Goal: Task Accomplishment & Management: Manage account settings

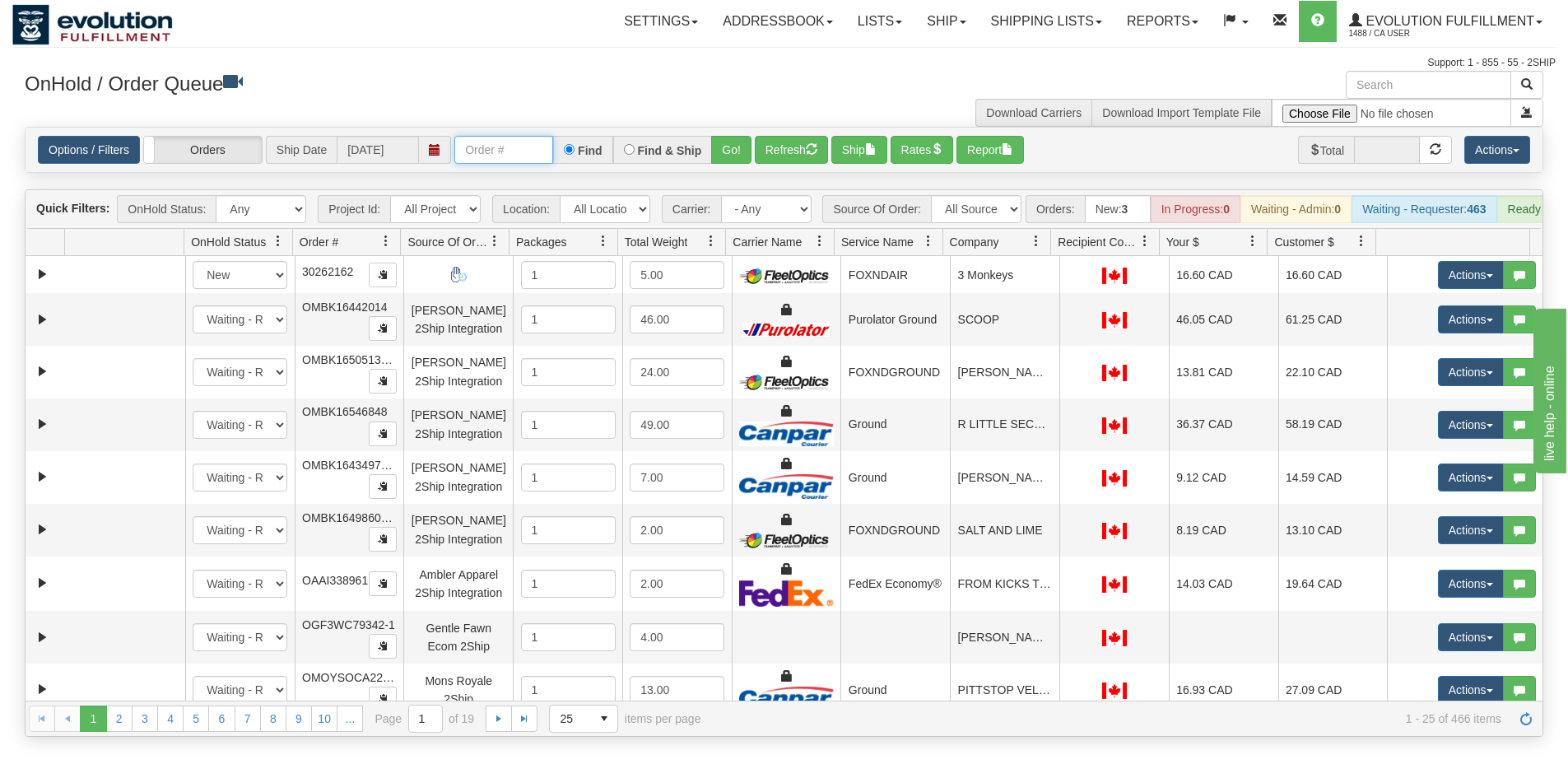
click at [509, 149] on input "text" at bounding box center [504, 150] width 99 height 28
type input "OGF3WC87624-1"
click at [716, 165] on div "Options / Filters Group Shipments Orders Ship Date [DATE] OGF3WC87624-1 Find Fi…" at bounding box center [783, 150] width 1517 height 44
click at [734, 136] on button "Go!" at bounding box center [731, 150] width 40 height 28
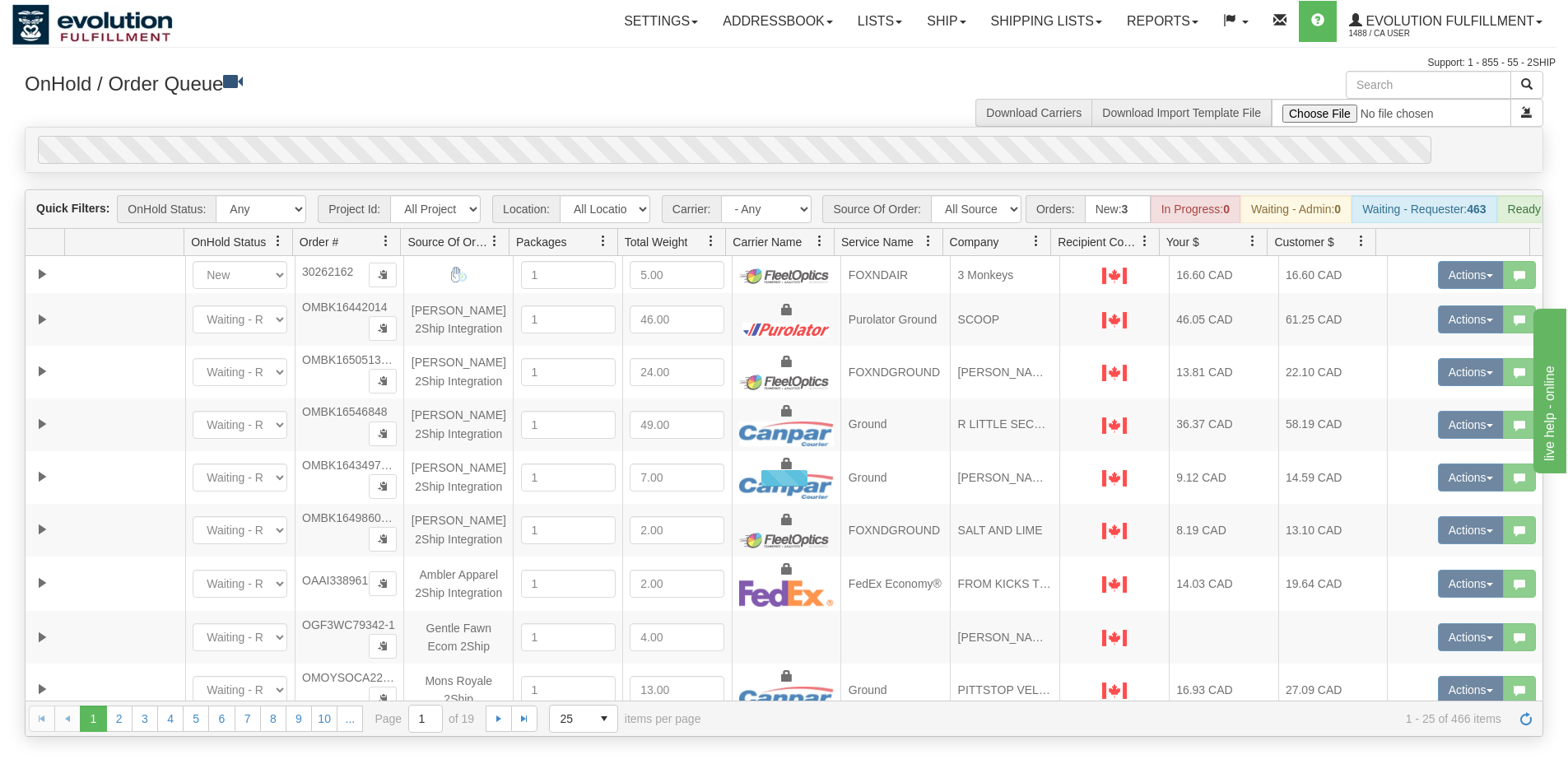
click at [734, 153] on div "0" at bounding box center [734, 150] width 1393 height 28
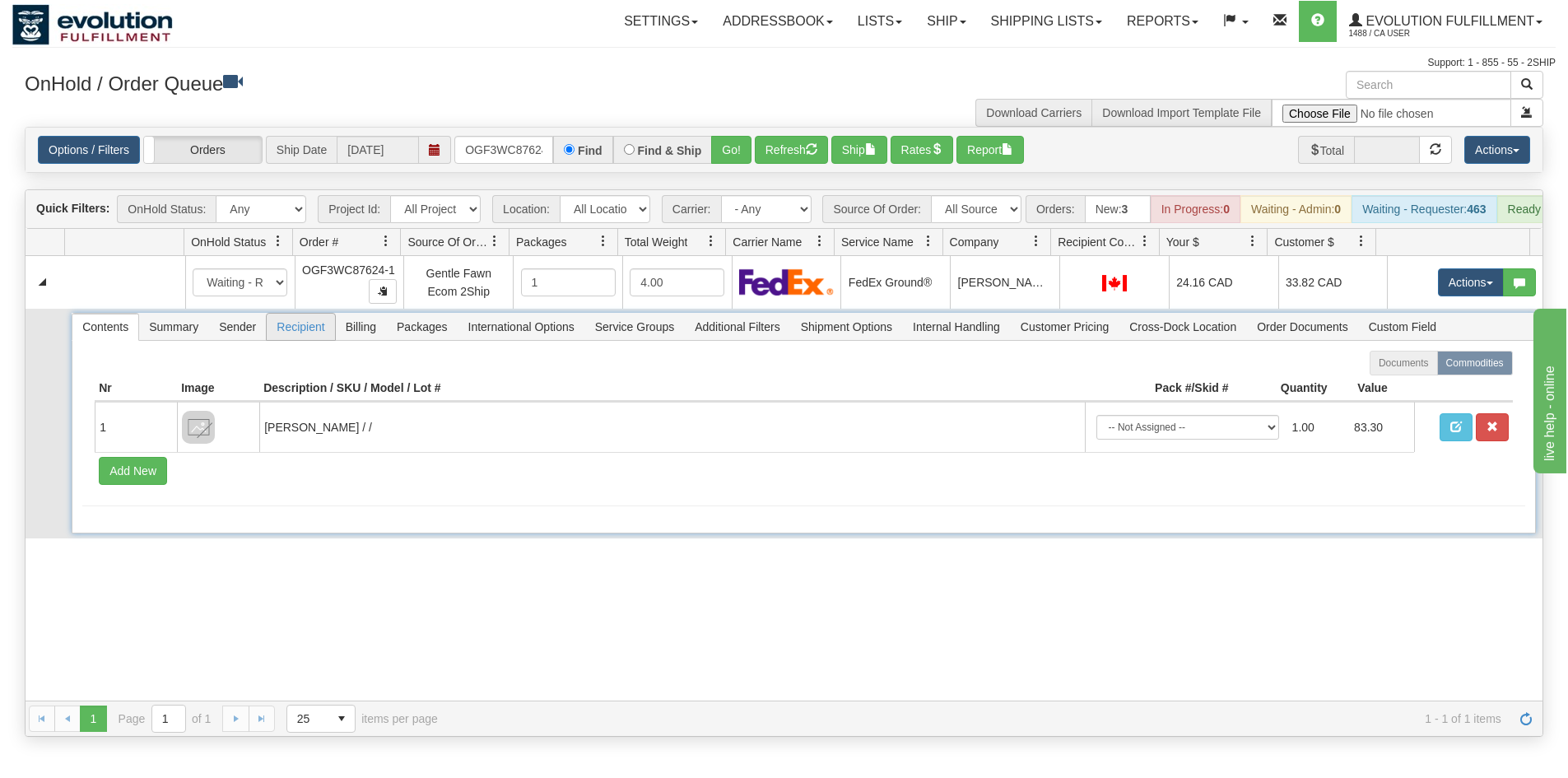
click at [296, 338] on span "Recipient" at bounding box center [301, 327] width 68 height 26
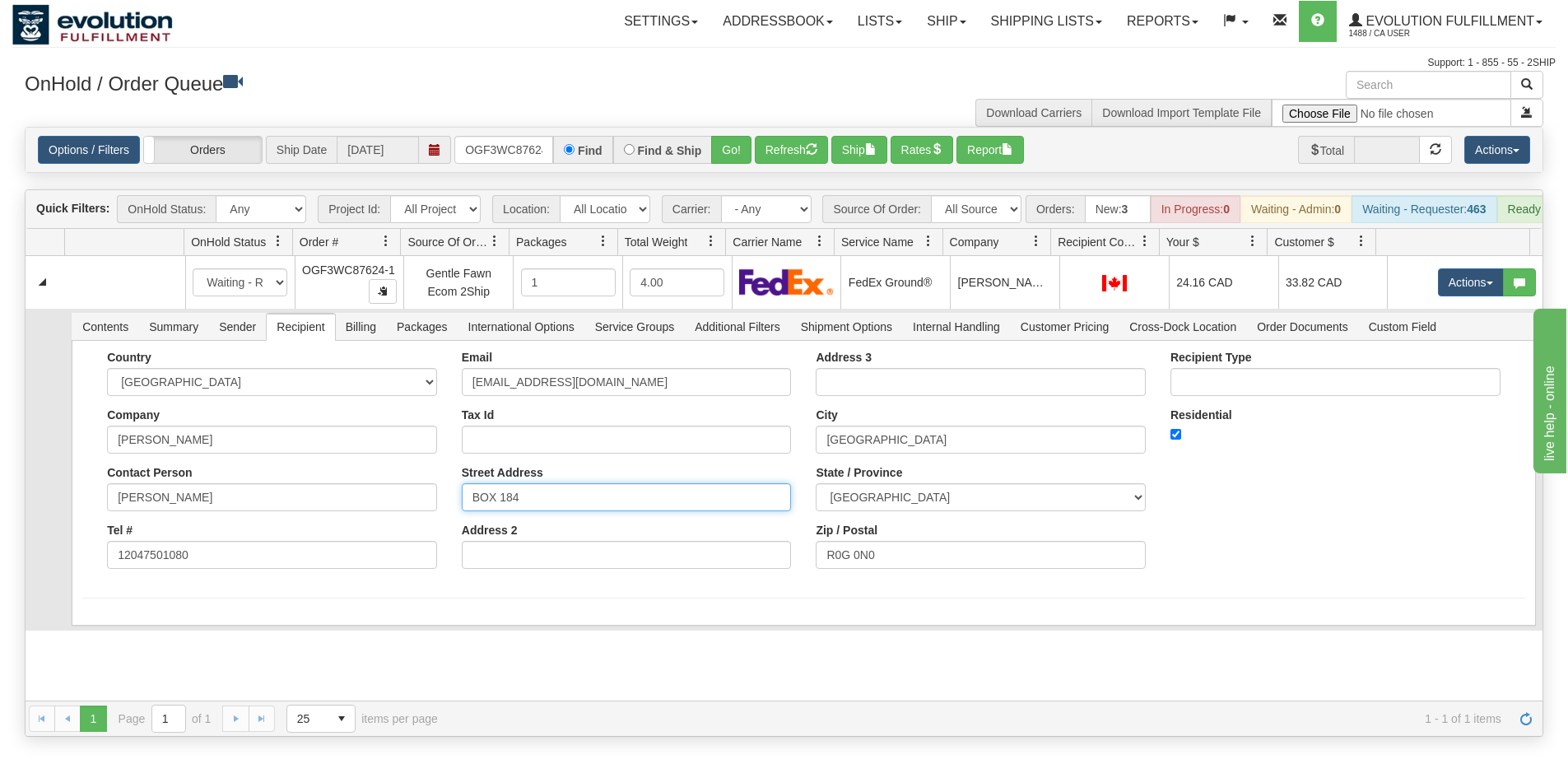
drag, startPoint x: 538, startPoint y: 518, endPoint x: 416, endPoint y: 517, distance: 122.0
click at [416, 517] on div "Country [GEOGRAPHIC_DATA] [GEOGRAPHIC_DATA] [GEOGRAPHIC_DATA] [GEOGRAPHIC_DATA]…" at bounding box center [803, 465] width 1442 height 230
drag, startPoint x: 630, startPoint y: 597, endPoint x: 606, endPoint y: 619, distance: 32.6
click at [625, 598] on form "Country [GEOGRAPHIC_DATA] [GEOGRAPHIC_DATA] [GEOGRAPHIC_DATA] [GEOGRAPHIC_DATA]…" at bounding box center [803, 474] width 1442 height 248
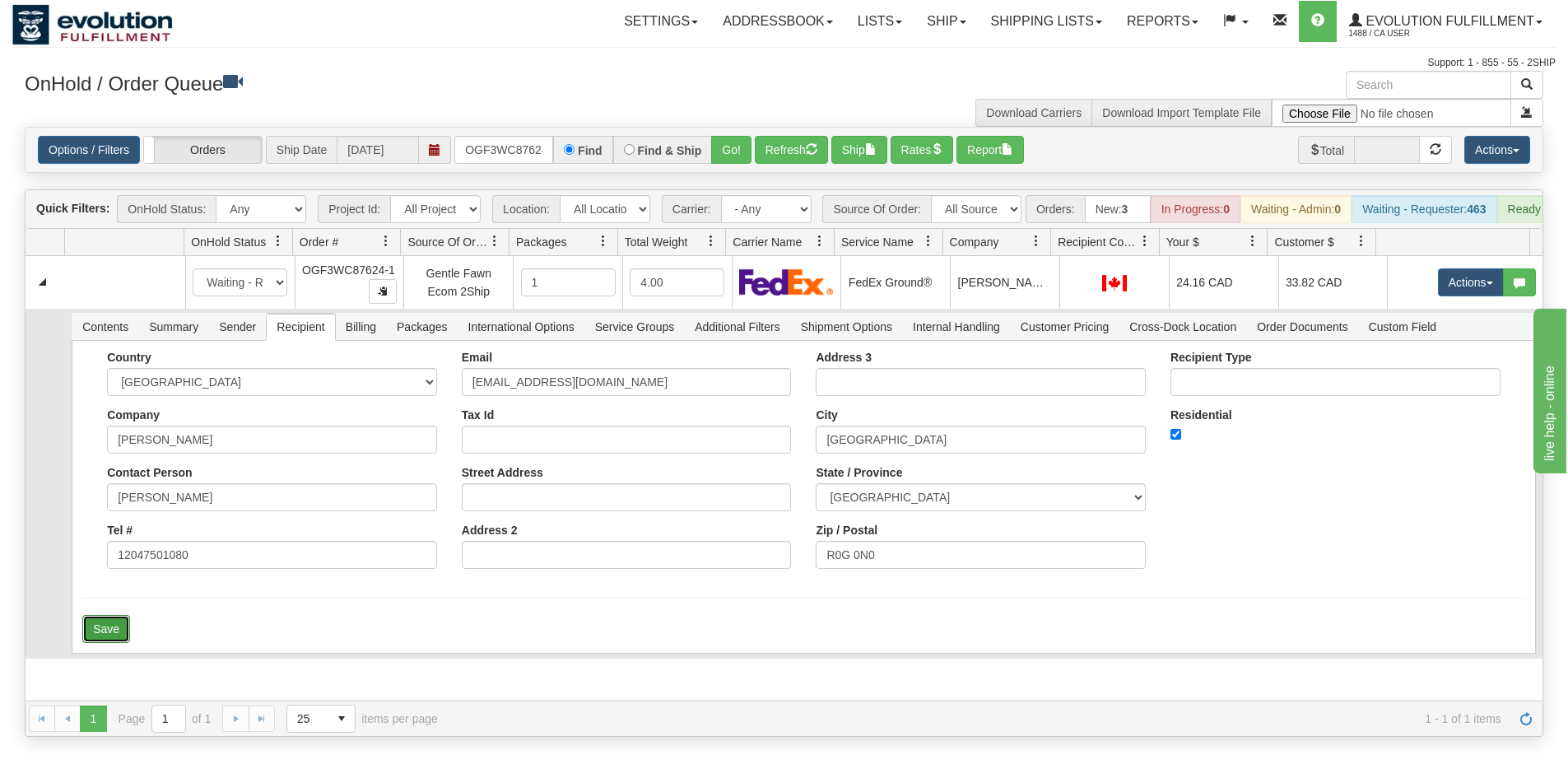
click at [112, 643] on button "Save" at bounding box center [106, 628] width 48 height 28
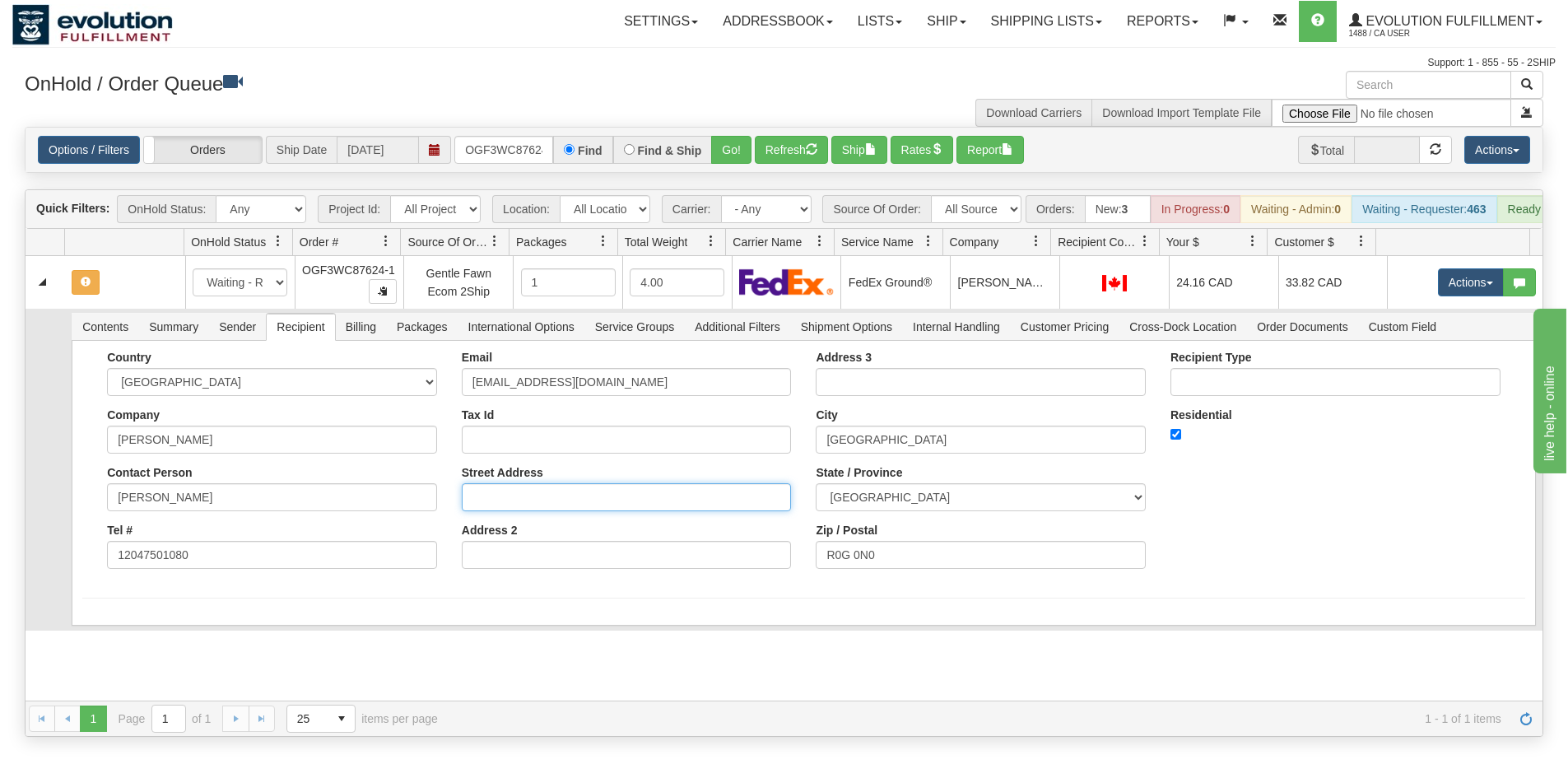
click at [618, 503] on input "Street Address" at bounding box center [627, 497] width 330 height 28
type input "[STREET_ADDRESS]"
click at [608, 582] on div "Email [EMAIL_ADDRESS][DOMAIN_NAME] Tax Id Street Address [STREET_ADDRESS] Addre…" at bounding box center [627, 465] width 355 height 230
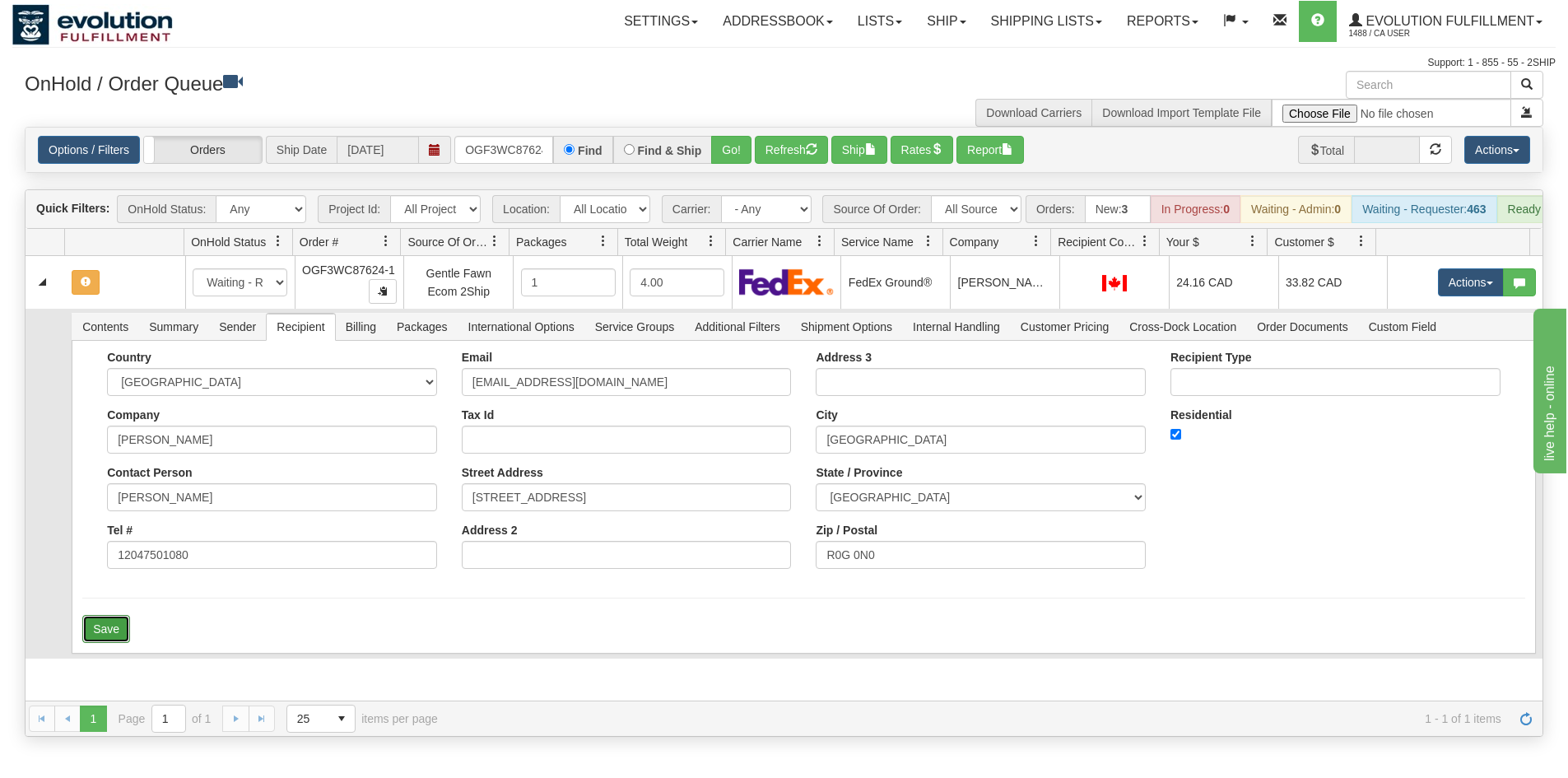
click at [125, 643] on button "Save" at bounding box center [106, 628] width 48 height 28
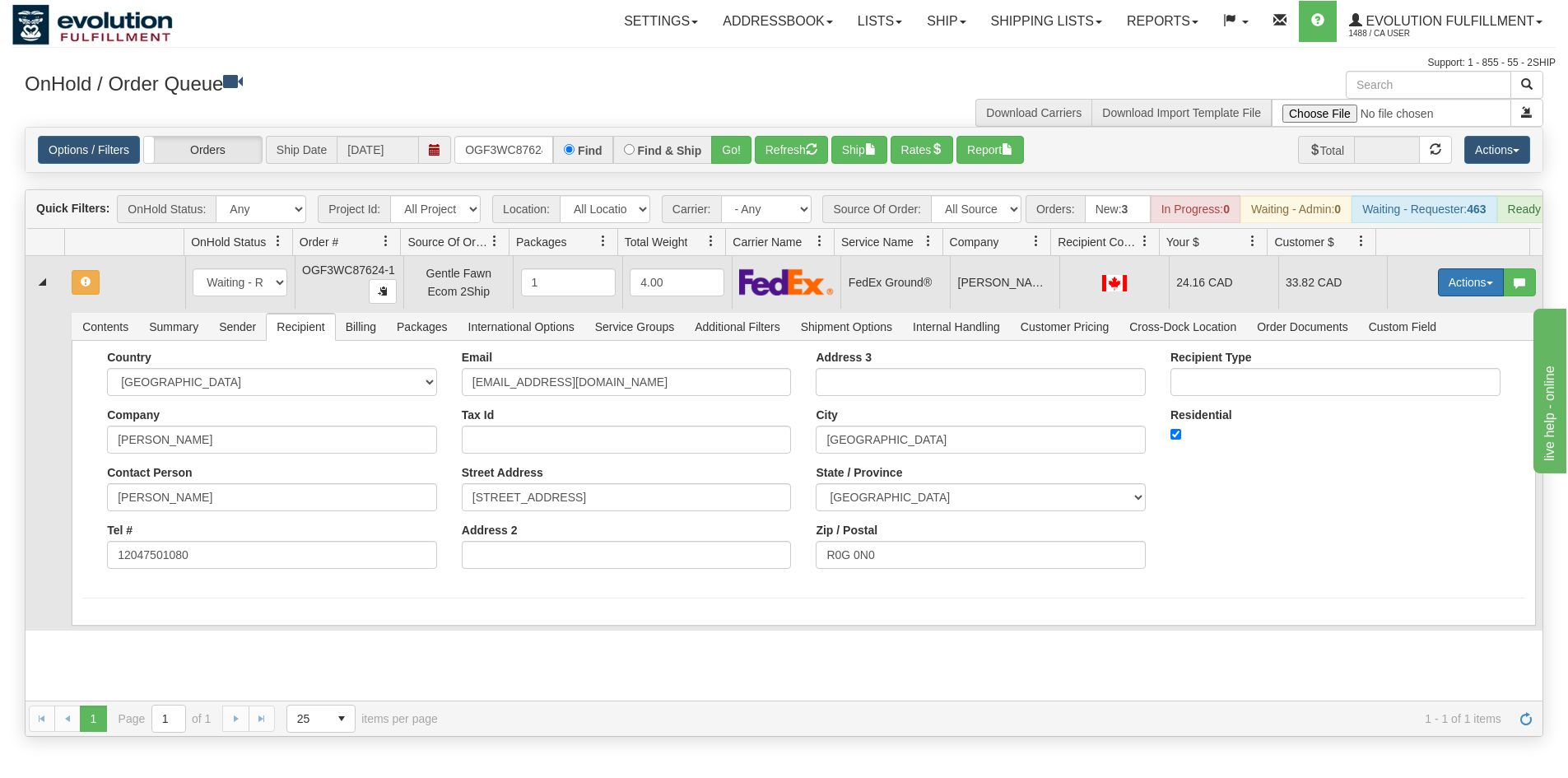
click at [1486, 285] on span "button" at bounding box center [1490, 283] width 7 height 3
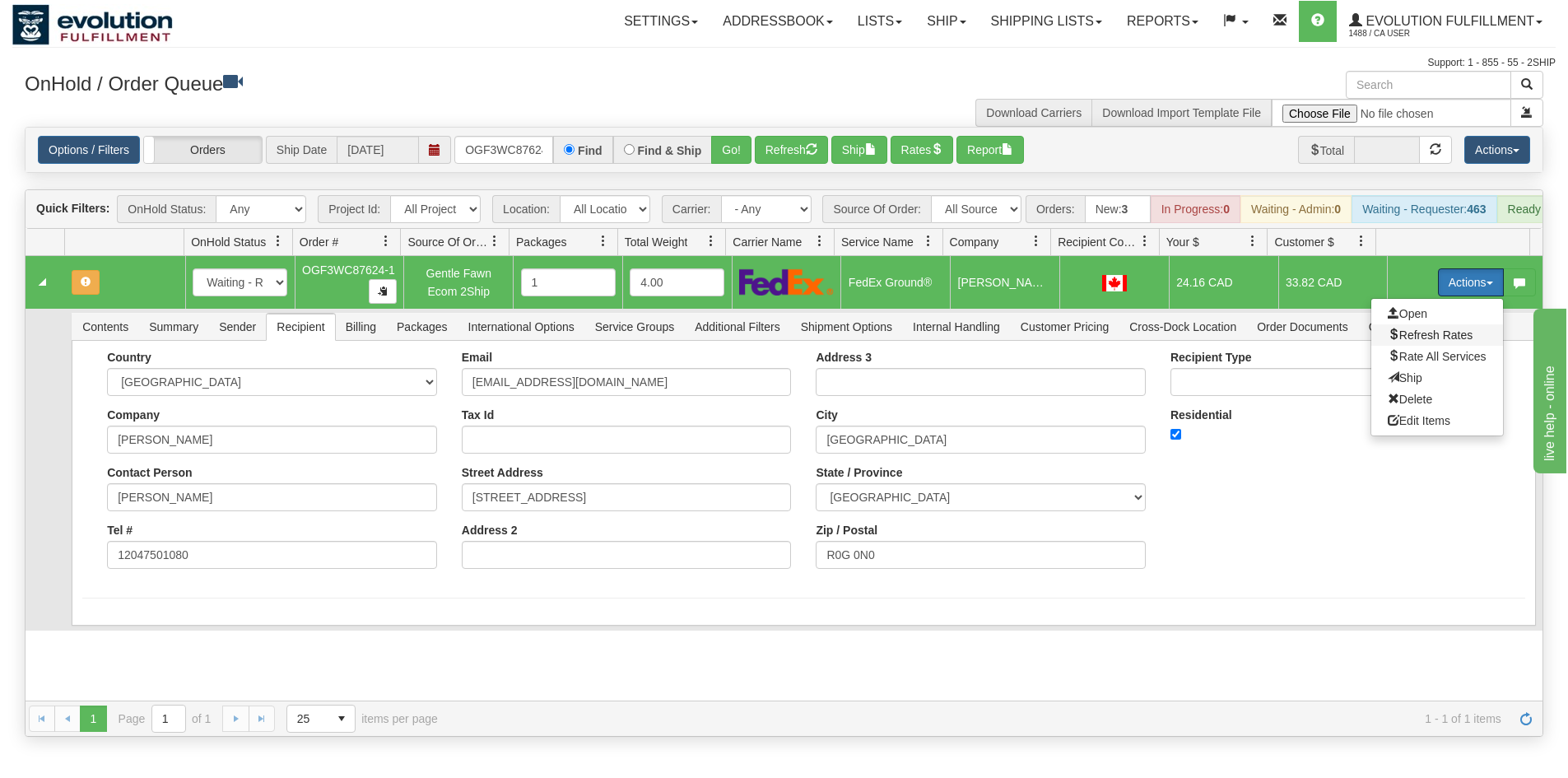
click at [1423, 342] on span "Refresh Rates" at bounding box center [1431, 335] width 85 height 13
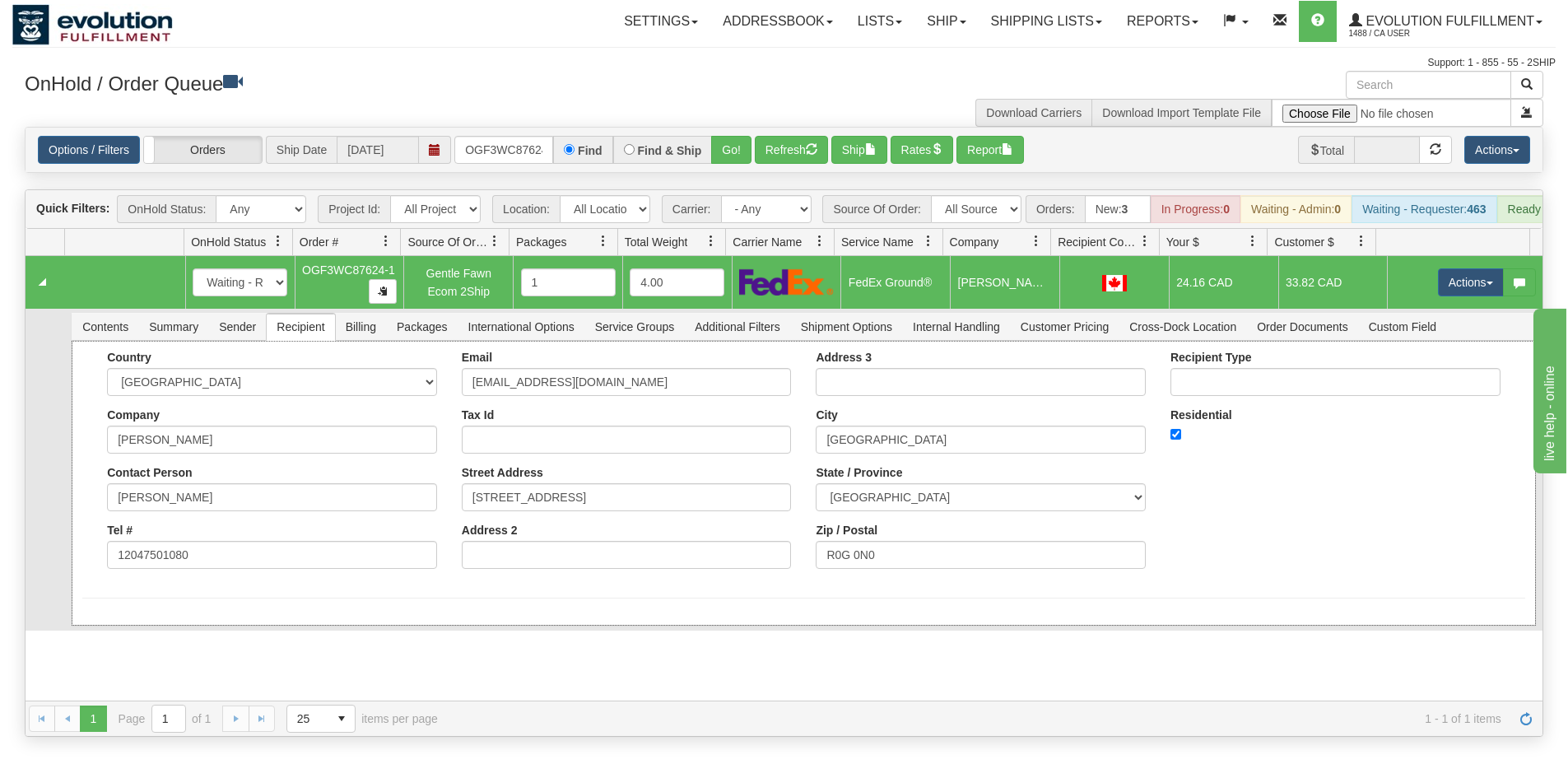
click at [256, 626] on div "Country [GEOGRAPHIC_DATA] [GEOGRAPHIC_DATA] [GEOGRAPHIC_DATA] [GEOGRAPHIC_DATA]…" at bounding box center [803, 483] width 1464 height 285
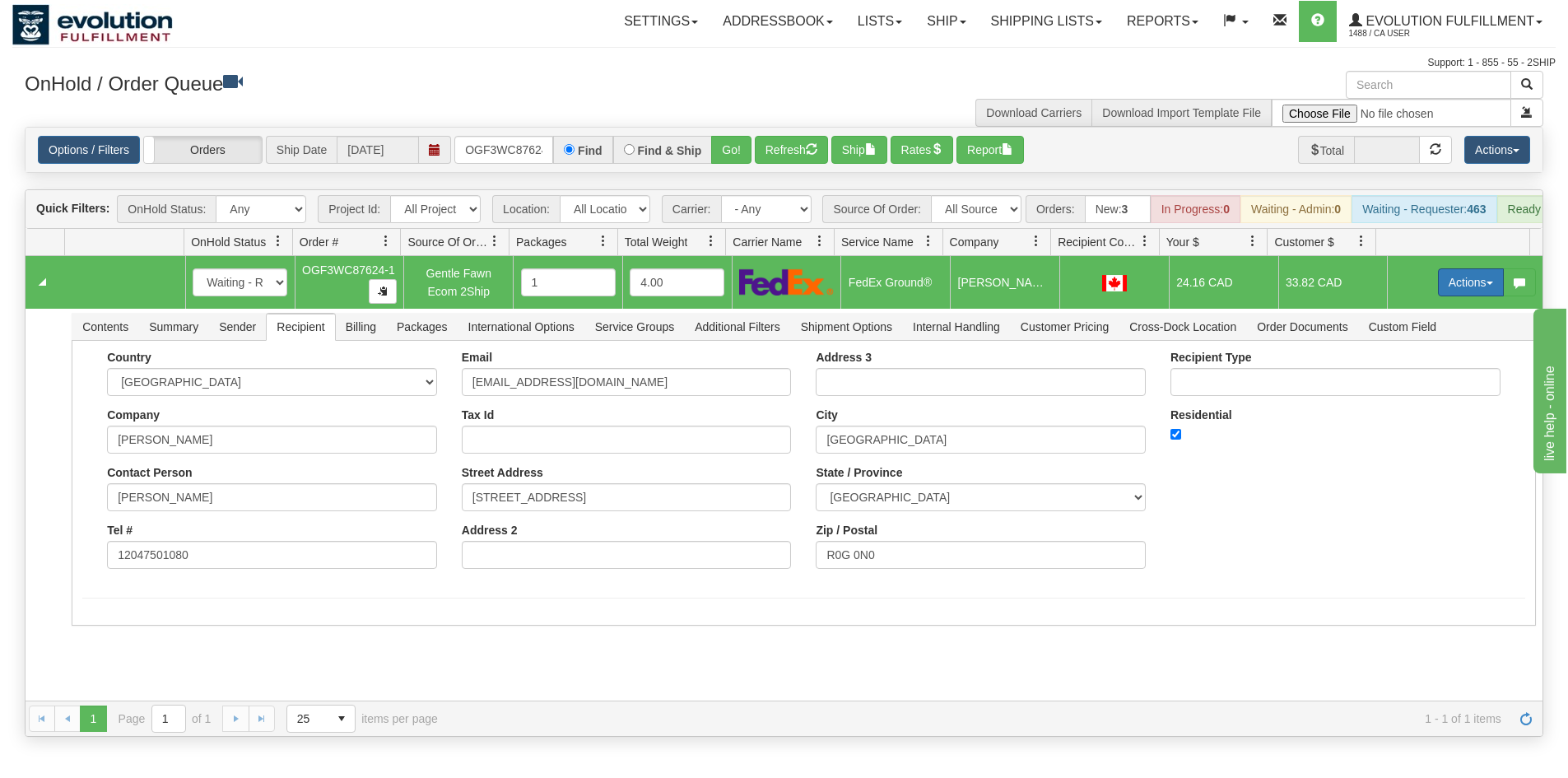
click at [1452, 295] on button "Actions" at bounding box center [1471, 283] width 66 height 28
click at [1426, 381] on link "Ship" at bounding box center [1438, 377] width 132 height 22
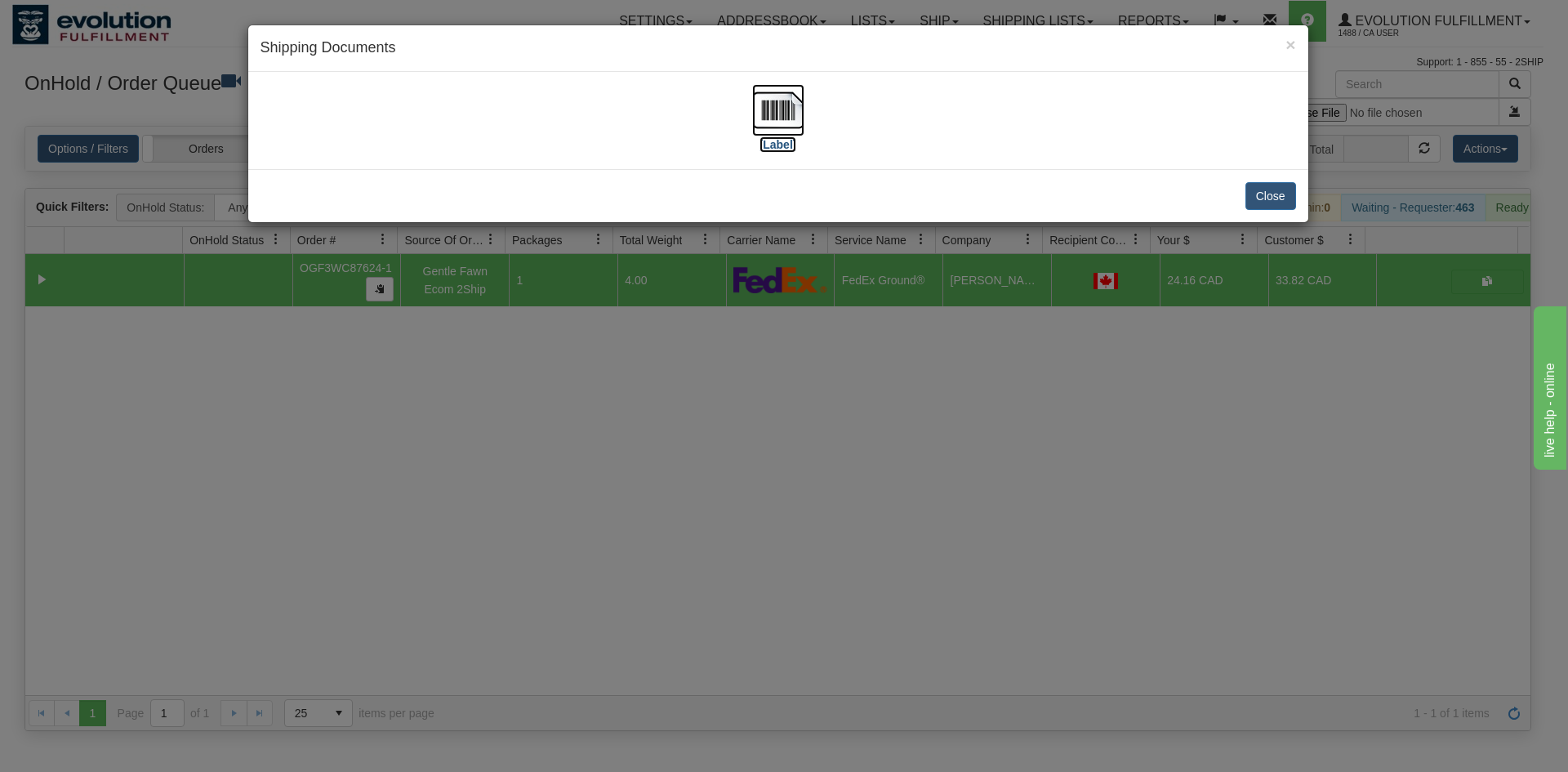
click at [786, 152] on label "[Label]" at bounding box center [779, 144] width 38 height 16
click at [628, 648] on div "× Shipping Documents [Label] Close" at bounding box center [784, 386] width 1568 height 772
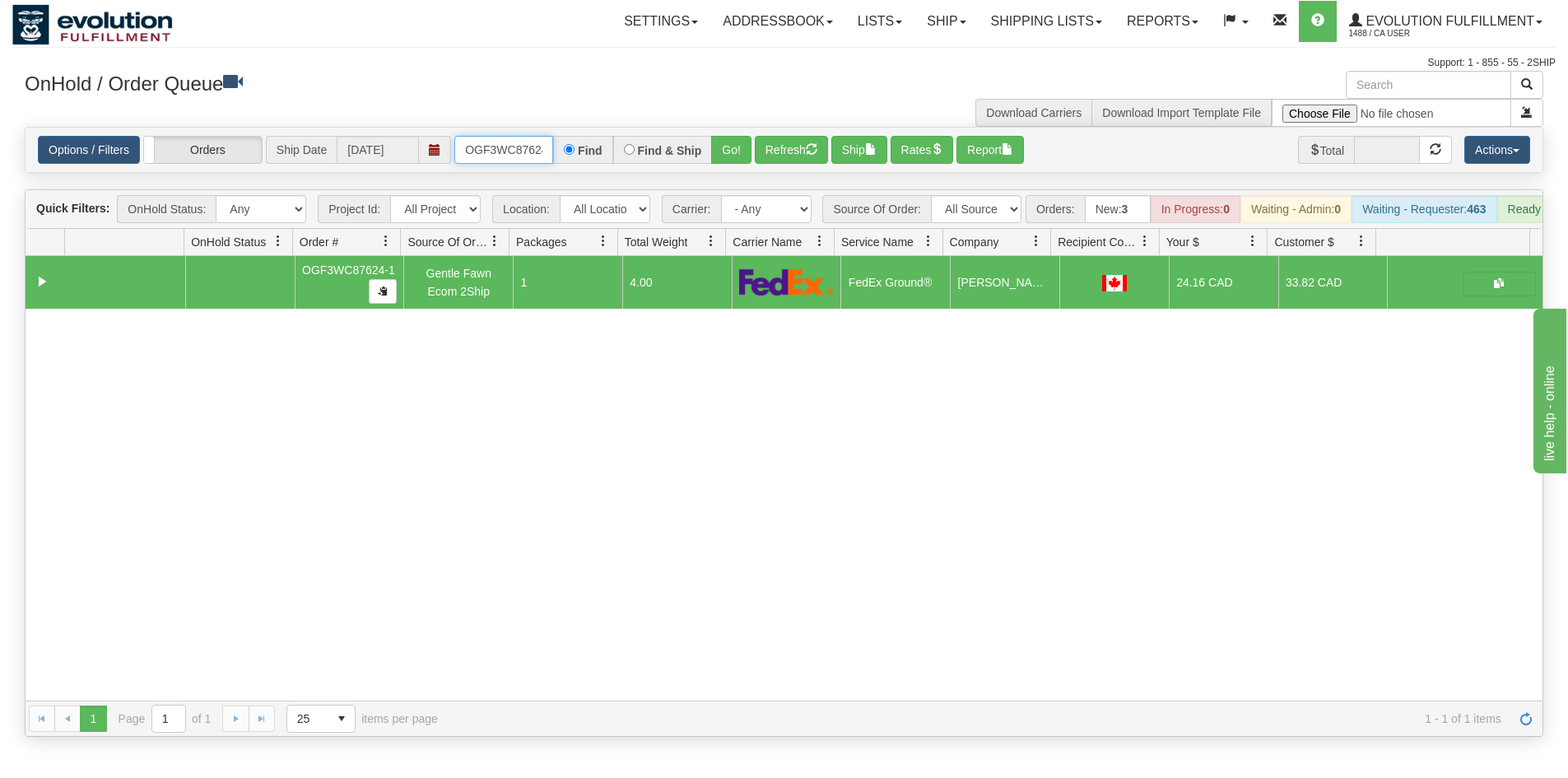
click at [520, 150] on input "OGF3WC87624-1" at bounding box center [504, 150] width 99 height 28
click at [737, 148] on button "Go!" at bounding box center [731, 150] width 40 height 28
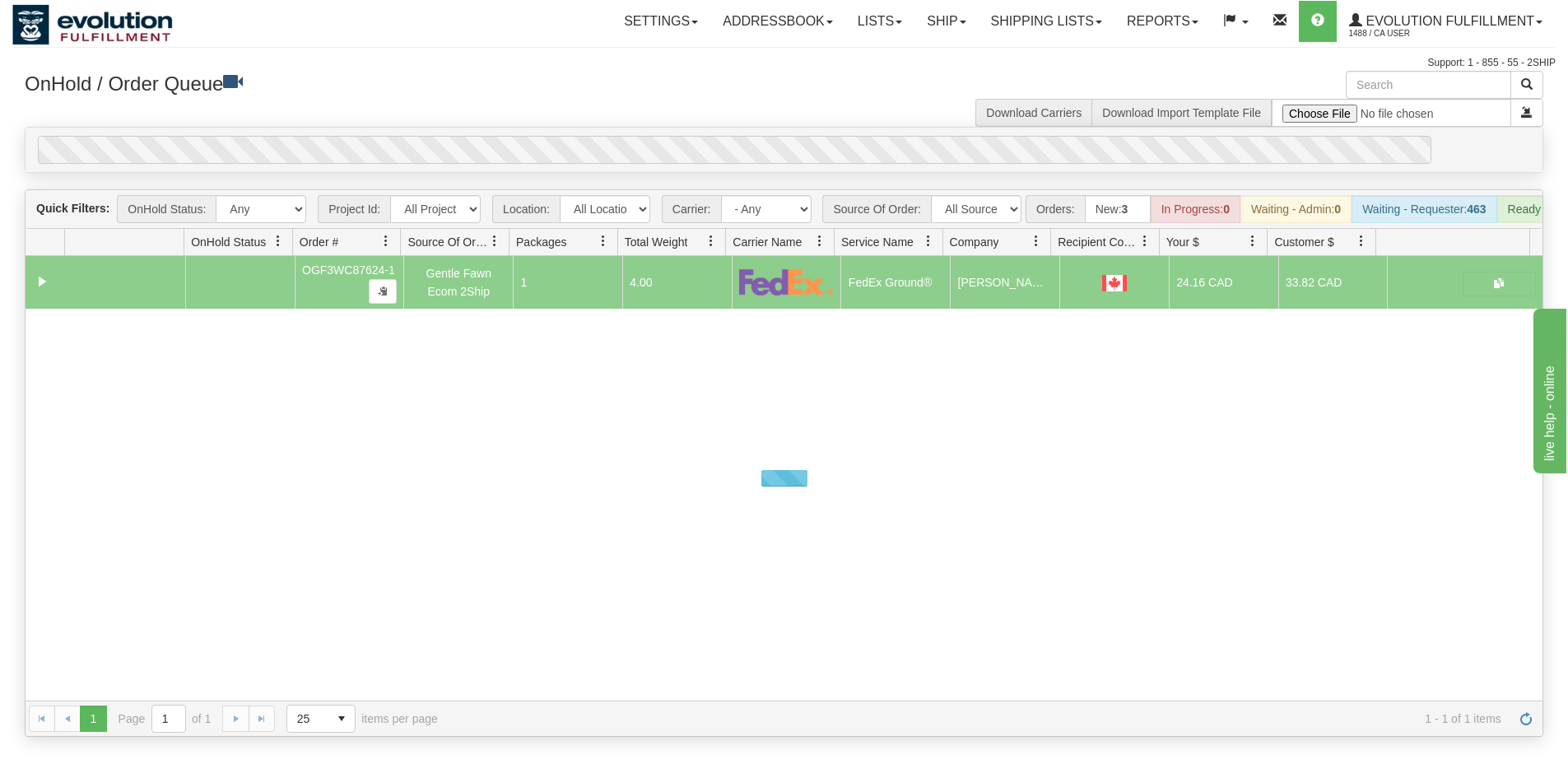
click at [737, 143] on div "0" at bounding box center [734, 150] width 1393 height 28
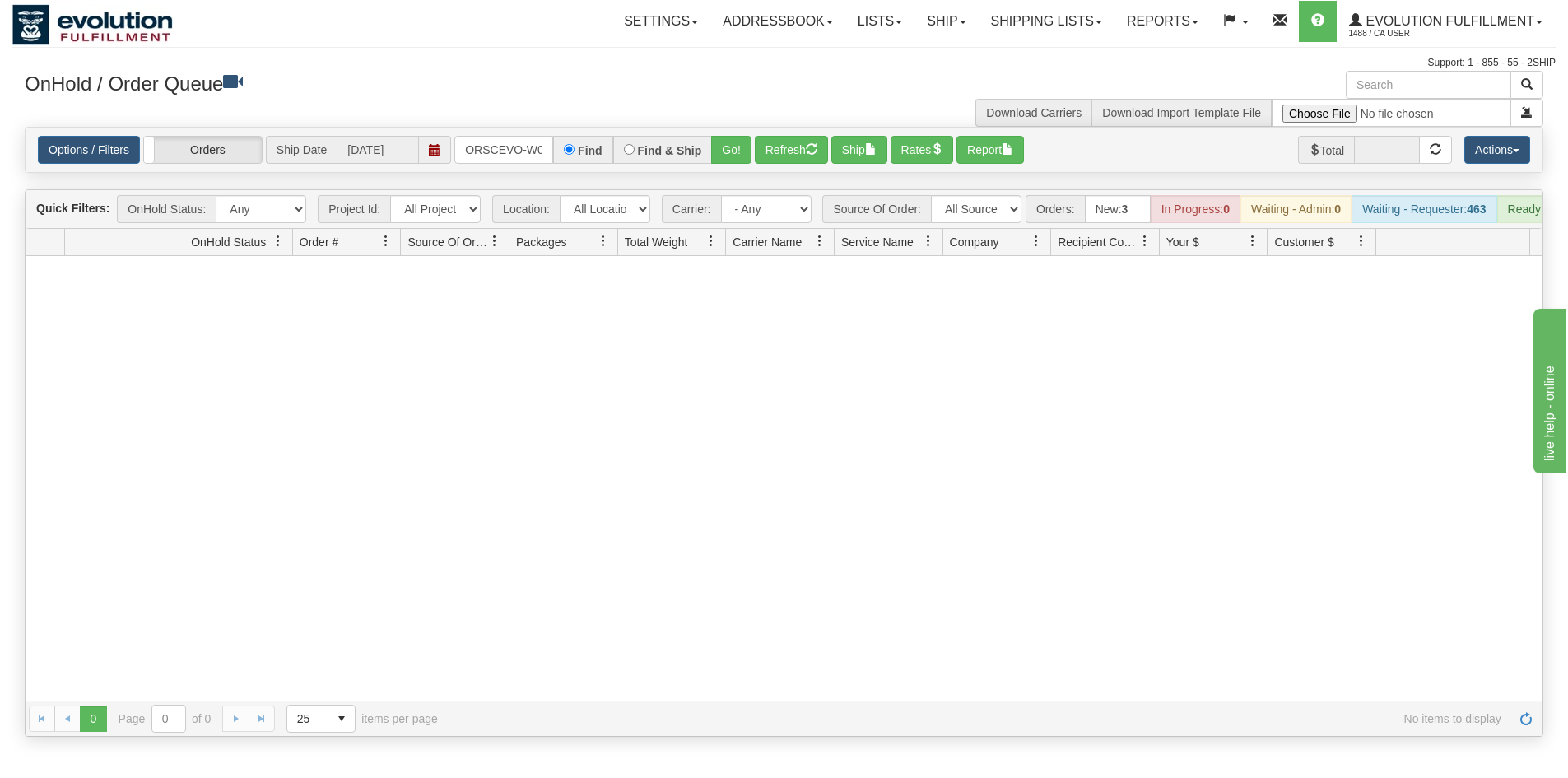
click at [214, 477] on div at bounding box center [783, 477] width 1517 height 444
drag, startPoint x: 508, startPoint y: 148, endPoint x: 599, endPoint y: 167, distance: 93.0
click at [599, 167] on div "Options / Filters Group Shipments Orders Ship Date [DATE] ORSCEVO-W012763 Find …" at bounding box center [783, 150] width 1517 height 44
click at [520, 150] on input "ORSCEVO-W012763" at bounding box center [504, 150] width 99 height 28
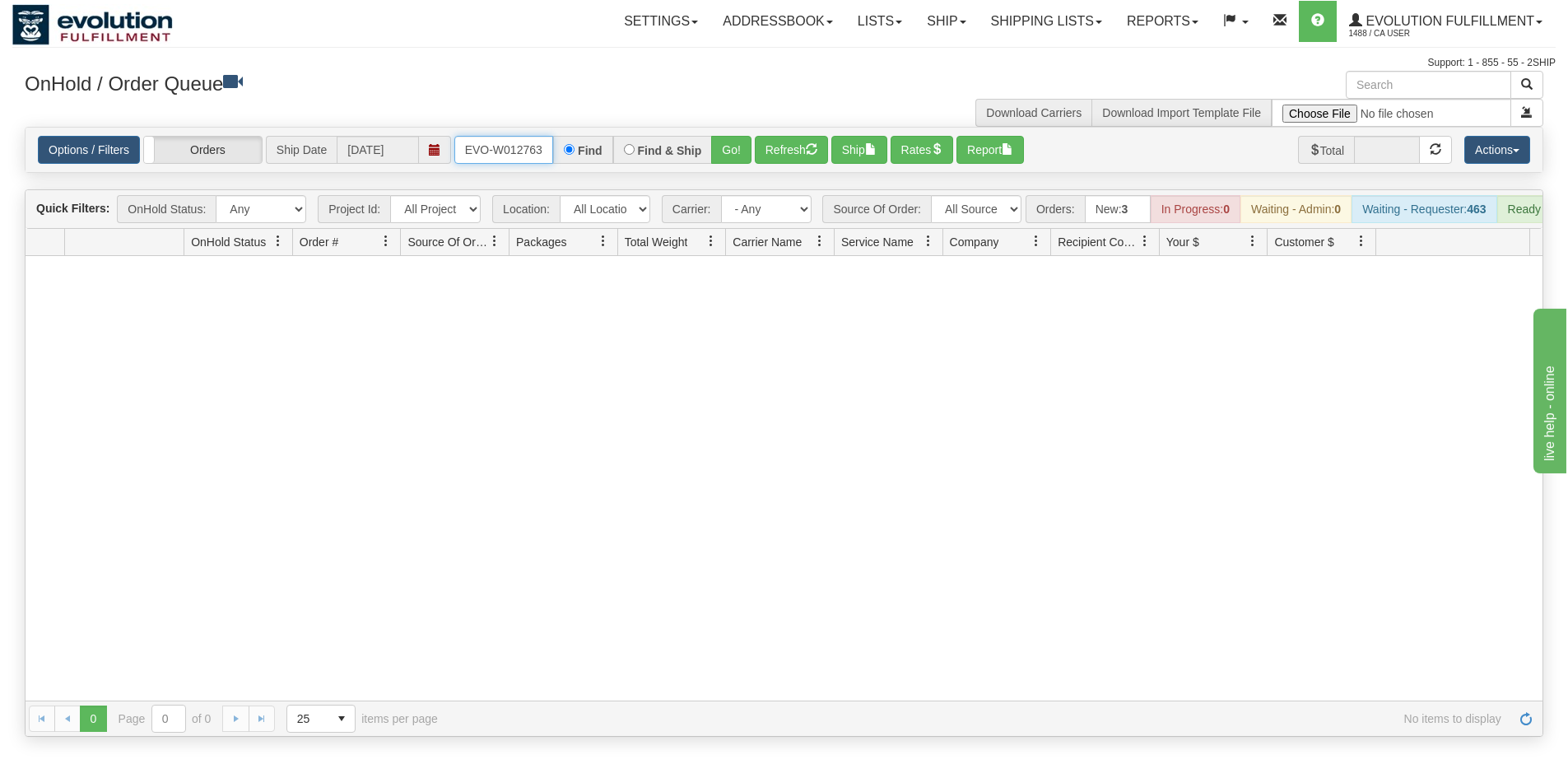
click at [520, 150] on input "ORSCEVO-W012763" at bounding box center [504, 150] width 99 height 28
click at [517, 145] on input "ORSCEVO-W012763" at bounding box center [504, 150] width 99 height 28
drag, startPoint x: 503, startPoint y: 773, endPoint x: 494, endPoint y: 776, distance: 9.5
click at [502, 773] on div "Toggle navigation Settings Shipping Preferences Fields Preferences New" at bounding box center [784, 389] width 1568 height 778
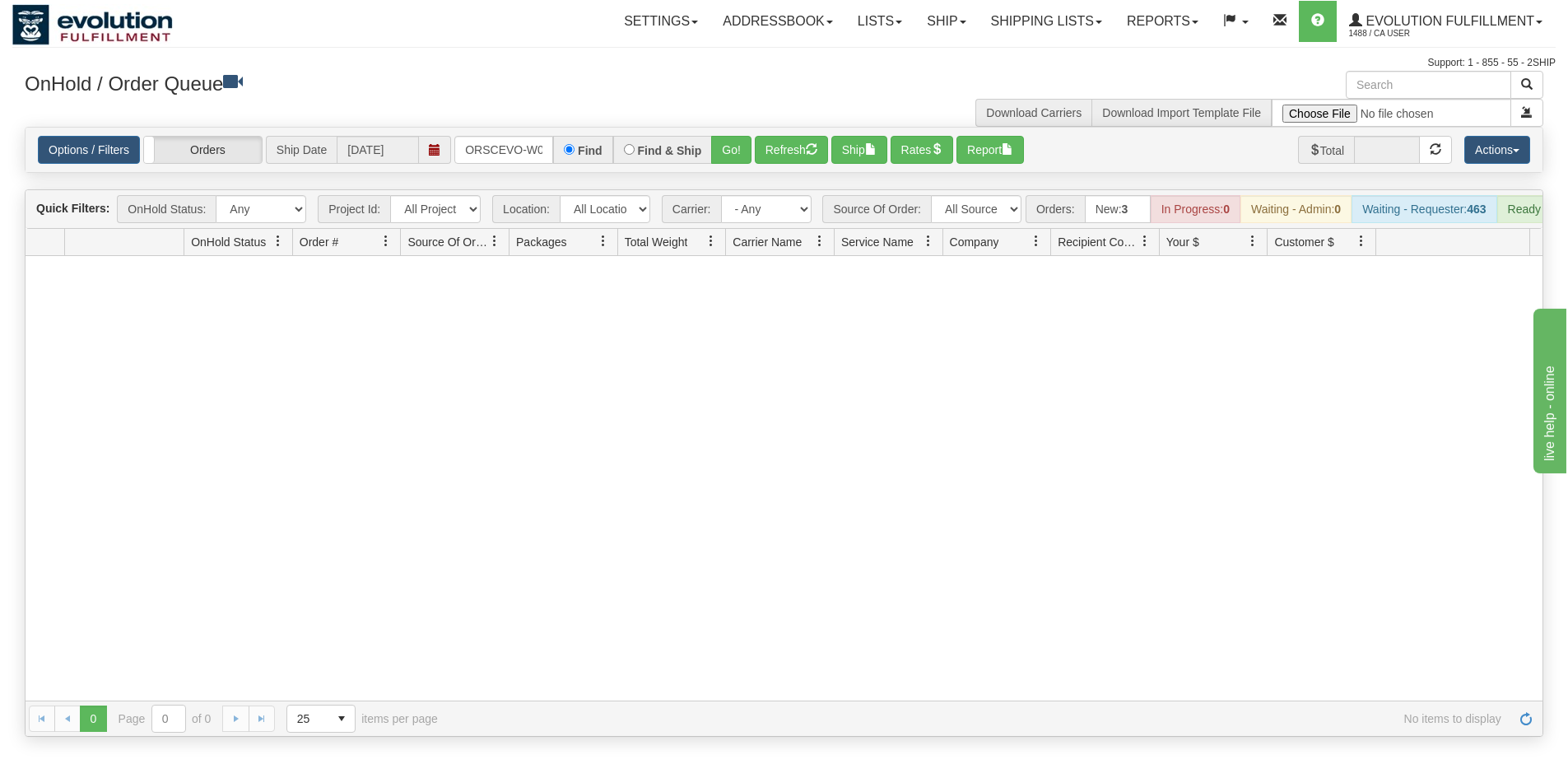
click at [501, 133] on div "Options / Filters Group Shipments Orders Ship Date [DATE] ORSCEVO-W012786 Find …" at bounding box center [783, 150] width 1517 height 44
drag, startPoint x: 496, startPoint y: 174, endPoint x: 472, endPoint y: 141, distance: 40.8
click at [492, 174] on div "Is equal to Is not equal to Contains Does not contains CAD USD EUR ZAR [PERSON_…" at bounding box center [784, 432] width 1544 height 610
click at [469, 142] on input "ORSCEVO-W012786" at bounding box center [504, 150] width 99 height 28
click at [726, 154] on button "Go!" at bounding box center [731, 150] width 40 height 28
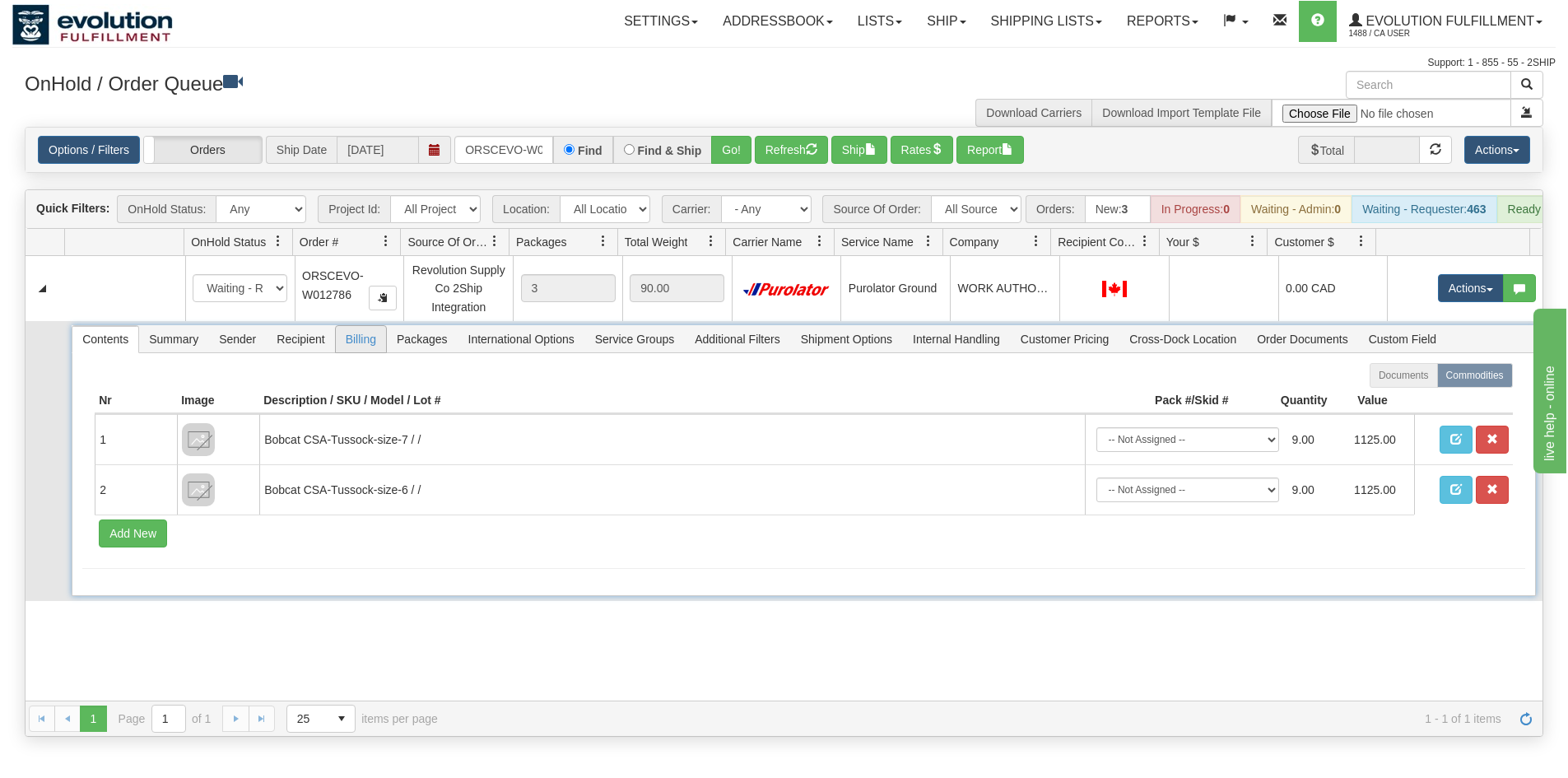
click at [374, 352] on span "Billing" at bounding box center [361, 339] width 50 height 26
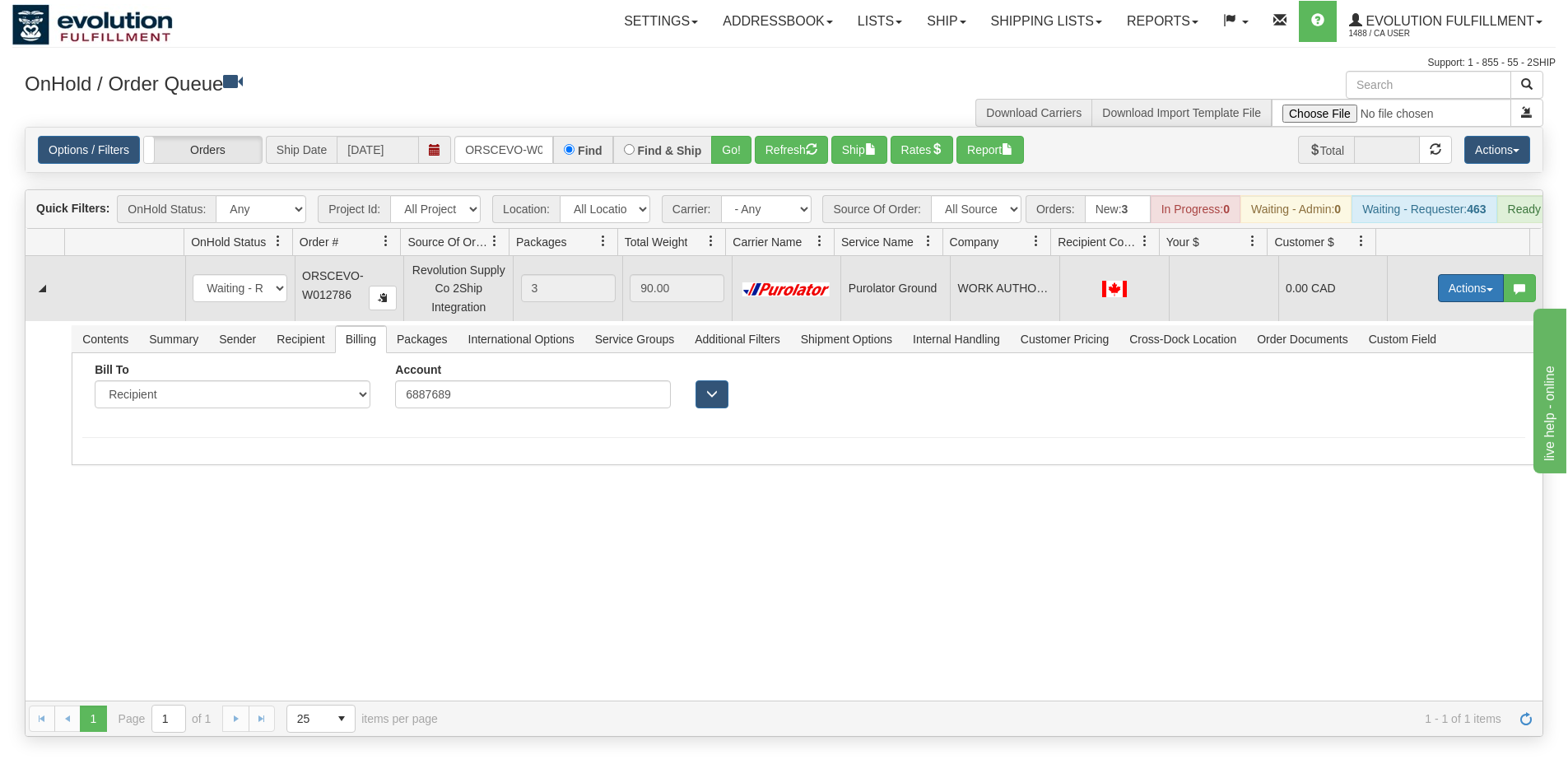
click at [1438, 303] on button "Actions" at bounding box center [1471, 288] width 66 height 28
click at [1399, 390] on span "Ship" at bounding box center [1405, 383] width 35 height 13
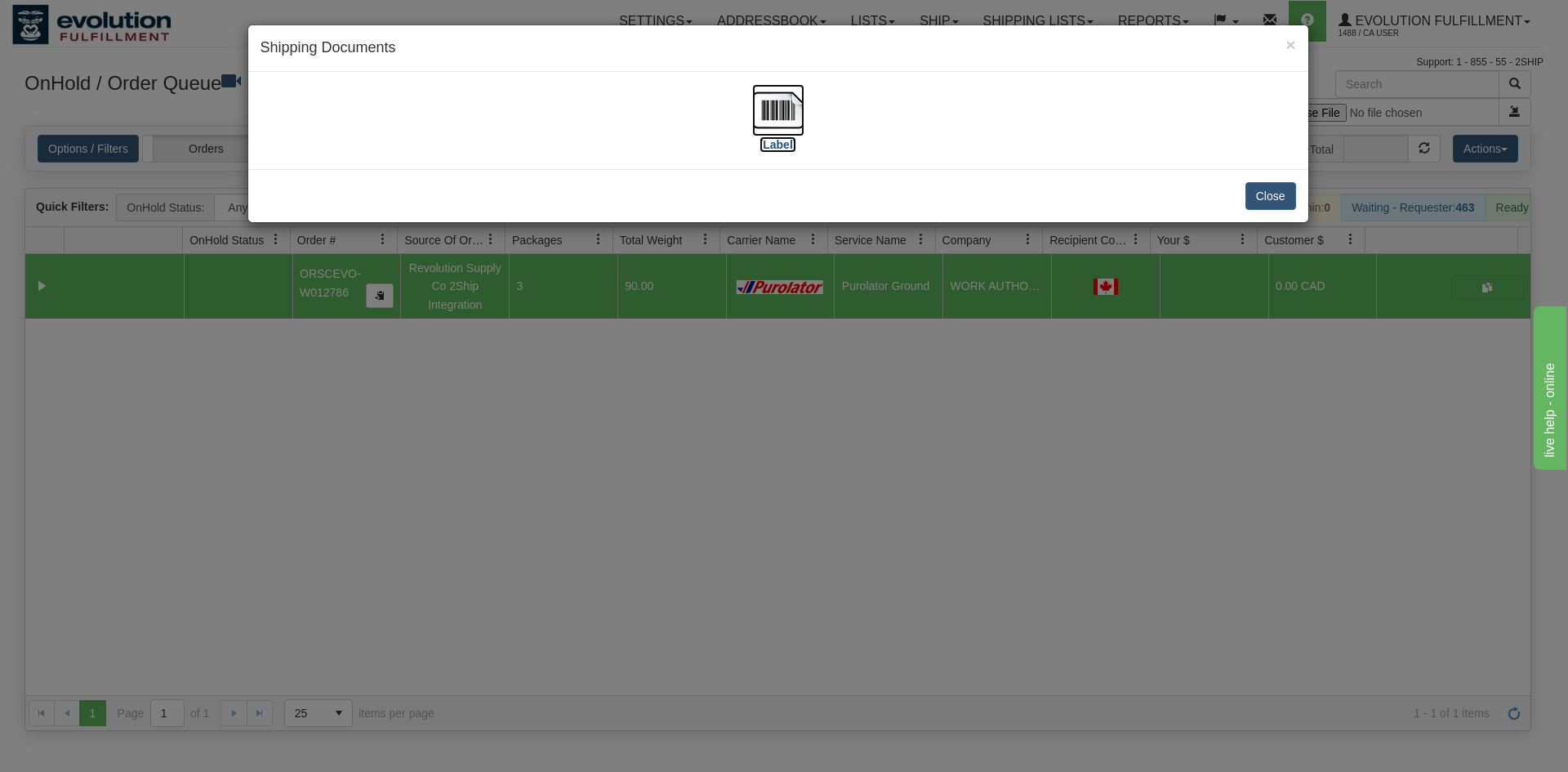
click at [794, 100] on img at bounding box center [778, 110] width 53 height 53
click at [771, 625] on div "× Shipping Documents [Label] Close" at bounding box center [784, 386] width 1568 height 772
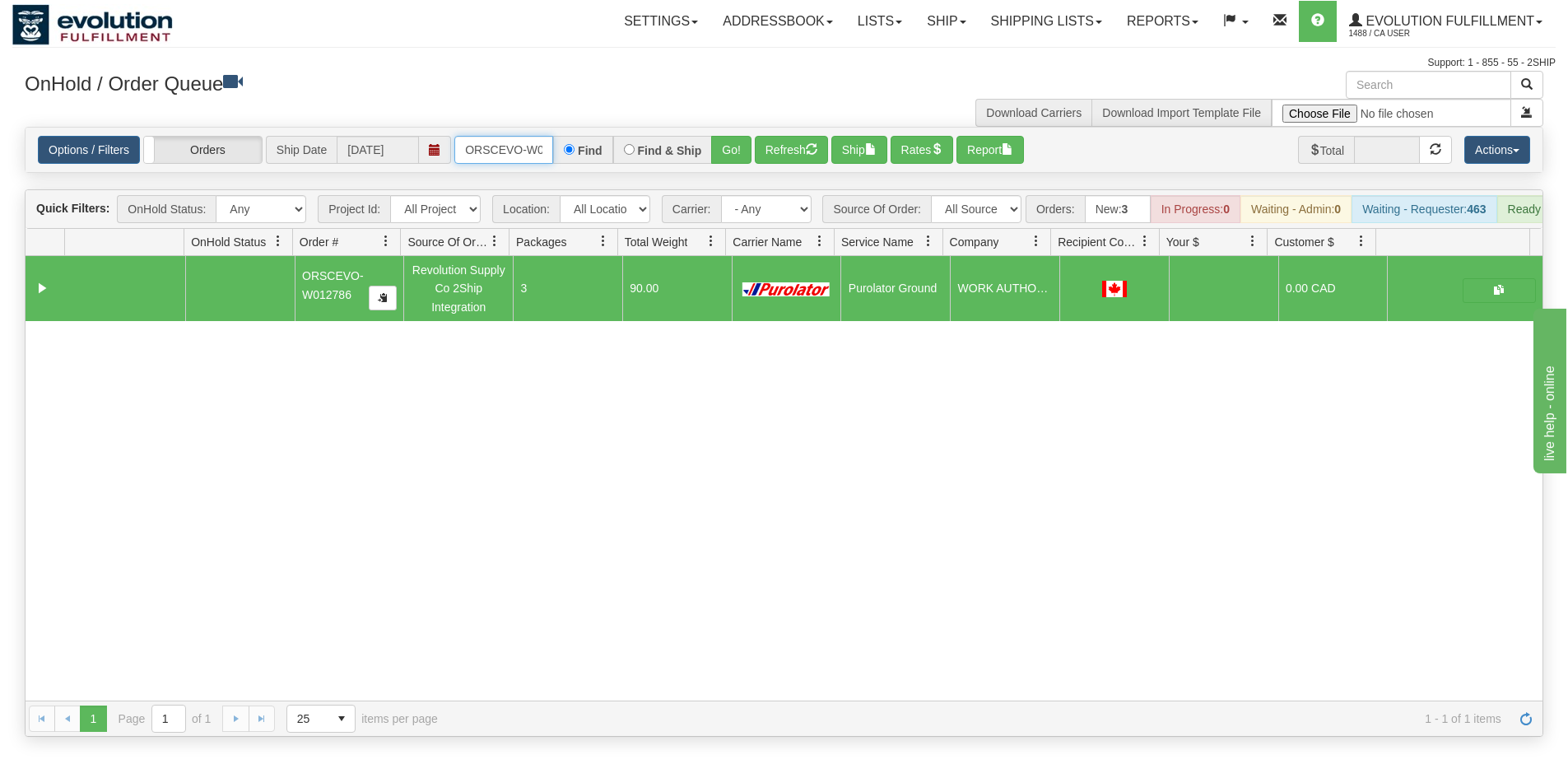
click at [485, 141] on input "ORSCEVO-W012786" at bounding box center [504, 150] width 99 height 28
click at [527, 141] on input "ORSCEVO-W012786" at bounding box center [504, 150] width 99 height 28
click at [737, 146] on button "Go!" at bounding box center [731, 150] width 40 height 28
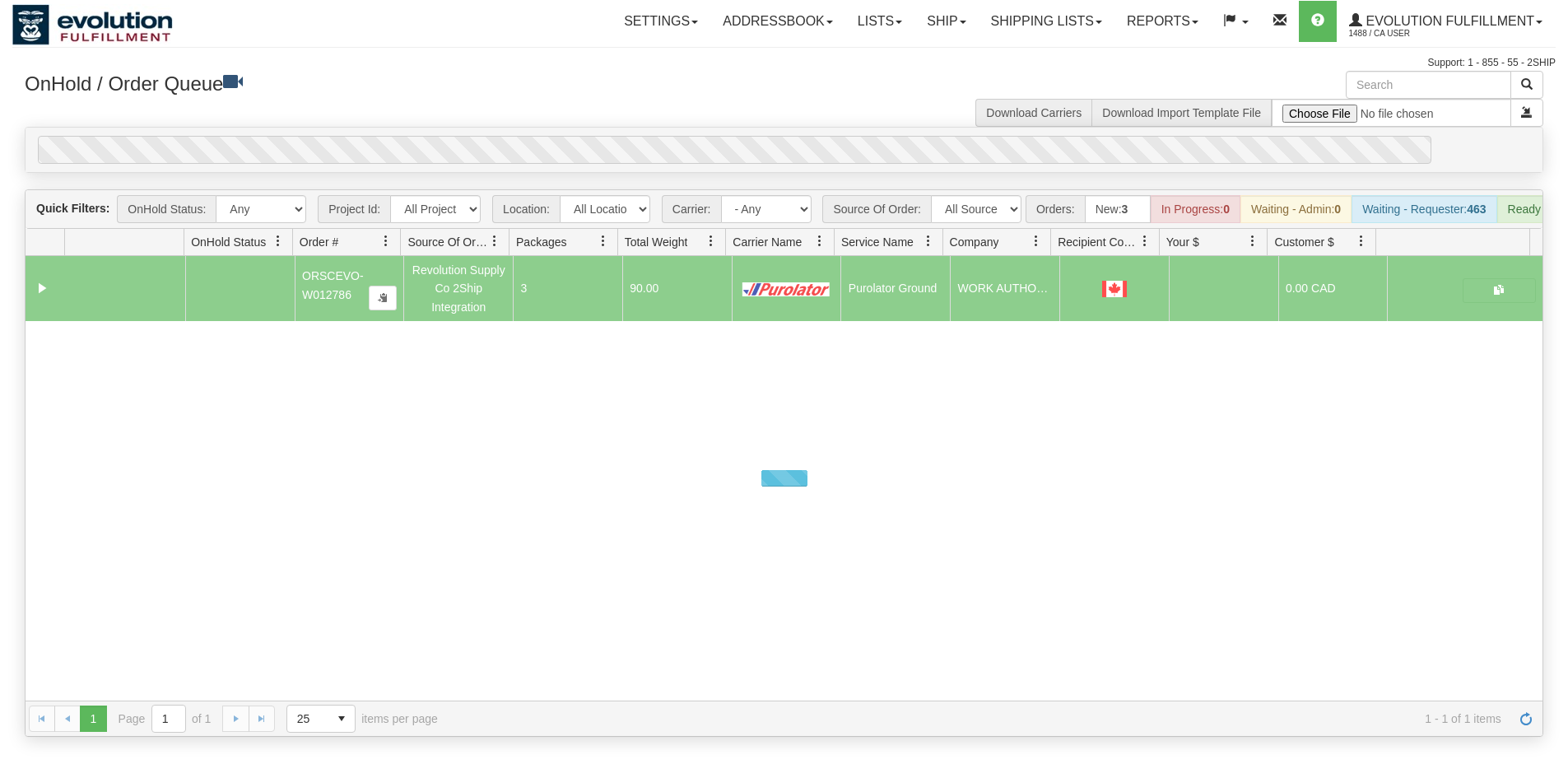
click at [724, 140] on div "0" at bounding box center [734, 150] width 1393 height 28
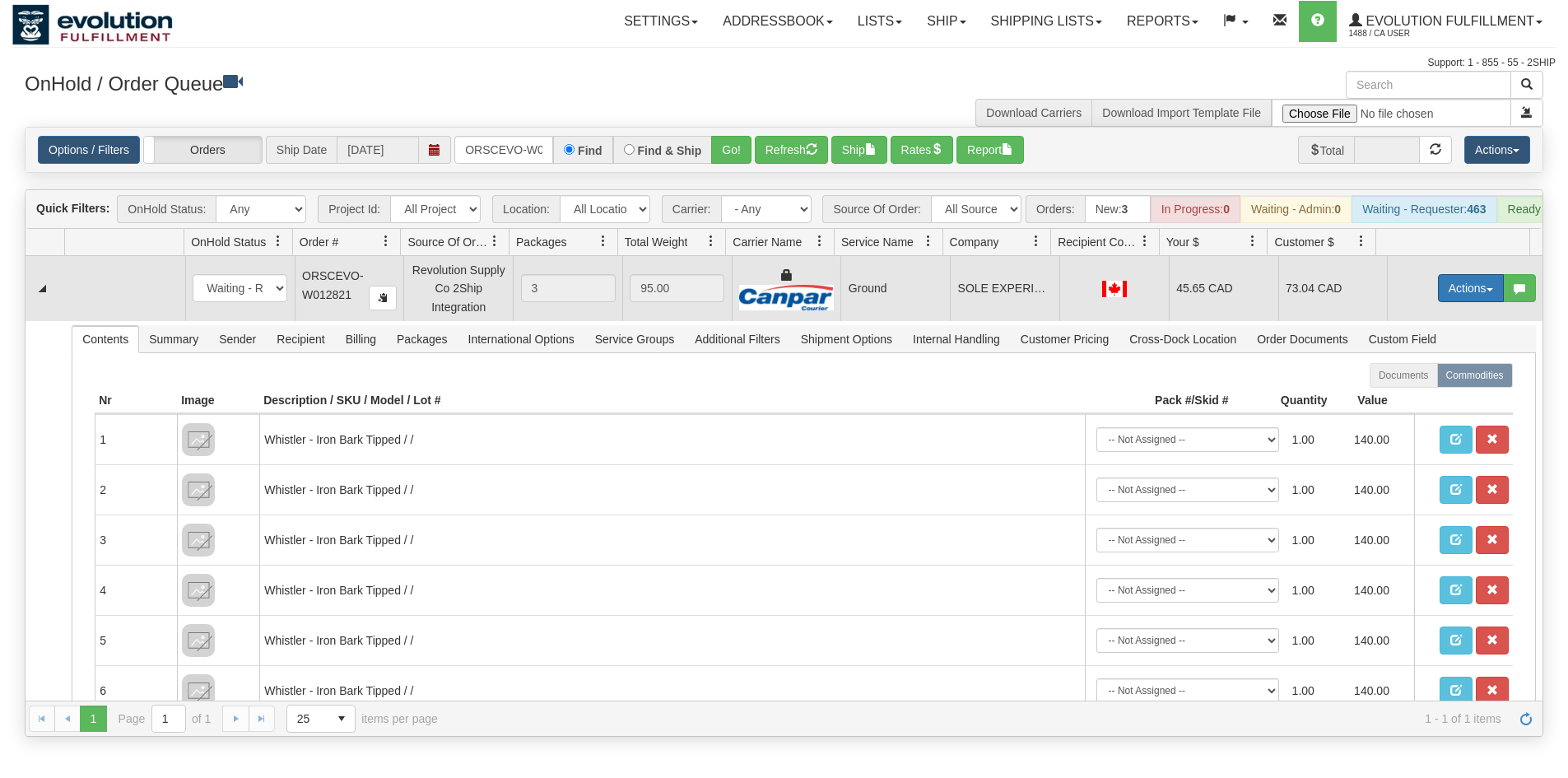
click at [1452, 296] on button "Actions" at bounding box center [1471, 288] width 66 height 28
click at [1412, 395] on link "Ship" at bounding box center [1438, 383] width 132 height 22
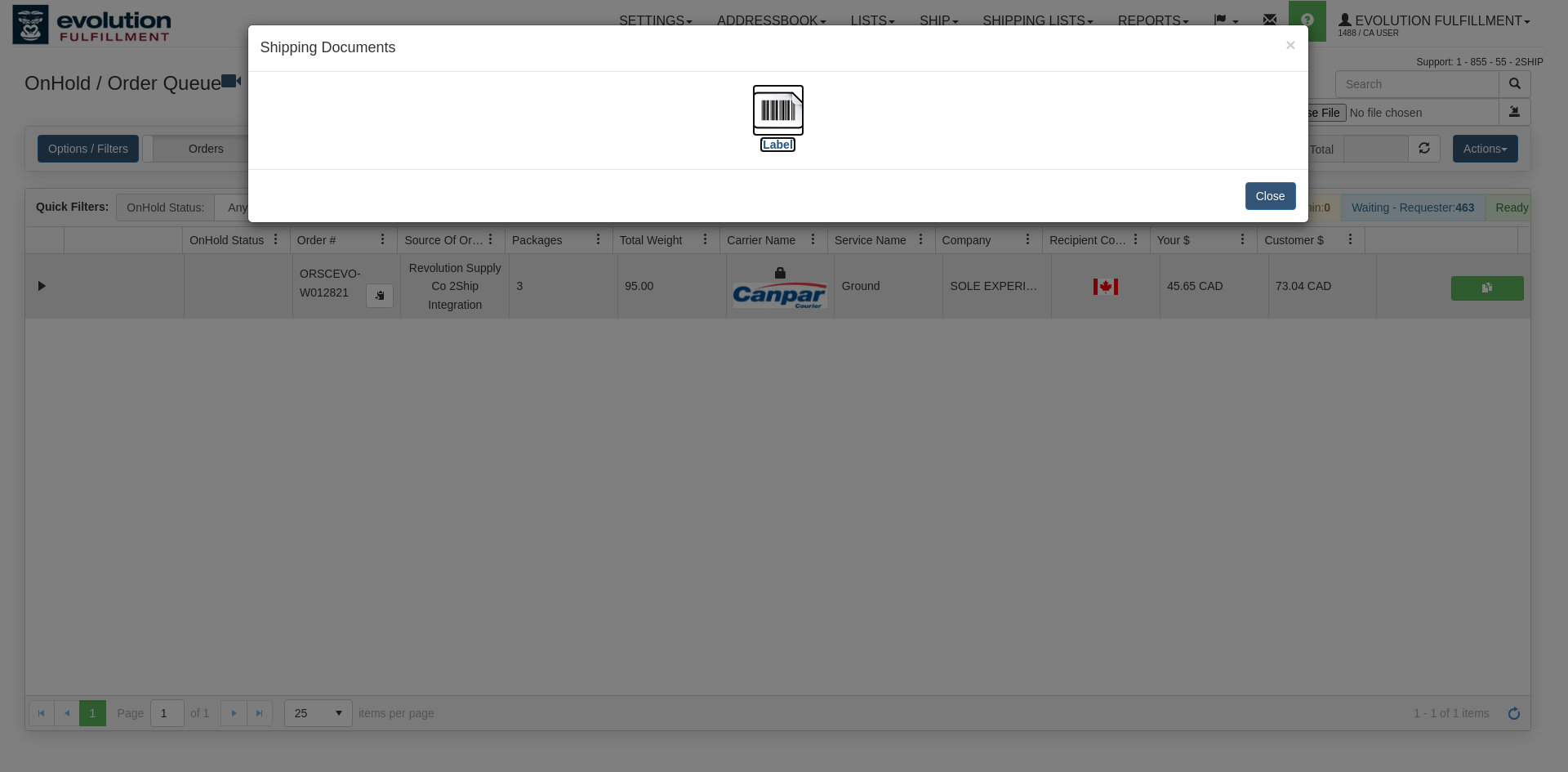
click at [775, 144] on label "[Label]" at bounding box center [779, 144] width 38 height 16
click at [426, 767] on div "× Shipping Documents [Label] Close" at bounding box center [784, 386] width 1568 height 772
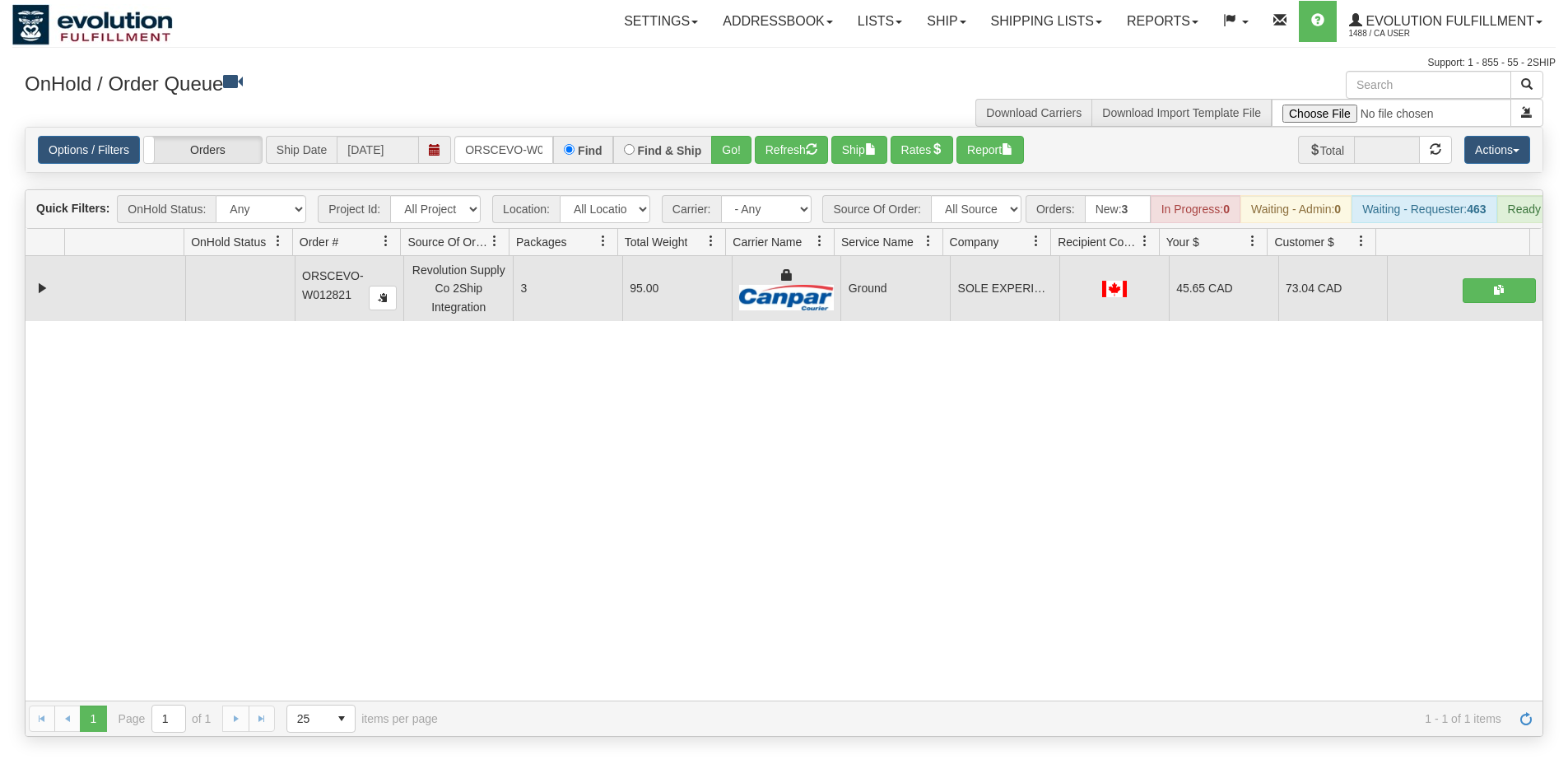
click at [360, 589] on div "31705119 EVOLUTION V3 91320020 91320023 ORSCEVO-W012821 Revolution Supply Co 2S…" at bounding box center [783, 477] width 1517 height 444
click at [490, 148] on input "ORSCEVO-W012821" at bounding box center [504, 150] width 99 height 28
drag, startPoint x: 707, startPoint y: 154, endPoint x: 721, endPoint y: 143, distance: 17.8
click at [710, 153] on div "Find & Ship" at bounding box center [662, 150] width 100 height 28
click at [737, 132] on div "Options / Filters Group Shipments Orders Ship Date [DATE] OGF3WC87973-1 Find Fi…" at bounding box center [783, 150] width 1517 height 44
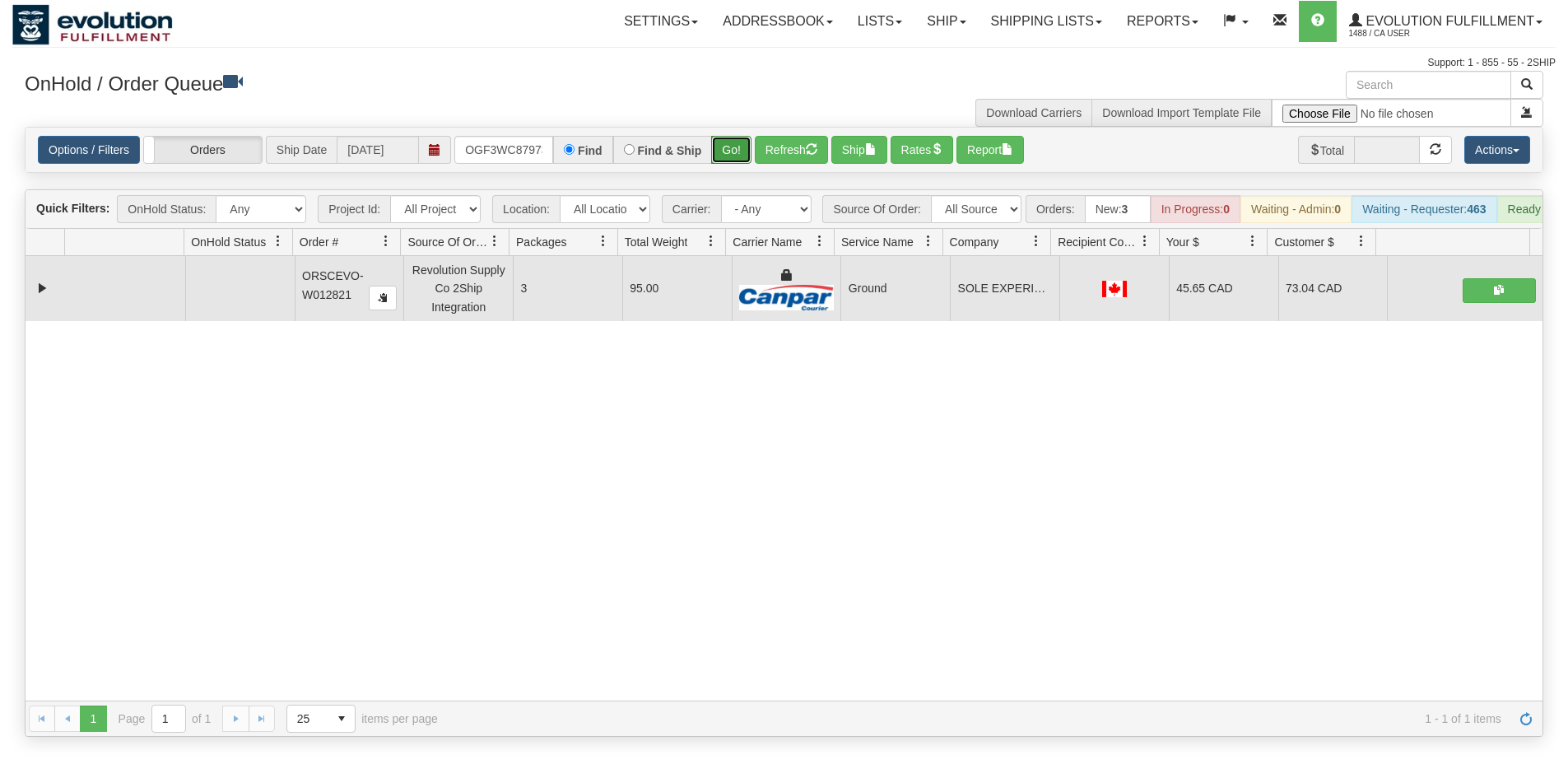
click at [740, 152] on button "Go!" at bounding box center [731, 150] width 40 height 28
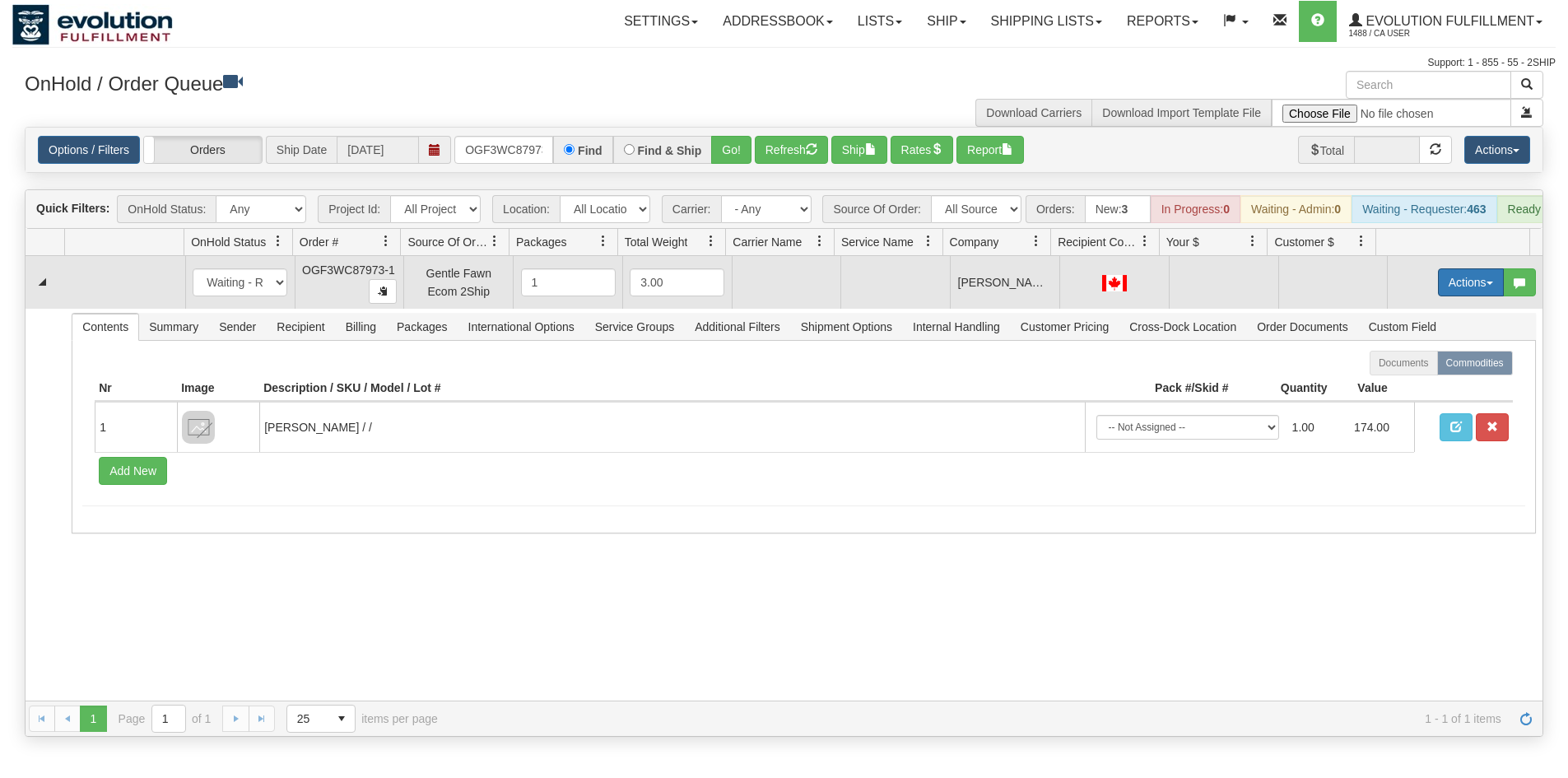
click at [1453, 295] on button "Actions" at bounding box center [1471, 283] width 66 height 28
click at [1429, 363] on span "Rate All Services" at bounding box center [1438, 356] width 99 height 13
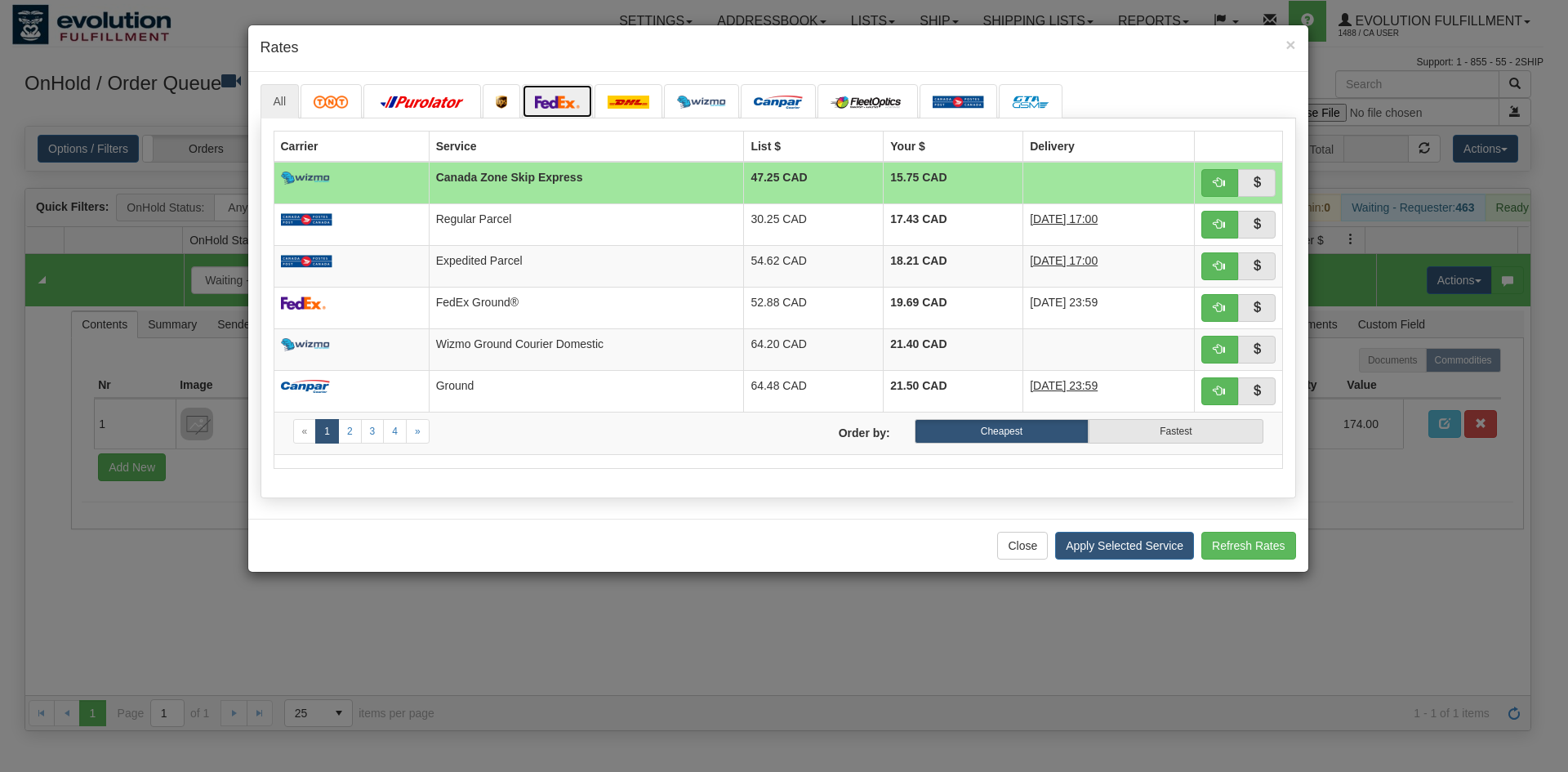
click at [561, 102] on img at bounding box center [557, 102] width 46 height 13
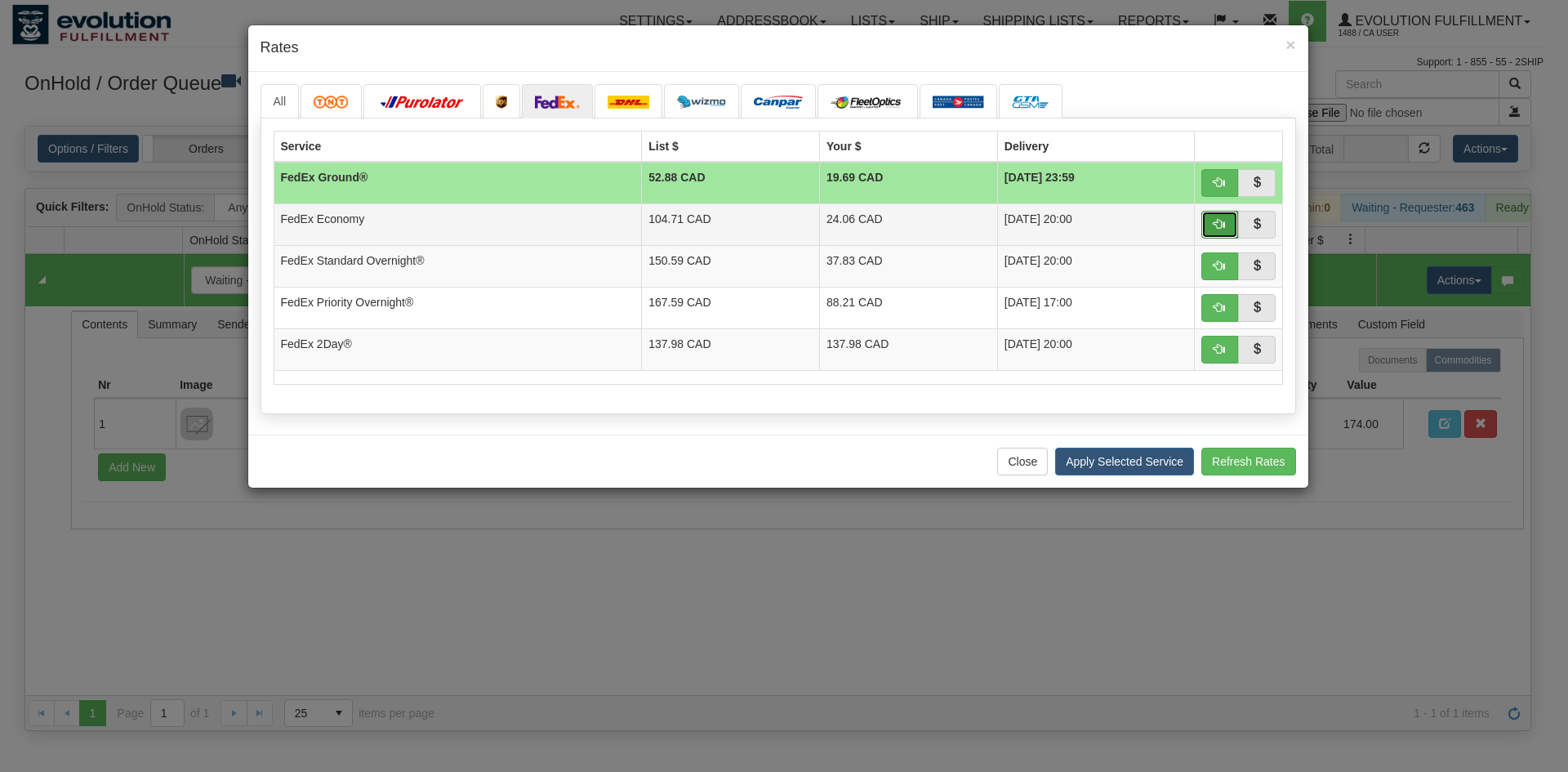
click at [1224, 225] on span "button" at bounding box center [1219, 223] width 11 height 11
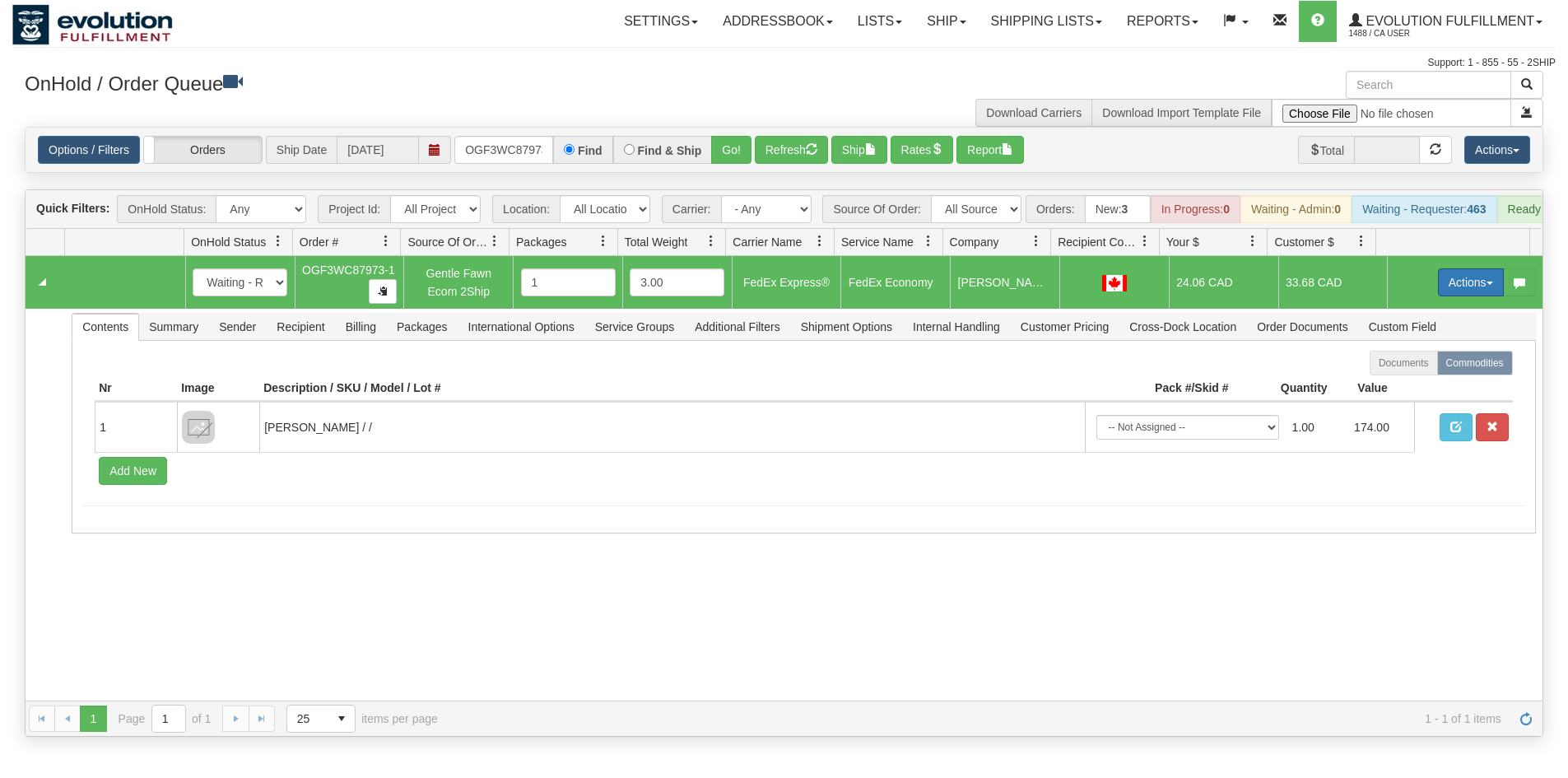
click at [1458, 296] on button "Actions" at bounding box center [1471, 283] width 66 height 28
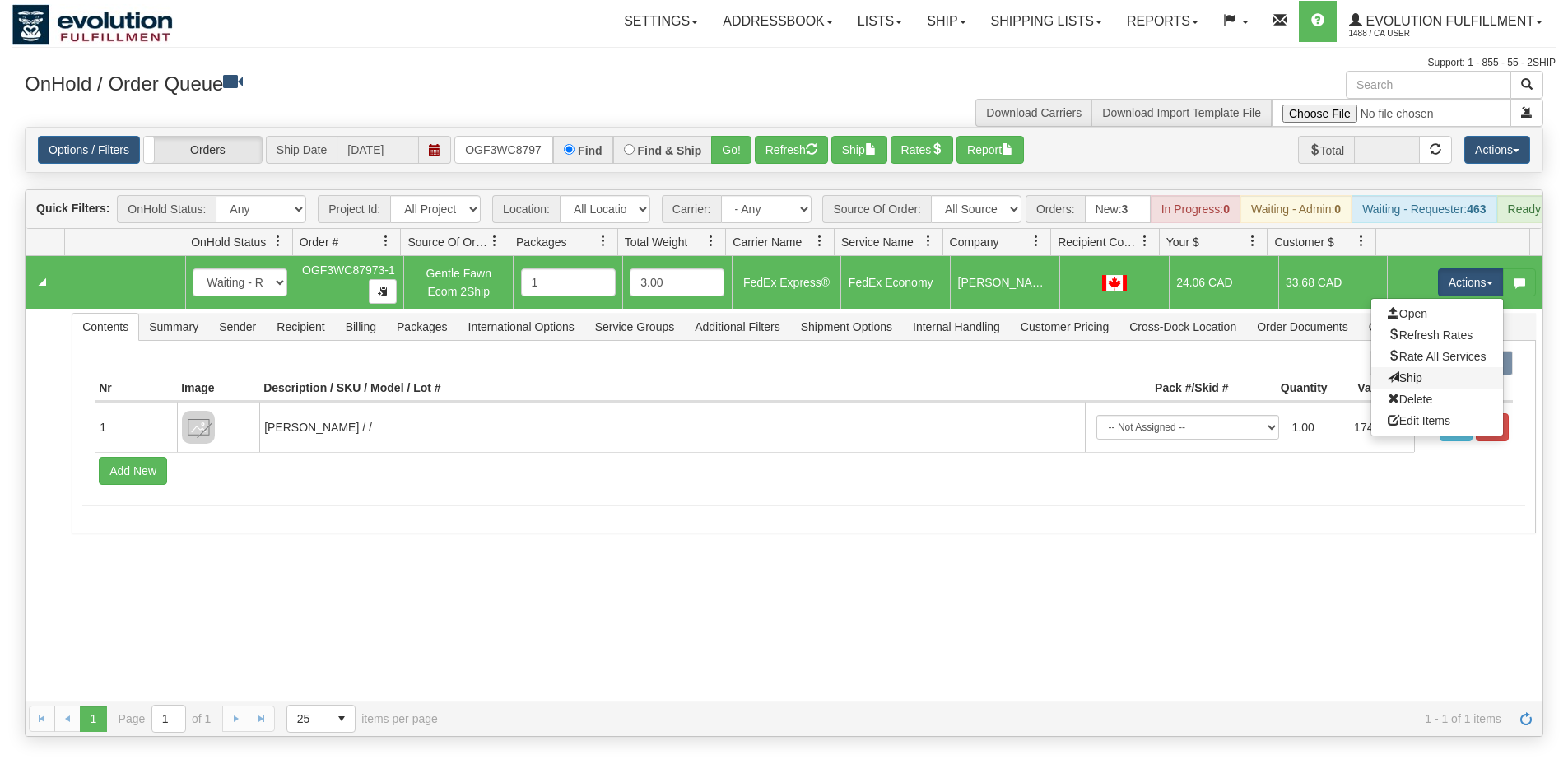
click at [1433, 387] on link "Ship" at bounding box center [1438, 377] width 132 height 22
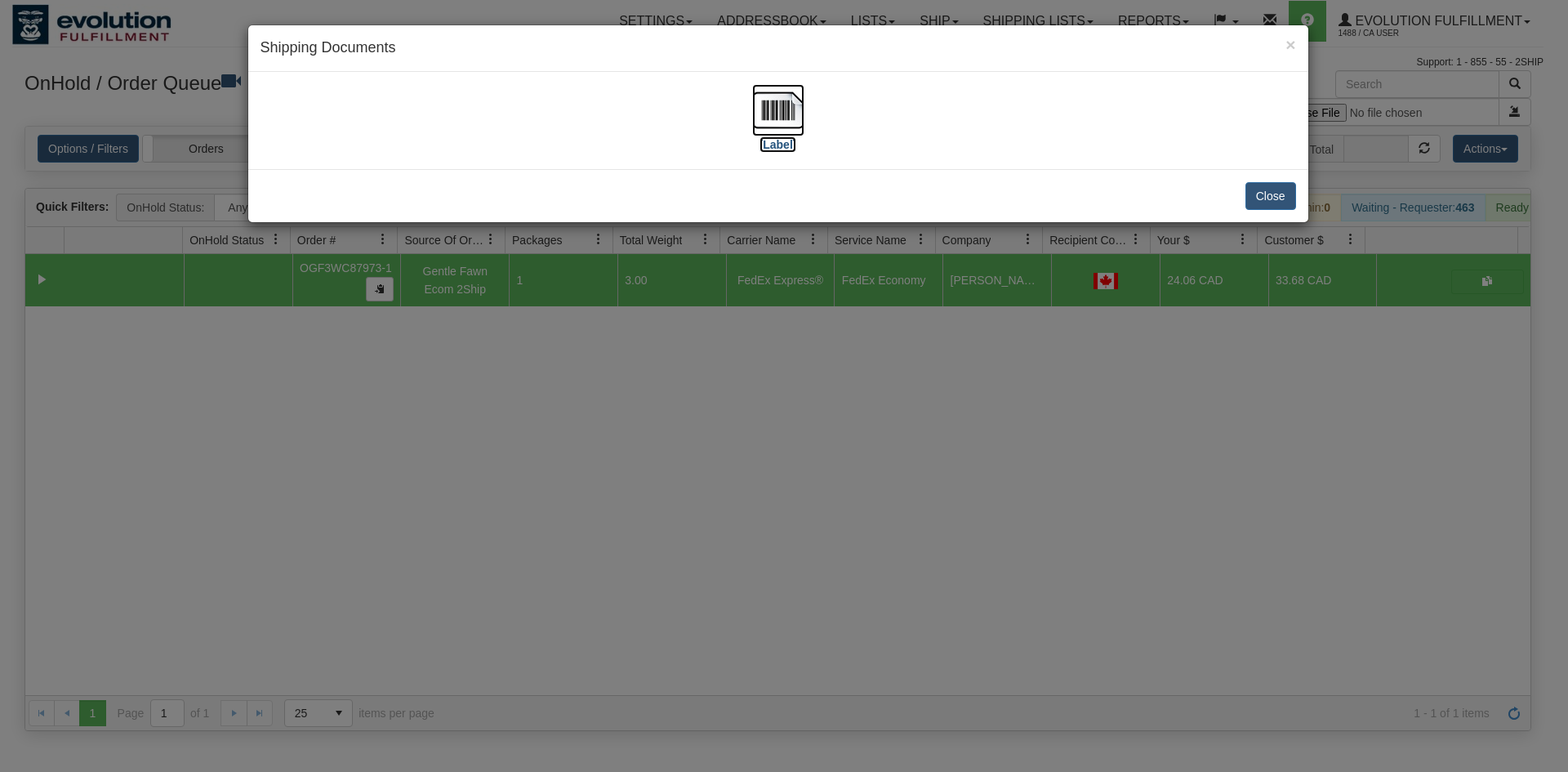
click at [793, 128] on img at bounding box center [778, 110] width 53 height 53
click at [561, 401] on div "× Shipping Documents [Label] Close" at bounding box center [784, 386] width 1568 height 772
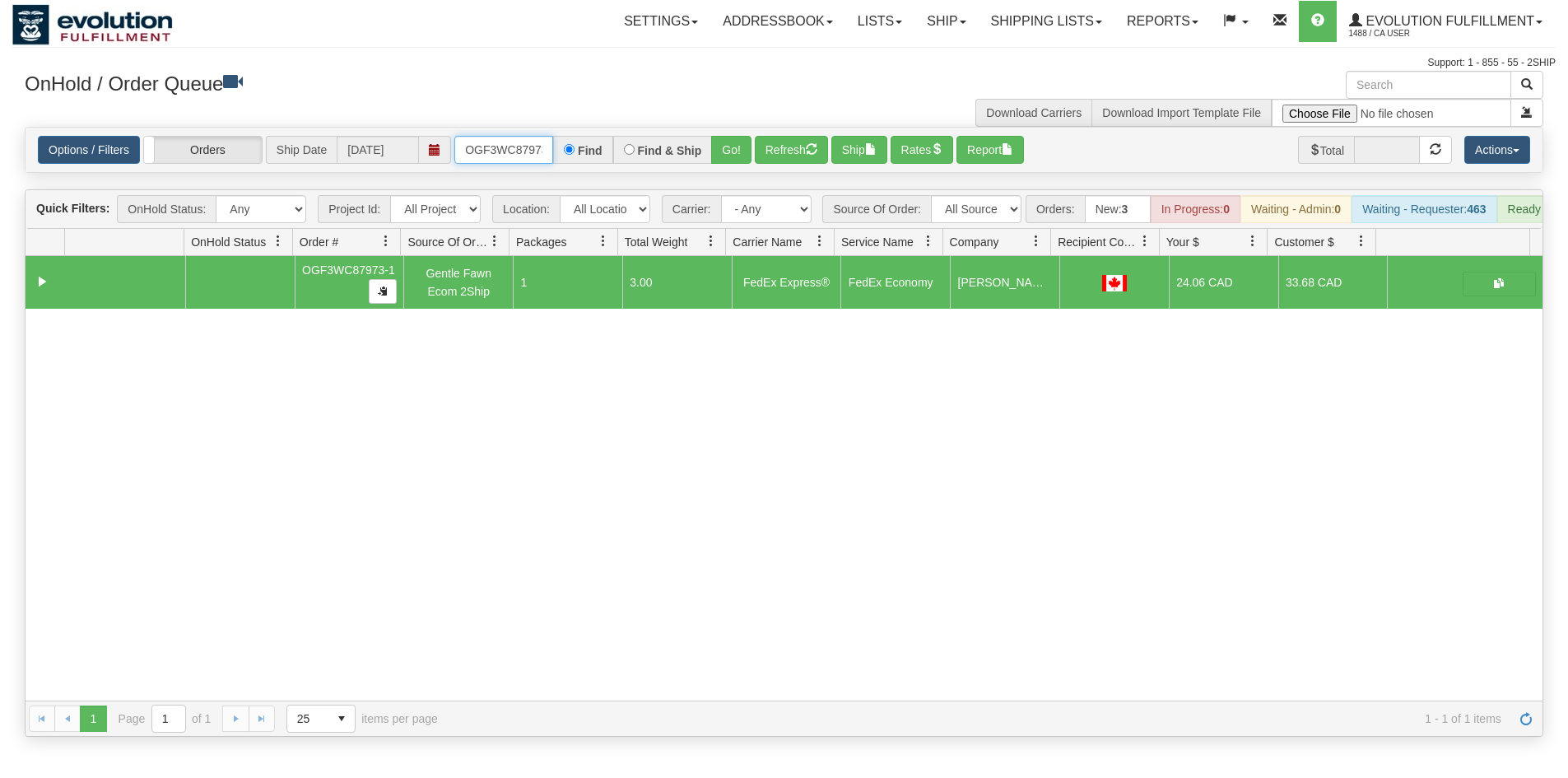
click at [491, 149] on input "OGF3WC87973-1" at bounding box center [504, 150] width 99 height 28
click at [748, 156] on button "Go!" at bounding box center [731, 150] width 40 height 28
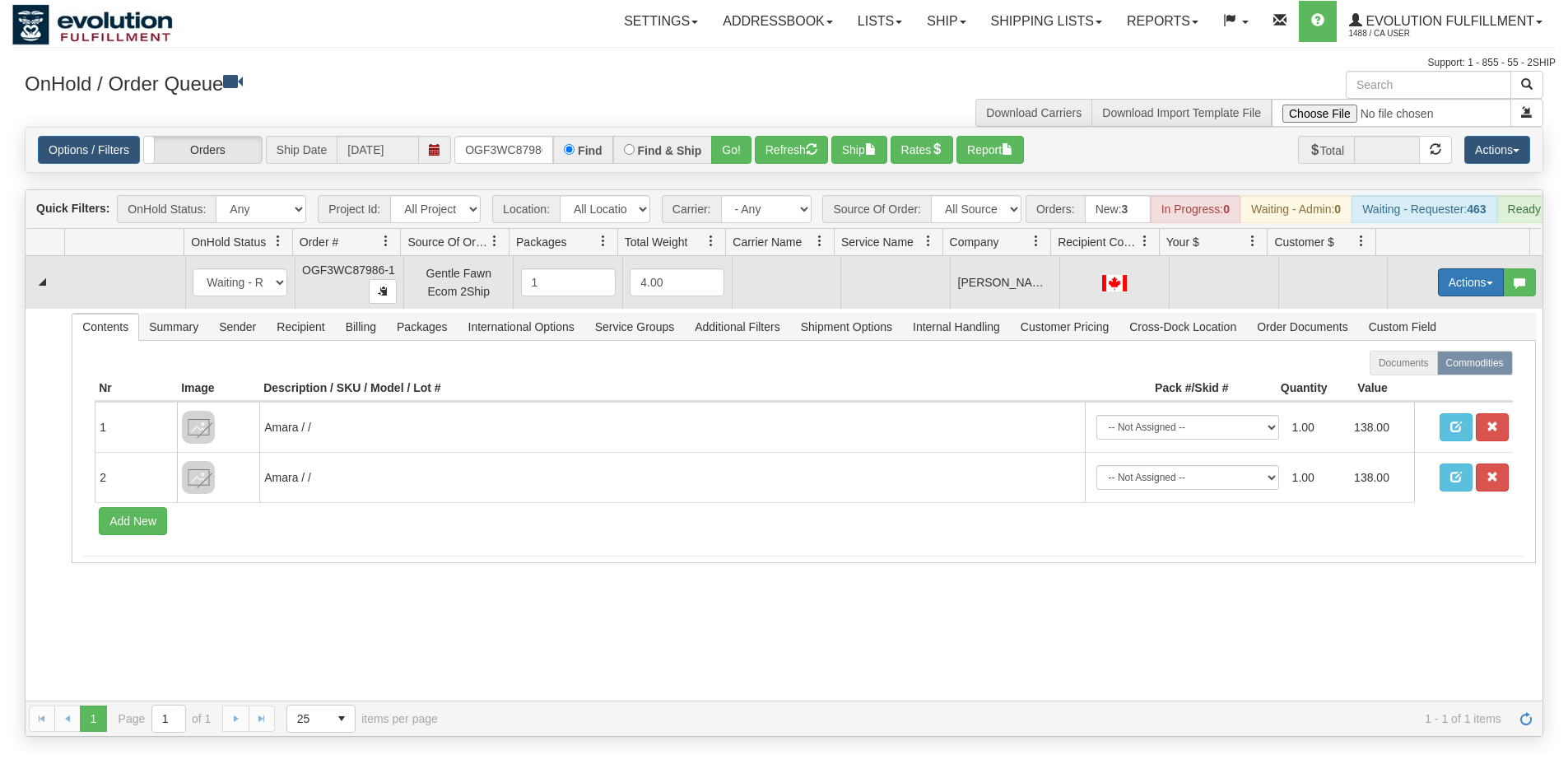
click at [1447, 296] on button "Actions" at bounding box center [1471, 283] width 66 height 28
click at [1411, 363] on span "Rate All Services" at bounding box center [1438, 356] width 99 height 13
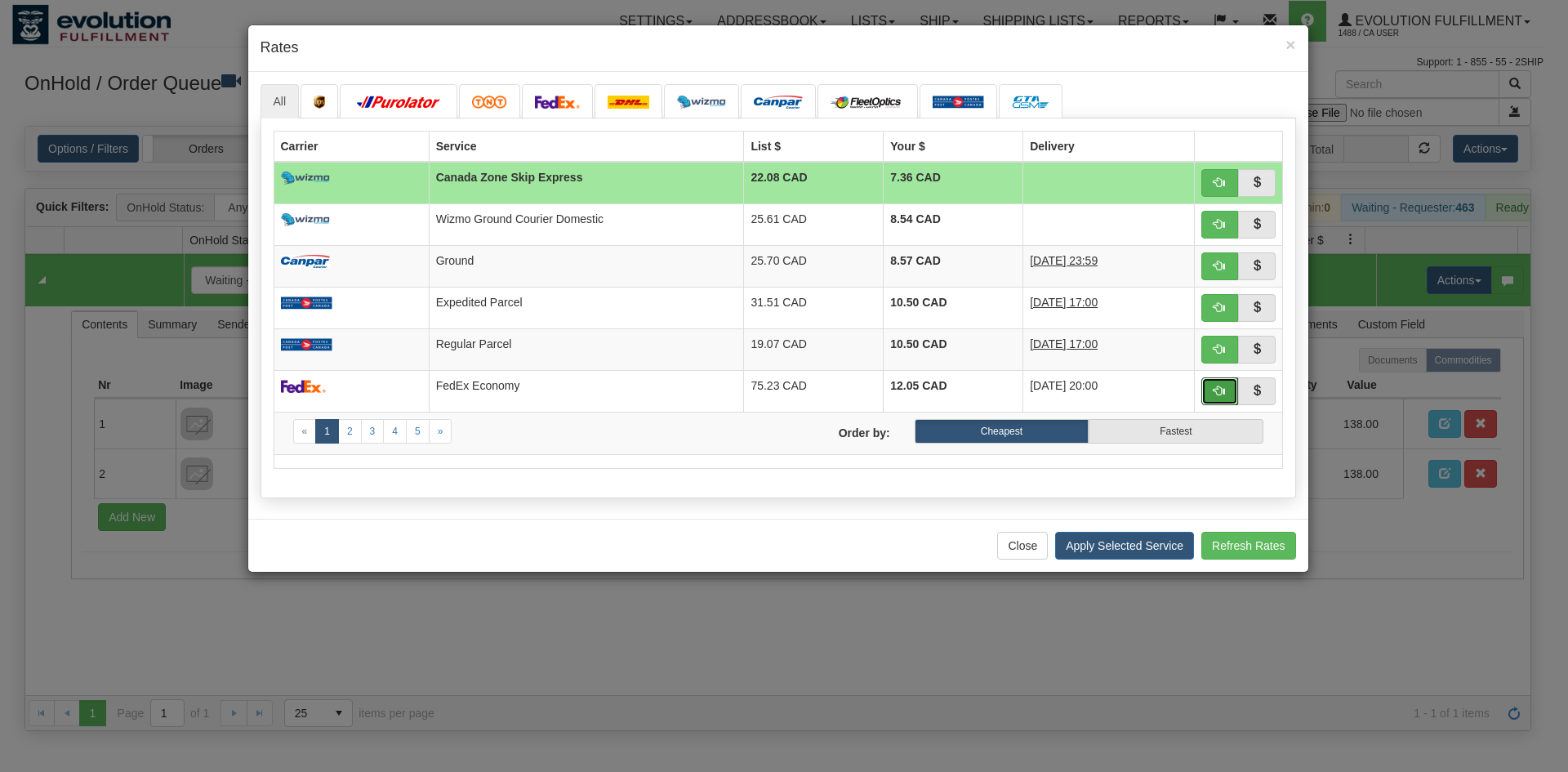
click at [1225, 381] on button "button" at bounding box center [1220, 391] width 38 height 28
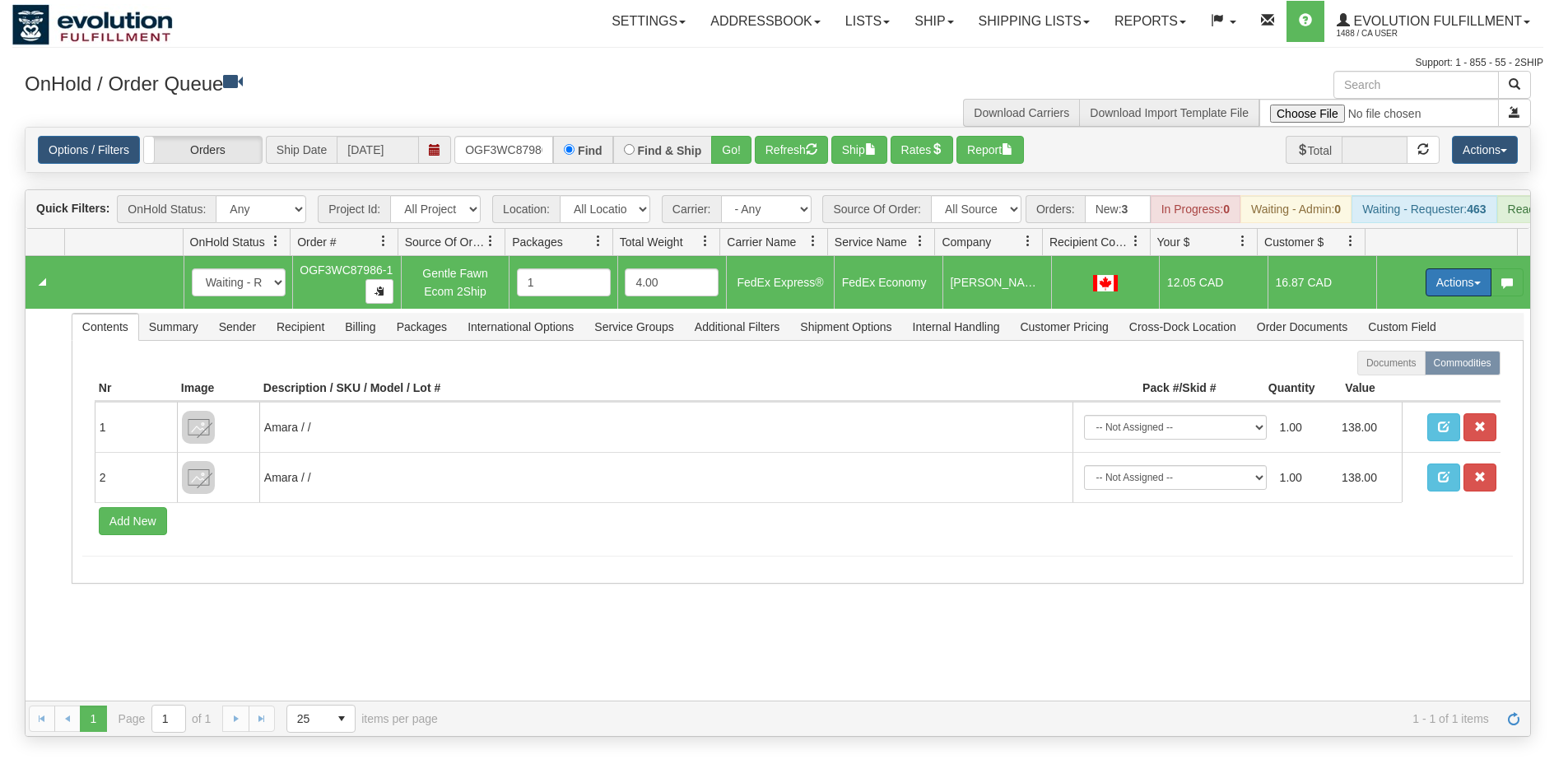
click at [1455, 292] on button "Actions" at bounding box center [1458, 283] width 66 height 28
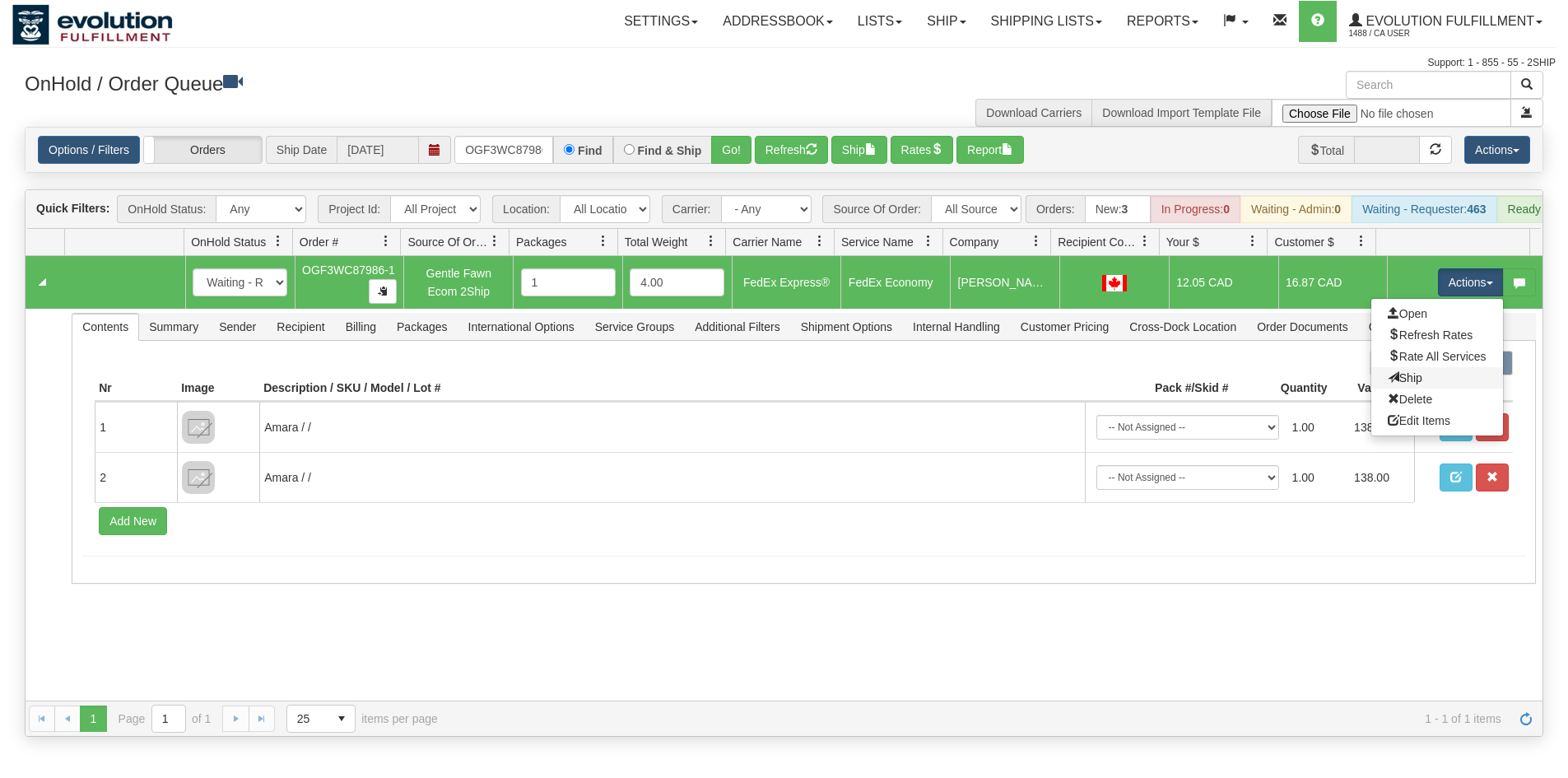
click at [1406, 389] on link "Ship" at bounding box center [1438, 377] width 132 height 22
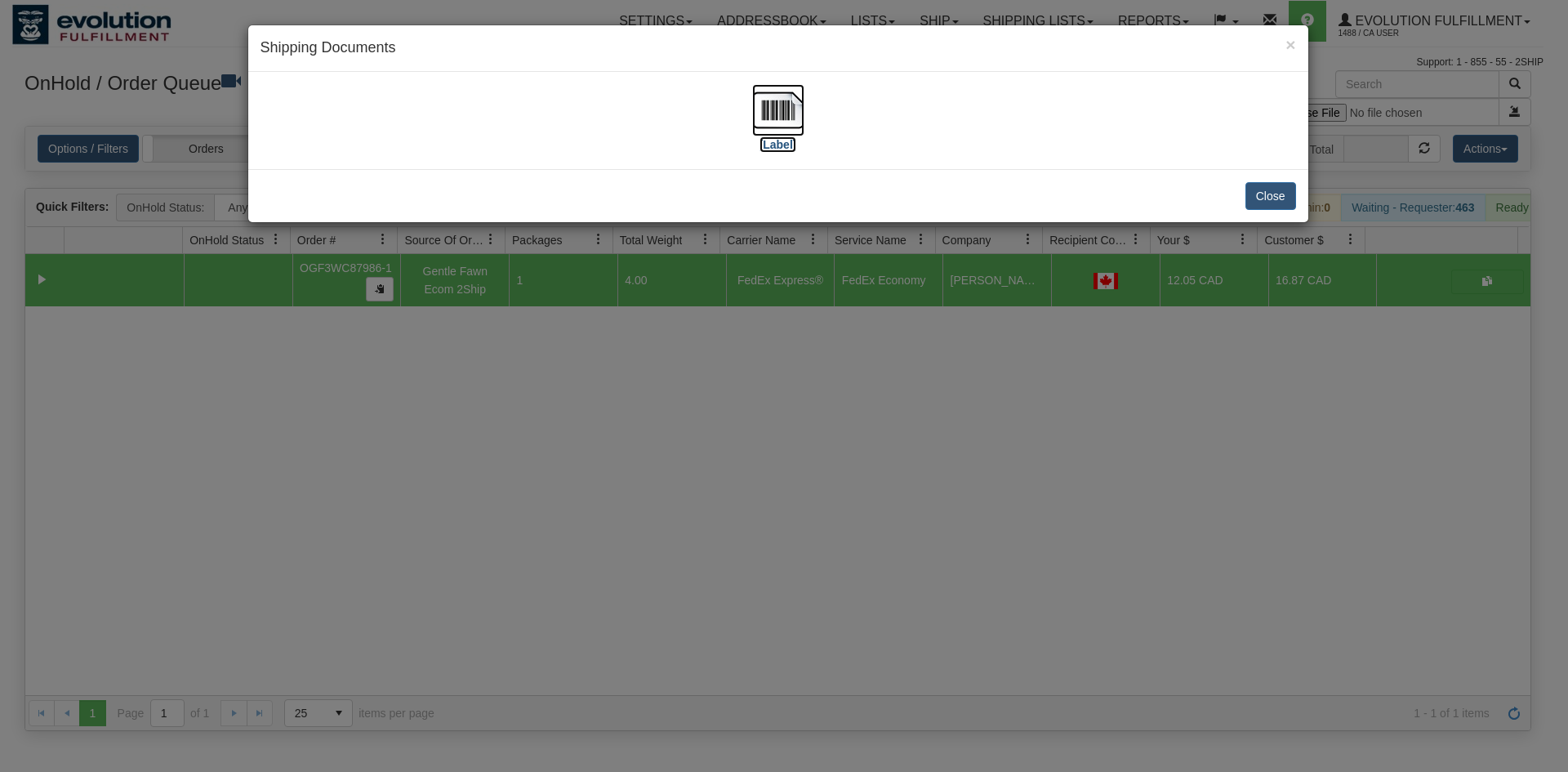
click at [763, 127] on img at bounding box center [778, 110] width 53 height 53
click at [613, 411] on div "× Shipping Documents [Label] Close" at bounding box center [784, 386] width 1568 height 772
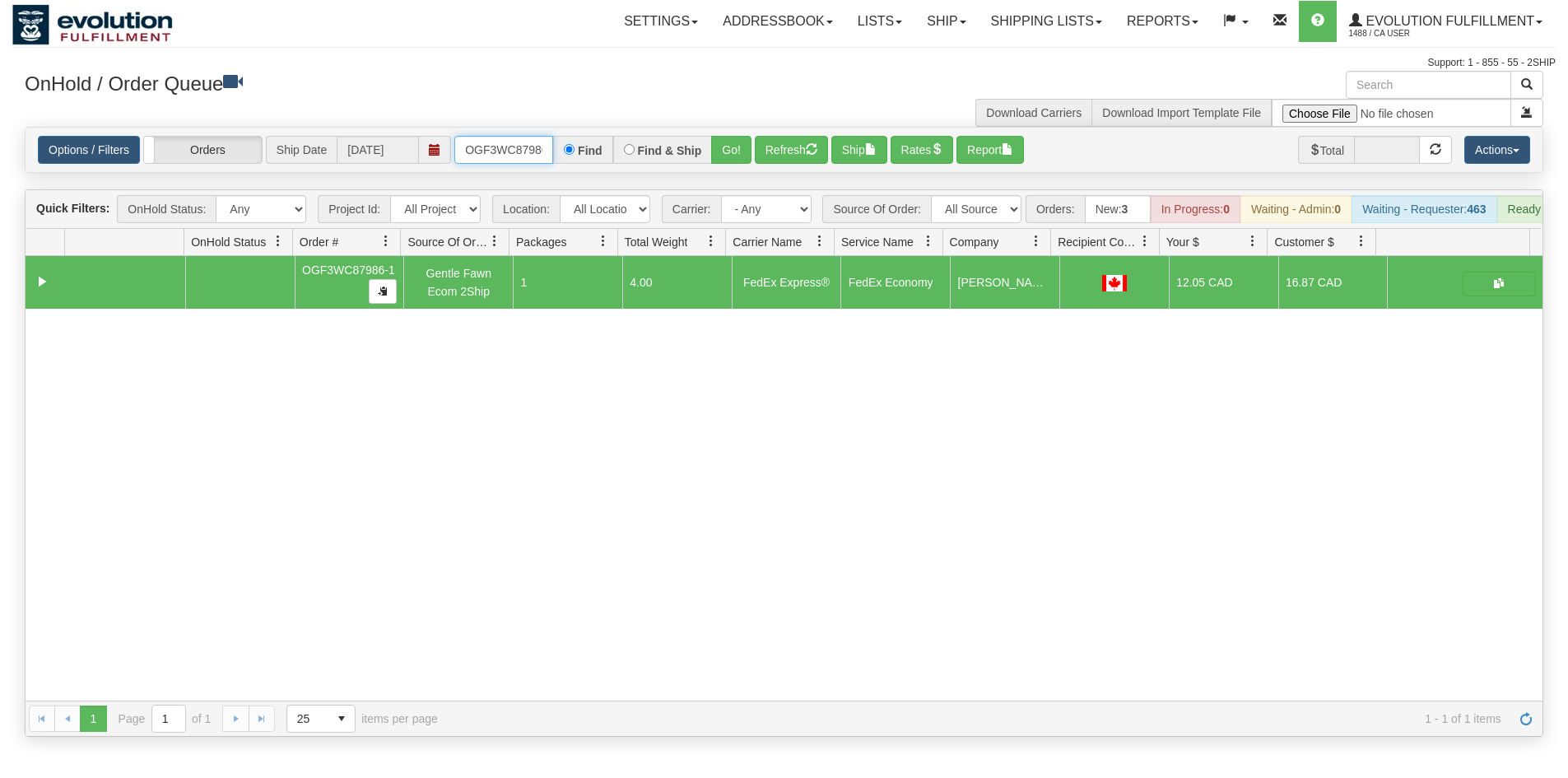
click at [504, 156] on input "OGF3WC87986-1" at bounding box center [504, 150] width 99 height 28
click at [709, 155] on div "Find & Ship" at bounding box center [662, 150] width 100 height 28
click at [727, 134] on div "Options / Filters Group Shipments Orders Ship Date [DATE] OGF3WC87981-1 Find Fi…" at bounding box center [783, 150] width 1517 height 44
click at [730, 152] on button "Go!" at bounding box center [731, 150] width 40 height 28
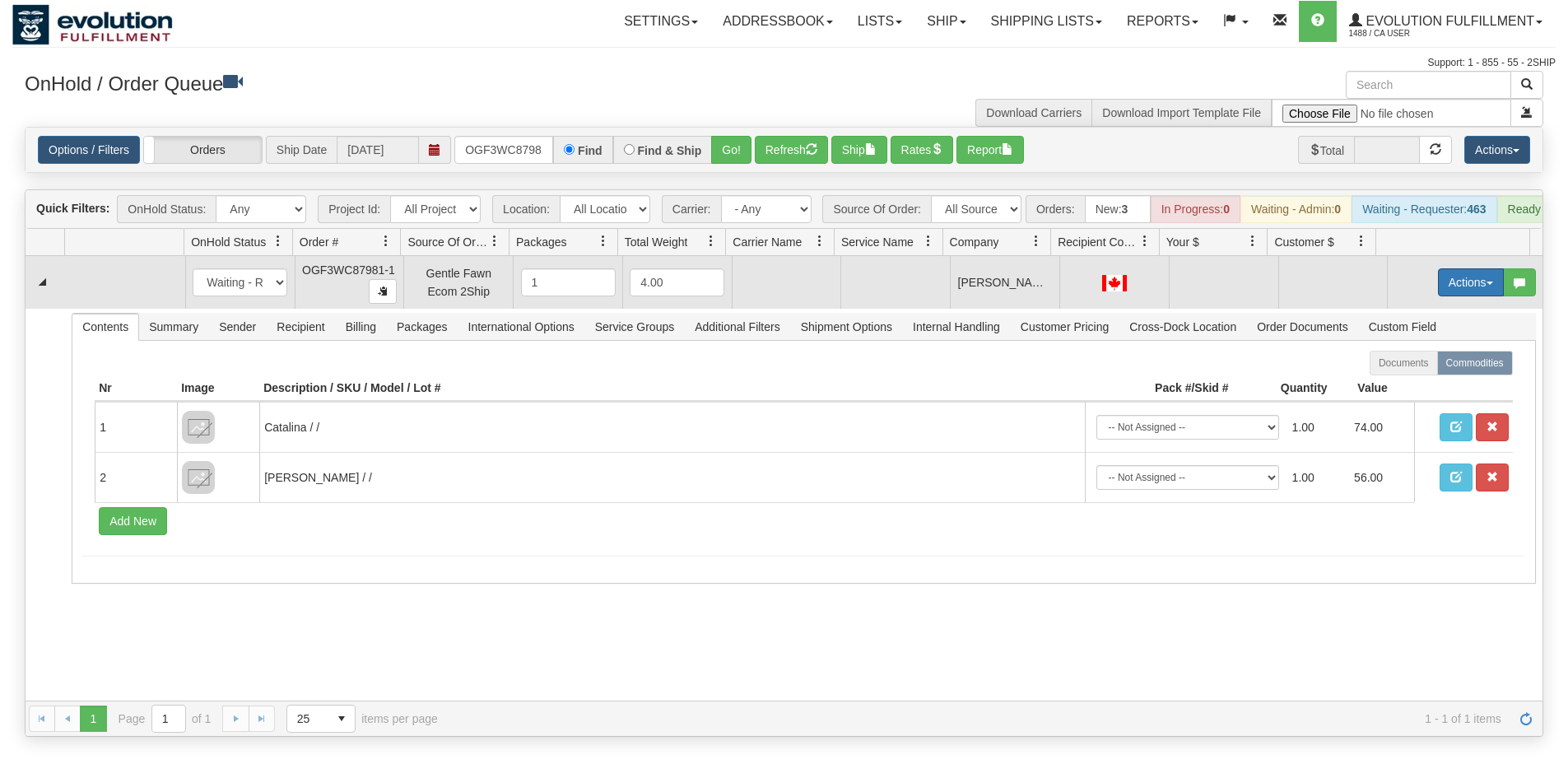
click at [1452, 296] on button "Actions" at bounding box center [1471, 283] width 66 height 28
click at [1418, 363] on span "Rate All Services" at bounding box center [1438, 356] width 99 height 13
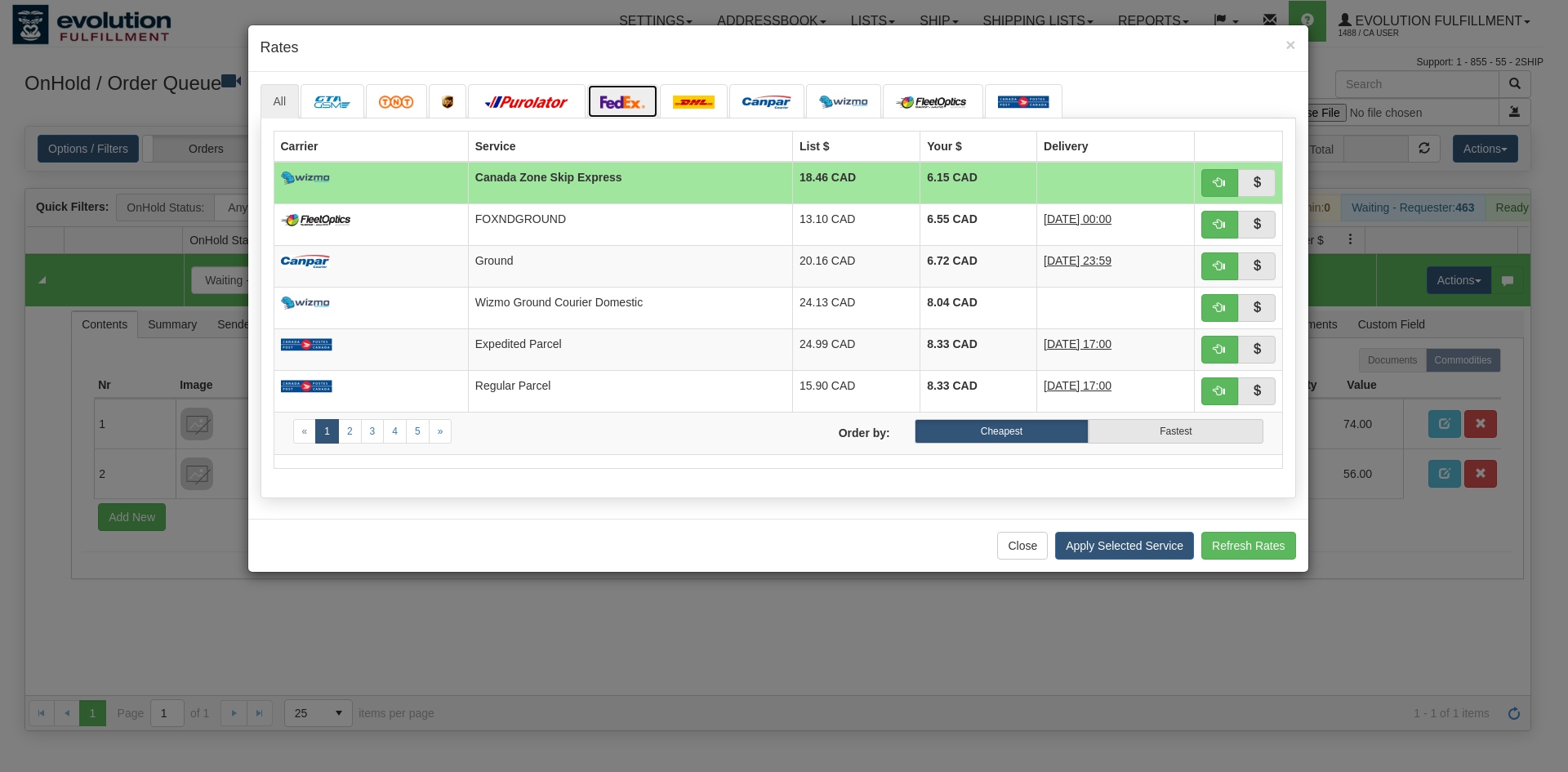
click at [644, 114] on link at bounding box center [623, 102] width 72 height 35
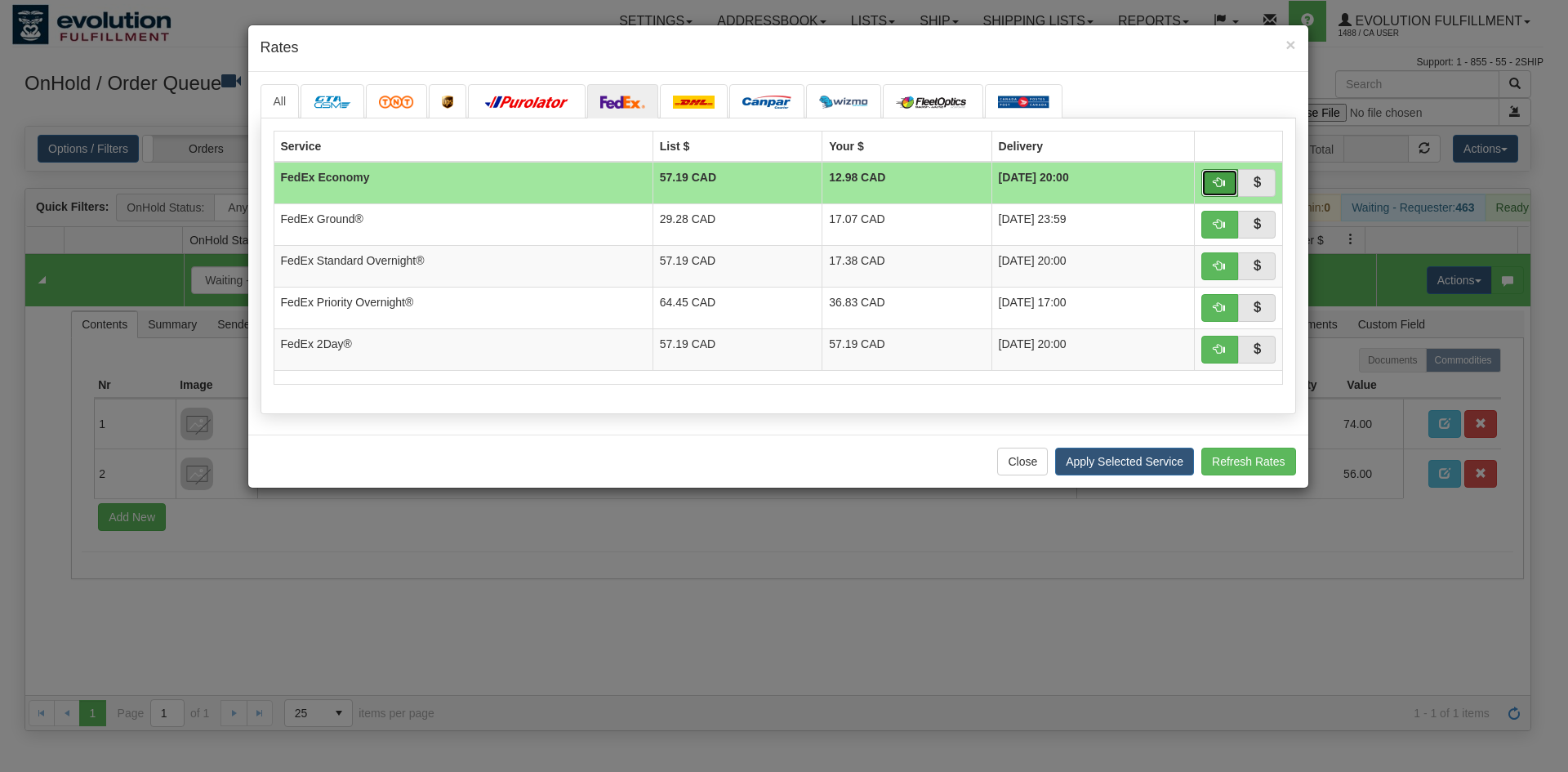
click at [1220, 184] on span "button" at bounding box center [1219, 182] width 11 height 11
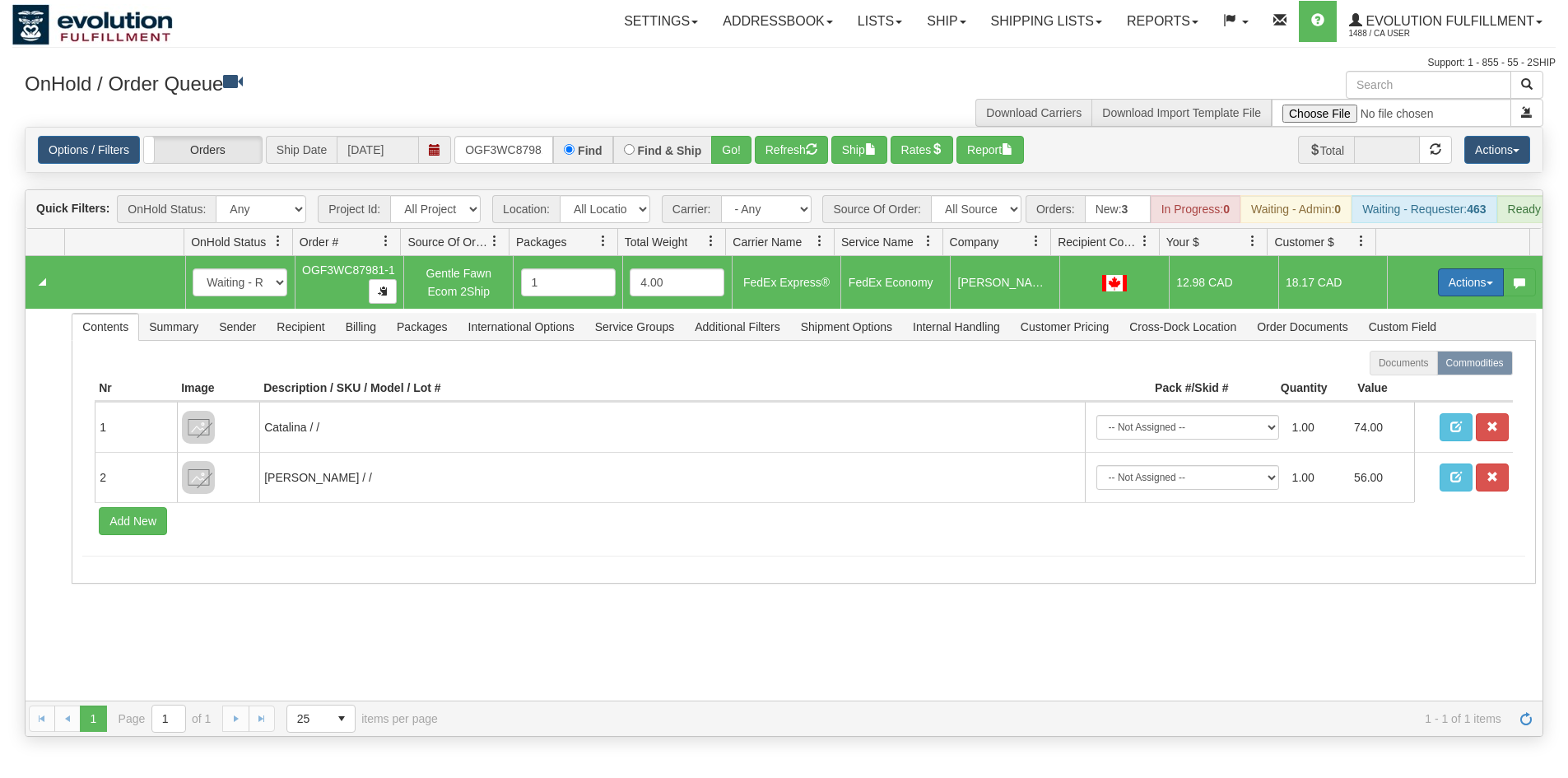
click at [1445, 288] on button "Actions" at bounding box center [1471, 283] width 66 height 28
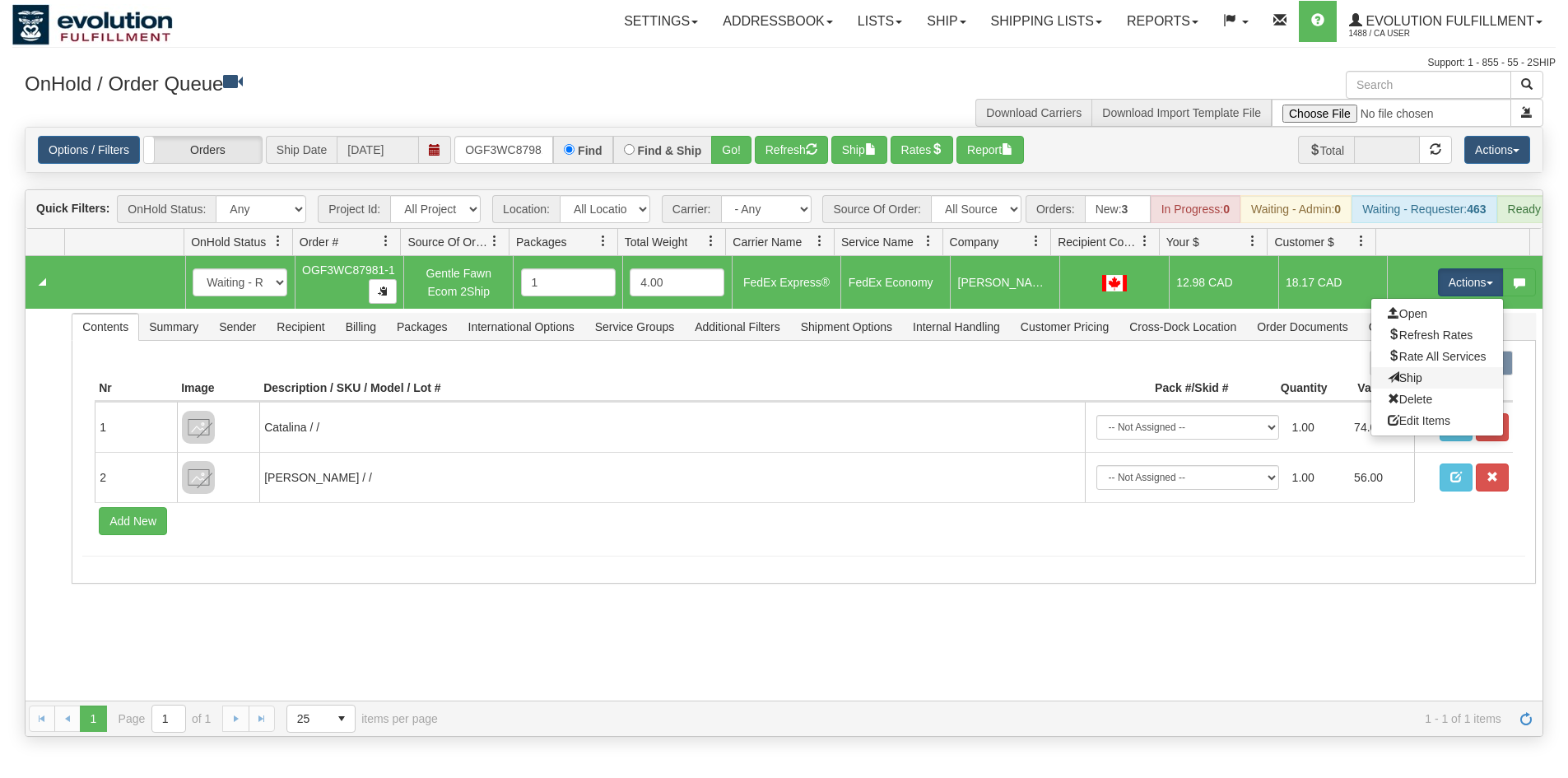
click at [1416, 389] on link "Ship" at bounding box center [1438, 377] width 132 height 22
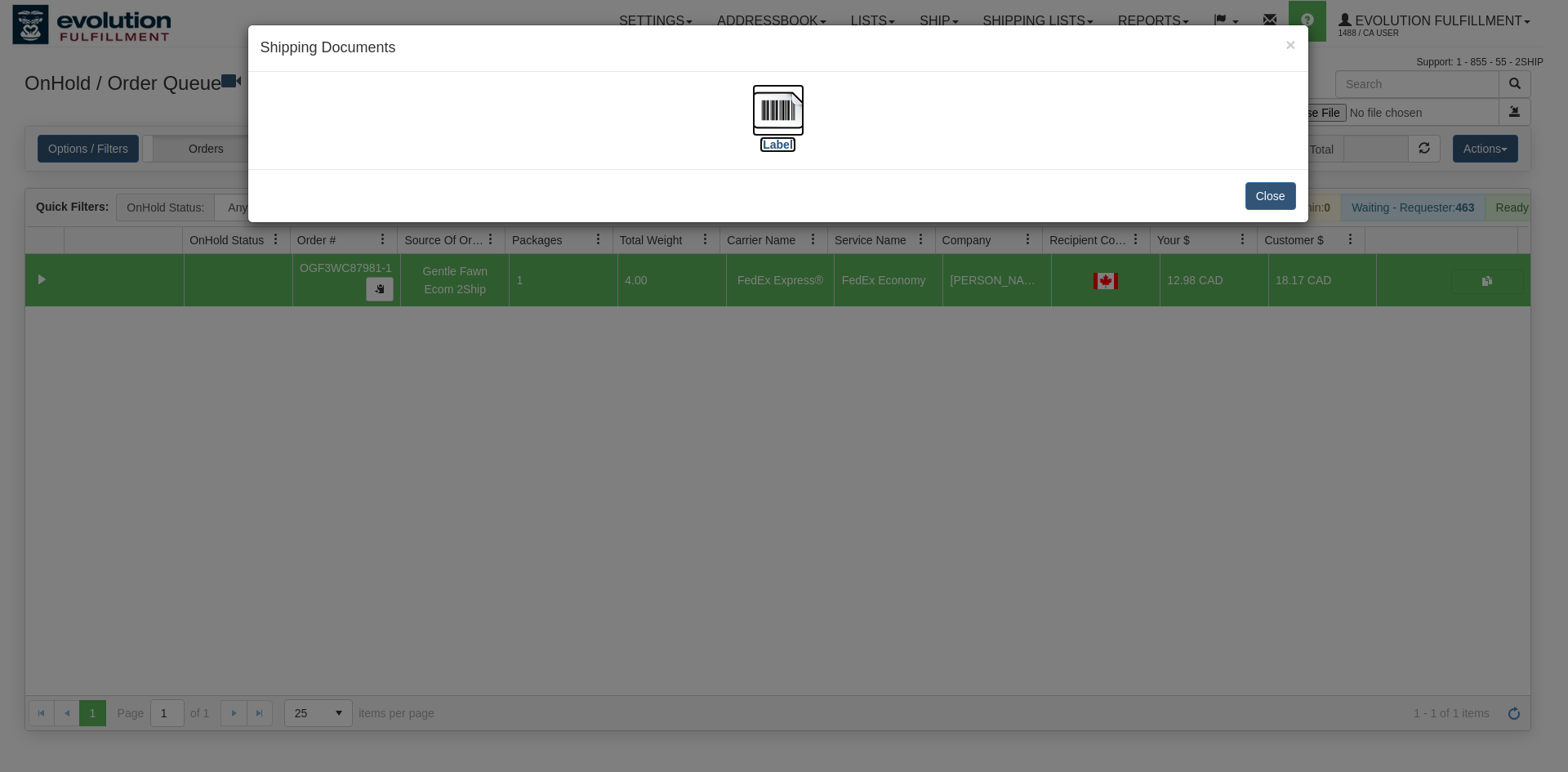
click at [800, 122] on img at bounding box center [778, 110] width 53 height 53
drag, startPoint x: 442, startPoint y: 665, endPoint x: 481, endPoint y: 493, distance: 176.4
click at [461, 624] on div "× Shipping Documents [Label] Close" at bounding box center [784, 386] width 1568 height 772
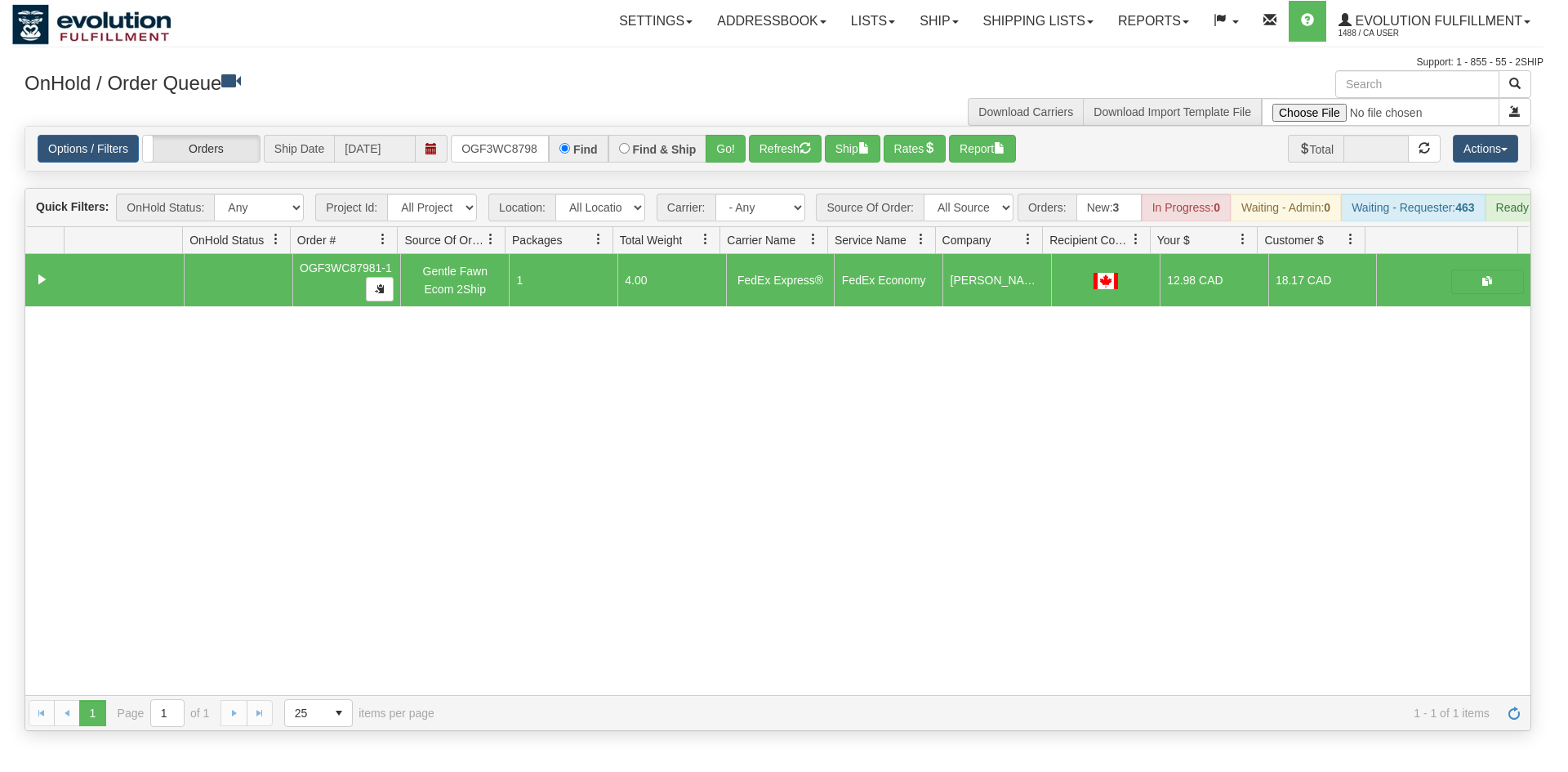
click at [481, 493] on body "Toggle navigation Settings Shipping Preferences Fields Preferences" at bounding box center [784, 386] width 1568 height 772
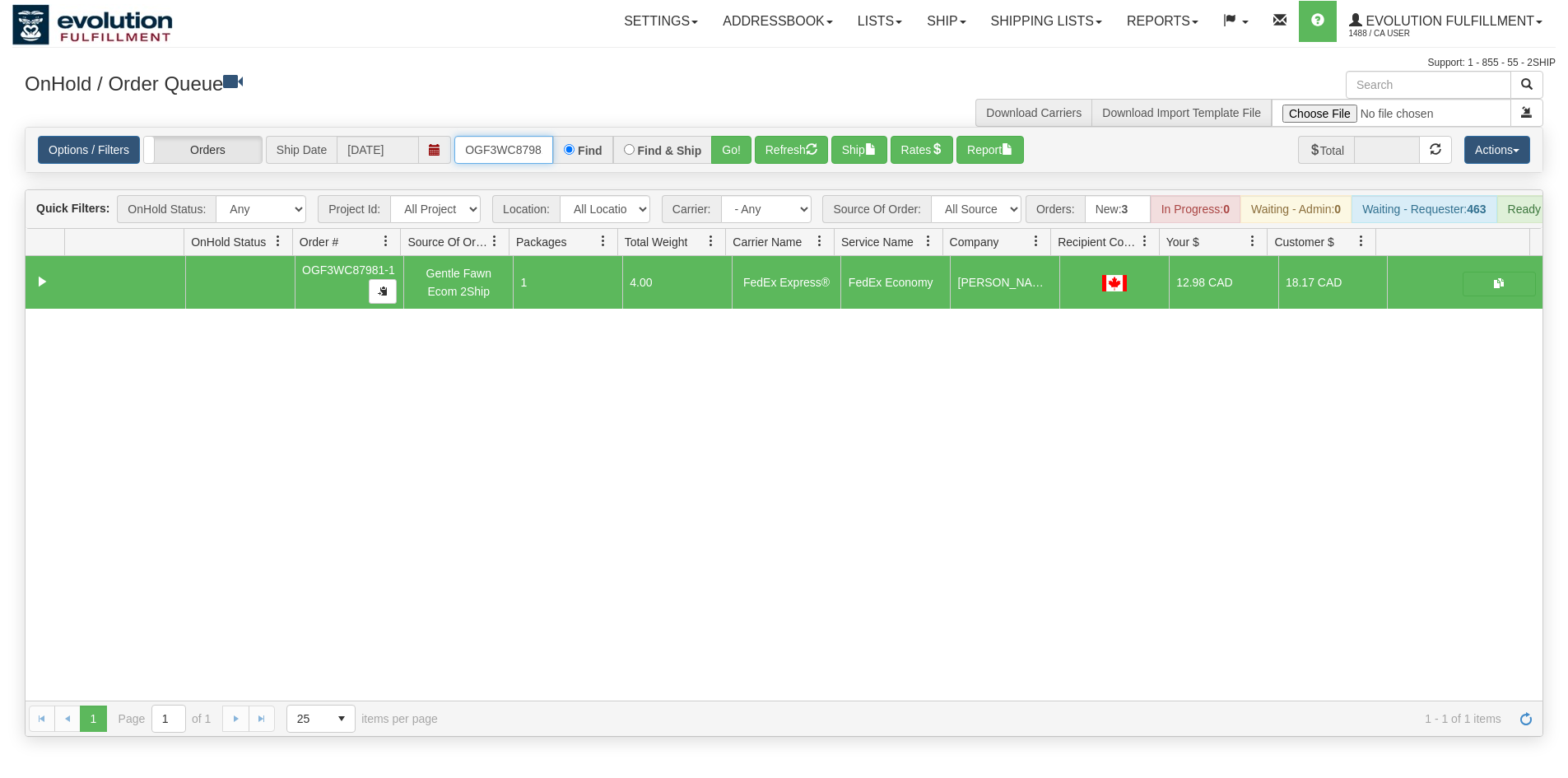
click at [502, 147] on input "OGF3WC87981-1" at bounding box center [504, 150] width 99 height 28
click at [750, 148] on button "Go!" at bounding box center [731, 150] width 40 height 28
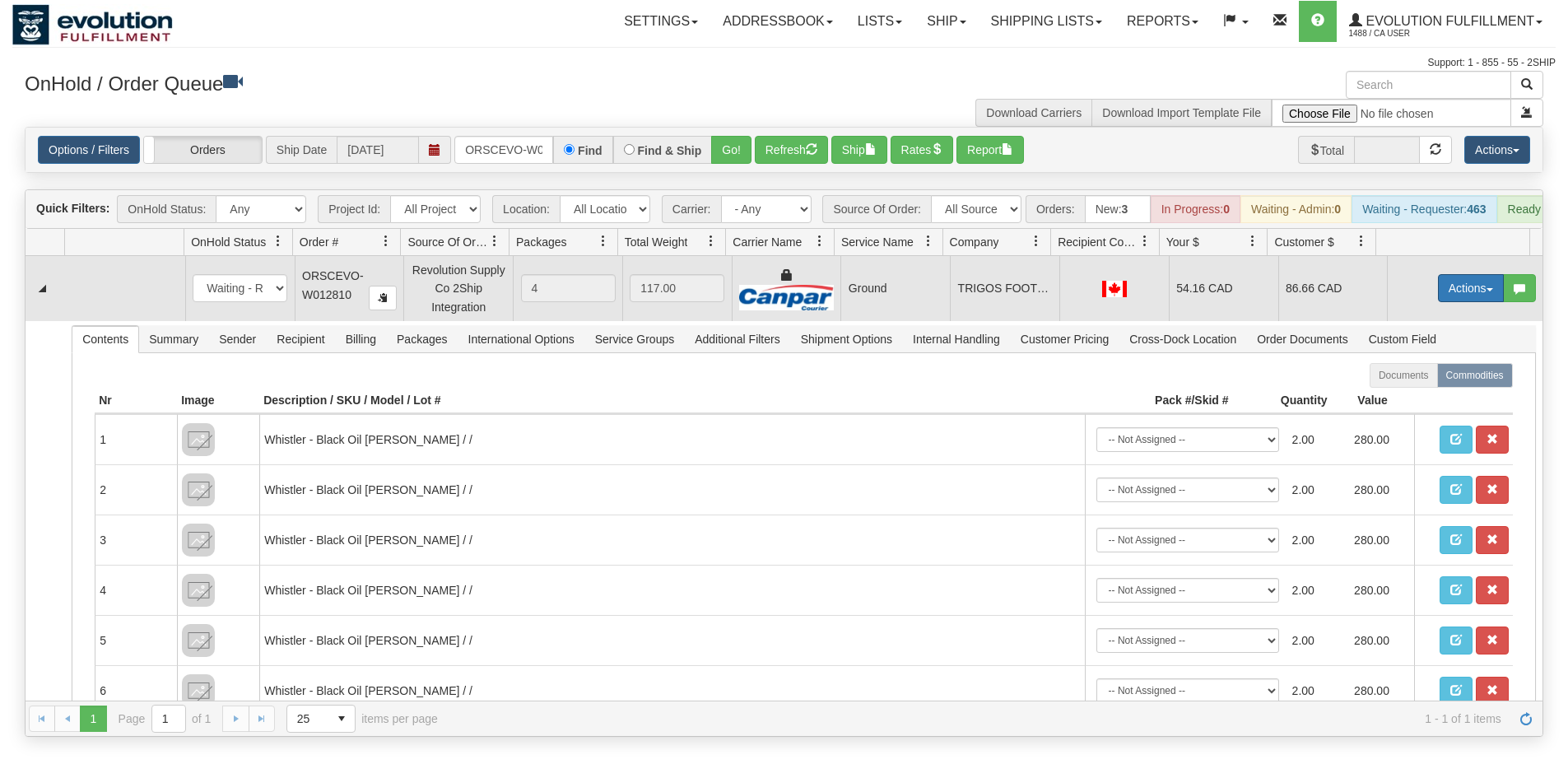
click at [1438, 296] on button "Actions" at bounding box center [1471, 288] width 66 height 28
click at [1402, 390] on span "Ship" at bounding box center [1405, 383] width 35 height 13
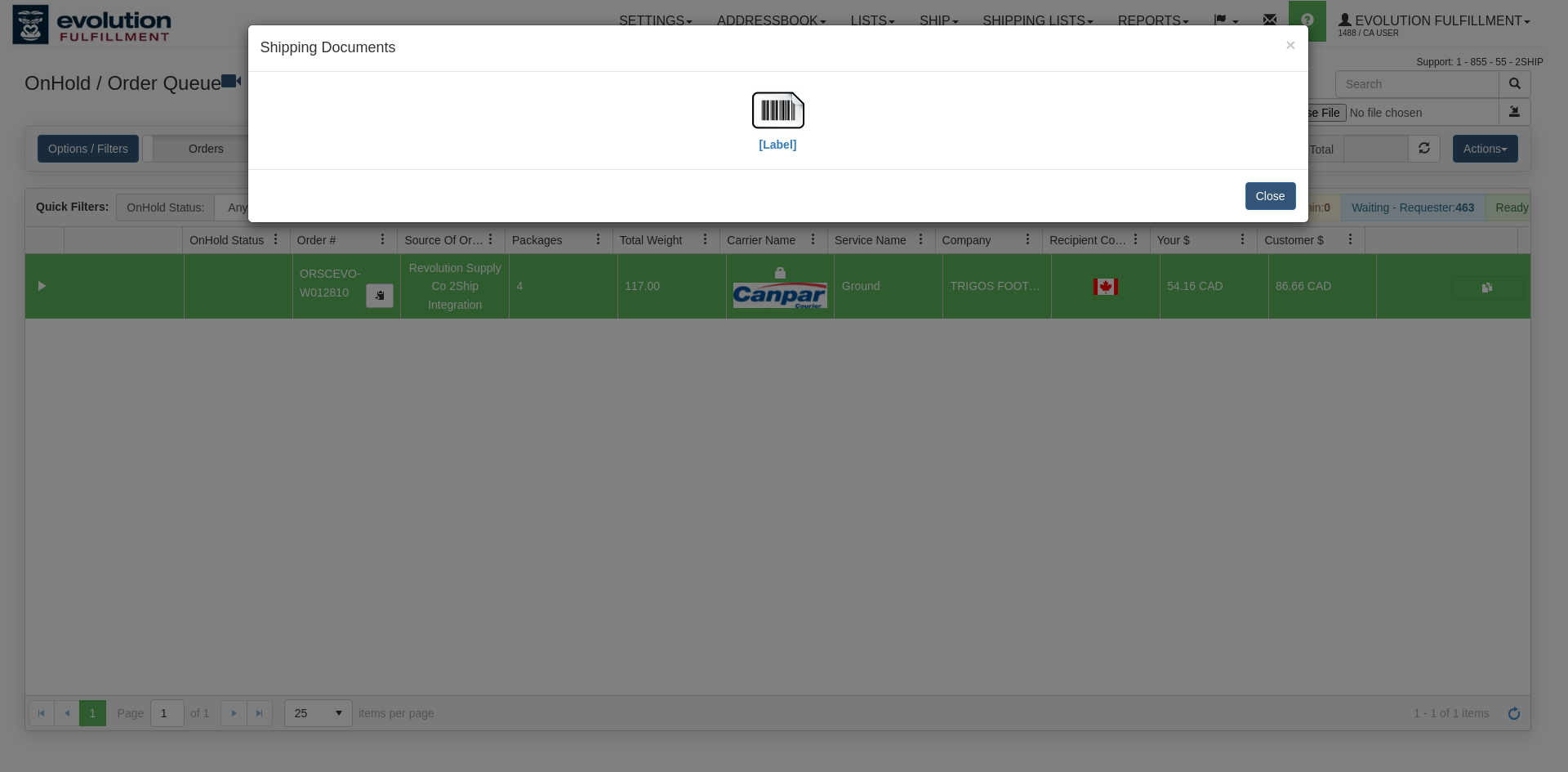
click at [790, 156] on div "[Label]" at bounding box center [778, 121] width 53 height 72
click at [781, 131] on img at bounding box center [778, 110] width 53 height 53
click at [453, 463] on div "× Shipping Documents [Label] Close" at bounding box center [784, 386] width 1568 height 772
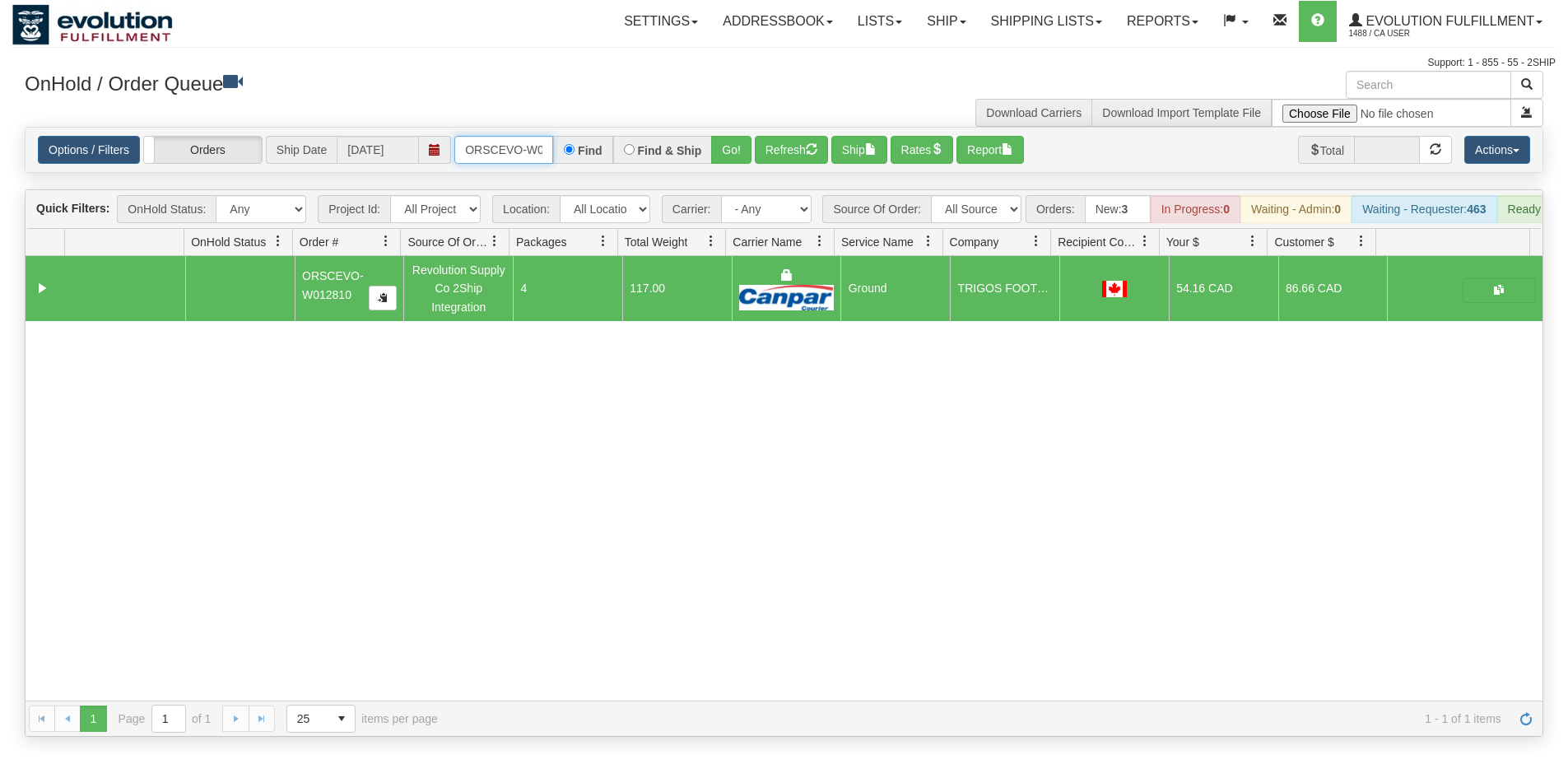
click at [481, 143] on input "ORSCEVO-W012810" at bounding box center [504, 150] width 99 height 28
type input "ORSCEVO-W012784"
click at [747, 143] on button "Go!" at bounding box center [731, 150] width 40 height 28
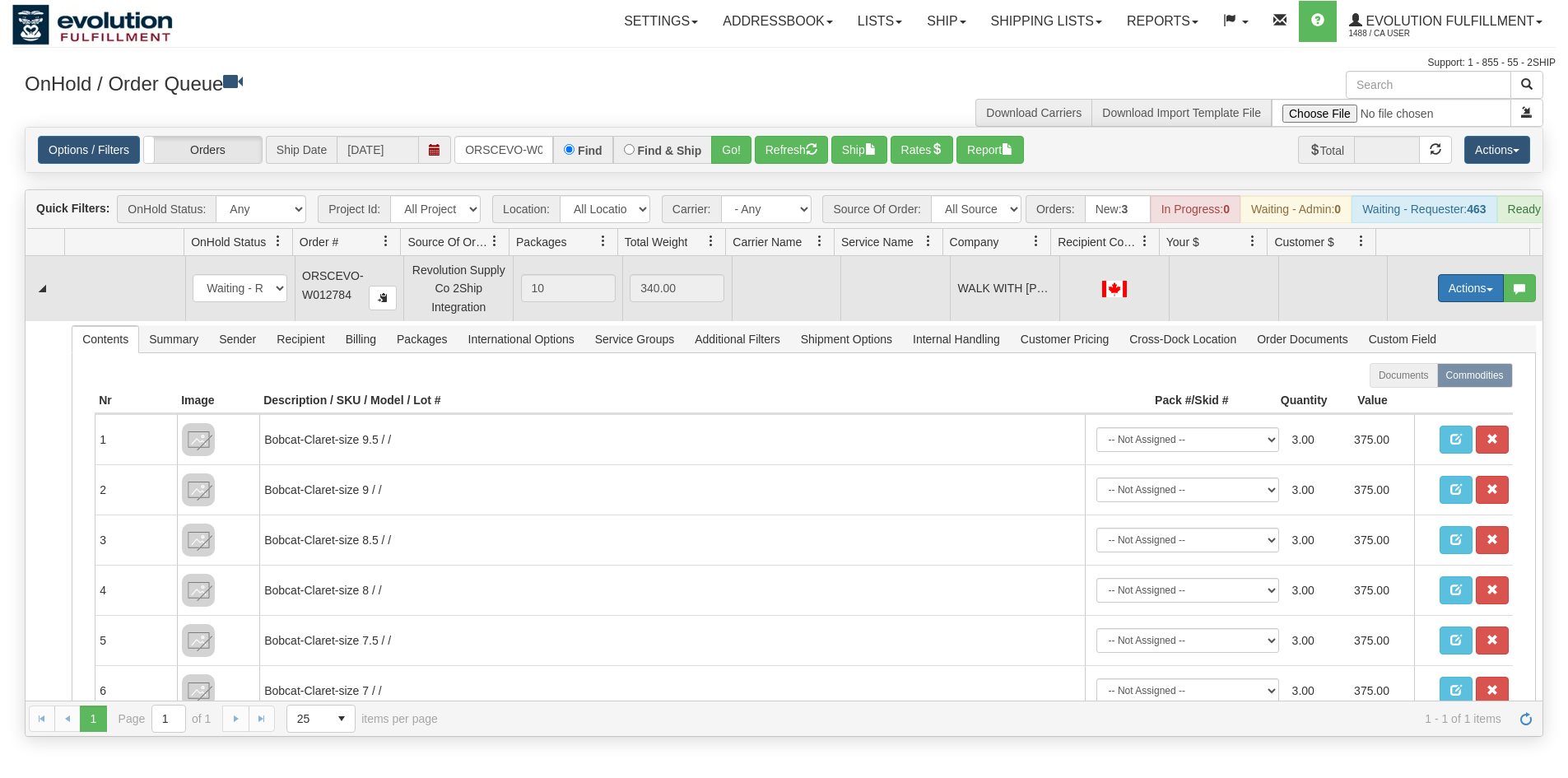
click at [1487, 293] on button "Actions" at bounding box center [1471, 288] width 66 height 28
click at [1413, 411] on span "Delete" at bounding box center [1410, 404] width 44 height 13
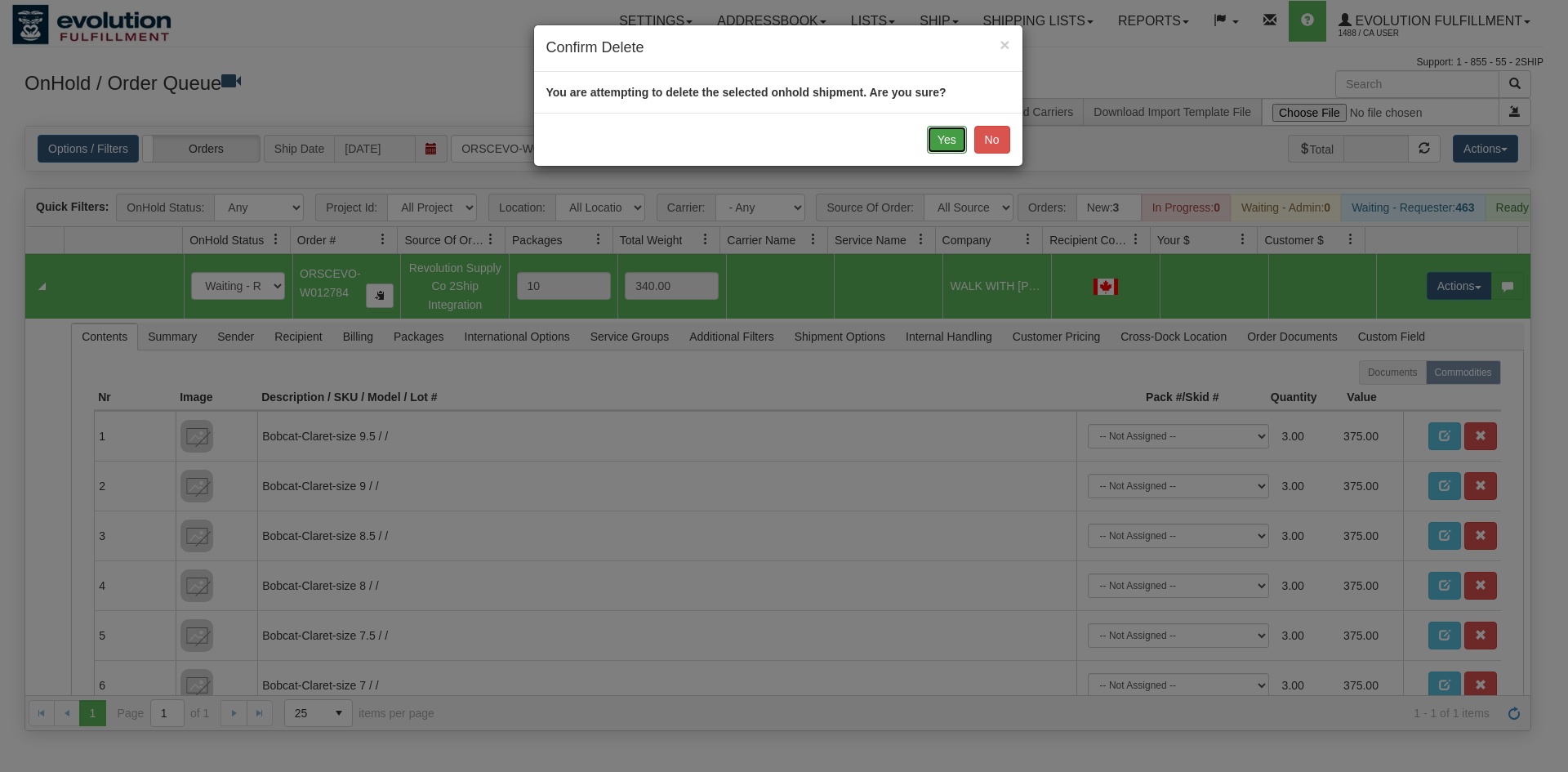
click at [941, 151] on button "Yes" at bounding box center [947, 140] width 40 height 28
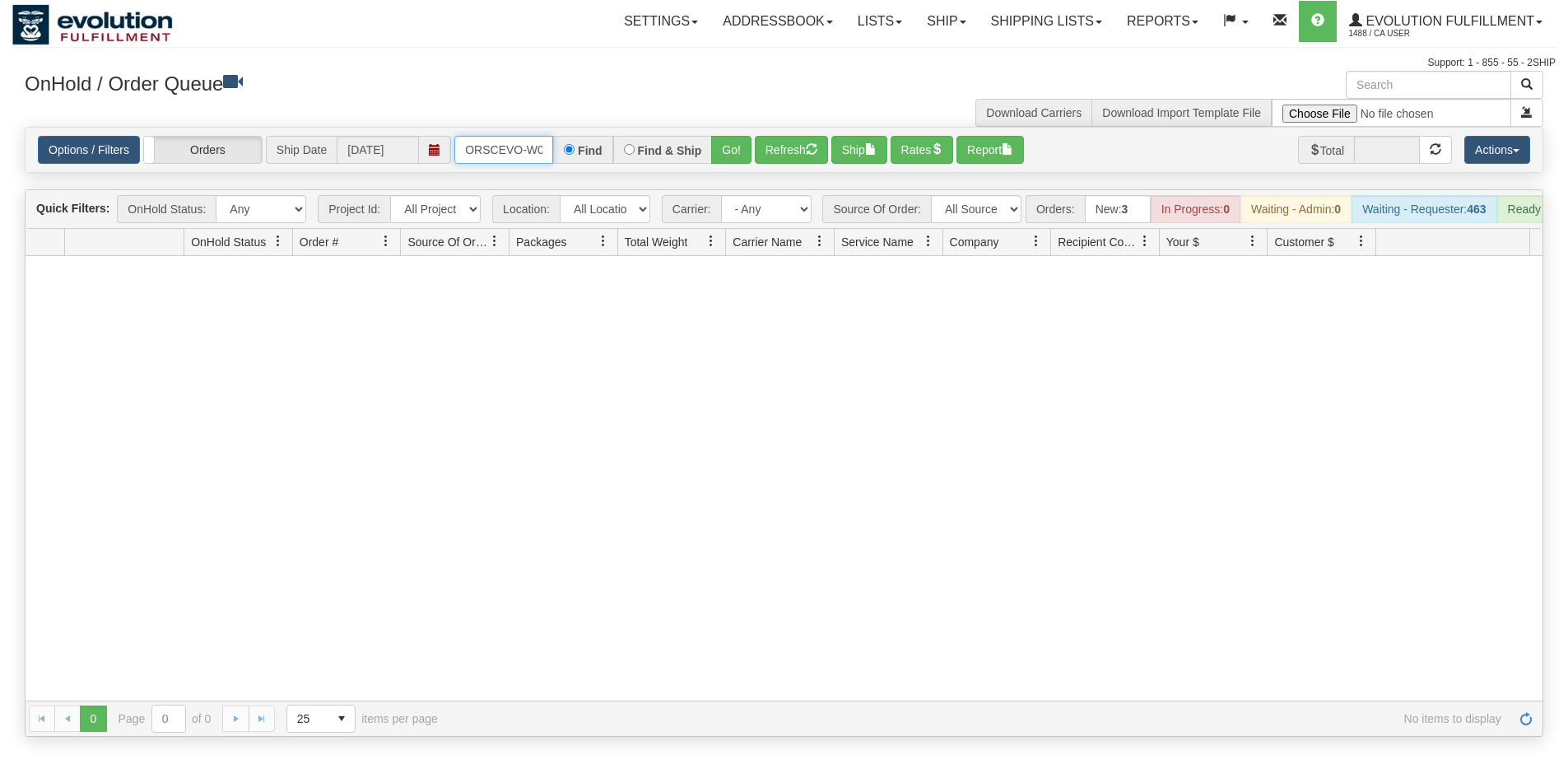
click at [512, 151] on input "ORSCEVO-W012784" at bounding box center [504, 150] width 99 height 28
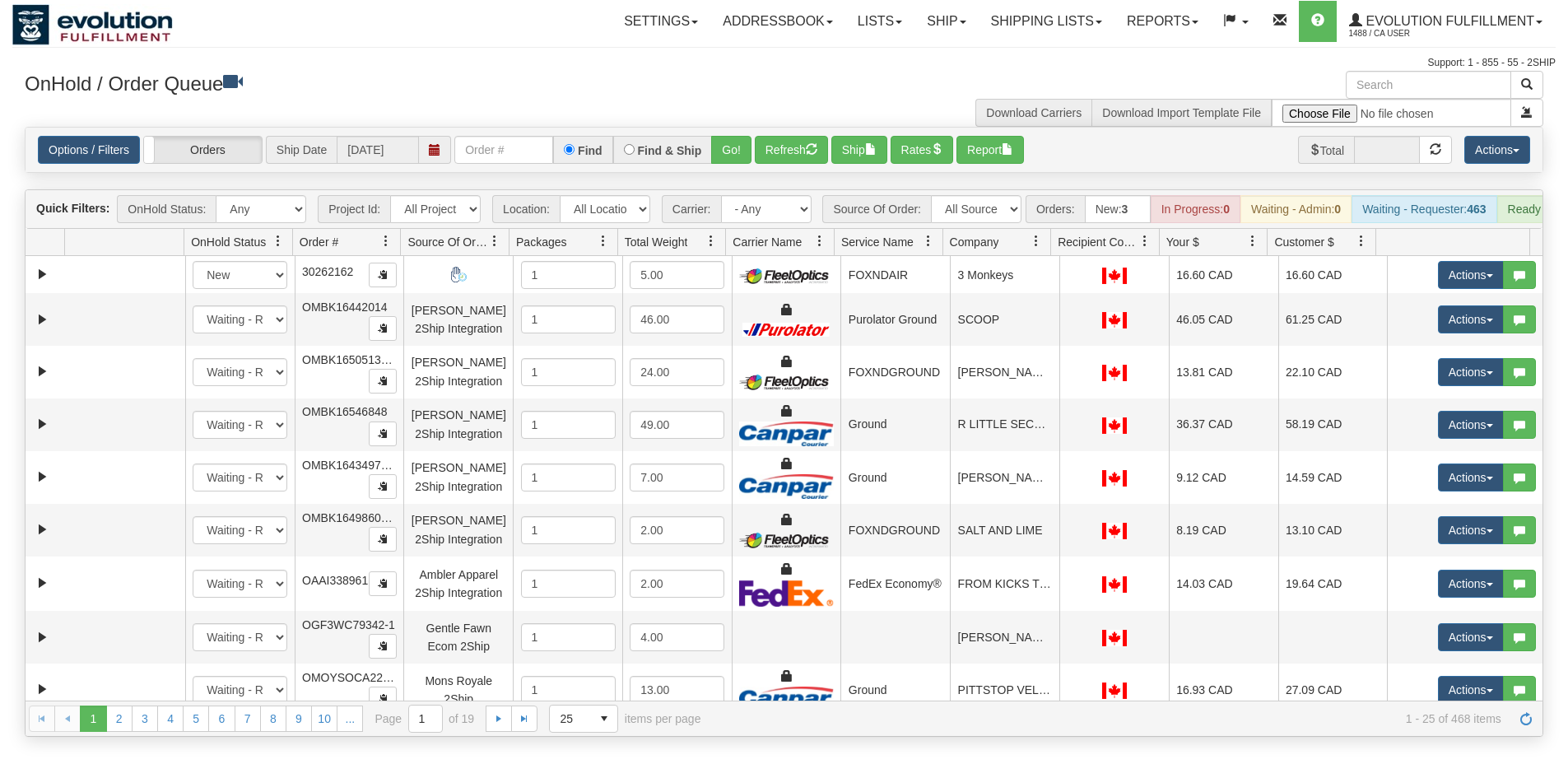
click at [566, 250] on span "Packages" at bounding box center [541, 242] width 50 height 17
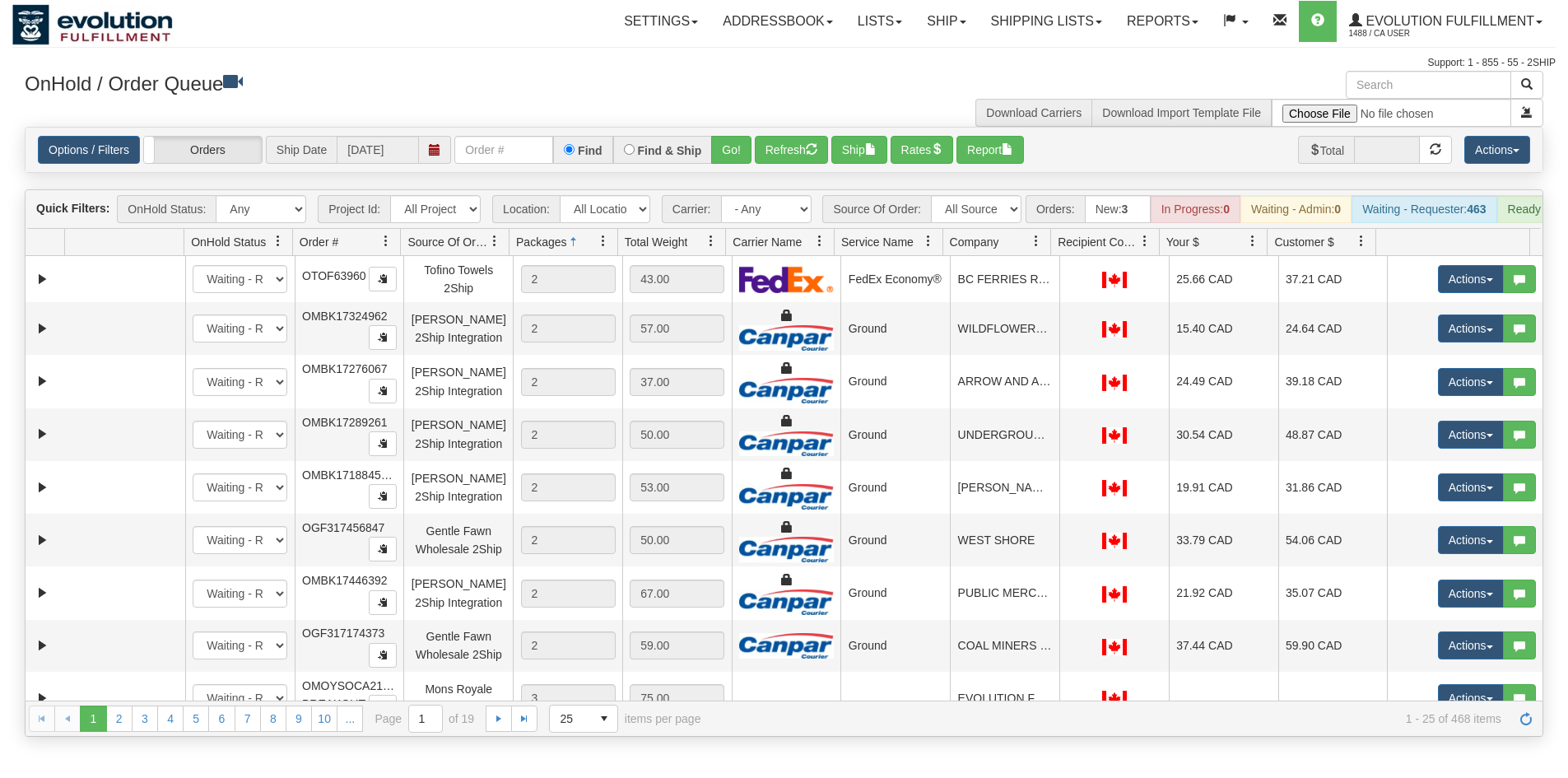
click at [563, 250] on span "Packages" at bounding box center [541, 242] width 50 height 17
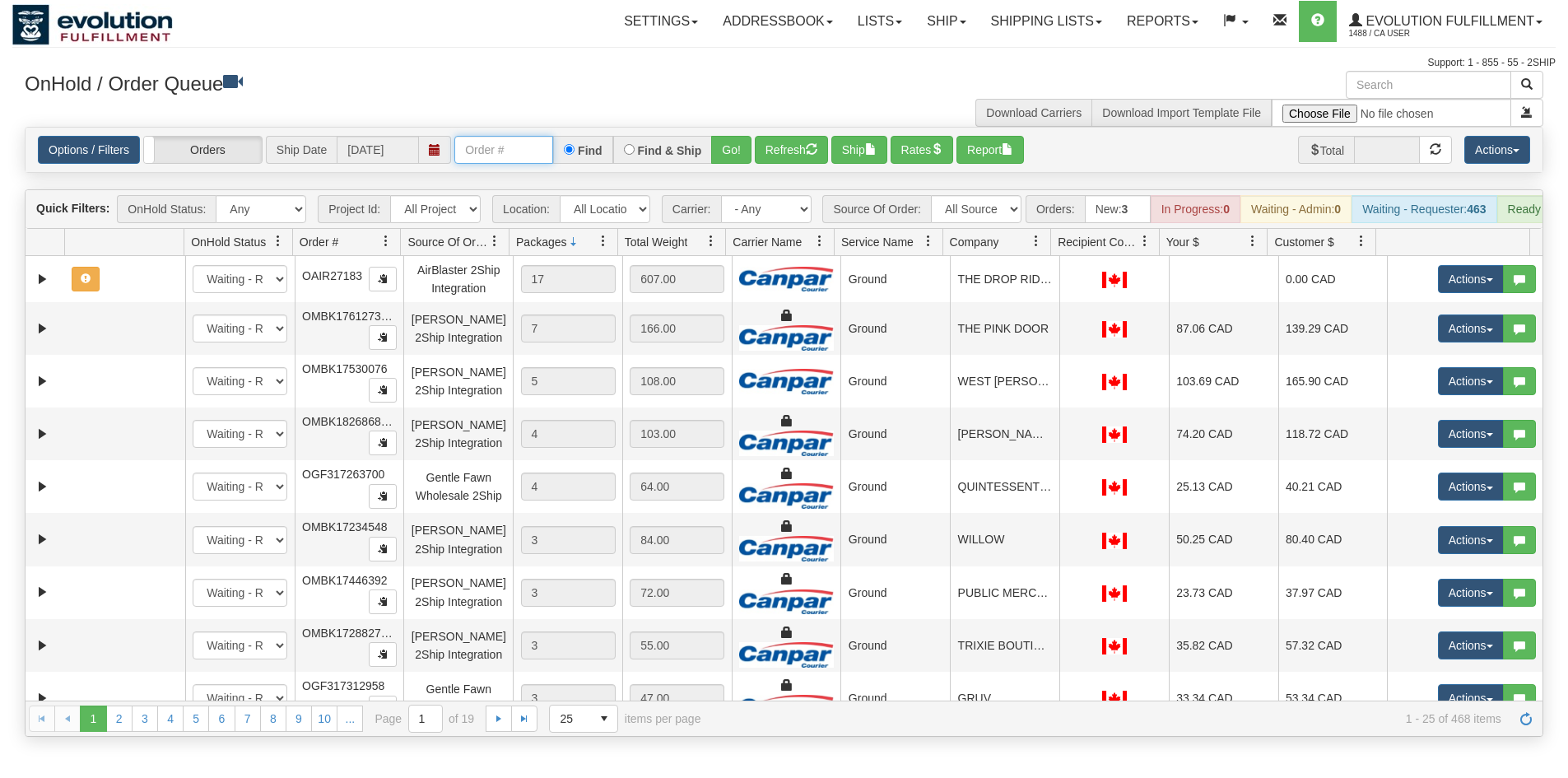
click at [517, 161] on input "text" at bounding box center [504, 150] width 99 height 28
drag, startPoint x: 519, startPoint y: 154, endPoint x: 1078, endPoint y: 205, distance: 561.3
click at [1078, 205] on div "Is equal to Is not equal to Contains Does not contains CAD USD EUR ZAR [PERSON_…" at bounding box center [784, 432] width 1544 height 610
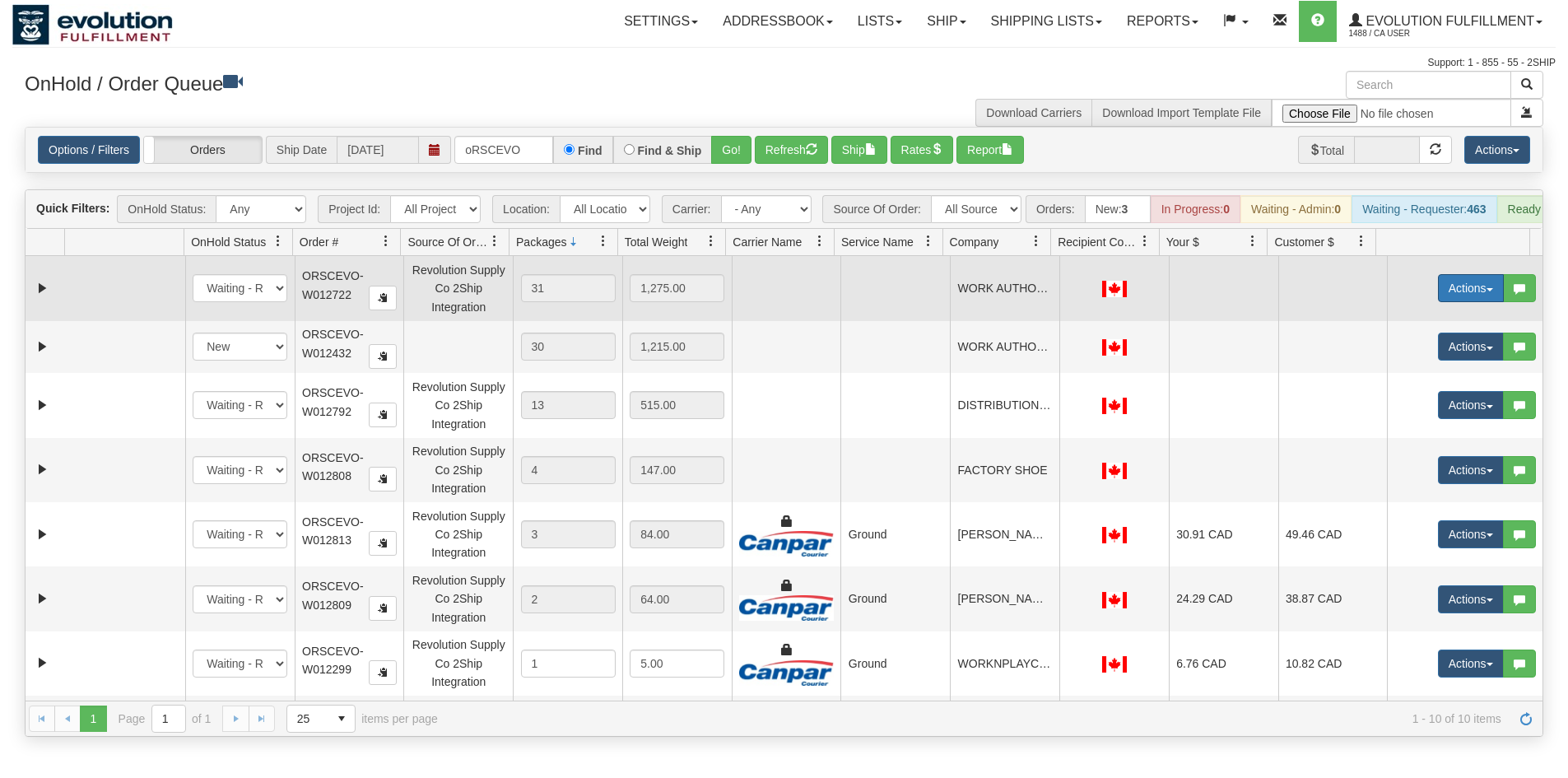
click at [1465, 303] on button "Actions" at bounding box center [1471, 288] width 66 height 28
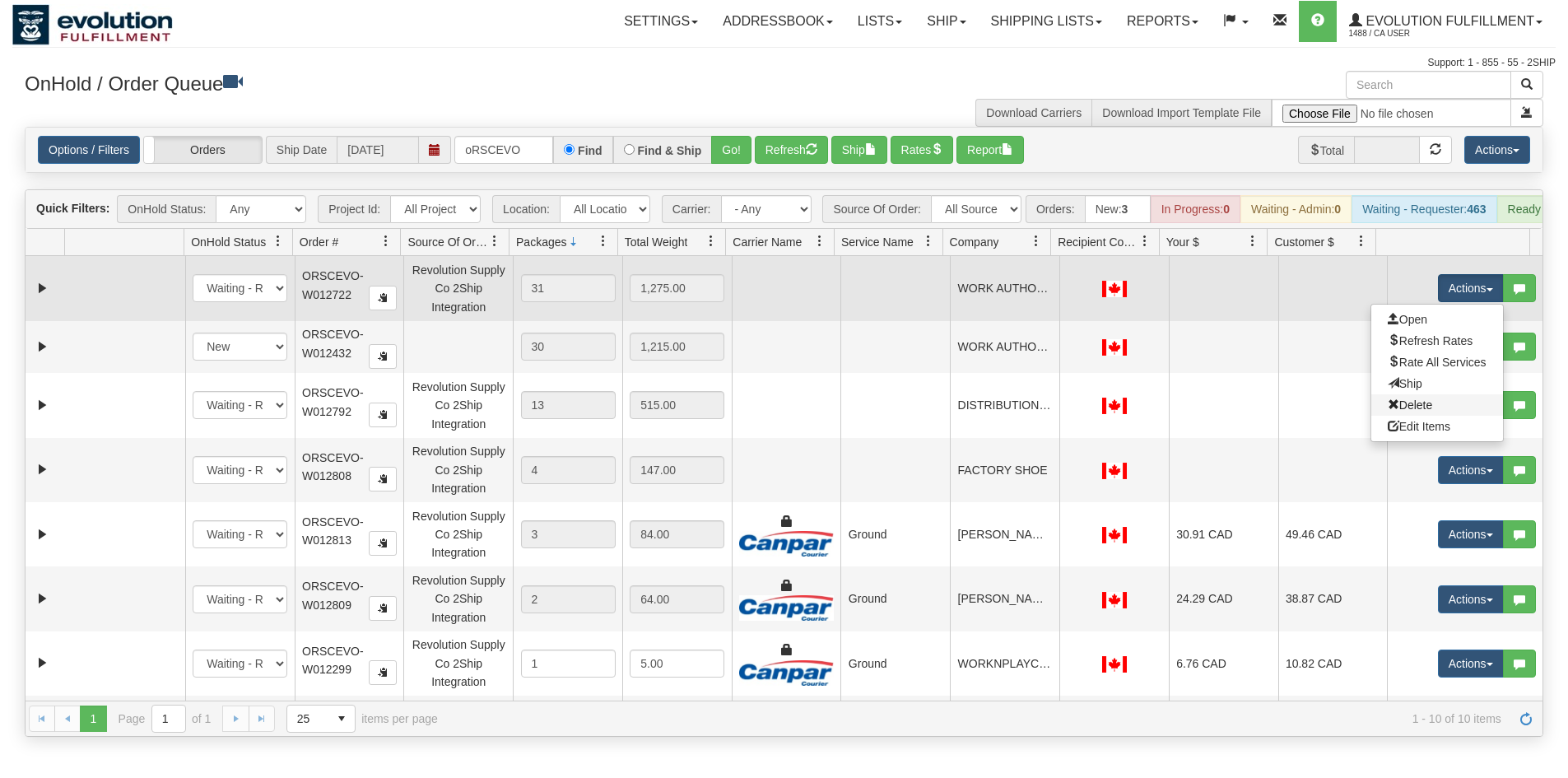
click at [1417, 415] on link "Delete" at bounding box center [1438, 405] width 132 height 22
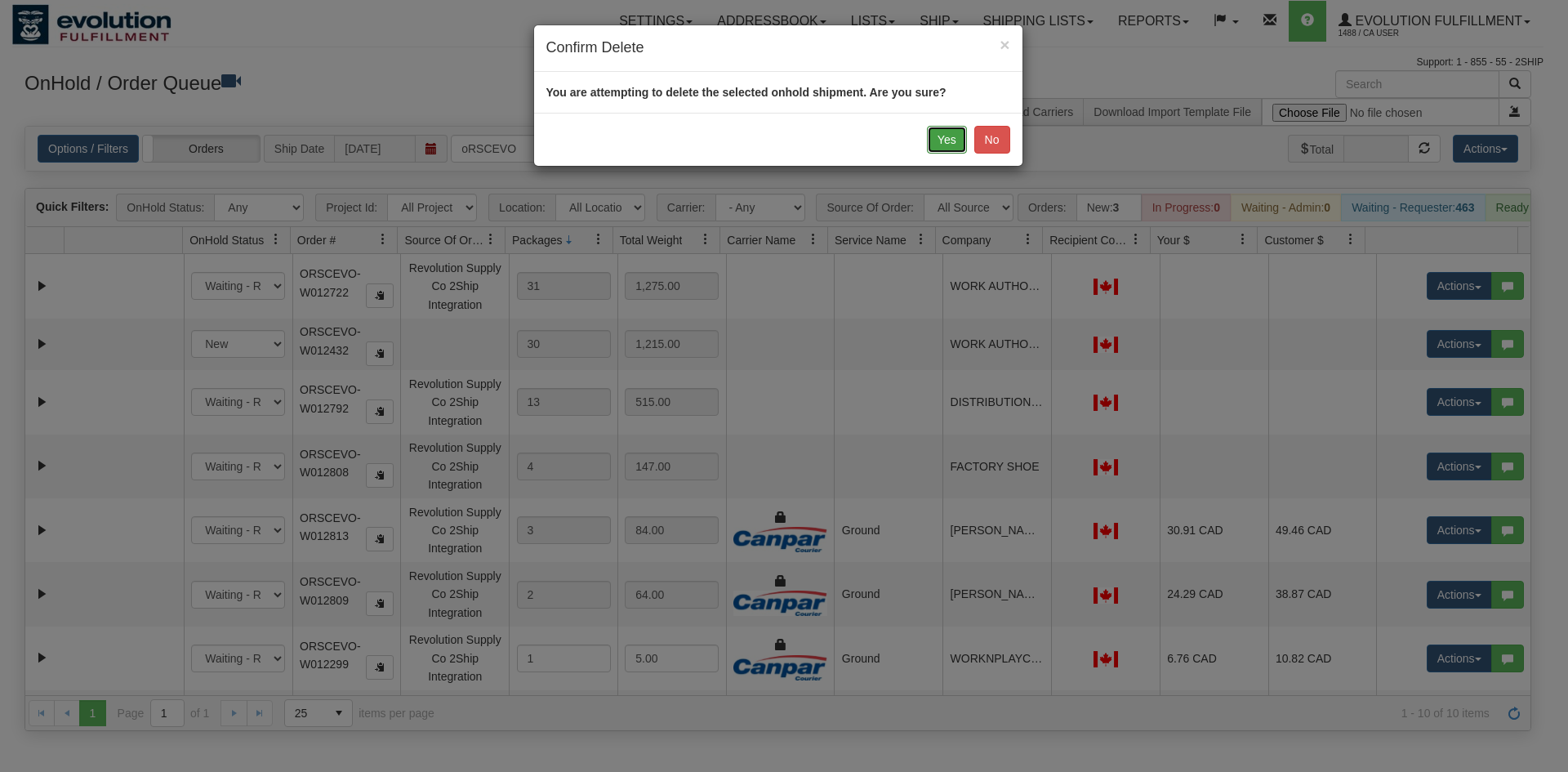
click at [936, 149] on button "Yes" at bounding box center [947, 140] width 40 height 28
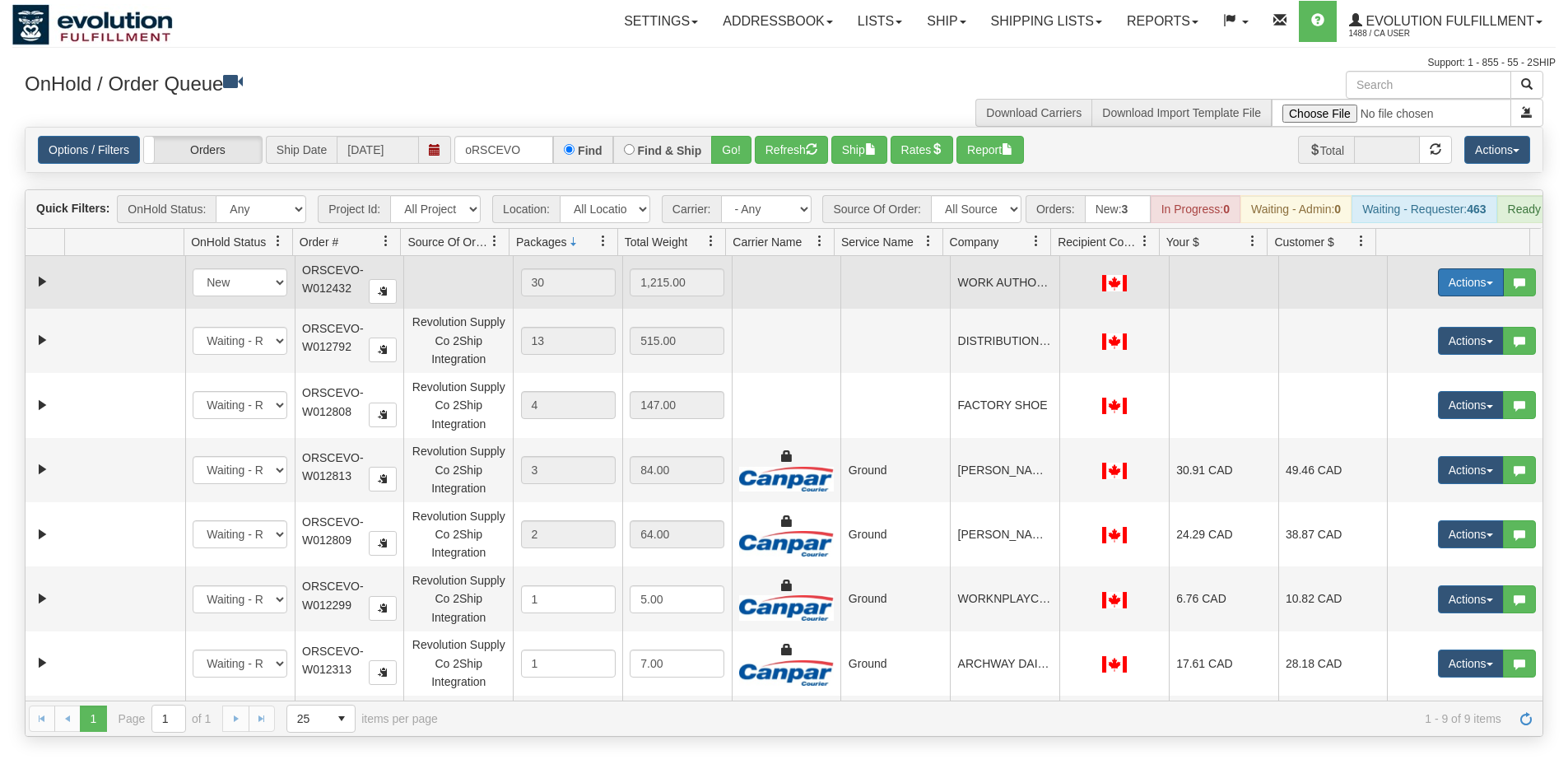
click at [1467, 296] on button "Actions" at bounding box center [1471, 283] width 66 height 28
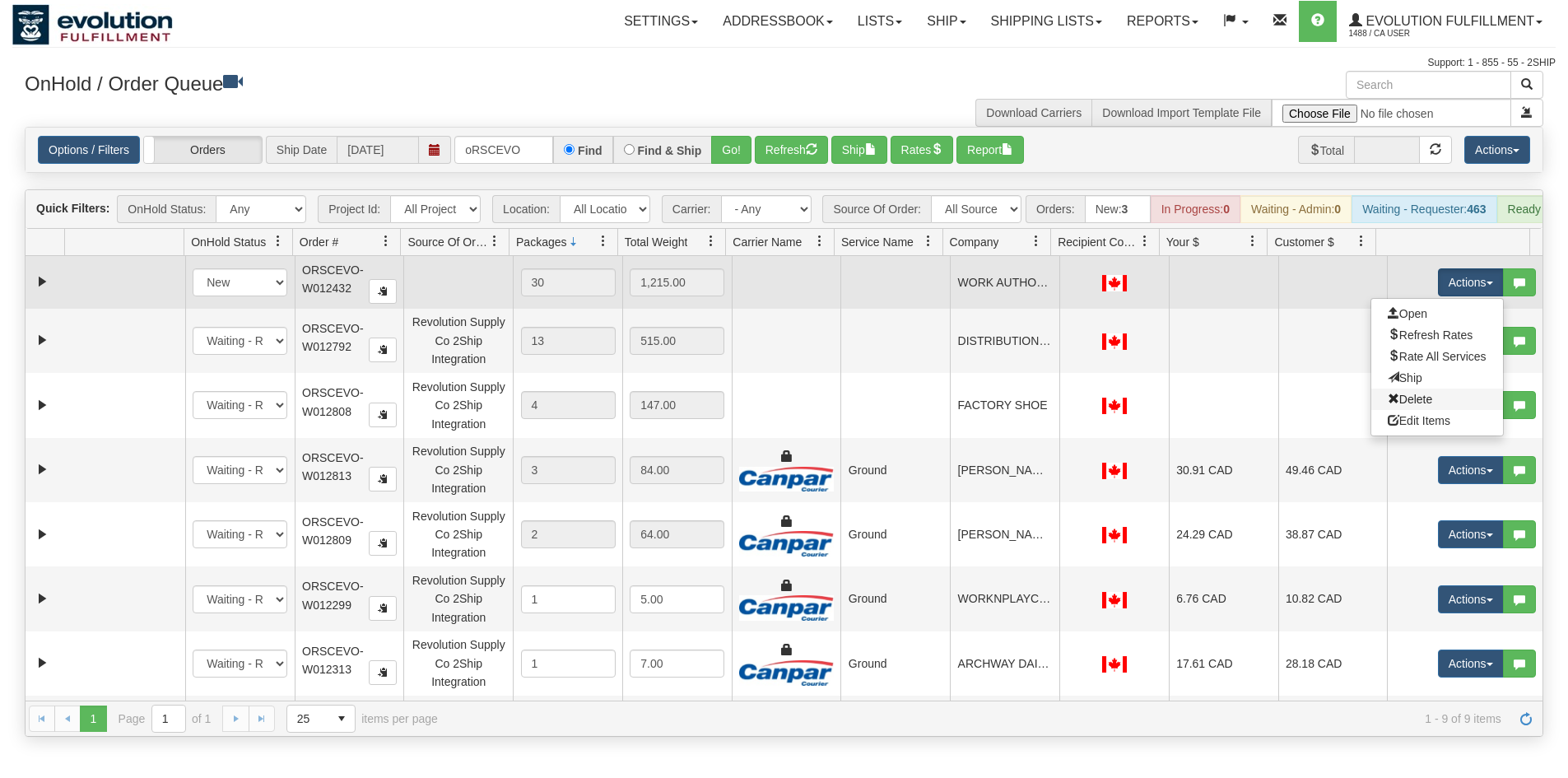
click at [1412, 410] on link "Delete" at bounding box center [1438, 399] width 132 height 22
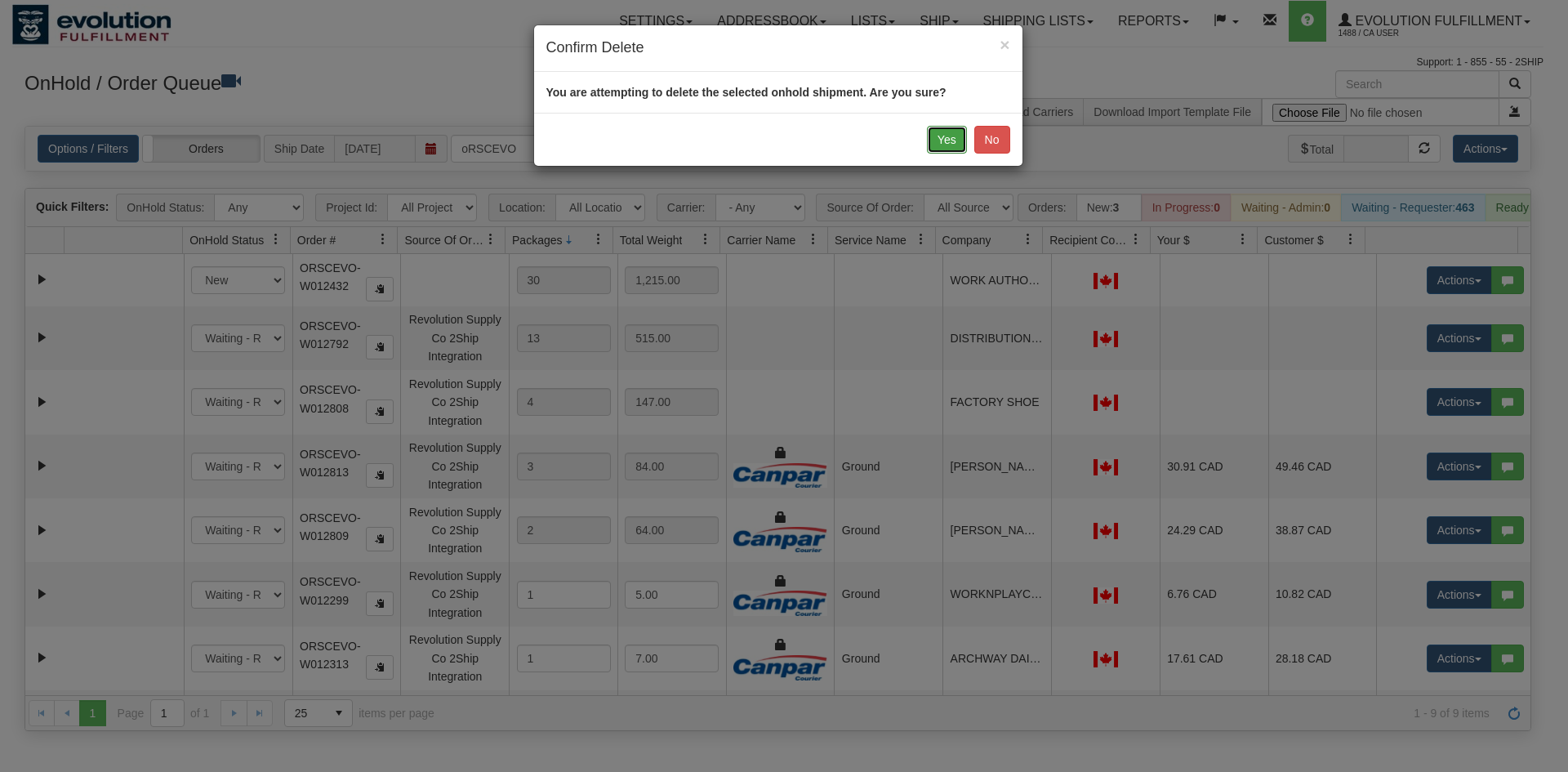
click at [947, 146] on button "Yes" at bounding box center [947, 140] width 40 height 28
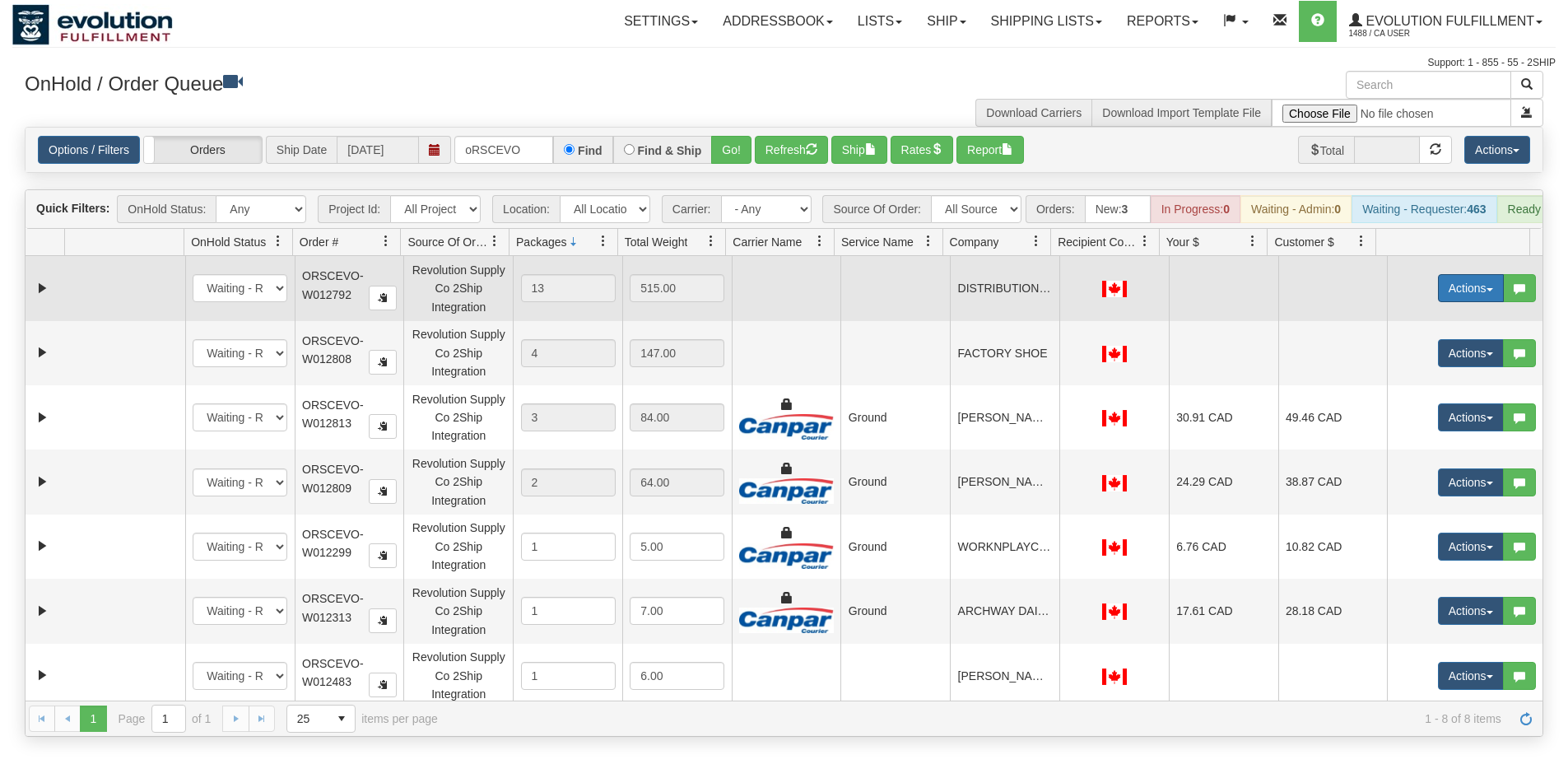
click at [1438, 293] on button "Actions" at bounding box center [1471, 288] width 66 height 28
click at [1394, 411] on span "Delete" at bounding box center [1410, 404] width 44 height 13
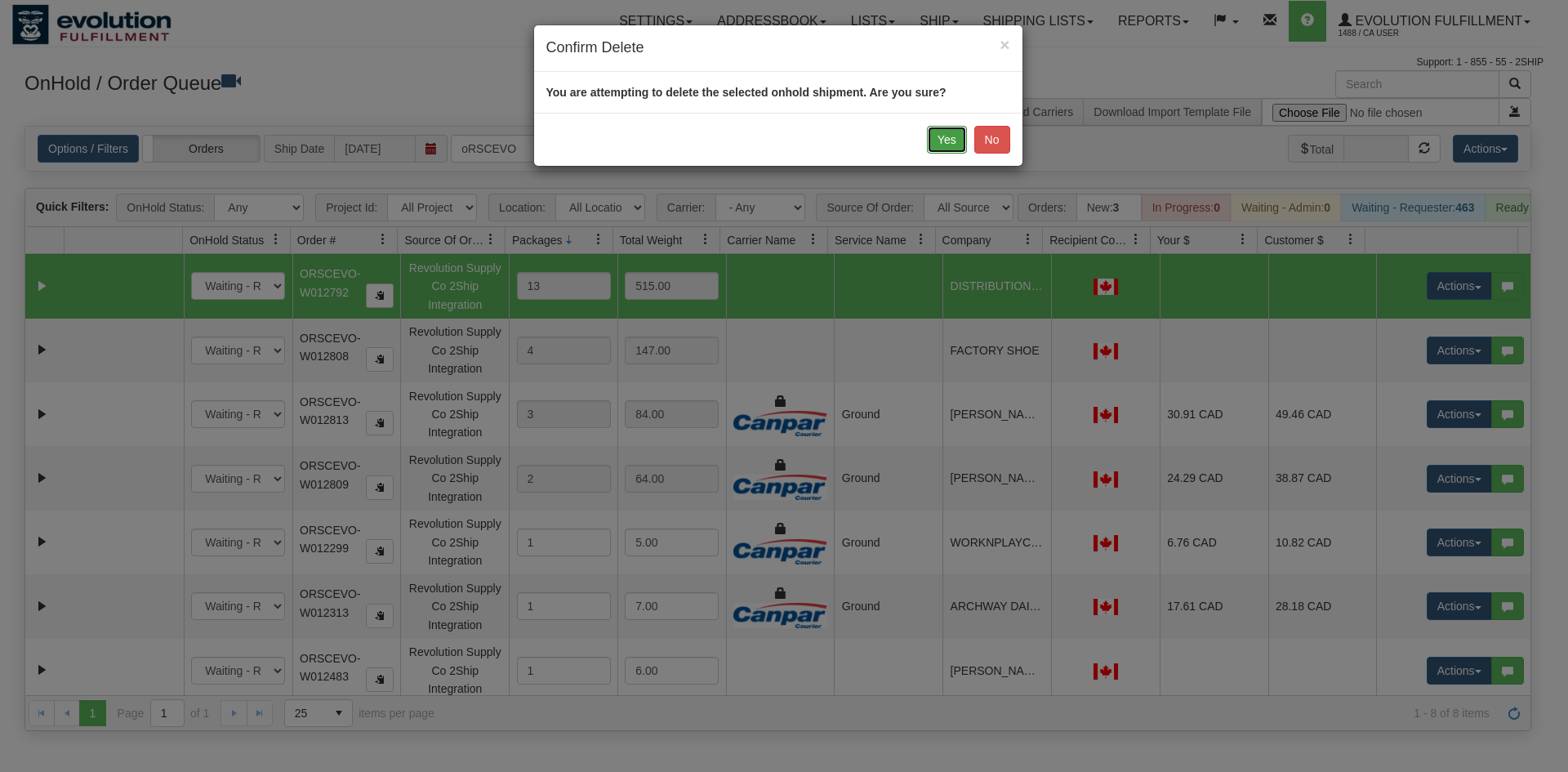
click at [943, 136] on button "Yes" at bounding box center [947, 140] width 40 height 28
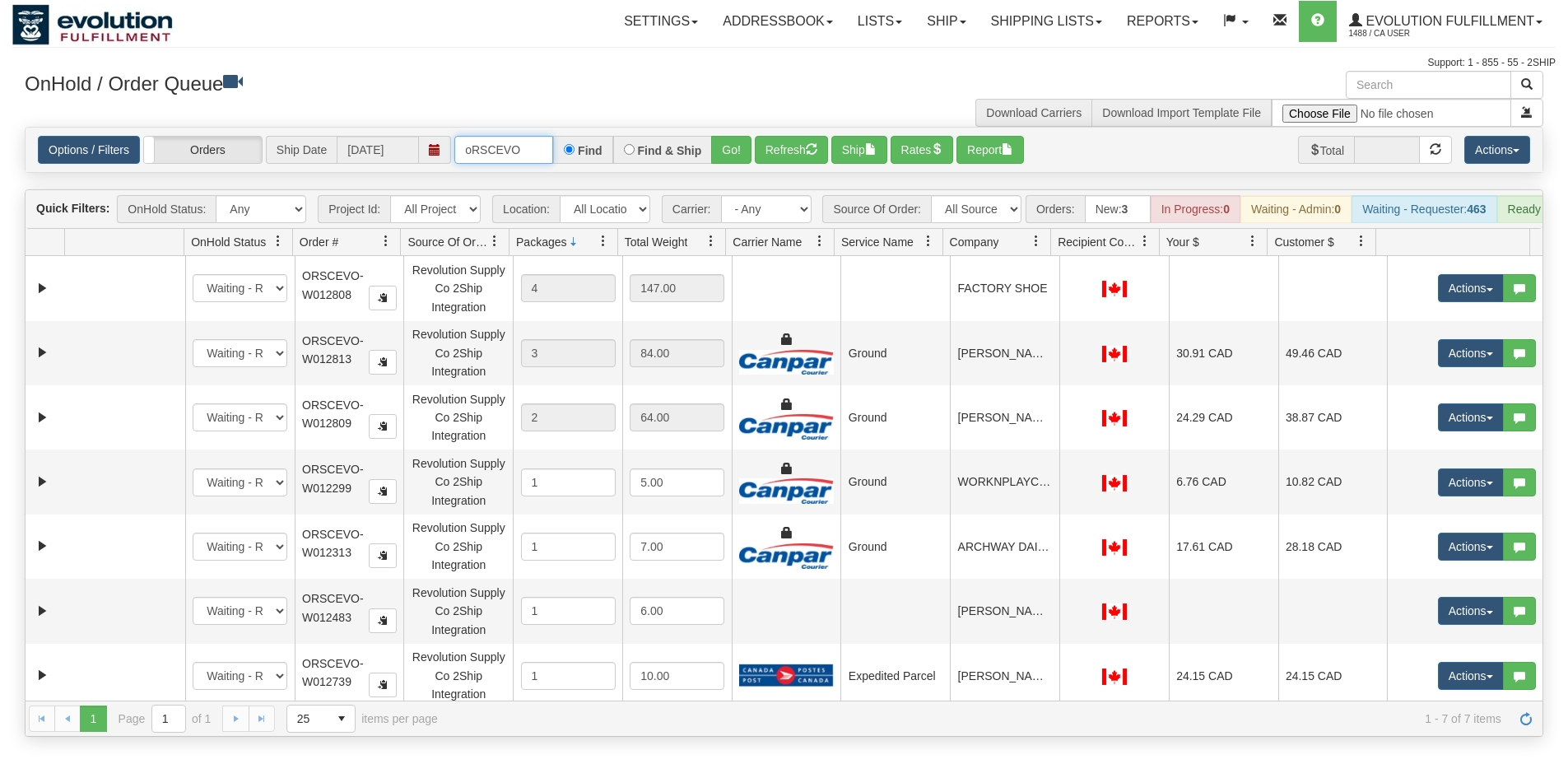
click at [496, 158] on input "oRSCEVO" at bounding box center [504, 150] width 99 height 28
click at [729, 155] on button "Go!" at bounding box center [731, 150] width 40 height 28
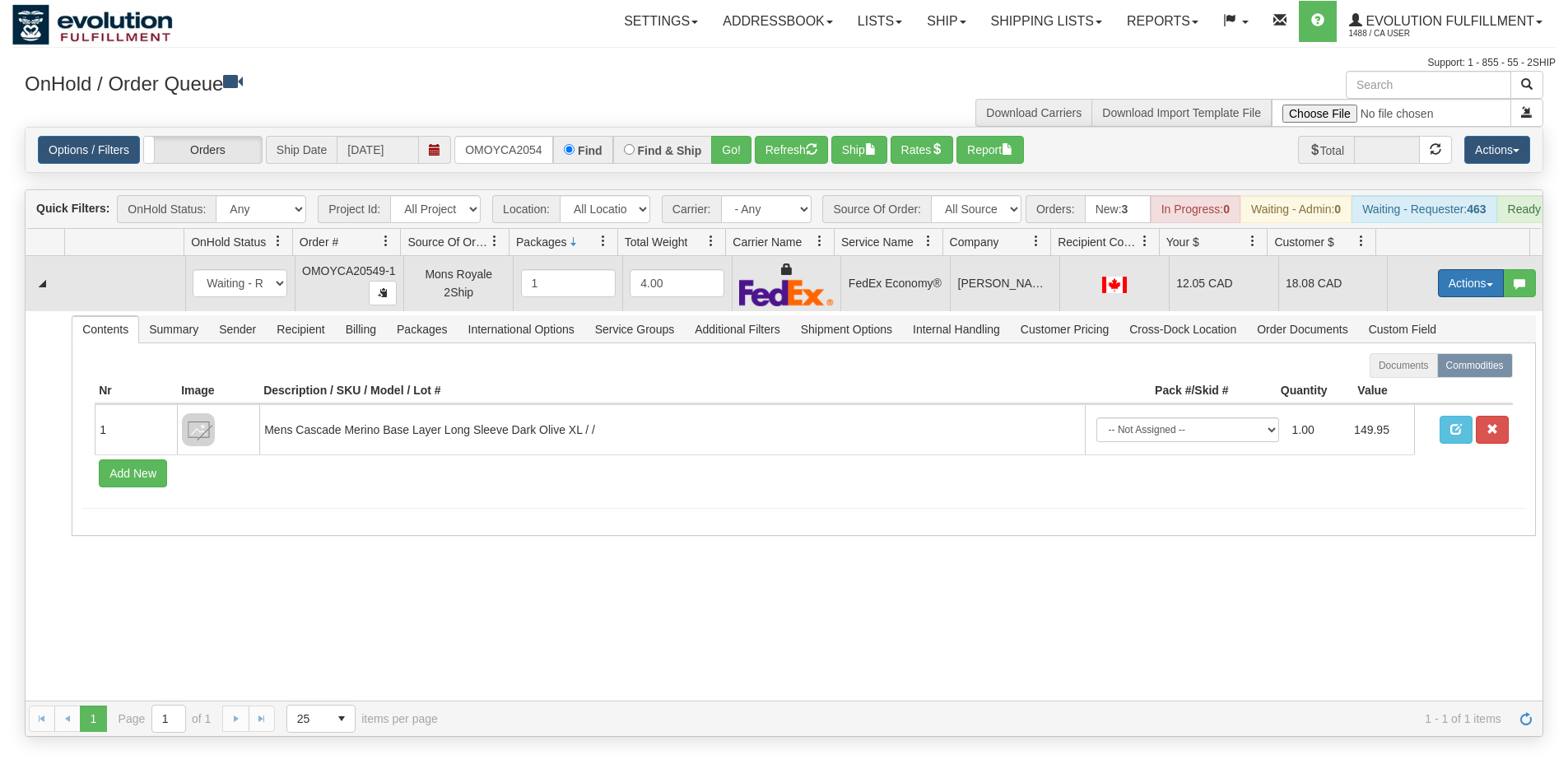
click at [1468, 297] on button "Actions" at bounding box center [1471, 283] width 66 height 28
click at [1417, 389] on link "Ship" at bounding box center [1438, 378] width 132 height 22
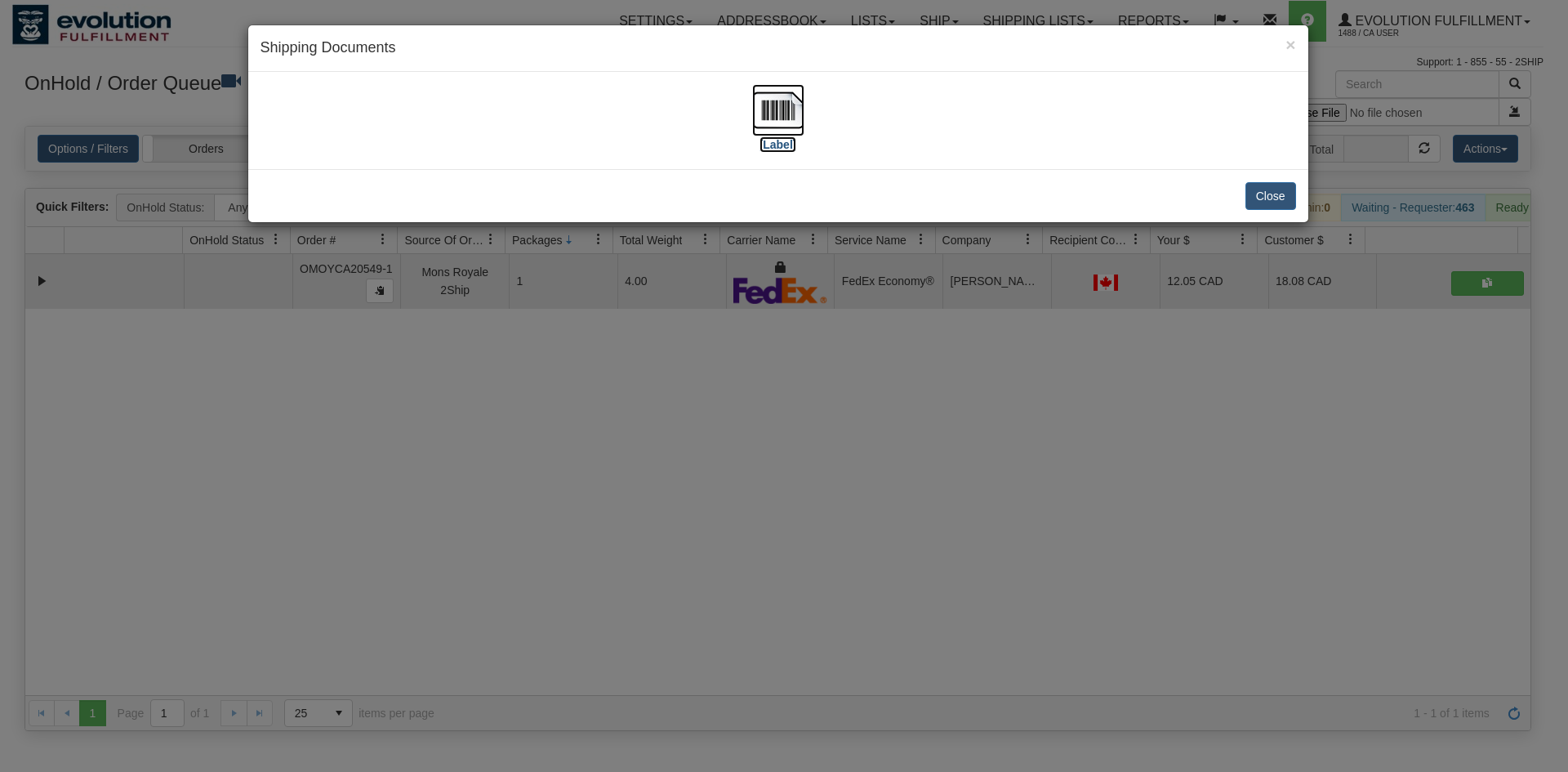
click at [756, 125] on img at bounding box center [778, 110] width 53 height 53
click at [805, 605] on div "× Shipping Documents [Label] Close" at bounding box center [784, 386] width 1568 height 772
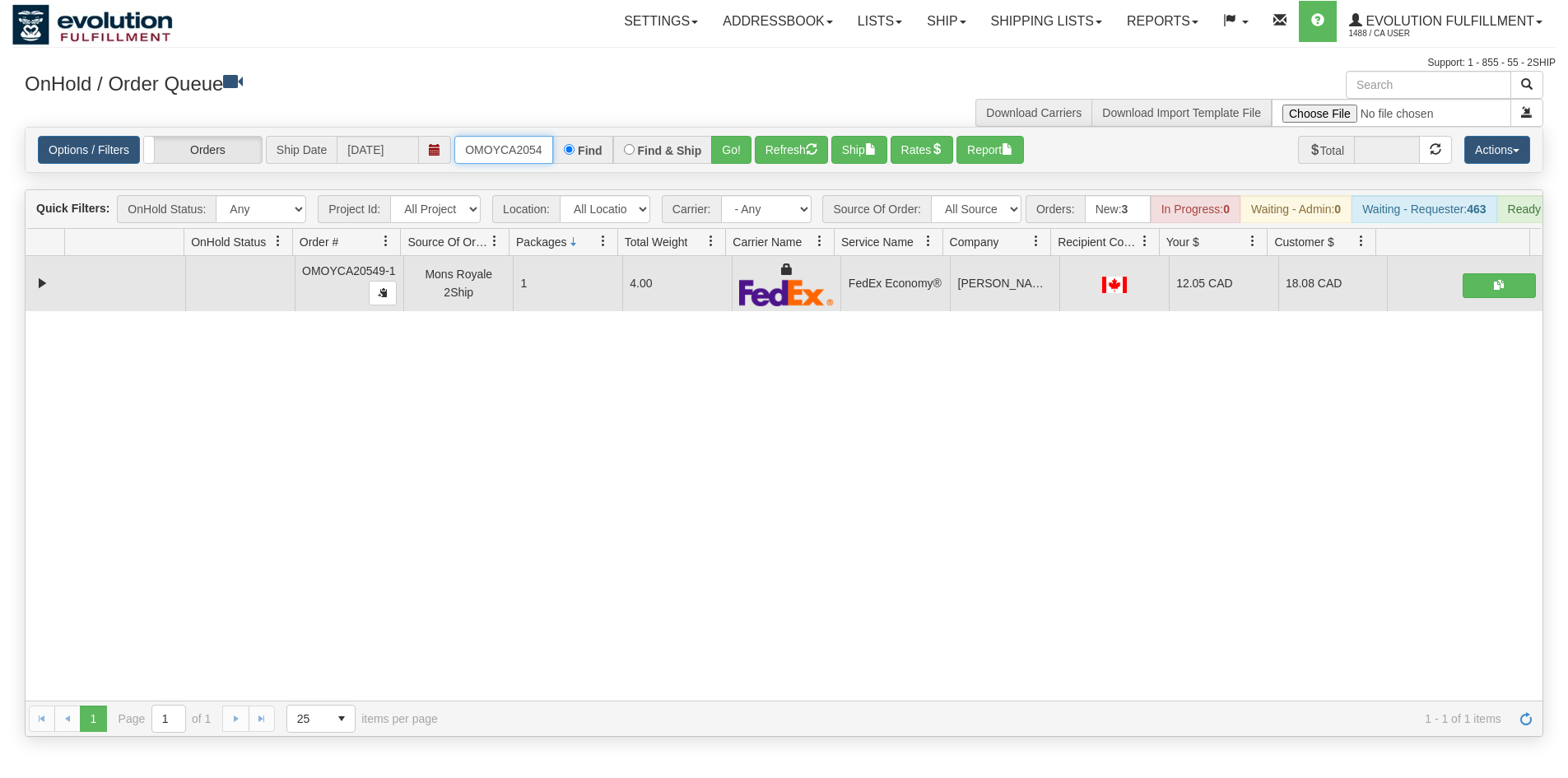
click at [498, 156] on input "OMOYCA20549-1" at bounding box center [504, 150] width 99 height 28
click at [725, 143] on button "Go!" at bounding box center [731, 150] width 40 height 28
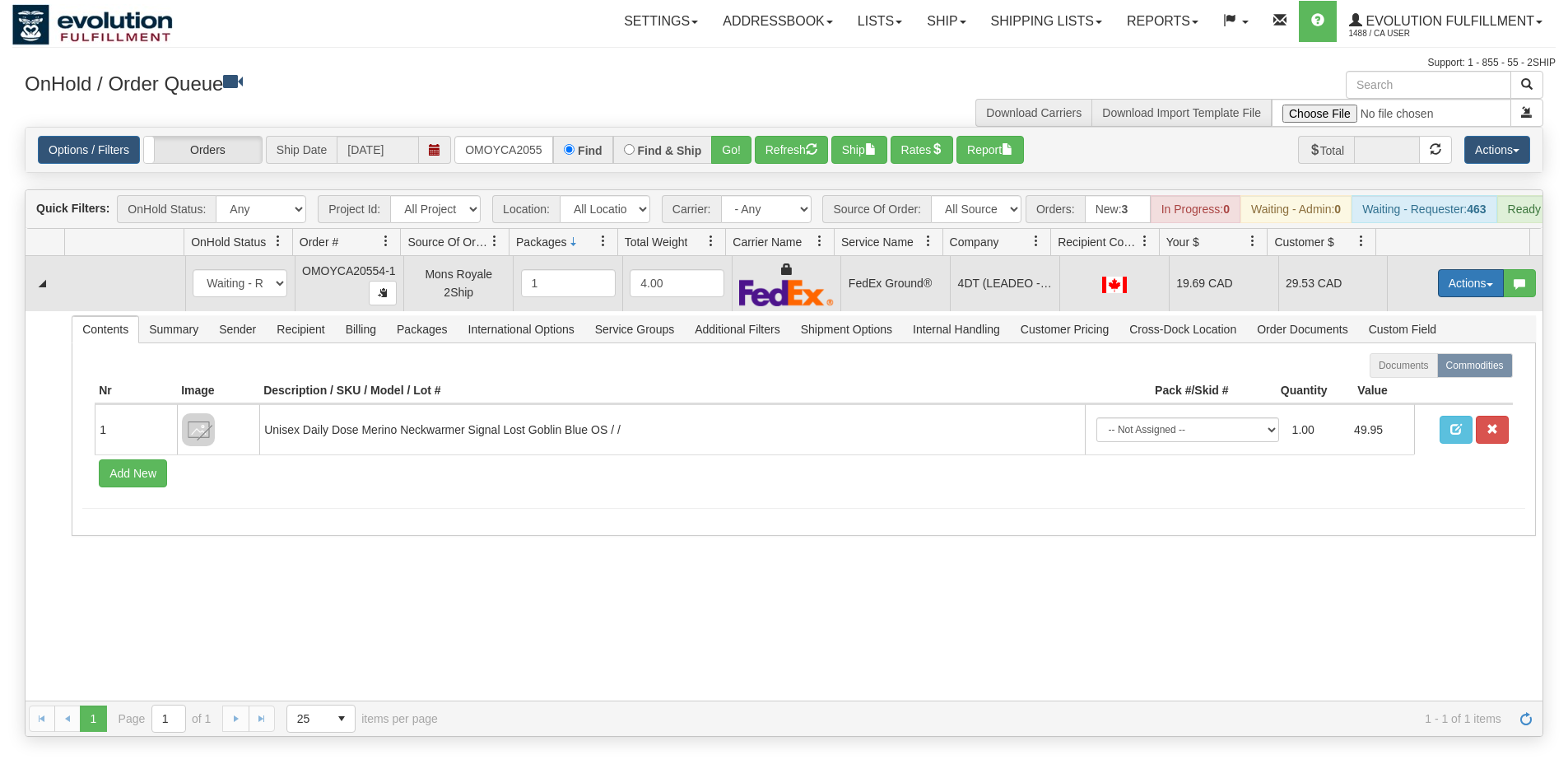
click at [1463, 297] on button "Actions" at bounding box center [1471, 283] width 66 height 28
click at [1421, 389] on link "Ship" at bounding box center [1438, 378] width 132 height 22
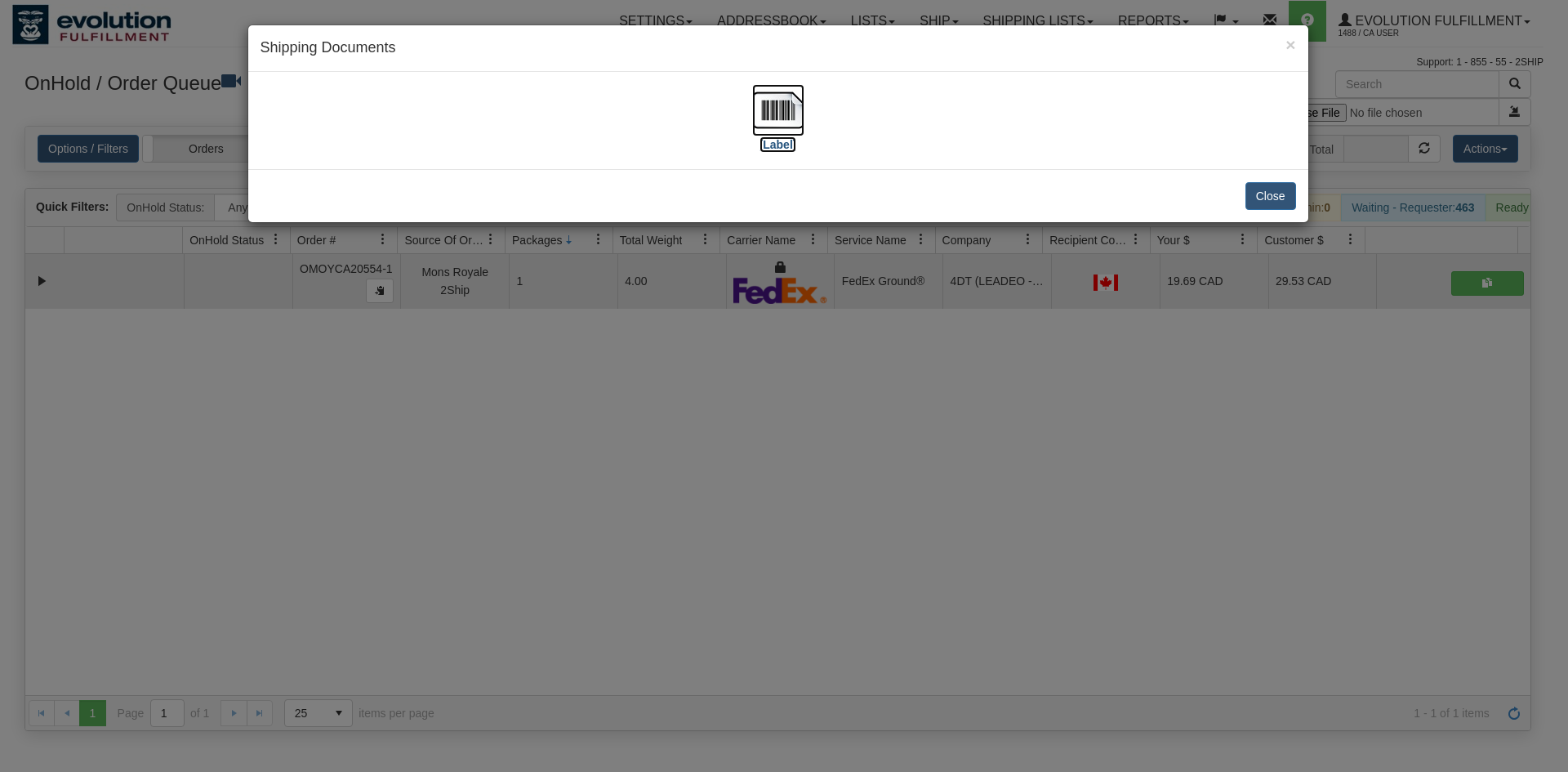
click at [768, 147] on label "[Label]" at bounding box center [779, 144] width 38 height 16
click at [586, 530] on div "× Shipping Documents [Label] Close" at bounding box center [784, 386] width 1568 height 772
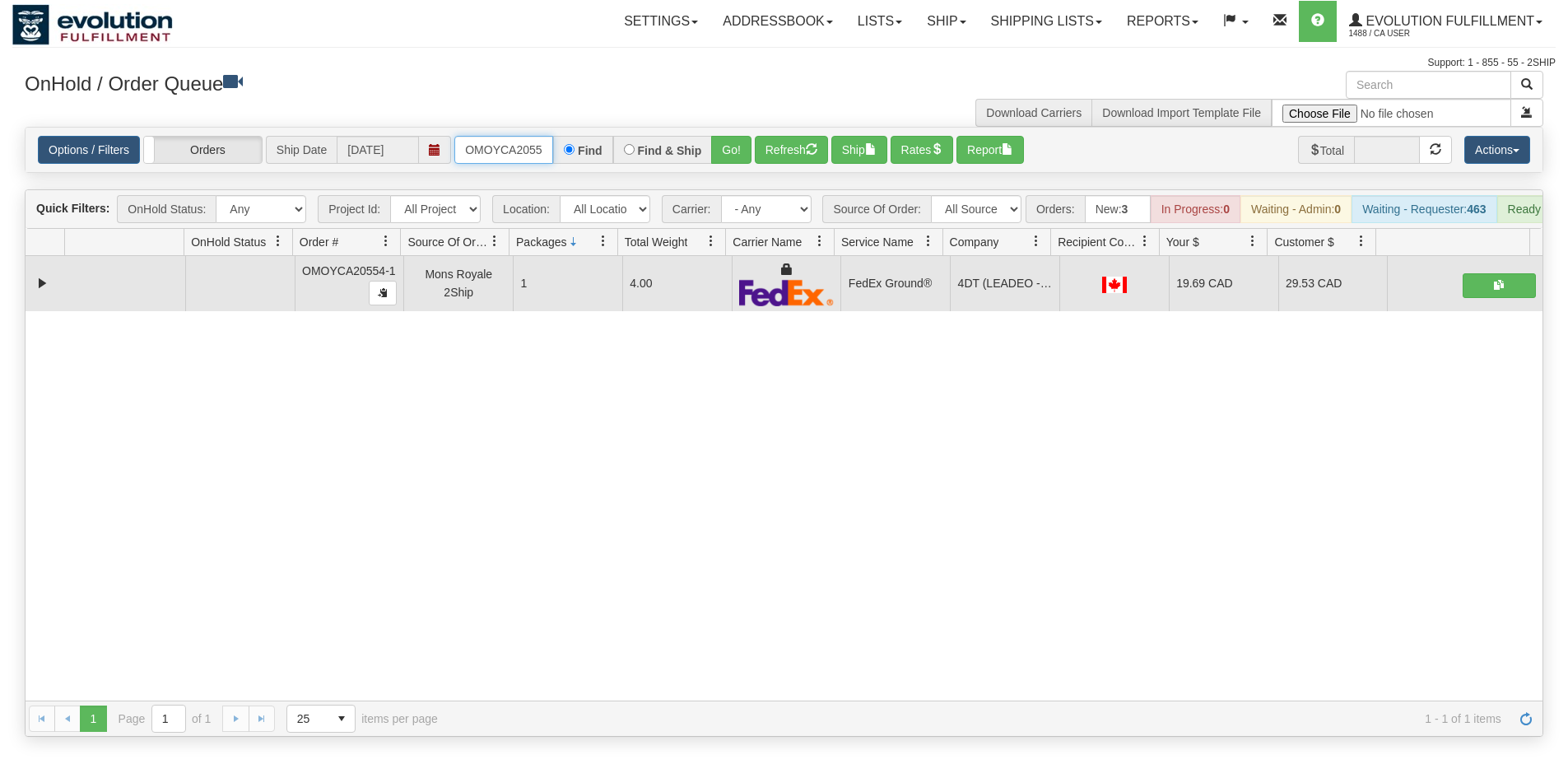
click at [495, 154] on input "OMOYCA20554-1" at bounding box center [504, 150] width 99 height 28
click at [726, 151] on button "Go!" at bounding box center [731, 150] width 40 height 28
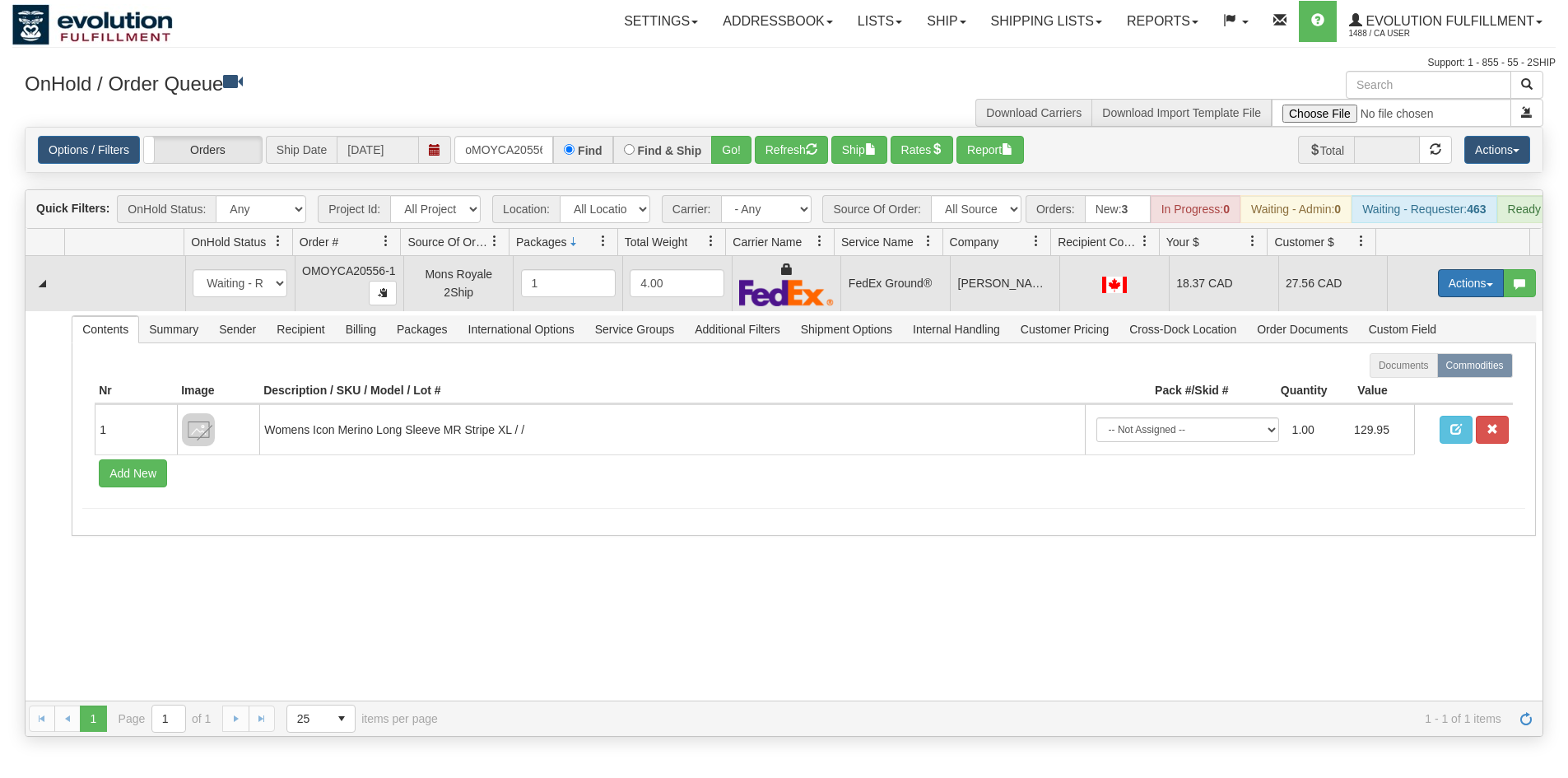
click at [1452, 283] on button "Actions" at bounding box center [1471, 283] width 66 height 28
click at [1419, 388] on link "Ship" at bounding box center [1438, 378] width 132 height 22
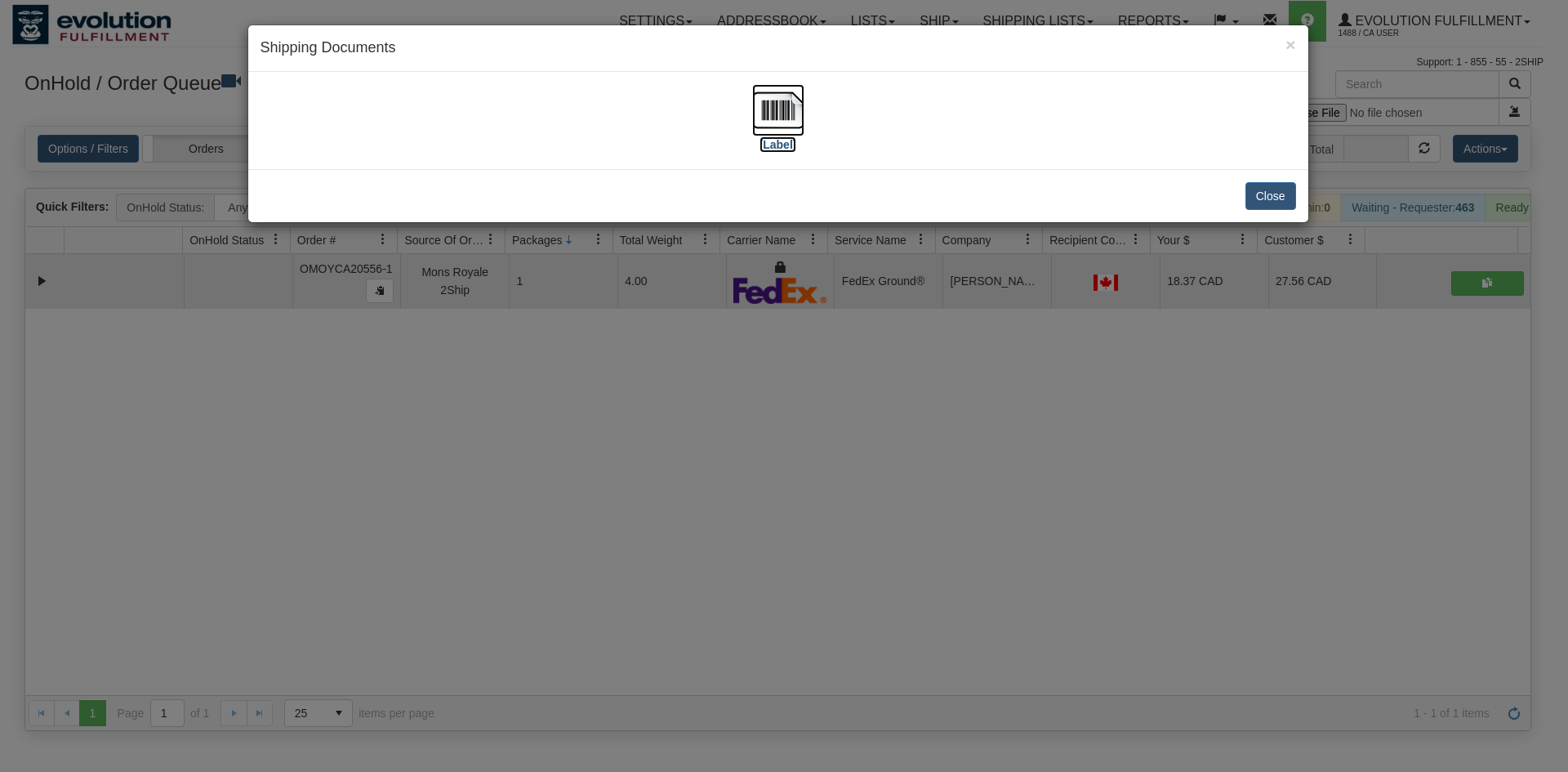
click at [777, 108] on img at bounding box center [778, 110] width 53 height 53
click at [531, 464] on div "× Shipping Documents [Label] Close" at bounding box center [784, 386] width 1568 height 772
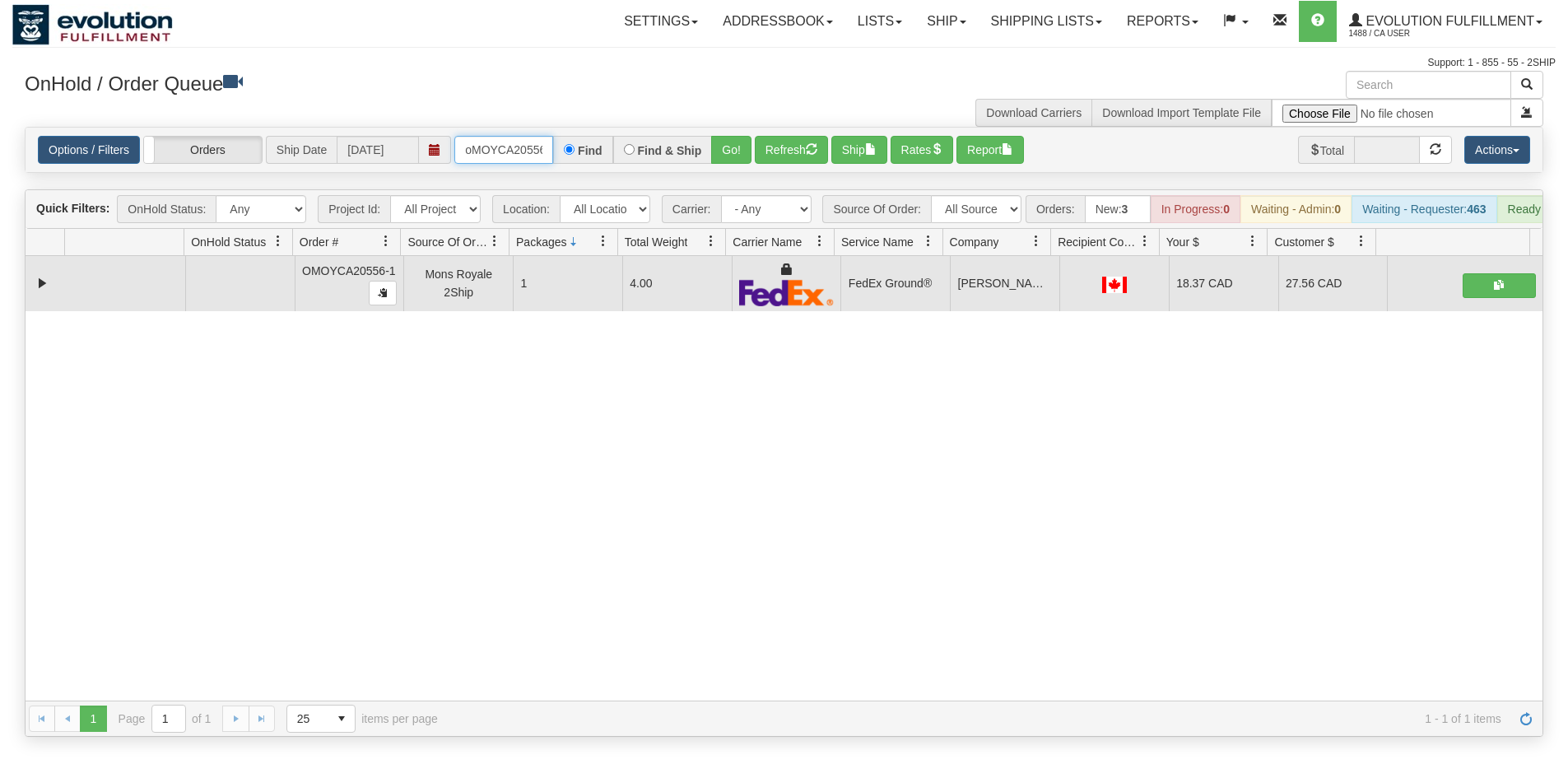
click at [484, 160] on input "oMOYCA20556-1" at bounding box center [504, 150] width 99 height 28
type input "OMOYCA20485-1"
click at [695, 152] on label "Find & Ship" at bounding box center [670, 150] width 64 height 11
click at [635, 152] on input "Find & Ship" at bounding box center [629, 150] width 10 height 10
radio input "true"
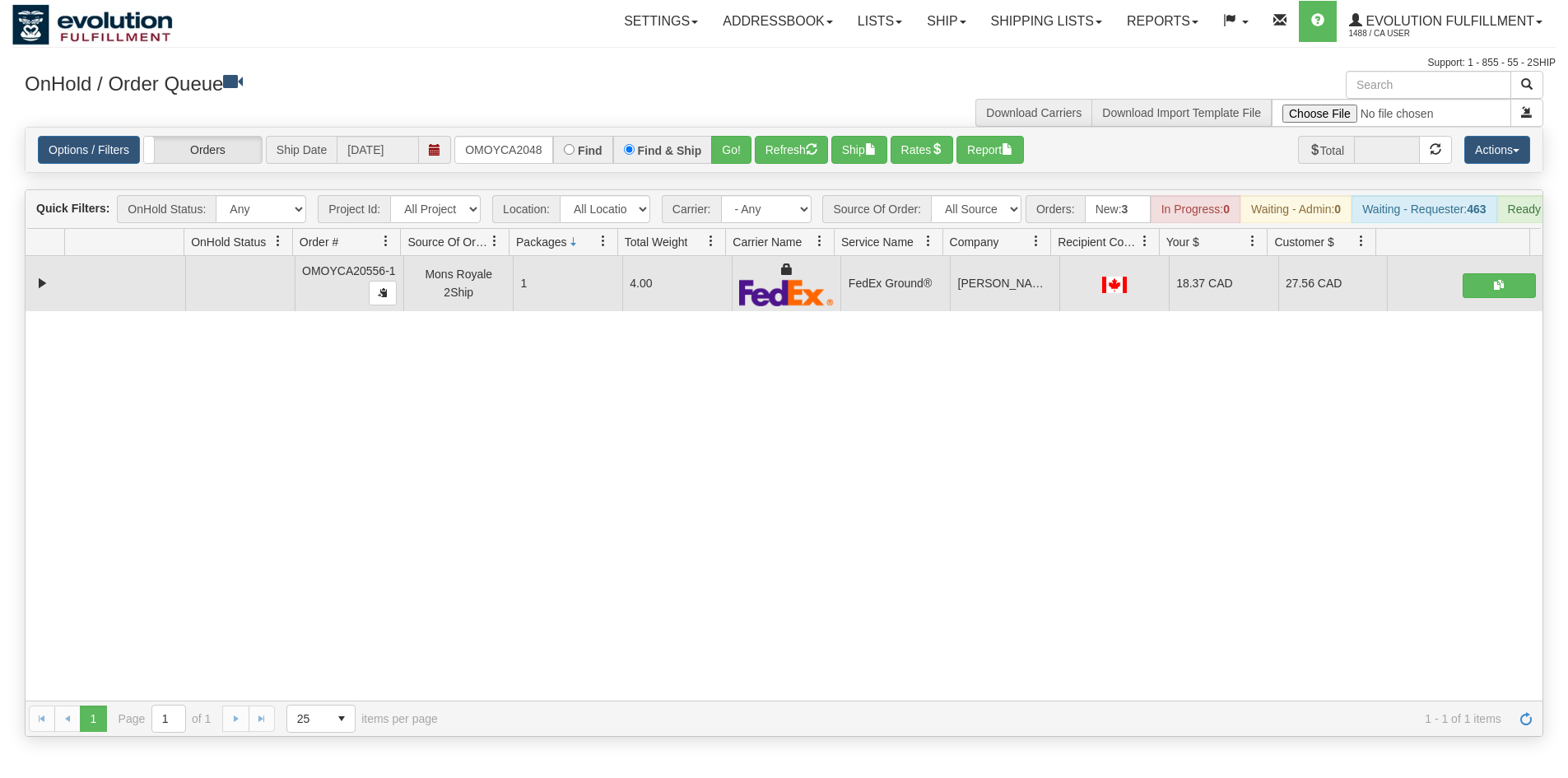
click at [739, 130] on div "Options / Filters Group Shipments Orders Ship Date [DATE] OMOYCA20485-1 Find Fi…" at bounding box center [783, 150] width 1517 height 44
click at [740, 138] on button "Go!" at bounding box center [731, 150] width 40 height 28
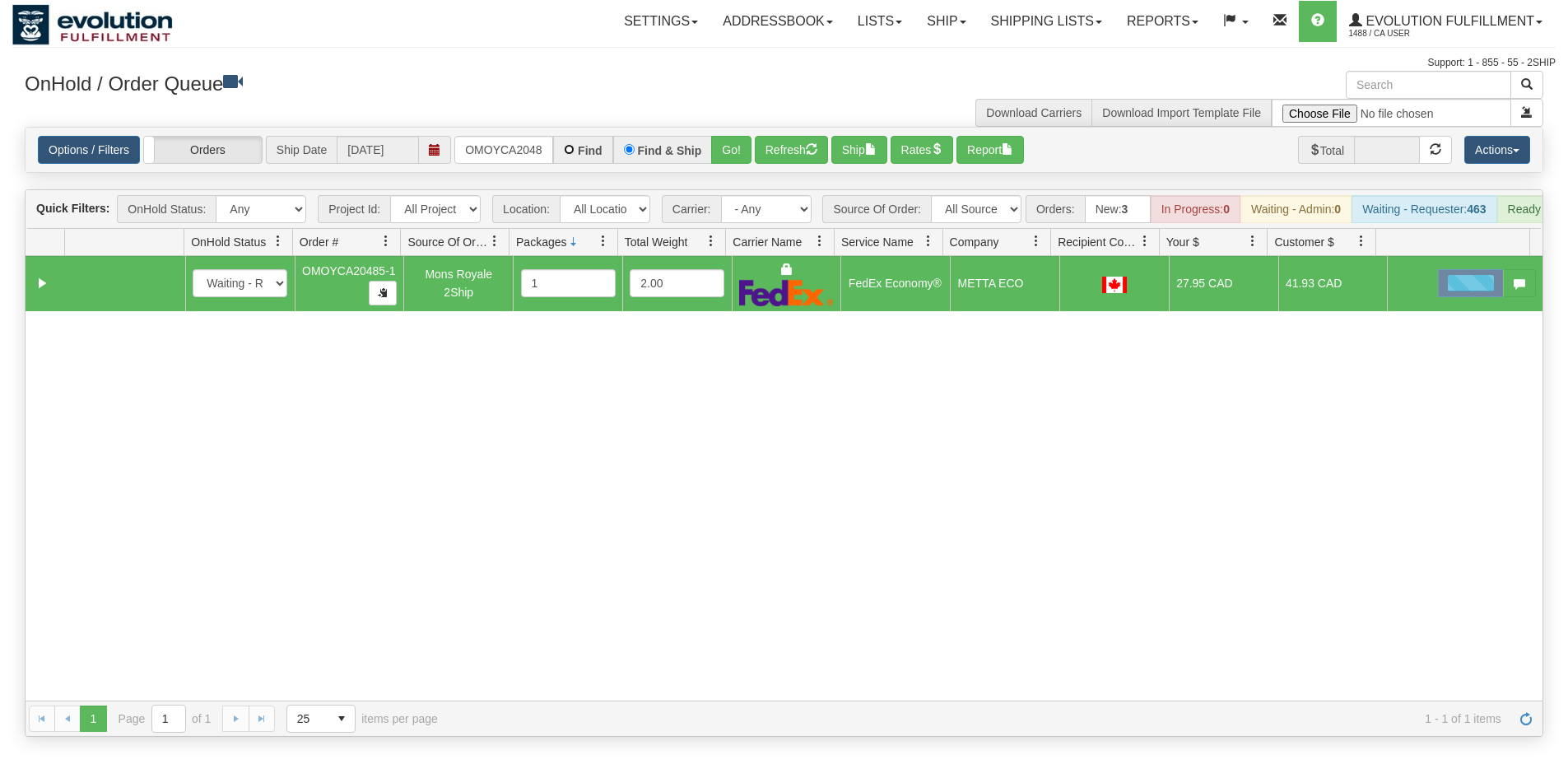
click at [568, 149] on input "Find" at bounding box center [569, 150] width 10 height 10
radio input "true"
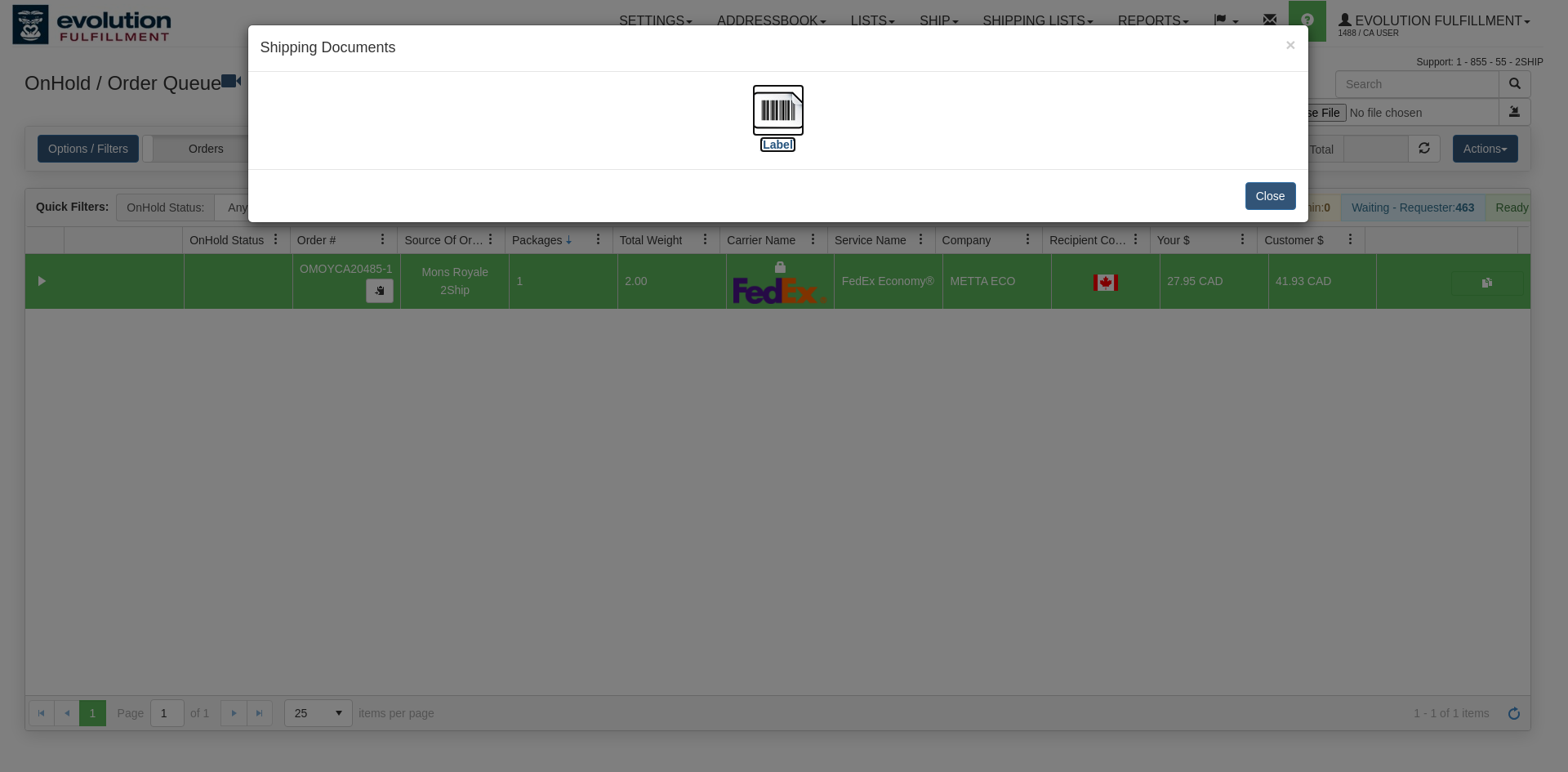
click at [793, 127] on img at bounding box center [778, 110] width 53 height 53
click at [629, 449] on div "× Shipping Documents [Label] Close" at bounding box center [784, 386] width 1568 height 772
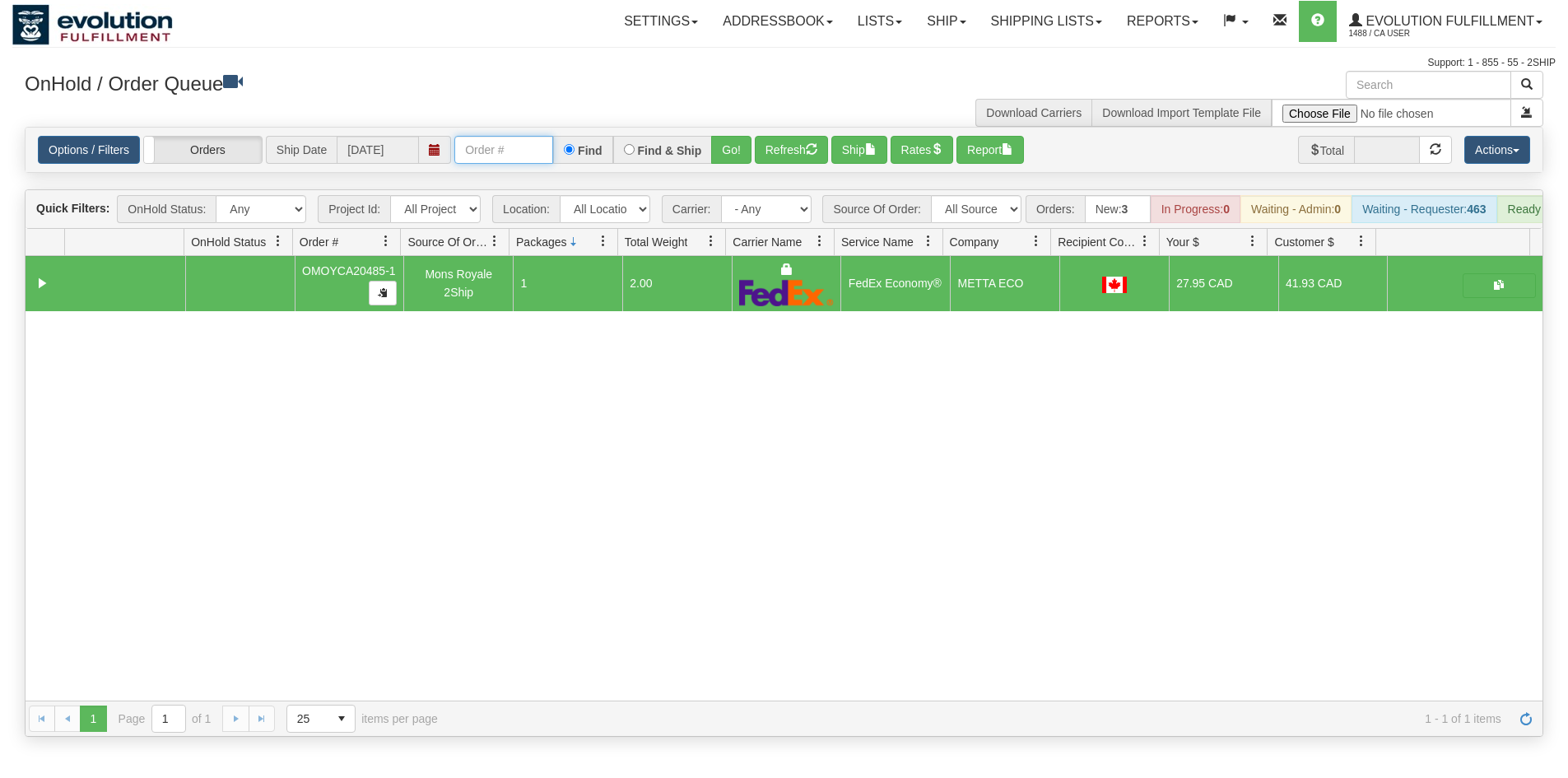
click at [490, 150] on input "text" at bounding box center [504, 150] width 99 height 28
click at [739, 149] on button "Go!" at bounding box center [731, 150] width 40 height 28
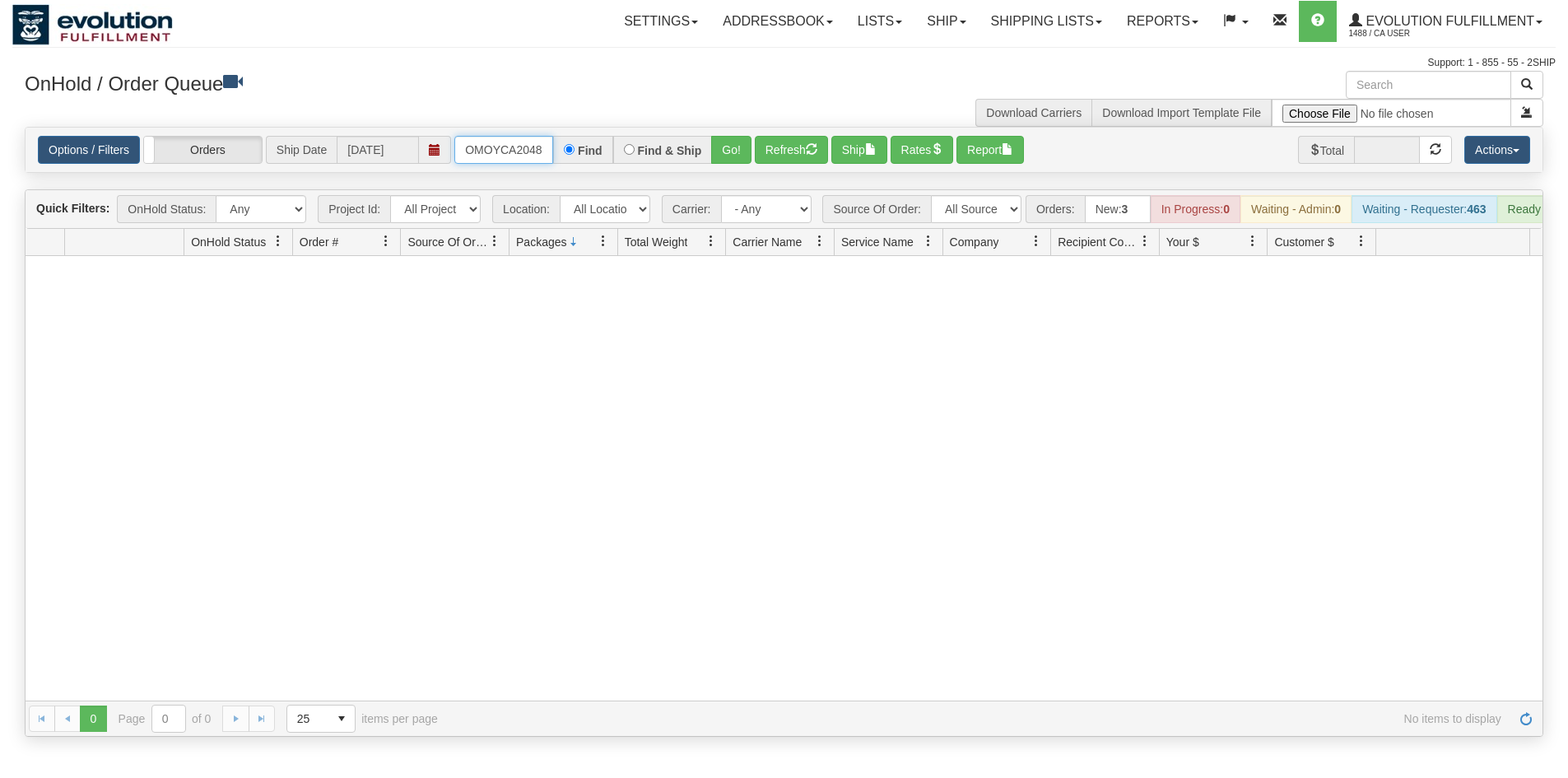
click at [552, 154] on input "OMOYCA20485-1" at bounding box center [504, 150] width 99 height 28
click at [747, 150] on button "Go!" at bounding box center [731, 150] width 40 height 28
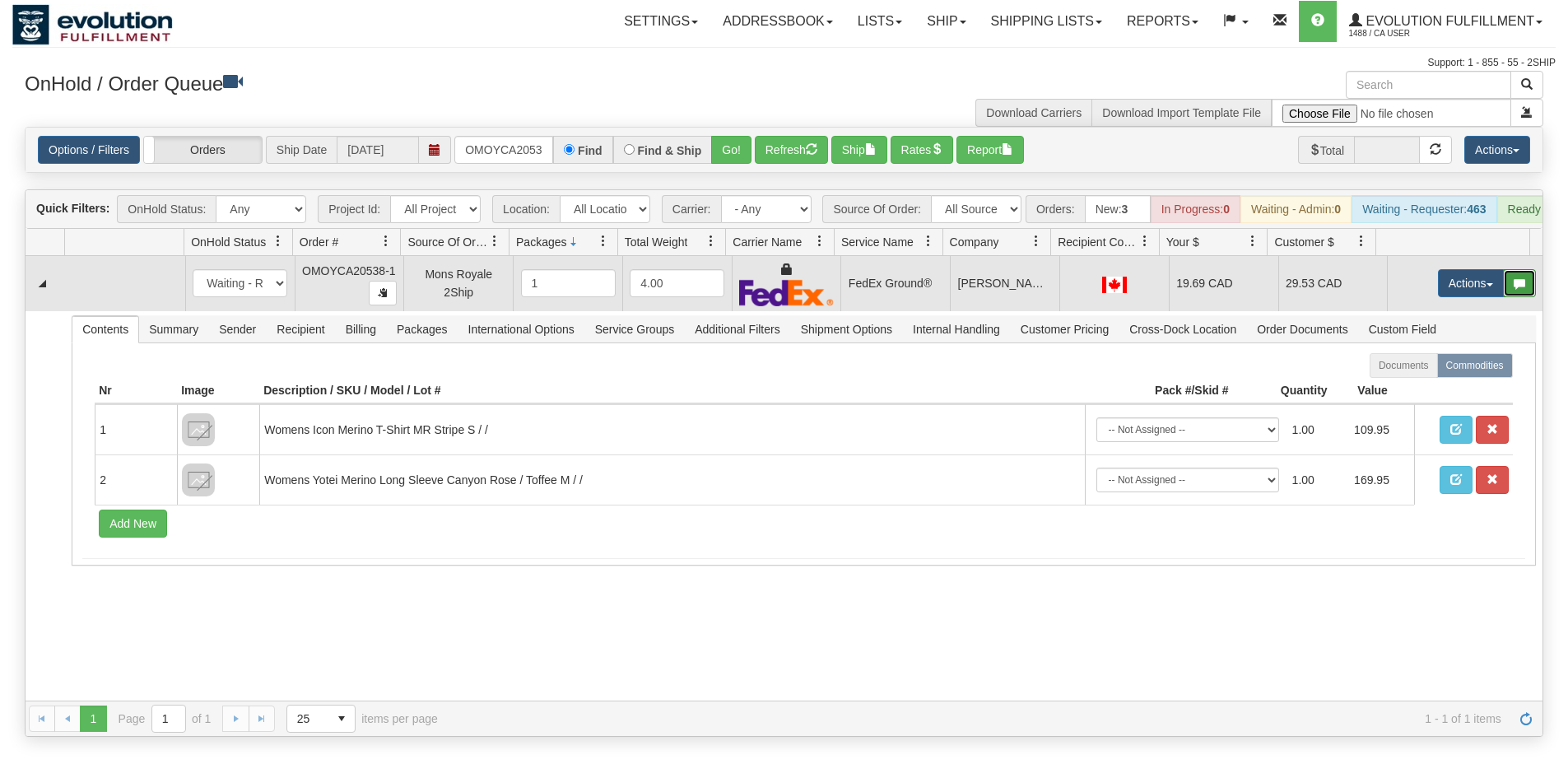
click at [1503, 297] on button "button" at bounding box center [1519, 283] width 33 height 28
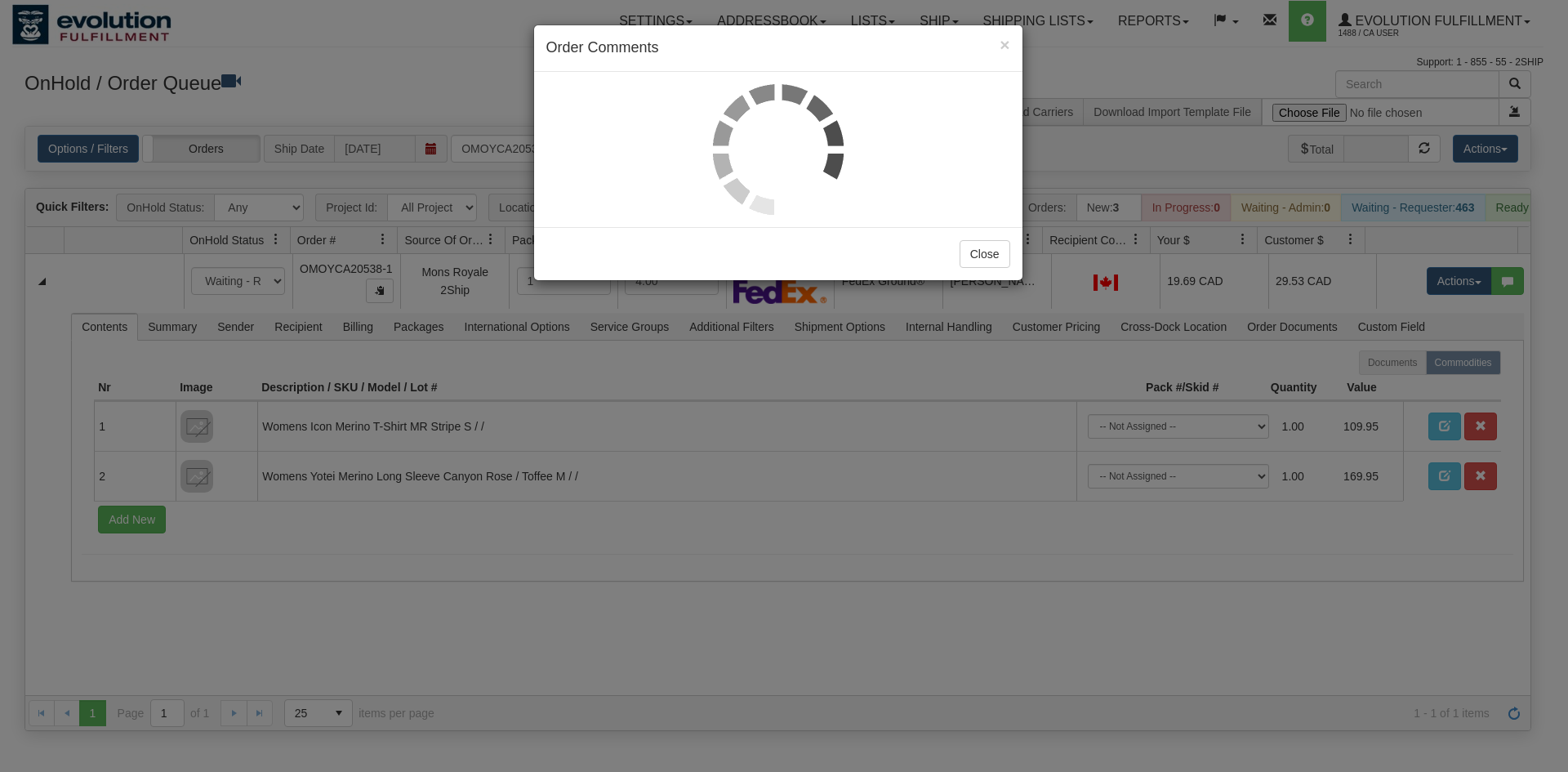
click at [1477, 300] on div "× Order Comments Close" at bounding box center [784, 386] width 1568 height 772
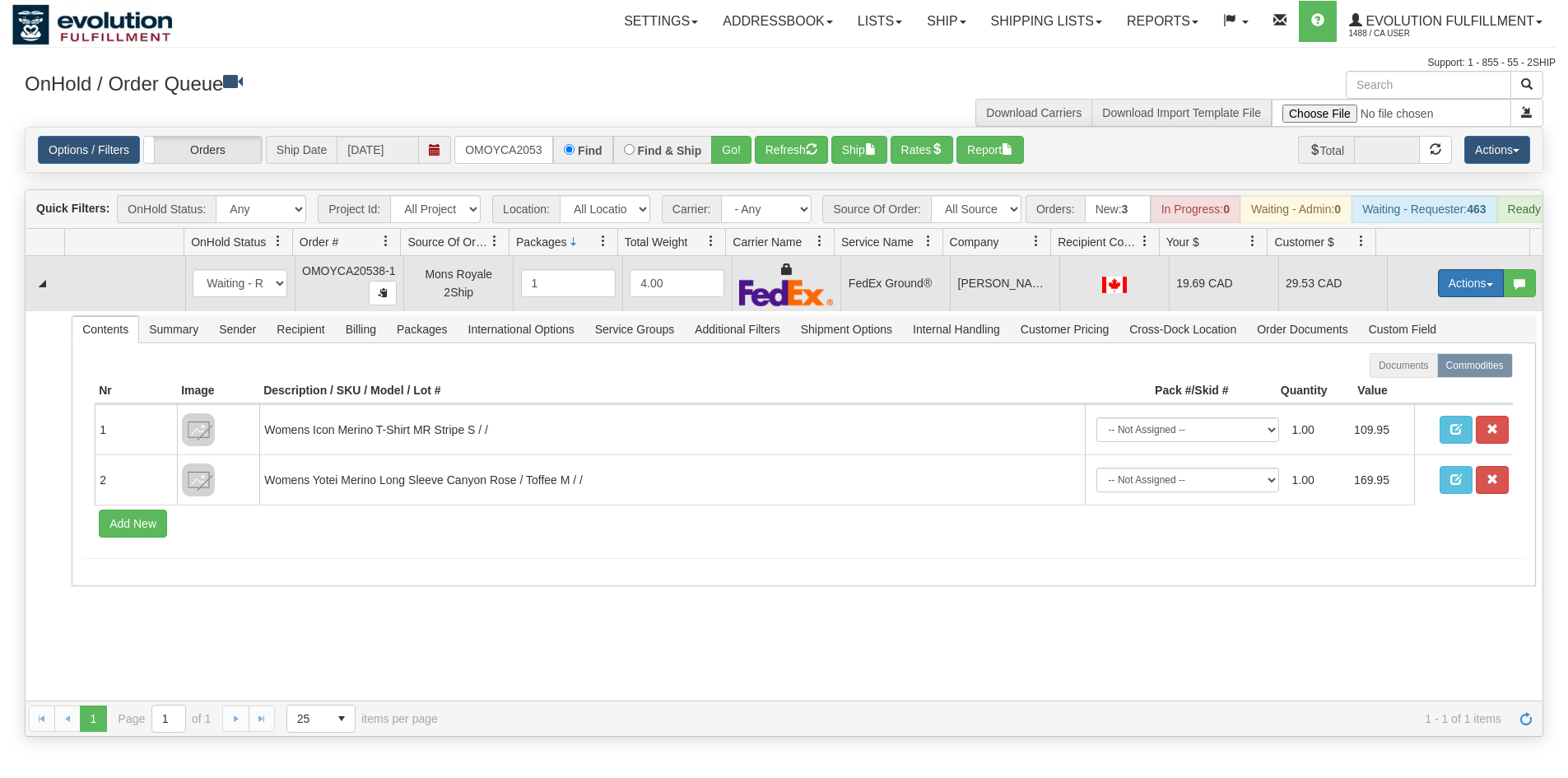
click at [1449, 291] on button "Actions" at bounding box center [1471, 283] width 66 height 28
click at [1405, 389] on link "Ship" at bounding box center [1438, 378] width 132 height 22
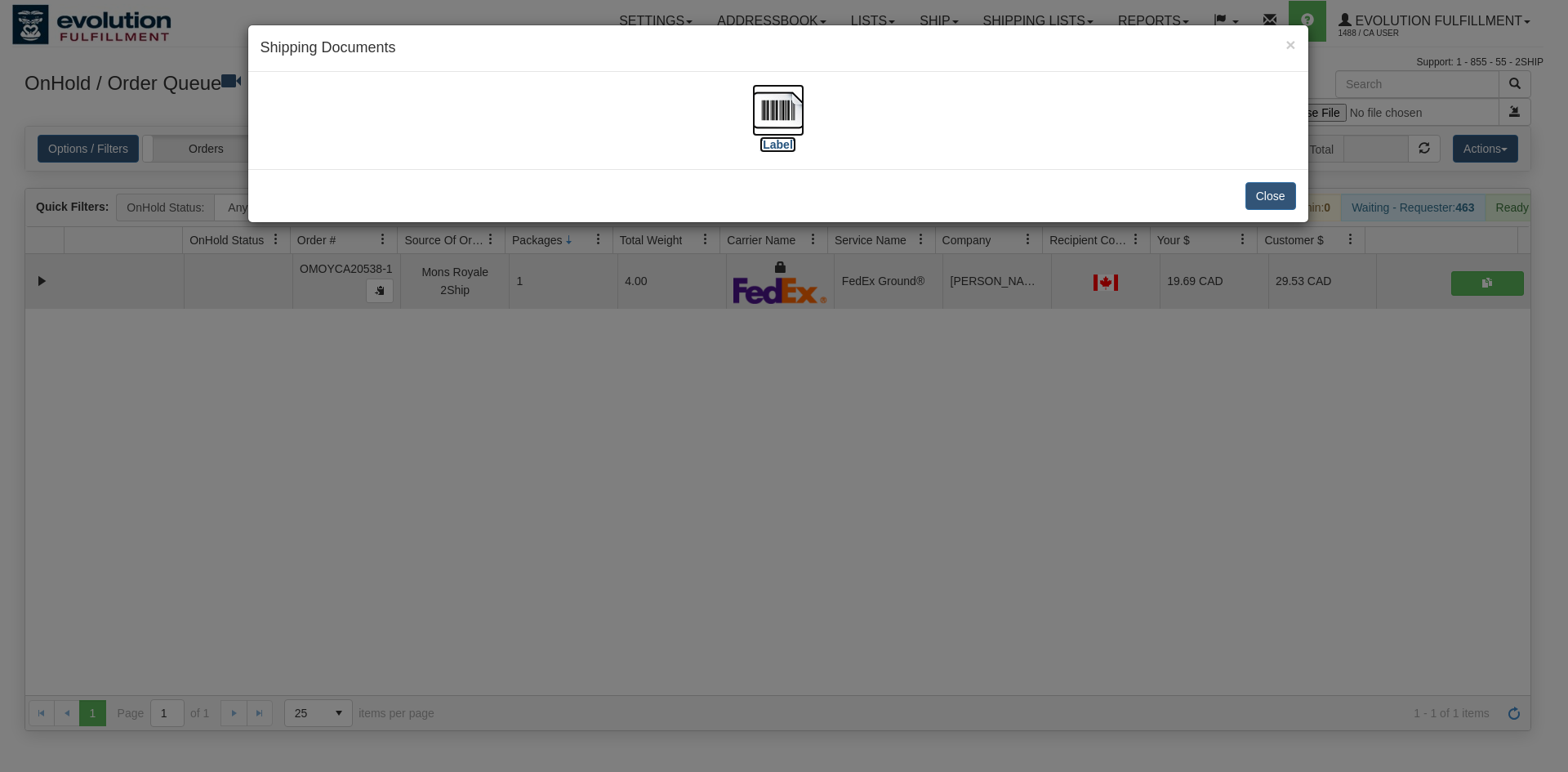
click at [762, 131] on img at bounding box center [778, 110] width 53 height 53
drag, startPoint x: 434, startPoint y: 438, endPoint x: 421, endPoint y: 256, distance: 182.5
click at [439, 431] on div "× Shipping Documents [Label] Close" at bounding box center [784, 386] width 1568 height 772
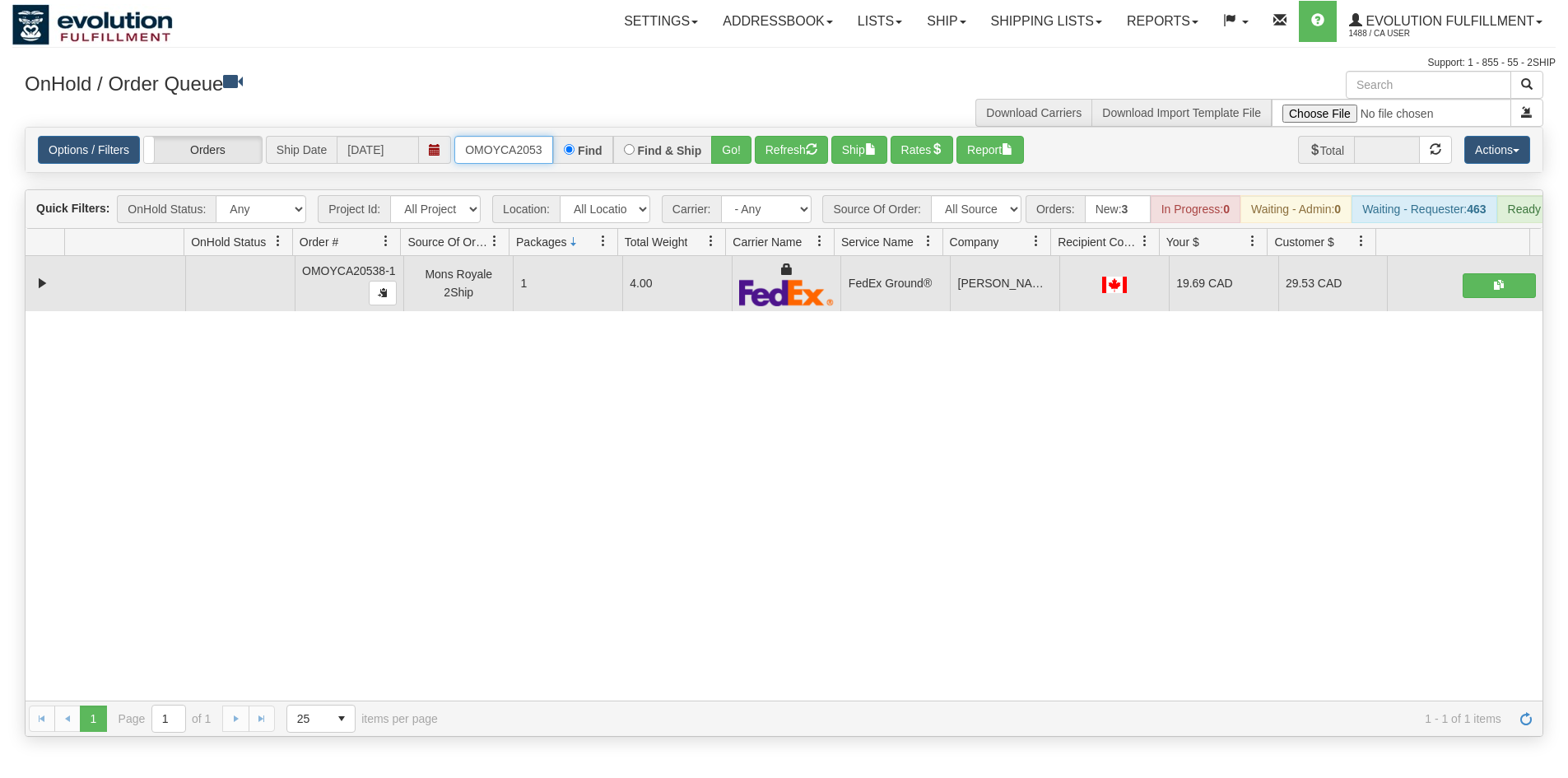
click at [482, 150] on input "OMOYCA20538-1" at bounding box center [504, 150] width 99 height 28
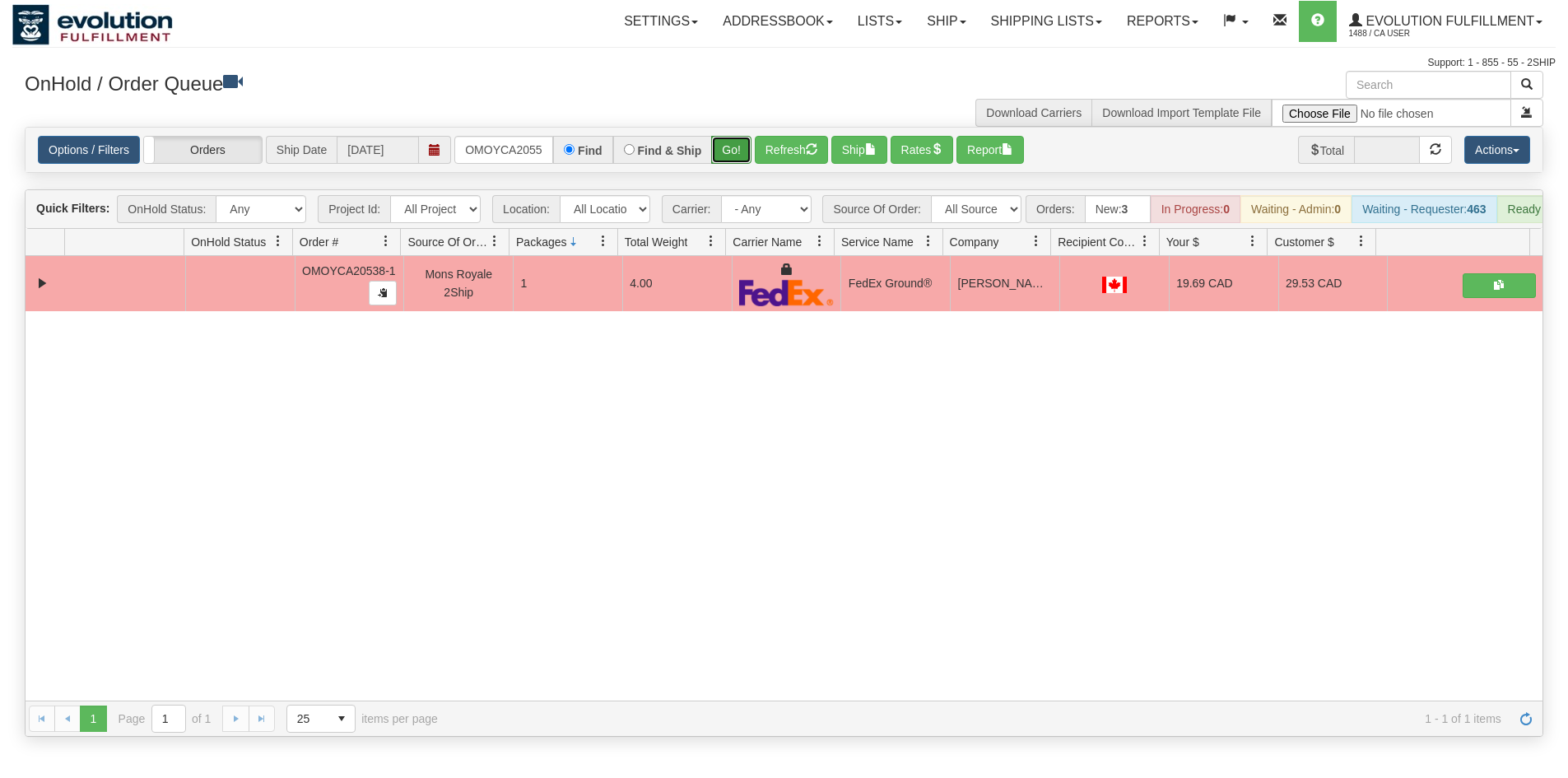
click at [736, 154] on button "Go!" at bounding box center [731, 150] width 40 height 28
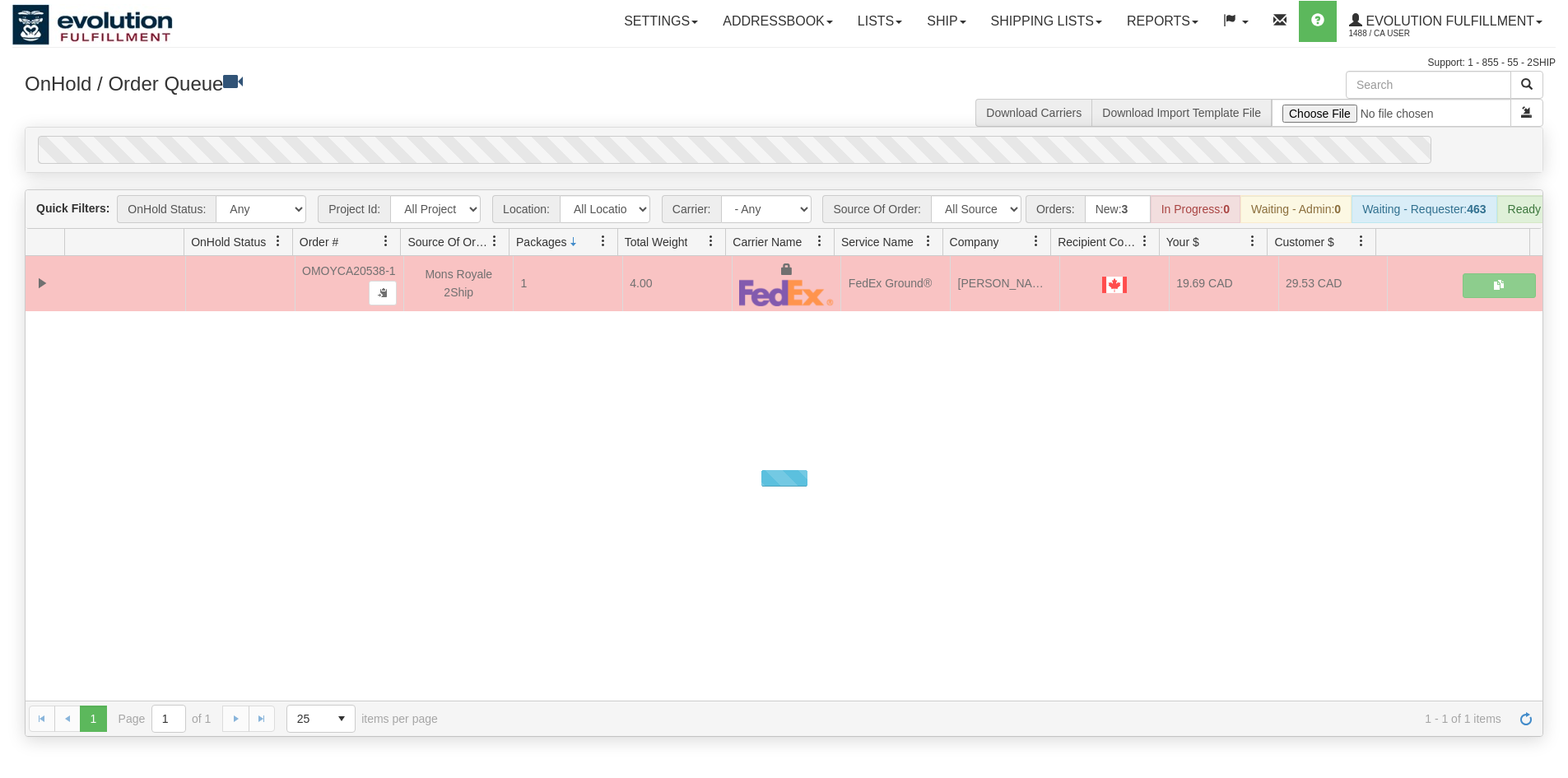
click at [737, 146] on div "0" at bounding box center [734, 150] width 1393 height 28
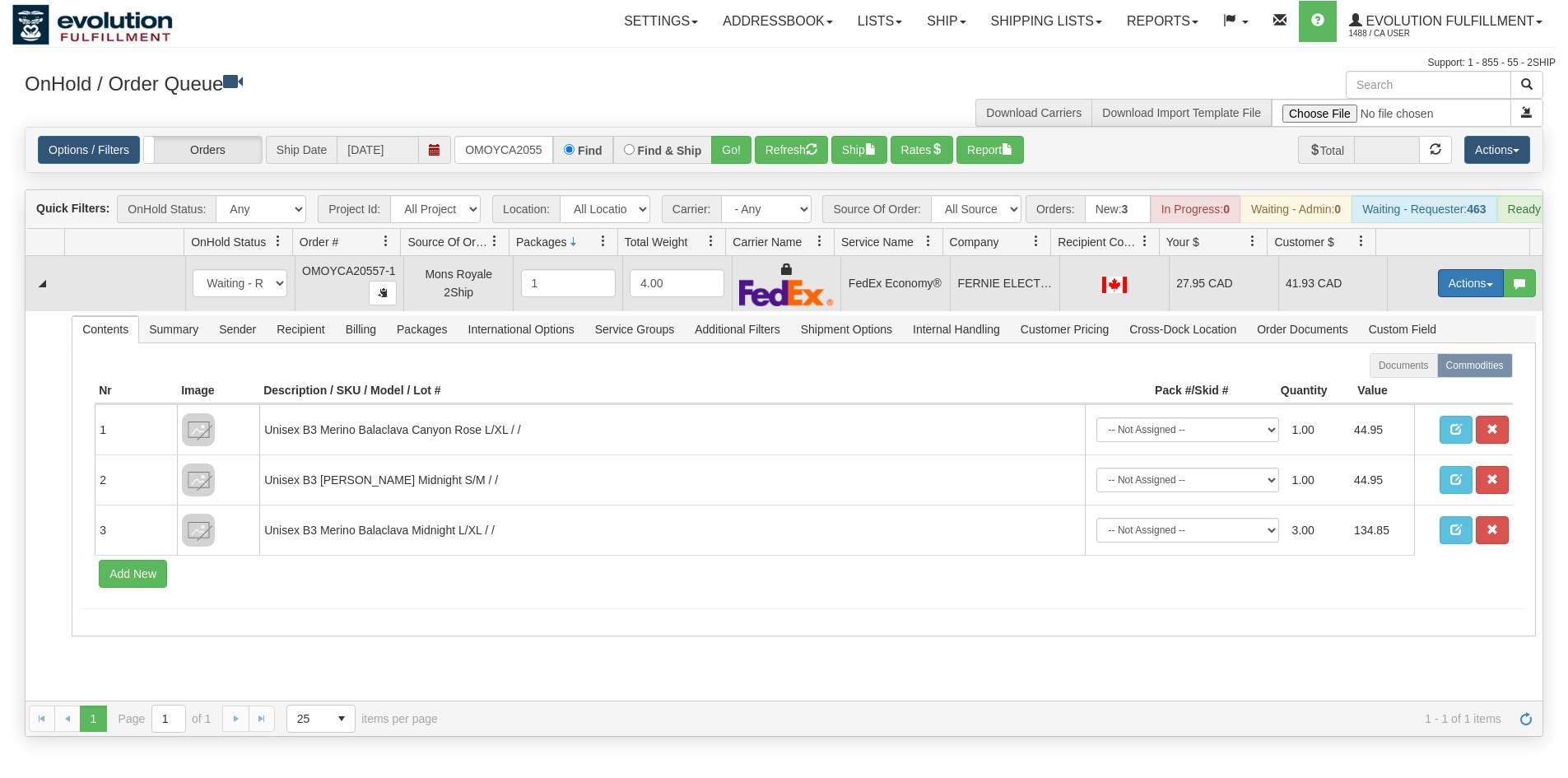
click at [1463, 289] on button "Actions" at bounding box center [1471, 283] width 66 height 28
click at [1435, 389] on link "Ship" at bounding box center [1438, 378] width 132 height 22
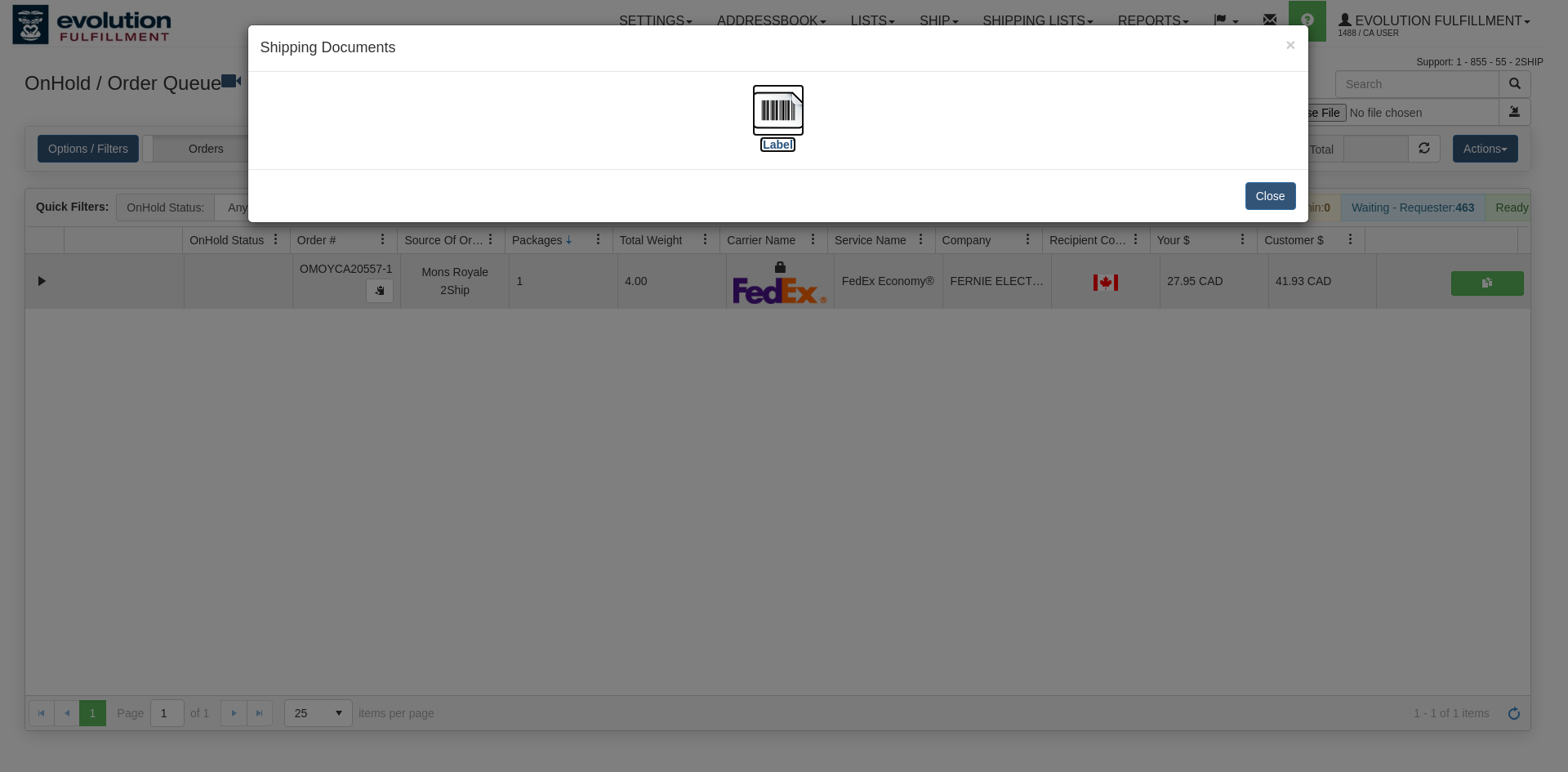
click at [783, 121] on img at bounding box center [778, 110] width 53 height 53
click at [618, 447] on div "× Shipping Documents [Label] Close" at bounding box center [784, 386] width 1568 height 772
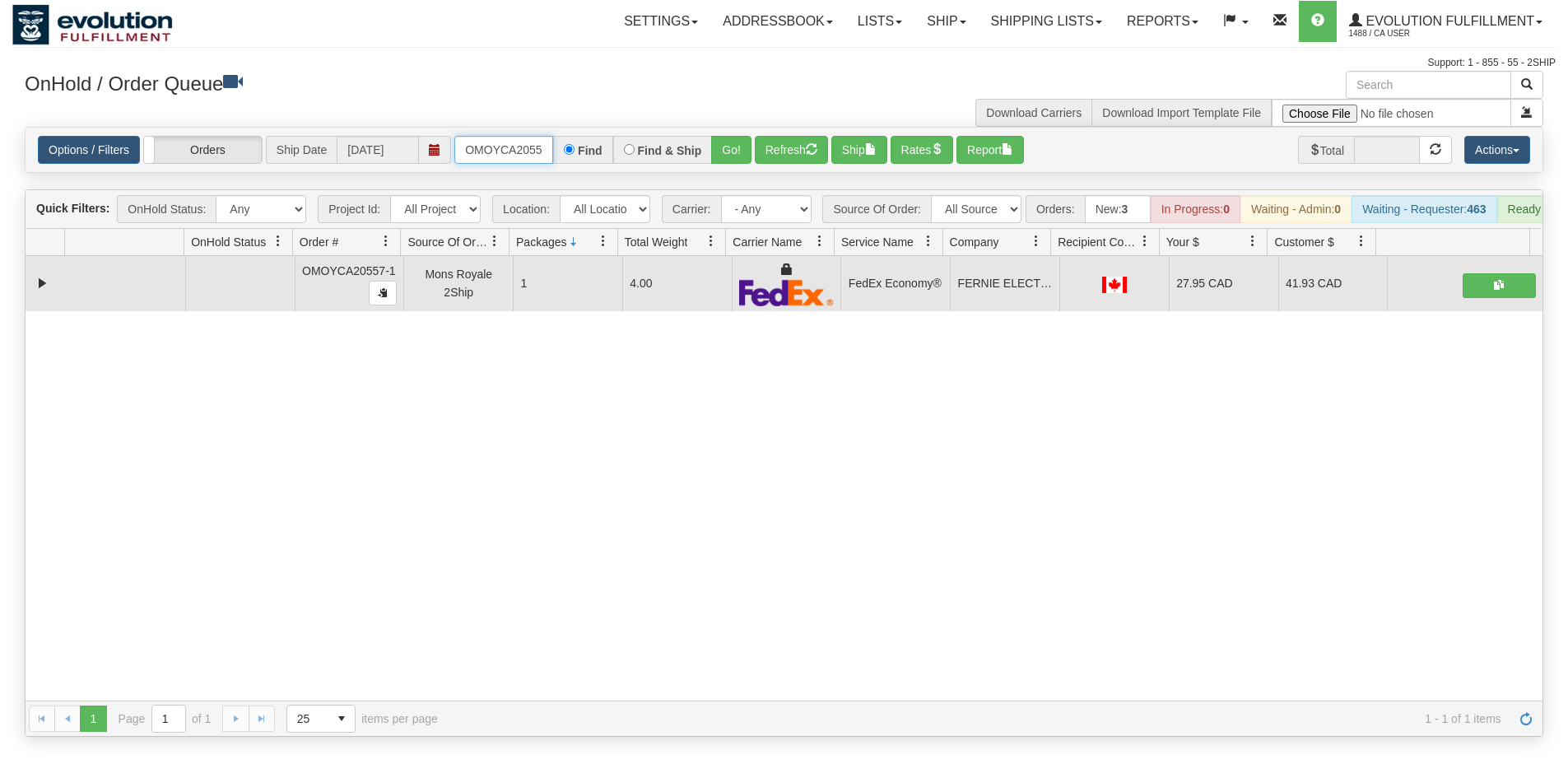
click at [483, 154] on input "OMOYCA20557-1" at bounding box center [504, 150] width 99 height 28
click at [746, 149] on button "Go!" at bounding box center [731, 150] width 40 height 28
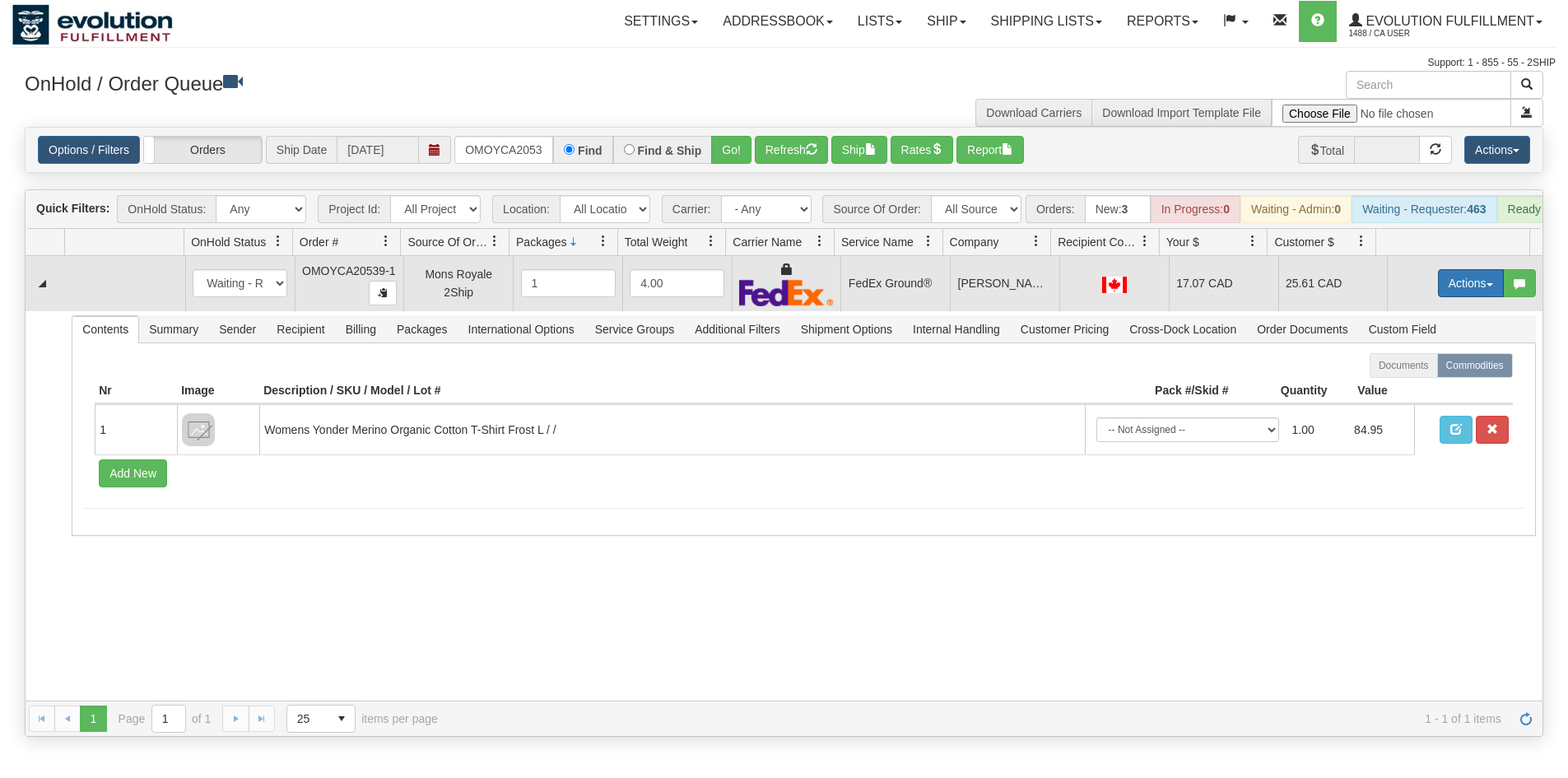
click at [1438, 297] on button "Actions" at bounding box center [1471, 283] width 66 height 28
click at [1399, 385] on span "Ship" at bounding box center [1405, 378] width 35 height 13
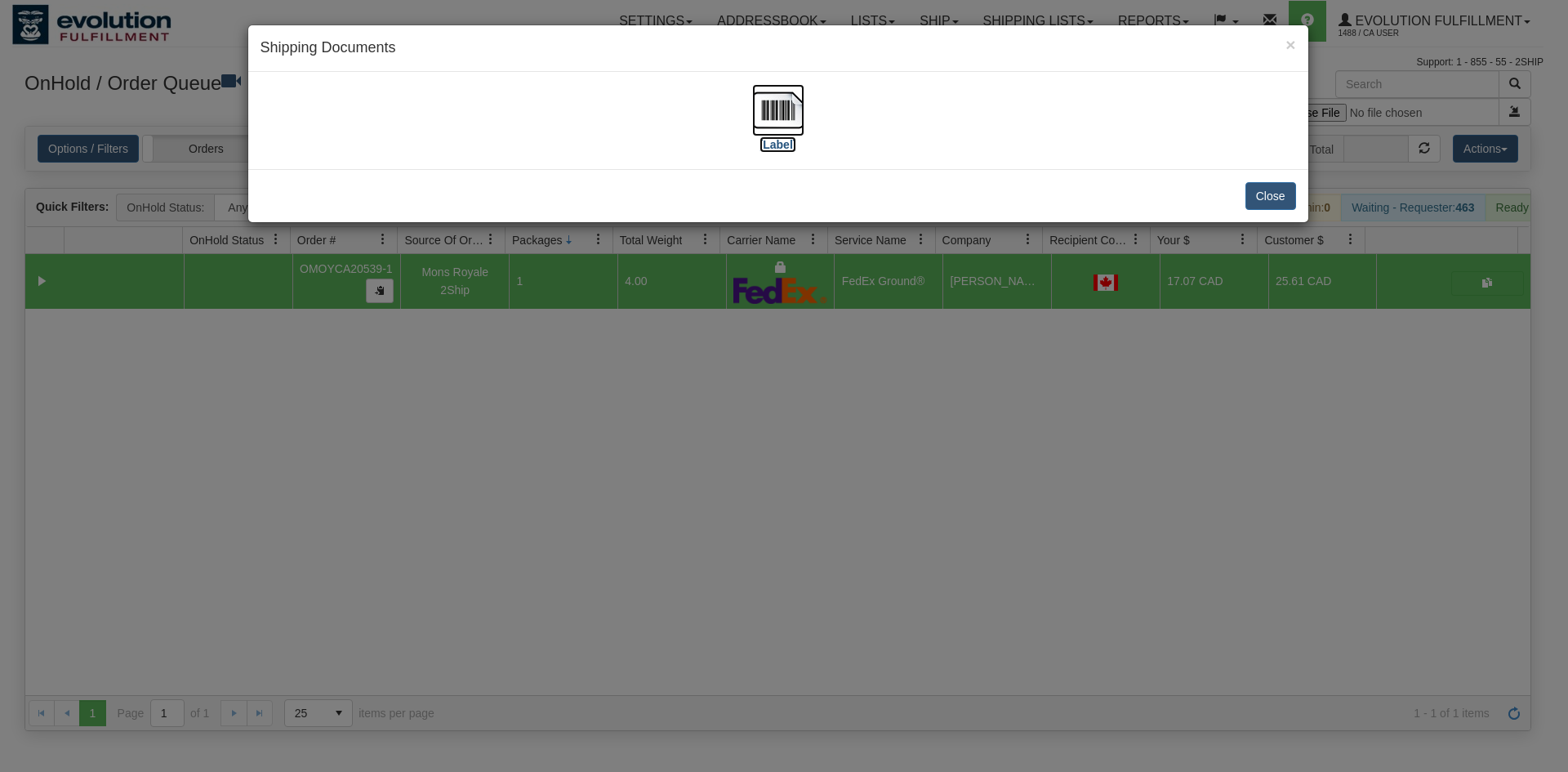
click at [764, 124] on img at bounding box center [778, 110] width 53 height 53
click at [415, 291] on div "× Shipping Documents [Label] Close" at bounding box center [784, 386] width 1568 height 772
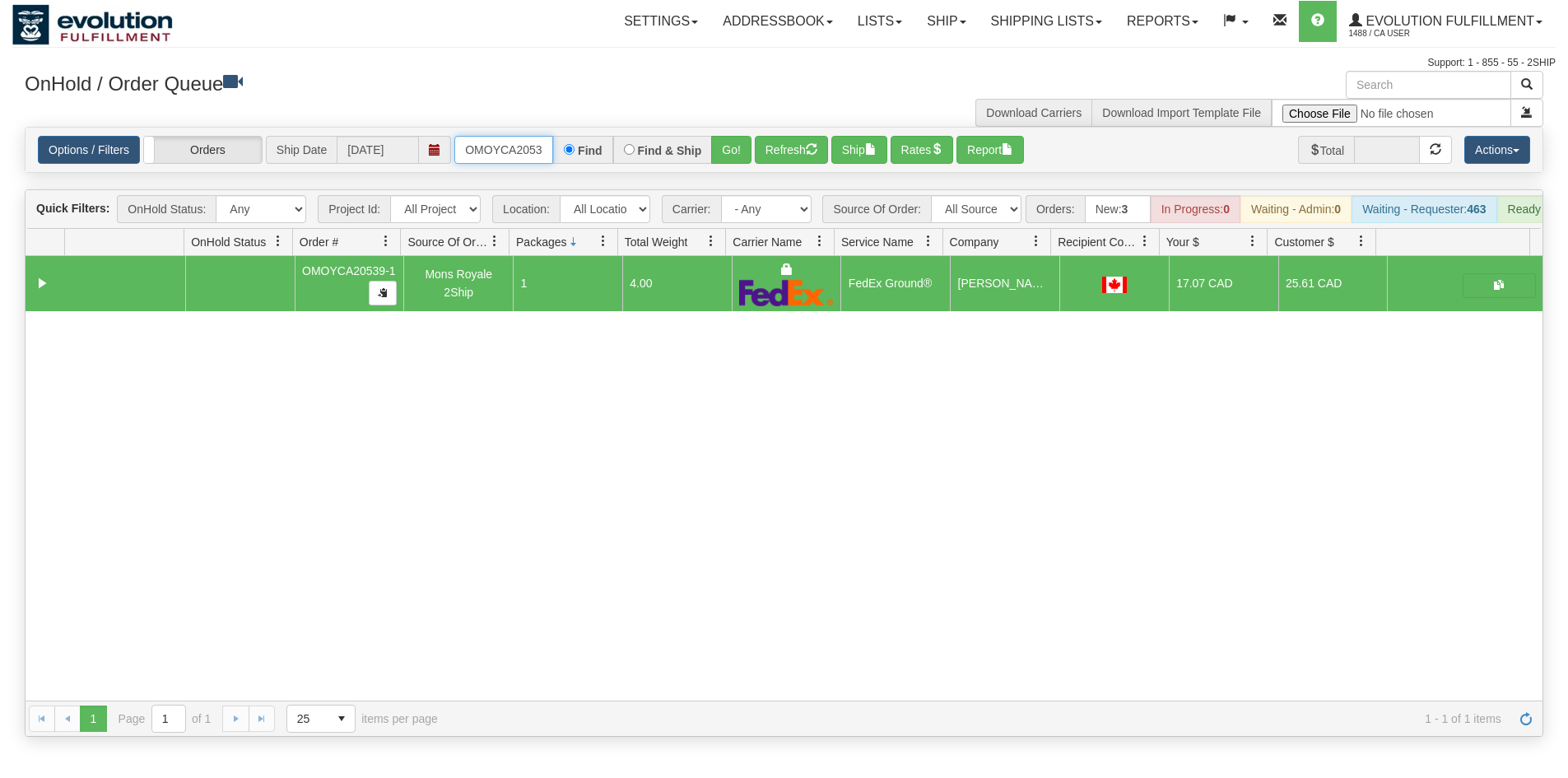
click at [479, 149] on input "OMOYCA20539-1" at bounding box center [504, 150] width 99 height 28
click at [737, 150] on button "Go!" at bounding box center [731, 150] width 40 height 28
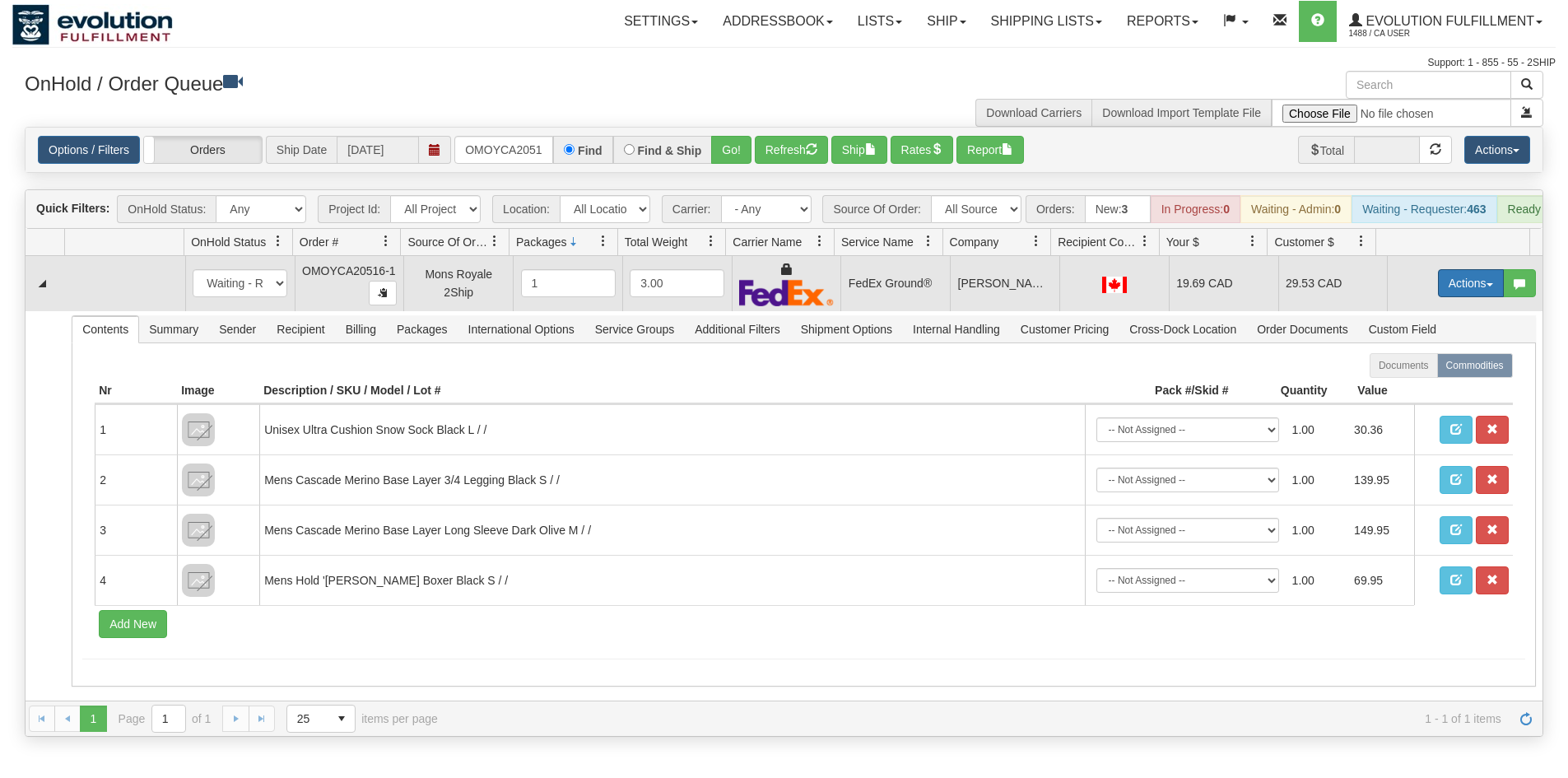
click at [1438, 297] on button "Actions" at bounding box center [1471, 283] width 66 height 28
click at [1417, 389] on link "Ship" at bounding box center [1438, 378] width 132 height 22
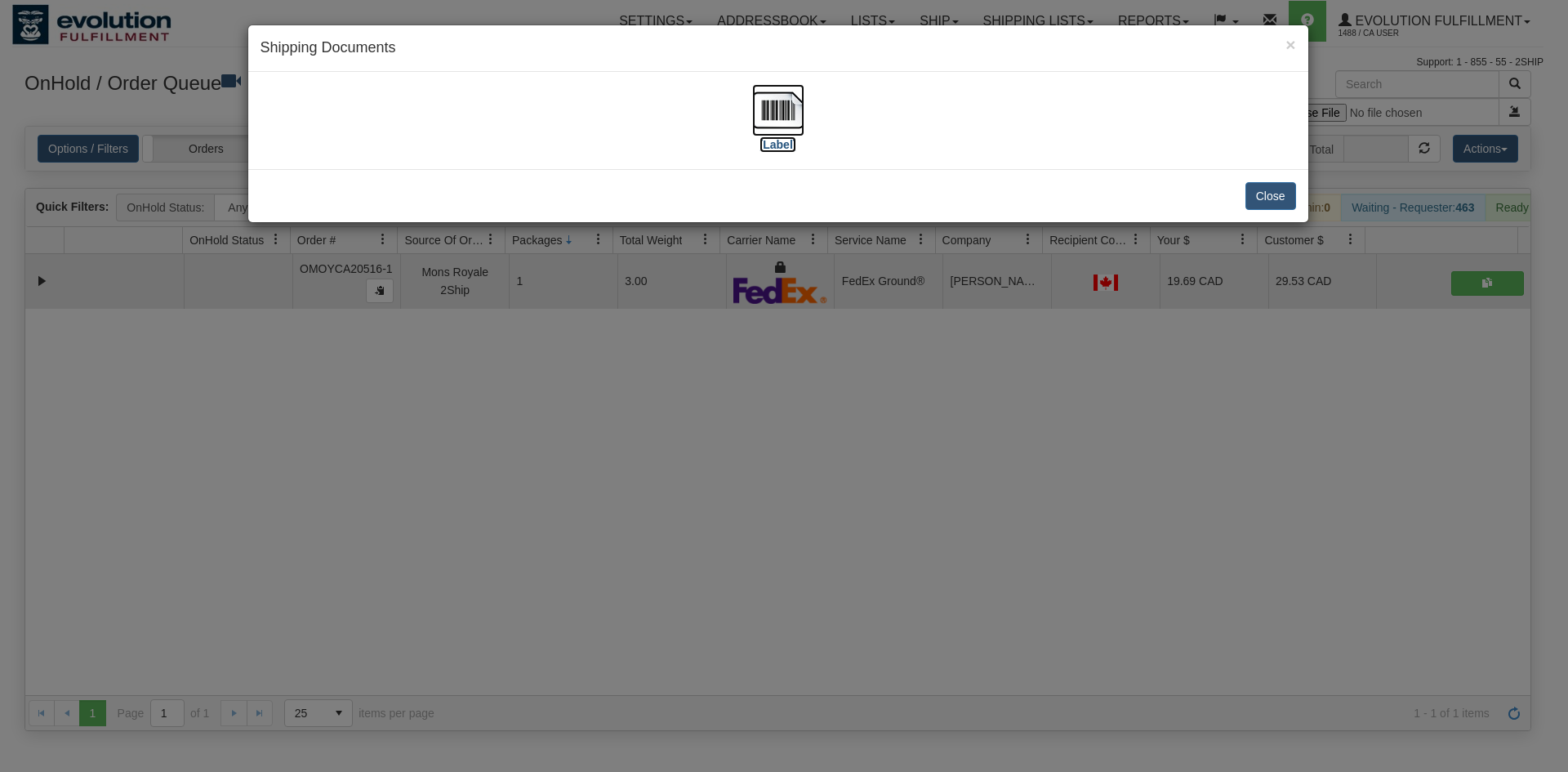
click at [802, 116] on img at bounding box center [778, 110] width 53 height 53
click at [635, 554] on div "× Shipping Documents [Label] Close" at bounding box center [784, 386] width 1568 height 772
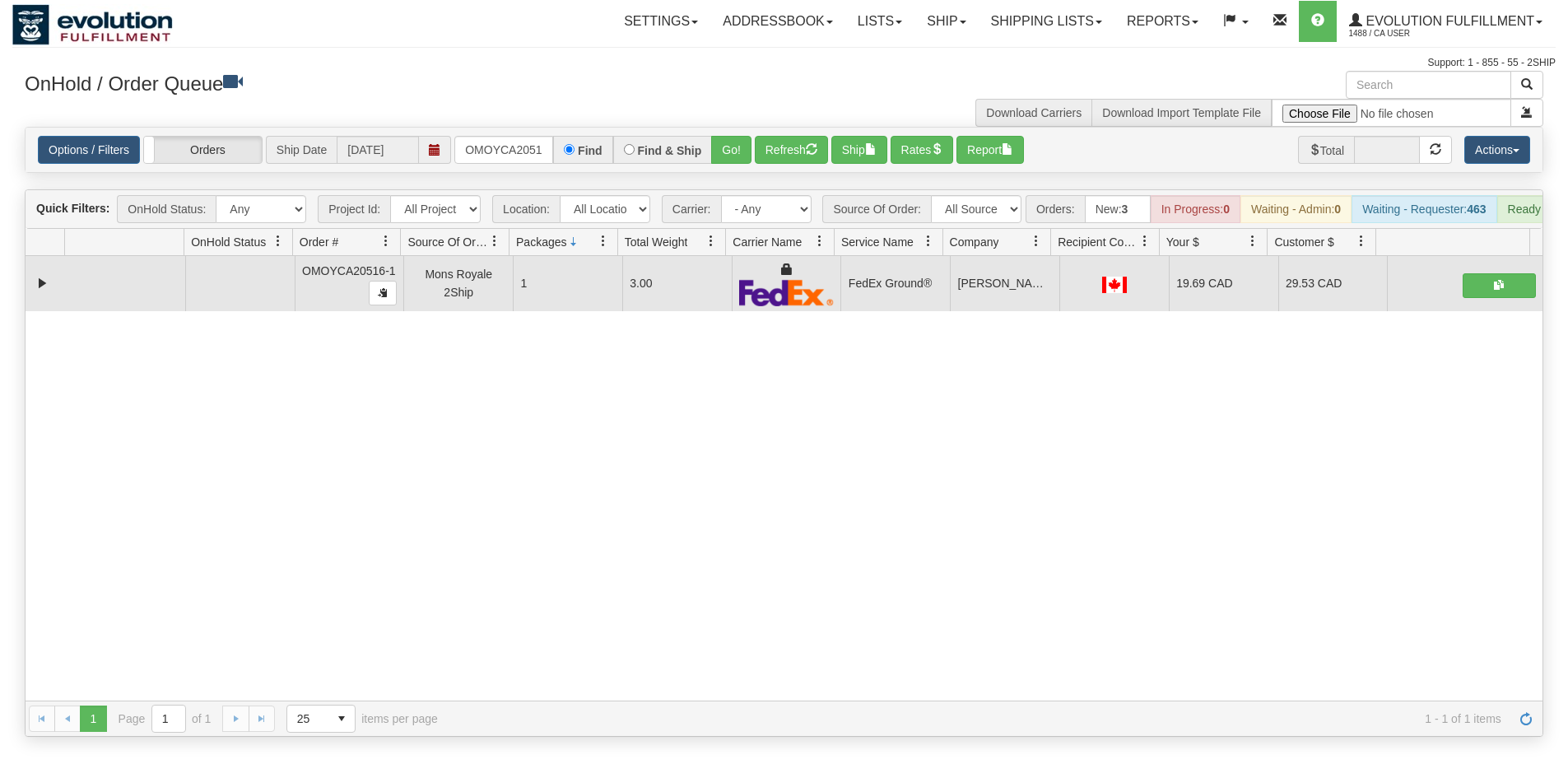
click at [514, 134] on div "Options / Filters Group Shipments Orders Ship Date [DATE] OMOYCA20516-1 Find Fi…" at bounding box center [783, 150] width 1517 height 44
click at [506, 150] on input "OMOYCA20516-1" at bounding box center [504, 150] width 99 height 28
click at [721, 146] on button "Go!" at bounding box center [731, 150] width 40 height 28
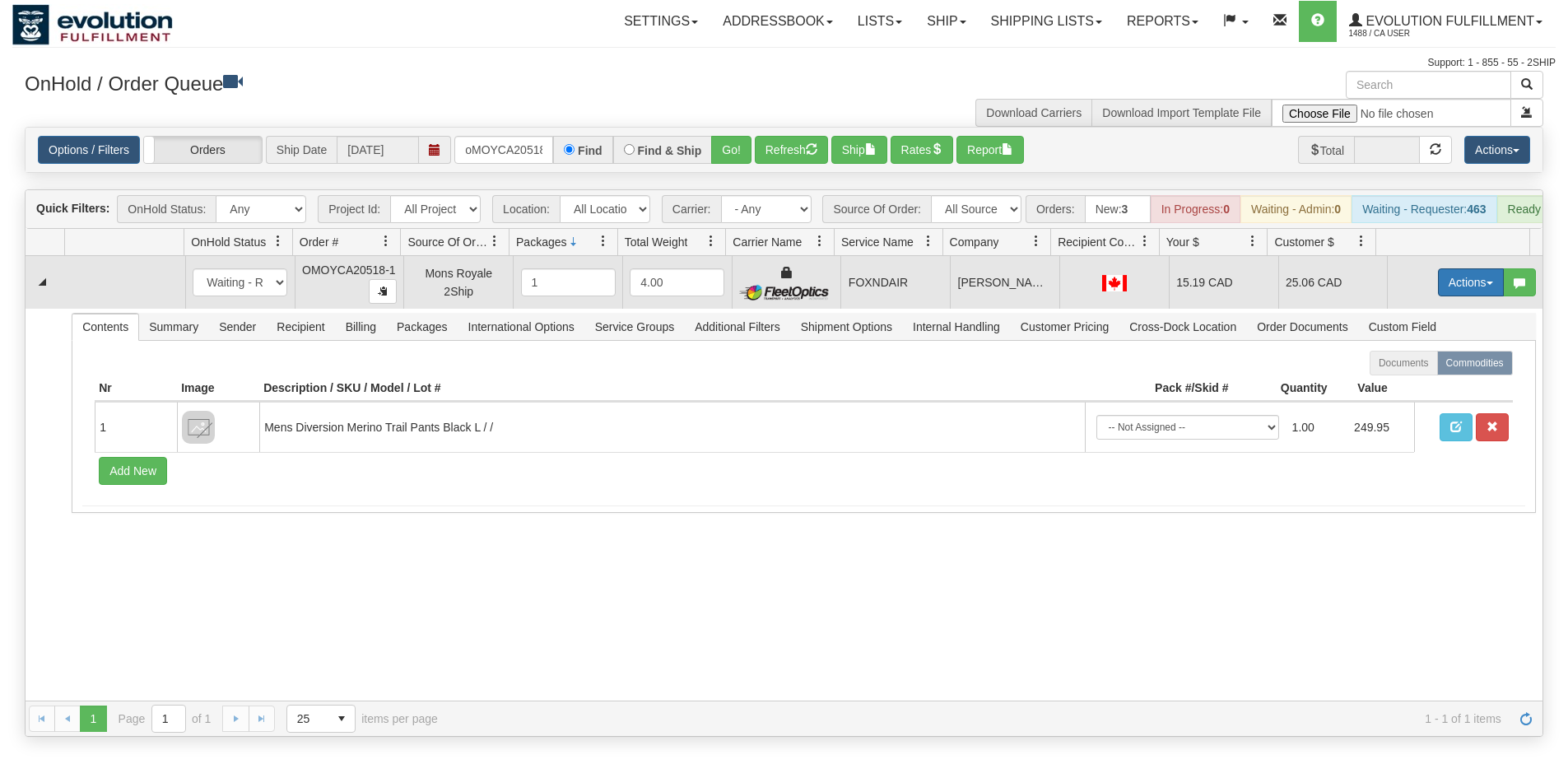
click at [1456, 289] on button "Actions" at bounding box center [1471, 283] width 66 height 28
click at [1414, 389] on link "Ship" at bounding box center [1438, 377] width 132 height 22
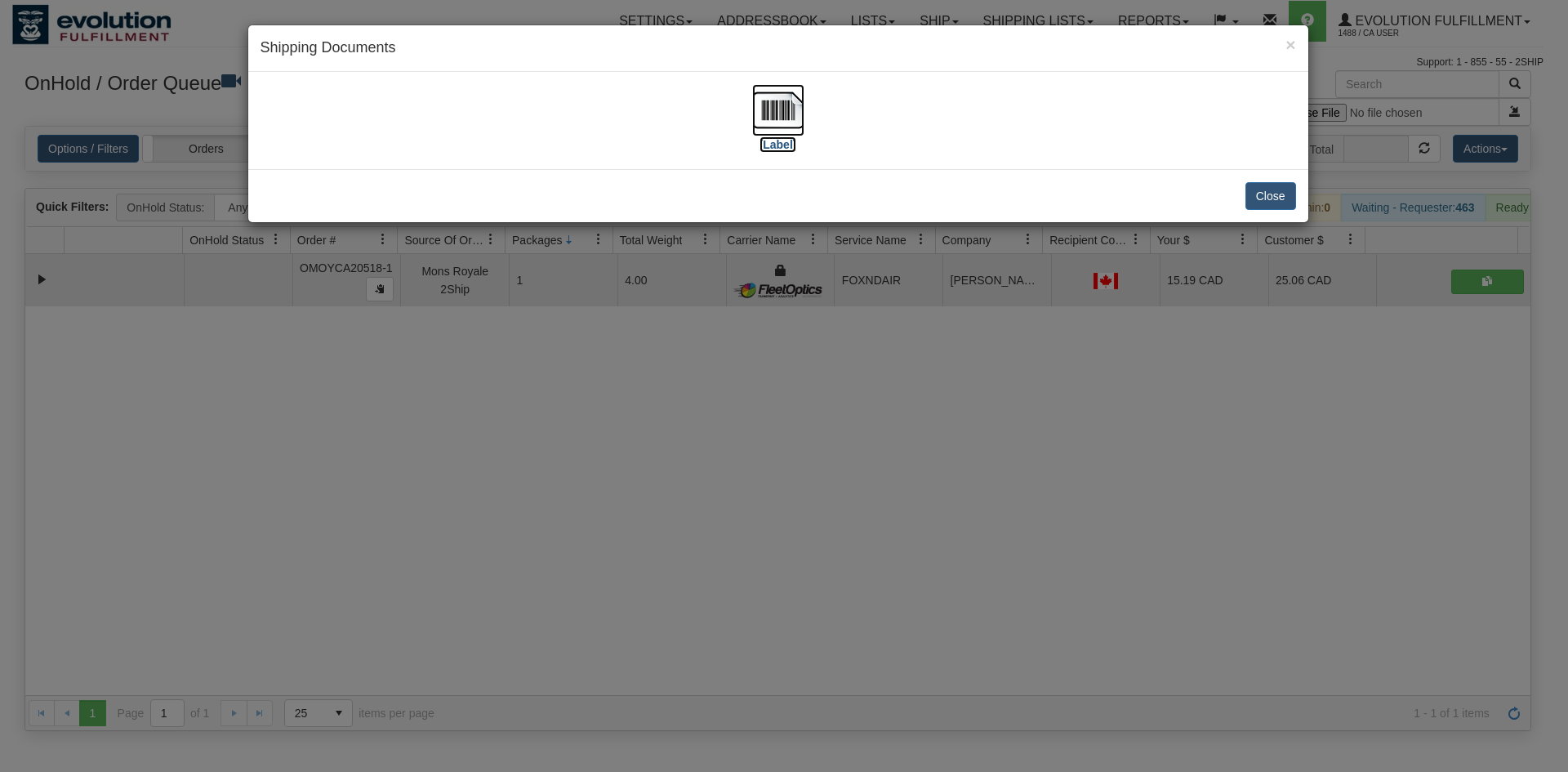
click at [793, 110] on img at bounding box center [778, 110] width 53 height 53
drag, startPoint x: 439, startPoint y: 414, endPoint x: 432, endPoint y: 165, distance: 249.1
click at [440, 399] on div "× Shipping Documents [Label] Close" at bounding box center [784, 386] width 1568 height 772
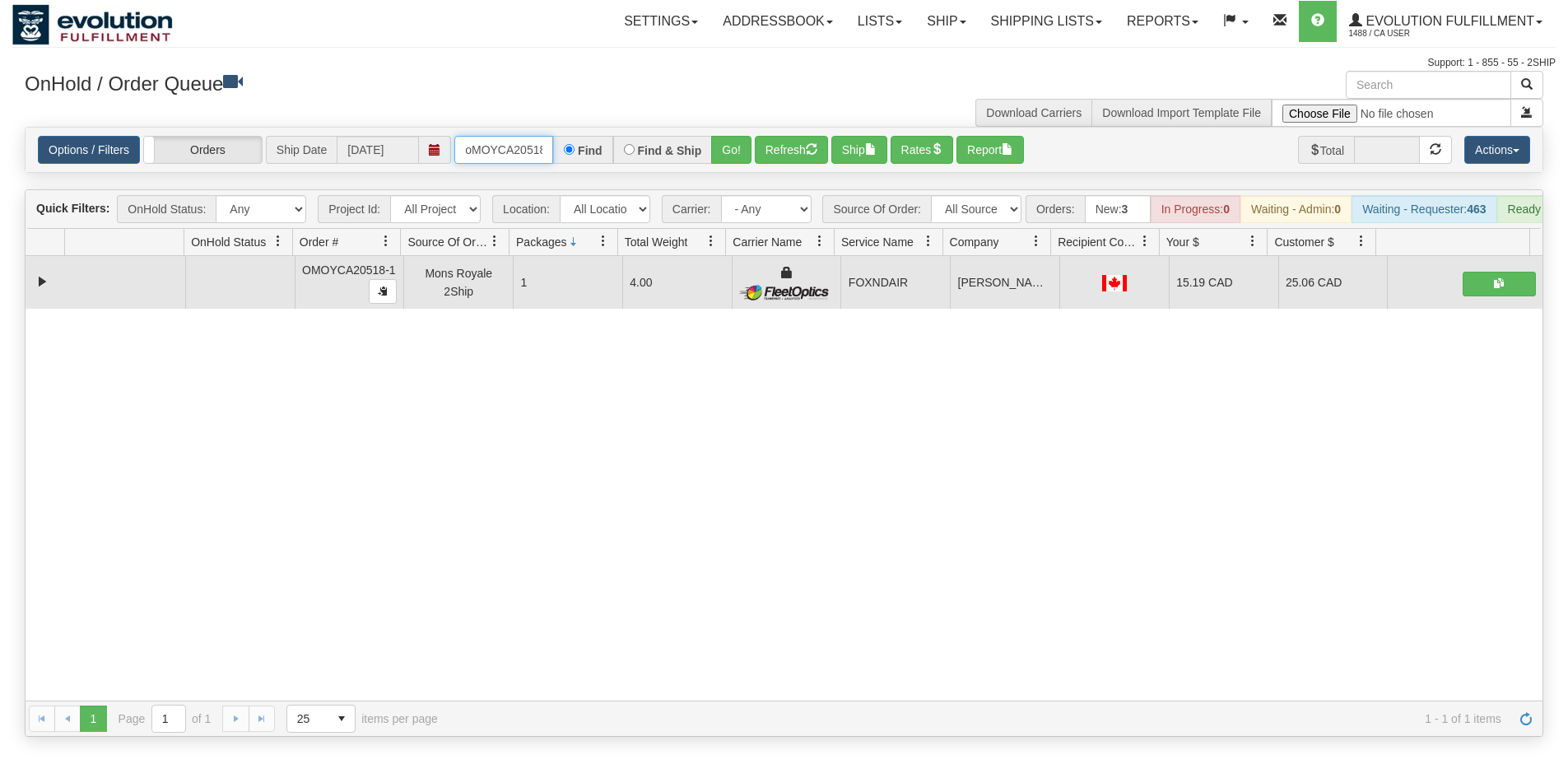
click at [504, 156] on input "oMOYCA20518-1" at bounding box center [504, 150] width 99 height 28
click at [738, 147] on button "Go!" at bounding box center [731, 150] width 40 height 28
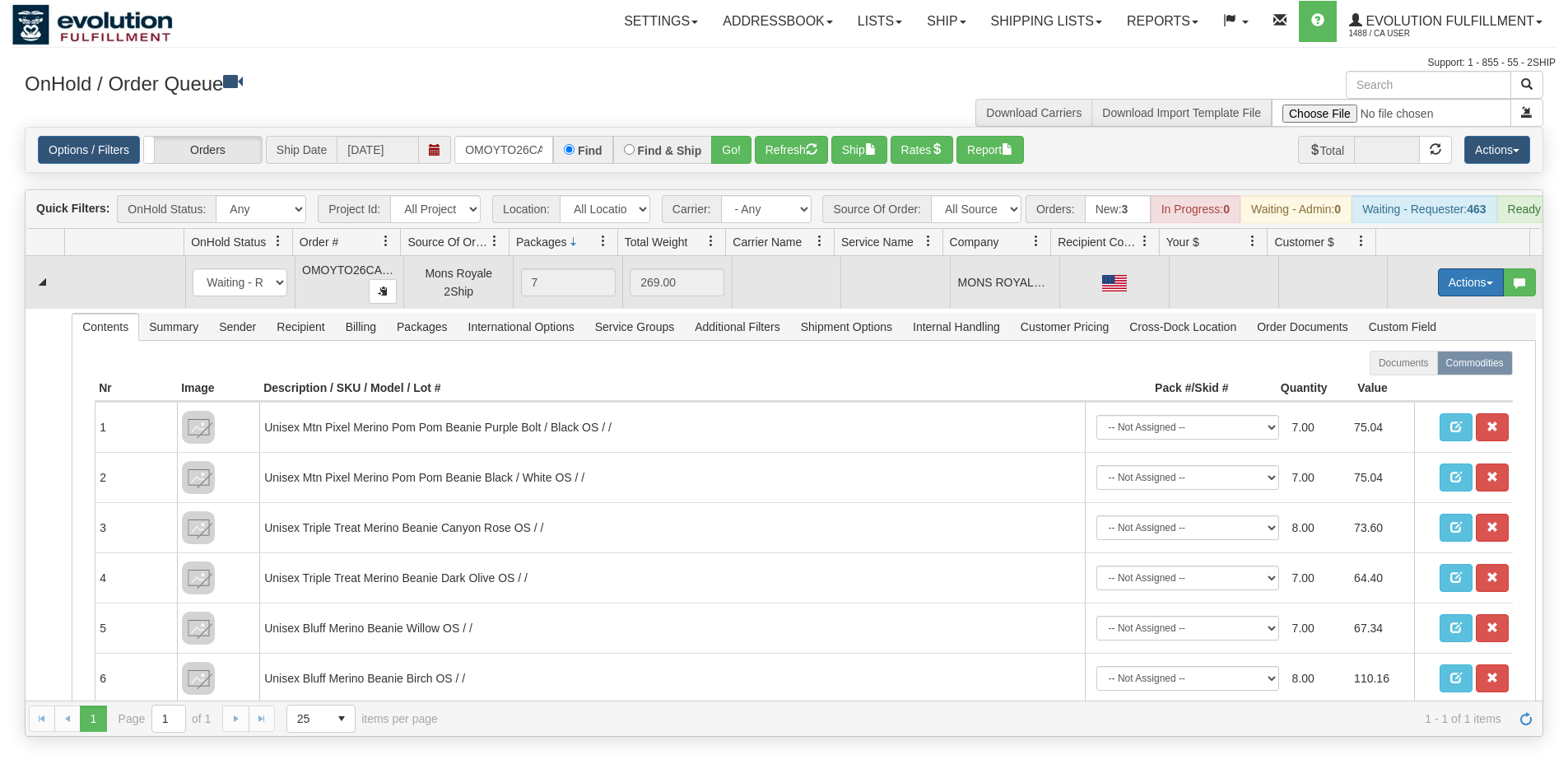
click at [1466, 295] on button "Actions" at bounding box center [1471, 283] width 66 height 28
click at [1411, 363] on span "Rate All Services" at bounding box center [1438, 356] width 99 height 13
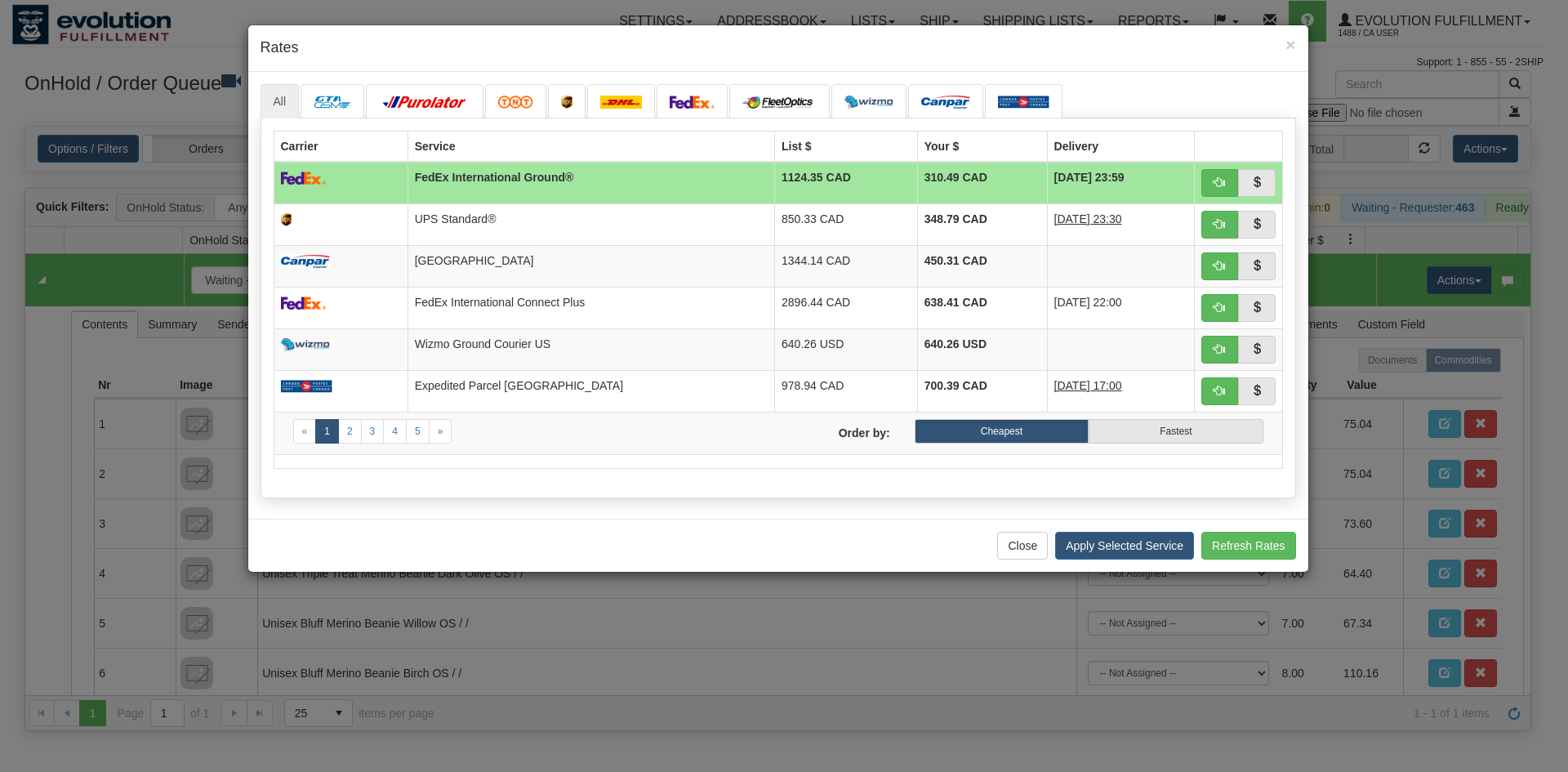
click at [382, 523] on div "Close Apply Selected Service Refresh Rates" at bounding box center [778, 545] width 1060 height 53
click at [695, 94] on link at bounding box center [692, 102] width 72 height 35
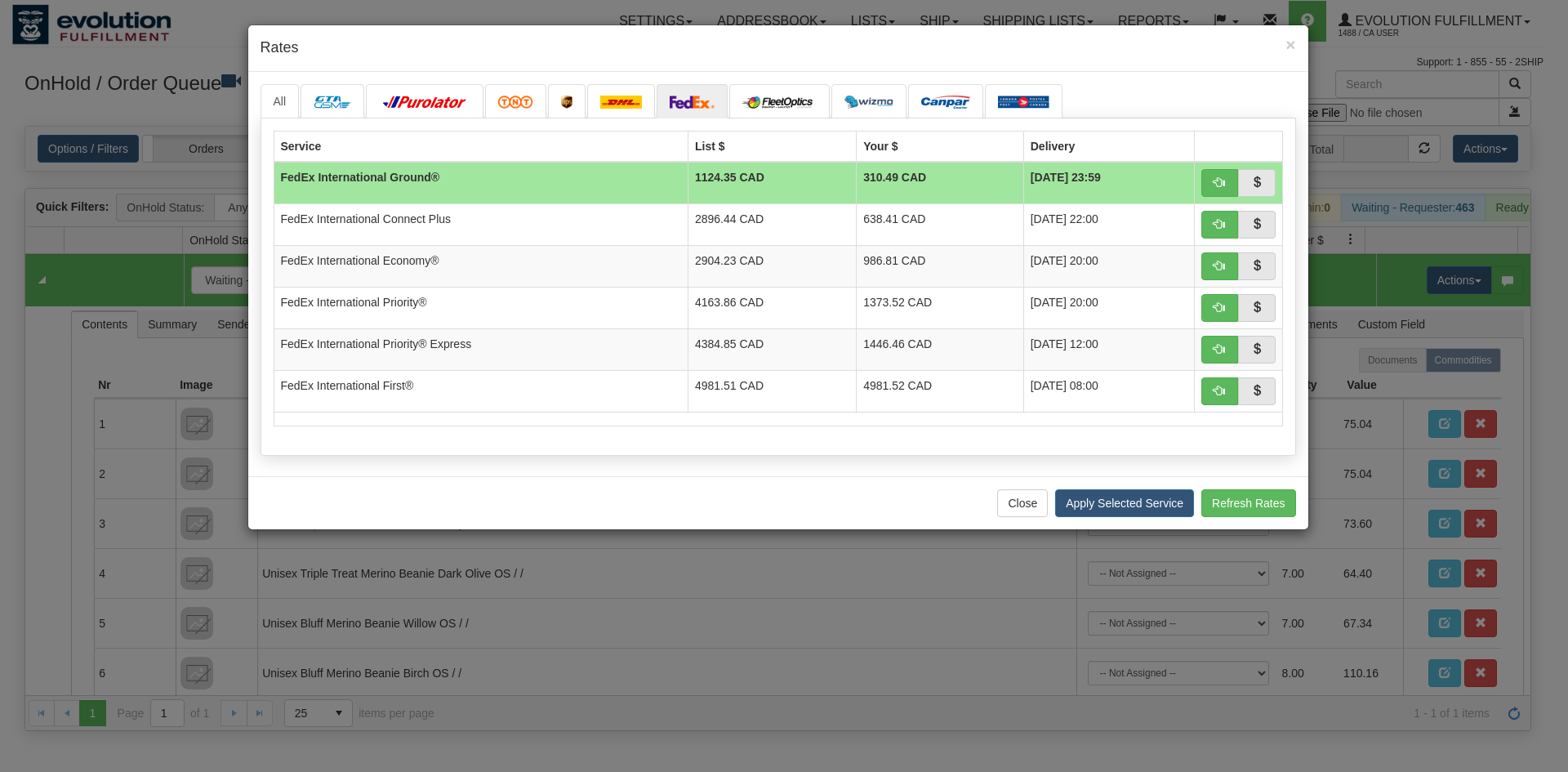
click at [440, 477] on div "Close Apply Selected Service Refresh Rates" at bounding box center [778, 503] width 1060 height 53
click at [1223, 272] on button "button" at bounding box center [1220, 267] width 38 height 28
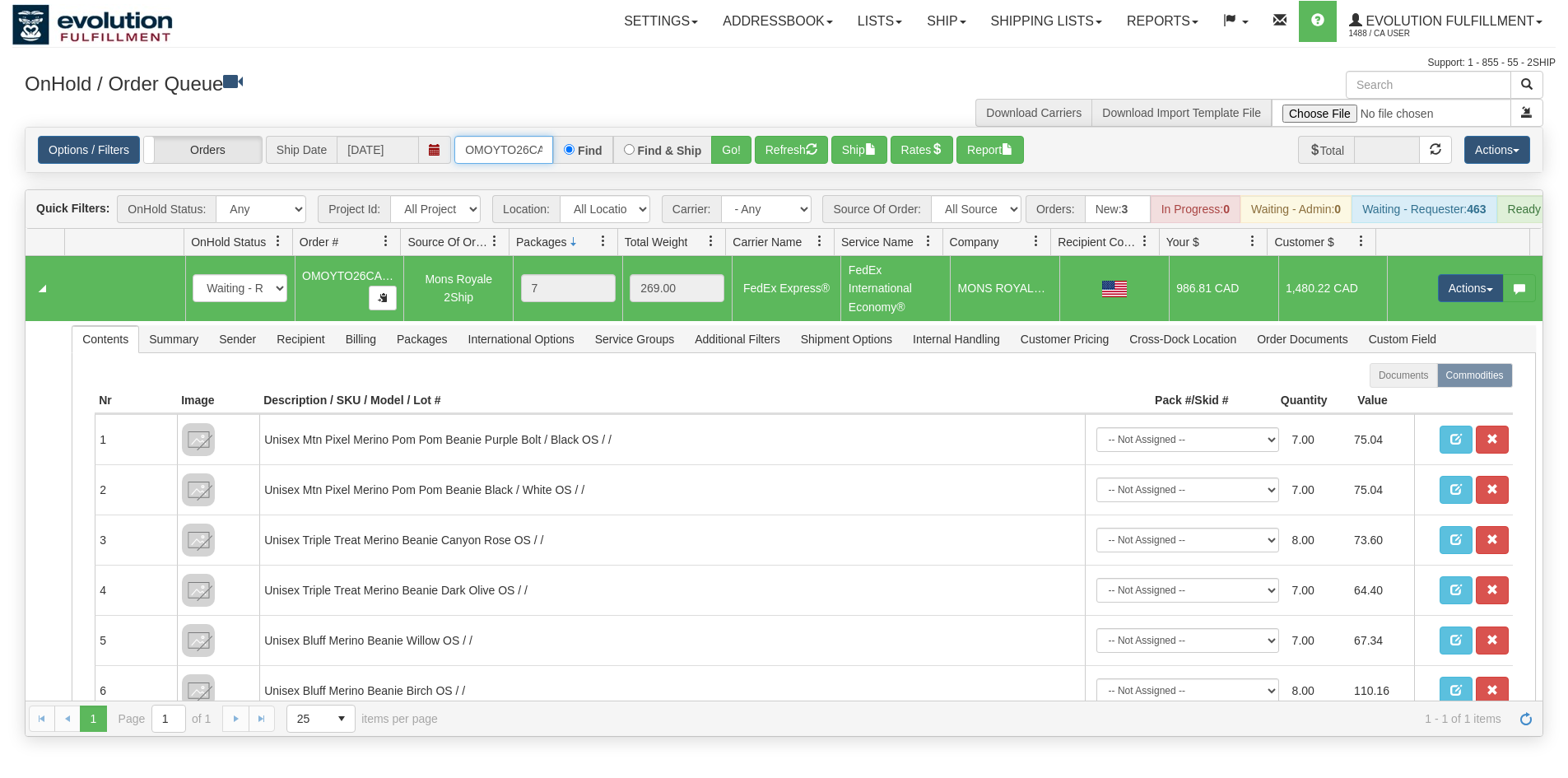
click at [513, 141] on input "OMOYTO26CA1022" at bounding box center [504, 150] width 99 height 28
click at [741, 152] on button "Go!" at bounding box center [731, 150] width 40 height 28
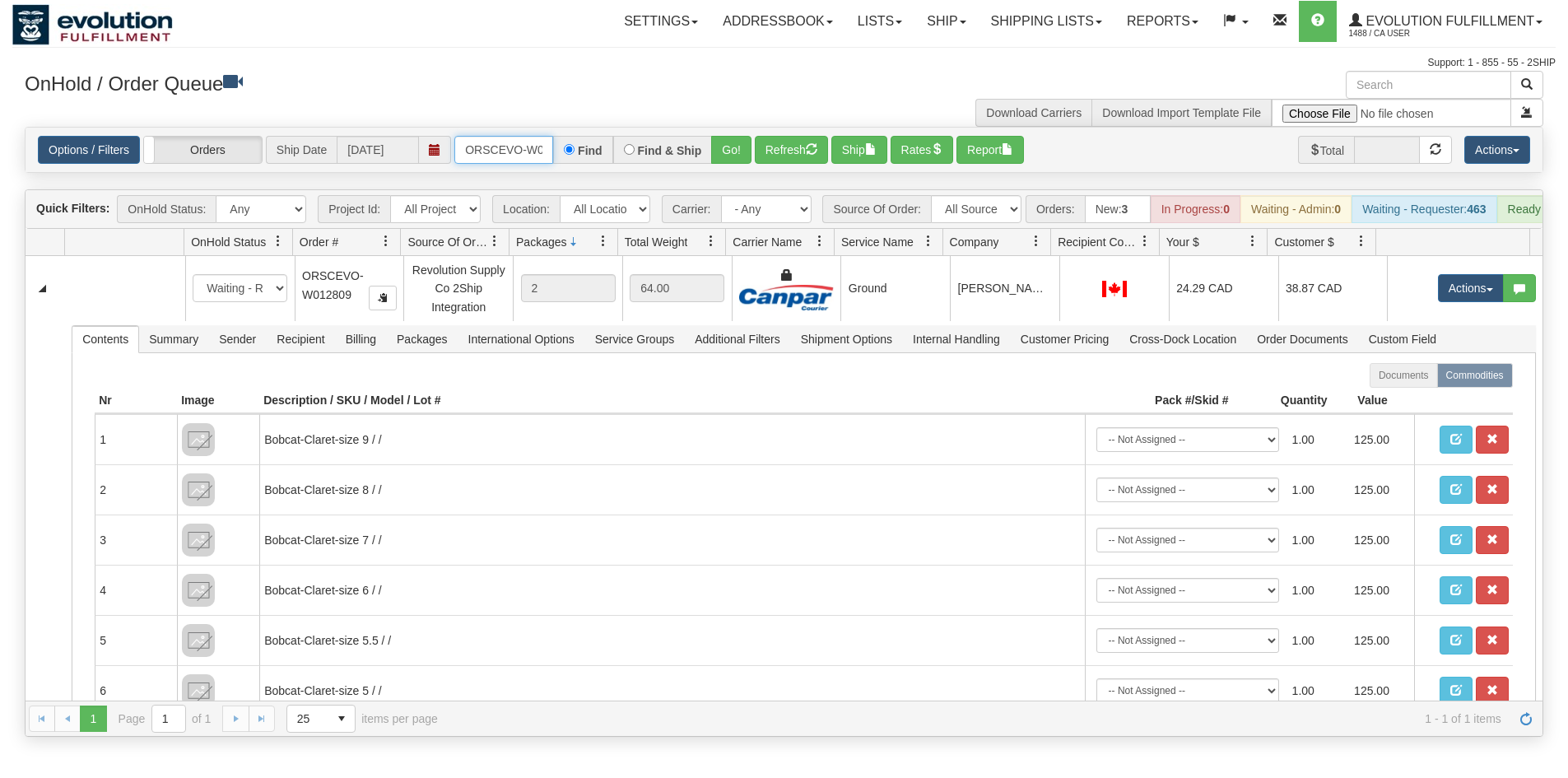
click at [508, 150] on input "ORSCEVO-W012809" at bounding box center [504, 150] width 99 height 28
click at [725, 147] on button "Go!" at bounding box center [731, 150] width 40 height 28
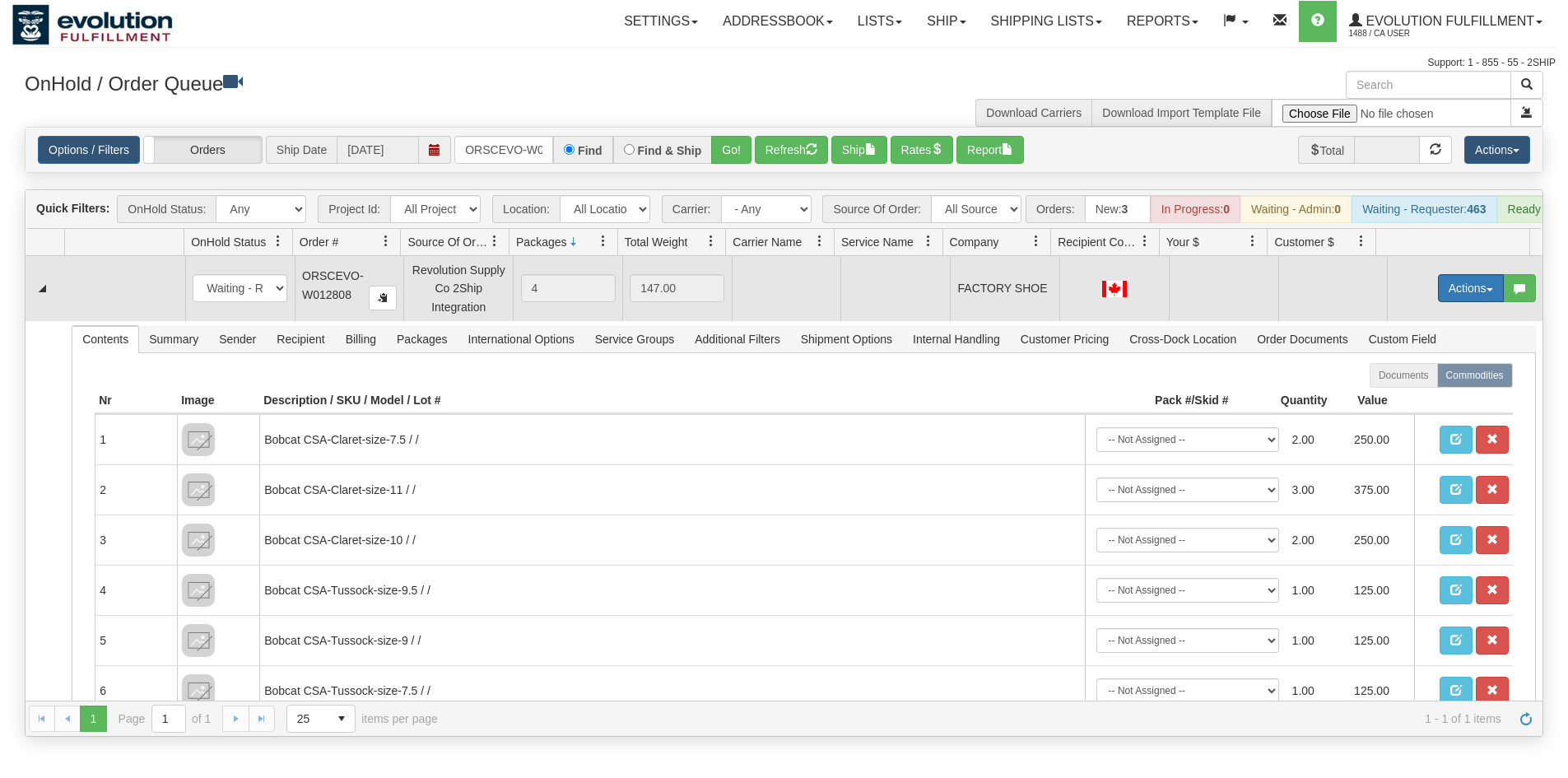
click at [1464, 296] on button "Actions" at bounding box center [1471, 288] width 66 height 28
click at [1451, 368] on span "Rate All Services" at bounding box center [1438, 362] width 99 height 13
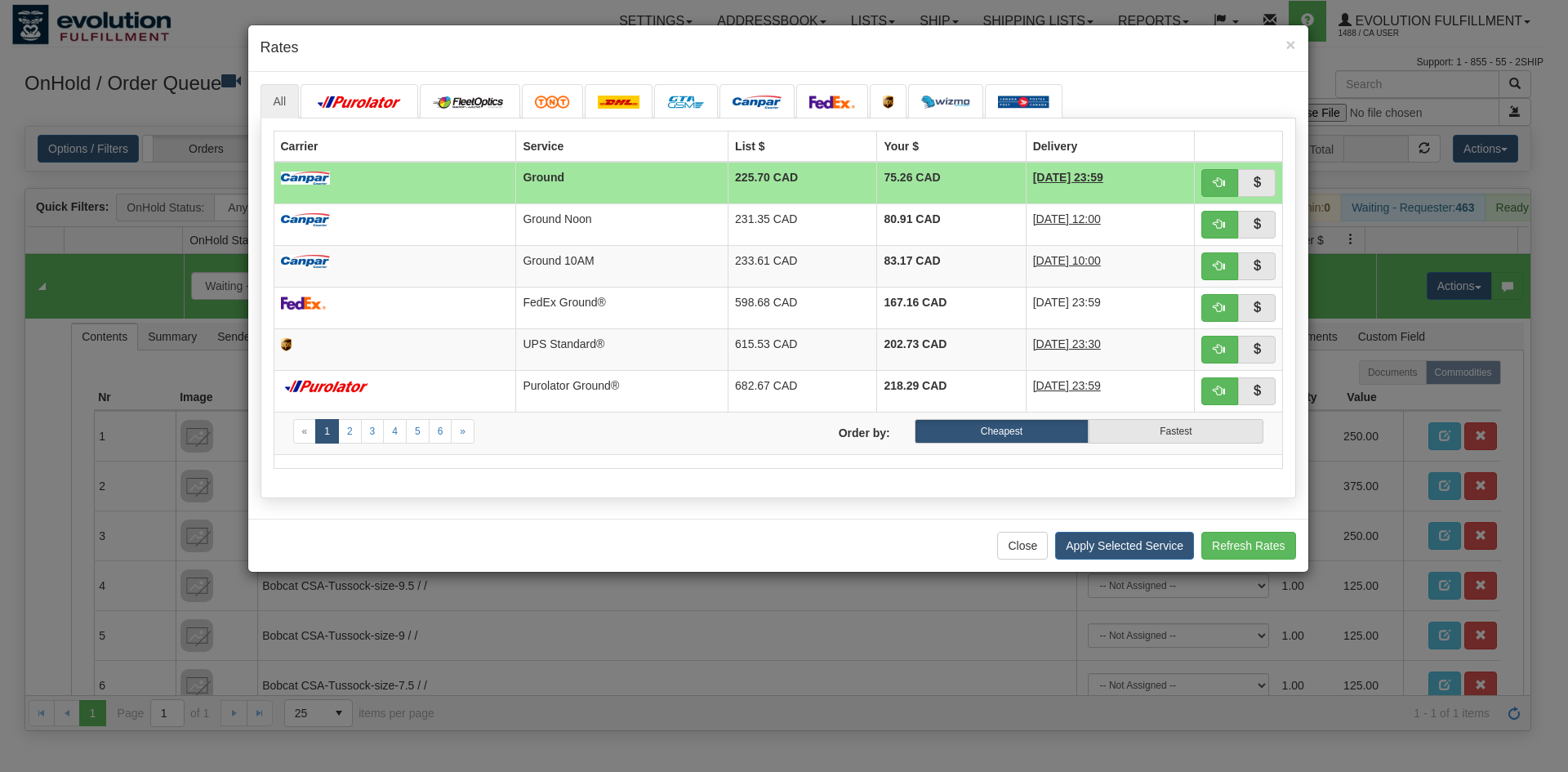
click at [959, 53] on h4 "Rates" at bounding box center [778, 48] width 1036 height 22
click at [1211, 177] on button "button" at bounding box center [1220, 183] width 38 height 28
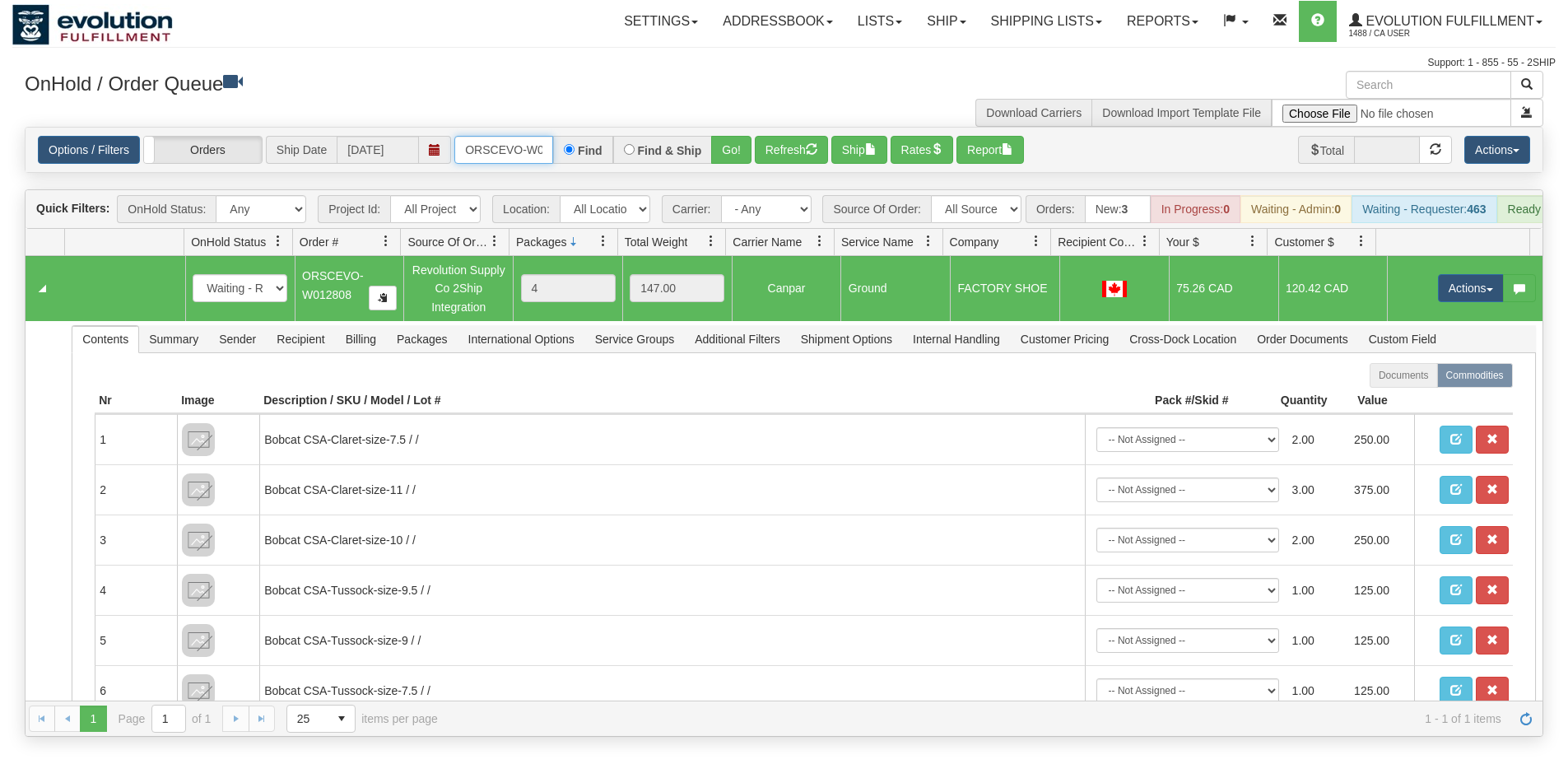
click at [494, 157] on input "ORSCEVO-W012808" at bounding box center [504, 150] width 99 height 28
click at [747, 156] on button "Go!" at bounding box center [731, 150] width 40 height 28
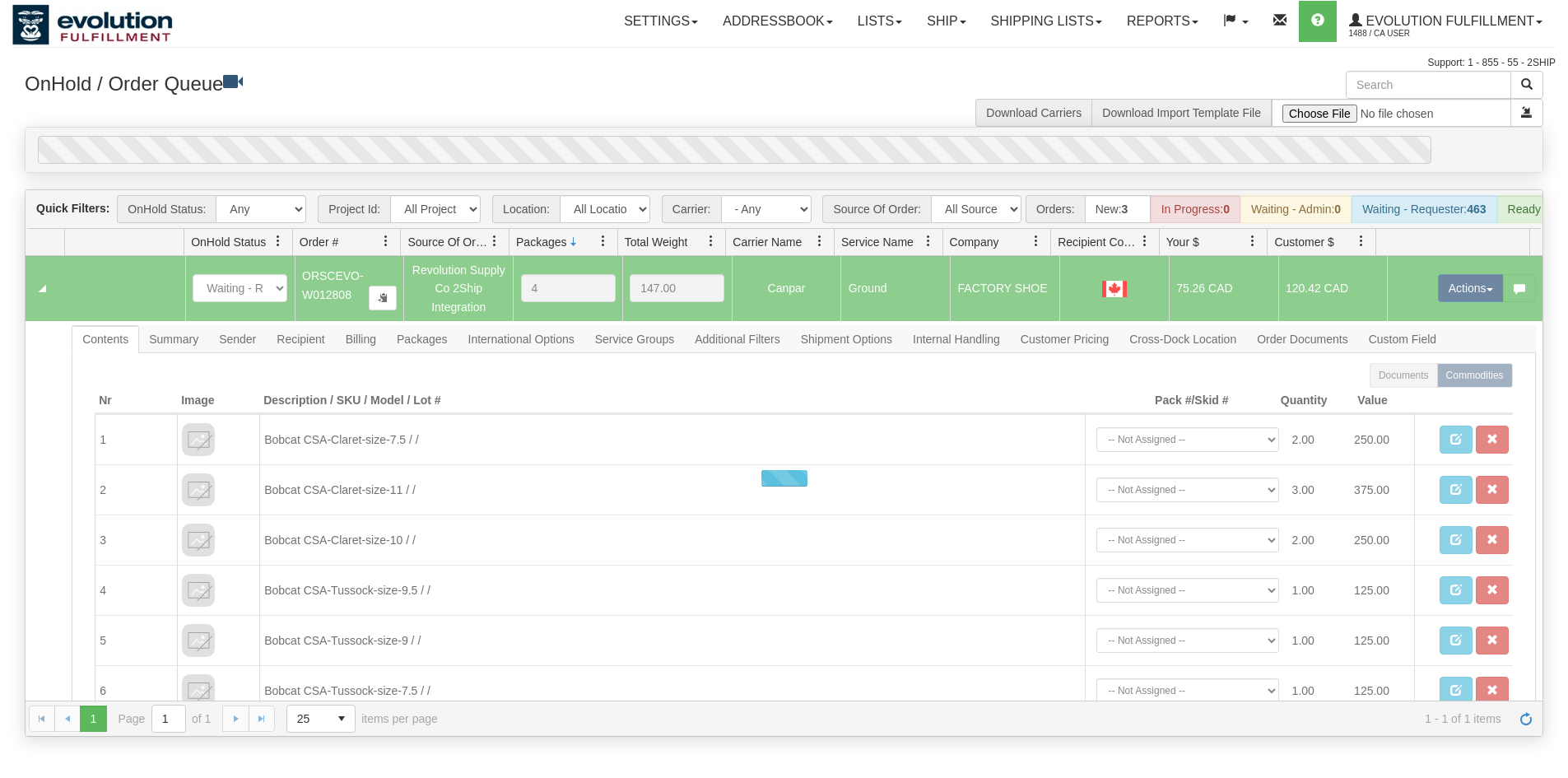
click at [744, 136] on div "0" at bounding box center [734, 150] width 1393 height 28
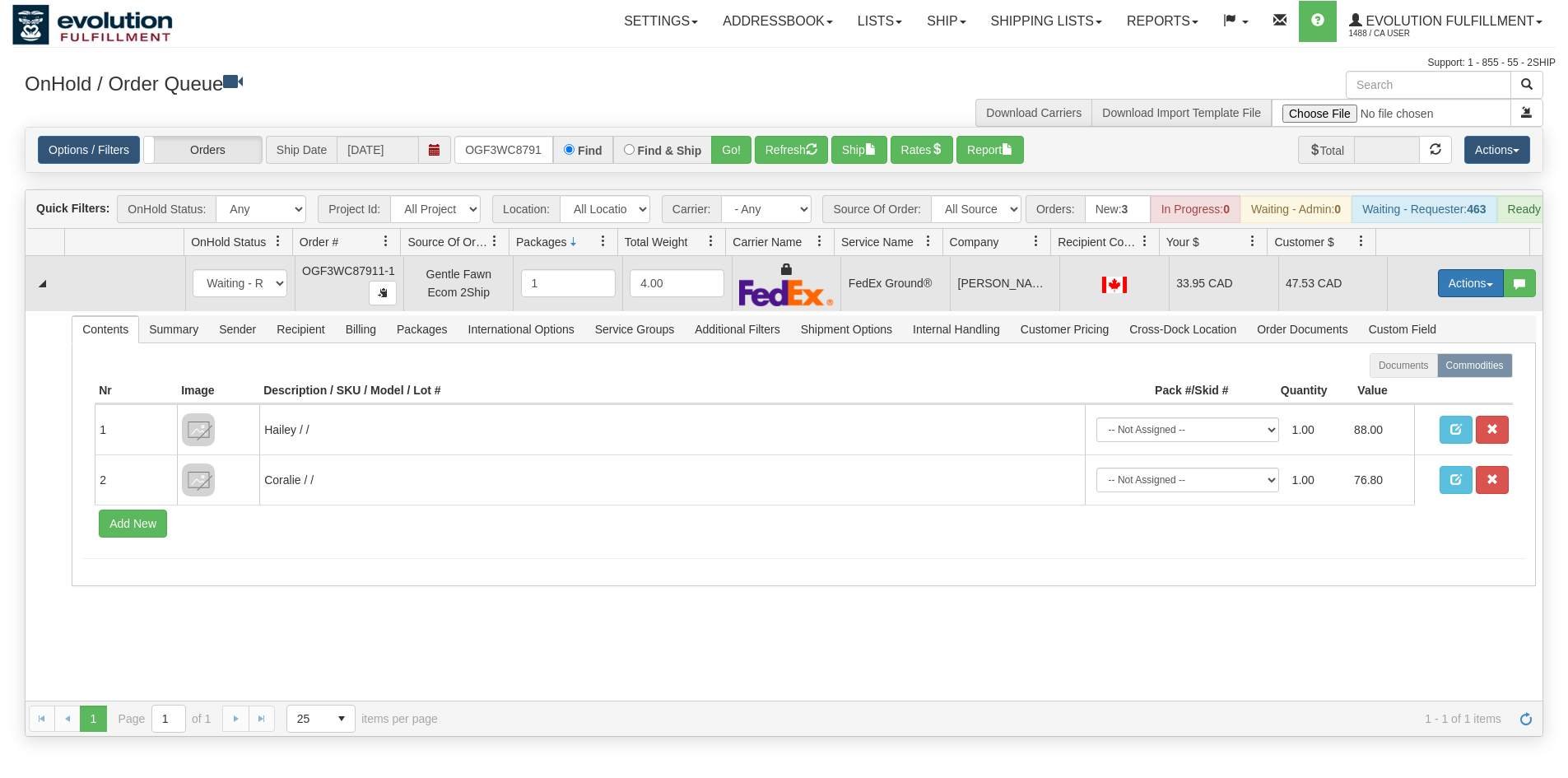
click at [1468, 291] on button "Actions" at bounding box center [1471, 283] width 66 height 28
click at [1399, 385] on span "Ship" at bounding box center [1405, 378] width 35 height 13
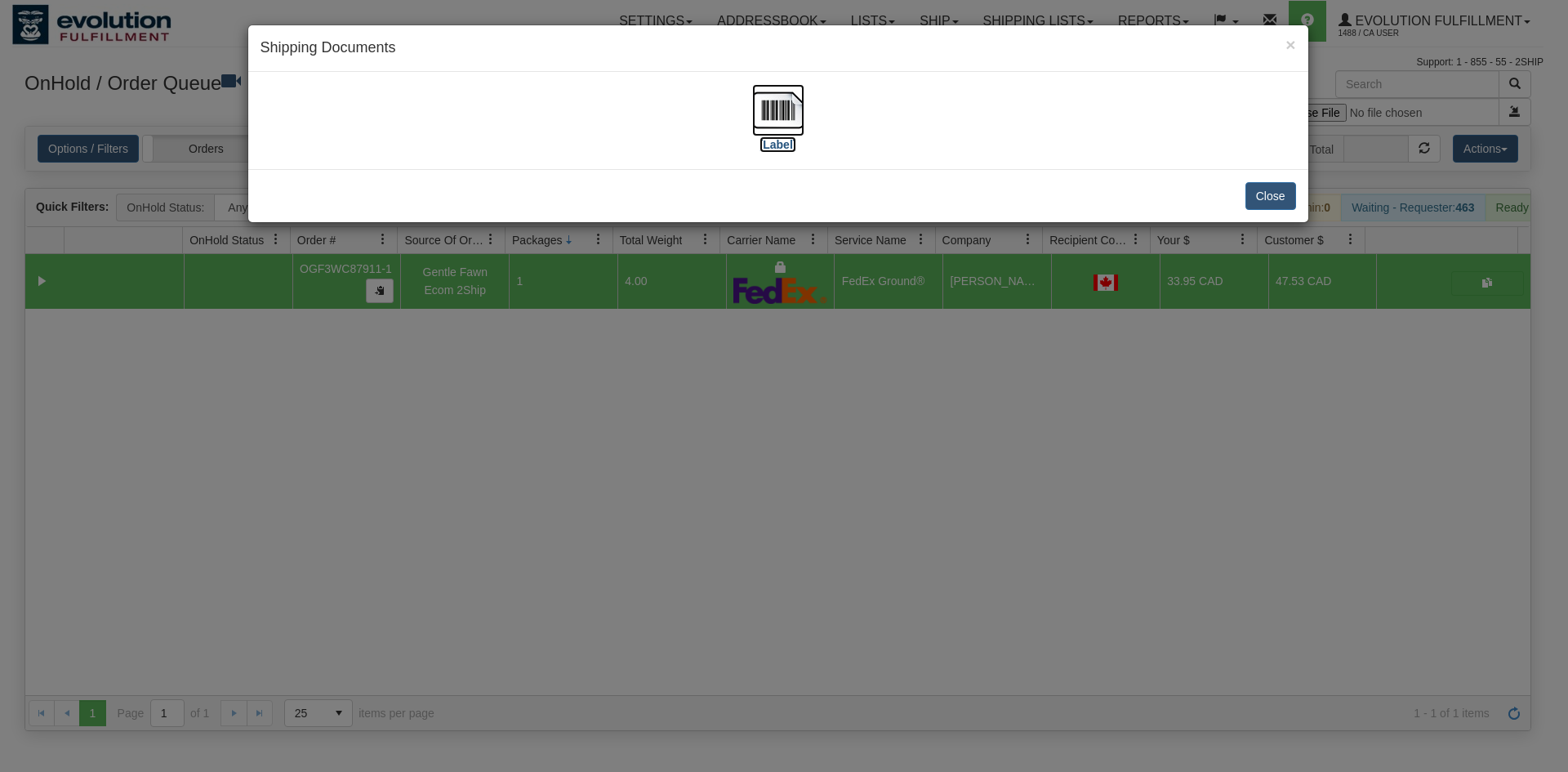
click at [767, 106] on img at bounding box center [778, 110] width 53 height 53
drag, startPoint x: 796, startPoint y: 568, endPoint x: 542, endPoint y: 208, distance: 440.6
click at [797, 562] on div "× Shipping Documents [Label] Close" at bounding box center [784, 386] width 1568 height 772
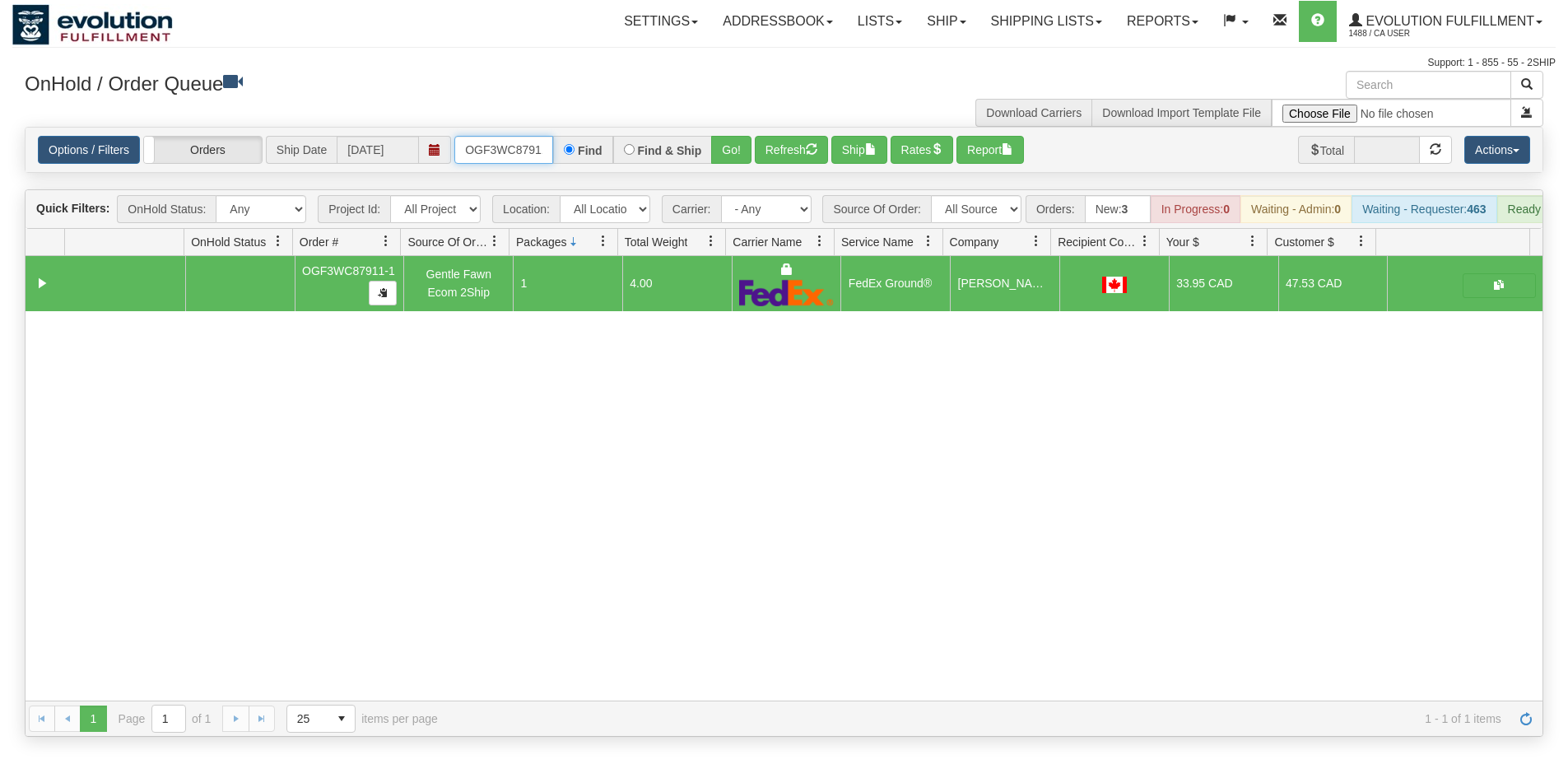
click at [511, 161] on input "OGF3WC87911-1" at bounding box center [504, 150] width 99 height 28
click at [750, 137] on button "Go!" at bounding box center [731, 150] width 40 height 28
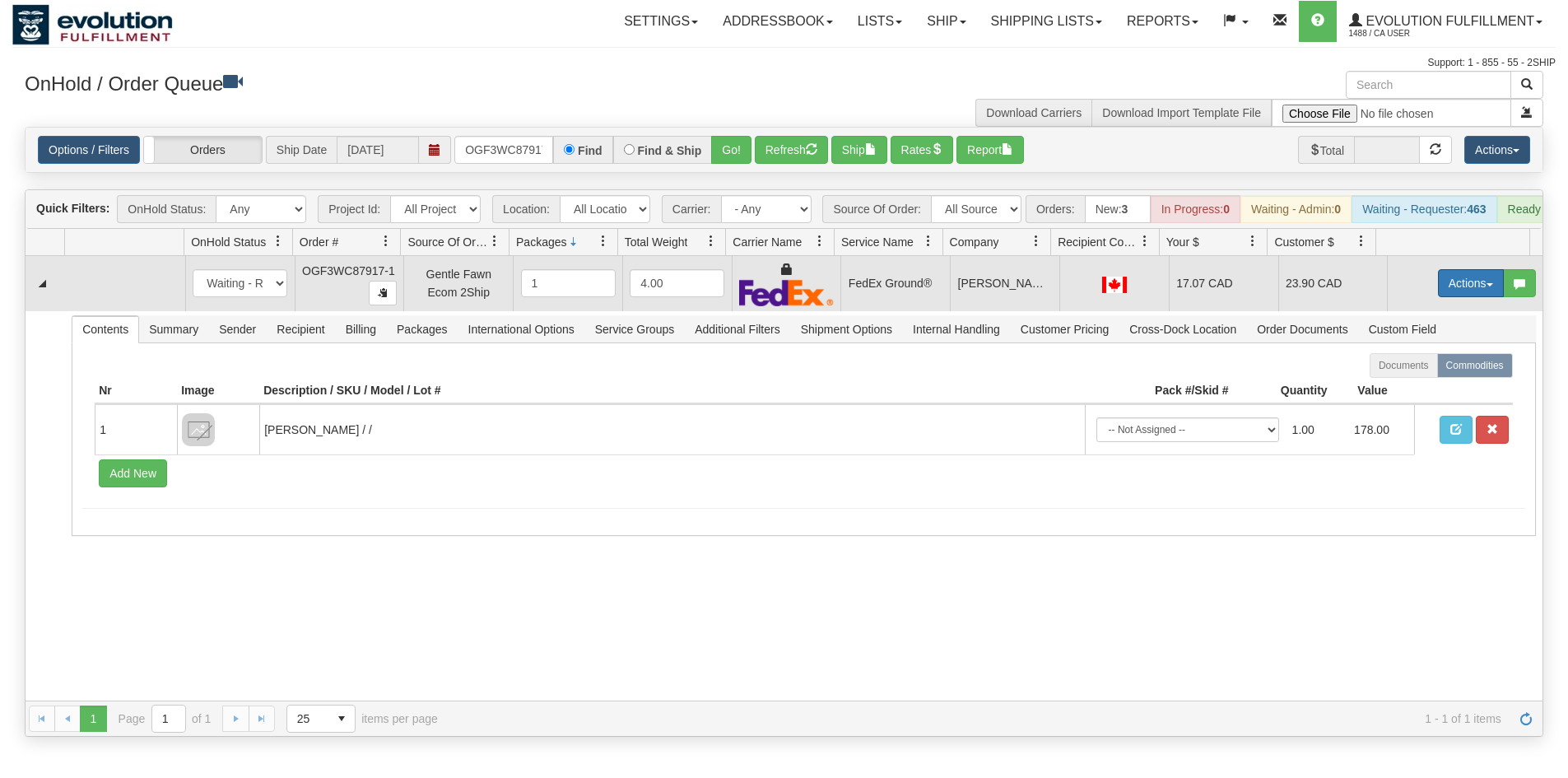
click at [1456, 297] on button "Actions" at bounding box center [1471, 283] width 66 height 28
click at [1412, 389] on link "Ship" at bounding box center [1438, 378] width 132 height 22
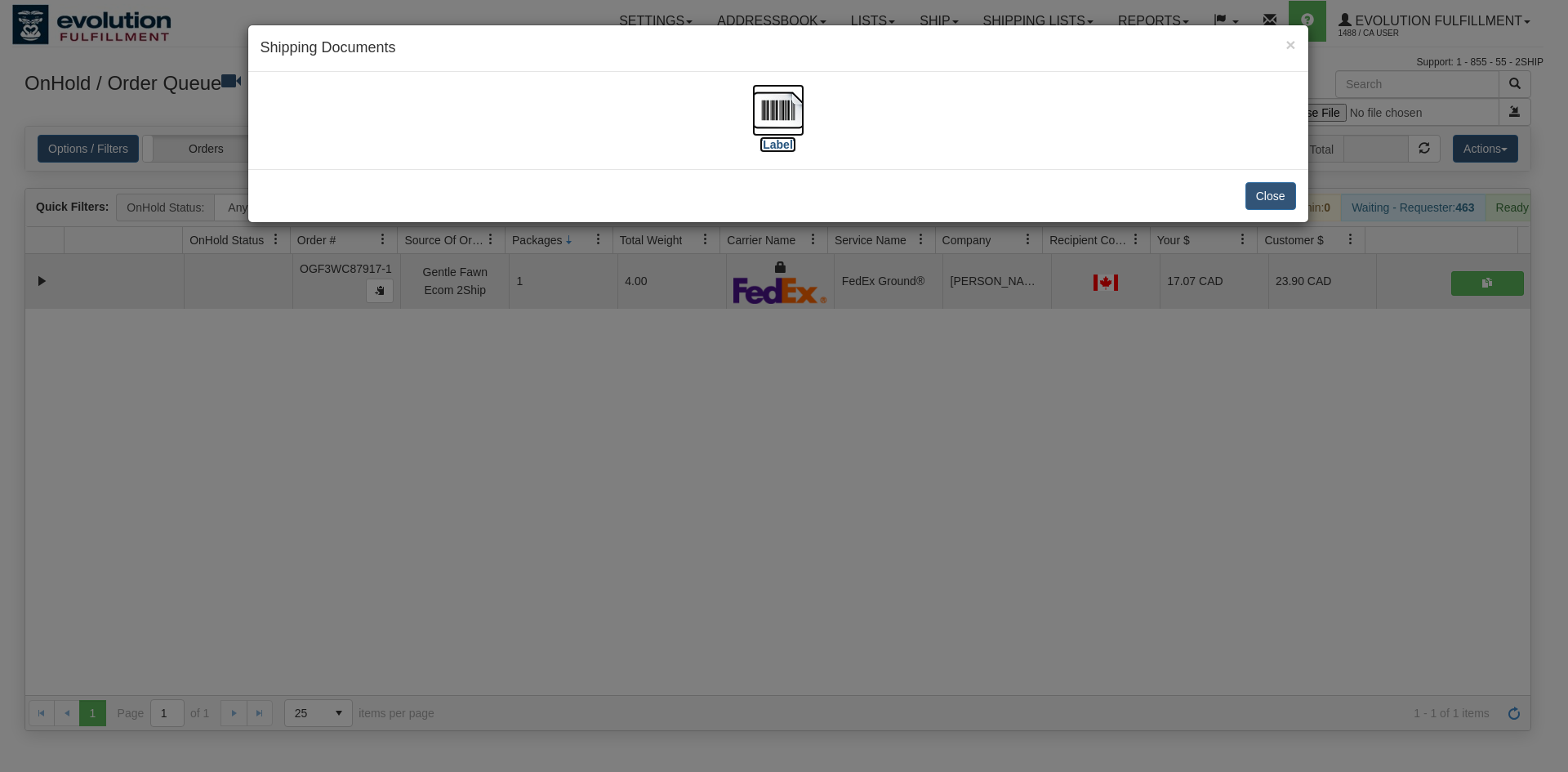
click at [765, 117] on img at bounding box center [778, 110] width 53 height 53
drag, startPoint x: 505, startPoint y: 455, endPoint x: 403, endPoint y: 161, distance: 311.2
click at [511, 421] on div "× Shipping Documents [Label] Close" at bounding box center [784, 386] width 1568 height 772
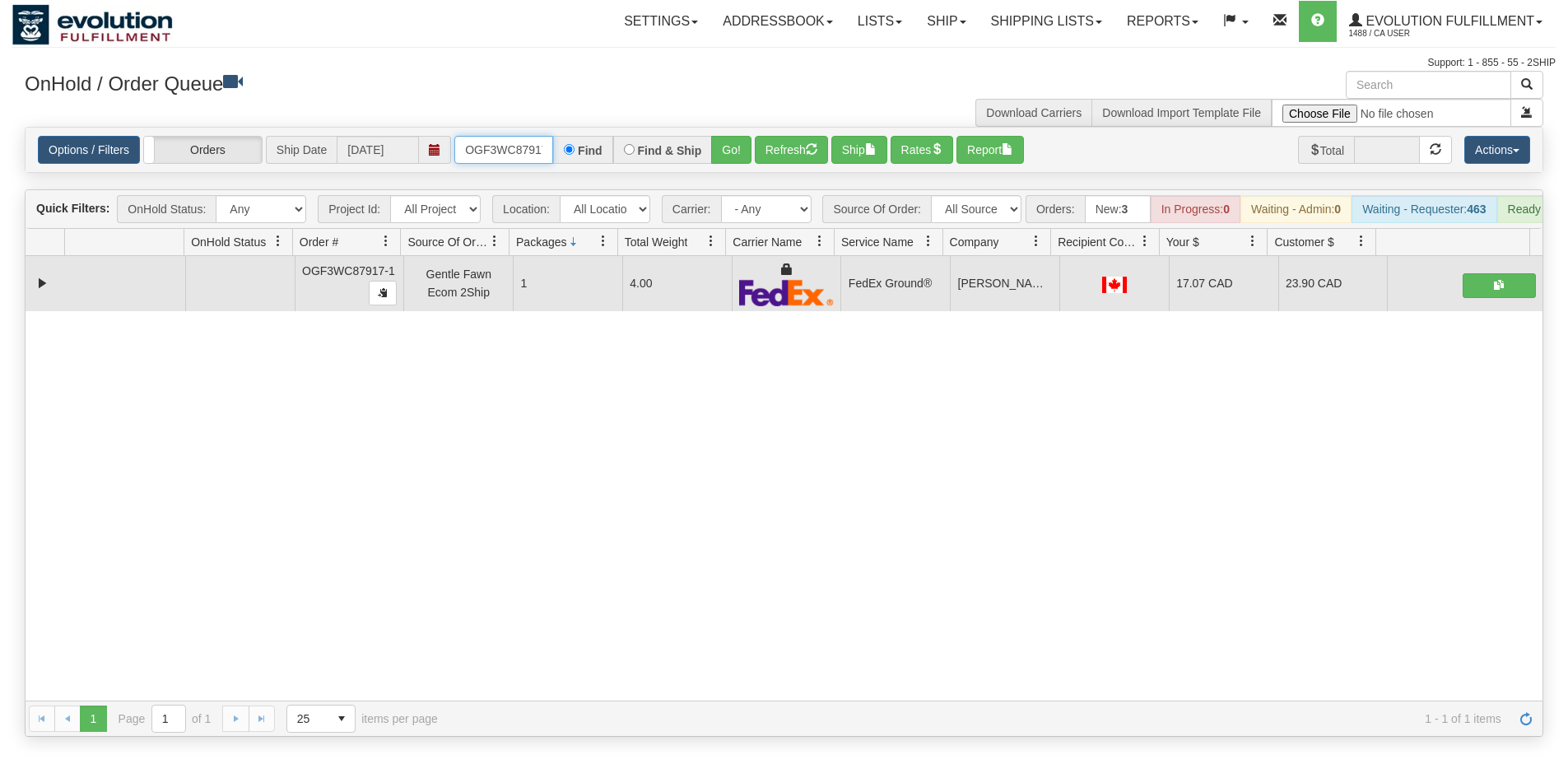
click at [511, 151] on input "OGF3WC87917-1" at bounding box center [504, 150] width 99 height 28
click at [731, 153] on button "Go!" at bounding box center [731, 150] width 40 height 28
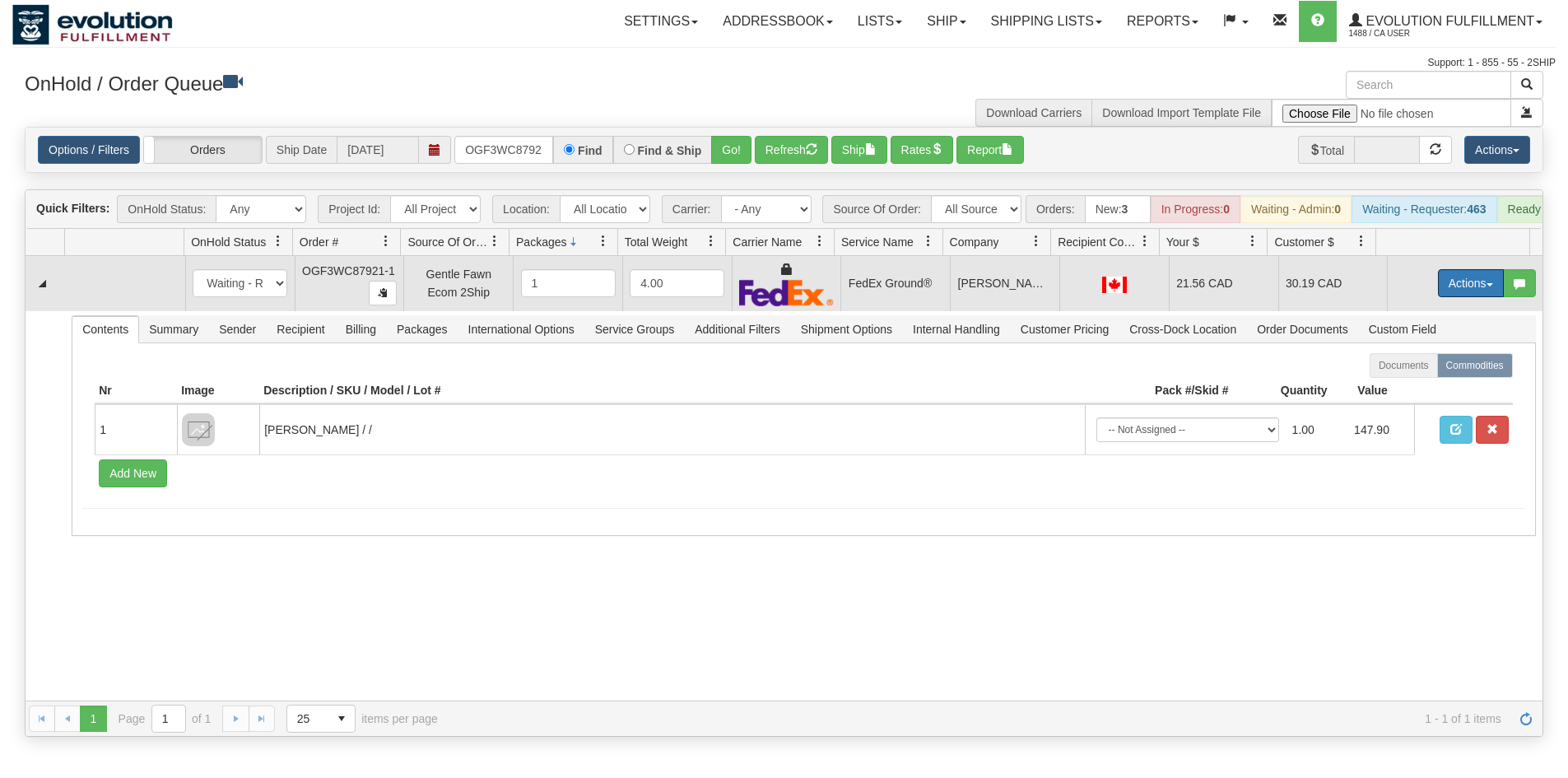
drag, startPoint x: 1439, startPoint y: 303, endPoint x: 1432, endPoint y: 313, distance: 12.2
click at [1439, 297] on button "Actions" at bounding box center [1471, 283] width 66 height 28
click at [1400, 385] on span "Ship" at bounding box center [1405, 378] width 35 height 13
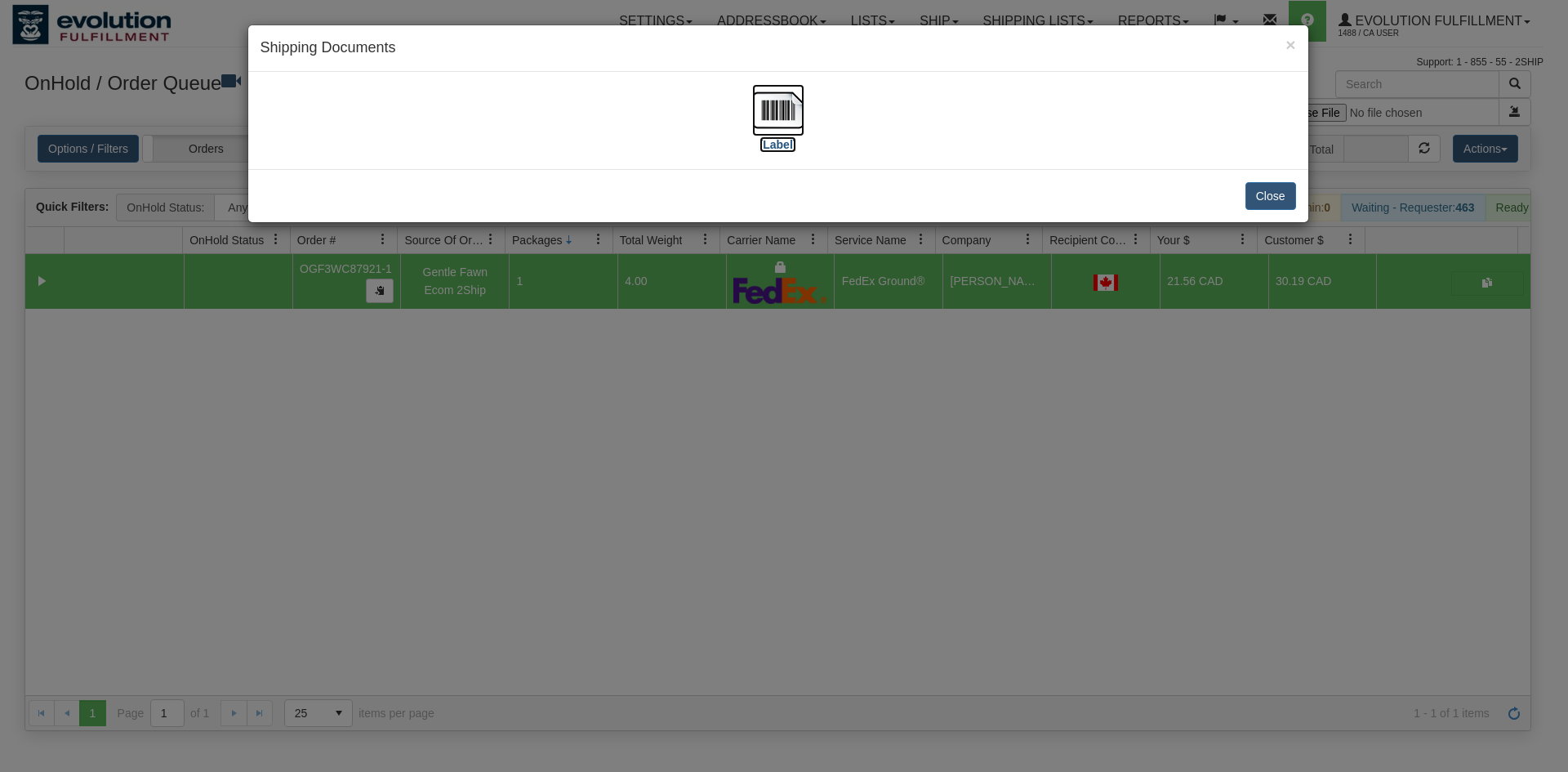
click at [764, 122] on img at bounding box center [778, 110] width 53 height 53
drag, startPoint x: 608, startPoint y: 460, endPoint x: 597, endPoint y: 407, distance: 54.1
click at [608, 457] on div "× Shipping Documents [Label] Close" at bounding box center [784, 386] width 1568 height 772
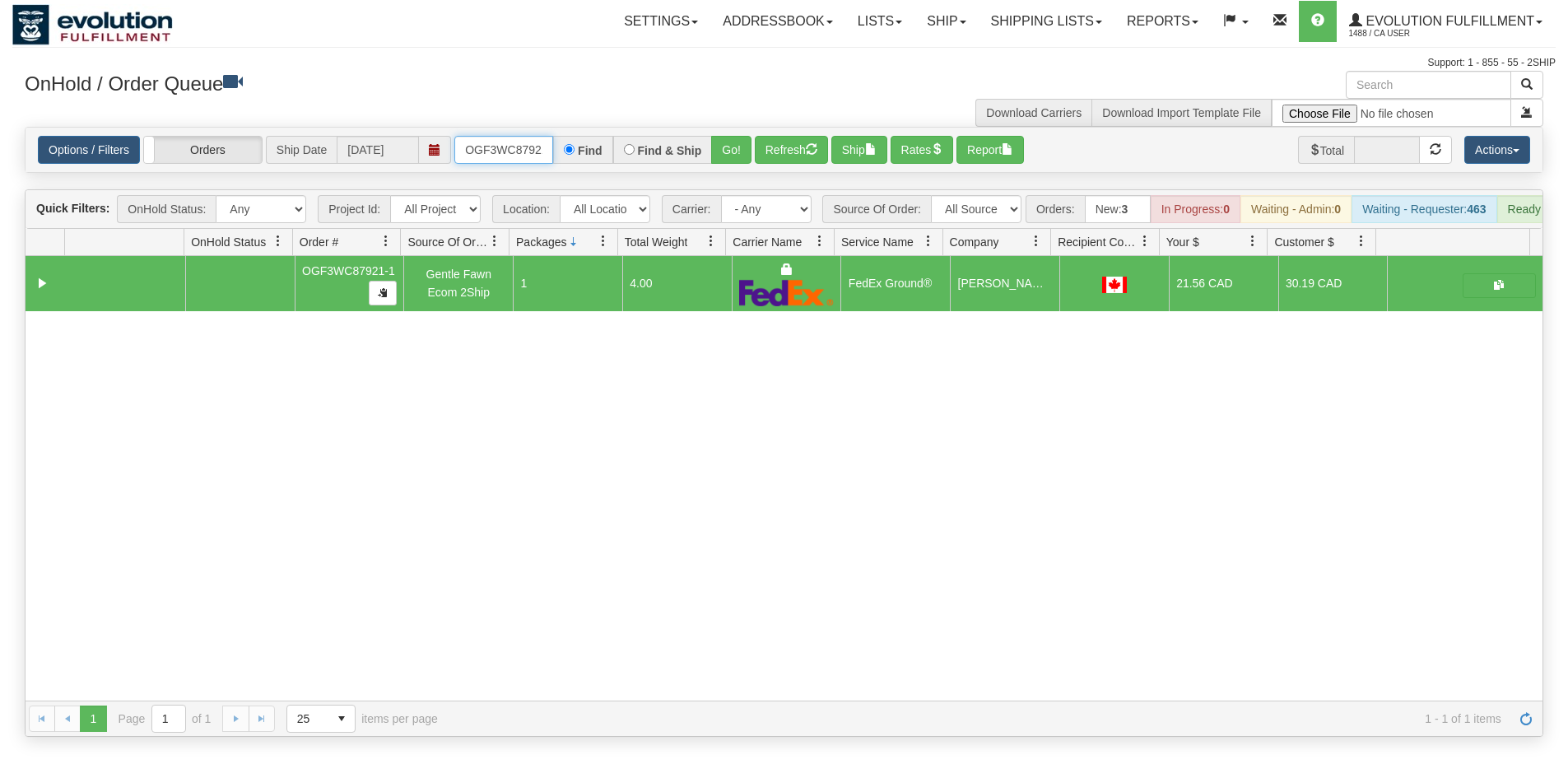
click at [486, 148] on input "OGF3WC87921-1" at bounding box center [504, 150] width 99 height 28
click at [728, 155] on button "Go!" at bounding box center [731, 150] width 40 height 28
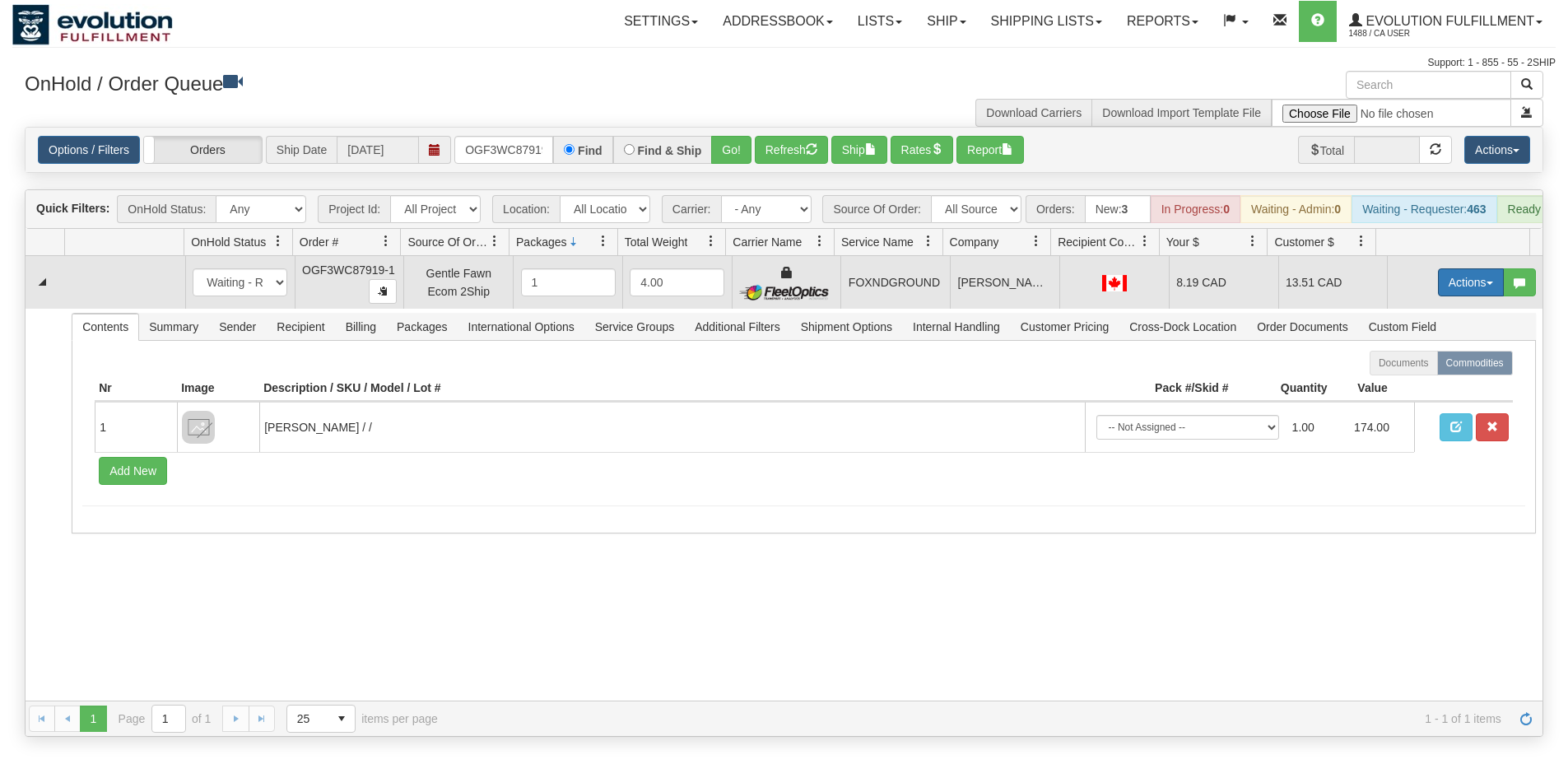
click at [1465, 292] on button "Actions" at bounding box center [1471, 283] width 66 height 28
click at [1422, 382] on link "Ship" at bounding box center [1438, 377] width 132 height 22
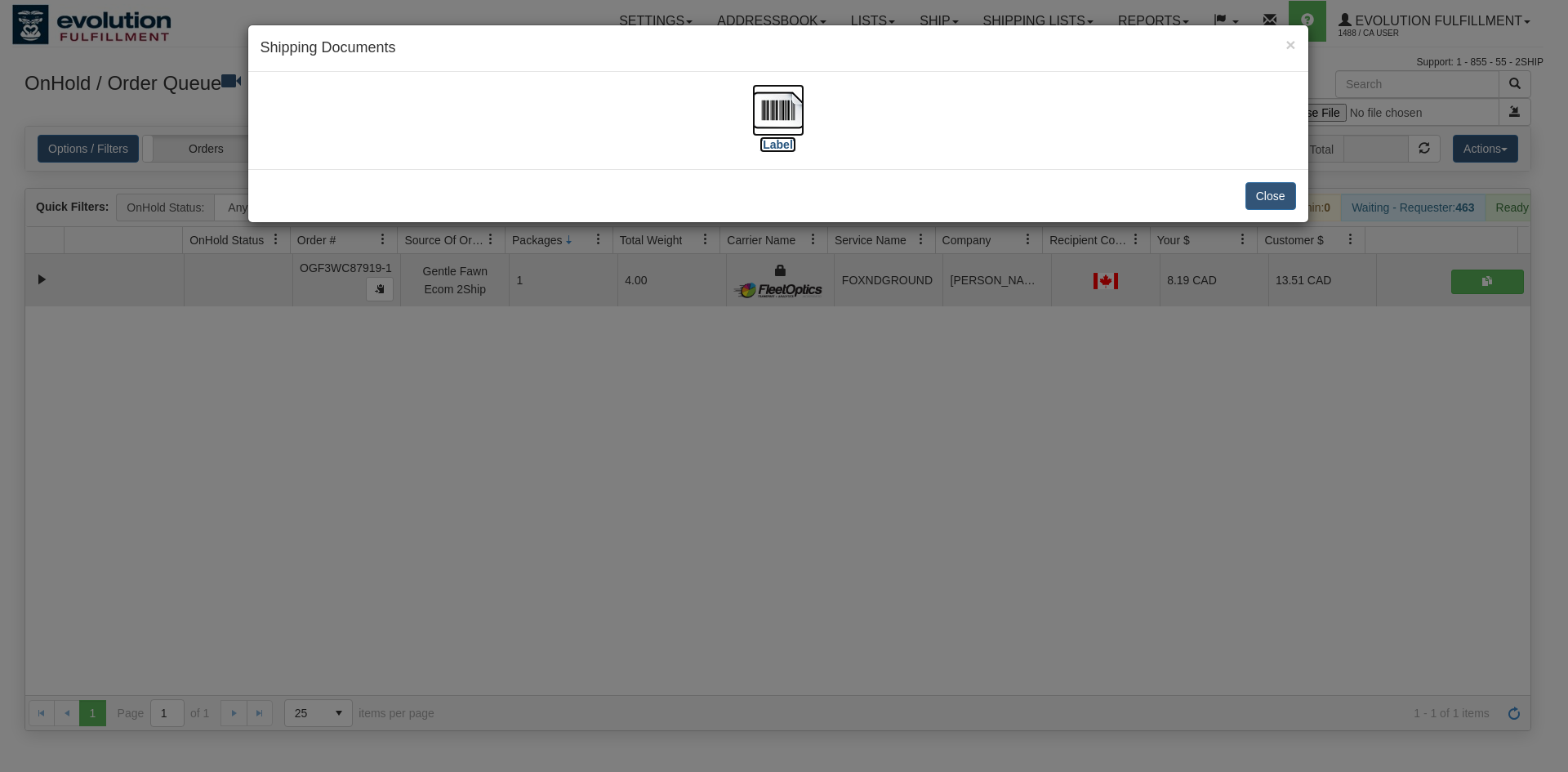
click at [796, 99] on img at bounding box center [778, 110] width 53 height 53
drag, startPoint x: 535, startPoint y: 491, endPoint x: 474, endPoint y: 235, distance: 263.2
click at [534, 468] on div "× Shipping Documents [Label] Close" at bounding box center [784, 386] width 1568 height 772
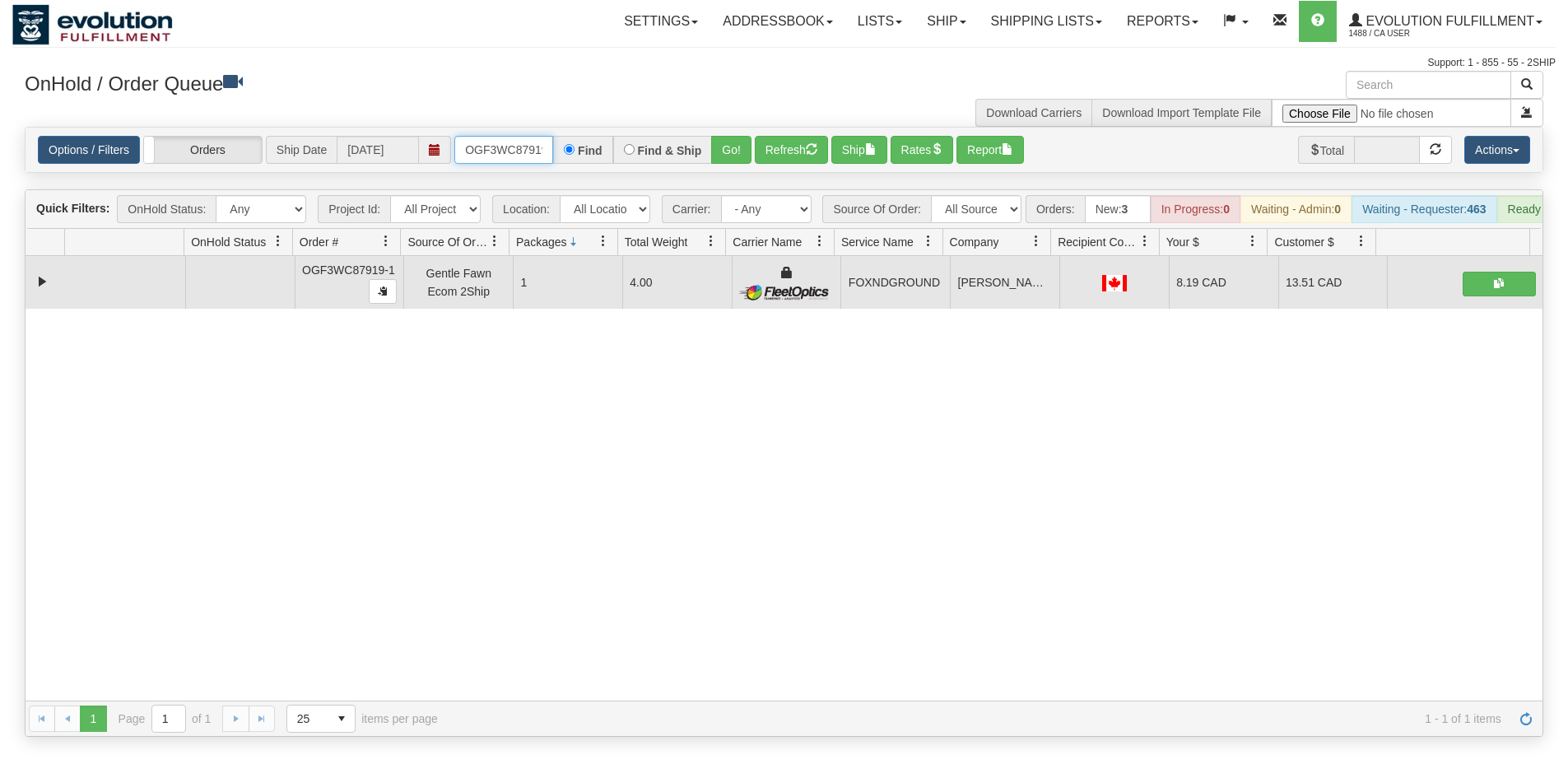
click at [492, 157] on input "OGF3WC87919-1" at bounding box center [504, 150] width 99 height 28
click at [743, 158] on button "Go!" at bounding box center [731, 150] width 40 height 28
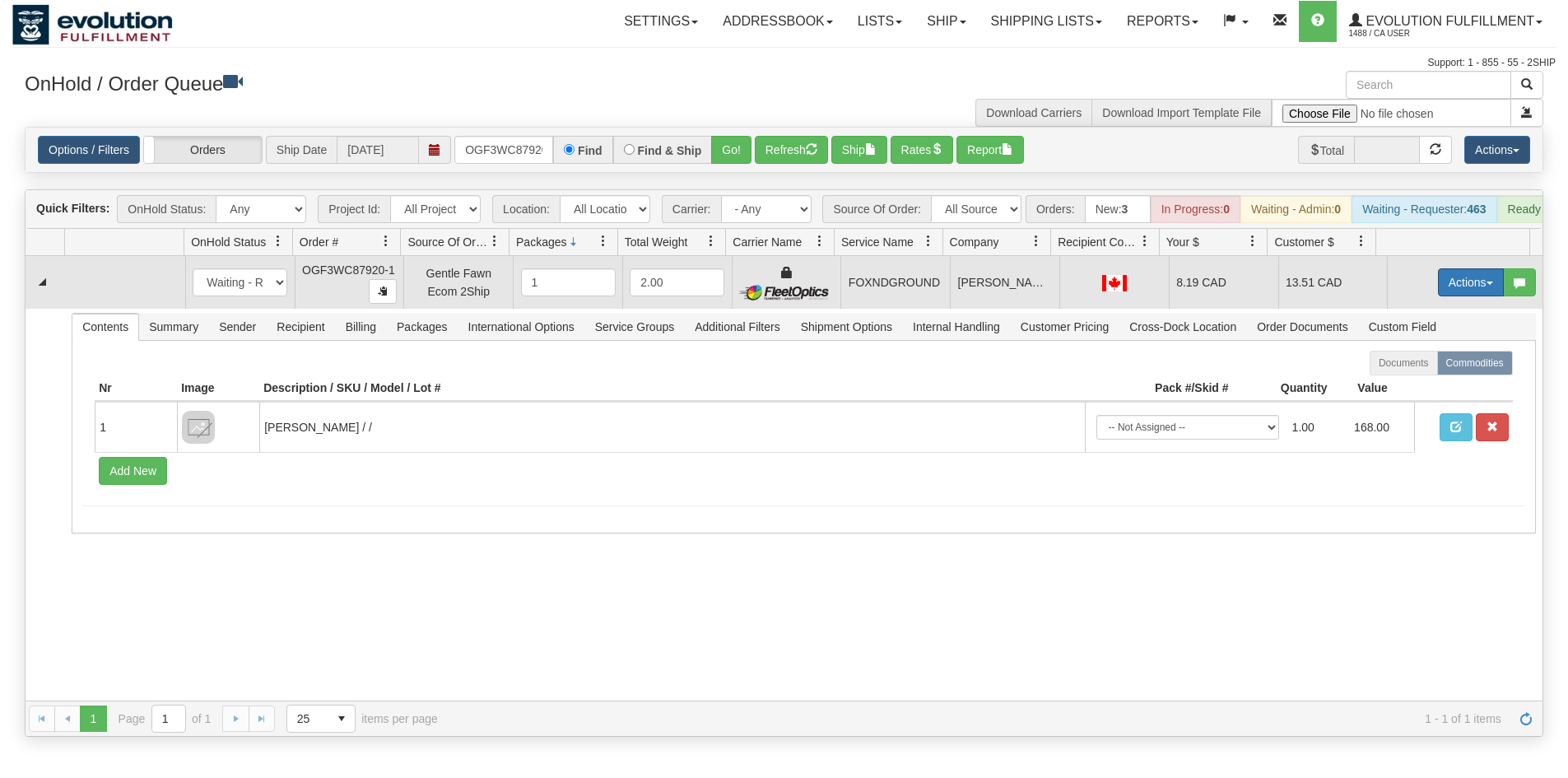
click at [1452, 293] on button "Actions" at bounding box center [1471, 283] width 66 height 28
click at [1399, 384] on span "Ship" at bounding box center [1405, 377] width 35 height 13
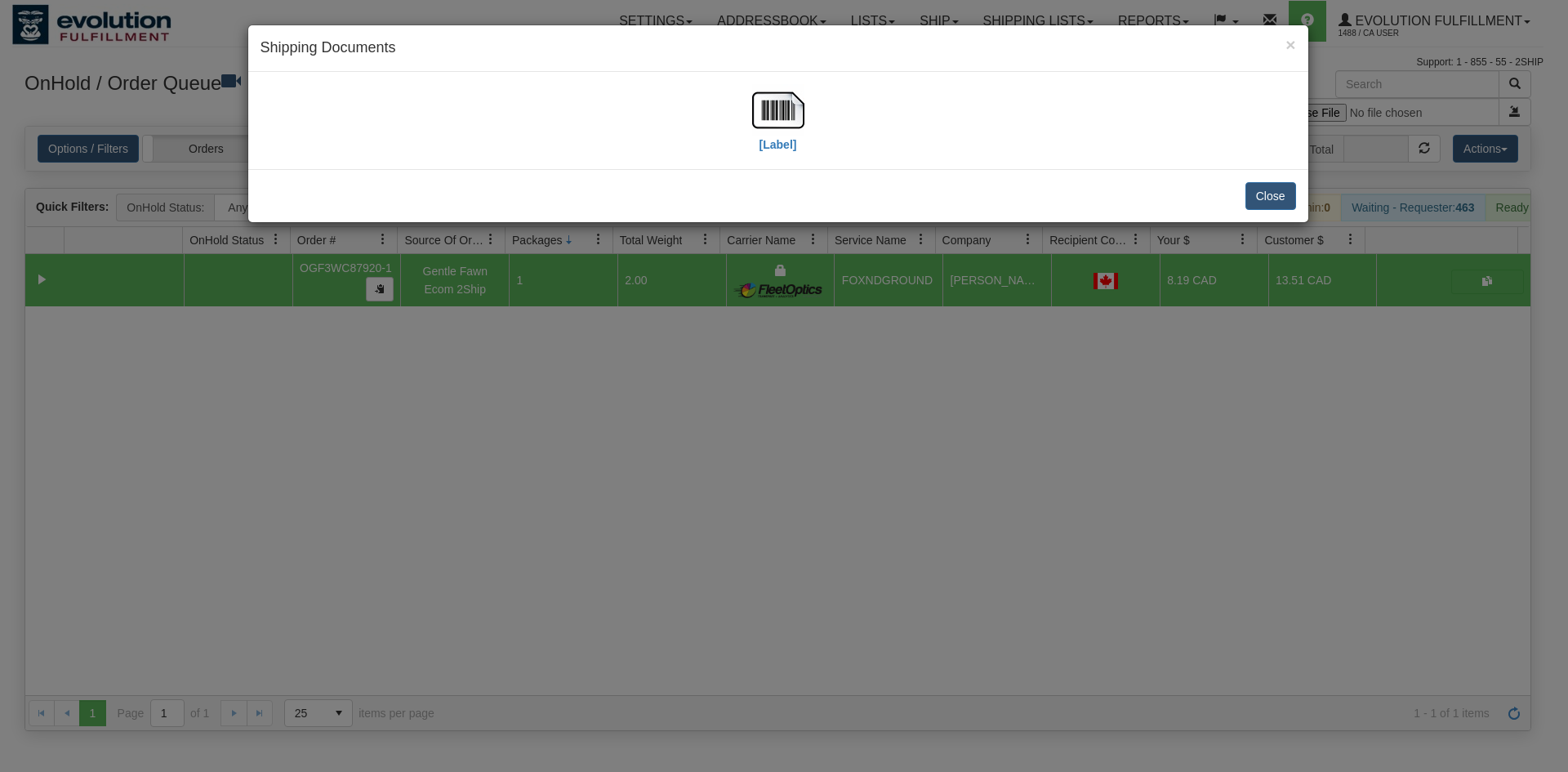
click at [798, 81] on div "[Label]" at bounding box center [778, 120] width 1060 height 97
click at [784, 131] on img at bounding box center [778, 110] width 53 height 53
drag, startPoint x: 522, startPoint y: 461, endPoint x: 505, endPoint y: 368, distance: 94.5
click at [522, 444] on div "× Shipping Documents [Label] Close" at bounding box center [784, 386] width 1568 height 772
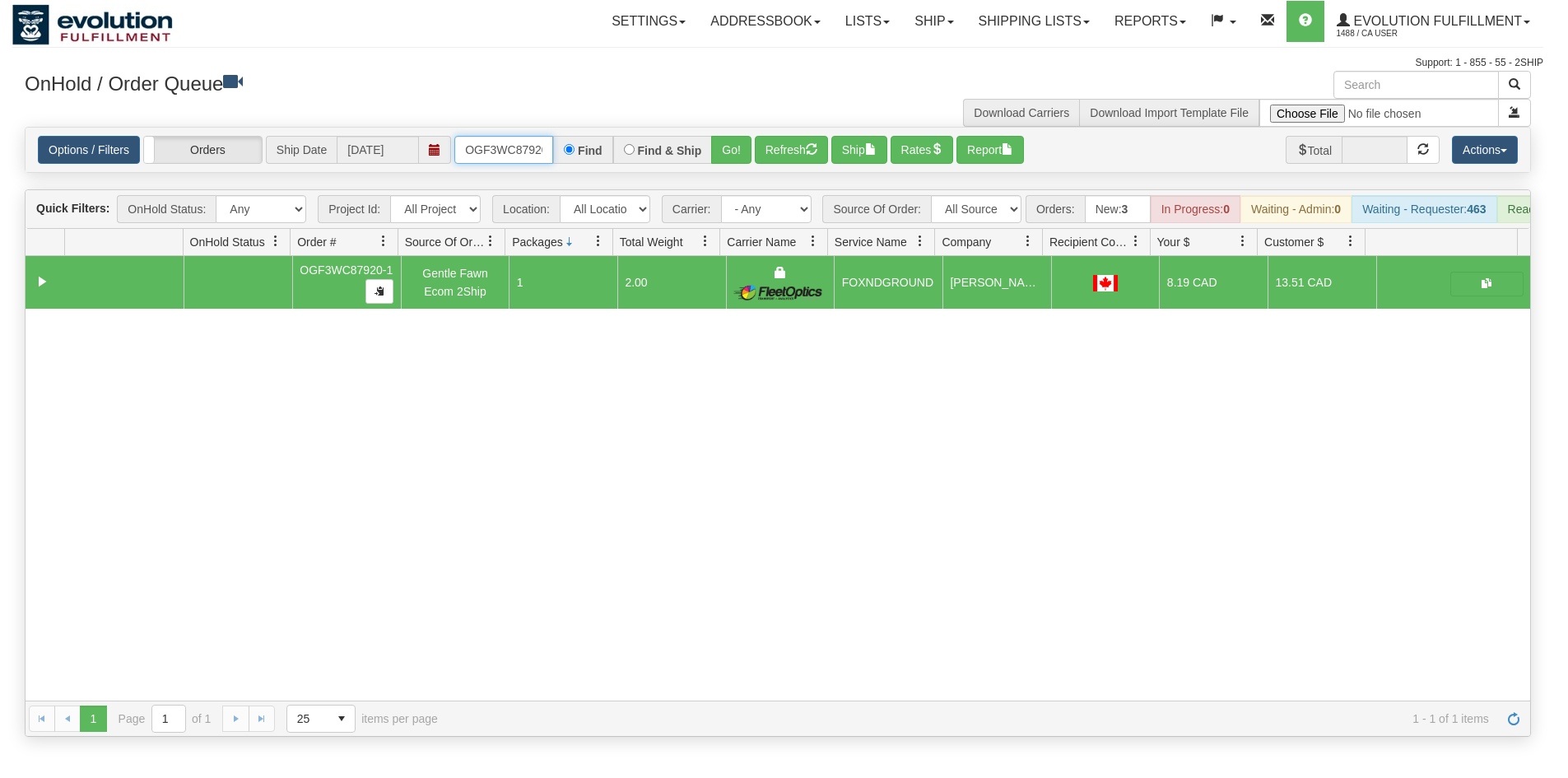
click at [497, 153] on input "OGF3WC87920-1" at bounding box center [504, 150] width 99 height 28
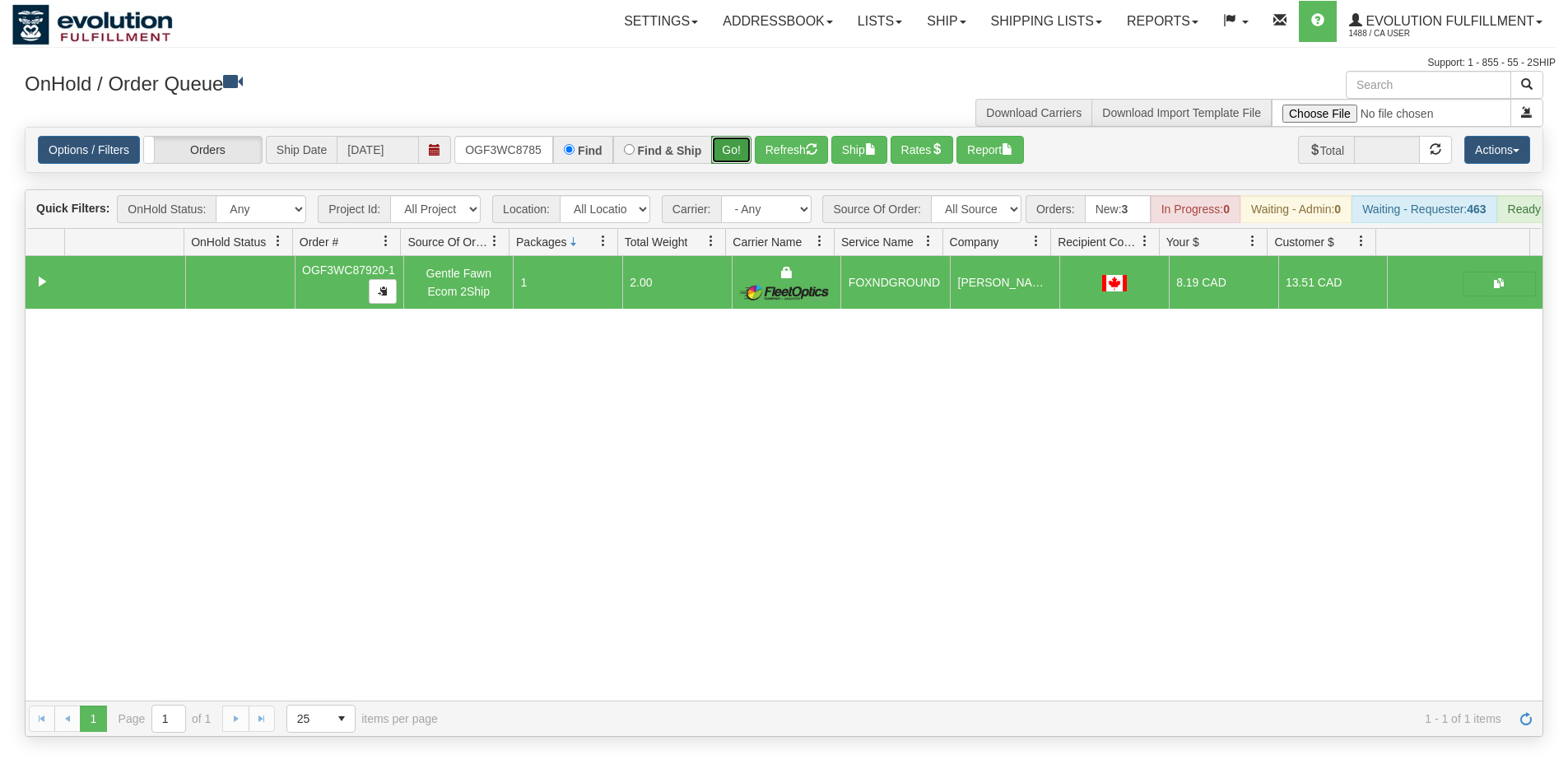
click at [725, 153] on button "Go!" at bounding box center [731, 150] width 40 height 28
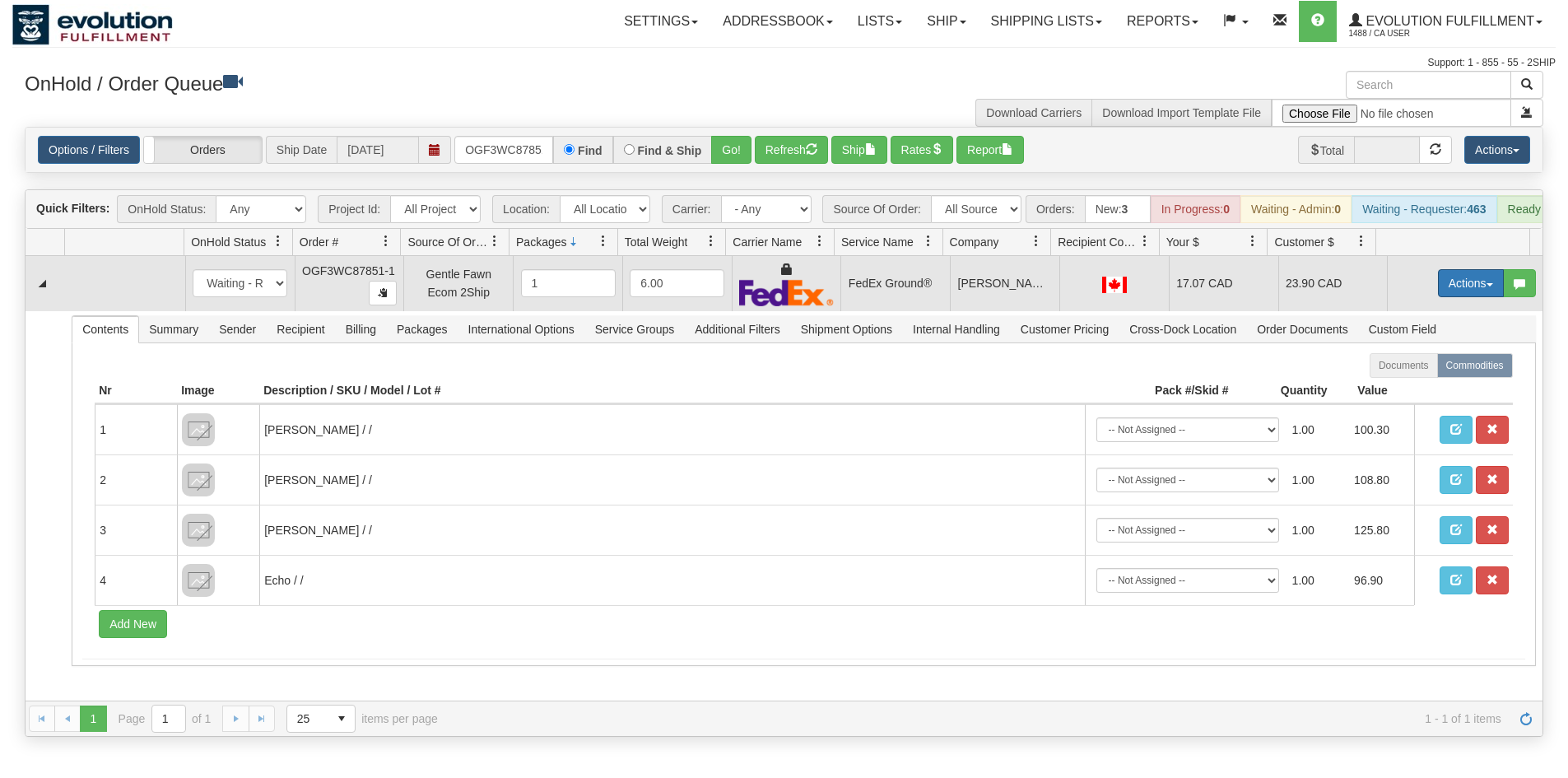
click at [1465, 297] on button "Actions" at bounding box center [1471, 283] width 66 height 28
click at [1418, 386] on link "Ship" at bounding box center [1438, 378] width 132 height 22
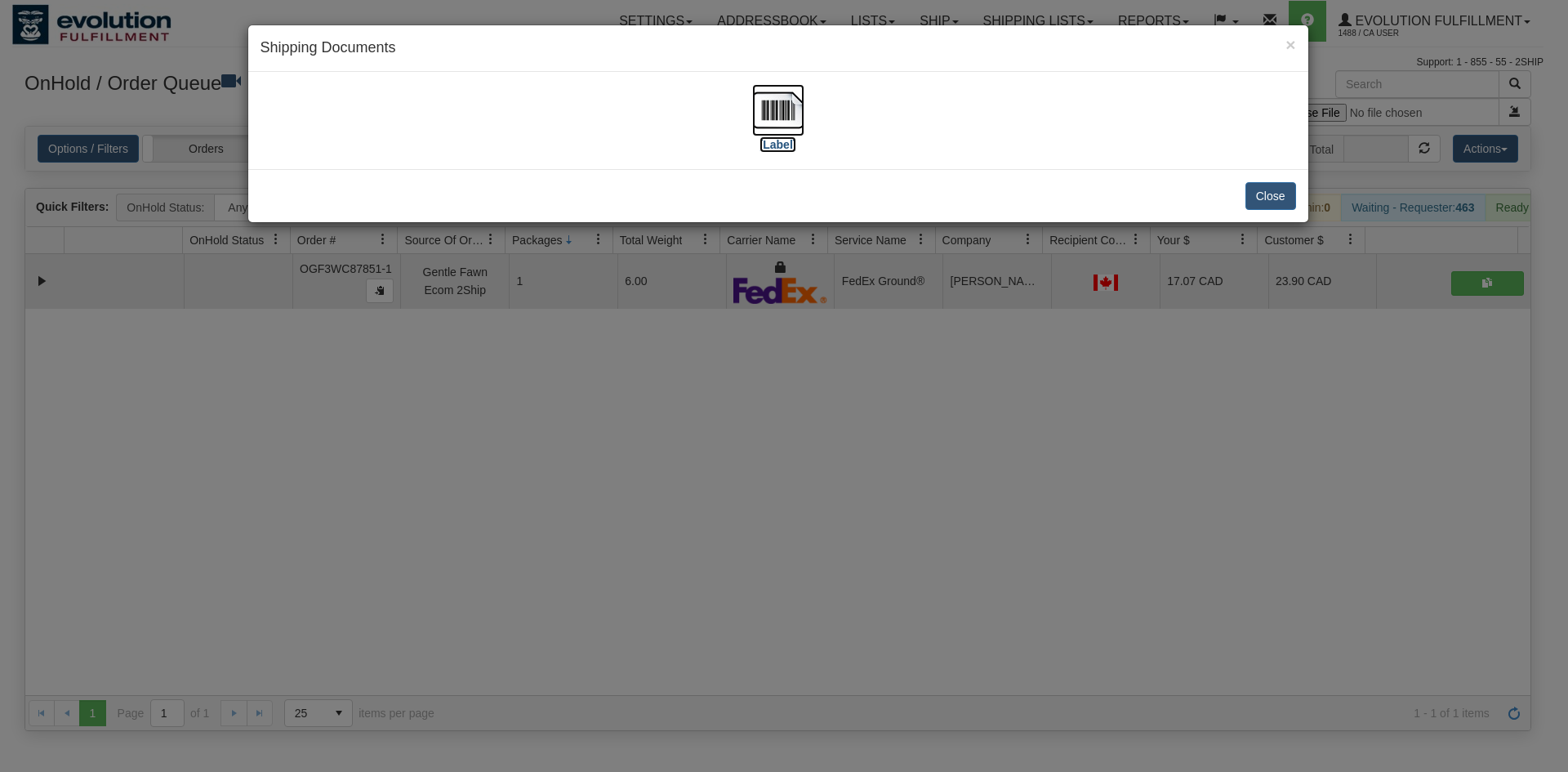
click at [777, 112] on img at bounding box center [778, 110] width 53 height 53
drag, startPoint x: 632, startPoint y: 620, endPoint x: 516, endPoint y: 282, distance: 357.4
click at [636, 599] on div "× Shipping Documents [Label] Close" at bounding box center [784, 386] width 1568 height 772
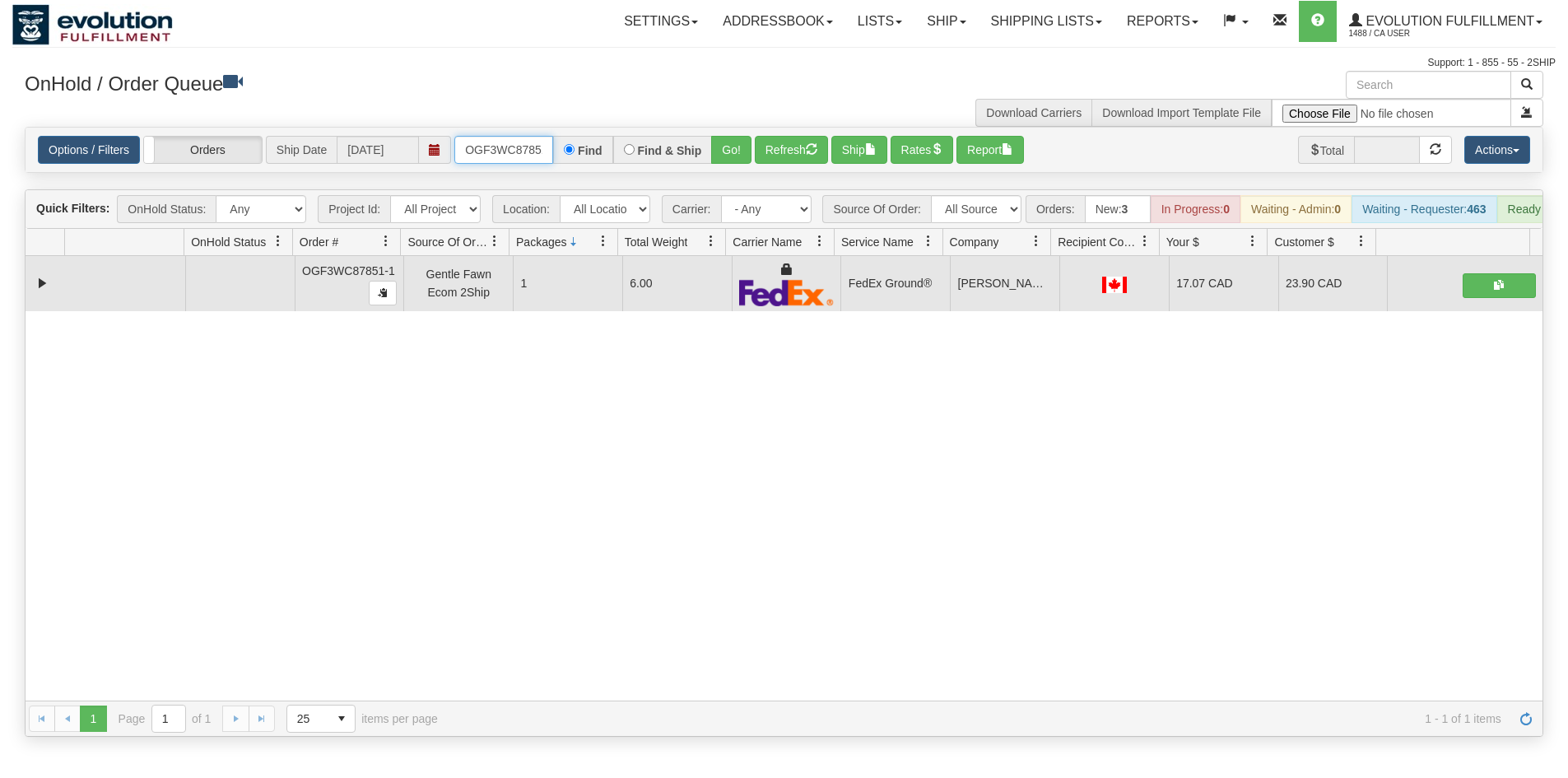
click at [501, 143] on input "OGF3WC87851-1" at bounding box center [504, 150] width 99 height 28
click at [728, 152] on button "Go!" at bounding box center [731, 150] width 40 height 28
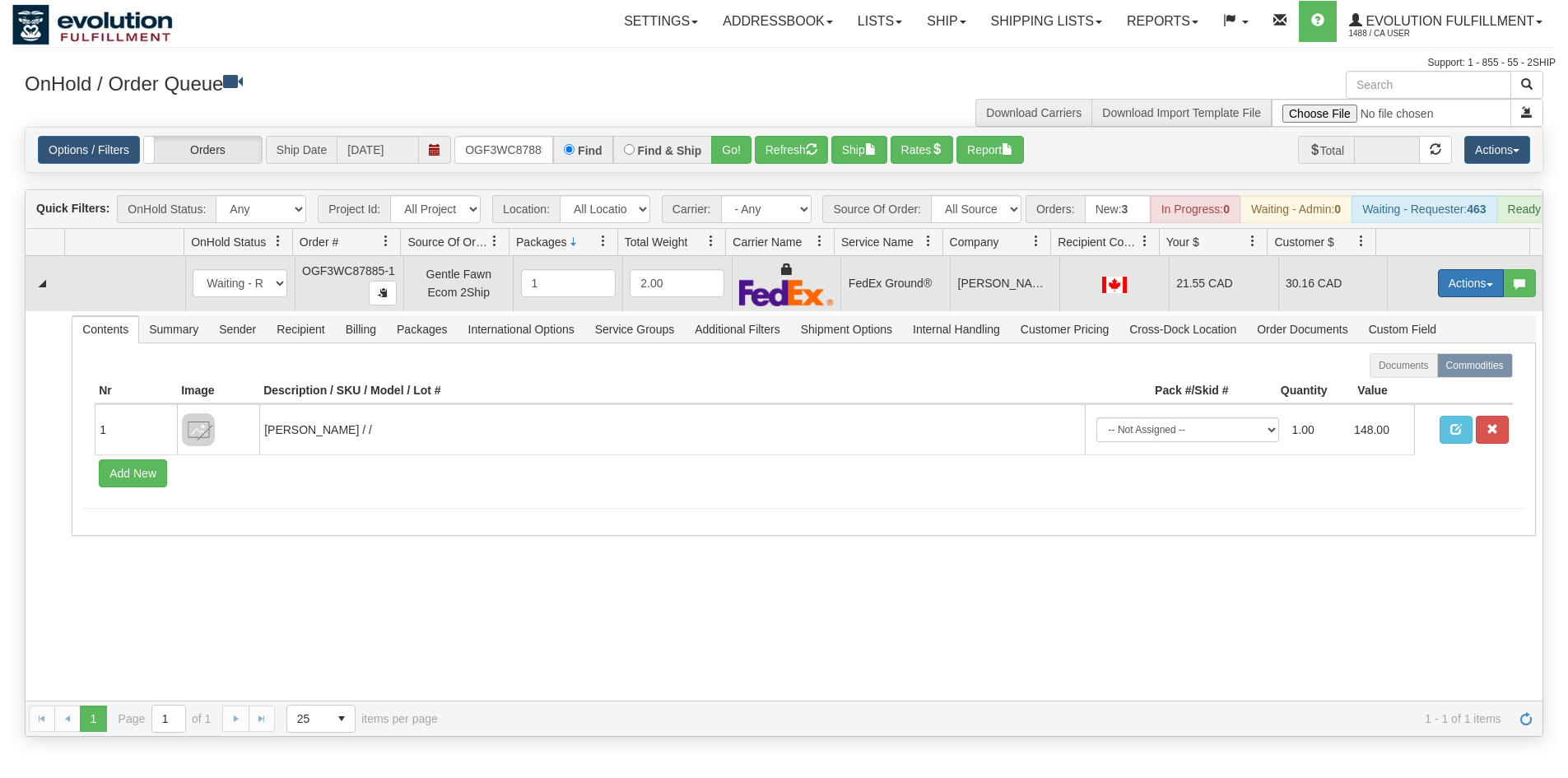
click at [1449, 297] on button "Actions" at bounding box center [1471, 283] width 66 height 28
click at [1417, 389] on link "Ship" at bounding box center [1438, 378] width 132 height 22
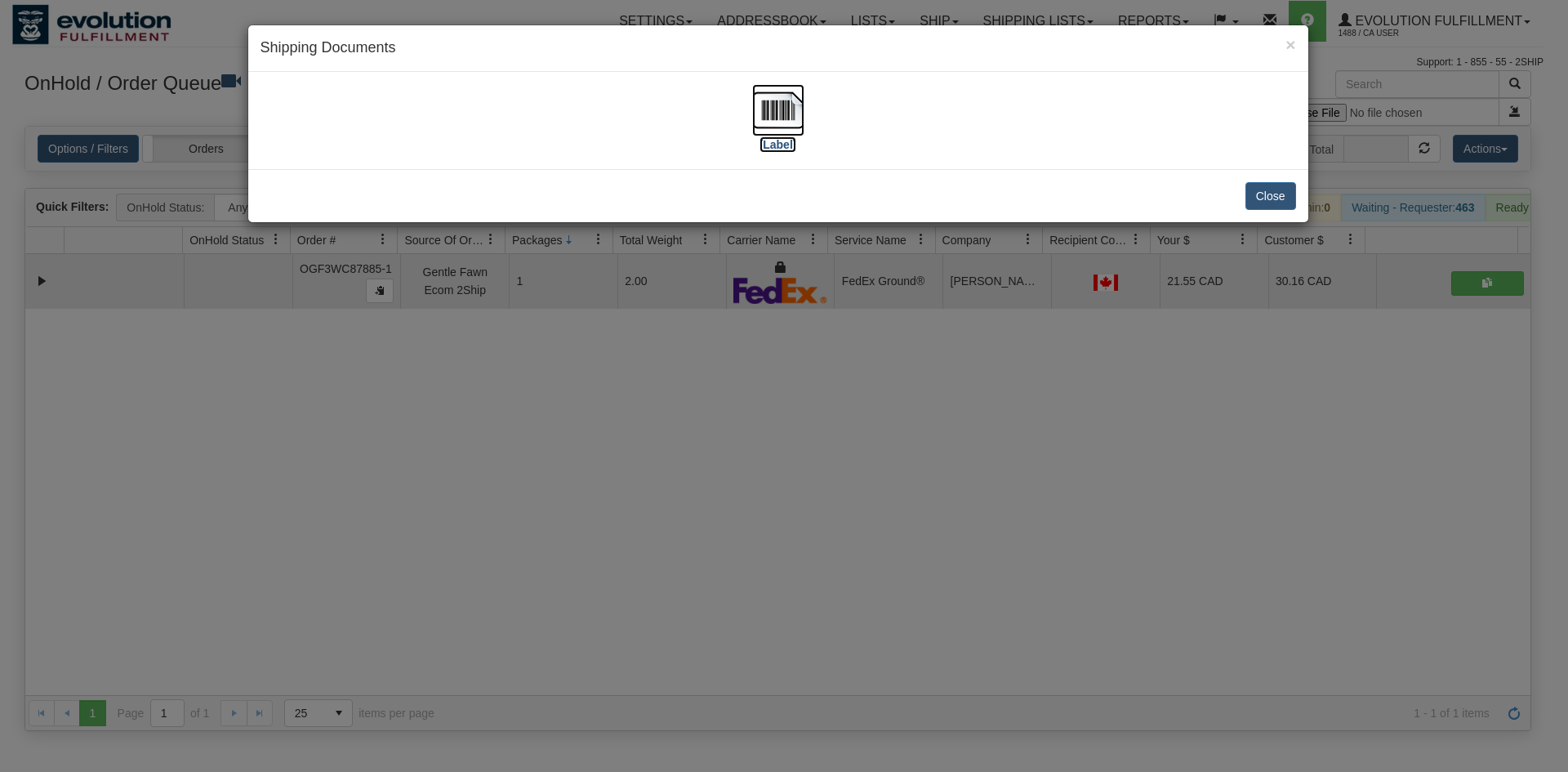
click at [776, 100] on img at bounding box center [778, 110] width 53 height 53
drag, startPoint x: 529, startPoint y: 399, endPoint x: 442, endPoint y: 125, distance: 287.5
click at [528, 392] on div "× Shipping Documents [Label] Close" at bounding box center [784, 386] width 1568 height 772
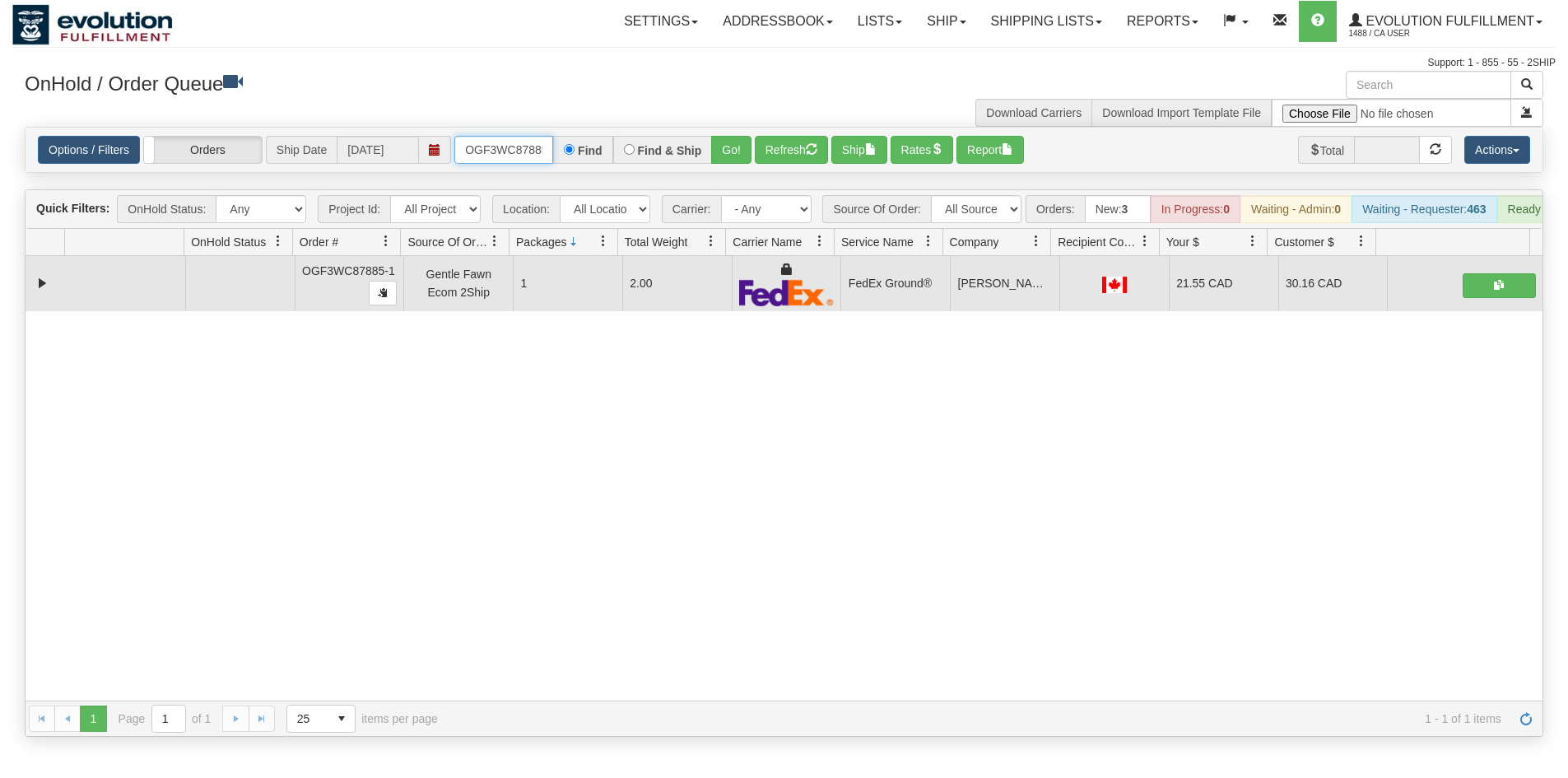
click at [470, 159] on input "OGF3WC87885-1" at bounding box center [504, 150] width 99 height 28
click at [731, 148] on button "Go!" at bounding box center [731, 150] width 40 height 28
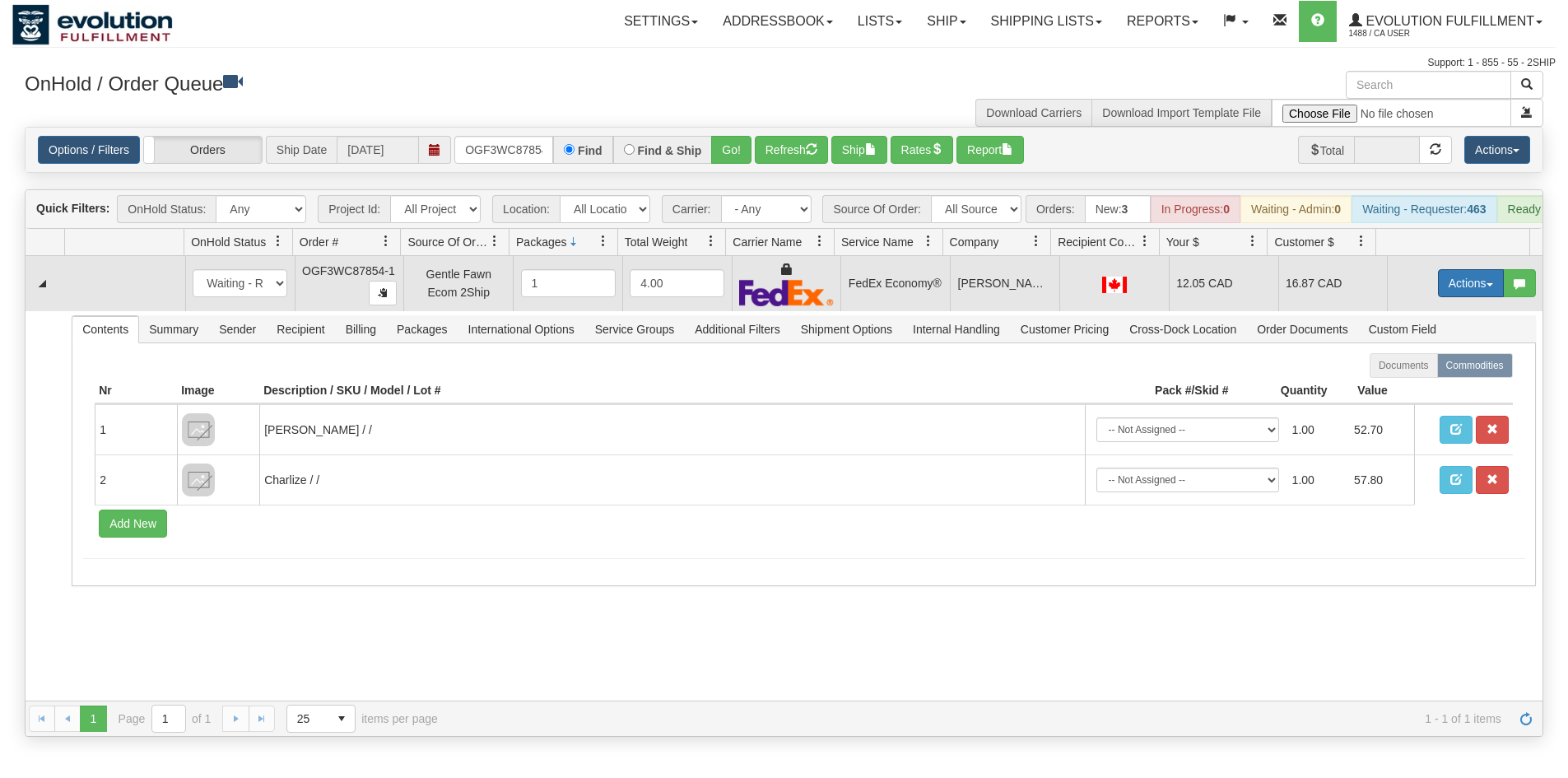
click at [1438, 289] on button "Actions" at bounding box center [1471, 283] width 66 height 28
click at [1419, 389] on link "Ship" at bounding box center [1438, 378] width 132 height 22
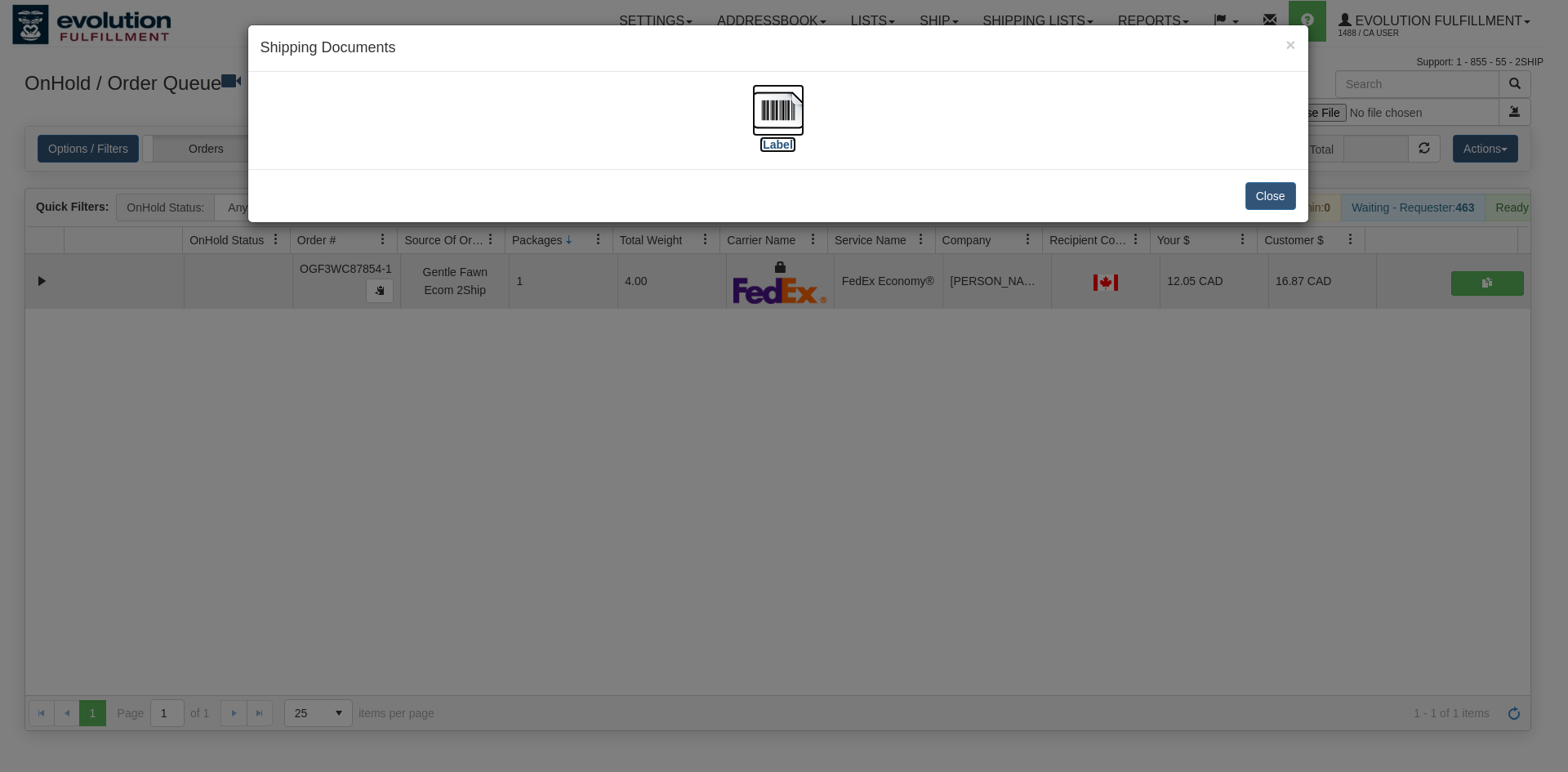
click at [777, 107] on img at bounding box center [778, 110] width 53 height 53
drag, startPoint x: 779, startPoint y: 444, endPoint x: 744, endPoint y: 391, distance: 63.5
click at [777, 441] on div "× Shipping Documents [Label] Close" at bounding box center [784, 386] width 1568 height 772
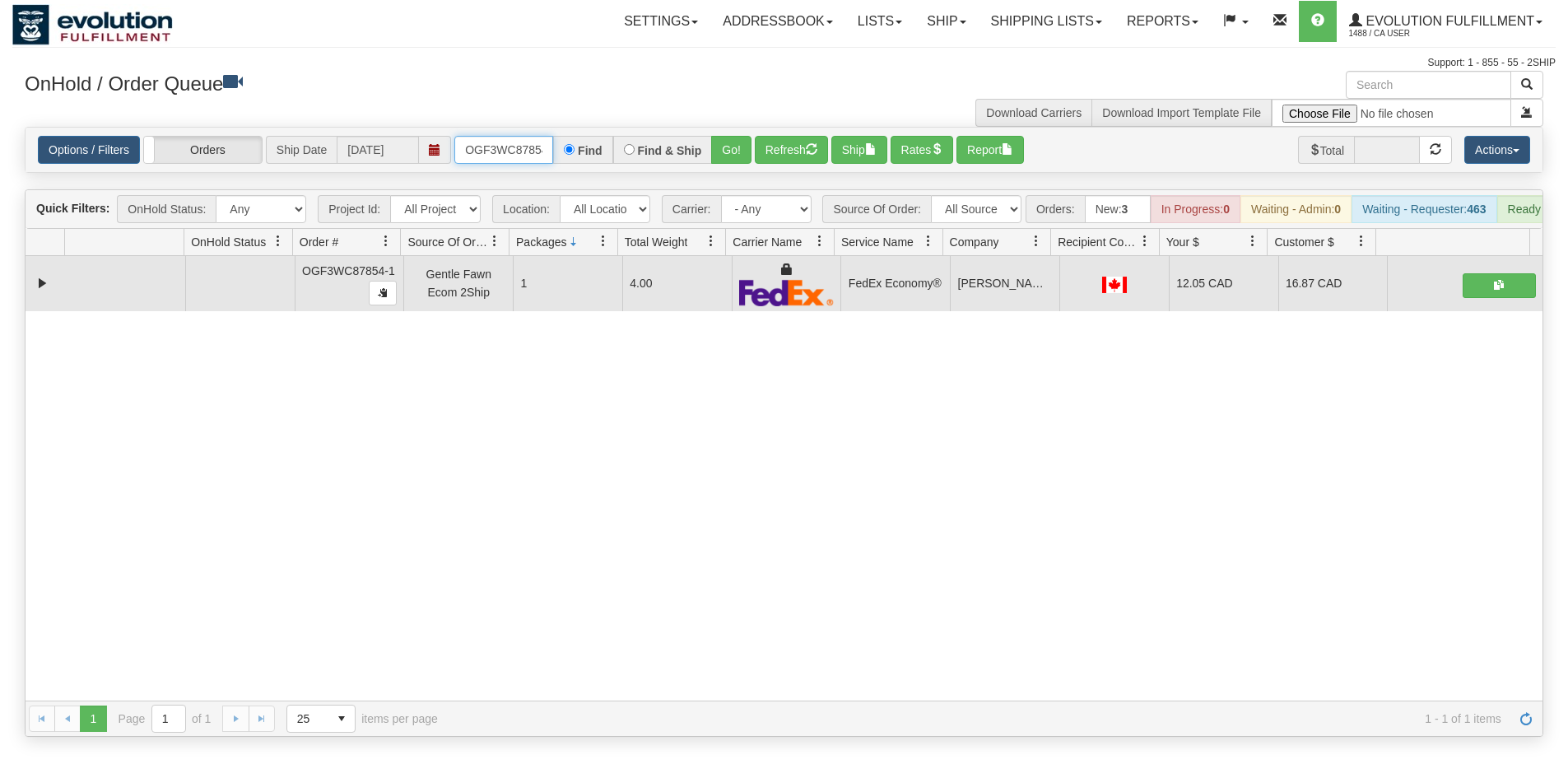
click at [502, 145] on input "OGF3WC87854-1" at bounding box center [504, 150] width 99 height 28
click at [731, 153] on button "Go!" at bounding box center [731, 150] width 40 height 28
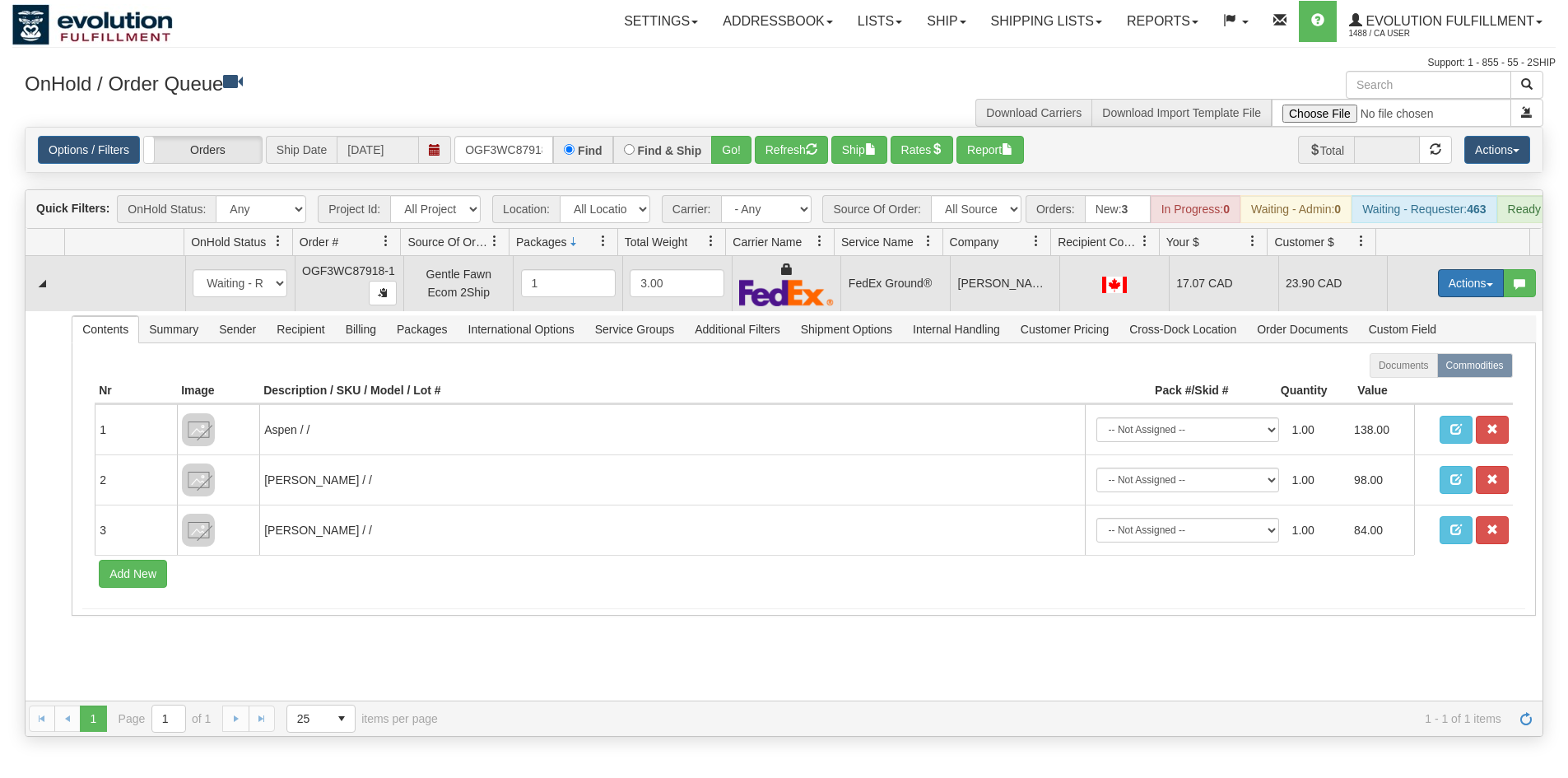
click at [1480, 287] on button "Actions" at bounding box center [1471, 283] width 66 height 28
click at [1405, 385] on span "Ship" at bounding box center [1405, 378] width 35 height 13
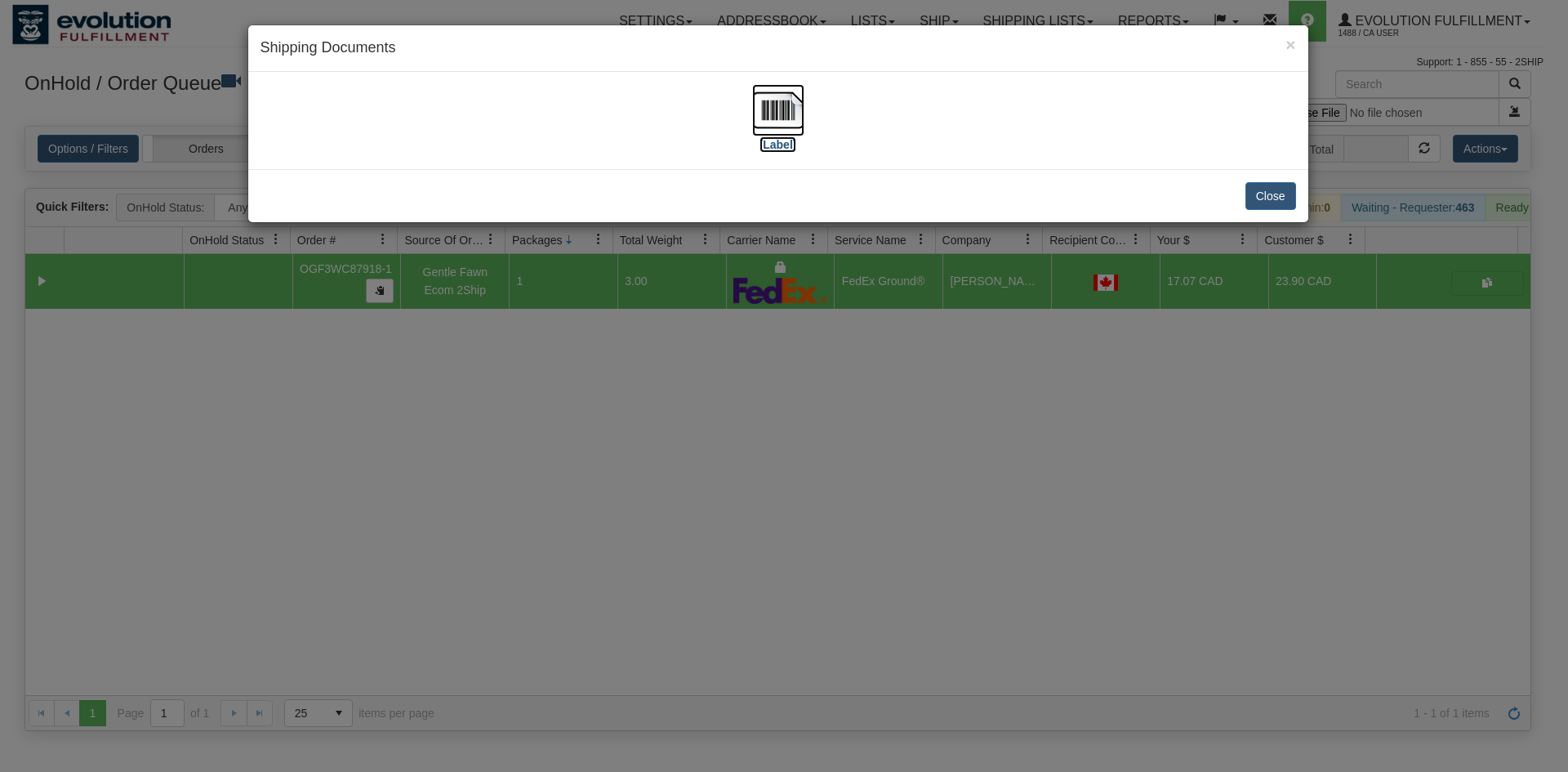
click at [792, 100] on img at bounding box center [778, 110] width 53 height 53
click at [372, 348] on div "× Shipping Documents [Label] Close" at bounding box center [784, 386] width 1568 height 772
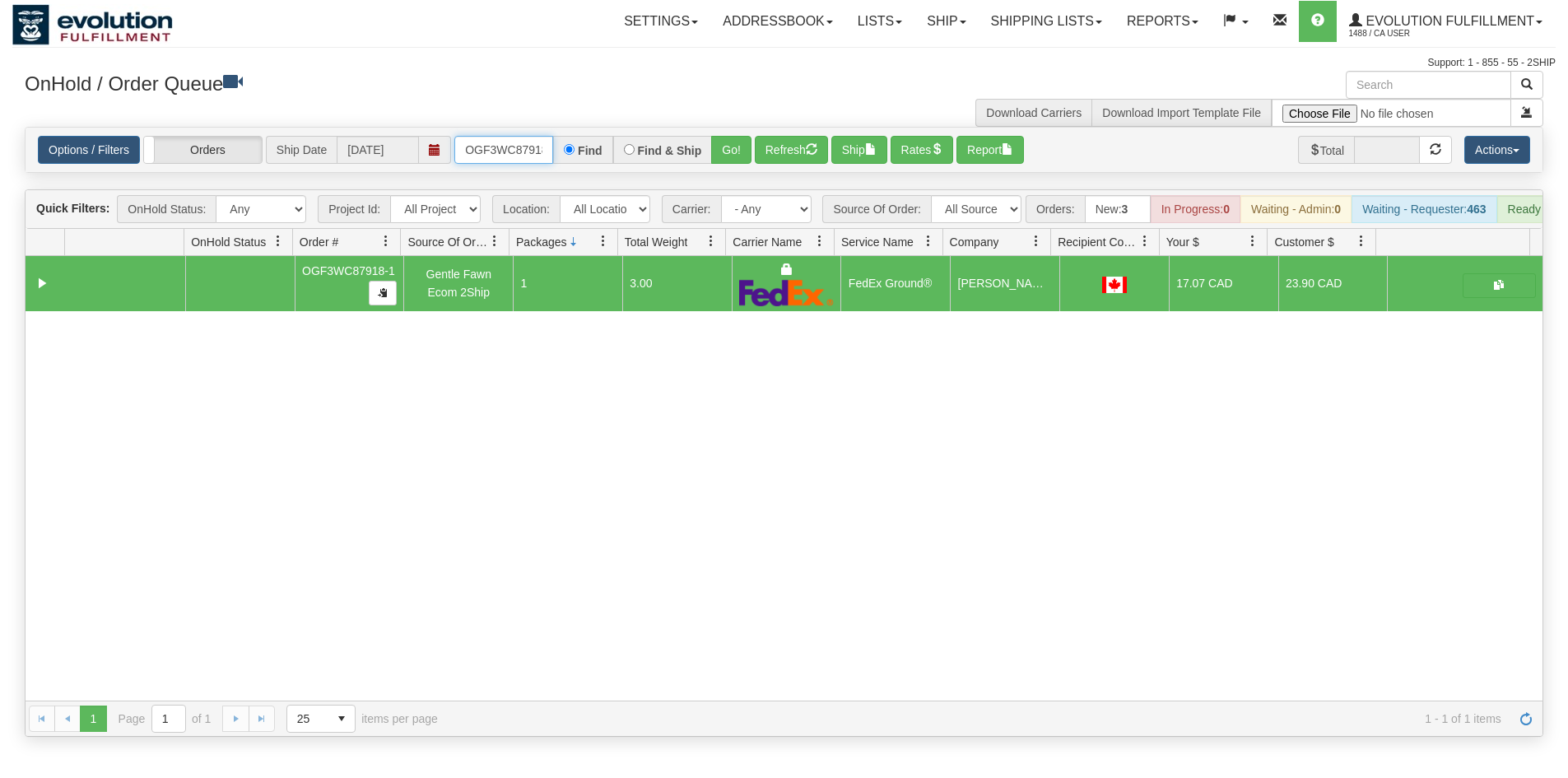
click at [490, 157] on input "OGF3WC87918-1" at bounding box center [504, 150] width 99 height 28
click at [745, 148] on button "Go!" at bounding box center [731, 150] width 40 height 28
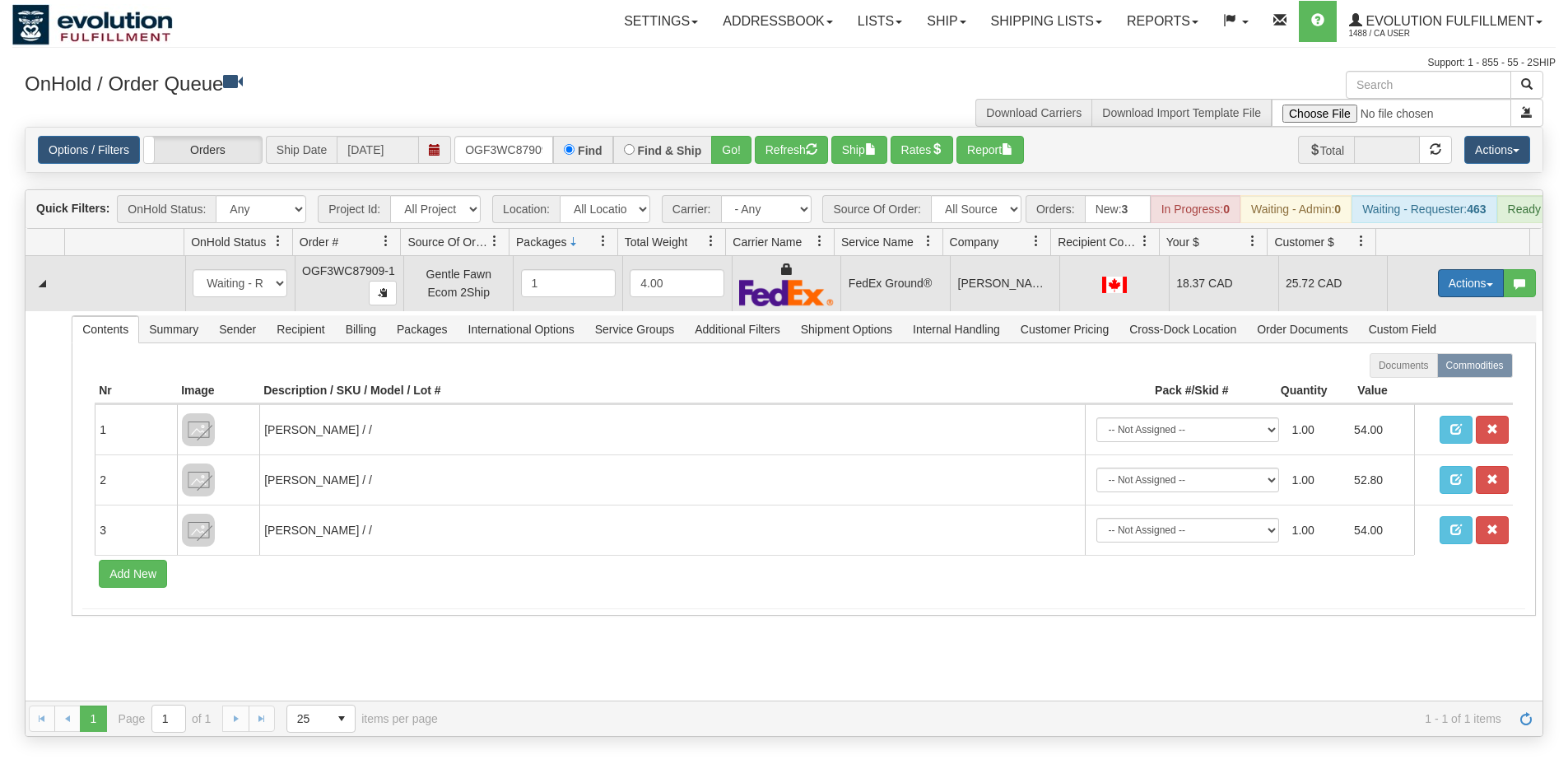
click at [1461, 297] on button "Actions" at bounding box center [1471, 283] width 66 height 28
click at [1415, 389] on link "Ship" at bounding box center [1438, 378] width 132 height 22
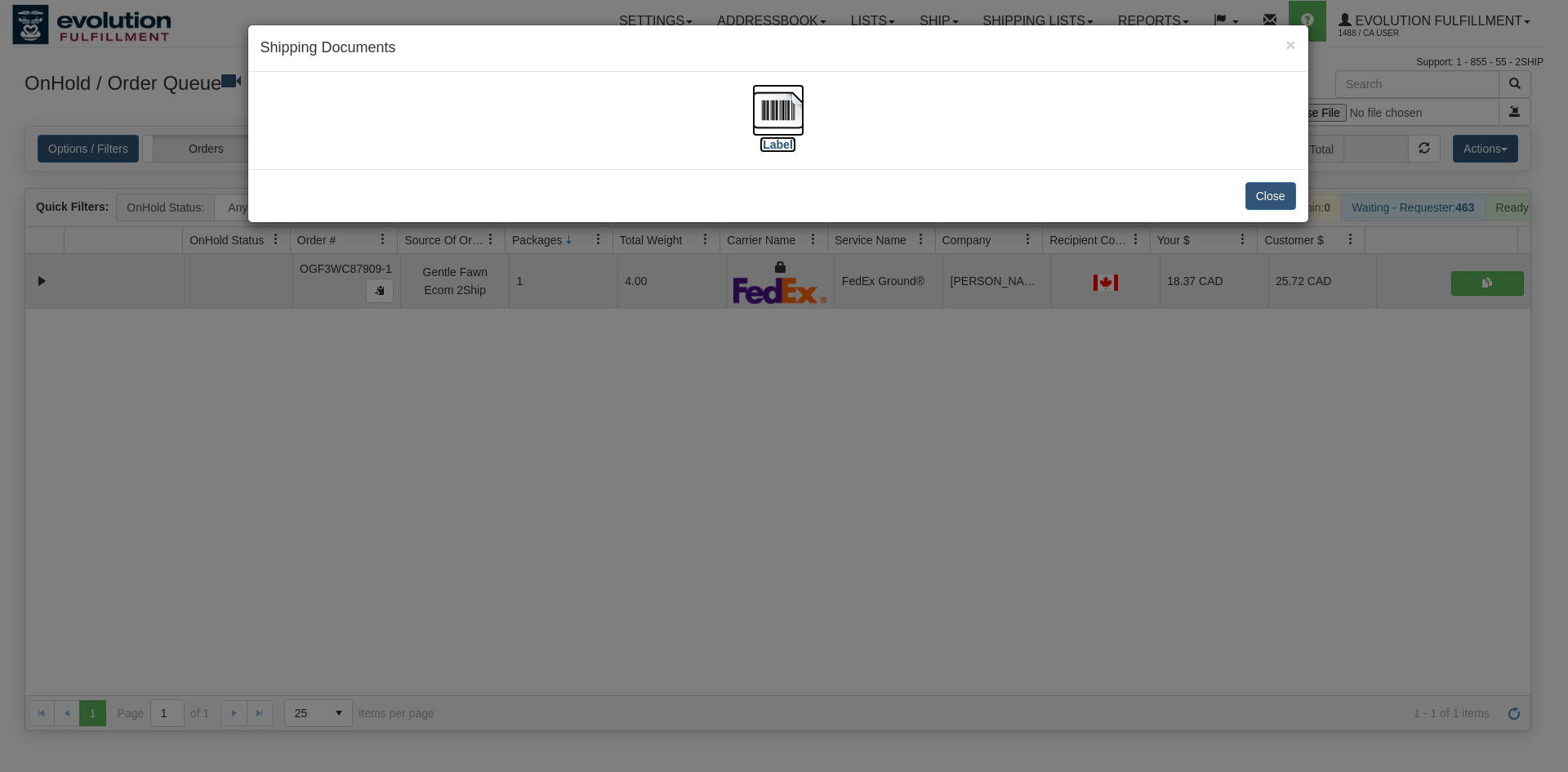
click at [788, 141] on label "[Label]" at bounding box center [779, 144] width 38 height 16
click at [483, 380] on div "× Shipping Documents [Label] Close" at bounding box center [784, 386] width 1568 height 772
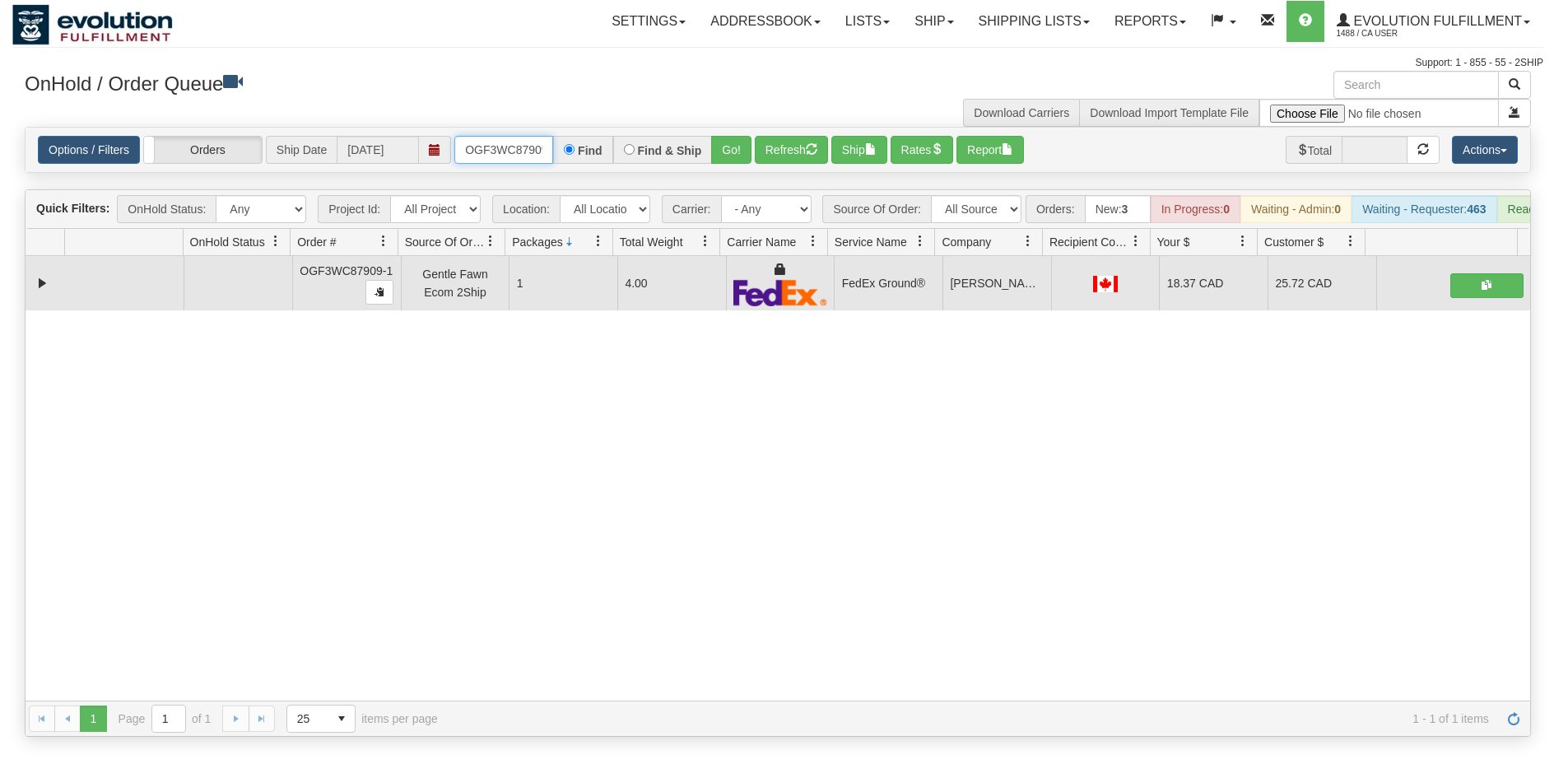
click at [504, 143] on input "OGF3WC87909-1" at bounding box center [504, 150] width 99 height 28
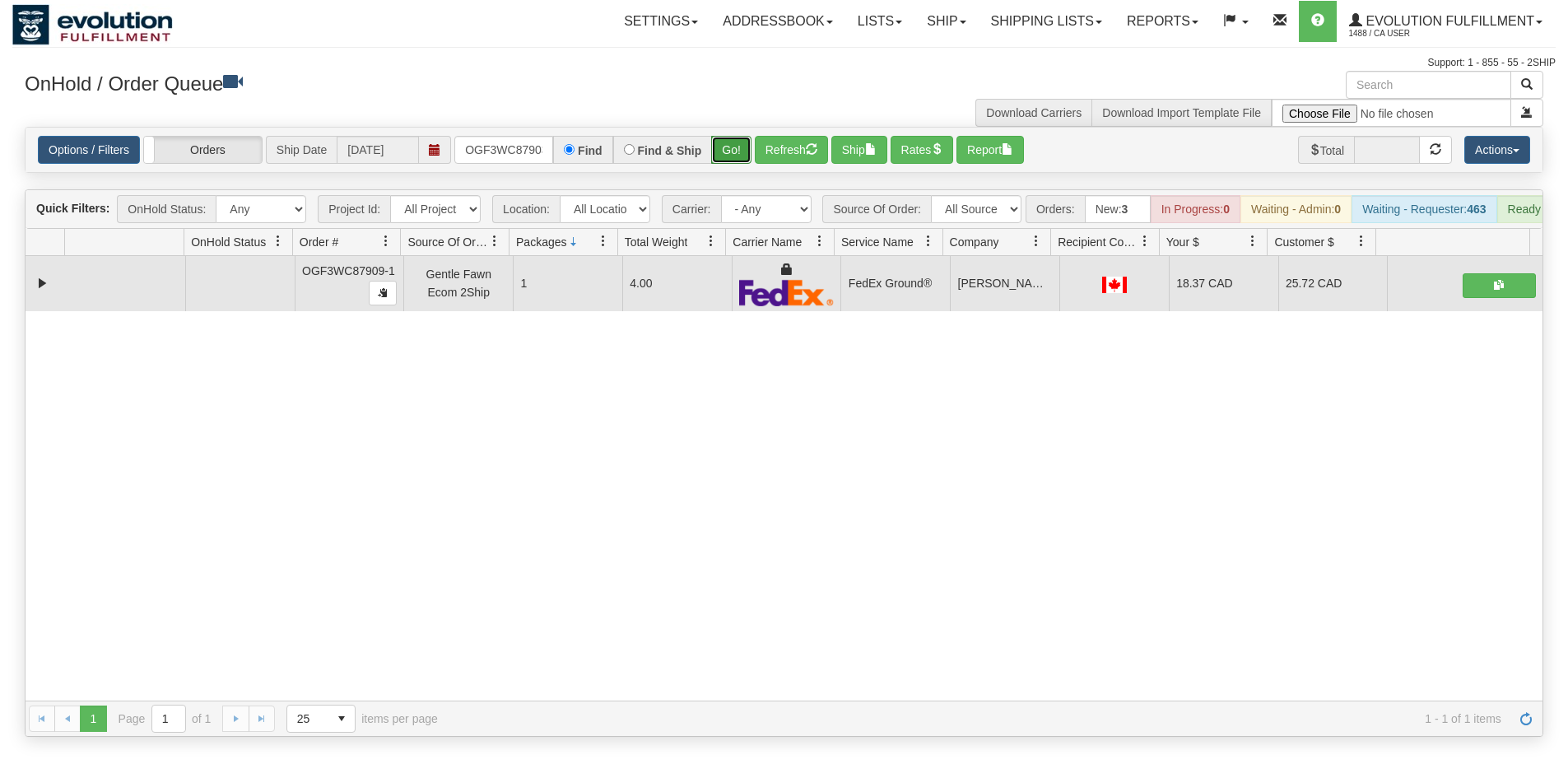
click at [713, 148] on button "Go!" at bounding box center [731, 150] width 40 height 28
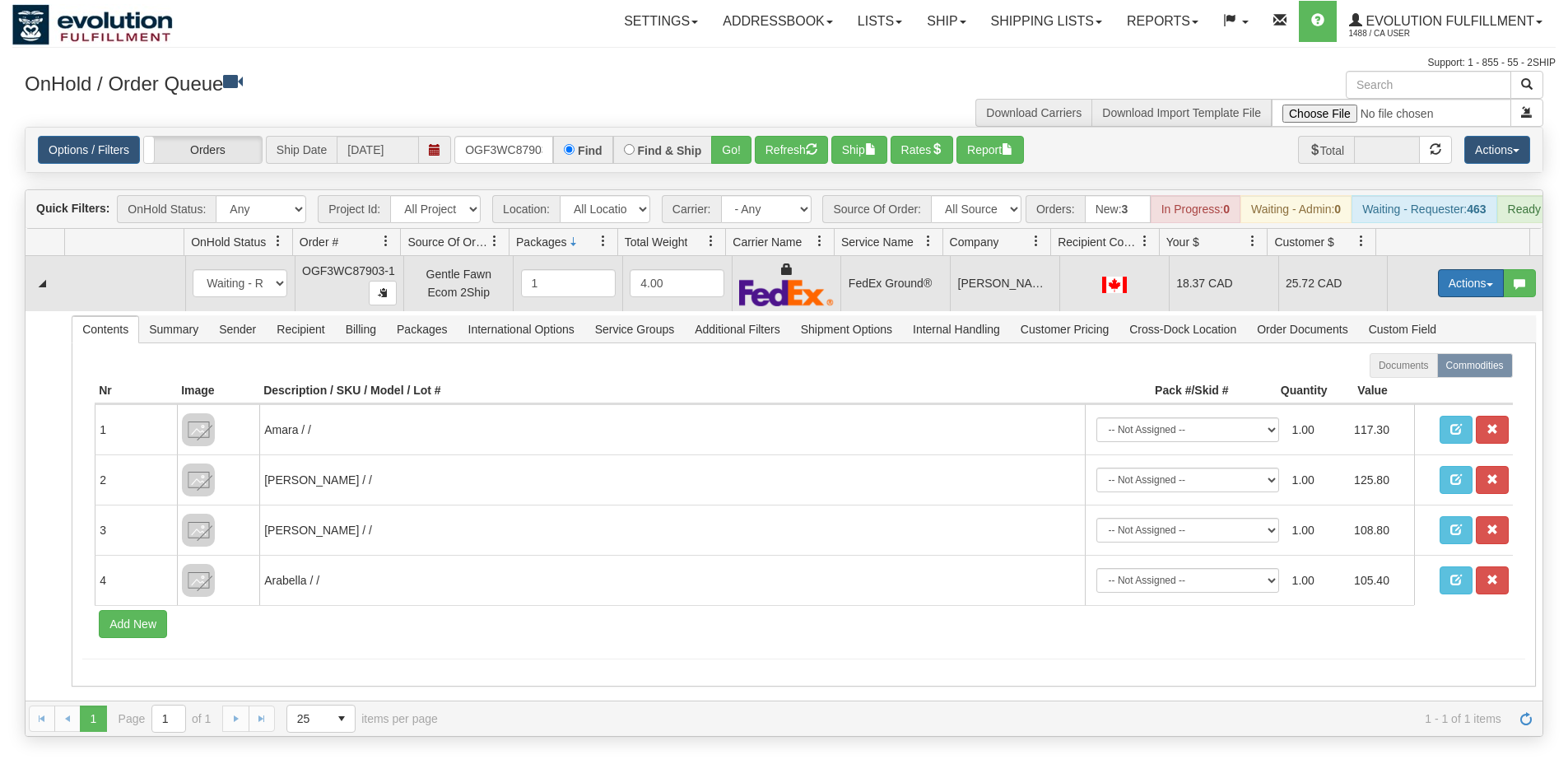
click at [1445, 286] on button "Actions" at bounding box center [1471, 283] width 66 height 28
click at [1415, 389] on link "Ship" at bounding box center [1438, 378] width 132 height 22
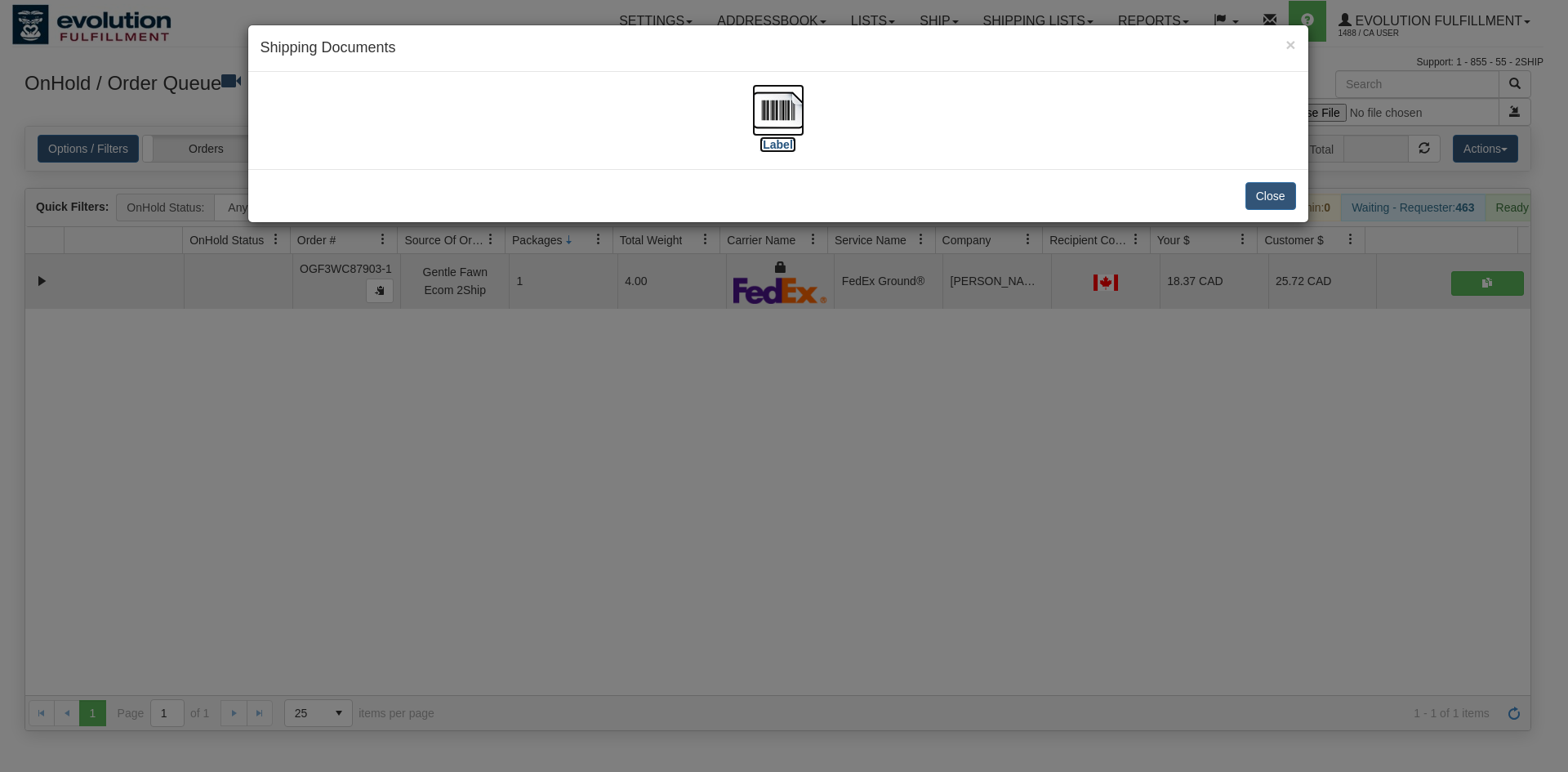
click at [788, 102] on img at bounding box center [778, 110] width 53 height 53
drag, startPoint x: 725, startPoint y: 453, endPoint x: 670, endPoint y: 329, distance: 135.7
click at [729, 449] on div "× Shipping Documents [Label] Close" at bounding box center [784, 386] width 1568 height 772
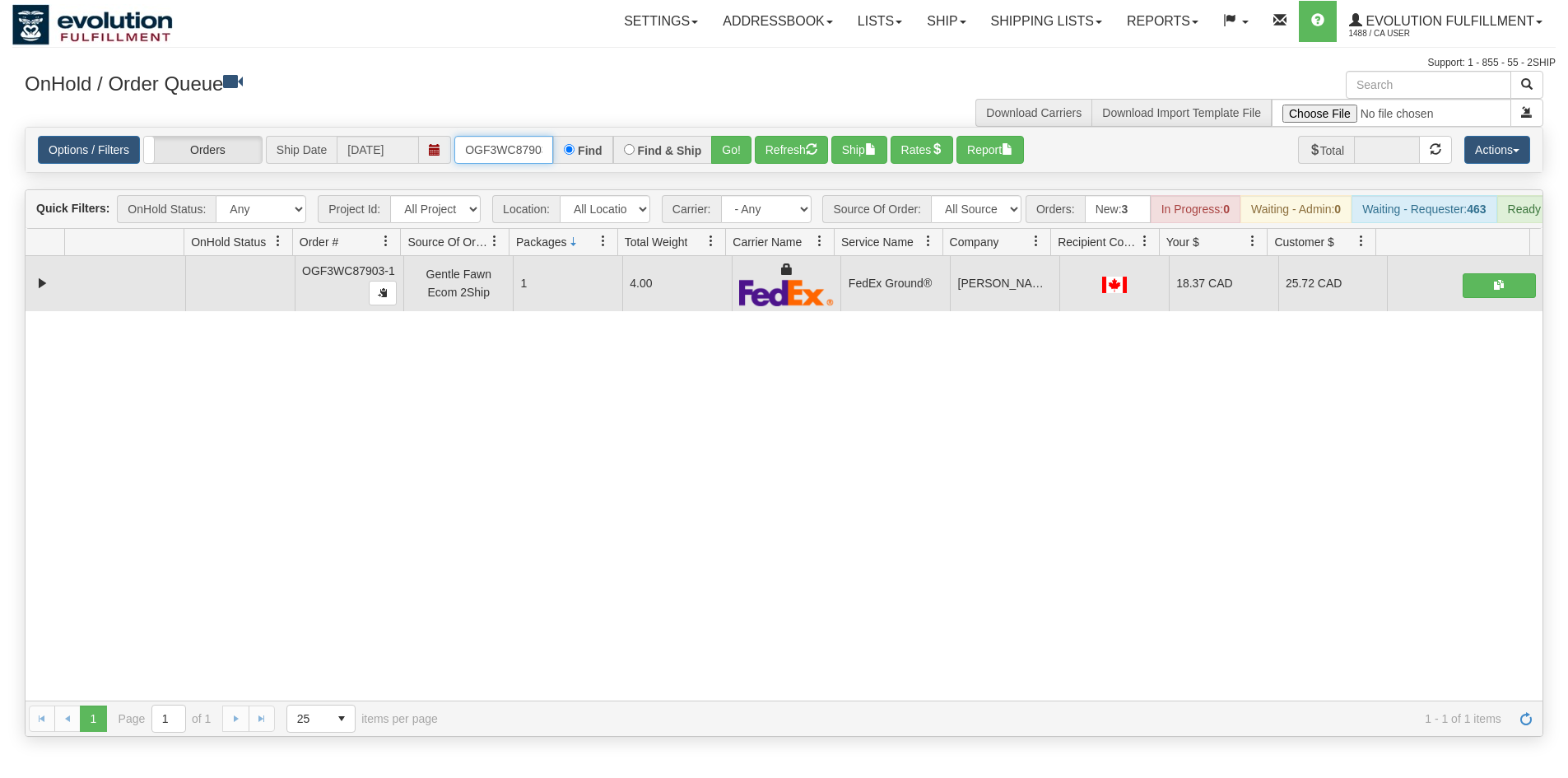
click at [521, 162] on input "OGF3WC87903-1" at bounding box center [504, 150] width 99 height 28
click at [733, 148] on button "Go!" at bounding box center [731, 150] width 40 height 28
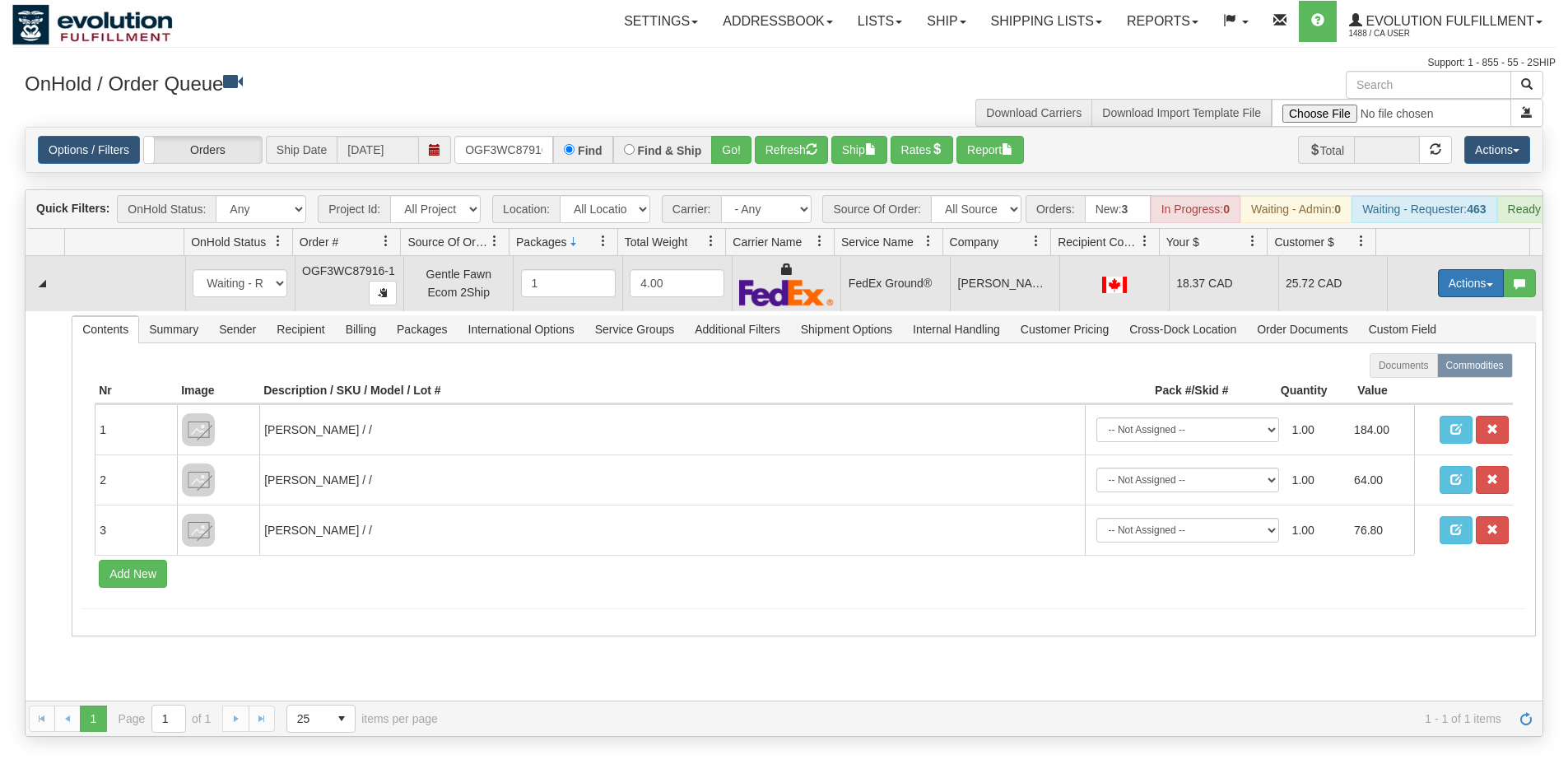
click at [1463, 296] on button "Actions" at bounding box center [1471, 283] width 66 height 28
click at [1425, 389] on link "Ship" at bounding box center [1438, 378] width 132 height 22
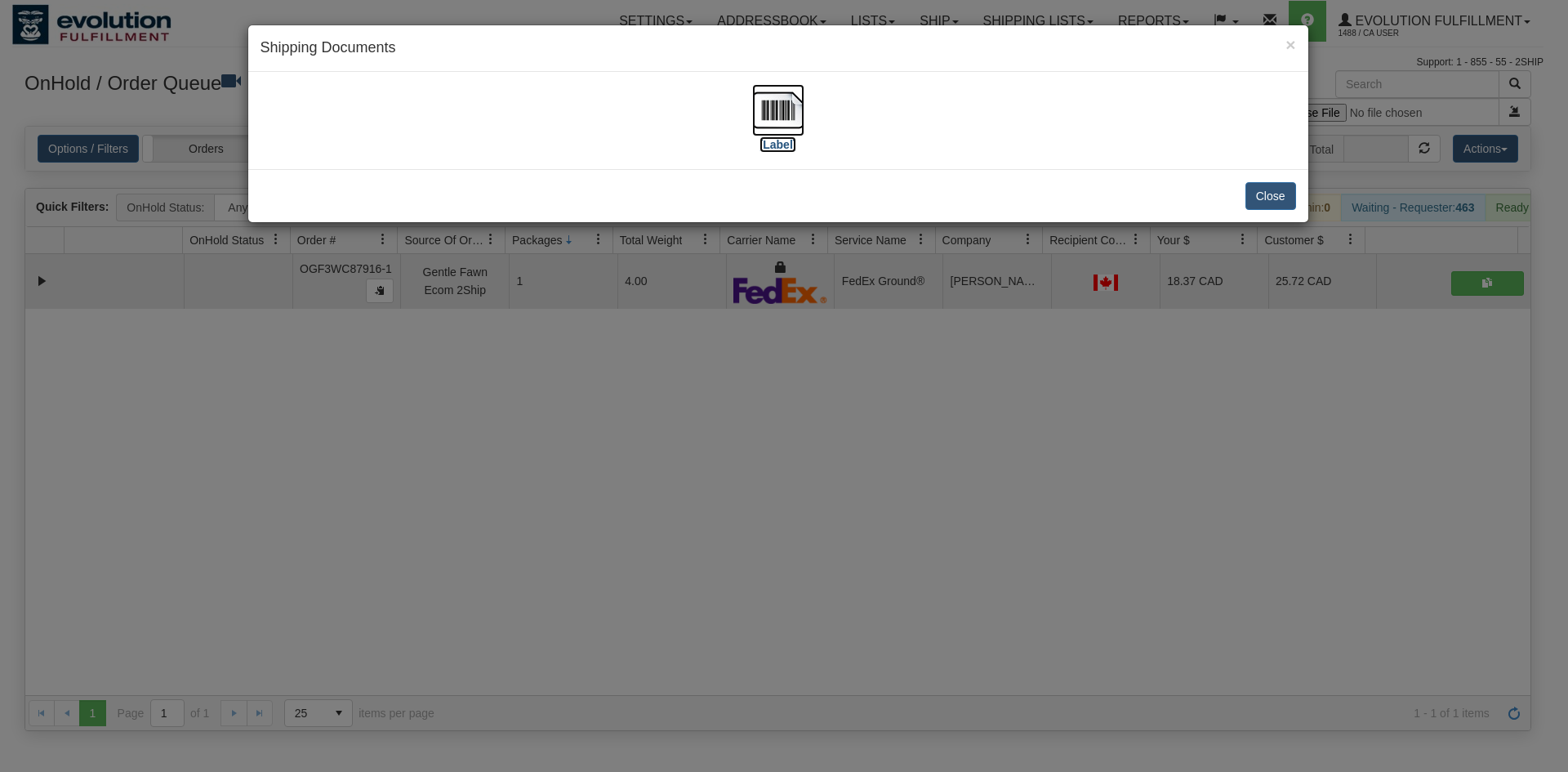
click at [786, 116] on img at bounding box center [778, 110] width 53 height 53
drag, startPoint x: 492, startPoint y: 545, endPoint x: 317, endPoint y: 169, distance: 414.7
click at [485, 530] on div "× Shipping Documents [Label] Close" at bounding box center [784, 386] width 1568 height 772
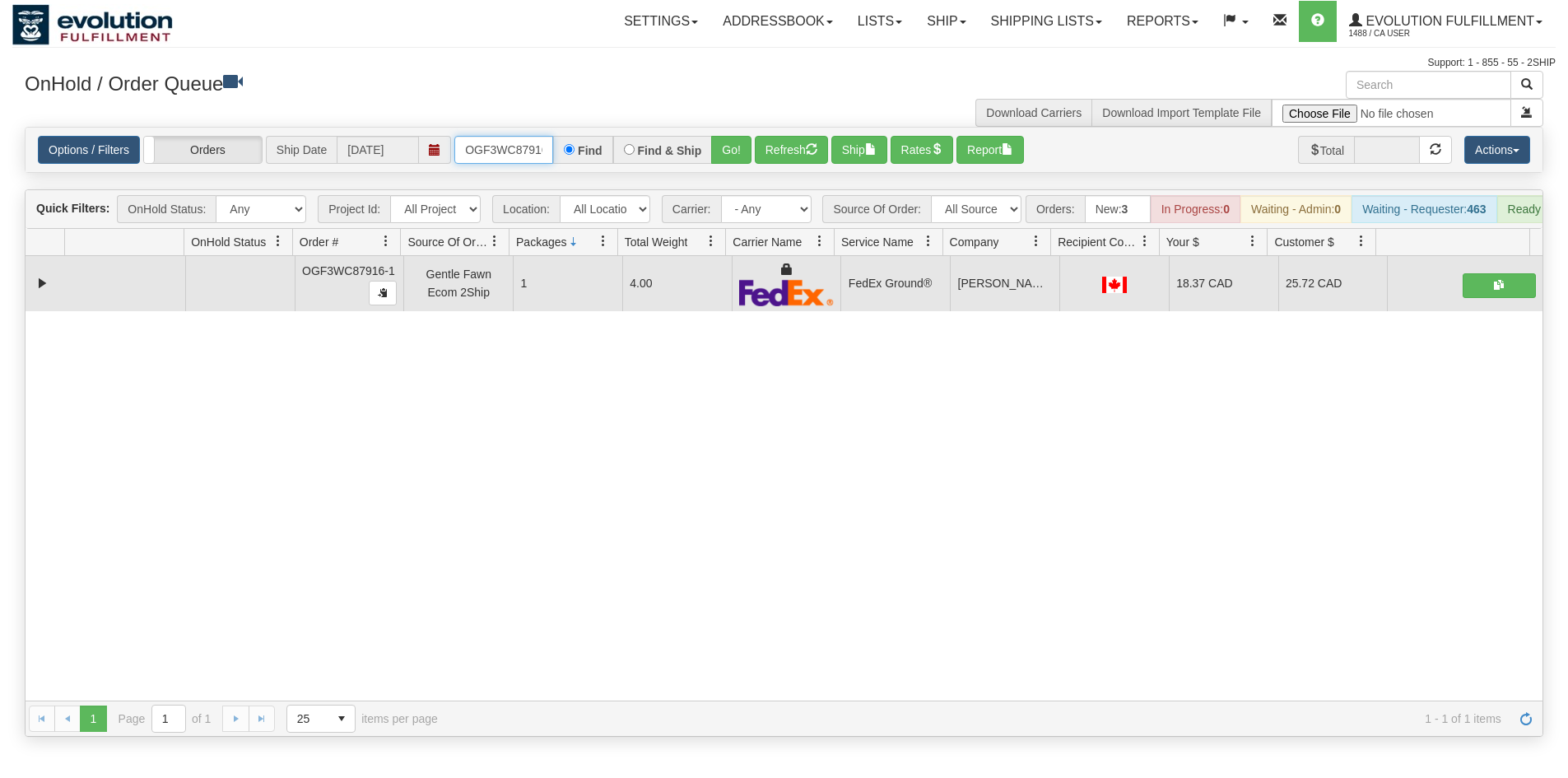
click at [487, 148] on input "OGF3WC87916-1" at bounding box center [504, 150] width 99 height 28
click at [716, 148] on button "Go!" at bounding box center [731, 150] width 40 height 28
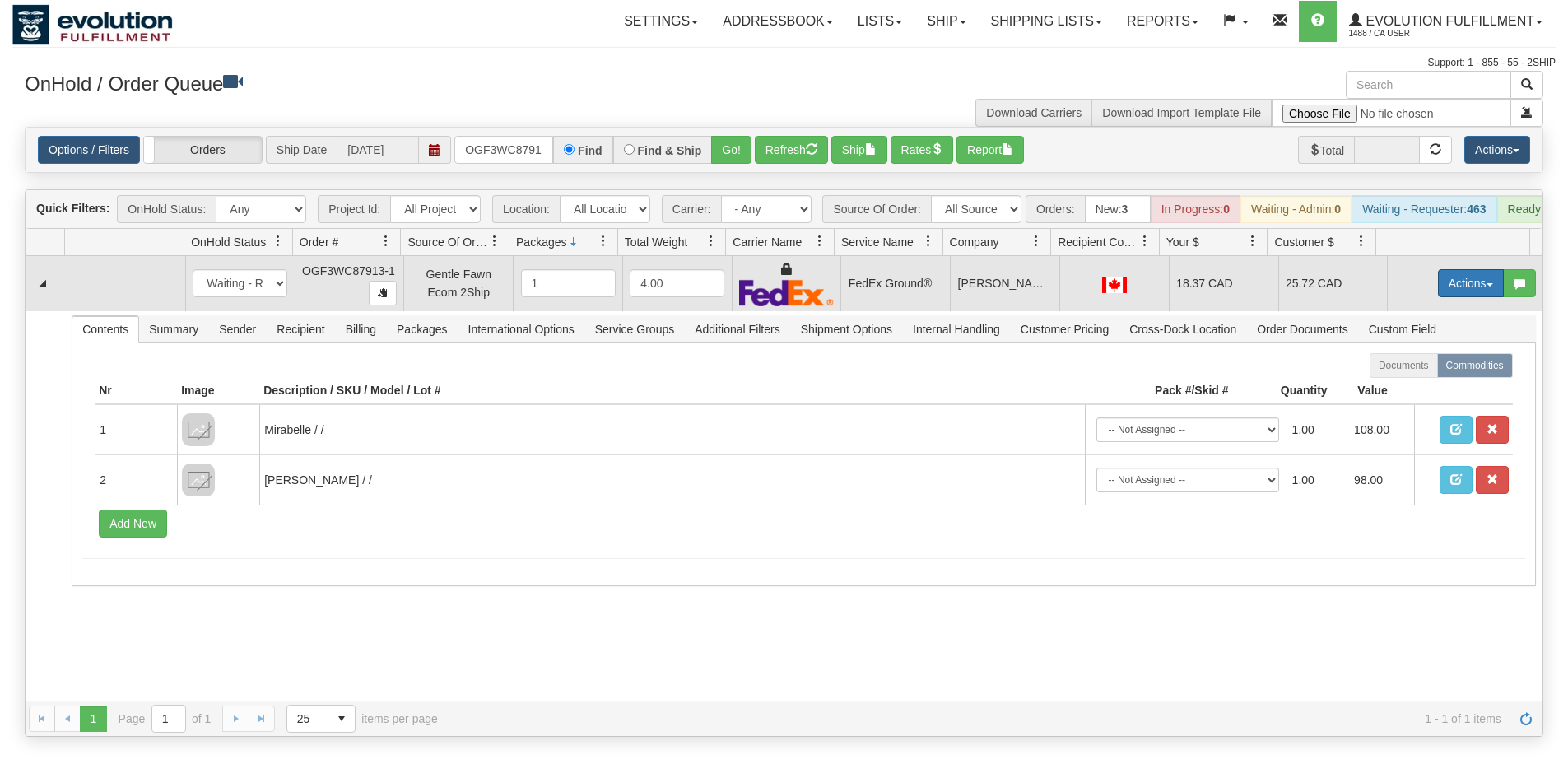
click at [1445, 294] on button "Actions" at bounding box center [1471, 283] width 66 height 28
click at [1404, 385] on span "Ship" at bounding box center [1405, 378] width 35 height 13
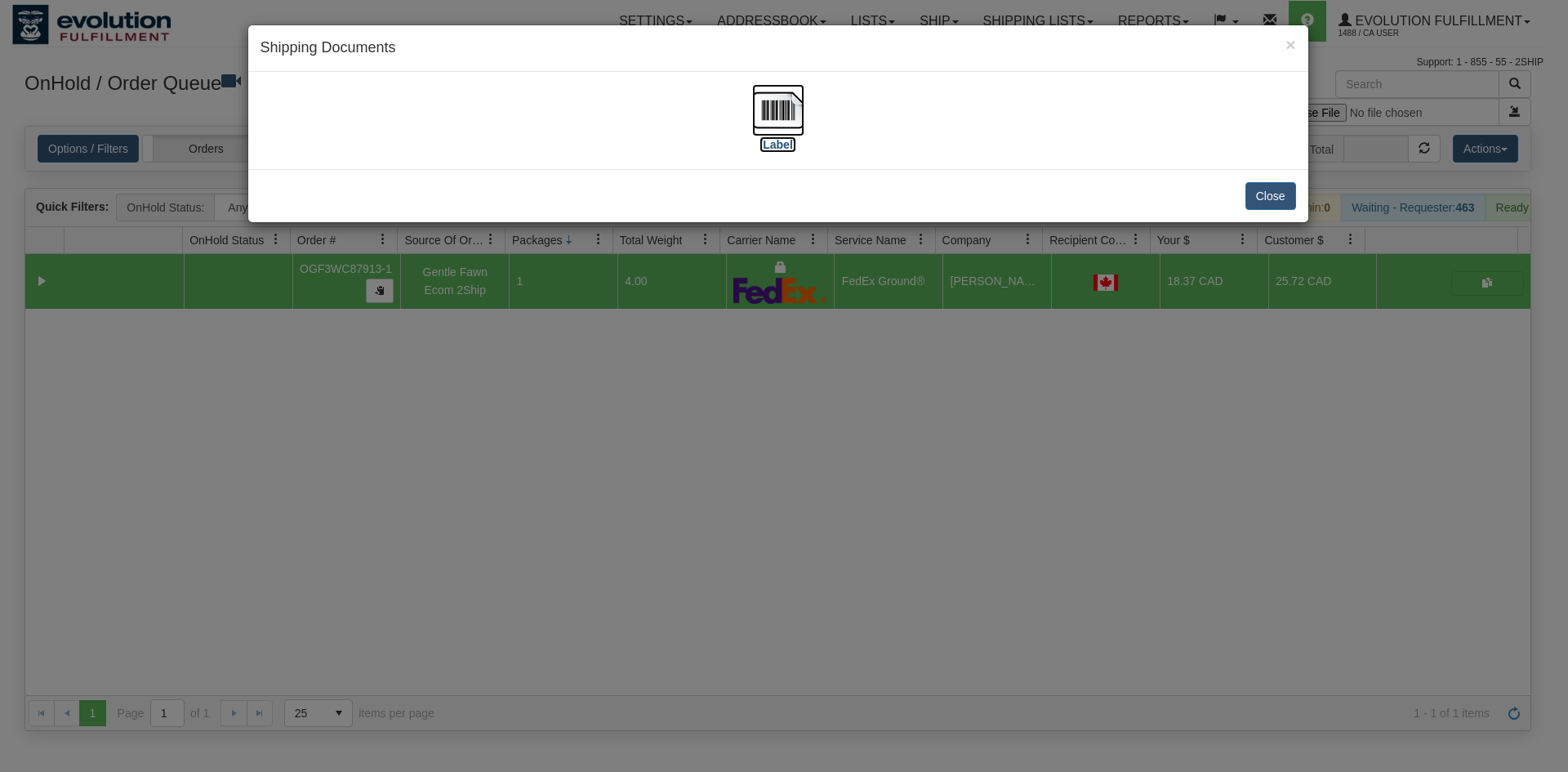
click at [779, 124] on img at bounding box center [778, 110] width 53 height 53
click at [348, 550] on div "× Shipping Documents [Label] Close" at bounding box center [784, 386] width 1568 height 772
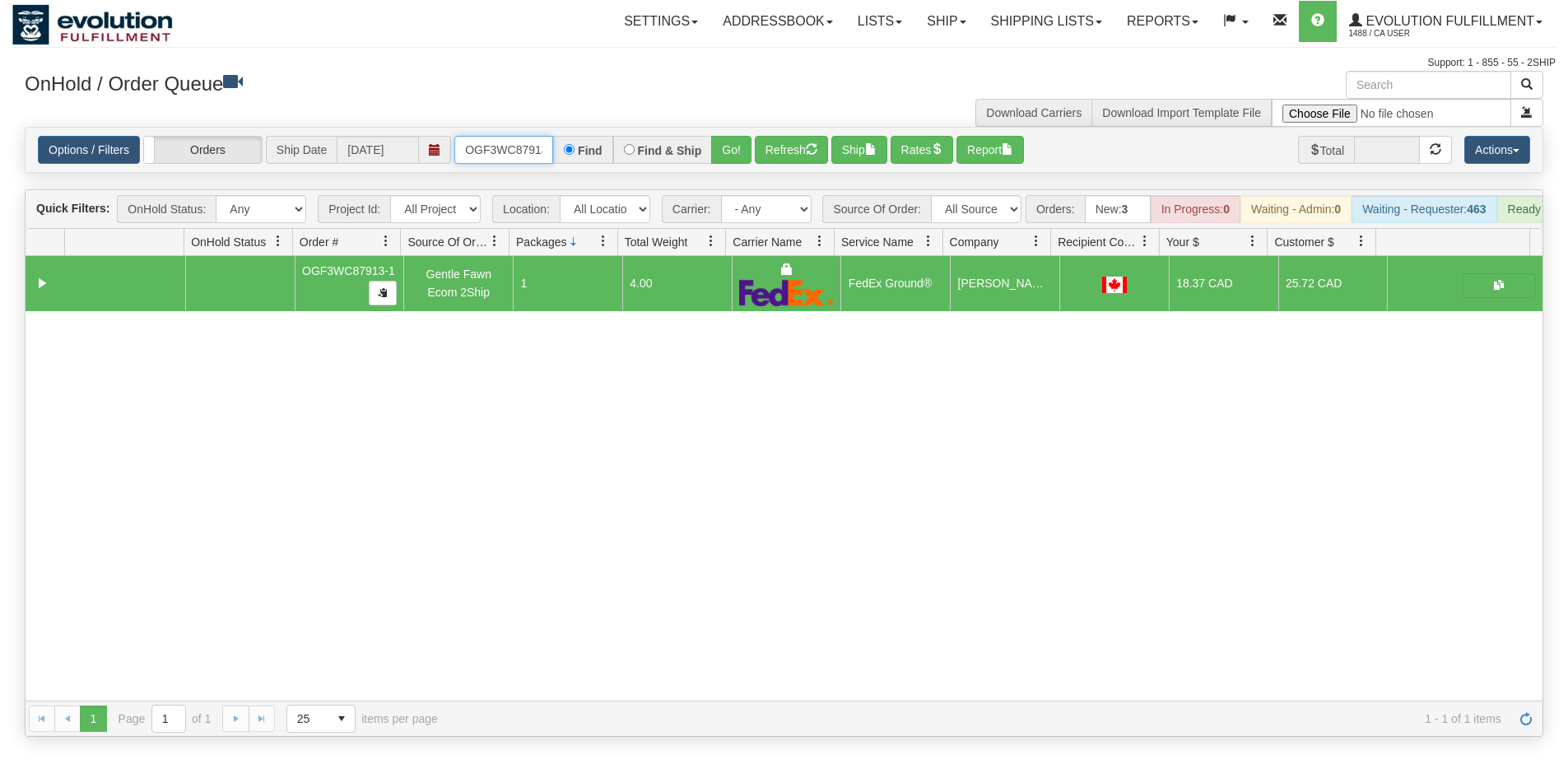
click at [530, 156] on input "OGF3WC87913-1" at bounding box center [504, 150] width 99 height 28
click at [741, 143] on button "Go!" at bounding box center [731, 150] width 40 height 28
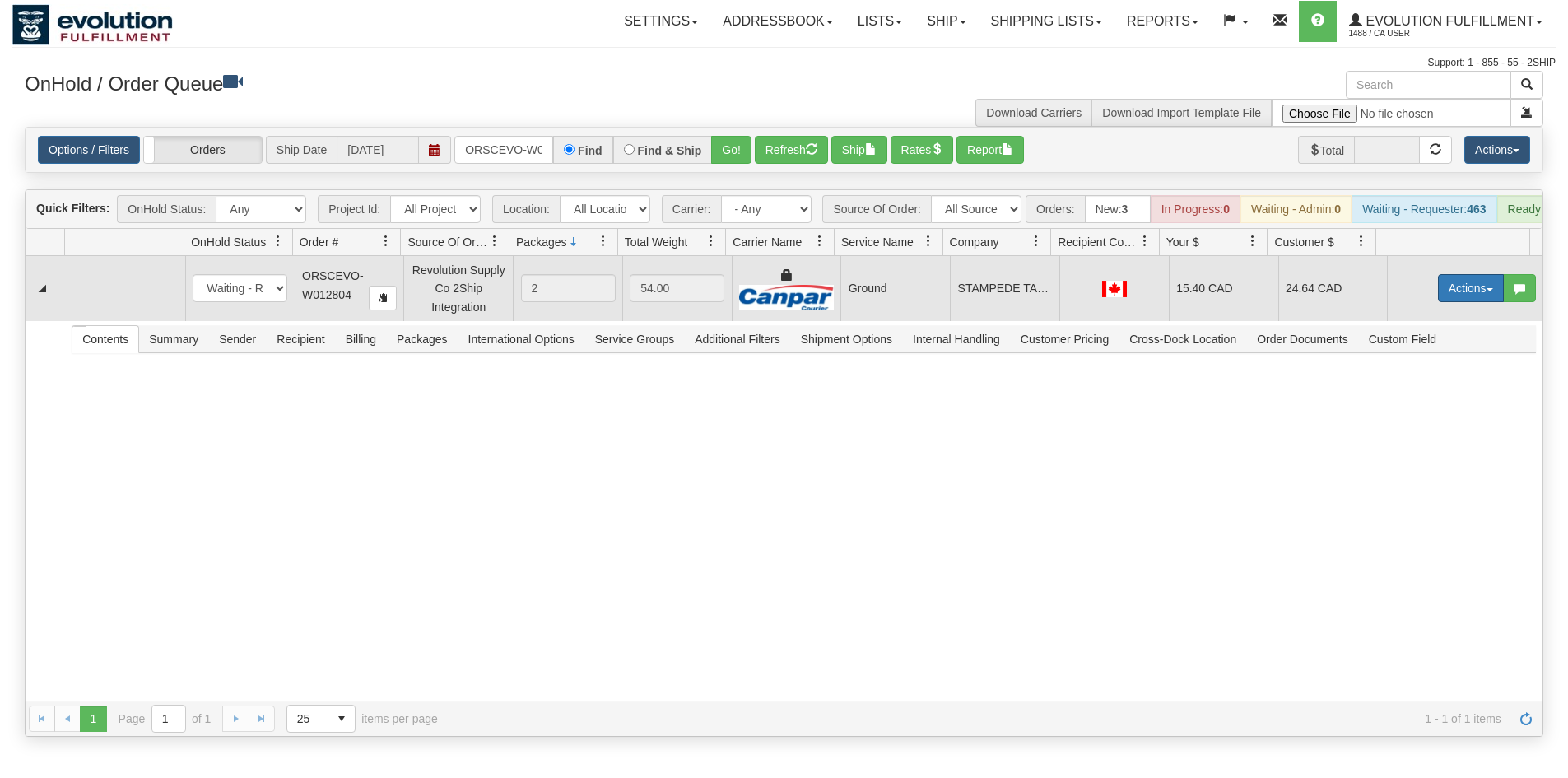
click at [1450, 289] on button "Actions" at bounding box center [1471, 288] width 66 height 28
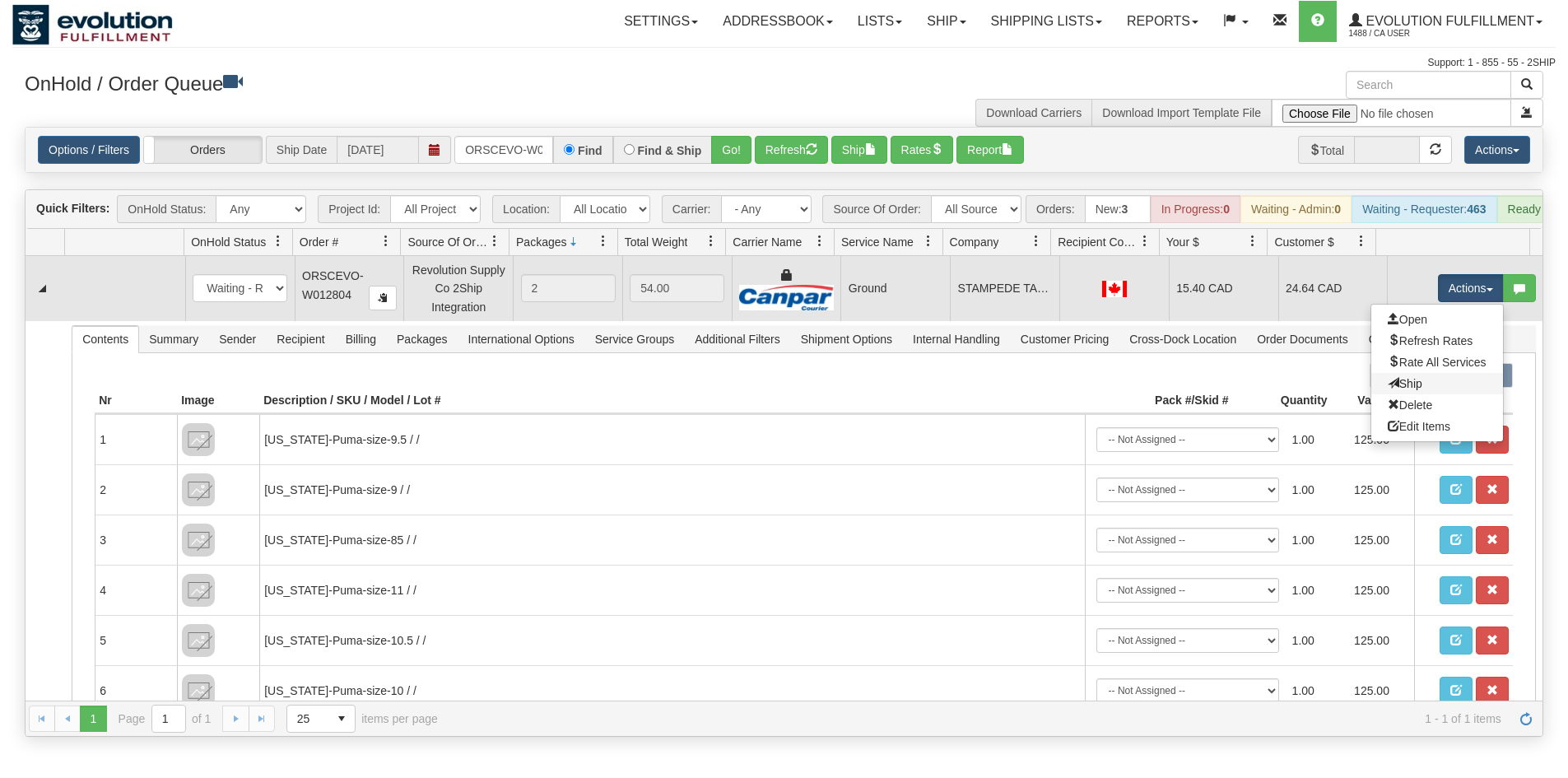
click at [1449, 395] on link "Ship" at bounding box center [1438, 383] width 132 height 22
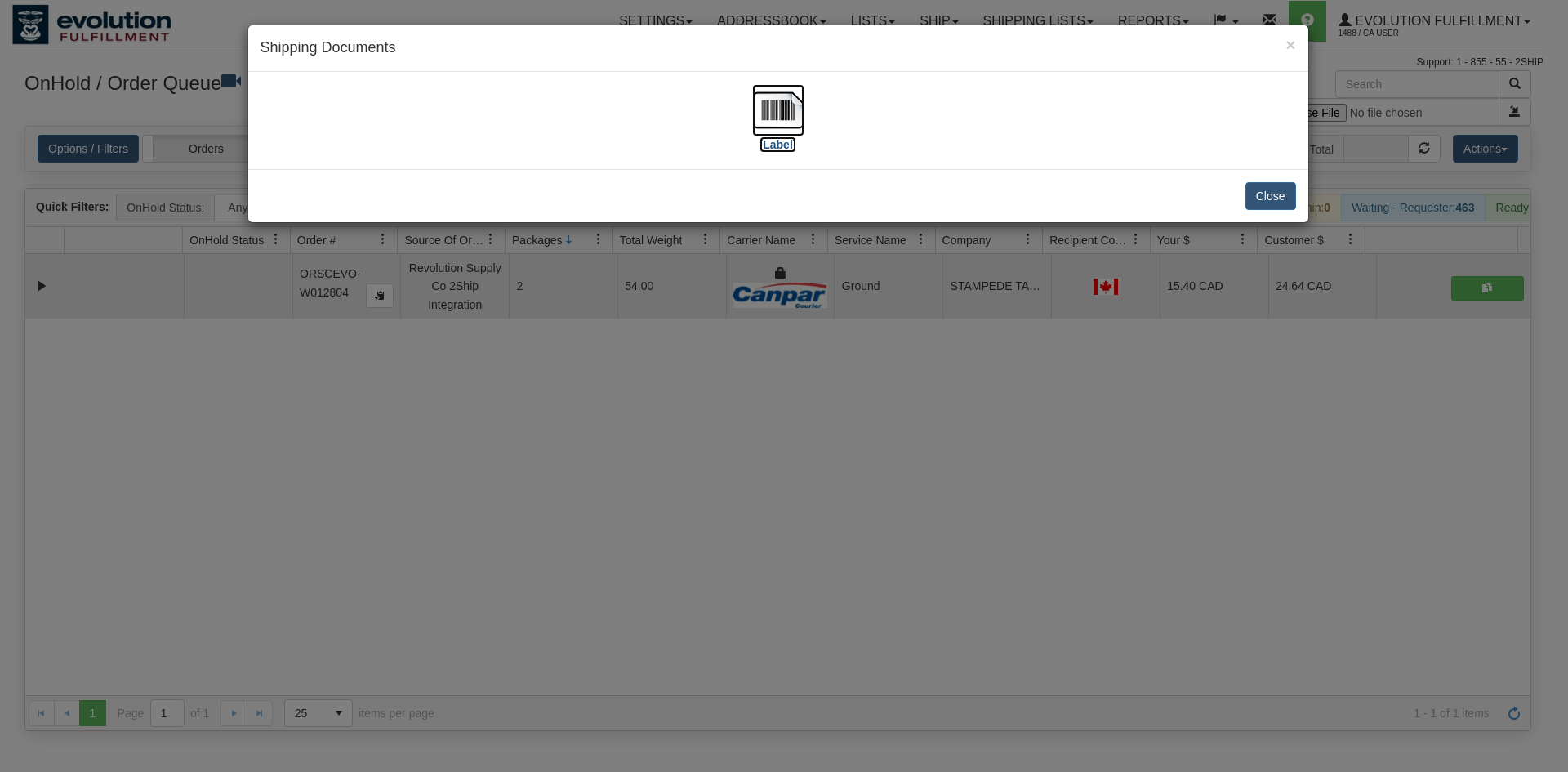
click at [787, 106] on img at bounding box center [778, 110] width 53 height 53
click at [571, 608] on div "× Shipping Documents [Label] Close" at bounding box center [784, 386] width 1568 height 772
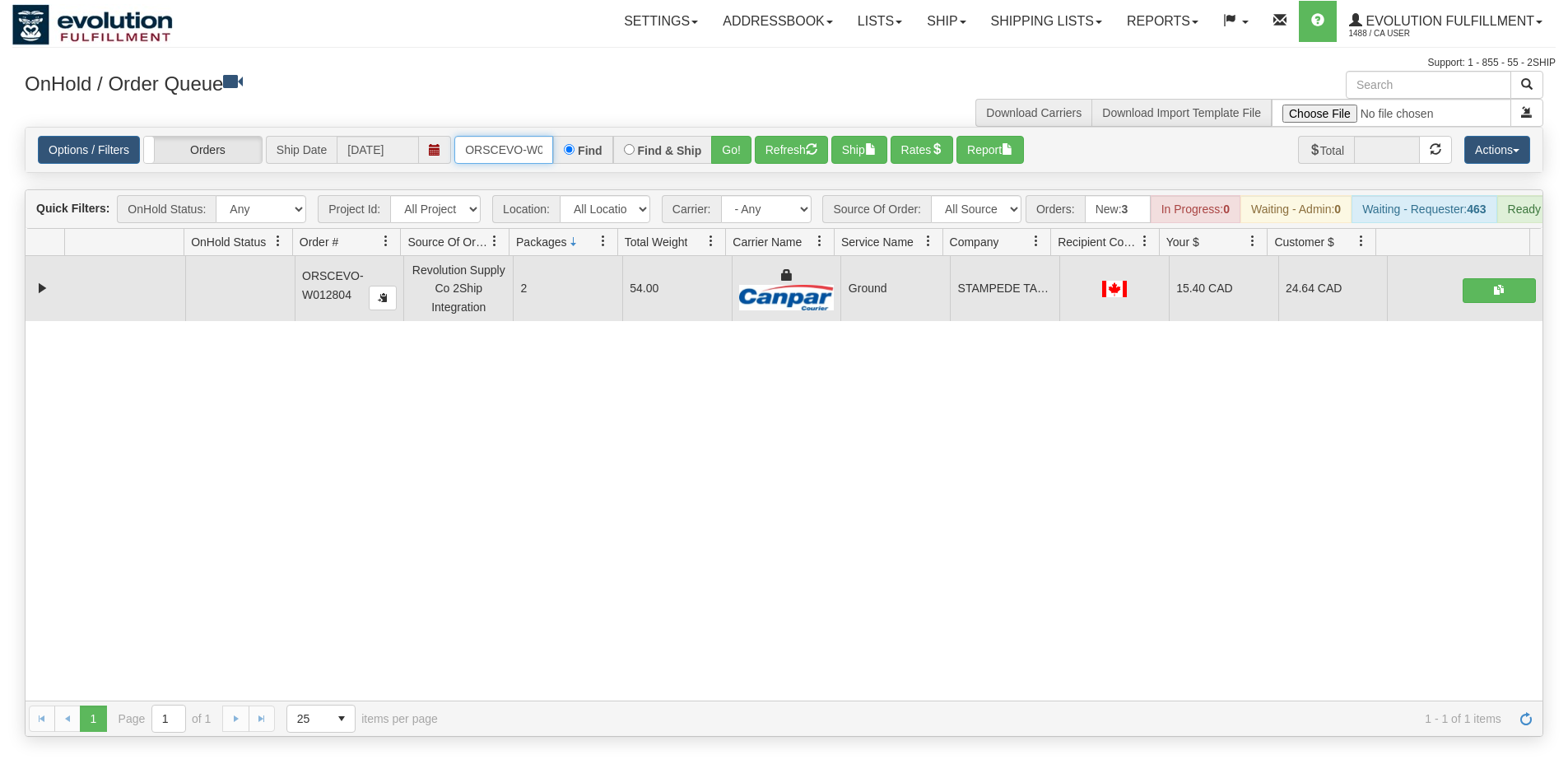
click at [507, 142] on input "ORSCEVO-W012804" at bounding box center [504, 150] width 99 height 28
click at [741, 136] on button "Go!" at bounding box center [731, 150] width 40 height 28
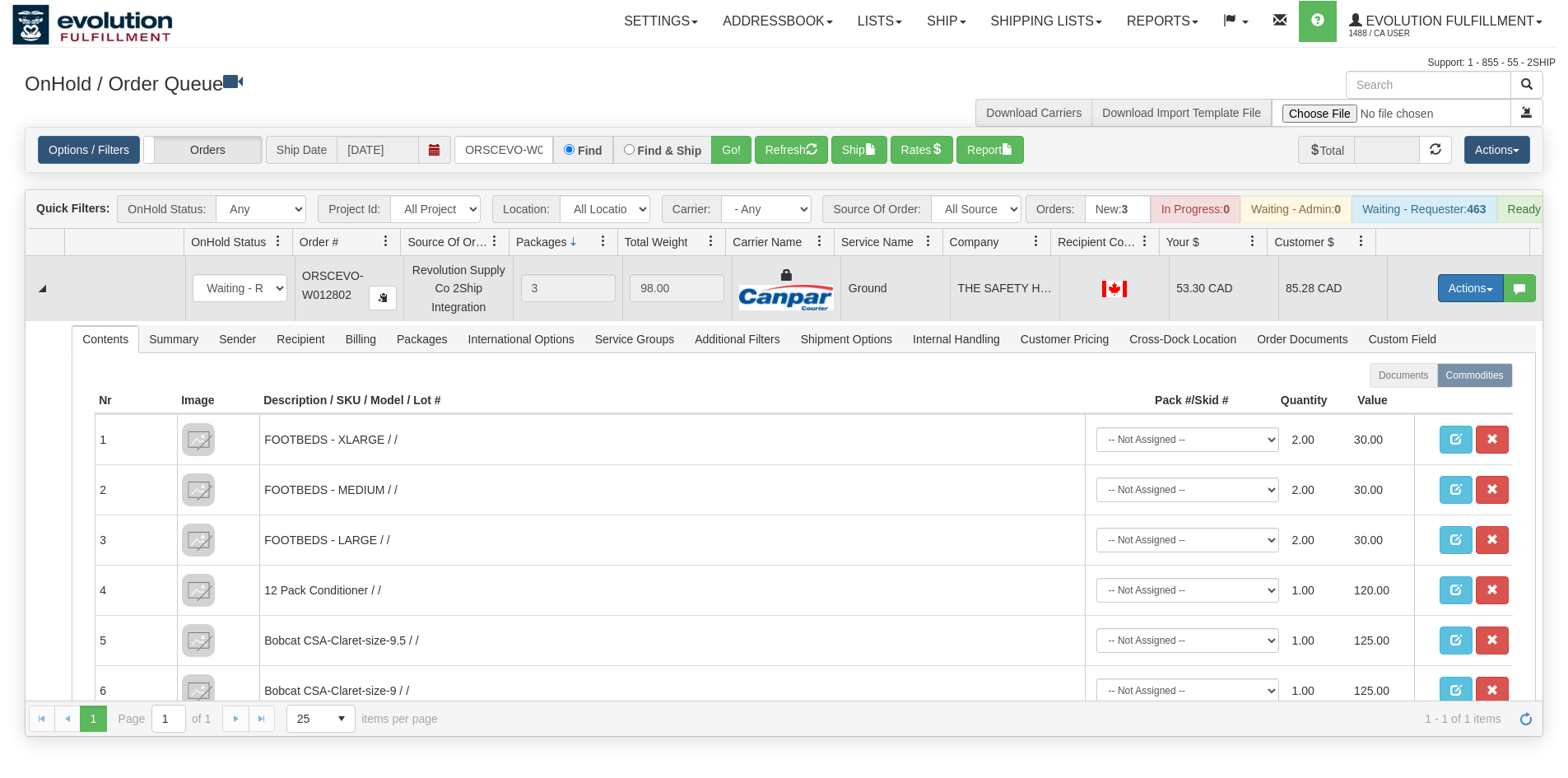
click at [1461, 303] on button "Actions" at bounding box center [1471, 288] width 66 height 28
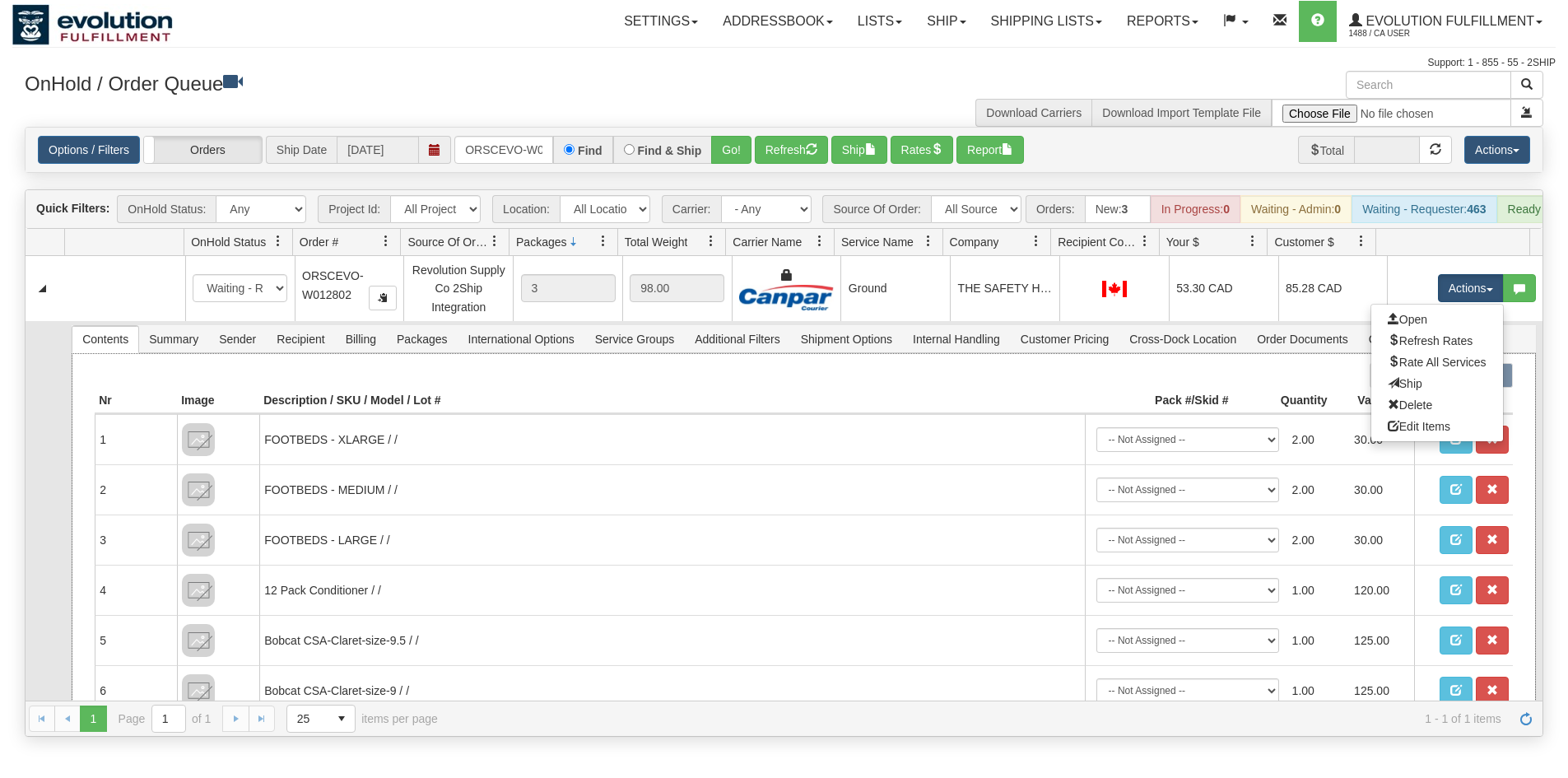
drag, startPoint x: 1403, startPoint y: 314, endPoint x: 888, endPoint y: 396, distance: 521.5
click at [881, 388] on div at bounding box center [803, 376] width 1418 height 24
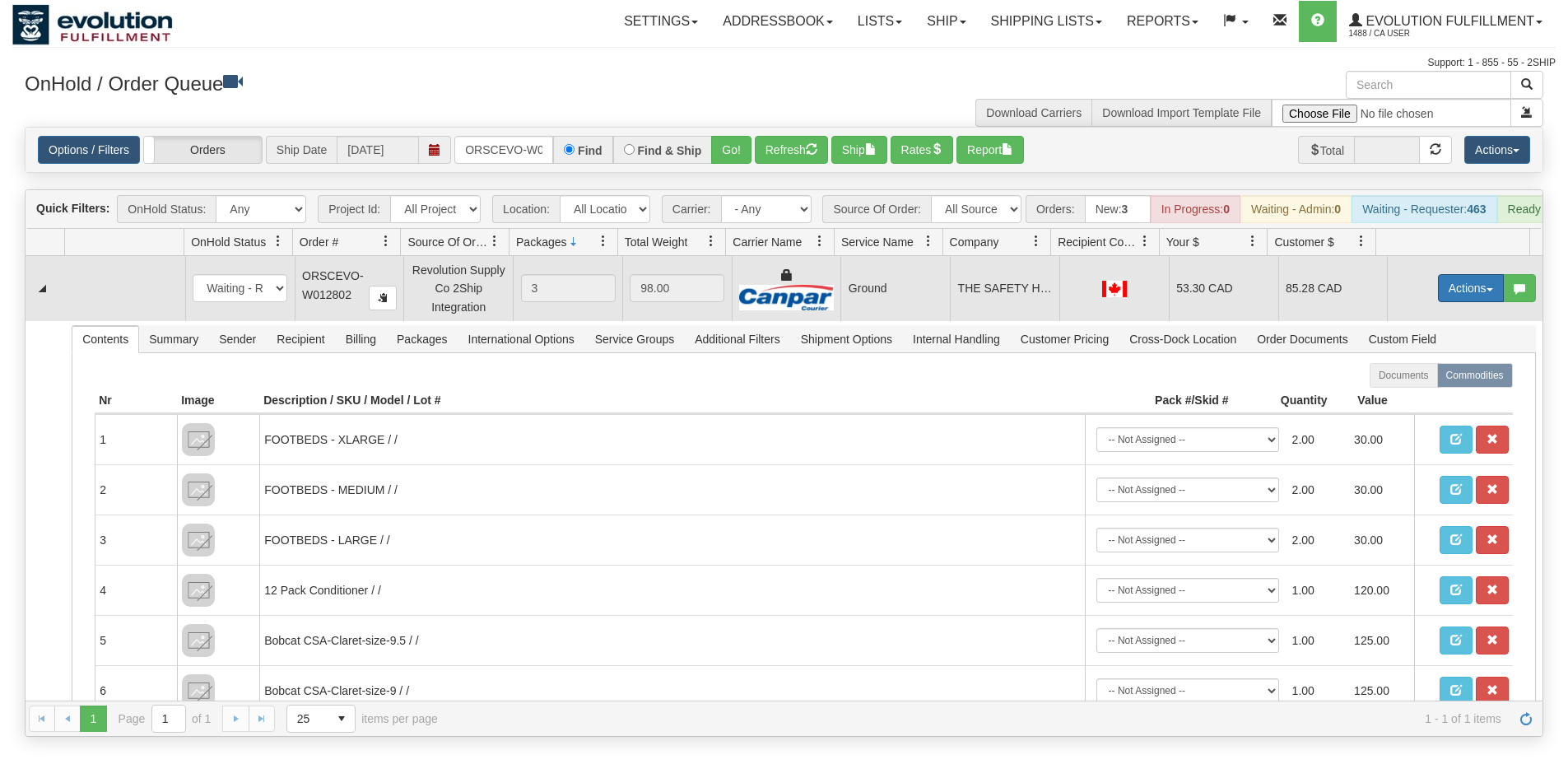
click at [1458, 291] on button "Actions" at bounding box center [1471, 288] width 66 height 28
click at [1394, 390] on span "Ship" at bounding box center [1405, 383] width 35 height 13
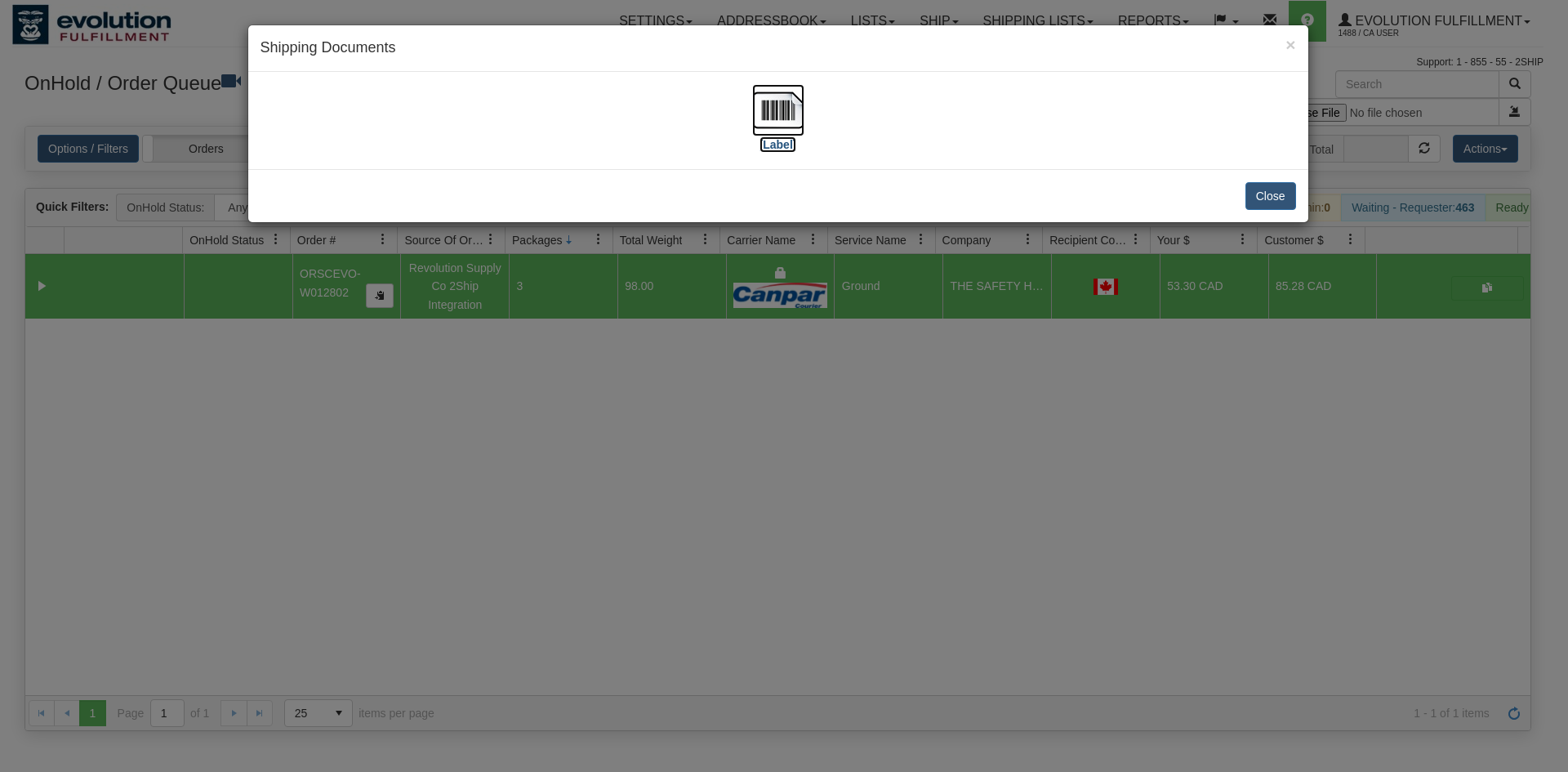
click at [772, 136] on label "[Label]" at bounding box center [779, 144] width 38 height 16
drag, startPoint x: 670, startPoint y: 593, endPoint x: 487, endPoint y: 143, distance: 485.8
click at [670, 592] on div "× Shipping Documents [Label] Close" at bounding box center [784, 386] width 1568 height 772
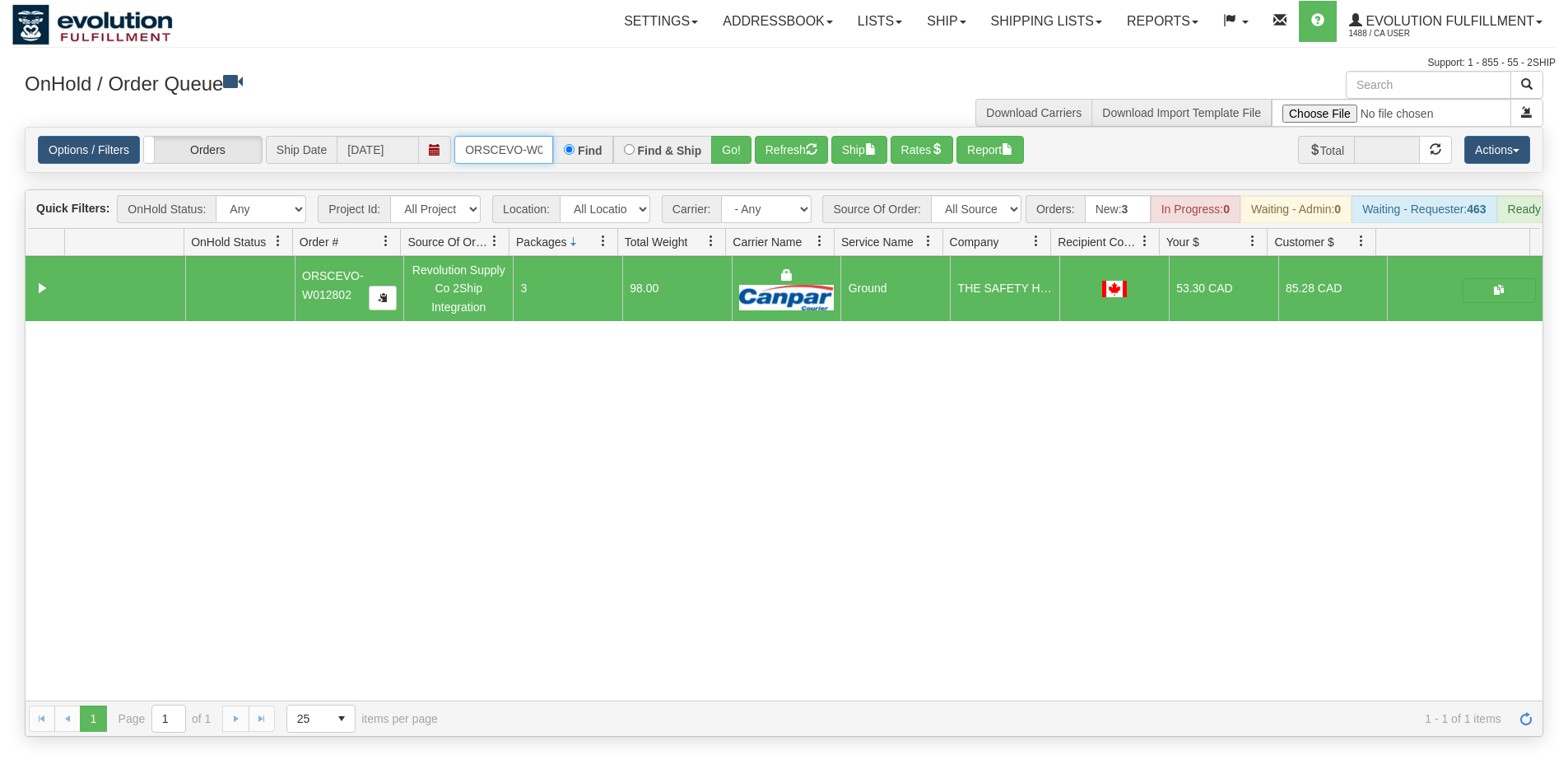
click at [524, 145] on input "ORSCEVO-W012802" at bounding box center [504, 150] width 99 height 28
click at [728, 152] on button "Go!" at bounding box center [731, 150] width 40 height 28
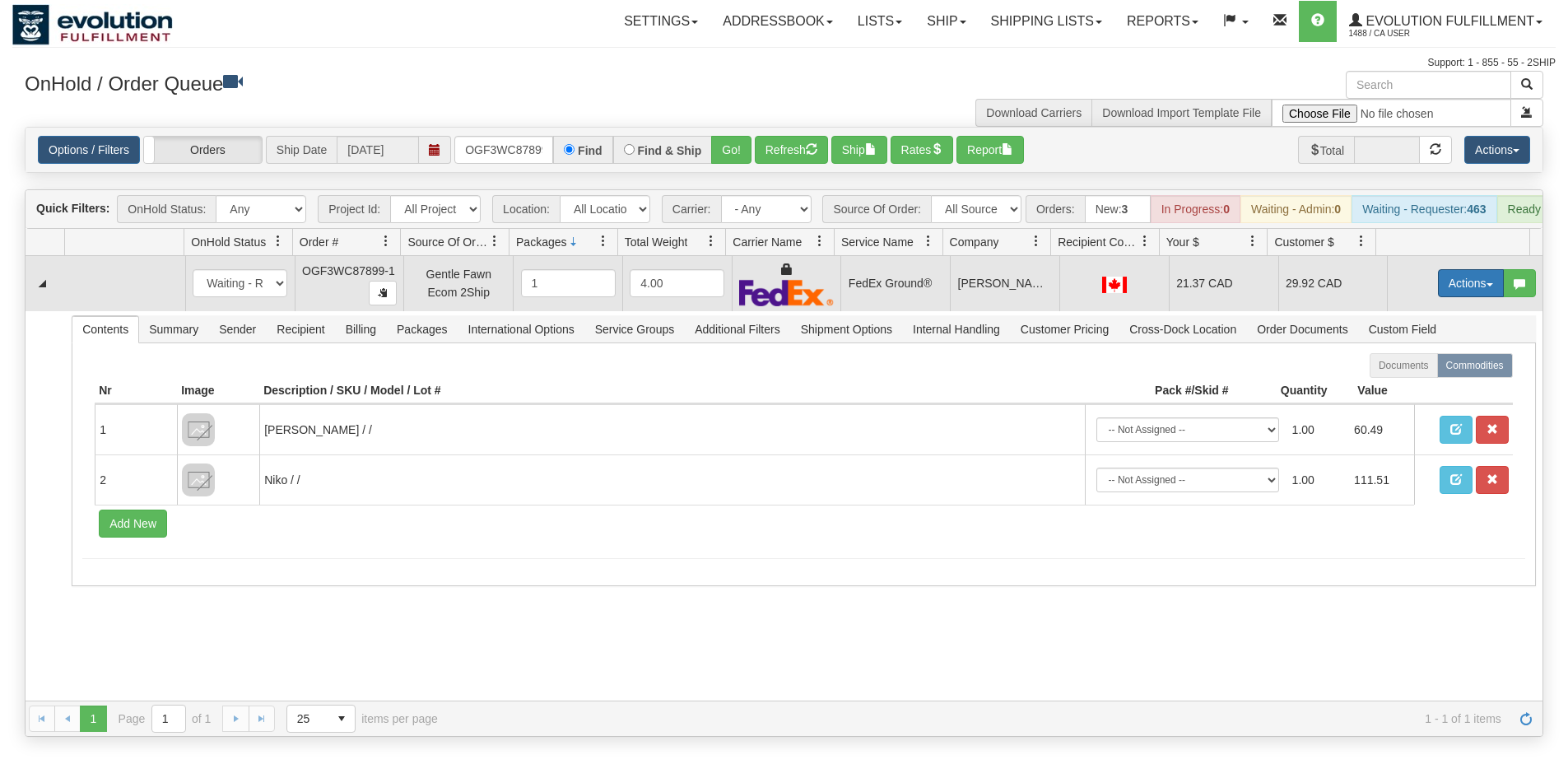
click at [1444, 297] on button "Actions" at bounding box center [1471, 283] width 66 height 28
click at [1388, 385] on span "Ship" at bounding box center [1405, 378] width 35 height 13
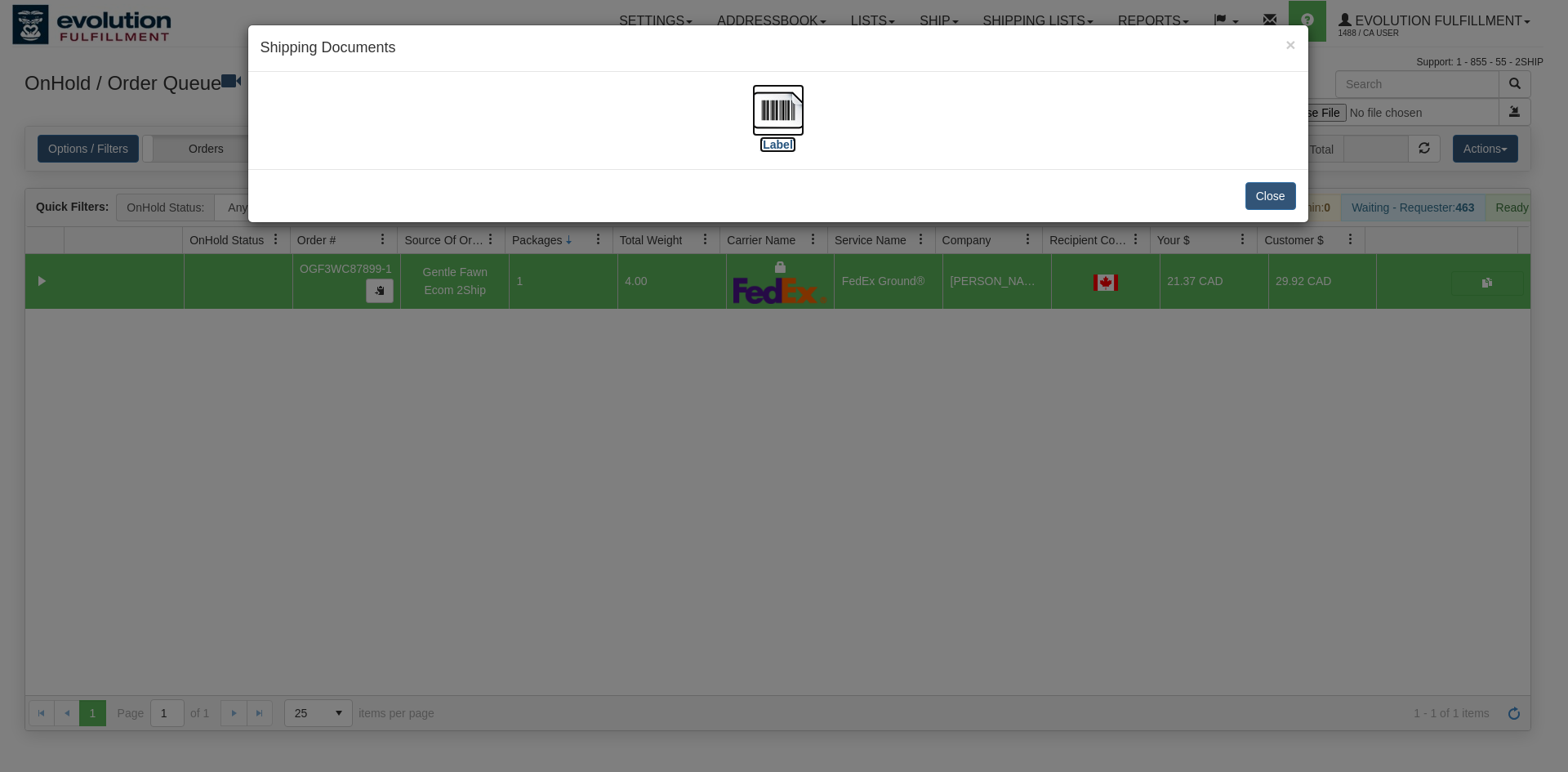
click at [795, 129] on img at bounding box center [778, 110] width 53 height 53
click at [711, 539] on div "× Shipping Documents [Label] Close" at bounding box center [784, 386] width 1568 height 772
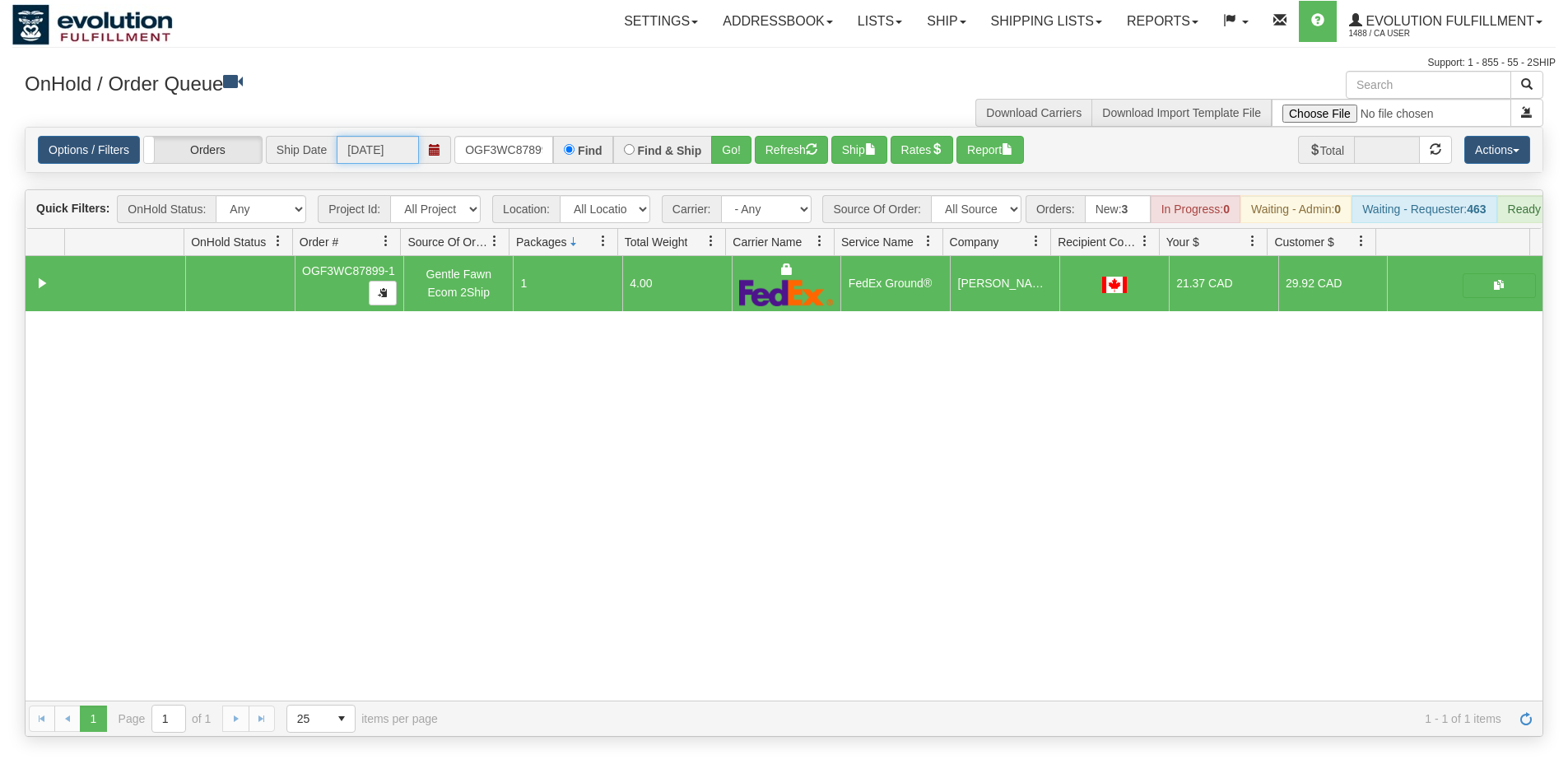
click at [415, 154] on input "[DATE]" at bounding box center [377, 150] width 83 height 28
click at [529, 150] on input "OGF3WC87899-1" at bounding box center [504, 150] width 99 height 28
click at [721, 156] on button "Go!" at bounding box center [731, 150] width 40 height 28
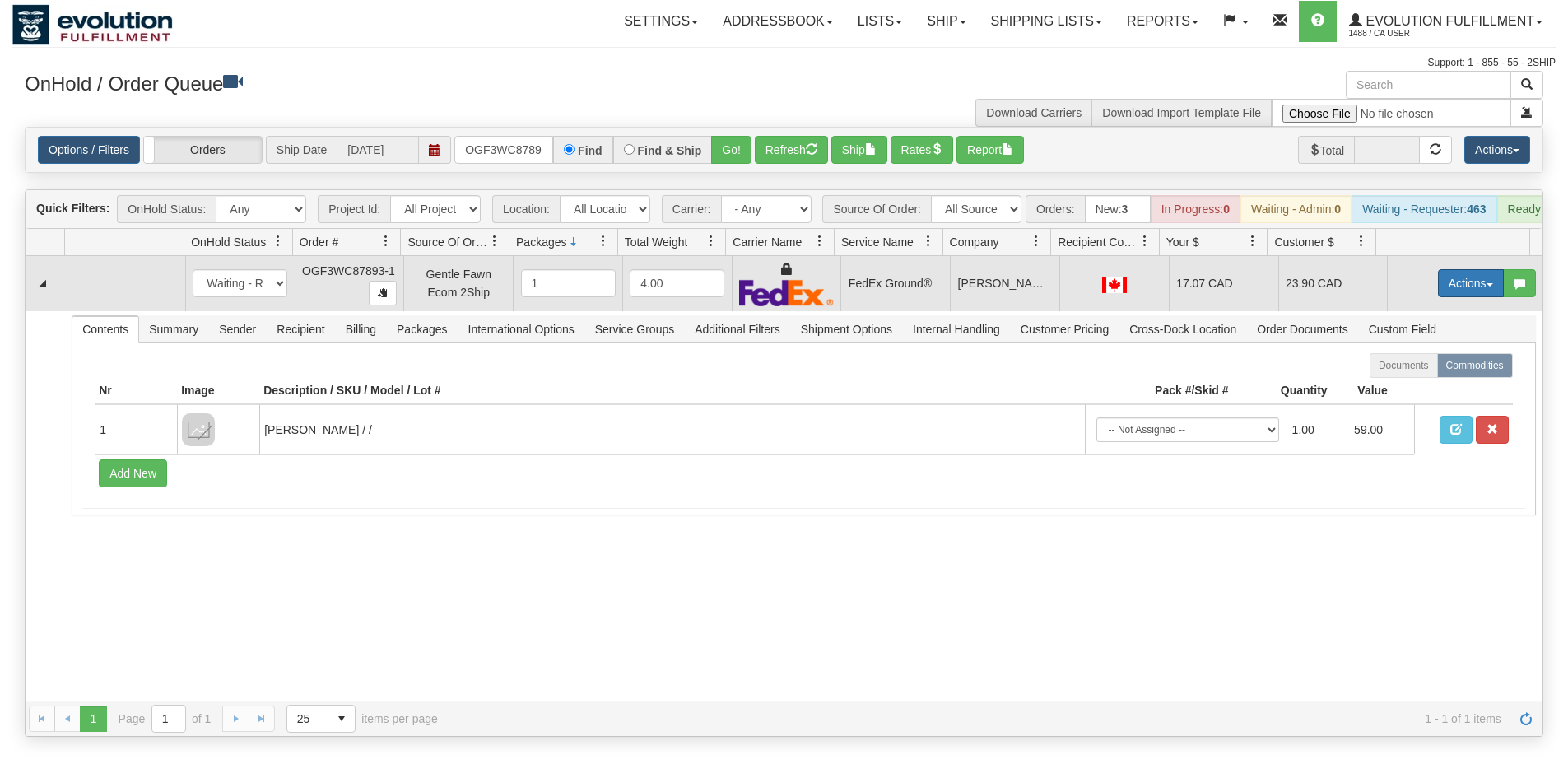
click at [1470, 297] on button "Actions" at bounding box center [1471, 283] width 66 height 28
click at [1392, 385] on span "Ship" at bounding box center [1405, 378] width 35 height 13
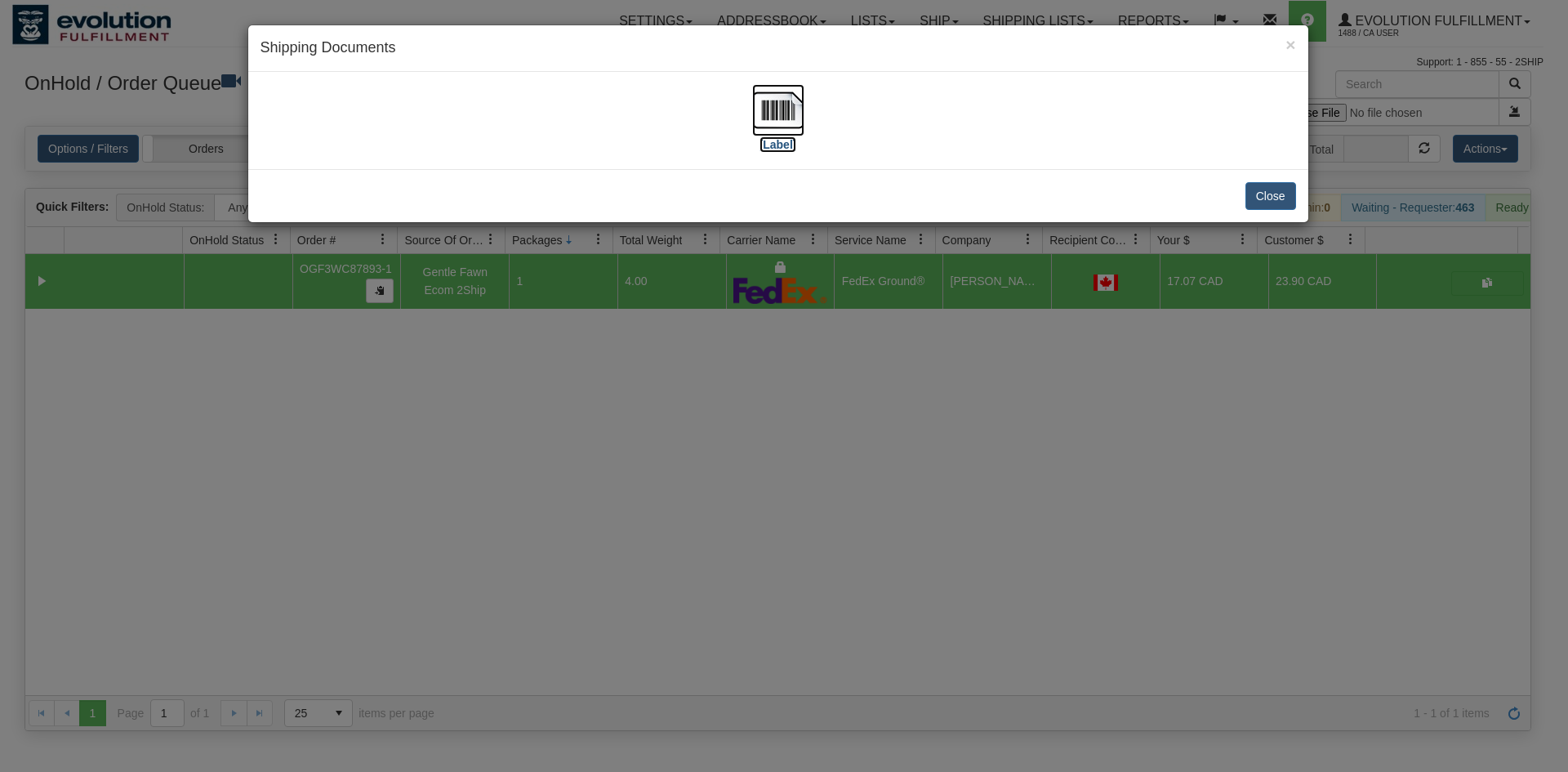
click at [769, 115] on img at bounding box center [778, 110] width 53 height 53
click at [566, 411] on div "× Shipping Documents [Label] Close" at bounding box center [784, 386] width 1568 height 772
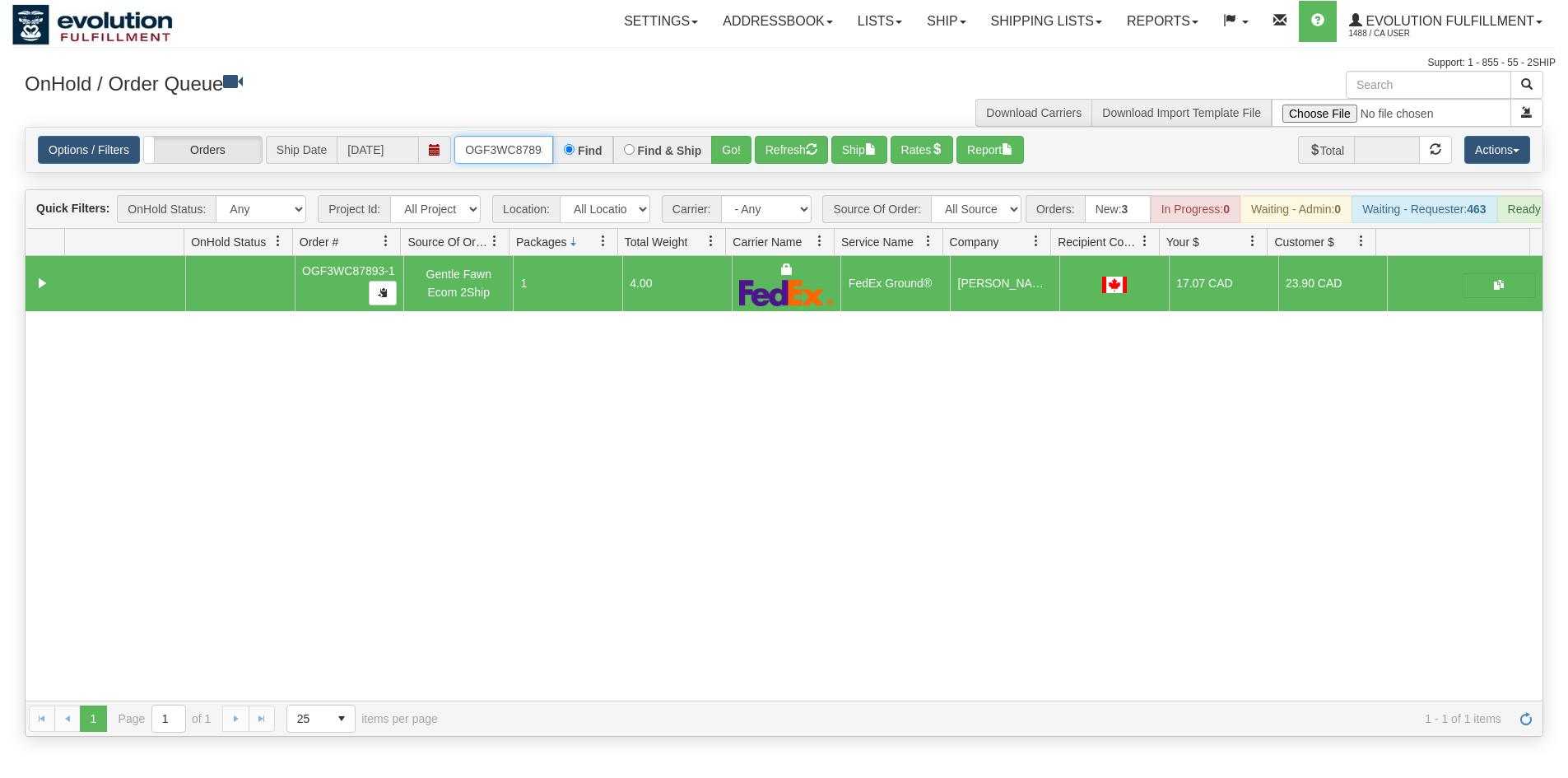
click at [498, 142] on input "OGF3WC87893-1" at bounding box center [504, 150] width 99 height 28
click at [734, 142] on button "Go!" at bounding box center [731, 150] width 40 height 28
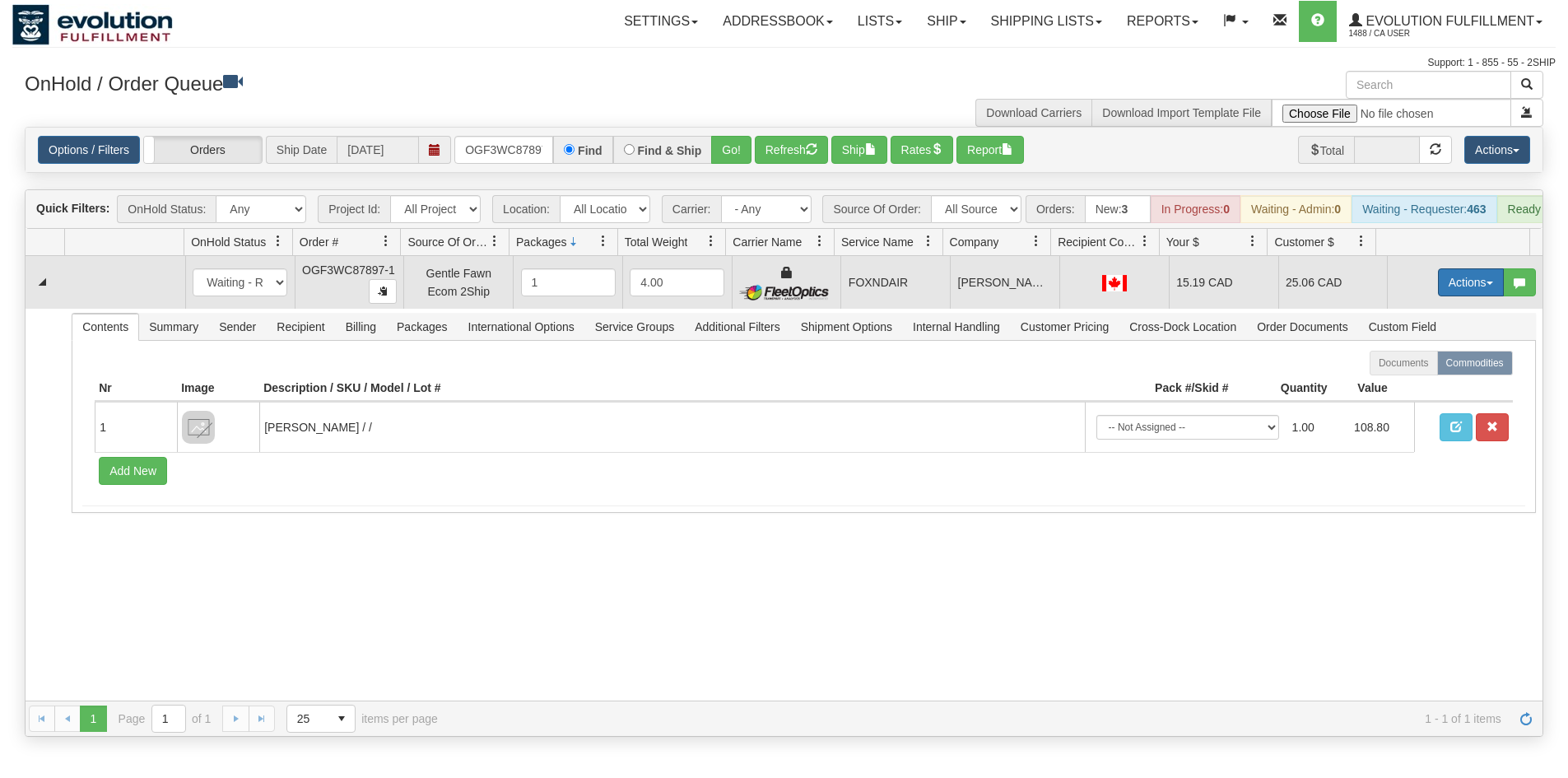
click at [1458, 287] on button "Actions" at bounding box center [1471, 283] width 66 height 28
click at [1388, 384] on span "Ship" at bounding box center [1405, 377] width 35 height 13
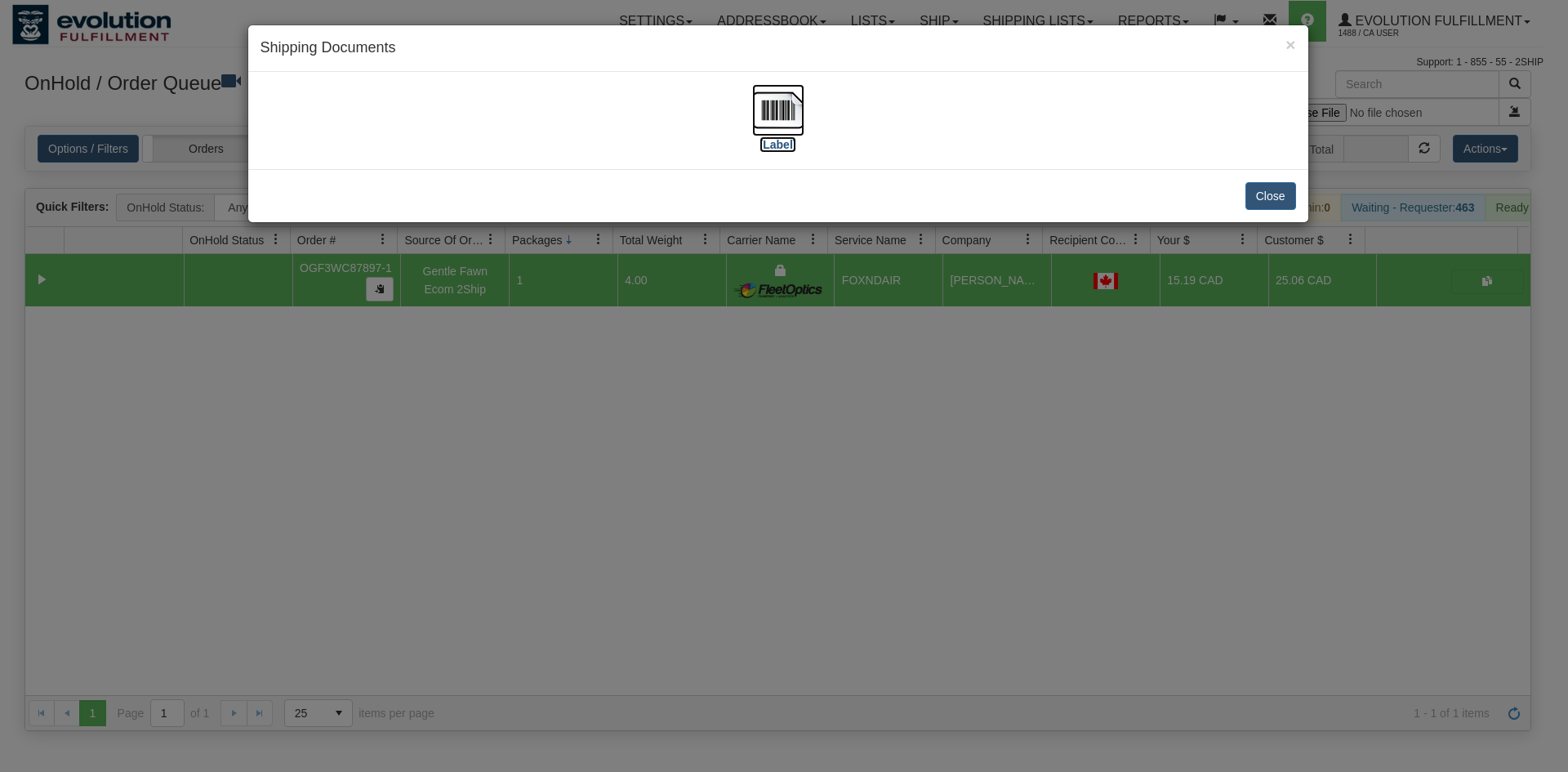
click at [787, 126] on img at bounding box center [778, 110] width 53 height 53
drag, startPoint x: 543, startPoint y: 366, endPoint x: 551, endPoint y: 325, distance: 41.8
click at [546, 360] on div "× Shipping Documents [Label] Close" at bounding box center [784, 386] width 1568 height 772
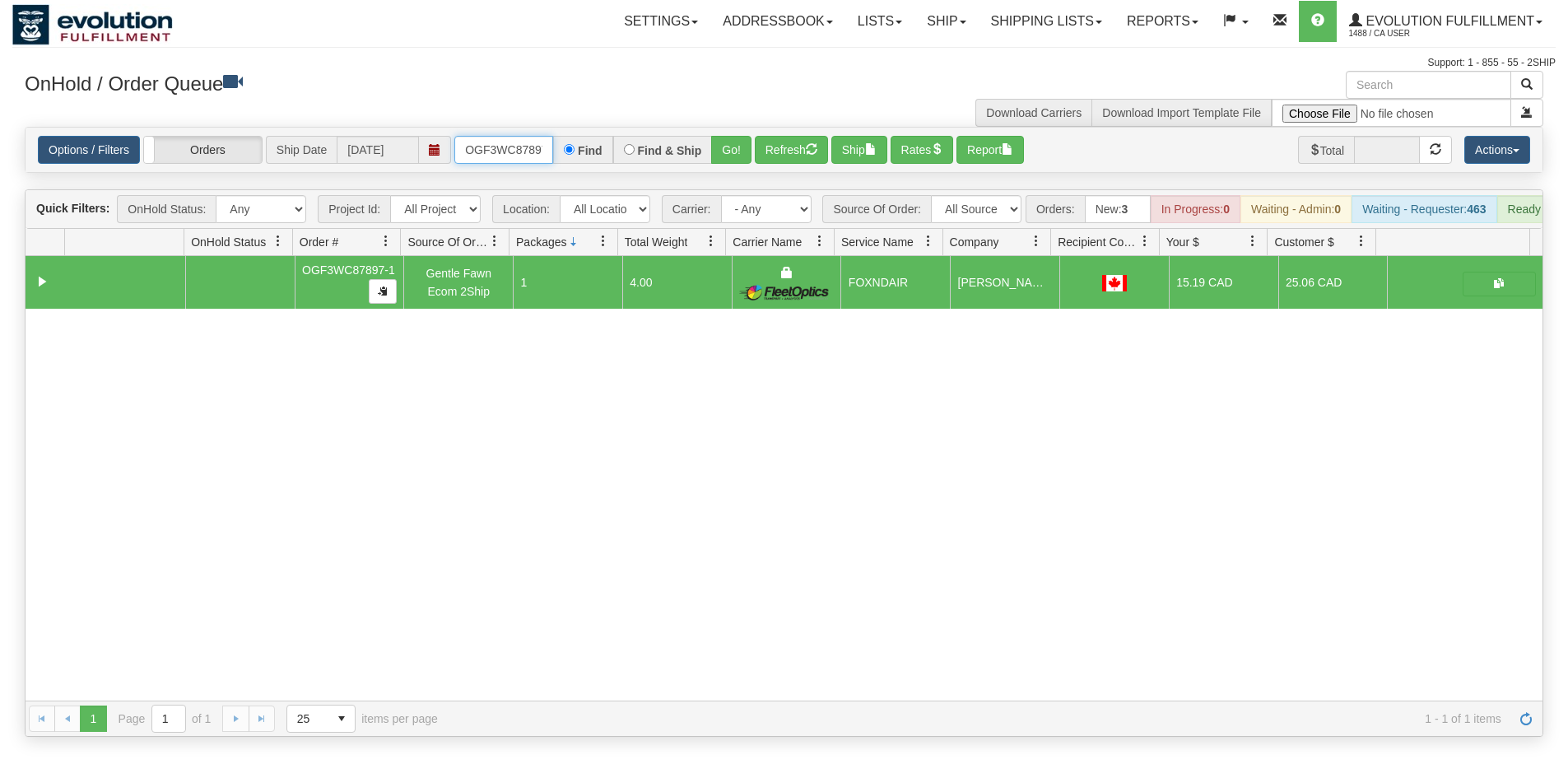
click at [484, 150] on input "OGF3WC87897-1" at bounding box center [504, 150] width 99 height 28
click at [733, 153] on button "Go!" at bounding box center [731, 150] width 40 height 28
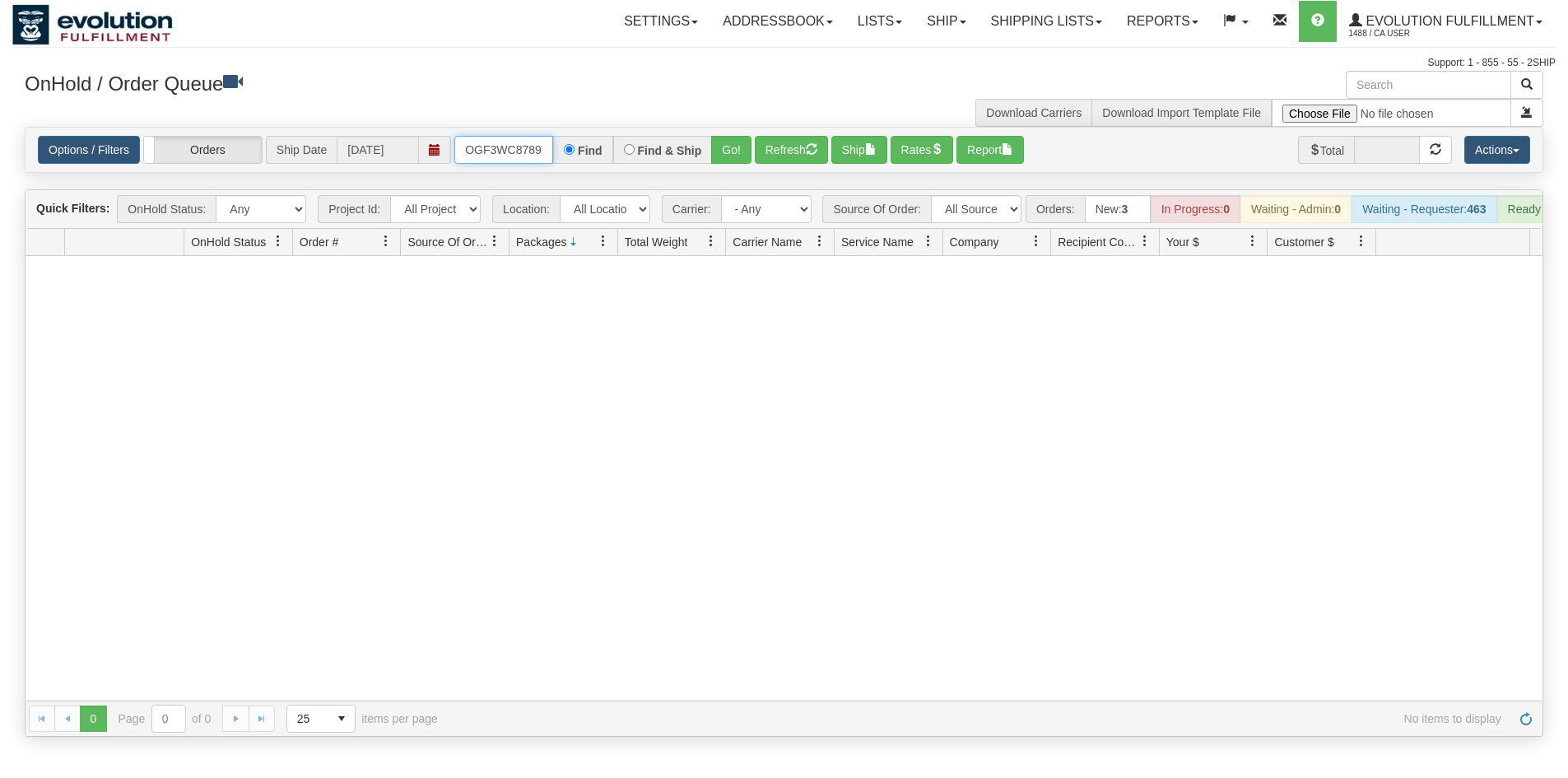
click at [525, 149] on input "OGF3WC87897-1" at bounding box center [504, 150] width 99 height 28
click at [730, 158] on button "Go!" at bounding box center [731, 150] width 40 height 28
click at [505, 153] on input "OGF3WC8OGF3WC87886-17897-1" at bounding box center [504, 150] width 99 height 28
click at [747, 149] on button "Go!" at bounding box center [731, 150] width 40 height 28
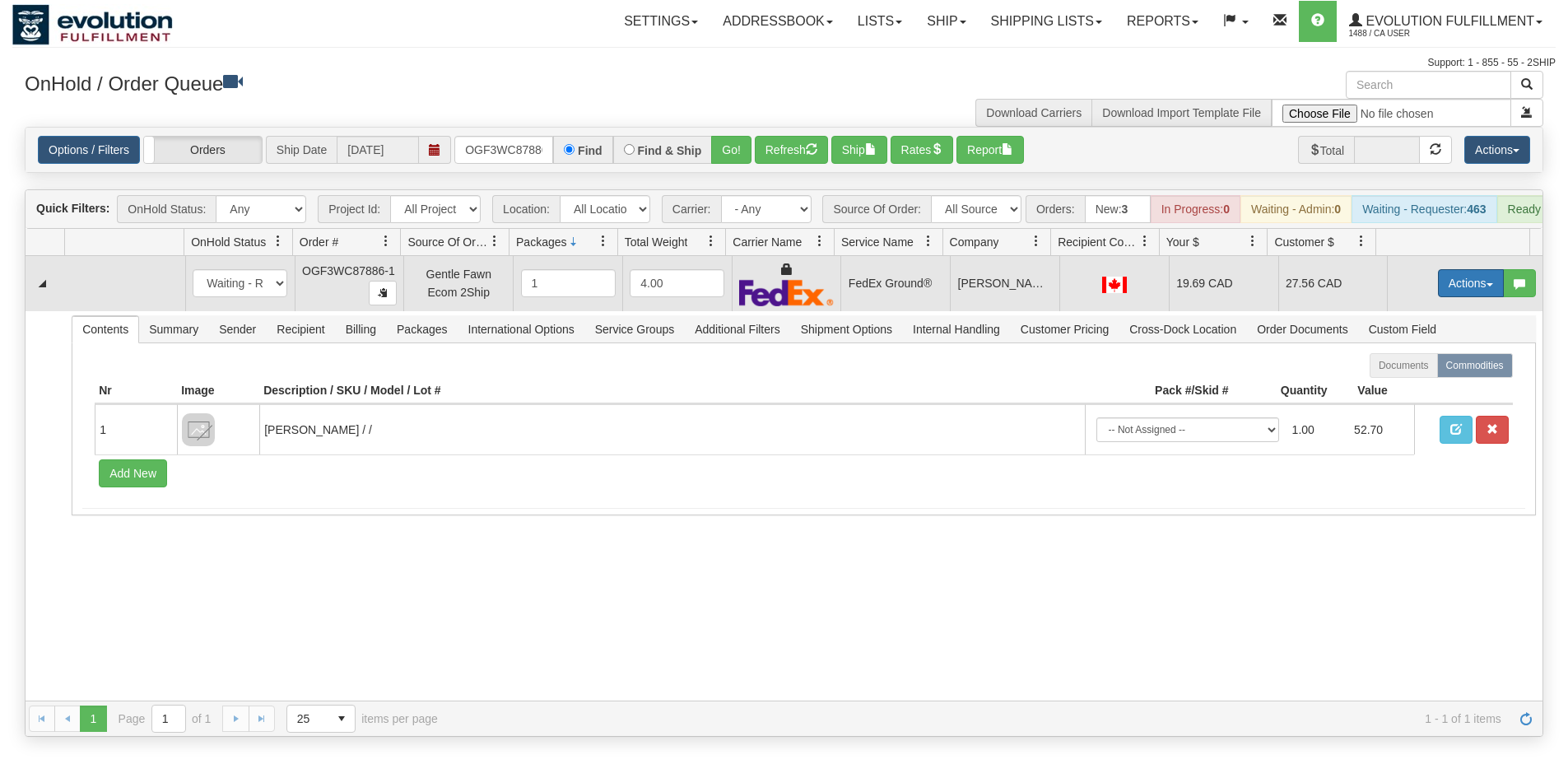
click at [1467, 297] on button "Actions" at bounding box center [1471, 283] width 66 height 28
click at [1414, 388] on link "Ship" at bounding box center [1438, 378] width 132 height 22
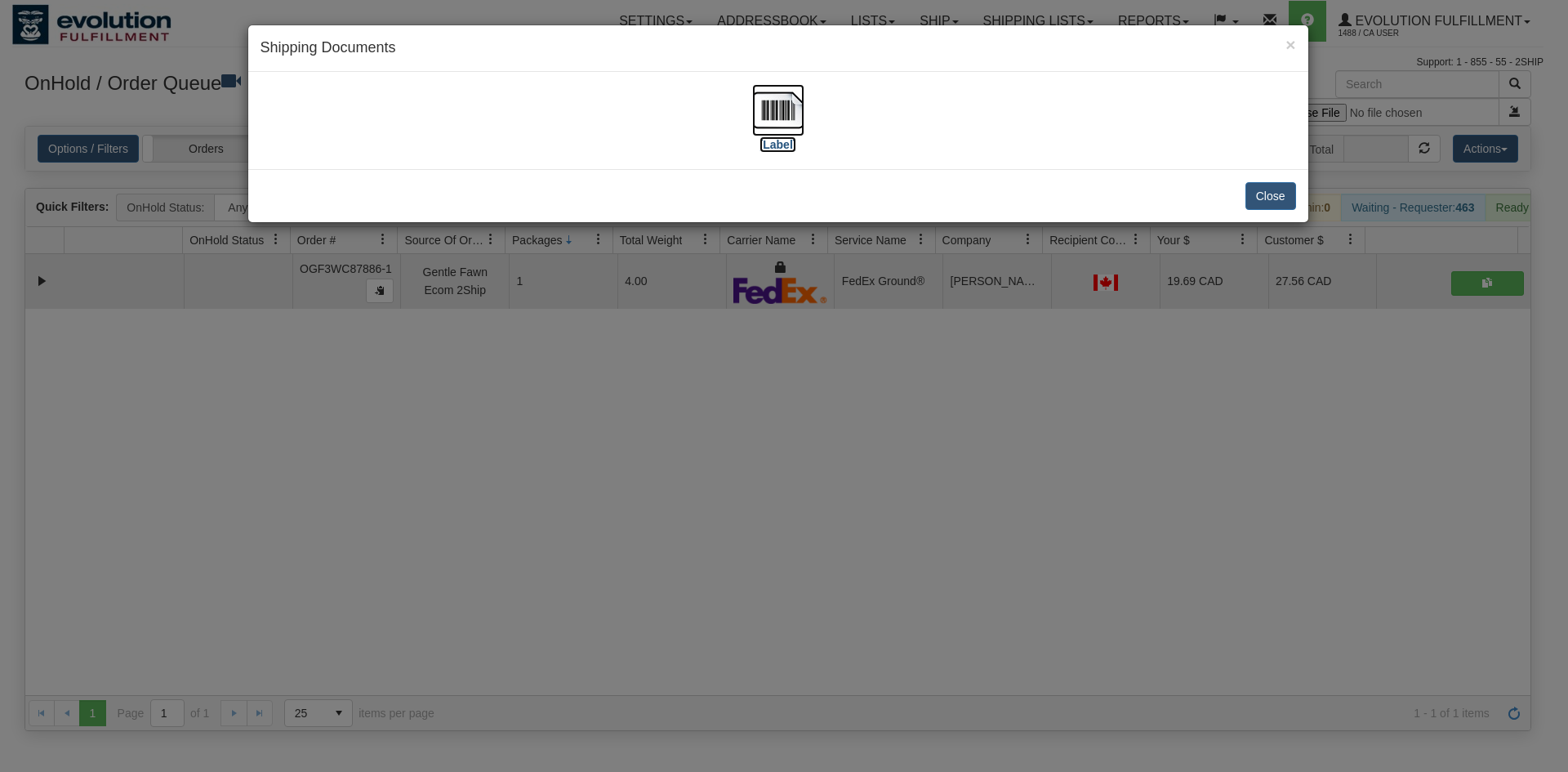
click at [777, 112] on img at bounding box center [778, 110] width 53 height 53
drag, startPoint x: 718, startPoint y: 527, endPoint x: 760, endPoint y: 193, distance: 336.6
click at [741, 496] on div "× Shipping Documents [Label] Close" at bounding box center [784, 386] width 1568 height 772
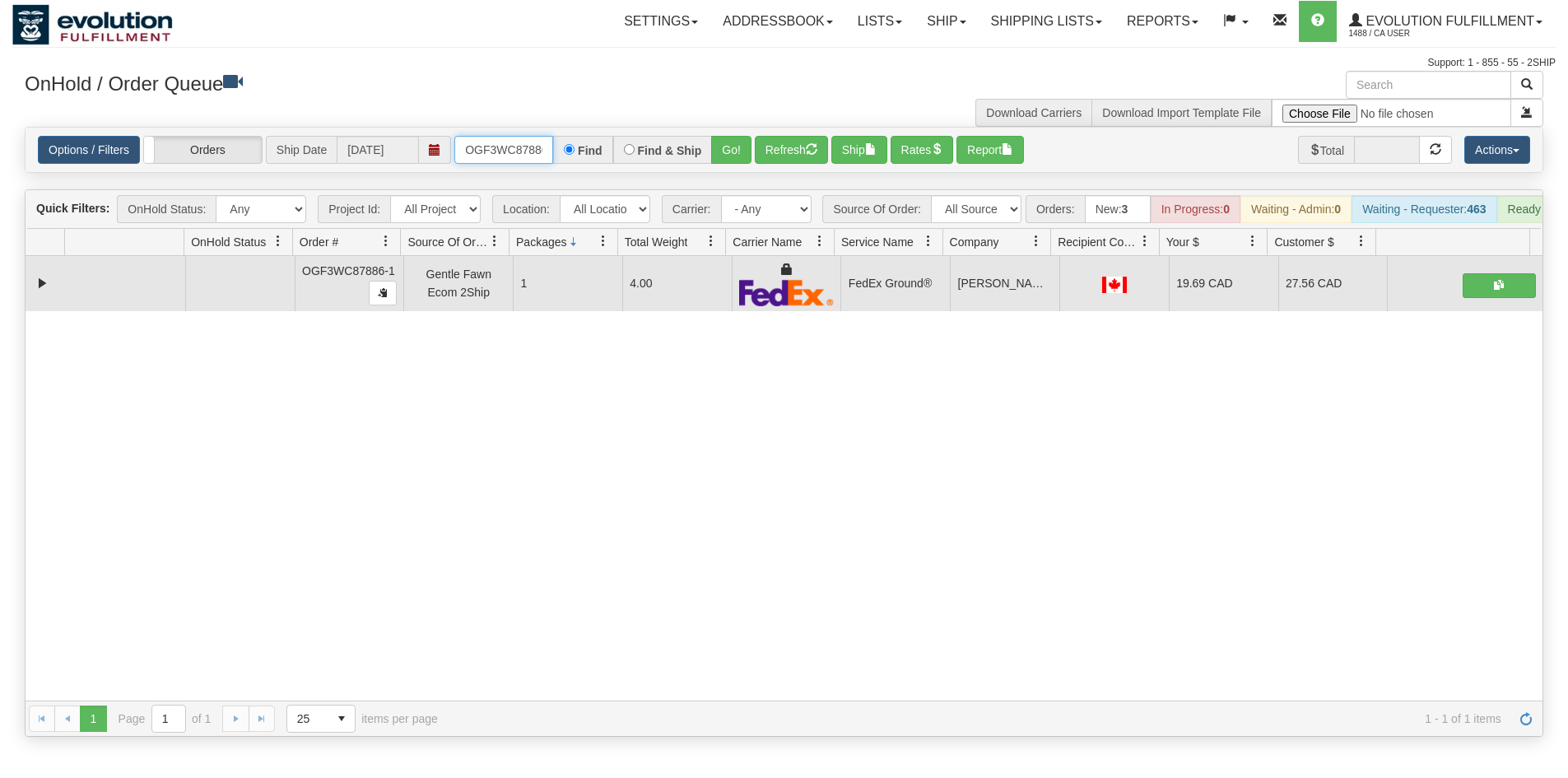
click at [515, 149] on input "OGF3WC87886-1" at bounding box center [504, 150] width 99 height 28
drag, startPoint x: 733, startPoint y: 148, endPoint x: 740, endPoint y: 130, distance: 19.3
click at [731, 146] on button "Go!" at bounding box center [731, 150] width 40 height 28
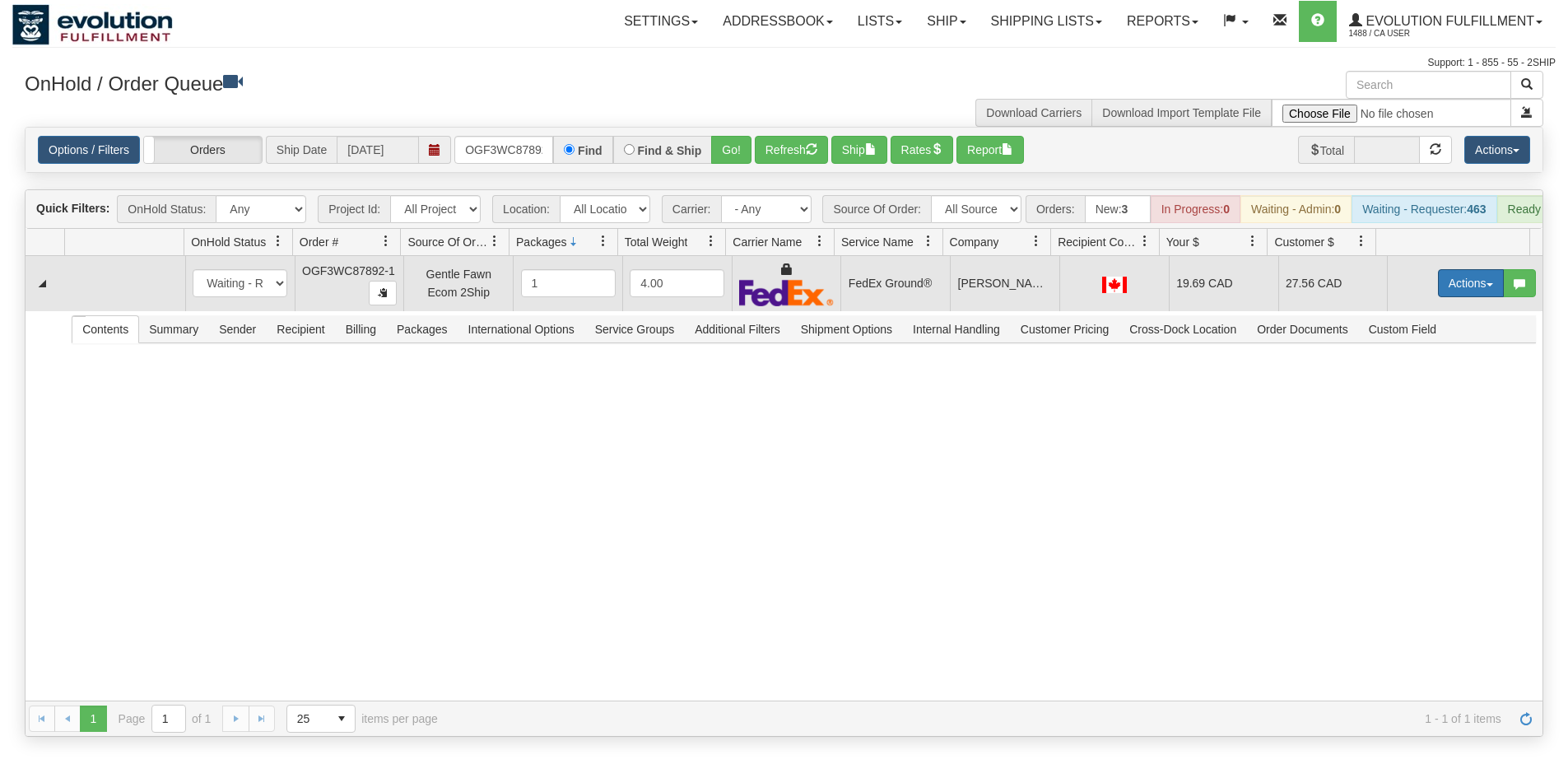
click at [1443, 297] on button "Actions" at bounding box center [1471, 283] width 66 height 28
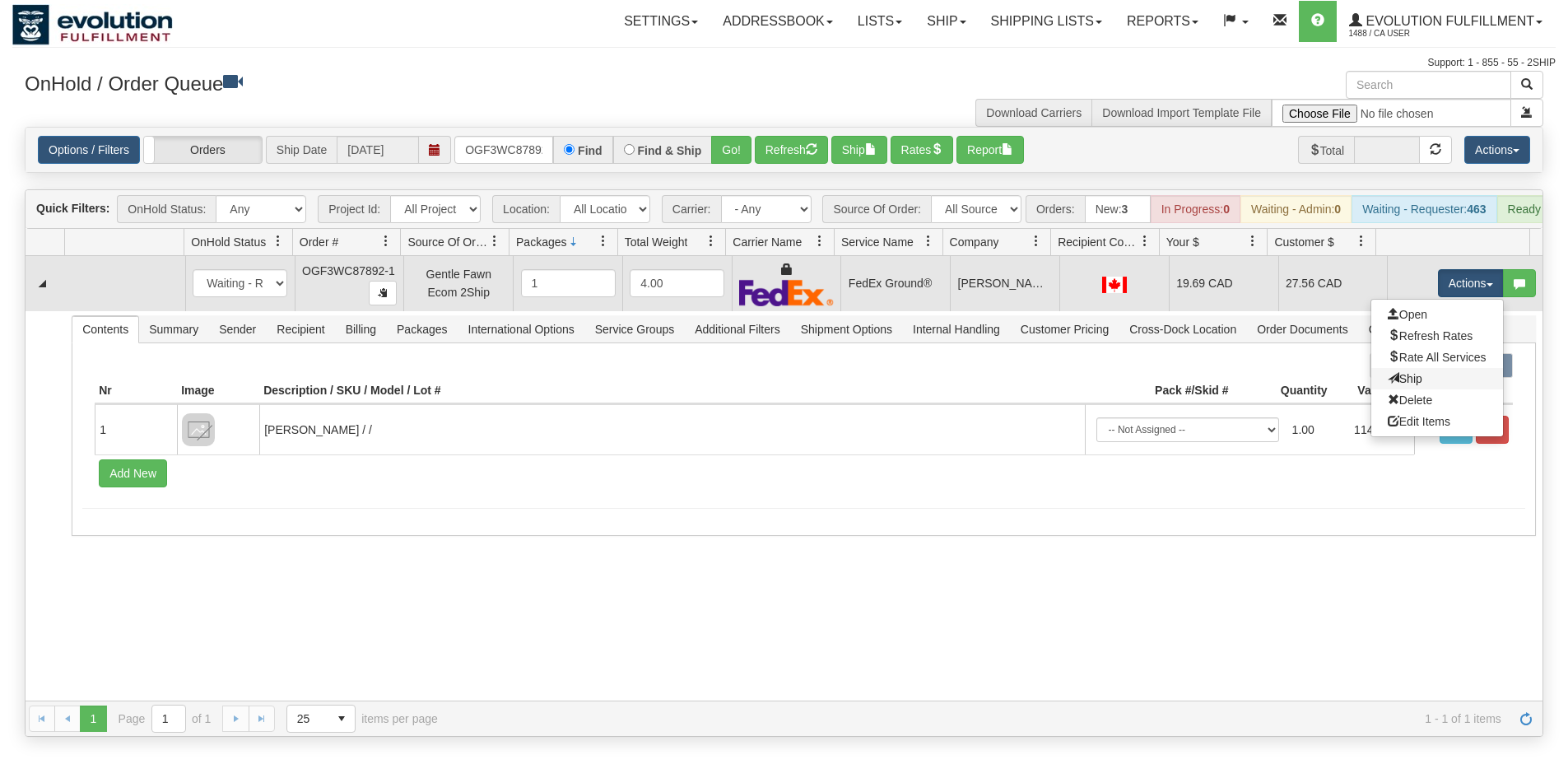
click at [1423, 383] on link "Ship" at bounding box center [1438, 378] width 132 height 22
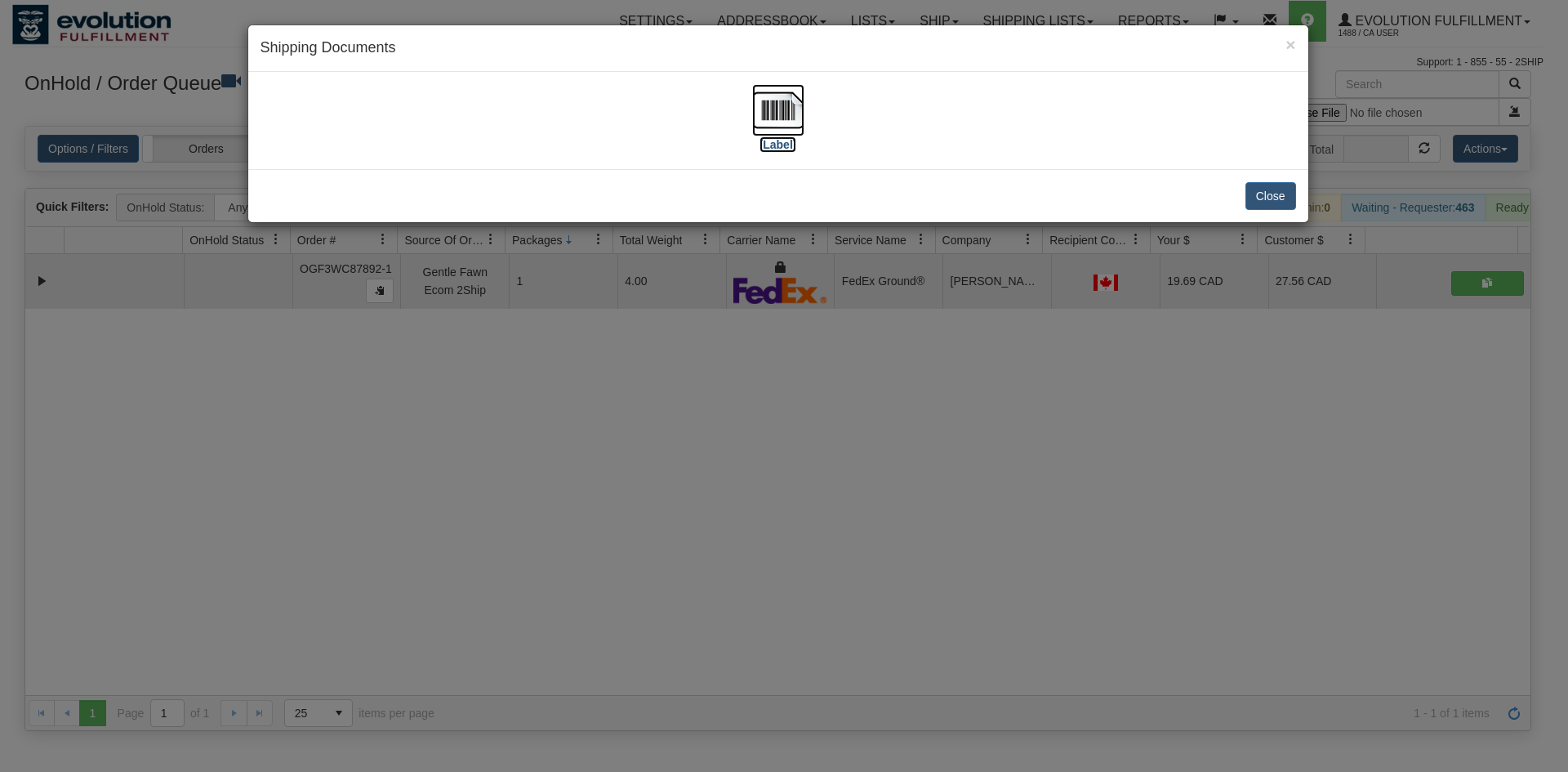
click at [795, 116] on img at bounding box center [778, 110] width 53 height 53
drag, startPoint x: 1051, startPoint y: 396, endPoint x: 754, endPoint y: 193, distance: 359.7
click at [1055, 389] on div "× Shipping Documents [Label] Close" at bounding box center [784, 386] width 1568 height 772
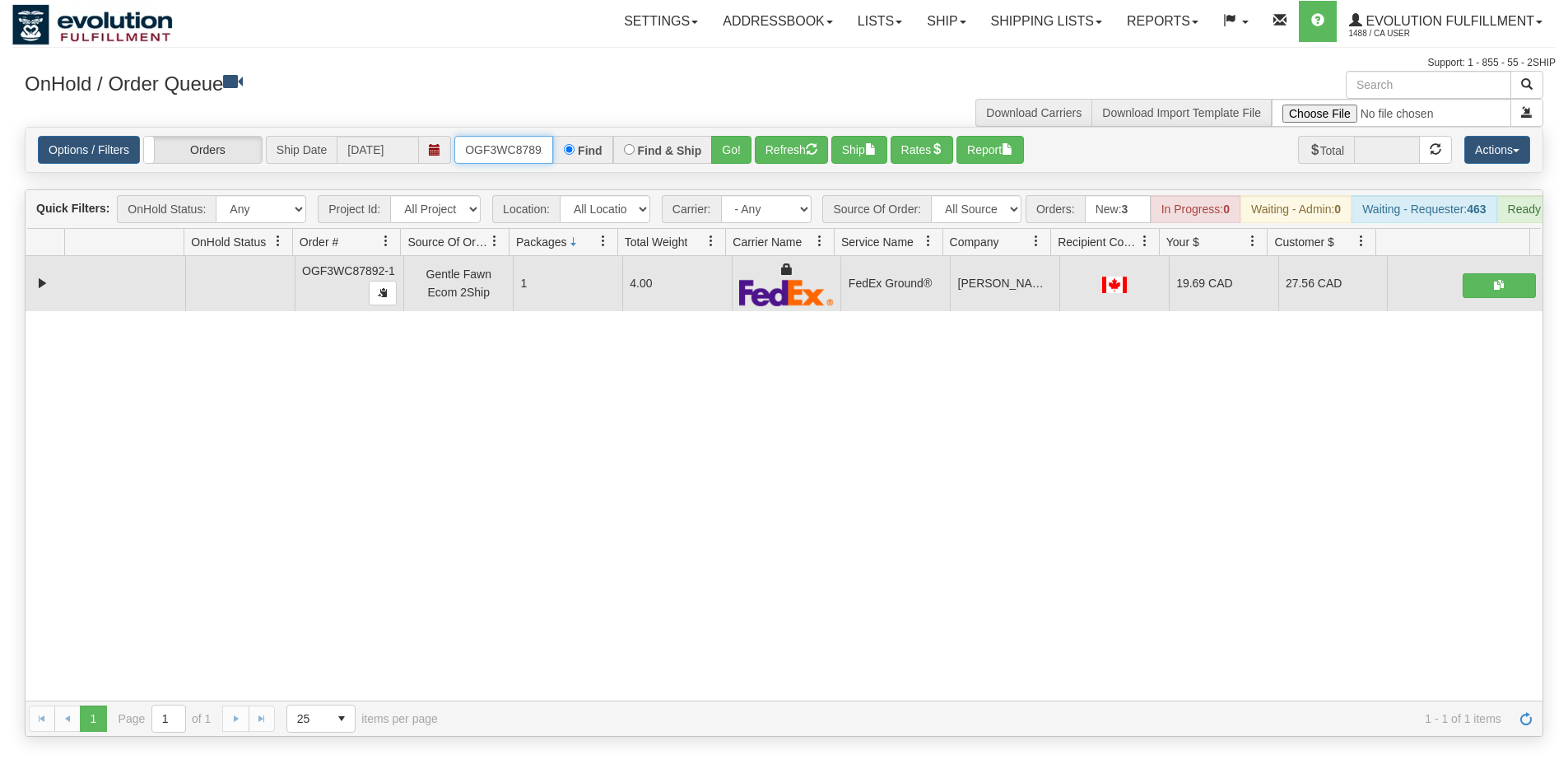
click at [520, 150] on input "OGF3WC87892-1" at bounding box center [504, 150] width 99 height 28
click at [730, 136] on div "Options / Filters Group Shipments Orders Ship Date [DATE] OGF3WC87906-1 Find Fi…" at bounding box center [783, 150] width 1517 height 44
click at [730, 143] on button "Go!" at bounding box center [731, 150] width 40 height 28
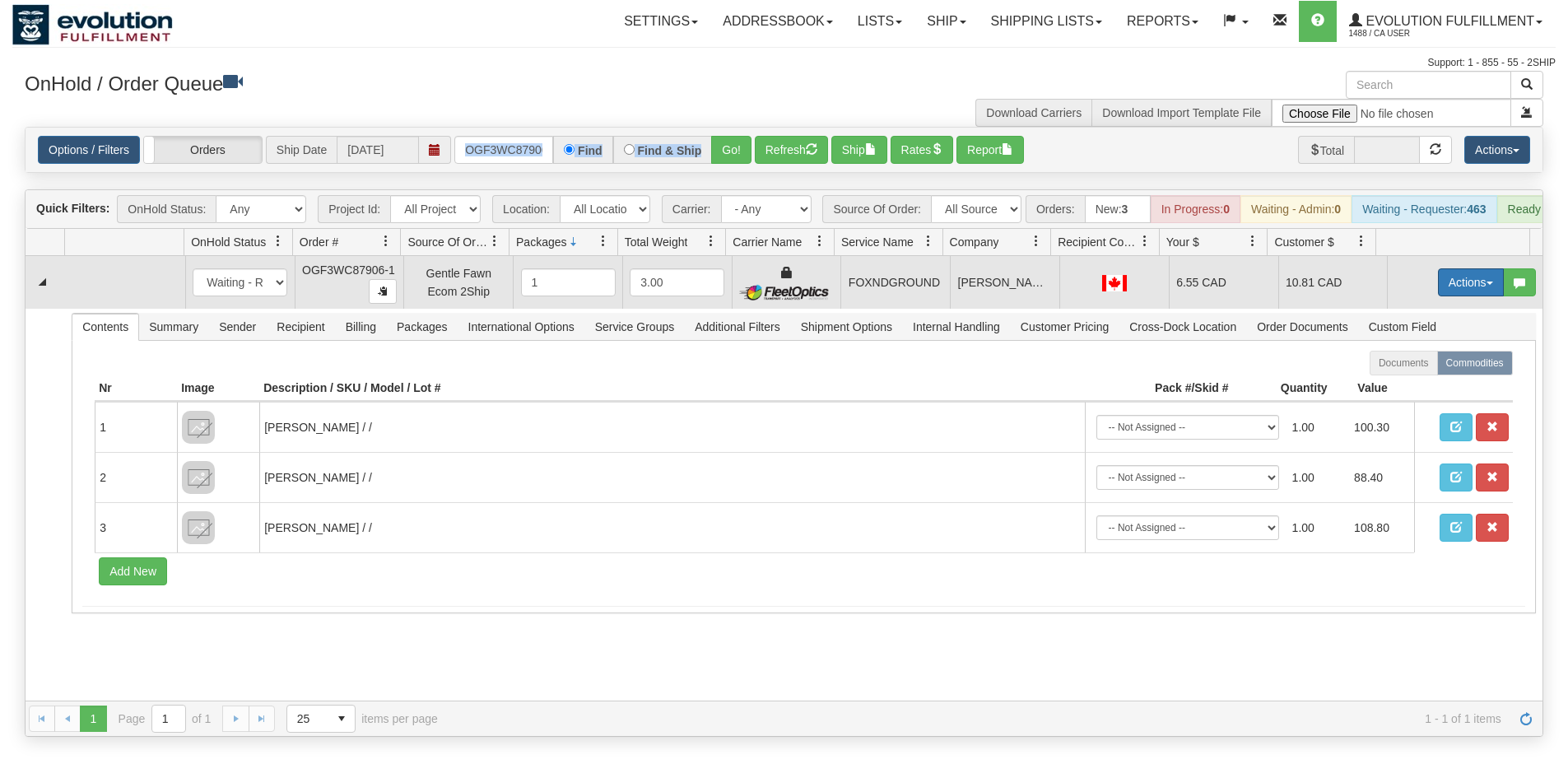
click at [1471, 296] on button "Actions" at bounding box center [1471, 283] width 66 height 28
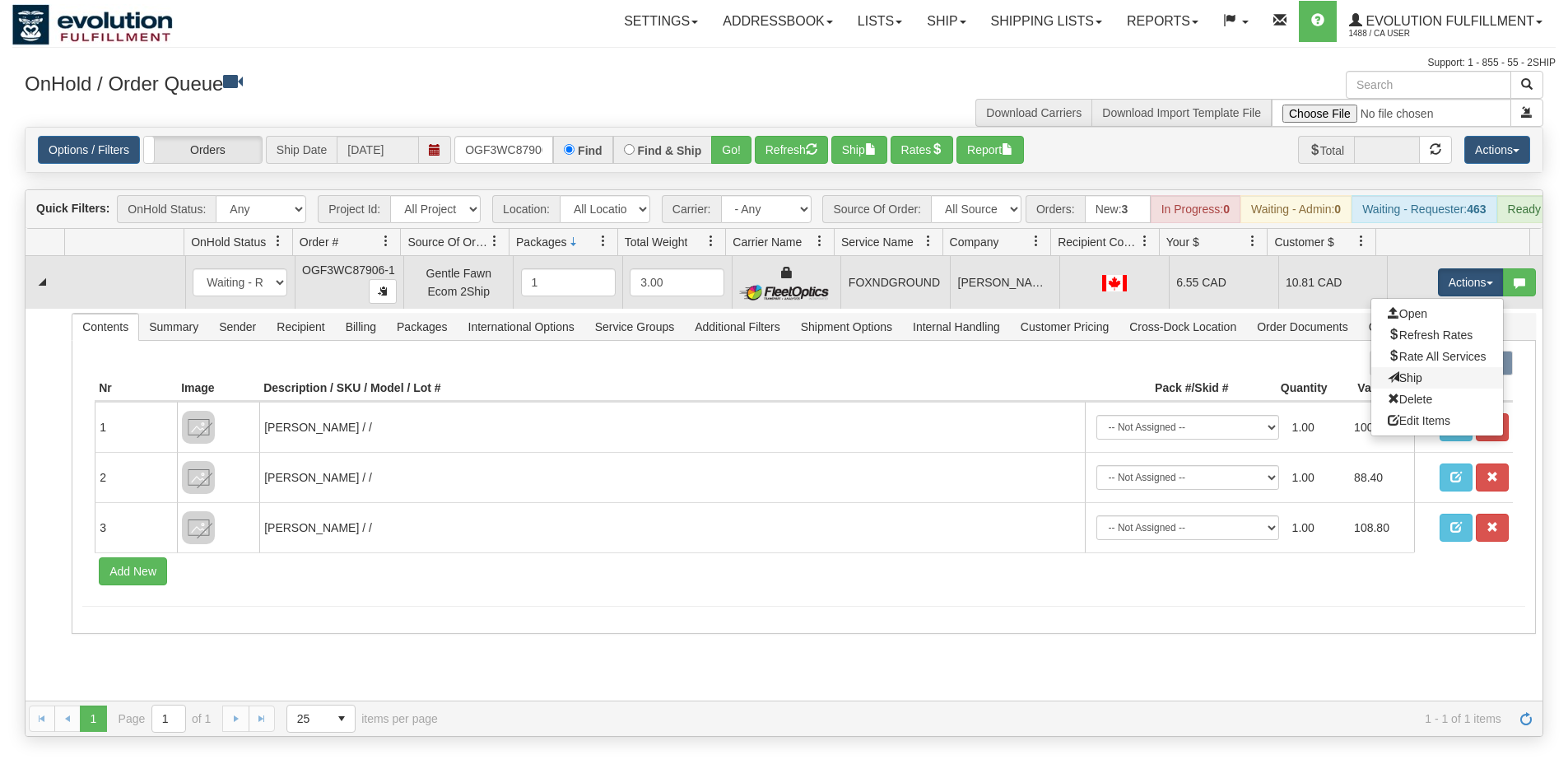
click at [1438, 382] on link "Ship" at bounding box center [1438, 377] width 132 height 22
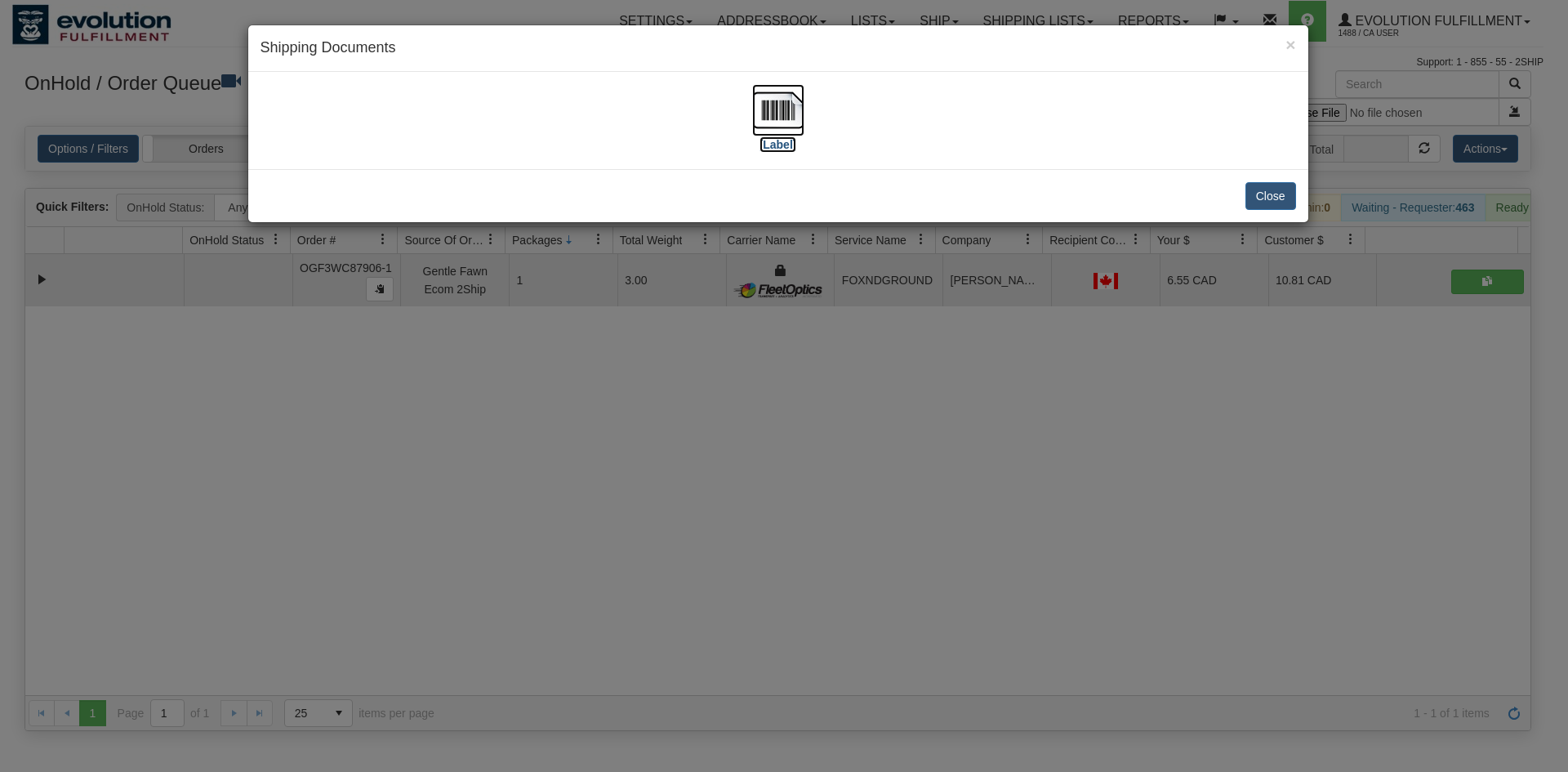
click at [800, 104] on img at bounding box center [778, 110] width 53 height 53
drag, startPoint x: 848, startPoint y: 416, endPoint x: 839, endPoint y: 392, distance: 25.6
click at [846, 408] on div "× Shipping Documents [Label] Close" at bounding box center [784, 386] width 1568 height 772
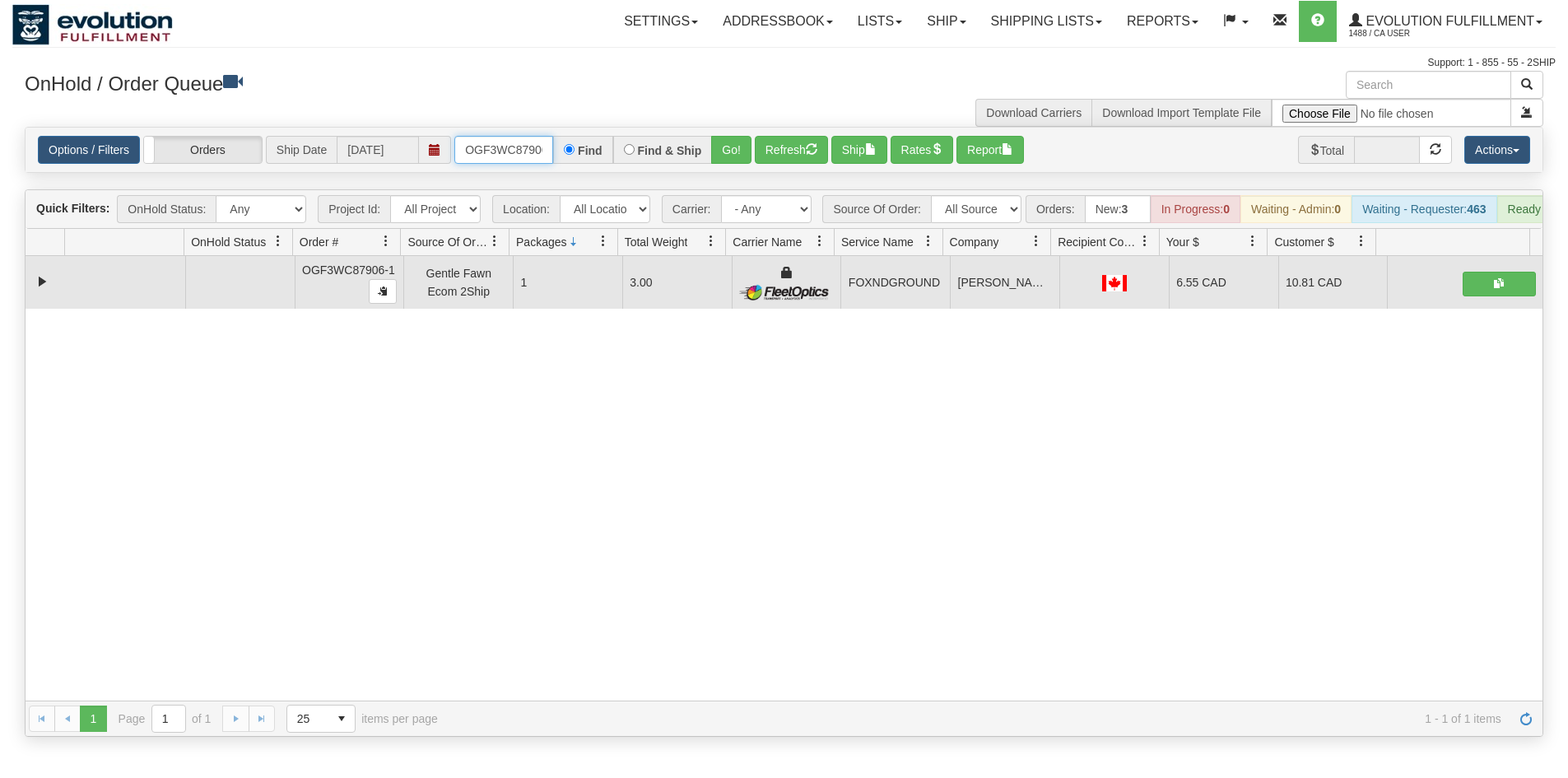
click at [524, 153] on input "OGF3WC87906-1" at bounding box center [504, 150] width 99 height 28
click at [728, 142] on button "Go!" at bounding box center [731, 150] width 40 height 28
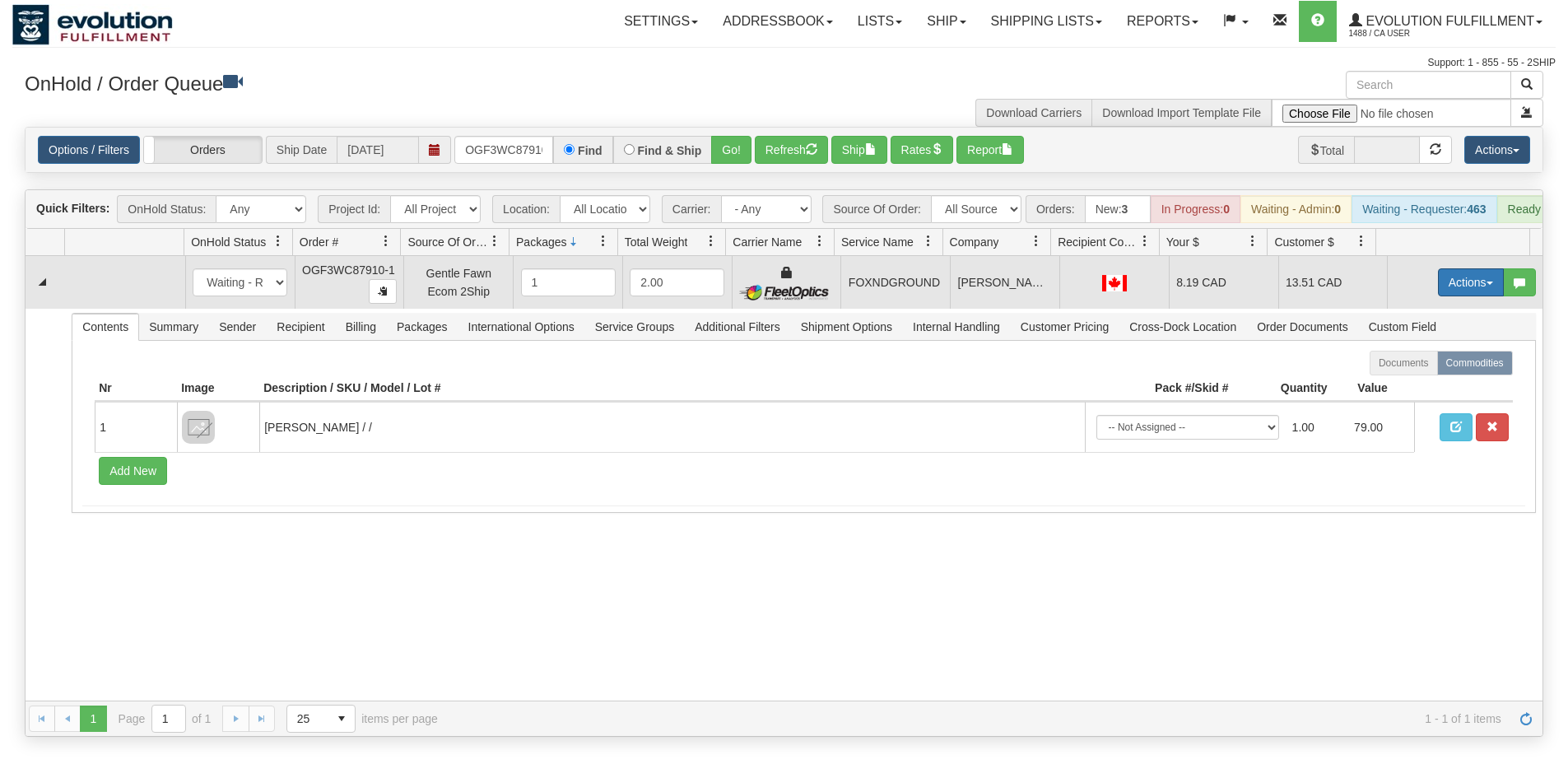
click at [1445, 289] on button "Actions" at bounding box center [1471, 283] width 66 height 28
click at [1395, 384] on span "Ship" at bounding box center [1405, 377] width 35 height 13
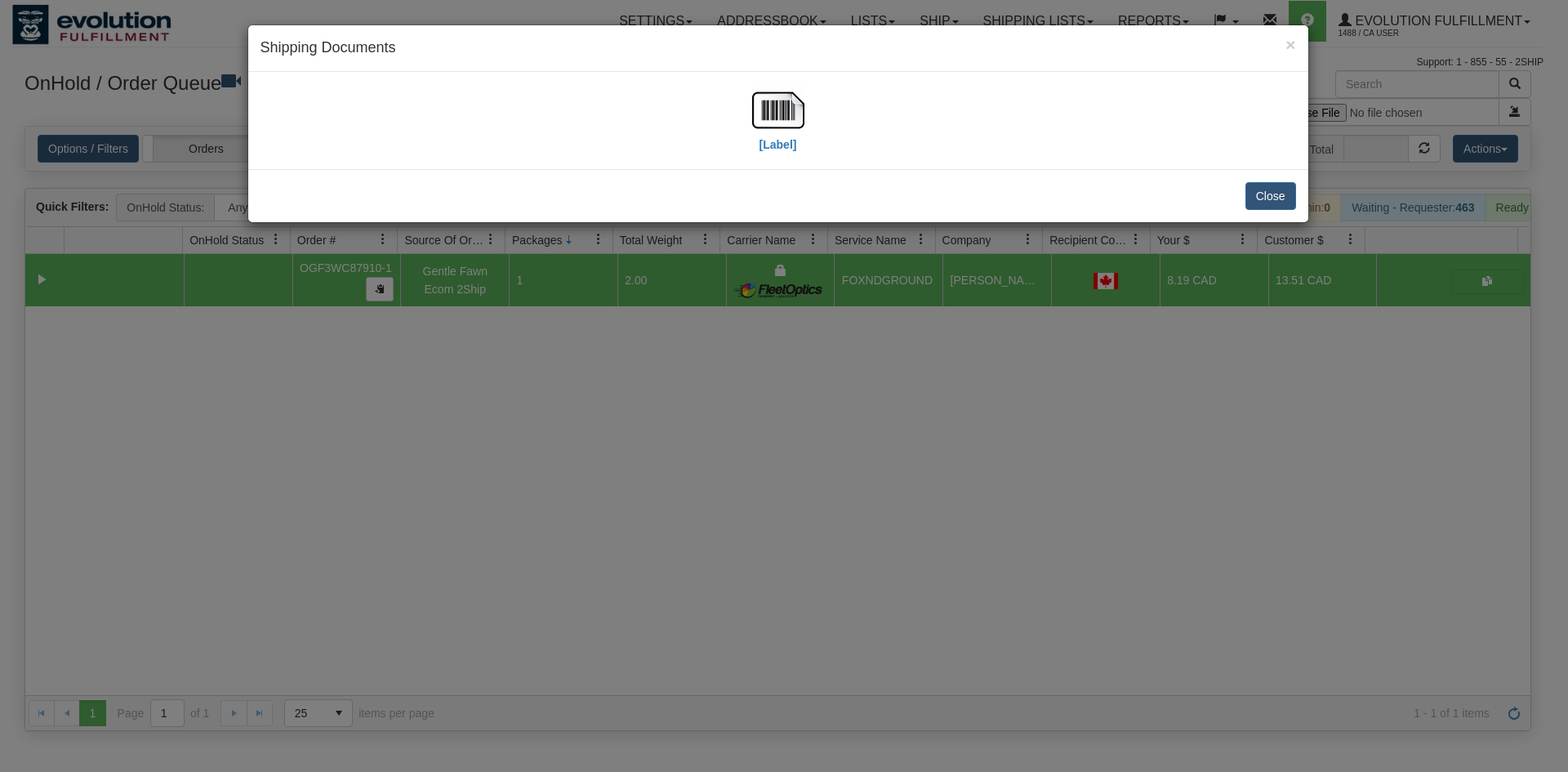
click at [735, 141] on div "[Label]" at bounding box center [778, 121] width 1036 height 72
click at [756, 128] on img at bounding box center [778, 110] width 53 height 53
click at [873, 405] on div "× Shipping Documents [Label] Close" at bounding box center [784, 386] width 1568 height 772
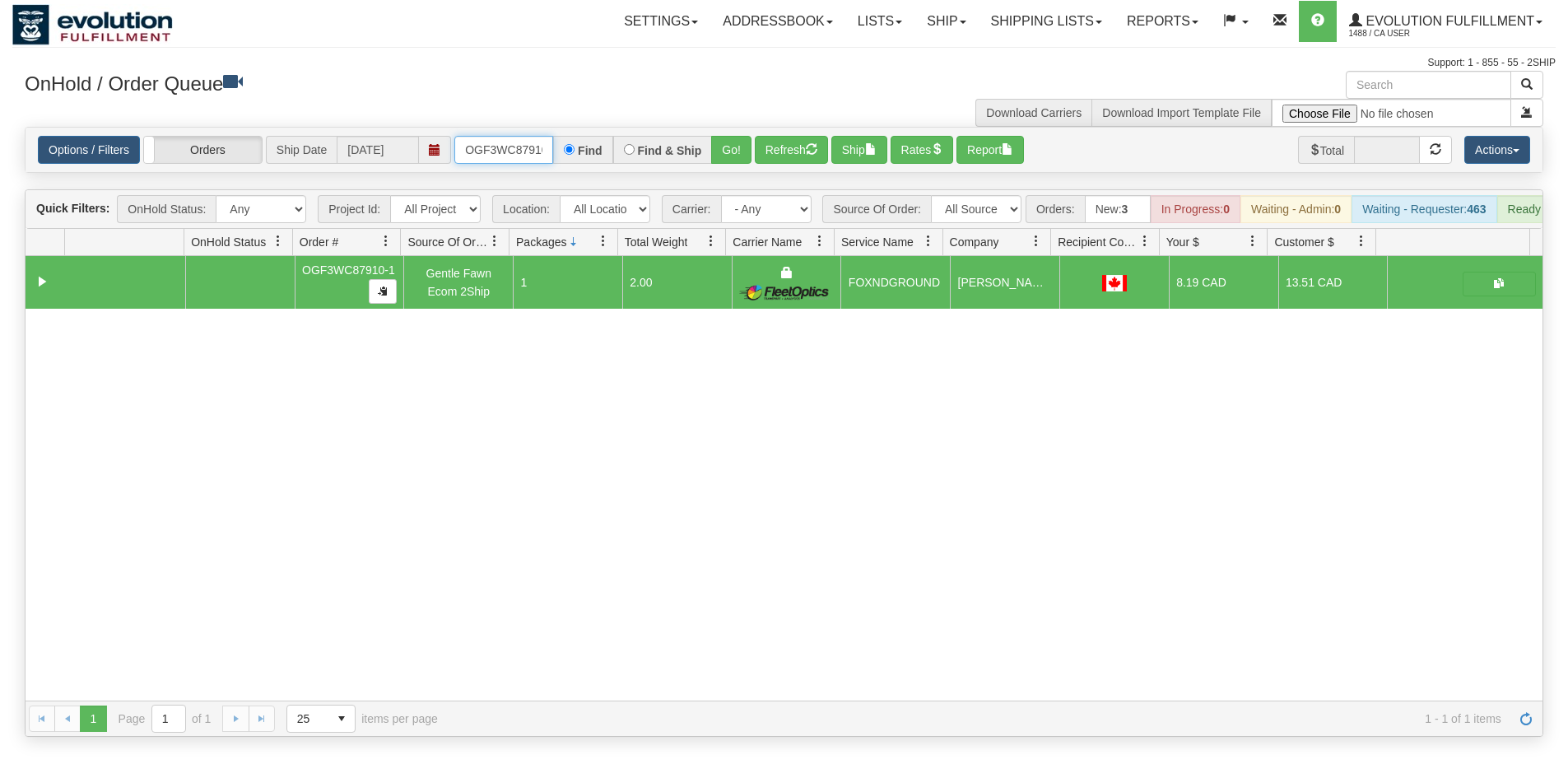
click at [508, 155] on input "OGF3WC87910-1" at bounding box center [504, 150] width 99 height 28
click at [737, 147] on button "Go!" at bounding box center [731, 150] width 40 height 28
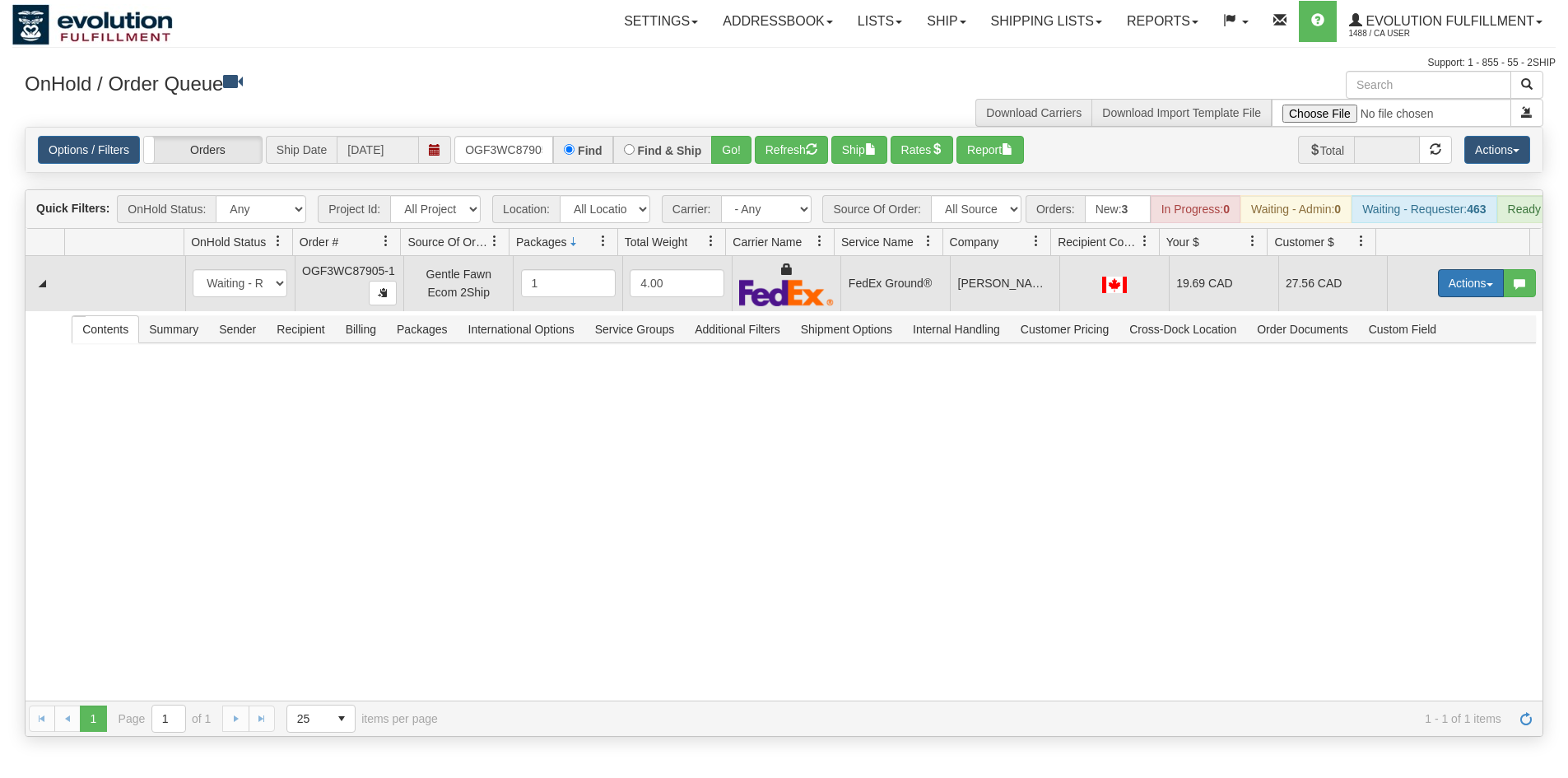
click at [1470, 297] on button "Actions" at bounding box center [1471, 283] width 66 height 28
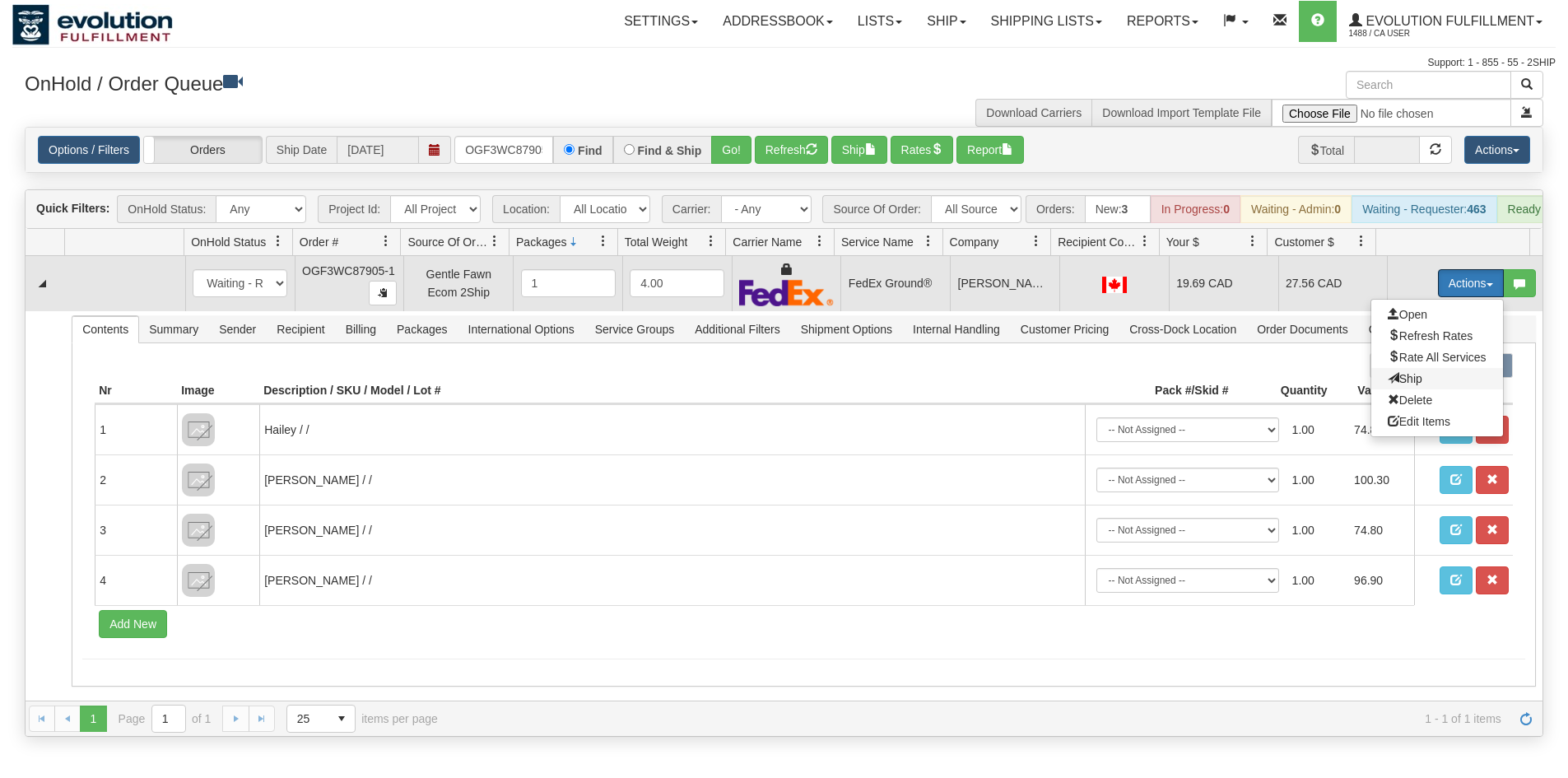
click at [1402, 385] on span "Ship" at bounding box center [1405, 378] width 35 height 13
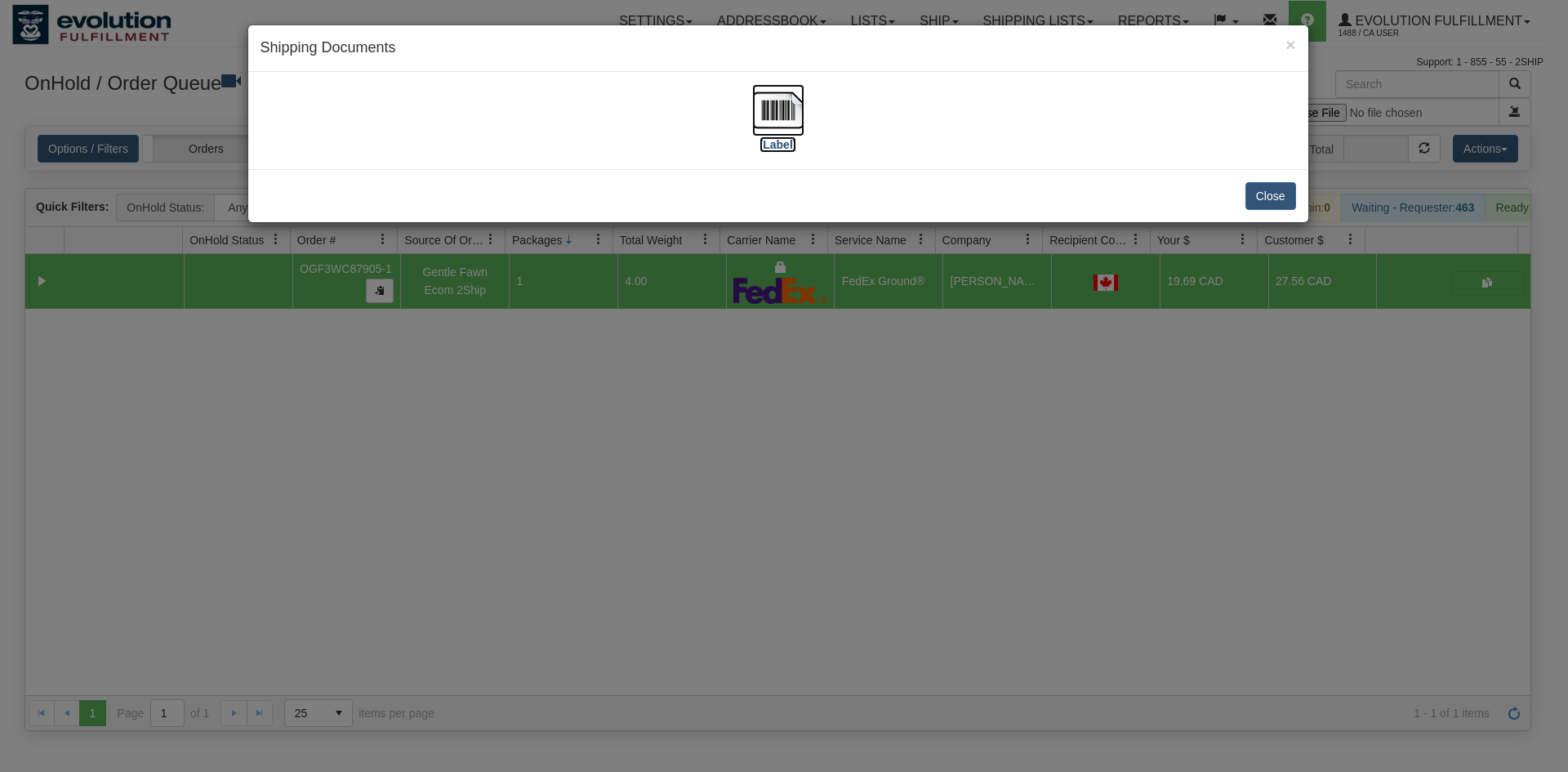
click at [752, 96] on img at bounding box center [778, 110] width 53 height 53
drag, startPoint x: 1077, startPoint y: 296, endPoint x: 365, endPoint y: 104, distance: 737.4
click at [1076, 294] on div "× Shipping Documents [Label] Close" at bounding box center [784, 386] width 1568 height 772
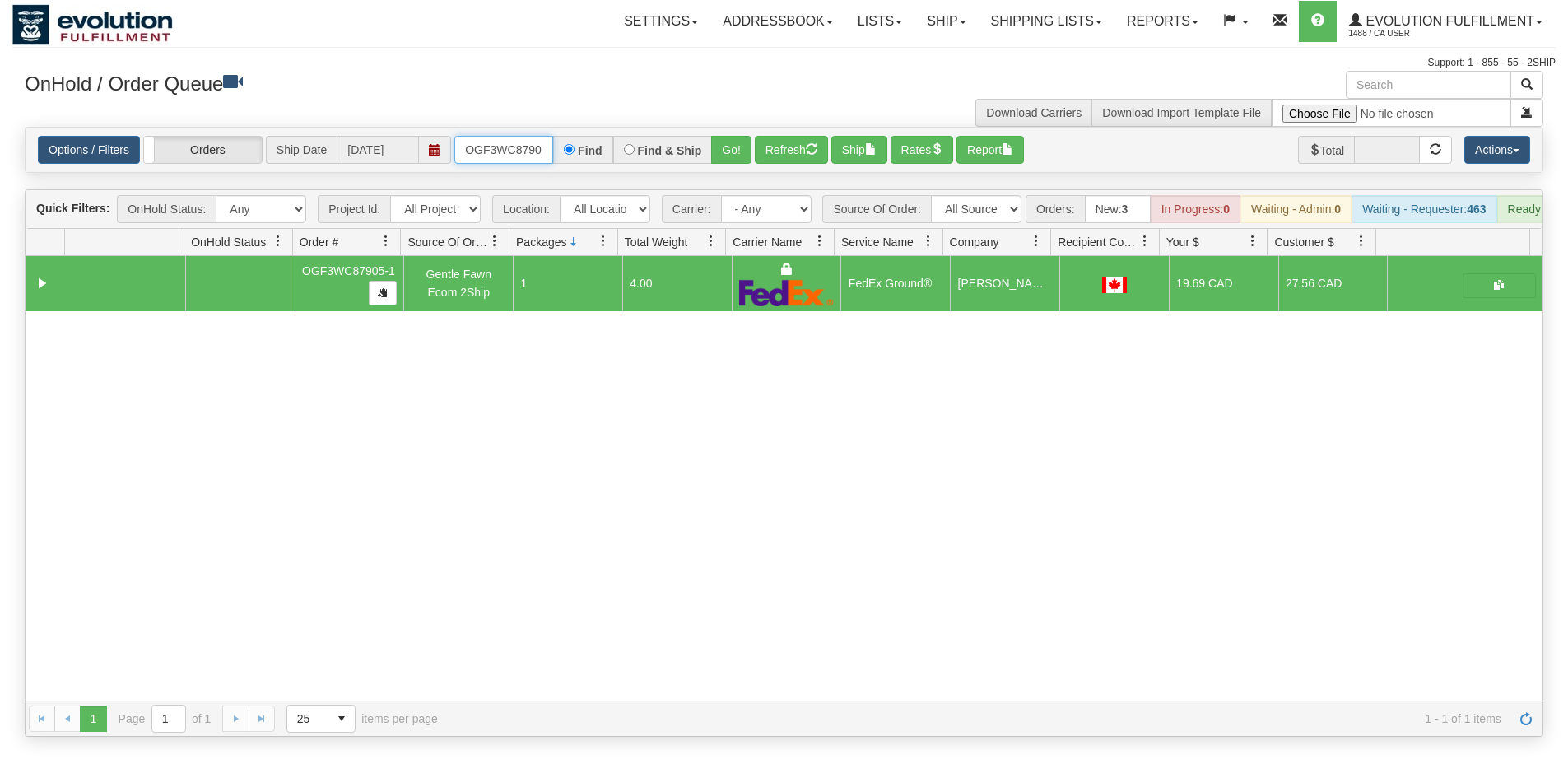
click at [507, 149] on input "OGF3WC87905-1" at bounding box center [504, 150] width 99 height 28
click at [692, 139] on div "Find & Ship" at bounding box center [662, 150] width 100 height 28
click at [726, 143] on button "Go!" at bounding box center [731, 150] width 40 height 28
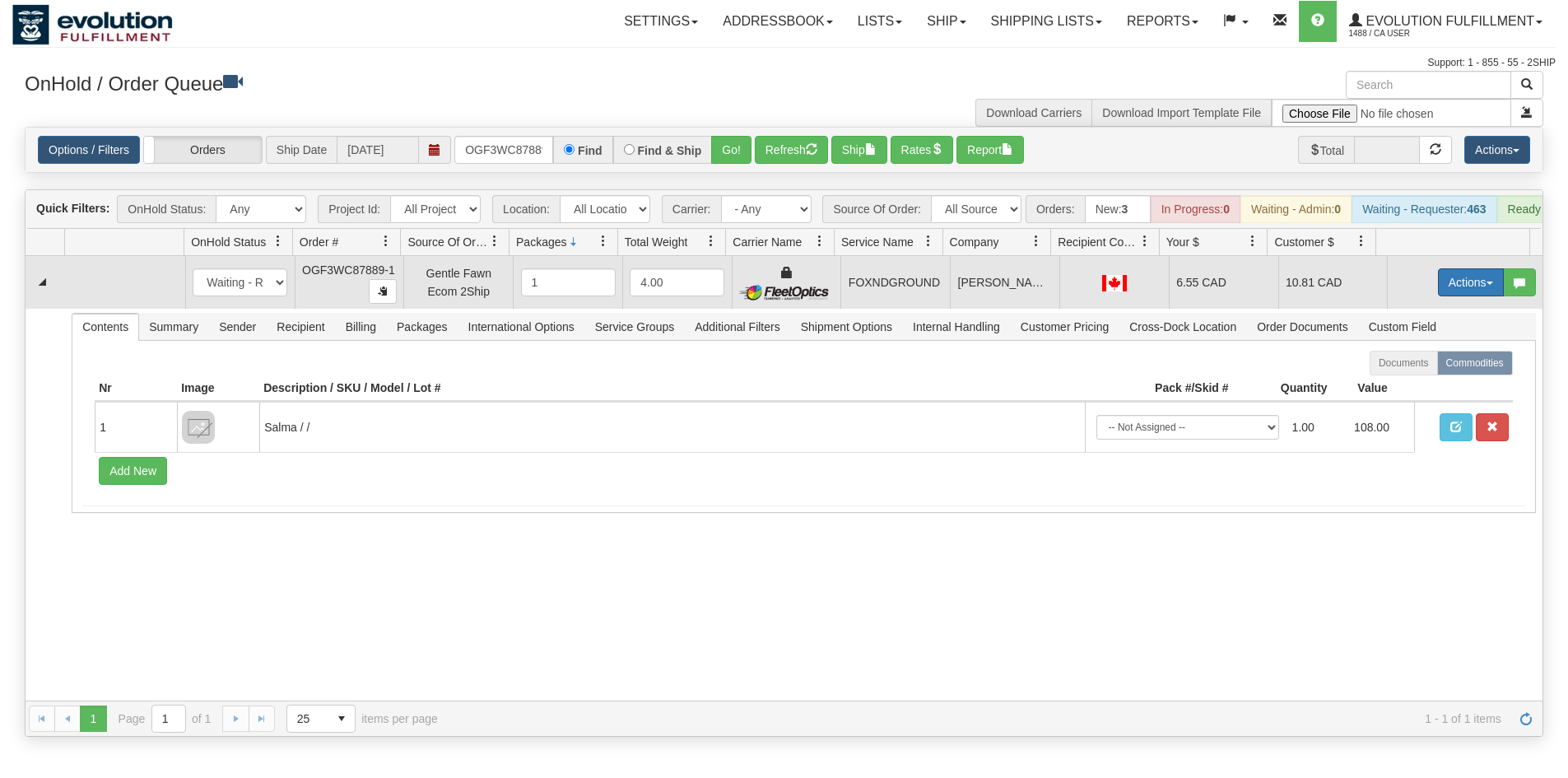
click at [1463, 289] on button "Actions" at bounding box center [1471, 283] width 66 height 28
click at [1391, 384] on span "Ship" at bounding box center [1405, 377] width 35 height 13
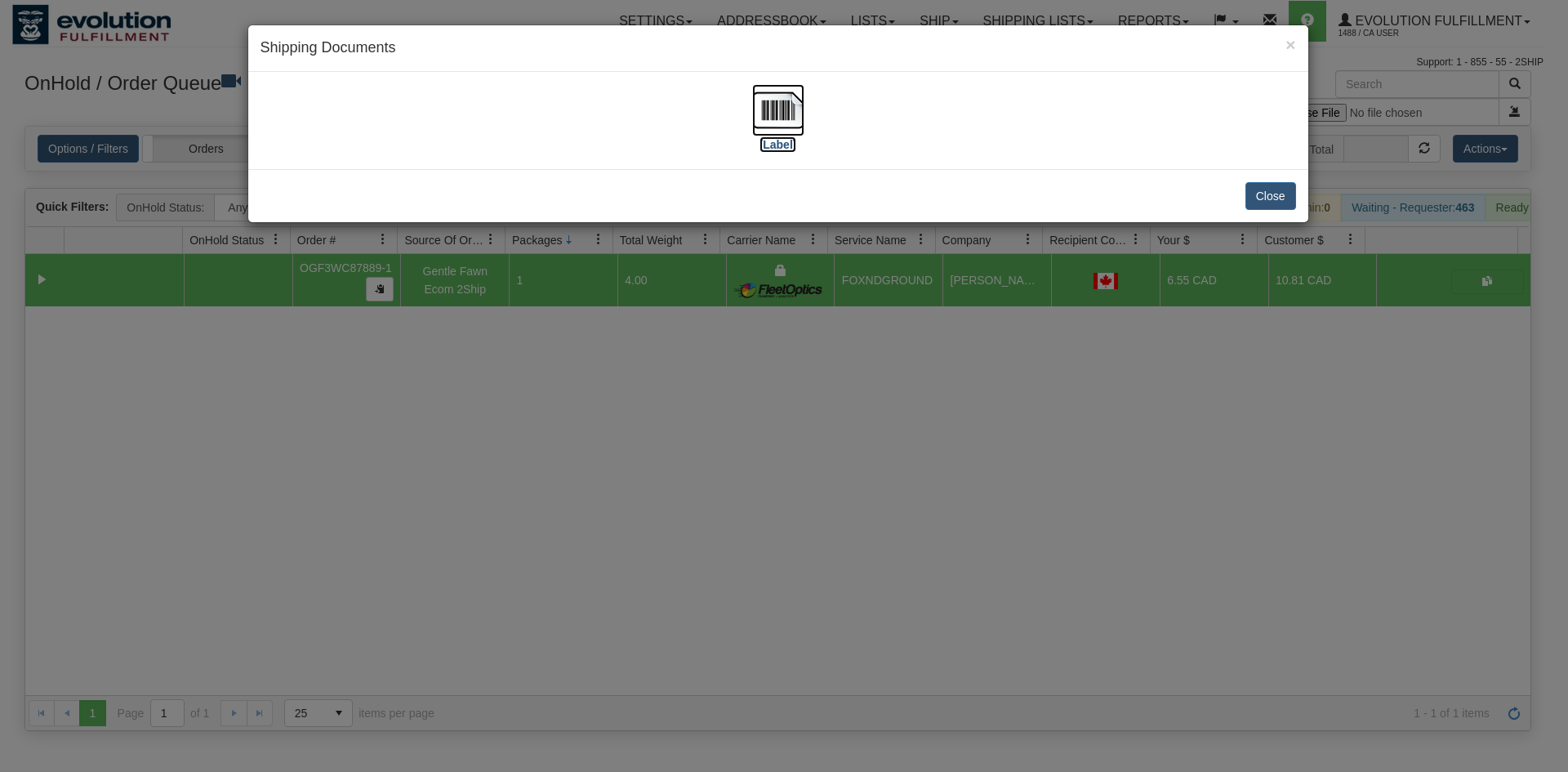
click at [793, 133] on img at bounding box center [778, 110] width 53 height 53
click at [1028, 397] on div "× Shipping Documents [Label] Close" at bounding box center [784, 386] width 1568 height 772
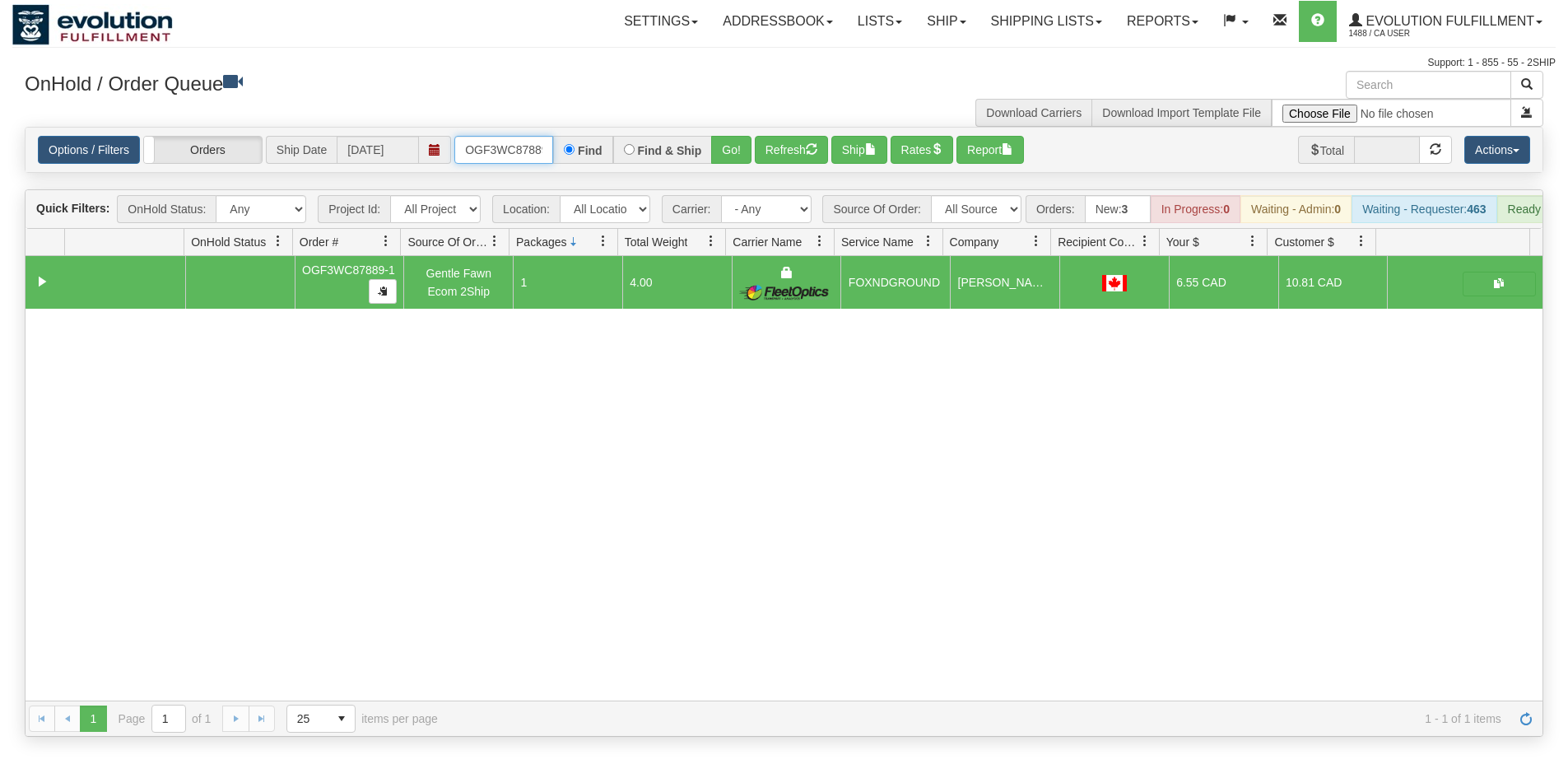
click at [511, 158] on input "OGF3WC87889-1" at bounding box center [504, 150] width 99 height 28
click at [734, 150] on button "Go!" at bounding box center [731, 150] width 40 height 28
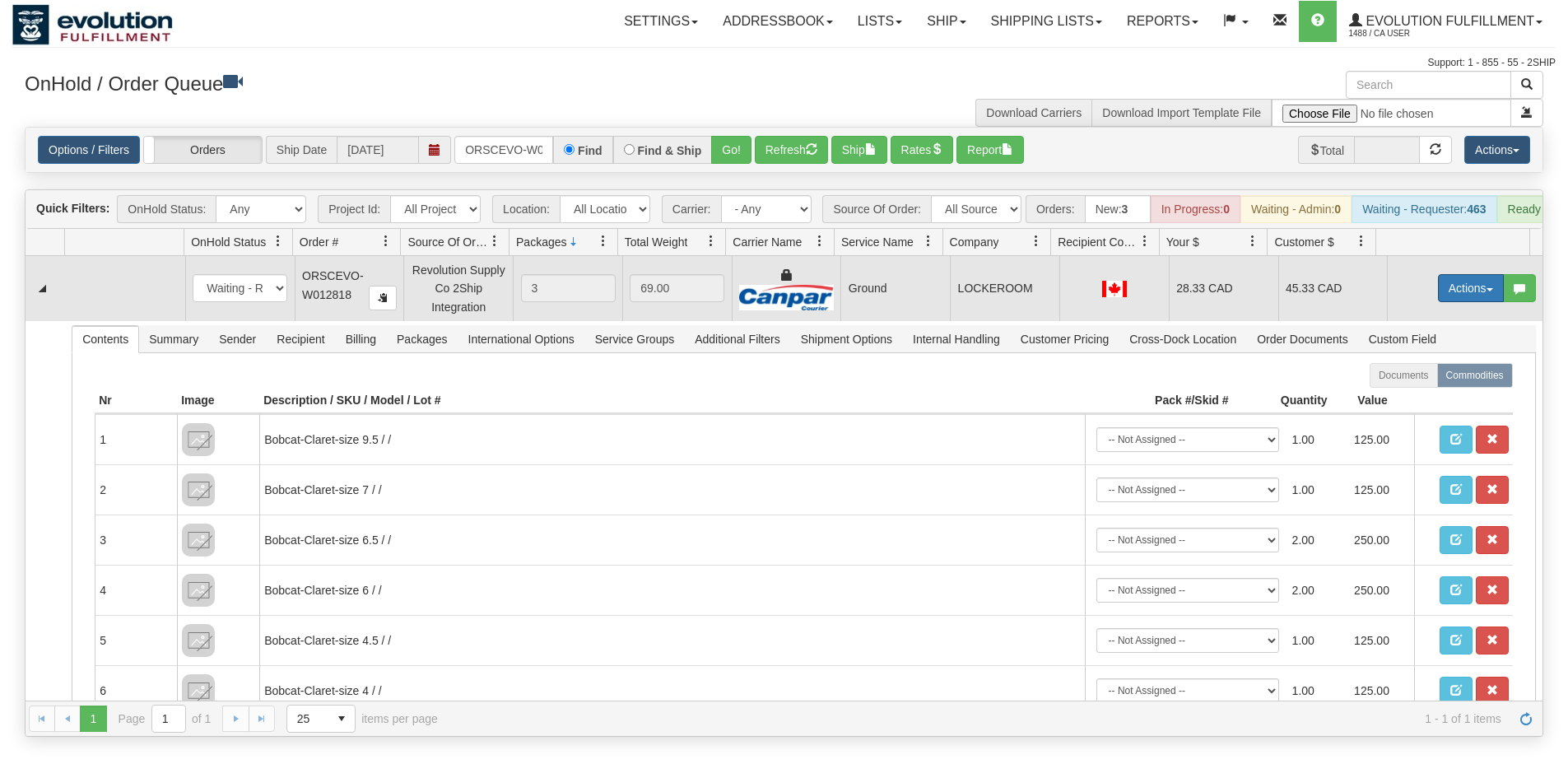
click at [1447, 300] on button "Actions" at bounding box center [1471, 288] width 66 height 28
click at [1420, 395] on link "Ship" at bounding box center [1438, 383] width 132 height 22
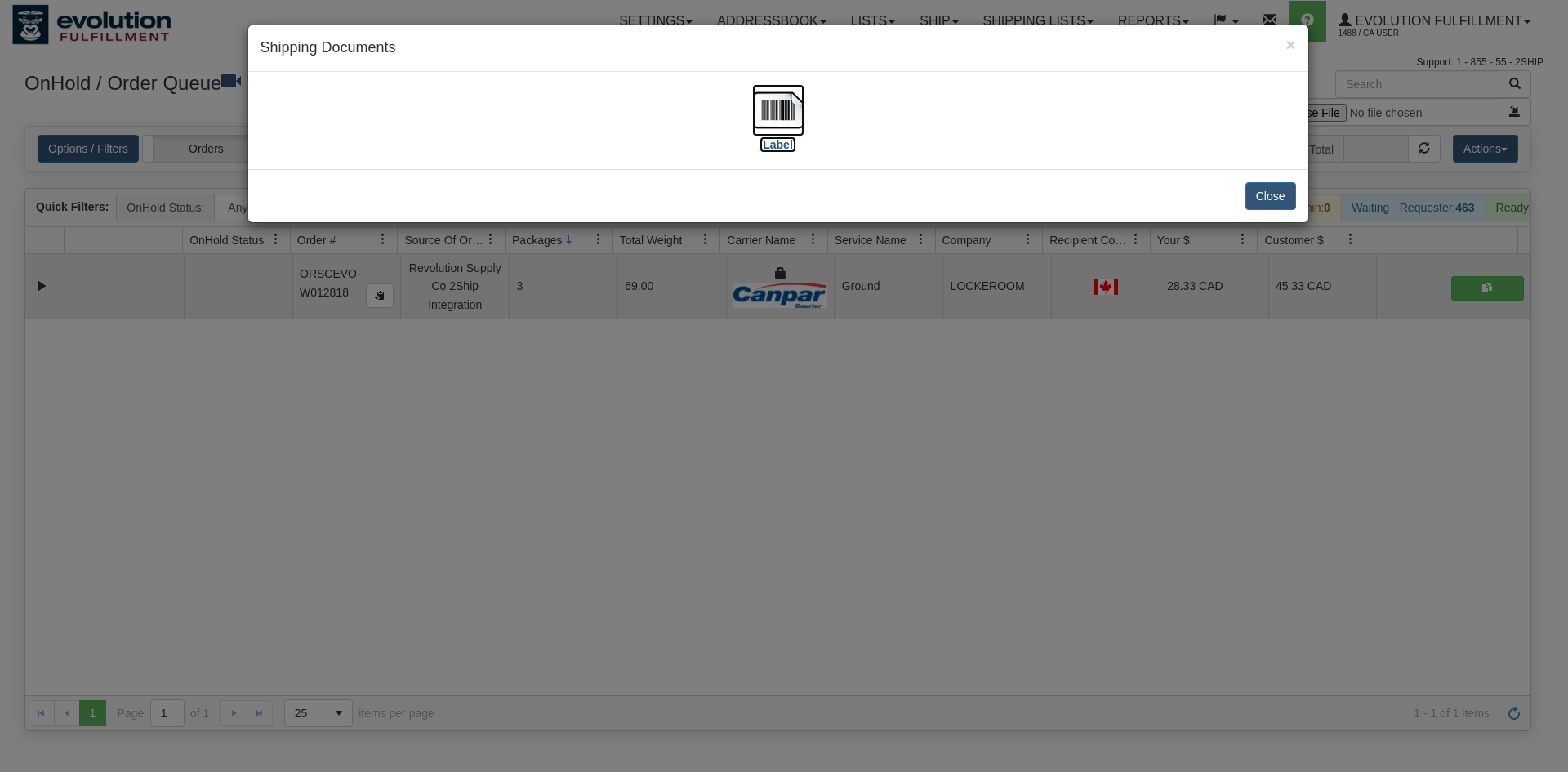
click at [801, 99] on img at bounding box center [778, 110] width 53 height 53
click at [681, 430] on div "× Shipping Documents [Label] Close" at bounding box center [784, 386] width 1568 height 772
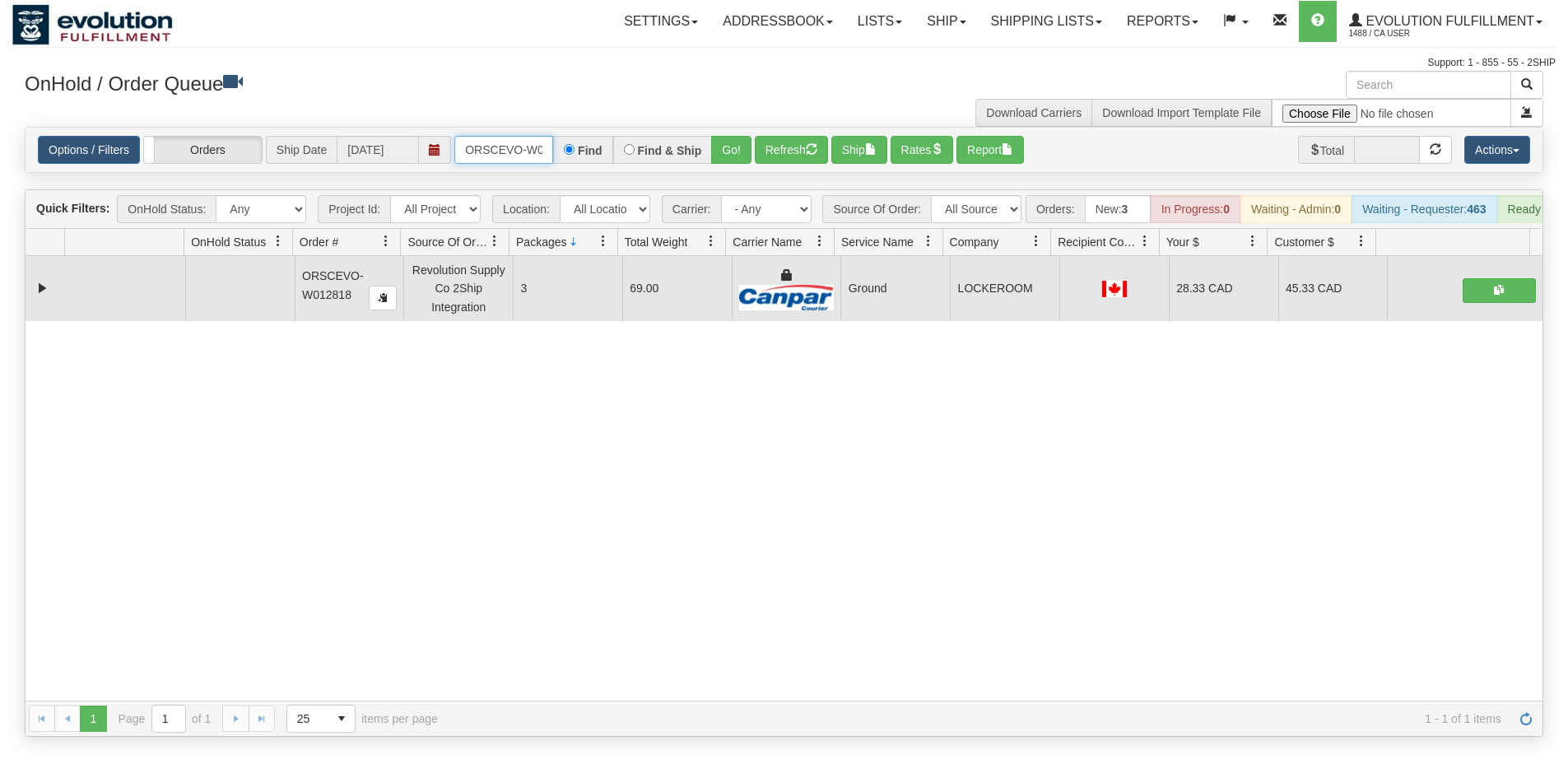
click at [488, 148] on input "ORSCEVO-W012818" at bounding box center [504, 150] width 99 height 28
click at [719, 142] on button "Go!" at bounding box center [731, 150] width 40 height 28
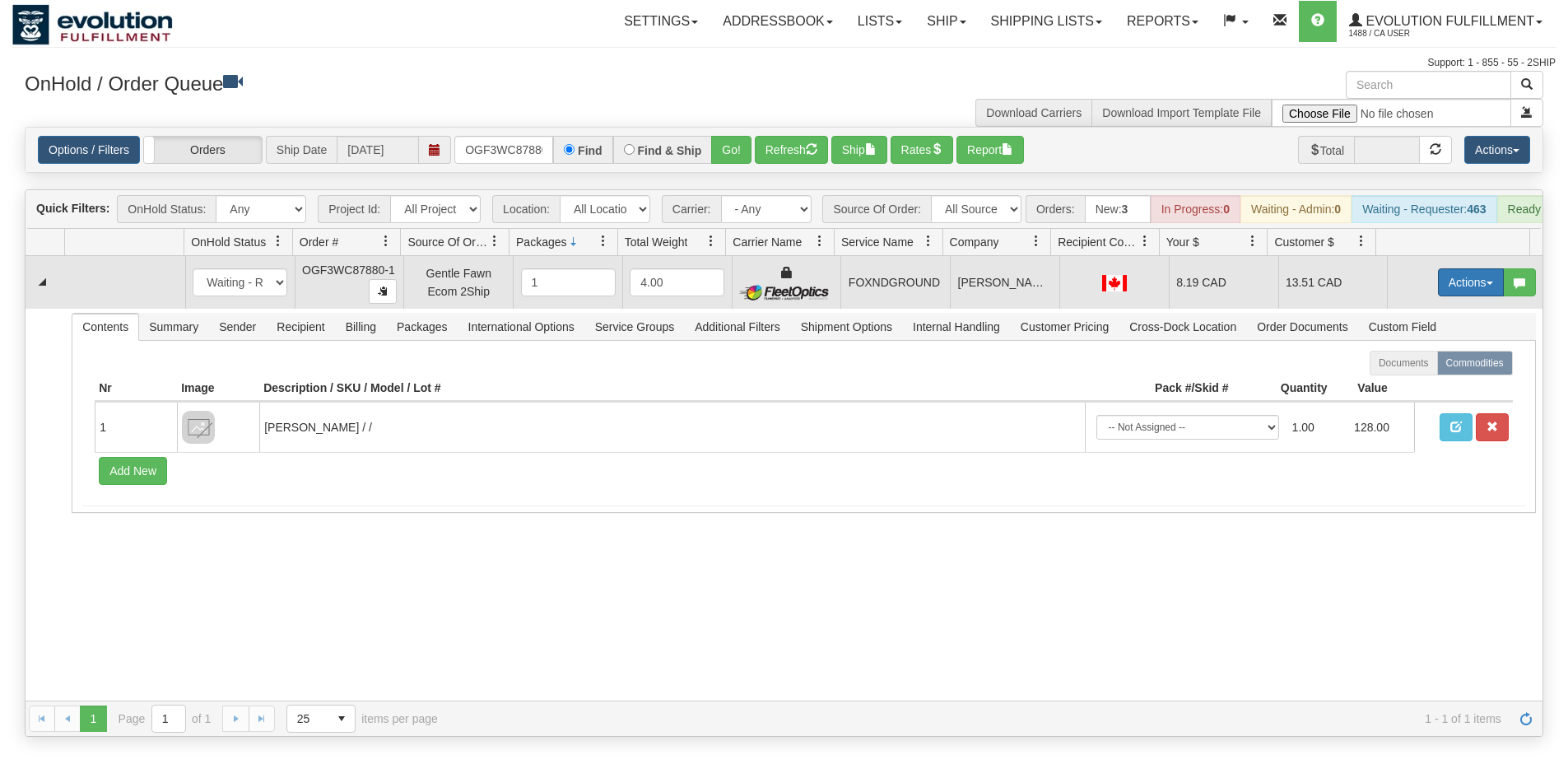
click at [1451, 296] on button "Actions" at bounding box center [1471, 283] width 66 height 28
click at [1395, 384] on span "Ship" at bounding box center [1405, 377] width 35 height 13
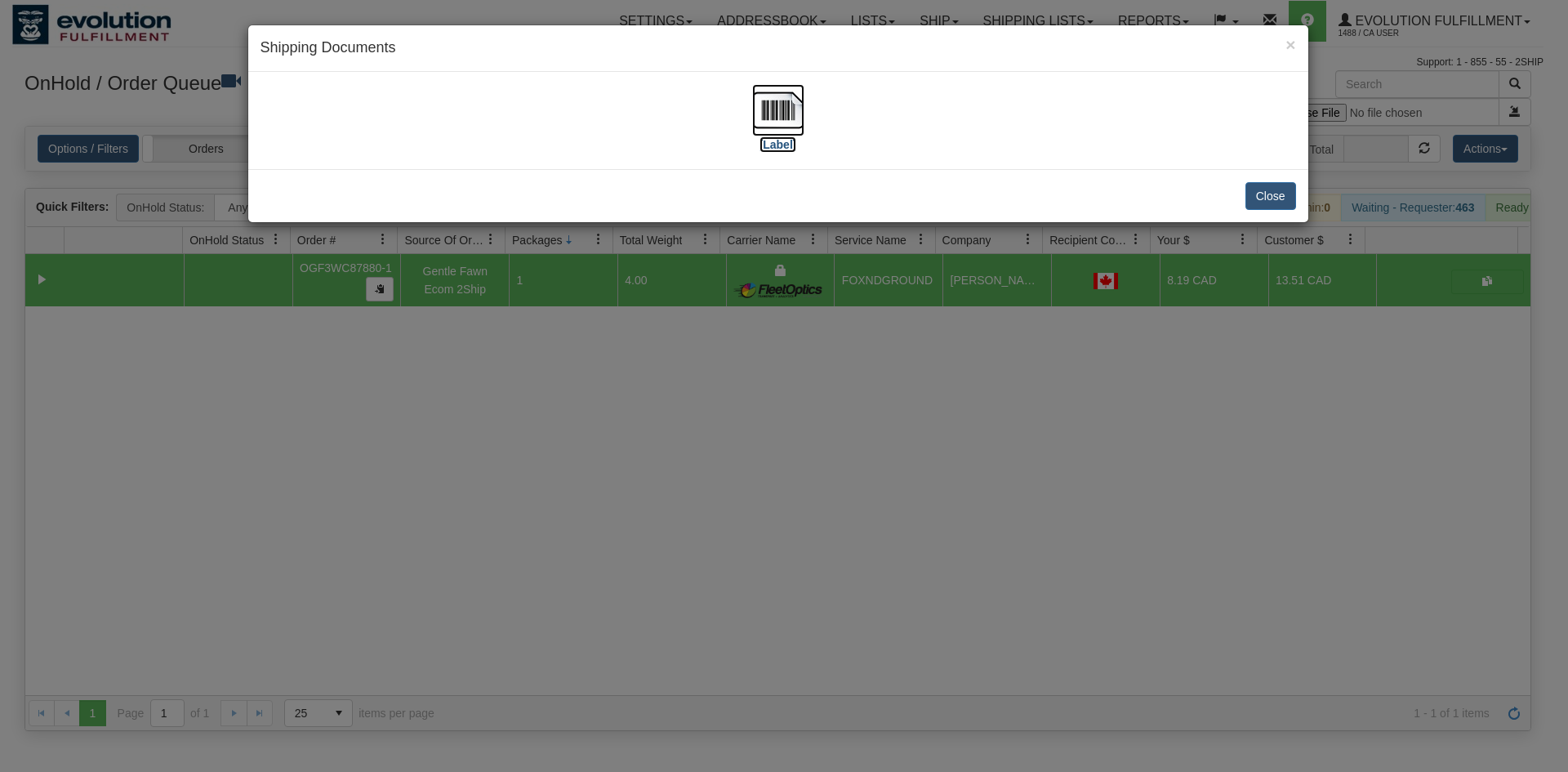
click at [787, 106] on img at bounding box center [778, 110] width 53 height 53
drag, startPoint x: 699, startPoint y: 513, endPoint x: 599, endPoint y: 141, distance: 385.2
click at [699, 502] on div "× Shipping Documents [Label] Close" at bounding box center [784, 386] width 1568 height 772
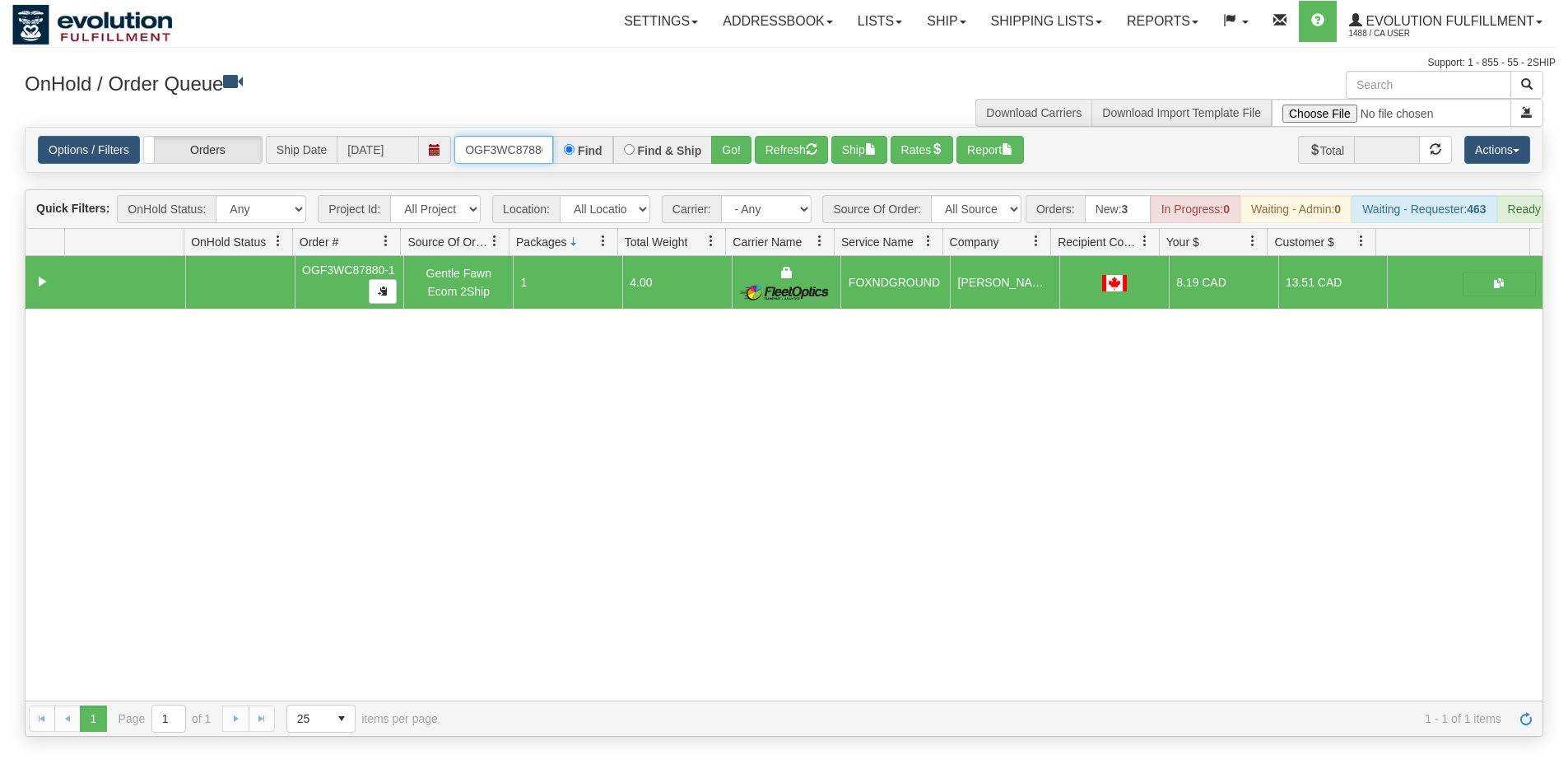
click at [530, 160] on input "OGF3WC87880-1" at bounding box center [504, 150] width 99 height 28
click at [735, 155] on button "Go!" at bounding box center [731, 150] width 40 height 28
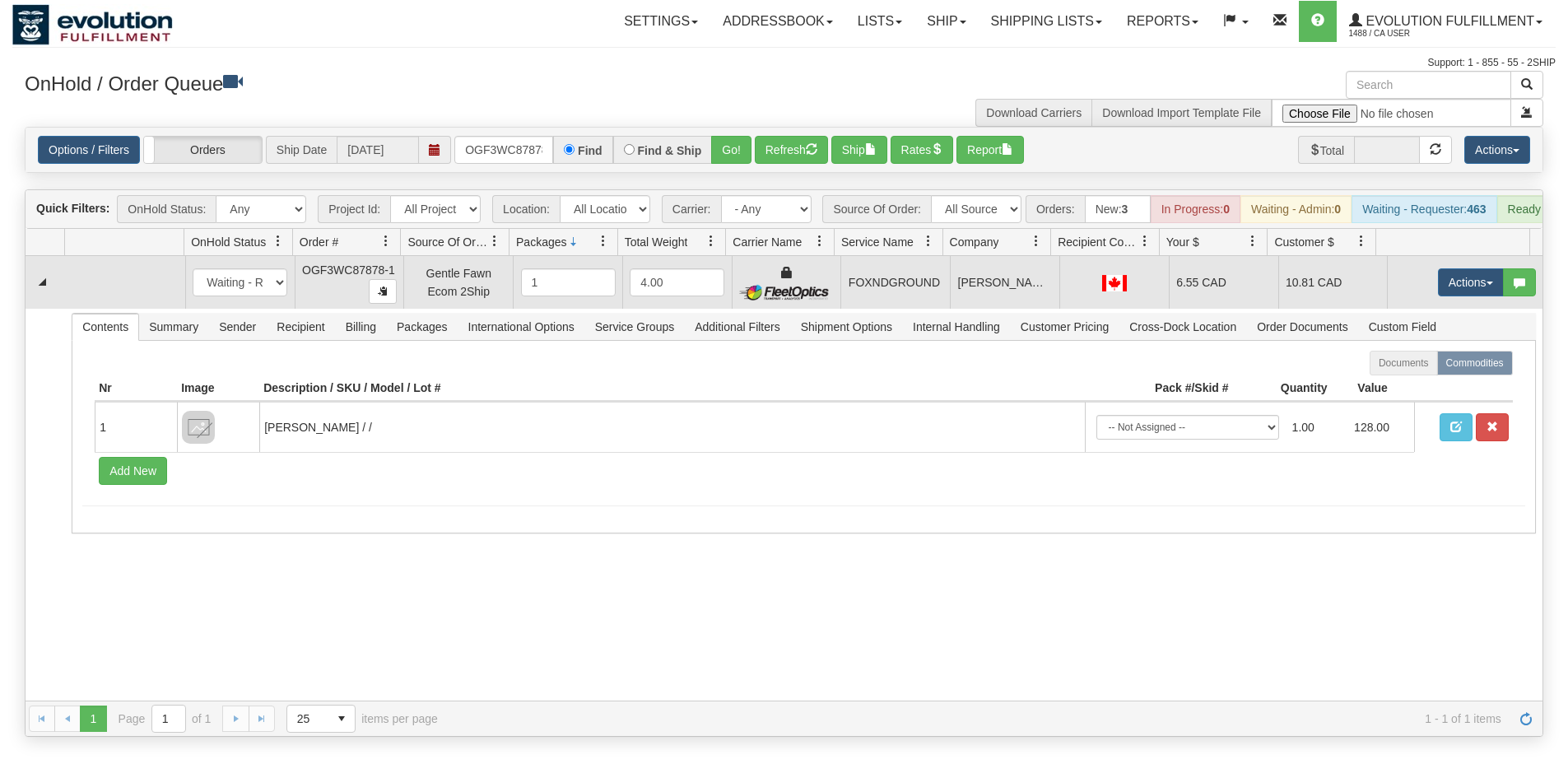
click at [1466, 276] on td "Actions Open Refresh Rates Rate All Services Ship Delete Edit Items" at bounding box center [1465, 282] width 156 height 53
click at [1448, 291] on button "Actions" at bounding box center [1471, 283] width 66 height 28
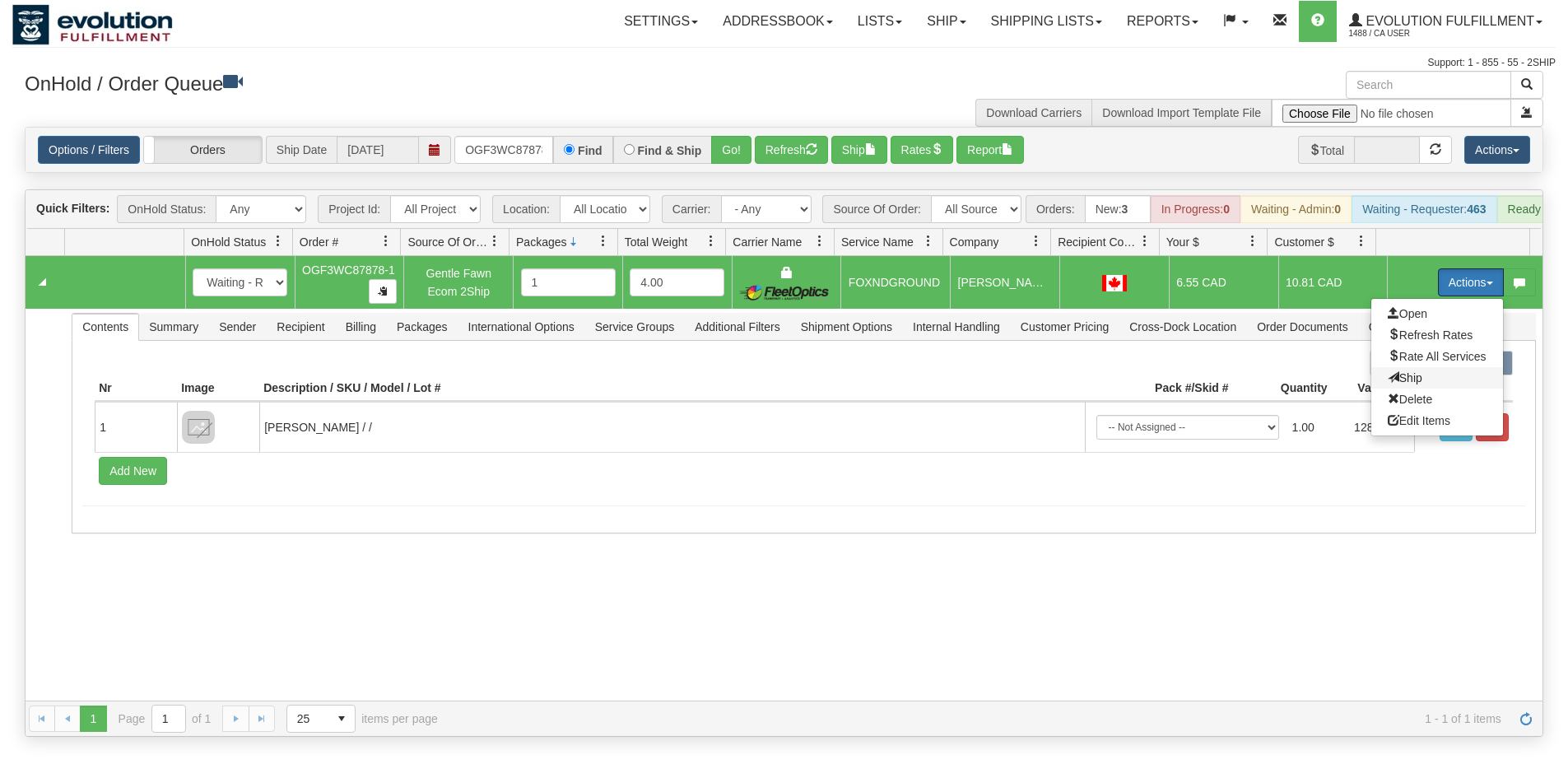
click at [1405, 384] on span "Ship" at bounding box center [1405, 377] width 35 height 13
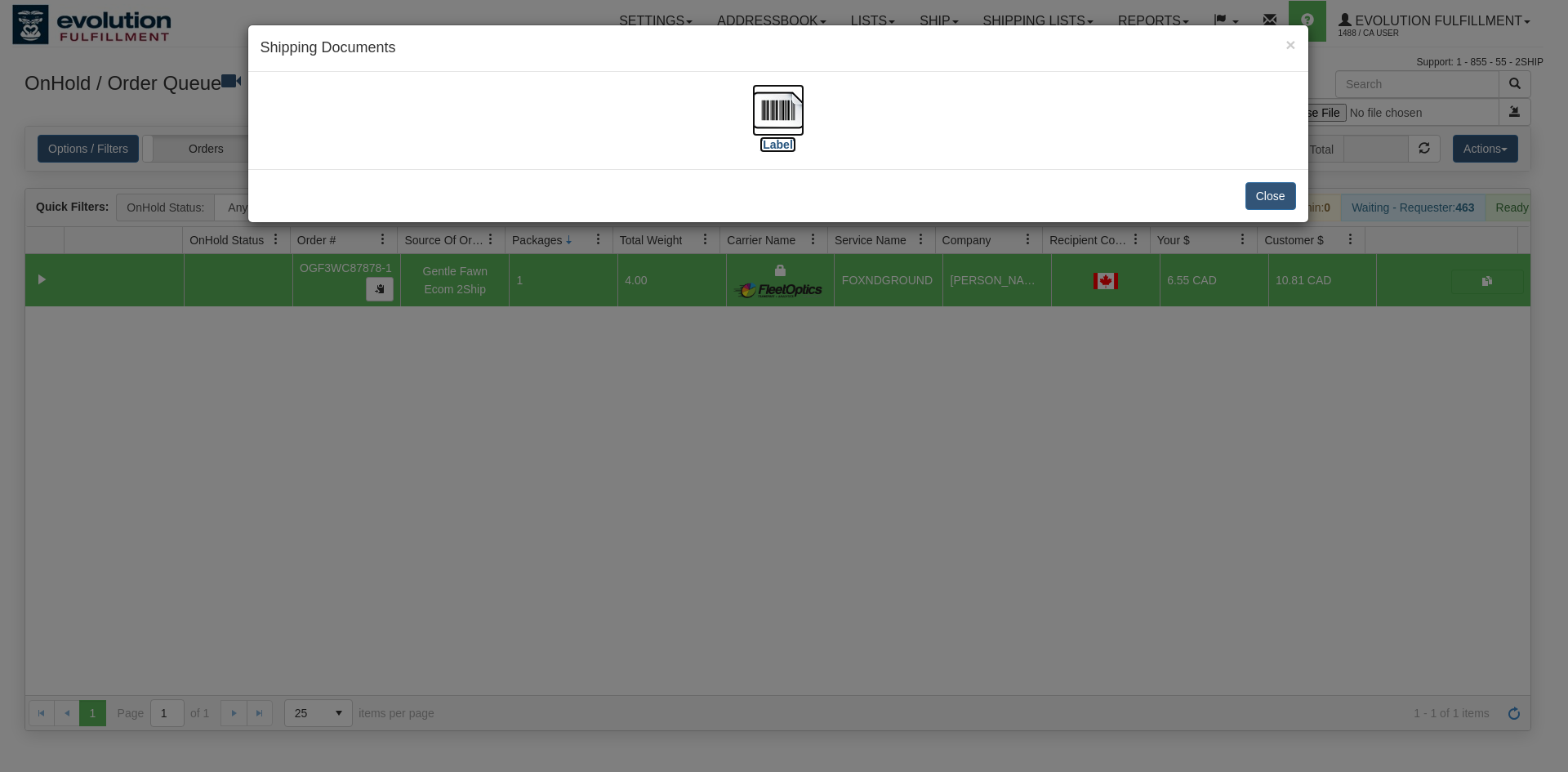
click at [800, 93] on img at bounding box center [778, 110] width 53 height 53
drag, startPoint x: 781, startPoint y: 431, endPoint x: 599, endPoint y: 80, distance: 395.4
click at [781, 420] on div "× Shipping Documents [Label] Close" at bounding box center [784, 386] width 1568 height 772
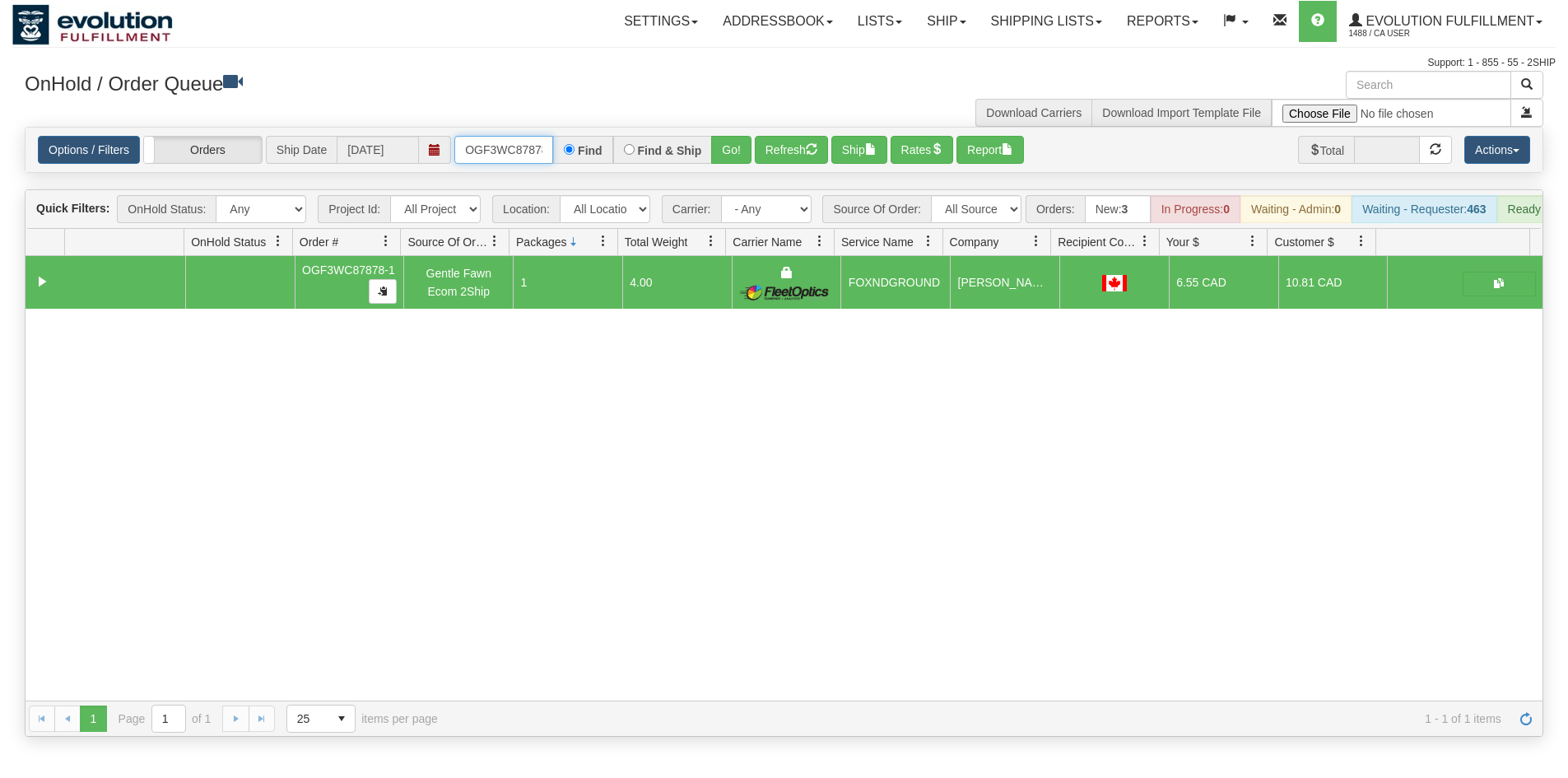
click at [492, 142] on input "OGF3WC87878-1" at bounding box center [504, 150] width 99 height 28
click at [729, 161] on button "Go!" at bounding box center [731, 150] width 40 height 28
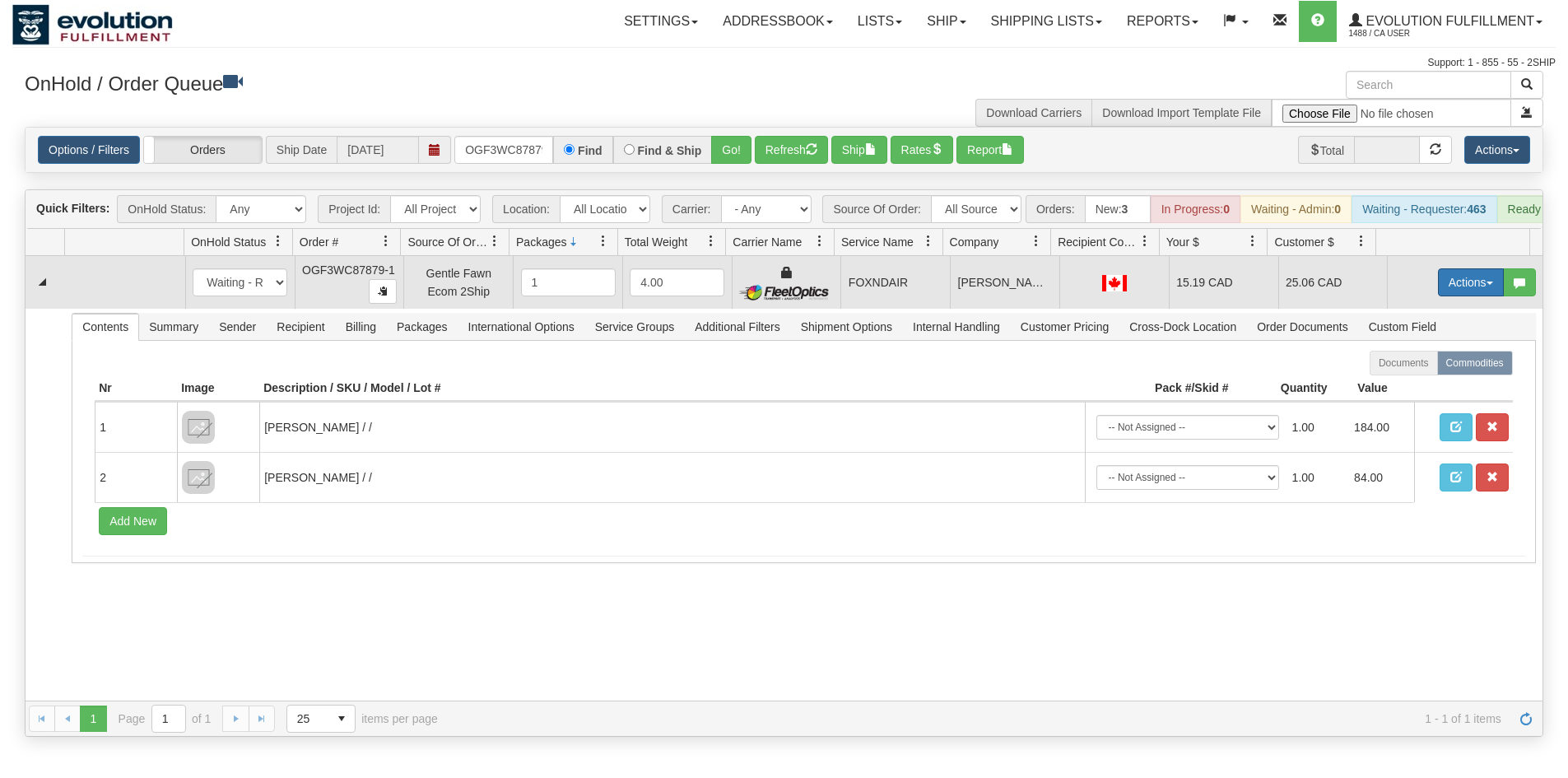
click at [1441, 296] on button "Actions" at bounding box center [1471, 283] width 66 height 28
click at [1429, 389] on link "Ship" at bounding box center [1438, 377] width 132 height 22
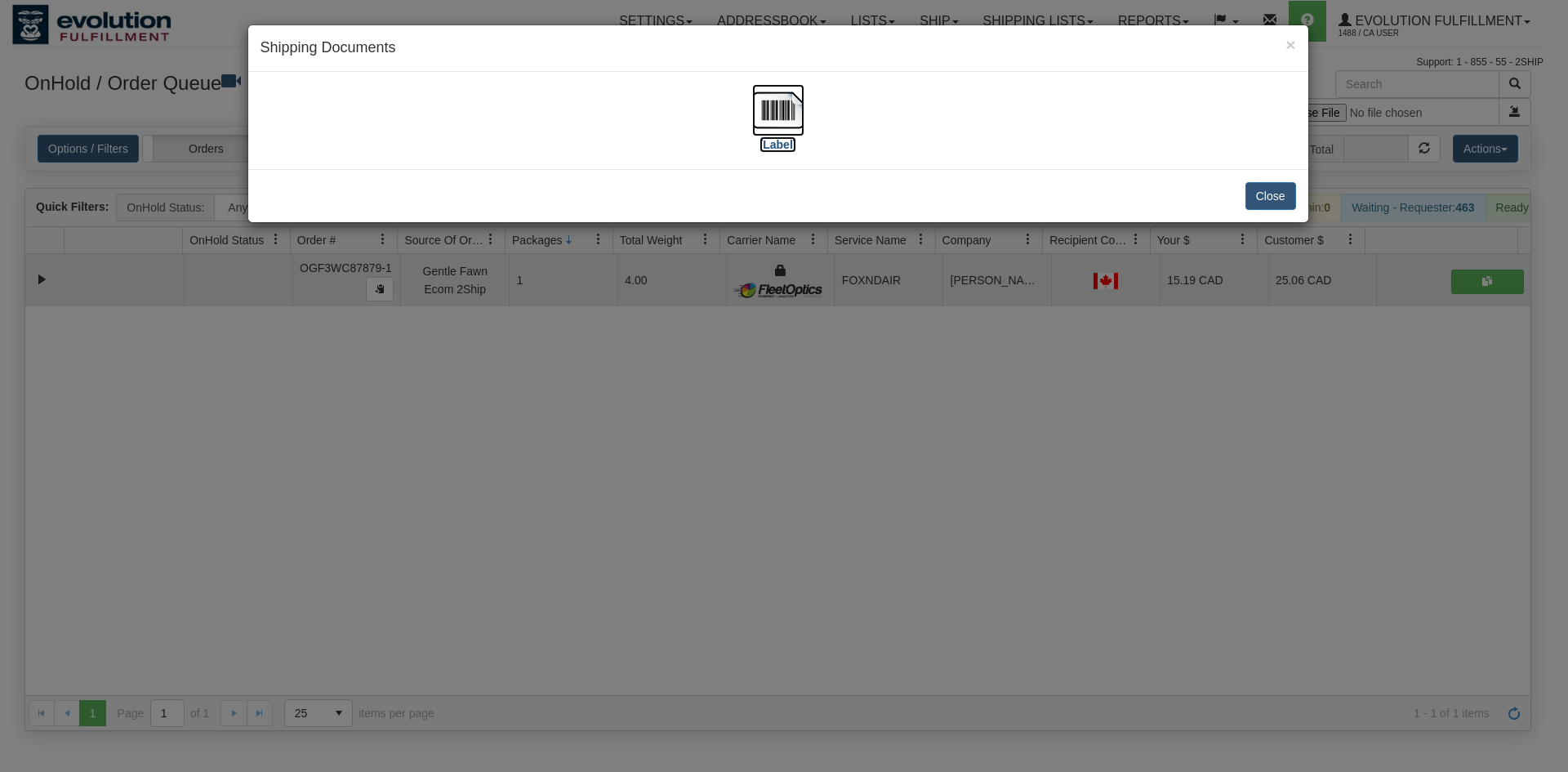
click at [756, 122] on img at bounding box center [778, 110] width 53 height 53
click at [824, 435] on div "× Shipping Documents [Label] Close" at bounding box center [784, 386] width 1568 height 772
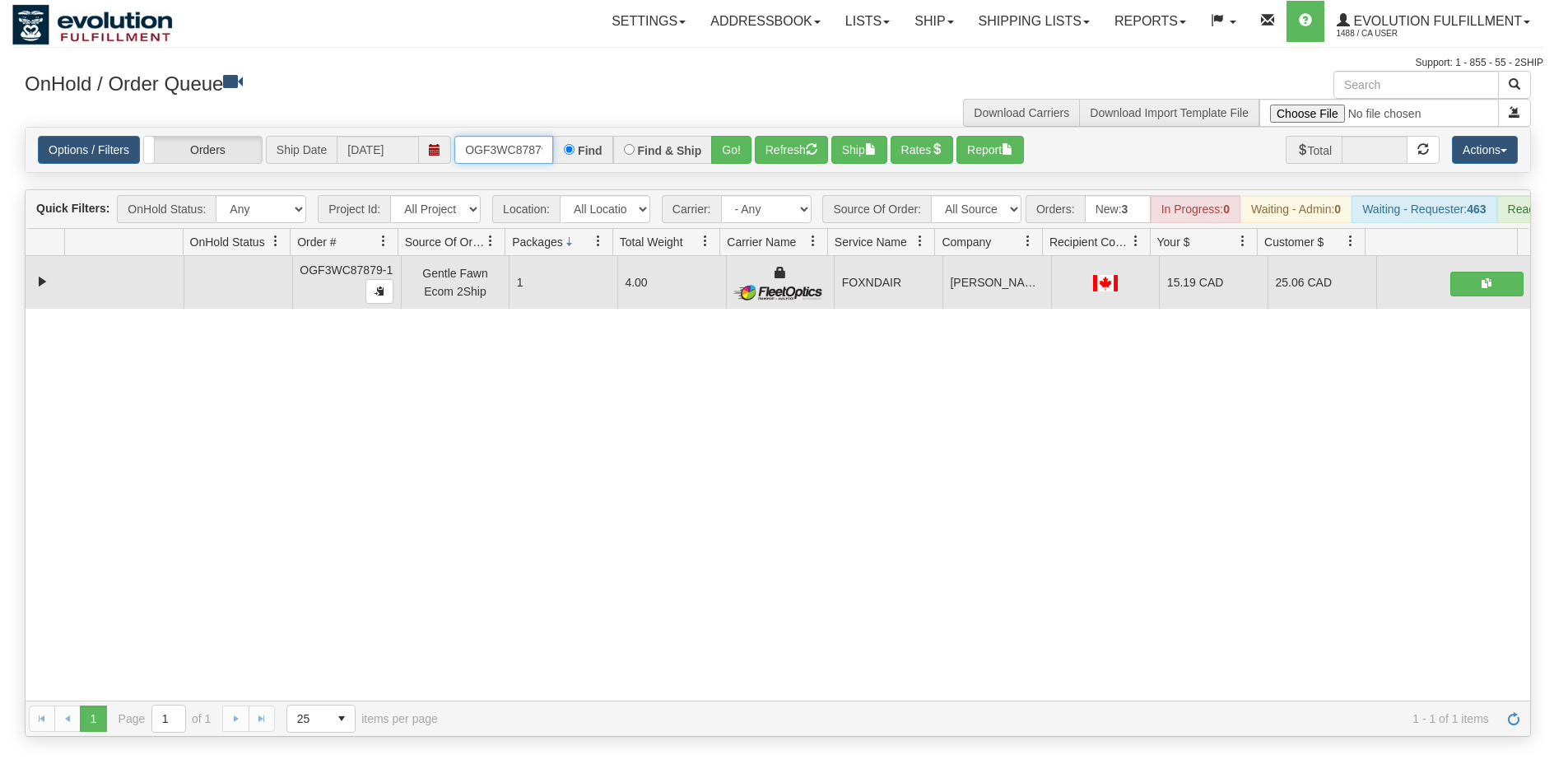
click at [502, 148] on input "OGF3WC87879-1" at bounding box center [504, 150] width 99 height 28
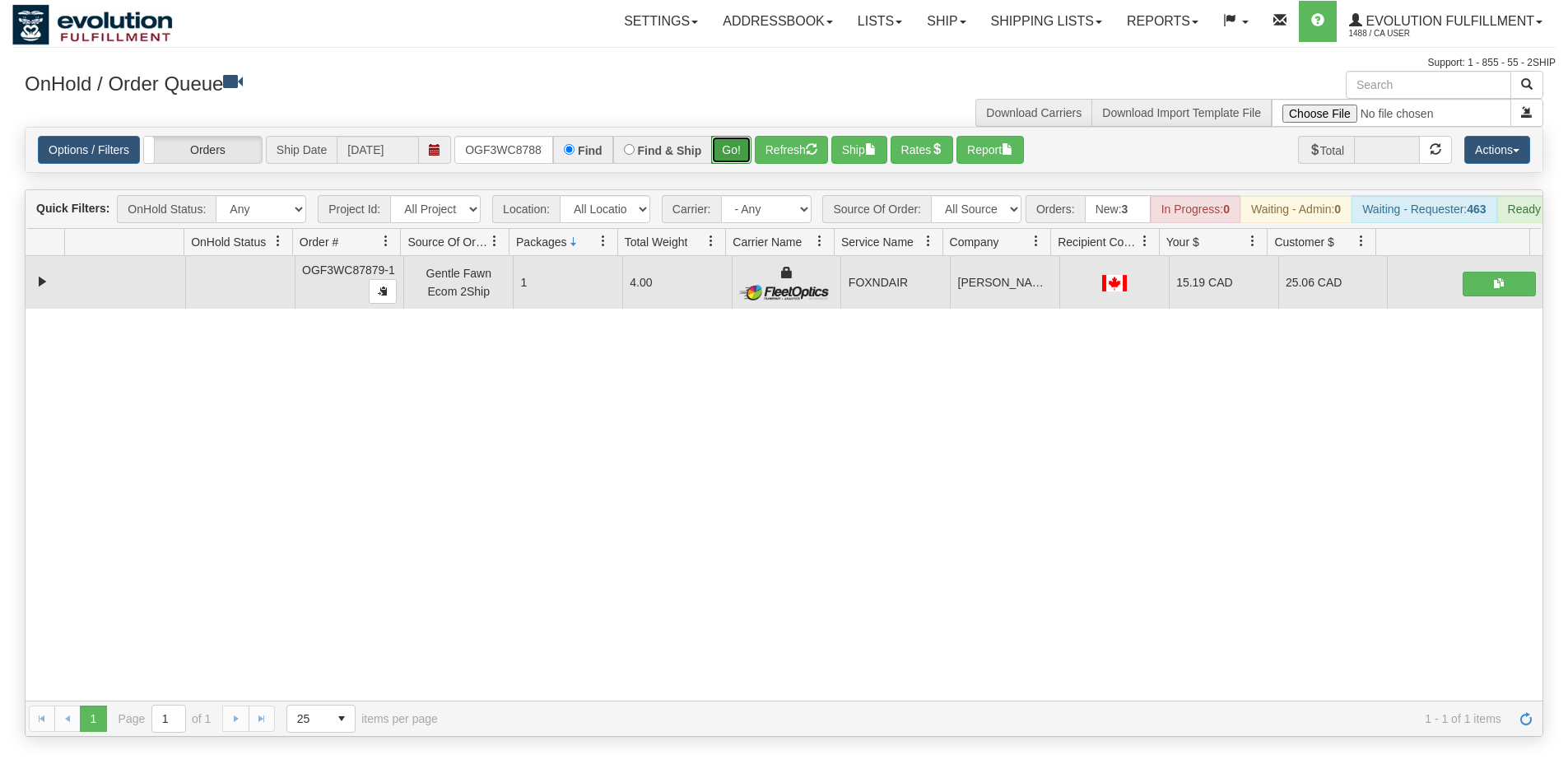
click at [747, 147] on button "Go!" at bounding box center [731, 150] width 40 height 28
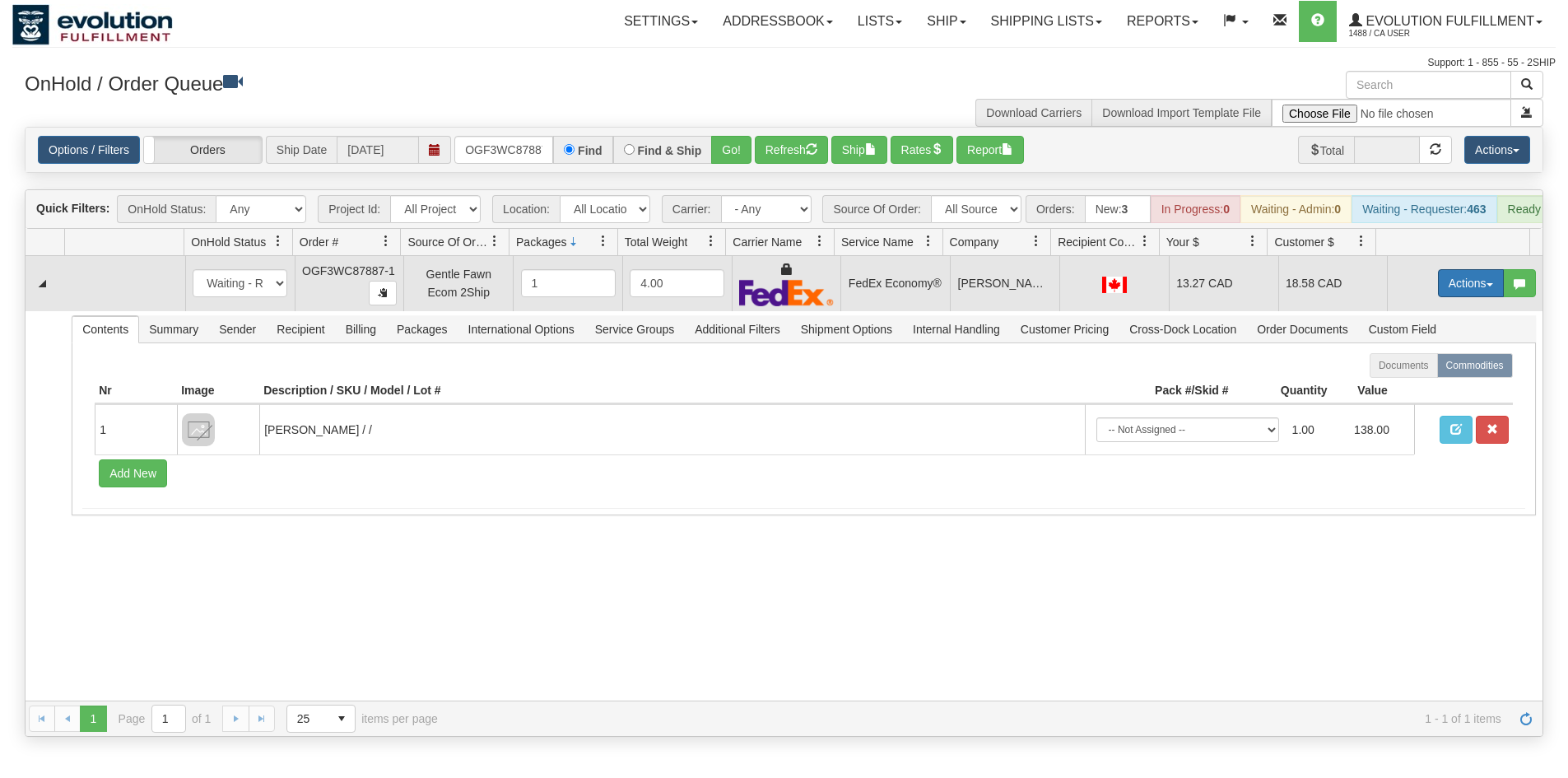
click at [1447, 297] on button "Actions" at bounding box center [1471, 283] width 66 height 28
click at [1414, 383] on link "Ship" at bounding box center [1438, 378] width 132 height 22
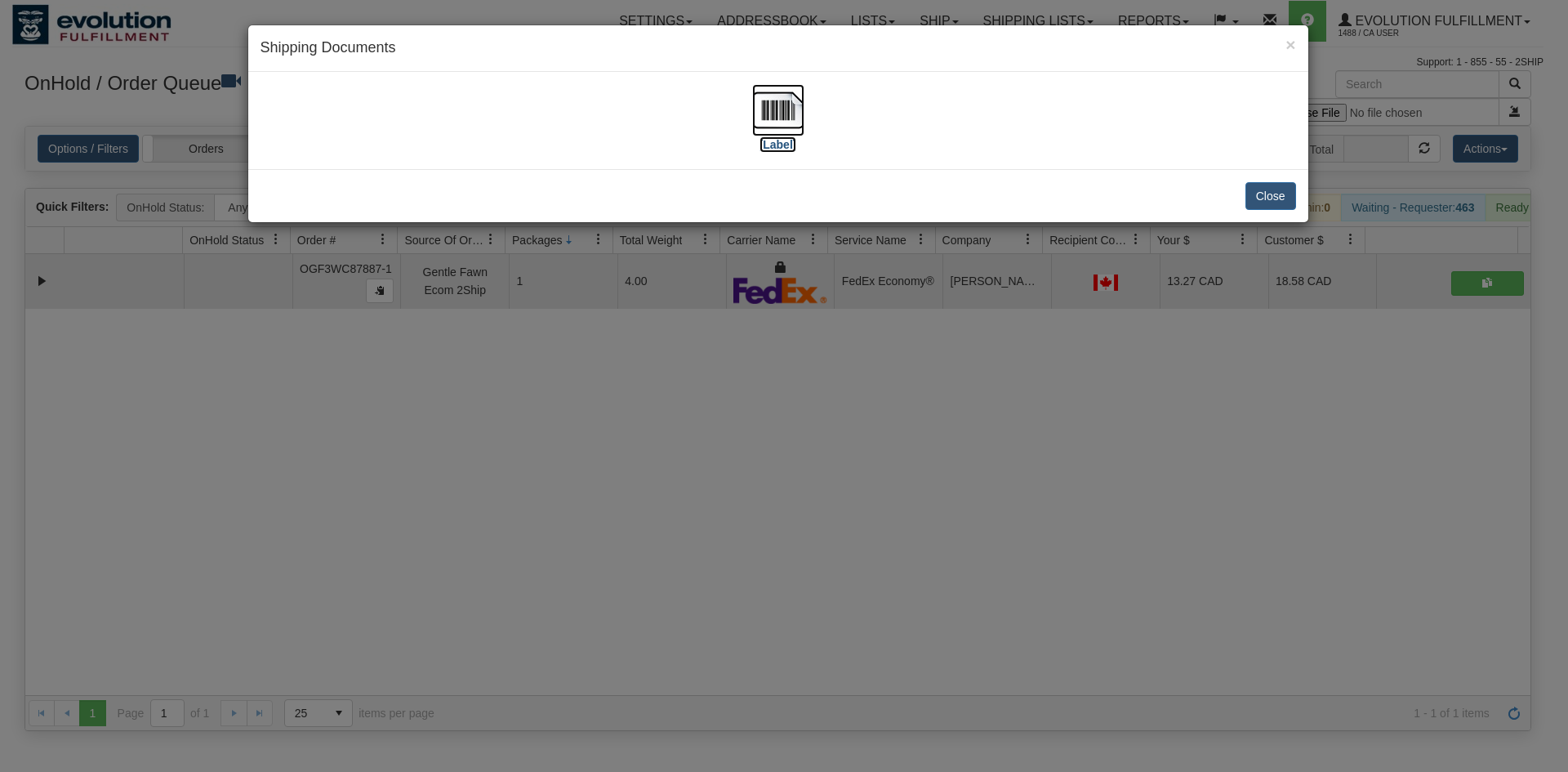
click at [753, 109] on img at bounding box center [778, 110] width 53 height 53
drag, startPoint x: 1007, startPoint y: 292, endPoint x: 417, endPoint y: 65, distance: 632.2
click at [1000, 286] on div "× Shipping Documents [Label] Close" at bounding box center [784, 386] width 1568 height 772
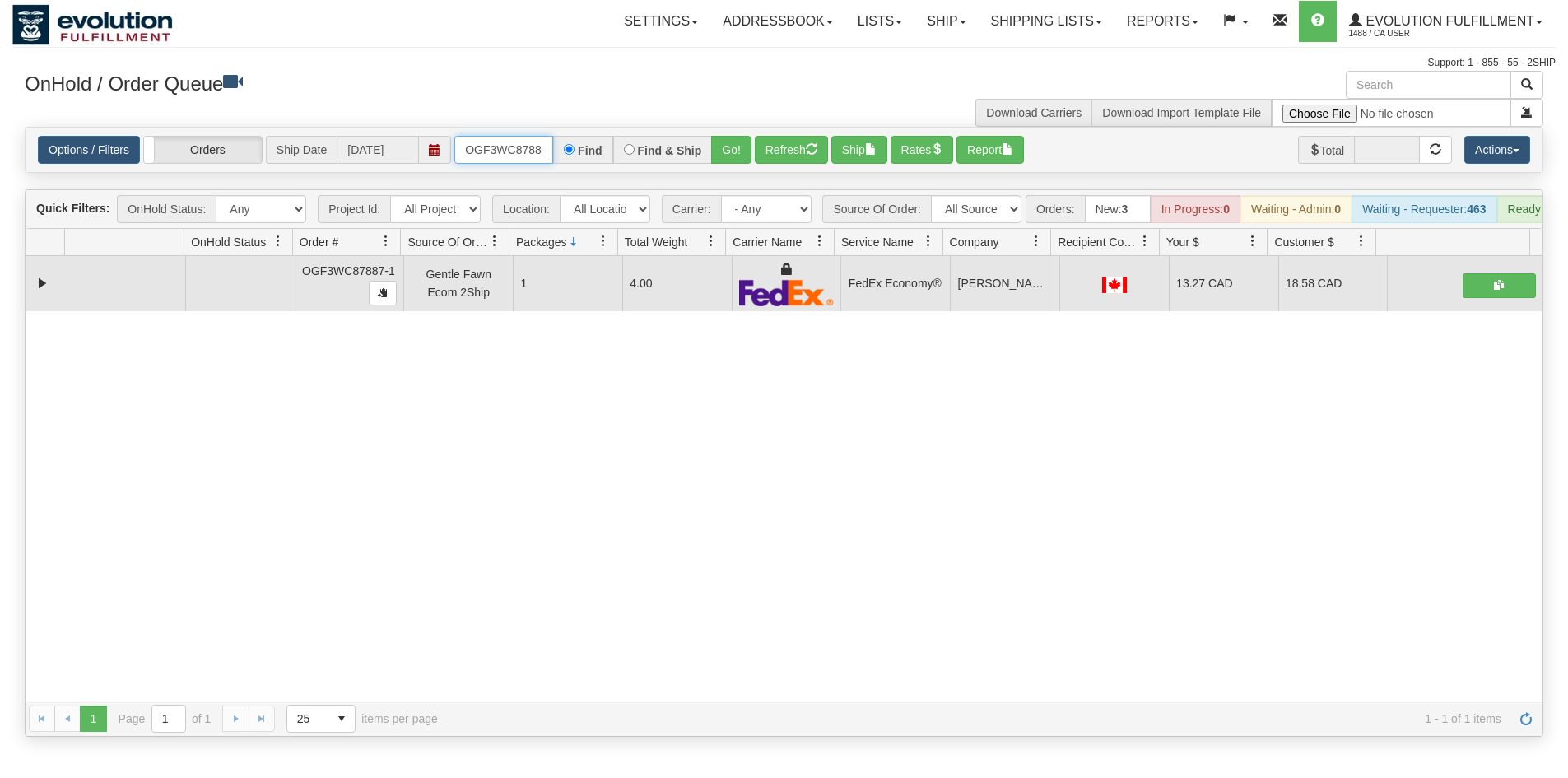
click at [486, 147] on input "OGF3WC87887-1" at bounding box center [504, 150] width 99 height 28
click at [735, 148] on button "Go!" at bounding box center [731, 150] width 40 height 28
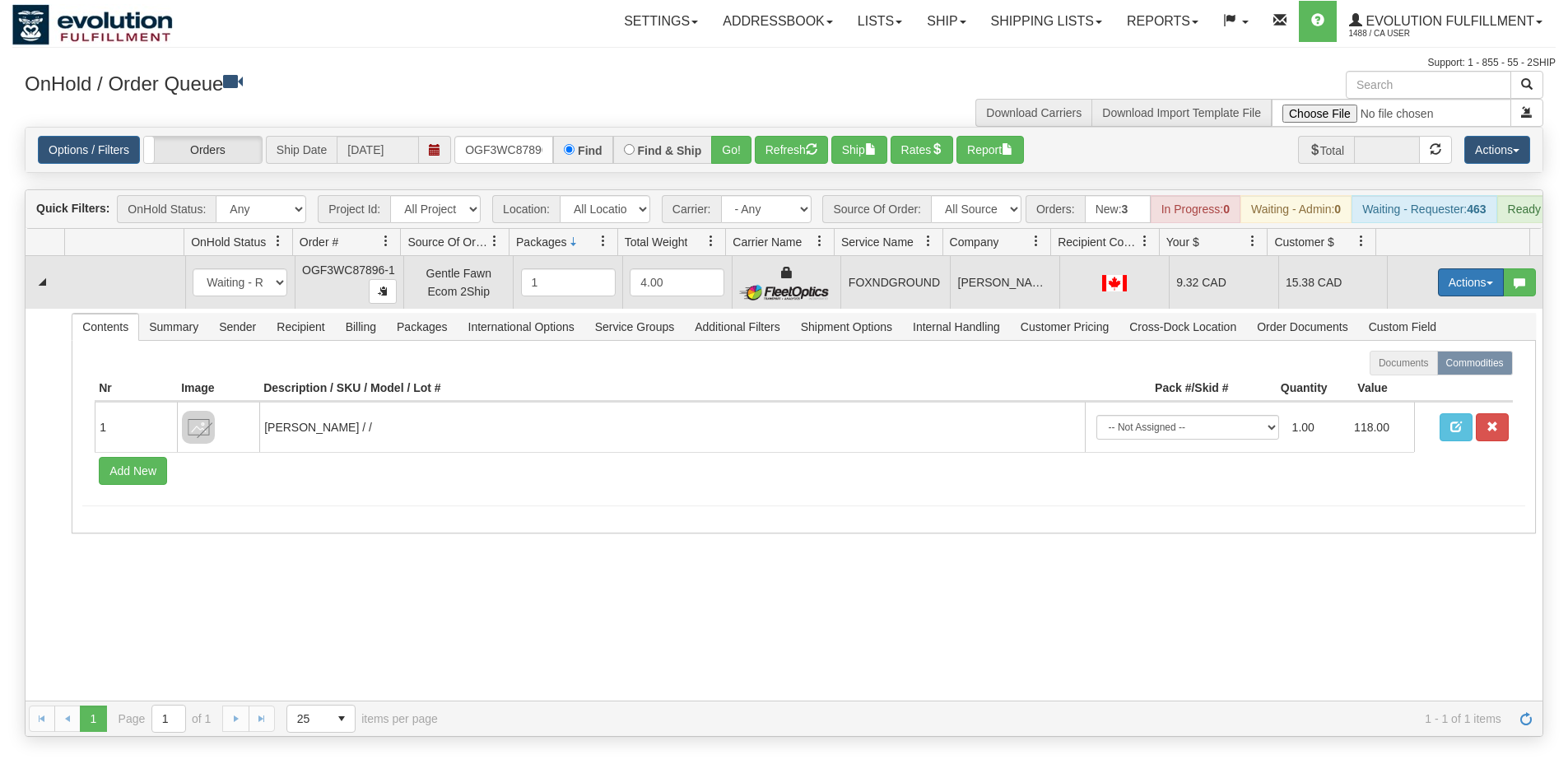
click at [1448, 296] on button "Actions" at bounding box center [1471, 283] width 66 height 28
click at [1404, 384] on span "Ship" at bounding box center [1405, 377] width 35 height 13
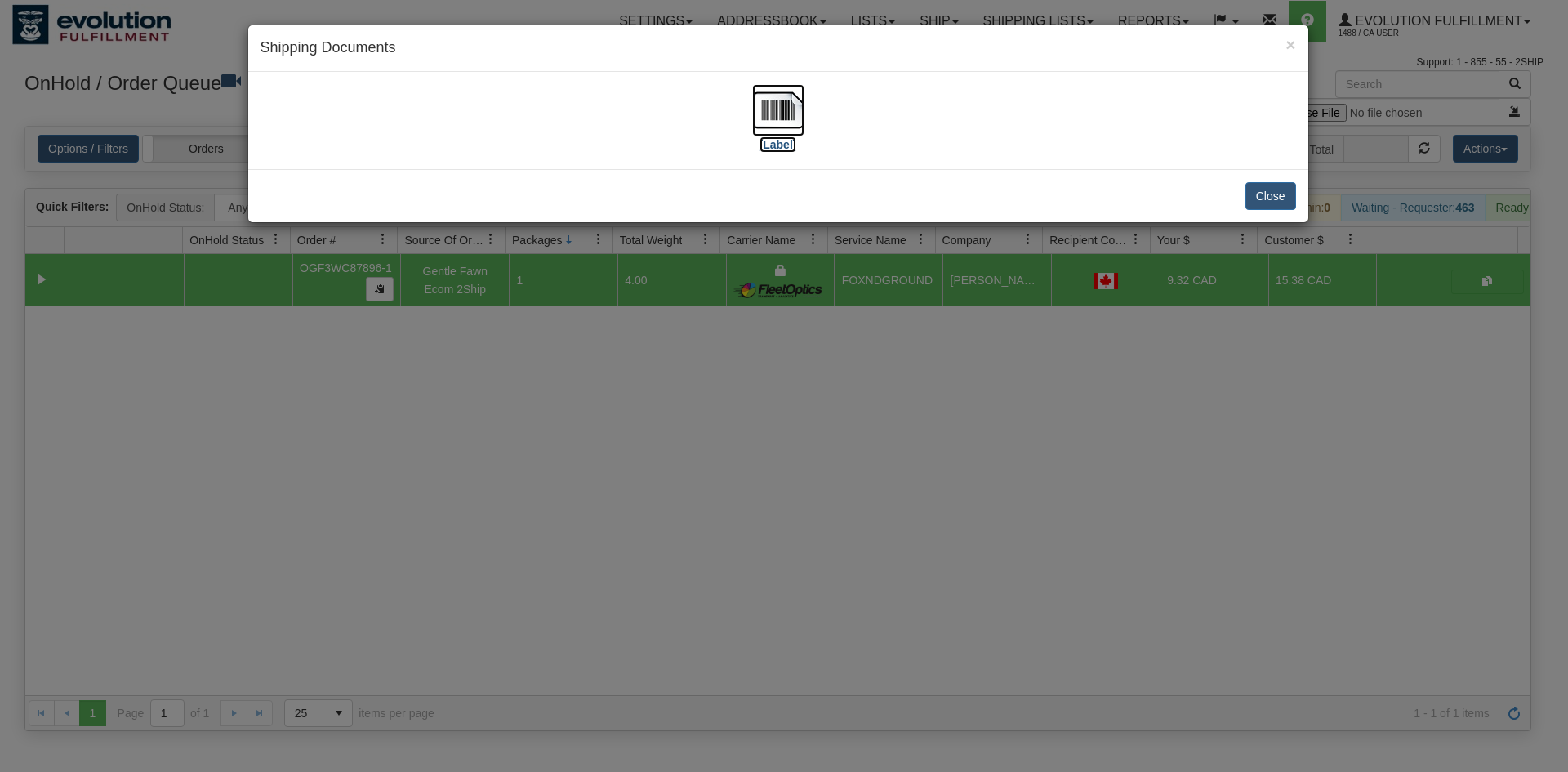
click at [775, 97] on img at bounding box center [778, 110] width 53 height 53
click at [928, 406] on div "× Shipping Documents [Label] Close" at bounding box center [784, 386] width 1568 height 772
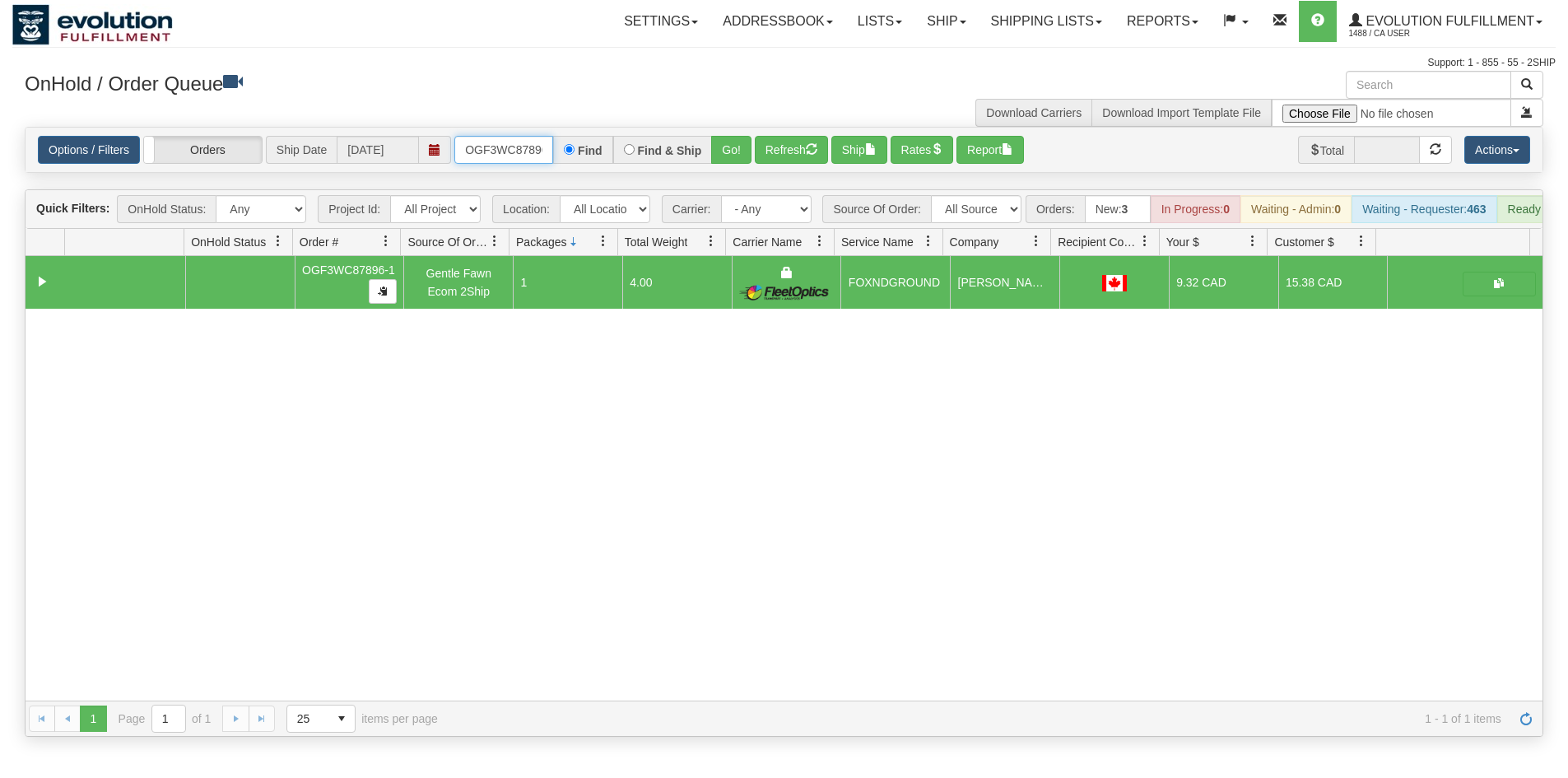
click at [517, 144] on input "OGF3WC87896-1" at bounding box center [504, 150] width 99 height 28
click at [728, 162] on button "Go!" at bounding box center [731, 150] width 40 height 28
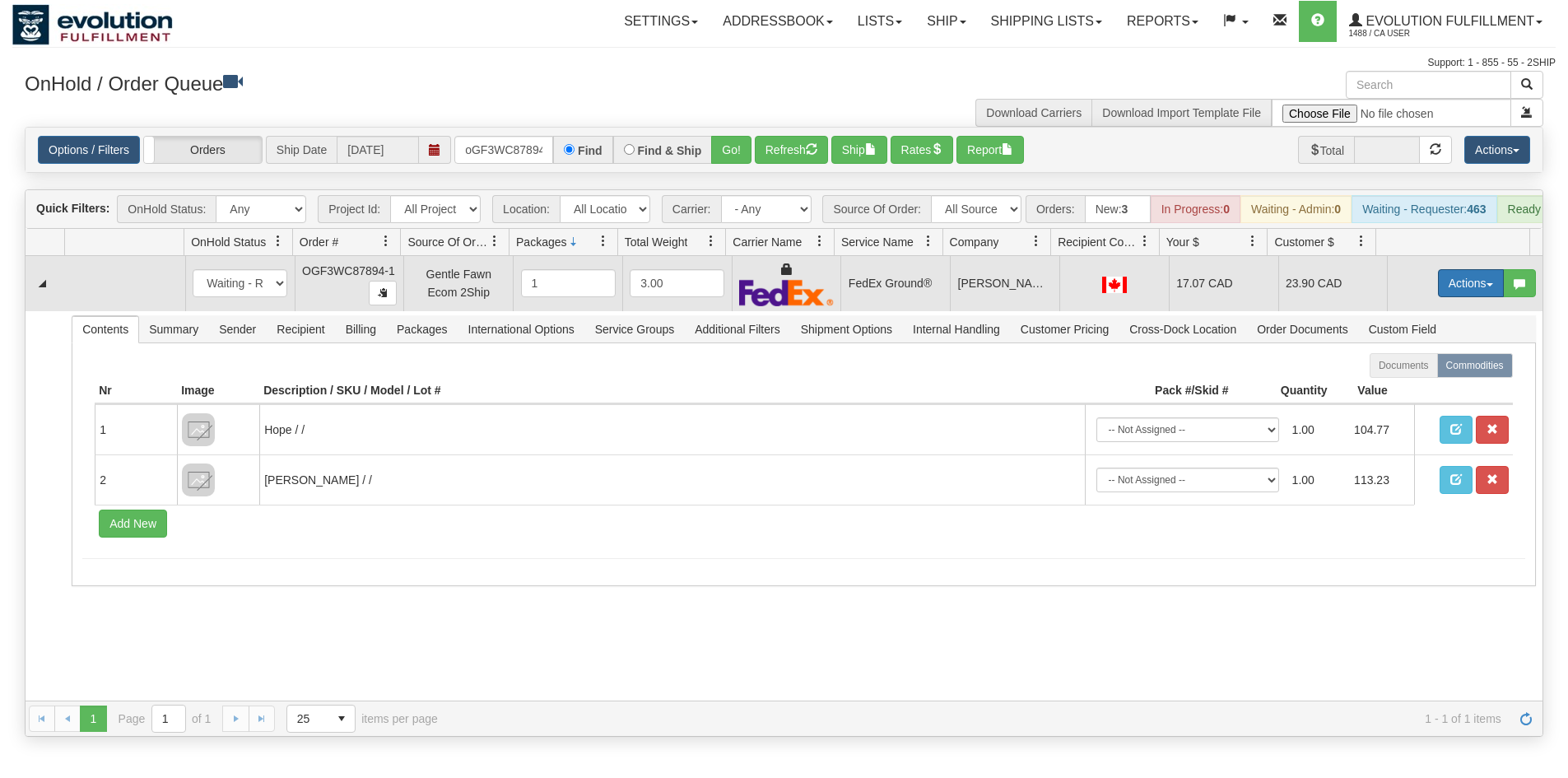
click at [1462, 297] on button "Actions" at bounding box center [1471, 283] width 66 height 28
click at [1398, 385] on span "Ship" at bounding box center [1405, 378] width 35 height 13
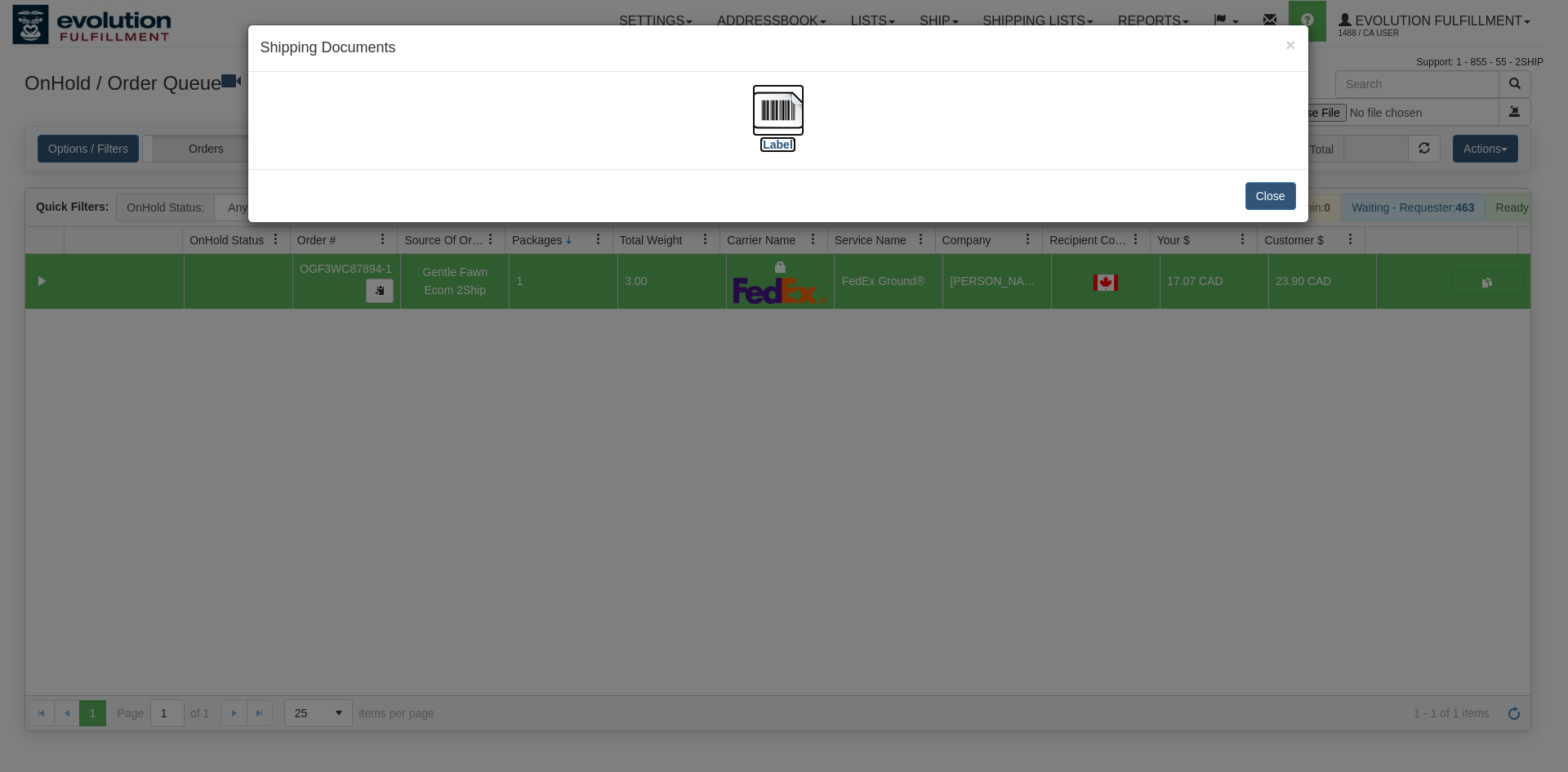
click at [762, 123] on img at bounding box center [778, 110] width 53 height 53
click at [836, 393] on div "× Shipping Documents [Label] Close" at bounding box center [784, 386] width 1568 height 772
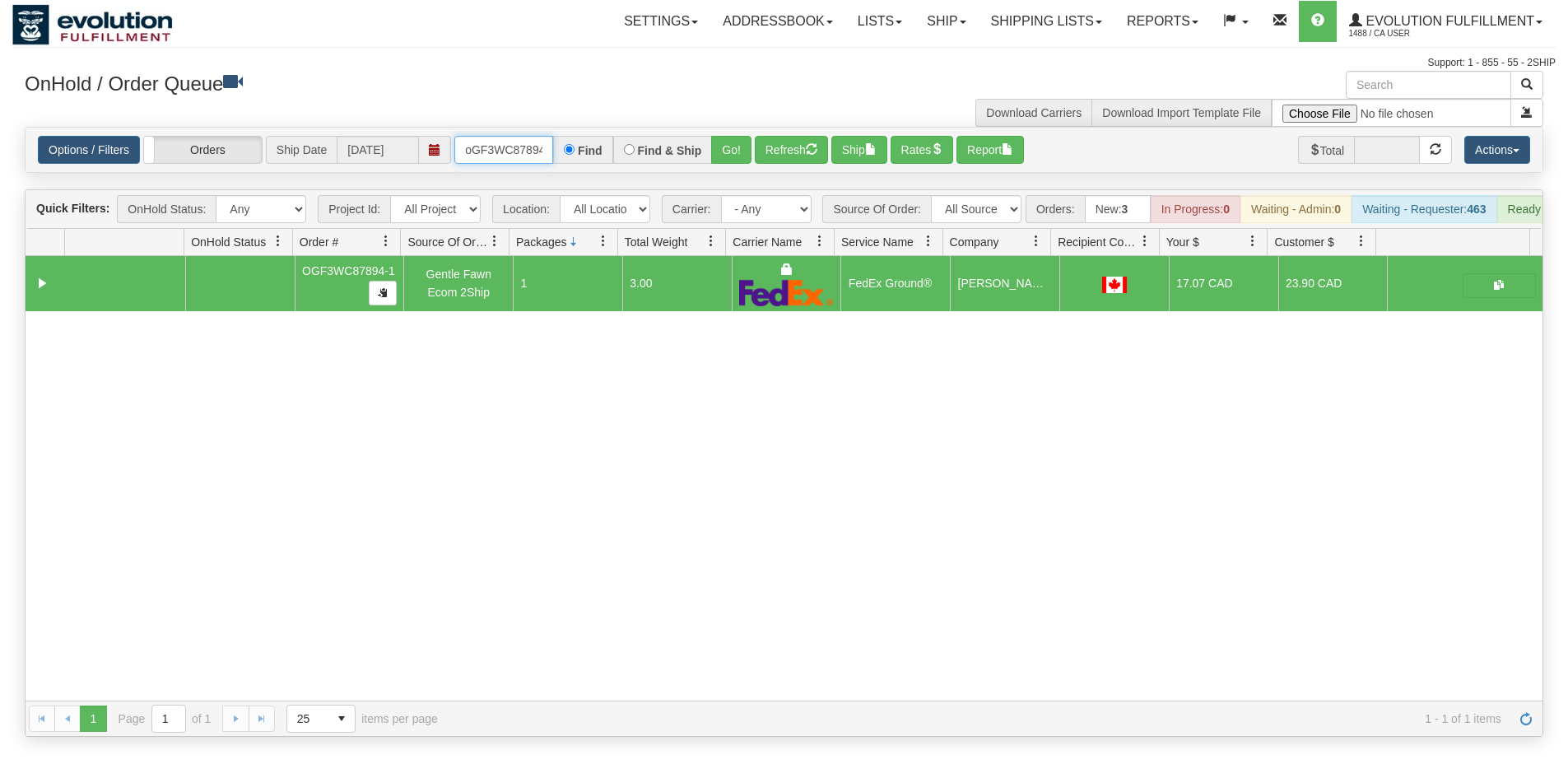
click at [535, 151] on input "oGF3WC87894-1" at bounding box center [504, 150] width 99 height 28
click at [735, 161] on button "Go!" at bounding box center [731, 150] width 40 height 28
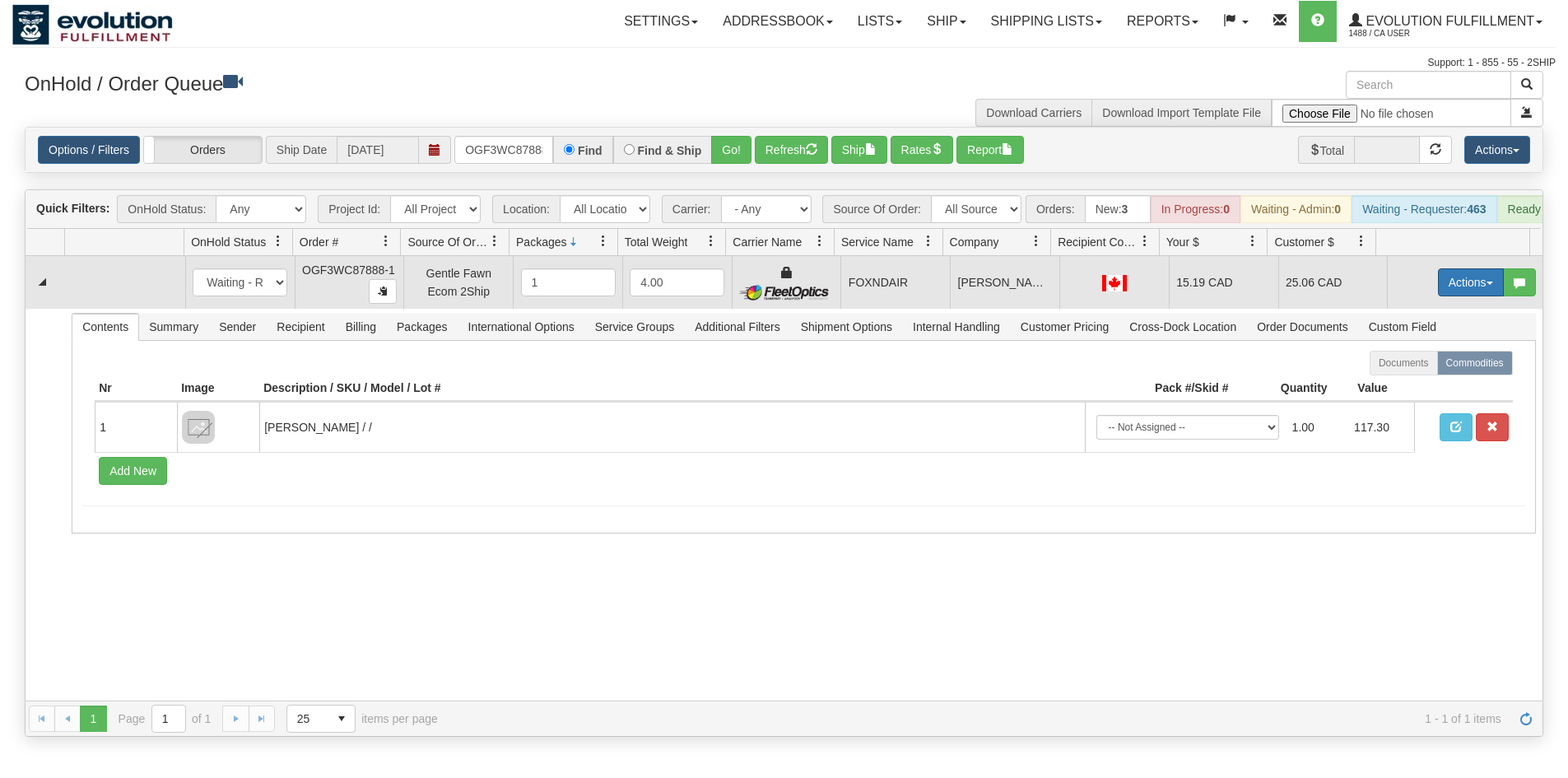
click at [1459, 296] on button "Actions" at bounding box center [1471, 283] width 66 height 28
click at [1404, 384] on span "Ship" at bounding box center [1405, 377] width 35 height 13
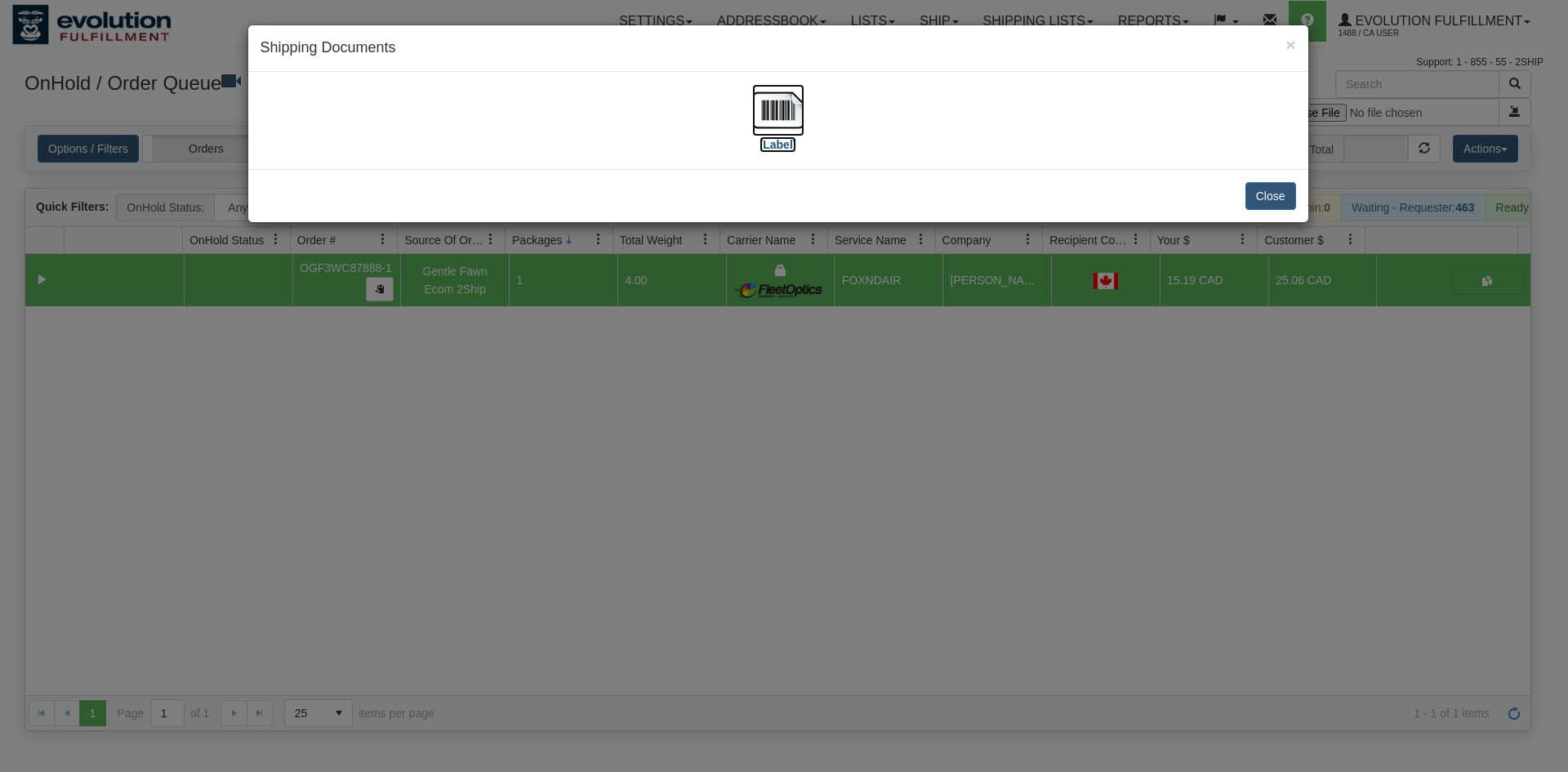
click at [799, 125] on img at bounding box center [778, 110] width 53 height 53
drag, startPoint x: 630, startPoint y: 407, endPoint x: 599, endPoint y: 198, distance: 211.3
click at [636, 392] on div "× Shipping Documents [Label] Close" at bounding box center [784, 386] width 1568 height 772
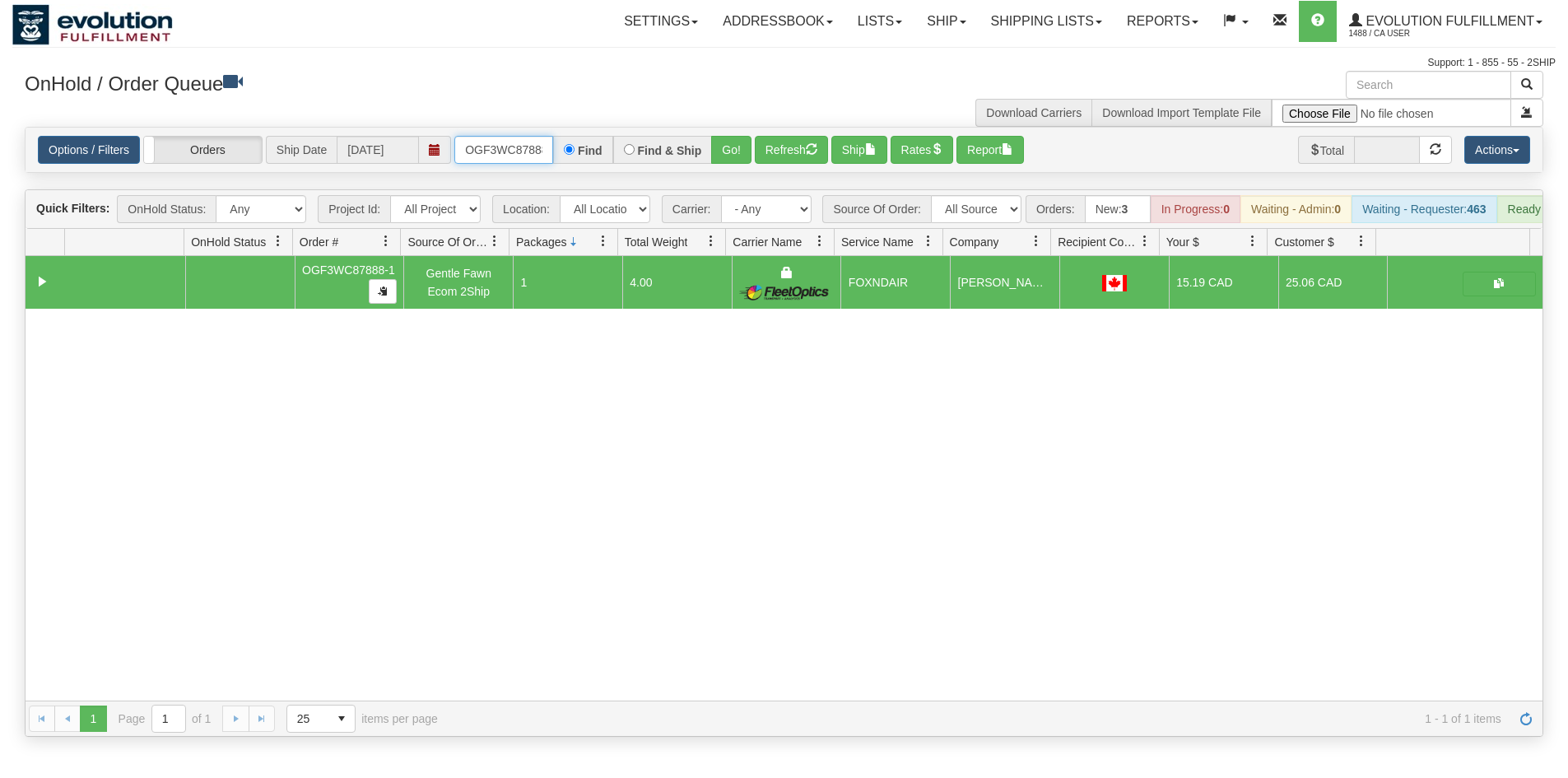
click at [502, 155] on input "OGF3WC87888-1" at bounding box center [504, 150] width 99 height 28
click at [743, 146] on button "Go!" at bounding box center [731, 150] width 40 height 28
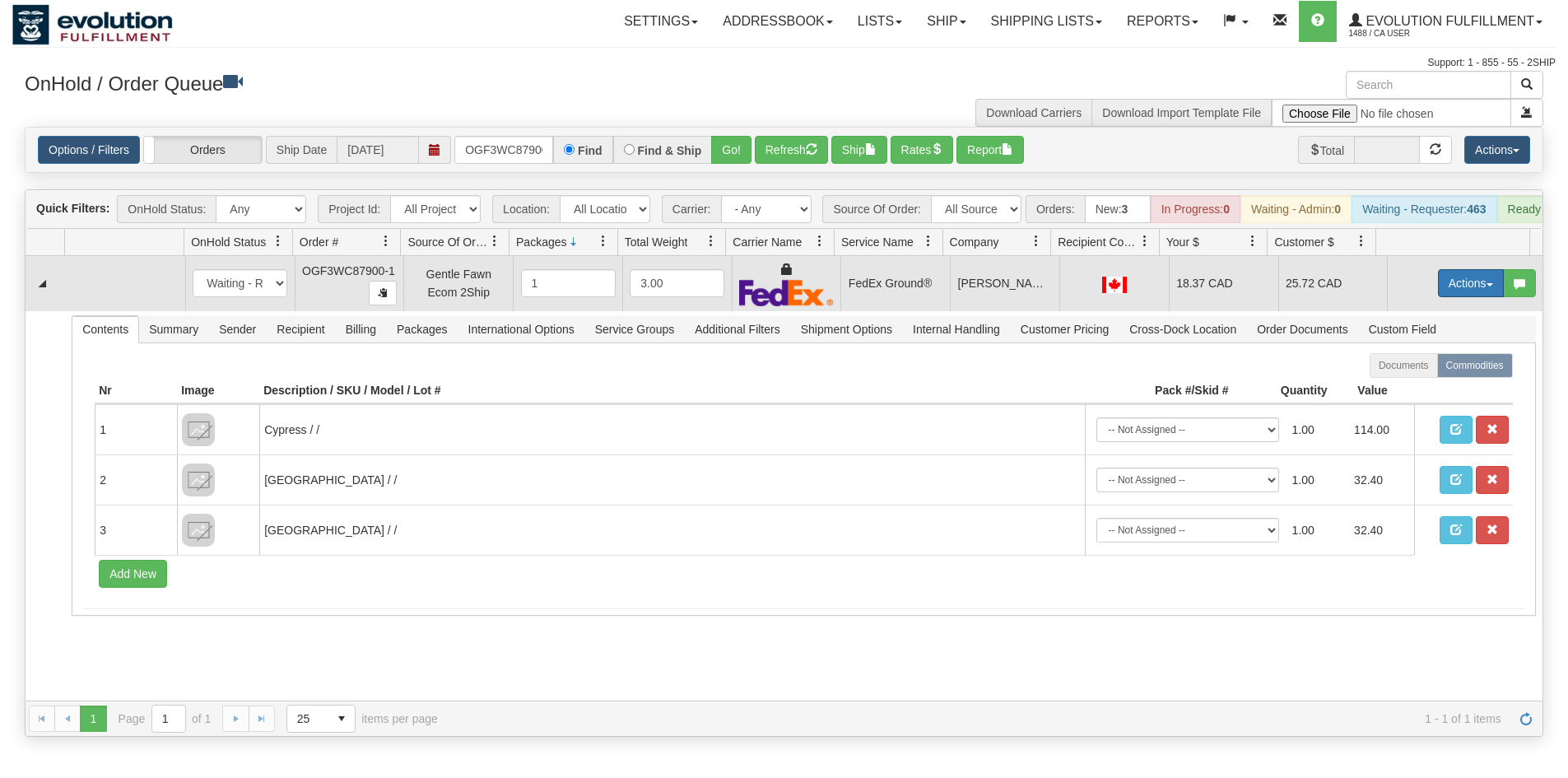
click at [1438, 285] on button "Actions" at bounding box center [1471, 283] width 66 height 28
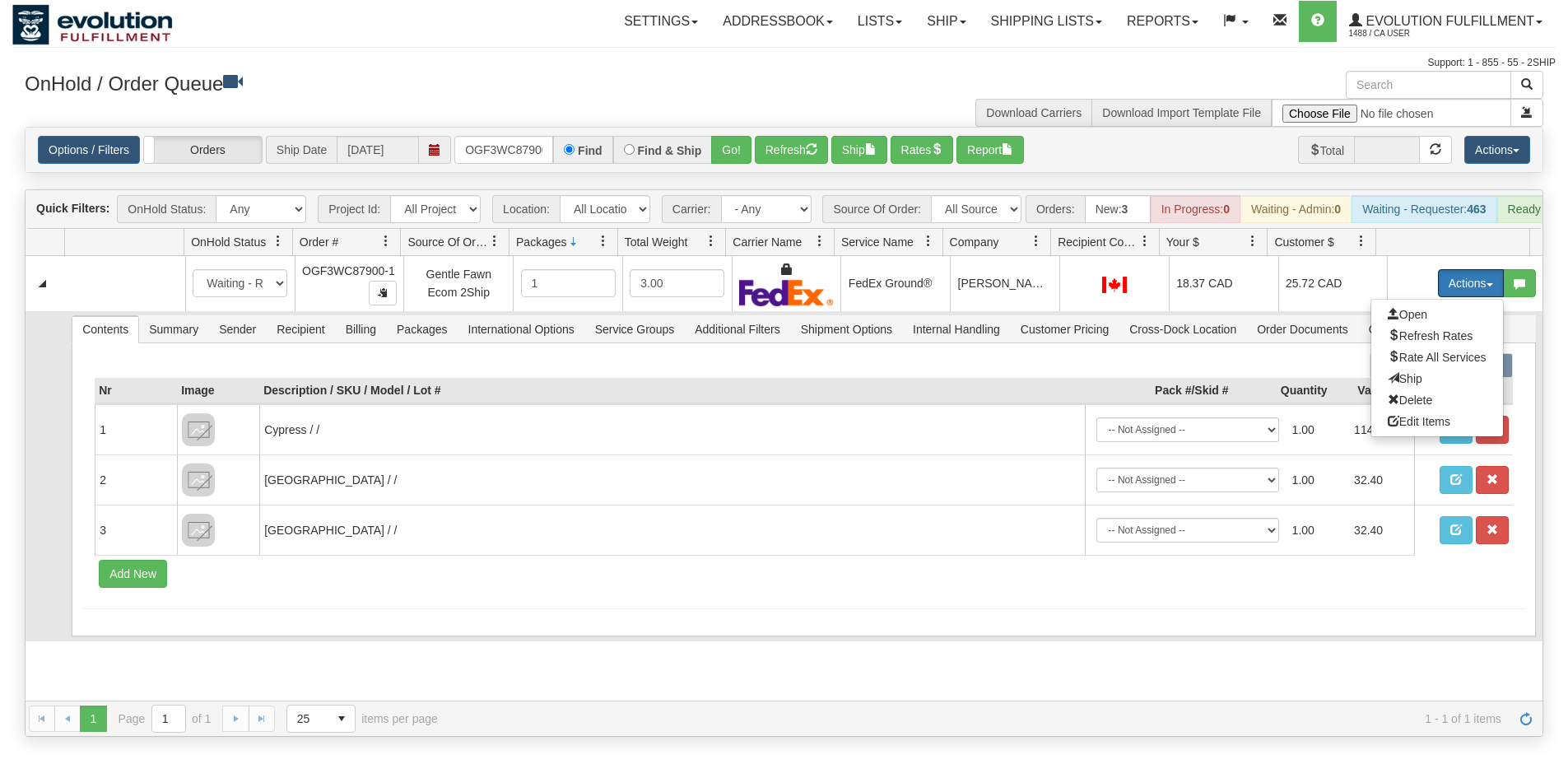
click at [1391, 385] on span "Ship" at bounding box center [1405, 378] width 35 height 13
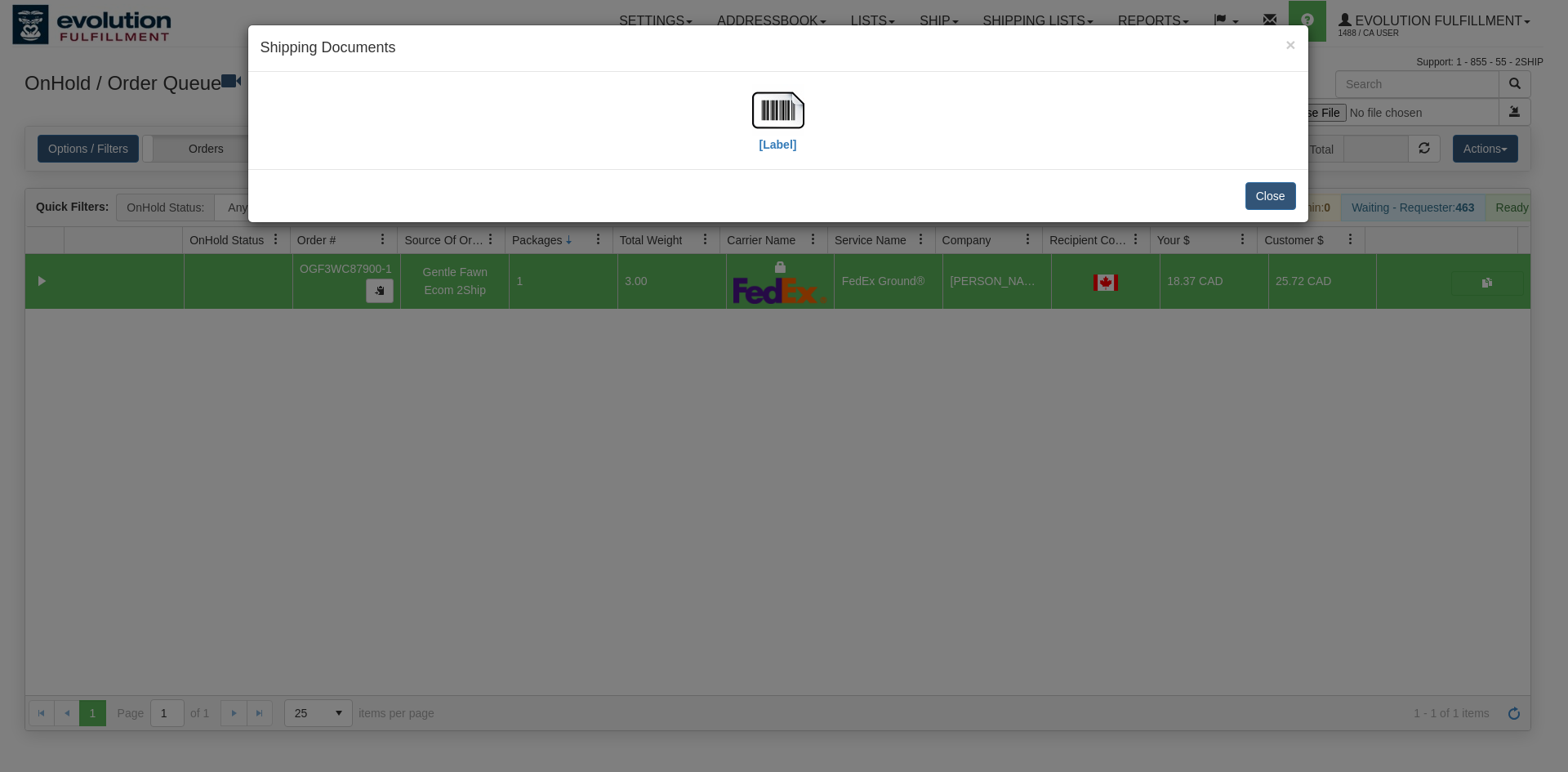
click at [747, 107] on div "[Label]" at bounding box center [778, 121] width 1036 height 72
click at [762, 122] on img at bounding box center [778, 110] width 53 height 53
drag, startPoint x: 796, startPoint y: 430, endPoint x: 793, endPoint y: 415, distance: 15.3
click at [793, 415] on div "× Shipping Documents [Label] Close" at bounding box center [784, 386] width 1568 height 772
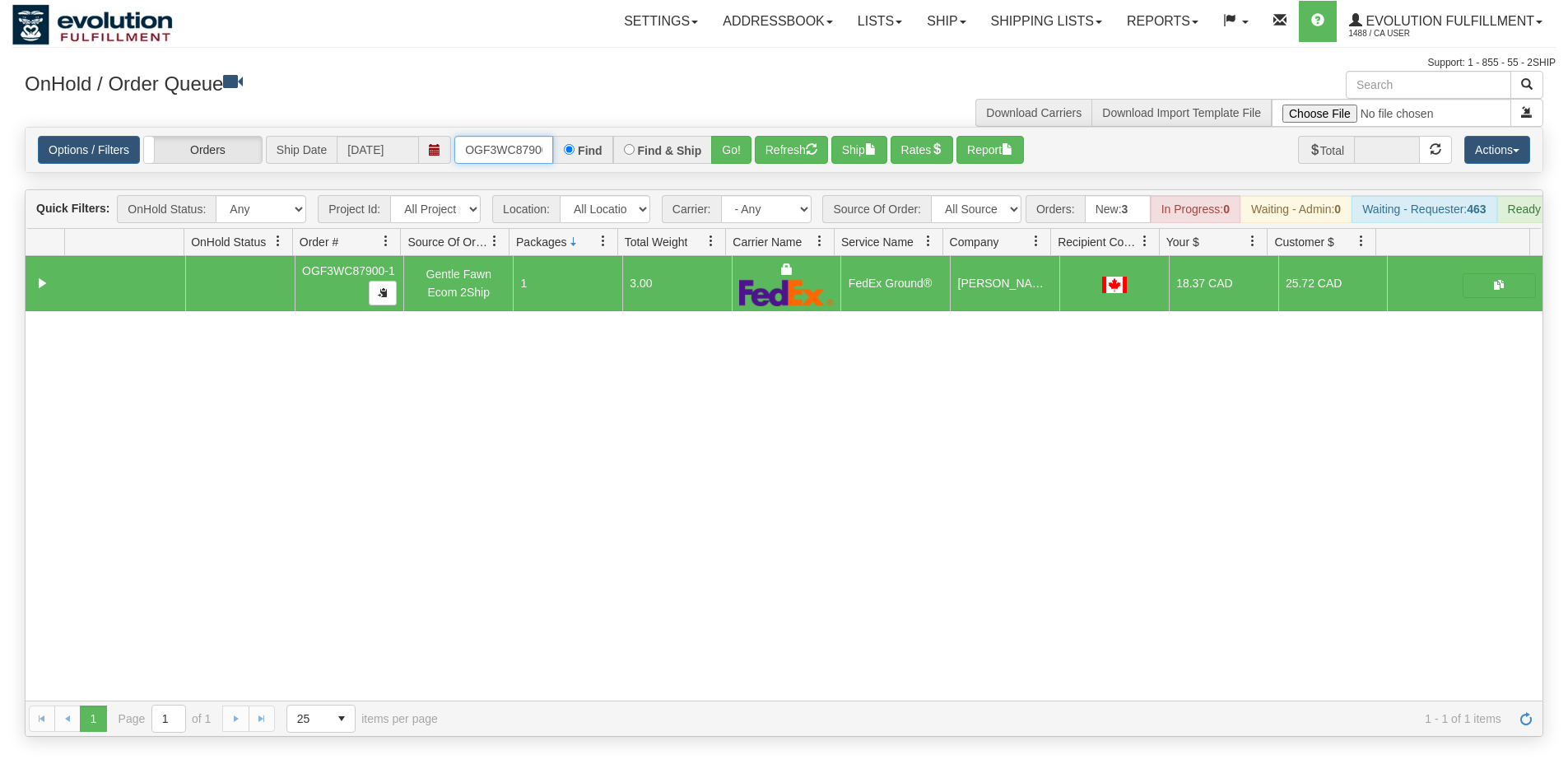
click at [502, 141] on input "OGF3WC87900-1" at bounding box center [504, 150] width 99 height 28
click at [727, 143] on button "Go!" at bounding box center [731, 150] width 40 height 28
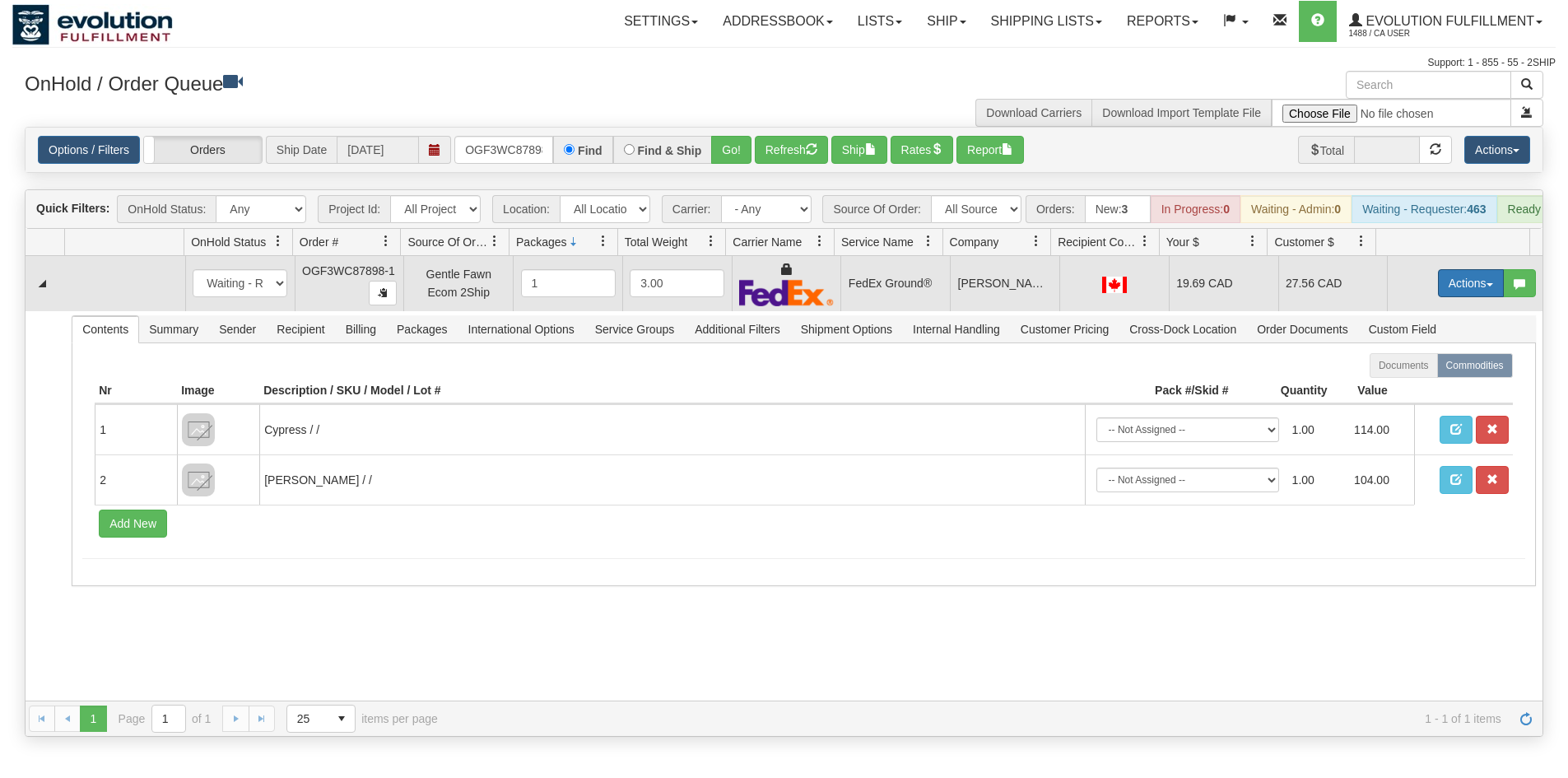
click at [1445, 297] on button "Actions" at bounding box center [1471, 283] width 66 height 28
click at [1419, 389] on link "Ship" at bounding box center [1438, 378] width 132 height 22
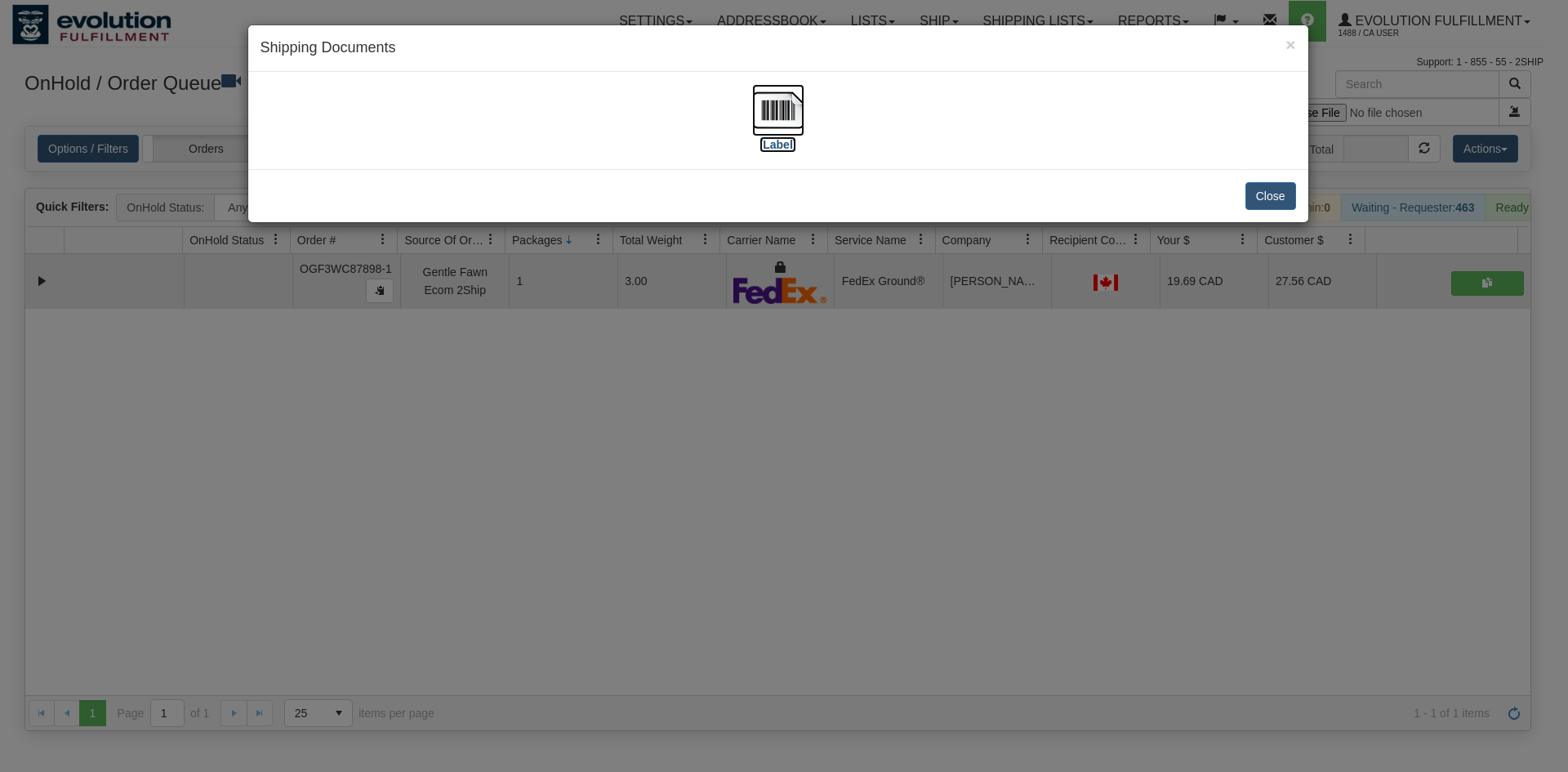
click at [777, 131] on img at bounding box center [778, 110] width 53 height 53
drag, startPoint x: 1182, startPoint y: 352, endPoint x: 443, endPoint y: 110, distance: 777.6
click at [1182, 351] on div "× Shipping Documents [Label] Close" at bounding box center [784, 386] width 1568 height 772
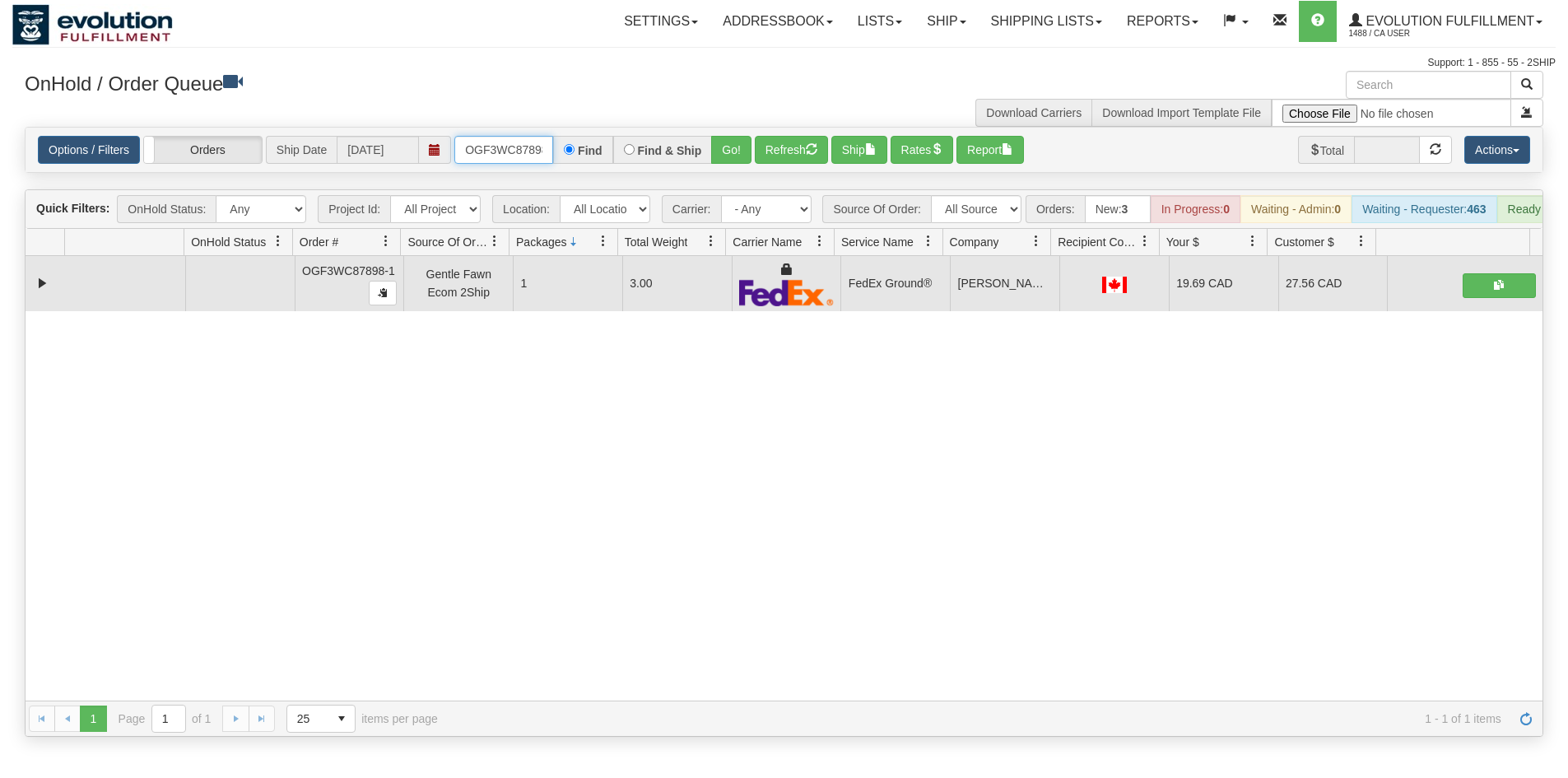
click at [497, 150] on input "OGF3WC87898-1" at bounding box center [504, 150] width 99 height 28
drag, startPoint x: 286, startPoint y: 376, endPoint x: 343, endPoint y: 285, distance: 107.4
click at [285, 376] on div "31709186 EVOLUTION V3 91328970 91328972 OGF3WC87898-1 Gentle Fawn Ecom 2Ship 1 …" at bounding box center [783, 477] width 1517 height 444
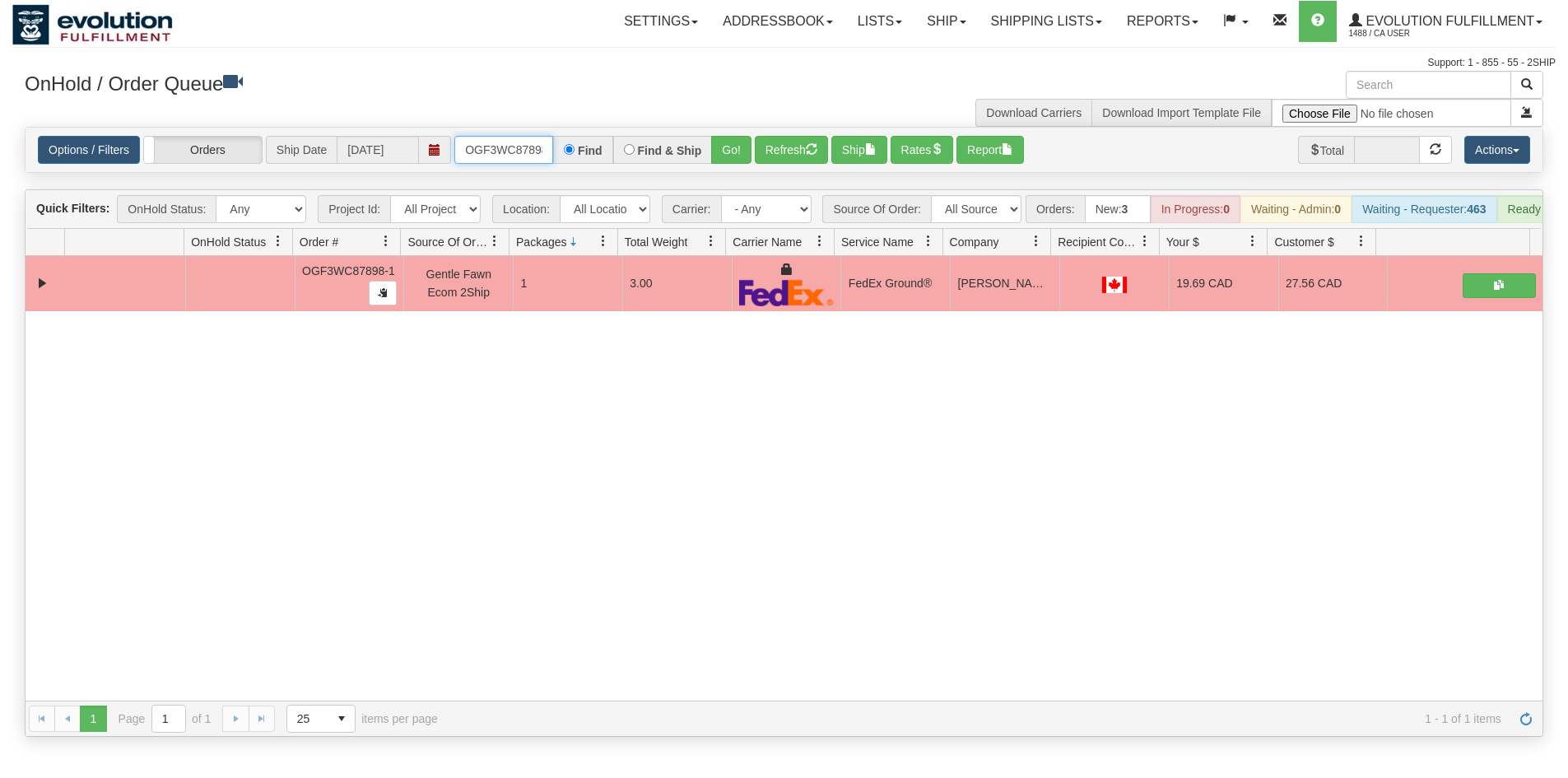
click at [497, 153] on input "OGF3WC87898-1" at bounding box center [504, 150] width 99 height 28
type input "OGF3WC87907-1"
click at [735, 149] on button "Go!" at bounding box center [731, 150] width 40 height 28
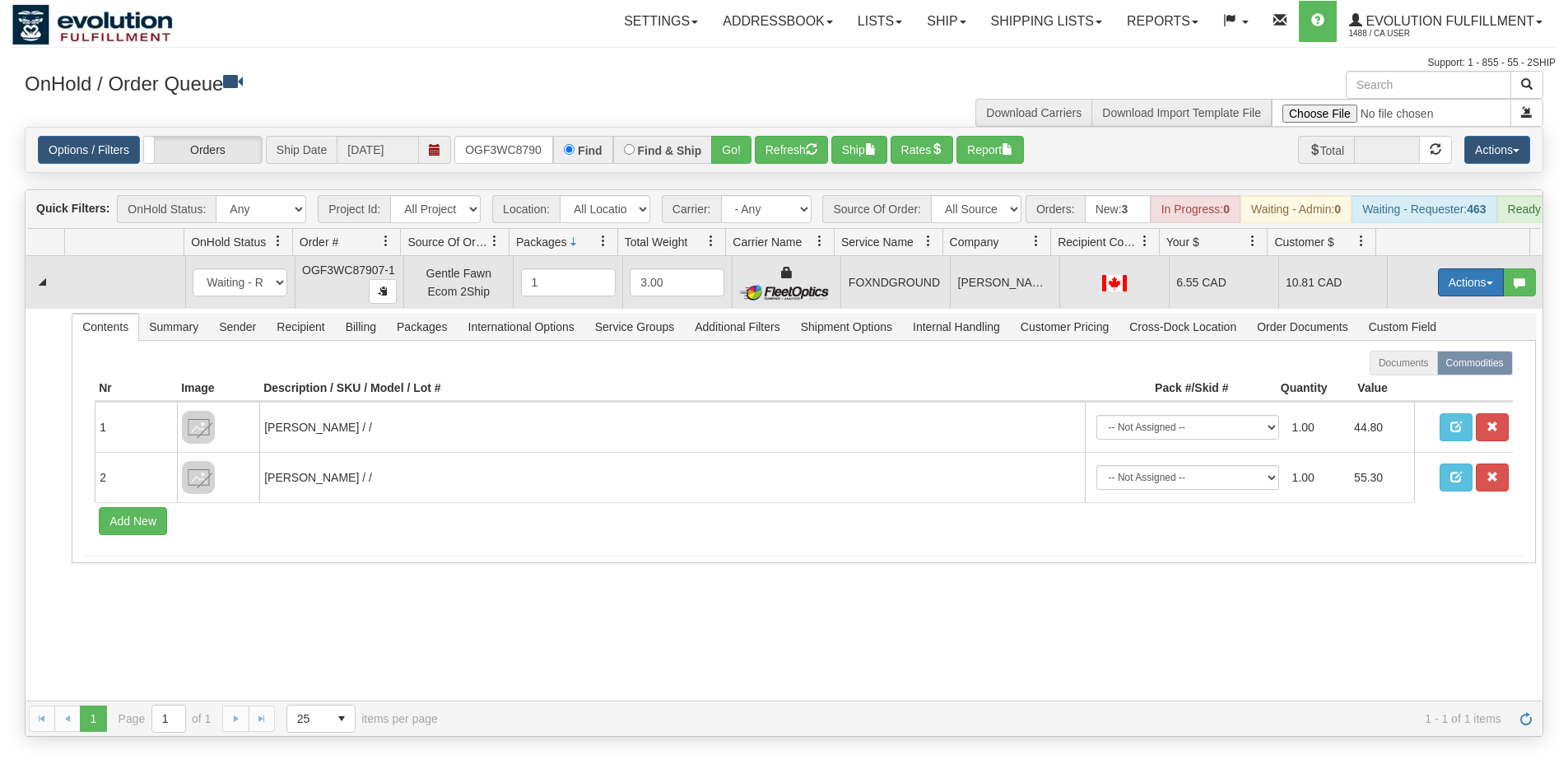
click at [1450, 294] on button "Actions" at bounding box center [1471, 283] width 66 height 28
click at [1406, 389] on link "Ship" at bounding box center [1438, 377] width 132 height 22
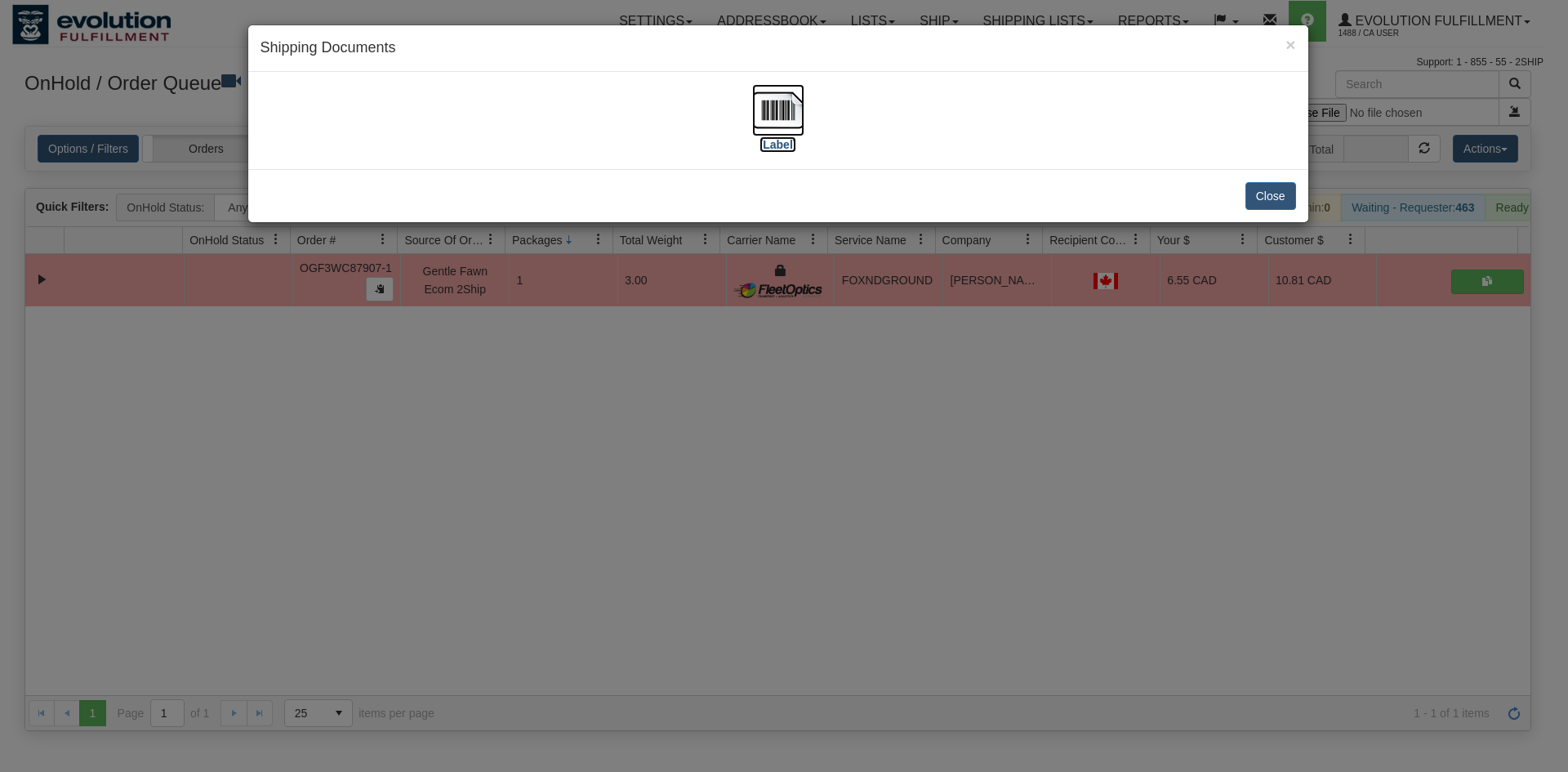
click at [773, 114] on img at bounding box center [778, 110] width 53 height 53
drag, startPoint x: 1026, startPoint y: 448, endPoint x: 959, endPoint y: 300, distance: 162.5
click at [1029, 439] on div "× Shipping Documents [Label] Close" at bounding box center [784, 386] width 1568 height 772
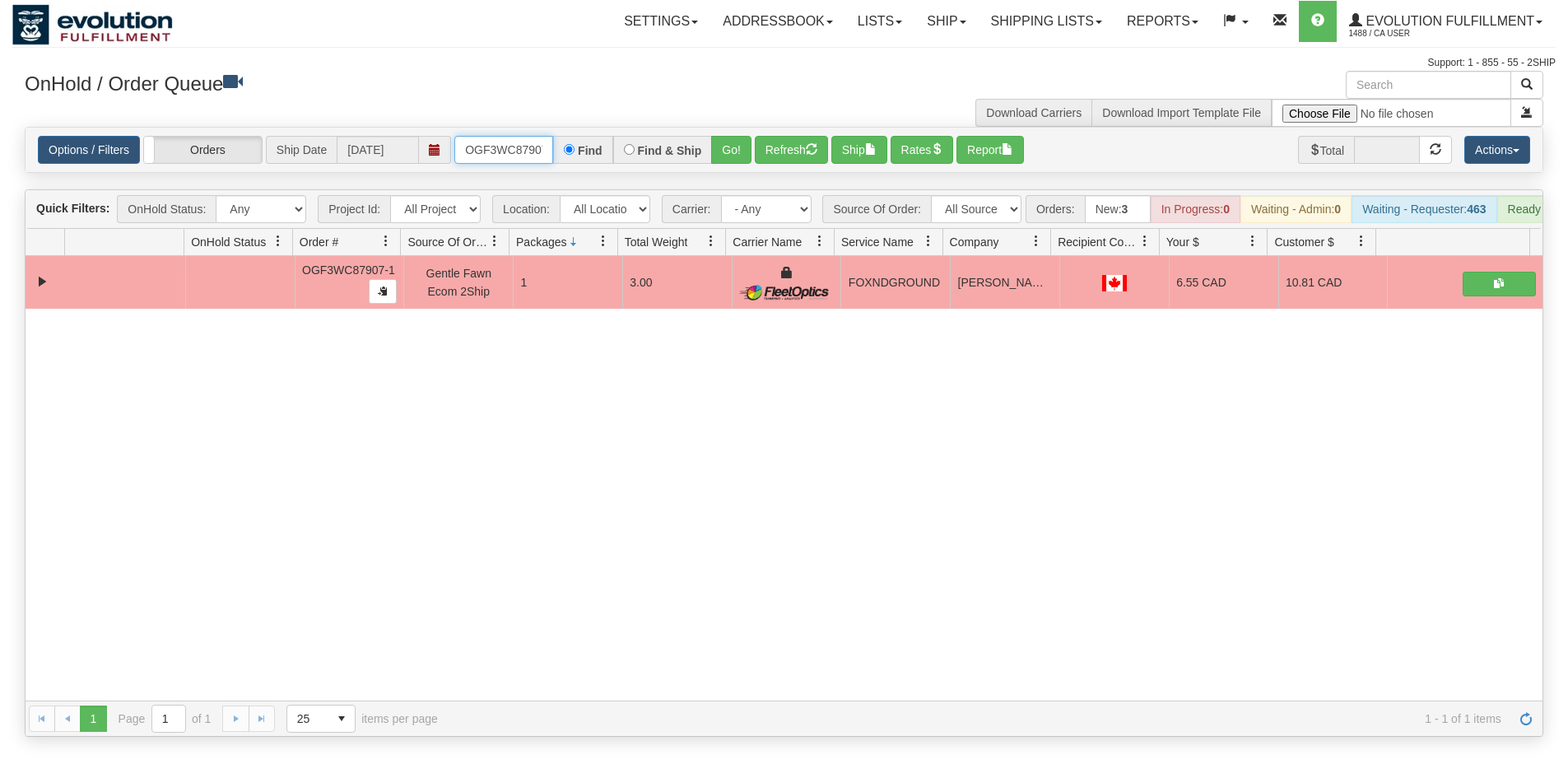
click at [520, 150] on input "OGF3WC87907-1" at bounding box center [504, 150] width 99 height 28
drag, startPoint x: 709, startPoint y: 161, endPoint x: 717, endPoint y: 156, distance: 9.4
click at [715, 157] on div "OGF3WC87876-1 Find Find & Ship Go!" at bounding box center [603, 150] width 297 height 28
click at [731, 147] on button "Go!" at bounding box center [731, 150] width 40 height 28
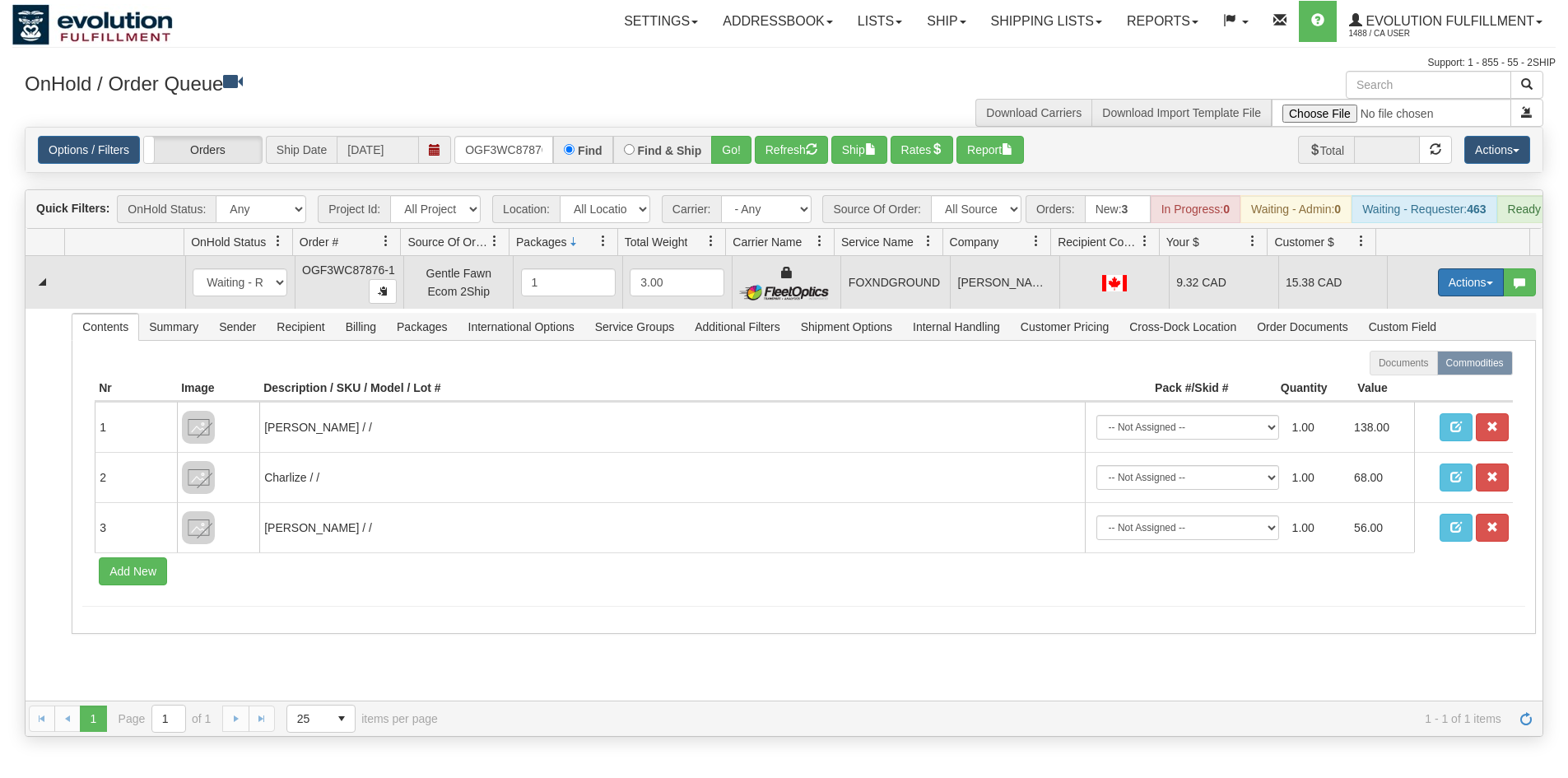
click at [1438, 296] on button "Actions" at bounding box center [1471, 283] width 66 height 28
click at [1405, 384] on span "Ship" at bounding box center [1405, 377] width 35 height 13
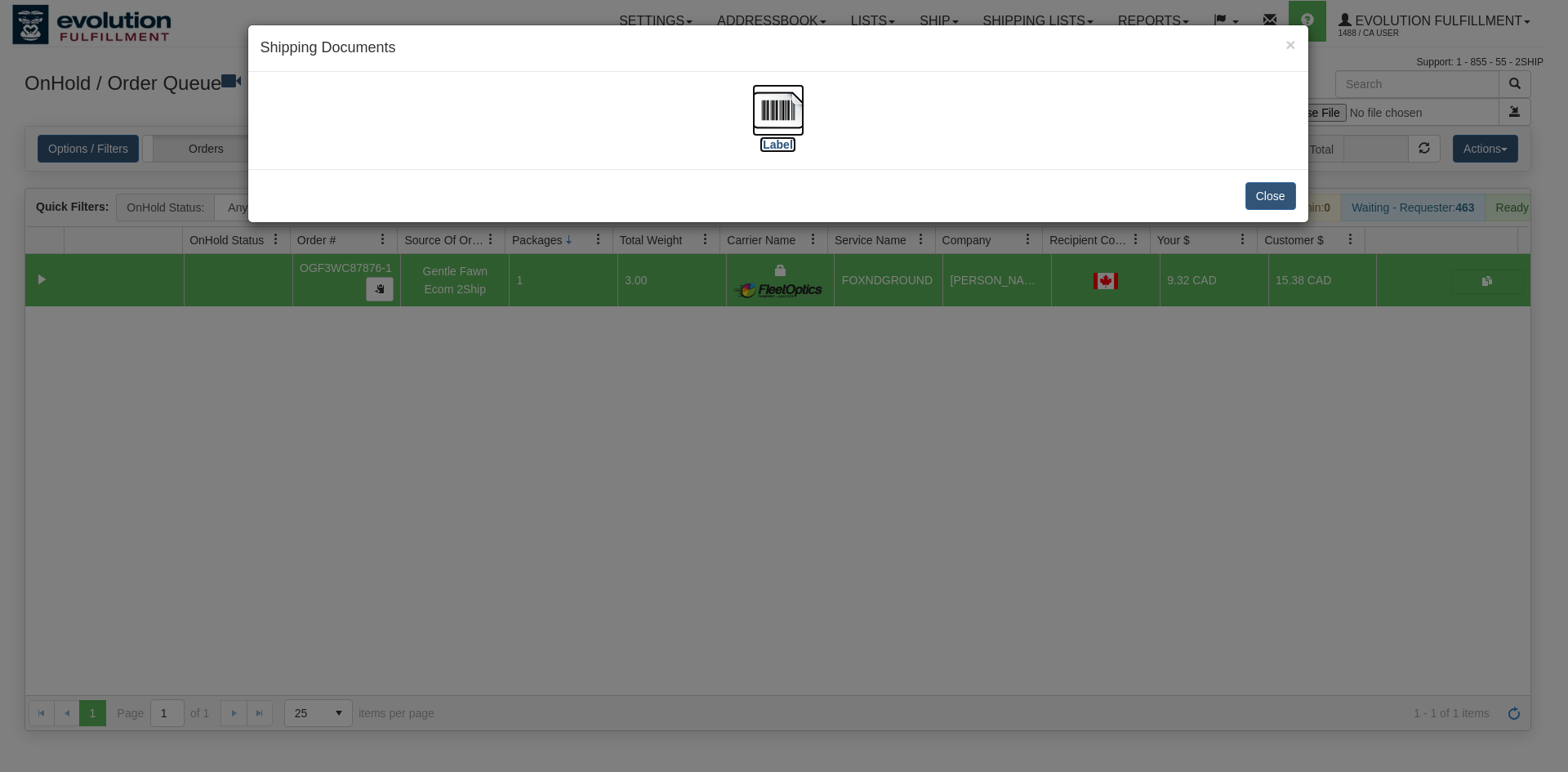
click at [758, 117] on img at bounding box center [778, 110] width 53 height 53
drag, startPoint x: 944, startPoint y: 348, endPoint x: 715, endPoint y: 124, distance: 320.3
click at [919, 317] on div "× Shipping Documents [Label] Close" at bounding box center [784, 386] width 1568 height 772
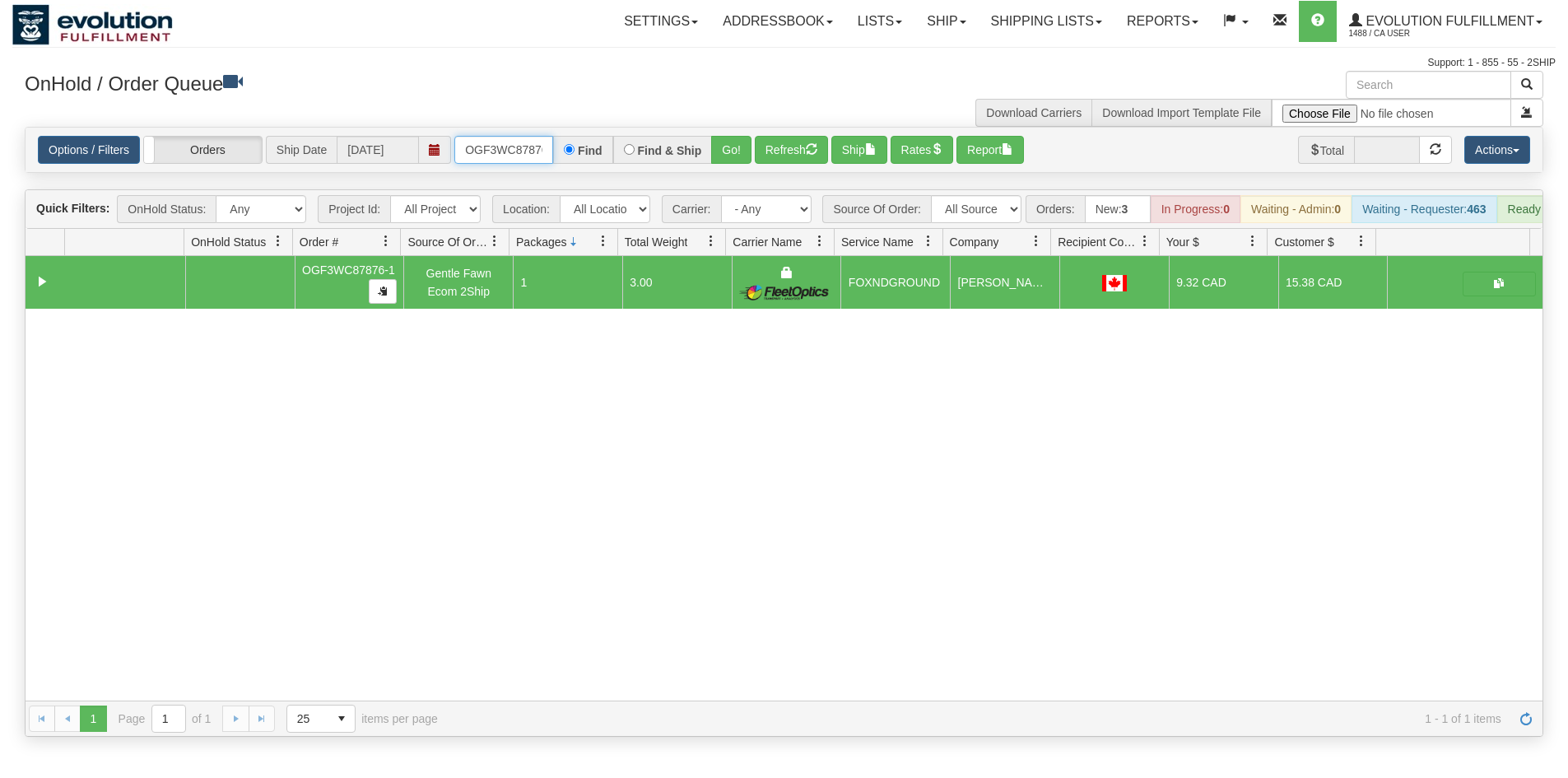
click at [518, 140] on input "OGF3WC87876-1" at bounding box center [504, 150] width 99 height 28
click at [714, 151] on button "Go!" at bounding box center [731, 150] width 40 height 28
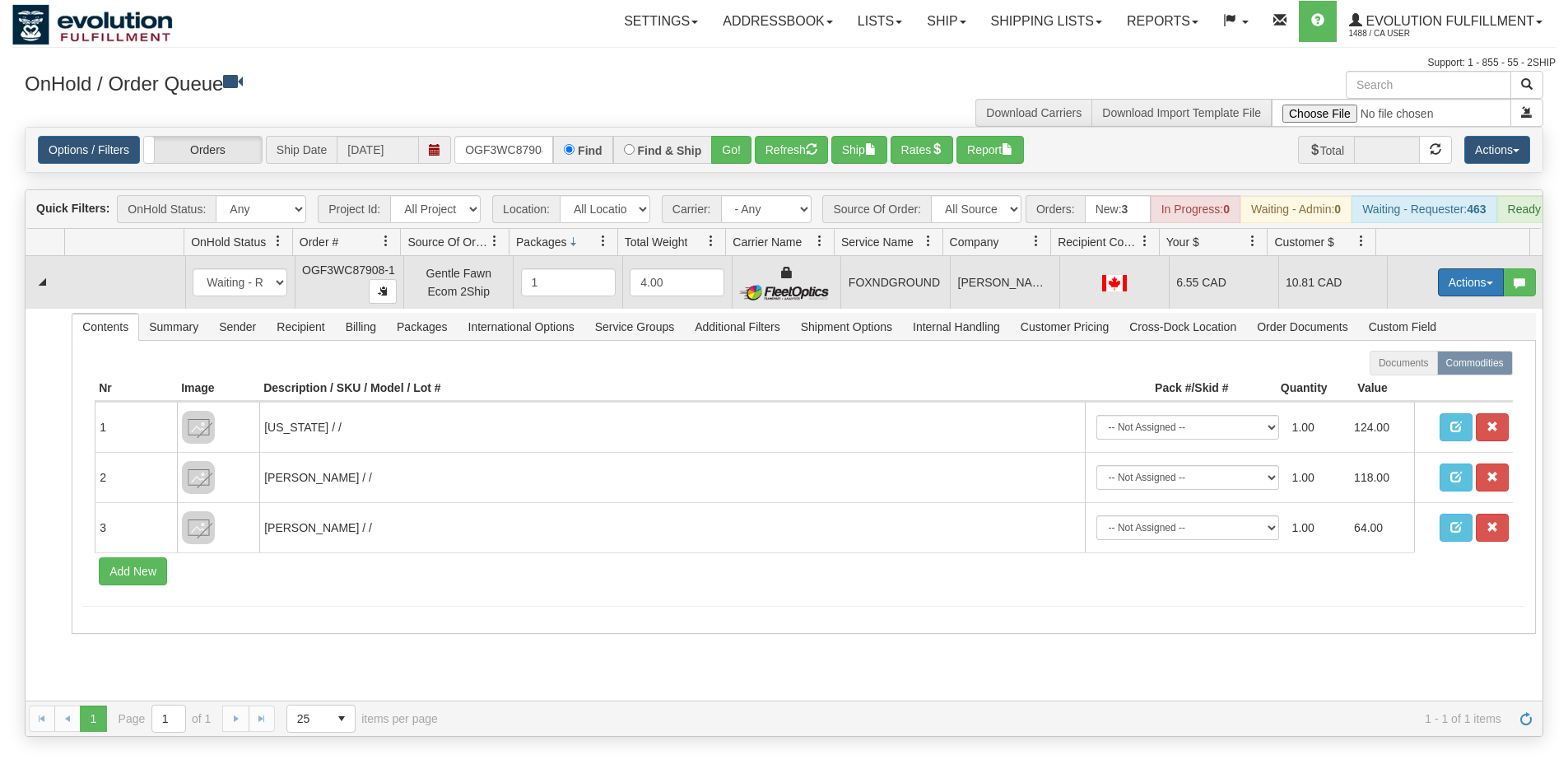
click at [1451, 296] on button "Actions" at bounding box center [1471, 283] width 66 height 28
click at [1404, 384] on span "Ship" at bounding box center [1405, 377] width 35 height 13
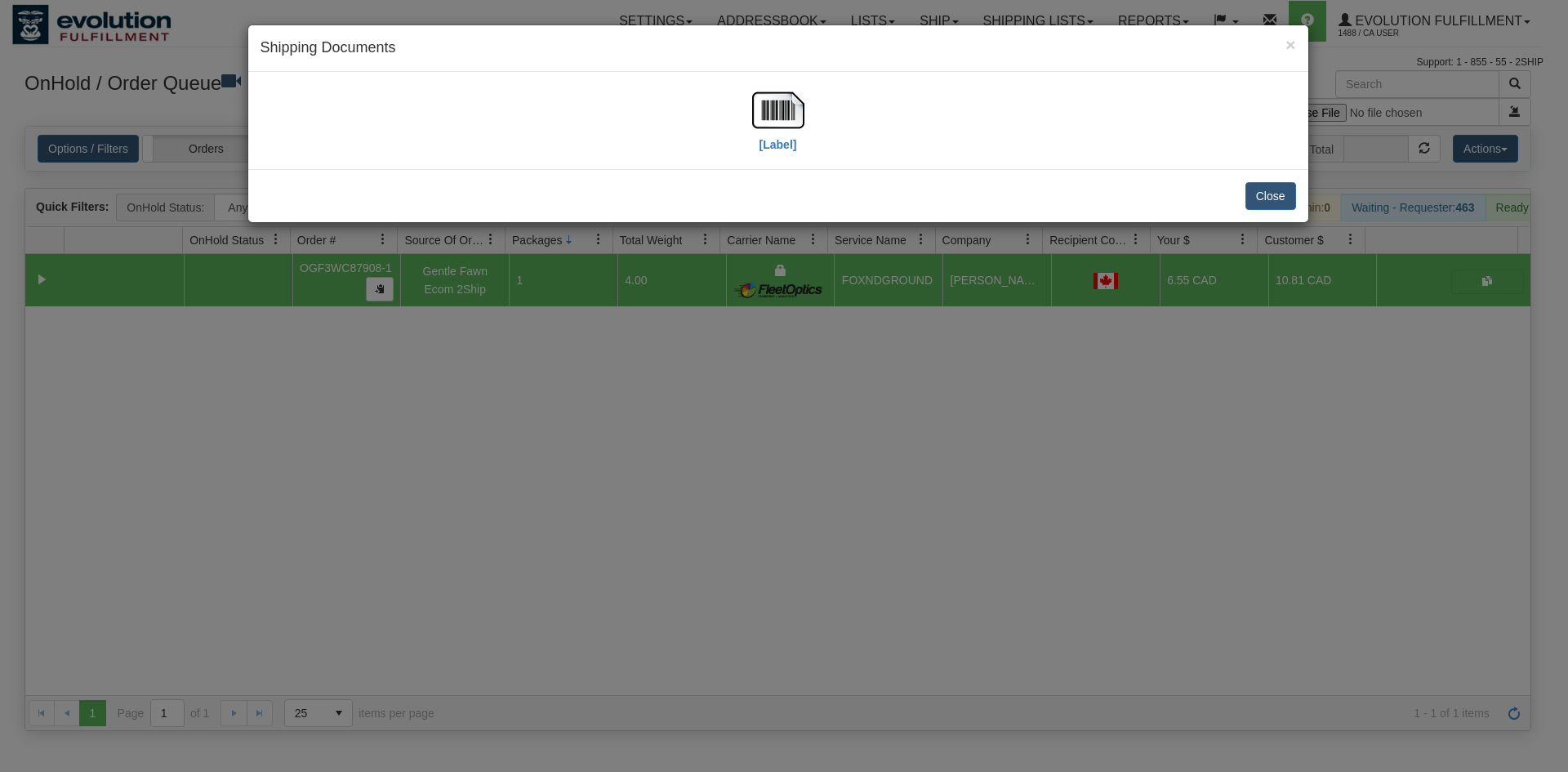
click at [705, 126] on div "[Label]" at bounding box center [778, 121] width 1036 height 72
click at [812, 118] on div "[Label]" at bounding box center [778, 121] width 1036 height 72
click at [818, 132] on div "[Label]" at bounding box center [778, 121] width 1036 height 72
click at [767, 119] on img at bounding box center [778, 110] width 53 height 53
drag, startPoint x: 855, startPoint y: 439, endPoint x: 622, endPoint y: 240, distance: 306.4
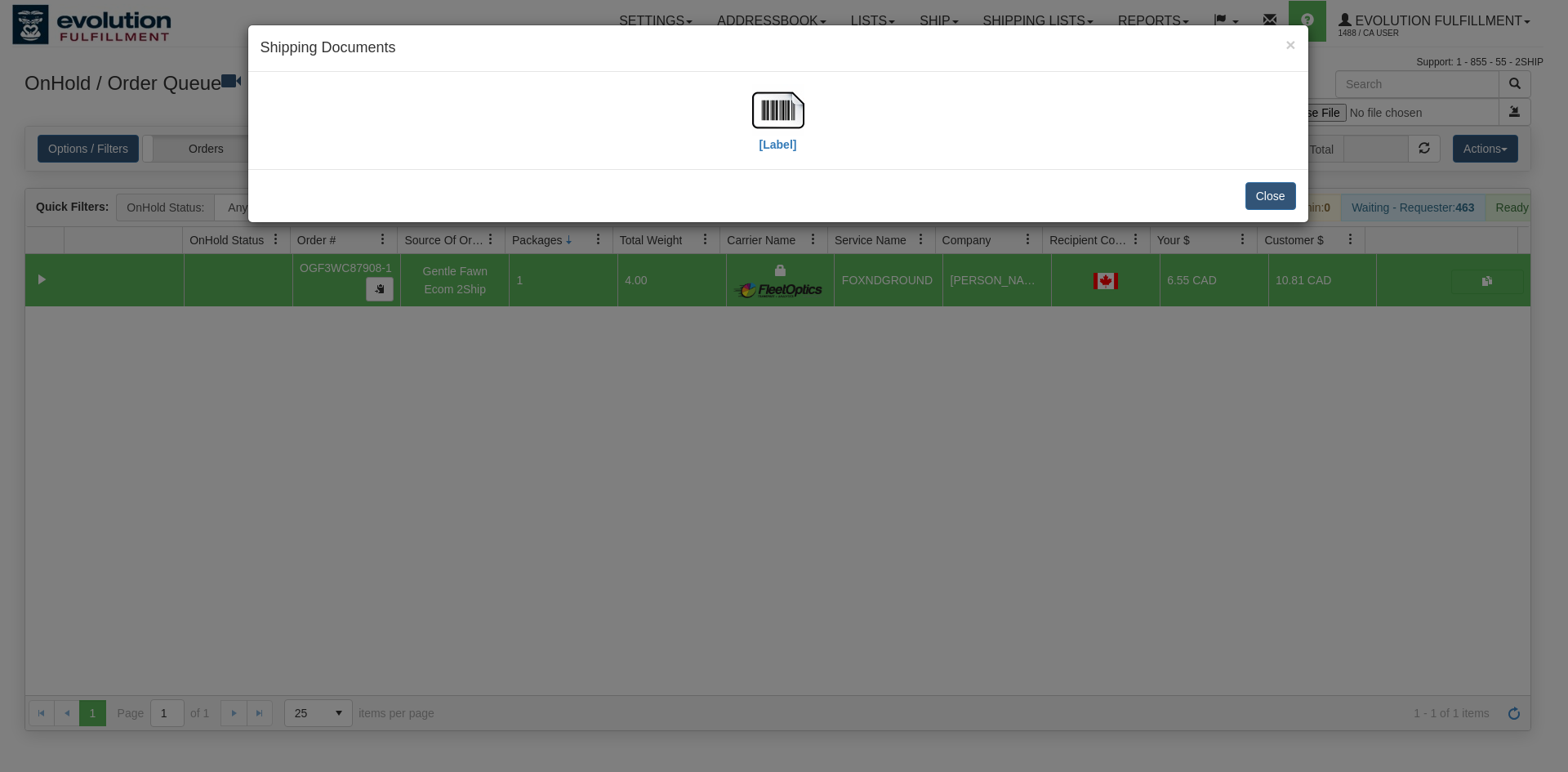
click at [855, 436] on div "× Shipping Documents [Label] Close" at bounding box center [784, 386] width 1568 height 772
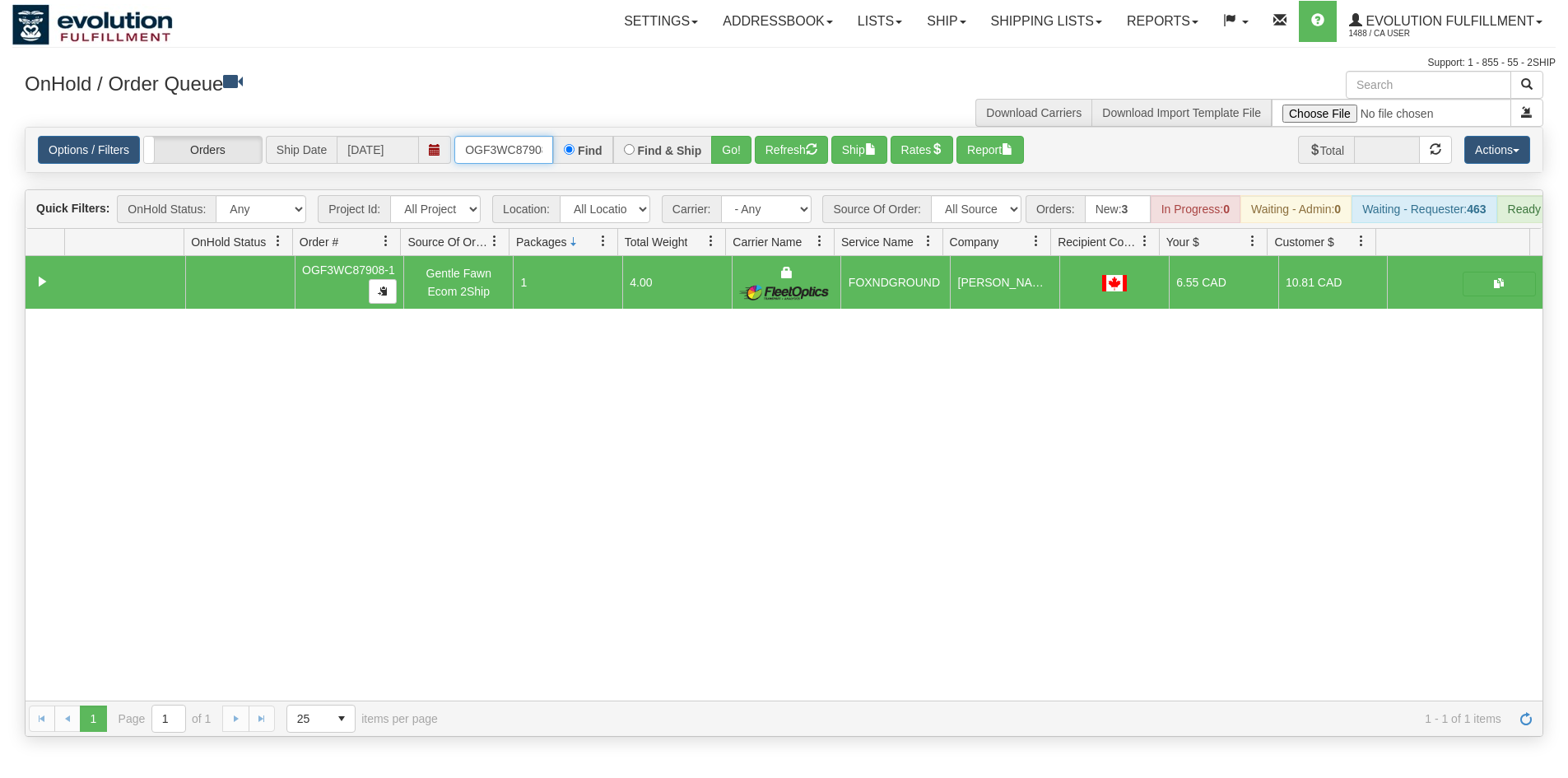
click at [518, 141] on input "OGF3WC87908-1" at bounding box center [504, 150] width 99 height 28
click at [754, 146] on button "Refresh" at bounding box center [791, 150] width 73 height 28
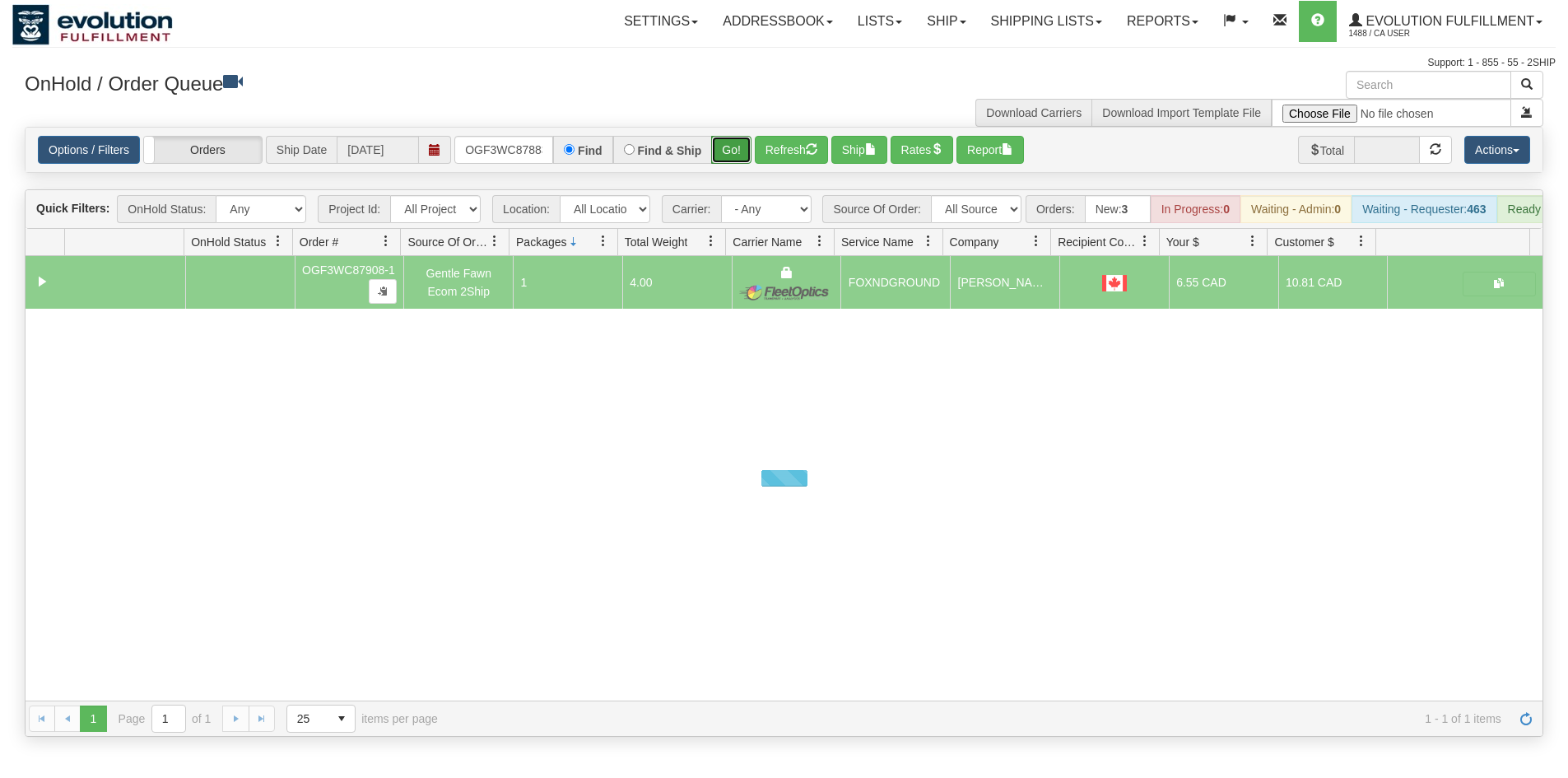
click at [737, 142] on button "Go!" at bounding box center [731, 150] width 40 height 28
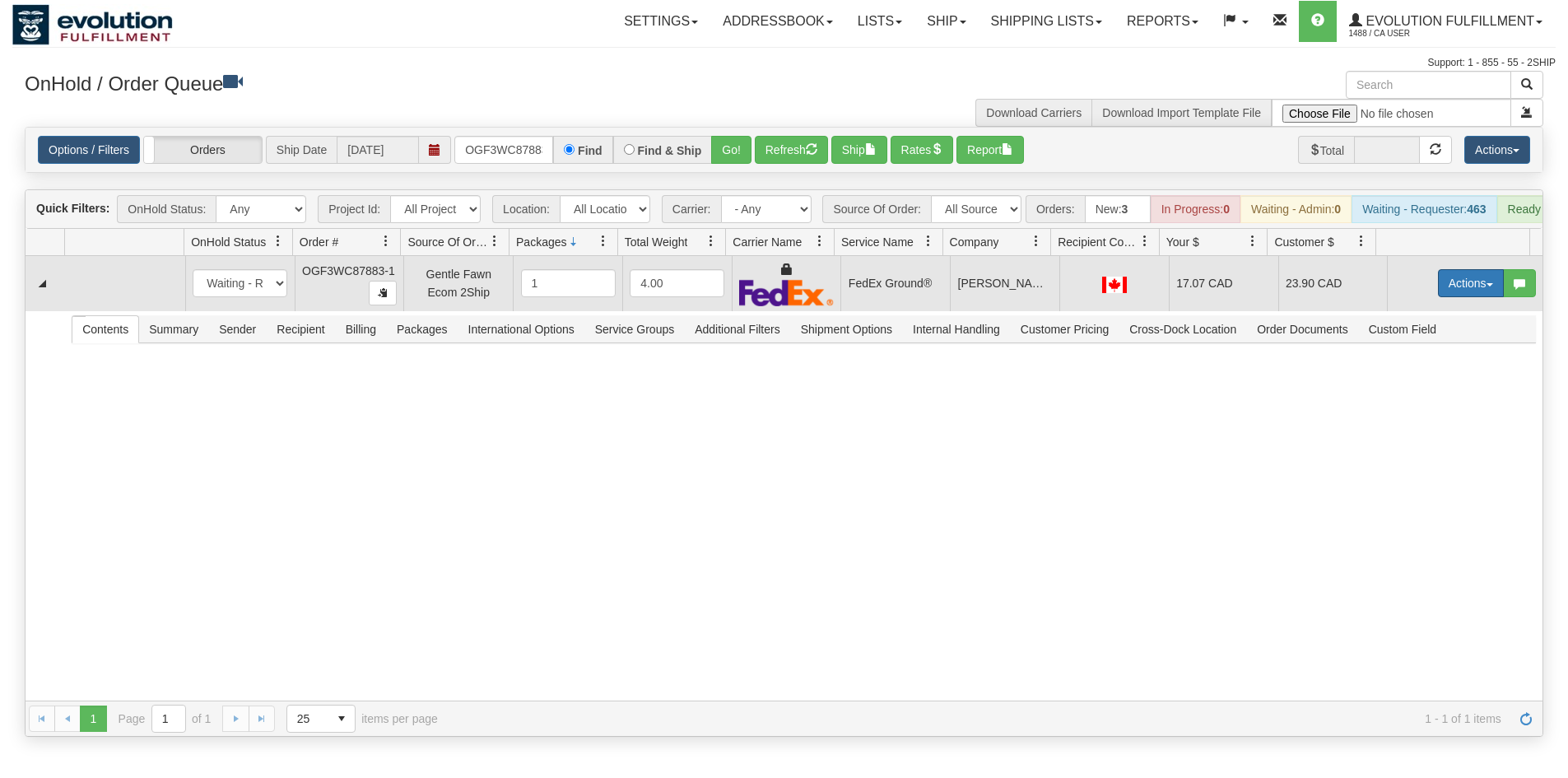
click at [1458, 296] on button "Actions" at bounding box center [1471, 283] width 66 height 28
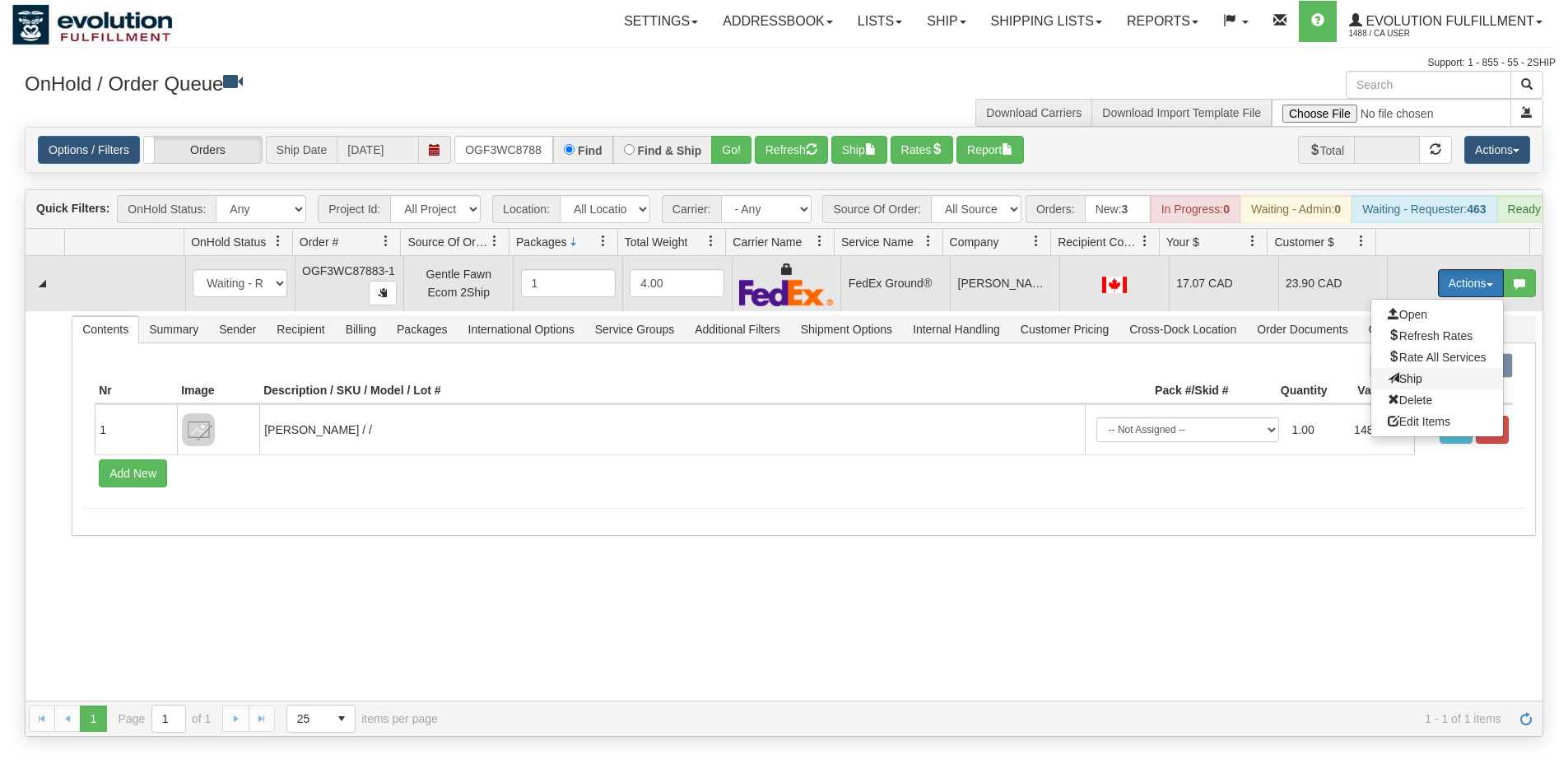
click at [1394, 385] on span "Ship" at bounding box center [1405, 378] width 35 height 13
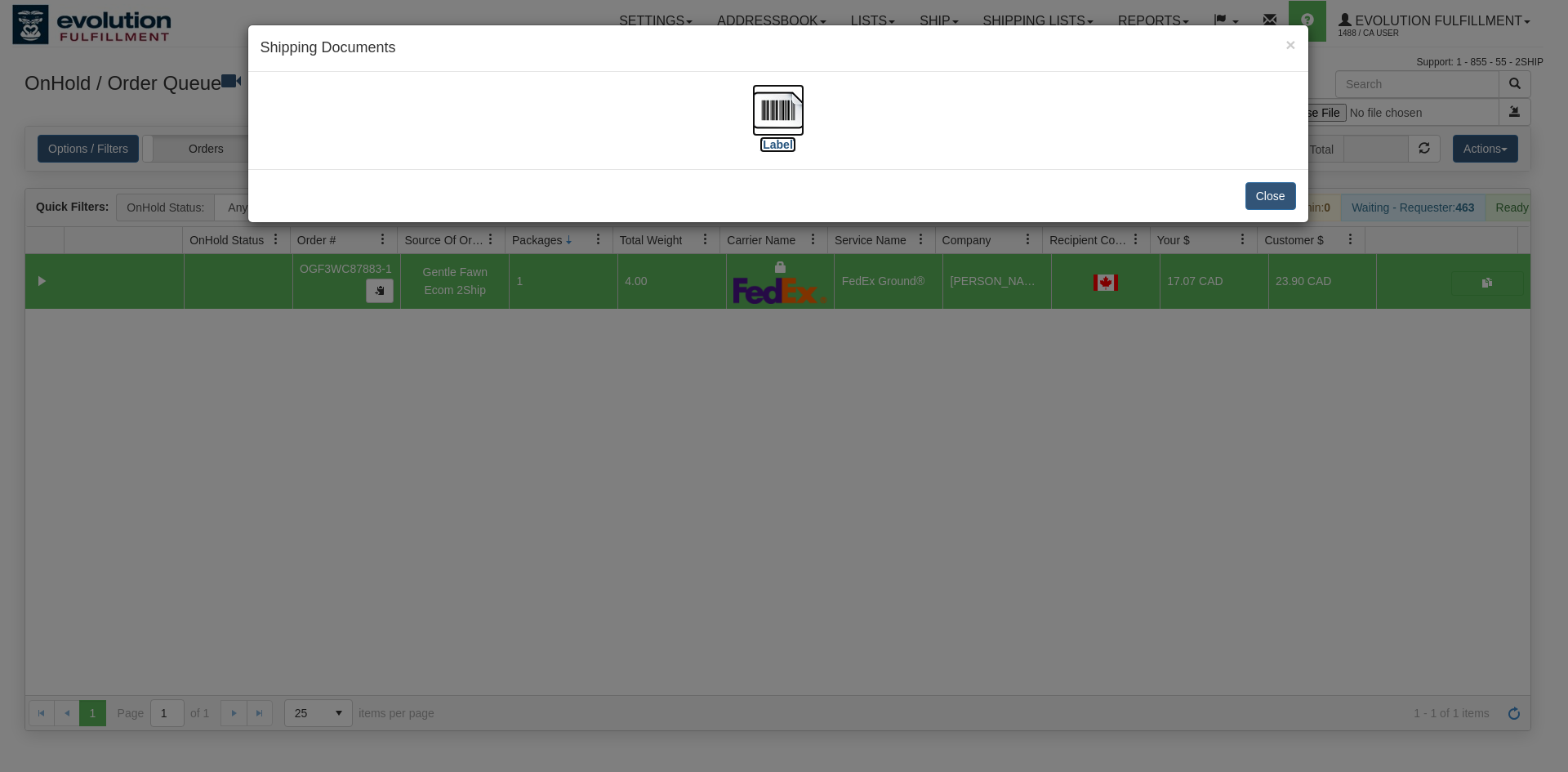
click at [775, 95] on img at bounding box center [778, 110] width 53 height 53
click at [853, 399] on div "× Shipping Documents [Label] Close" at bounding box center [784, 386] width 1568 height 772
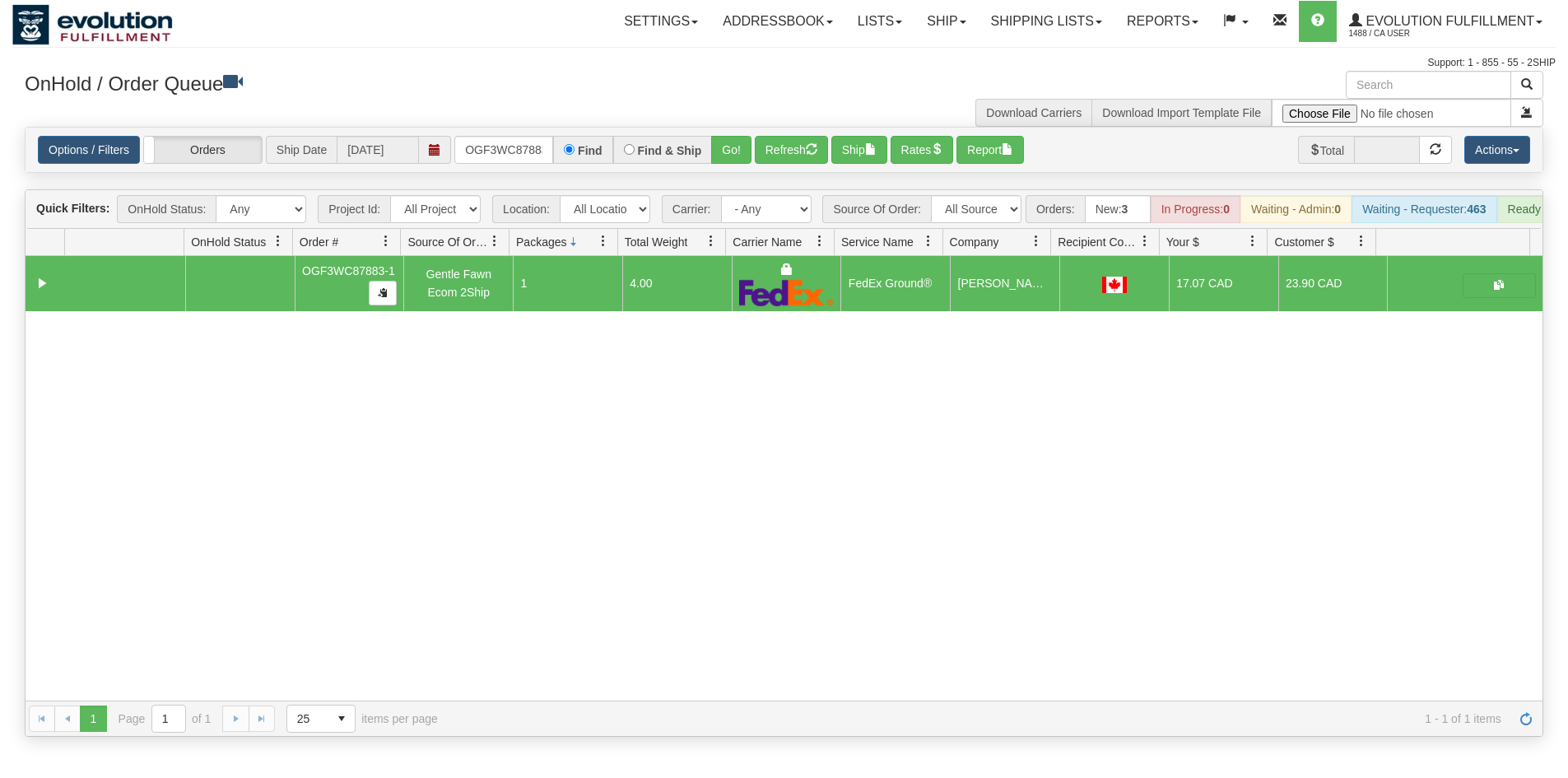
click at [556, 147] on div "Find" at bounding box center [582, 150] width 59 height 28
click at [524, 148] on input "OGF3WC87883-1" at bounding box center [504, 150] width 99 height 28
click at [726, 143] on button "Go!" at bounding box center [731, 150] width 40 height 28
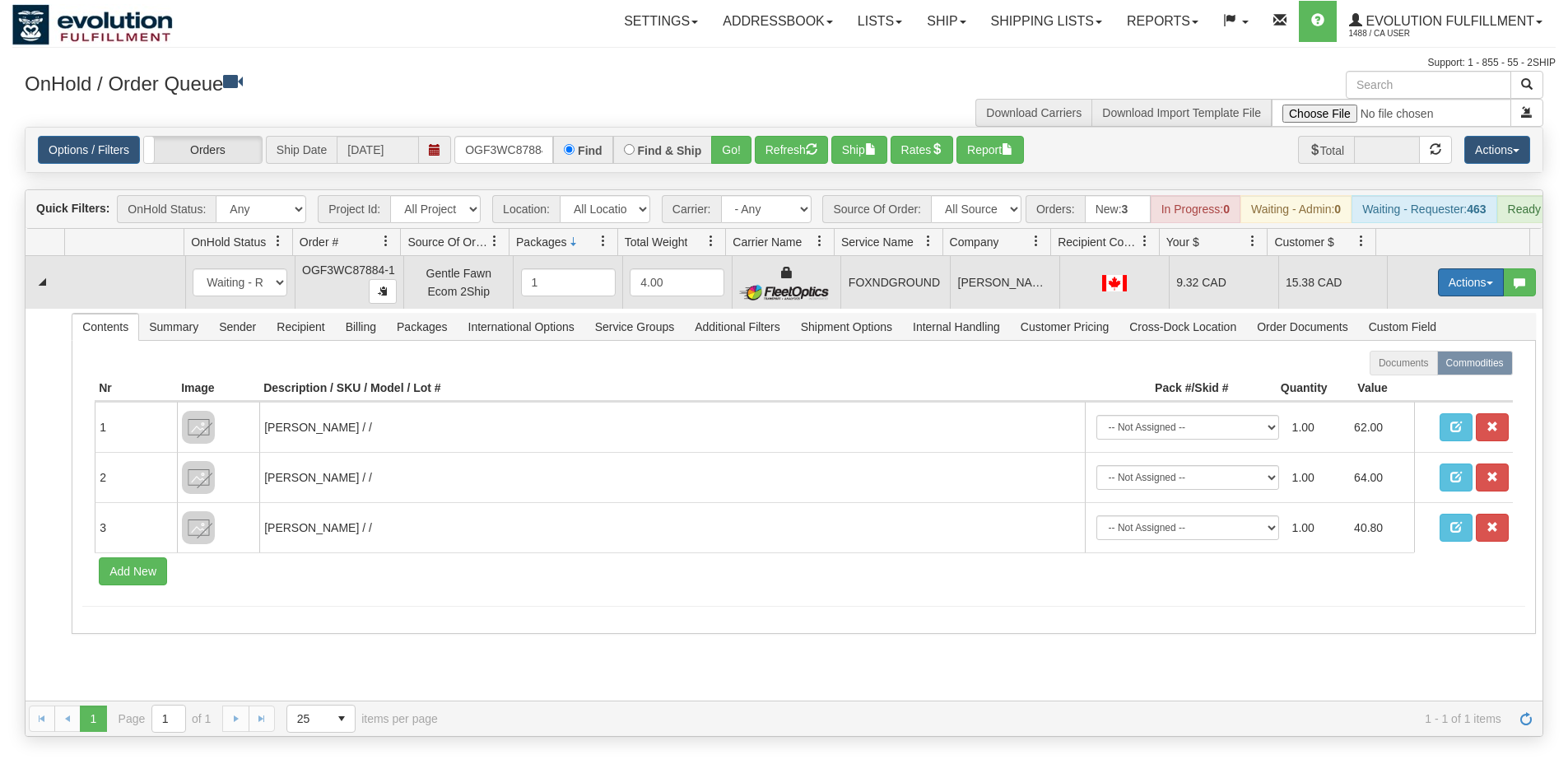
click at [1443, 296] on button "Actions" at bounding box center [1471, 283] width 66 height 28
click at [1407, 389] on link "Ship" at bounding box center [1438, 377] width 132 height 22
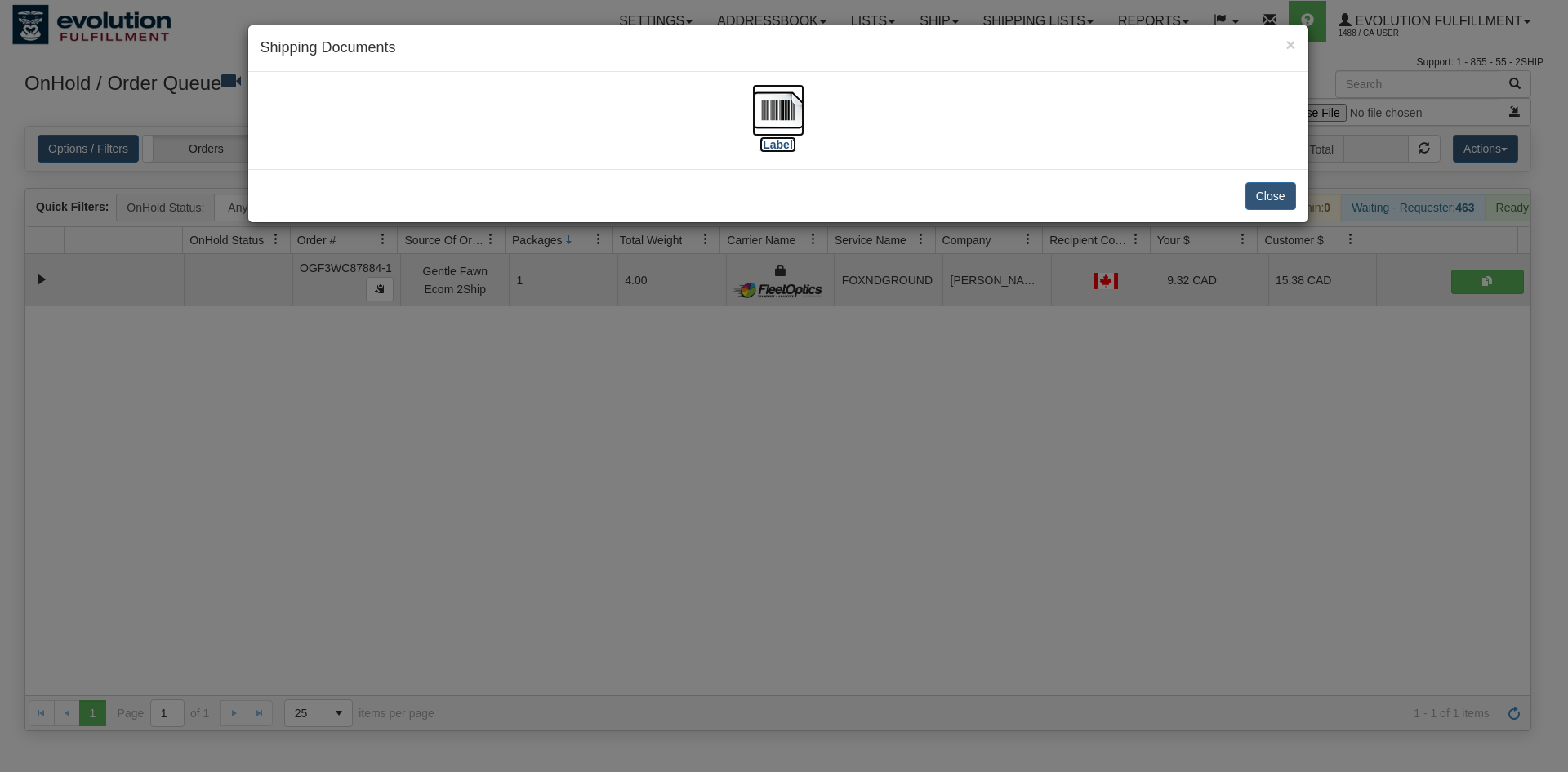
click at [779, 109] on img at bounding box center [778, 110] width 53 height 53
drag, startPoint x: 775, startPoint y: 442, endPoint x: 417, endPoint y: 147, distance: 463.9
click at [774, 439] on div "× Shipping Documents [Label] Close" at bounding box center [784, 386] width 1568 height 772
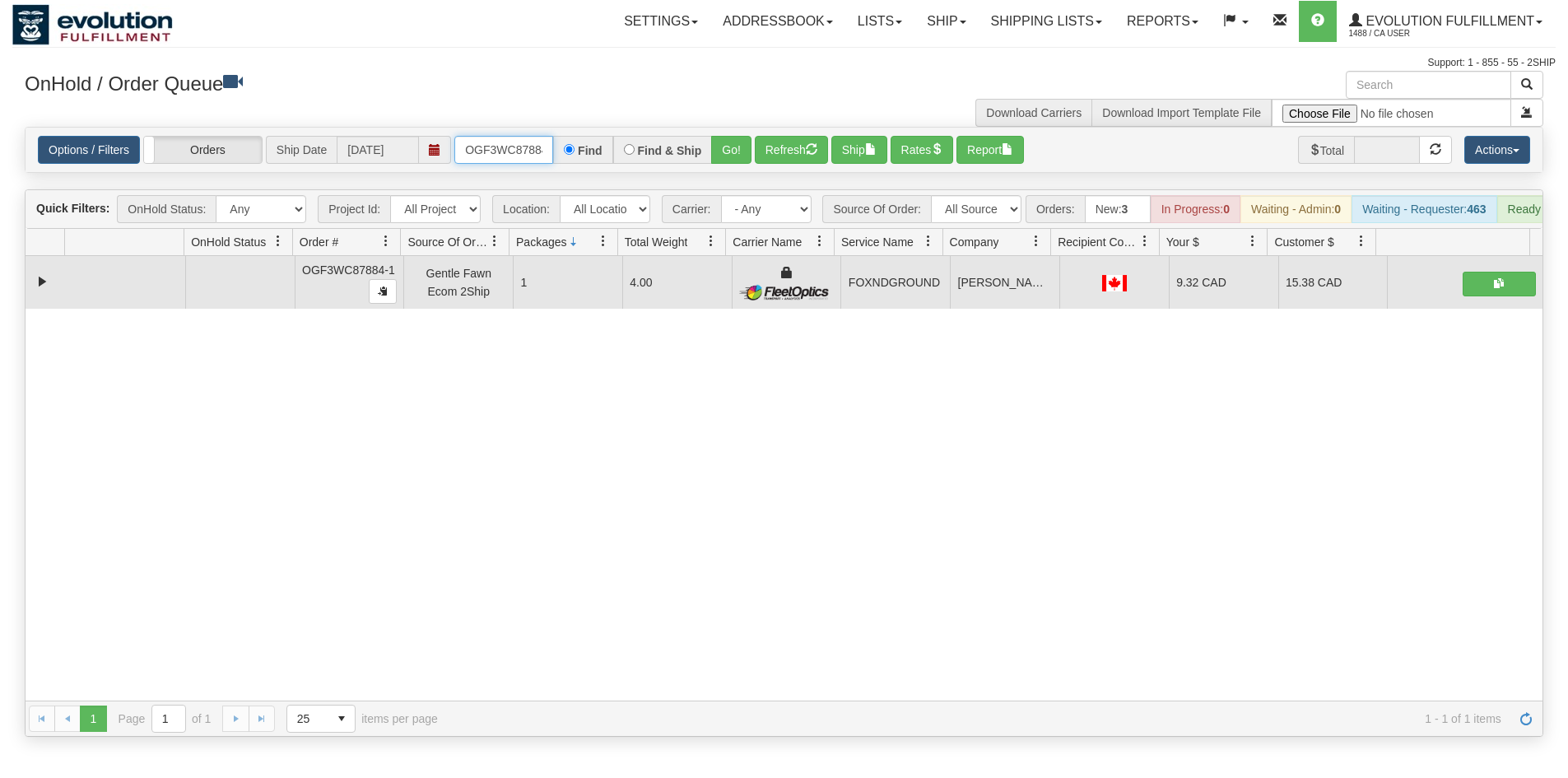
click at [495, 146] on input "OGF3WC87884-1" at bounding box center [504, 150] width 99 height 28
click at [504, 134] on div "Options / Filters Group Shipments Orders Ship Date 10/02/2025 OGF3WC87884-1 Fin…" at bounding box center [783, 150] width 1517 height 44
click at [504, 150] on input "OGF3WC87884-1" at bounding box center [504, 150] width 99 height 28
click at [743, 158] on button "Go!" at bounding box center [731, 150] width 40 height 28
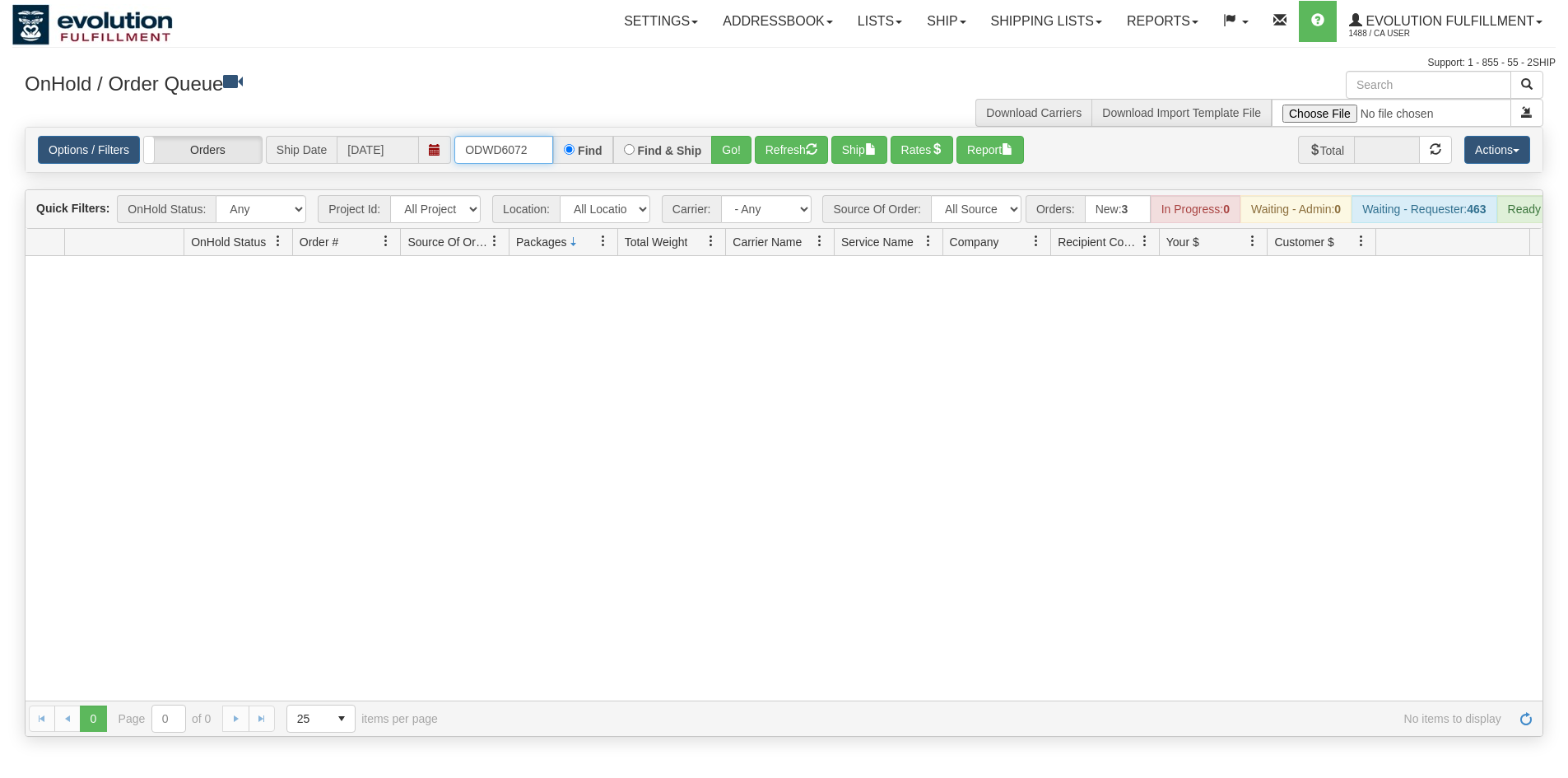
click at [523, 146] on input "ODWD6072" at bounding box center [504, 150] width 99 height 28
click at [732, 155] on button "Go!" at bounding box center [731, 150] width 40 height 28
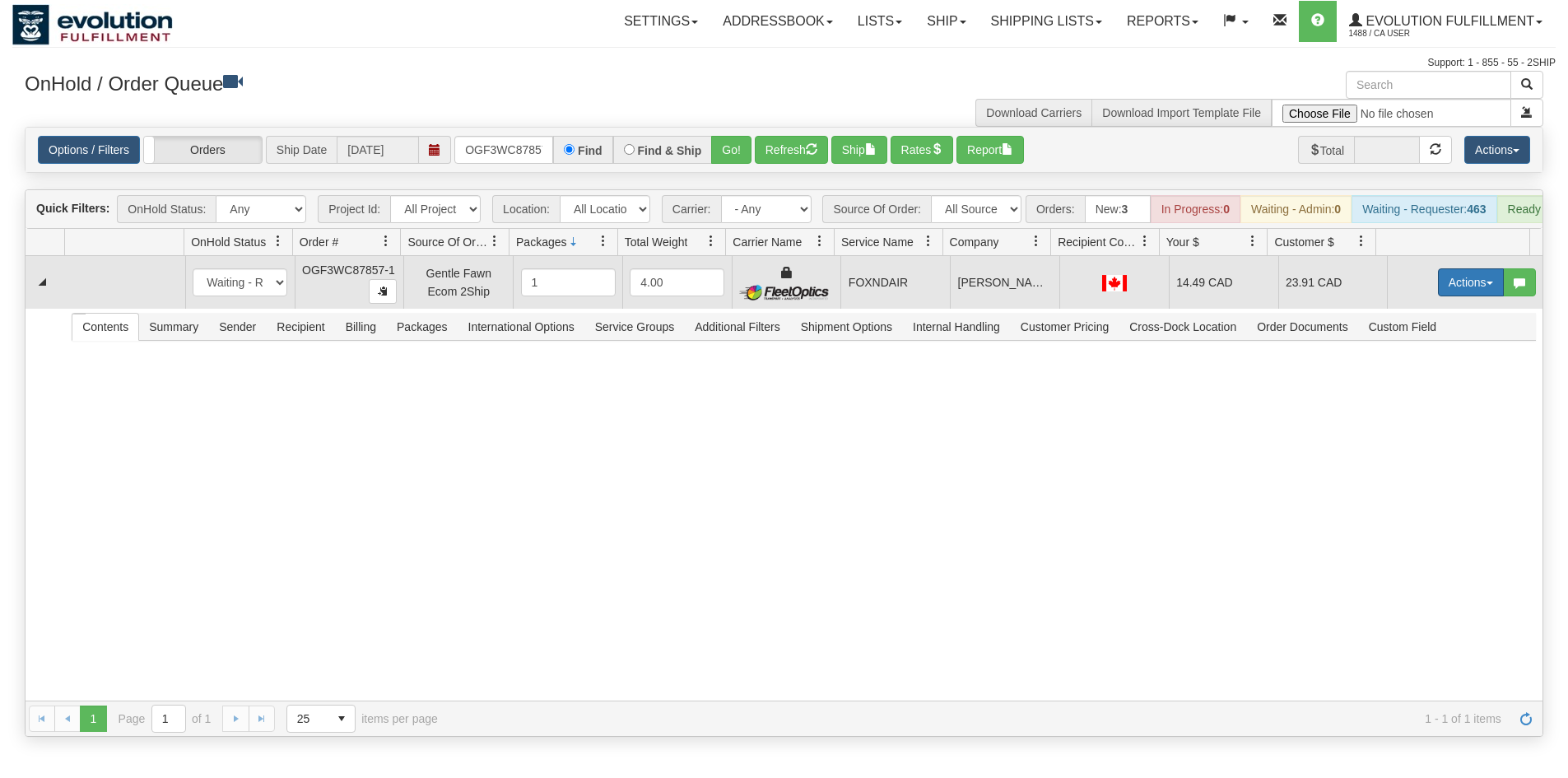
click at [1455, 296] on button "Actions" at bounding box center [1471, 283] width 66 height 28
click at [1407, 389] on link "Ship" at bounding box center [1438, 377] width 132 height 22
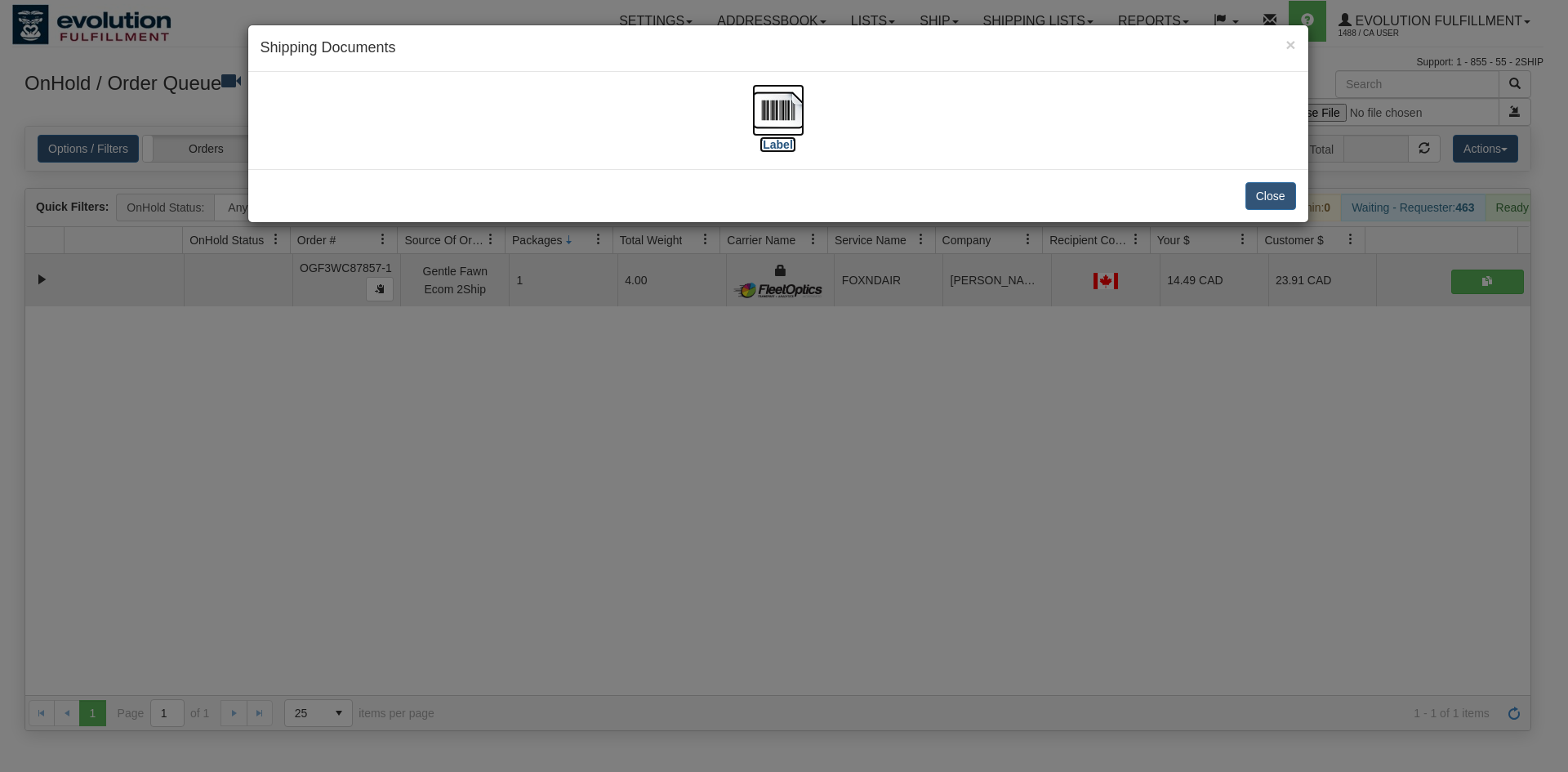
click at [782, 132] on img at bounding box center [778, 110] width 53 height 53
drag, startPoint x: 885, startPoint y: 453, endPoint x: 687, endPoint y: 263, distance: 274.4
click at [885, 448] on div "× Shipping Documents [Label] Close" at bounding box center [784, 386] width 1568 height 772
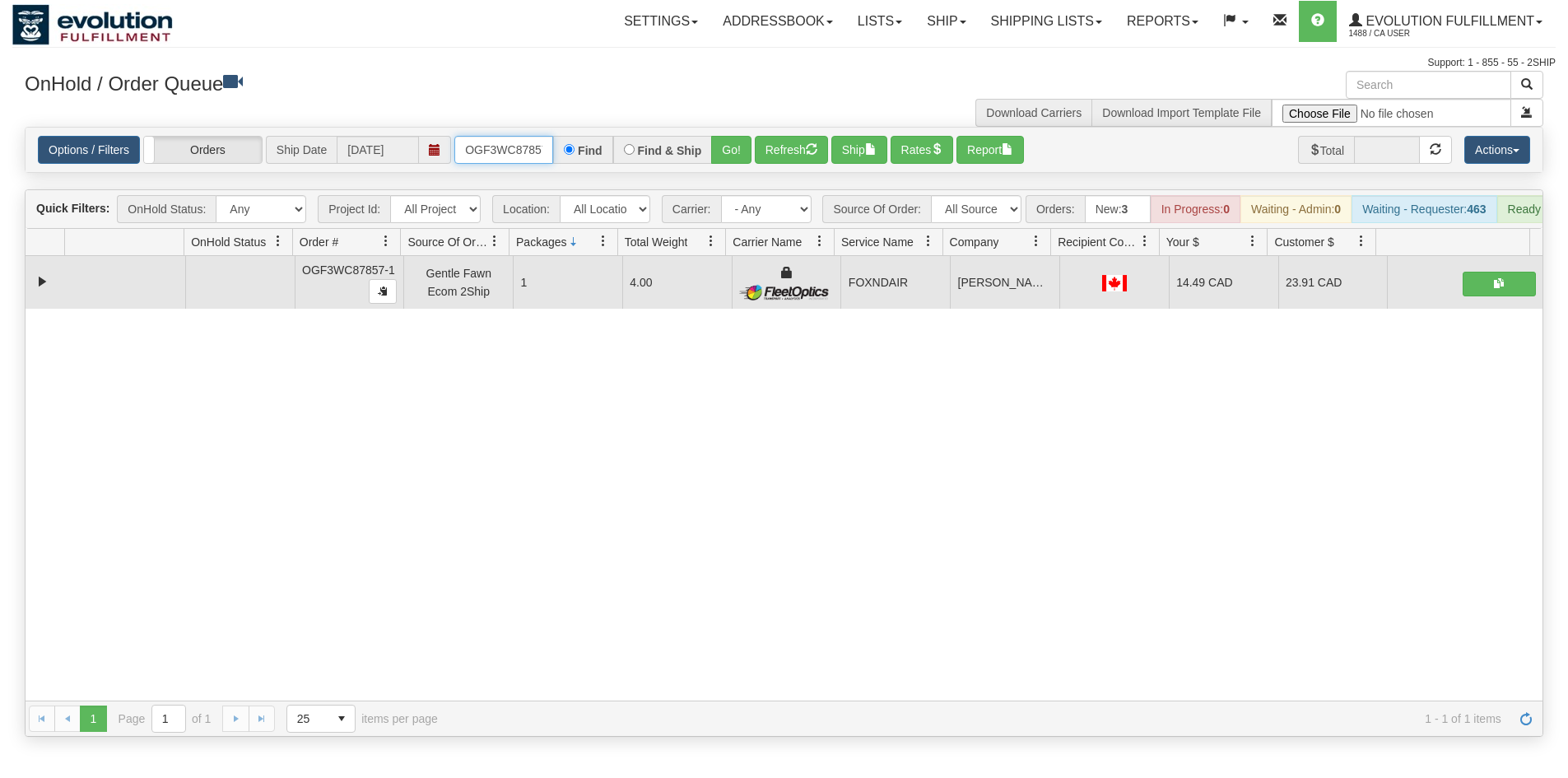
click at [503, 156] on input "OGF3WC87857-1" at bounding box center [504, 150] width 99 height 28
click at [737, 173] on div "Options / Filters Group Shipments Orders Ship Date 10/02/2025 OGF3WC87856-1 Fin…" at bounding box center [783, 150] width 1518 height 46
click at [727, 132] on div "Options / Filters Group Shipments Orders Ship Date 10/02/2025 OGF3WC87856-1 Fin…" at bounding box center [783, 150] width 1517 height 44
click at [743, 160] on button "Go!" at bounding box center [731, 150] width 40 height 28
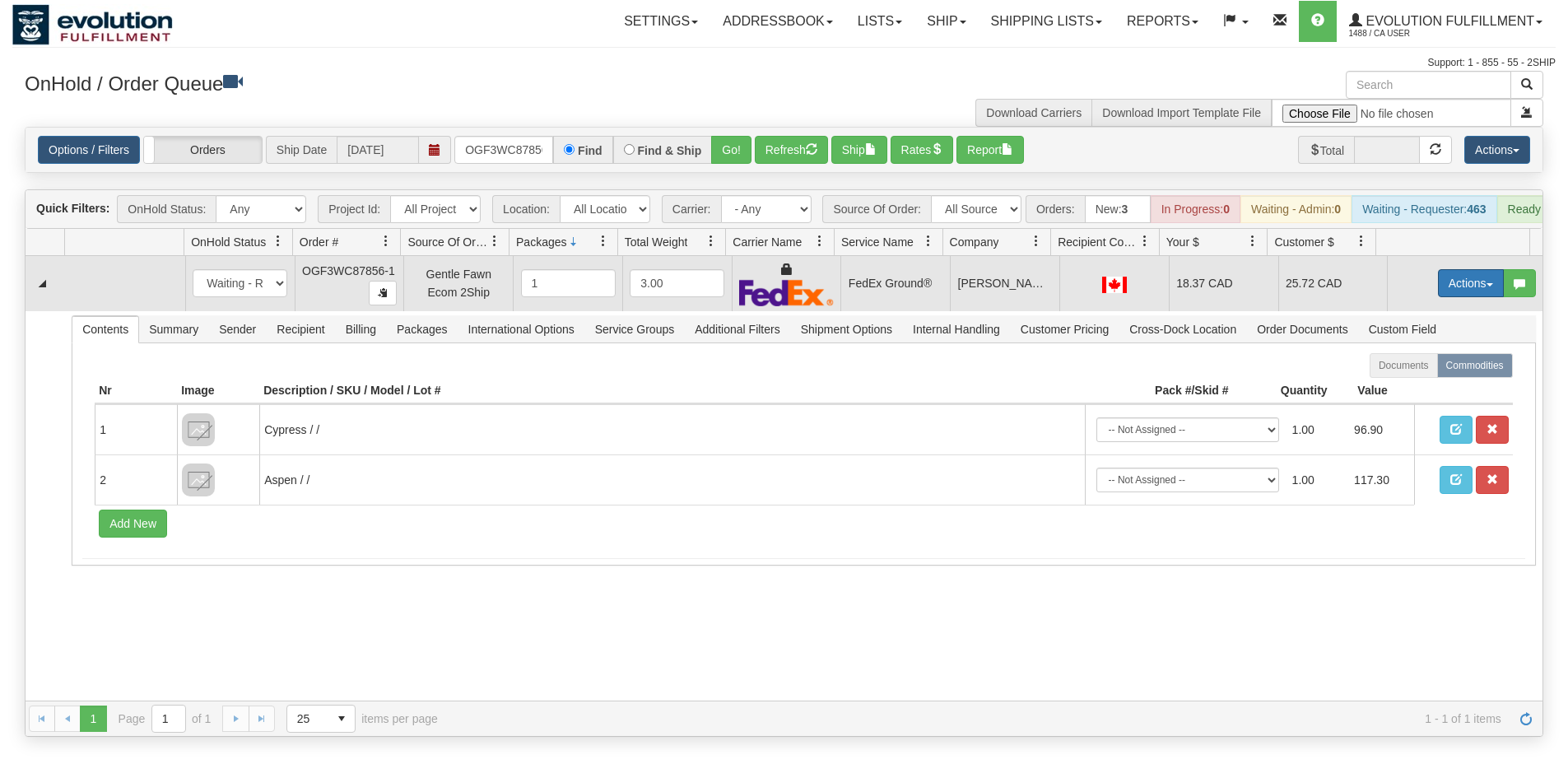
click at [1471, 297] on button "Actions" at bounding box center [1471, 283] width 66 height 28
click at [1398, 389] on link "Ship" at bounding box center [1438, 378] width 132 height 22
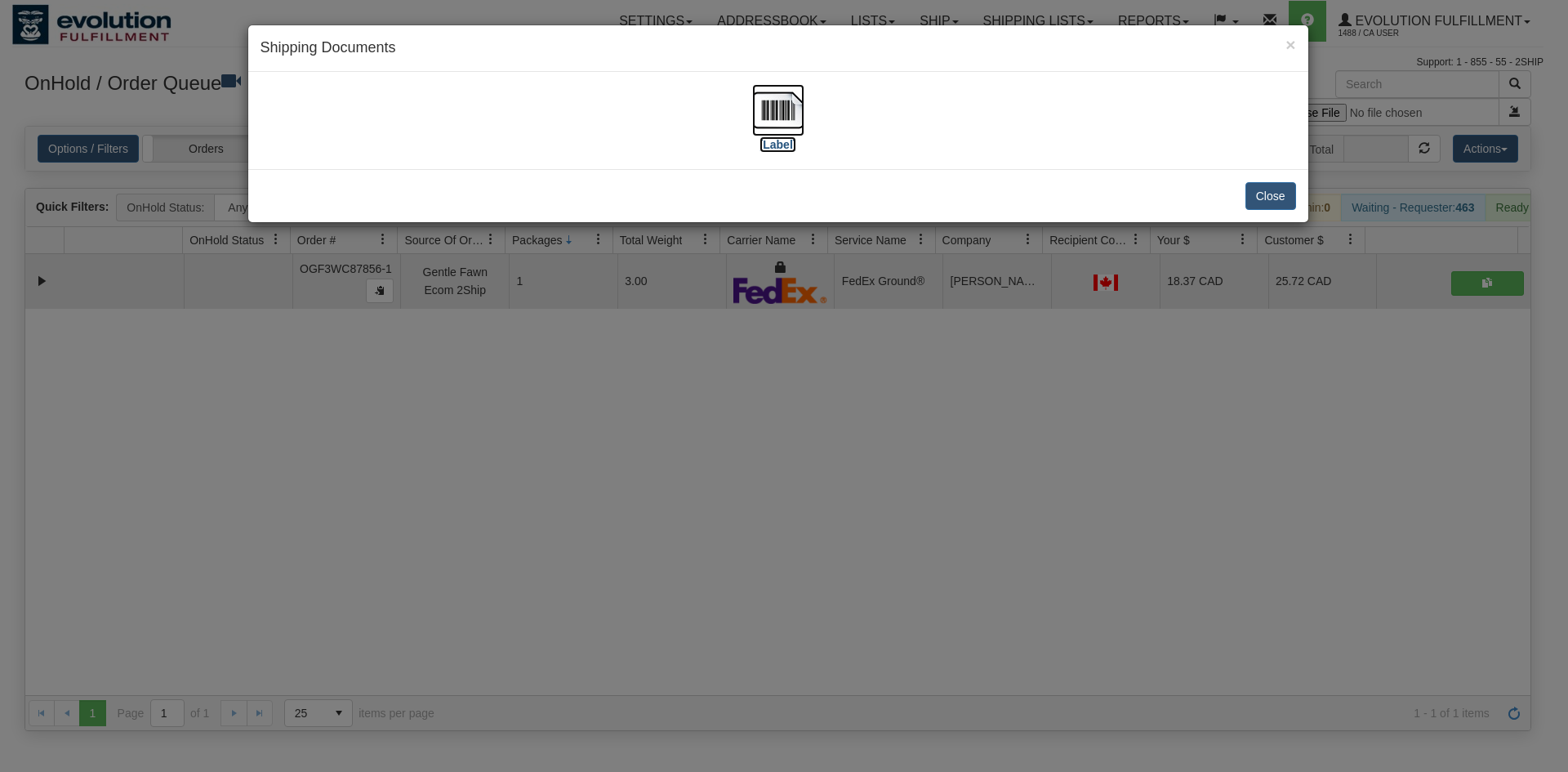
click at [769, 113] on img at bounding box center [778, 110] width 53 height 53
drag, startPoint x: 630, startPoint y: 385, endPoint x: 620, endPoint y: 232, distance: 153.3
click at [636, 373] on div "× Shipping Documents [Label] Close" at bounding box center [784, 386] width 1568 height 772
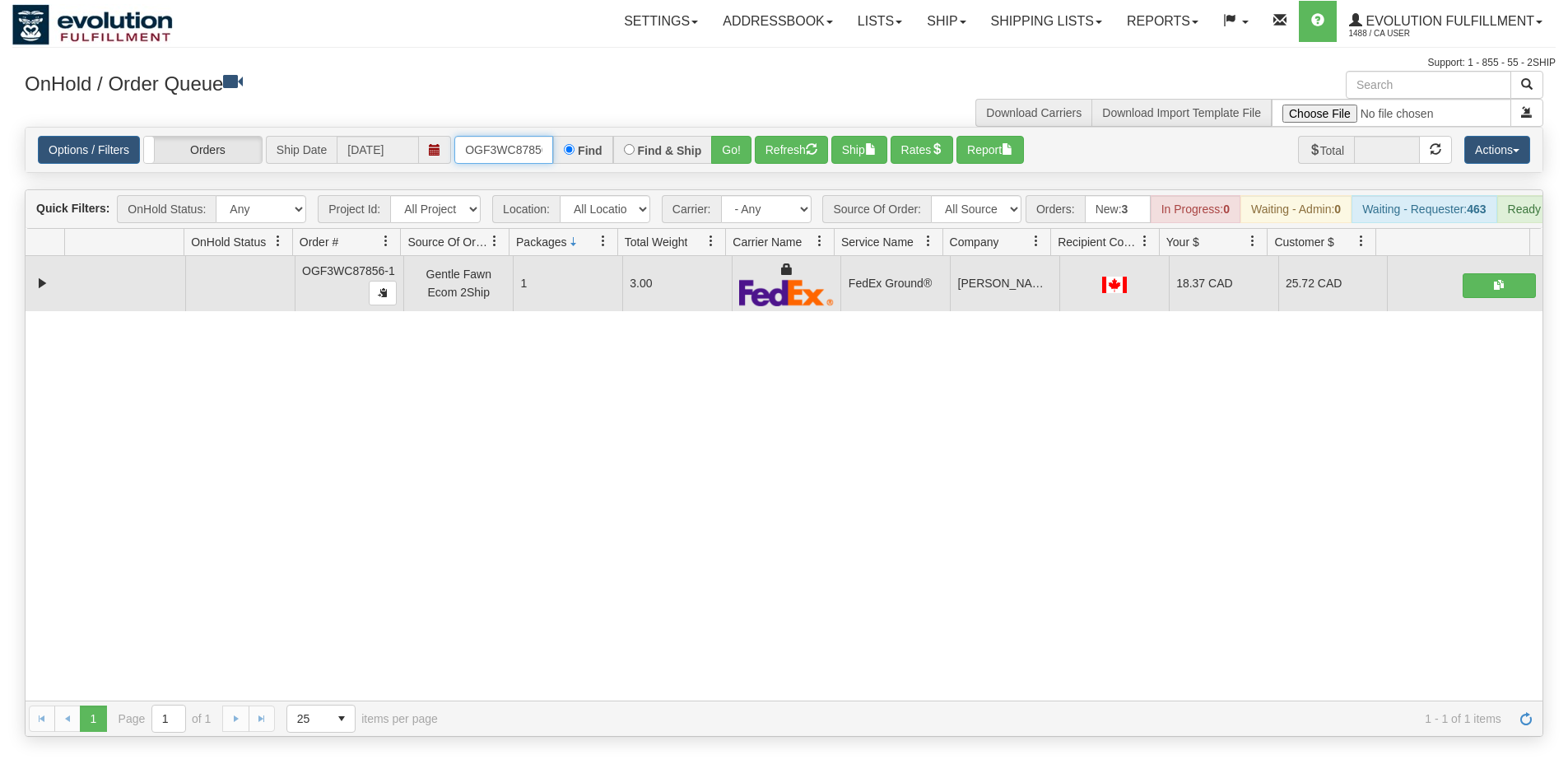
click at [511, 142] on input "OGF3WC87856-1" at bounding box center [504, 150] width 99 height 28
click at [721, 156] on button "Go!" at bounding box center [731, 150] width 40 height 28
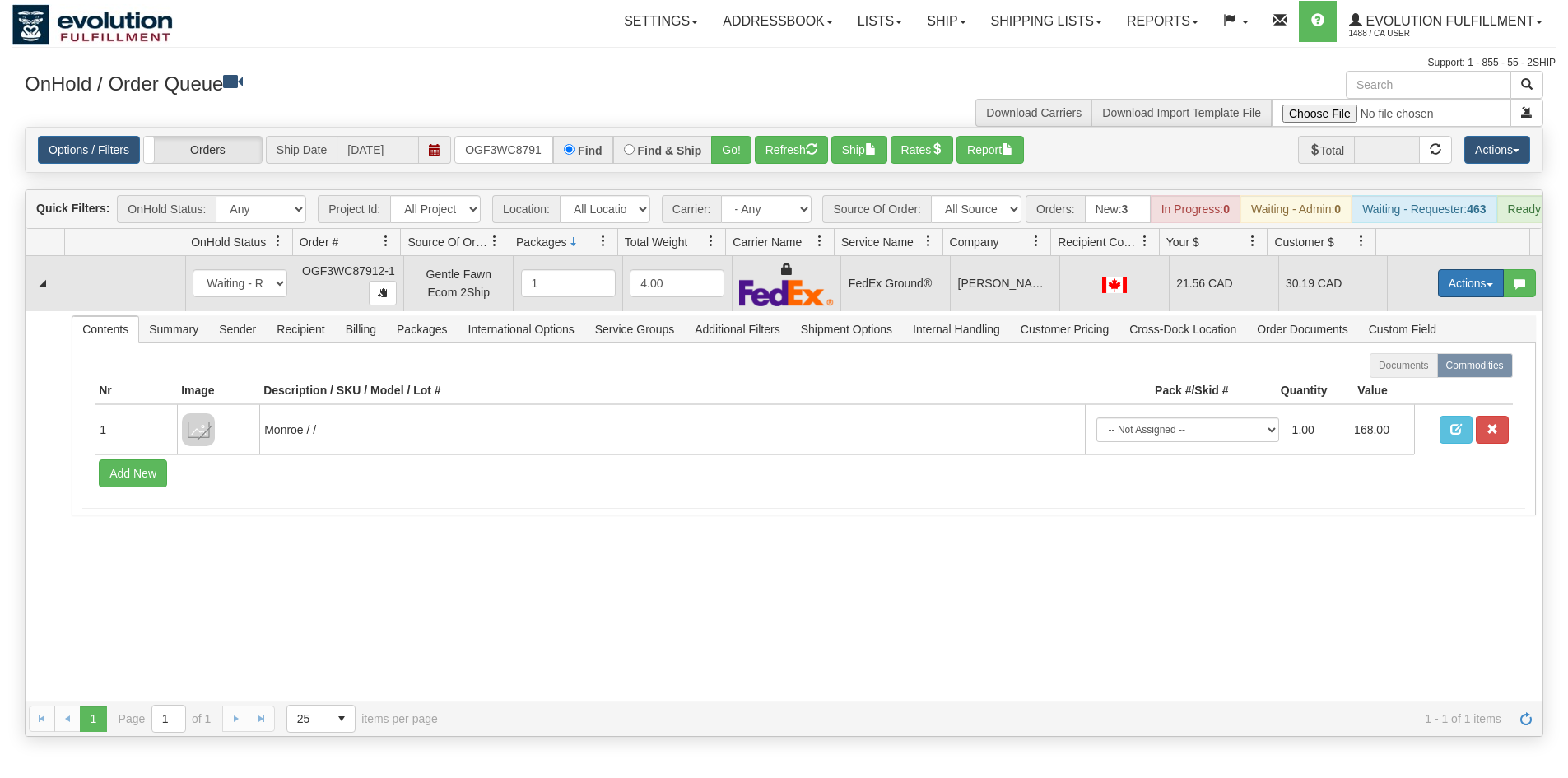
drag, startPoint x: 1465, startPoint y: 309, endPoint x: 1467, endPoint y: 300, distance: 9.2
click at [1465, 297] on button "Actions" at bounding box center [1471, 283] width 66 height 28
click at [1410, 389] on link "Ship" at bounding box center [1438, 378] width 132 height 22
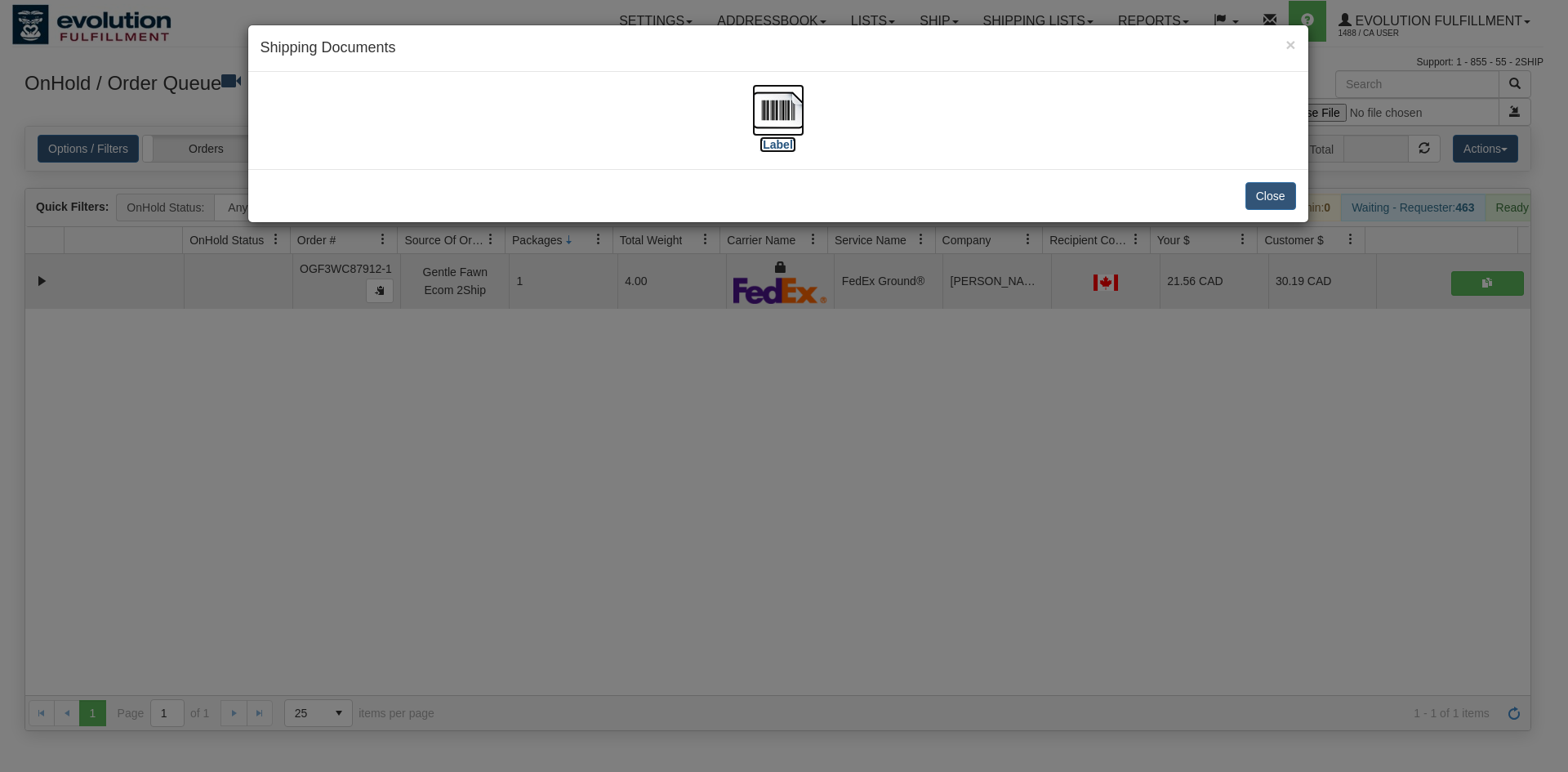
click at [777, 103] on img at bounding box center [778, 110] width 53 height 53
drag, startPoint x: 602, startPoint y: 530, endPoint x: 453, endPoint y: 298, distance: 275.7
click at [602, 529] on div "× Shipping Documents [Label] Close" at bounding box center [784, 386] width 1568 height 772
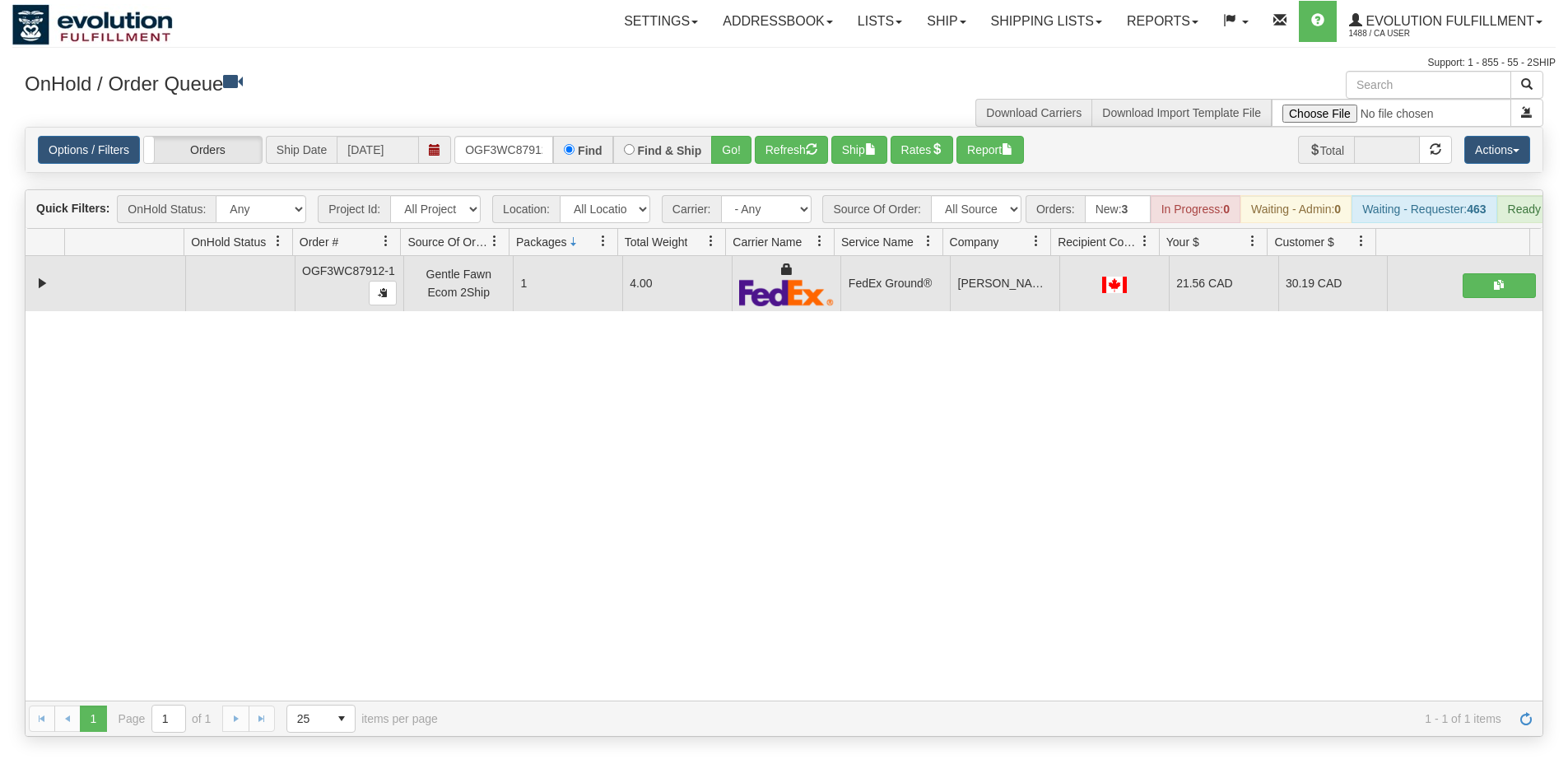
click at [499, 135] on div "Options / Filters Group Shipments Orders Ship Date 10/02/2025 OGF3WC87912-1 Fin…" at bounding box center [783, 150] width 1517 height 44
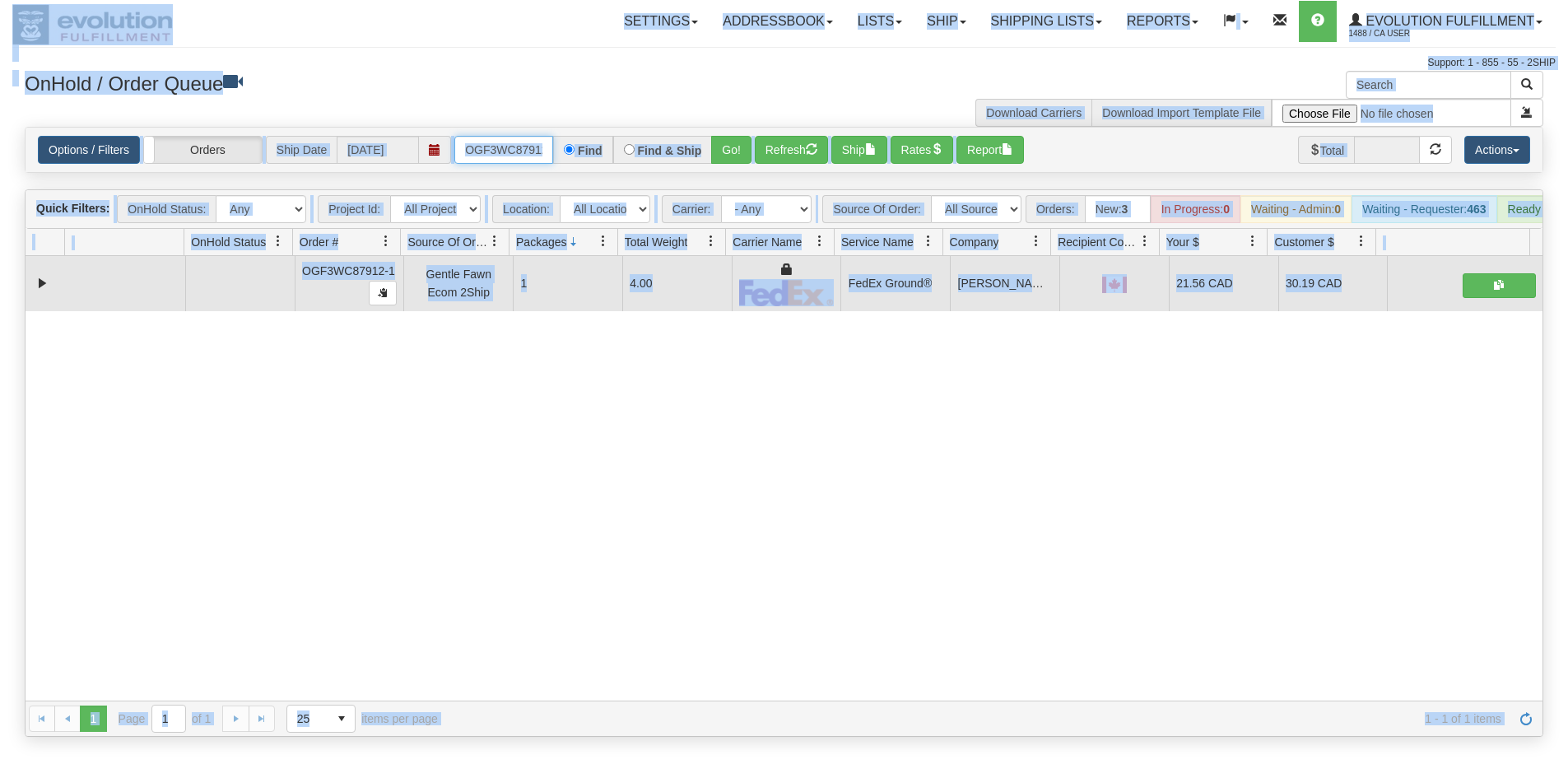
click at [495, 156] on input "OGF3WC87912-1" at bounding box center [504, 150] width 99 height 28
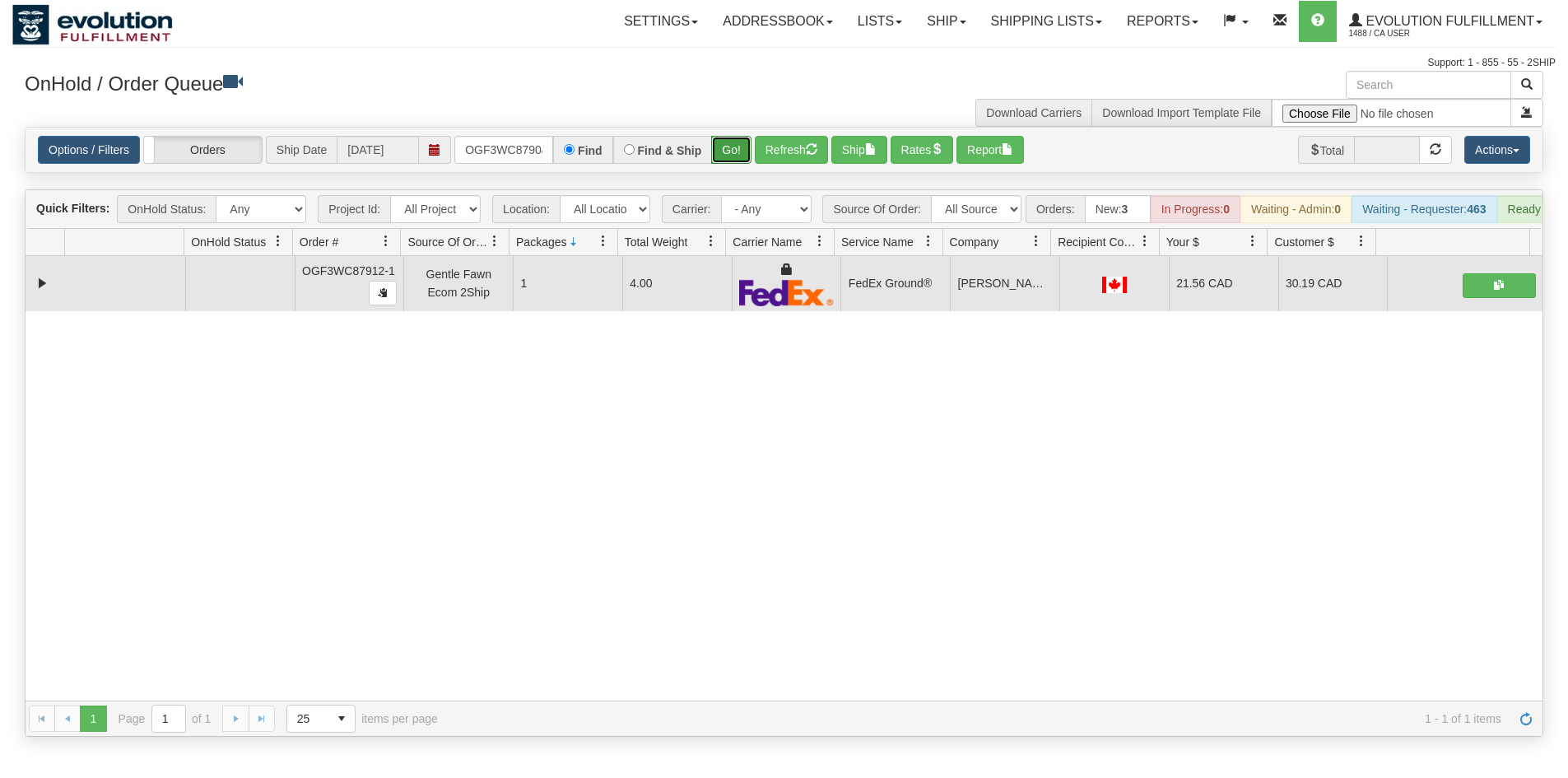
click at [721, 144] on button "Go!" at bounding box center [731, 150] width 40 height 28
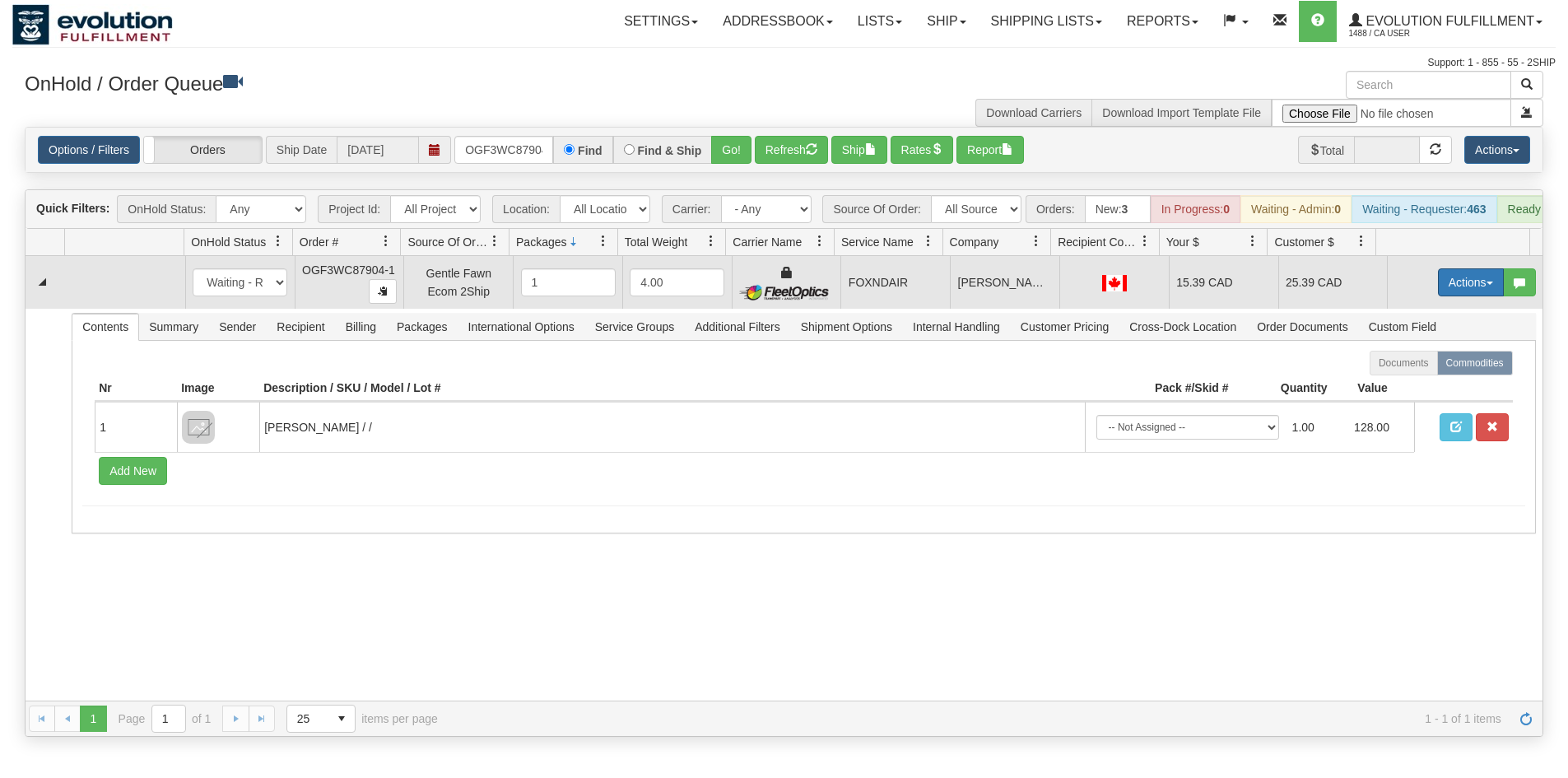
click at [1463, 296] on button "Actions" at bounding box center [1471, 283] width 66 height 28
click at [1426, 389] on link "Ship" at bounding box center [1438, 377] width 132 height 22
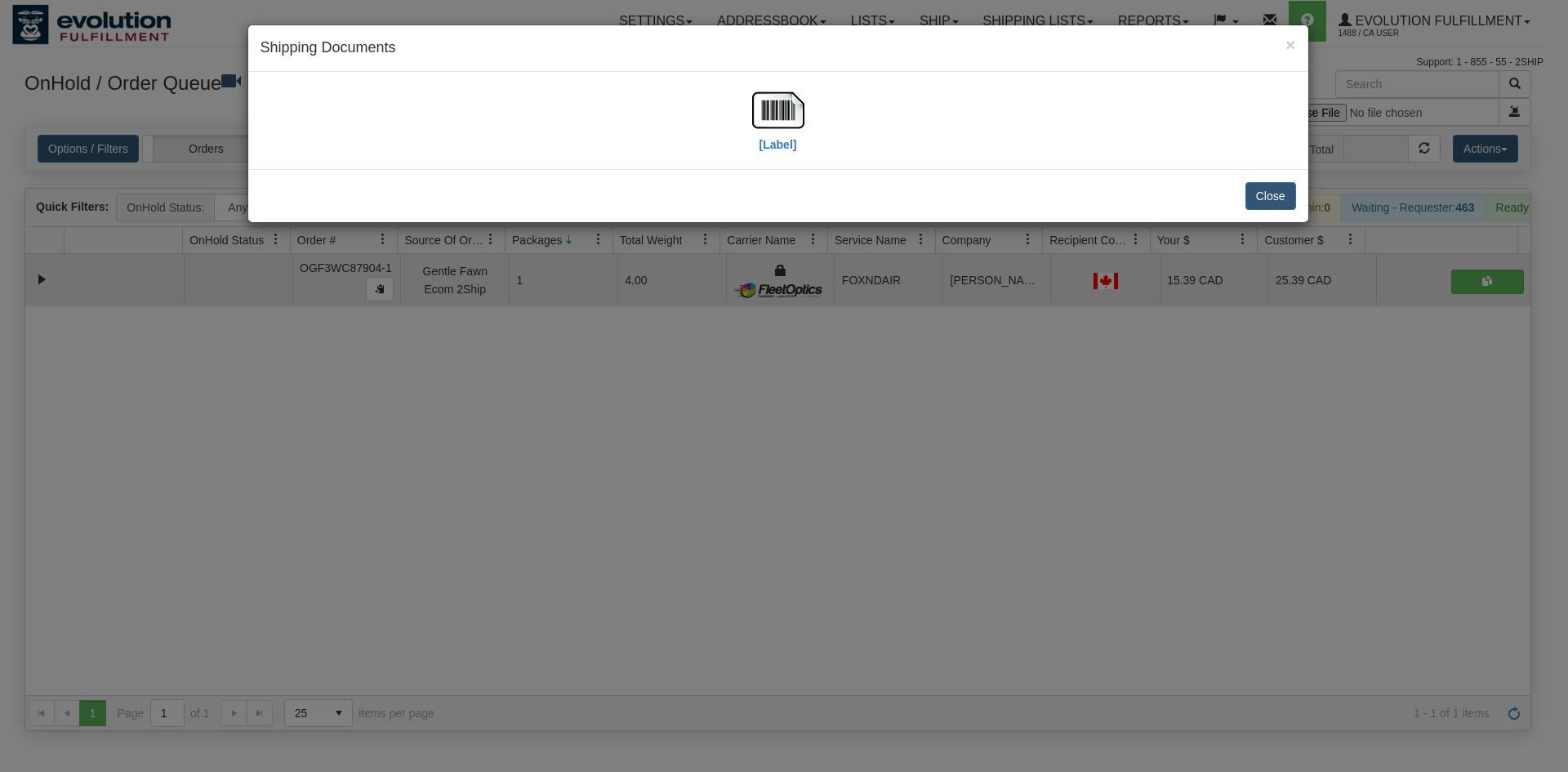
click at [839, 173] on div "Close" at bounding box center [778, 196] width 1060 height 53
click at [808, 133] on div "[Label]" at bounding box center [778, 121] width 1036 height 72
click at [756, 117] on img at bounding box center [778, 110] width 53 height 53
drag, startPoint x: 991, startPoint y: 398, endPoint x: 585, endPoint y: 9, distance: 562.3
click at [987, 375] on div "× Shipping Documents [Label] Close" at bounding box center [784, 386] width 1568 height 772
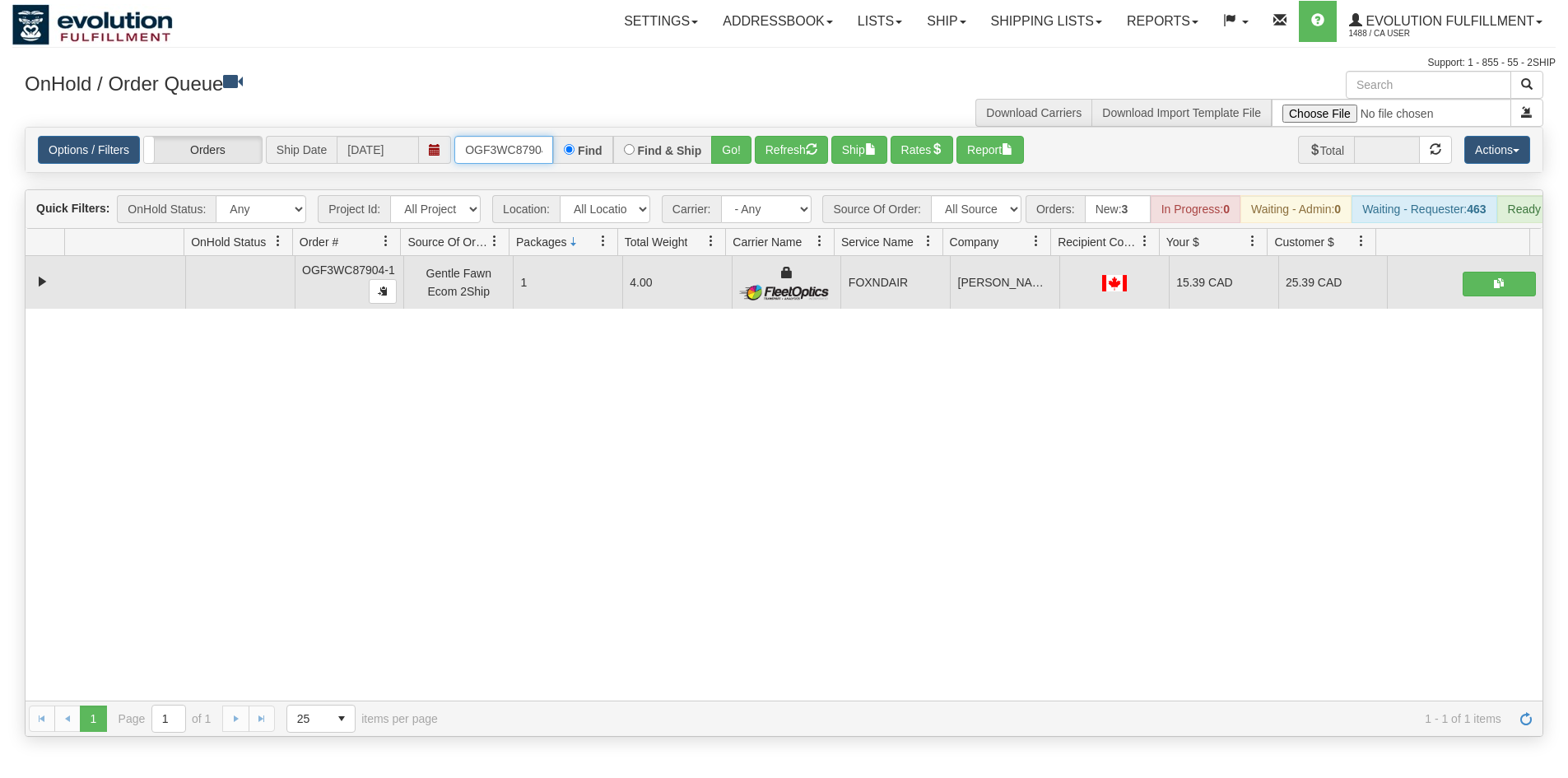
click at [509, 148] on input "OGF3WC87904-1" at bounding box center [504, 150] width 99 height 28
click at [722, 146] on button "Go!" at bounding box center [731, 150] width 40 height 28
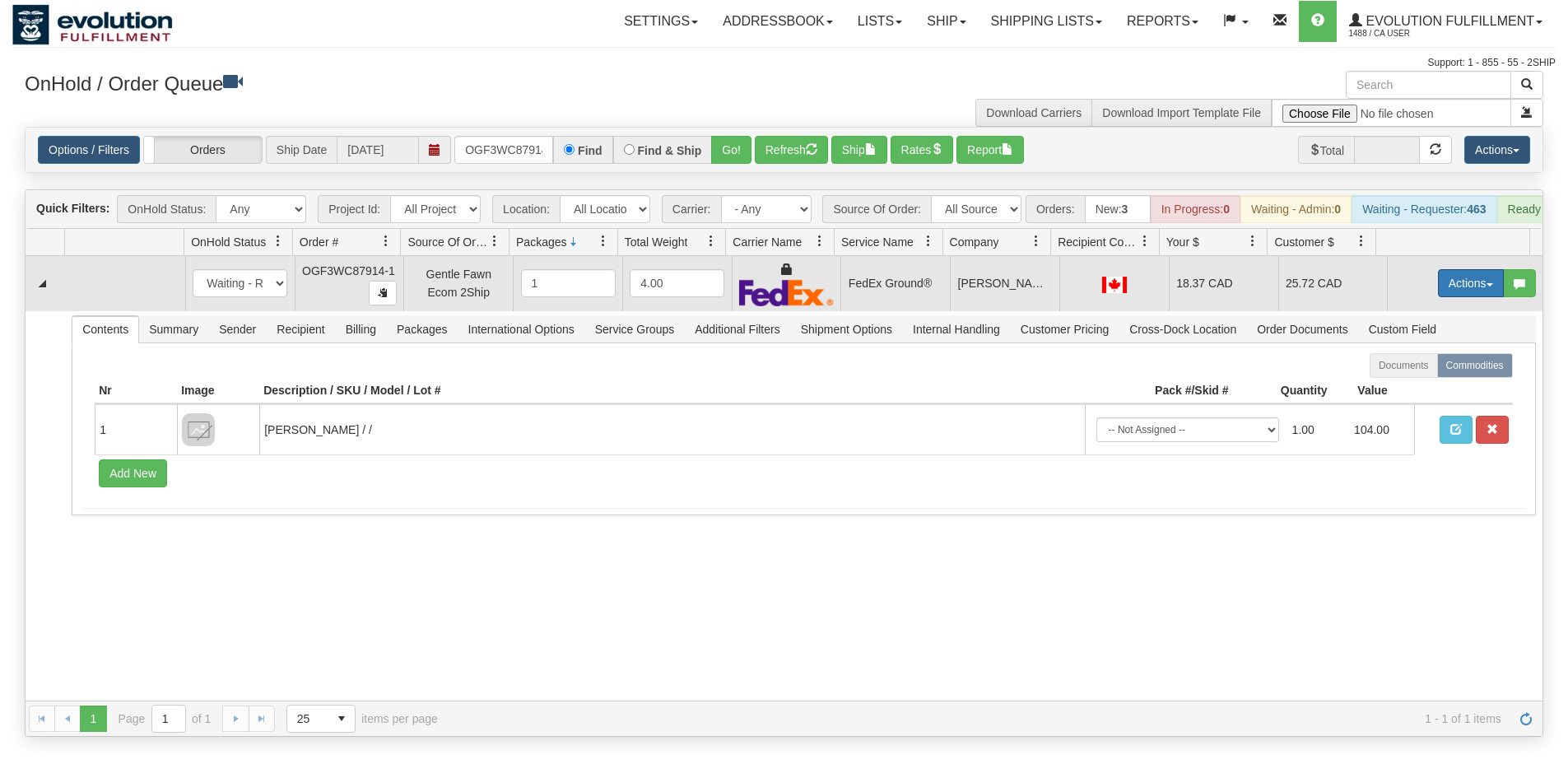
click at [1470, 297] on button "Actions" at bounding box center [1471, 283] width 66 height 28
click at [1414, 389] on link "Ship" at bounding box center [1438, 378] width 132 height 22
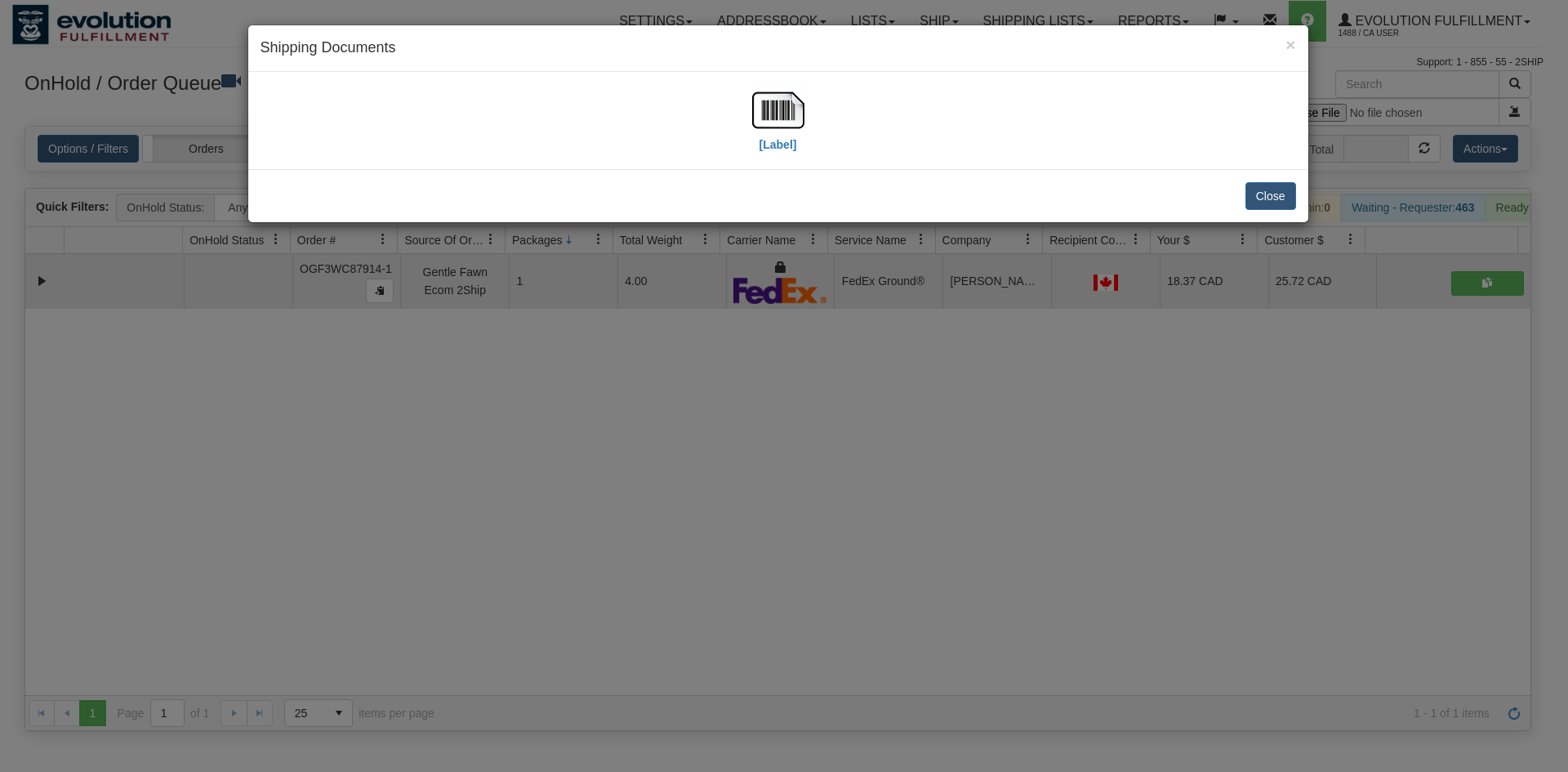
click at [808, 129] on div "[Label]" at bounding box center [778, 121] width 1036 height 72
click at [796, 121] on img at bounding box center [778, 110] width 53 height 53
click at [470, 377] on div "× Shipping Documents [Label] Close" at bounding box center [784, 386] width 1568 height 772
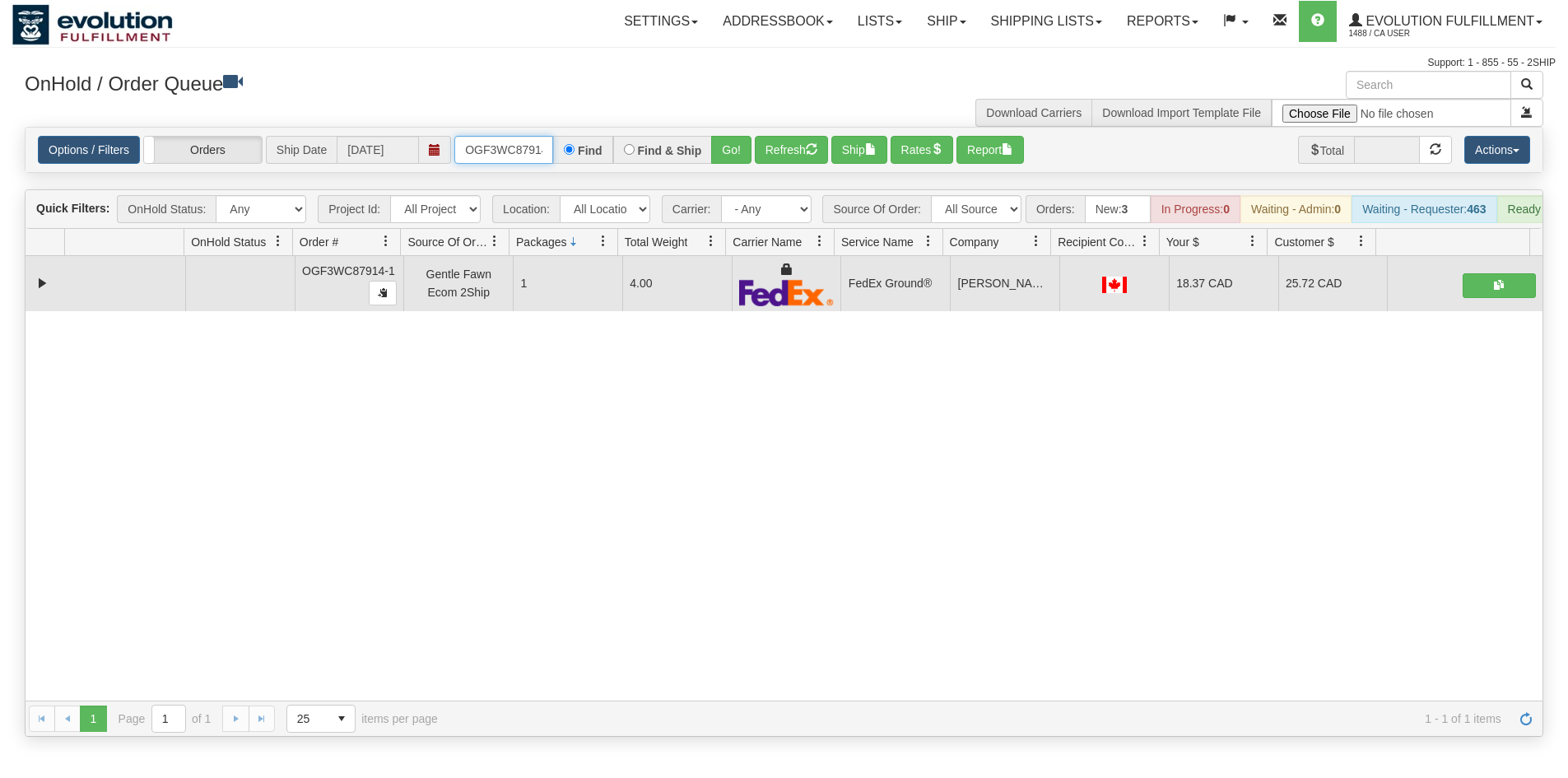
click at [528, 144] on input "OGF3WC87914-1" at bounding box center [504, 150] width 99 height 28
click at [740, 150] on button "Go!" at bounding box center [731, 150] width 40 height 28
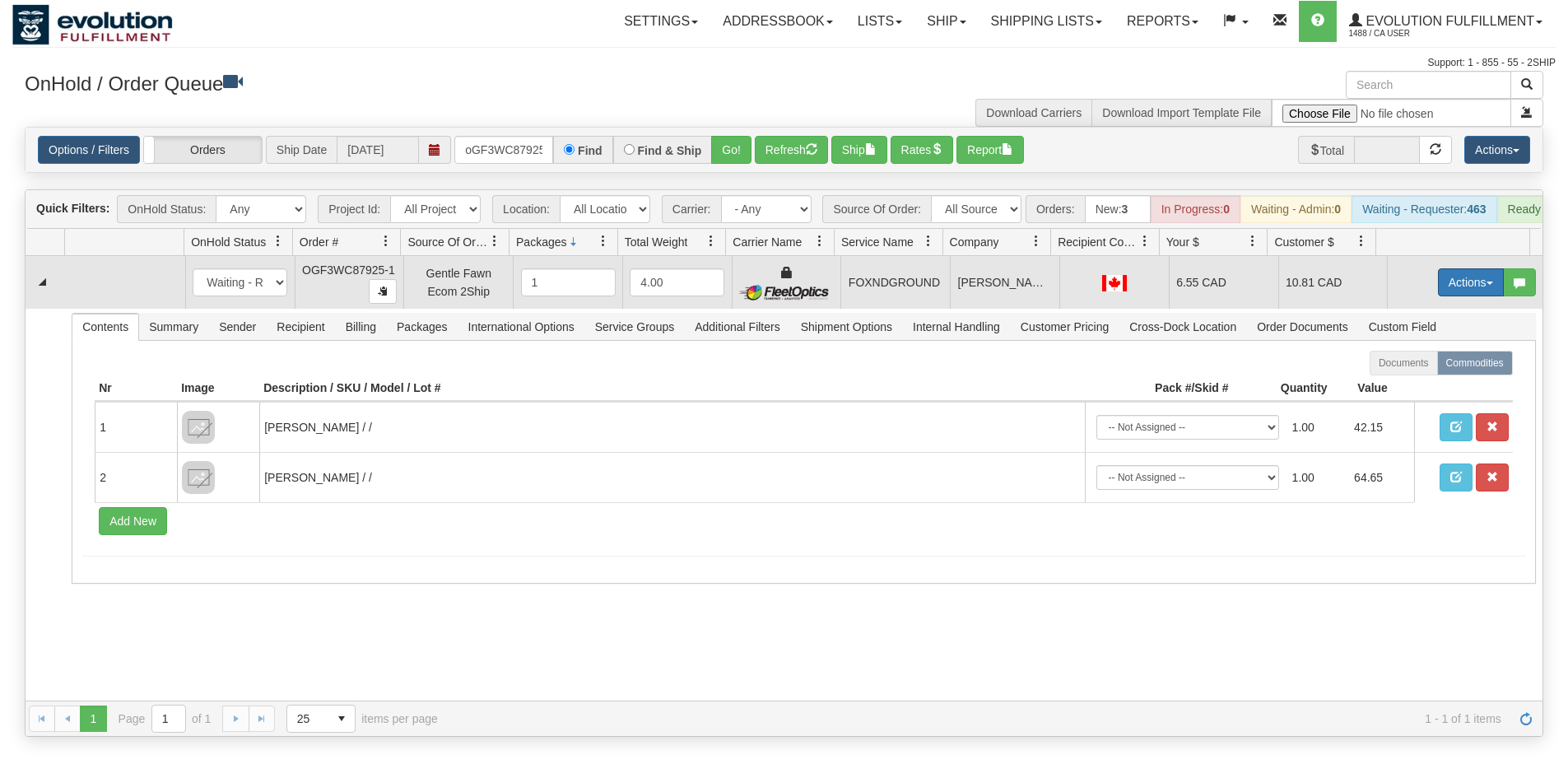
click at [1452, 296] on button "Actions" at bounding box center [1471, 283] width 66 height 28
click at [1434, 389] on link "Ship" at bounding box center [1438, 377] width 132 height 22
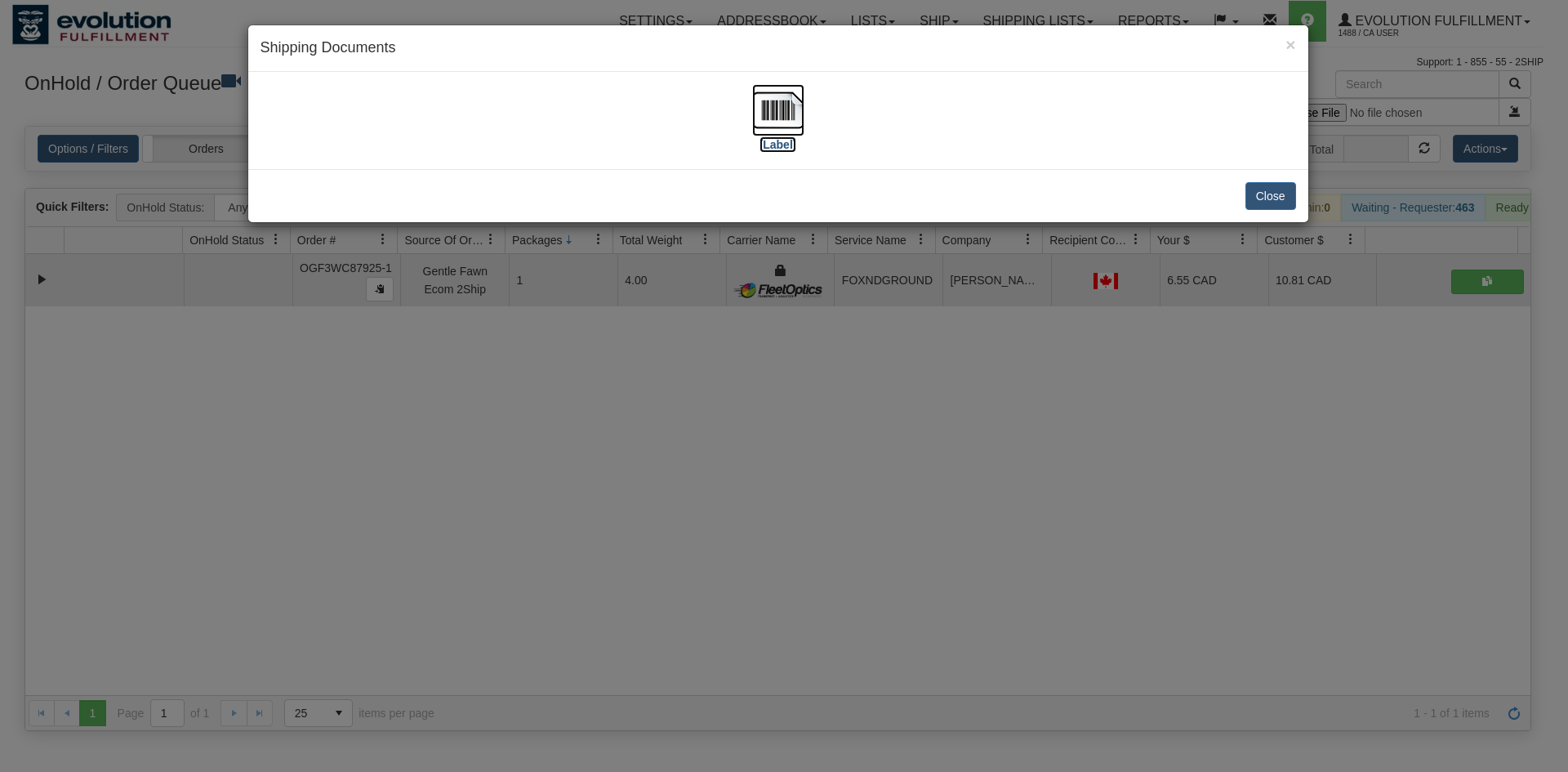
click at [761, 147] on label "[Label]" at bounding box center [779, 144] width 38 height 16
drag, startPoint x: 775, startPoint y: 475, endPoint x: 539, endPoint y: 236, distance: 335.9
click at [775, 472] on div "× Shipping Documents [Label] Close" at bounding box center [784, 386] width 1568 height 772
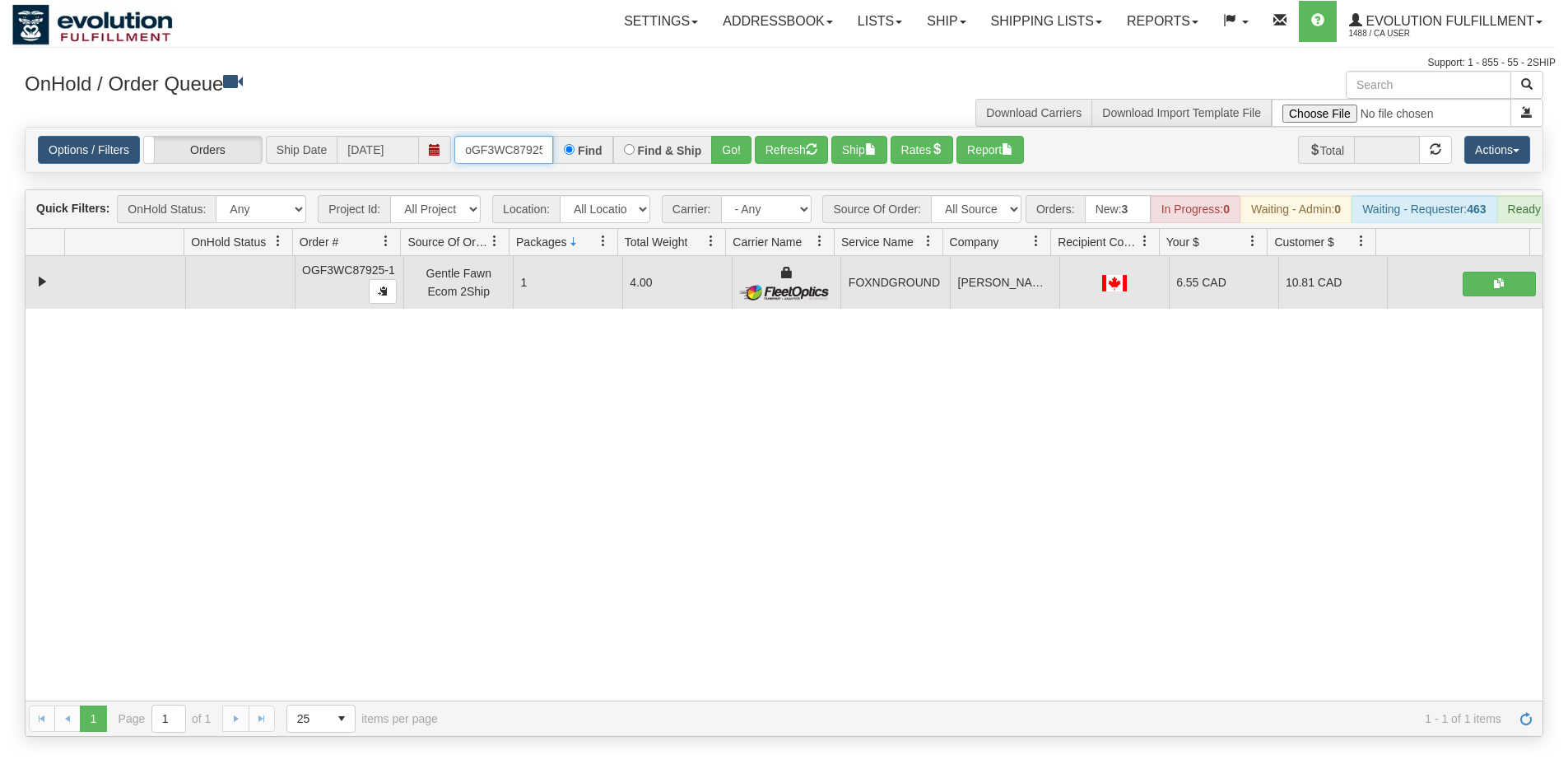
click at [508, 154] on input "oGF3WC87925-1" at bounding box center [504, 150] width 99 height 28
click at [733, 154] on button "Go!" at bounding box center [731, 150] width 40 height 28
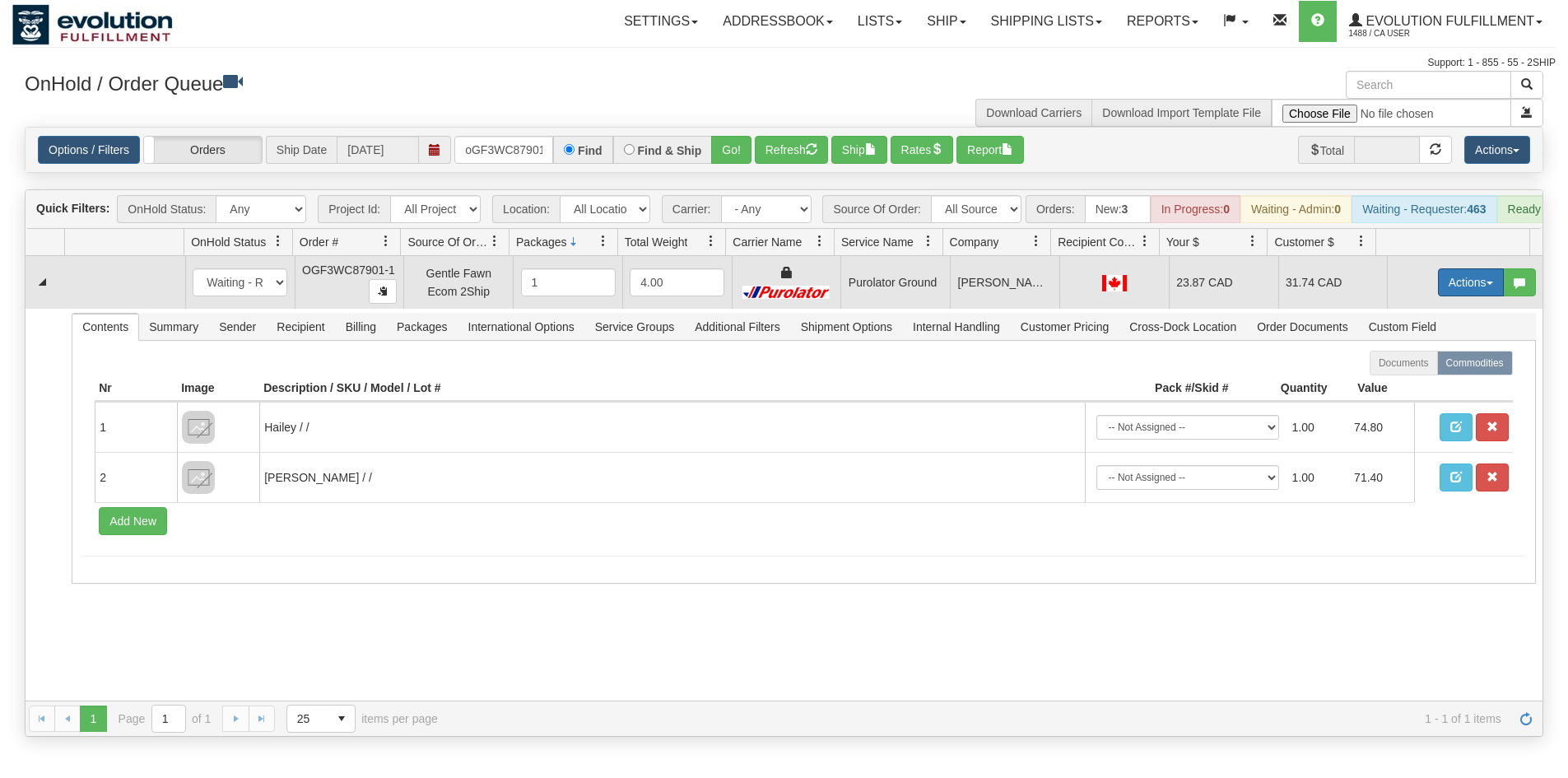
click at [1452, 292] on button "Actions" at bounding box center [1471, 283] width 66 height 28
click at [1421, 383] on link "Ship" at bounding box center [1438, 377] width 132 height 22
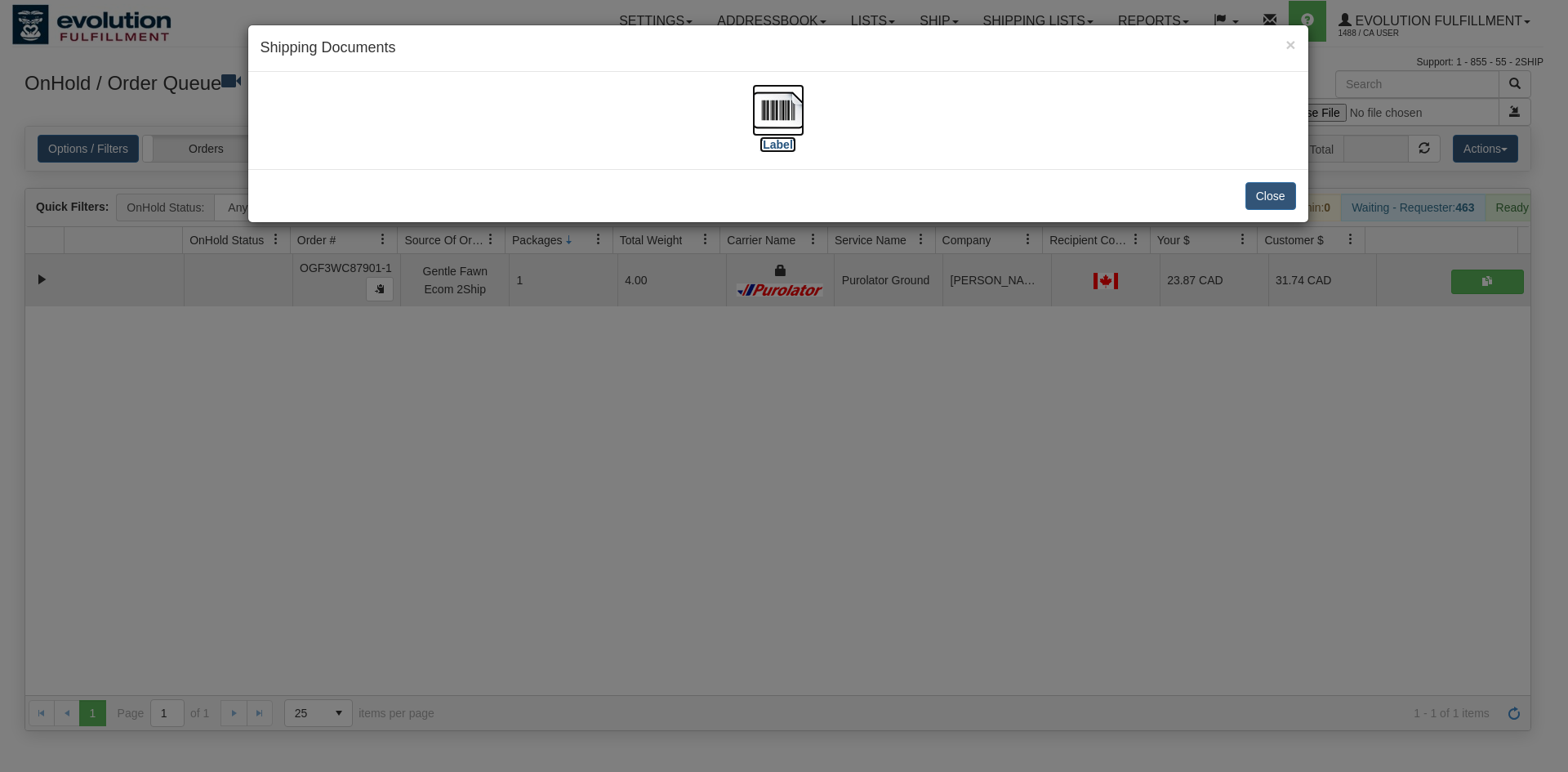
click at [768, 103] on img at bounding box center [778, 110] width 53 height 53
drag, startPoint x: 624, startPoint y: 500, endPoint x: 633, endPoint y: 364, distance: 136.3
click at [625, 499] on div "× Shipping Documents [Label] Close" at bounding box center [784, 386] width 1568 height 772
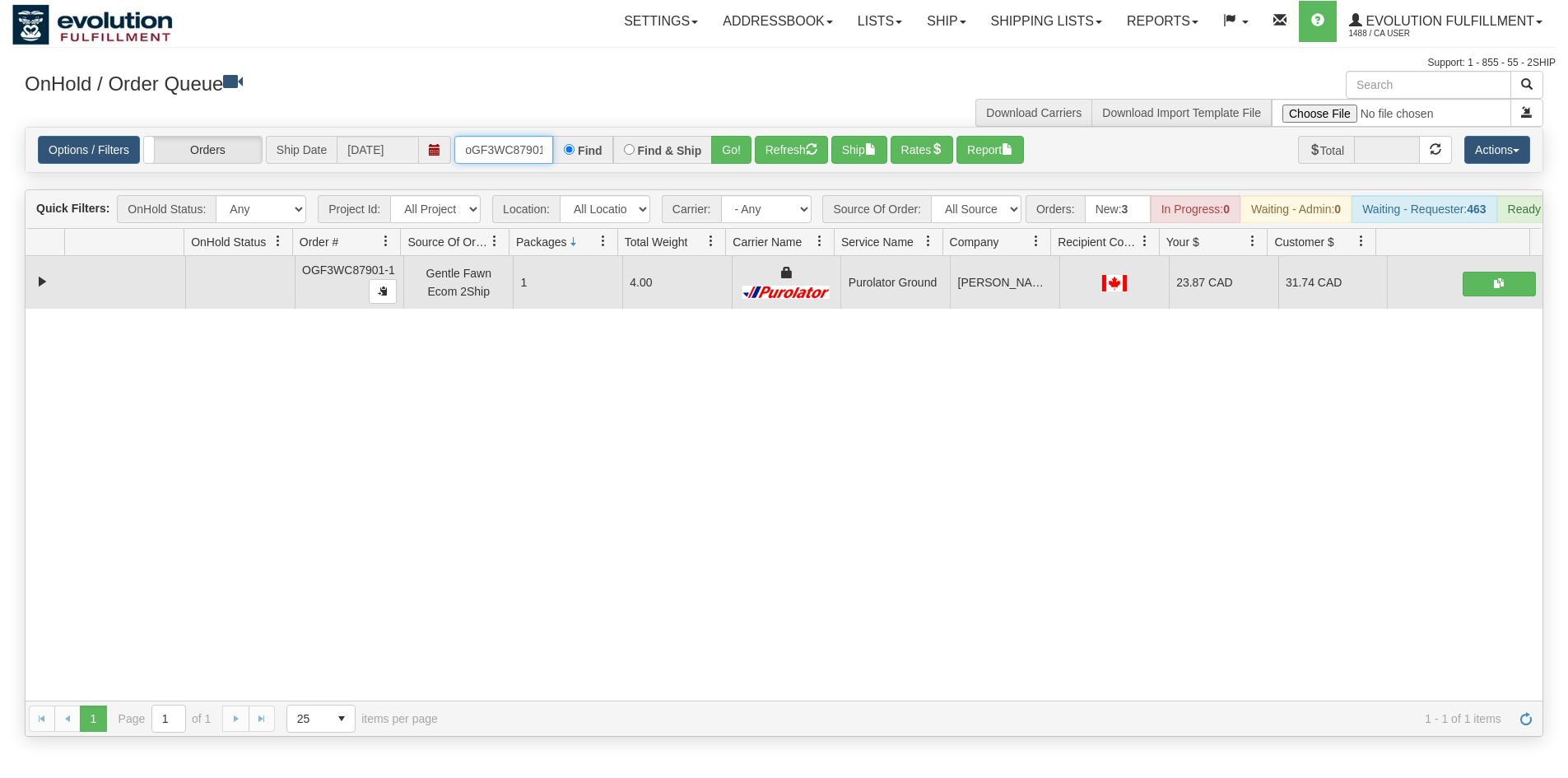
click at [487, 139] on input "oGF3WC87901-1" at bounding box center [504, 150] width 99 height 28
click at [723, 158] on button "Go!" at bounding box center [731, 150] width 40 height 28
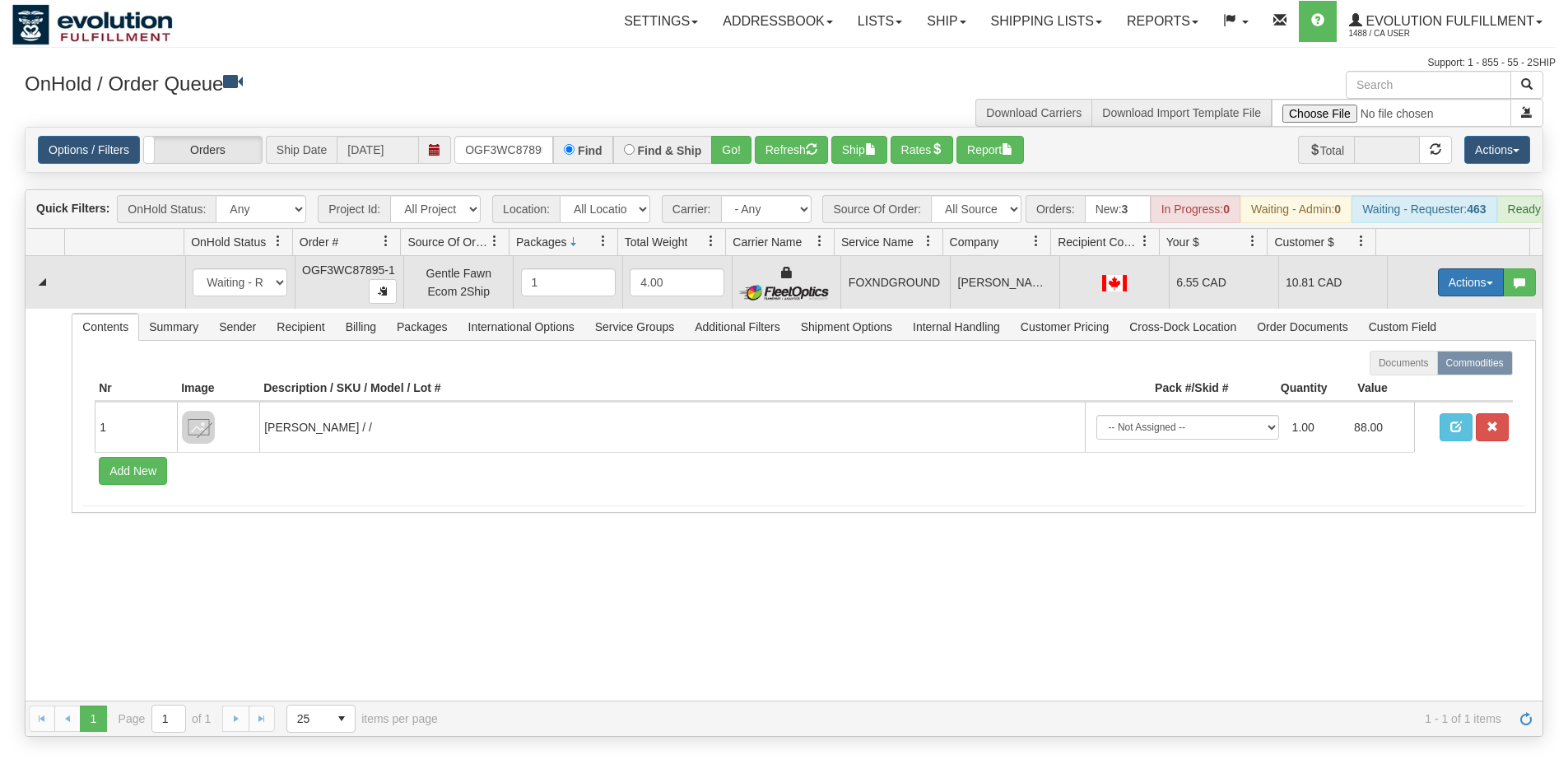
click at [1444, 294] on button "Actions" at bounding box center [1471, 283] width 66 height 28
click at [1409, 385] on link "Ship" at bounding box center [1438, 377] width 132 height 22
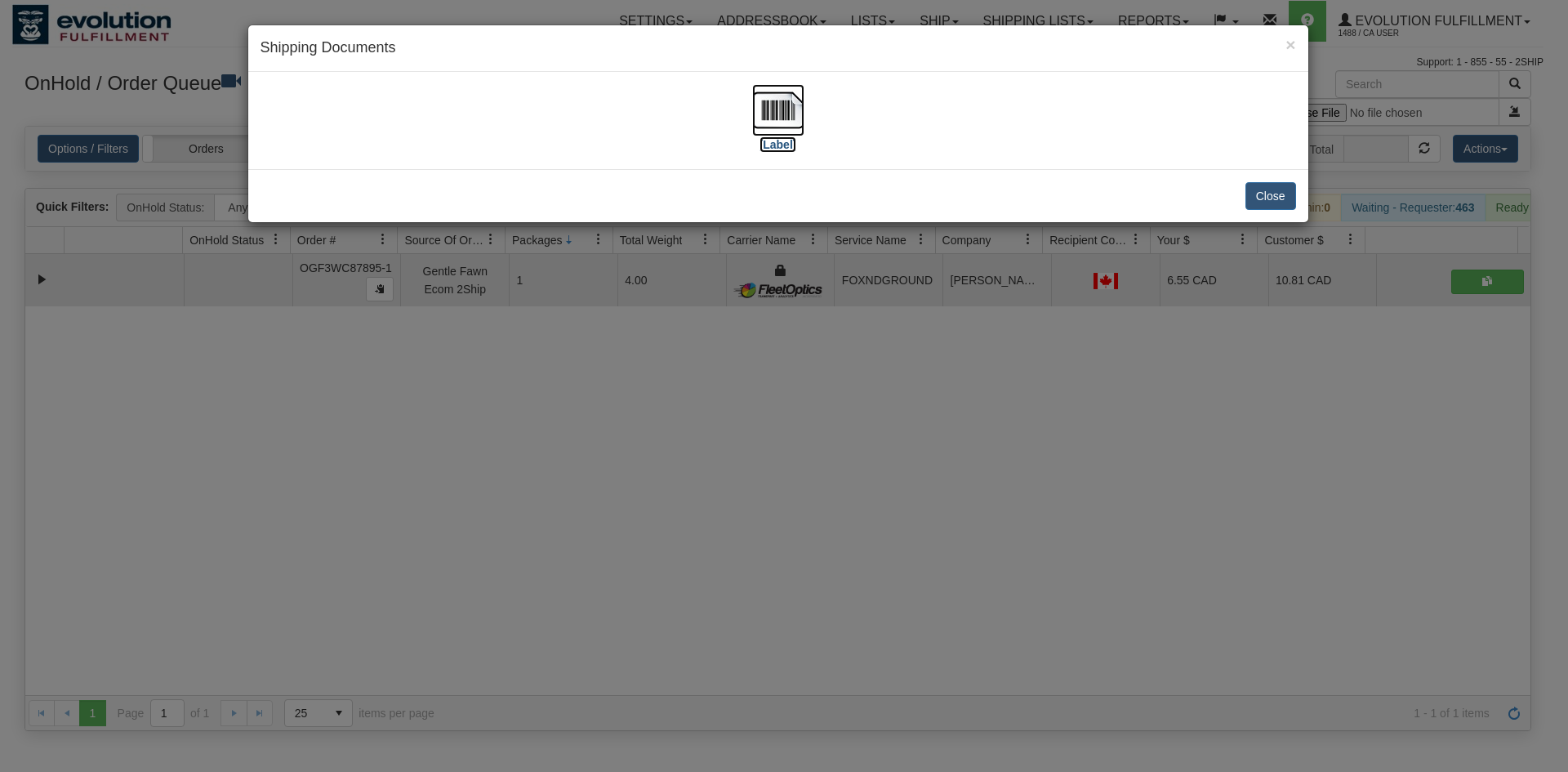
click at [777, 98] on img at bounding box center [778, 110] width 53 height 53
drag, startPoint x: 844, startPoint y: 376, endPoint x: 622, endPoint y: 261, distance: 250.0
click at [842, 373] on div "× Shipping Documents [Label] Close" at bounding box center [784, 386] width 1568 height 772
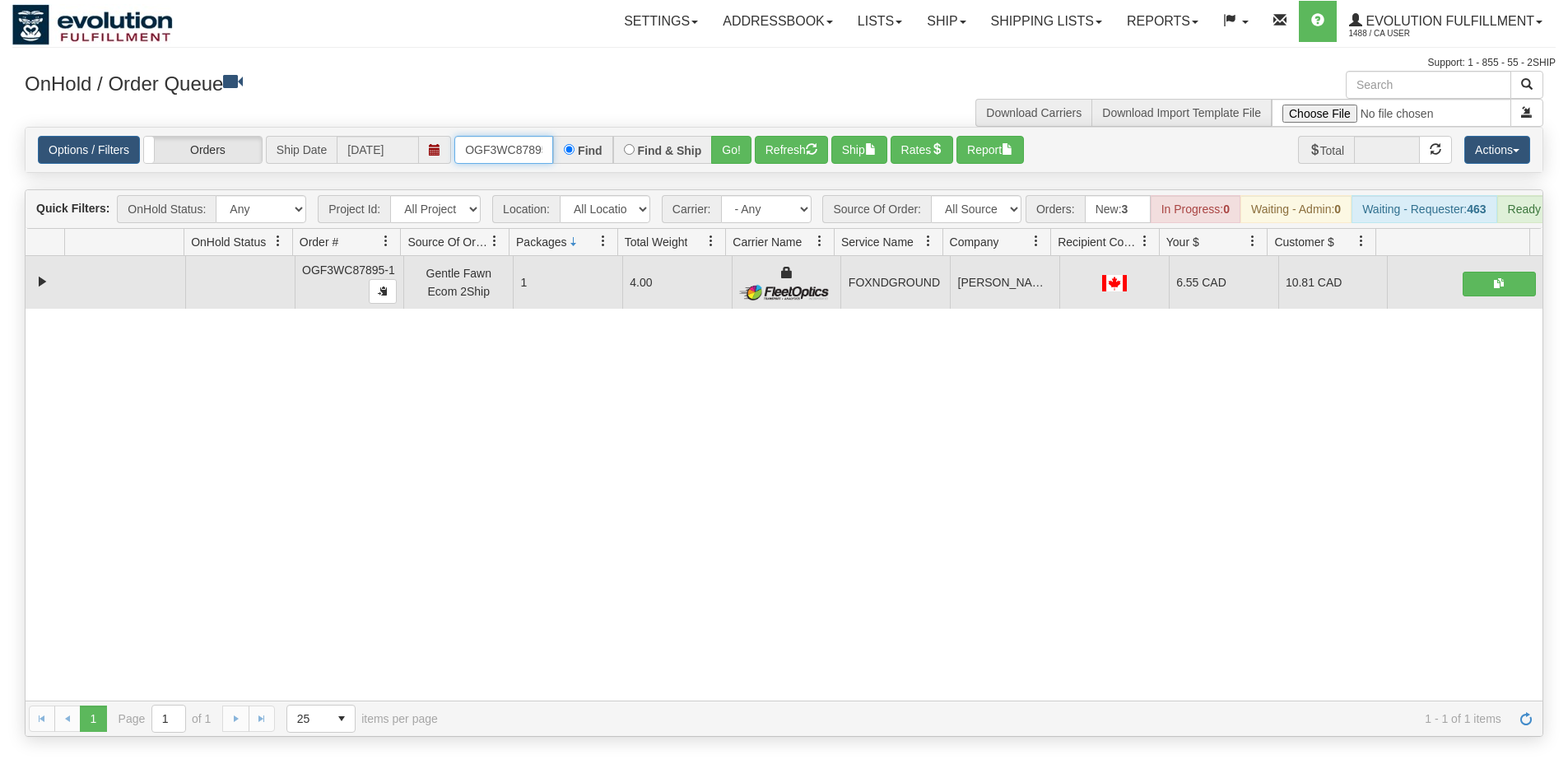
click at [515, 141] on input "OGF3WC87895-1" at bounding box center [504, 150] width 99 height 28
click at [731, 153] on button "Go!" at bounding box center [731, 150] width 40 height 28
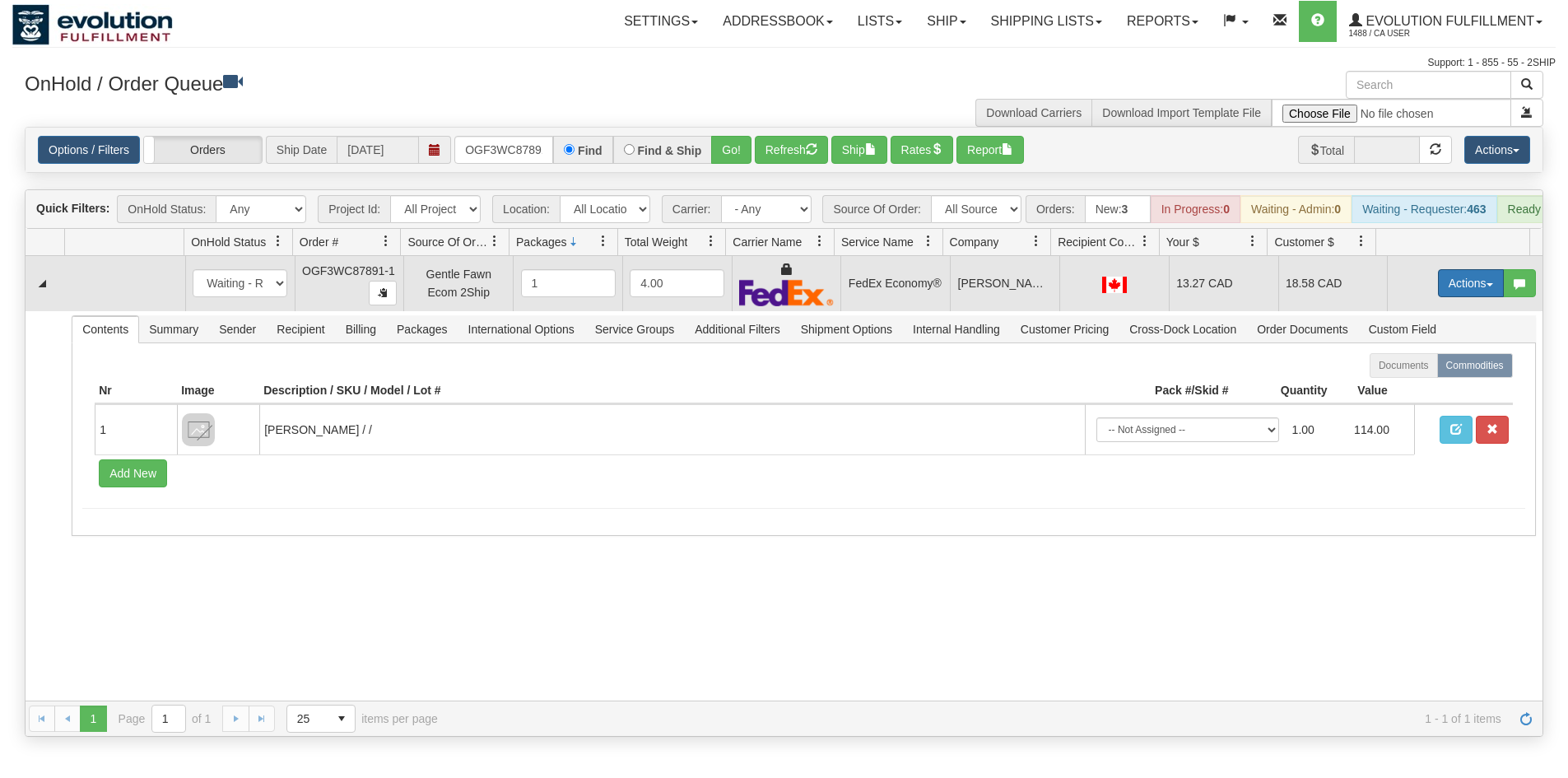
click at [1440, 297] on button "Actions" at bounding box center [1471, 283] width 66 height 28
click at [1388, 385] on span "Ship" at bounding box center [1405, 378] width 35 height 13
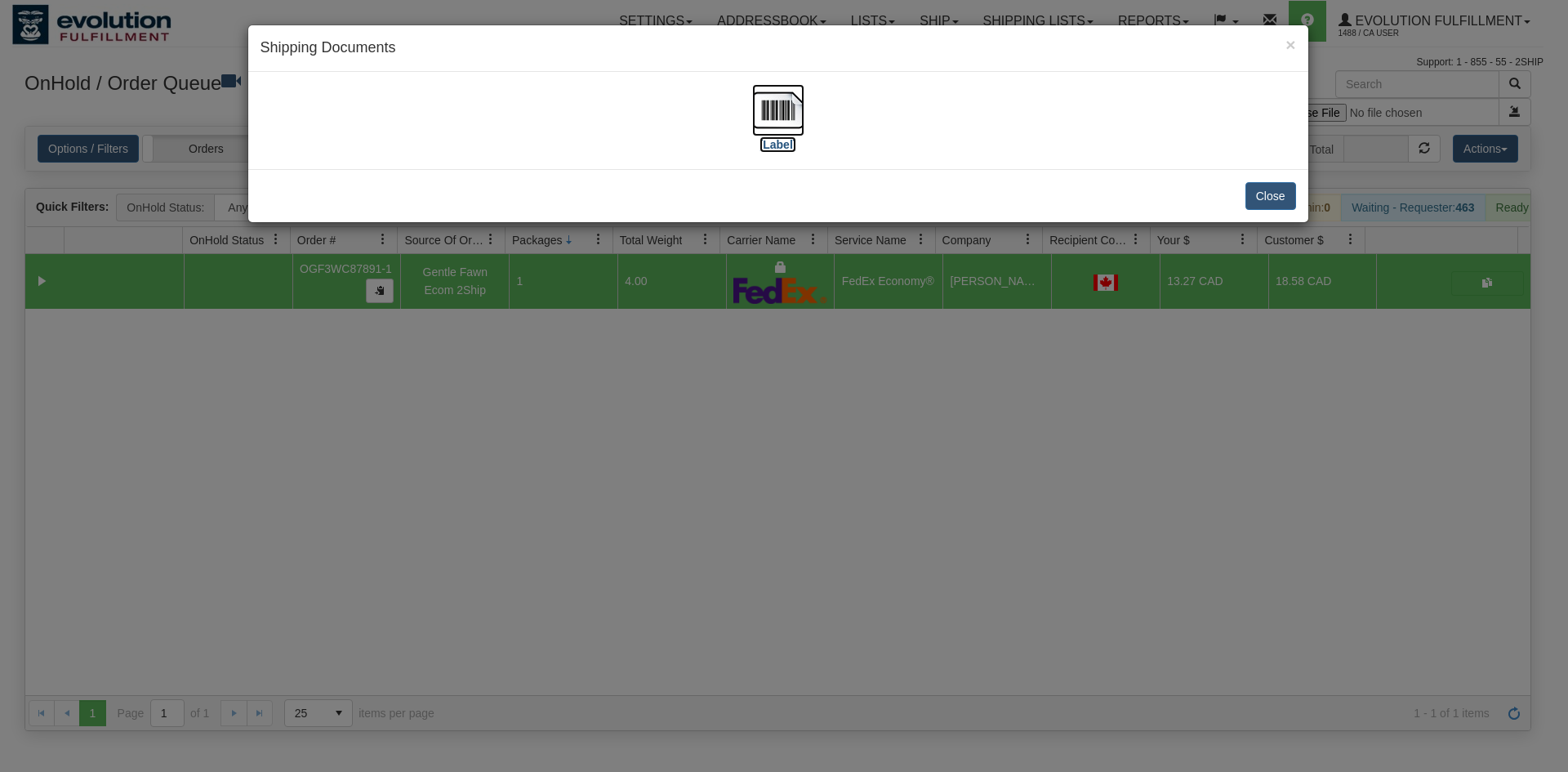
click at [766, 130] on img at bounding box center [778, 110] width 53 height 53
click at [1035, 355] on div "× Shipping Documents [Label] Close" at bounding box center [784, 386] width 1568 height 772
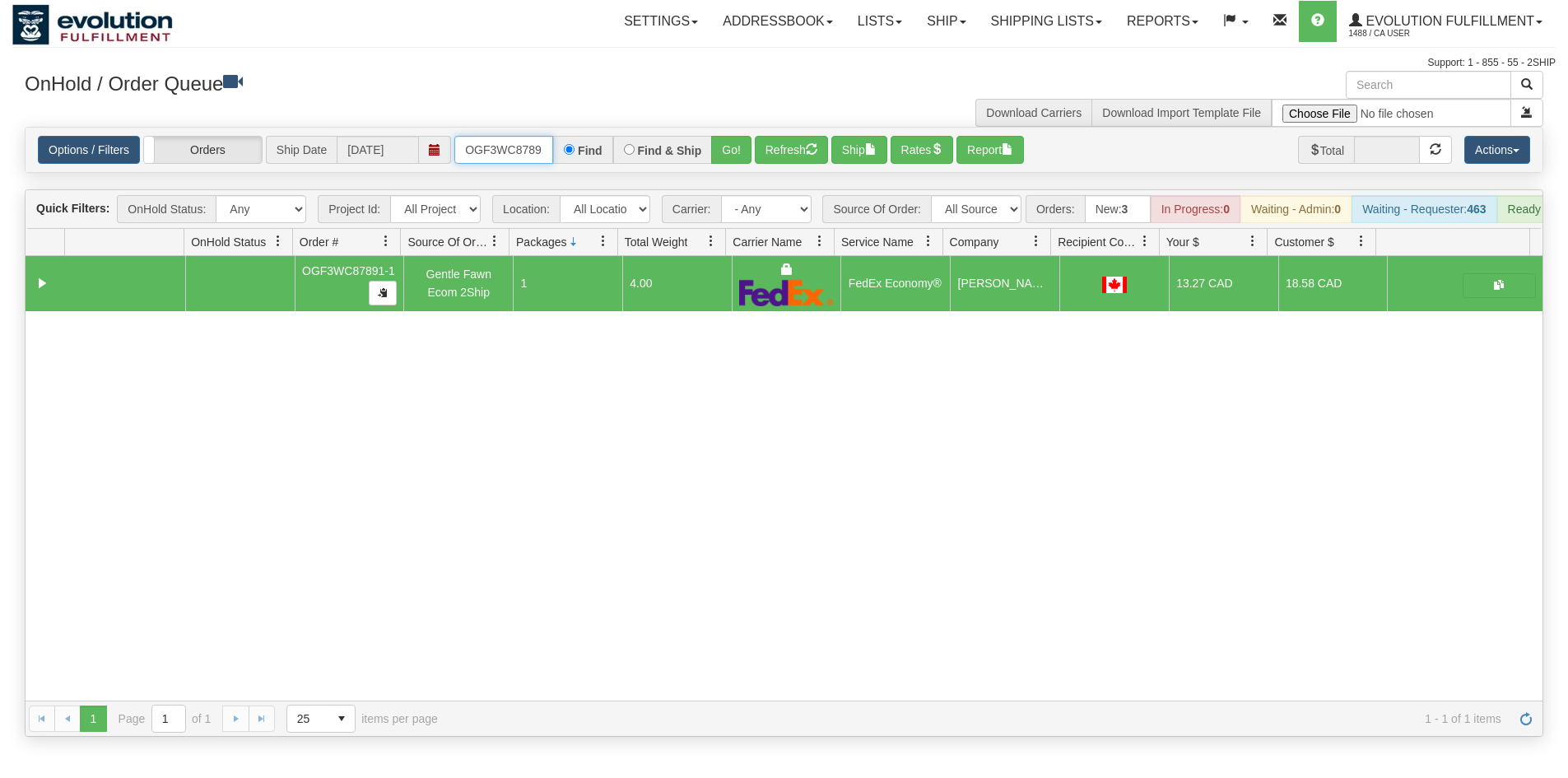
click at [535, 158] on input "OGF3WC87891-1" at bounding box center [504, 150] width 99 height 28
click at [738, 156] on button "Go!" at bounding box center [731, 150] width 40 height 28
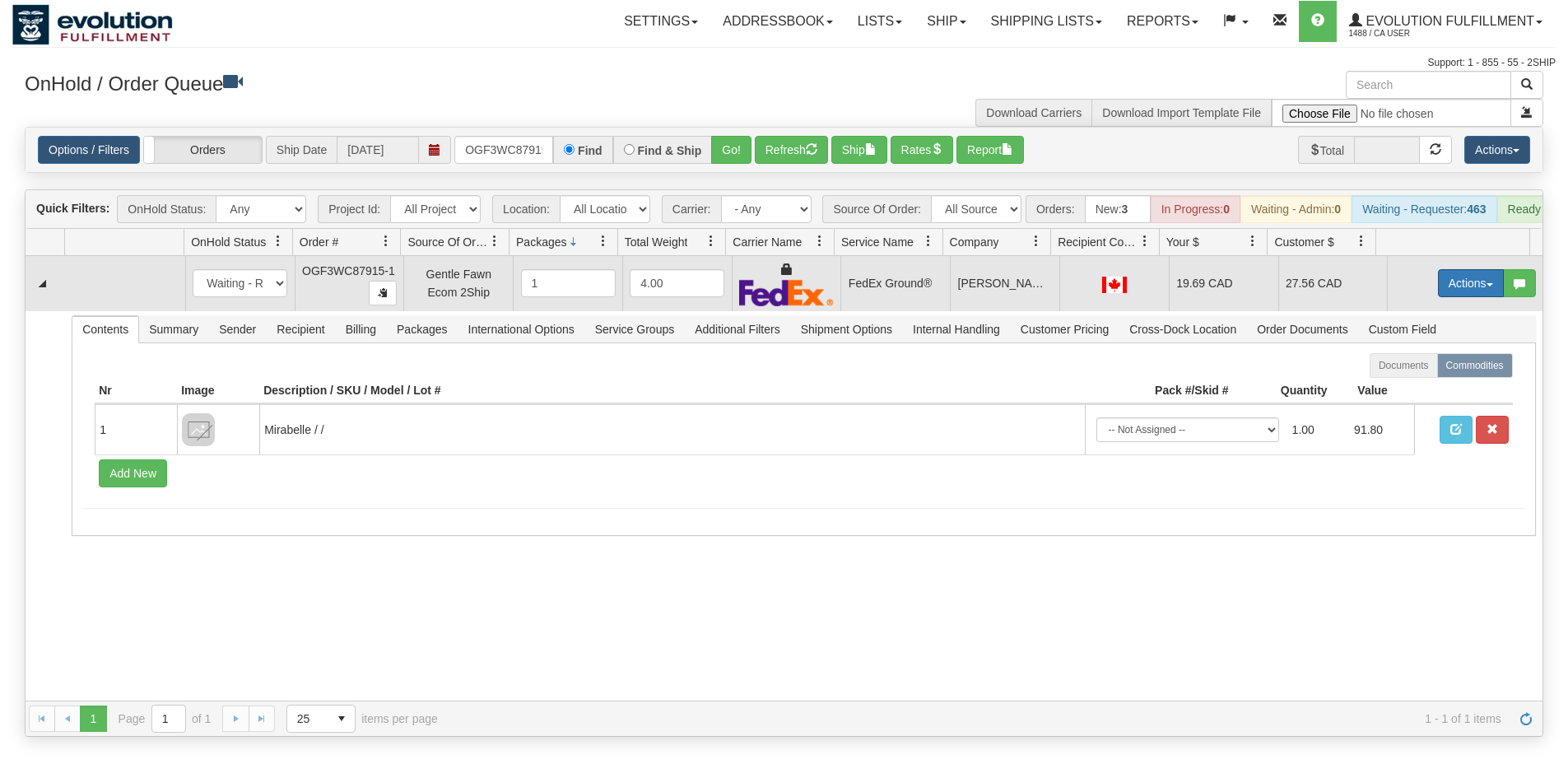
click at [1484, 289] on button "Actions" at bounding box center [1471, 283] width 66 height 28
click at [1399, 385] on span "Ship" at bounding box center [1405, 378] width 35 height 13
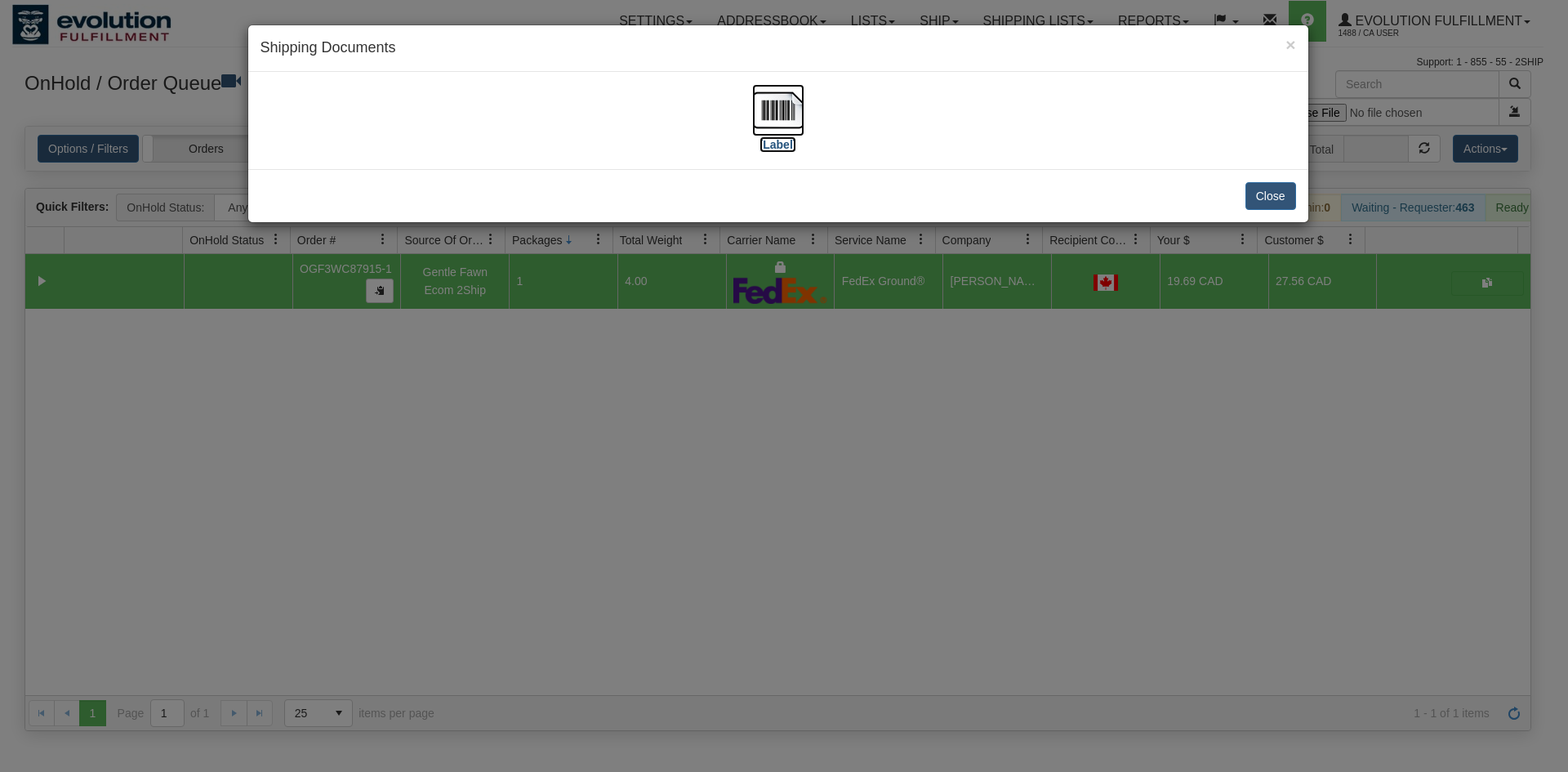
click at [771, 112] on img at bounding box center [778, 110] width 53 height 53
drag, startPoint x: 781, startPoint y: 410, endPoint x: 416, endPoint y: 196, distance: 423.1
click at [777, 407] on div "× Shipping Documents [Label] Close" at bounding box center [784, 386] width 1568 height 772
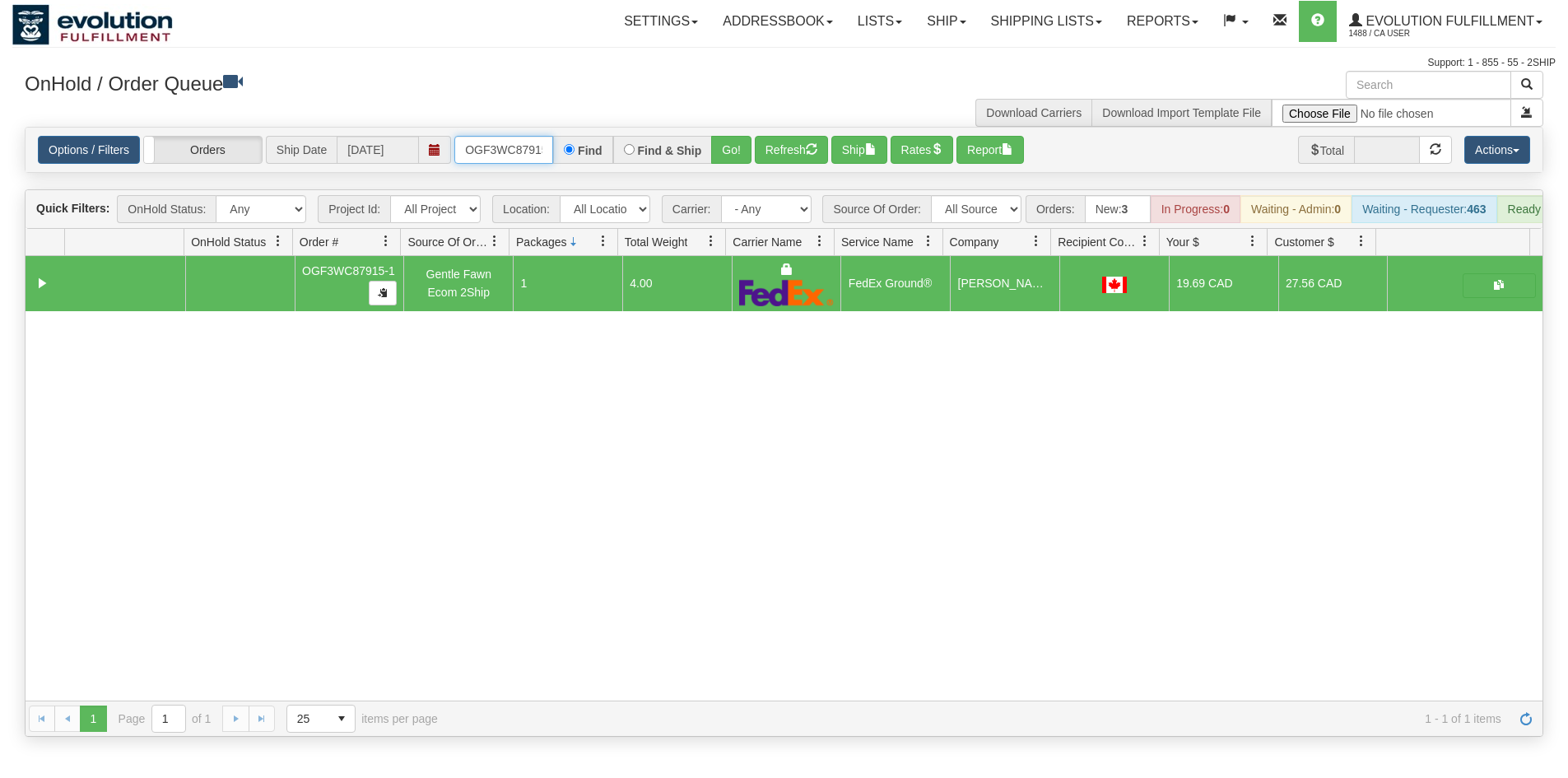
click at [484, 154] on input "OGF3WC87915-1" at bounding box center [504, 150] width 99 height 28
click at [735, 143] on button "Go!" at bounding box center [731, 150] width 40 height 28
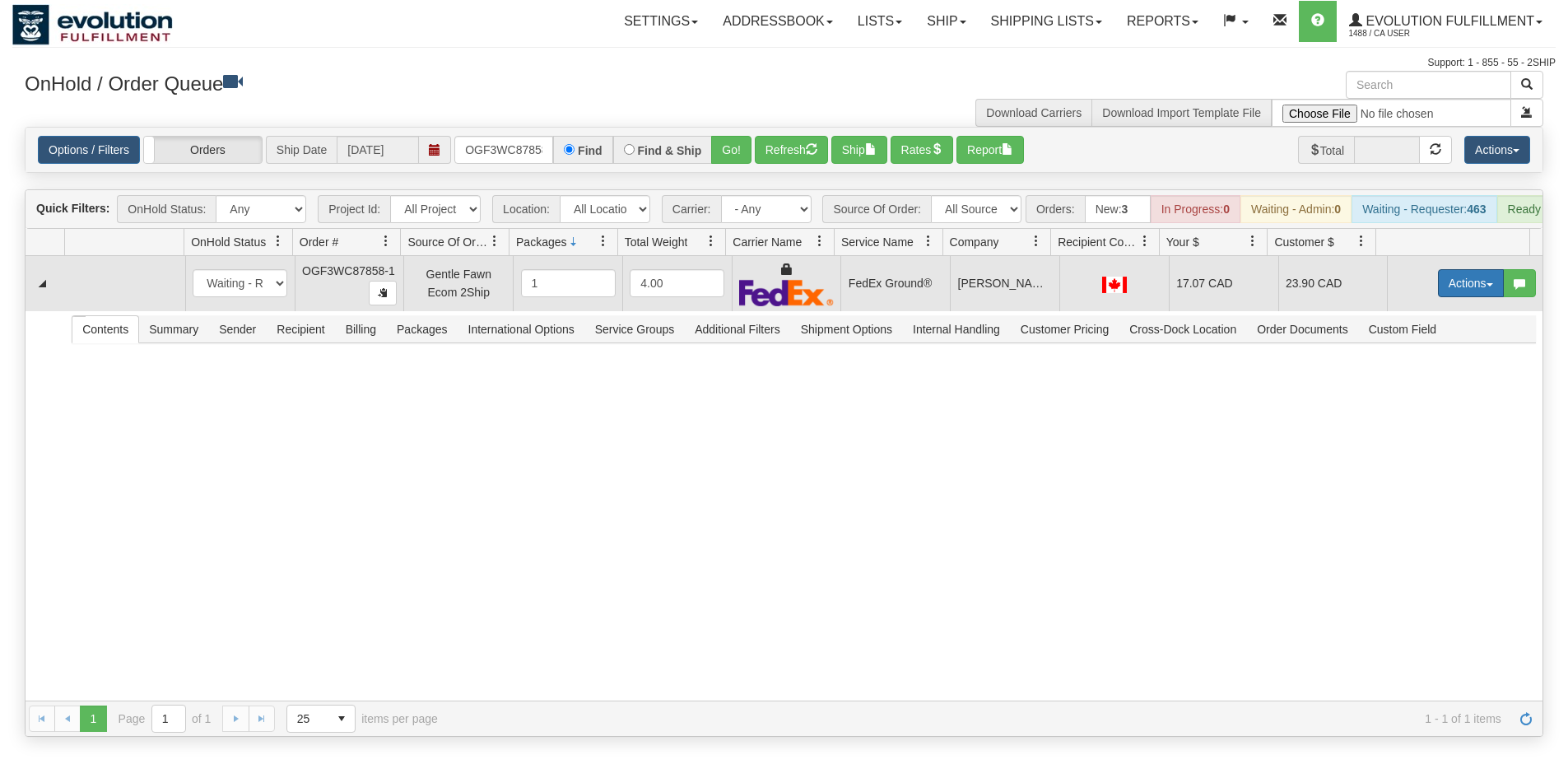
click at [1440, 282] on button "Actions" at bounding box center [1471, 283] width 66 height 28
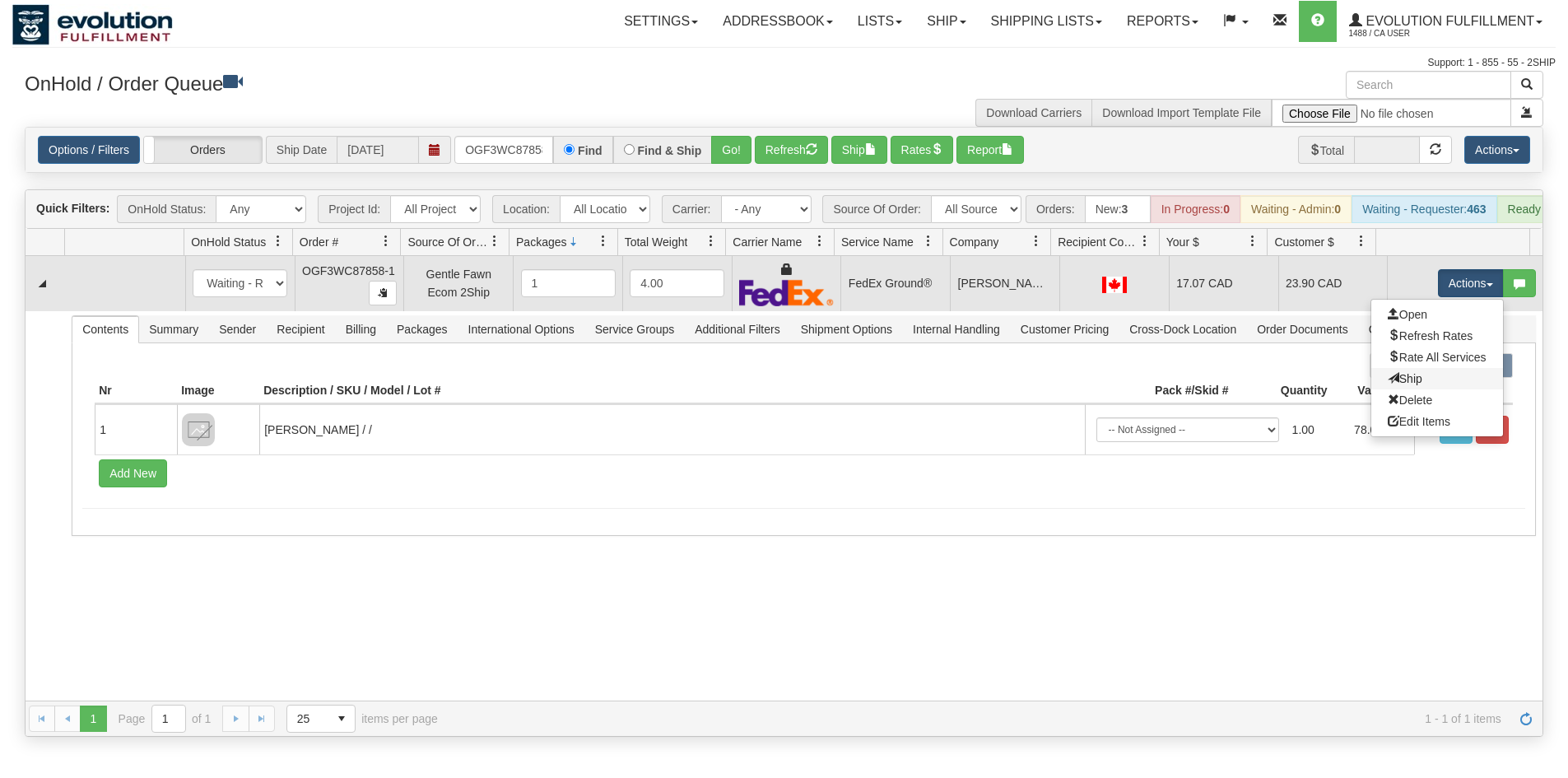
click at [1431, 389] on link "Ship" at bounding box center [1438, 378] width 132 height 22
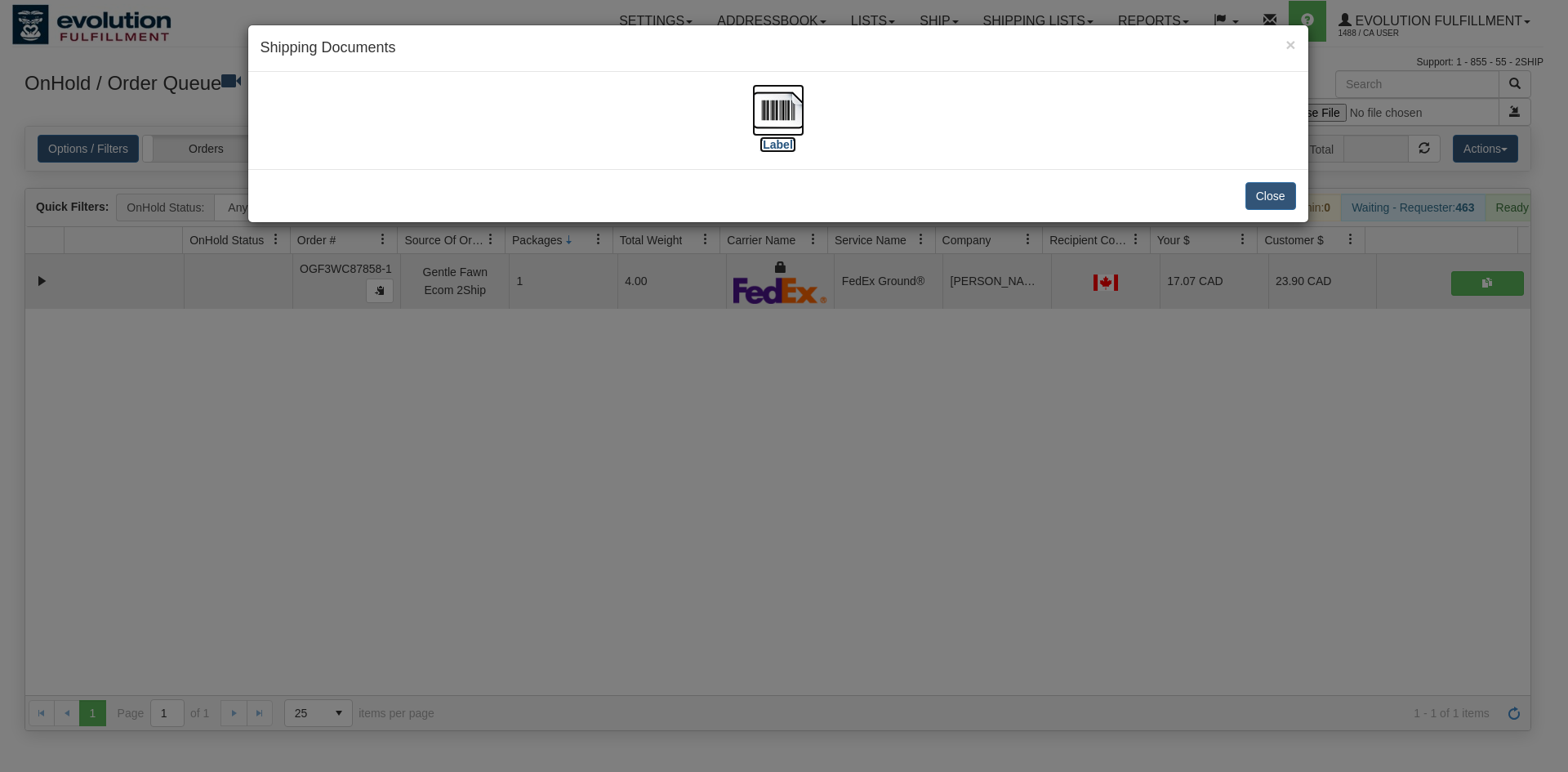
click at [756, 121] on img at bounding box center [778, 110] width 53 height 53
drag, startPoint x: 994, startPoint y: 408, endPoint x: 768, endPoint y: 241, distance: 281.0
click at [994, 403] on div "× Shipping Documents [Label] Close" at bounding box center [784, 386] width 1568 height 772
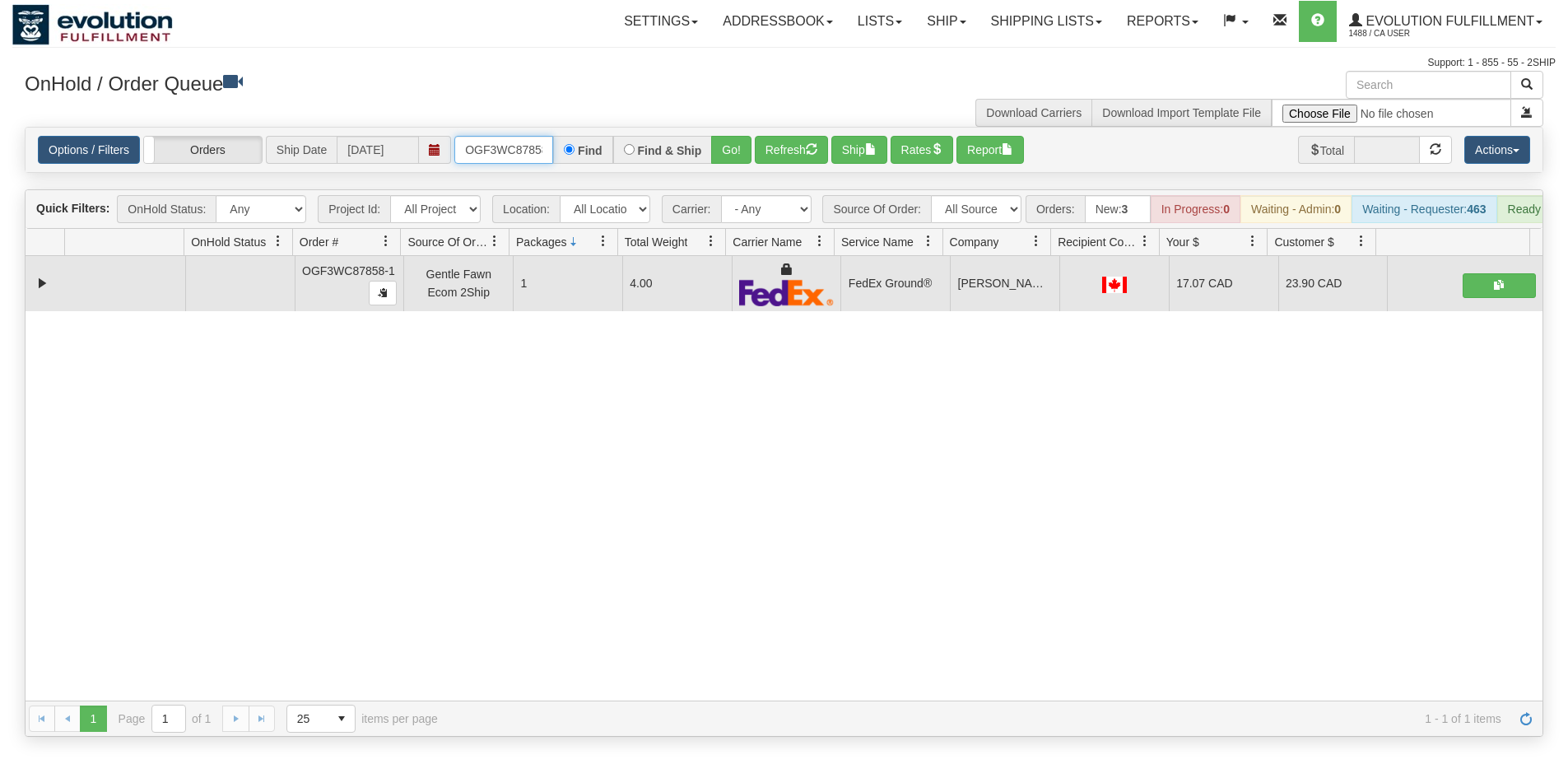
click at [510, 146] on input "OGF3WC87858-1" at bounding box center [504, 150] width 99 height 28
click at [729, 156] on button "Go!" at bounding box center [731, 150] width 40 height 28
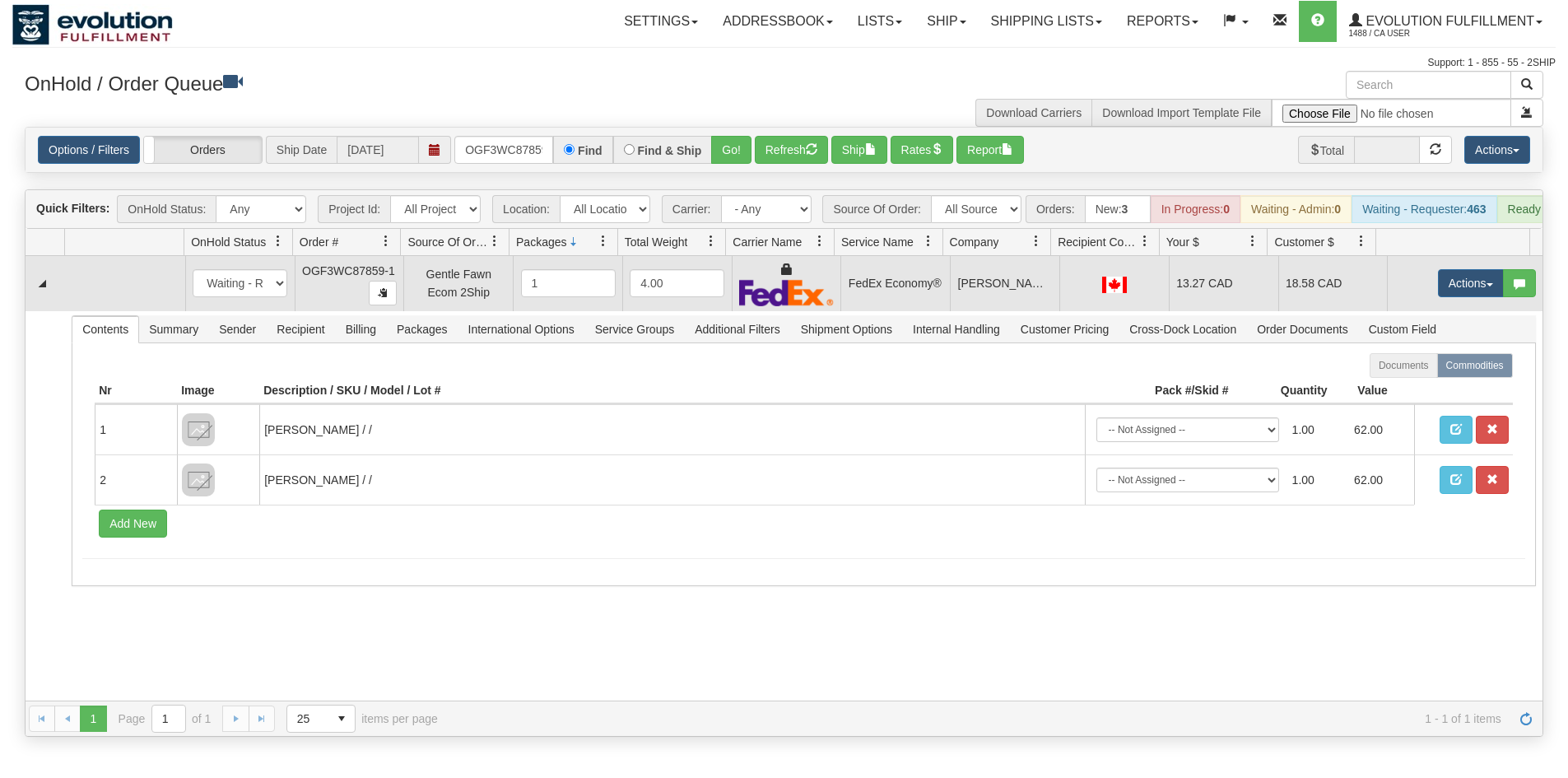
click at [1412, 296] on td "Actions Open Refresh Rates Rate All Services Ship Delete Edit Items" at bounding box center [1465, 283] width 156 height 55
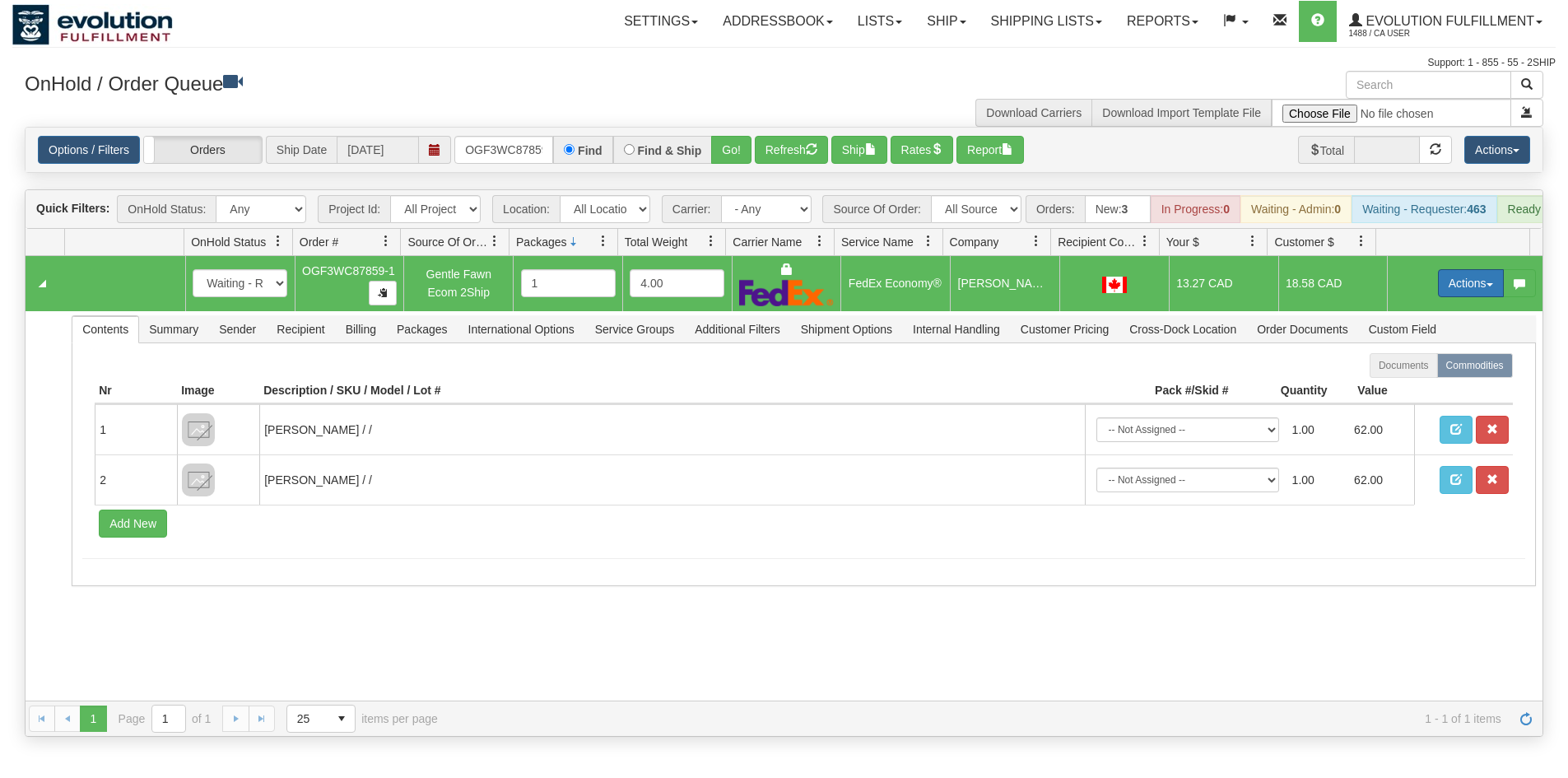
click at [1466, 297] on button "Actions" at bounding box center [1471, 283] width 66 height 28
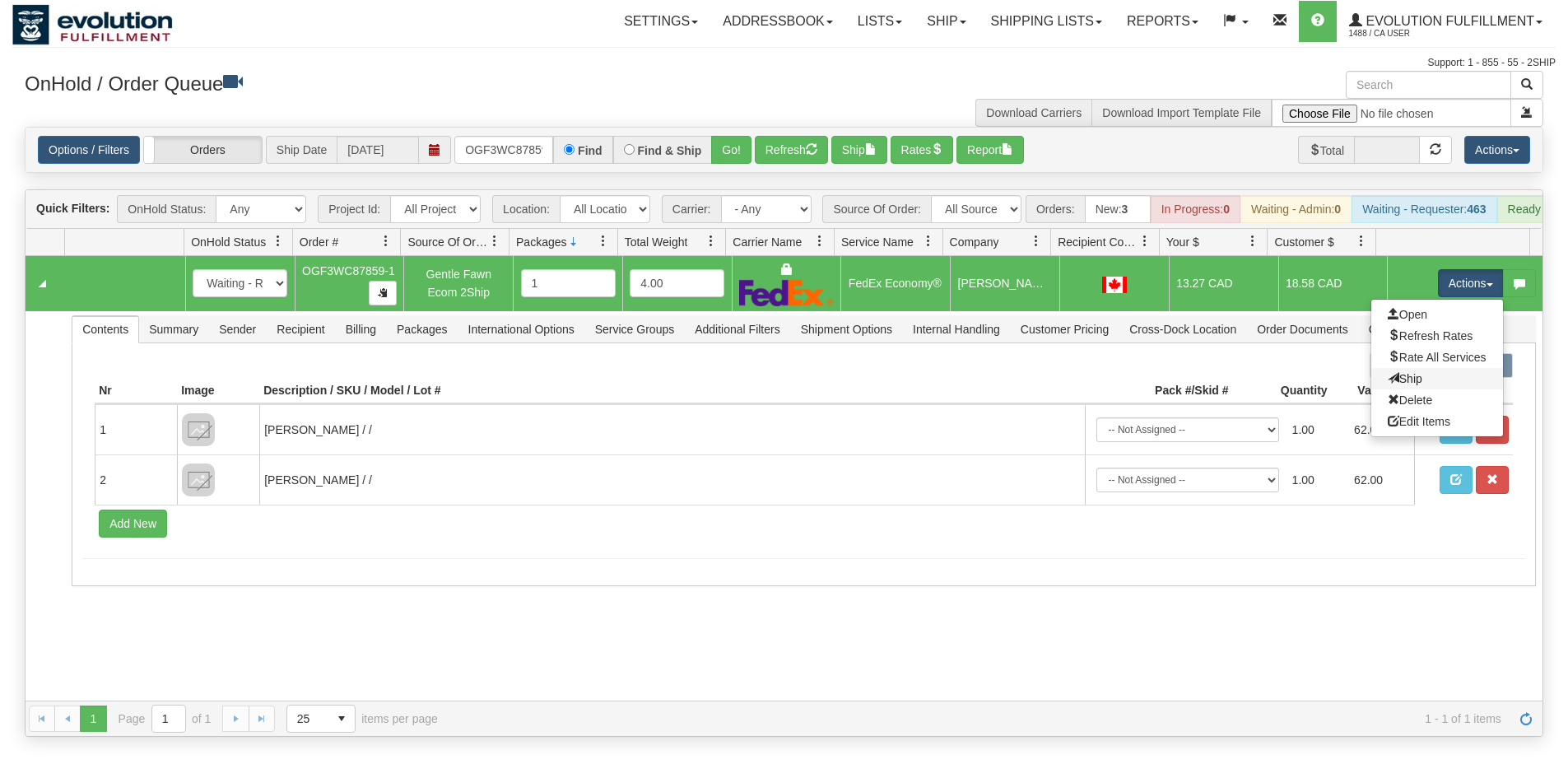
click at [1406, 389] on link "Ship" at bounding box center [1438, 378] width 132 height 22
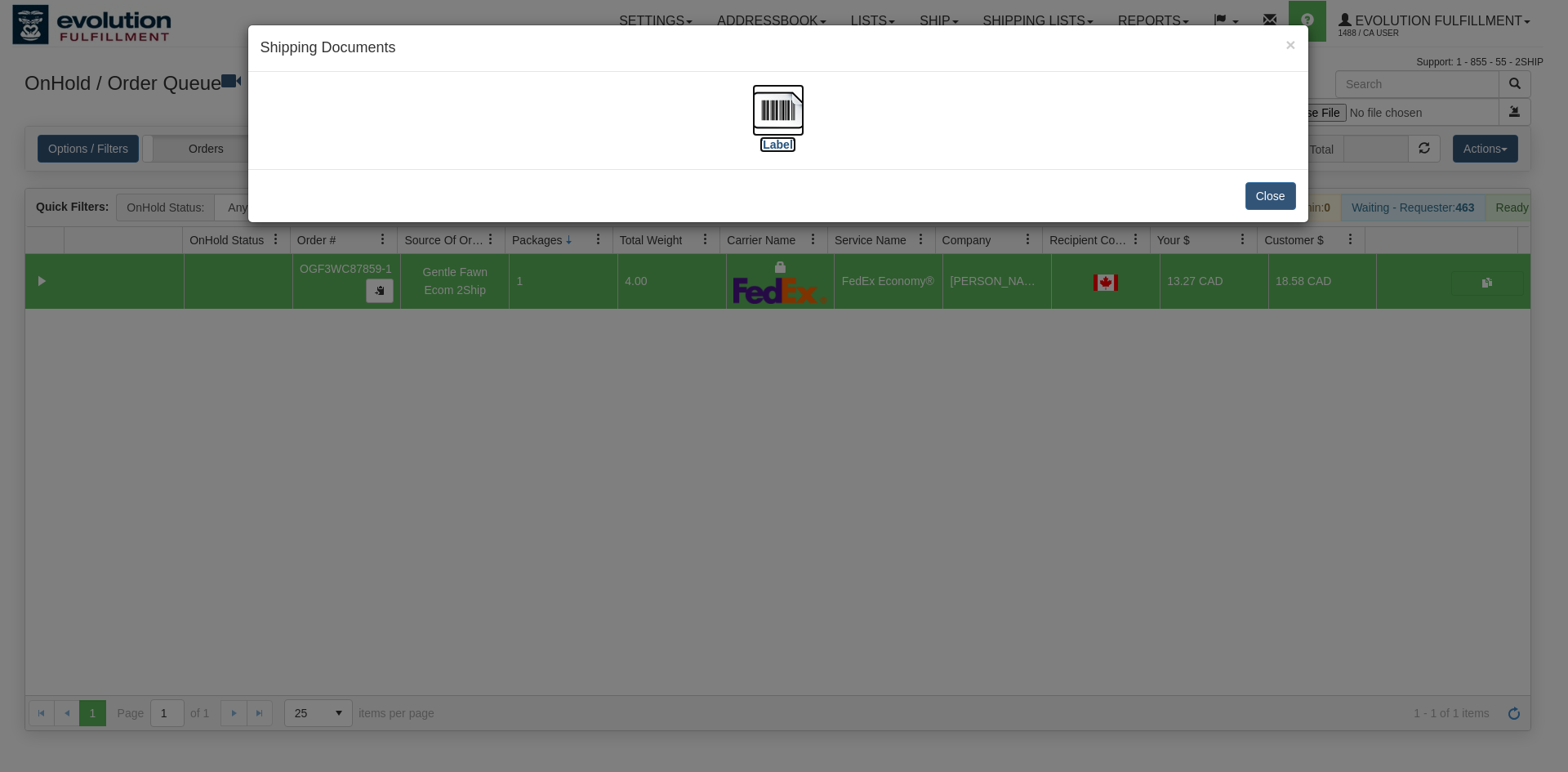
click at [794, 122] on img at bounding box center [778, 110] width 53 height 53
drag, startPoint x: 568, startPoint y: 419, endPoint x: 428, endPoint y: 140, distance: 312.2
click at [570, 417] on div "× Shipping Documents [Label] Close" at bounding box center [784, 386] width 1568 height 772
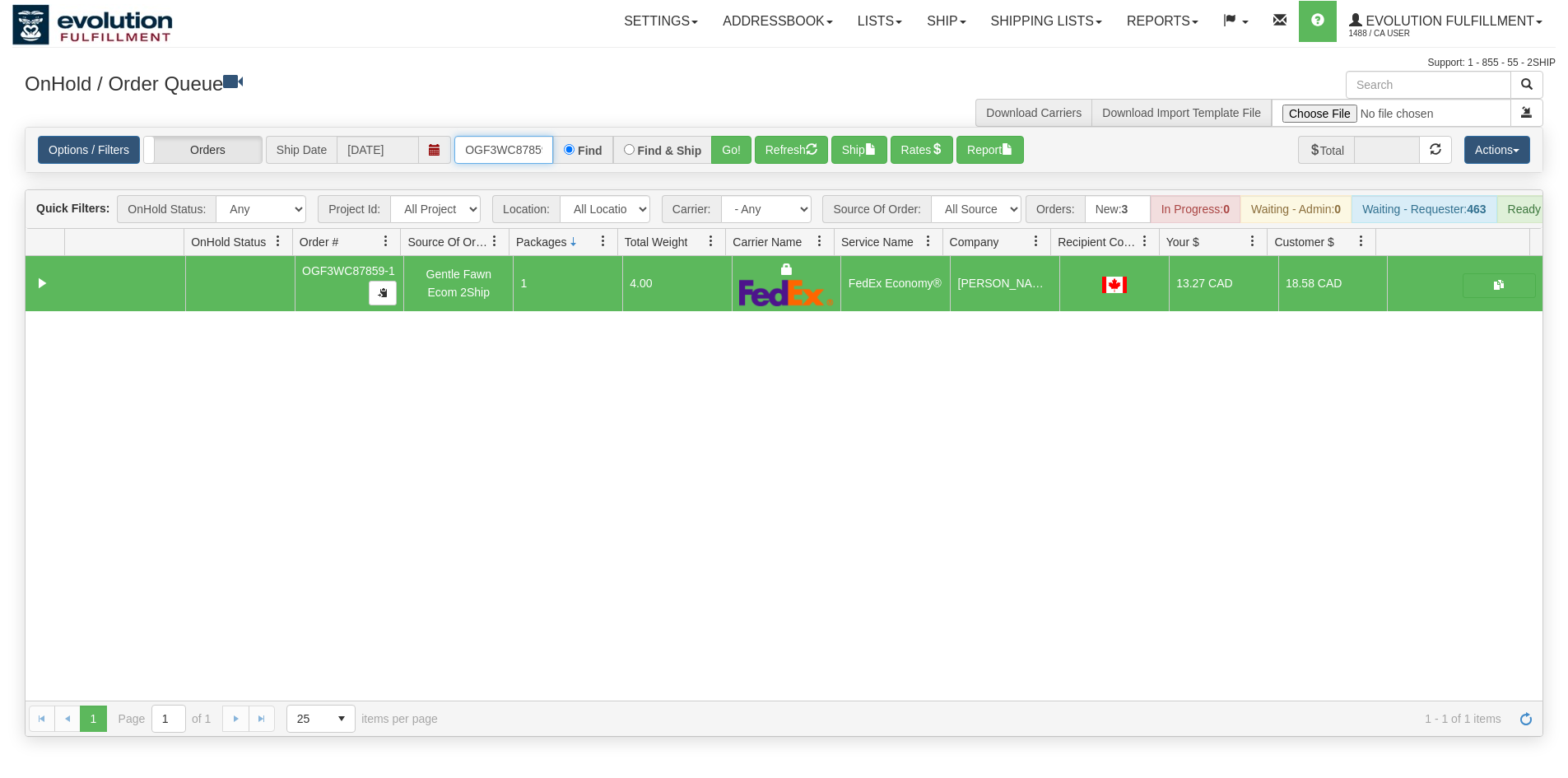
click at [517, 150] on input "OGF3WC87859-1" at bounding box center [504, 150] width 99 height 28
click at [728, 149] on button "Go!" at bounding box center [731, 150] width 40 height 28
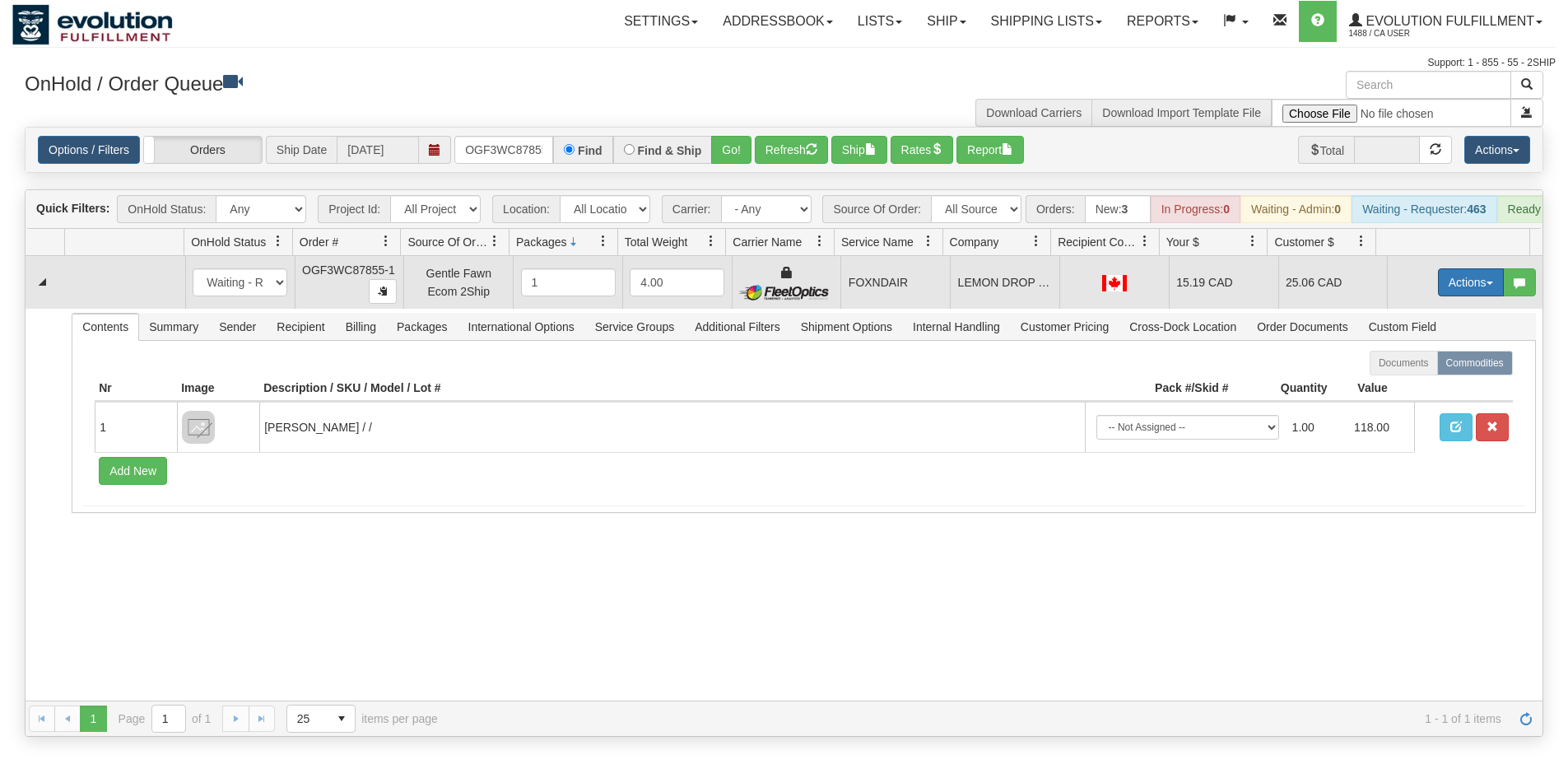
click at [1438, 294] on button "Actions" at bounding box center [1471, 283] width 66 height 28
click at [1388, 384] on span "Ship" at bounding box center [1405, 377] width 35 height 13
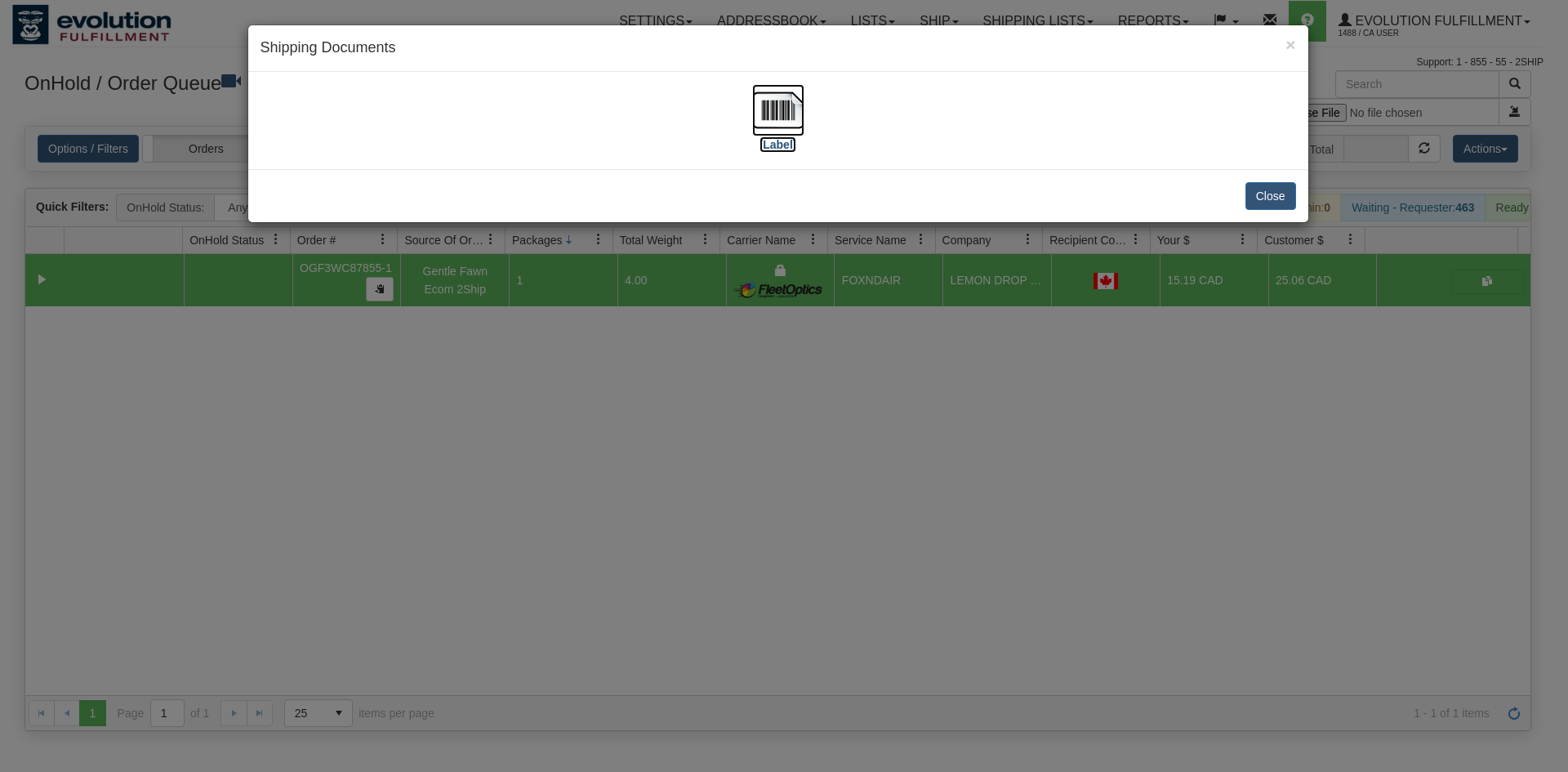
click at [770, 136] on label "[Label]" at bounding box center [779, 144] width 38 height 16
drag, startPoint x: 652, startPoint y: 284, endPoint x: 654, endPoint y: 237, distance: 47.0
click at [653, 283] on div "× Shipping Documents [Label] Close" at bounding box center [784, 386] width 1568 height 772
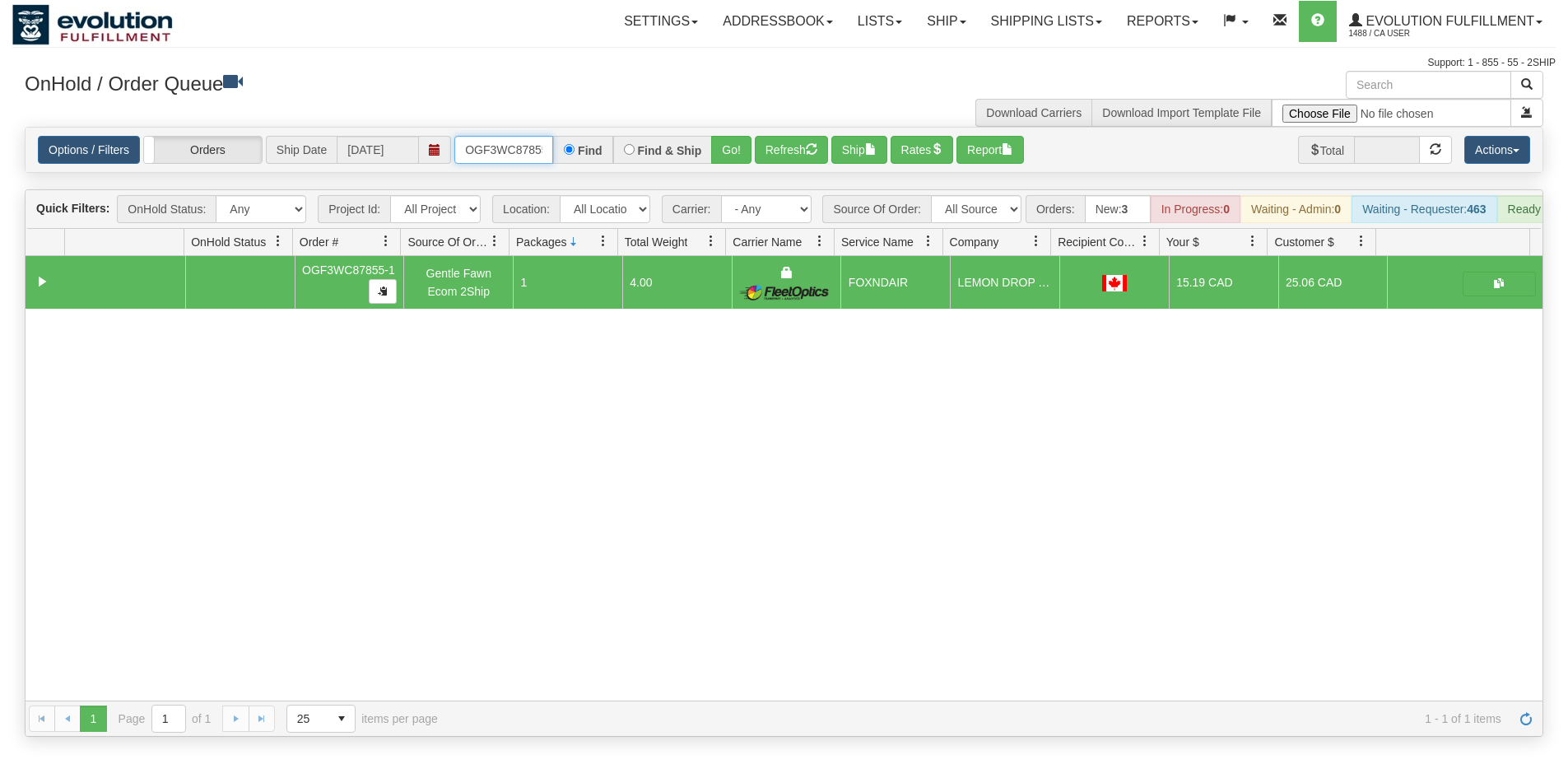
click at [535, 157] on input "OGF3WC87855-1" at bounding box center [504, 150] width 99 height 28
click at [733, 150] on button "Go!" at bounding box center [731, 150] width 40 height 28
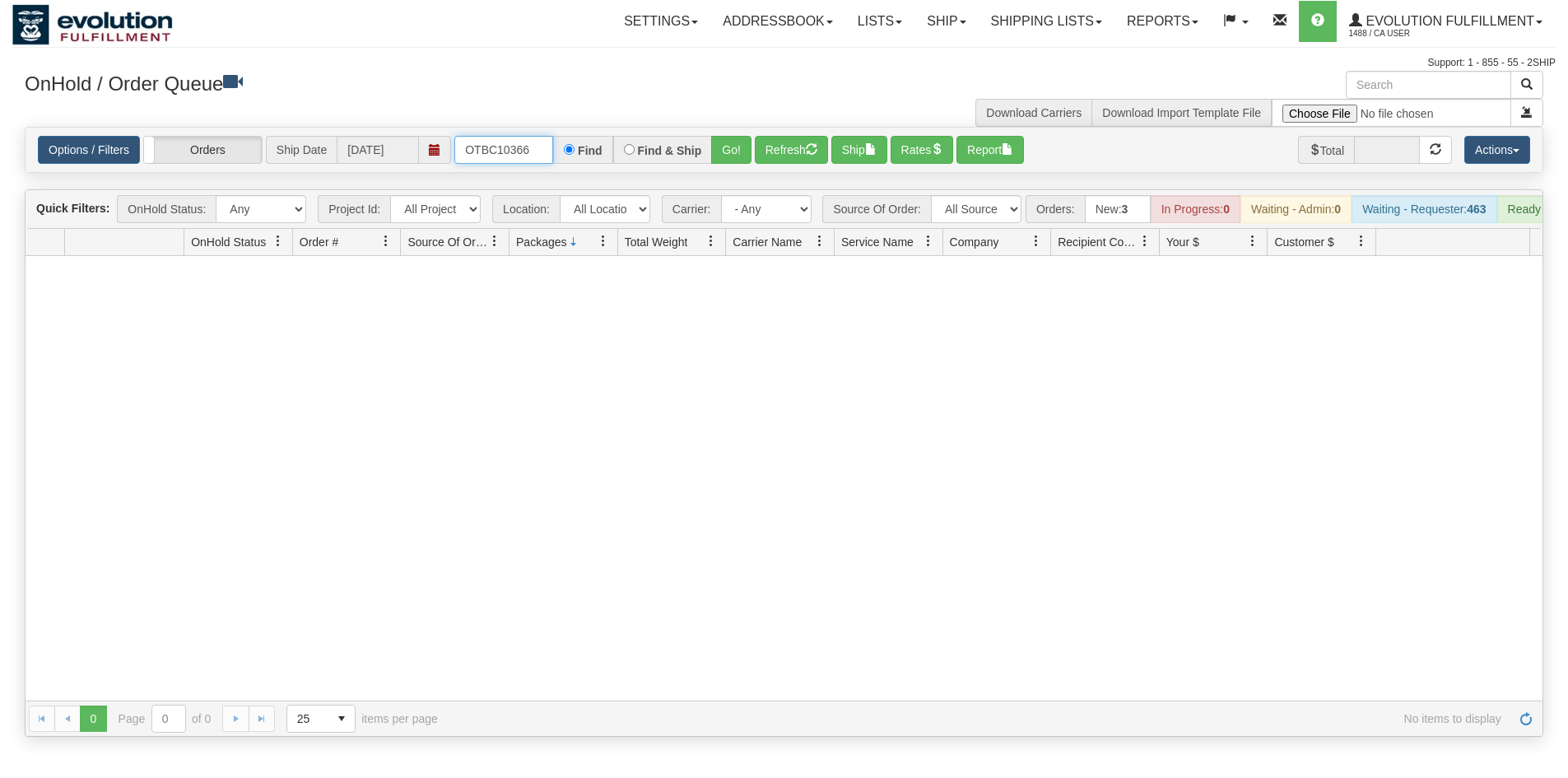
click at [503, 143] on input "OTBC10366" at bounding box center [504, 150] width 99 height 28
click at [734, 165] on div "Options / Filters Group Shipments Orders Ship Date 10/02/2025 OASOW45036-1 Find…" at bounding box center [783, 150] width 1517 height 44
click at [734, 150] on button "Go!" at bounding box center [731, 150] width 40 height 28
click at [510, 150] on input "OASOW45036-1" at bounding box center [504, 150] width 99 height 28
click at [737, 136] on button "Go!" at bounding box center [731, 150] width 40 height 28
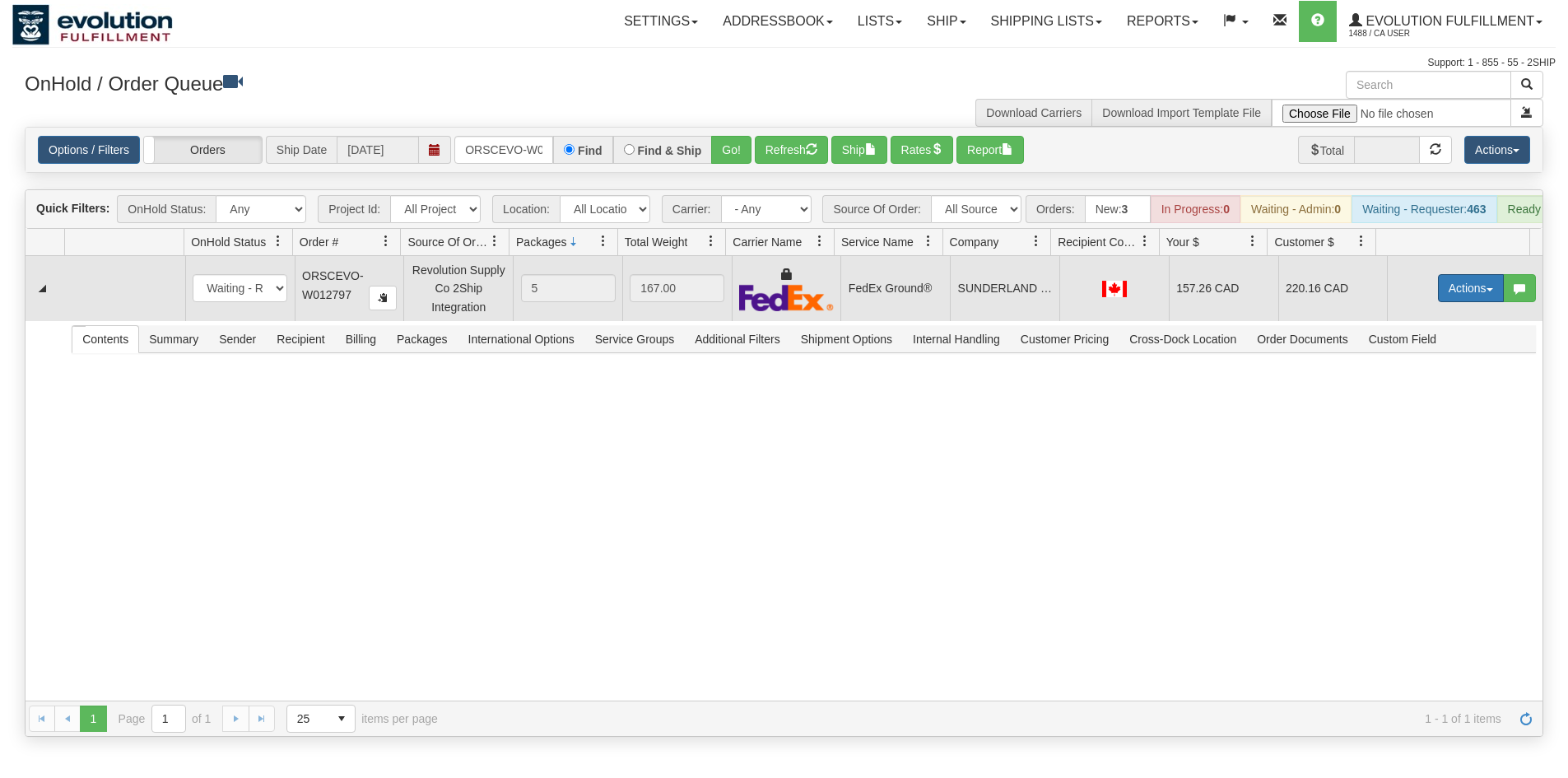
click at [1447, 303] on button "Actions" at bounding box center [1471, 288] width 66 height 28
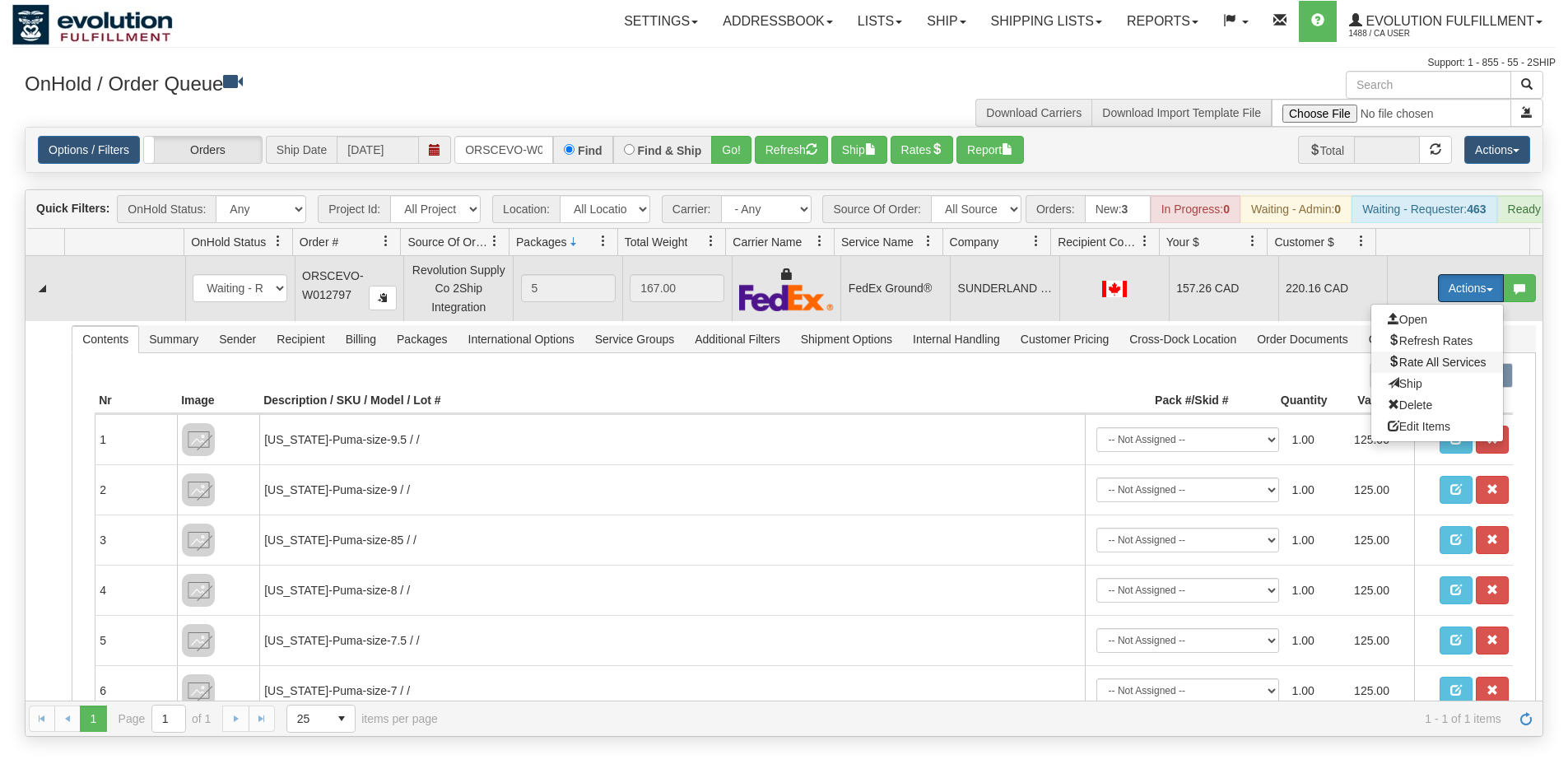
click at [1417, 369] on span "Rate All Services" at bounding box center [1438, 362] width 99 height 13
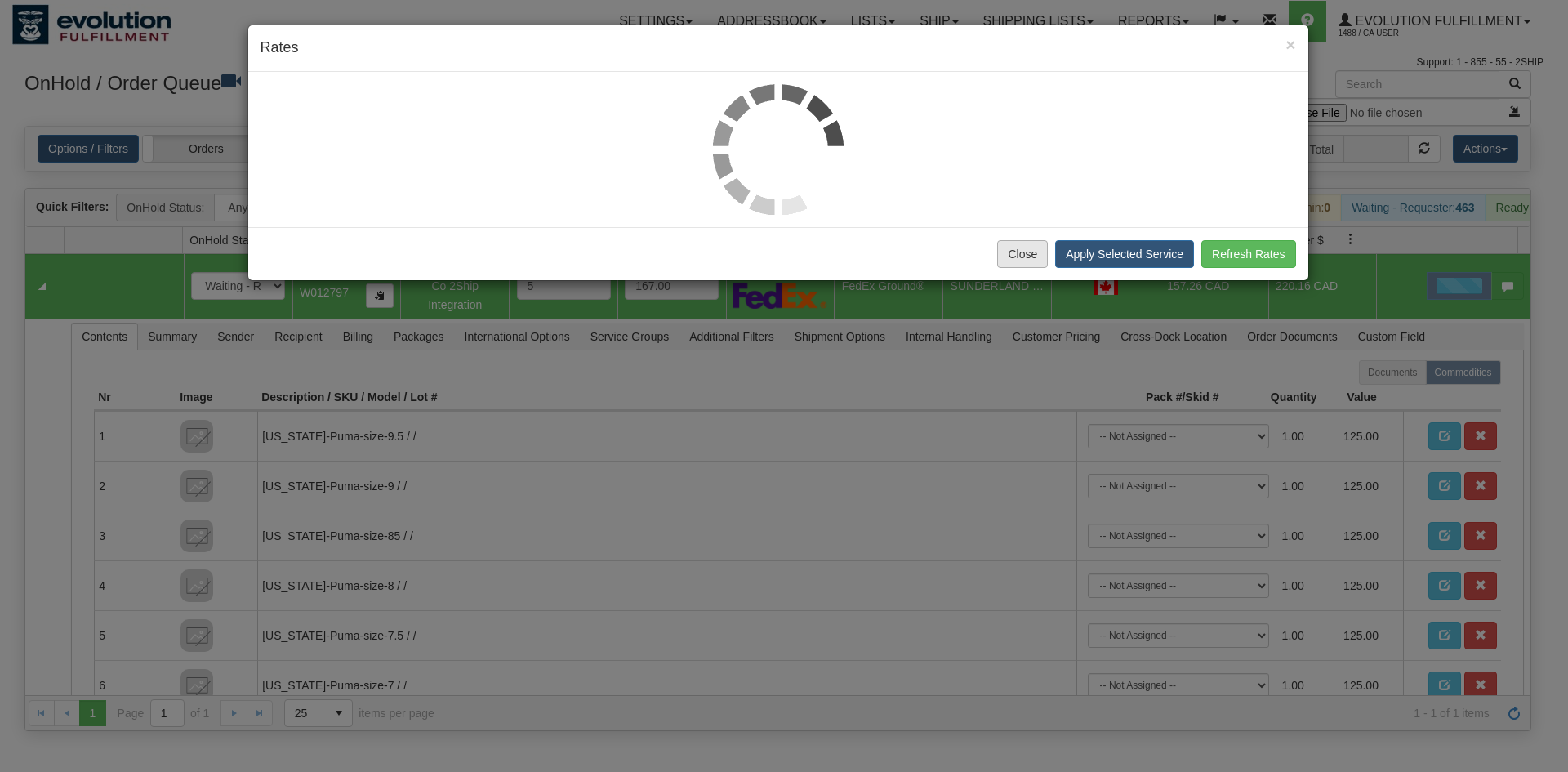
drag, startPoint x: 1015, startPoint y: 269, endPoint x: 1016, endPoint y: 260, distance: 9.1
click at [1016, 260] on div "Close Apply Selected Service Refresh Rates" at bounding box center [778, 254] width 1060 height 53
click at [1016, 260] on button "Close" at bounding box center [1022, 254] width 51 height 28
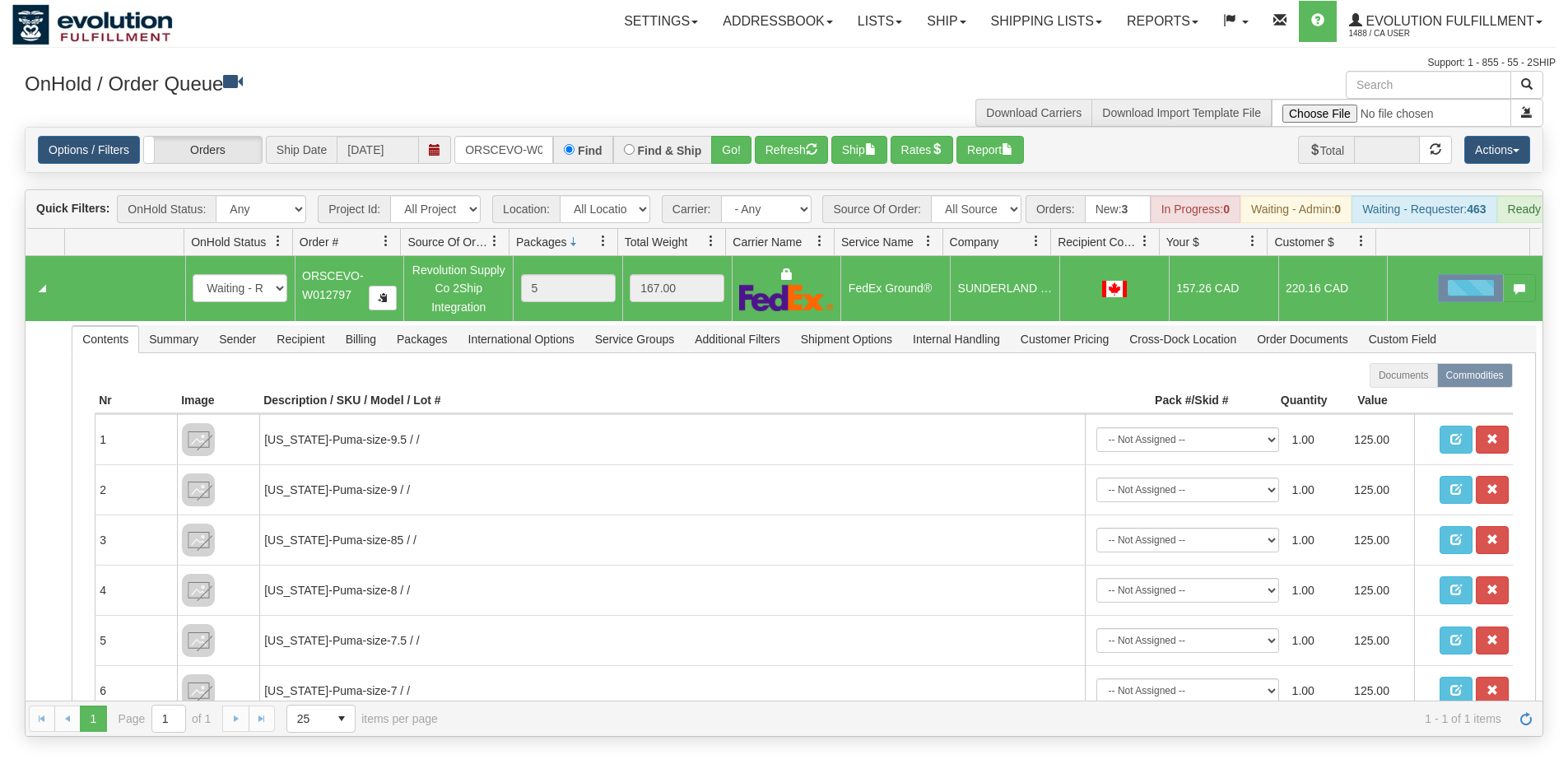
click at [1444, 301] on div at bounding box center [1471, 288] width 66 height 28
click at [750, 157] on button "Go!" at bounding box center [731, 150] width 40 height 28
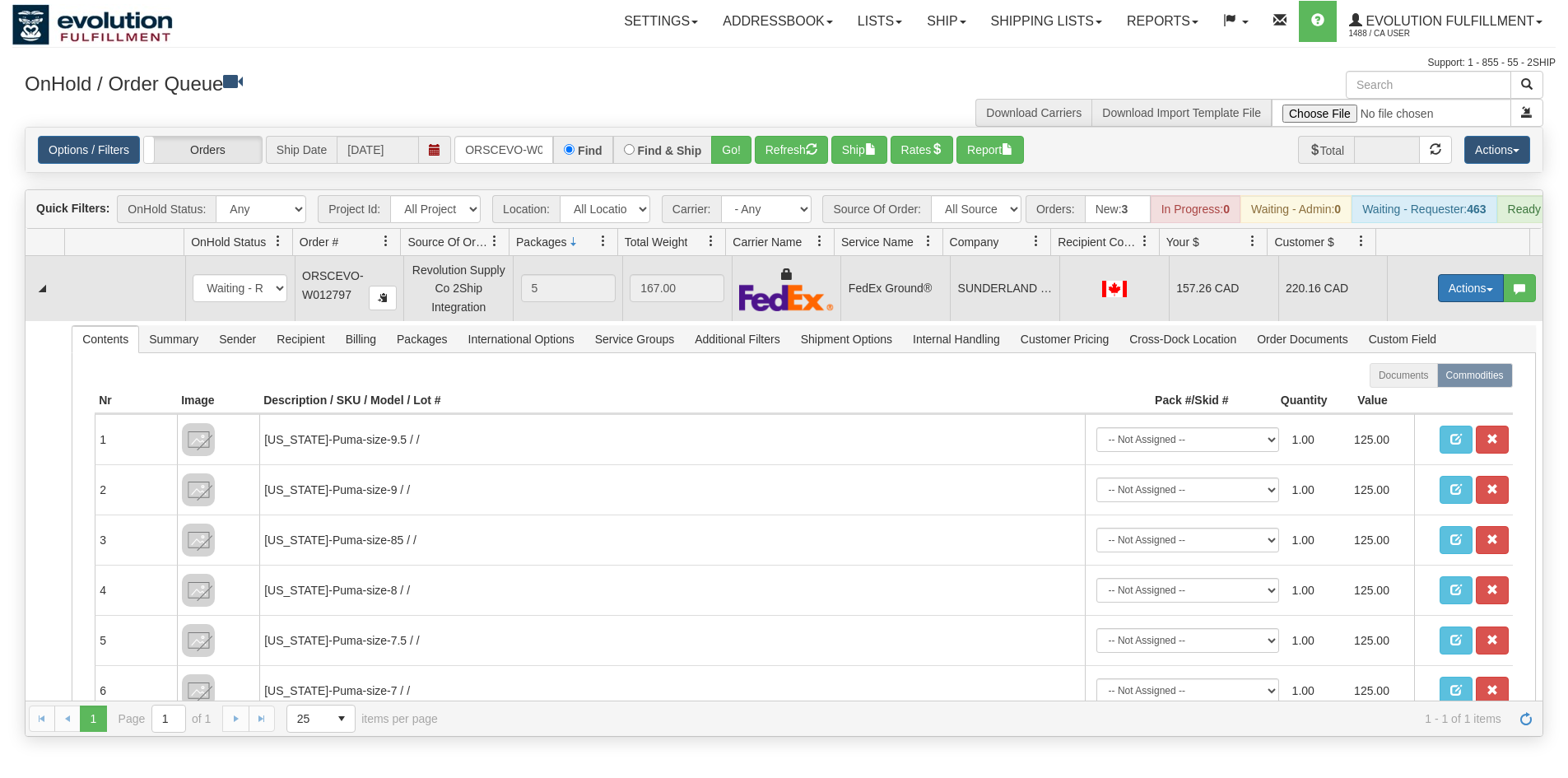
click at [1440, 303] on button "Actions" at bounding box center [1471, 288] width 66 height 28
click at [1427, 369] on span "Rate All Services" at bounding box center [1438, 362] width 99 height 13
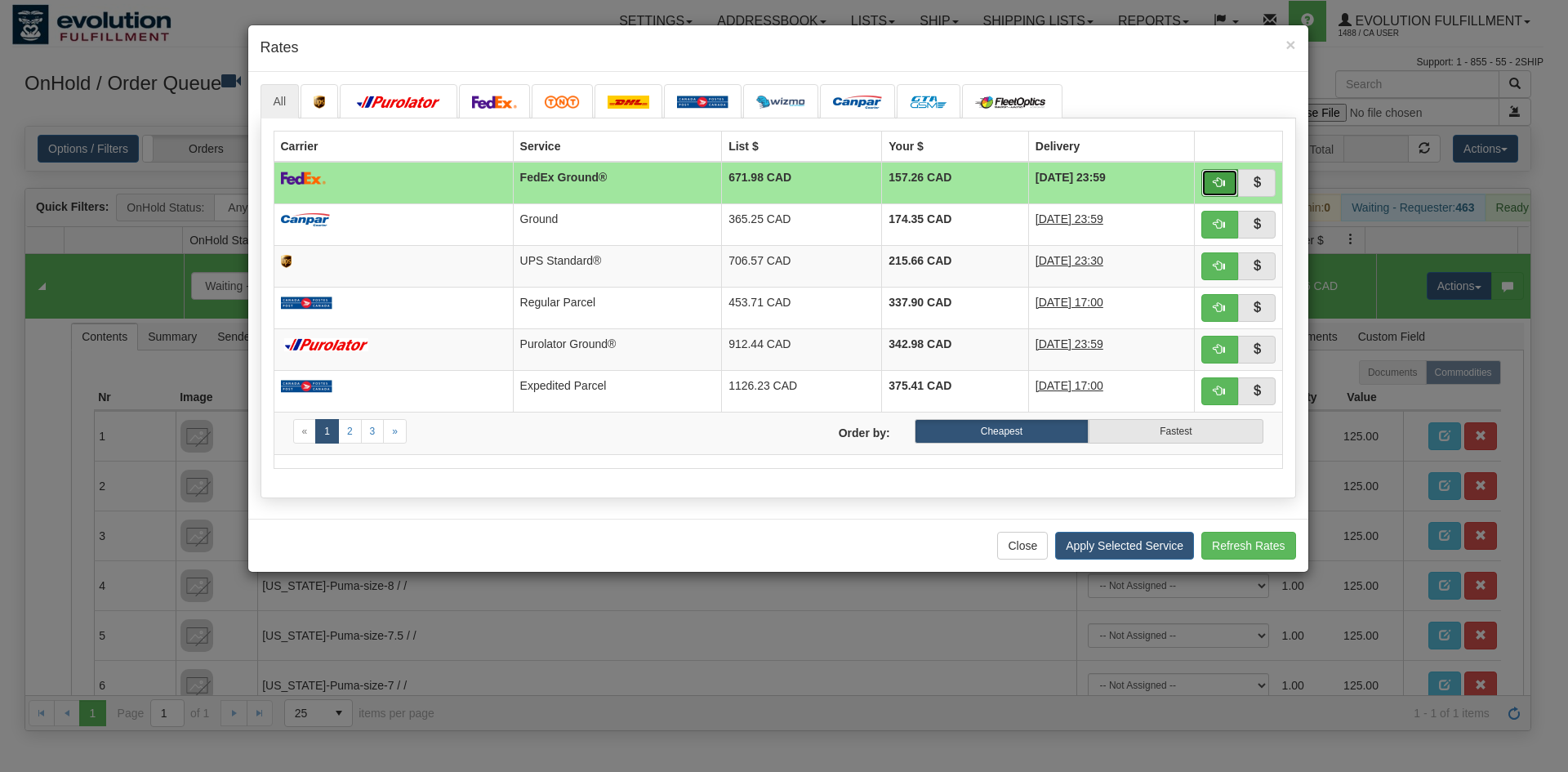
click at [1234, 190] on button "button" at bounding box center [1220, 183] width 38 height 28
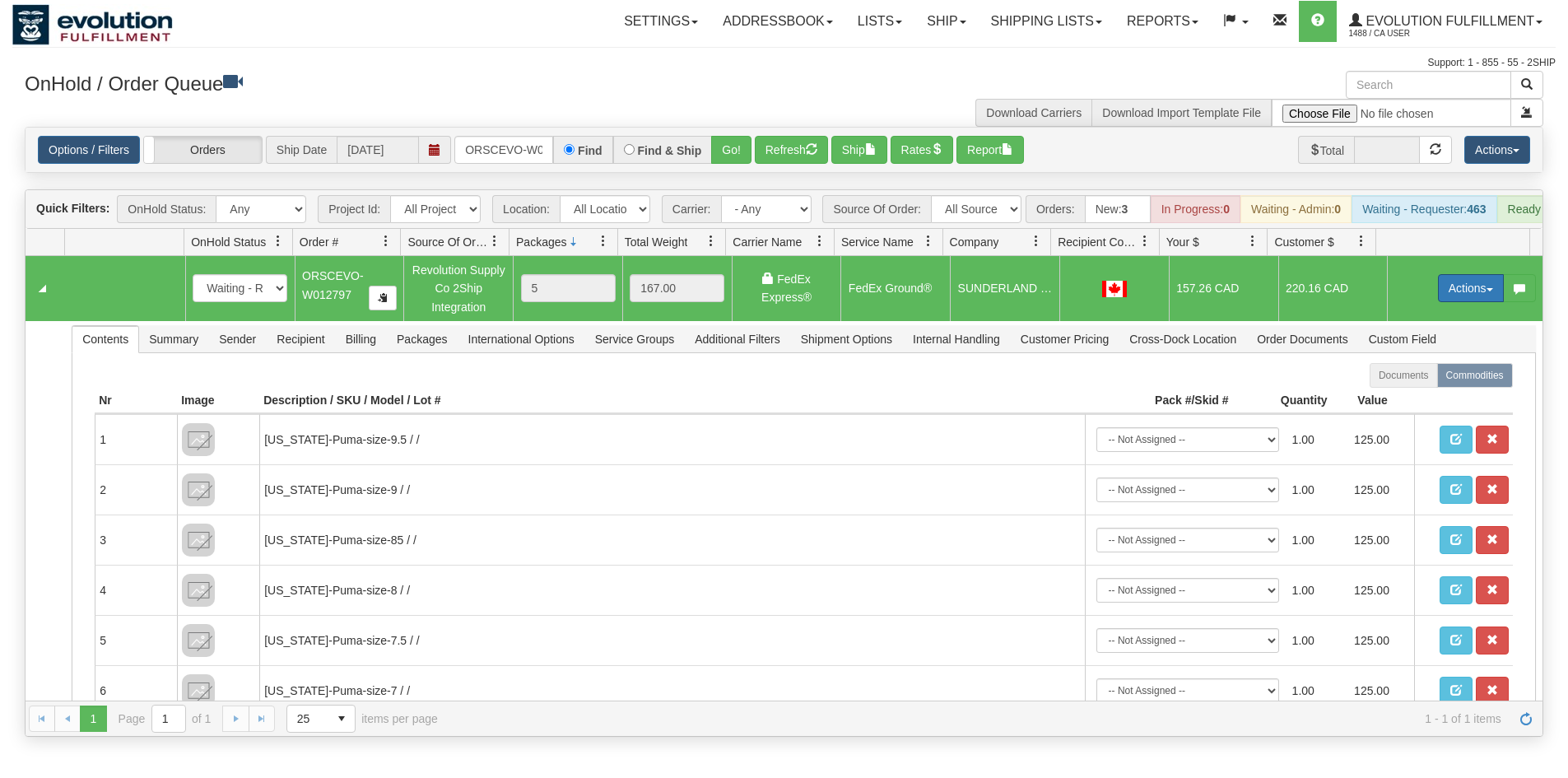
click at [1464, 303] on button "Actions" at bounding box center [1471, 288] width 66 height 28
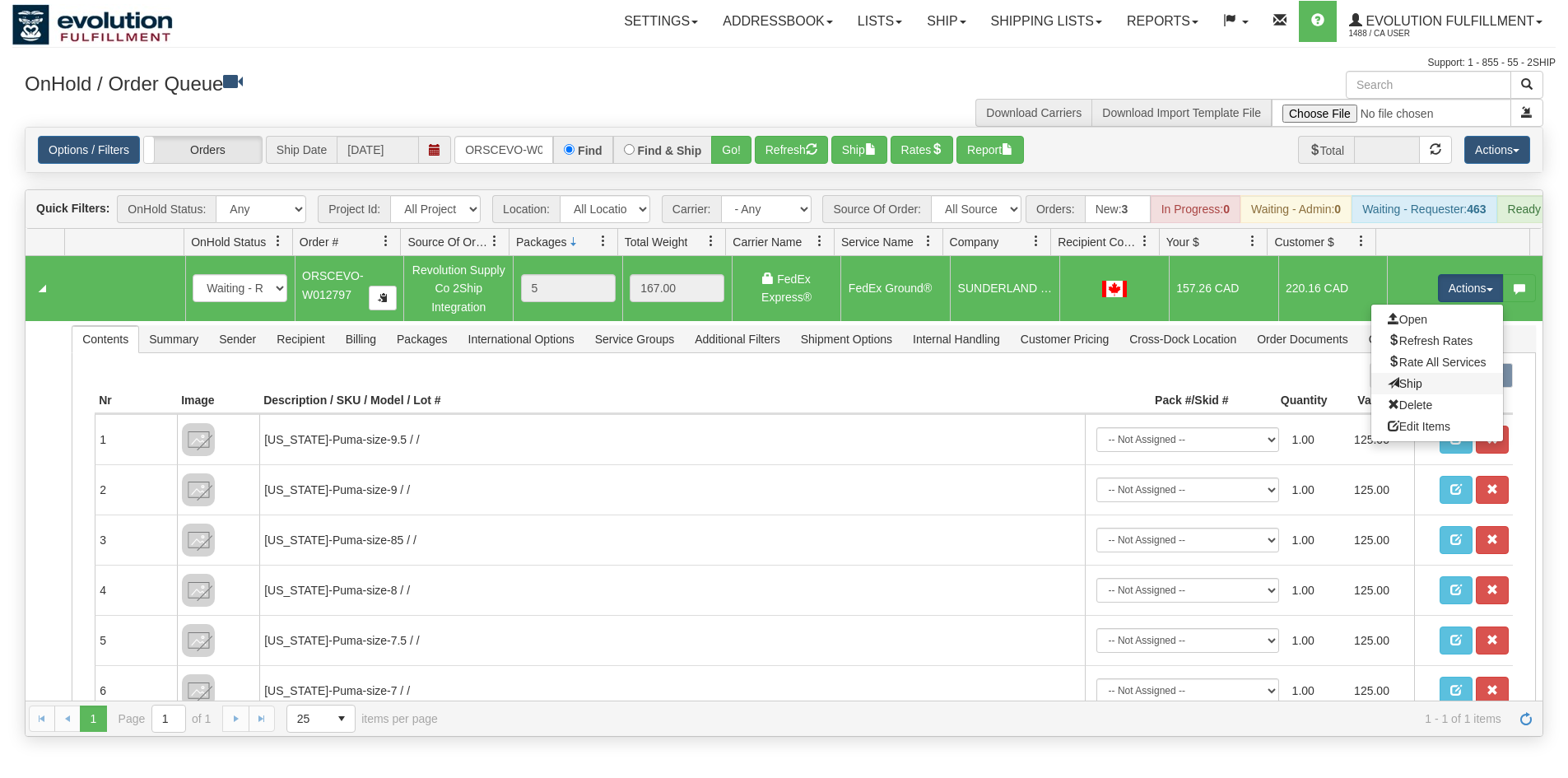
click at [1423, 390] on link "Ship" at bounding box center [1438, 383] width 132 height 22
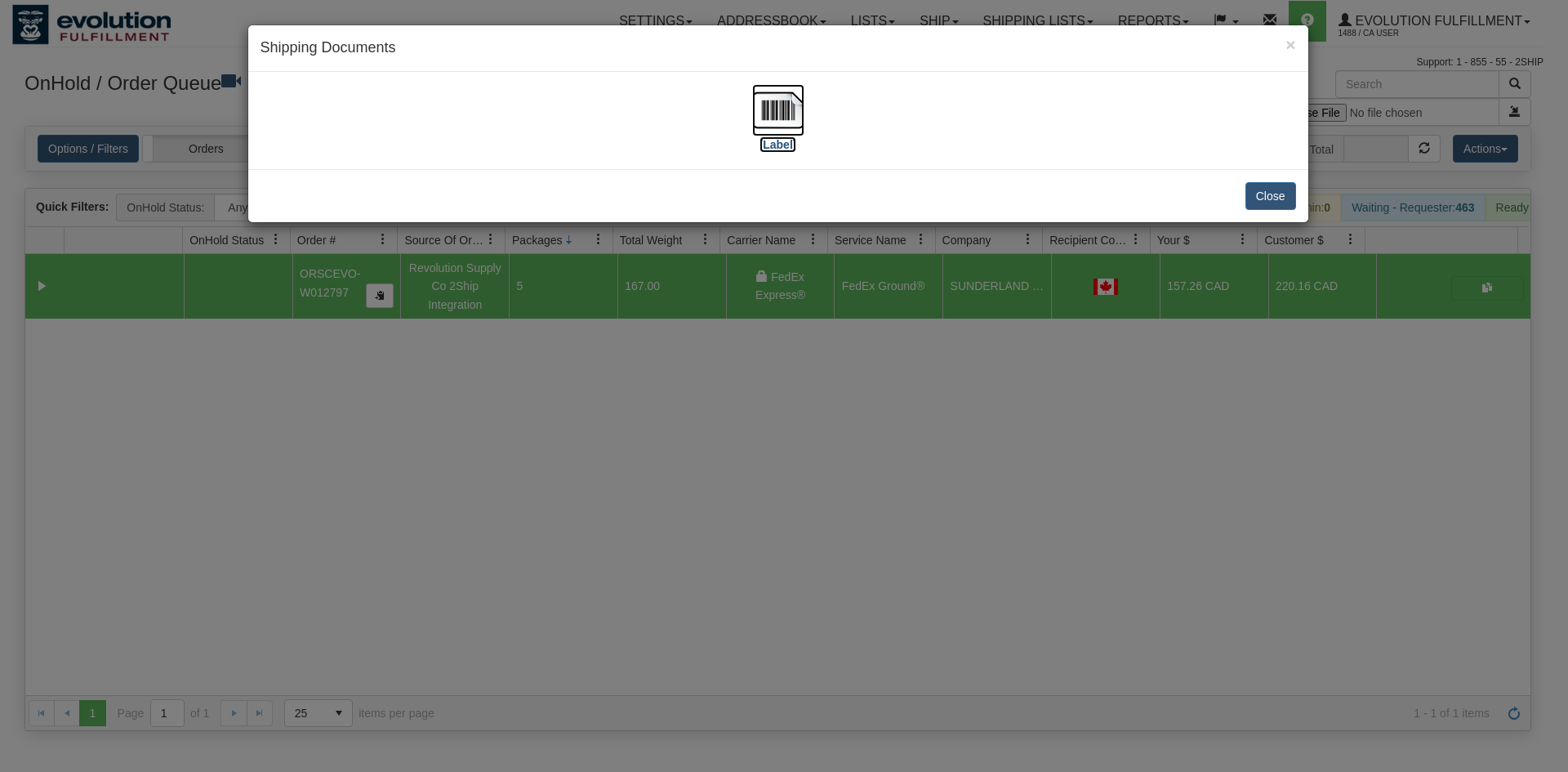
click at [790, 132] on img at bounding box center [778, 110] width 53 height 53
drag, startPoint x: 594, startPoint y: 497, endPoint x: 586, endPoint y: 383, distance: 114.3
click at [599, 482] on div "× Shipping Documents [Label] Close" at bounding box center [784, 386] width 1568 height 772
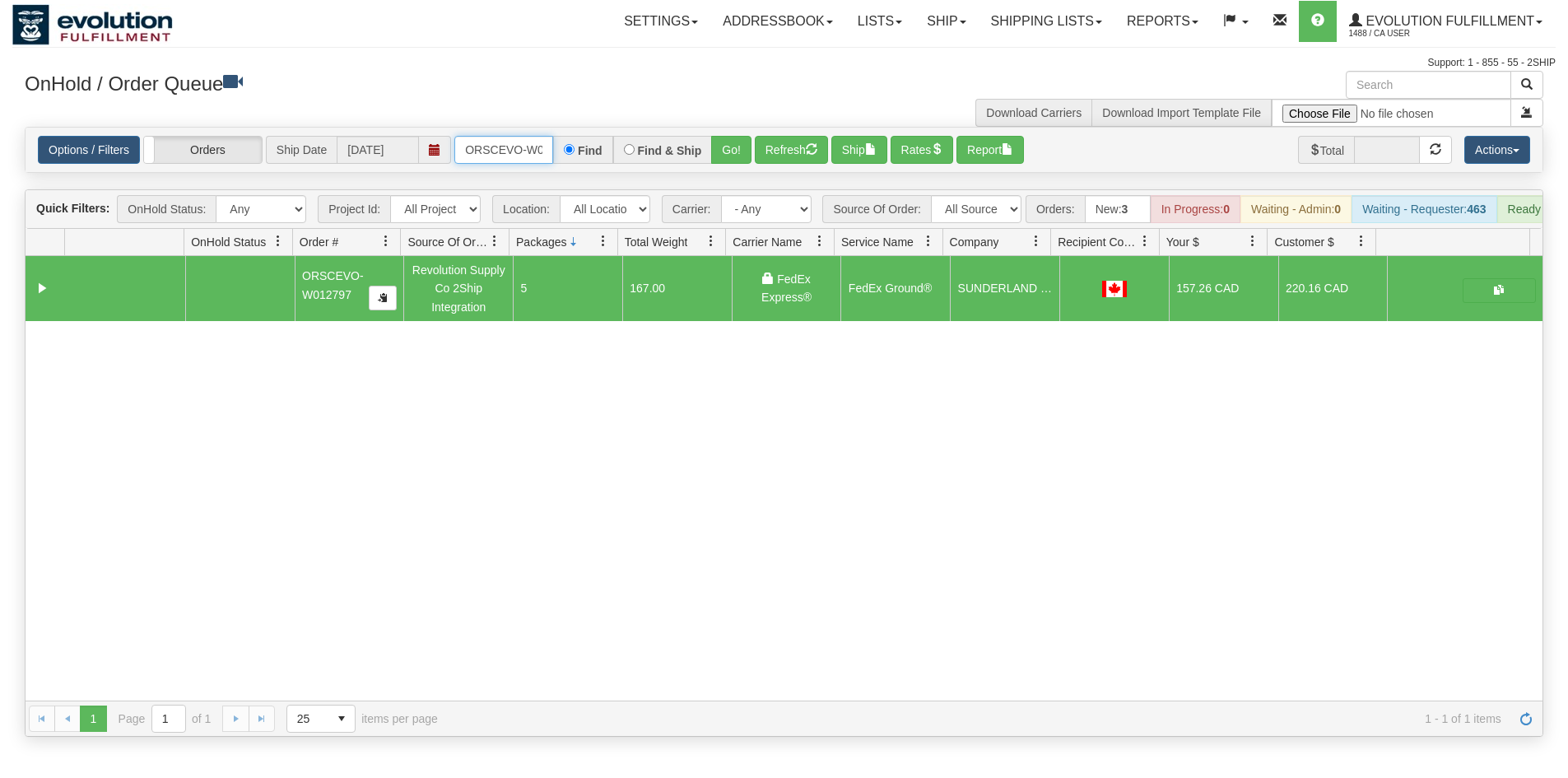
click at [483, 145] on input "ORSCEVO-W012797" at bounding box center [504, 150] width 99 height 28
drag, startPoint x: 717, startPoint y: 164, endPoint x: 727, endPoint y: 141, distance: 25.1
click at [721, 154] on div "Options / Filters Group Shipments Orders Ship Date 10/02/2025 OWDLW2960-1 Find …" at bounding box center [783, 150] width 1517 height 44
click at [727, 140] on button "Go!" at bounding box center [731, 150] width 40 height 28
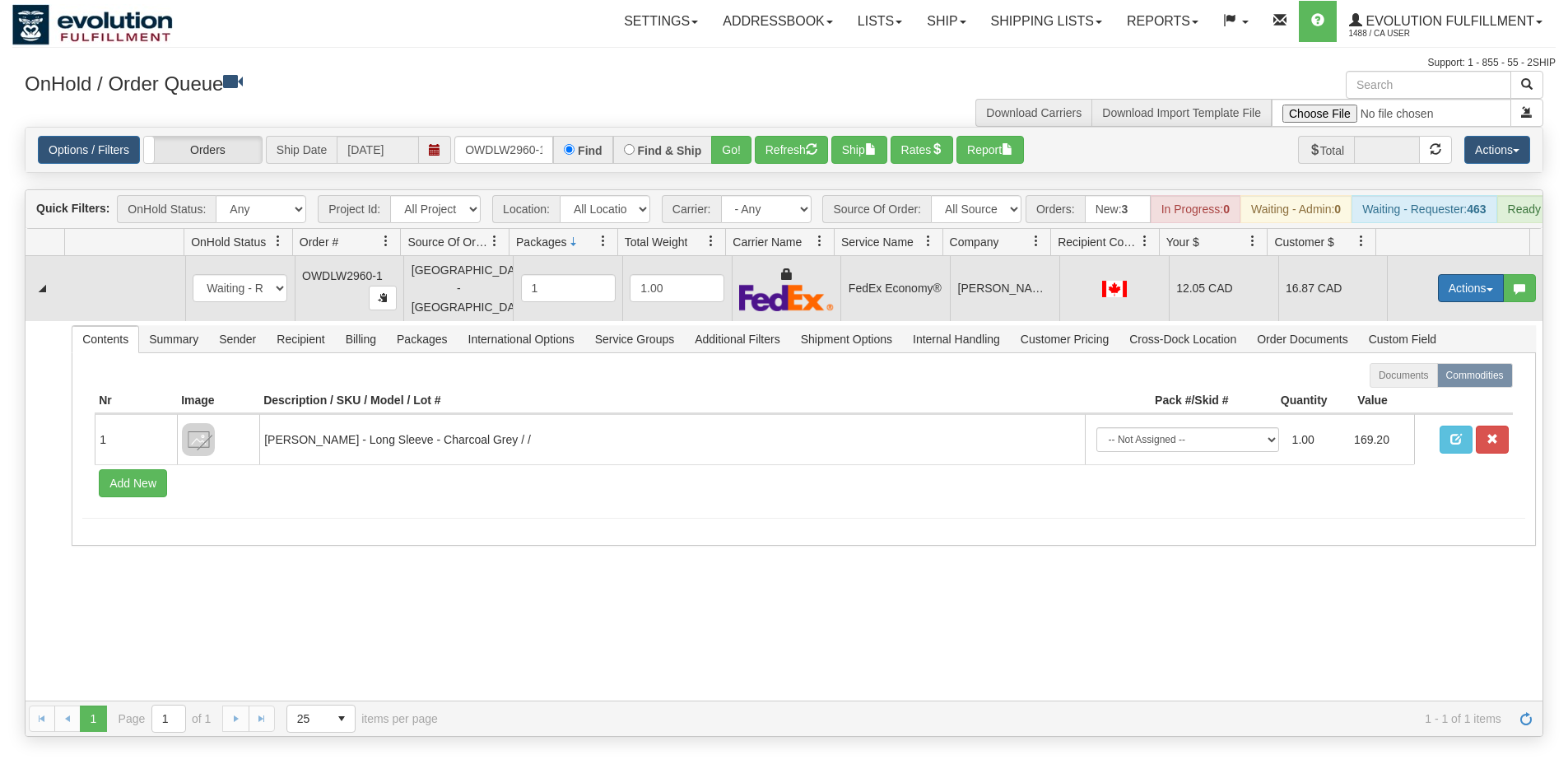
click at [1438, 289] on button "Actions" at bounding box center [1471, 288] width 66 height 28
click at [1388, 389] on span at bounding box center [1393, 382] width 11 height 11
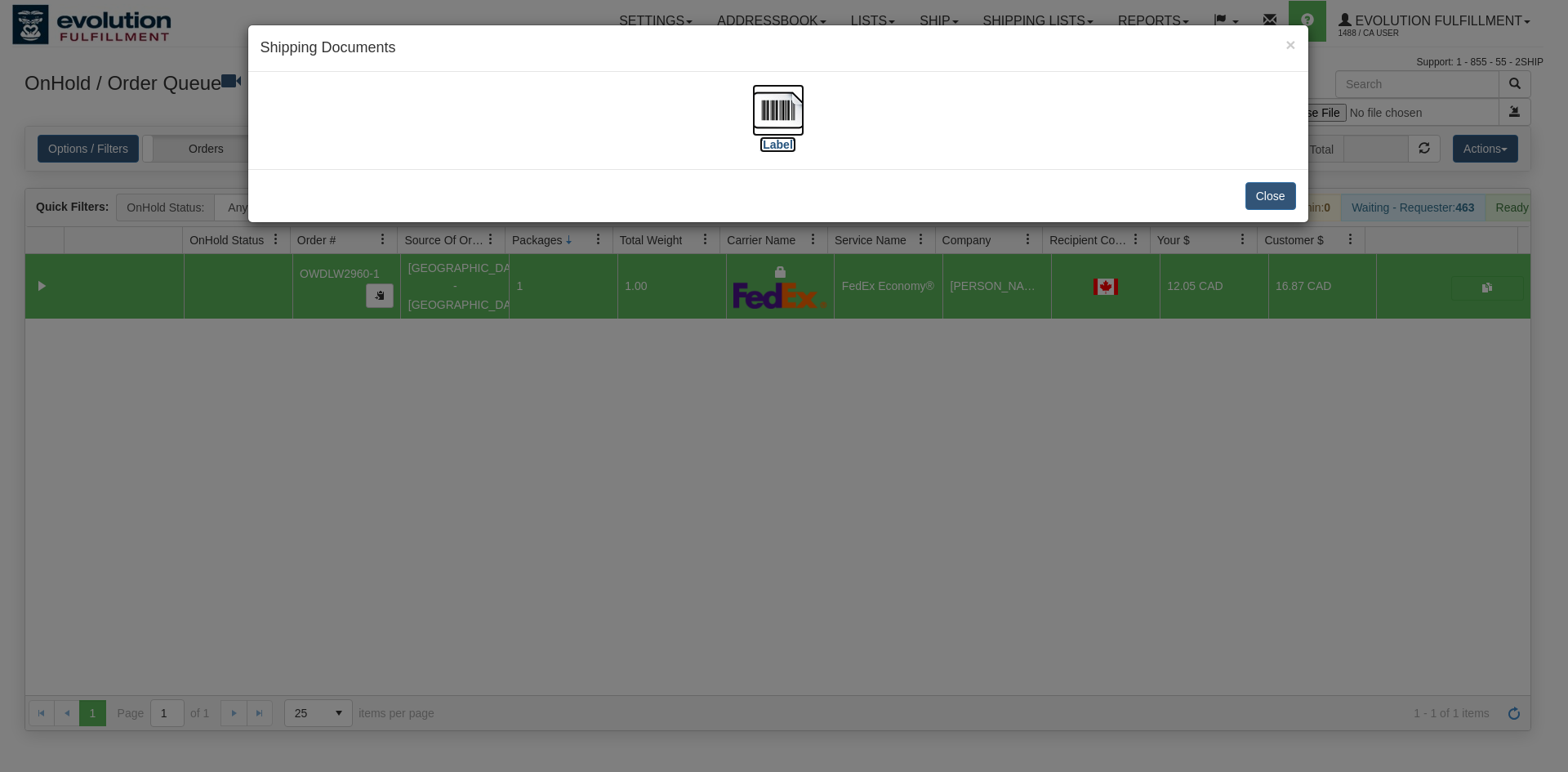
click at [765, 89] on img at bounding box center [778, 110] width 53 height 53
drag, startPoint x: 788, startPoint y: 420, endPoint x: 670, endPoint y: 280, distance: 183.1
click at [779, 408] on div "× Shipping Documents [Label] Close" at bounding box center [784, 386] width 1568 height 772
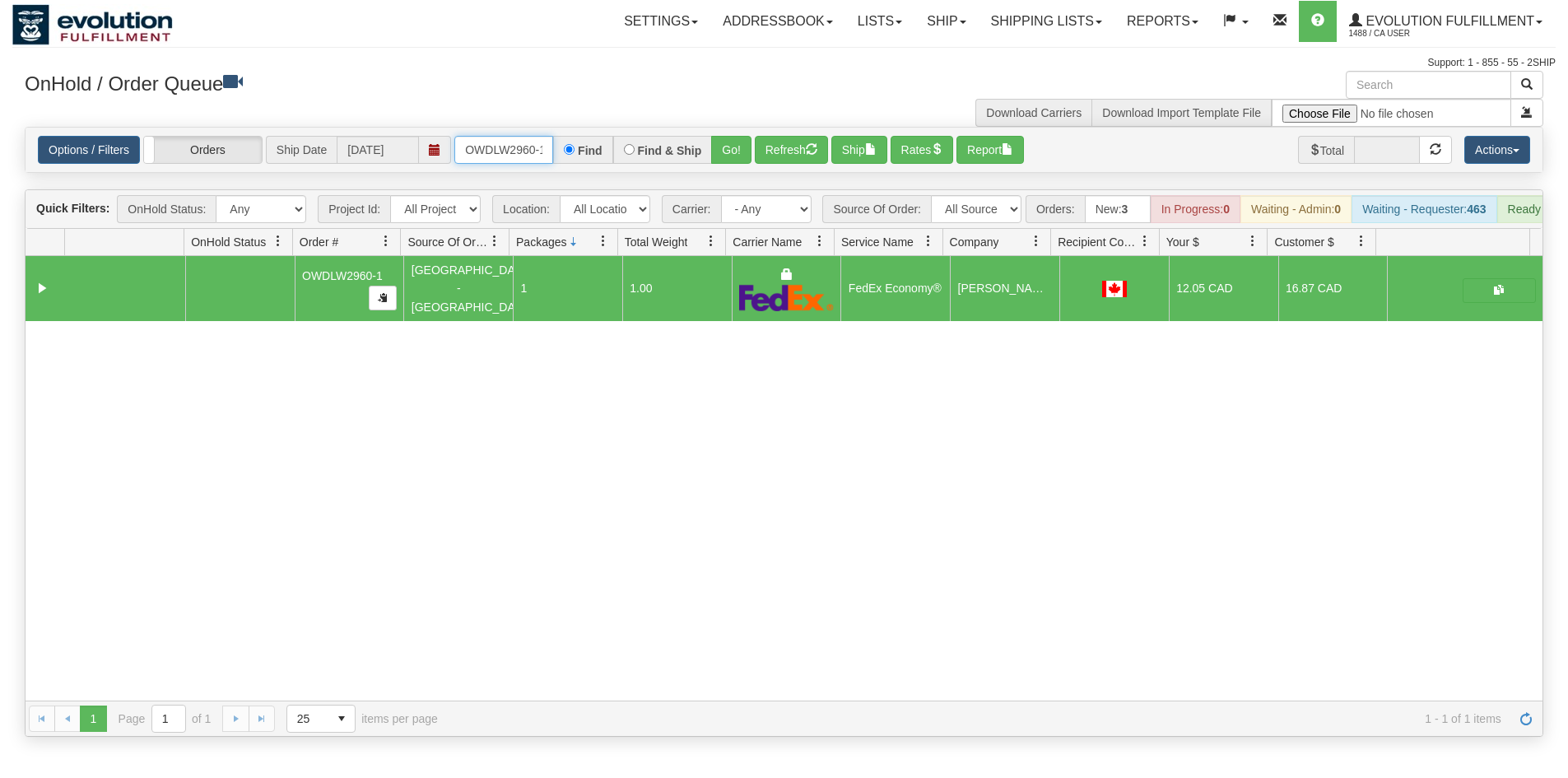
click at [512, 150] on input "OWDLW2960-1" at bounding box center [504, 150] width 99 height 28
click at [712, 148] on button "Go!" at bounding box center [731, 150] width 40 height 28
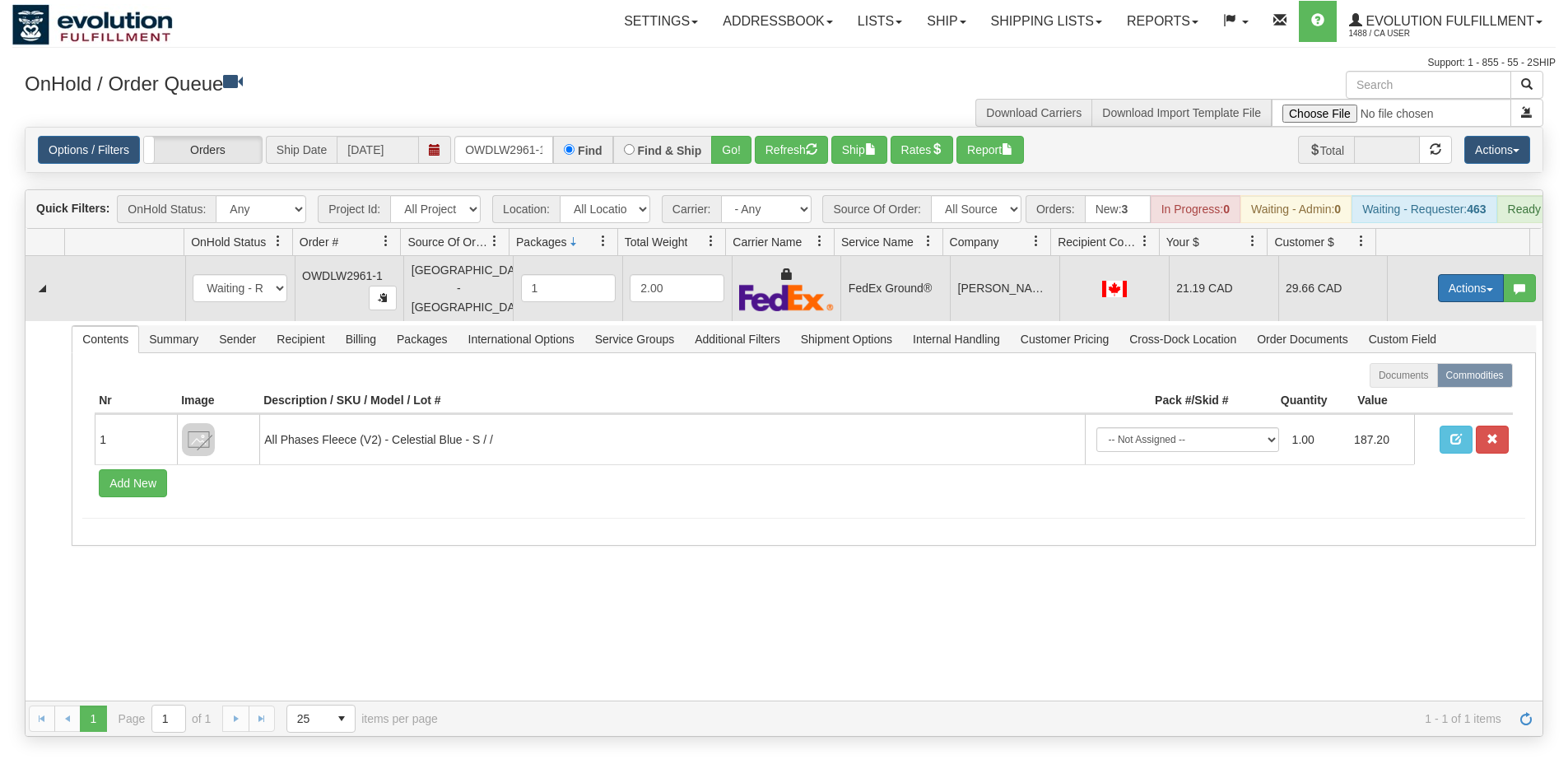
click at [1438, 290] on button "Actions" at bounding box center [1471, 288] width 66 height 28
click at [1412, 395] on link "Ship" at bounding box center [1438, 383] width 132 height 22
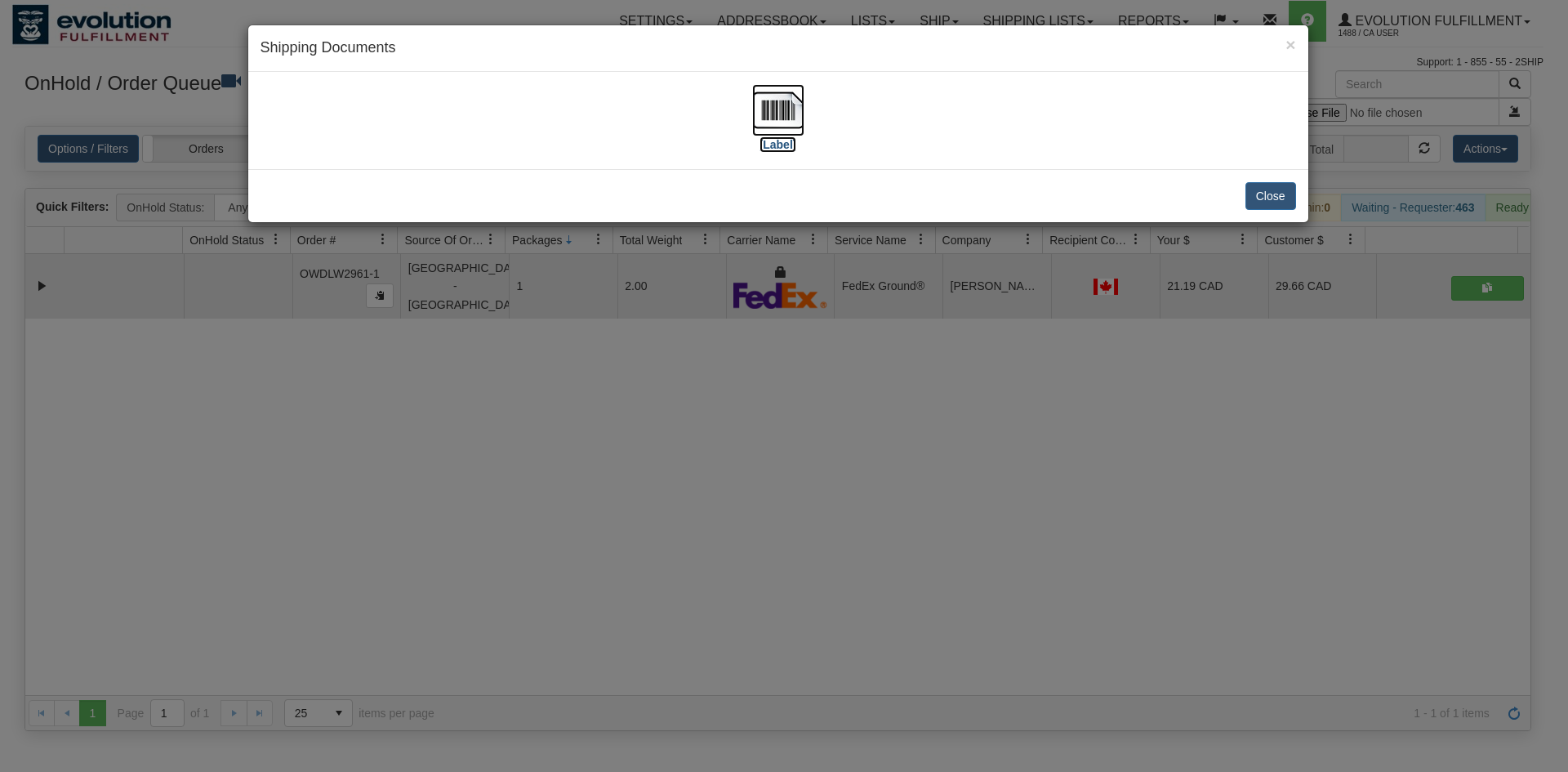
click at [784, 129] on img at bounding box center [778, 110] width 53 height 53
drag, startPoint x: 293, startPoint y: 574, endPoint x: 212, endPoint y: 7, distance: 572.8
click at [315, 546] on div "× Shipping Documents [Label] Close" at bounding box center [784, 386] width 1568 height 772
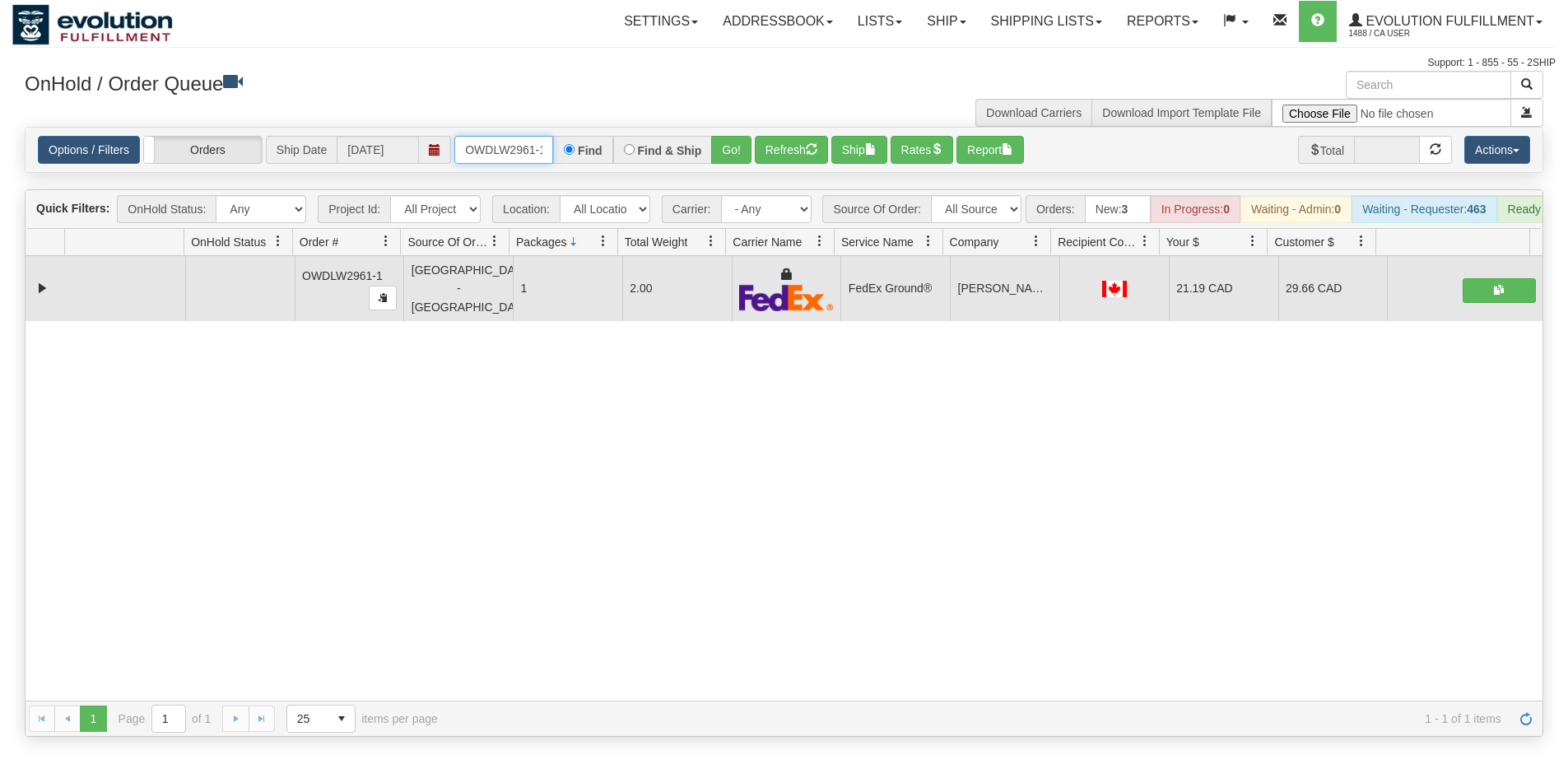
click at [515, 149] on input "OWDLW2961-1" at bounding box center [504, 150] width 99 height 28
click at [737, 143] on button "Go!" at bounding box center [731, 150] width 40 height 28
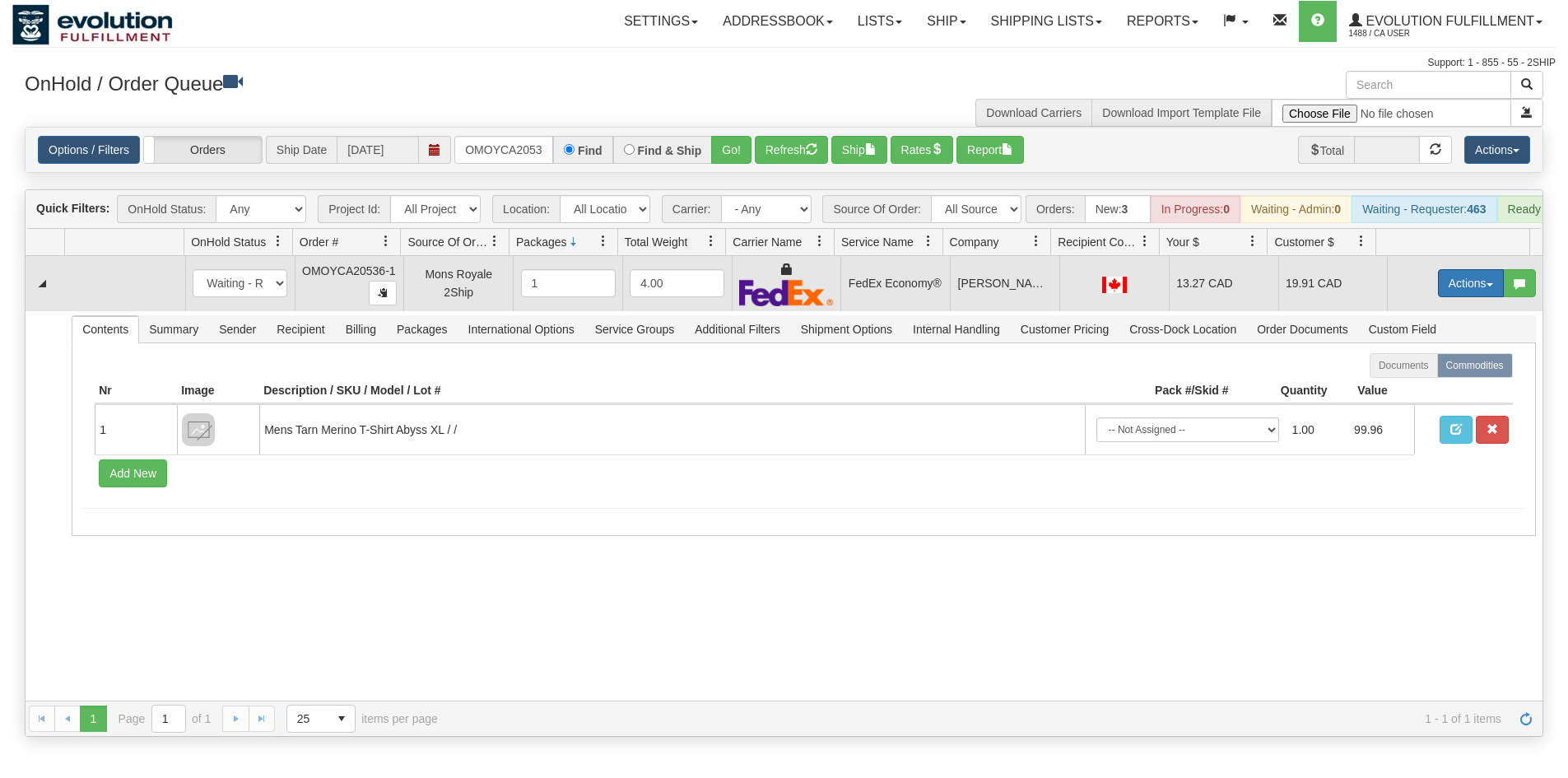
click at [1438, 297] on button "Actions" at bounding box center [1471, 283] width 66 height 28
click at [1433, 389] on link "Ship" at bounding box center [1438, 378] width 132 height 22
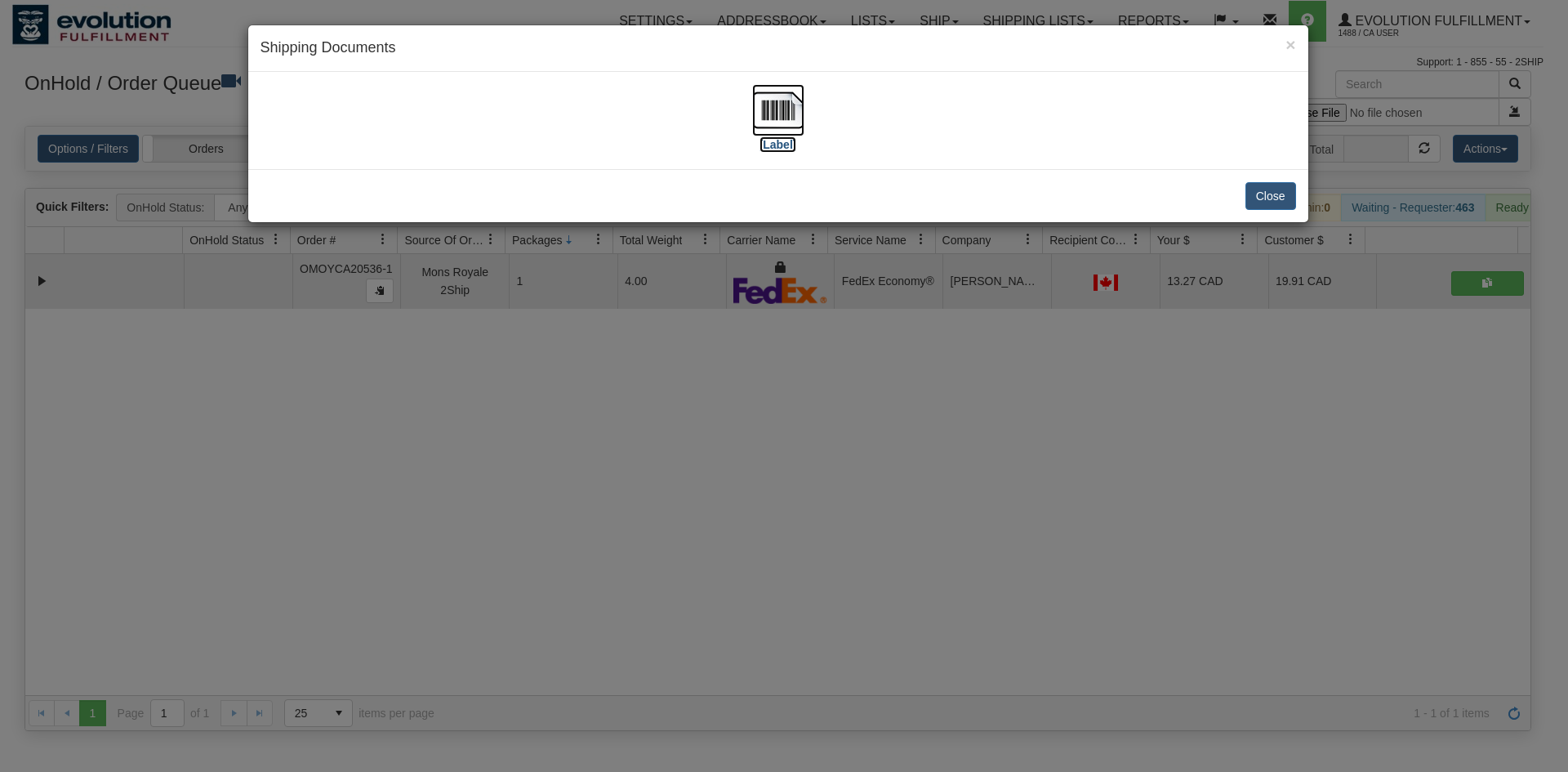
click at [781, 131] on img at bounding box center [778, 110] width 53 height 53
drag, startPoint x: 869, startPoint y: 322, endPoint x: 850, endPoint y: 298, distance: 30.6
click at [867, 318] on div "× Shipping Documents [Label] Close" at bounding box center [784, 386] width 1568 height 772
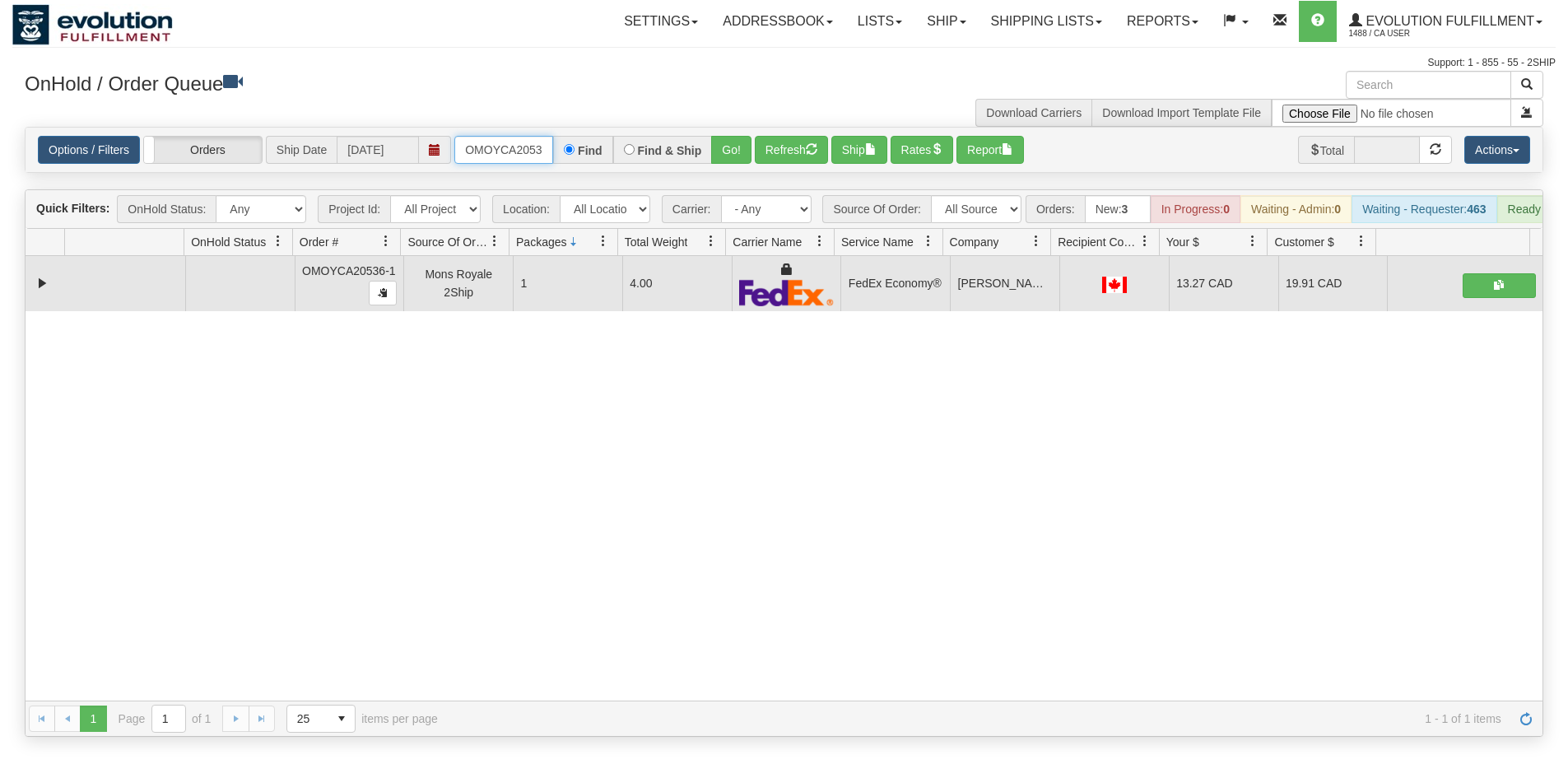
click at [520, 143] on input "OMOYCA20536-1" at bounding box center [504, 150] width 99 height 28
click at [732, 140] on button "Go!" at bounding box center [731, 150] width 40 height 28
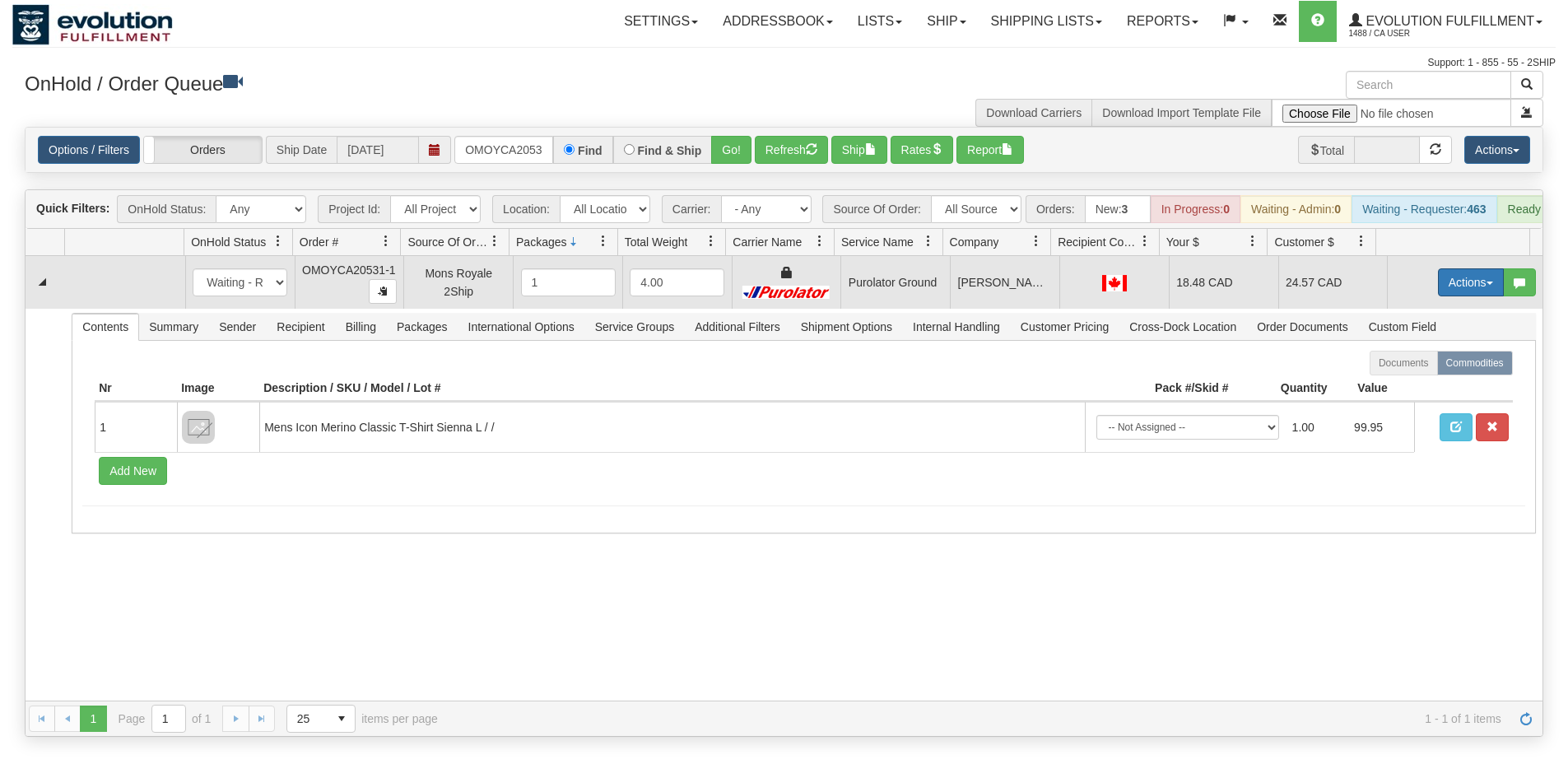
click at [1438, 296] on button "Actions" at bounding box center [1471, 283] width 66 height 28
click at [1423, 389] on link "Ship" at bounding box center [1438, 377] width 132 height 22
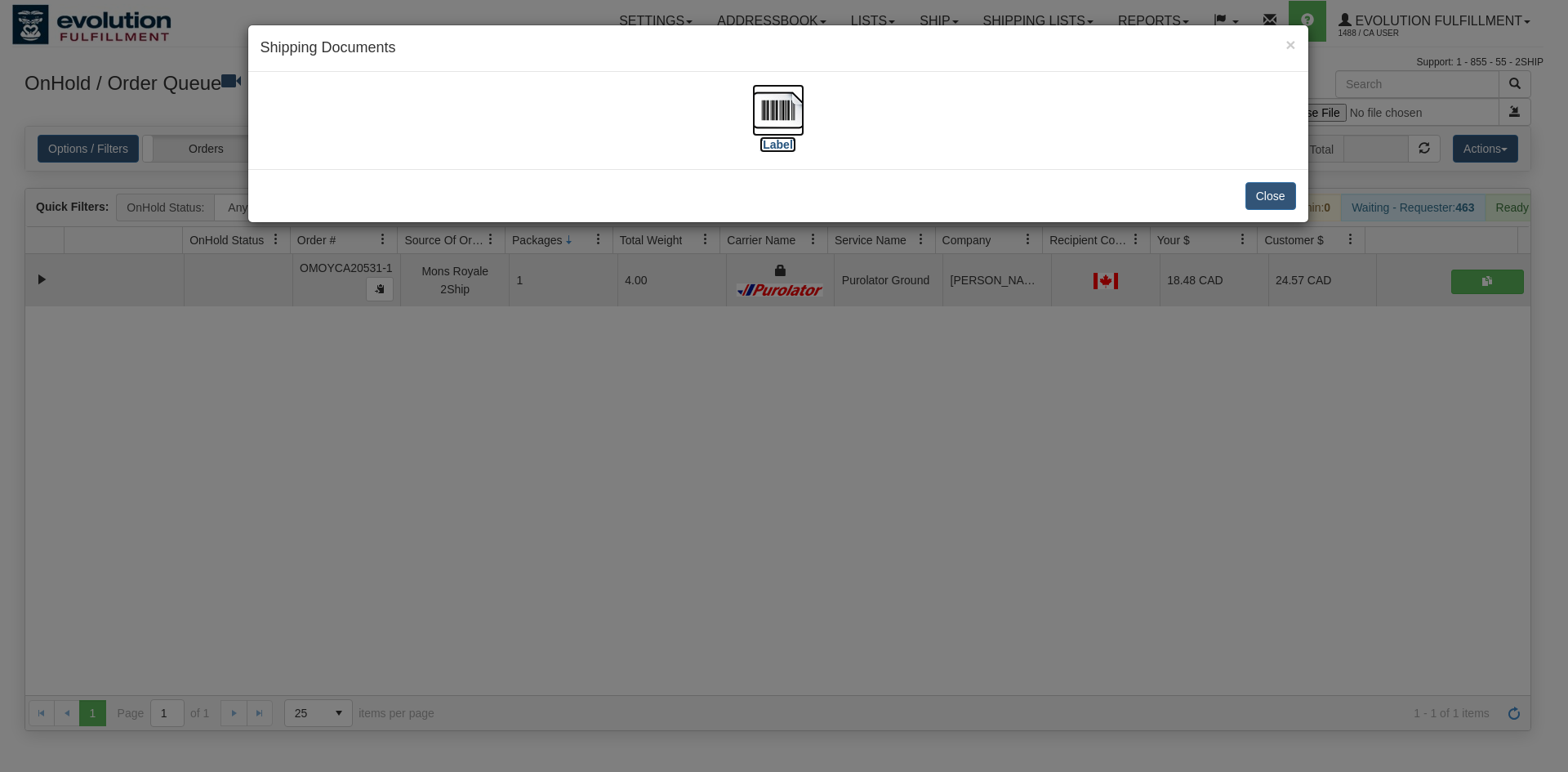
click at [768, 97] on img at bounding box center [778, 110] width 53 height 53
drag, startPoint x: 608, startPoint y: 530, endPoint x: 232, endPoint y: 116, distance: 559.3
click at [595, 547] on div "× Shipping Documents [Label] Close" at bounding box center [784, 386] width 1568 height 772
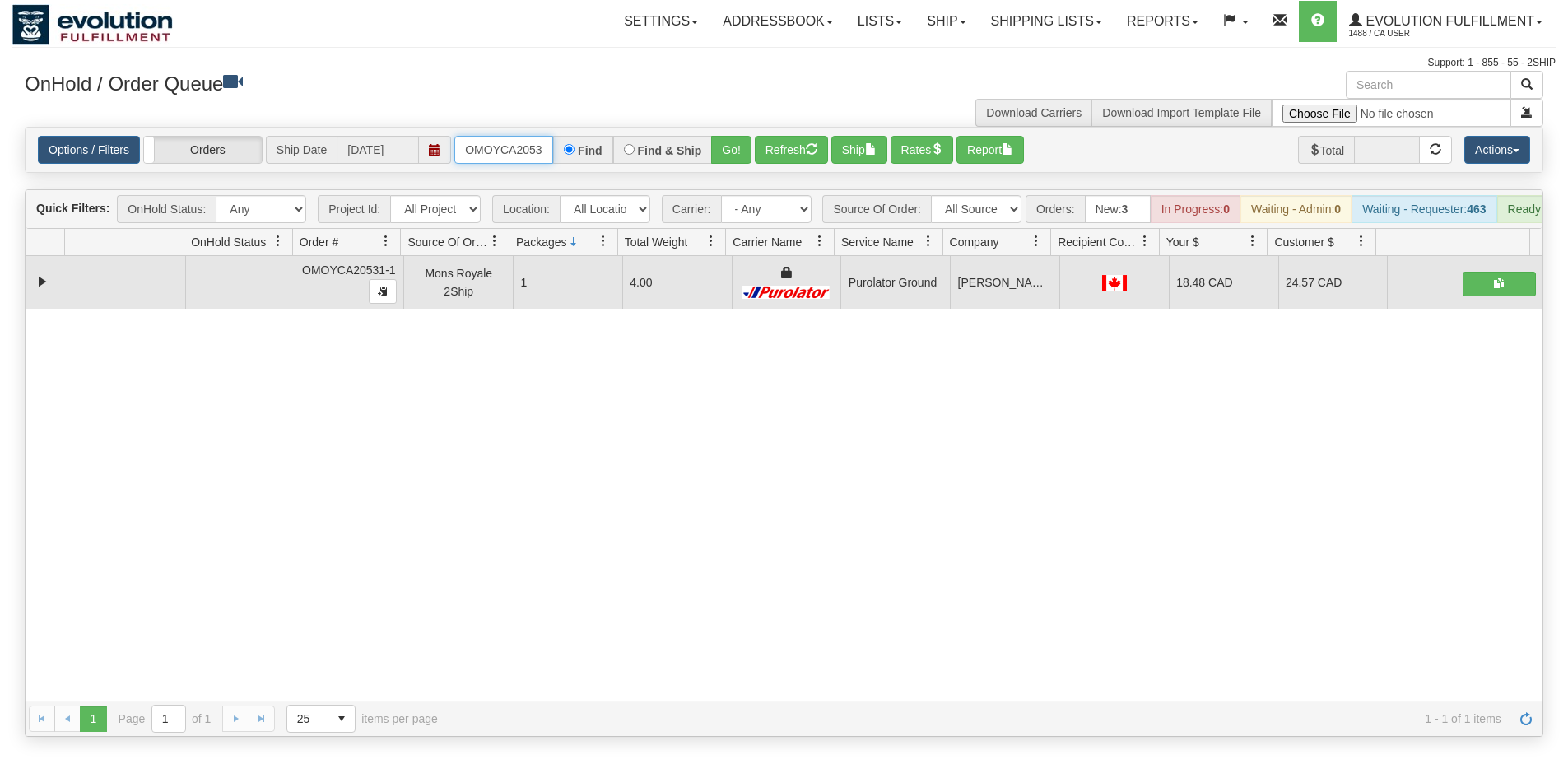
click at [469, 160] on input "OMOYCA20531-1" at bounding box center [504, 150] width 99 height 28
click at [721, 153] on button "Go!" at bounding box center [731, 150] width 40 height 28
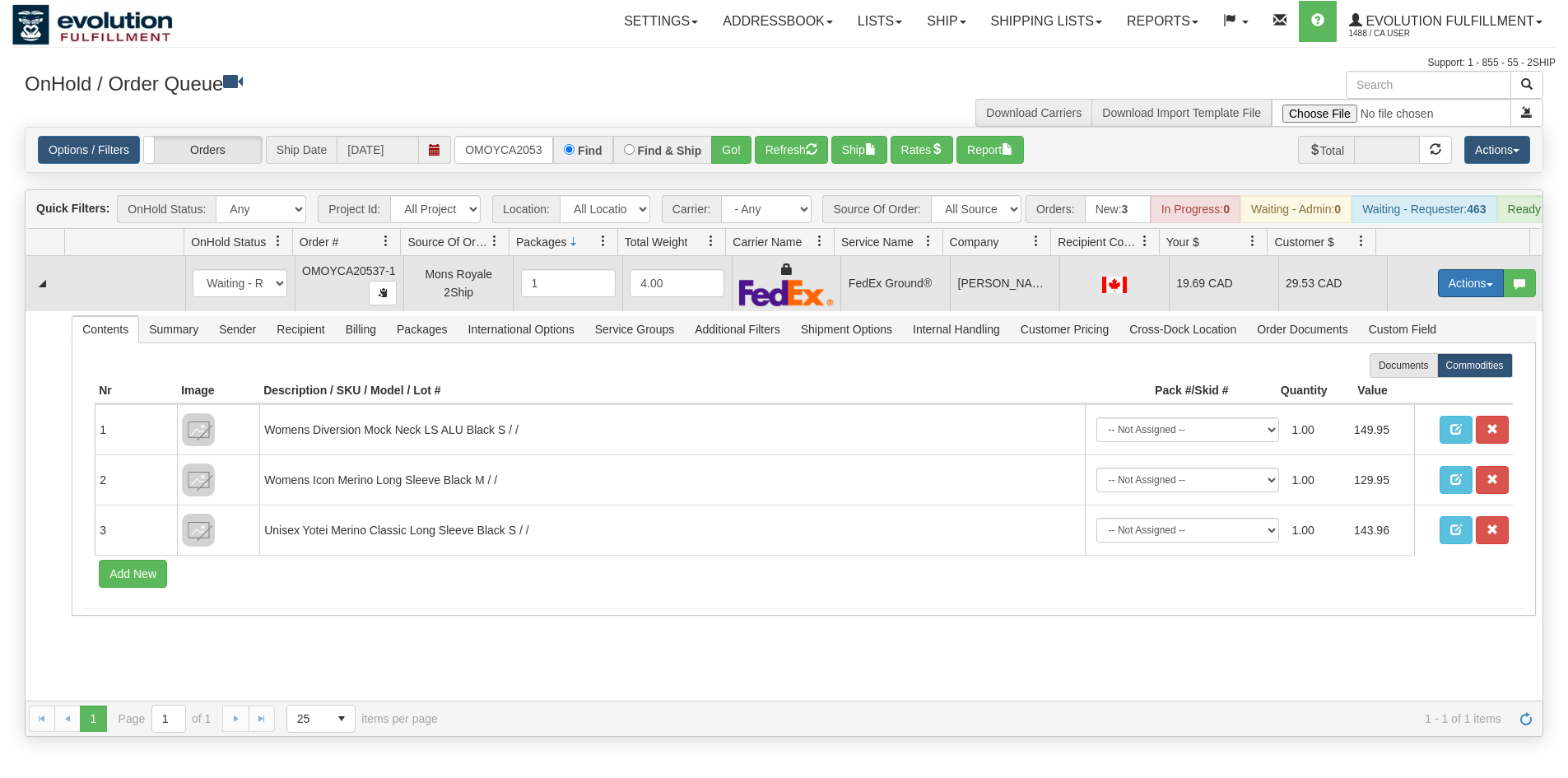
click at [1472, 297] on button "Actions" at bounding box center [1471, 283] width 66 height 28
click at [1422, 389] on link "Ship" at bounding box center [1438, 378] width 132 height 22
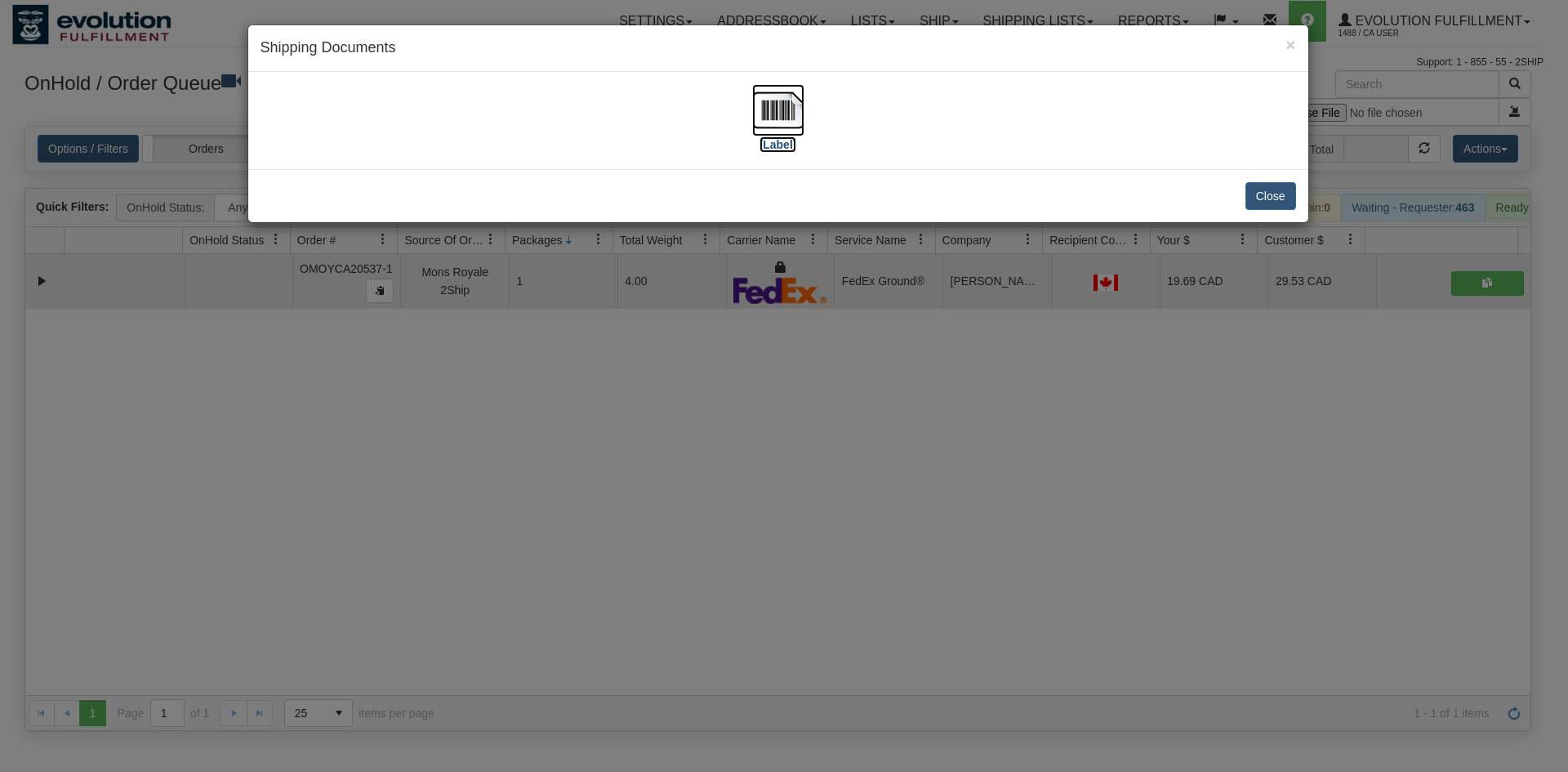
click at [781, 116] on img at bounding box center [778, 110] width 53 height 53
drag, startPoint x: 819, startPoint y: 486, endPoint x: 718, endPoint y: 290, distance: 220.5
click at [816, 478] on div "× Shipping Documents [Label] Close" at bounding box center [784, 386] width 1568 height 772
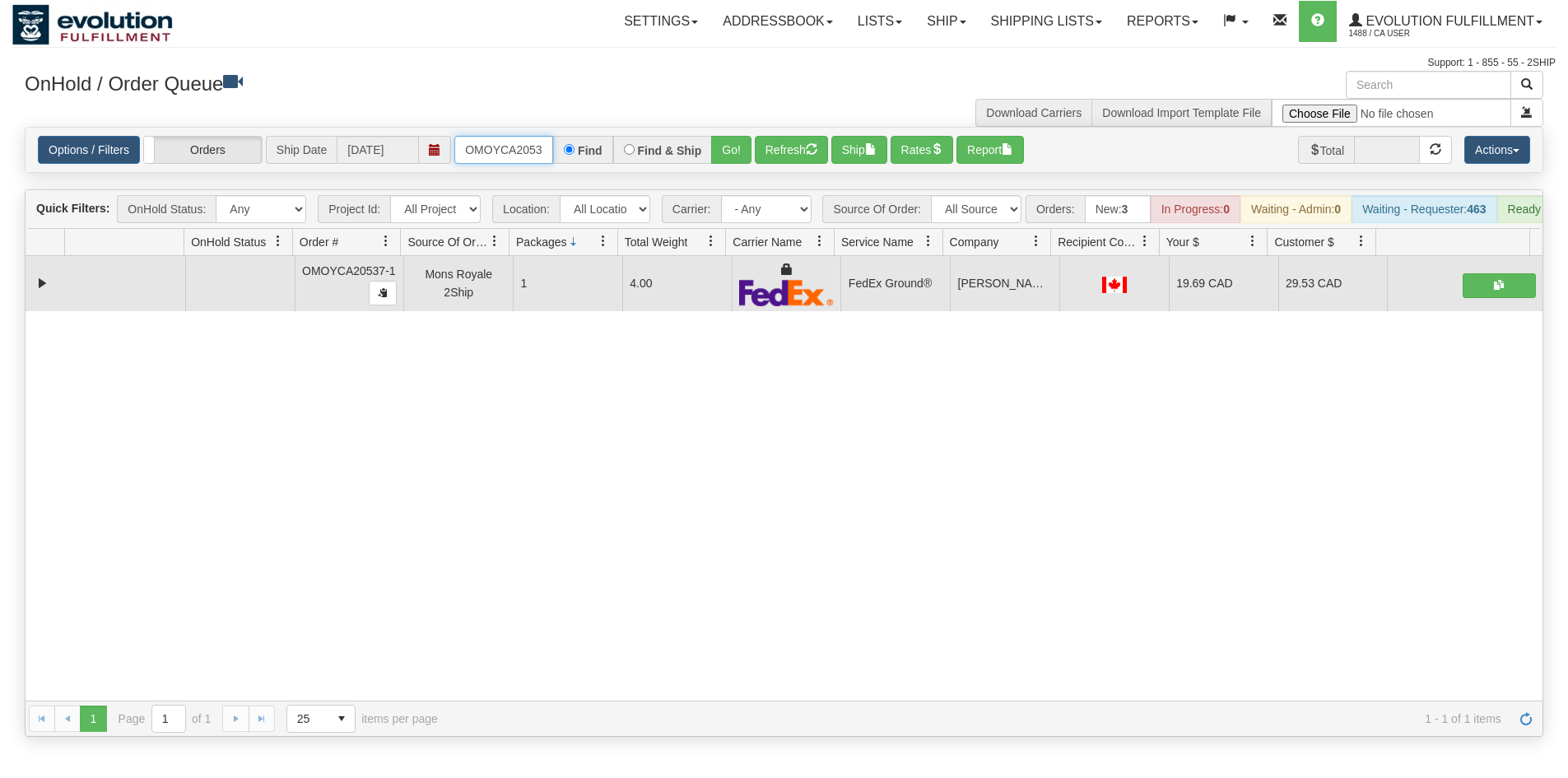
click at [508, 143] on input "OMOYCA20537-1" at bounding box center [504, 150] width 99 height 28
click at [727, 143] on button "Go!" at bounding box center [731, 150] width 40 height 28
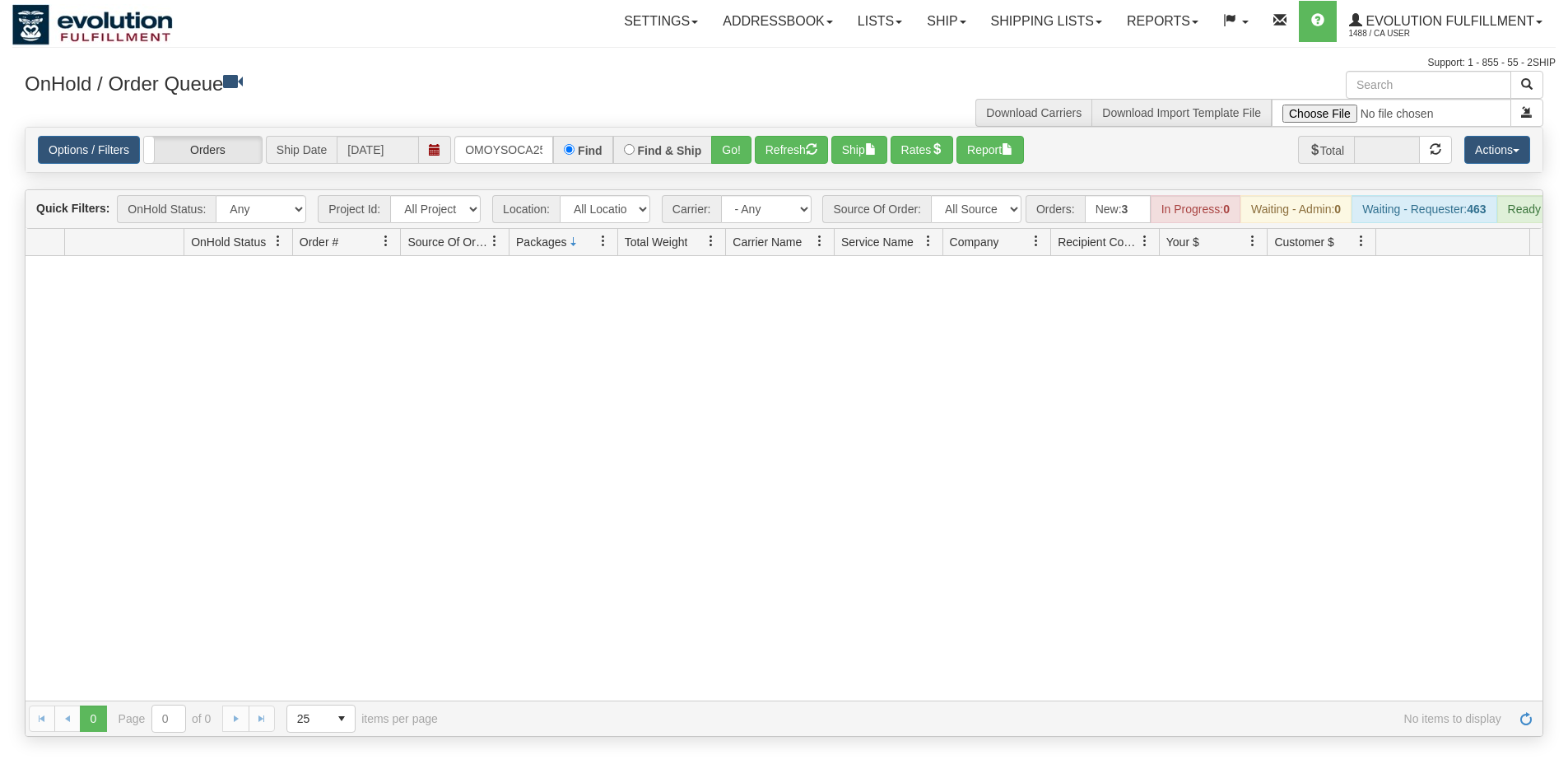
drag, startPoint x: 1009, startPoint y: 569, endPoint x: 1007, endPoint y: 542, distance: 27.1
click at [1010, 551] on div at bounding box center [783, 477] width 1517 height 444
click at [499, 140] on input "OMOYSOCA25523 01" at bounding box center [504, 150] width 99 height 28
click at [747, 136] on button "Go!" at bounding box center [731, 150] width 40 height 28
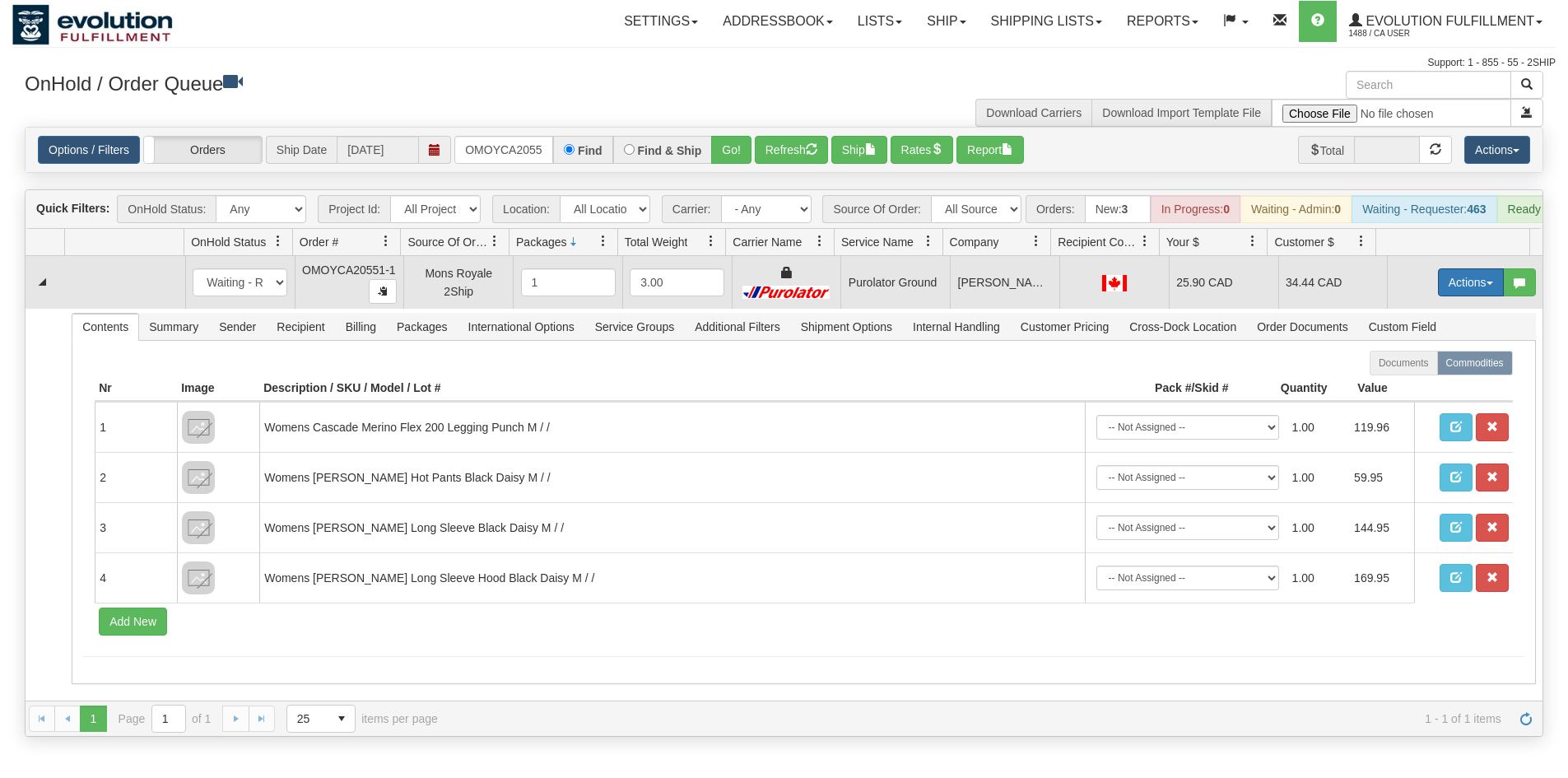
click at [1452, 292] on button "Actions" at bounding box center [1471, 283] width 66 height 28
click at [1398, 384] on span "Ship" at bounding box center [1405, 377] width 35 height 13
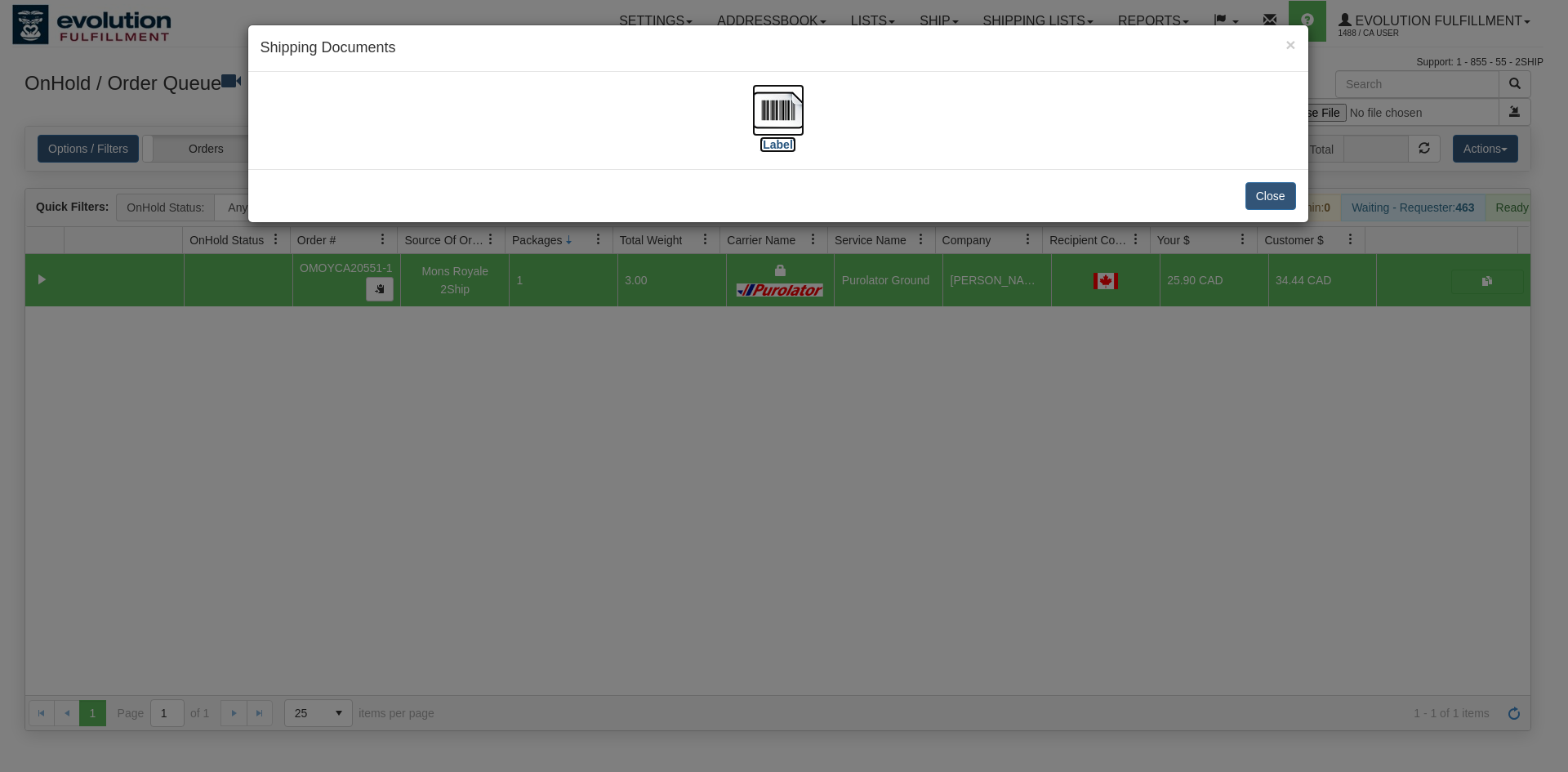
click at [768, 116] on img at bounding box center [778, 110] width 53 height 53
drag, startPoint x: 837, startPoint y: 499, endPoint x: 836, endPoint y: 490, distance: 9.1
click at [836, 490] on div "× Shipping Documents [Label] Close" at bounding box center [784, 386] width 1568 height 772
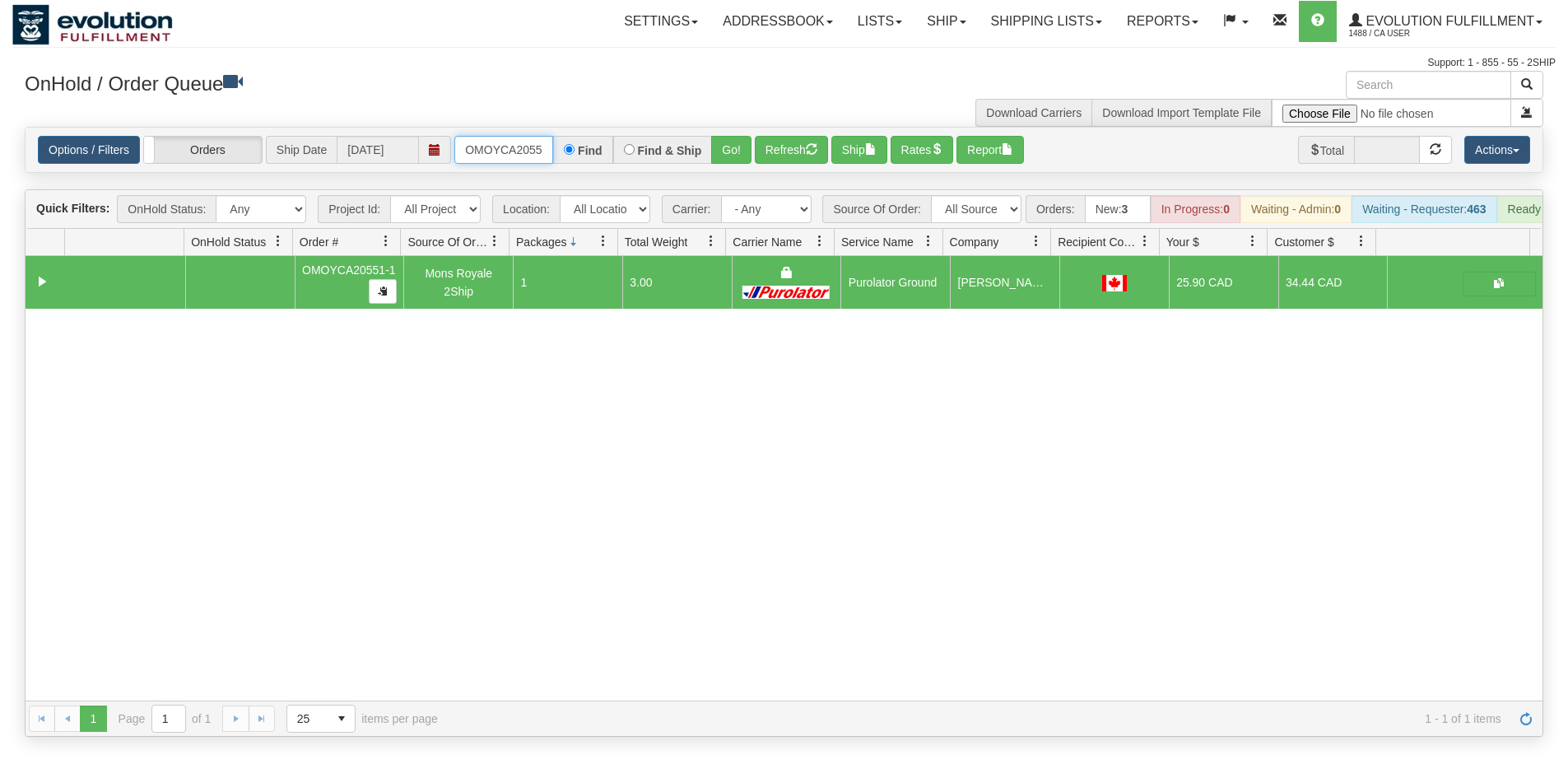
click at [521, 159] on input "OMOYCA20551-1" at bounding box center [504, 150] width 99 height 28
click at [742, 145] on button "Go!" at bounding box center [731, 150] width 40 height 28
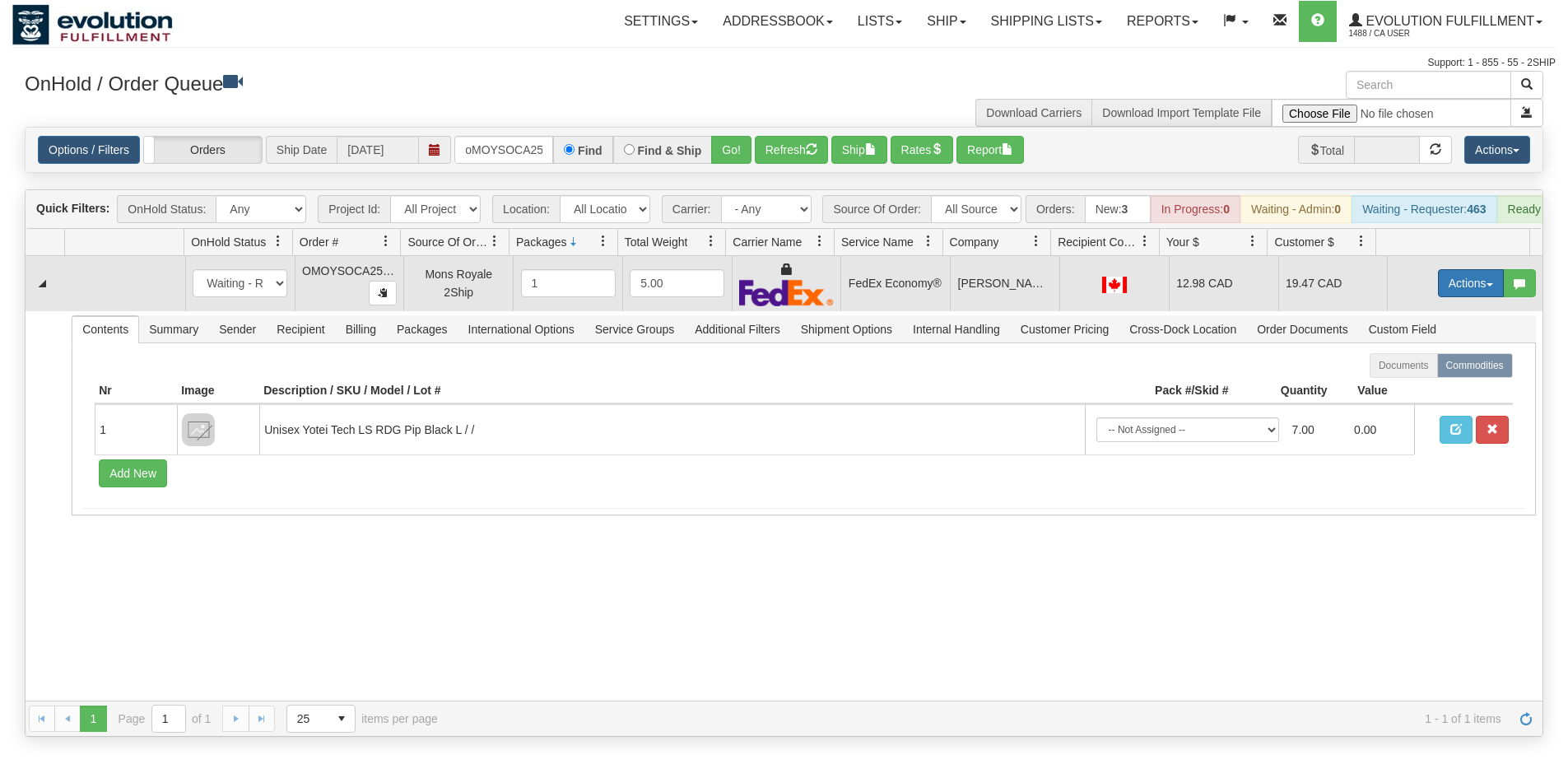
click at [1443, 287] on button "Actions" at bounding box center [1471, 283] width 66 height 28
click at [1426, 389] on link "Ship" at bounding box center [1438, 378] width 132 height 22
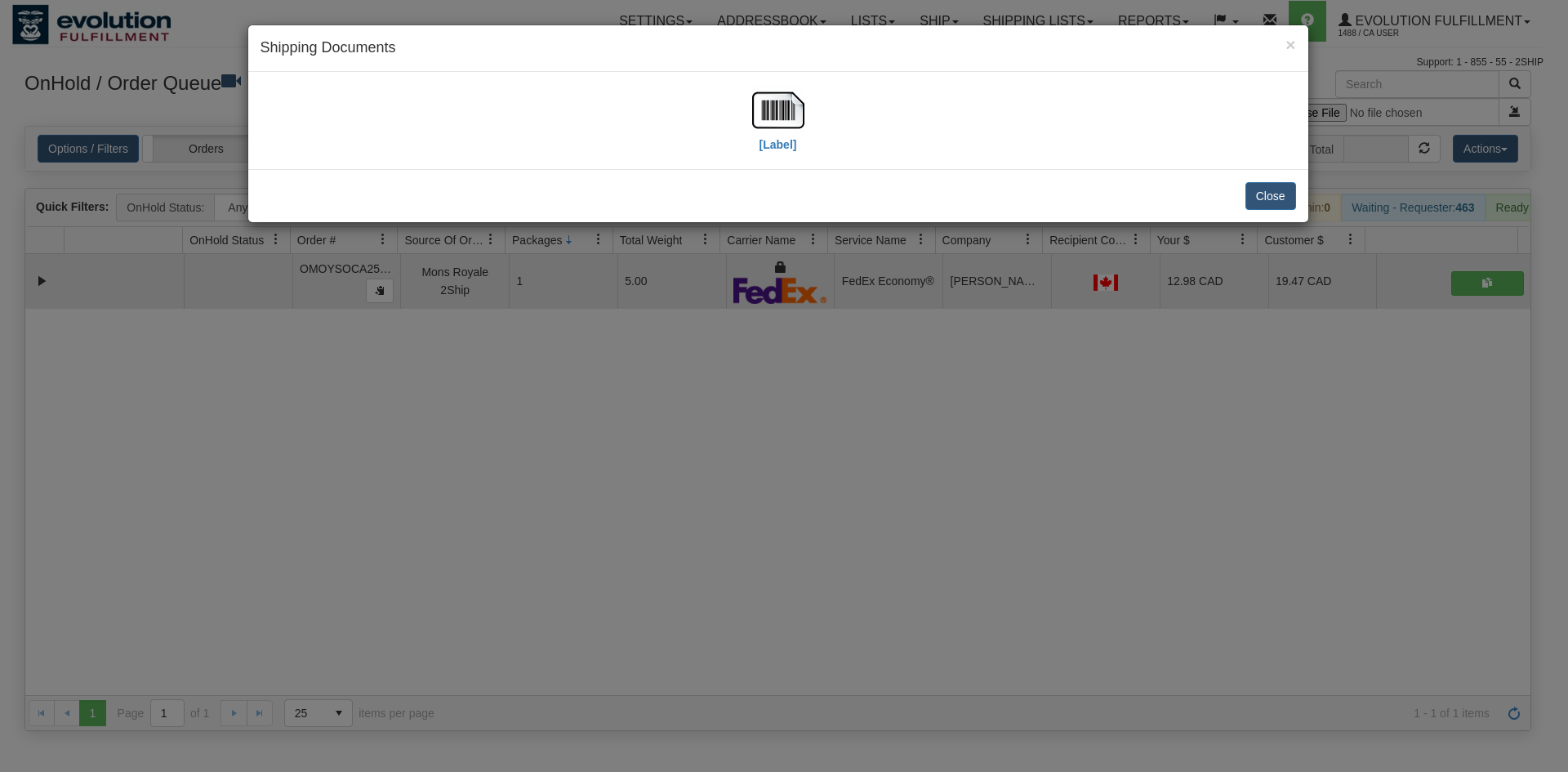
click at [734, 107] on div "[Label]" at bounding box center [778, 121] width 1036 height 72
click at [789, 122] on img at bounding box center [778, 110] width 53 height 53
drag, startPoint x: 806, startPoint y: 453, endPoint x: 801, endPoint y: 416, distance: 37.3
click at [801, 416] on div "× Shipping Documents [Label] Close" at bounding box center [784, 386] width 1568 height 772
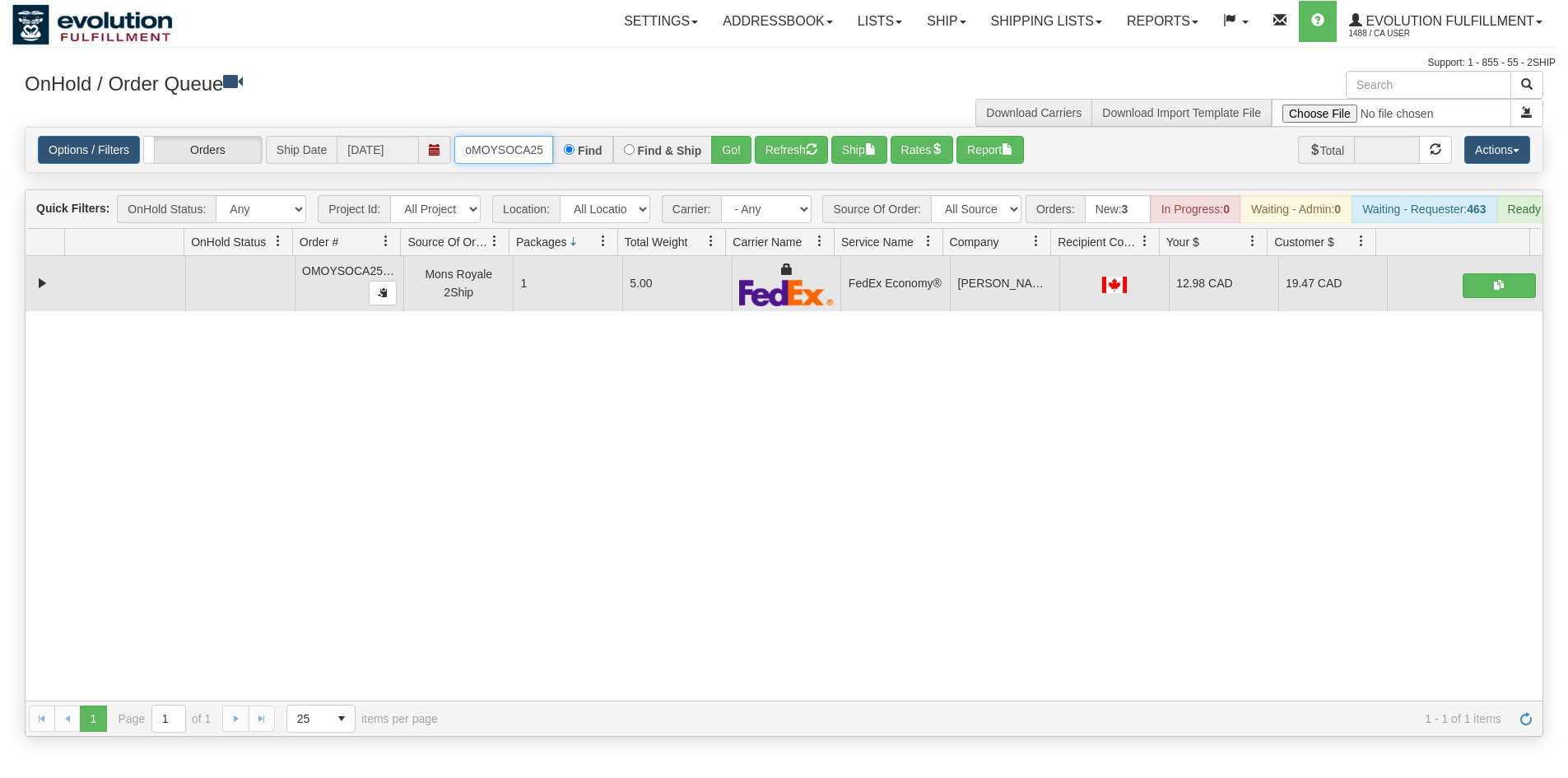
click at [502, 150] on input "oMOYSOCA25668" at bounding box center [504, 150] width 99 height 28
click at [714, 141] on button "Go!" at bounding box center [731, 150] width 40 height 28
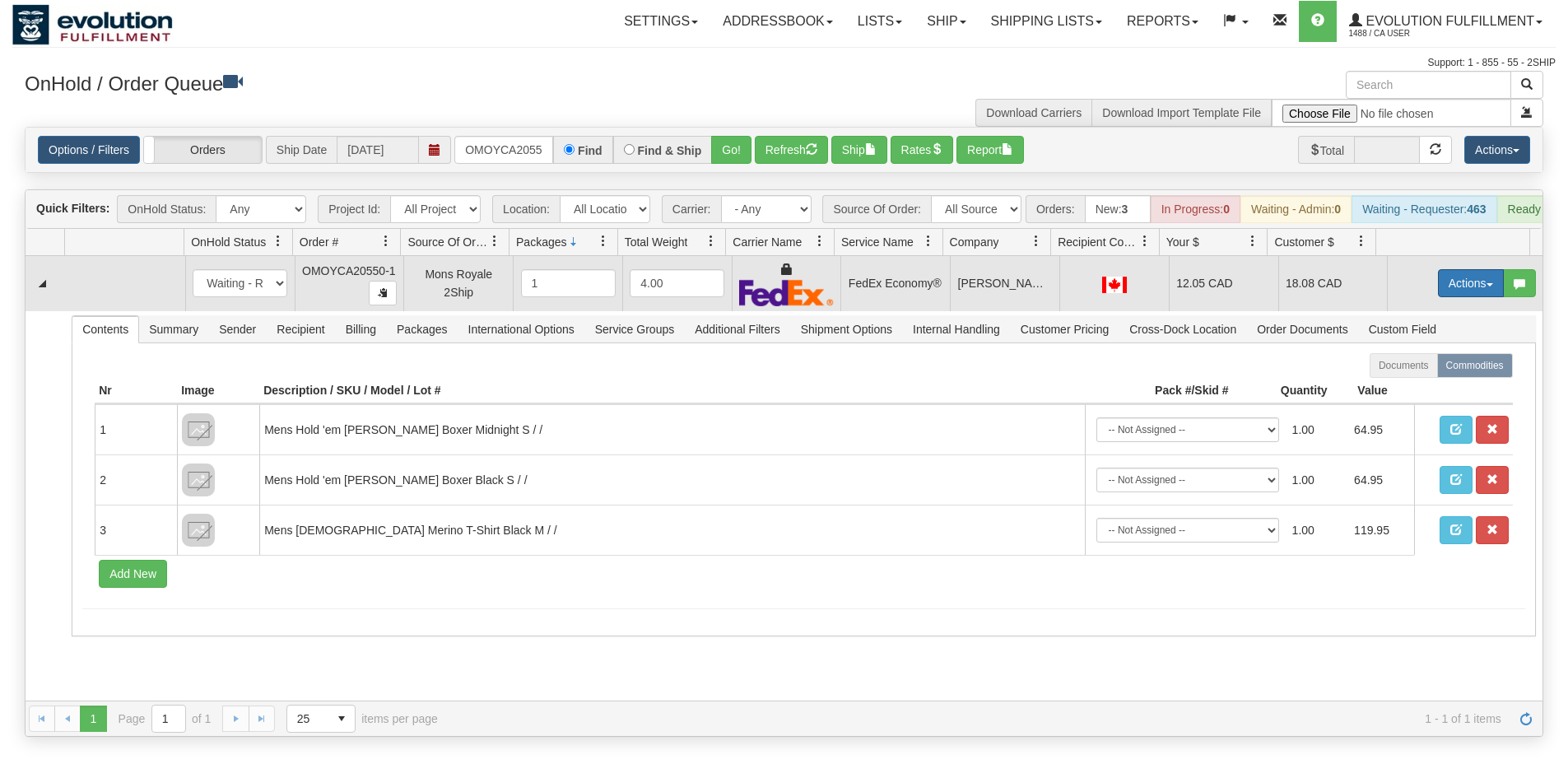
click at [1446, 297] on button "Actions" at bounding box center [1471, 283] width 66 height 28
click at [1420, 382] on link "Ship" at bounding box center [1438, 378] width 132 height 22
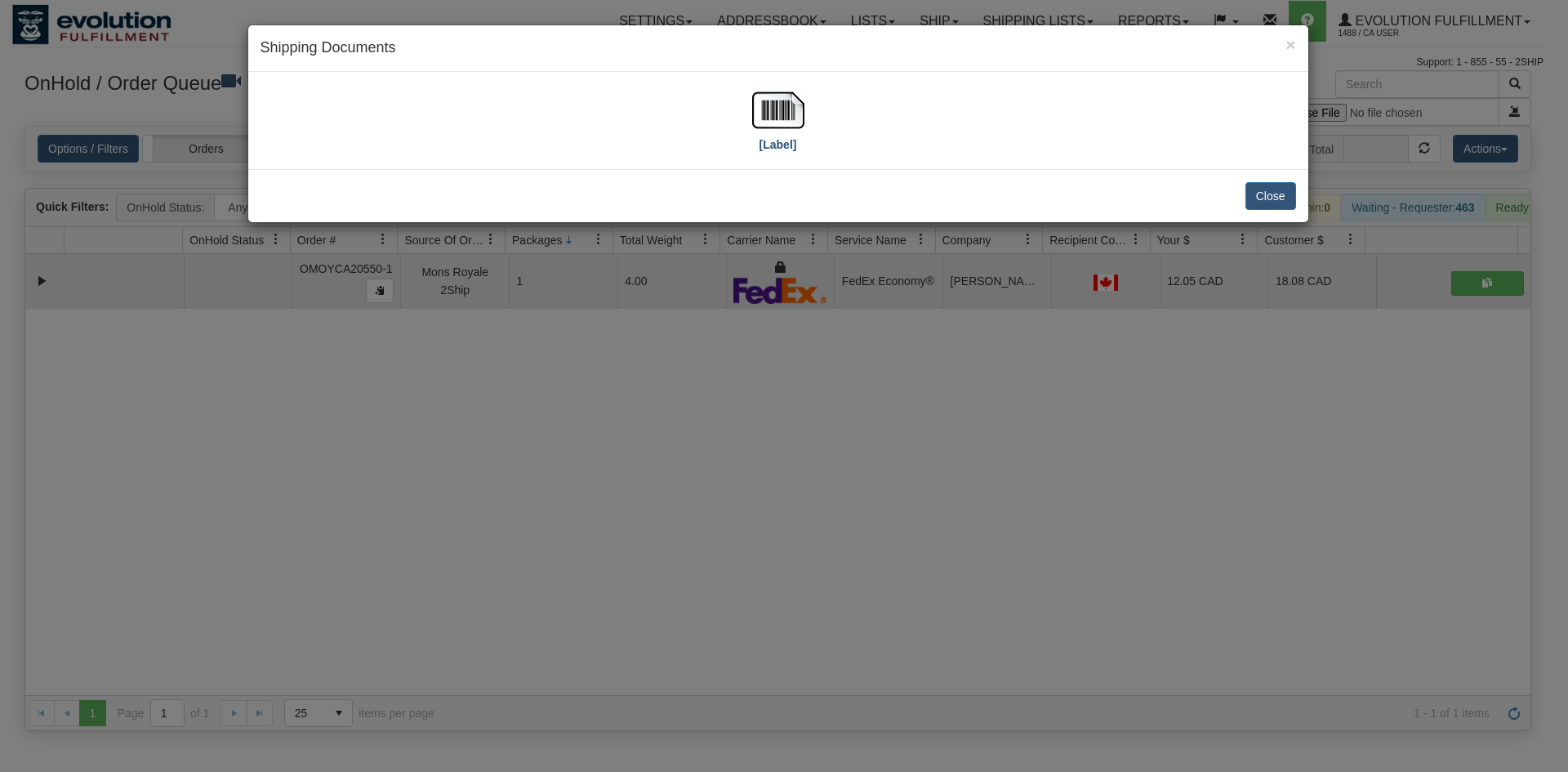
click at [756, 102] on img at bounding box center [778, 110] width 53 height 53
drag, startPoint x: 1025, startPoint y: 431, endPoint x: 524, endPoint y: 176, distance: 562.2
click at [1020, 430] on div "× Shipping Documents [Label] Close" at bounding box center [784, 386] width 1568 height 772
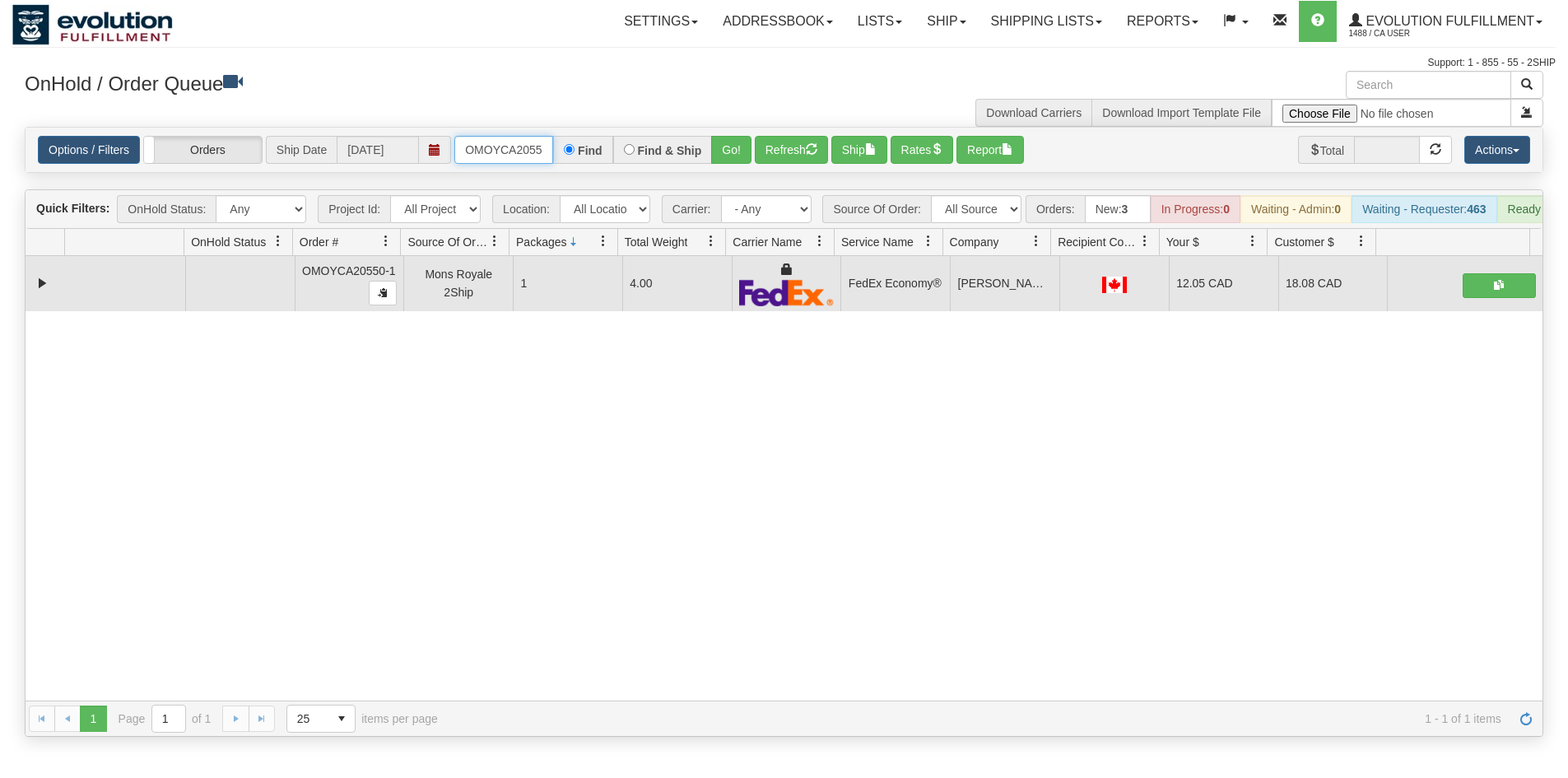
click at [515, 148] on input "OMOYCA20550-1" at bounding box center [504, 150] width 99 height 28
click at [718, 134] on div "Options / Filters Group Shipments Orders Ship Date 10/02/2025 OMOYCA20555-1 Fin…" at bounding box center [783, 150] width 1517 height 44
click at [728, 141] on button "Go!" at bounding box center [731, 150] width 40 height 28
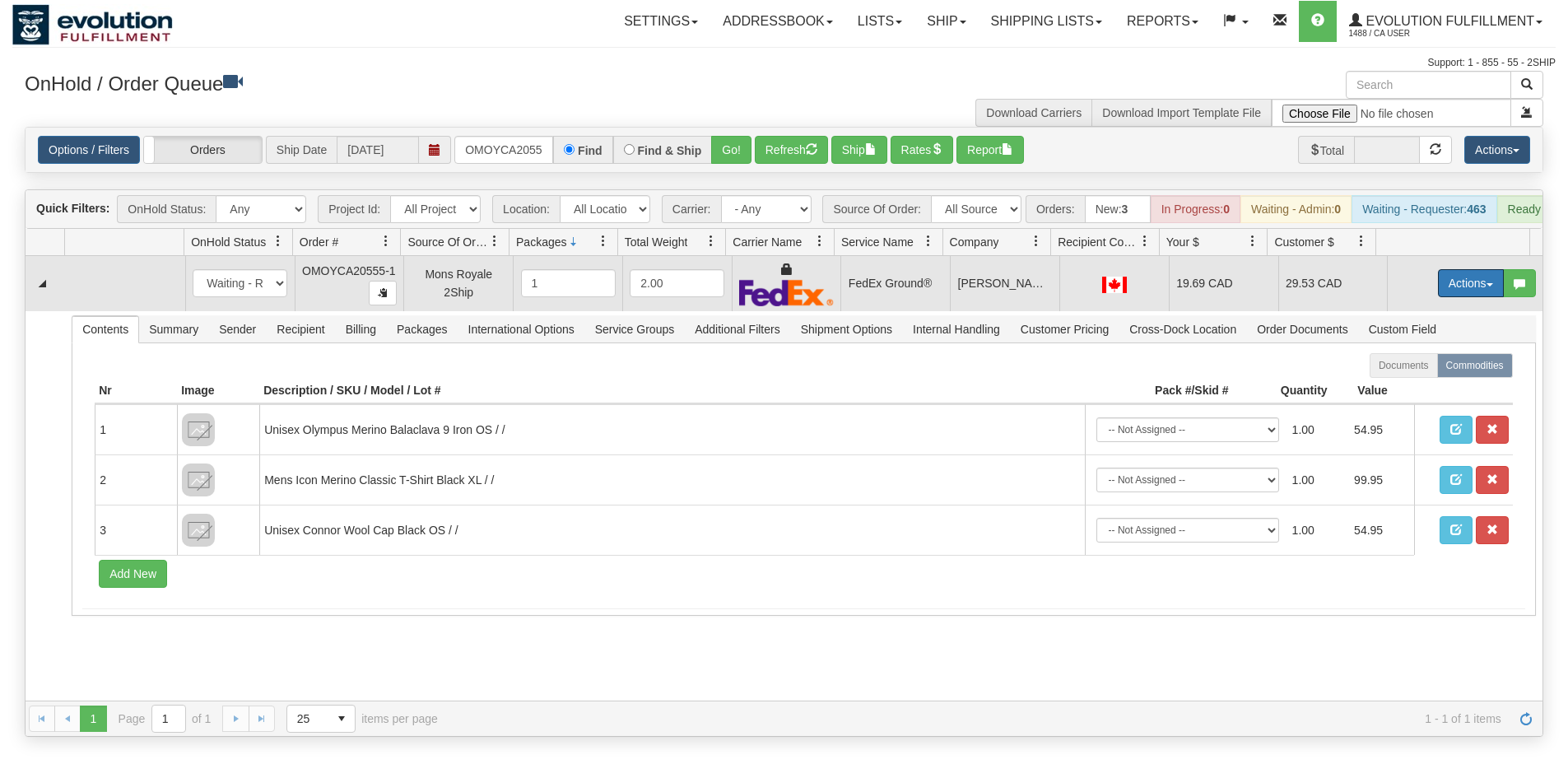
drag, startPoint x: 1443, startPoint y: 299, endPoint x: 1442, endPoint y: 318, distance: 19.0
click at [1444, 297] on button "Actions" at bounding box center [1471, 283] width 66 height 28
click at [1425, 389] on link "Ship" at bounding box center [1438, 378] width 132 height 22
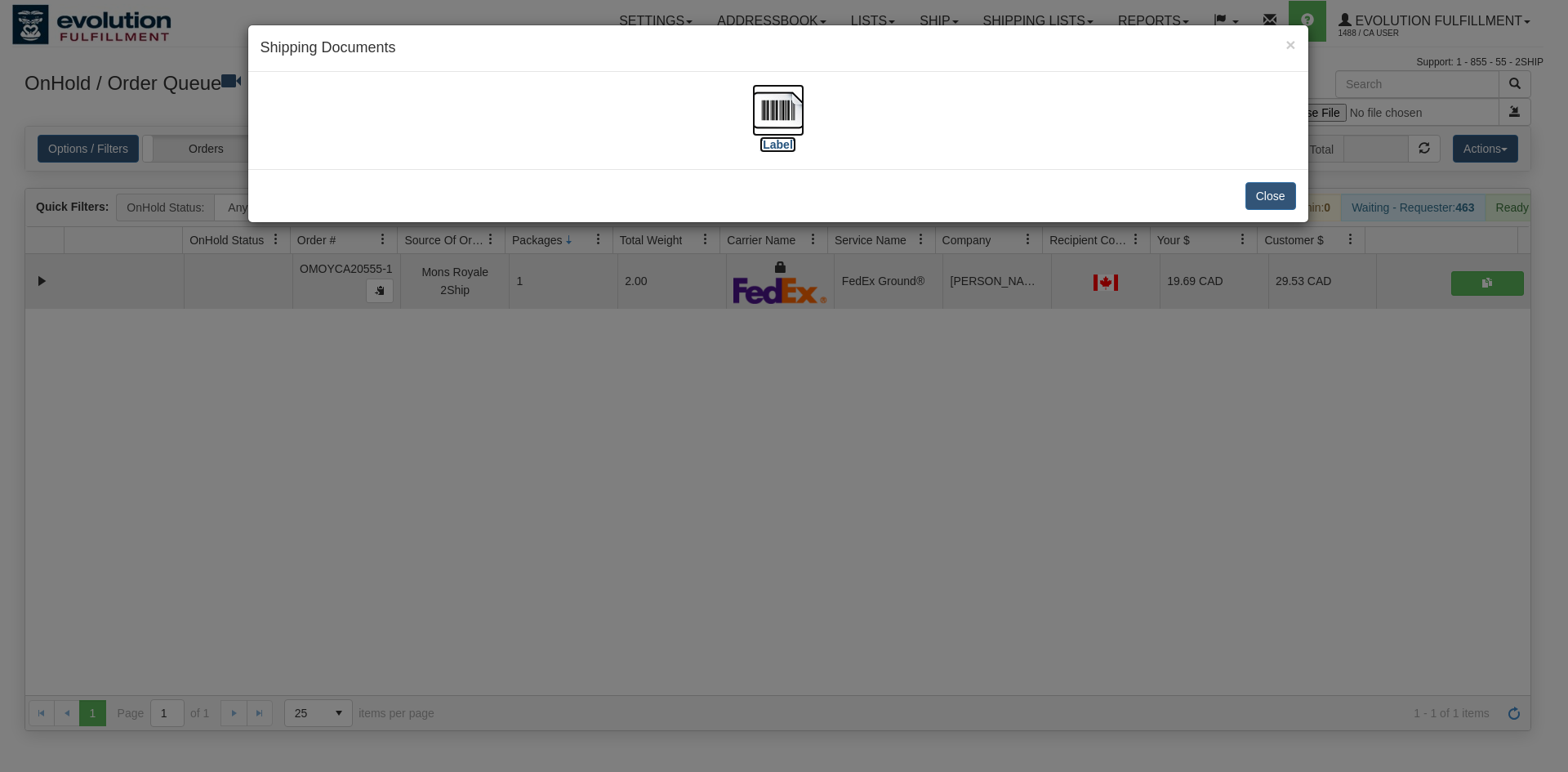
click at [756, 86] on img at bounding box center [778, 110] width 53 height 53
drag, startPoint x: 630, startPoint y: 553, endPoint x: 475, endPoint y: 312, distance: 286.5
click at [630, 547] on div "× Shipping Documents [Label] Close" at bounding box center [784, 386] width 1568 height 772
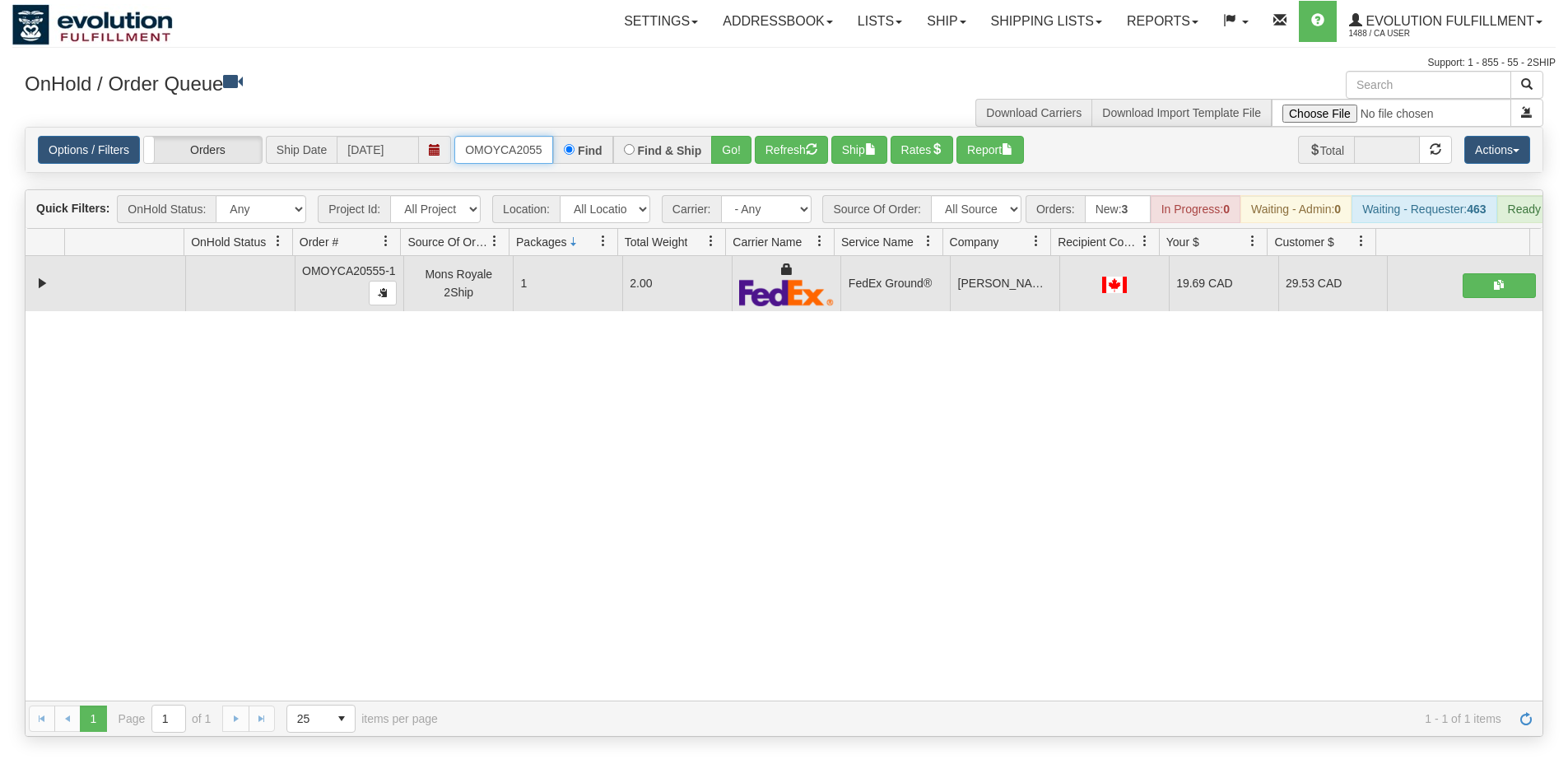
click at [520, 163] on input "OMOYCA20555-1" at bounding box center [504, 150] width 99 height 28
click at [724, 143] on button "Go!" at bounding box center [731, 150] width 40 height 28
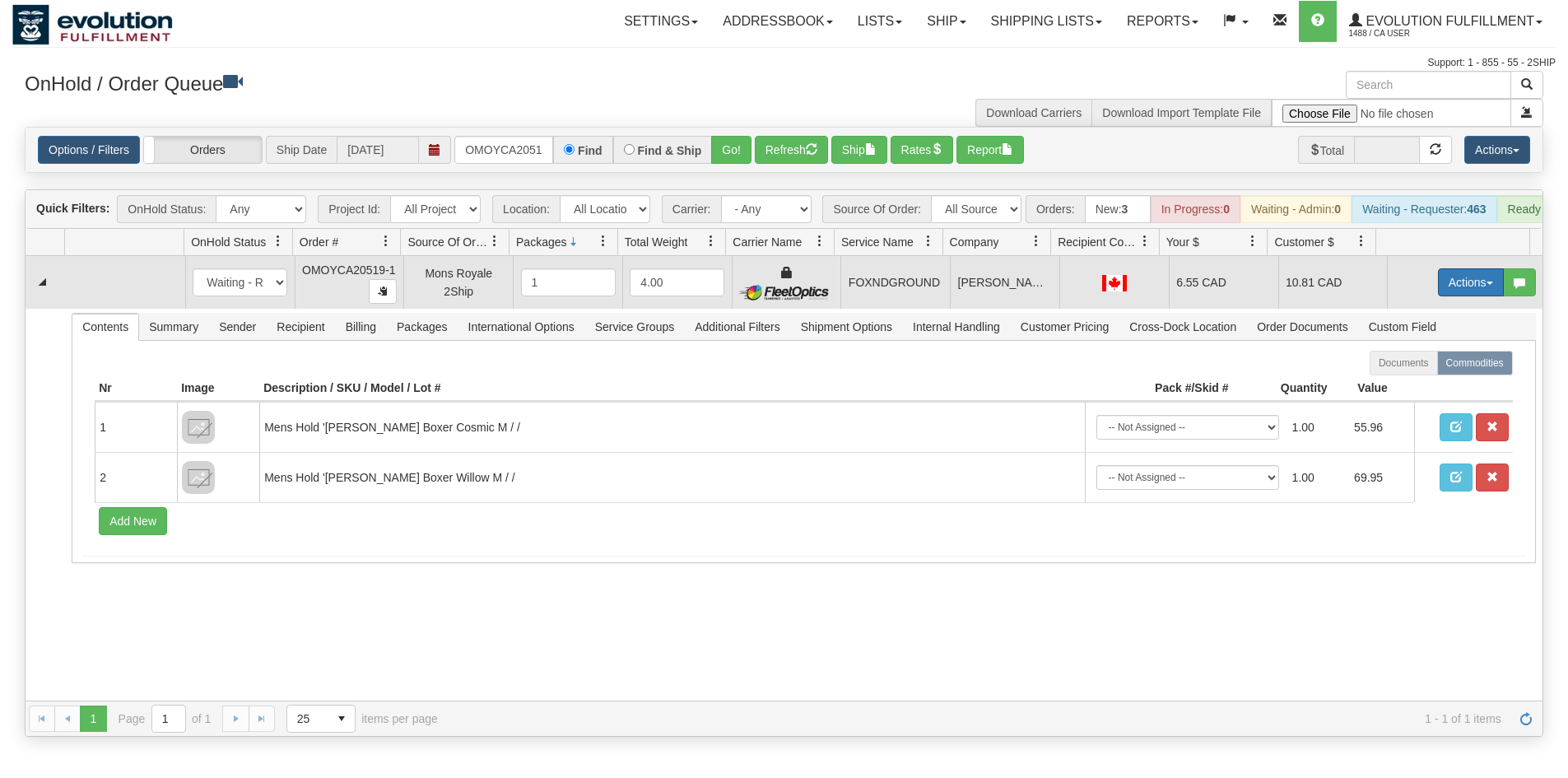
click at [1438, 283] on button "Actions" at bounding box center [1471, 283] width 66 height 28
click at [1409, 389] on link "Ship" at bounding box center [1438, 377] width 132 height 22
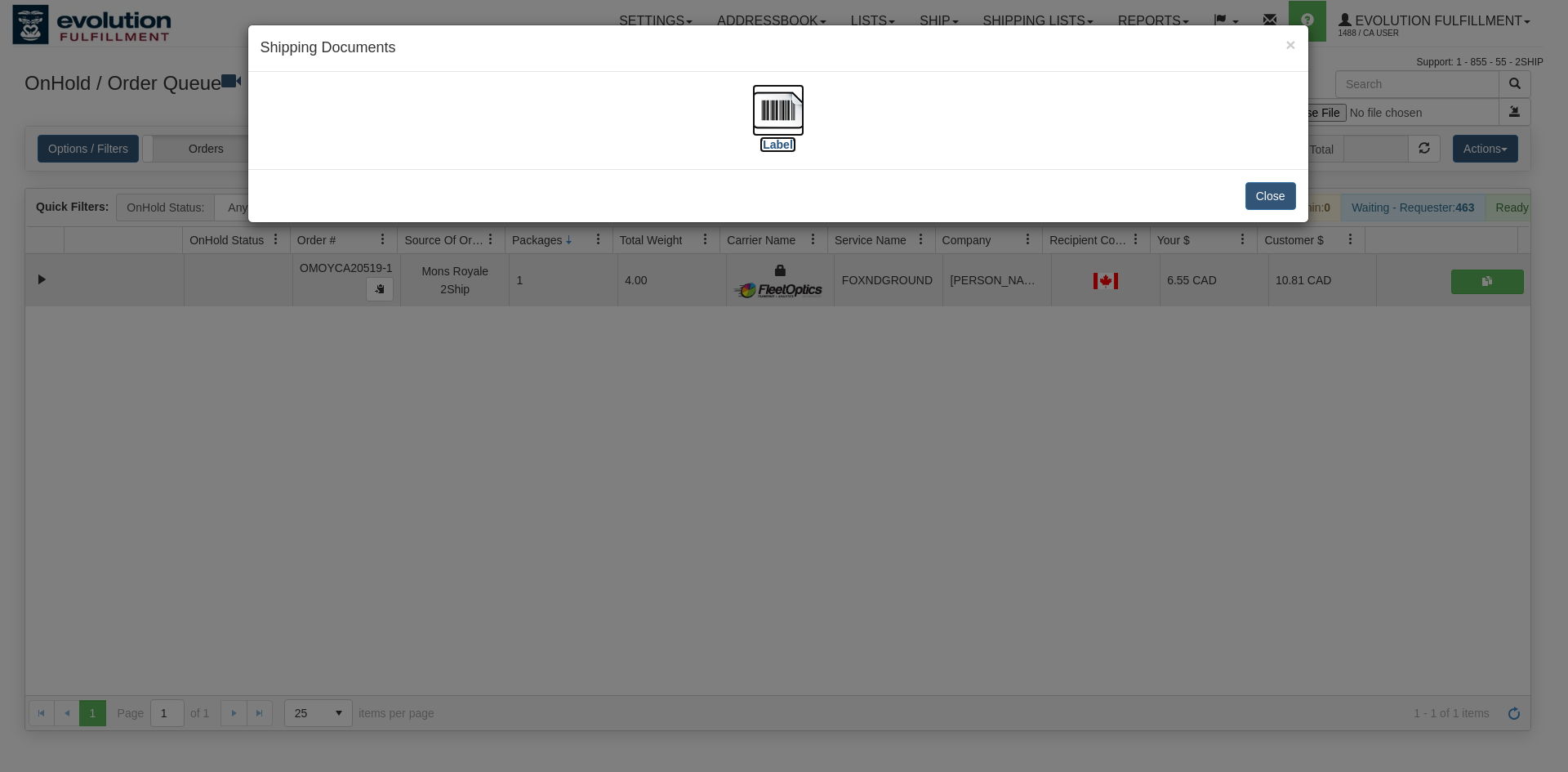
click at [770, 100] on img at bounding box center [778, 110] width 53 height 53
drag, startPoint x: 712, startPoint y: 541, endPoint x: 714, endPoint y: 491, distance: 50.0
click at [718, 522] on div "× Shipping Documents [Label] Close" at bounding box center [784, 386] width 1568 height 772
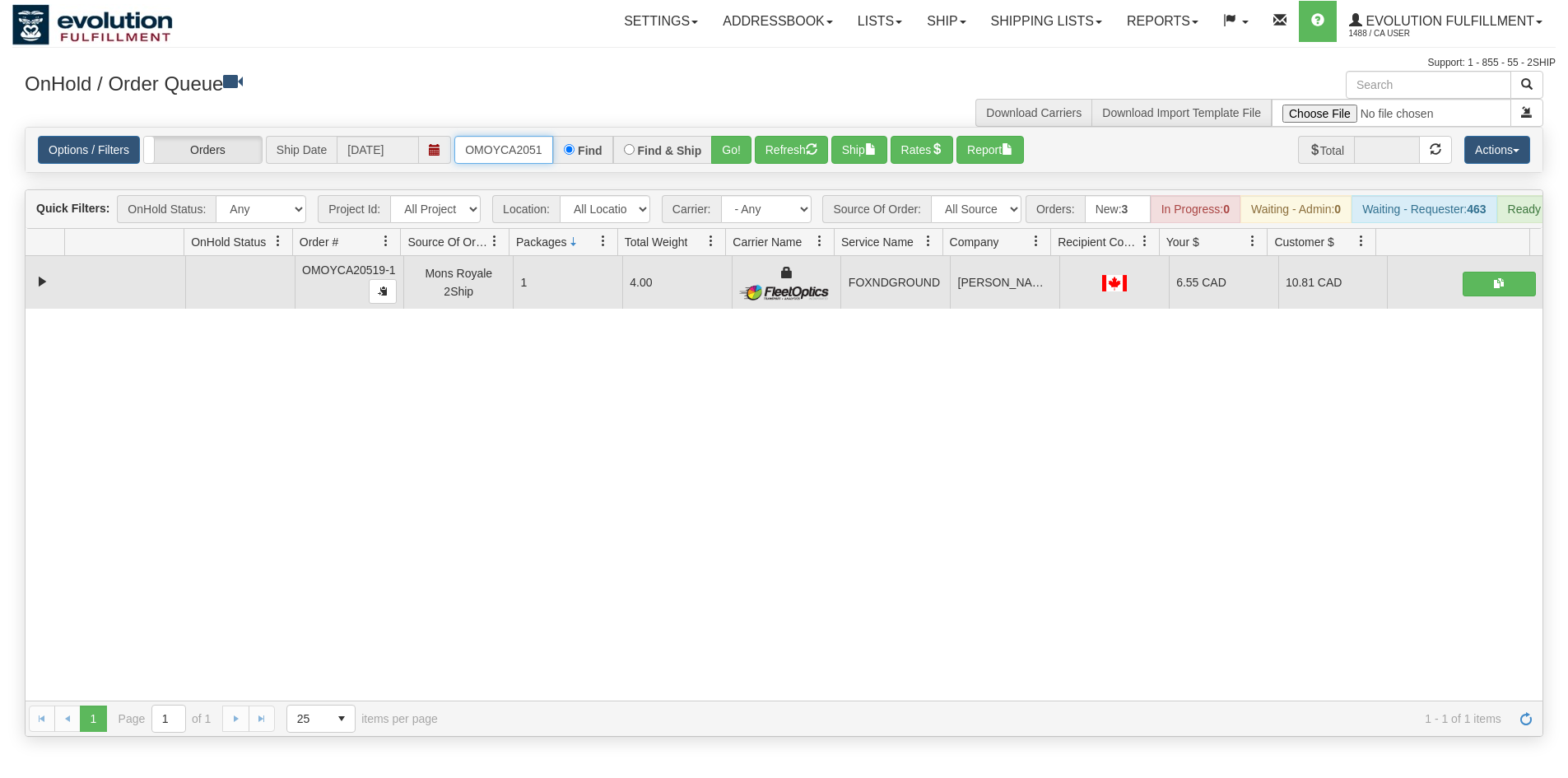
click at [513, 160] on input "OMOYCA20519-1" at bounding box center [504, 150] width 99 height 28
click at [740, 158] on button "Go!" at bounding box center [731, 150] width 40 height 28
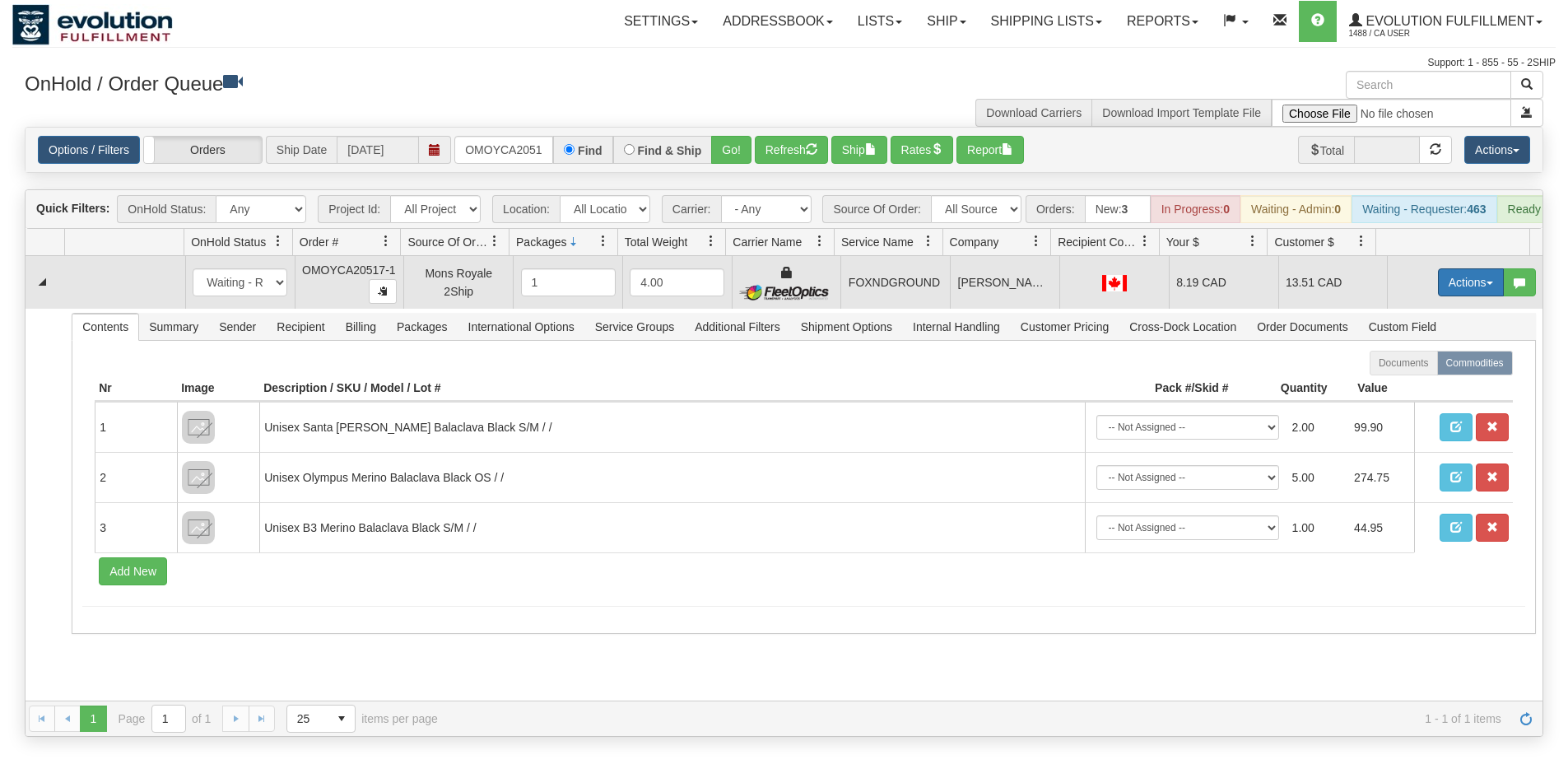
click at [1447, 294] on button "Actions" at bounding box center [1471, 283] width 66 height 28
click at [1410, 383] on link "Ship" at bounding box center [1438, 377] width 132 height 22
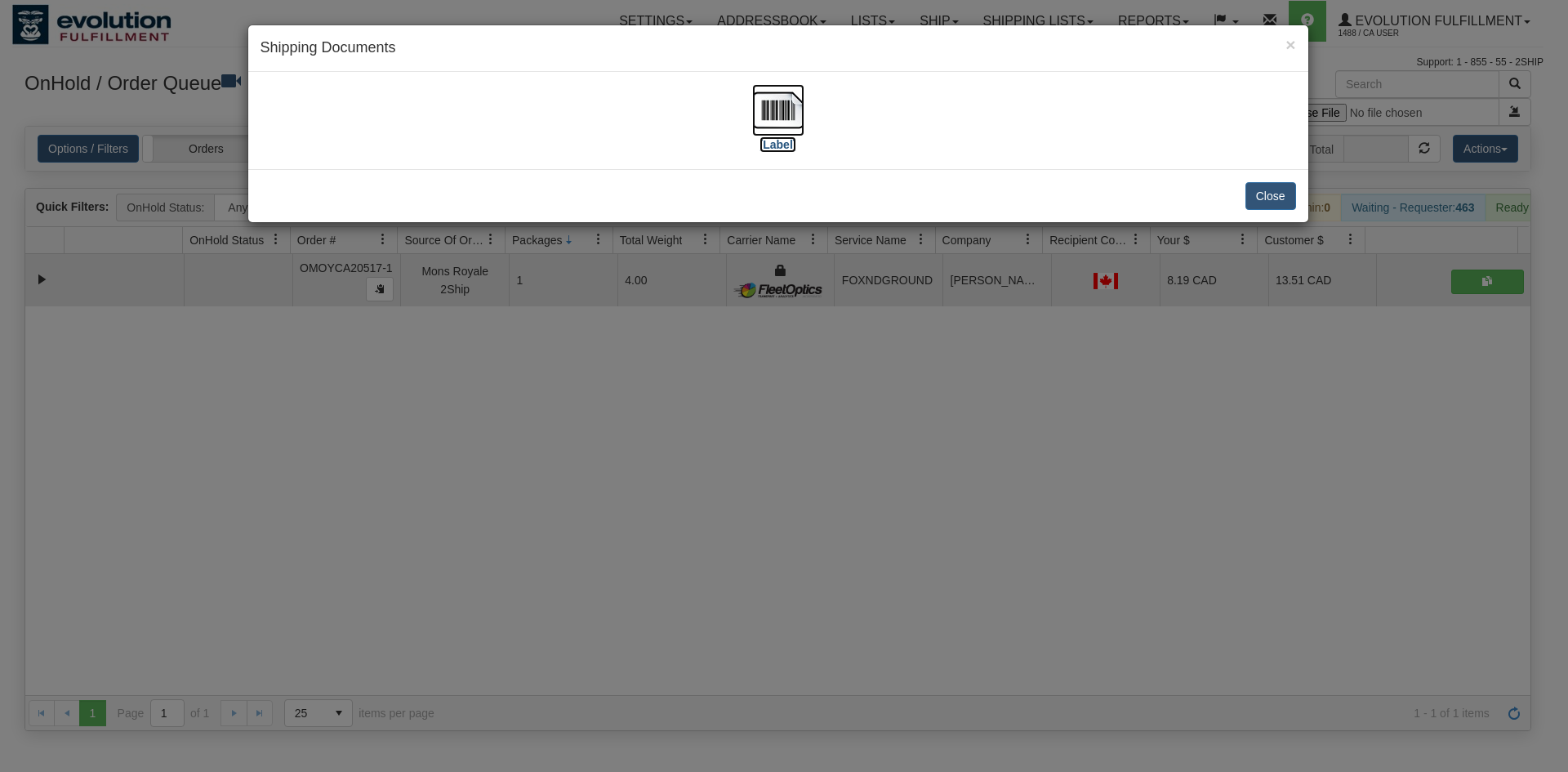
click at [754, 112] on img at bounding box center [778, 110] width 53 height 53
drag, startPoint x: 509, startPoint y: 523, endPoint x: 512, endPoint y: 512, distance: 11.4
click at [511, 516] on div "× Shipping Documents [Label] Close" at bounding box center [784, 386] width 1568 height 772
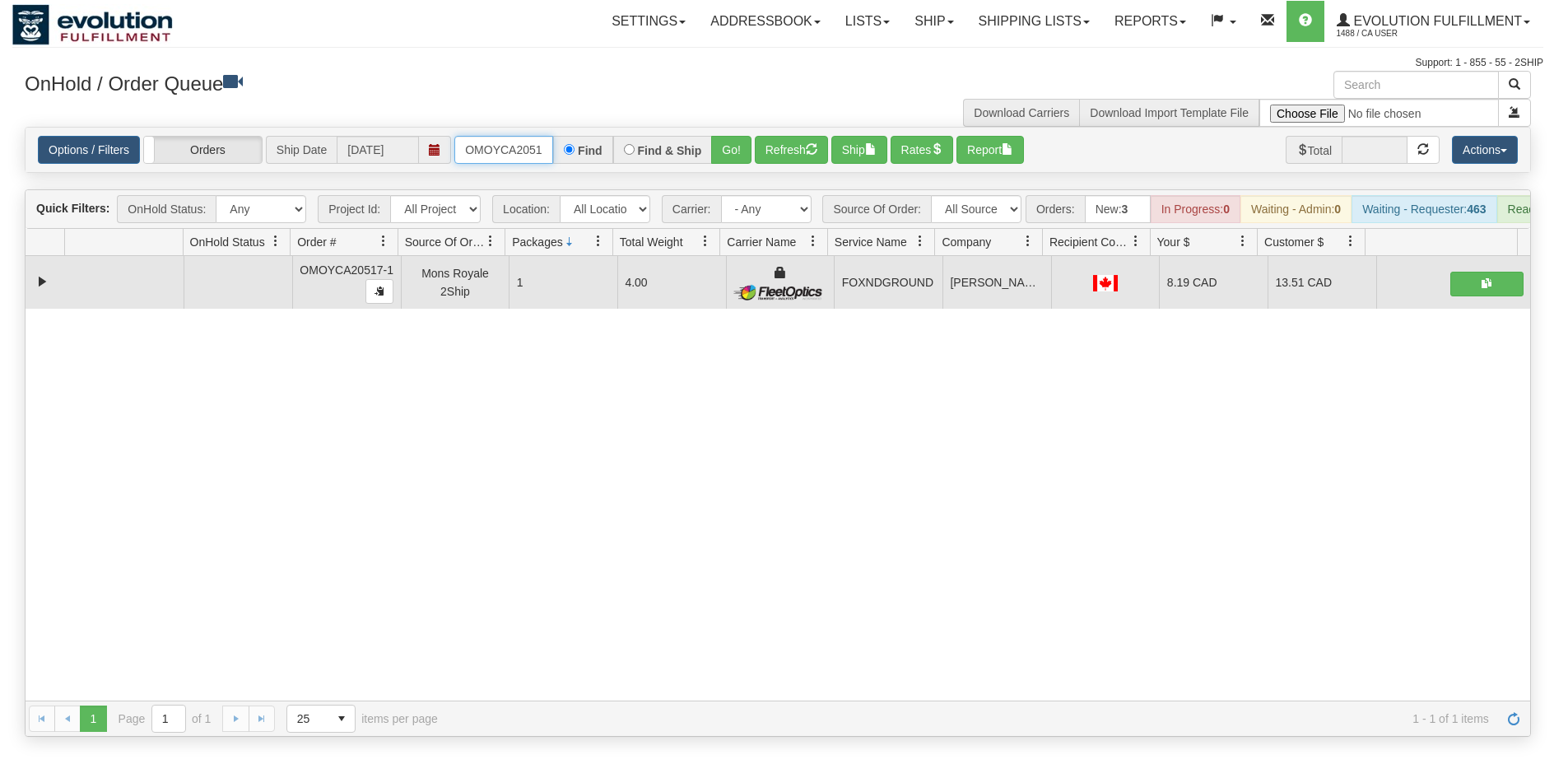
click at [507, 143] on input "OMOYCA20517-1" at bounding box center [504, 150] width 99 height 28
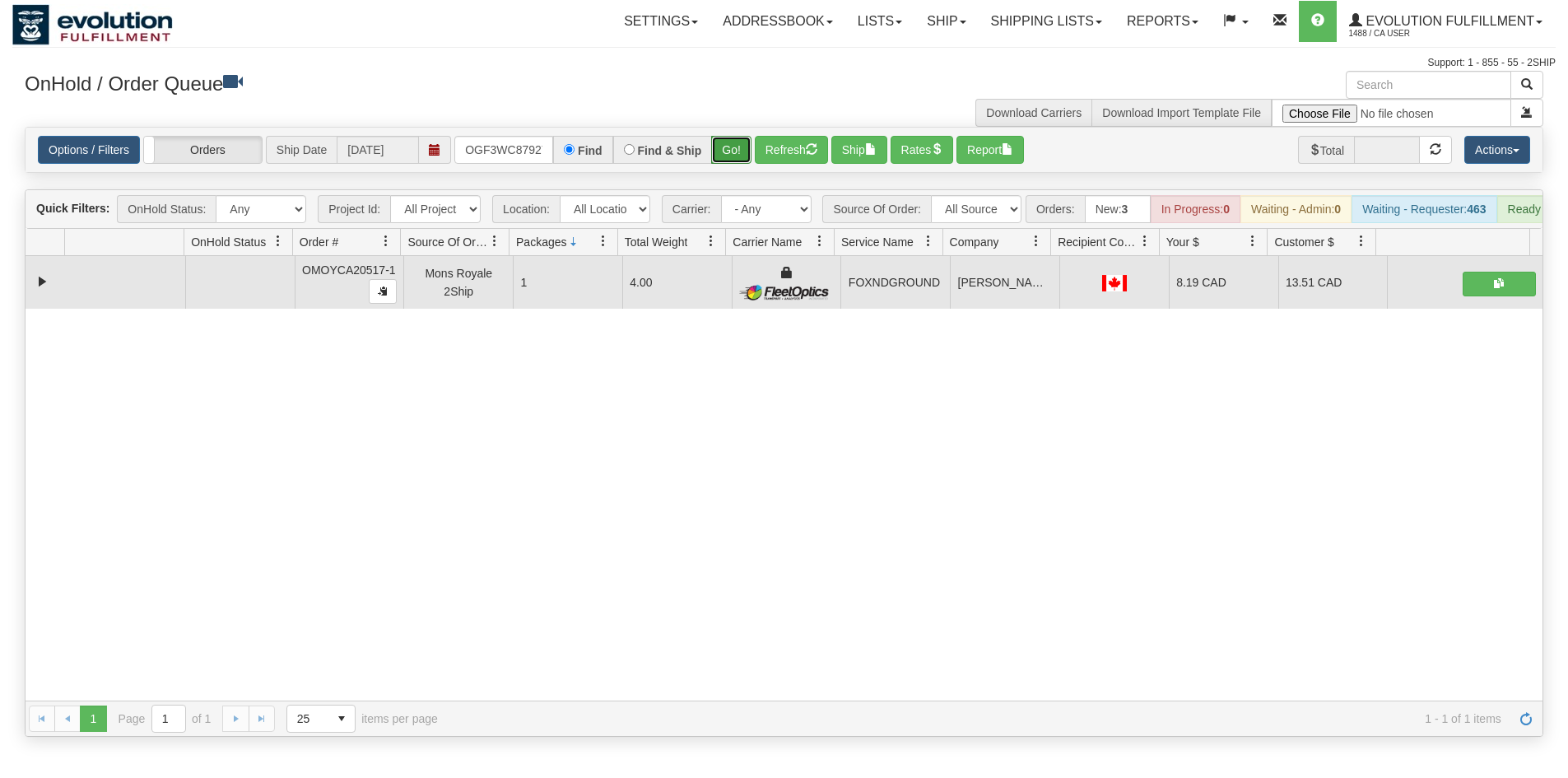
click at [726, 146] on button "Go!" at bounding box center [731, 150] width 40 height 28
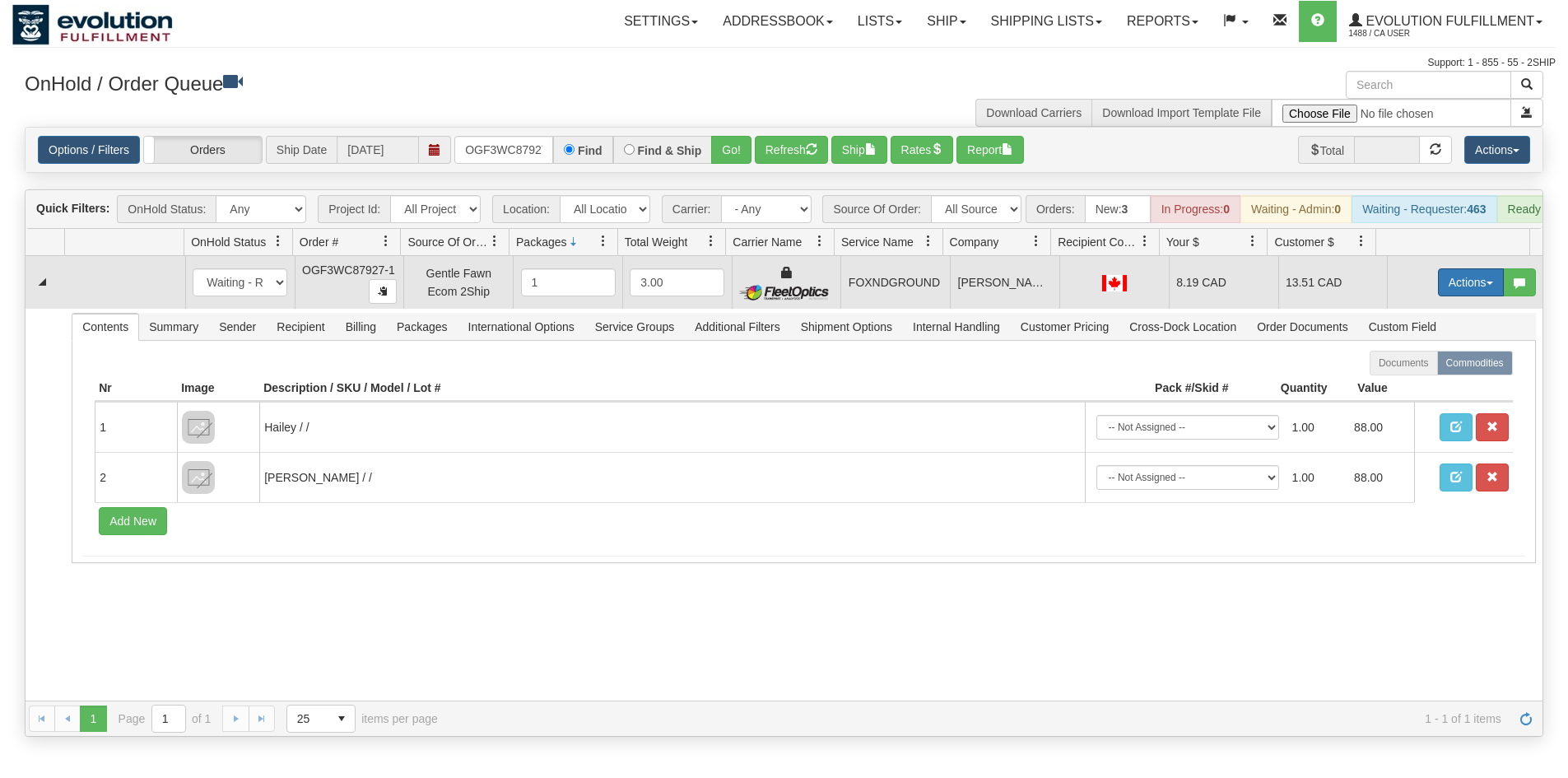
click at [1472, 296] on button "Actions" at bounding box center [1471, 283] width 66 height 28
click at [1419, 379] on link "Ship" at bounding box center [1438, 377] width 132 height 22
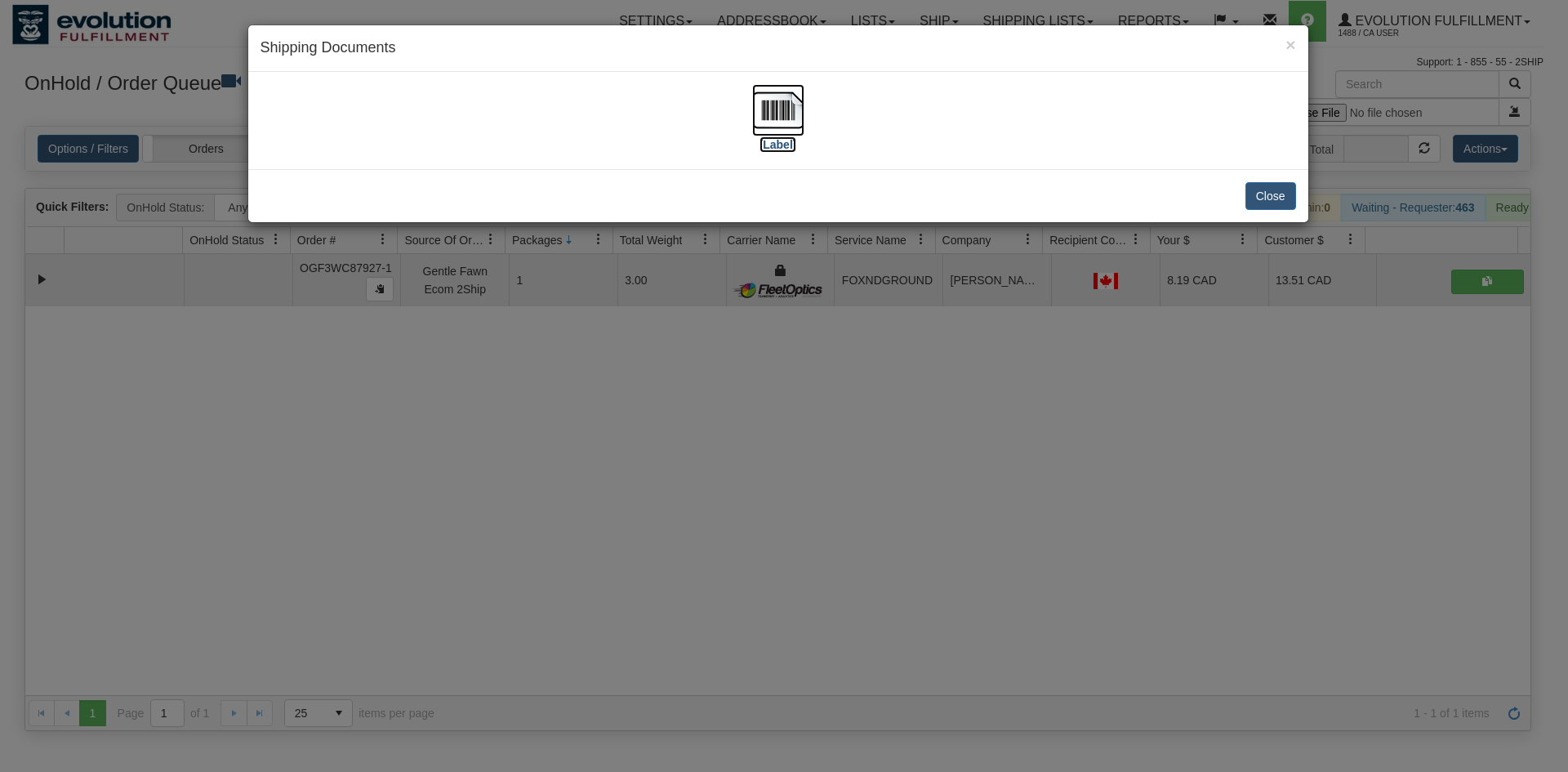
click at [766, 116] on img at bounding box center [778, 110] width 53 height 53
click at [807, 488] on div "× Shipping Documents [Label] Close" at bounding box center [784, 386] width 1568 height 772
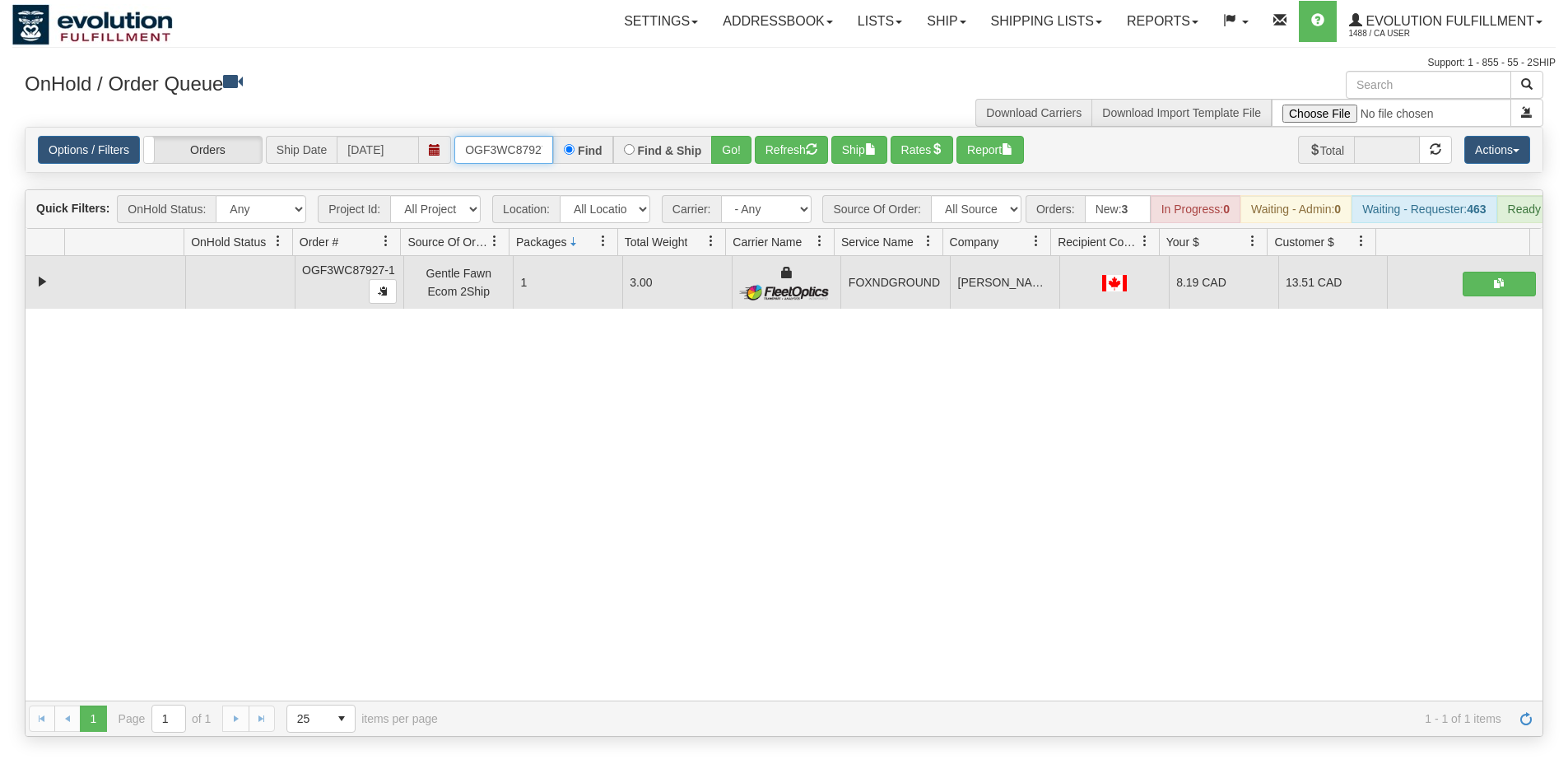
click at [521, 149] on input "OGF3WC87927-1" at bounding box center [504, 150] width 99 height 28
click at [743, 158] on button "Go!" at bounding box center [731, 150] width 40 height 28
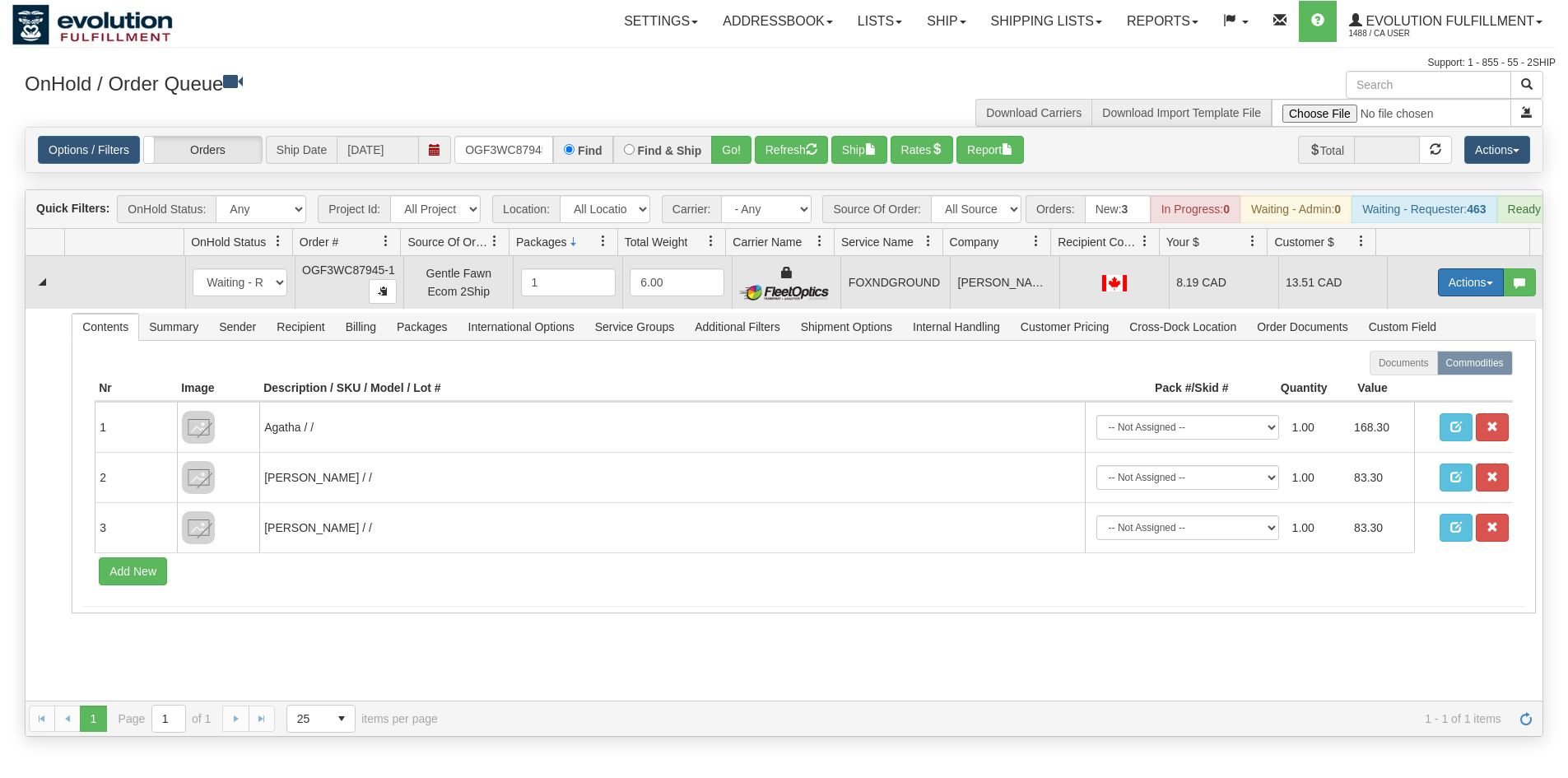
click at [1453, 285] on button "Actions" at bounding box center [1471, 283] width 66 height 28
click at [1427, 389] on link "Ship" at bounding box center [1438, 377] width 132 height 22
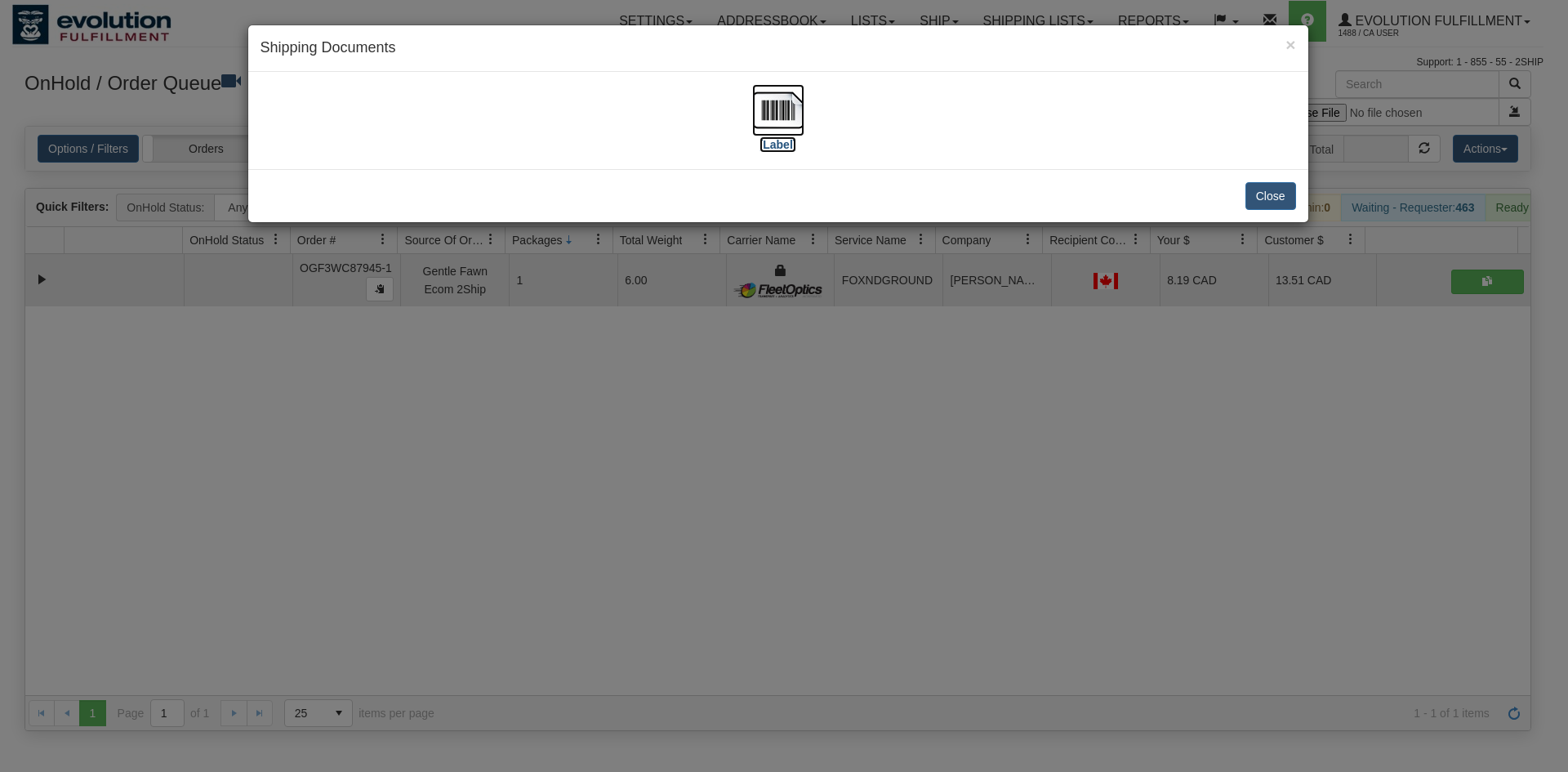
click at [798, 117] on img at bounding box center [778, 110] width 53 height 53
drag, startPoint x: 654, startPoint y: 347, endPoint x: 592, endPoint y: 135, distance: 220.9
click at [657, 334] on div "× Shipping Documents [Label] Close" at bounding box center [784, 386] width 1568 height 772
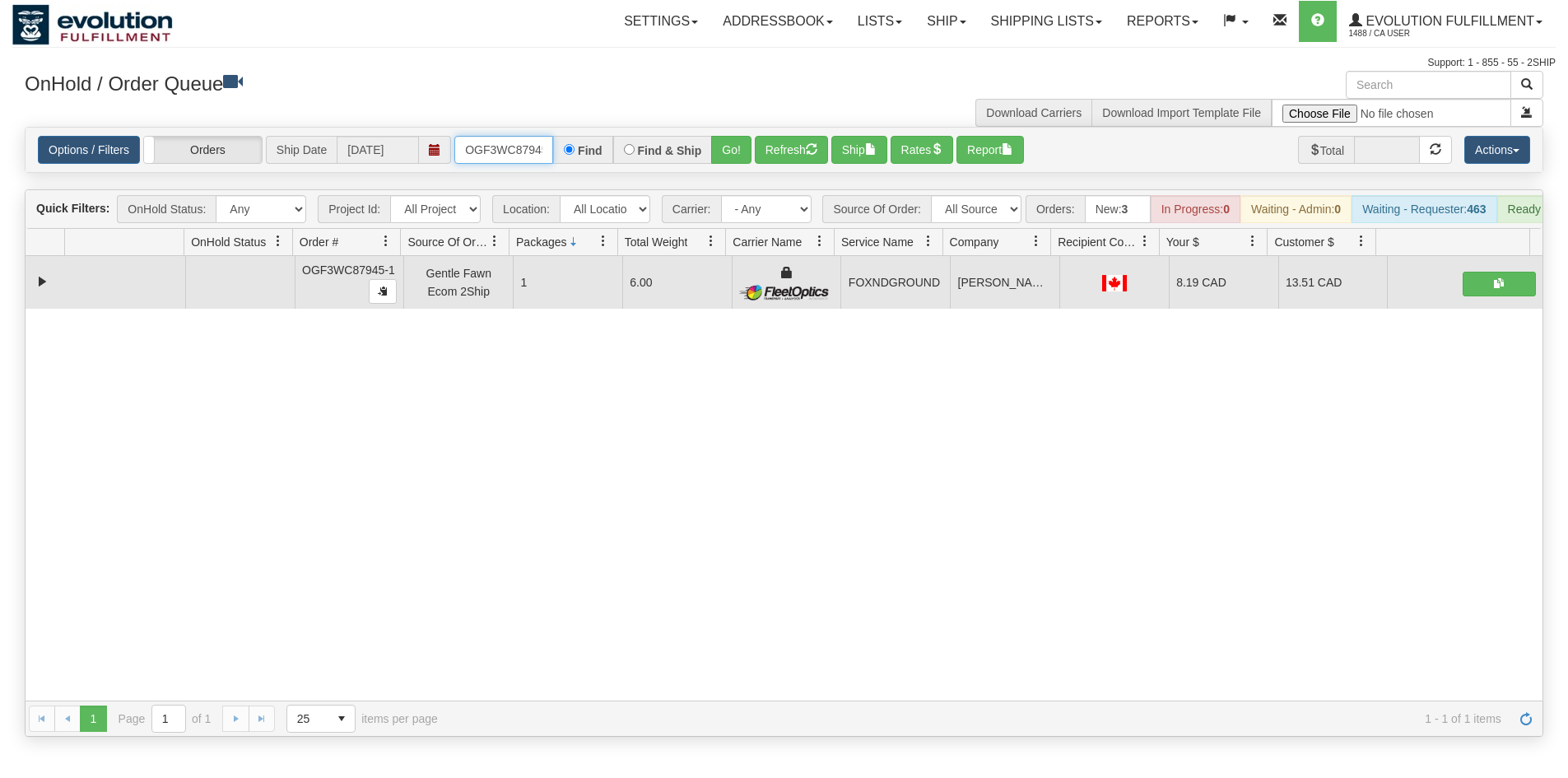
click at [525, 147] on input "OGF3WC87945-1" at bounding box center [504, 150] width 99 height 28
click at [715, 136] on button "Go!" at bounding box center [731, 150] width 40 height 28
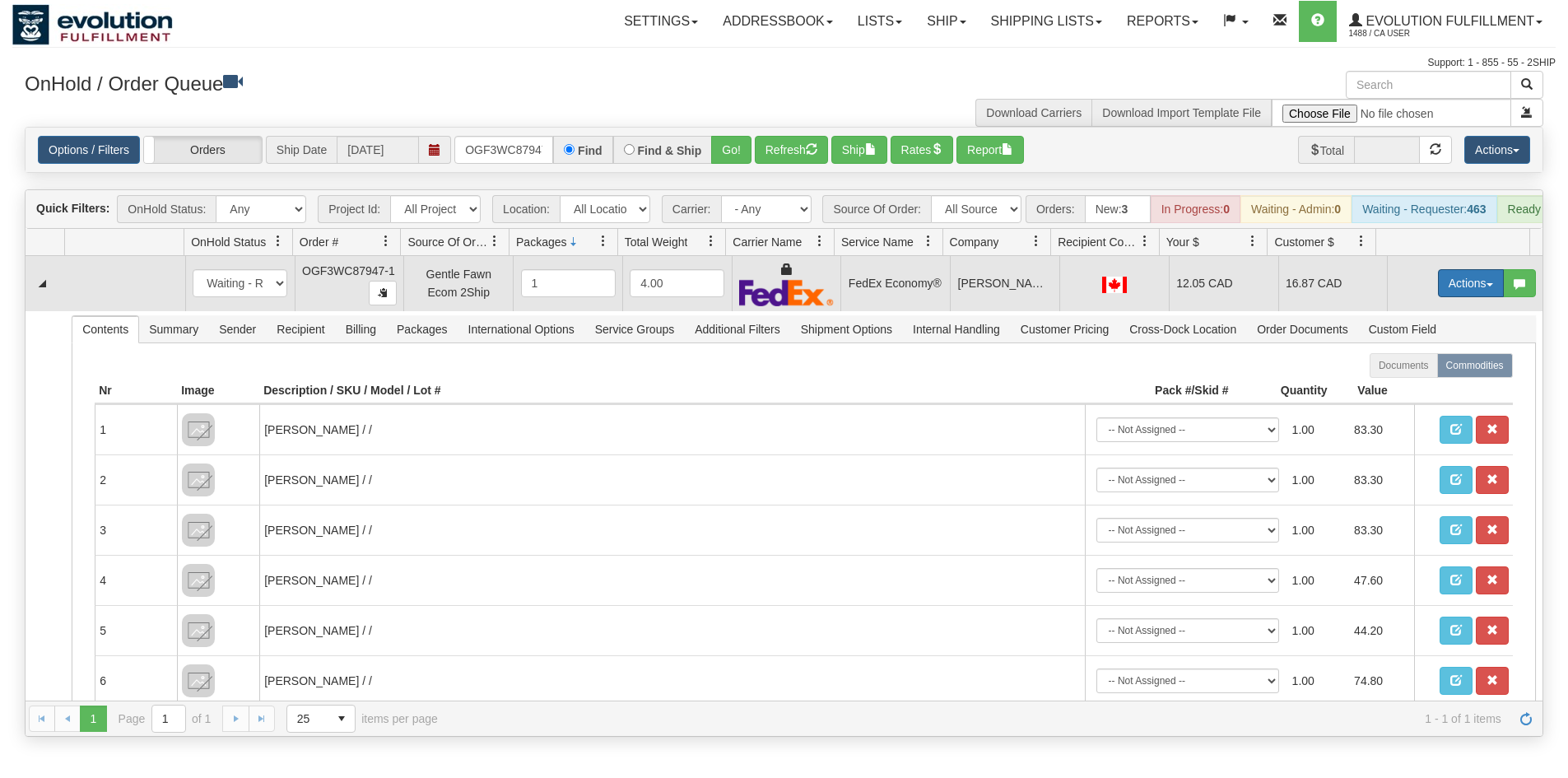
click at [1438, 289] on button "Actions" at bounding box center [1471, 283] width 66 height 28
click at [1419, 389] on link "Ship" at bounding box center [1438, 378] width 132 height 22
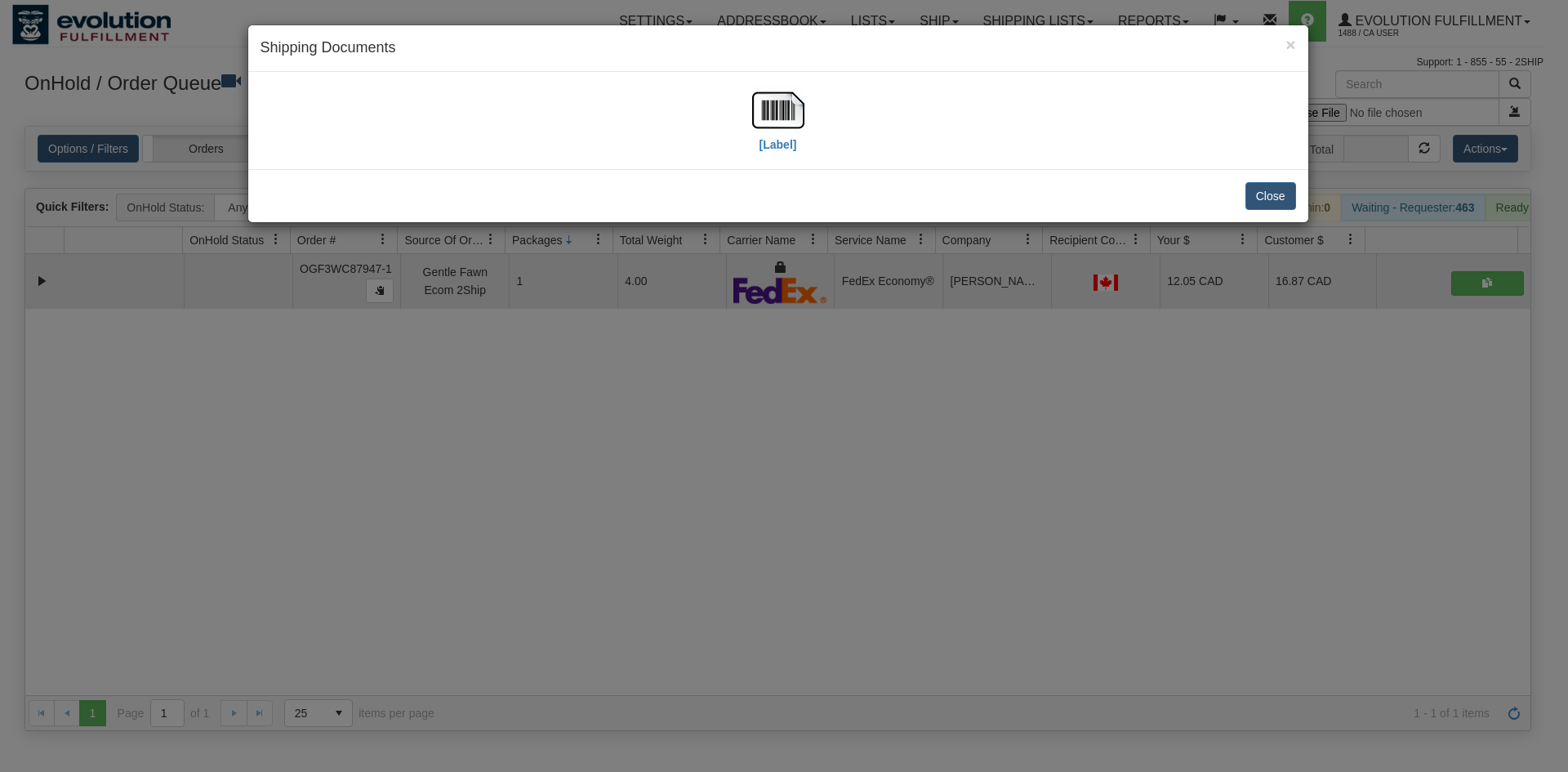
click at [815, 127] on div "[Label]" at bounding box center [778, 121] width 1036 height 72
click at [786, 118] on img at bounding box center [778, 110] width 53 height 53
drag, startPoint x: 858, startPoint y: 417, endPoint x: 852, endPoint y: 393, distance: 24.7
click at [858, 414] on div "× Shipping Documents [Label] Close" at bounding box center [784, 386] width 1568 height 772
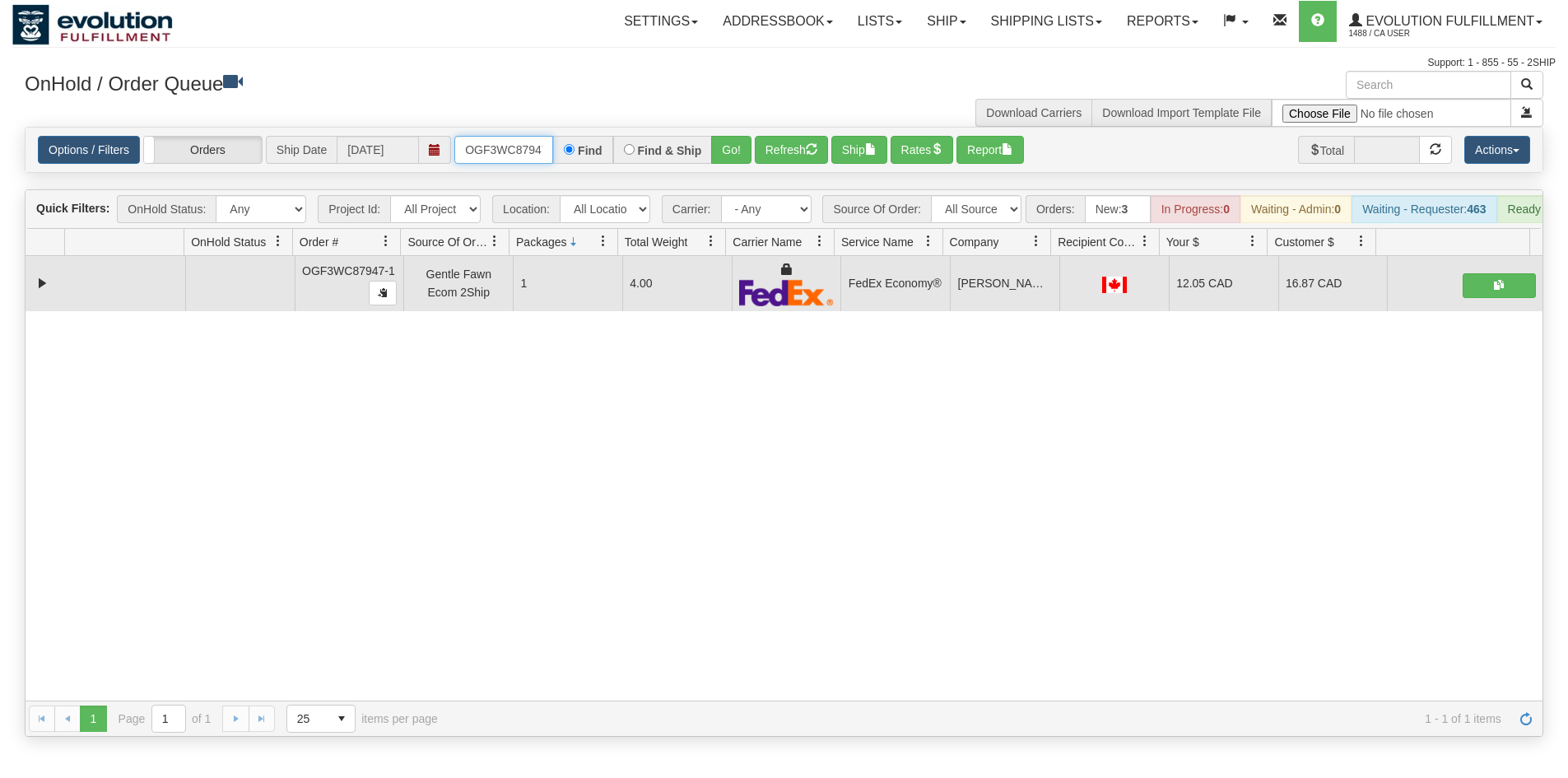
click at [500, 144] on input "OGF3WC87947-1" at bounding box center [504, 150] width 99 height 28
click at [720, 150] on button "Go!" at bounding box center [731, 150] width 40 height 28
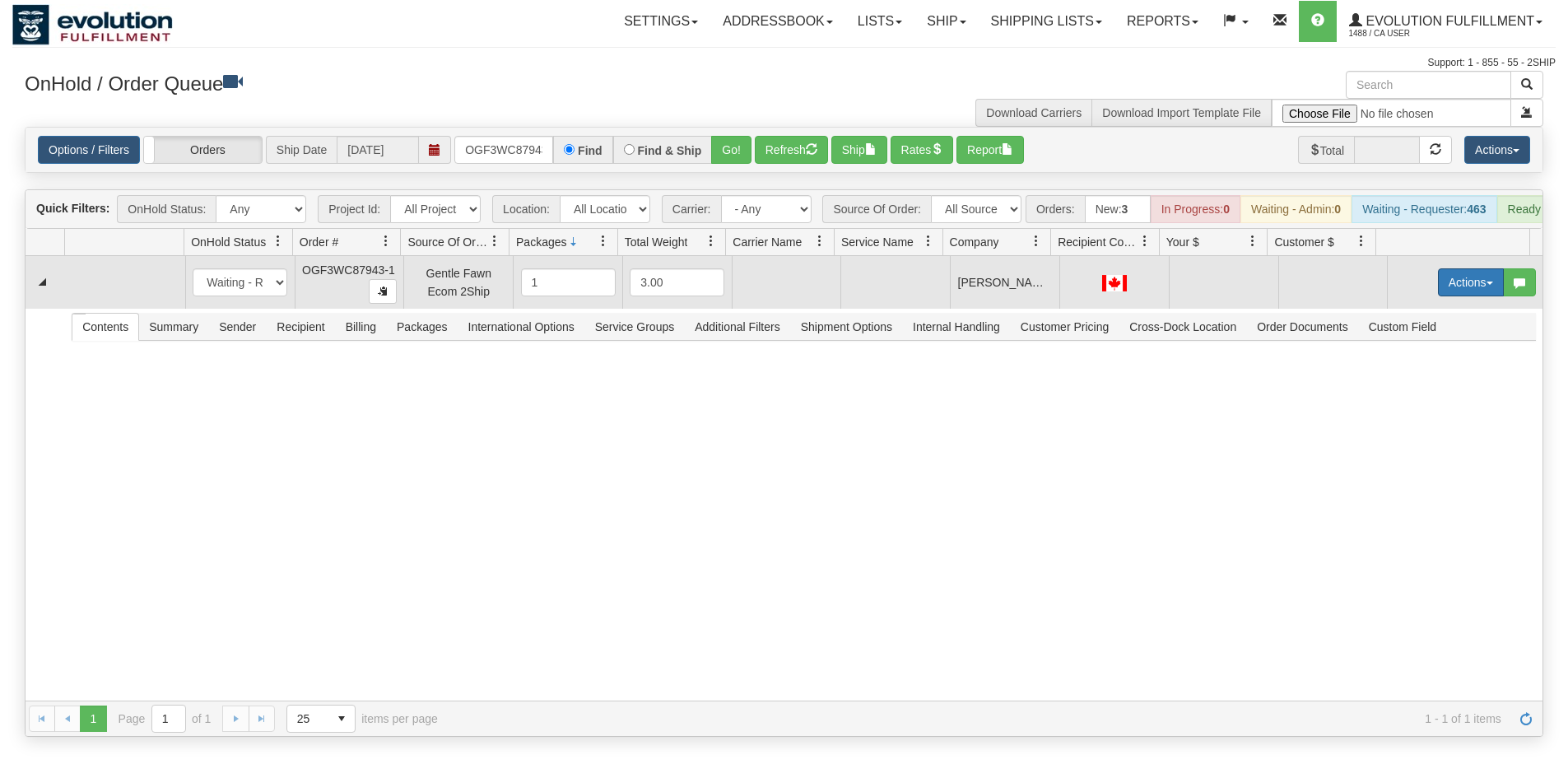
click at [1462, 296] on button "Actions" at bounding box center [1471, 283] width 66 height 28
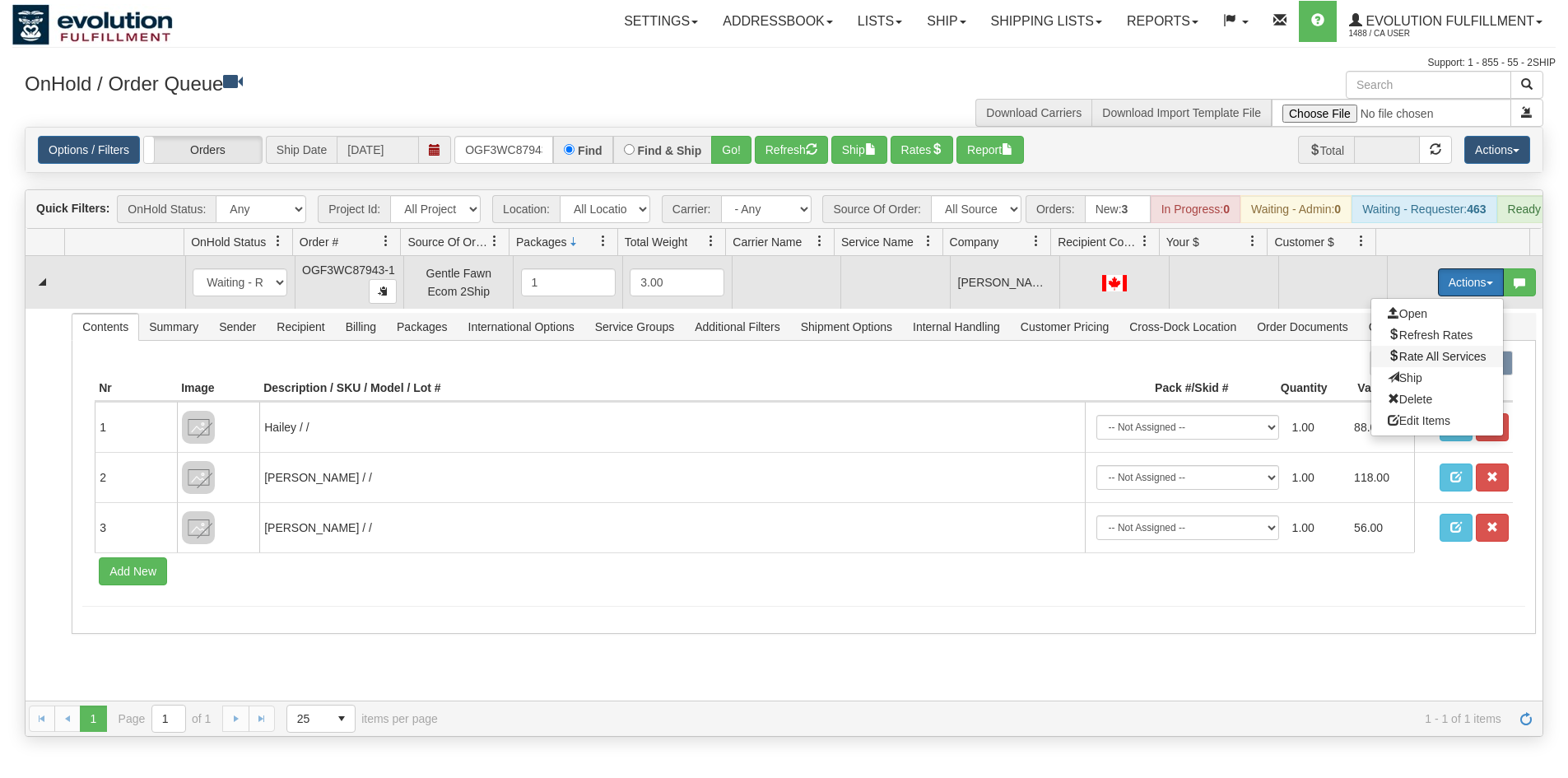
click at [1411, 363] on span "Rate All Services" at bounding box center [1438, 356] width 99 height 13
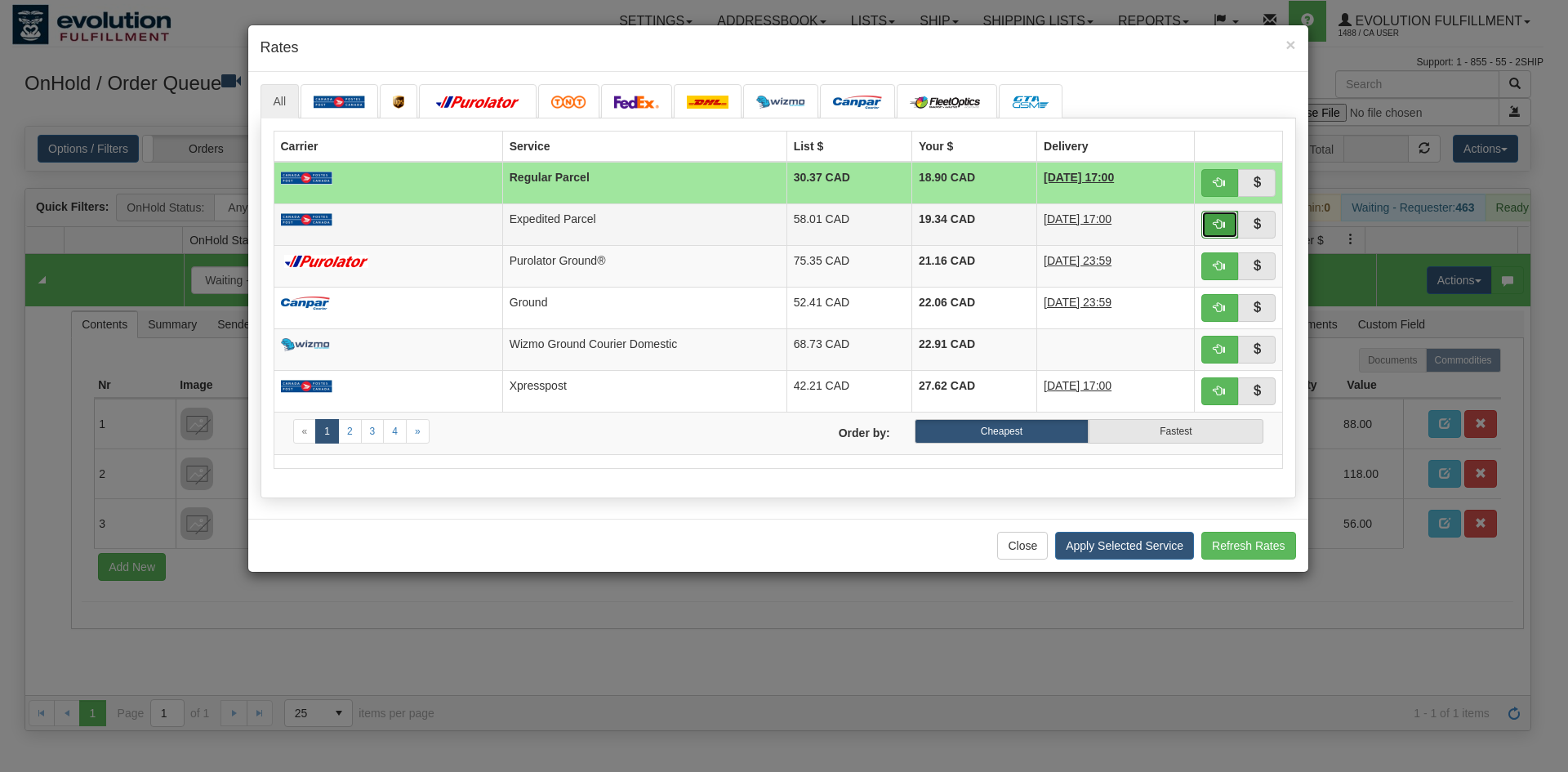
click at [1216, 229] on span "button" at bounding box center [1219, 223] width 11 height 11
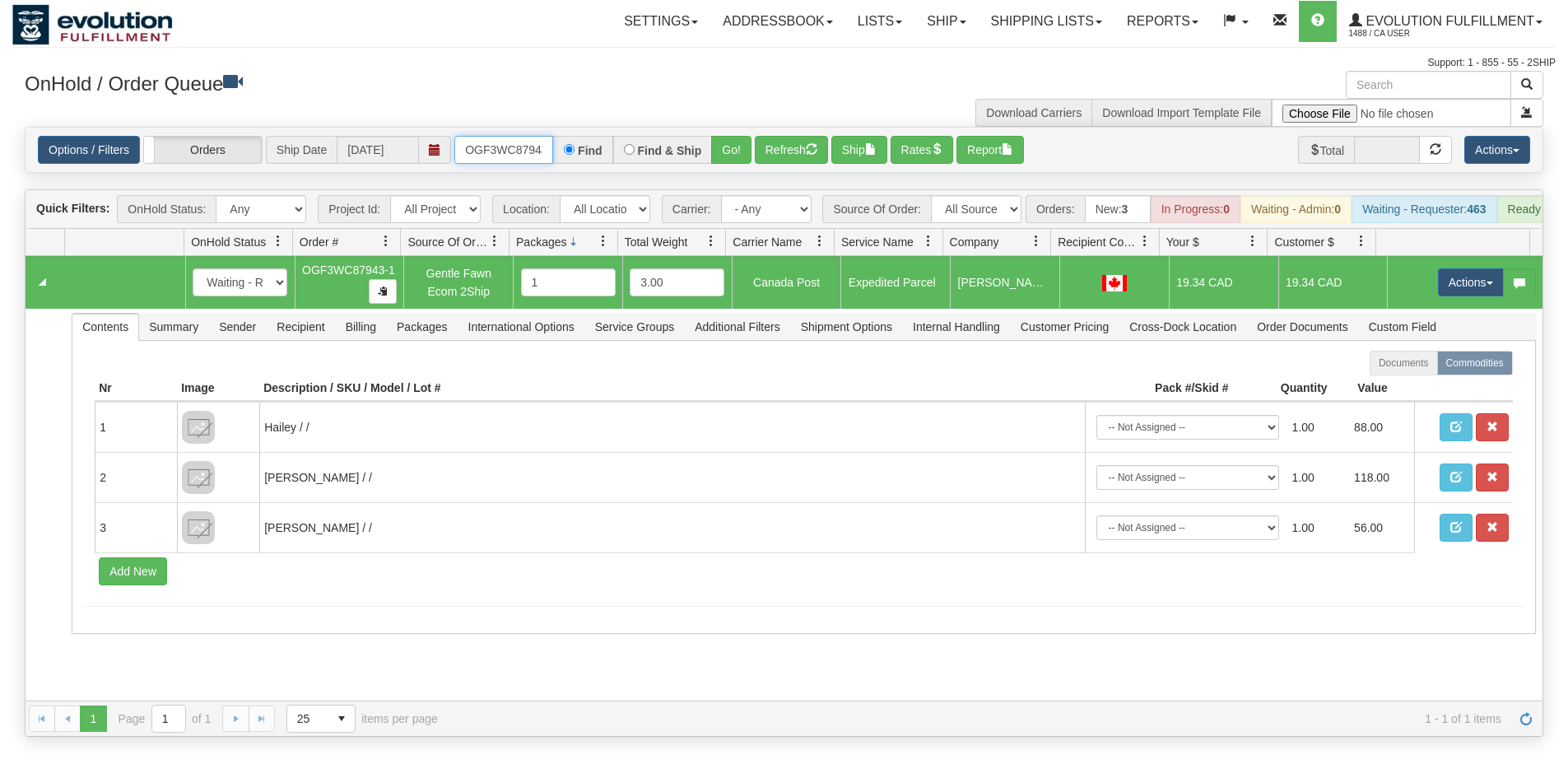
click at [519, 149] on input "OGF3WC87943-1" at bounding box center [504, 150] width 99 height 28
click at [749, 156] on button "Go!" at bounding box center [731, 150] width 40 height 28
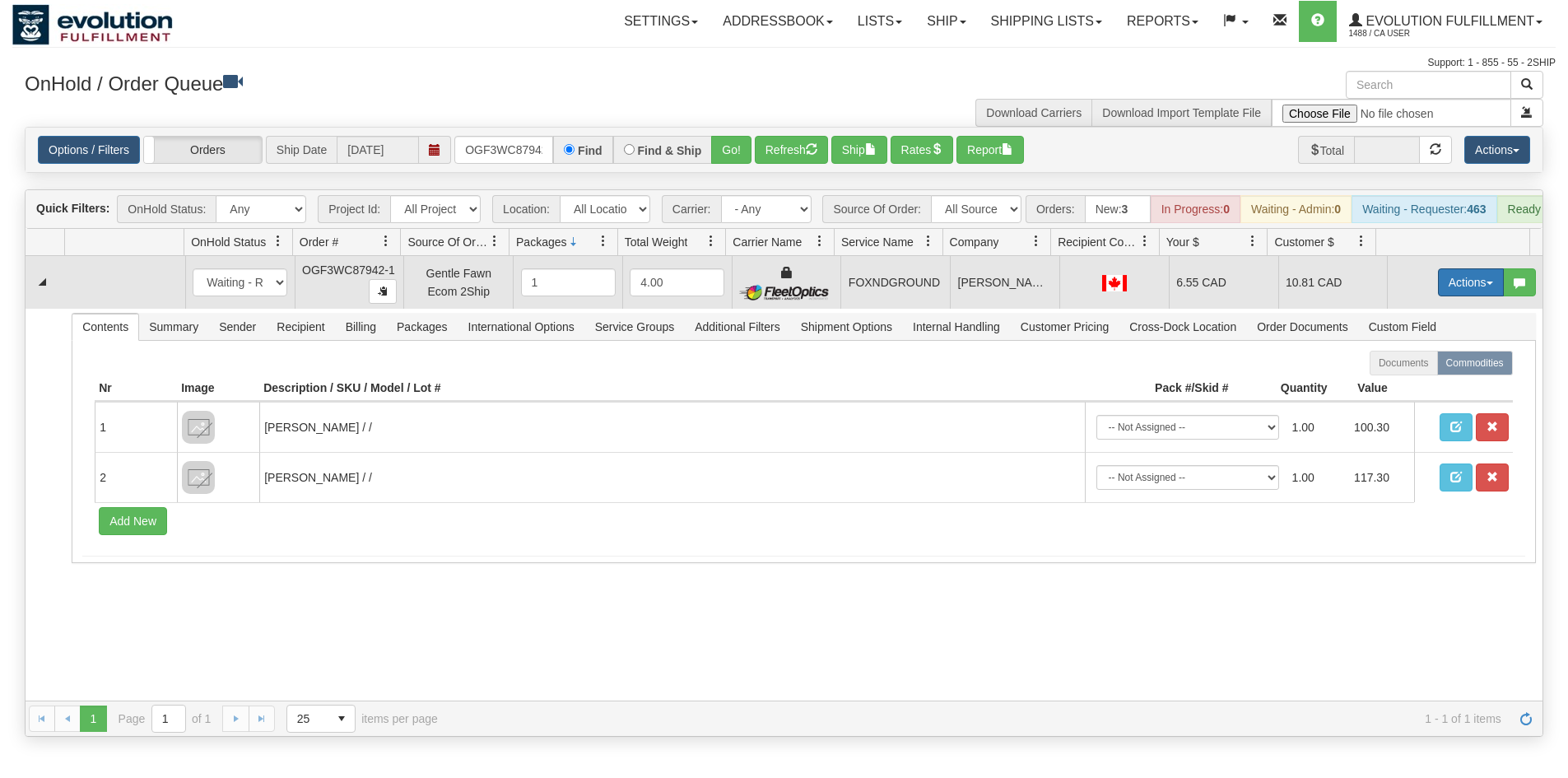
click at [1445, 296] on button "Actions" at bounding box center [1471, 283] width 66 height 28
click at [1412, 389] on link "Ship" at bounding box center [1438, 377] width 132 height 22
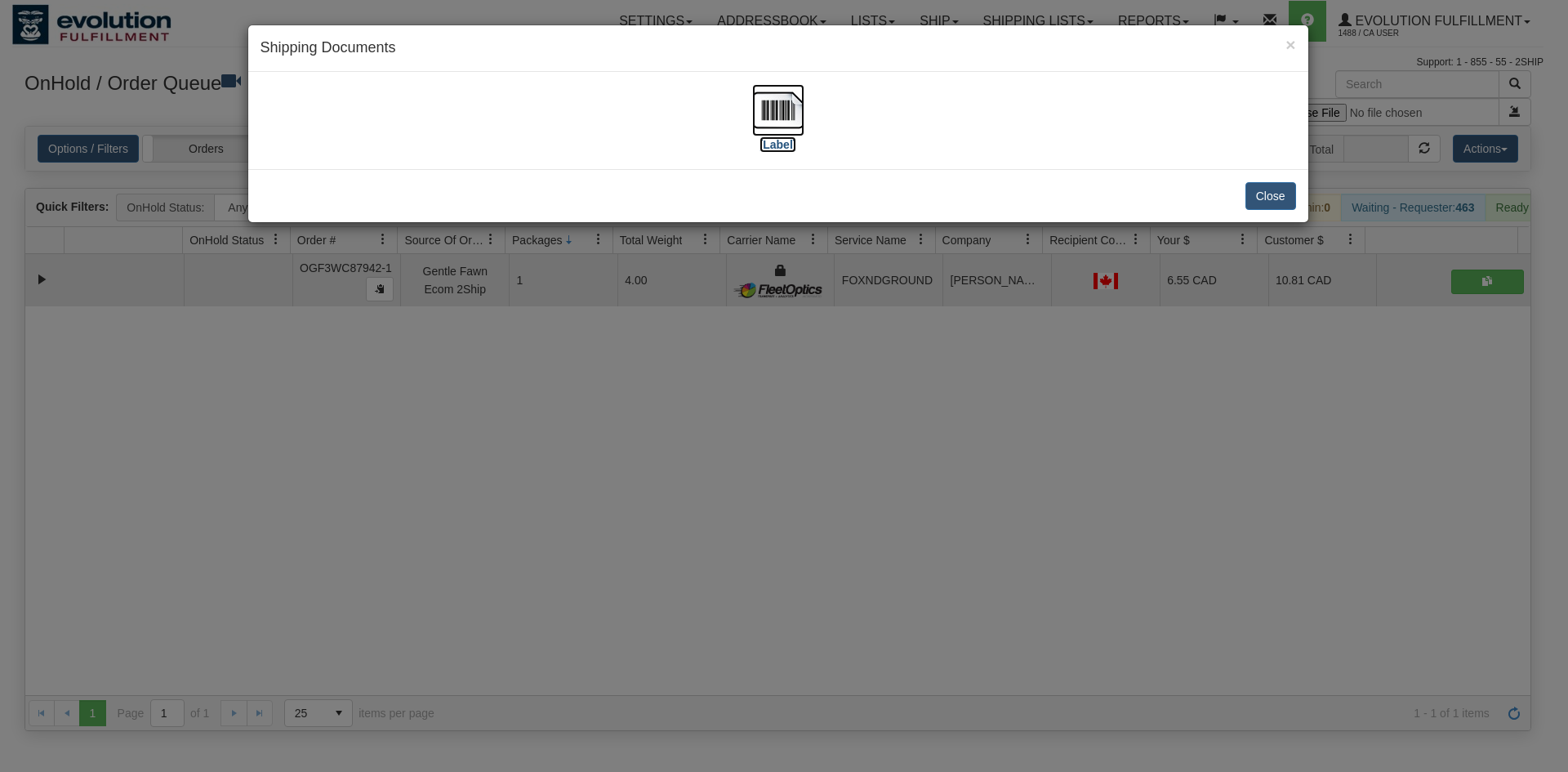
click at [785, 96] on img at bounding box center [778, 110] width 53 height 53
drag, startPoint x: 717, startPoint y: 531, endPoint x: 613, endPoint y: 146, distance: 398.8
click at [725, 490] on div "× Shipping Documents [Label] Close" at bounding box center [784, 386] width 1568 height 772
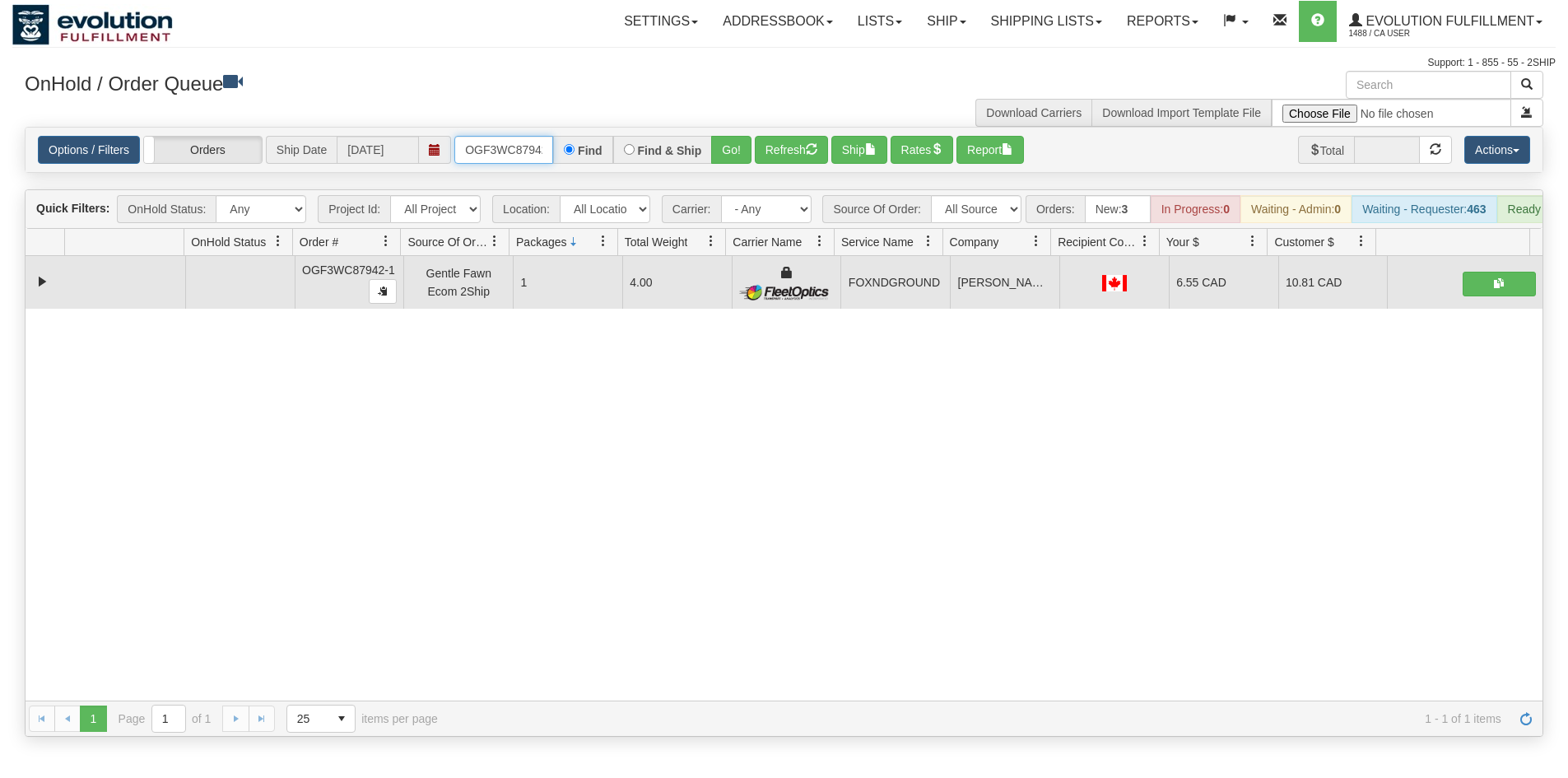
click at [533, 158] on input "OGF3WC87942-1" at bounding box center [504, 150] width 99 height 28
click at [721, 150] on button "Go!" at bounding box center [731, 150] width 40 height 28
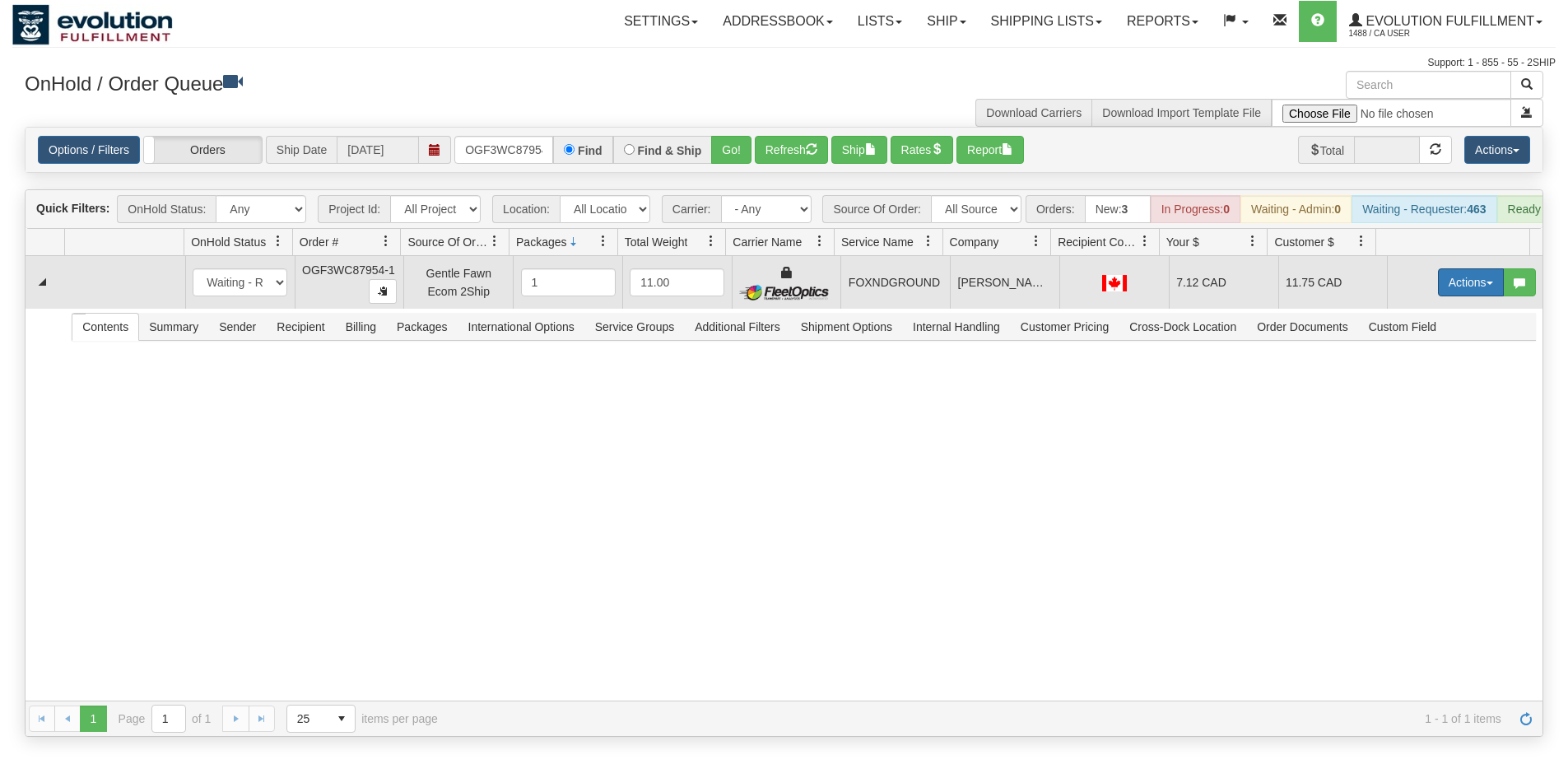
click at [1441, 295] on button "Actions" at bounding box center [1471, 283] width 66 height 28
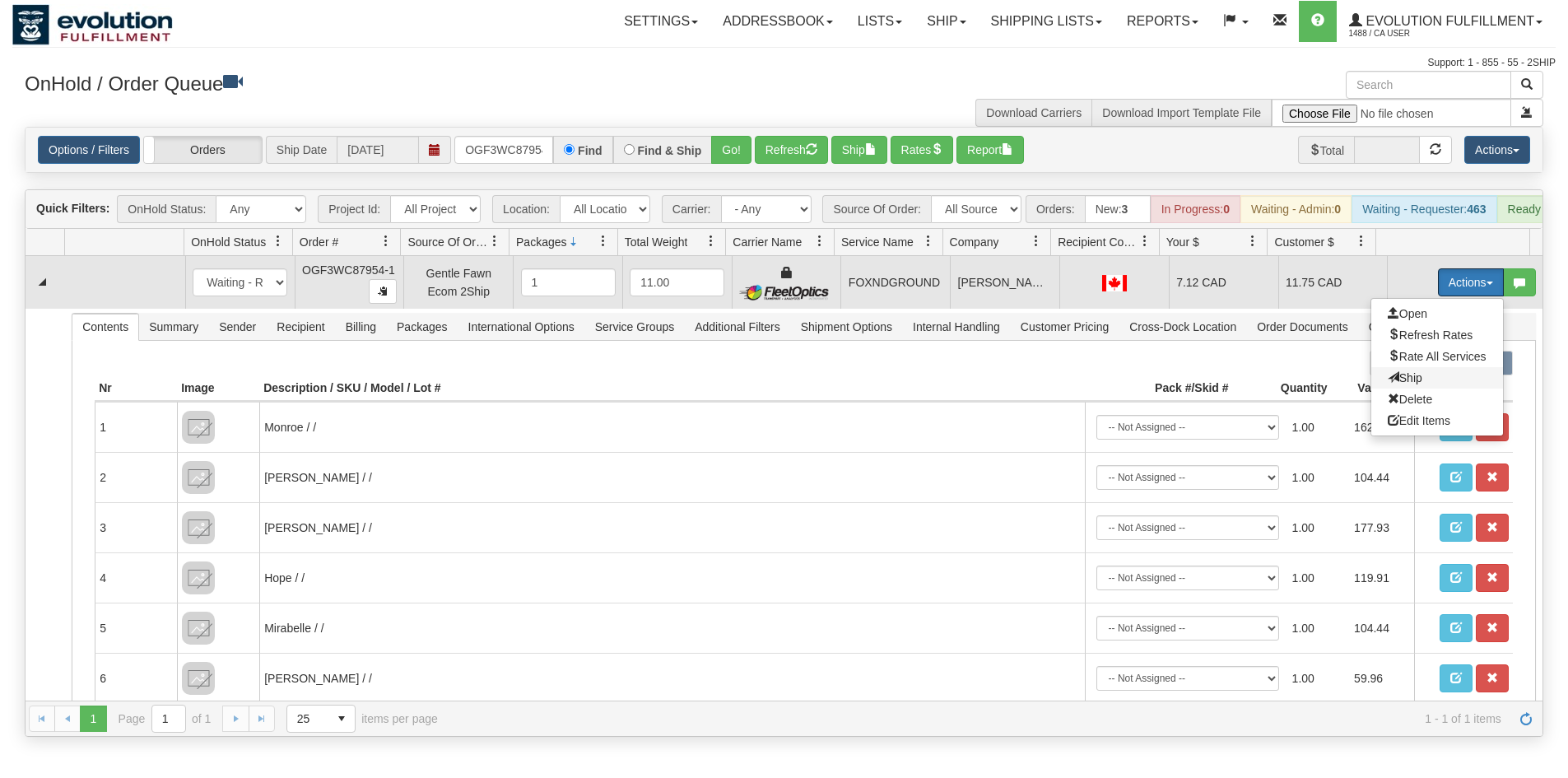
click at [1388, 384] on span "Ship" at bounding box center [1405, 377] width 35 height 13
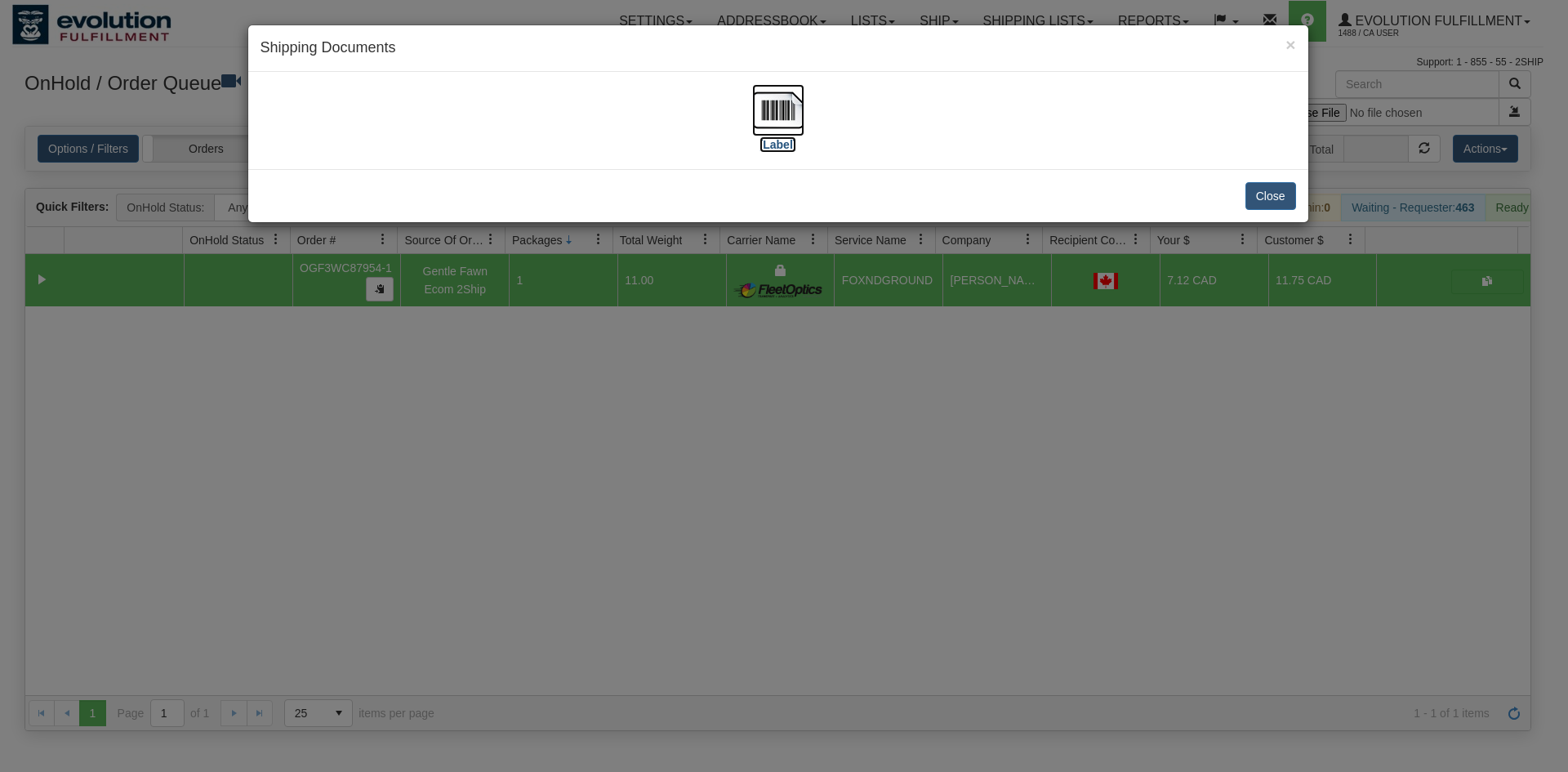
click at [776, 116] on img at bounding box center [778, 110] width 53 height 53
drag, startPoint x: 369, startPoint y: 415, endPoint x: 313, endPoint y: 111, distance: 309.1
click at [375, 405] on div "× Shipping Documents [Label] Close" at bounding box center [784, 386] width 1568 height 772
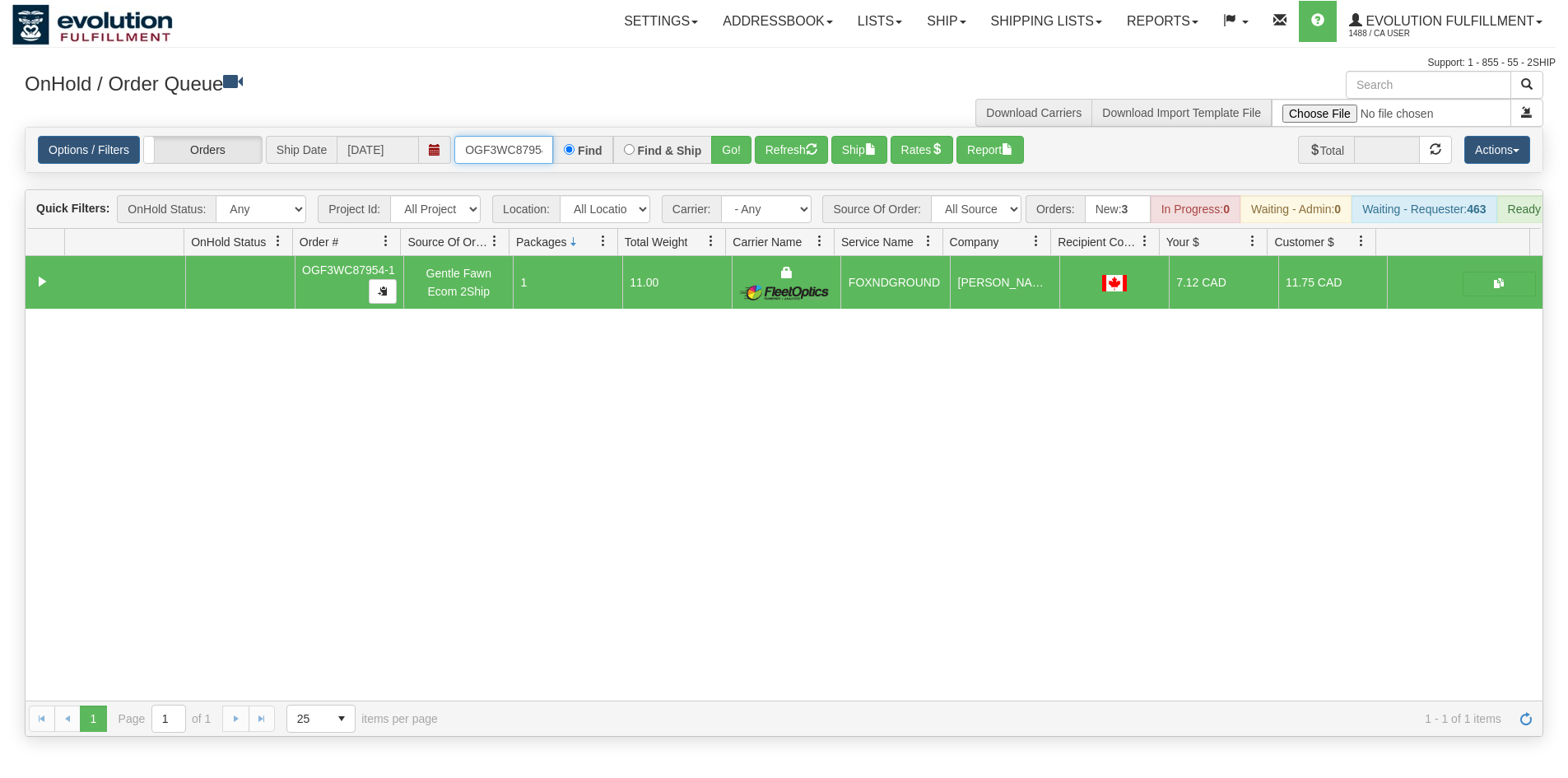
click at [473, 140] on input "OGF3WC87954-1" at bounding box center [504, 150] width 99 height 28
click at [737, 156] on button "Go!" at bounding box center [731, 150] width 40 height 28
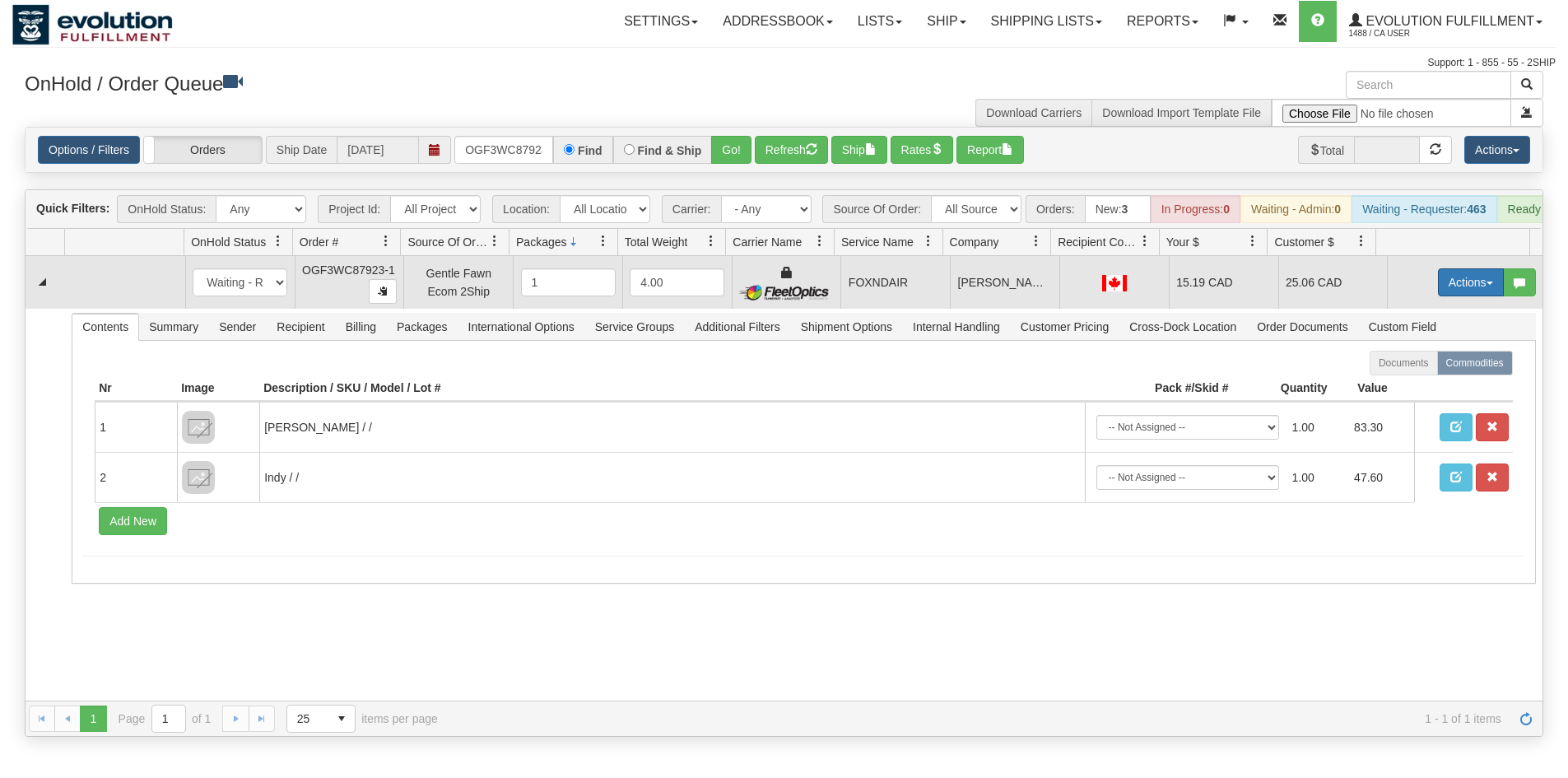
click at [1455, 296] on button "Actions" at bounding box center [1471, 283] width 66 height 28
click at [1399, 384] on span "Ship" at bounding box center [1405, 377] width 35 height 13
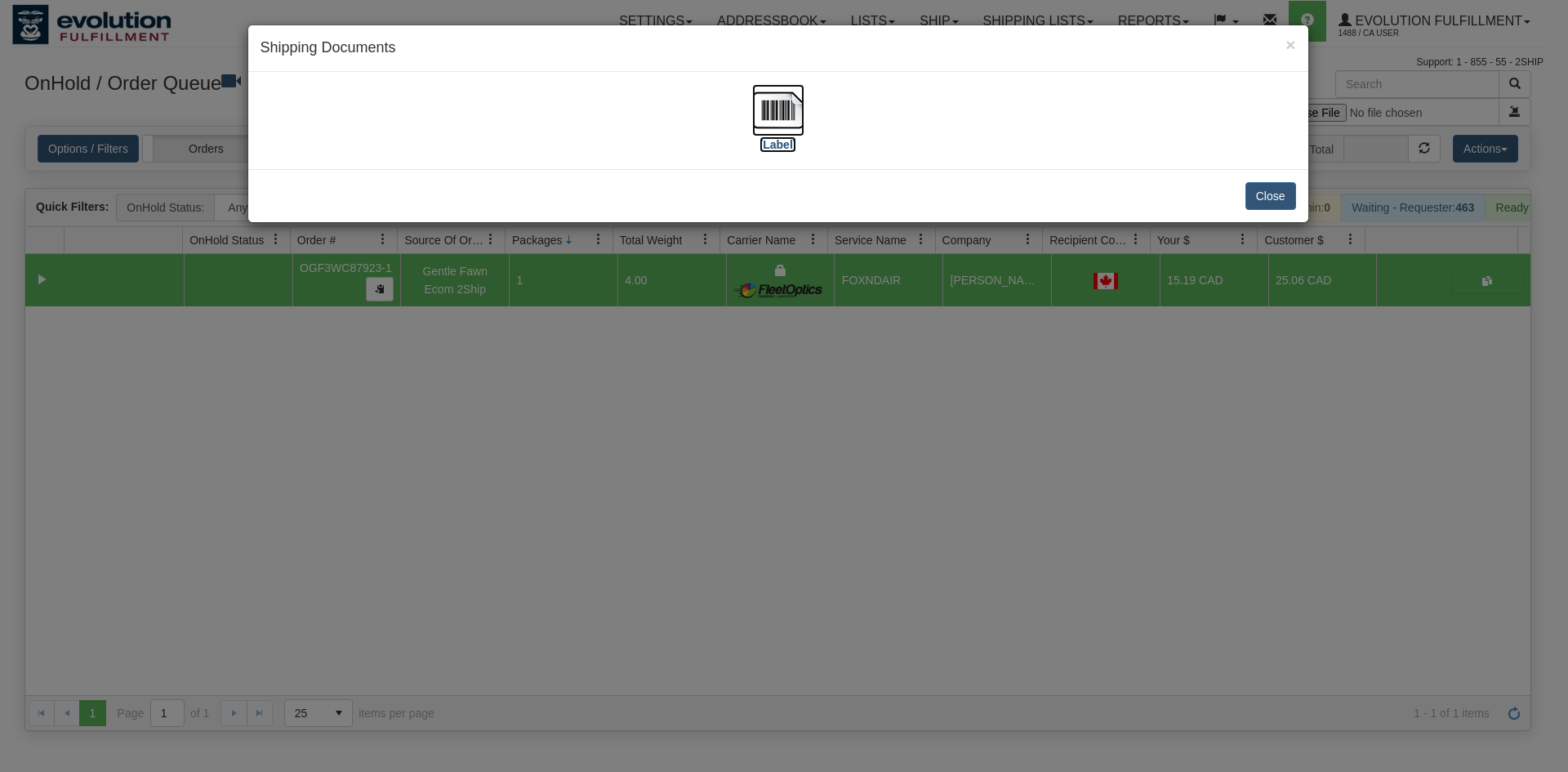
click at [768, 113] on img at bounding box center [778, 110] width 53 height 53
drag, startPoint x: 749, startPoint y: 415, endPoint x: 731, endPoint y: 342, distance: 75.2
click at [752, 413] on div "× Shipping Documents [Label] Close" at bounding box center [784, 386] width 1568 height 772
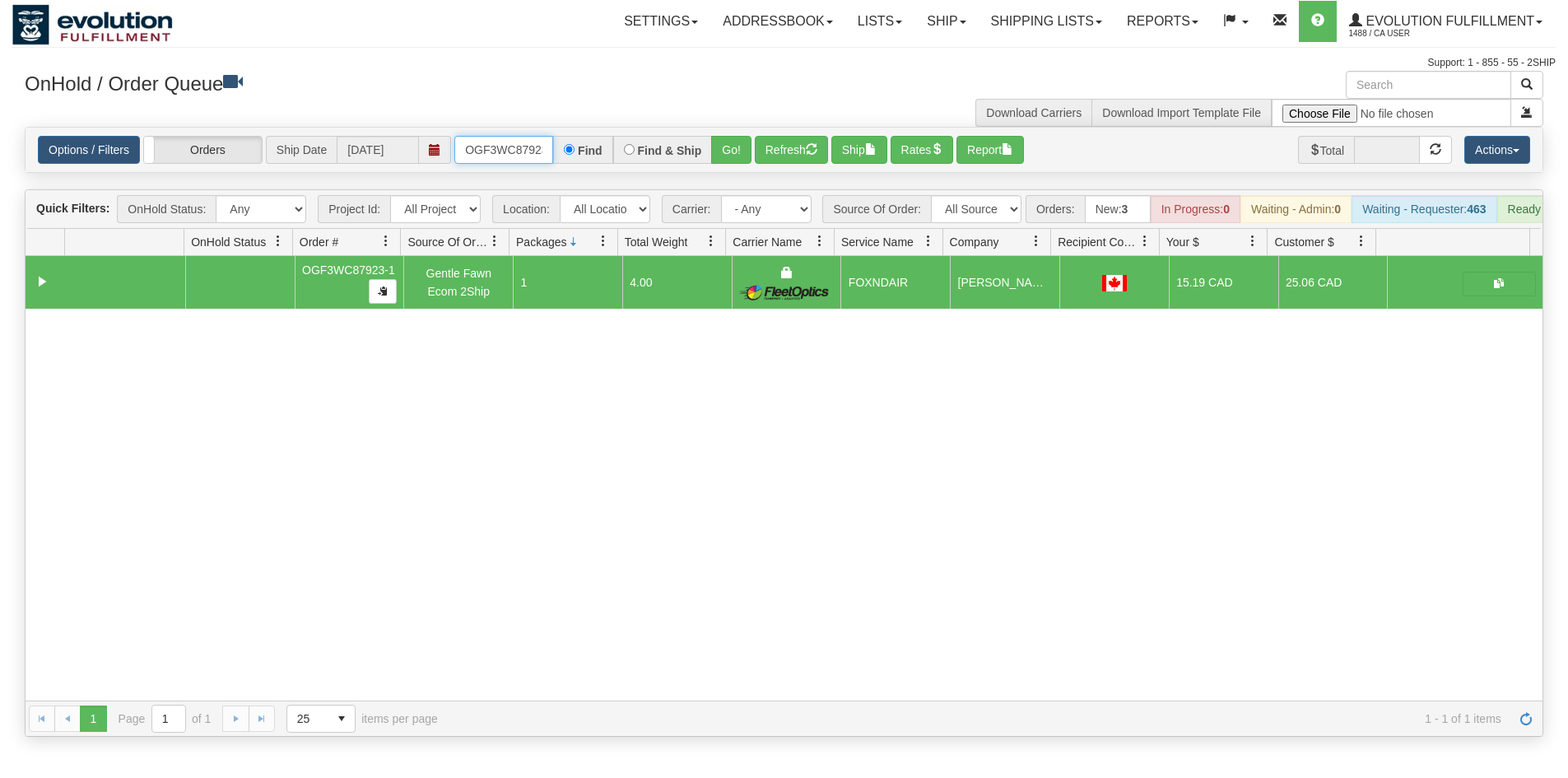
click at [526, 150] on input "OGF3WC87923-1" at bounding box center [504, 150] width 99 height 28
click at [731, 147] on button "Go!" at bounding box center [731, 150] width 40 height 28
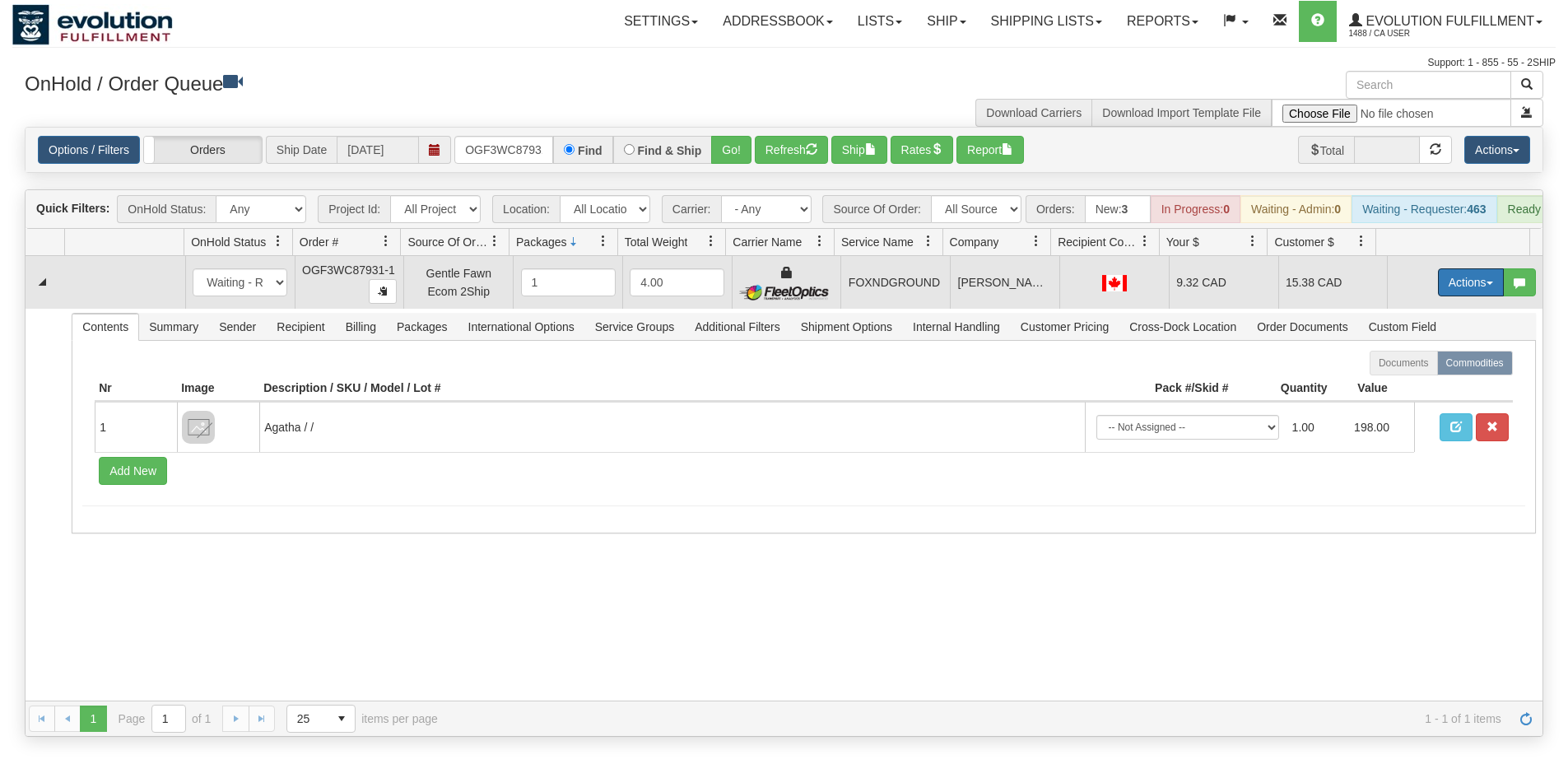
drag, startPoint x: 1468, startPoint y: 301, endPoint x: 1459, endPoint y: 310, distance: 12.7
click at [1468, 296] on button "Actions" at bounding box center [1471, 283] width 66 height 28
click at [1392, 384] on span "Ship" at bounding box center [1405, 377] width 35 height 13
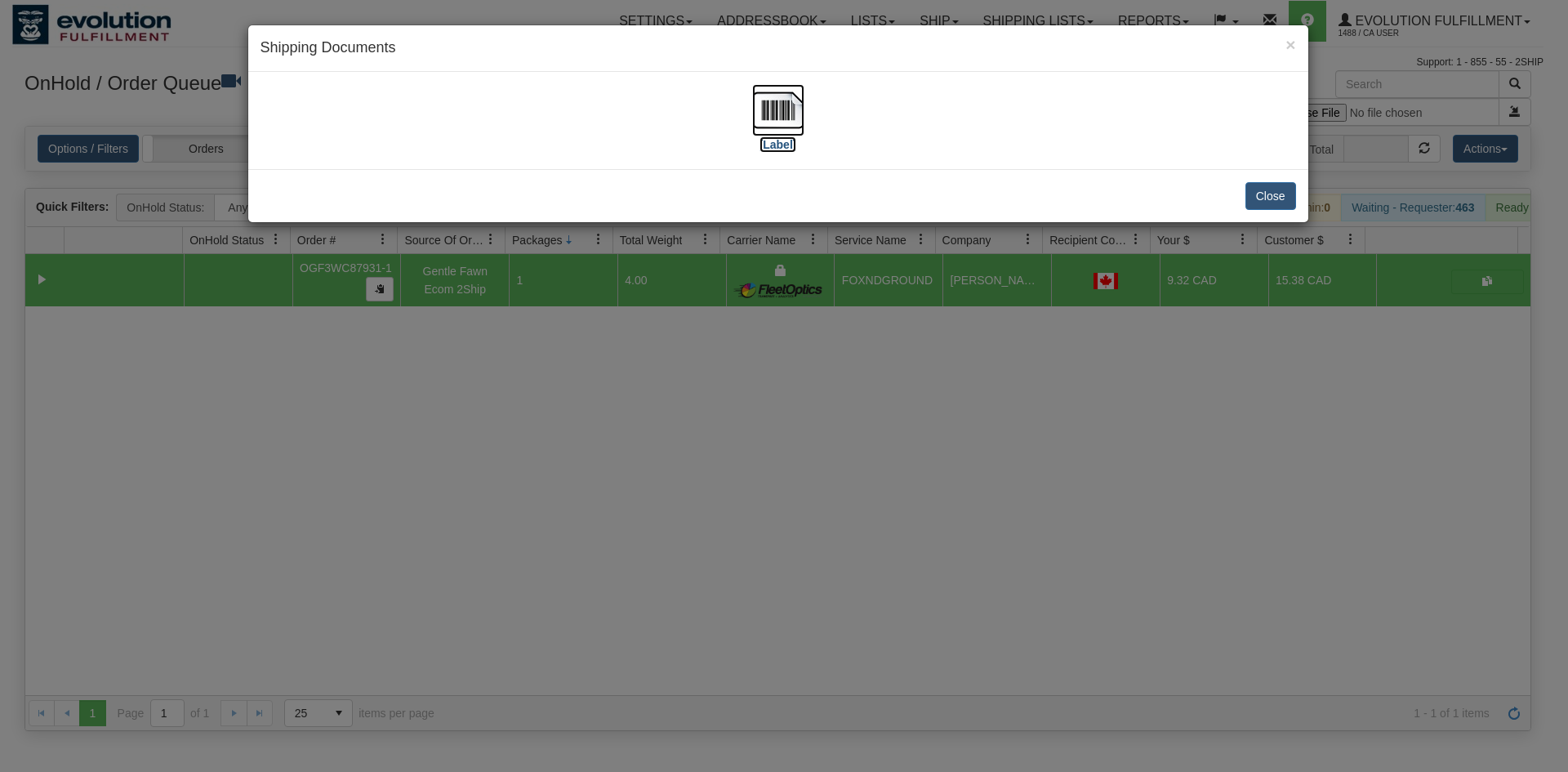
click at [776, 126] on img at bounding box center [778, 110] width 53 height 53
click at [826, 520] on div "× Shipping Documents [Label] Close" at bounding box center [784, 386] width 1568 height 772
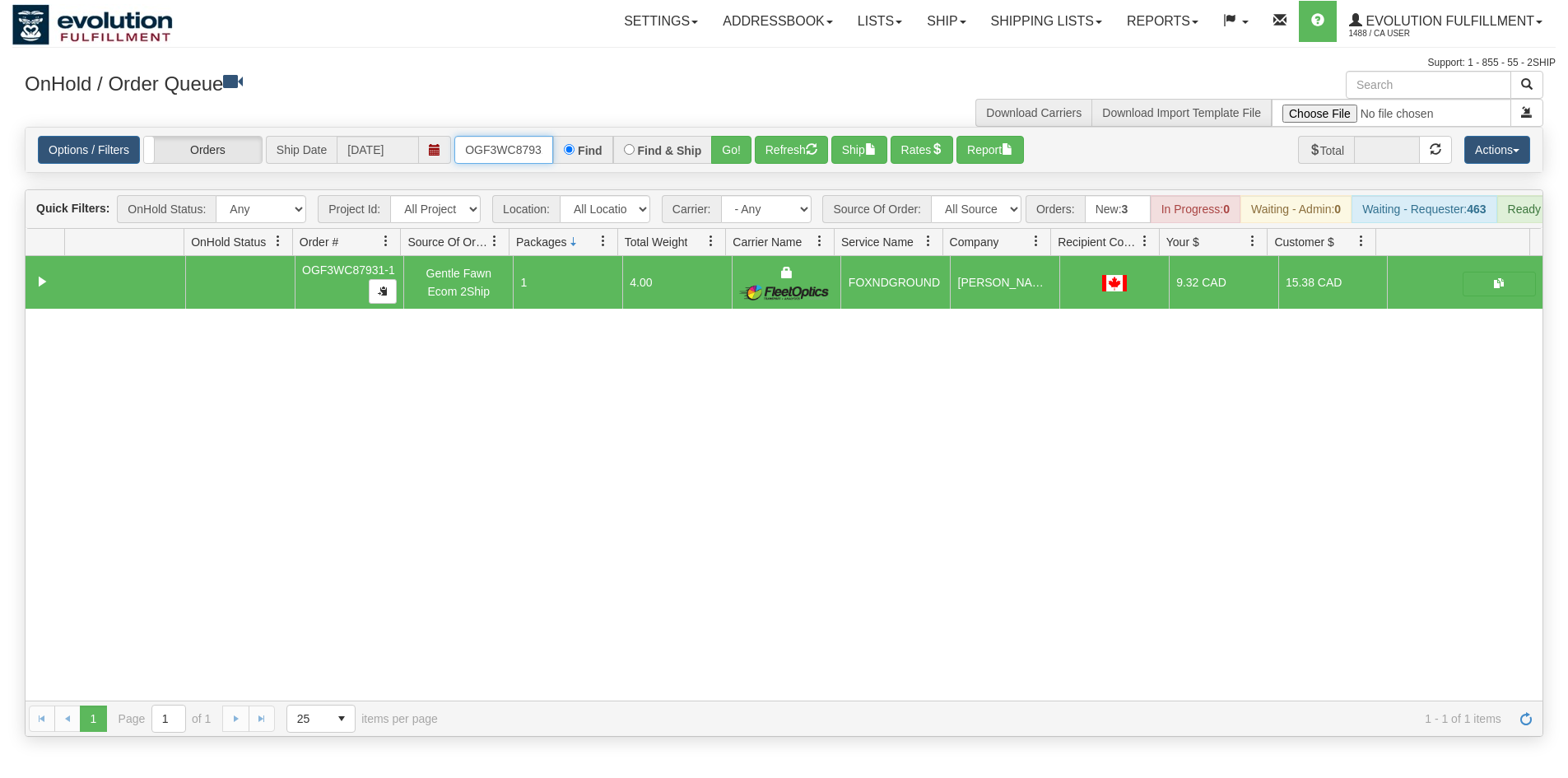
click at [521, 136] on input "OGF3WC87931-1" at bounding box center [504, 150] width 99 height 28
click at [717, 148] on button "Go!" at bounding box center [731, 150] width 40 height 28
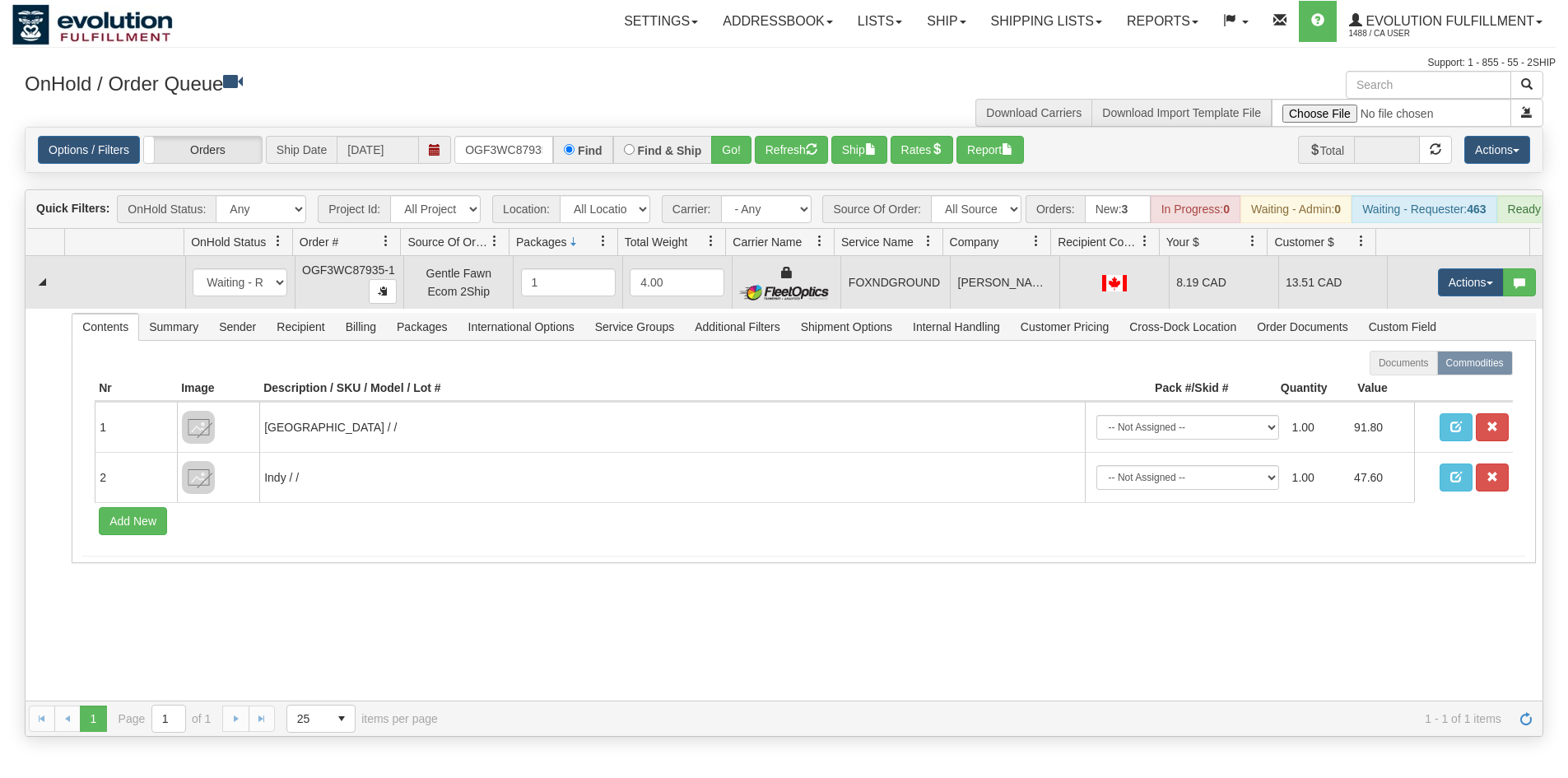
click at [1450, 279] on td "Actions Open Refresh Rates Rate All Services Ship Delete Edit Items" at bounding box center [1465, 282] width 156 height 53
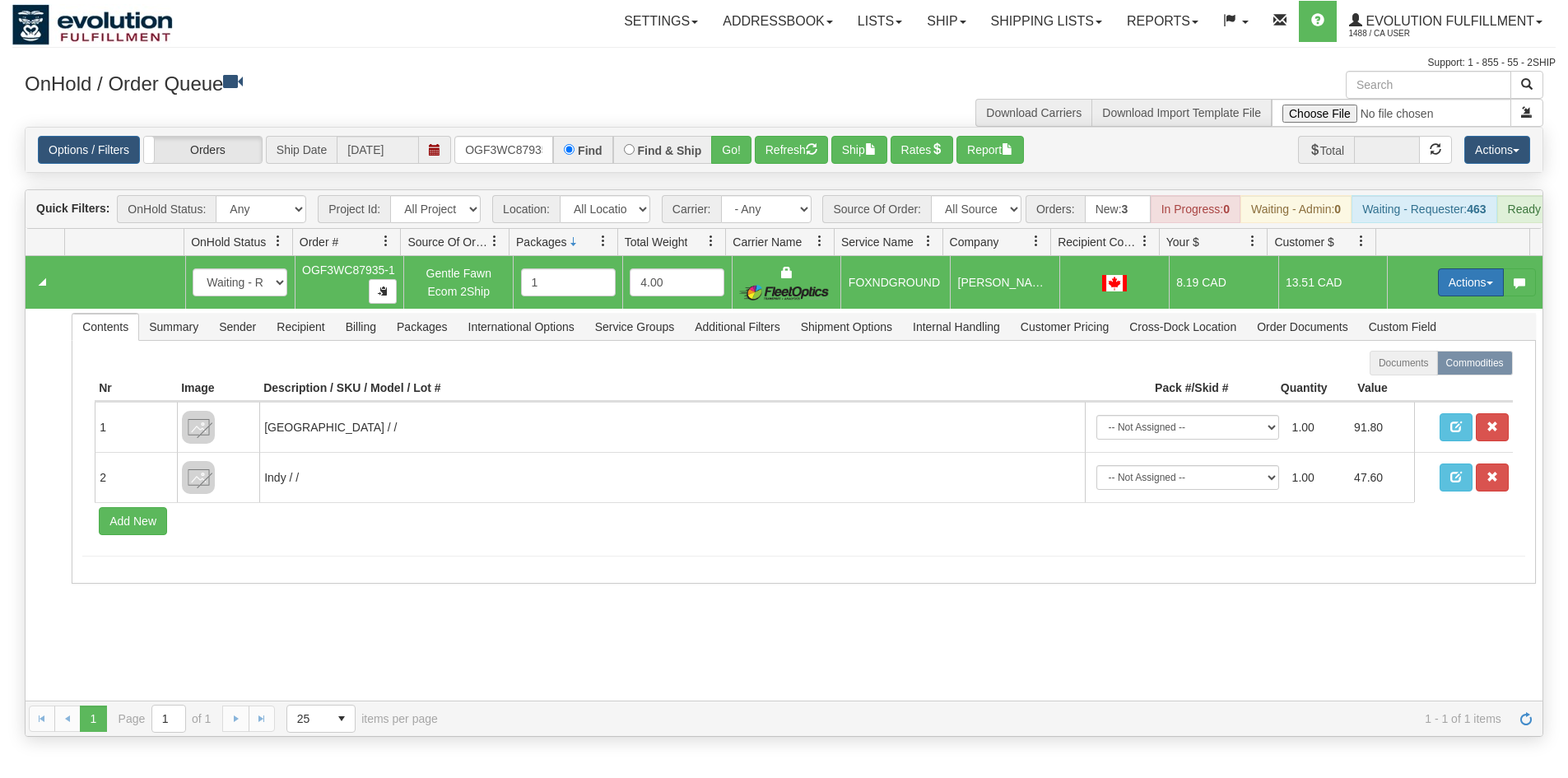
click at [1443, 294] on button "Actions" at bounding box center [1471, 283] width 66 height 28
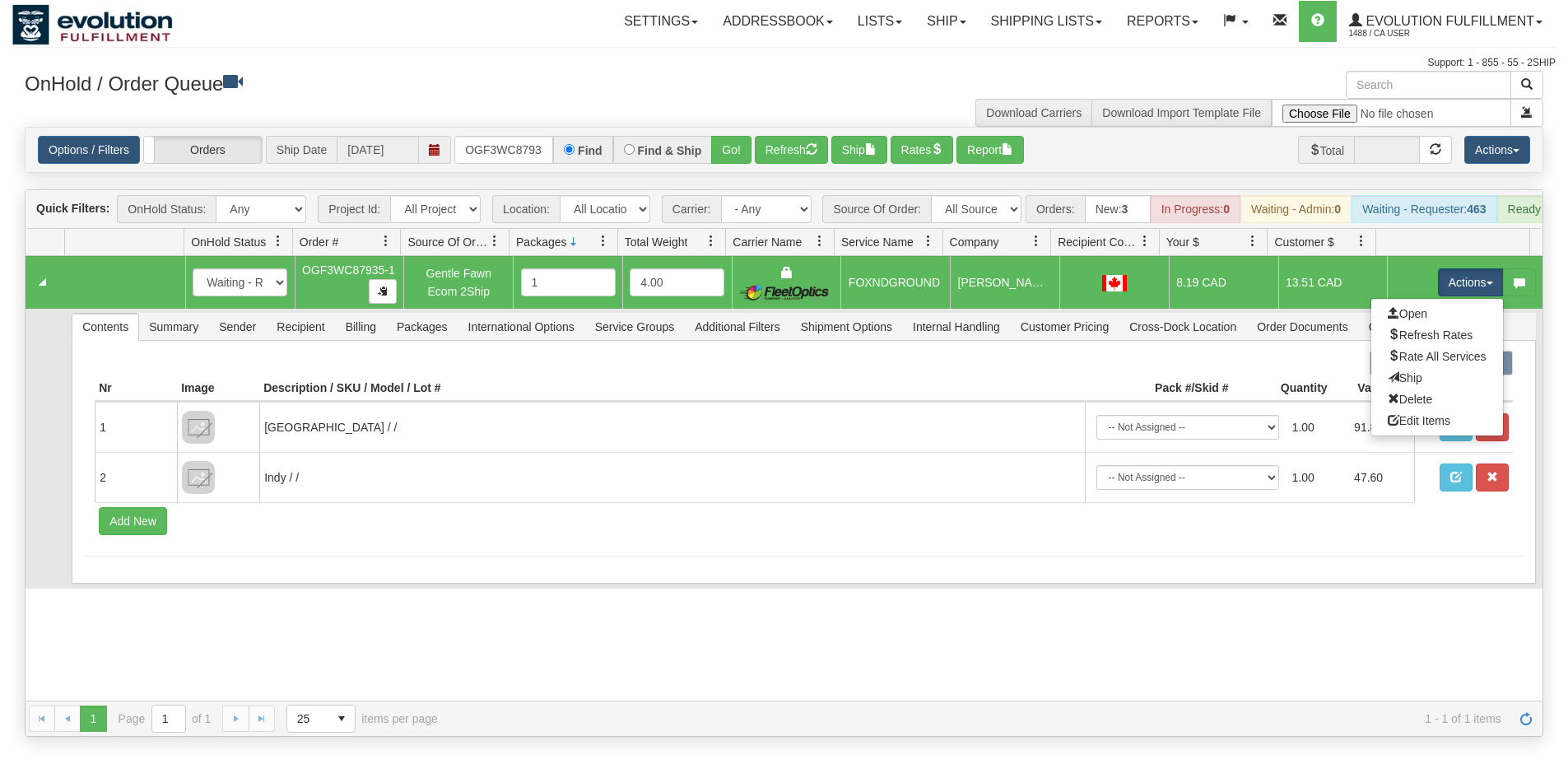
click at [1412, 383] on link "Ship" at bounding box center [1438, 377] width 132 height 22
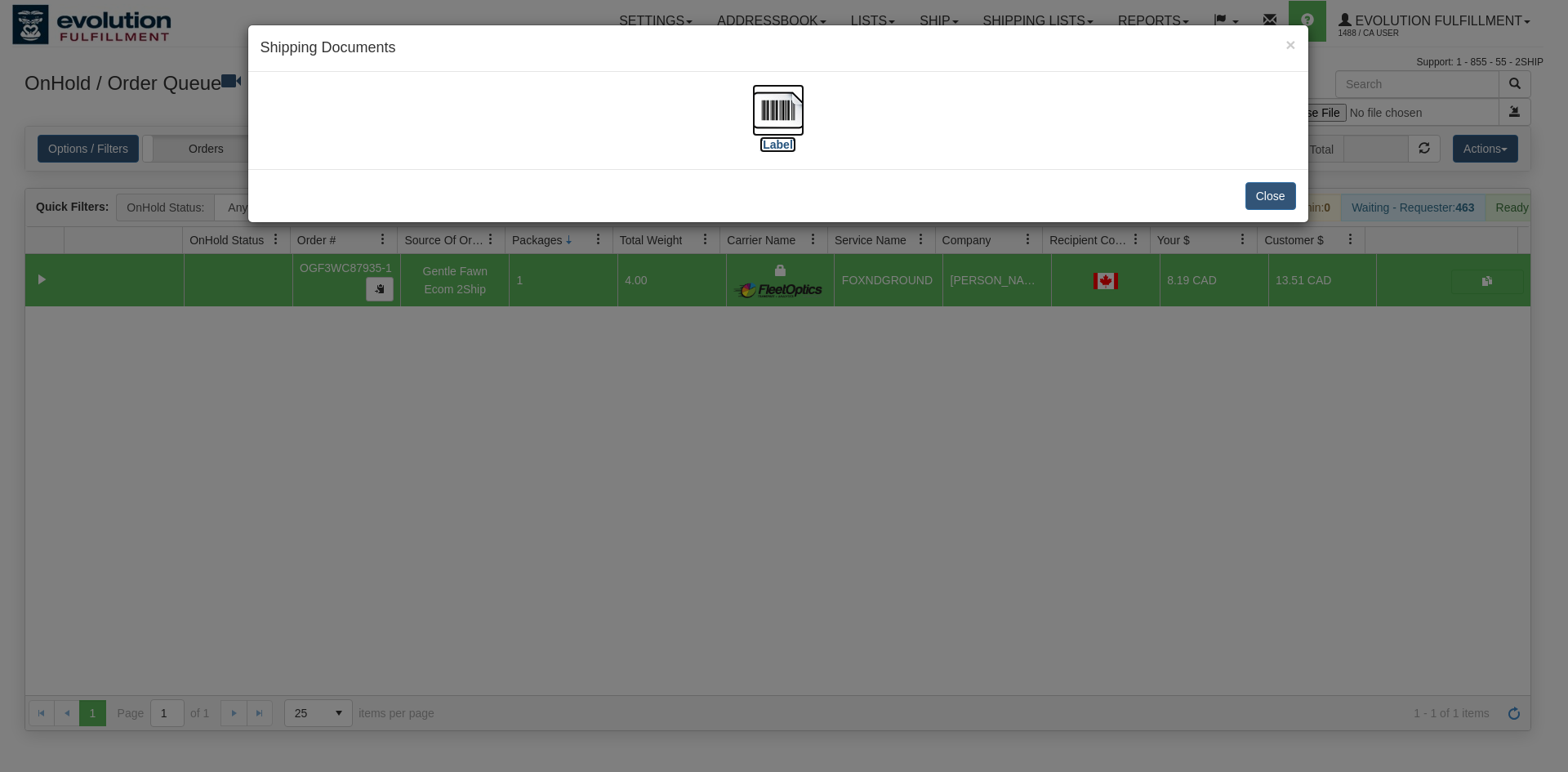
click at [784, 127] on img at bounding box center [778, 110] width 53 height 53
drag, startPoint x: 745, startPoint y: 345, endPoint x: 702, endPoint y: 276, distance: 81.3
click at [745, 344] on div "× Shipping Documents [Label] Close" at bounding box center [784, 386] width 1568 height 772
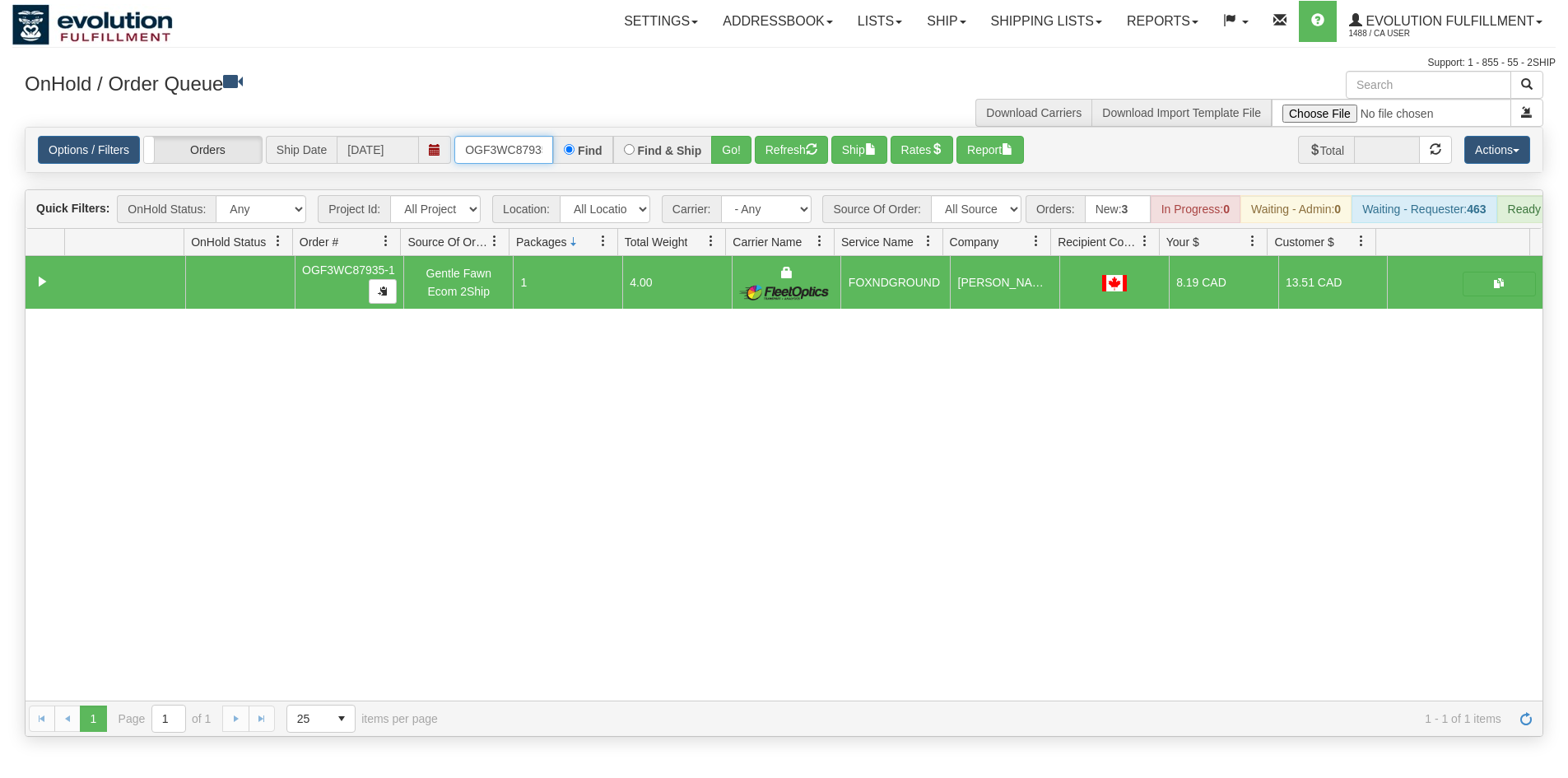
click at [530, 158] on input "OGF3WC87935-1" at bounding box center [504, 150] width 99 height 28
click at [719, 144] on button "Go!" at bounding box center [731, 150] width 40 height 28
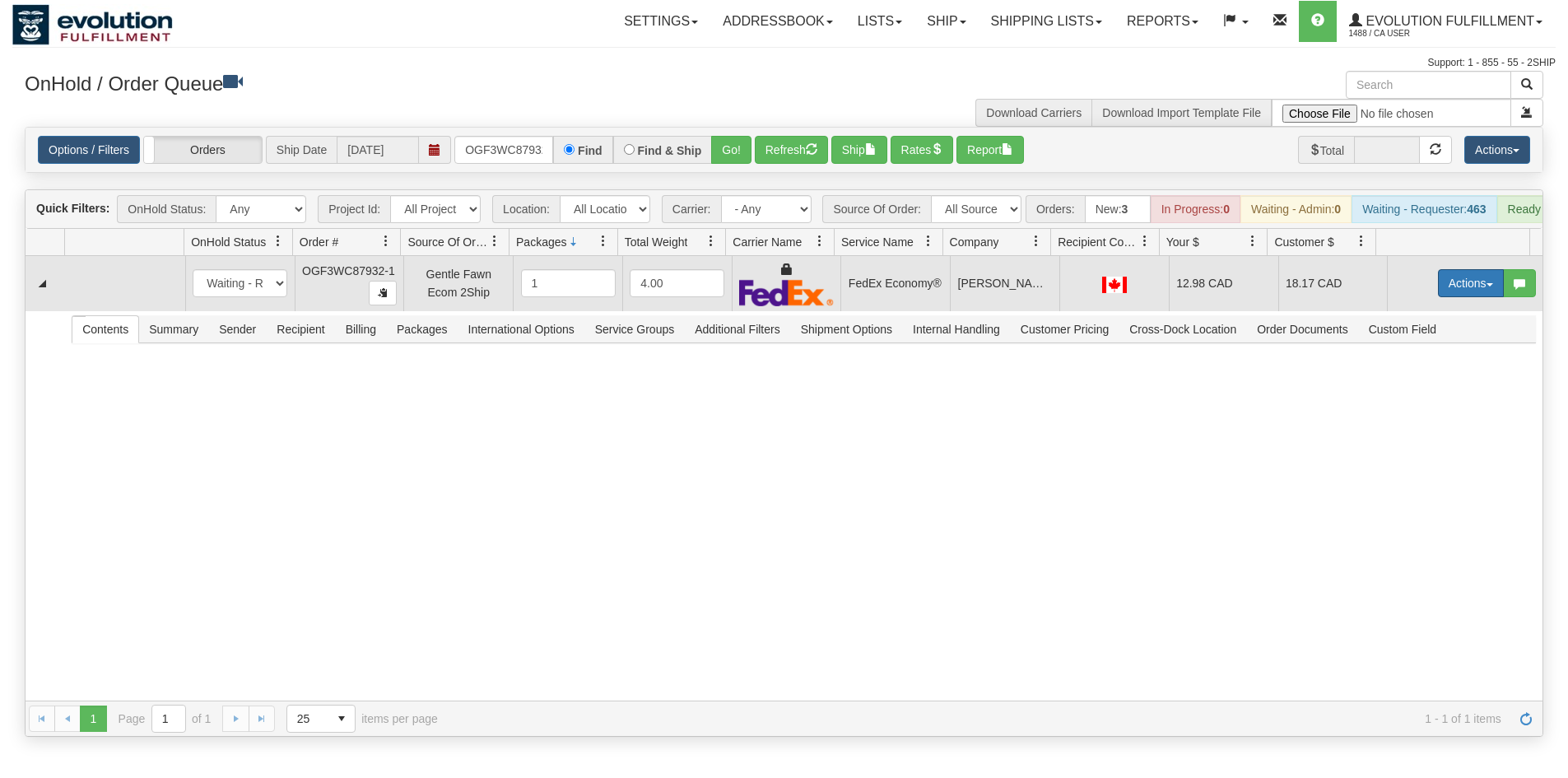
click at [1451, 297] on button "Actions" at bounding box center [1471, 283] width 66 height 28
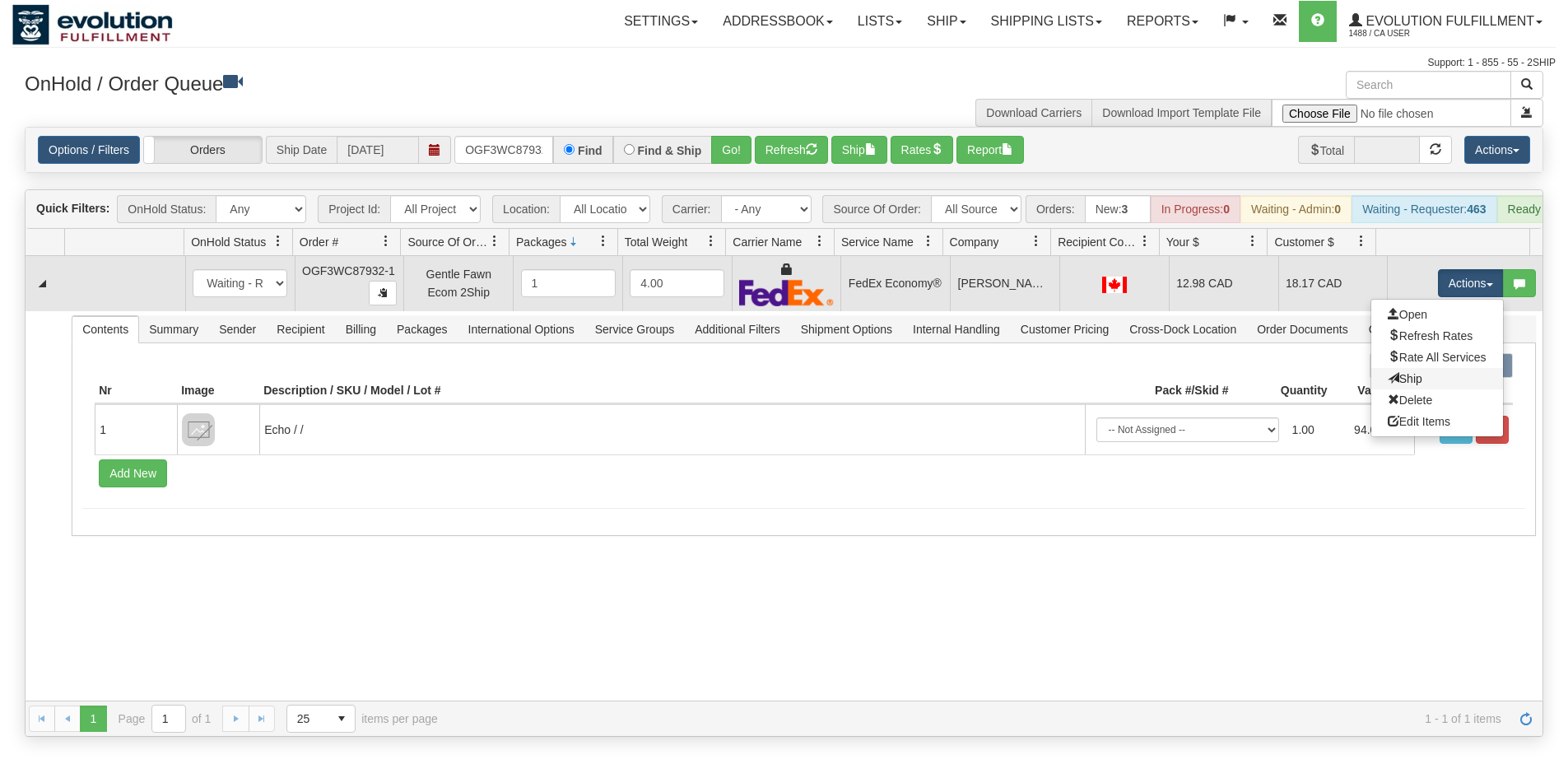
click at [1413, 389] on link "Ship" at bounding box center [1438, 378] width 132 height 22
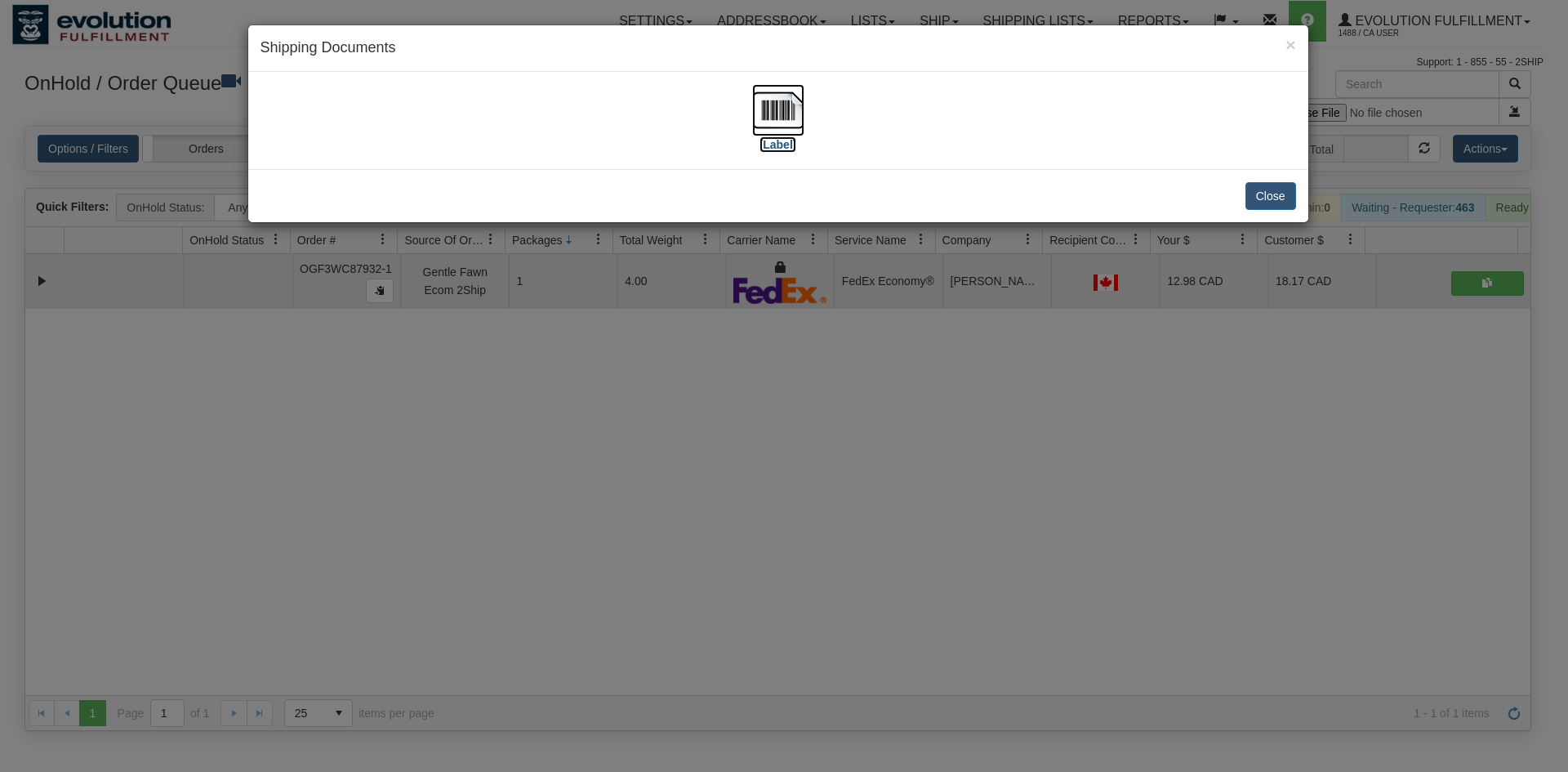
click at [781, 104] on img at bounding box center [778, 110] width 53 height 53
click at [542, 512] on div "× Shipping Documents [Label] Close" at bounding box center [784, 386] width 1568 height 772
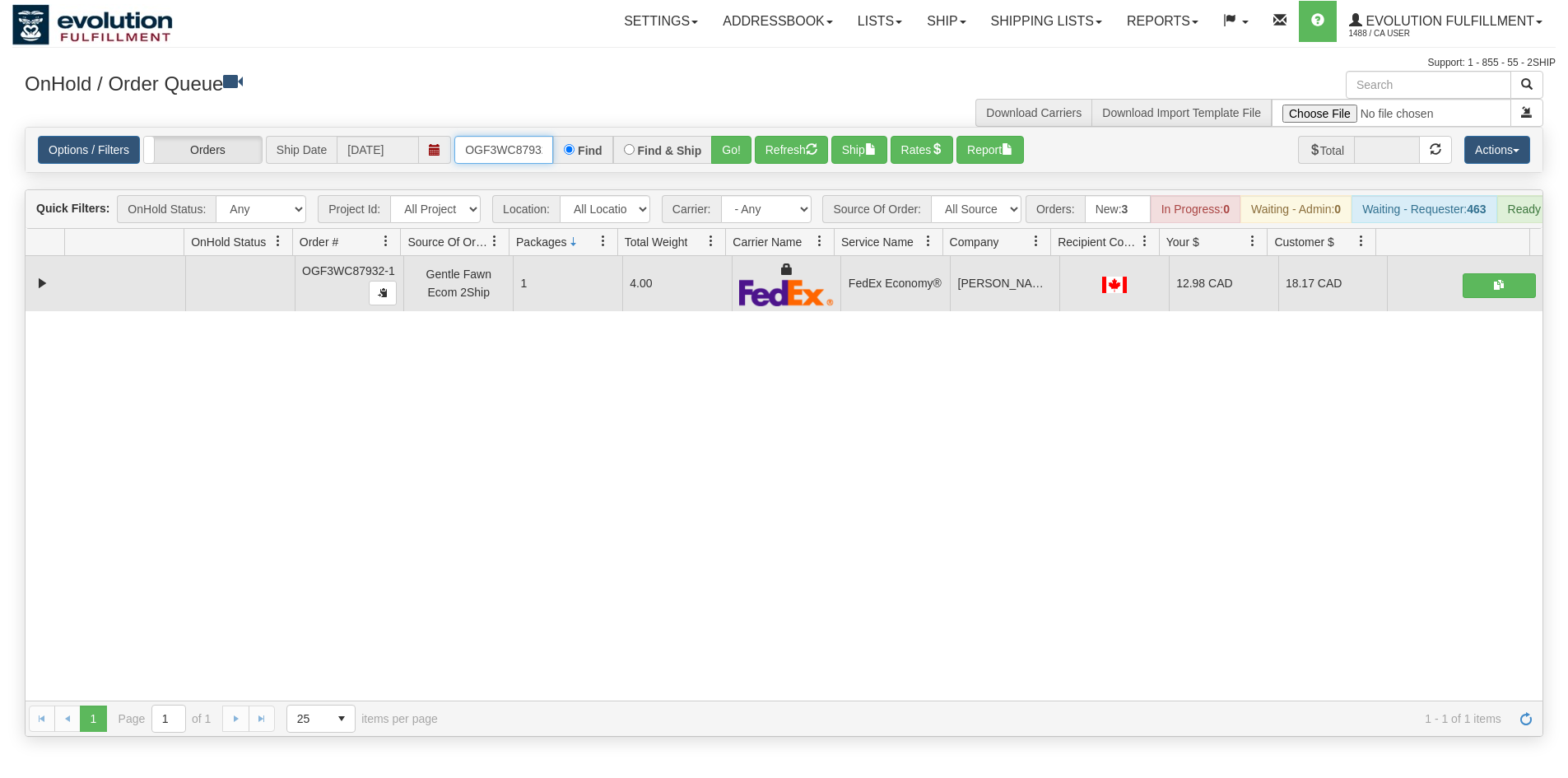
click at [502, 161] on input "OGF3WC87932-1" at bounding box center [504, 150] width 99 height 28
click at [411, 528] on div "31710500 EVOLUTION V3 91331673 91331675 OGF3WC87932-1 Gentle Fawn Ecom 2Ship 1 …" at bounding box center [783, 477] width 1517 height 444
click at [484, 149] on input "OGF3WC87932-1" at bounding box center [504, 150] width 99 height 28
click at [719, 168] on div "Options / Filters Group Shipments Orders Ship Date 10/02/2025 OGF3WC87976-1 Fin…" at bounding box center [783, 150] width 1517 height 44
click at [723, 156] on button "Go!" at bounding box center [731, 150] width 40 height 28
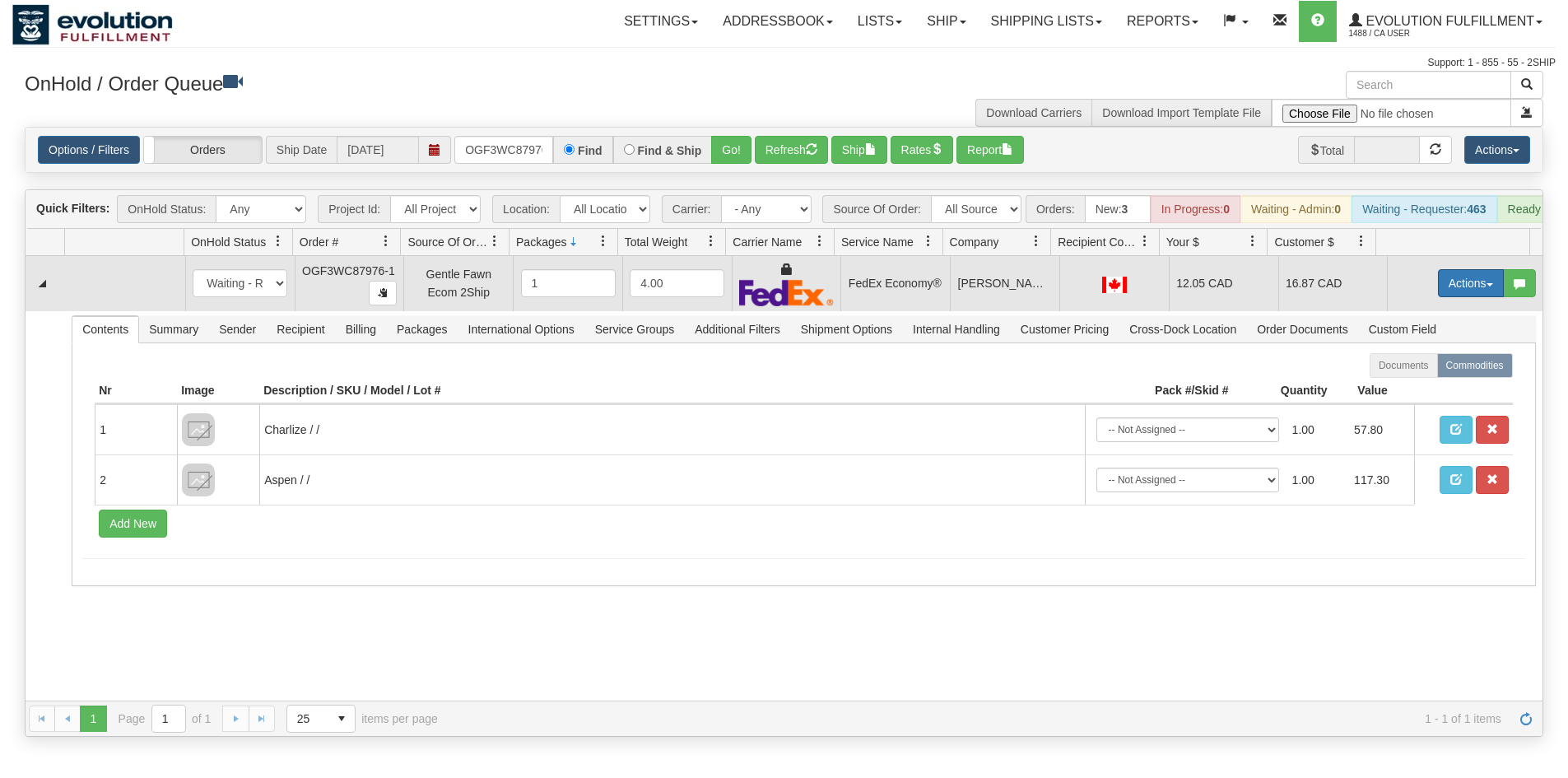
click at [1450, 297] on button "Actions" at bounding box center [1471, 283] width 66 height 28
click at [1417, 389] on link "Ship" at bounding box center [1438, 378] width 132 height 22
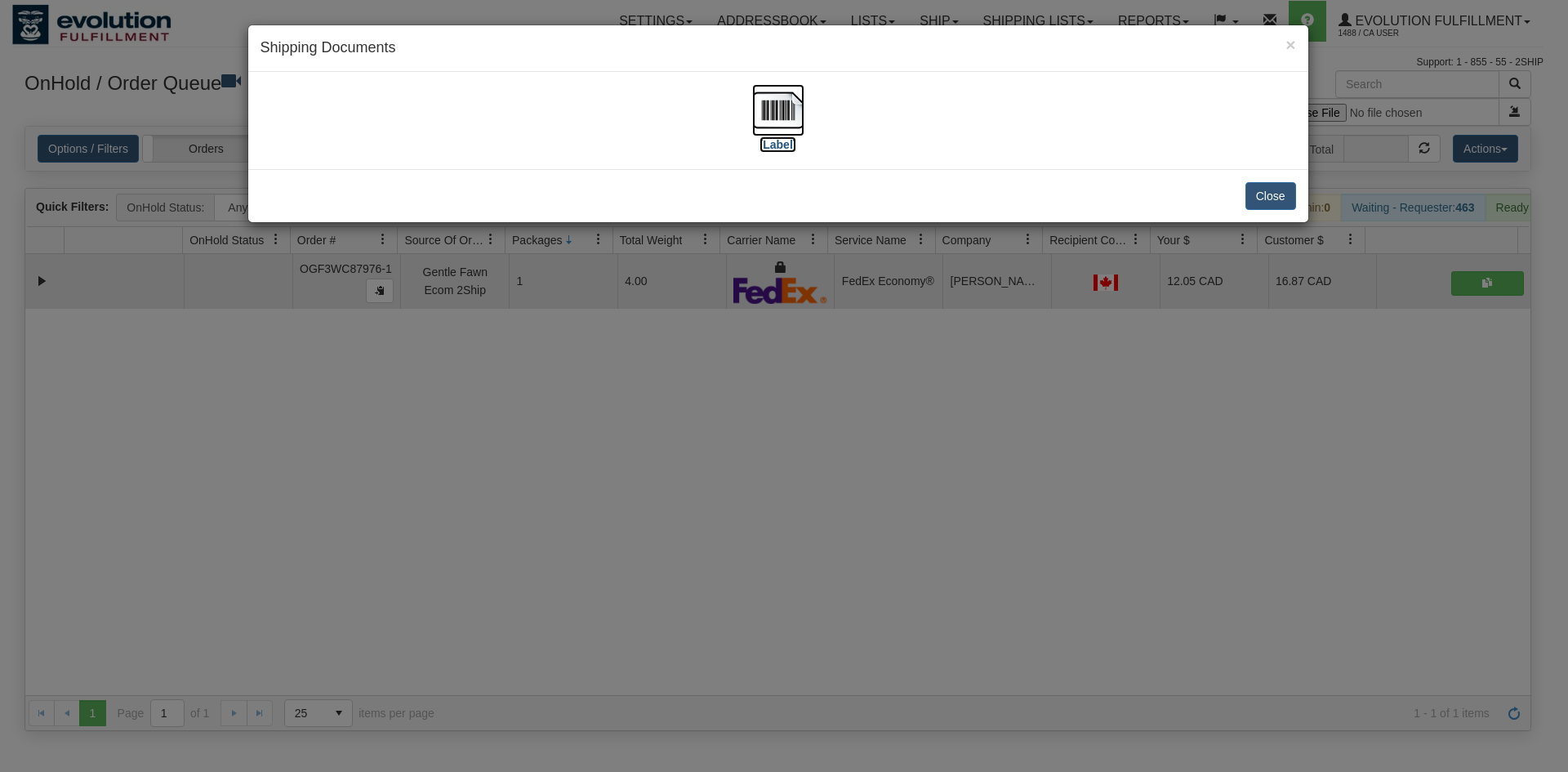
click at [752, 131] on img at bounding box center [778, 110] width 53 height 53
click at [800, 426] on div "× Shipping Documents [Label] Close" at bounding box center [784, 386] width 1568 height 772
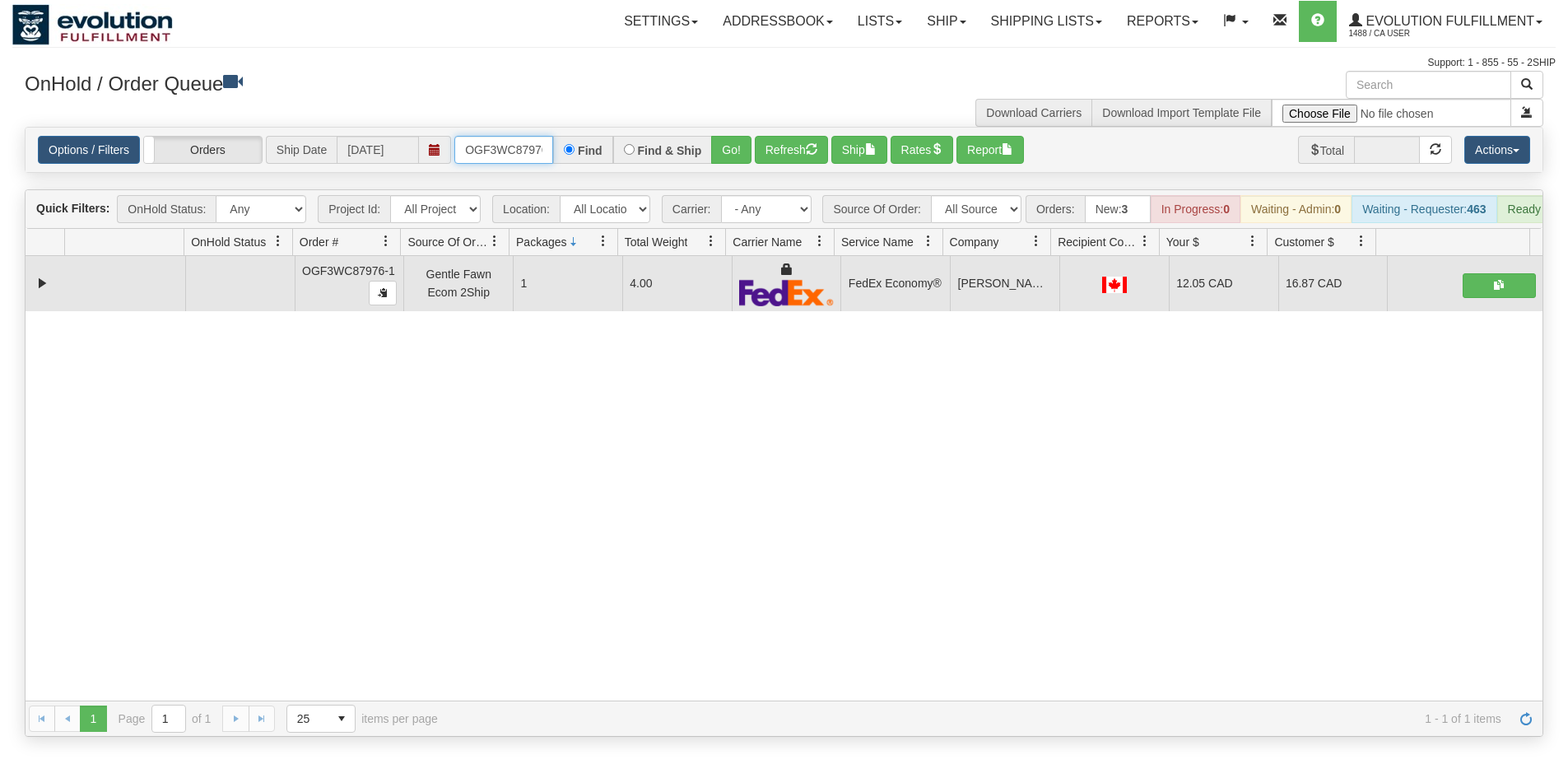
click at [545, 139] on input "OGF3WC87976-1" at bounding box center [504, 150] width 99 height 28
click at [727, 154] on button "Go!" at bounding box center [731, 150] width 40 height 28
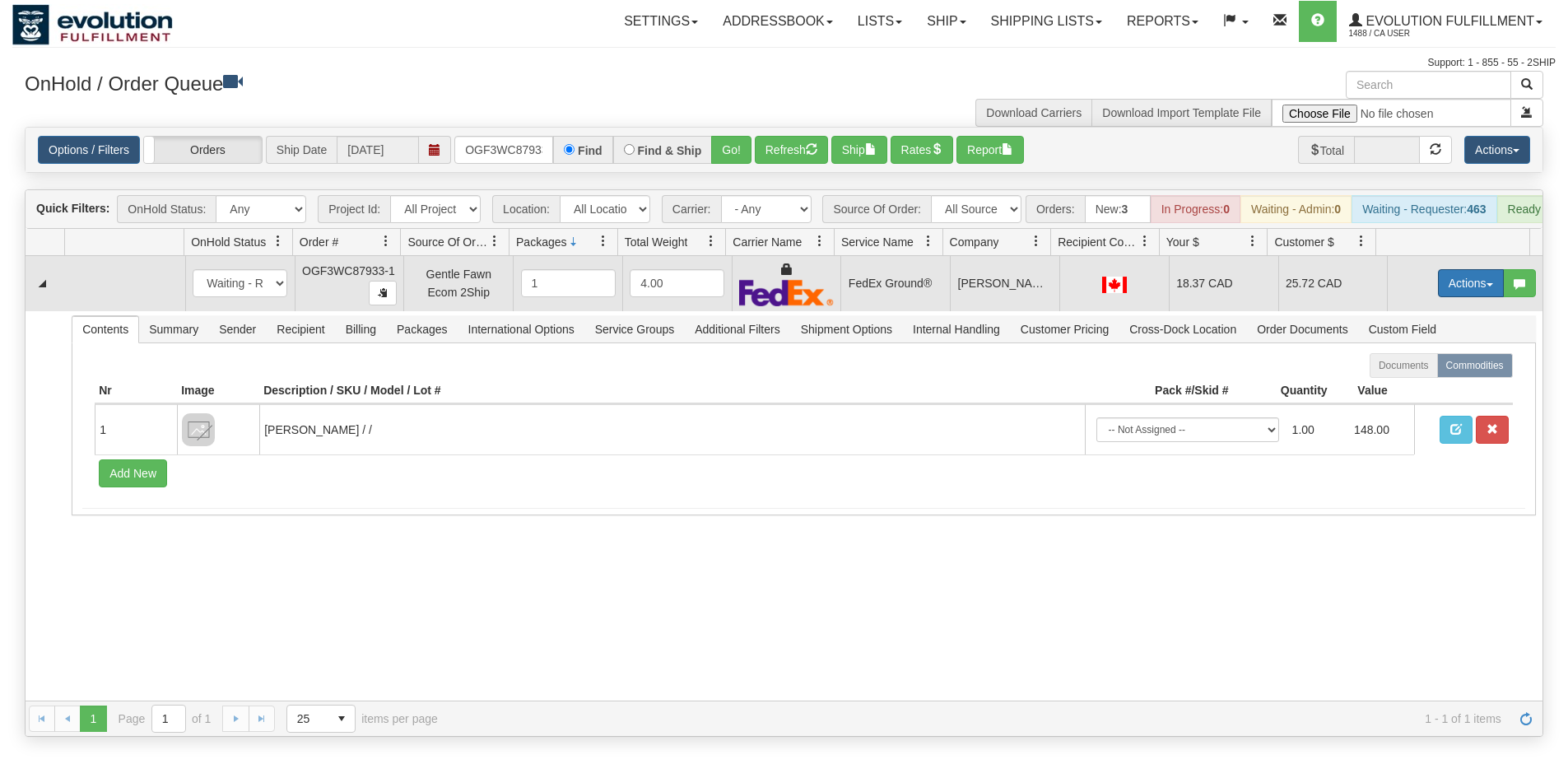
click at [1452, 289] on button "Actions" at bounding box center [1471, 283] width 66 height 28
click at [1422, 389] on link "Ship" at bounding box center [1438, 378] width 132 height 22
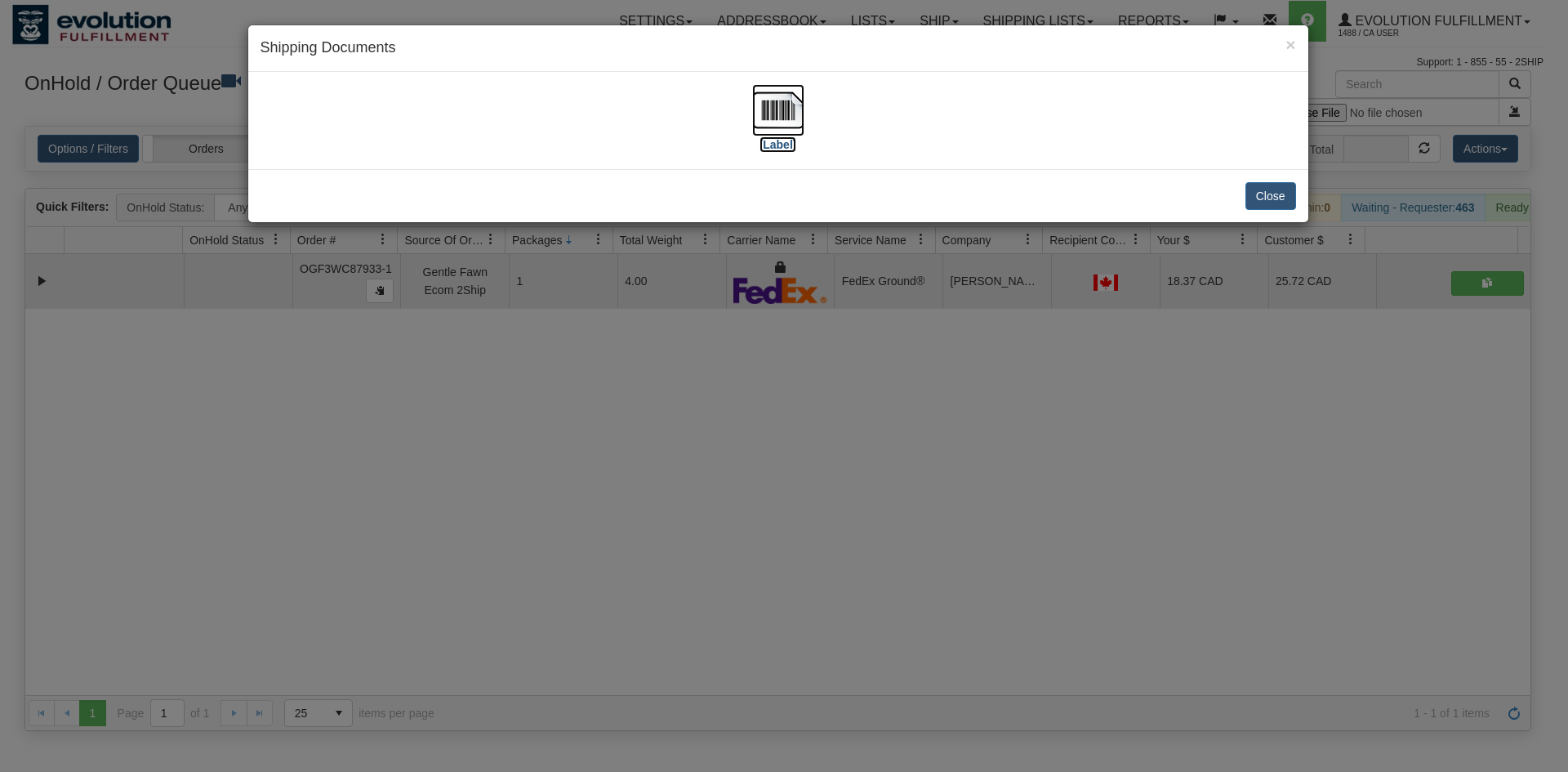
click at [770, 112] on img at bounding box center [778, 110] width 53 height 53
drag, startPoint x: 766, startPoint y: 513, endPoint x: 617, endPoint y: 165, distance: 378.6
click at [766, 505] on div "× Shipping Documents [Label] Close" at bounding box center [784, 386] width 1568 height 772
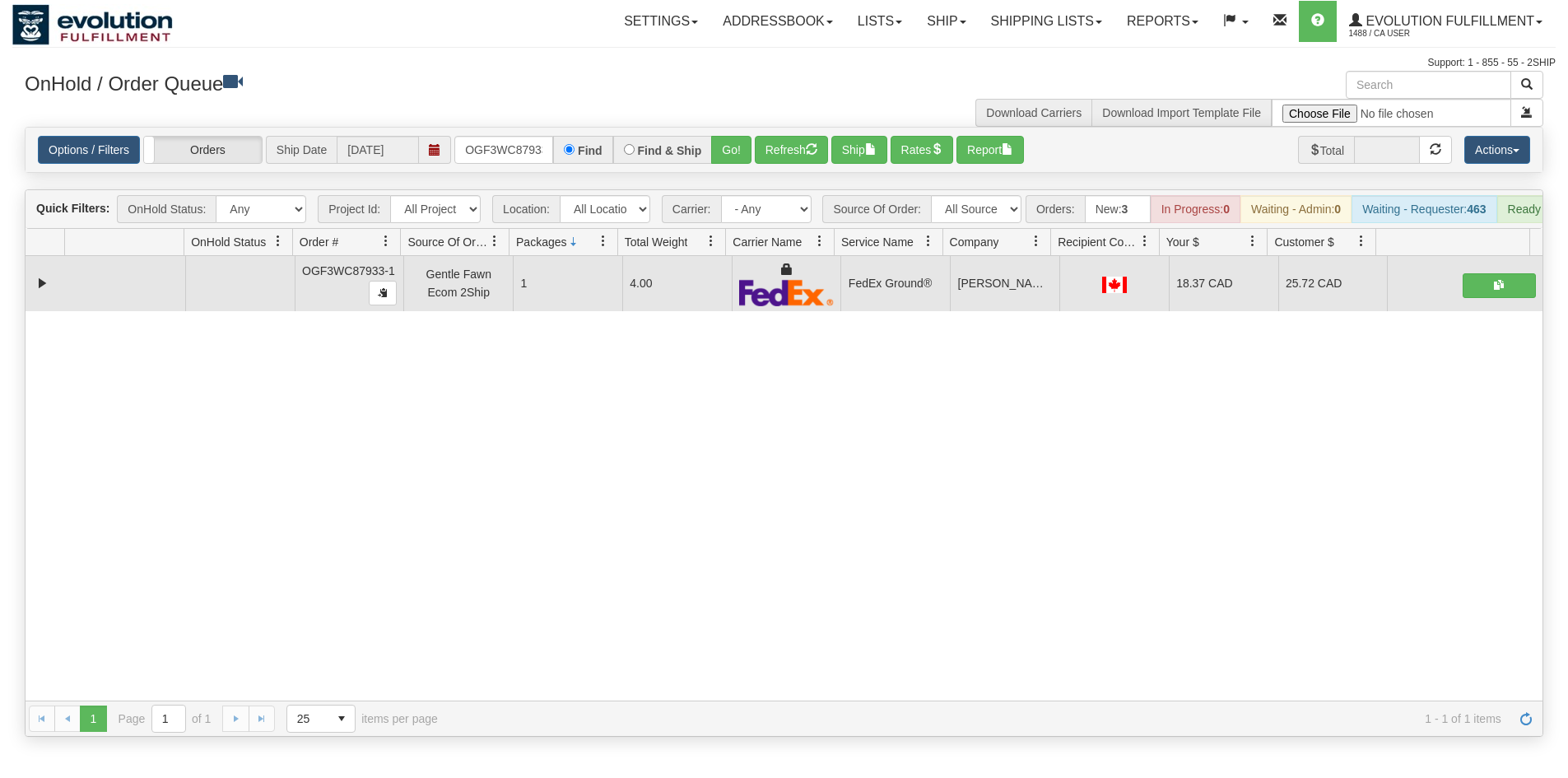
click at [426, 444] on div "31710897 EVOLUTION V3 91332238 91332239 OGF3WC87933-1 Gentle Fawn Ecom 2Ship 1 …" at bounding box center [783, 477] width 1517 height 444
click at [515, 148] on input "OGF3WC87933-1" at bounding box center [504, 150] width 99 height 28
click at [721, 143] on button "Go!" at bounding box center [731, 150] width 40 height 28
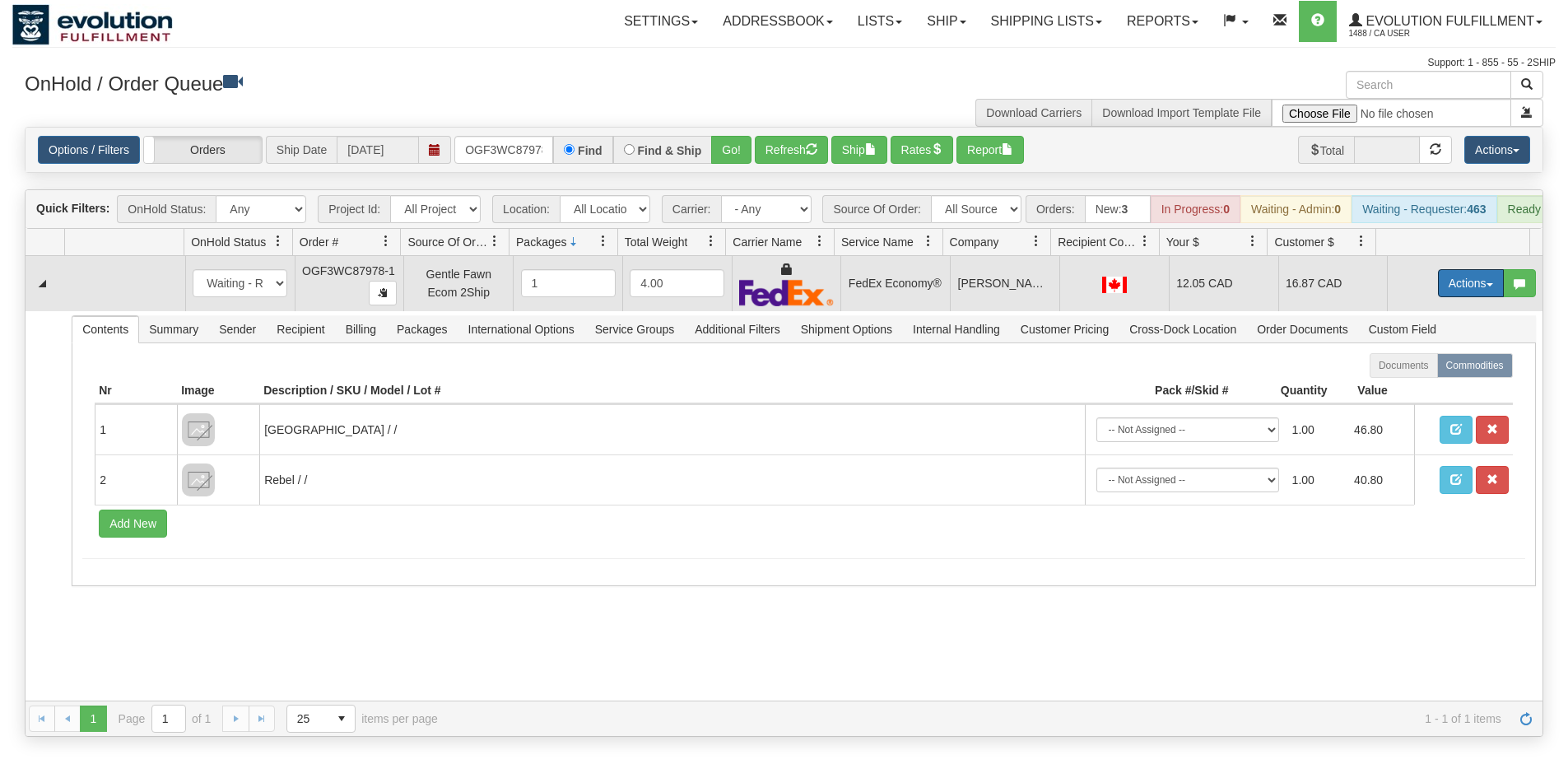
drag, startPoint x: 1438, startPoint y: 299, endPoint x: 1439, endPoint y: 320, distance: 21.0
click at [1438, 297] on button "Actions" at bounding box center [1471, 283] width 66 height 28
click at [1419, 389] on link "Ship" at bounding box center [1438, 378] width 132 height 22
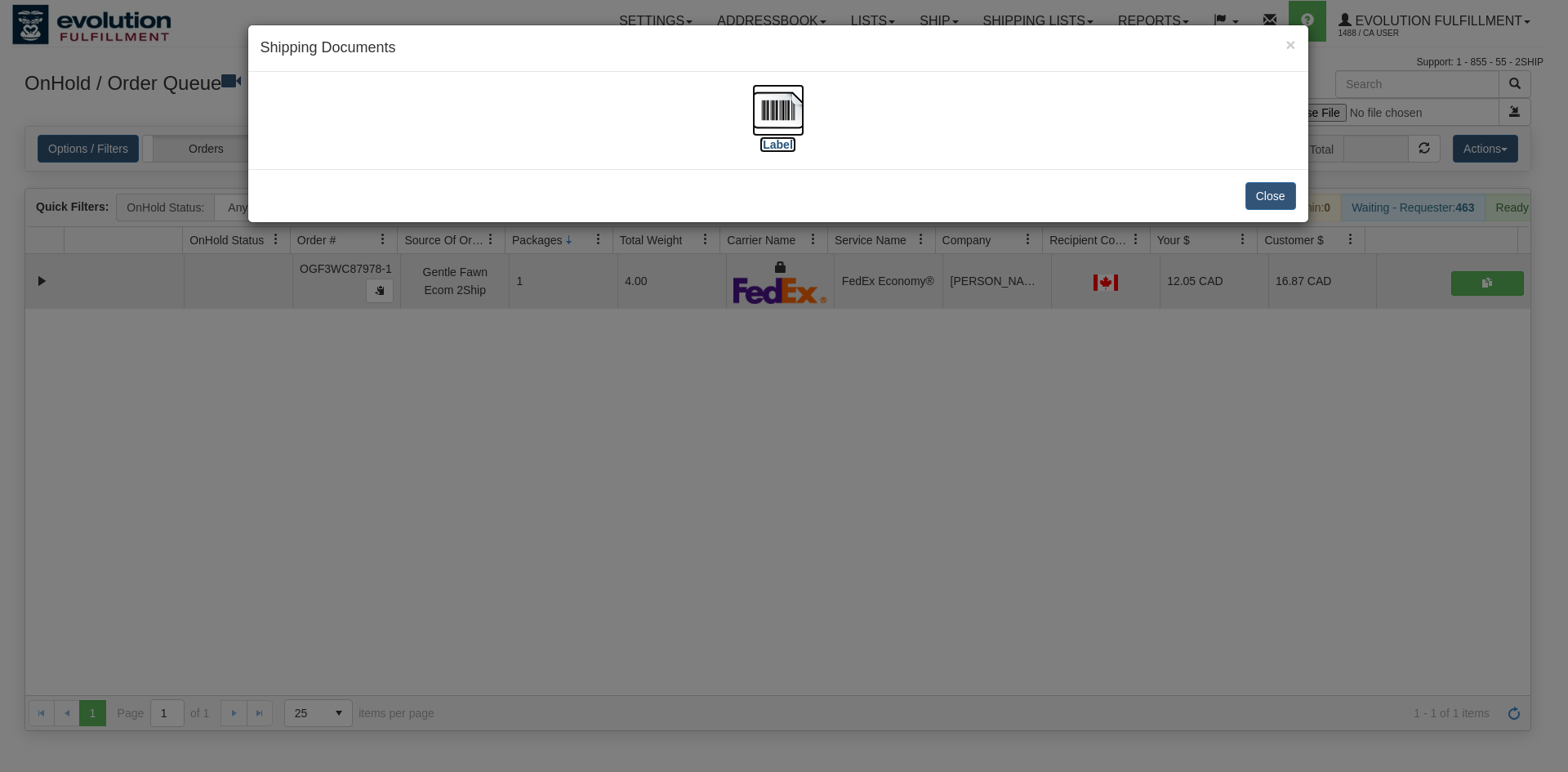
click at [781, 141] on label "[Label]" at bounding box center [779, 144] width 38 height 16
drag, startPoint x: 906, startPoint y: 356, endPoint x: 832, endPoint y: 298, distance: 94.0
click at [906, 357] on div "× Shipping Documents [Label] Close" at bounding box center [784, 386] width 1568 height 772
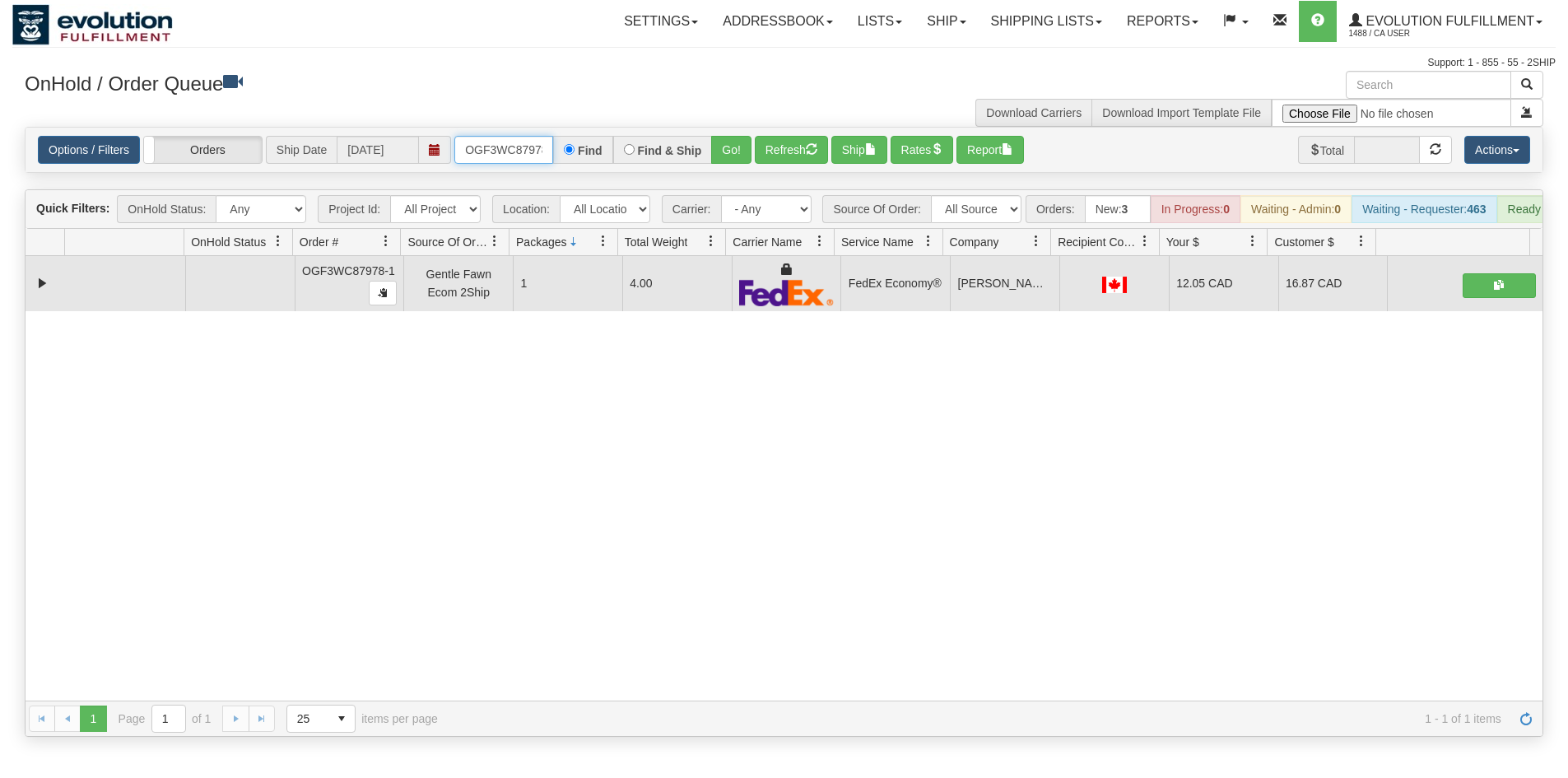
click at [485, 144] on input "OGF3WC87978-1" at bounding box center [504, 150] width 99 height 28
click at [748, 159] on button "Go!" at bounding box center [731, 150] width 40 height 28
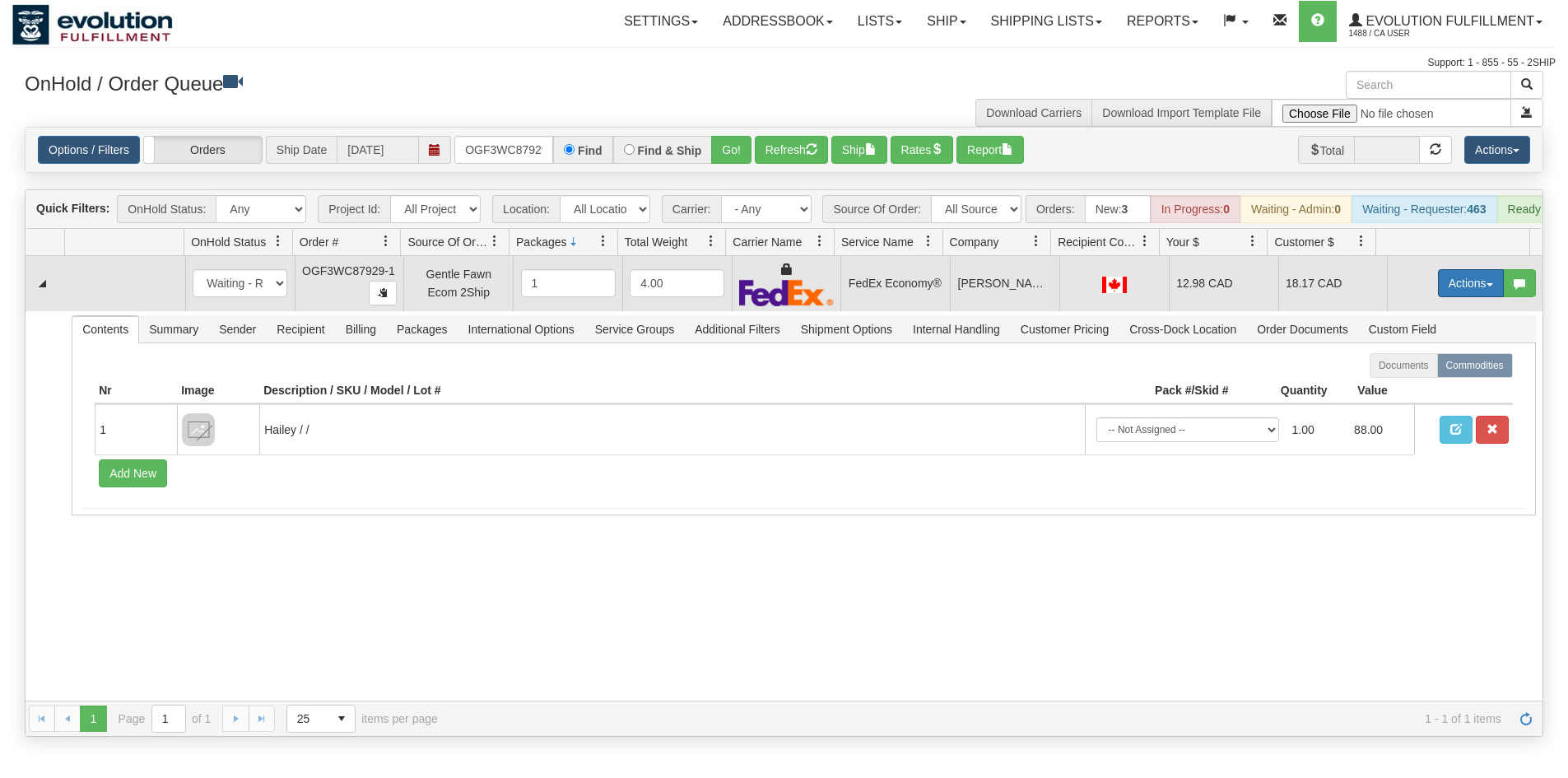
click at [1438, 296] on button "Actions" at bounding box center [1471, 283] width 66 height 28
click at [1404, 389] on link "Ship" at bounding box center [1438, 378] width 132 height 22
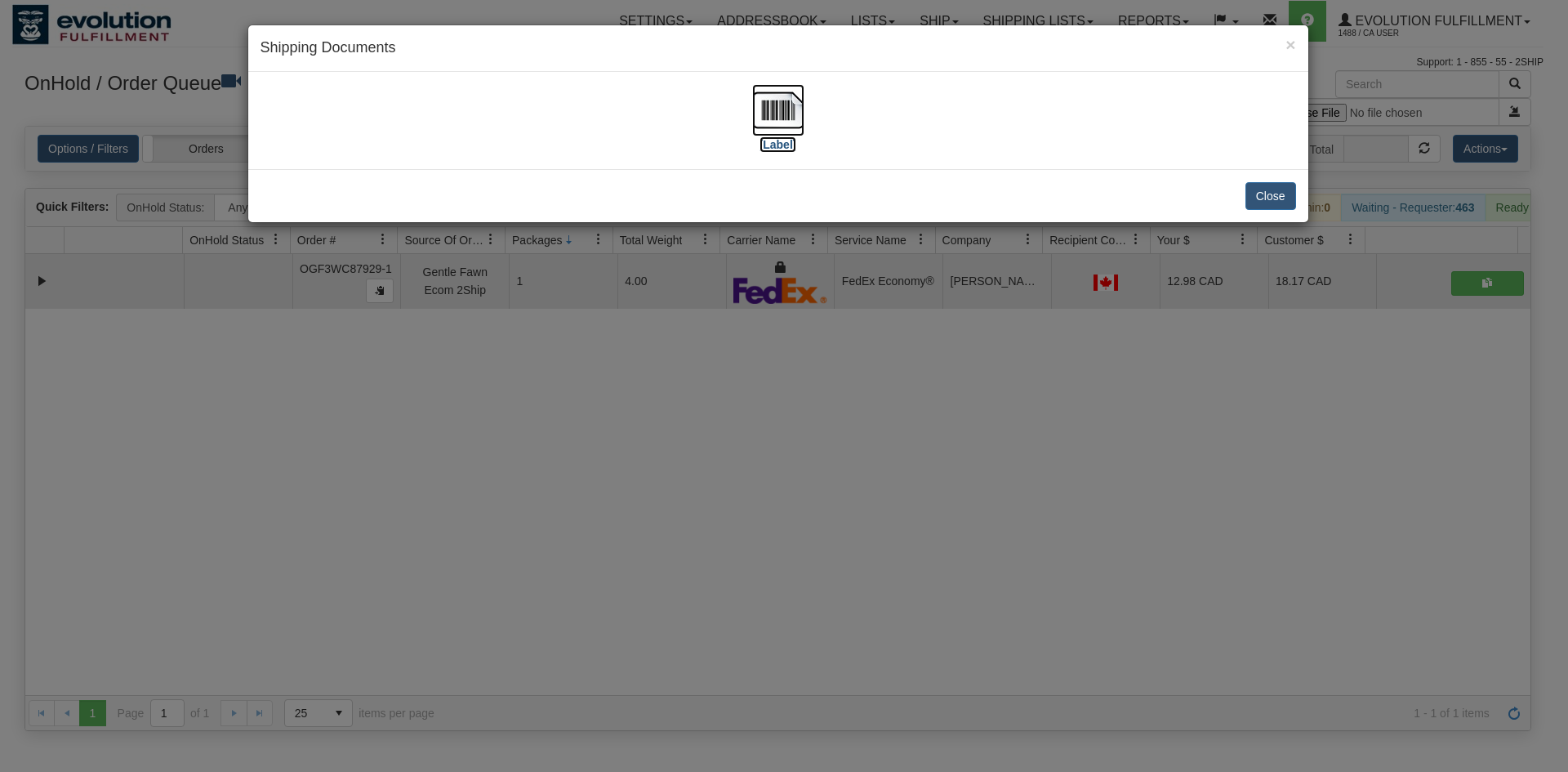
click at [769, 116] on img at bounding box center [778, 110] width 53 height 53
click at [706, 381] on div "× Shipping Documents [Label] Close" at bounding box center [784, 386] width 1568 height 772
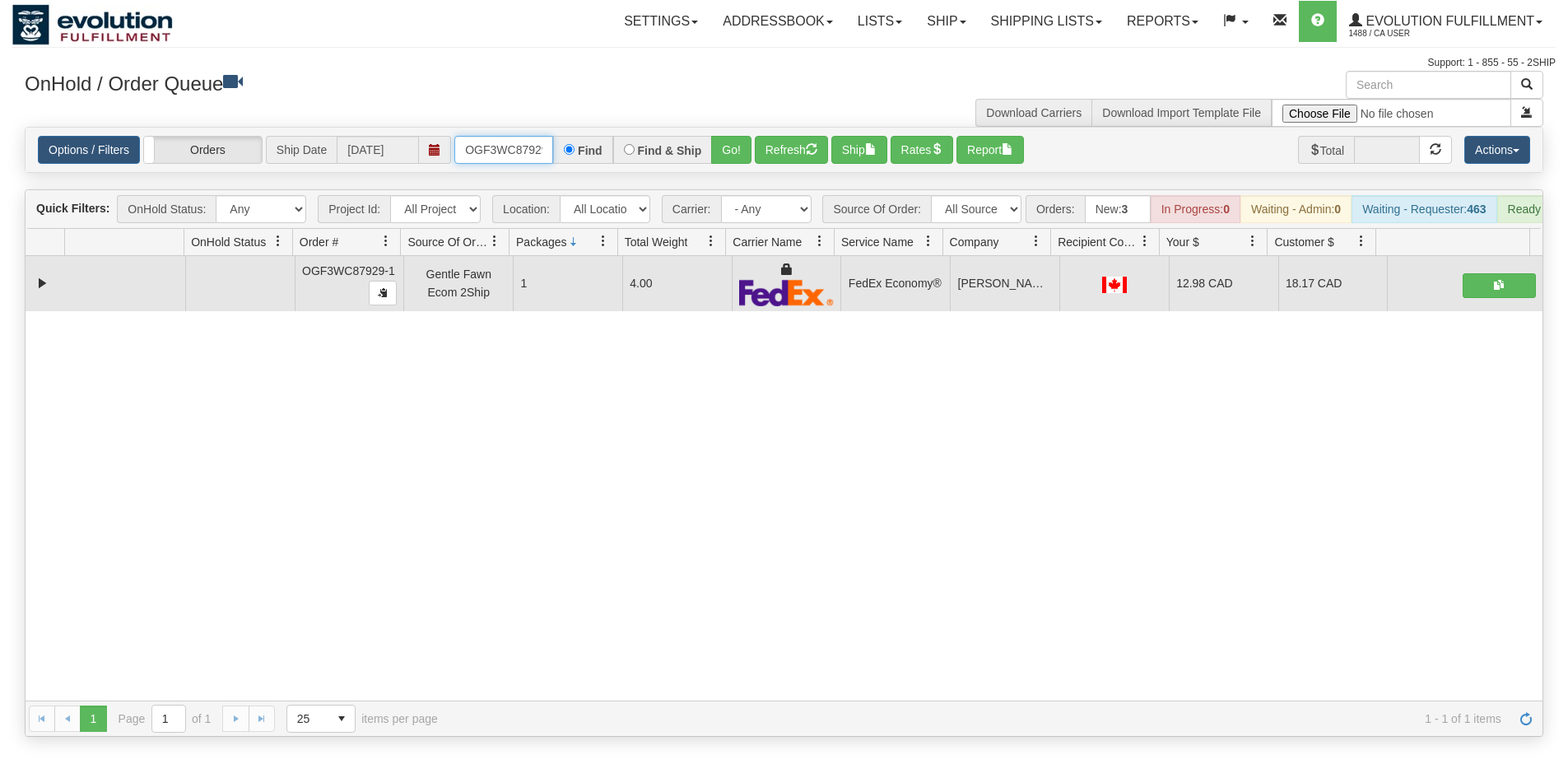
click at [514, 154] on input "OGF3WC87929-1" at bounding box center [504, 150] width 99 height 28
click at [724, 142] on button "Go!" at bounding box center [731, 150] width 40 height 28
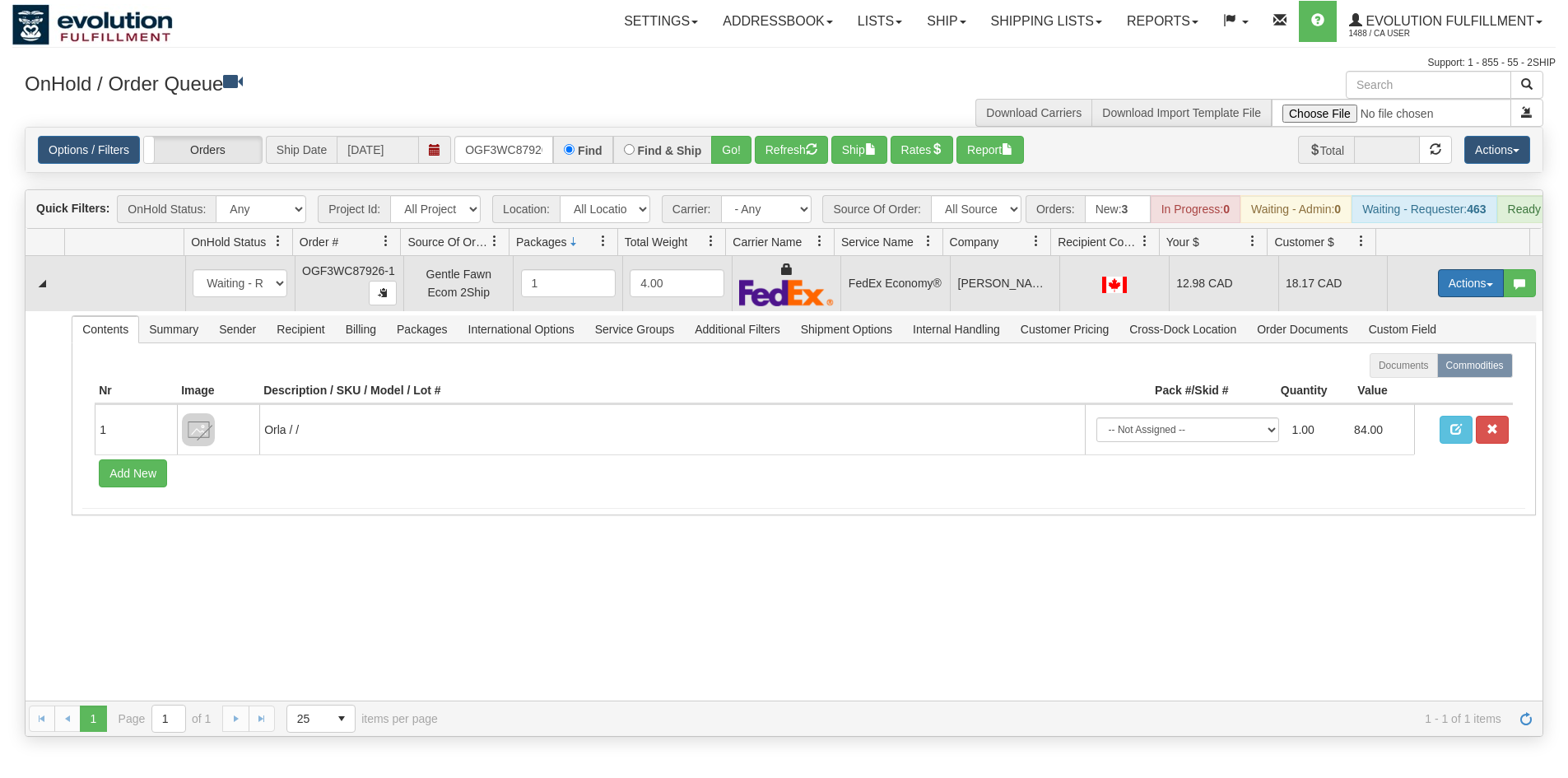
click at [1438, 284] on button "Actions" at bounding box center [1471, 283] width 66 height 28
click at [1397, 385] on span "Ship" at bounding box center [1405, 378] width 35 height 13
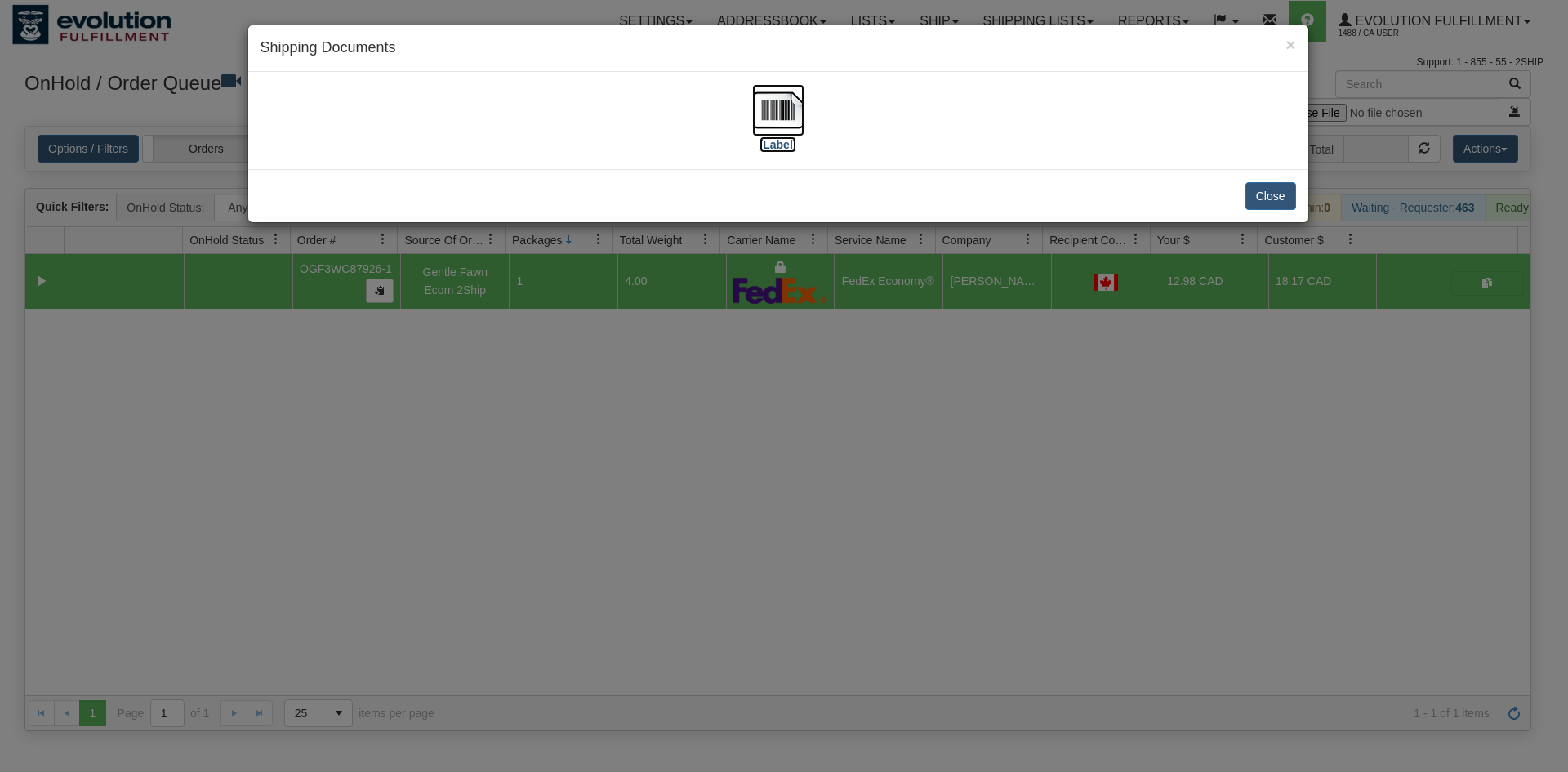
click at [774, 116] on img at bounding box center [778, 110] width 53 height 53
drag, startPoint x: 903, startPoint y: 305, endPoint x: 553, endPoint y: 219, distance: 360.4
click at [900, 301] on div "× Shipping Documents [Label] Close" at bounding box center [784, 386] width 1568 height 772
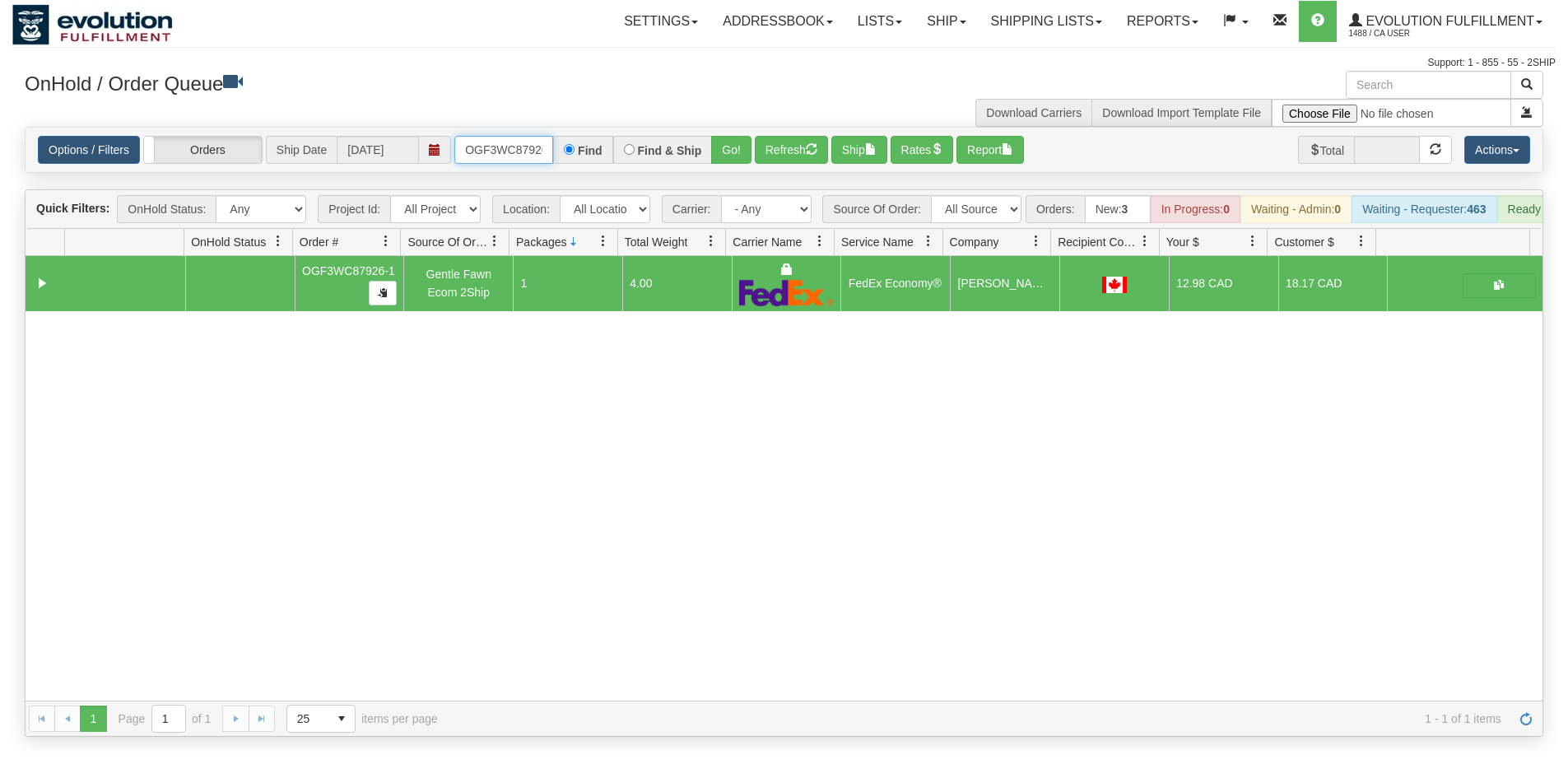
click at [527, 149] on input "OGF3WC87926-1" at bounding box center [504, 150] width 99 height 28
click at [740, 159] on button "Go!" at bounding box center [731, 150] width 40 height 28
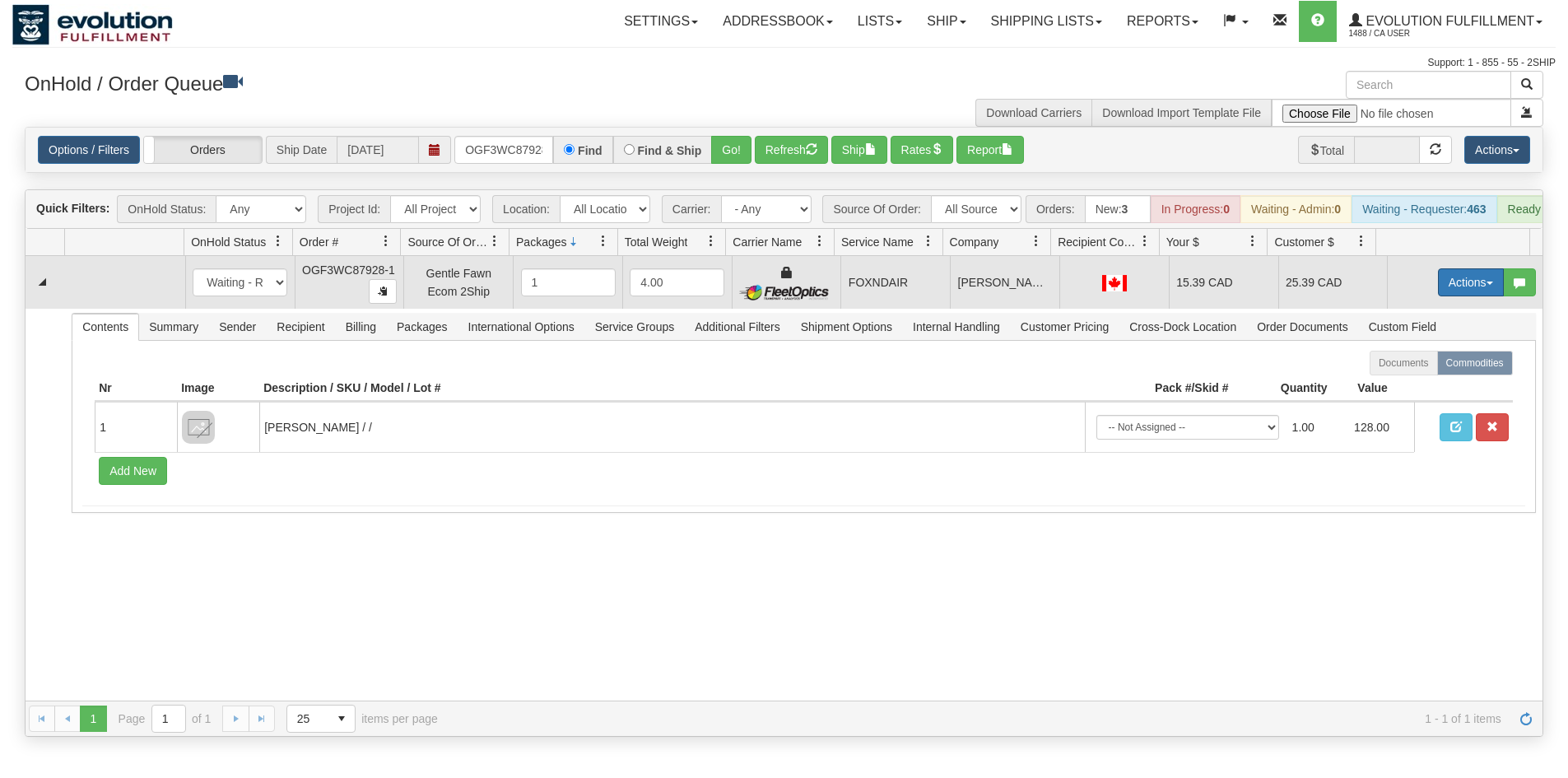
click at [1449, 296] on button "Actions" at bounding box center [1471, 283] width 66 height 28
click at [1416, 389] on link "Ship" at bounding box center [1438, 377] width 132 height 22
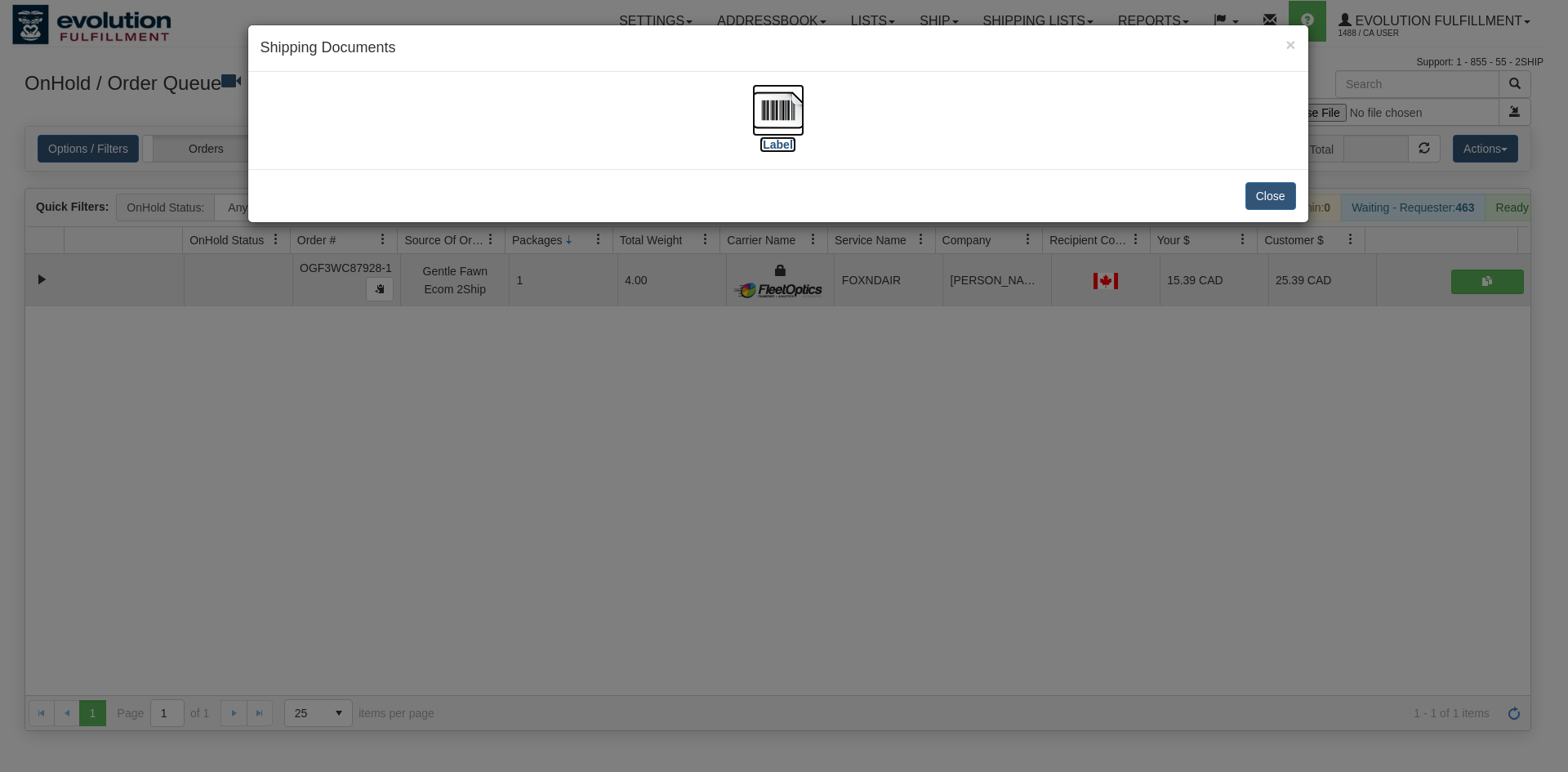
click at [789, 104] on img at bounding box center [778, 110] width 53 height 53
click at [641, 629] on div "× Shipping Documents [Label] Close" at bounding box center [784, 386] width 1568 height 772
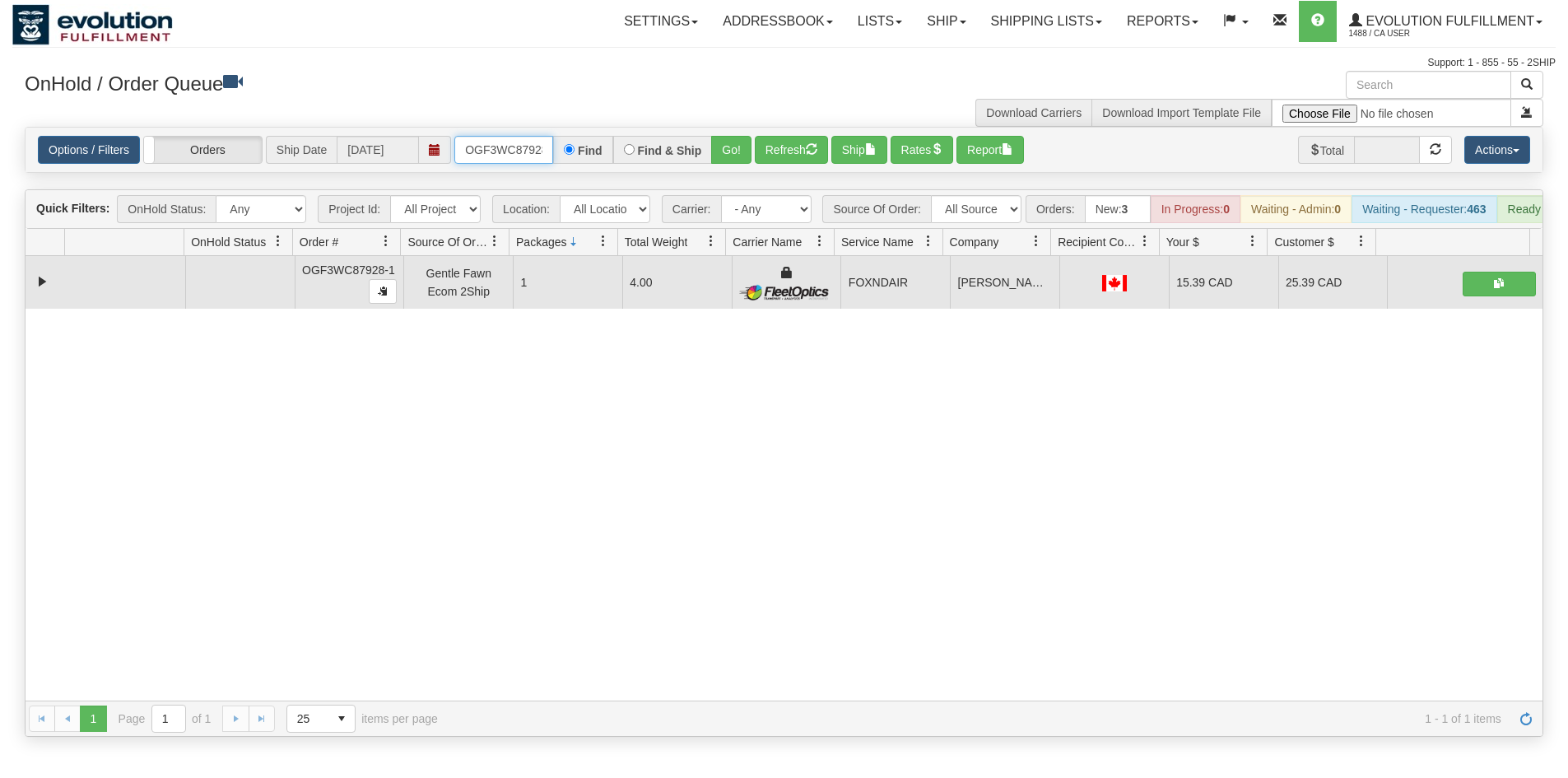
click at [509, 155] on input "OGF3WC87928-1" at bounding box center [504, 150] width 99 height 28
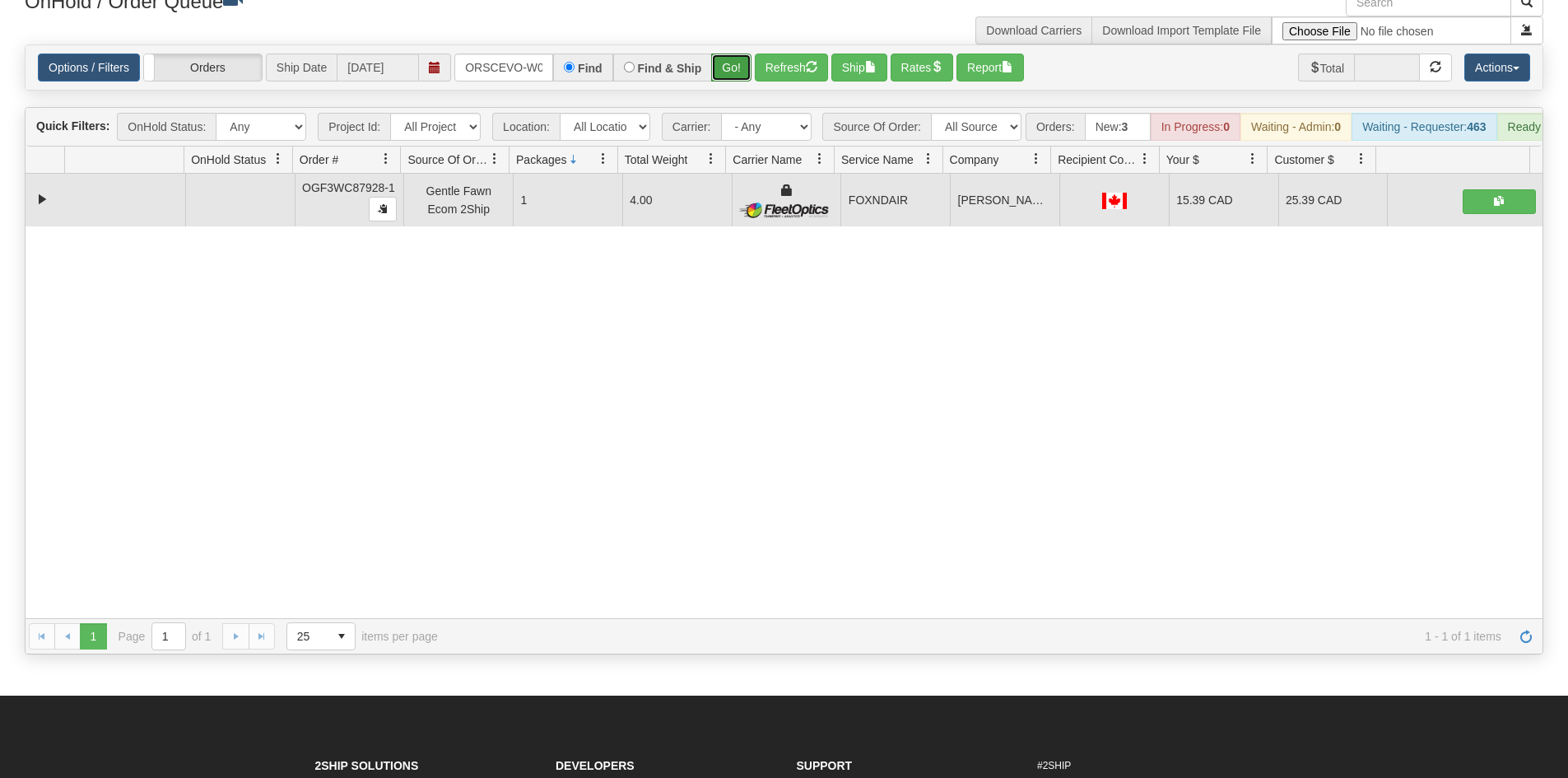
click at [733, 63] on button "Go!" at bounding box center [731, 68] width 40 height 28
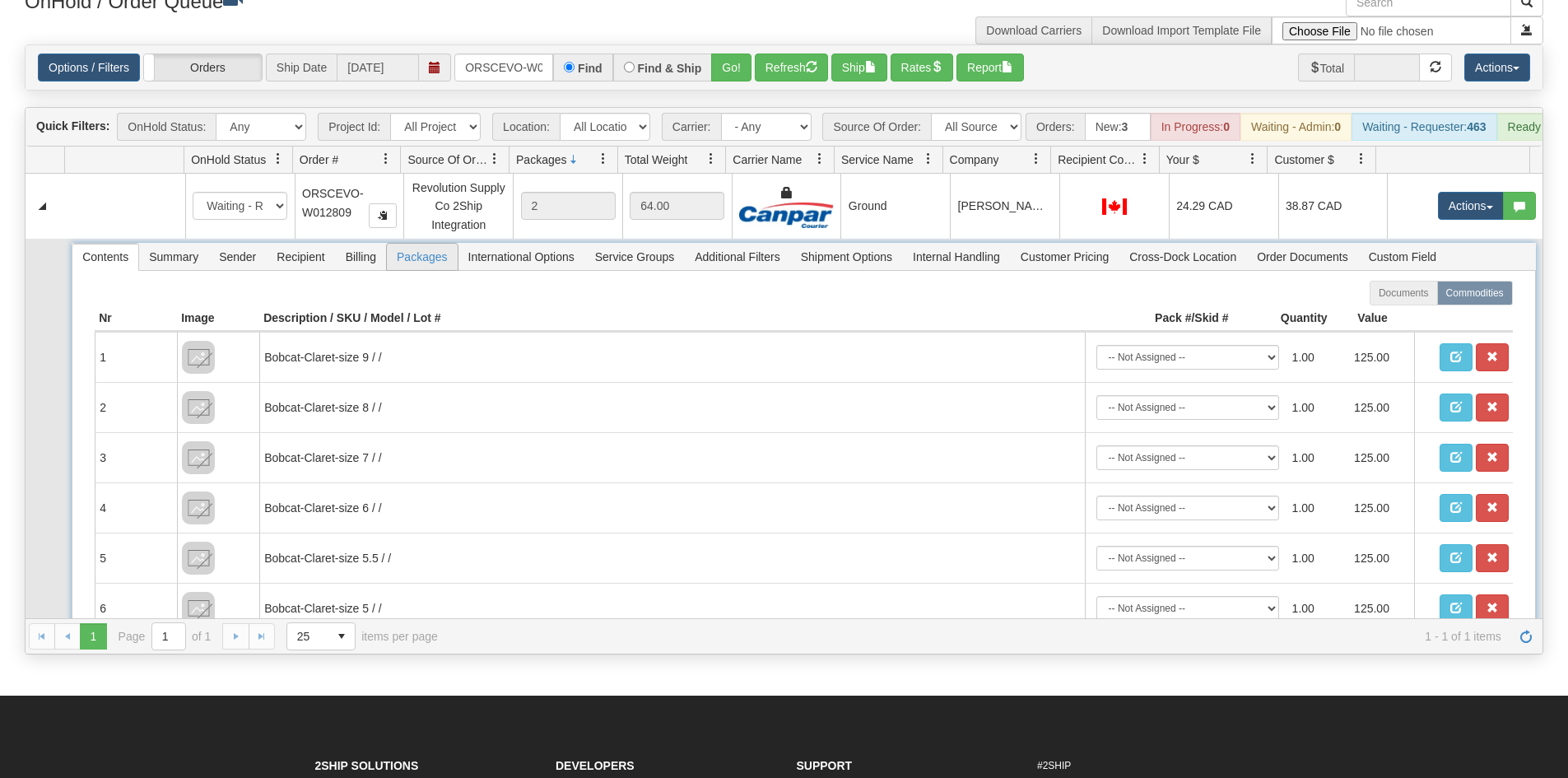
click at [416, 270] on span "Packages" at bounding box center [422, 256] width 70 height 26
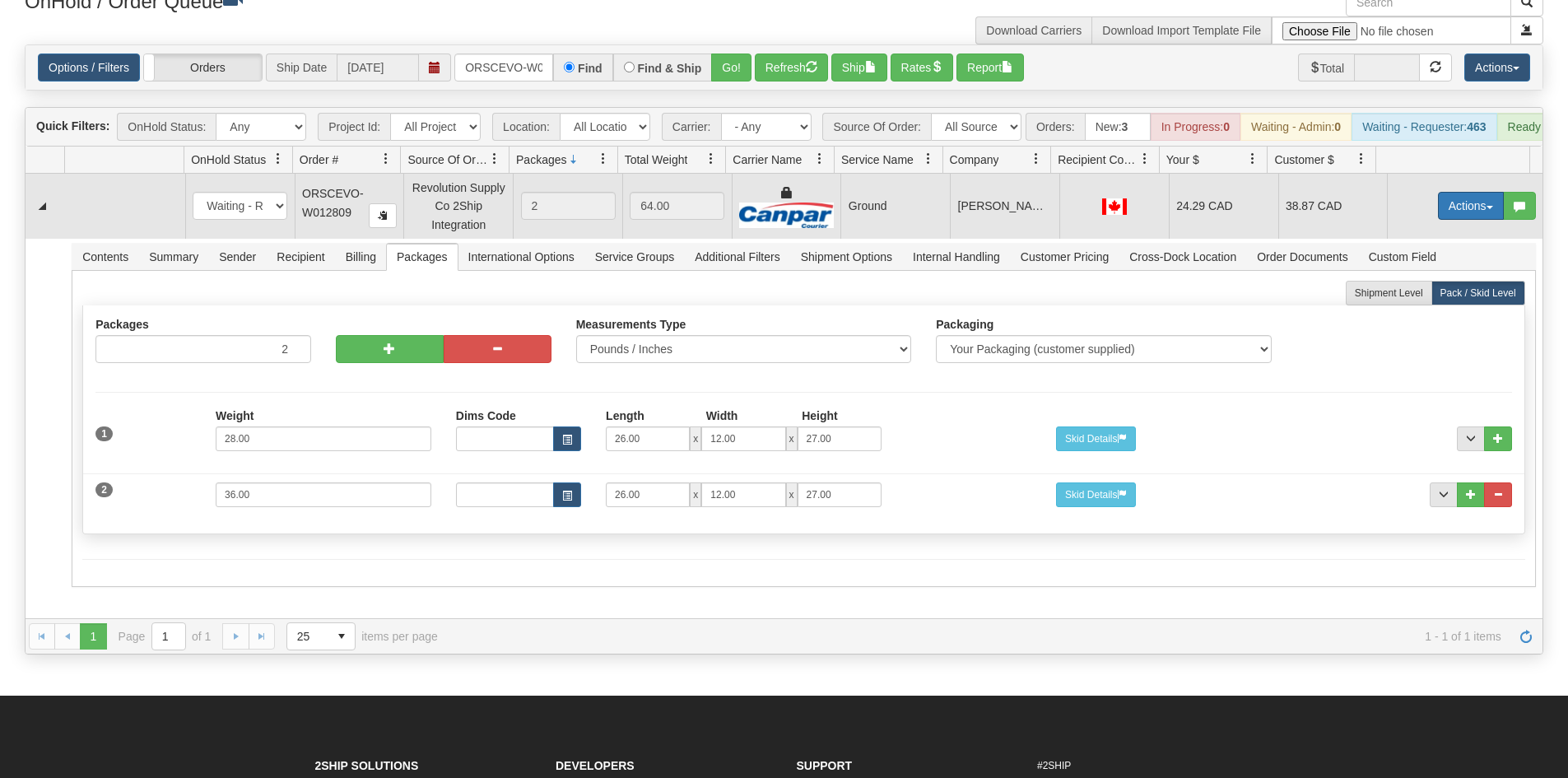
click at [1460, 217] on button "Actions" at bounding box center [1471, 206] width 66 height 28
click at [1417, 331] on link "Delete" at bounding box center [1438, 323] width 132 height 22
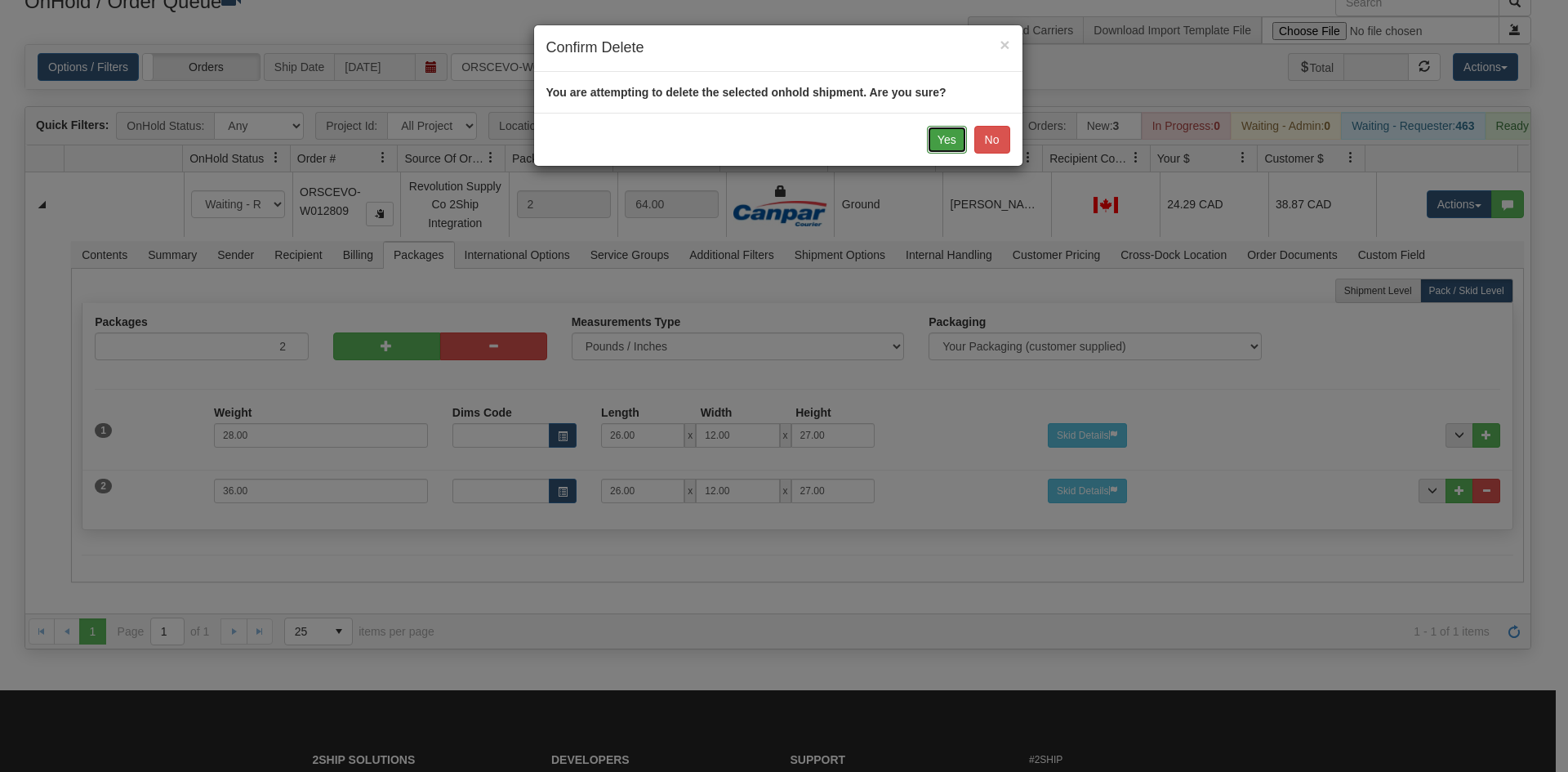
click at [957, 136] on button "Yes" at bounding box center [947, 140] width 40 height 28
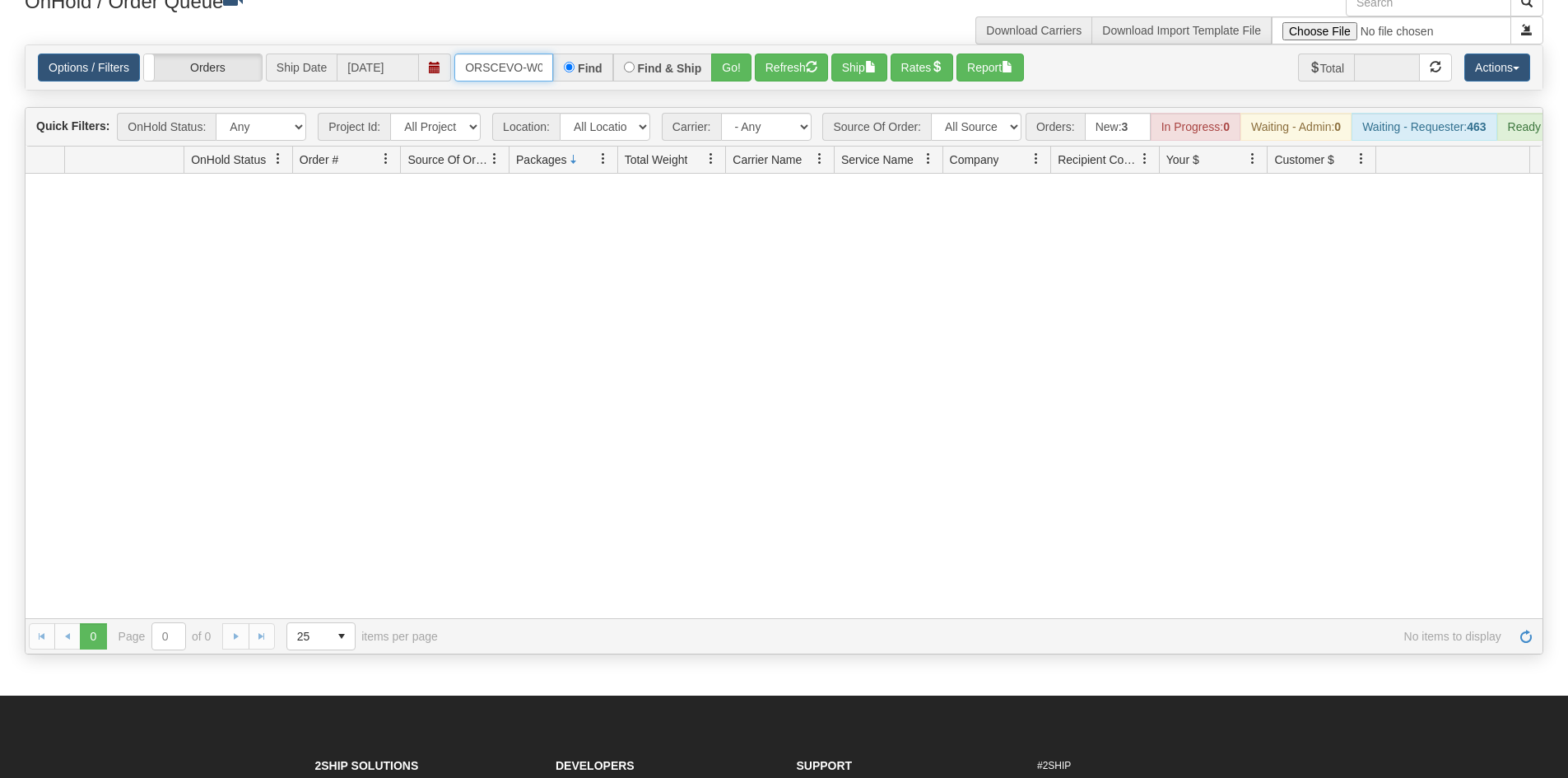
click at [517, 67] on input "ORSCEVO-W012809" at bounding box center [504, 68] width 99 height 28
type input "ORSCEVO-W012813"
click at [746, 82] on button "Go!" at bounding box center [731, 68] width 40 height 28
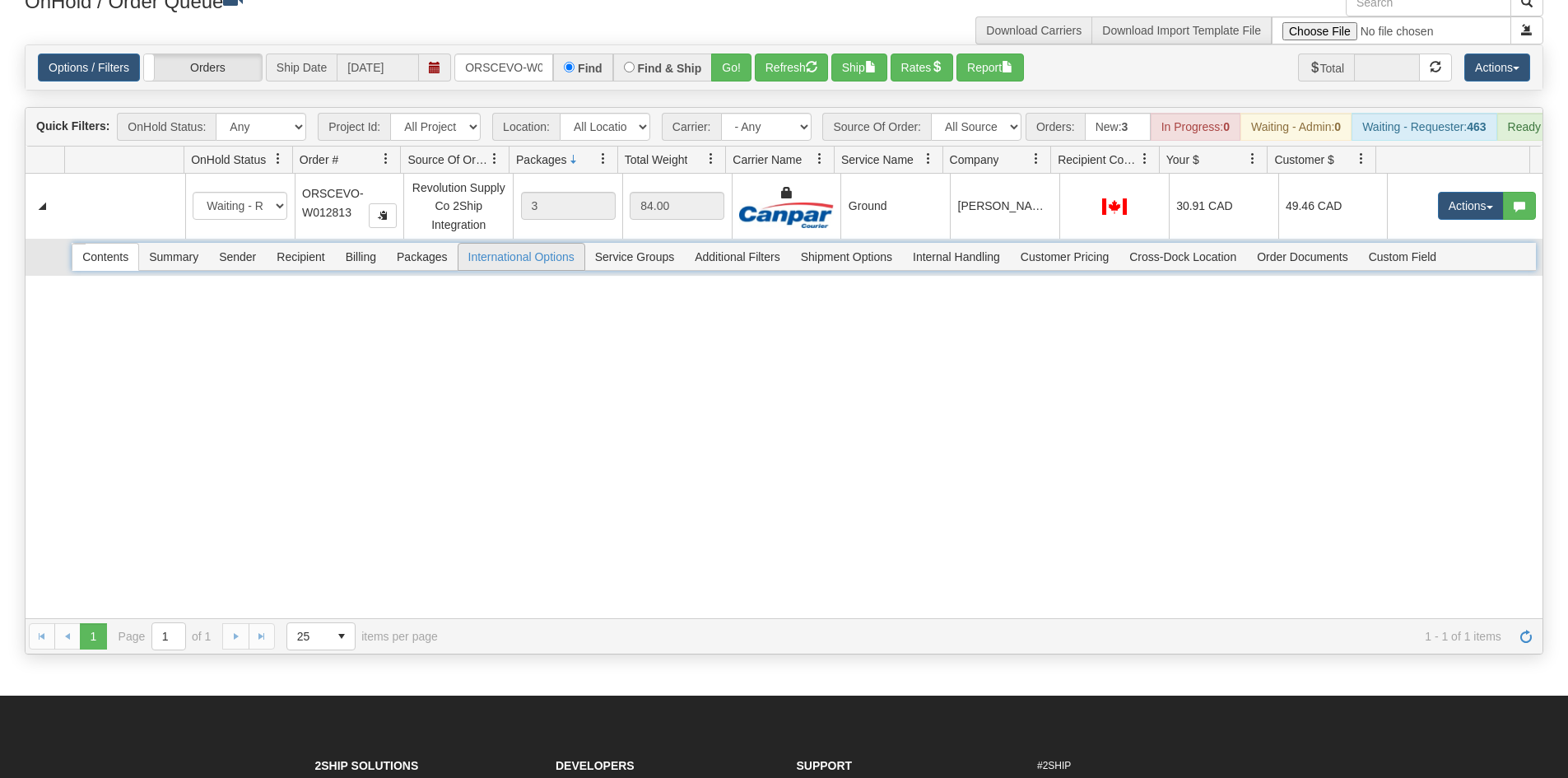
click at [440, 270] on span "Packages" at bounding box center [422, 256] width 70 height 26
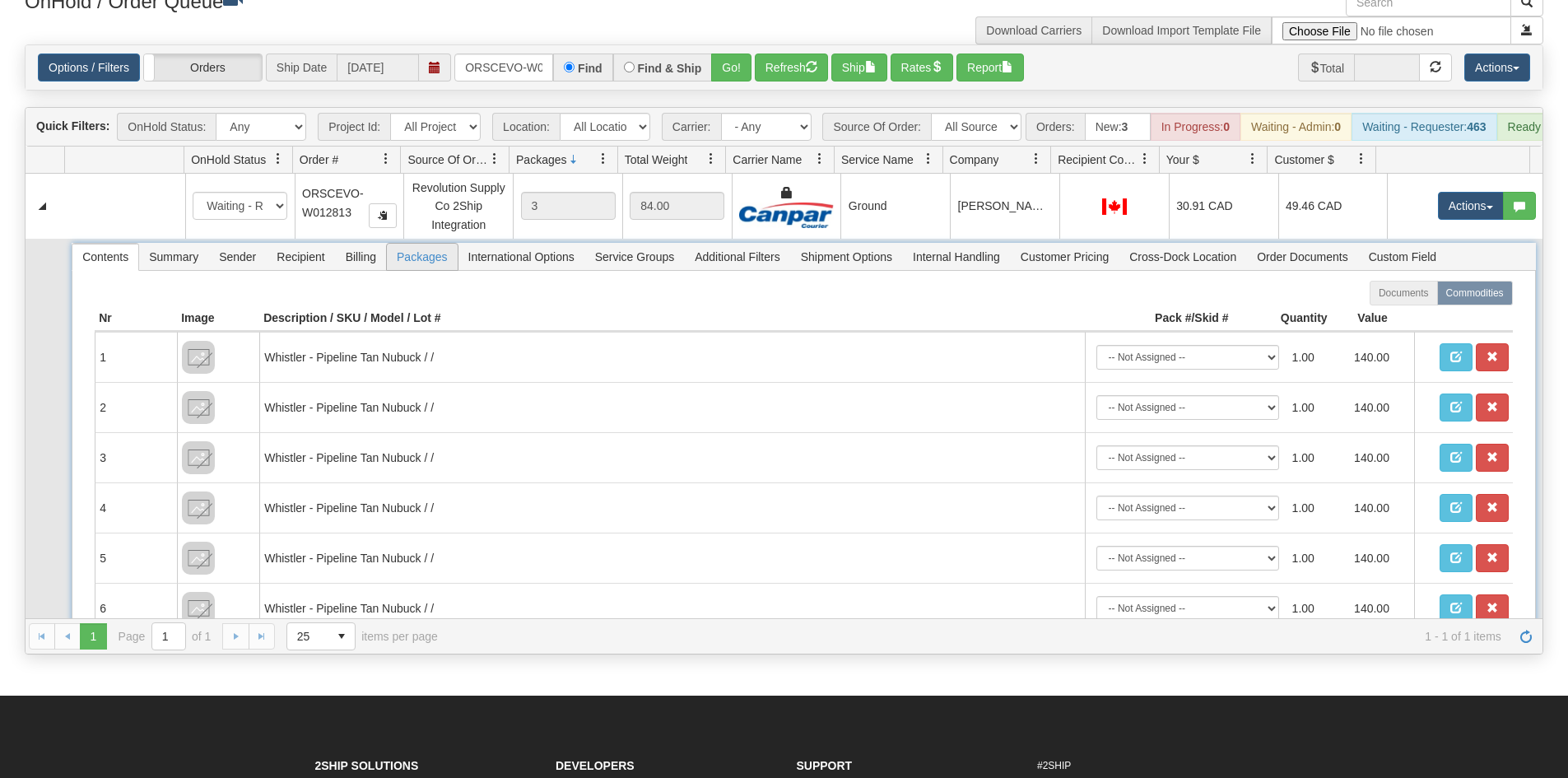
click at [429, 268] on span "Packages" at bounding box center [422, 256] width 70 height 26
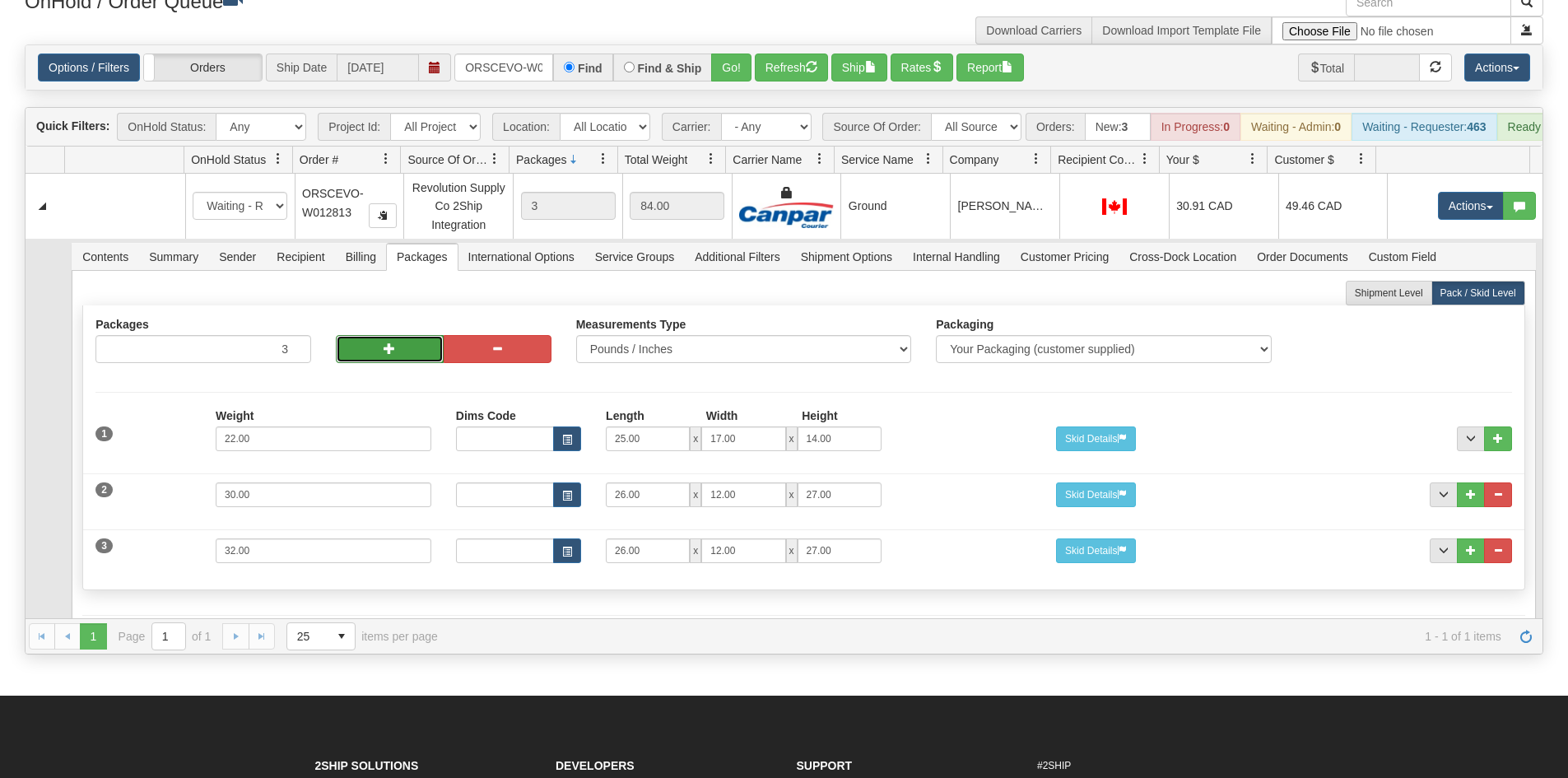
click at [358, 361] on button "button" at bounding box center [389, 349] width 108 height 28
click at [485, 363] on button "button" at bounding box center [497, 349] width 108 height 28
type input "3"
click at [416, 358] on button "button" at bounding box center [389, 349] width 108 height 28
type input "4"
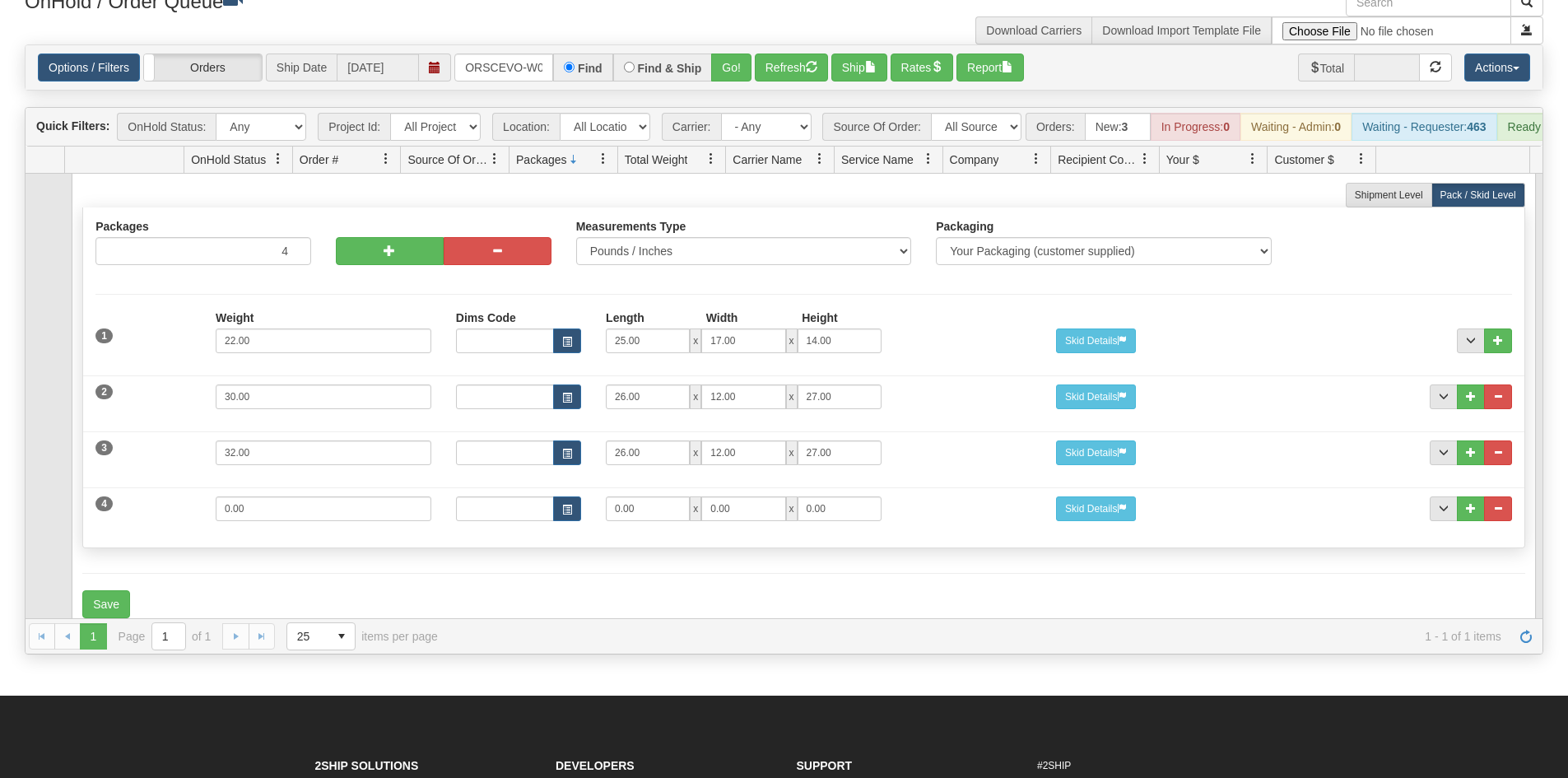
scroll to position [126, 0]
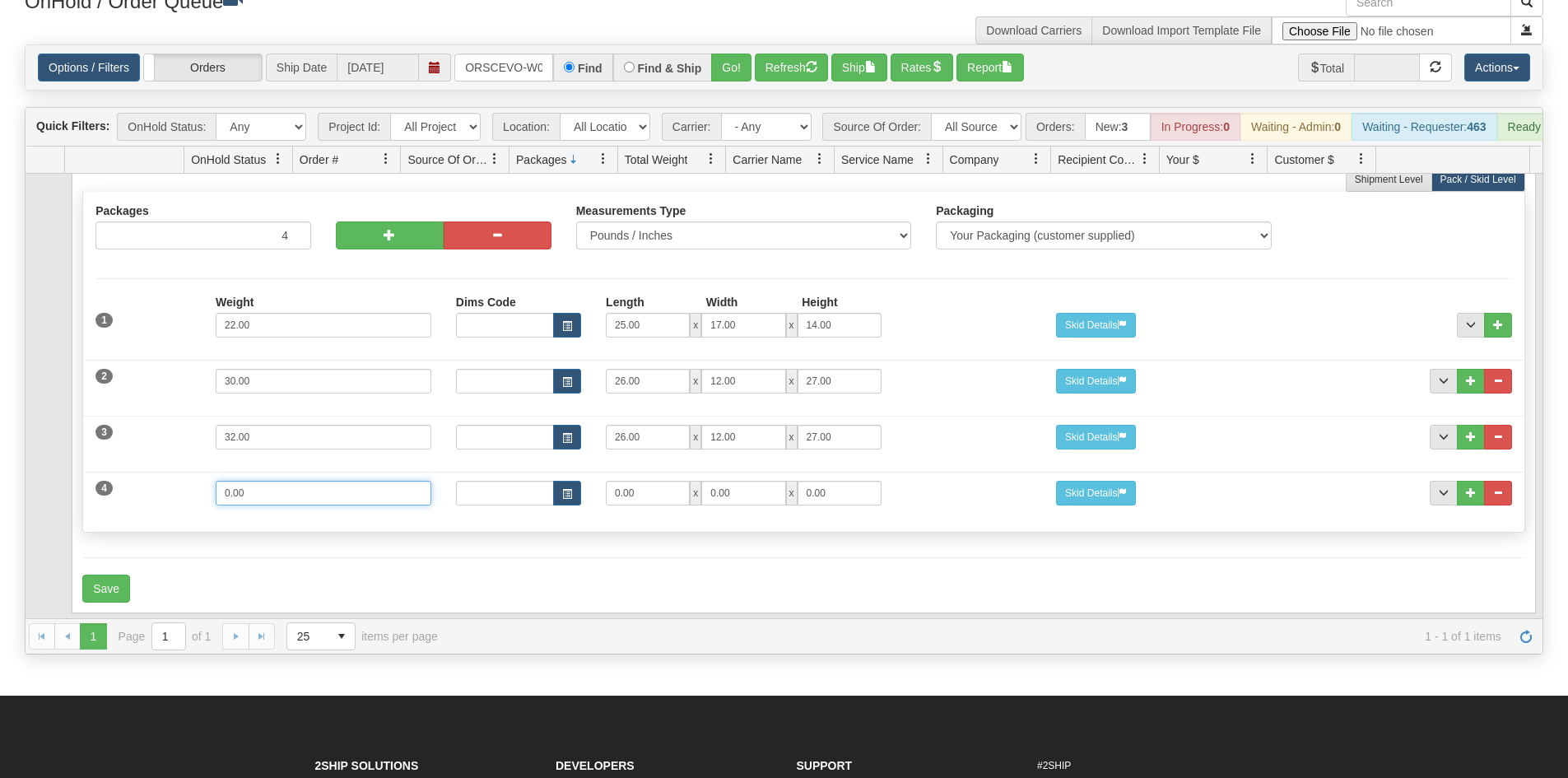
drag, startPoint x: 284, startPoint y: 489, endPoint x: 133, endPoint y: 489, distance: 151.0
click at [133, 489] on div "4 Weight 0.00 Dims Code Length Width Height 0.00 x 0.00 x" at bounding box center [803, 490] width 1440 height 55
type input "36"
drag, startPoint x: 654, startPoint y: 495, endPoint x: 396, endPoint y: 496, distance: 258.0
click at [396, 496] on div "4 Weight 36 Dims Code Length Width Height 0.00 x 0.00 x 0.00" at bounding box center [803, 490] width 1440 height 55
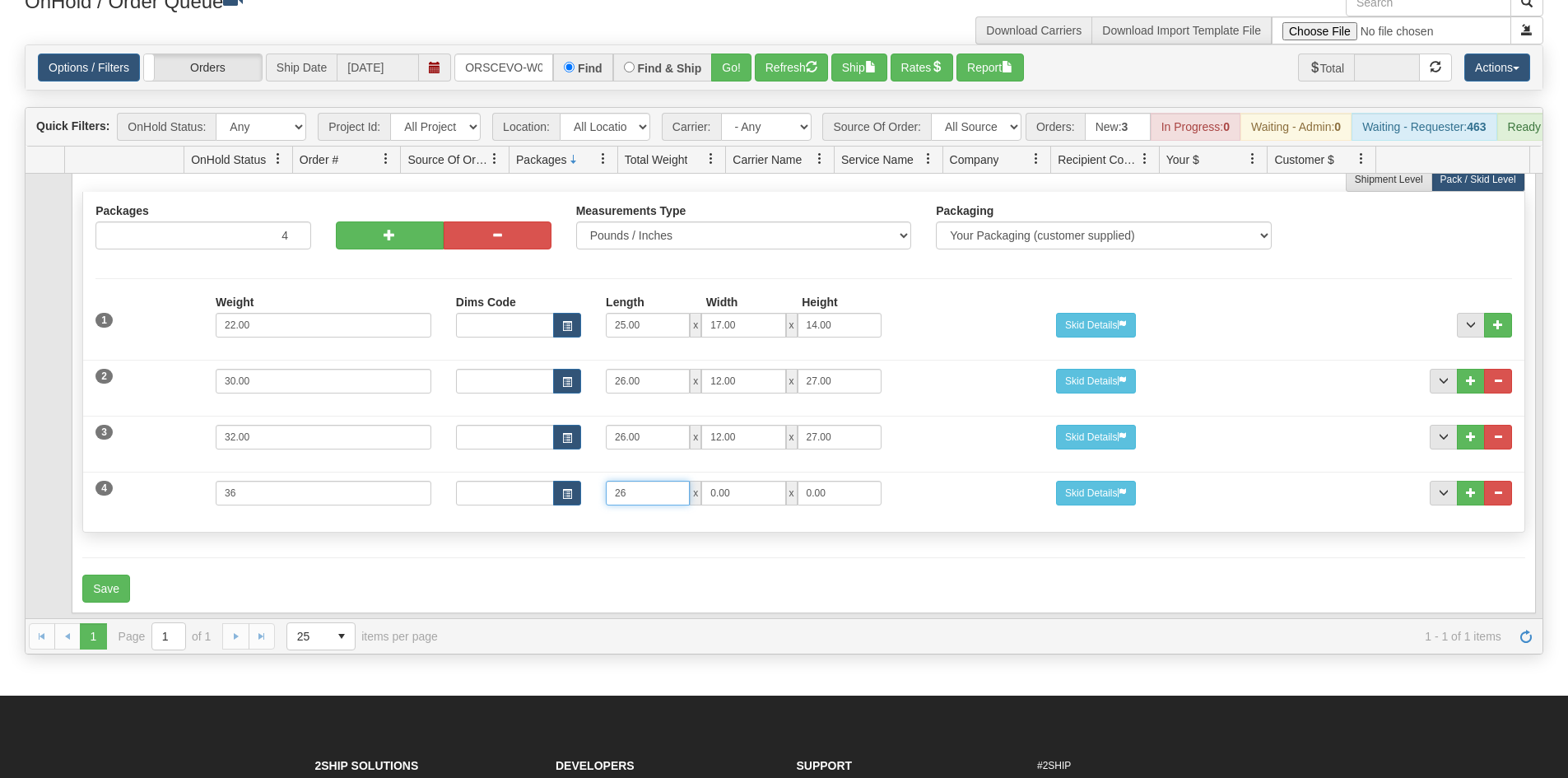
type input "26"
type input "12"
type input "27"
click at [362, 238] on button "button" at bounding box center [389, 236] width 108 height 28
type input "5"
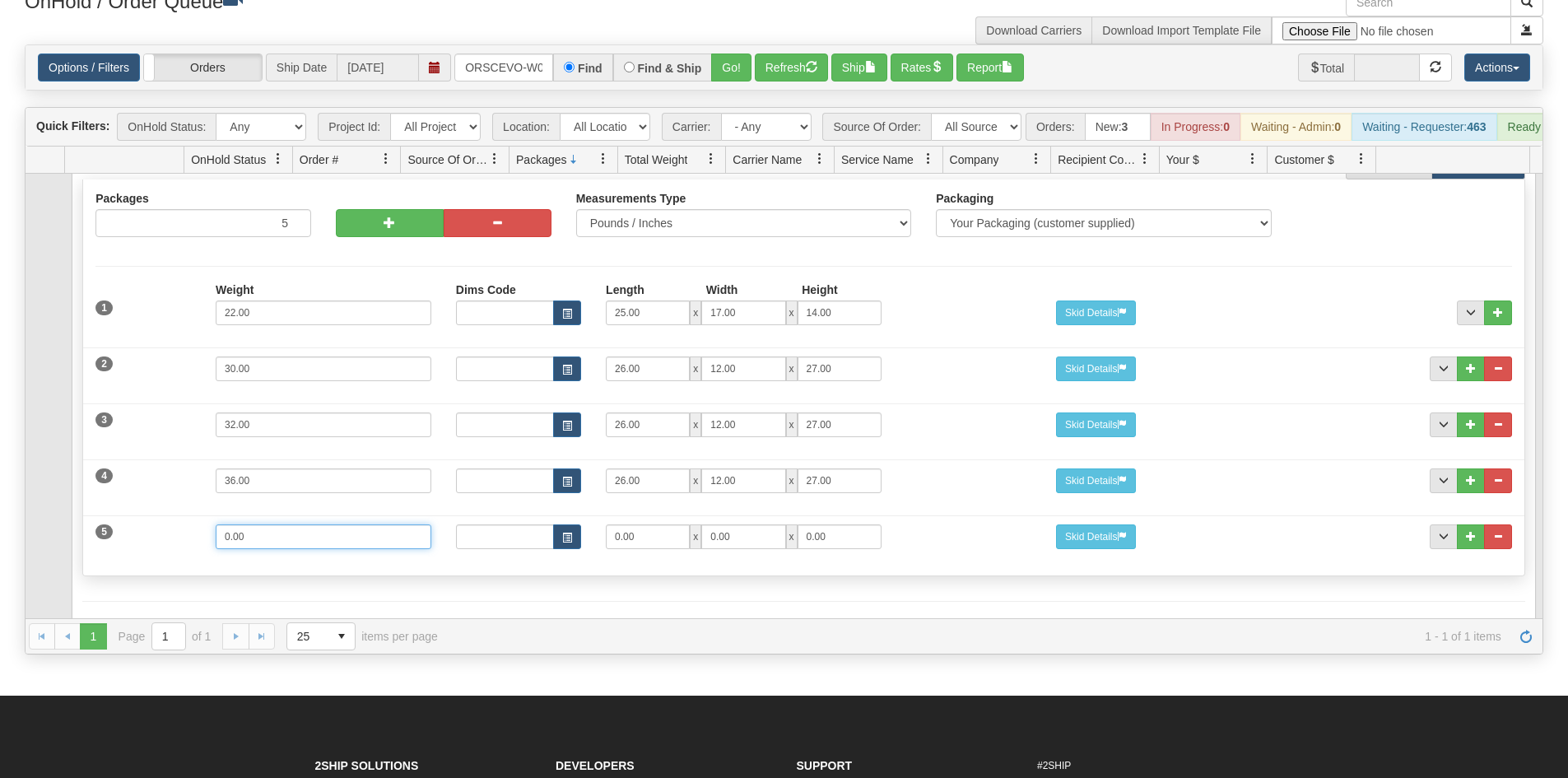
drag, startPoint x: 283, startPoint y: 553, endPoint x: 122, endPoint y: 572, distance: 162.1
click at [122, 562] on div "5 Weight 0.00 Dims Code Length Width Height 0.00 x 0.00 x" at bounding box center [803, 534] width 1440 height 55
type input "28"
drag, startPoint x: 641, startPoint y: 549, endPoint x: 499, endPoint y: 553, distance: 142.1
click at [499, 549] on div "Dims Code Length Width Height 0.00 x 0.00 x 0.00" at bounding box center [743, 536] width 600 height 24
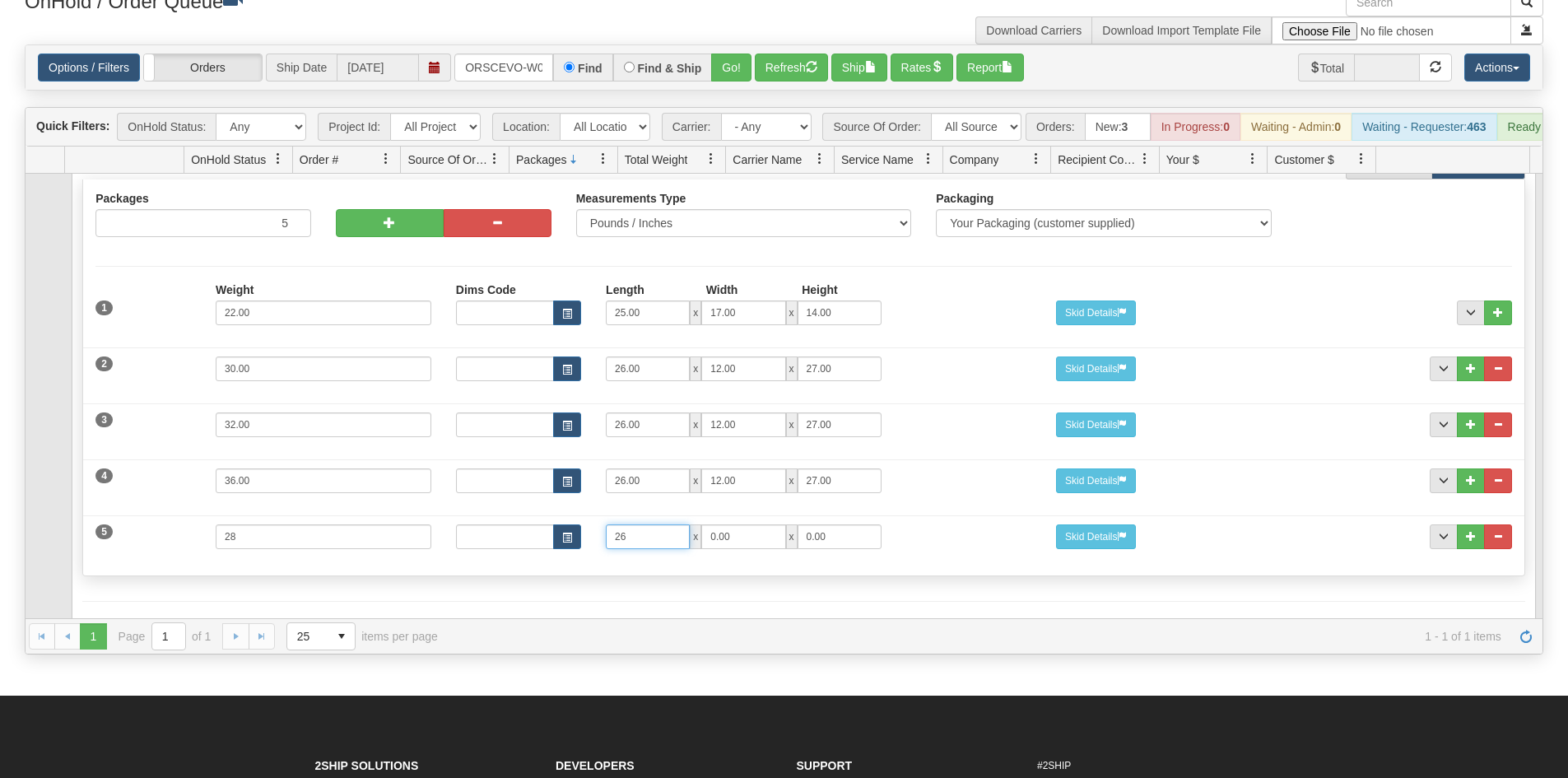
type input "26"
type input "12"
type input "27"
click at [933, 506] on div "4 Weight 36.00 Dims Code Length Width Height 26.00 x 12.00 x" at bounding box center [803, 478] width 1440 height 55
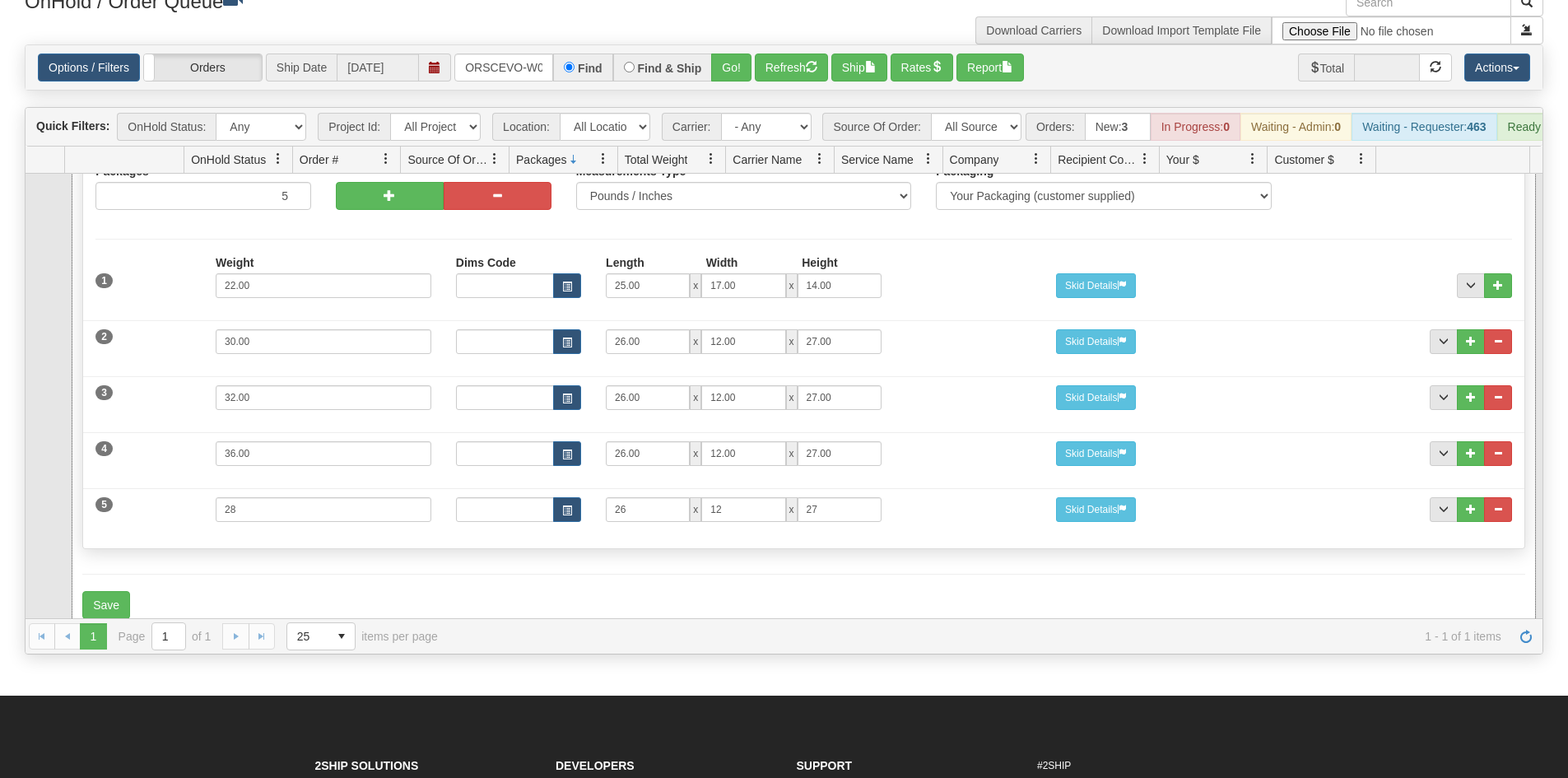
scroll to position [182, 0]
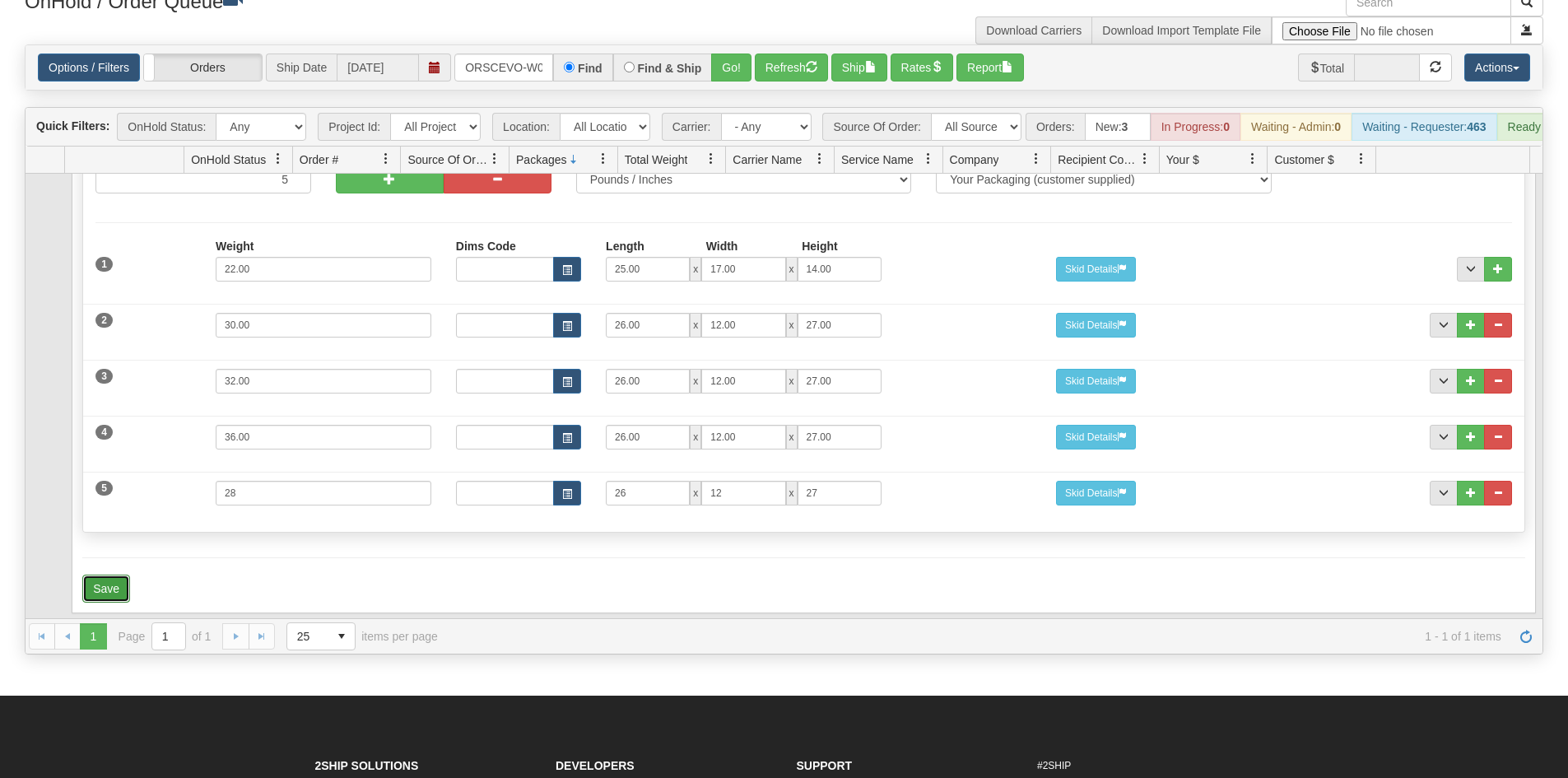
click at [116, 587] on button "Save" at bounding box center [106, 588] width 48 height 28
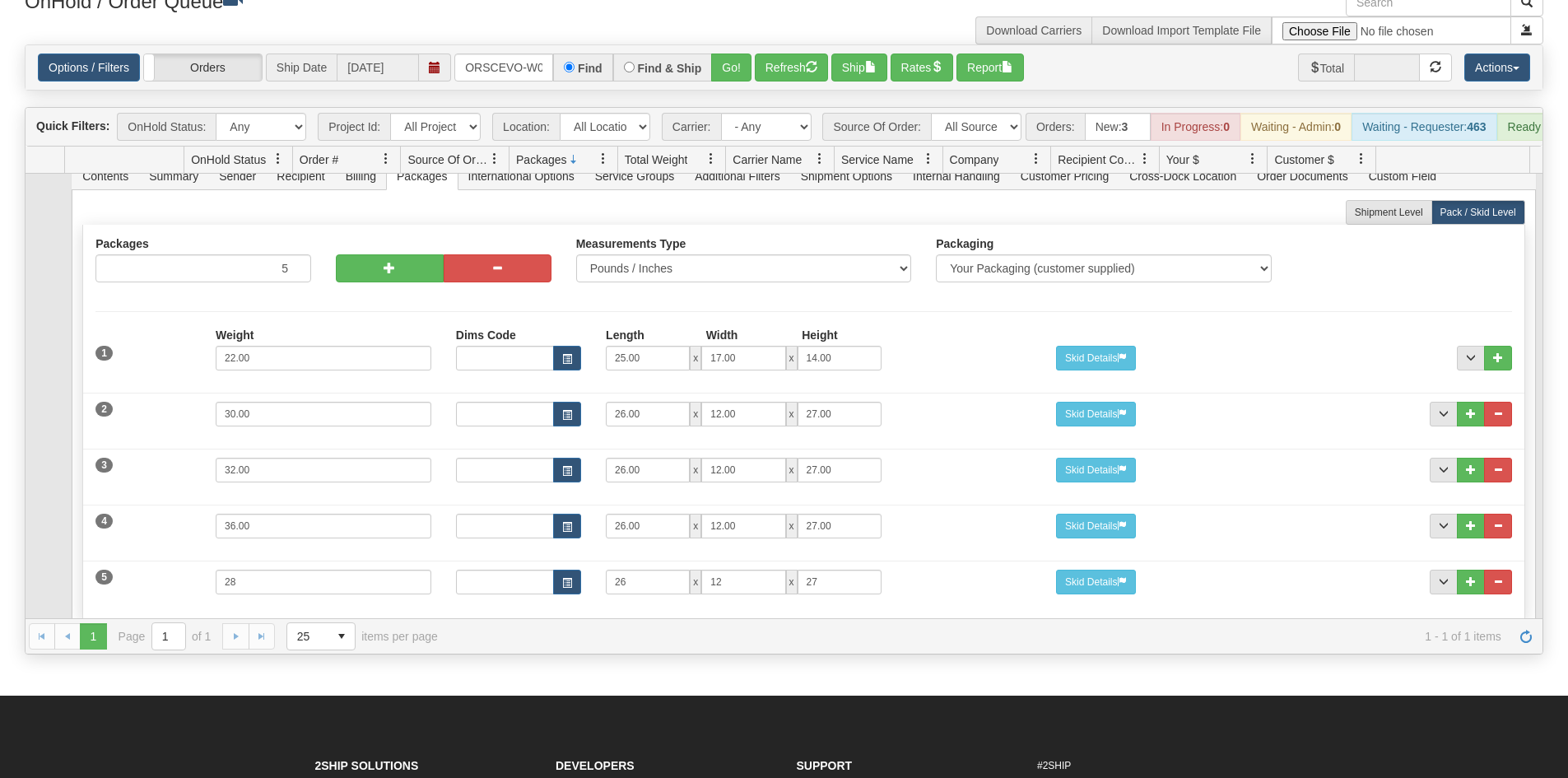
scroll to position [0, 0]
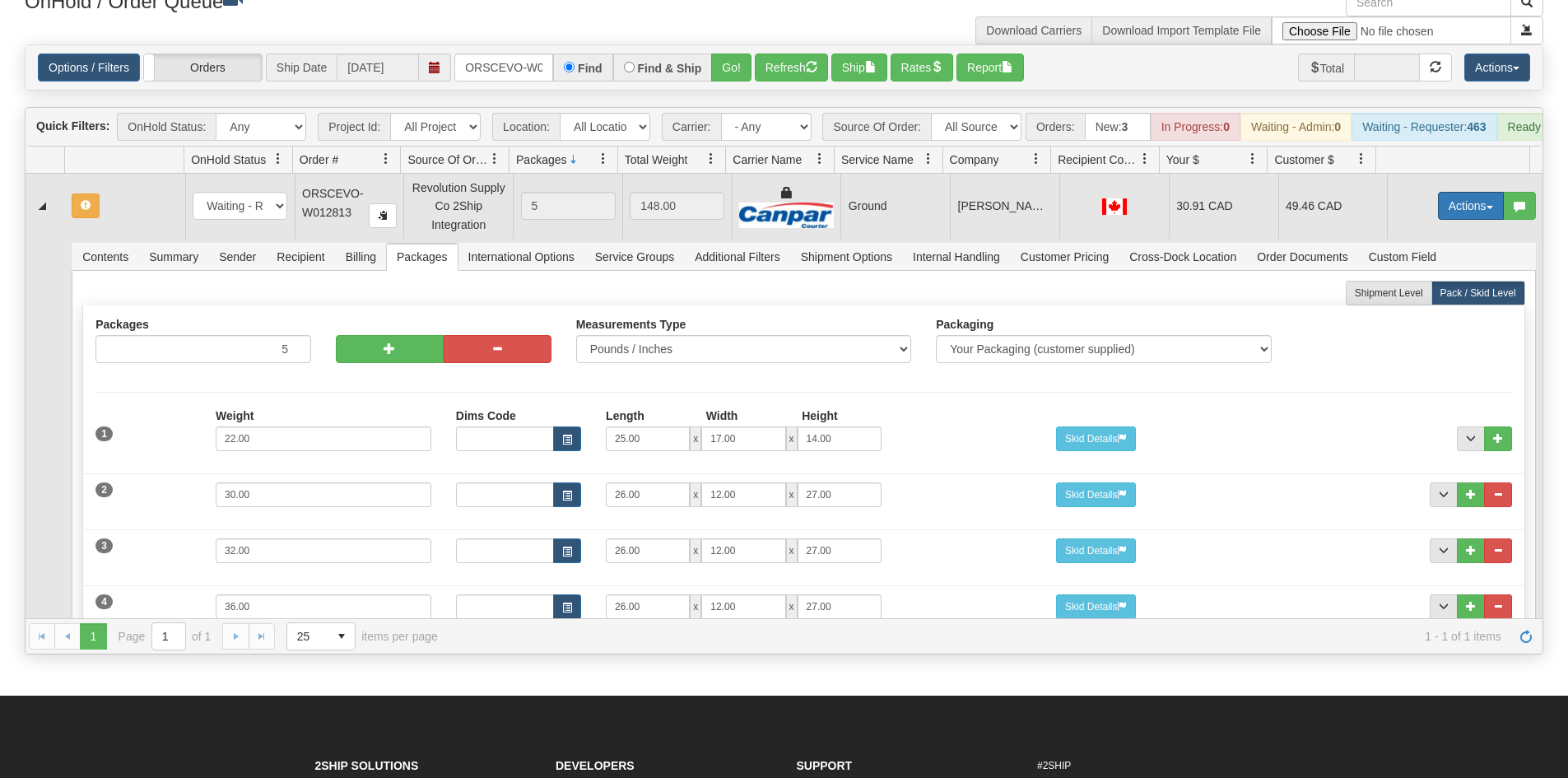
click at [1485, 220] on button "Actions" at bounding box center [1471, 206] width 66 height 28
click at [1421, 265] on span "Refresh Rates" at bounding box center [1431, 258] width 85 height 13
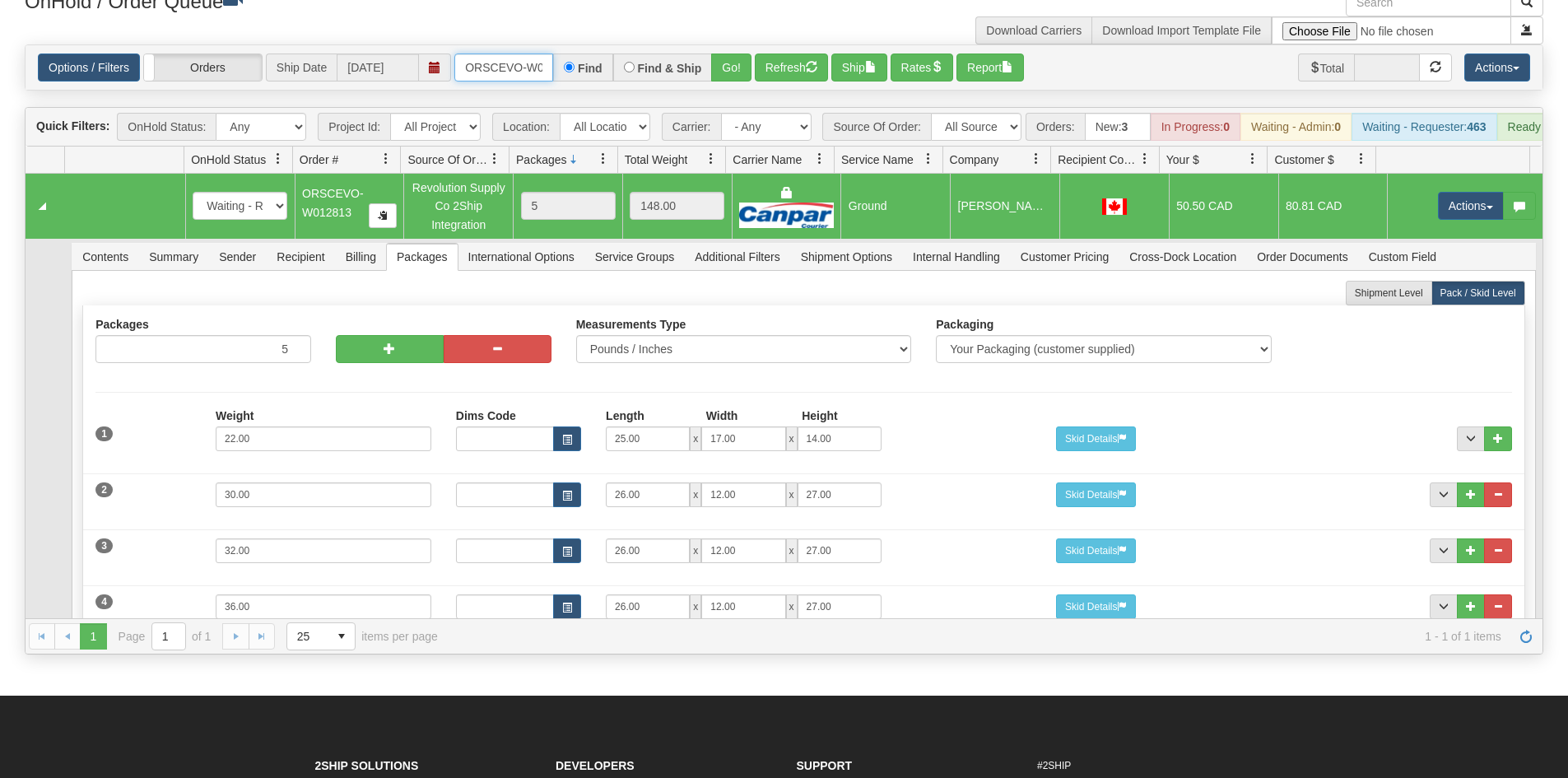
click at [528, 70] on input "ORSCEVO-W012813" at bounding box center [504, 68] width 99 height 28
click at [726, 77] on button "Go!" at bounding box center [731, 68] width 40 height 28
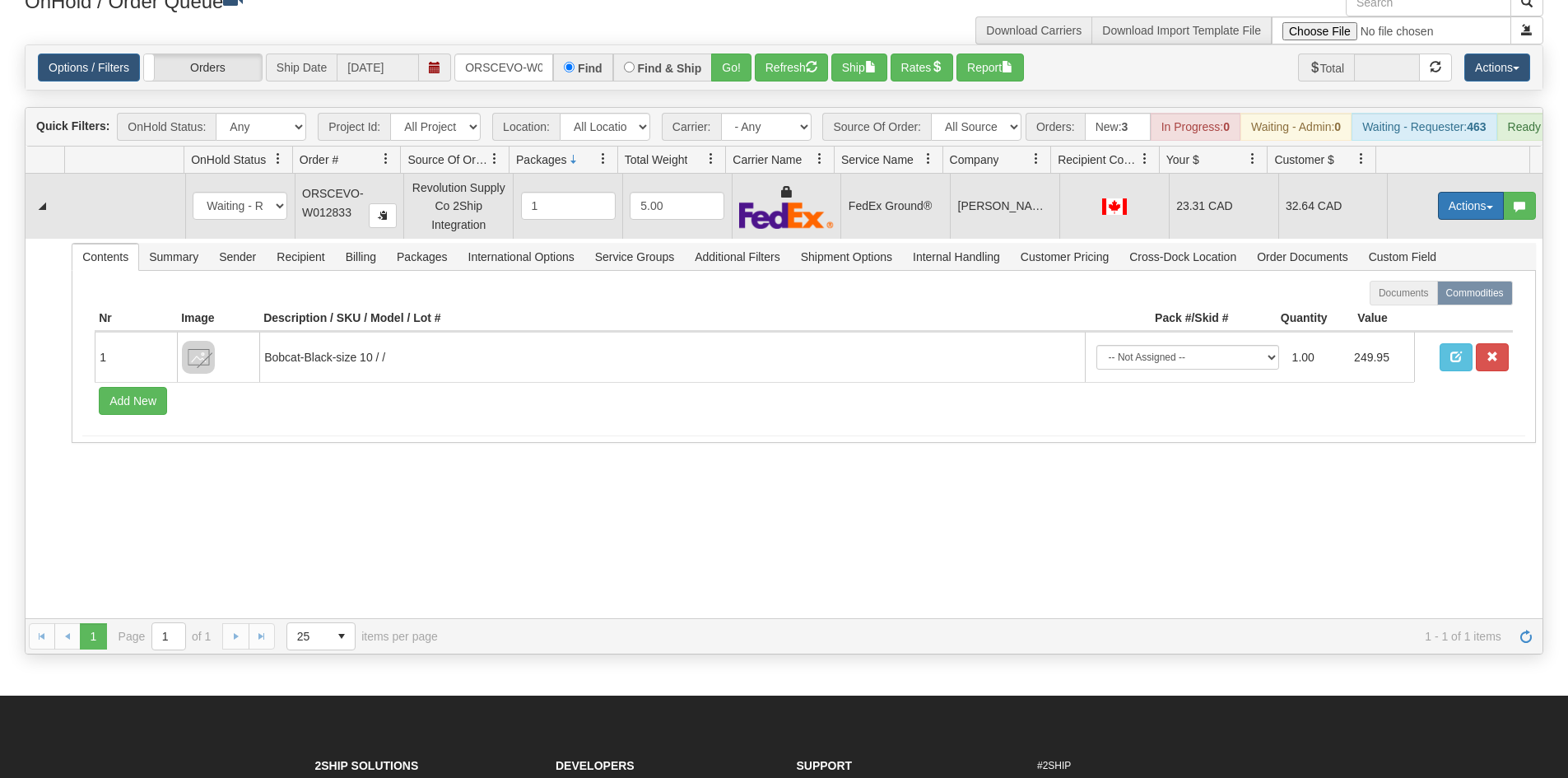
click at [1465, 217] on button "Actions" at bounding box center [1471, 206] width 66 height 28
click at [1412, 312] on link "Ship" at bounding box center [1438, 301] width 132 height 22
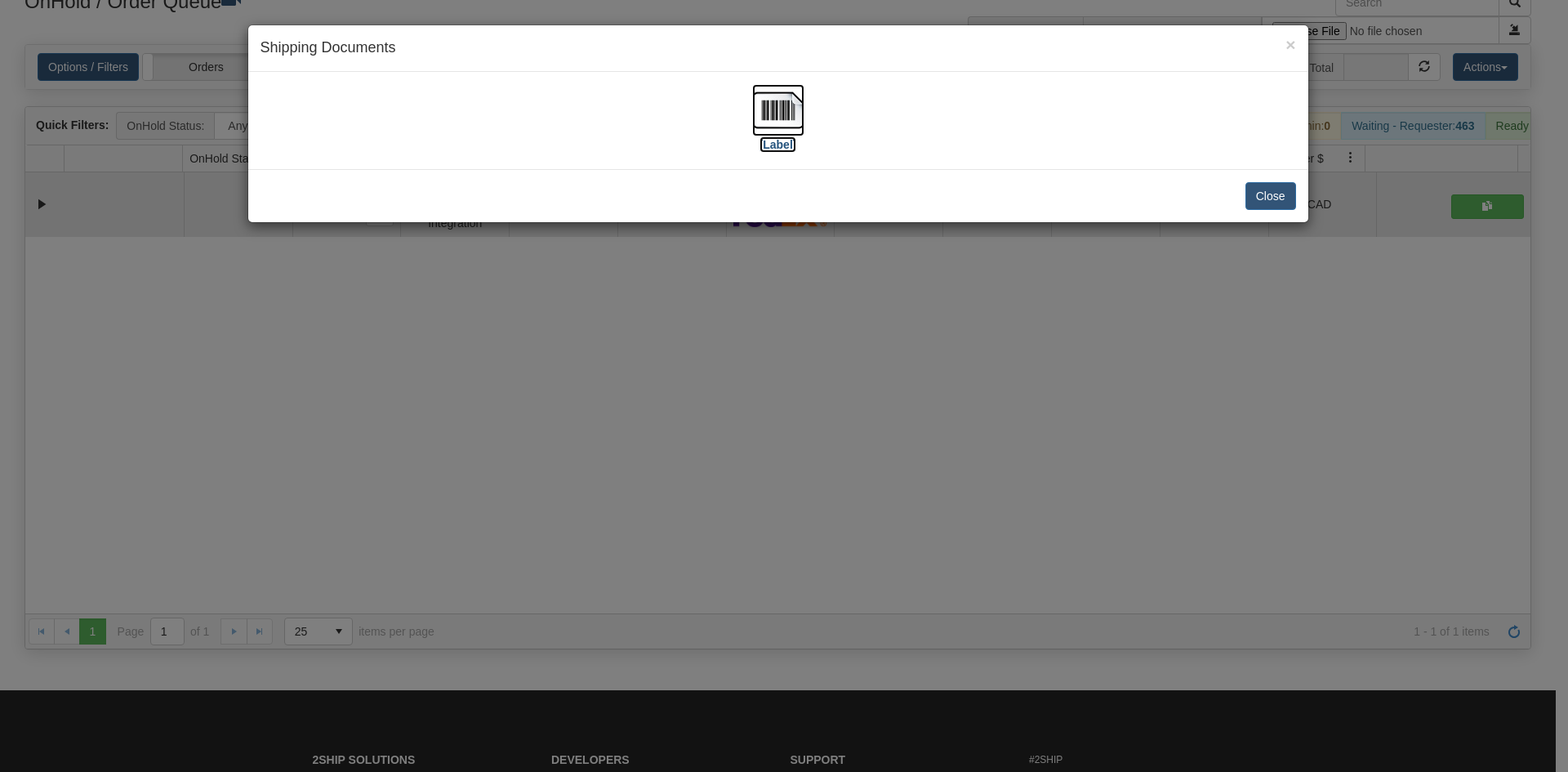
click at [777, 120] on img at bounding box center [778, 110] width 53 height 53
drag, startPoint x: 603, startPoint y: 397, endPoint x: 510, endPoint y: 229, distance: 192.0
click at [603, 395] on div "× Shipping Documents [Label] Close" at bounding box center [784, 386] width 1568 height 772
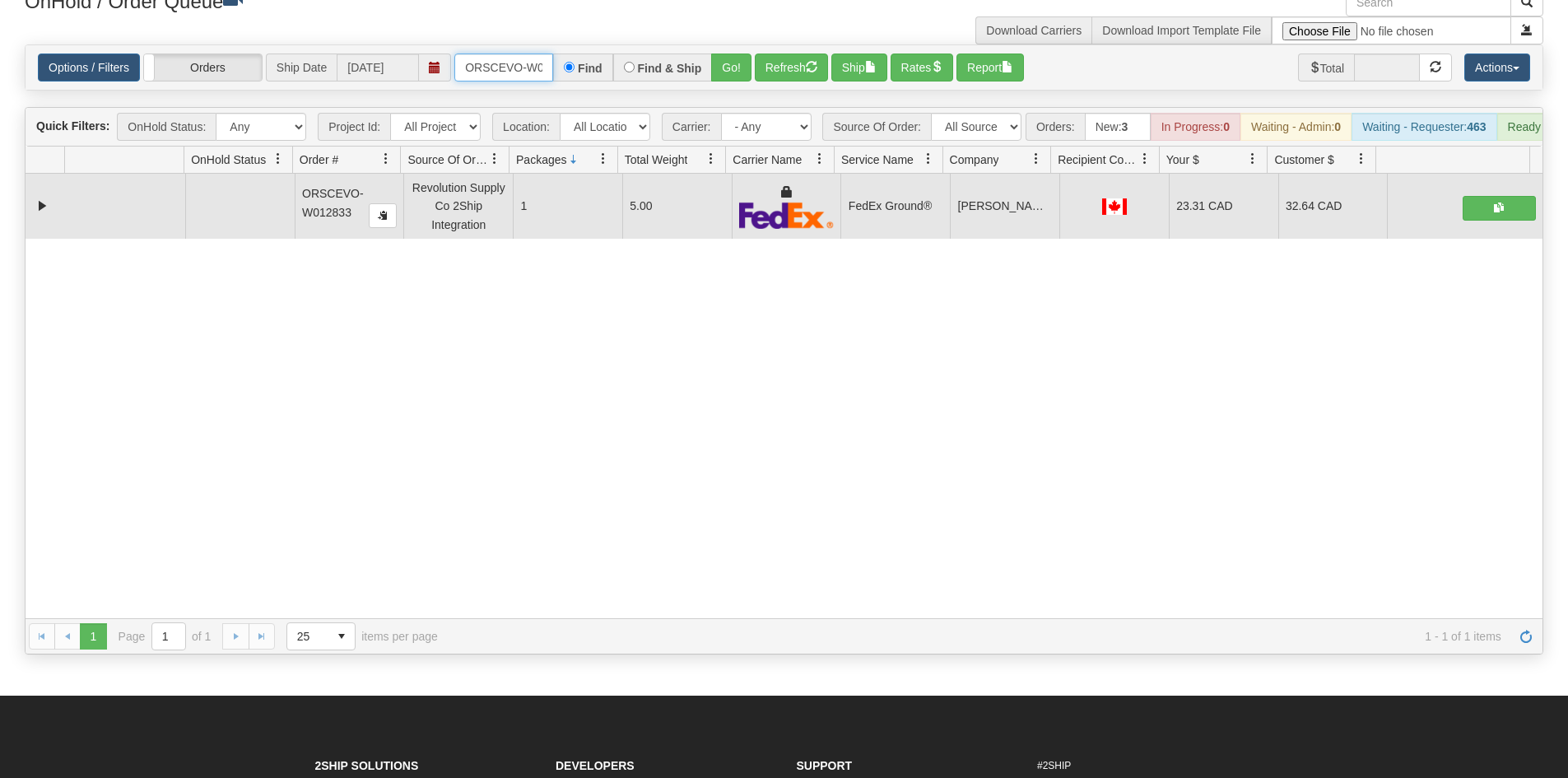
click at [497, 70] on input "ORSCEVO-W012833" at bounding box center [504, 68] width 99 height 28
click at [735, 68] on button "Go!" at bounding box center [731, 68] width 40 height 28
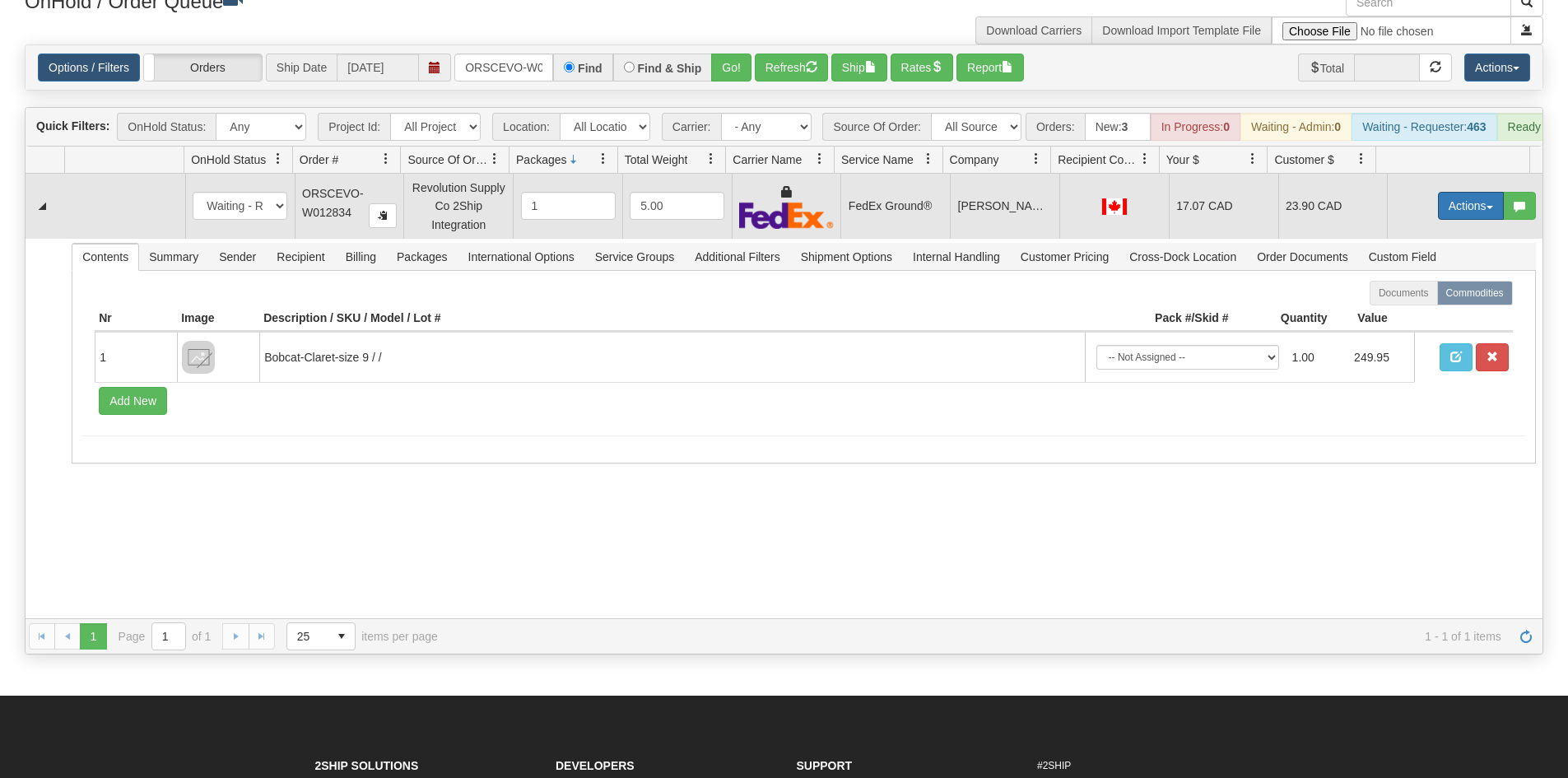
click at [1441, 214] on button "Actions" at bounding box center [1471, 206] width 66 height 28
click at [1406, 312] on link "Ship" at bounding box center [1438, 301] width 132 height 22
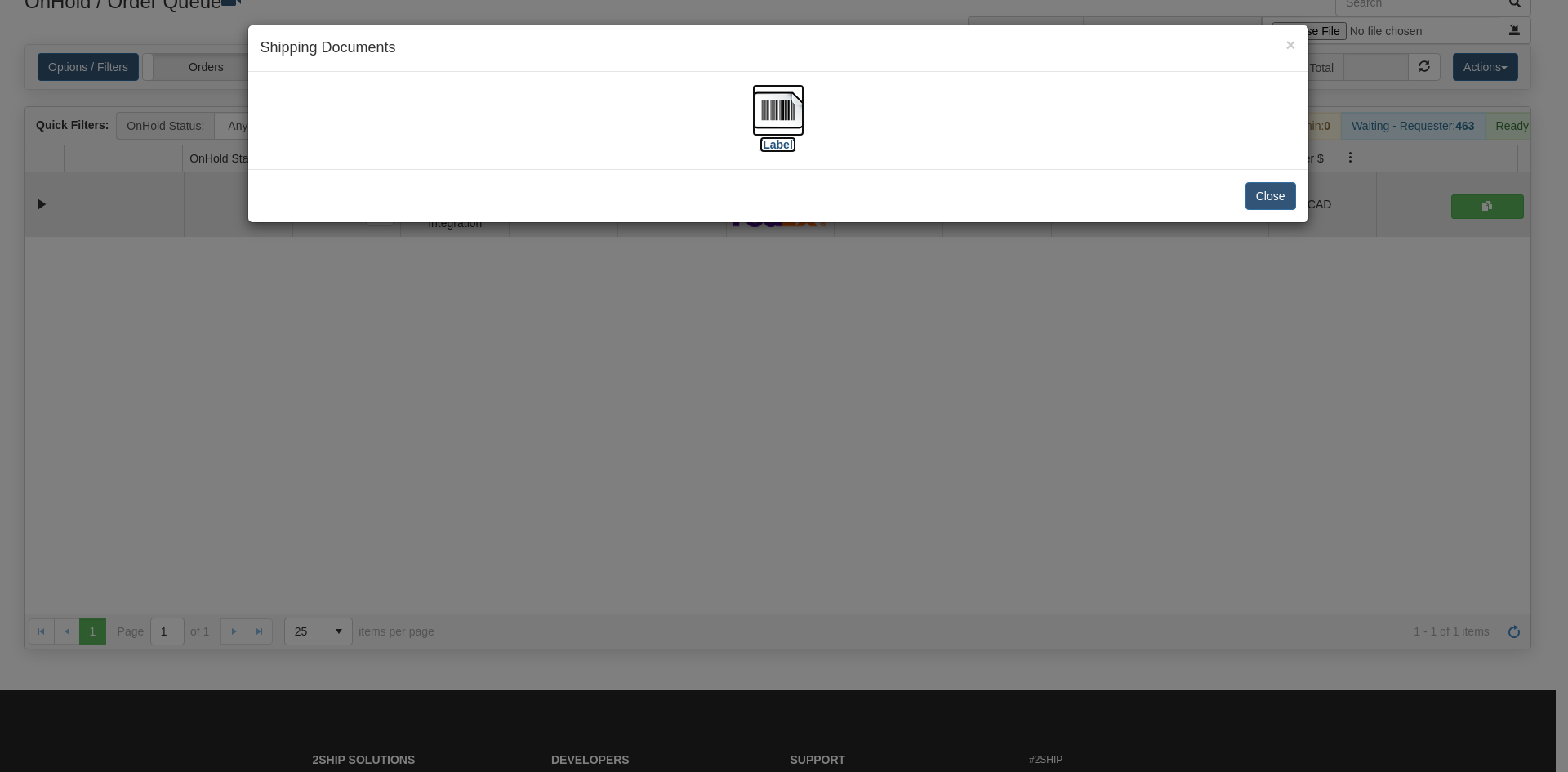
click at [784, 124] on img at bounding box center [778, 110] width 53 height 53
drag, startPoint x: 1189, startPoint y: 424, endPoint x: 516, endPoint y: 42, distance: 773.9
click at [1188, 423] on div "× Shipping Documents [Label] Close" at bounding box center [784, 386] width 1568 height 772
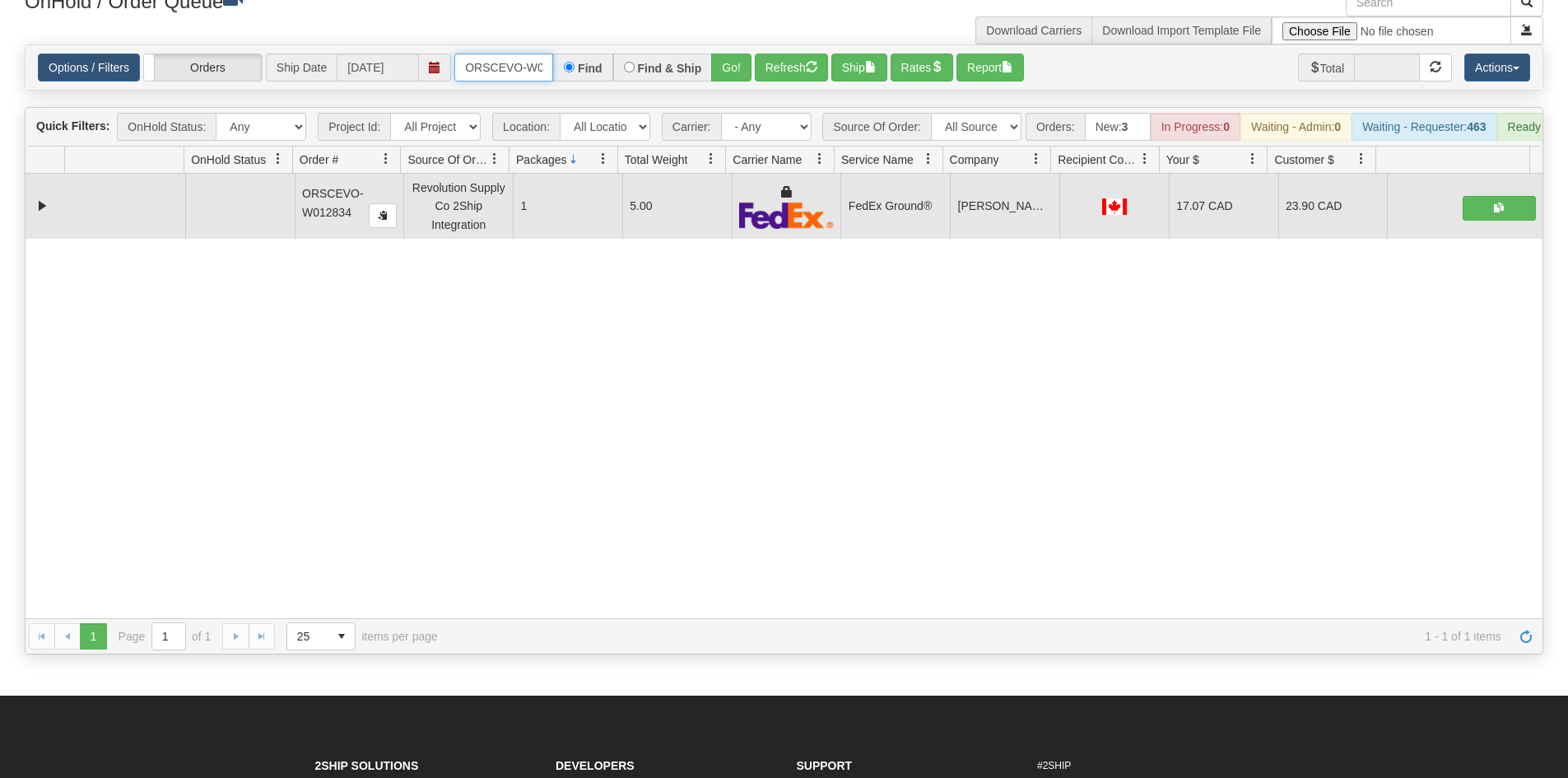
click at [521, 70] on input "ORSCEVO-W012834" at bounding box center [504, 68] width 99 height 28
click at [721, 65] on button "Go!" at bounding box center [731, 68] width 40 height 28
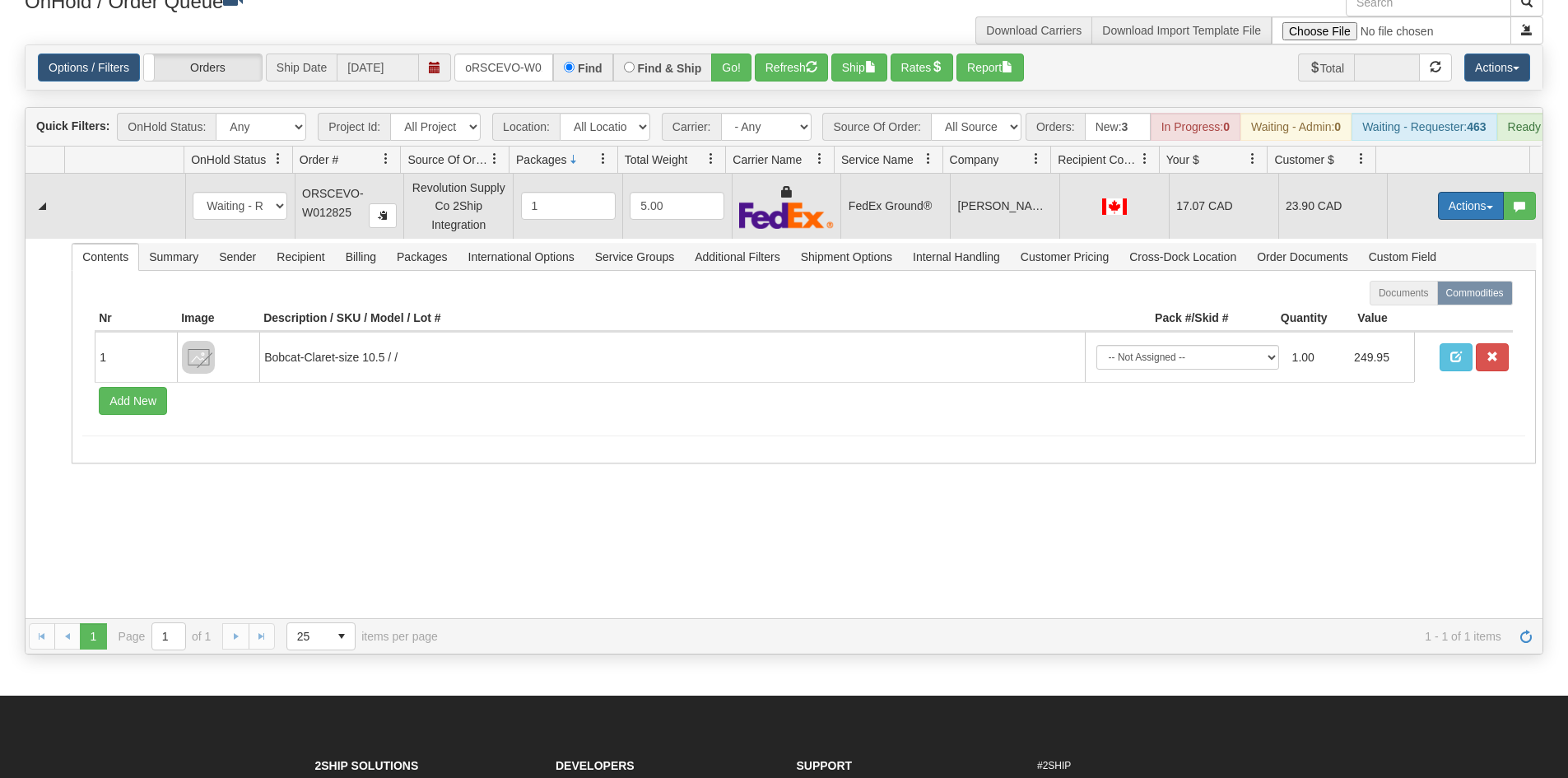
click at [1451, 217] on button "Actions" at bounding box center [1471, 206] width 66 height 28
click at [1405, 308] on span "Ship" at bounding box center [1405, 301] width 35 height 13
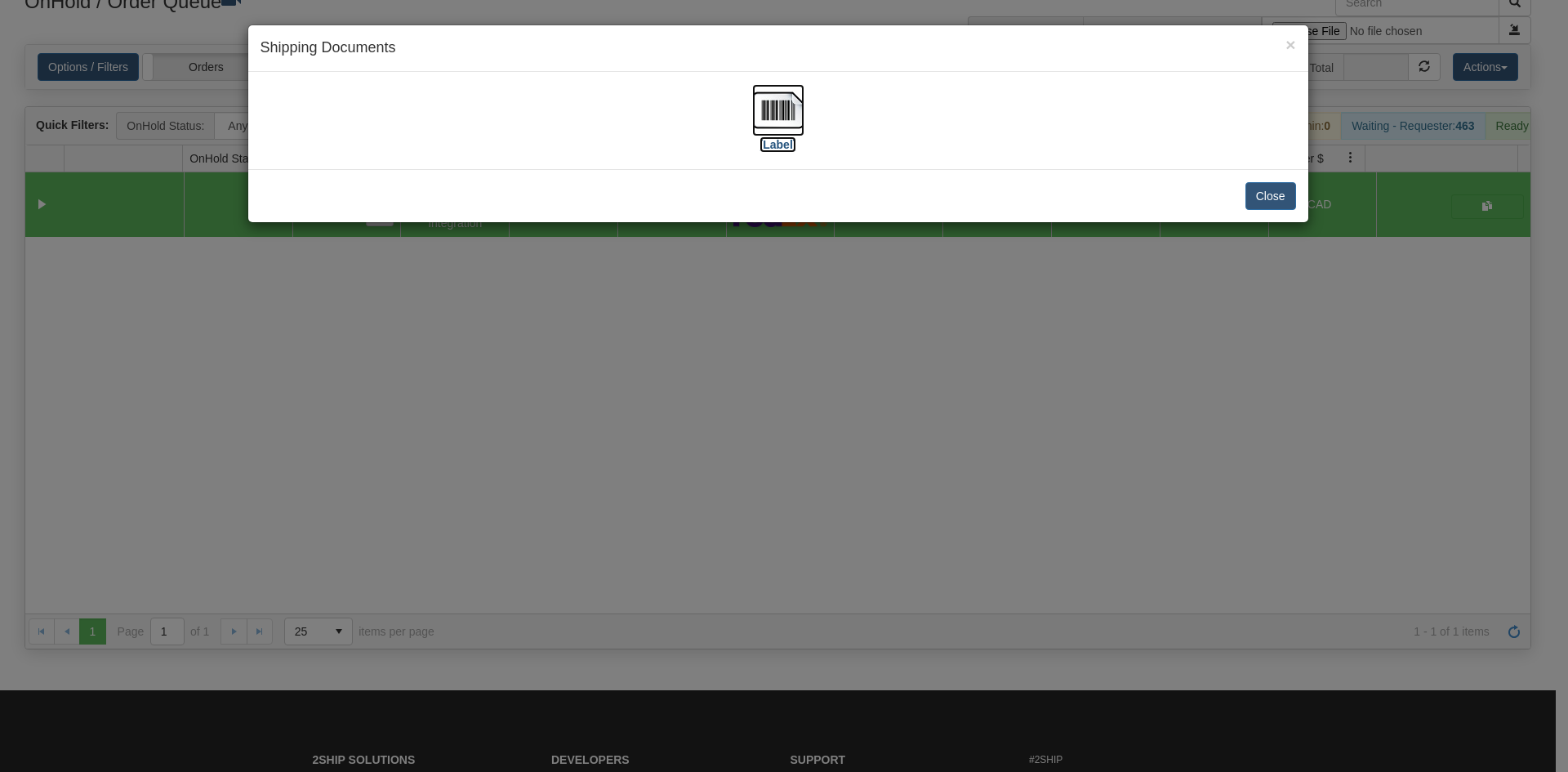
click at [768, 101] on img at bounding box center [778, 110] width 53 height 53
drag, startPoint x: 637, startPoint y: 516, endPoint x: 637, endPoint y: 506, distance: 10.0
click at [637, 512] on div "× Shipping Documents [Label] Close" at bounding box center [784, 386] width 1568 height 772
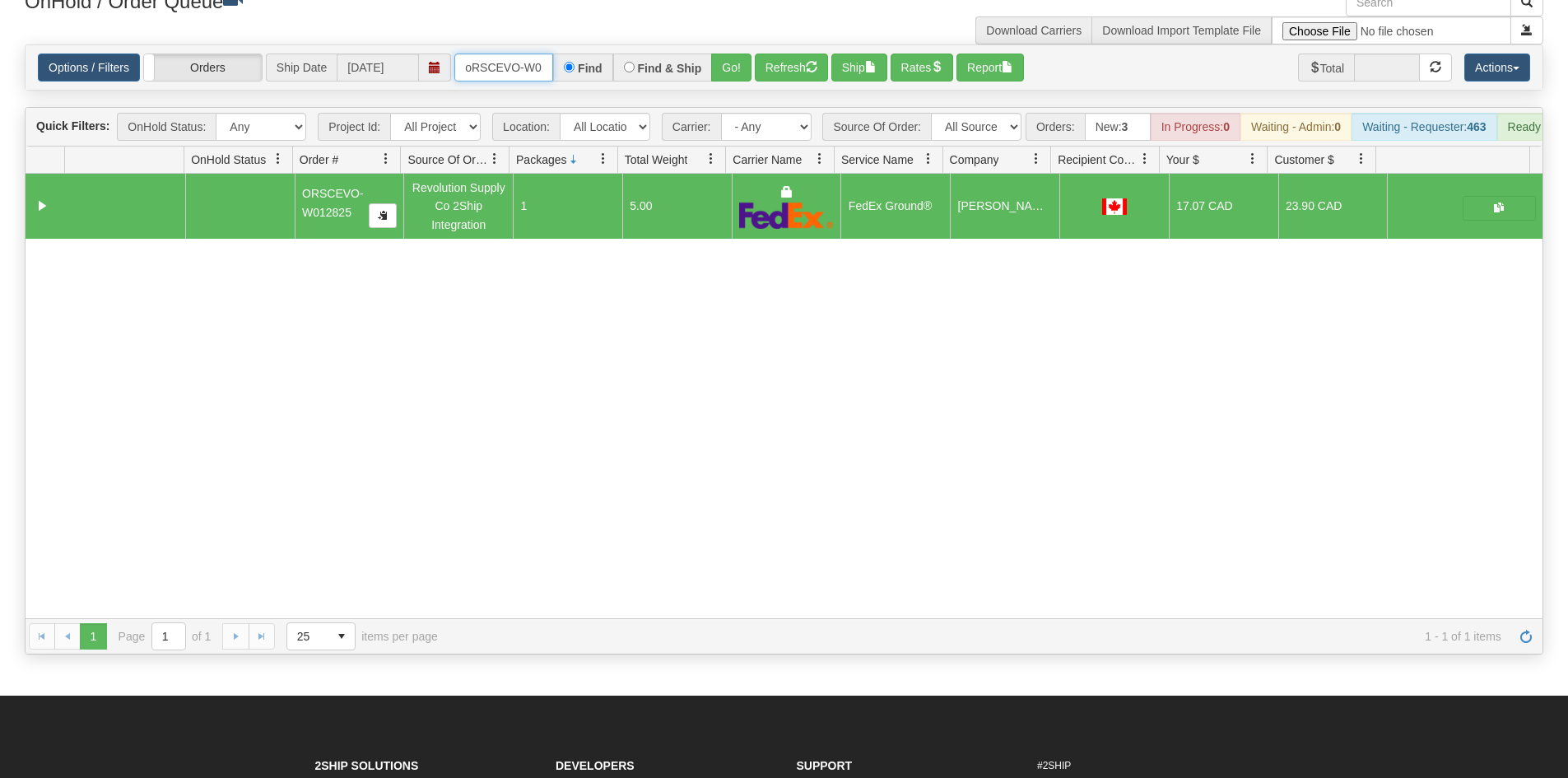
click at [504, 70] on input "oRSCEVO-W012825" at bounding box center [504, 68] width 99 height 28
click at [721, 67] on button "Go!" at bounding box center [731, 68] width 40 height 28
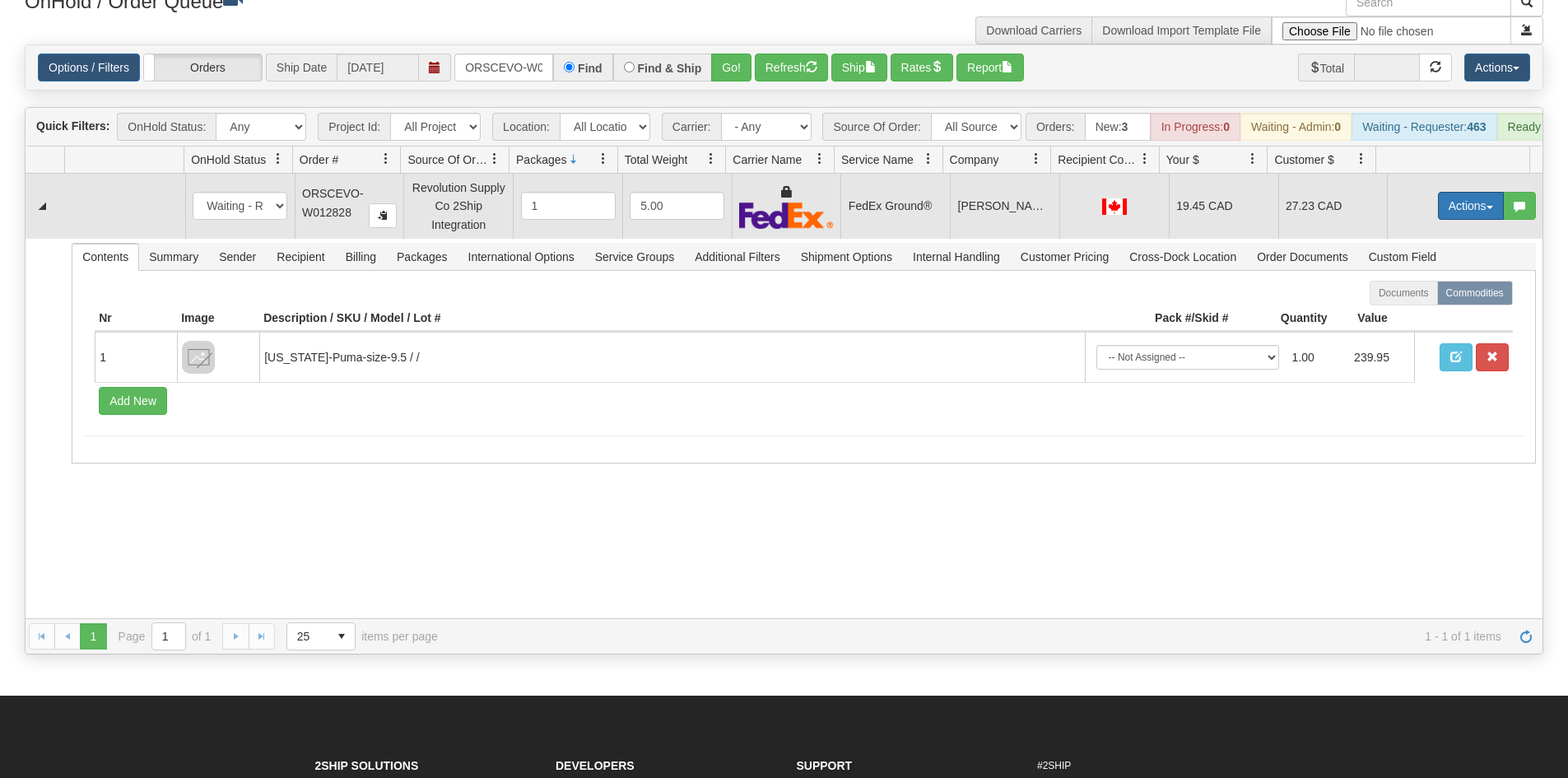
click at [1464, 217] on button "Actions" at bounding box center [1471, 206] width 66 height 28
click at [1416, 311] on link "Ship" at bounding box center [1438, 301] width 132 height 22
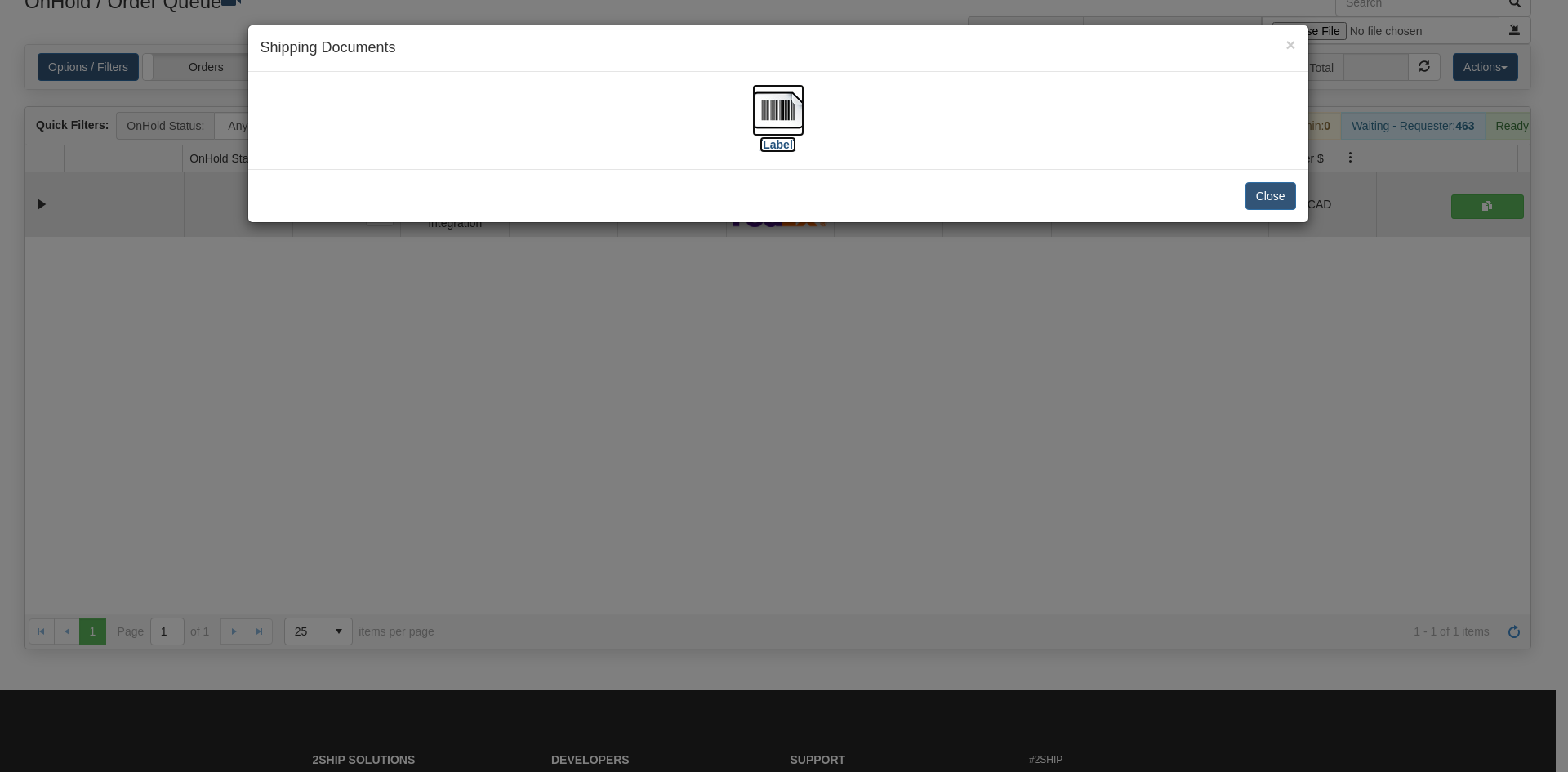
click at [784, 134] on img at bounding box center [778, 110] width 53 height 53
drag, startPoint x: 808, startPoint y: 279, endPoint x: 675, endPoint y: 174, distance: 169.5
click at [808, 280] on div "× Shipping Documents [Label] Close" at bounding box center [784, 386] width 1568 height 772
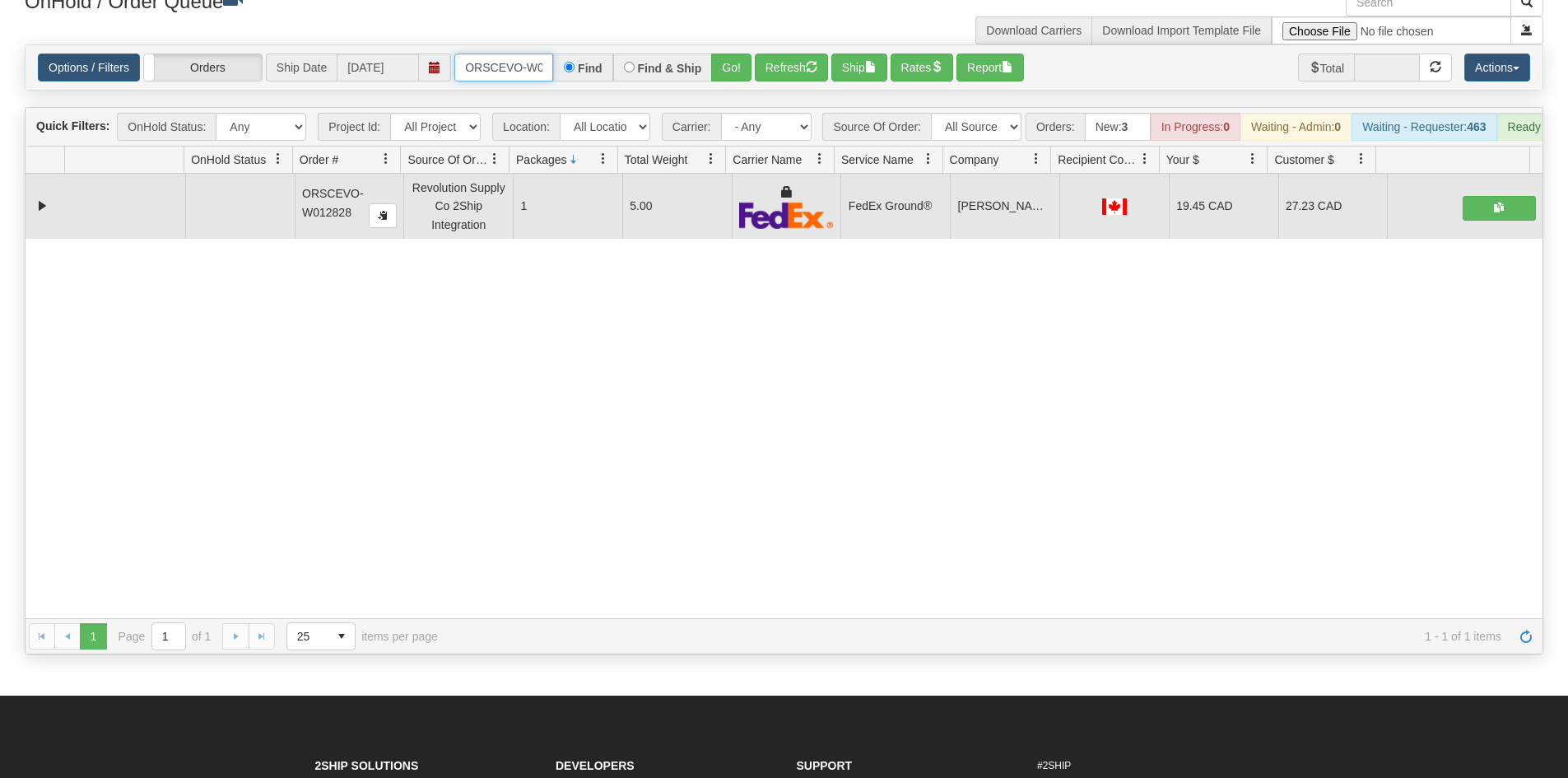
click at [505, 72] on input "ORSCEVO-W012828" at bounding box center [504, 68] width 99 height 28
click at [743, 63] on button "Go!" at bounding box center [731, 68] width 40 height 28
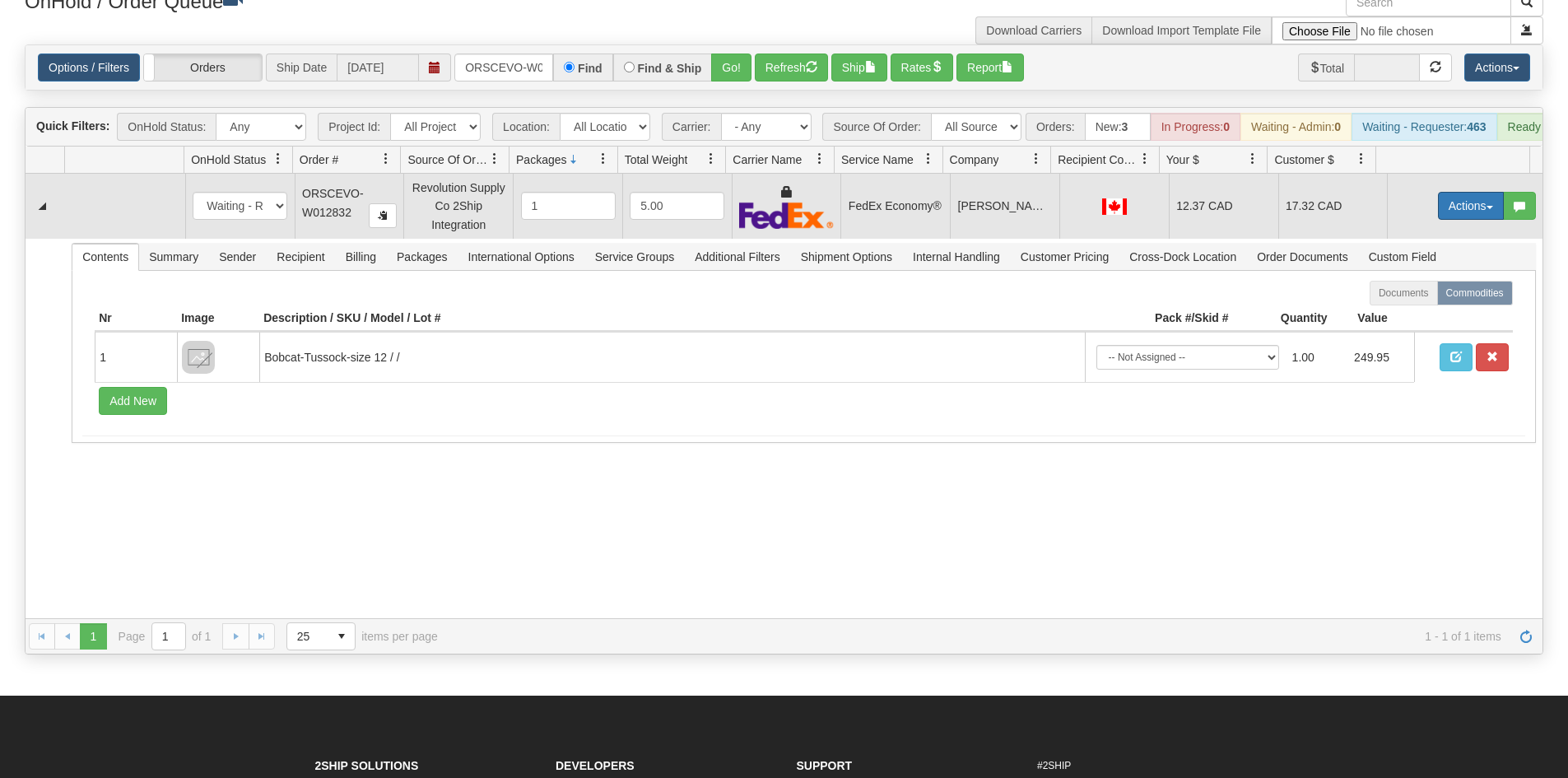
click at [1448, 219] on button "Actions" at bounding box center [1471, 206] width 66 height 28
click at [1415, 309] on link "Ship" at bounding box center [1438, 301] width 132 height 22
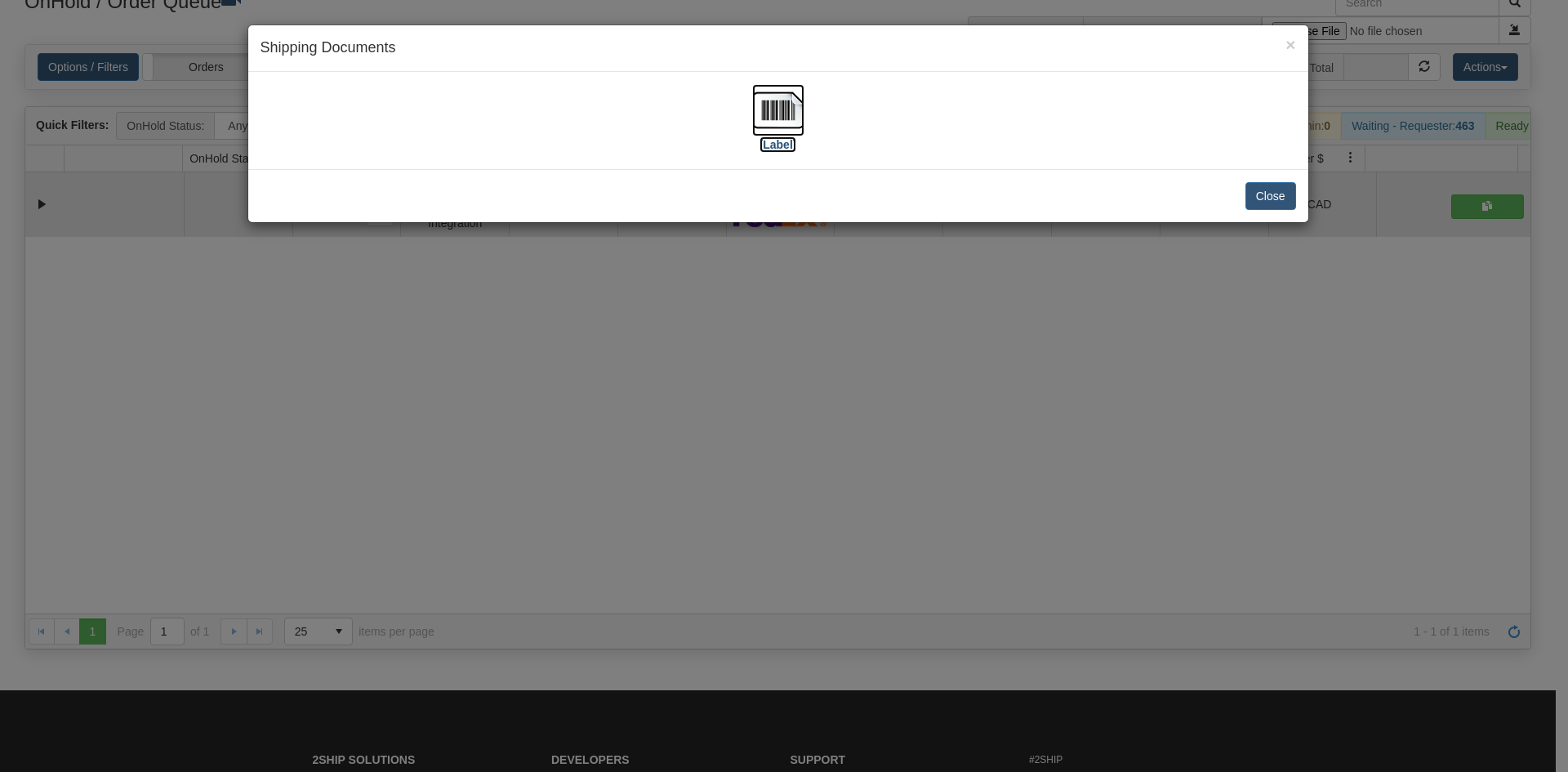
click at [762, 110] on img at bounding box center [778, 110] width 53 height 53
drag, startPoint x: 715, startPoint y: 426, endPoint x: 674, endPoint y: 341, distance: 94.4
click at [708, 408] on div "× Shipping Documents [Label] Close" at bounding box center [784, 386] width 1568 height 772
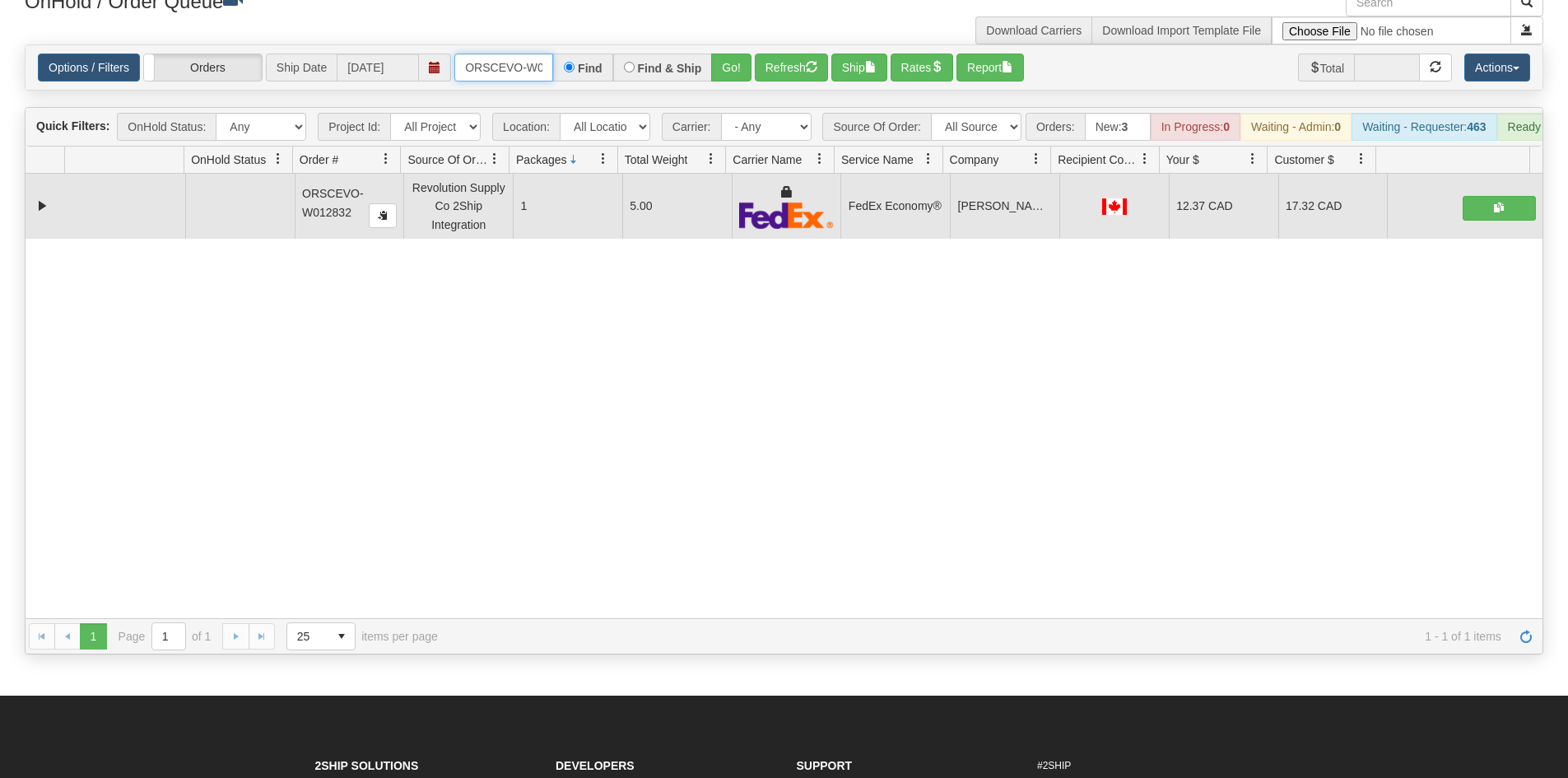
click at [536, 70] on input "ORSCEVO-W012832" at bounding box center [504, 68] width 99 height 28
click at [726, 75] on button "Go!" at bounding box center [731, 68] width 40 height 28
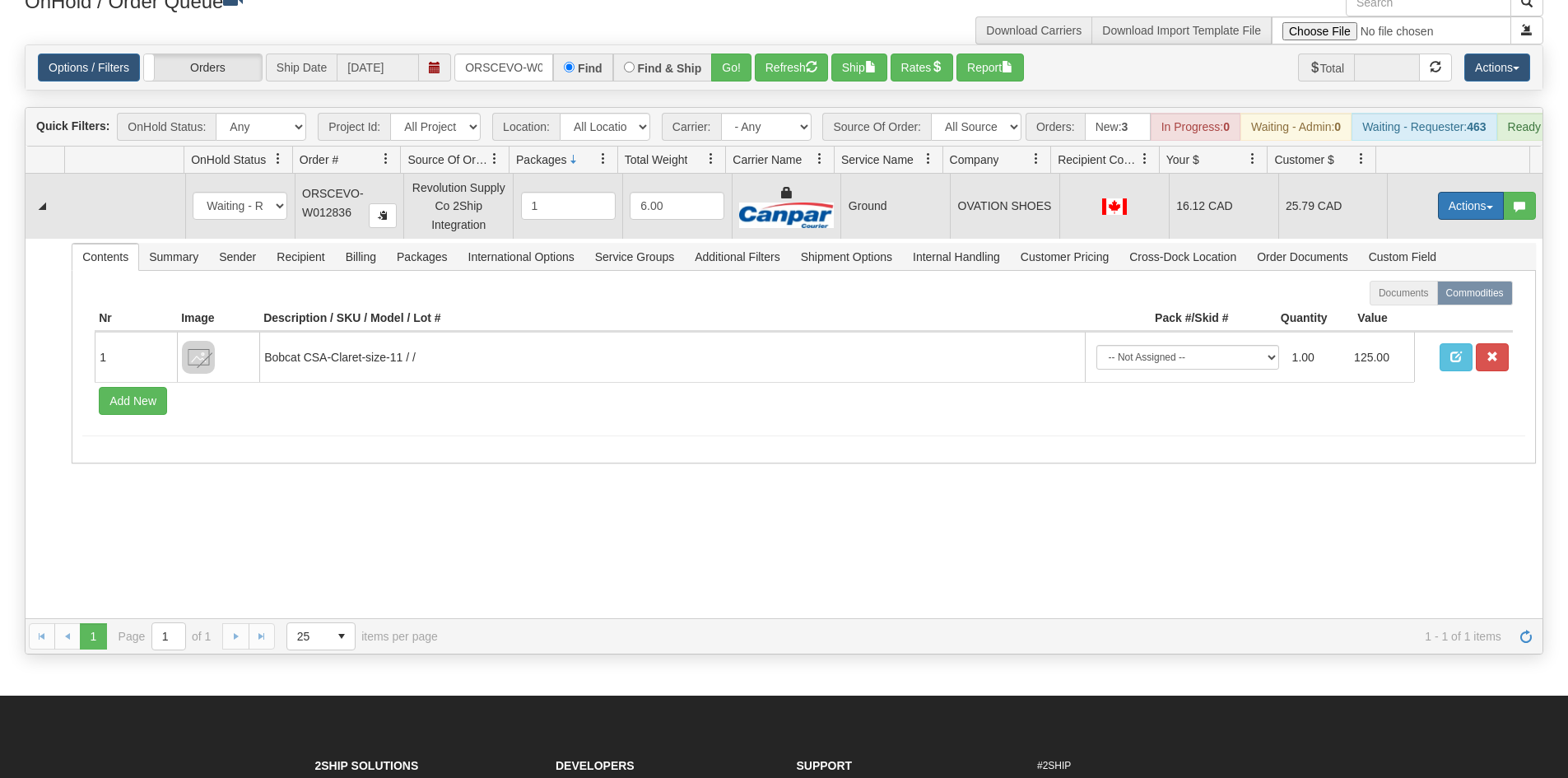
click at [1447, 220] on button "Actions" at bounding box center [1471, 206] width 66 height 28
click at [1388, 306] on span at bounding box center [1393, 300] width 11 height 11
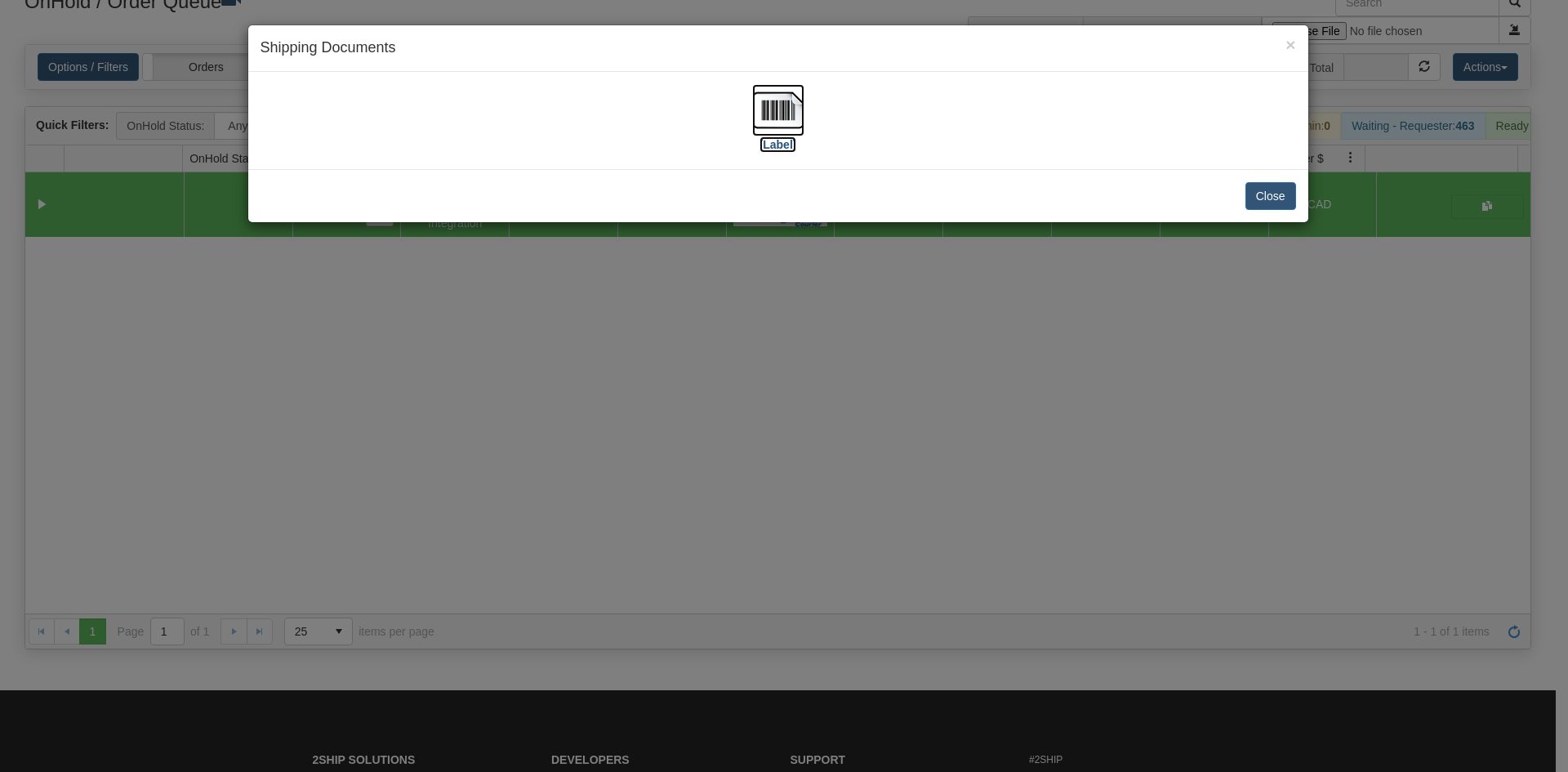
click at [772, 129] on img at bounding box center [778, 110] width 53 height 53
drag, startPoint x: 889, startPoint y: 449, endPoint x: 671, endPoint y: 210, distance: 323.5
click at [890, 448] on div "× Shipping Documents [Label] Close" at bounding box center [784, 386] width 1568 height 772
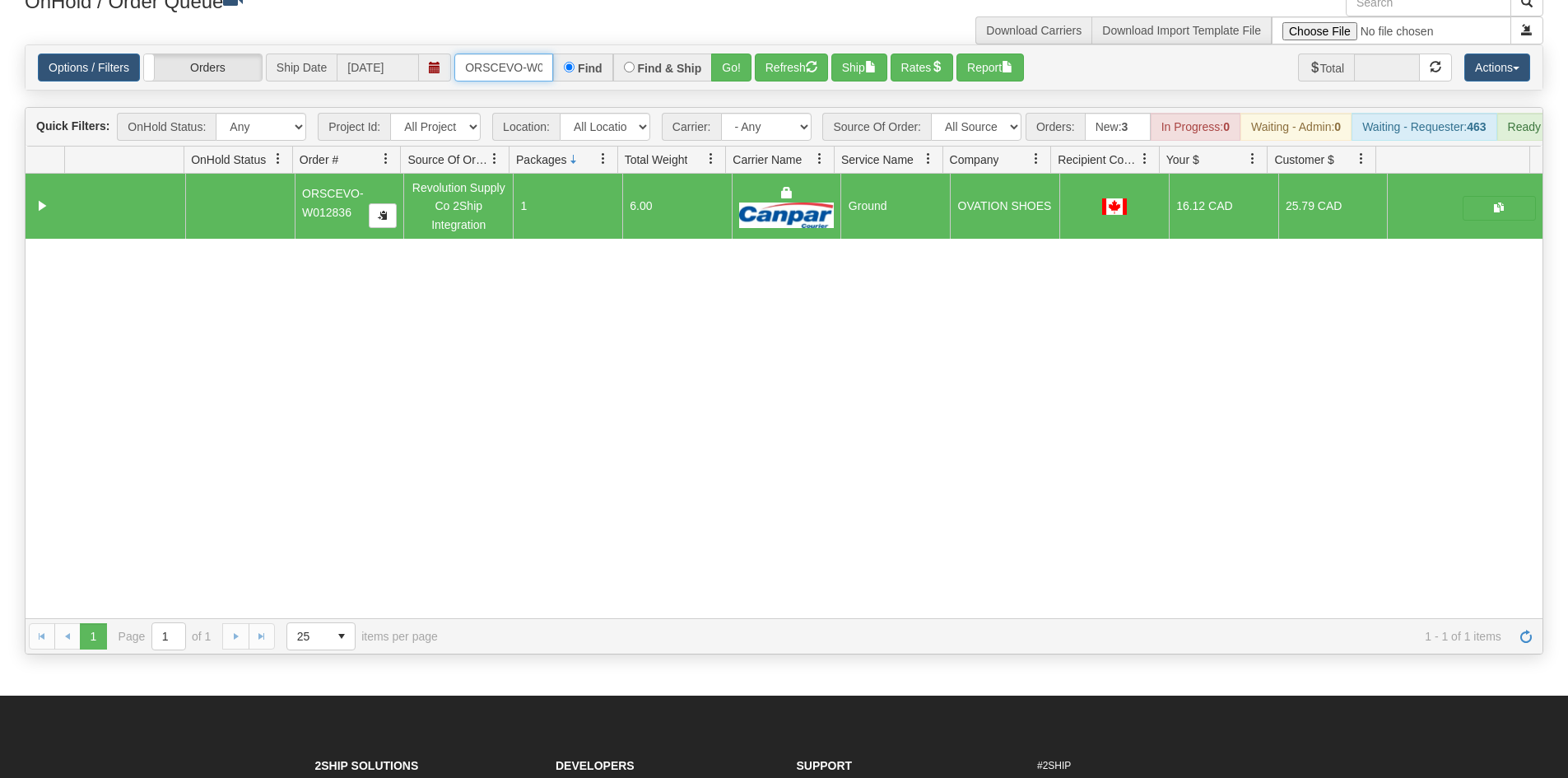
click at [539, 82] on input "ORSCEVO-W012836" at bounding box center [504, 68] width 99 height 28
click at [718, 77] on button "Go!" at bounding box center [731, 68] width 40 height 28
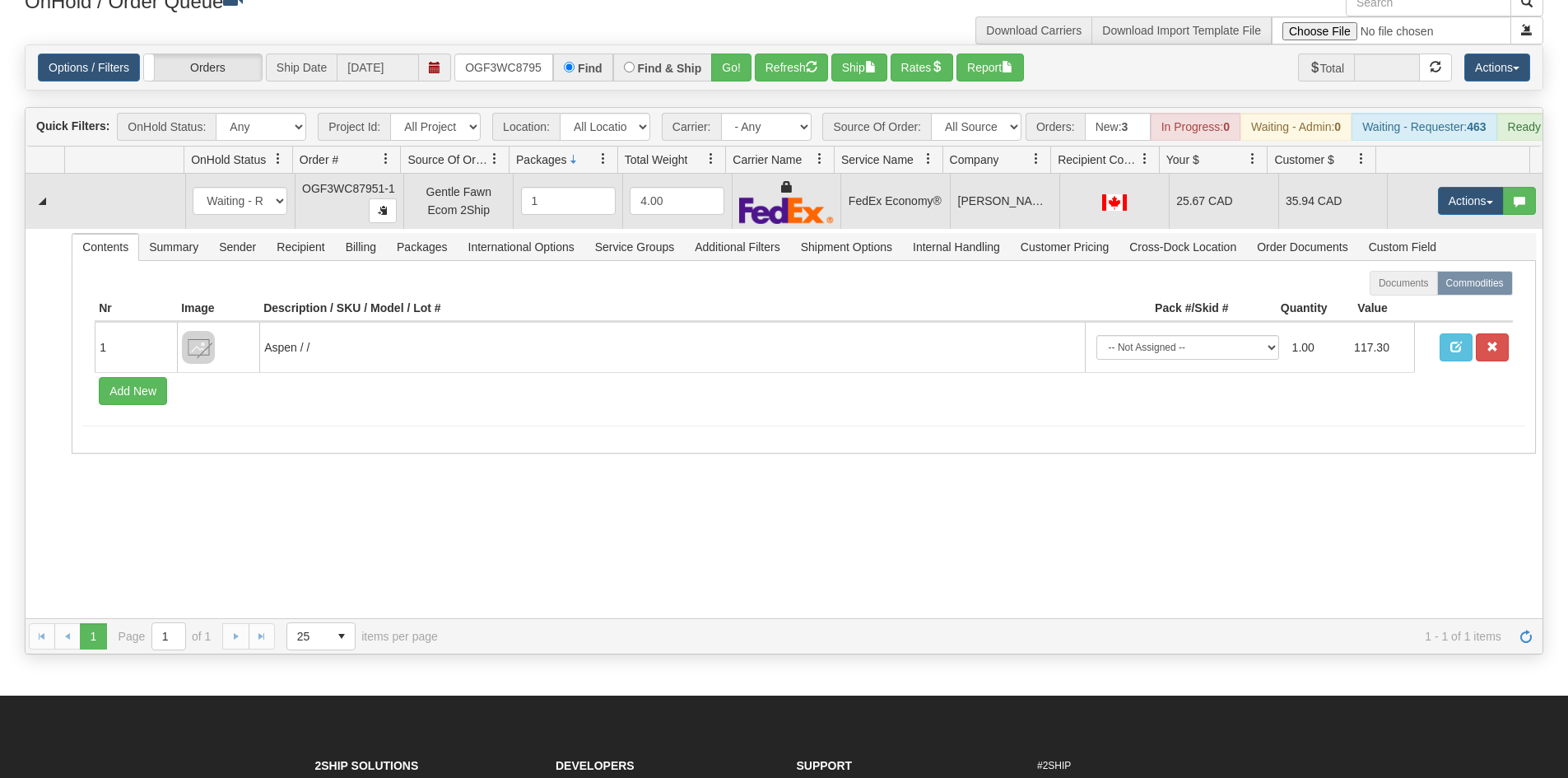
click at [1389, 219] on td "Actions Open Refresh Rates Rate All Services Ship Delete Edit Items" at bounding box center [1465, 201] width 156 height 55
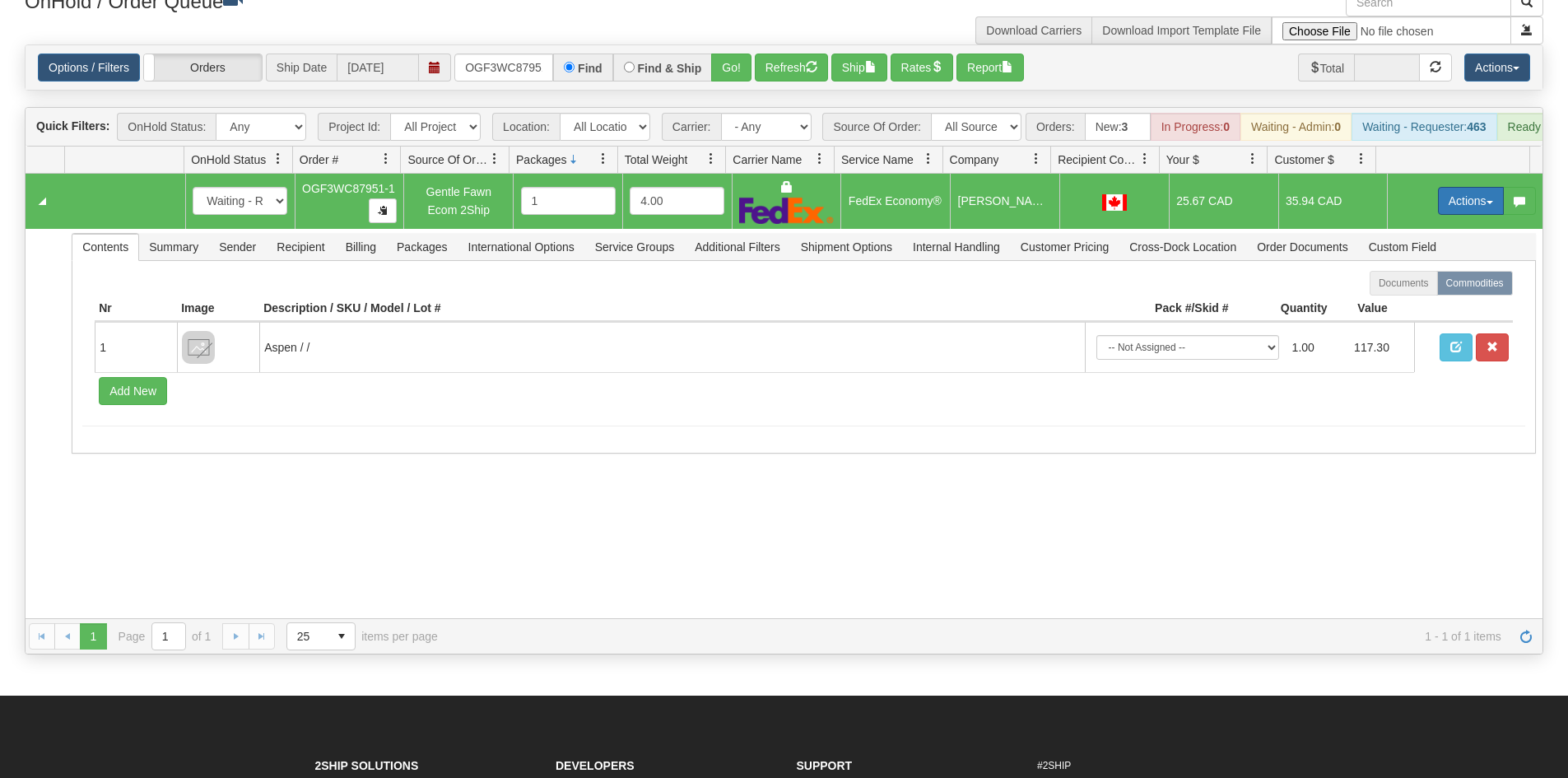
click at [1453, 205] on button "Actions" at bounding box center [1471, 201] width 66 height 28
click at [1404, 303] on span "Ship" at bounding box center [1405, 296] width 35 height 13
click at [1129, 209] on div at bounding box center [1113, 201] width 95 height 18
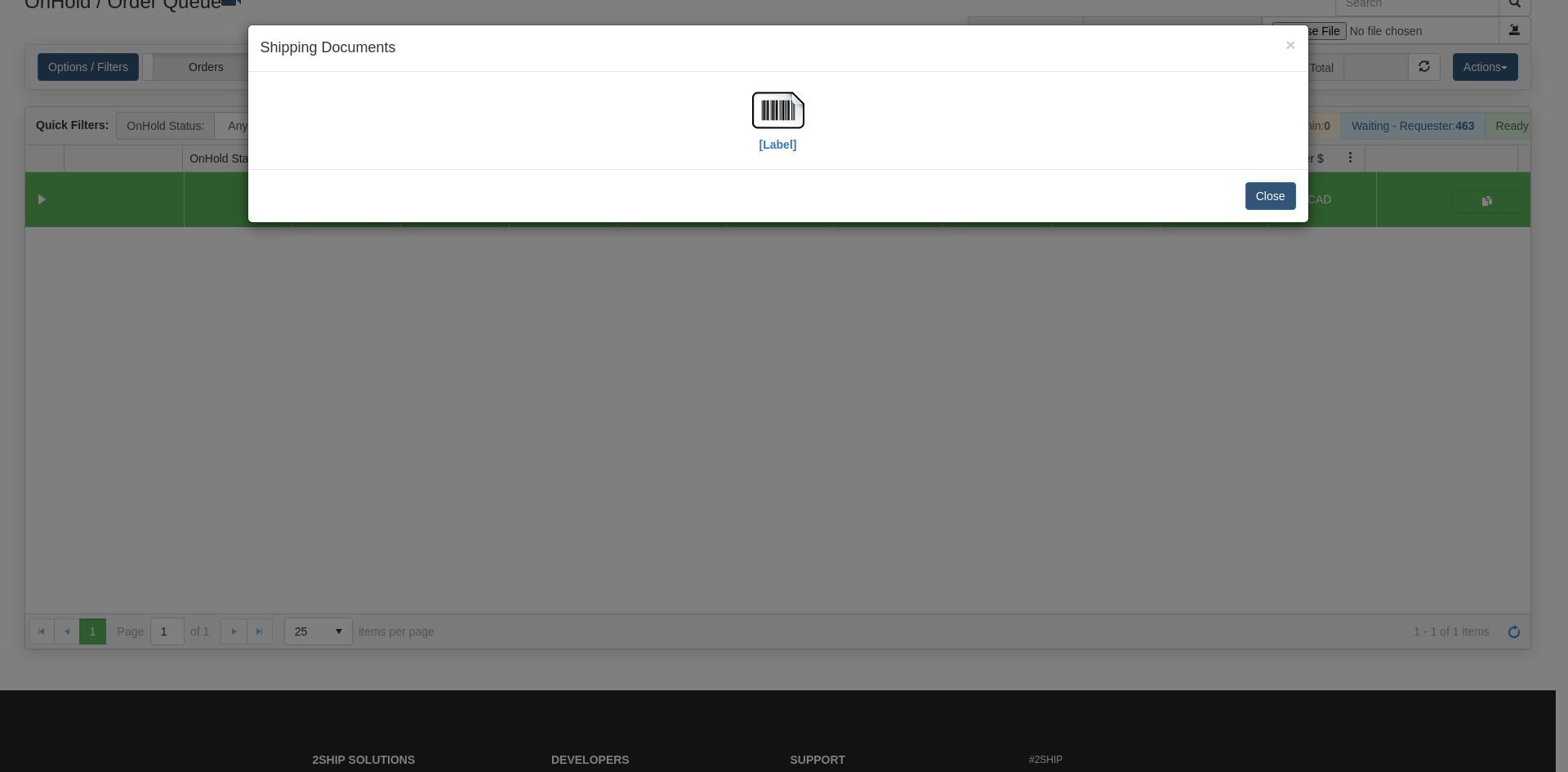
click at [722, 91] on div "[Label]" at bounding box center [778, 121] width 1036 height 72
click at [767, 101] on img at bounding box center [778, 110] width 53 height 53
drag, startPoint x: 485, startPoint y: 476, endPoint x: 501, endPoint y: 468, distance: 17.9
click at [501, 468] on div "× Shipping Documents [Label] Close" at bounding box center [784, 386] width 1568 height 772
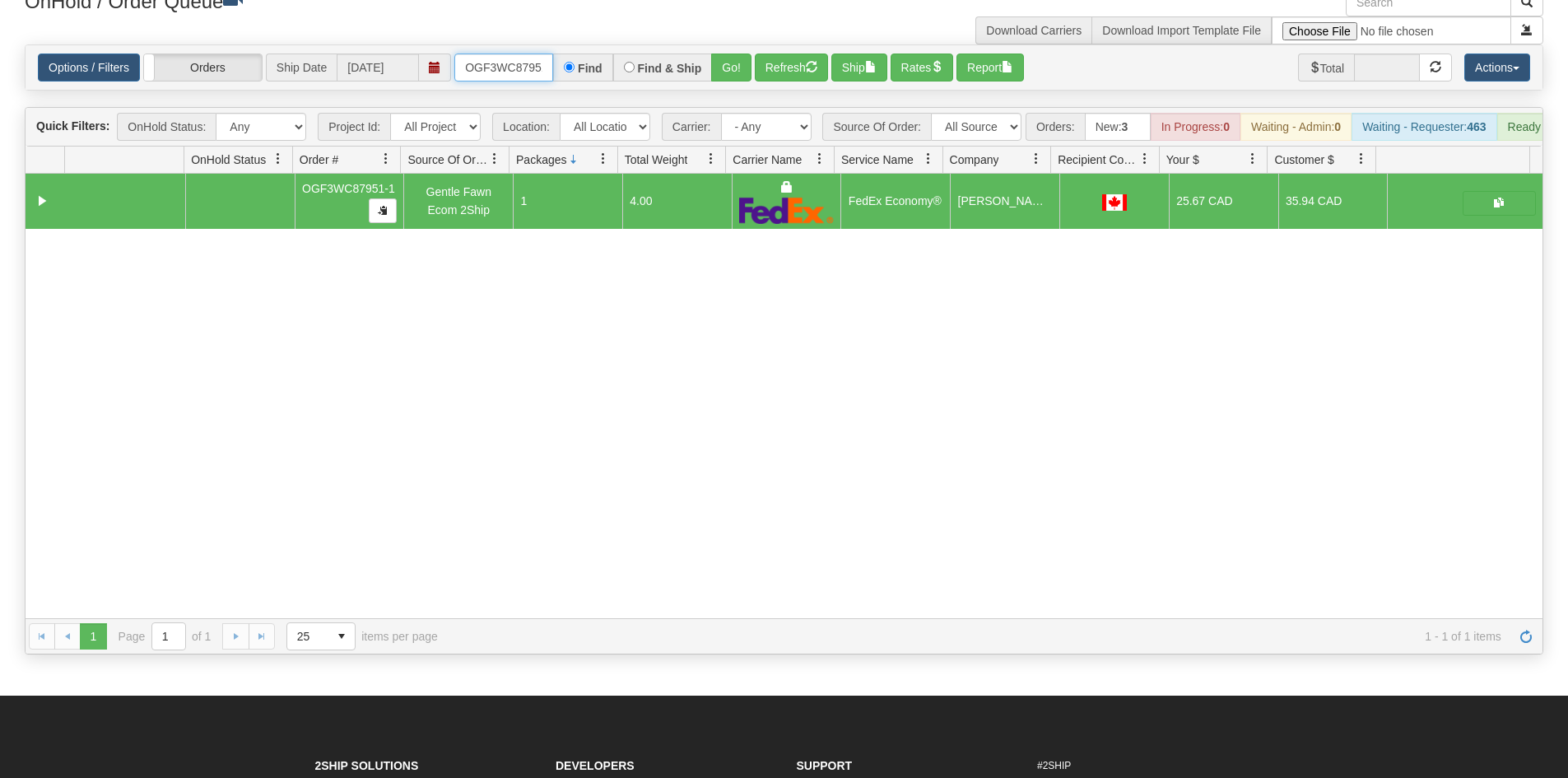
click at [513, 65] on input "OGF3WC87951-1" at bounding box center [504, 68] width 99 height 28
click at [738, 64] on button "Go!" at bounding box center [731, 68] width 40 height 28
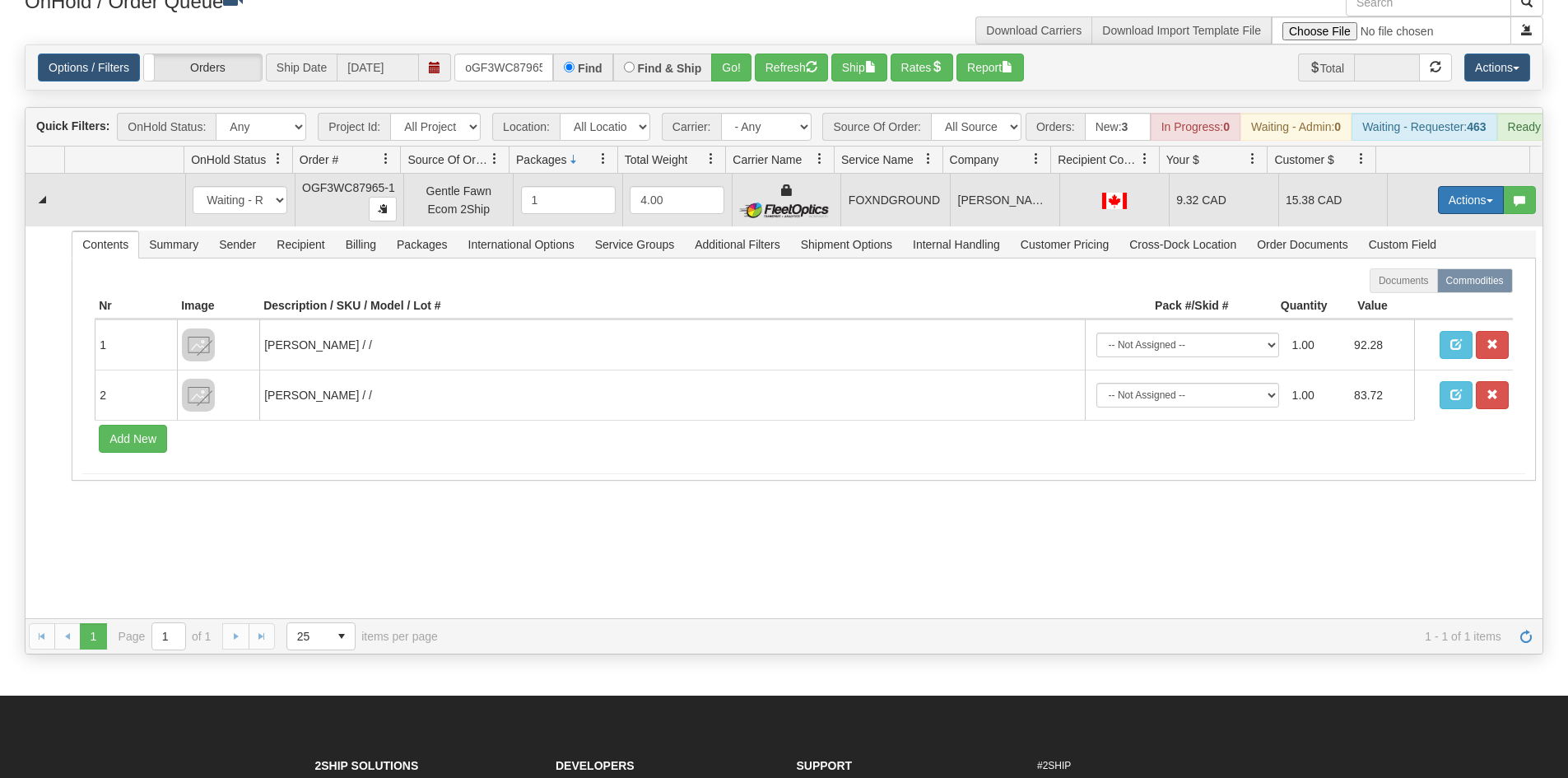
click at [1459, 212] on button "Actions" at bounding box center [1471, 200] width 66 height 28
click at [1425, 304] on link "Ship" at bounding box center [1438, 296] width 132 height 22
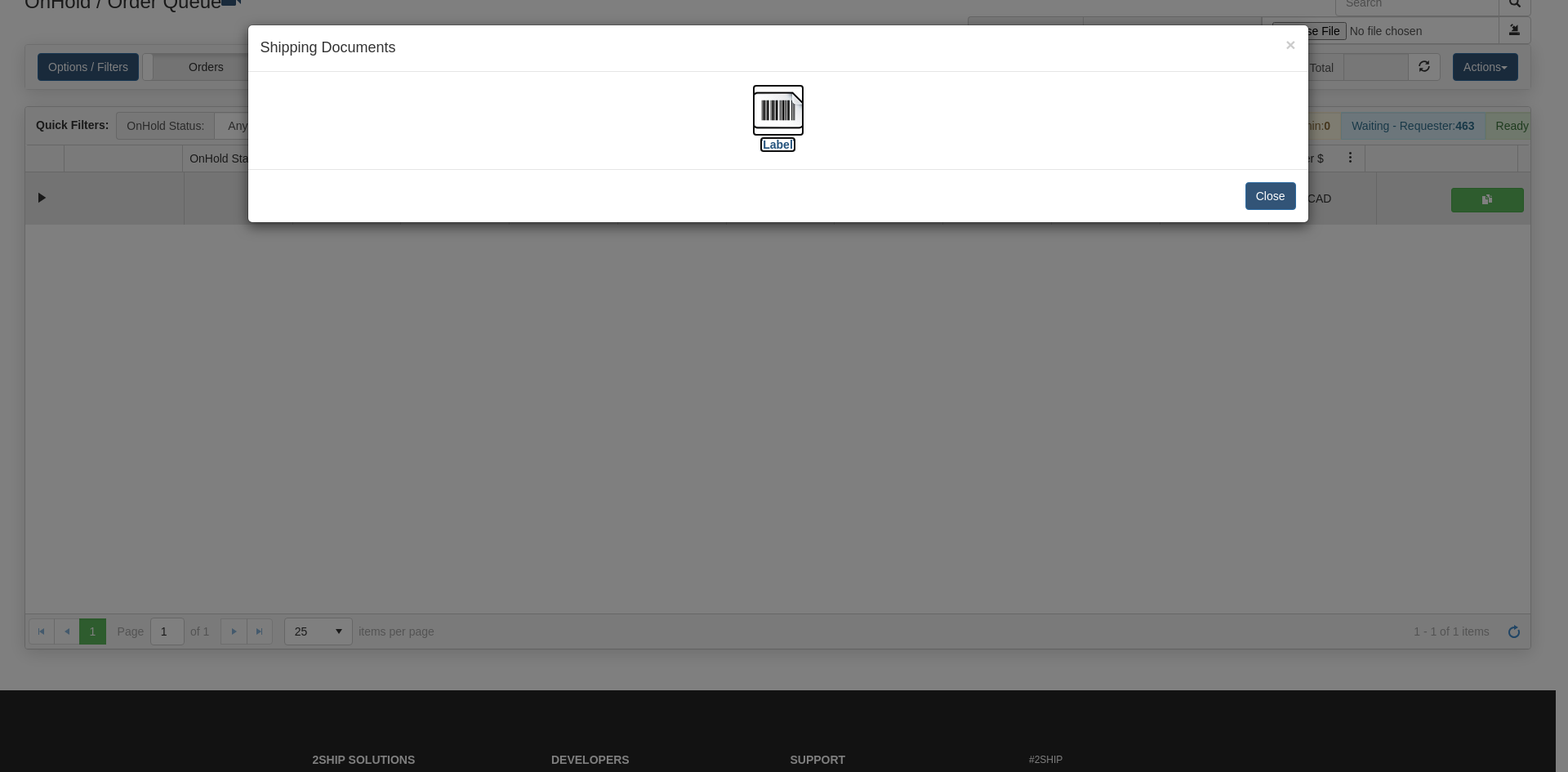
click at [775, 134] on img at bounding box center [778, 110] width 53 height 53
click at [900, 408] on div "× Shipping Documents [Label] Close" at bounding box center [784, 386] width 1568 height 772
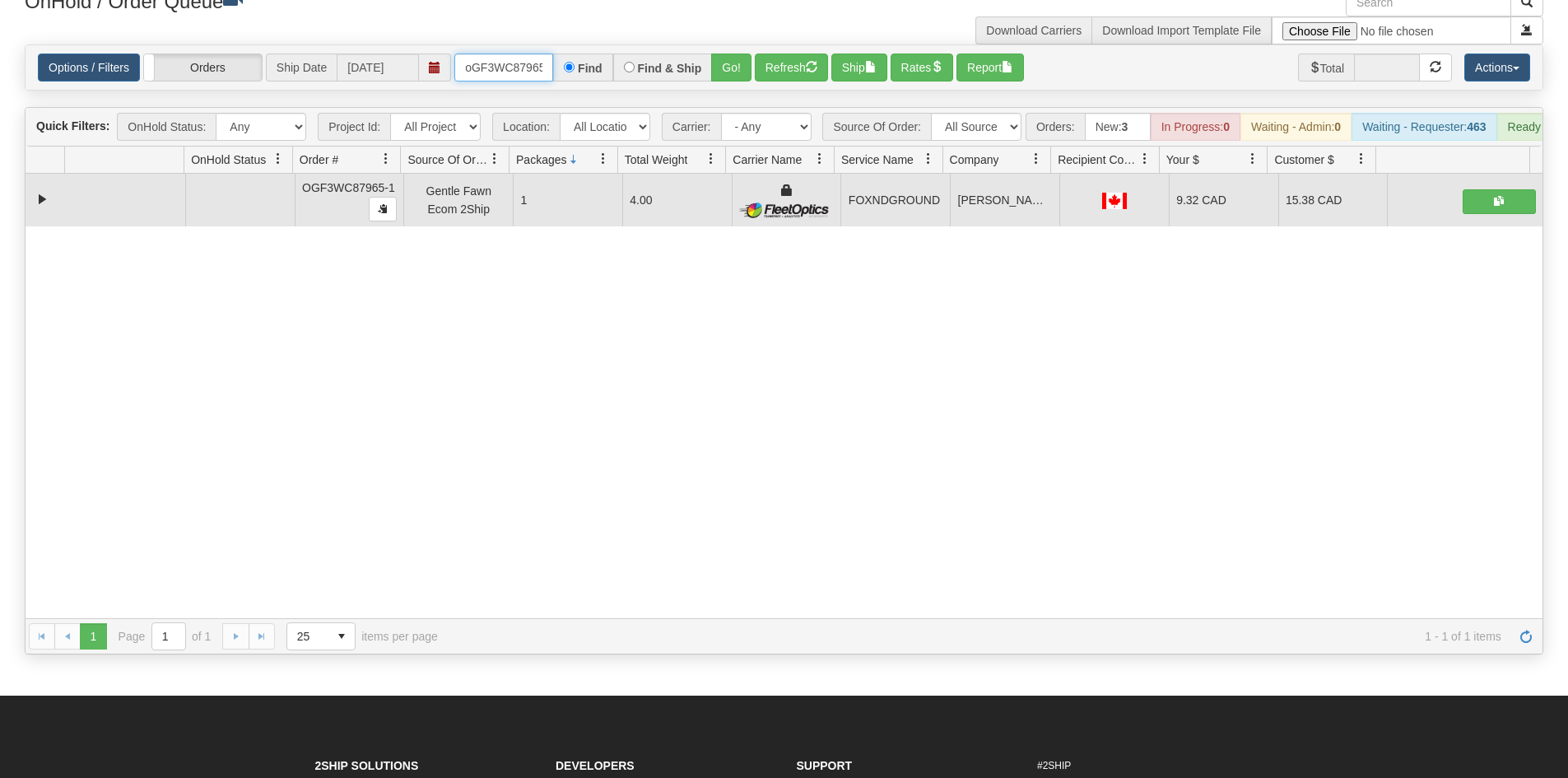
click at [500, 57] on input "oGF3WC87965-1" at bounding box center [504, 68] width 99 height 28
click at [712, 59] on button "Go!" at bounding box center [731, 68] width 40 height 28
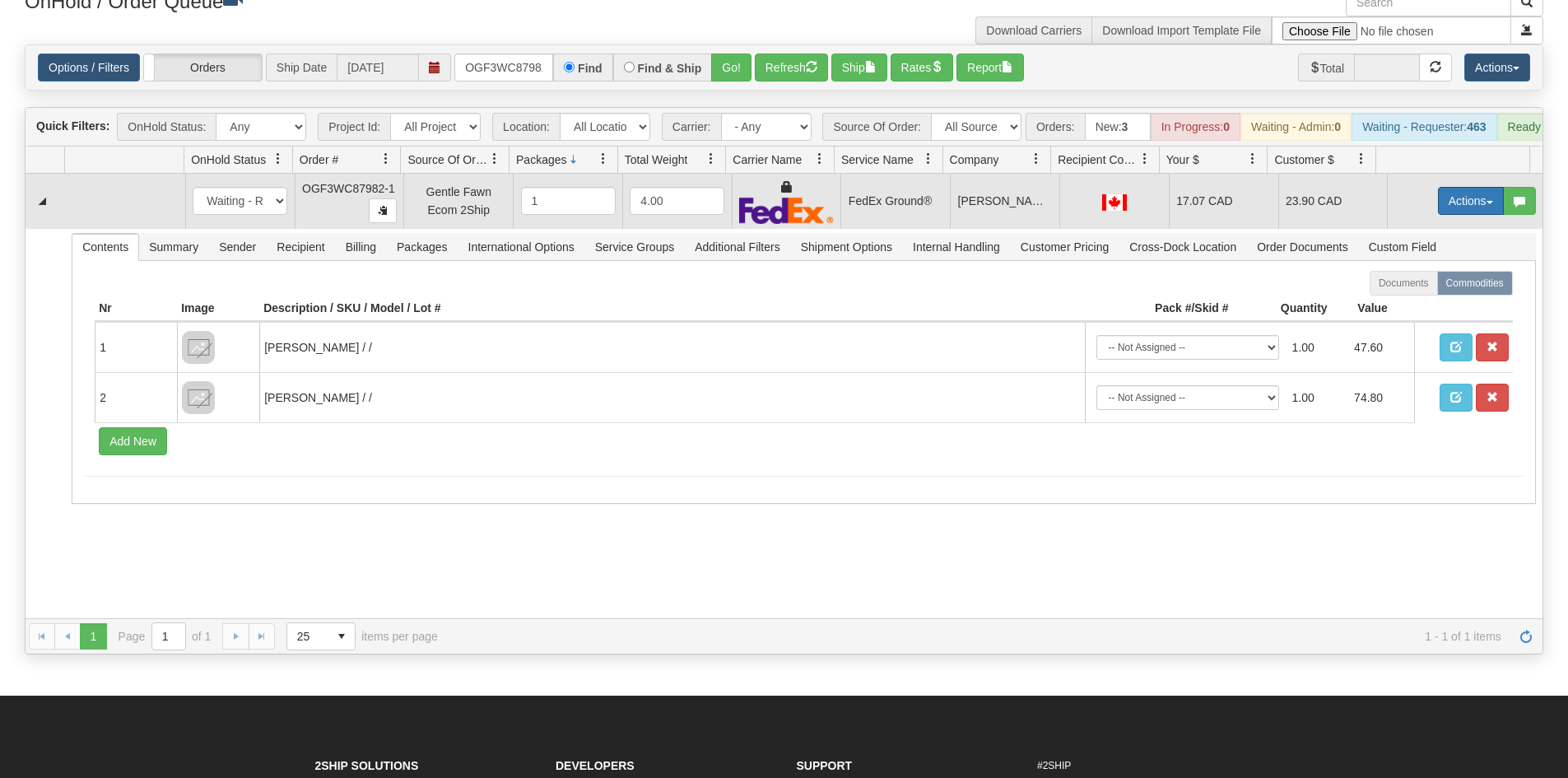
click at [1465, 215] on button "Actions" at bounding box center [1471, 201] width 66 height 28
click at [1417, 307] on link "Ship" at bounding box center [1438, 296] width 132 height 22
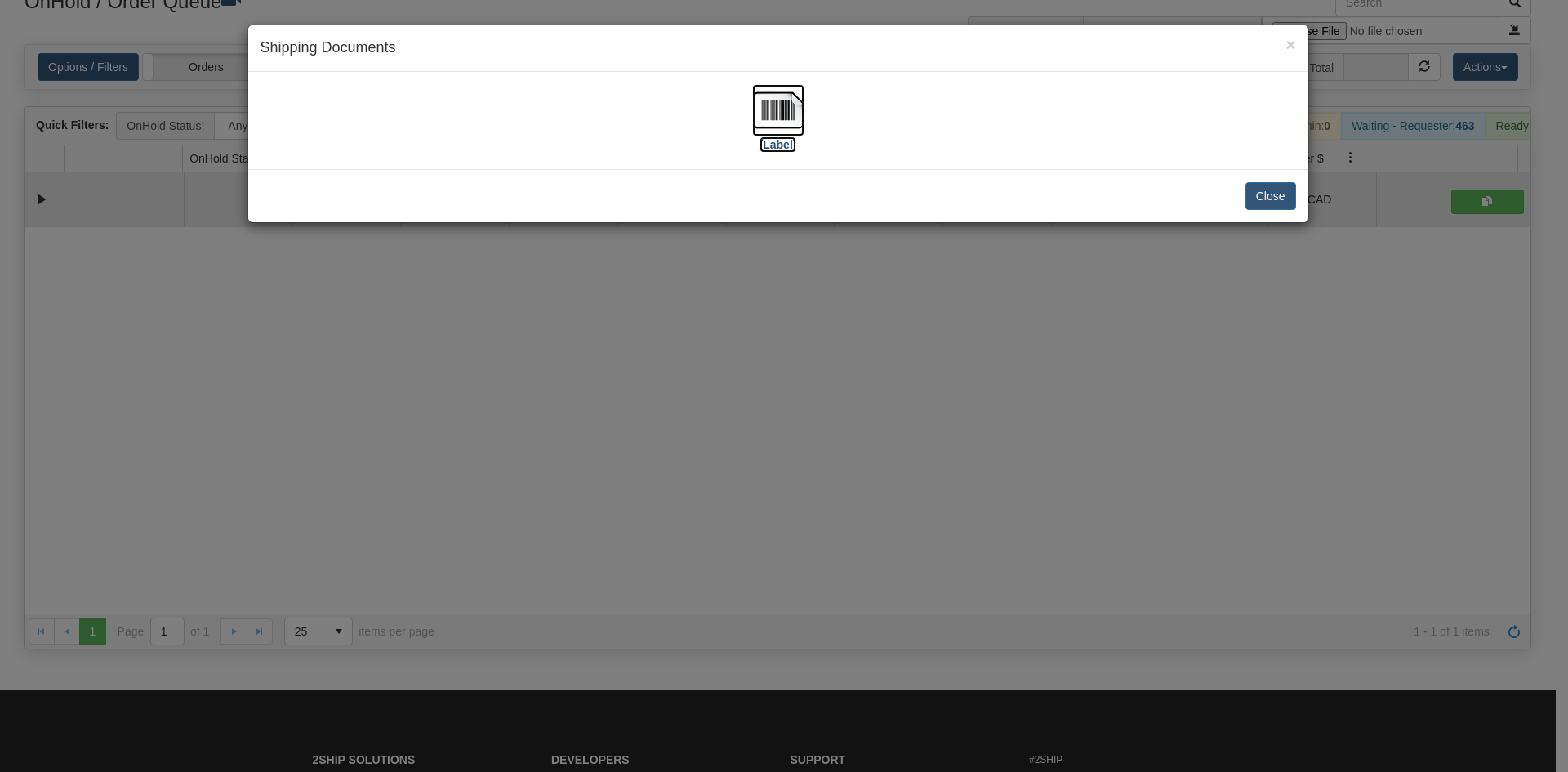
click at [778, 89] on img at bounding box center [778, 110] width 53 height 53
drag, startPoint x: 793, startPoint y: 508, endPoint x: 783, endPoint y: 490, distance: 20.6
click at [789, 503] on div "× Shipping Documents [Label] Close" at bounding box center [784, 386] width 1568 height 772
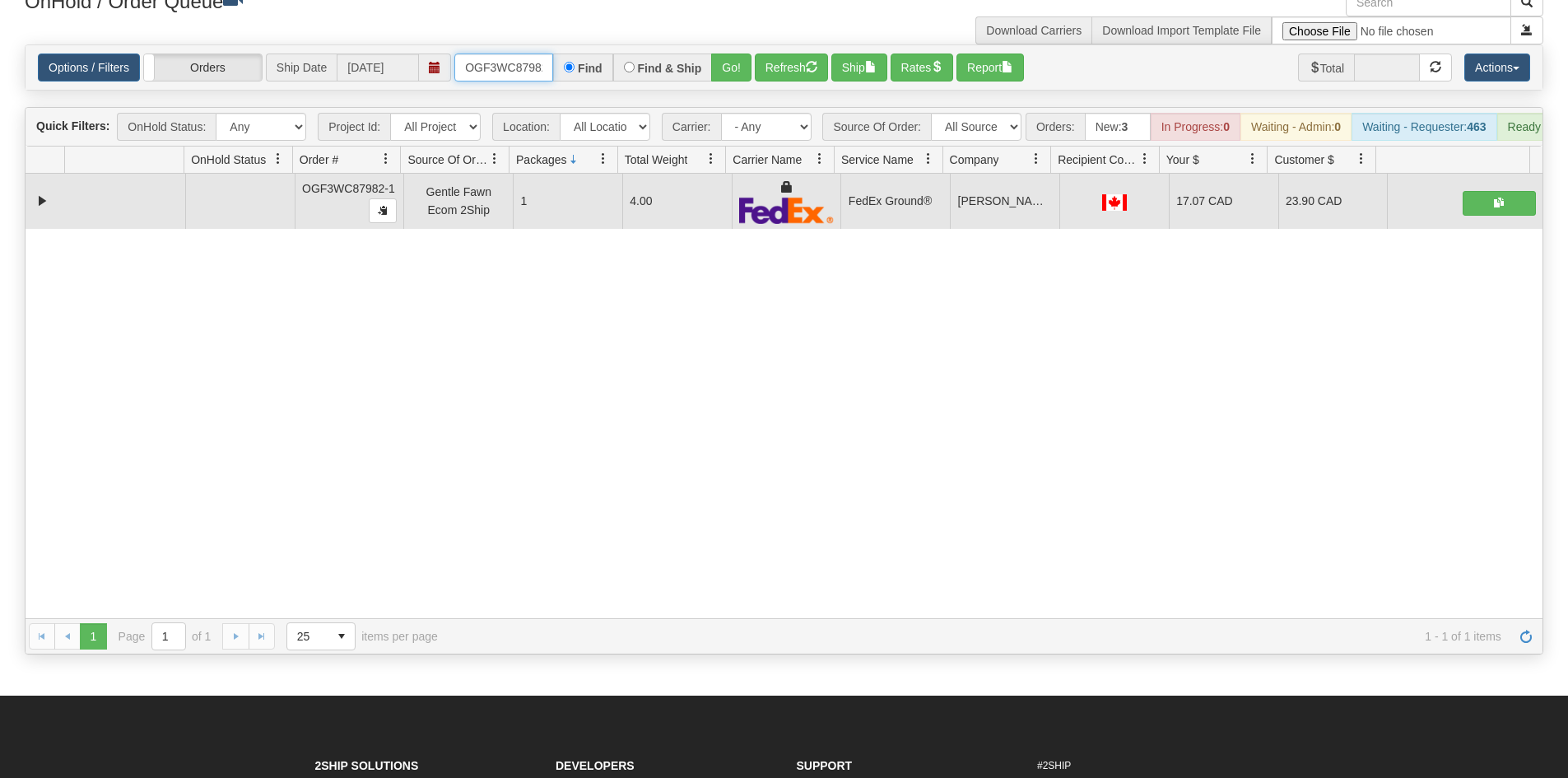
click at [491, 63] on input "OGF3WC87982-1" at bounding box center [504, 68] width 99 height 28
click at [710, 75] on div "Find & Ship" at bounding box center [662, 68] width 100 height 28
click at [725, 64] on button "Go!" at bounding box center [731, 68] width 40 height 28
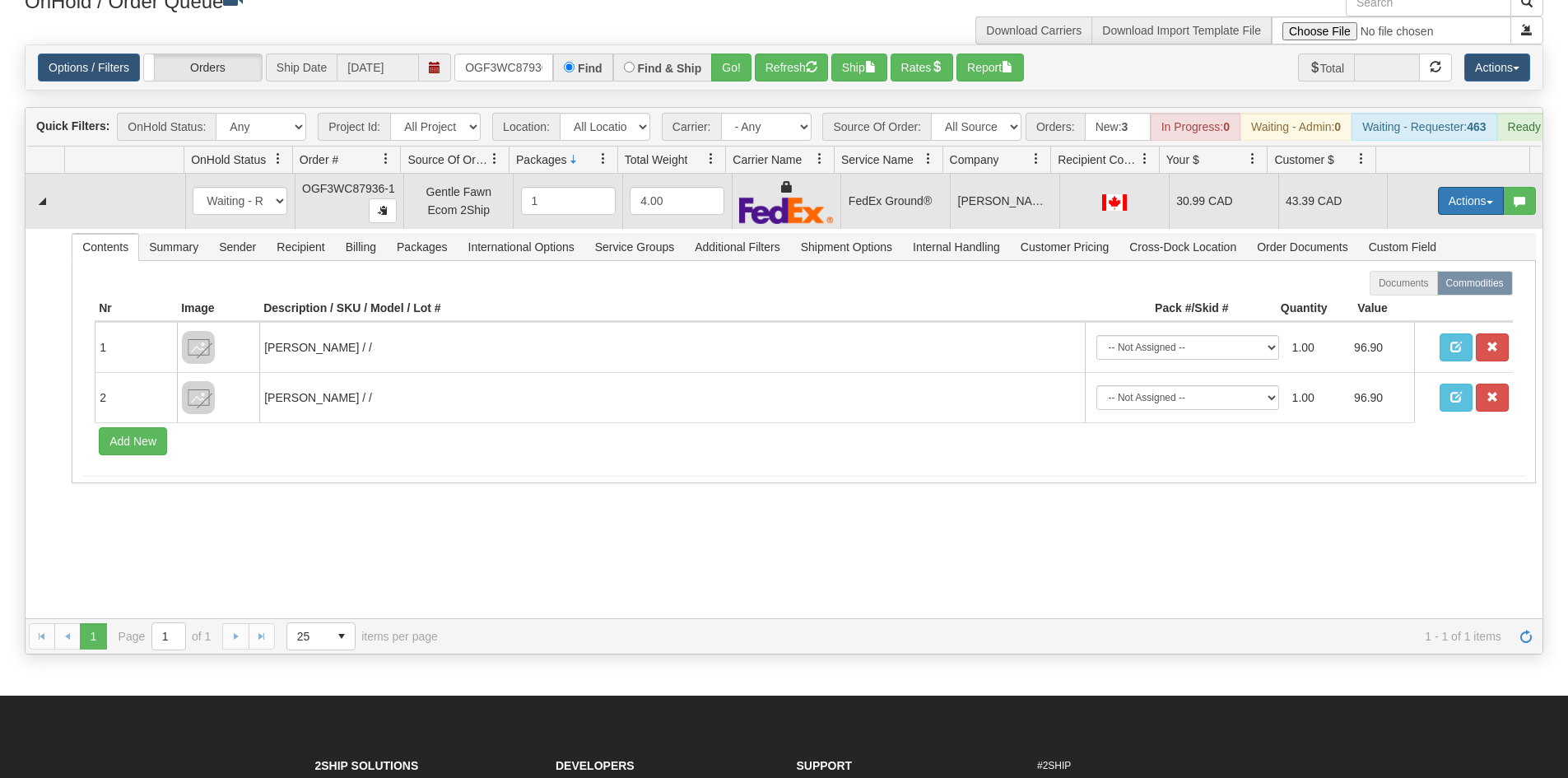
click at [1448, 208] on button "Actions" at bounding box center [1471, 201] width 66 height 28
click at [1425, 307] on link "Ship" at bounding box center [1438, 296] width 132 height 22
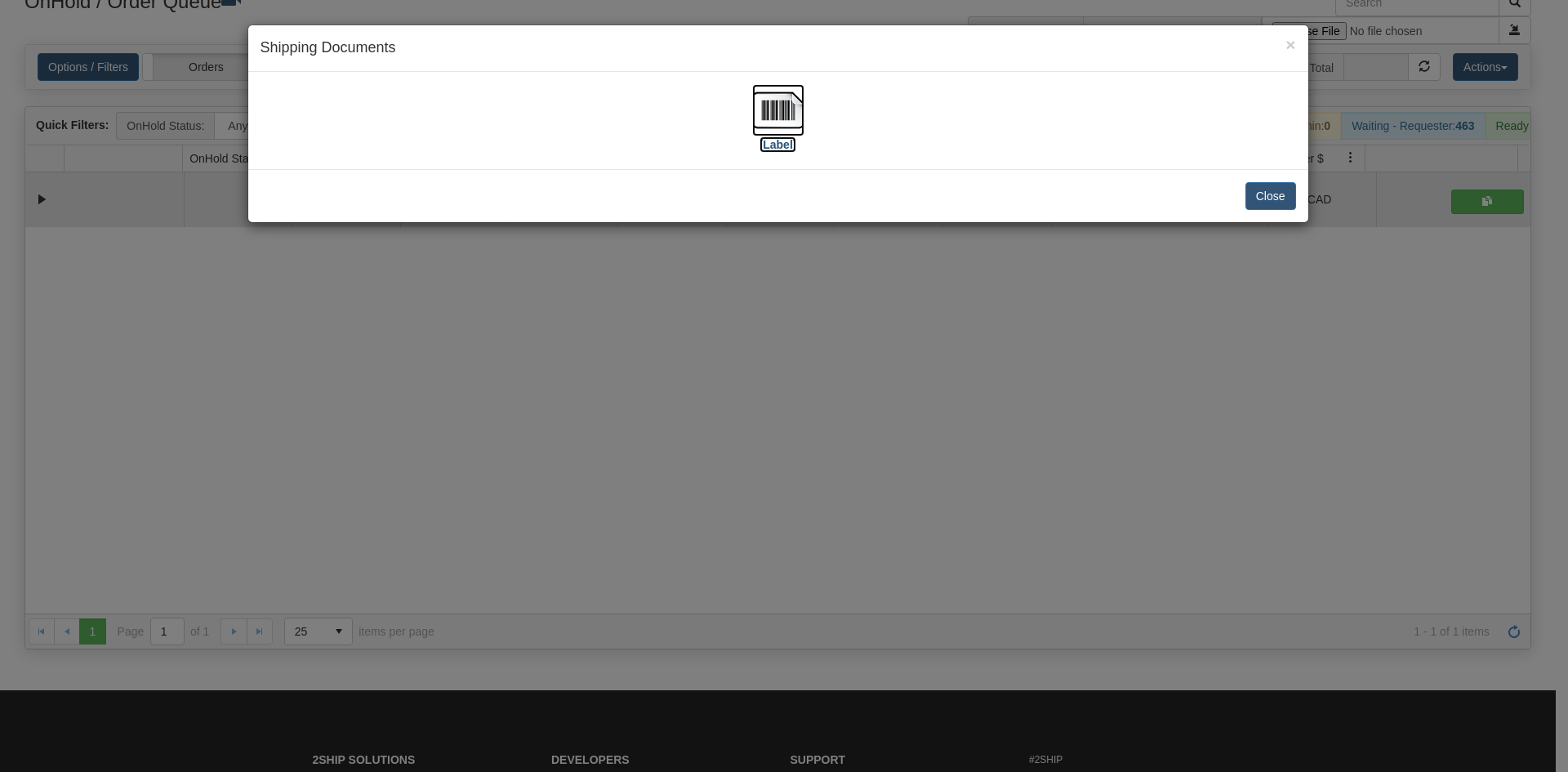
click at [762, 103] on img at bounding box center [778, 110] width 53 height 53
drag, startPoint x: 624, startPoint y: 531, endPoint x: 543, endPoint y: 475, distance: 98.5
click at [602, 521] on div "× Shipping Documents [Label] Close" at bounding box center [784, 386] width 1568 height 772
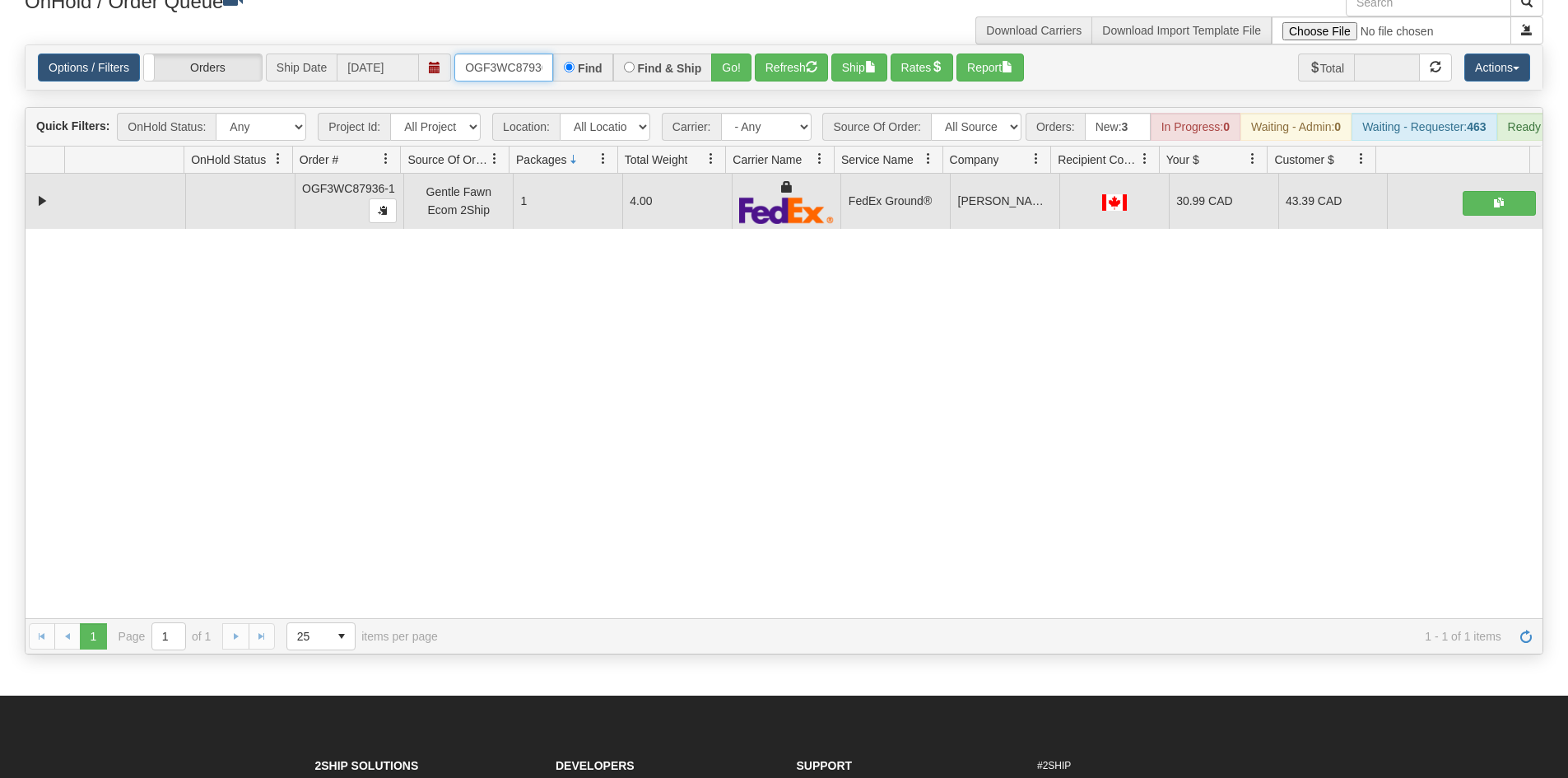
click at [511, 70] on input "OGF3WC87936-1" at bounding box center [504, 68] width 99 height 28
click at [745, 70] on button "Go!" at bounding box center [731, 68] width 40 height 28
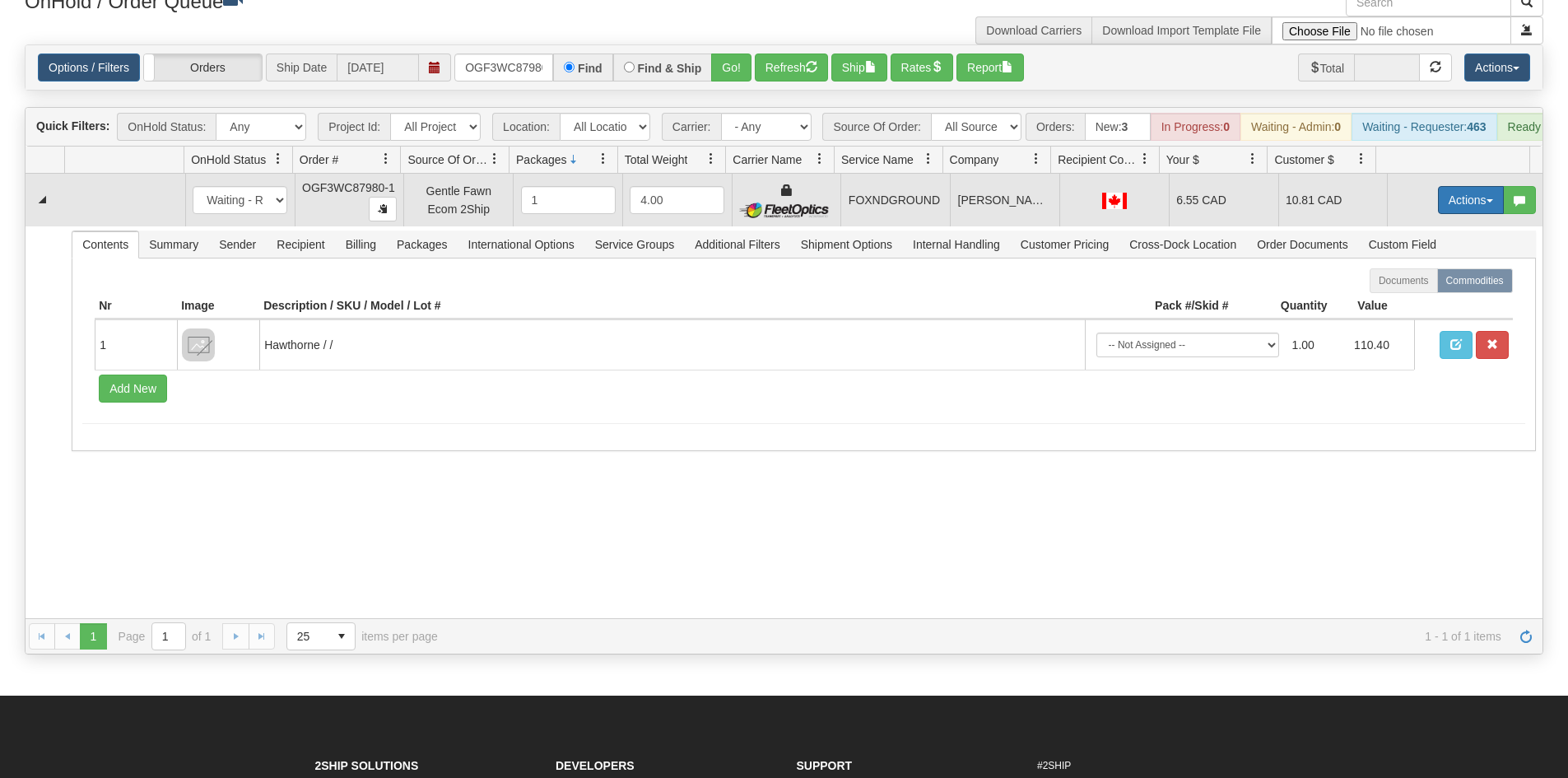
click at [1438, 205] on button "Actions" at bounding box center [1471, 200] width 66 height 28
click at [1408, 306] on link "Ship" at bounding box center [1438, 296] width 132 height 22
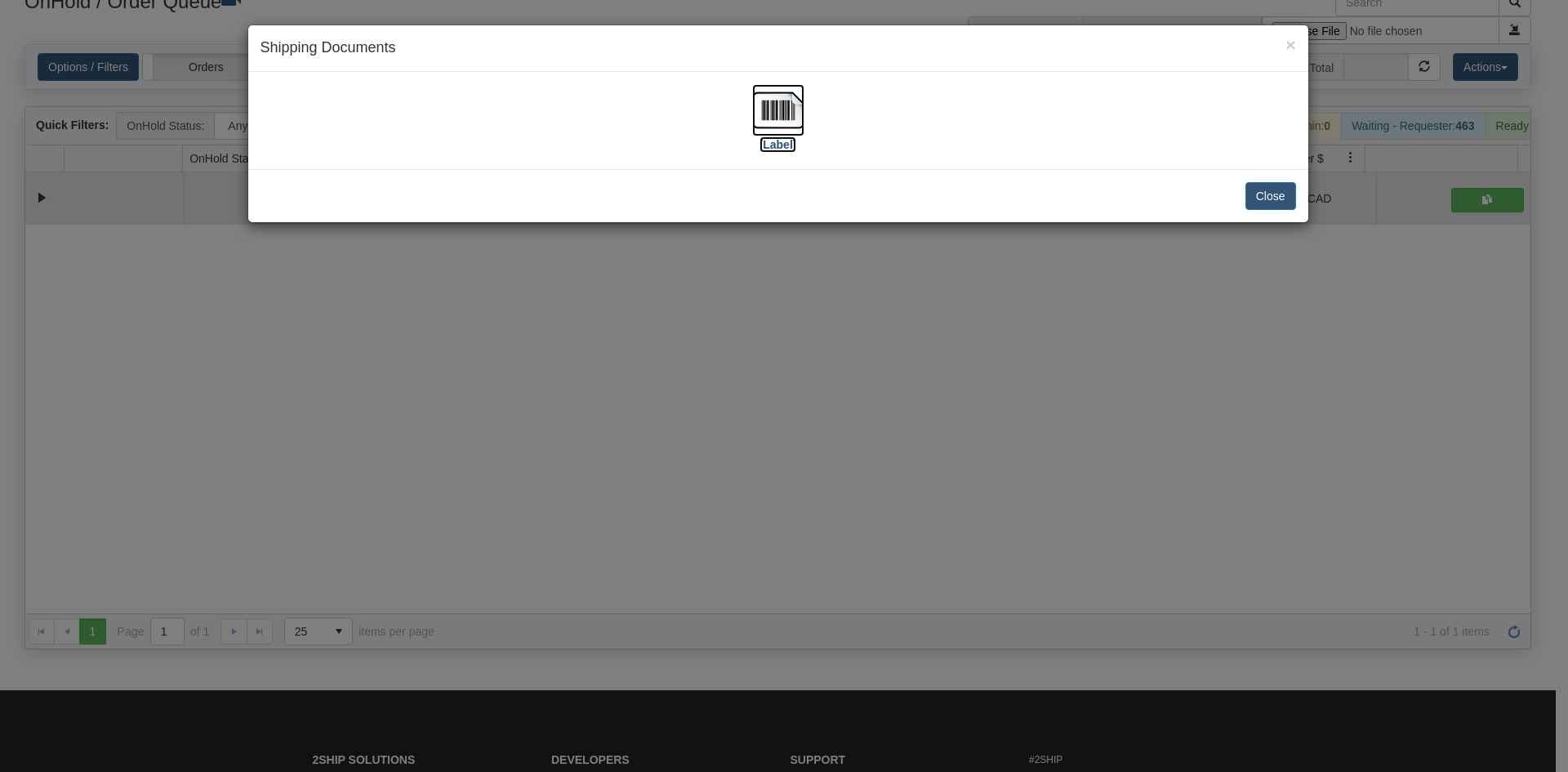
click at [790, 95] on img at bounding box center [778, 110] width 53 height 53
drag, startPoint x: 934, startPoint y: 479, endPoint x: 915, endPoint y: 442, distance: 41.6
click at [933, 471] on div "× Shipping Documents [Label] Close" at bounding box center [784, 386] width 1568 height 772
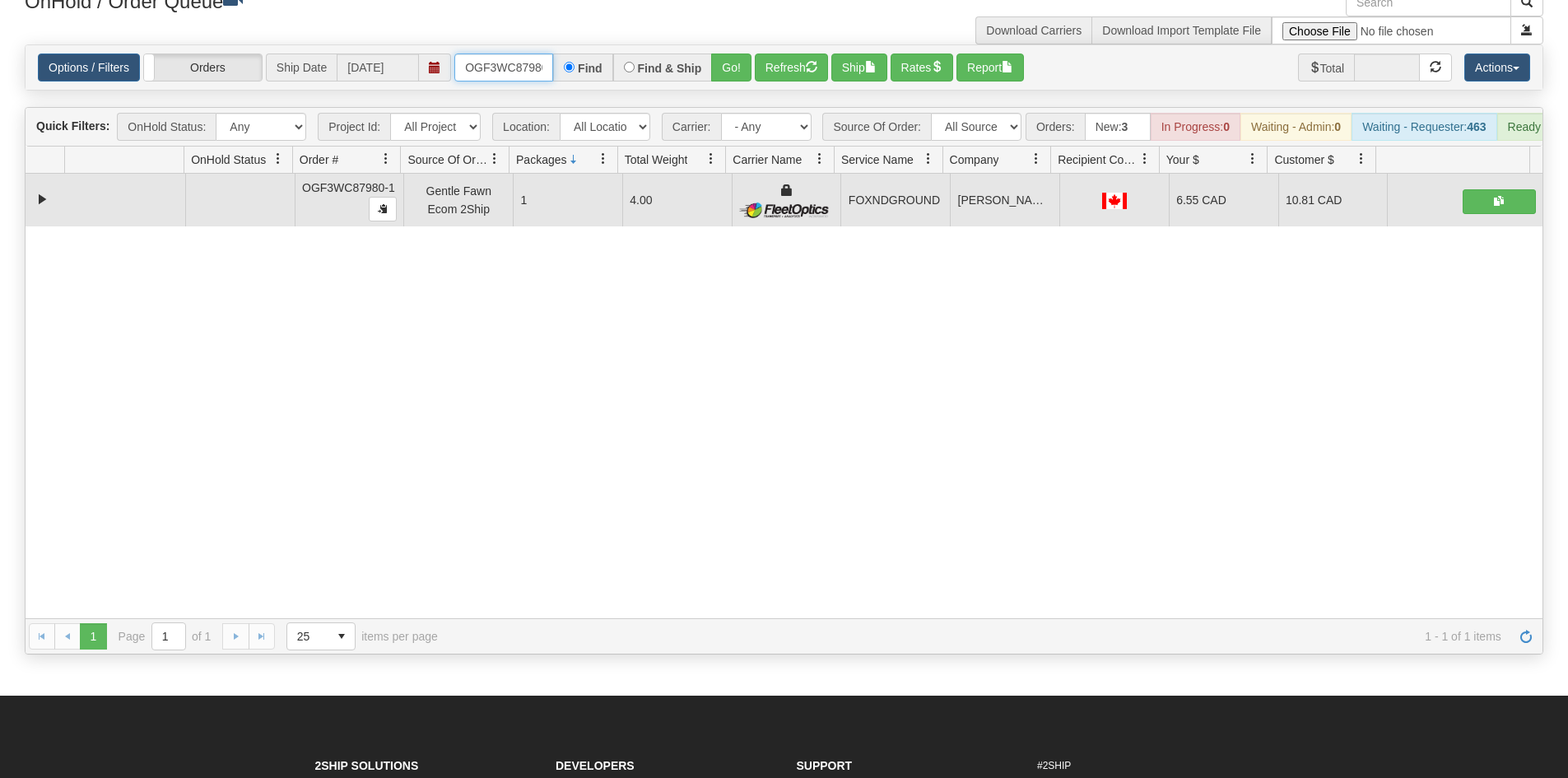
click at [502, 68] on input "OGF3WC87980-1" at bounding box center [504, 68] width 99 height 28
click at [725, 62] on button "Go!" at bounding box center [731, 68] width 40 height 28
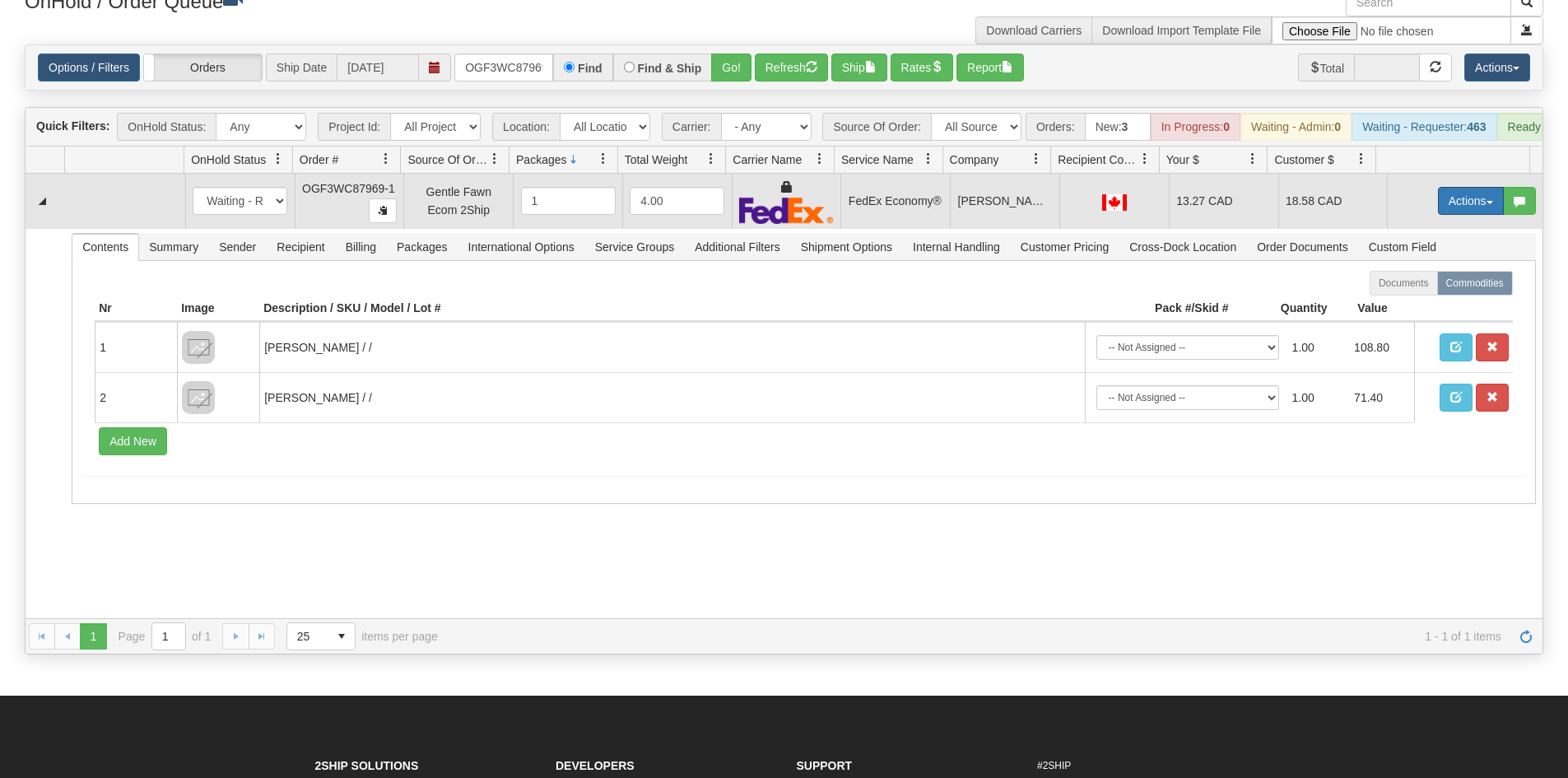
click at [1461, 215] on button "Actions" at bounding box center [1471, 201] width 66 height 28
click at [1435, 307] on link "Ship" at bounding box center [1438, 296] width 132 height 22
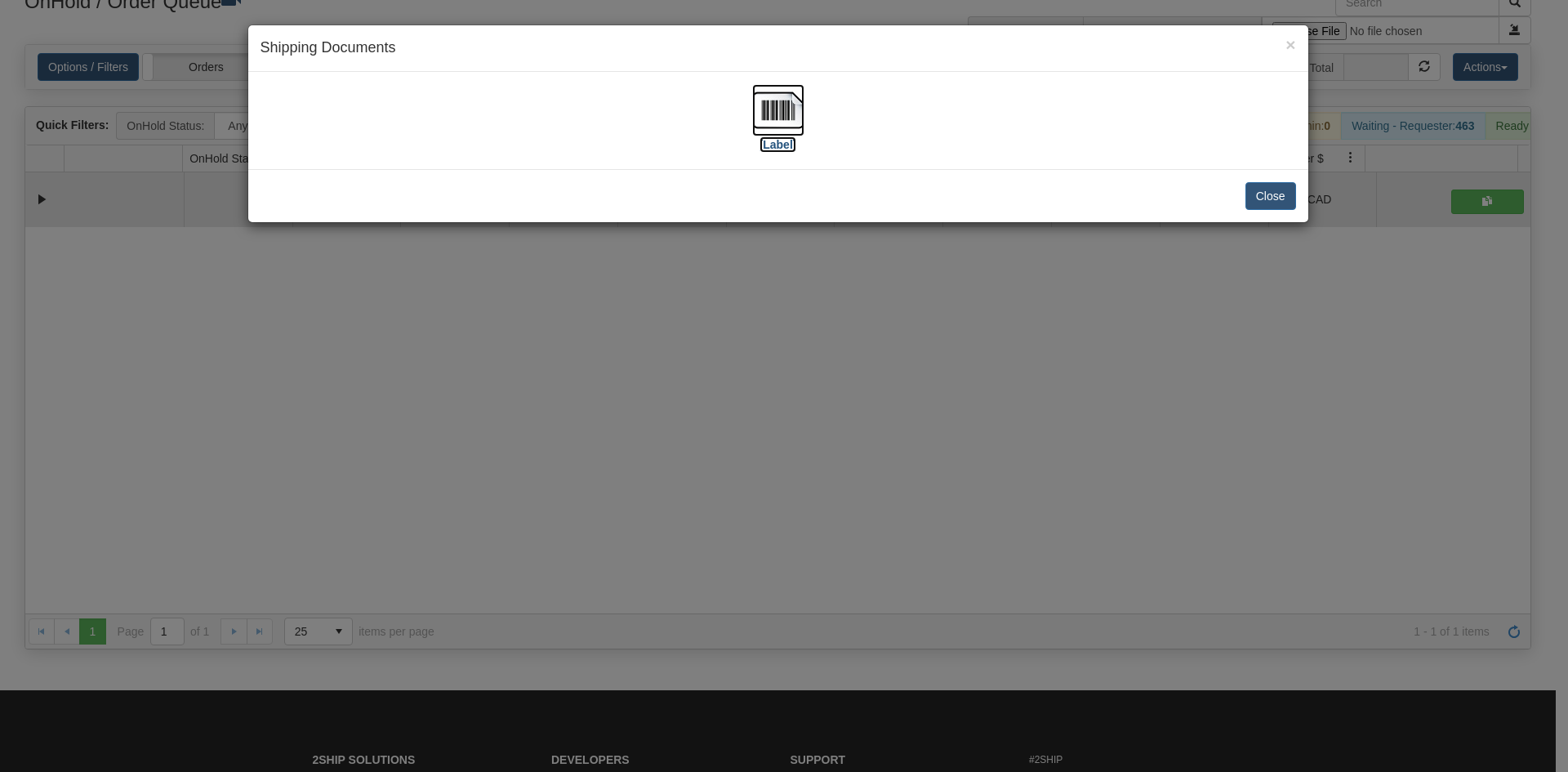
click at [793, 98] on img at bounding box center [778, 110] width 53 height 53
drag, startPoint x: 593, startPoint y: 427, endPoint x: 572, endPoint y: 355, distance: 75.0
click at [593, 409] on div "× Shipping Documents [Label] Close" at bounding box center [784, 386] width 1568 height 772
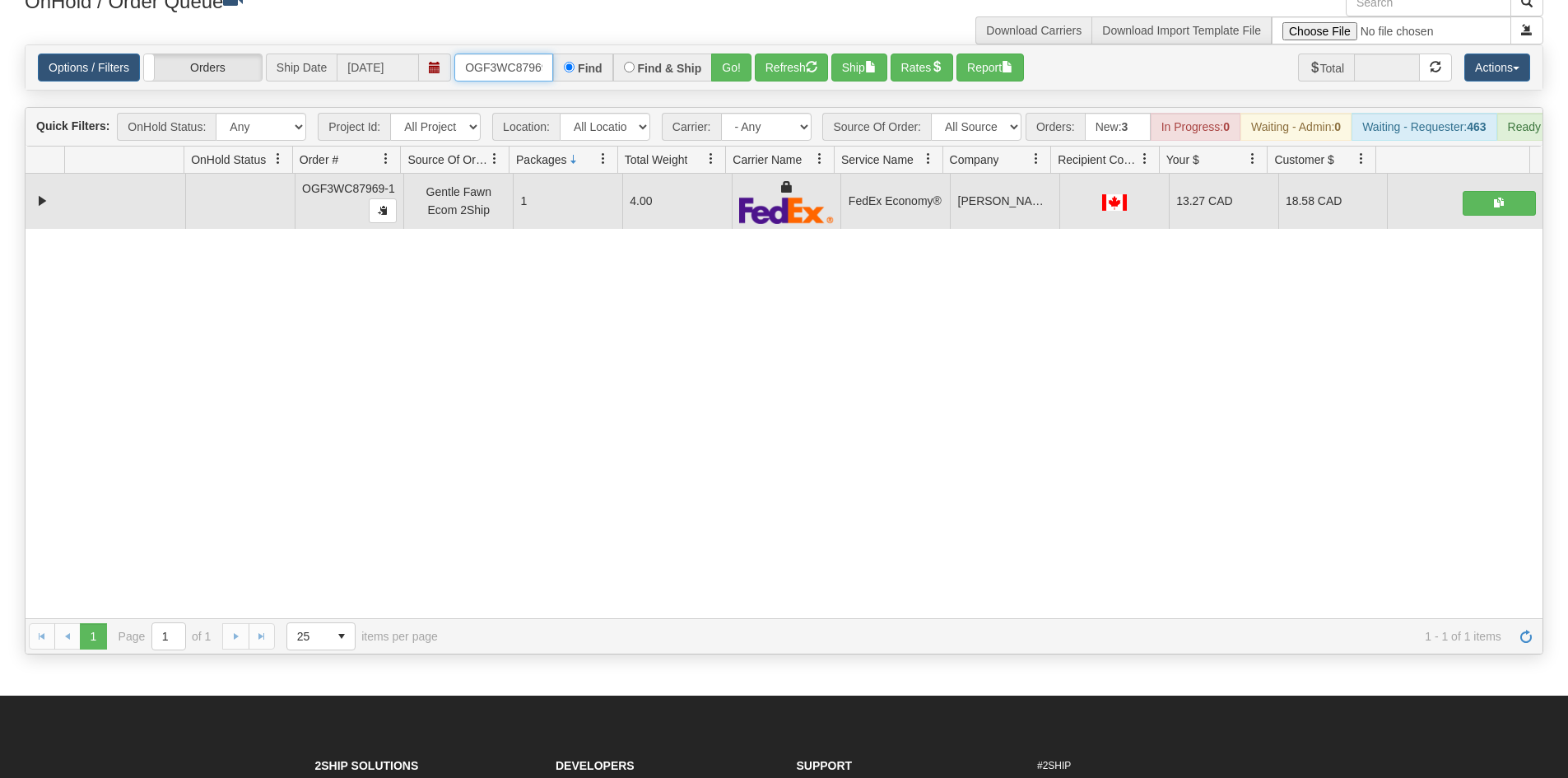
click at [526, 57] on input "OGF3WC87969-1" at bounding box center [504, 68] width 99 height 28
click at [724, 59] on button "Go!" at bounding box center [731, 68] width 40 height 28
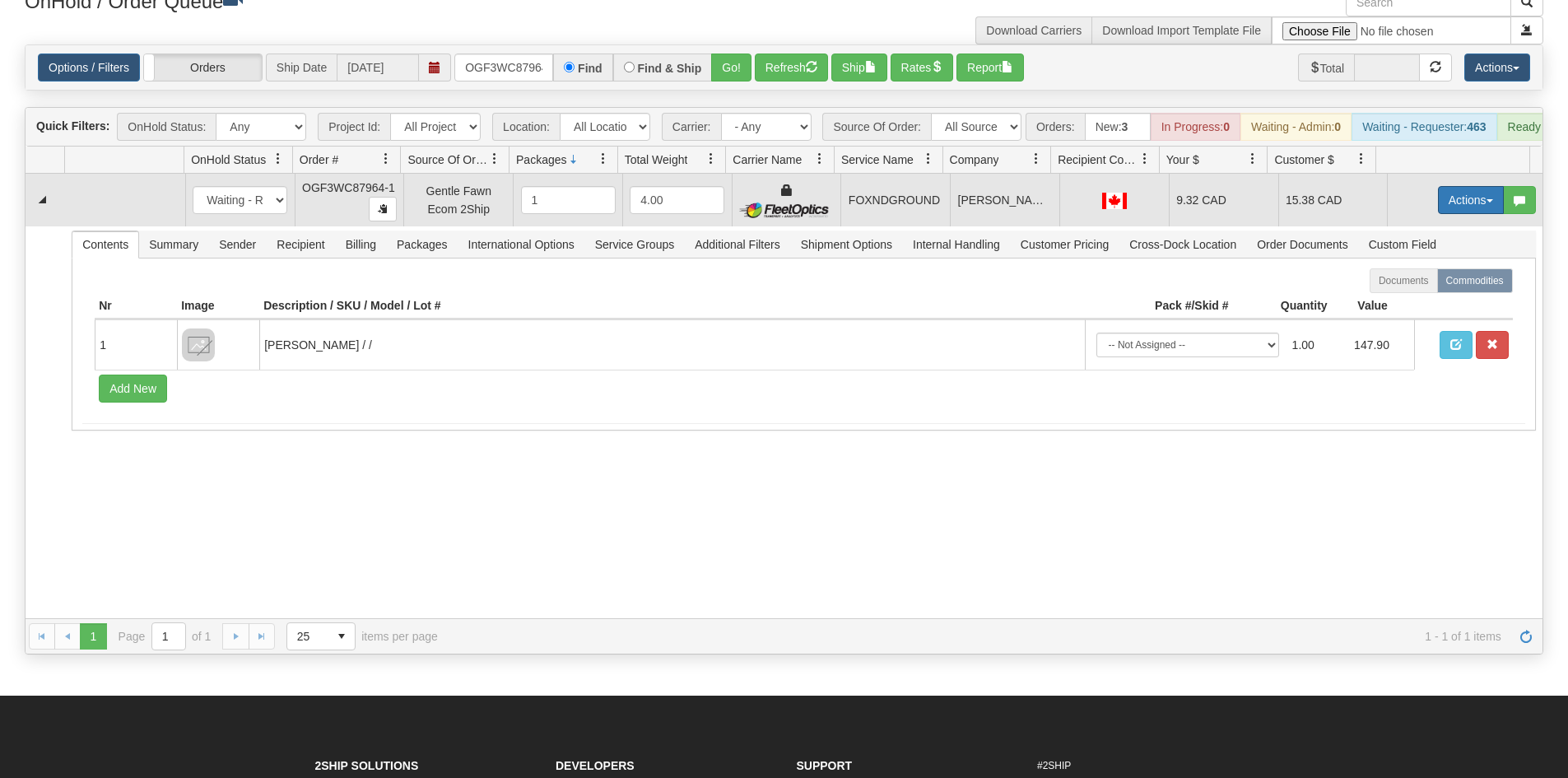
click at [1438, 208] on button "Actions" at bounding box center [1471, 200] width 66 height 28
click at [1390, 303] on span "Ship" at bounding box center [1405, 295] width 35 height 13
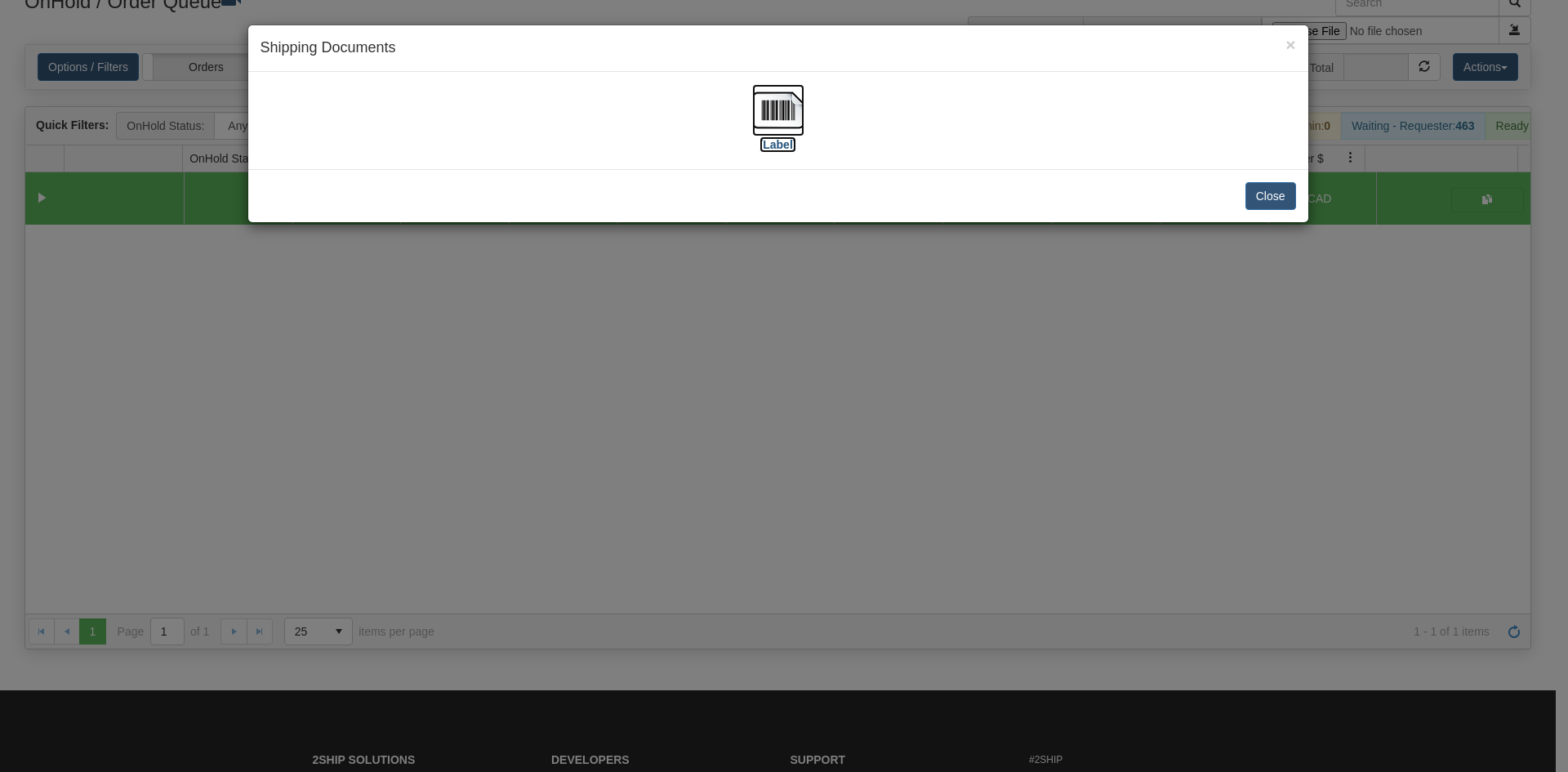
click at [756, 132] on img at bounding box center [778, 110] width 53 height 53
click at [797, 424] on div "× Shipping Documents [Label] Close" at bounding box center [784, 386] width 1568 height 772
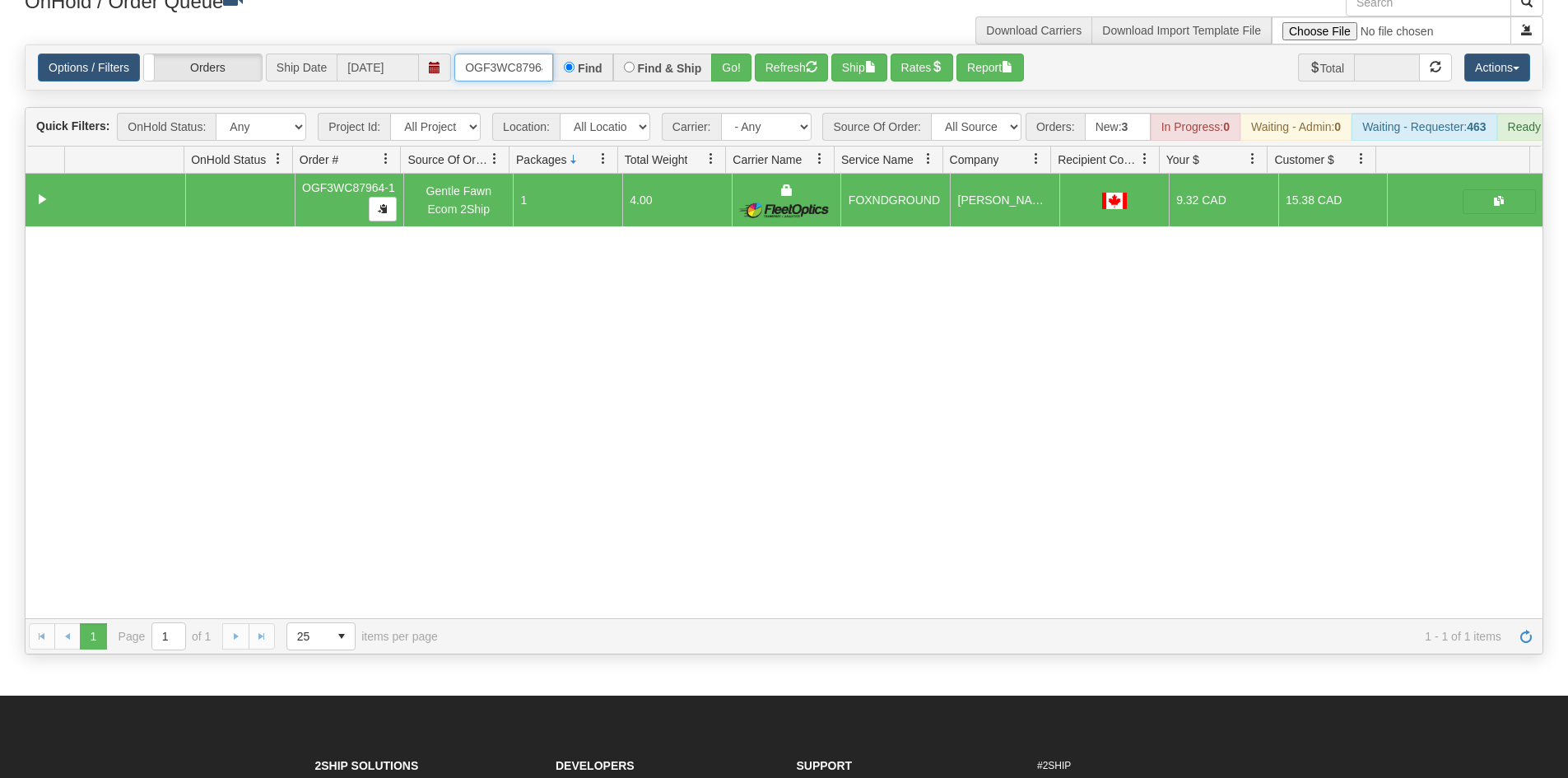
click at [533, 67] on input "OGF3WC87964-1" at bounding box center [504, 68] width 99 height 28
click at [728, 69] on button "Go!" at bounding box center [731, 68] width 40 height 28
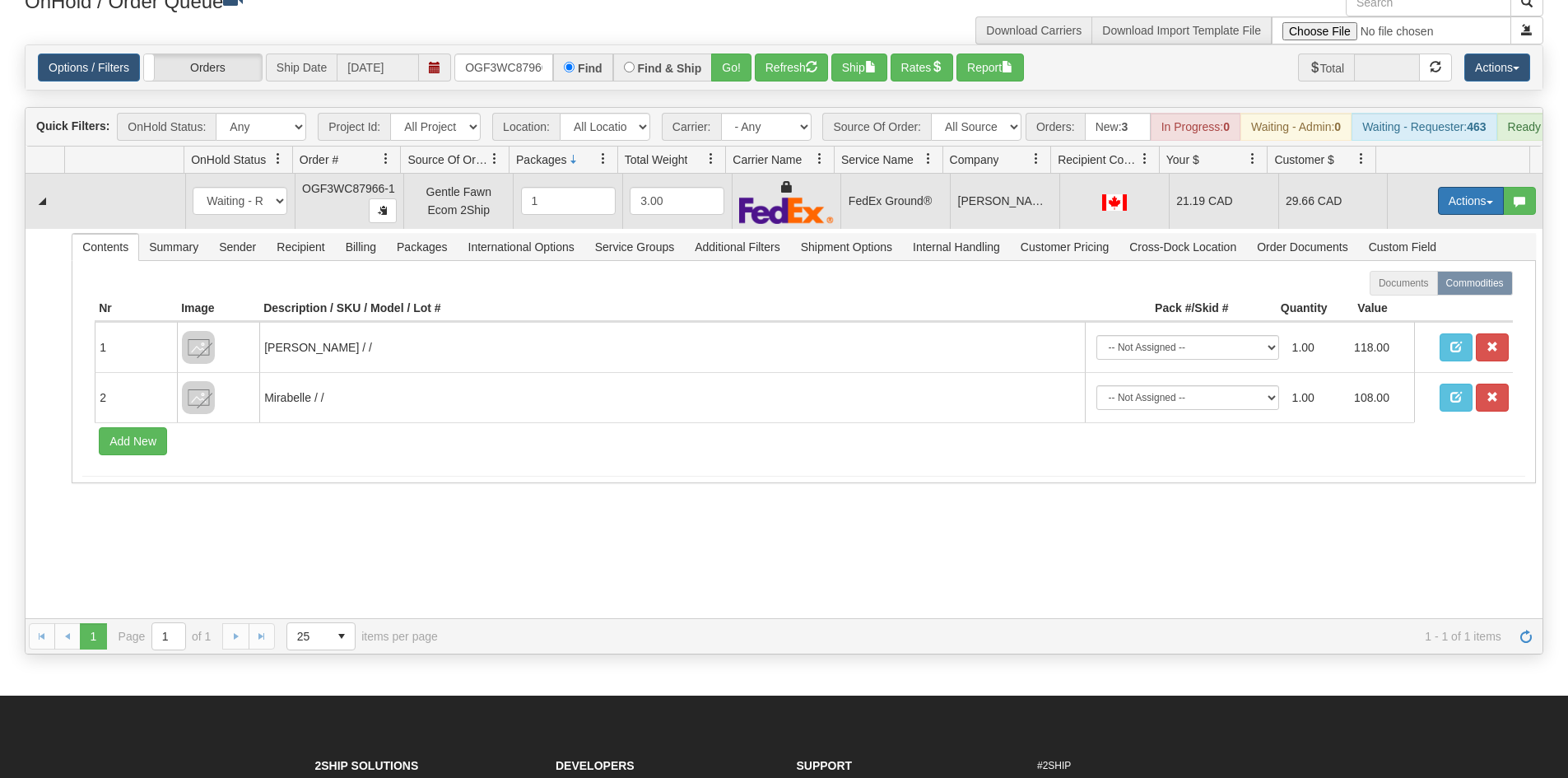
click at [1445, 210] on button "Actions" at bounding box center [1471, 201] width 66 height 28
click at [1399, 303] on span "Ship" at bounding box center [1405, 296] width 35 height 13
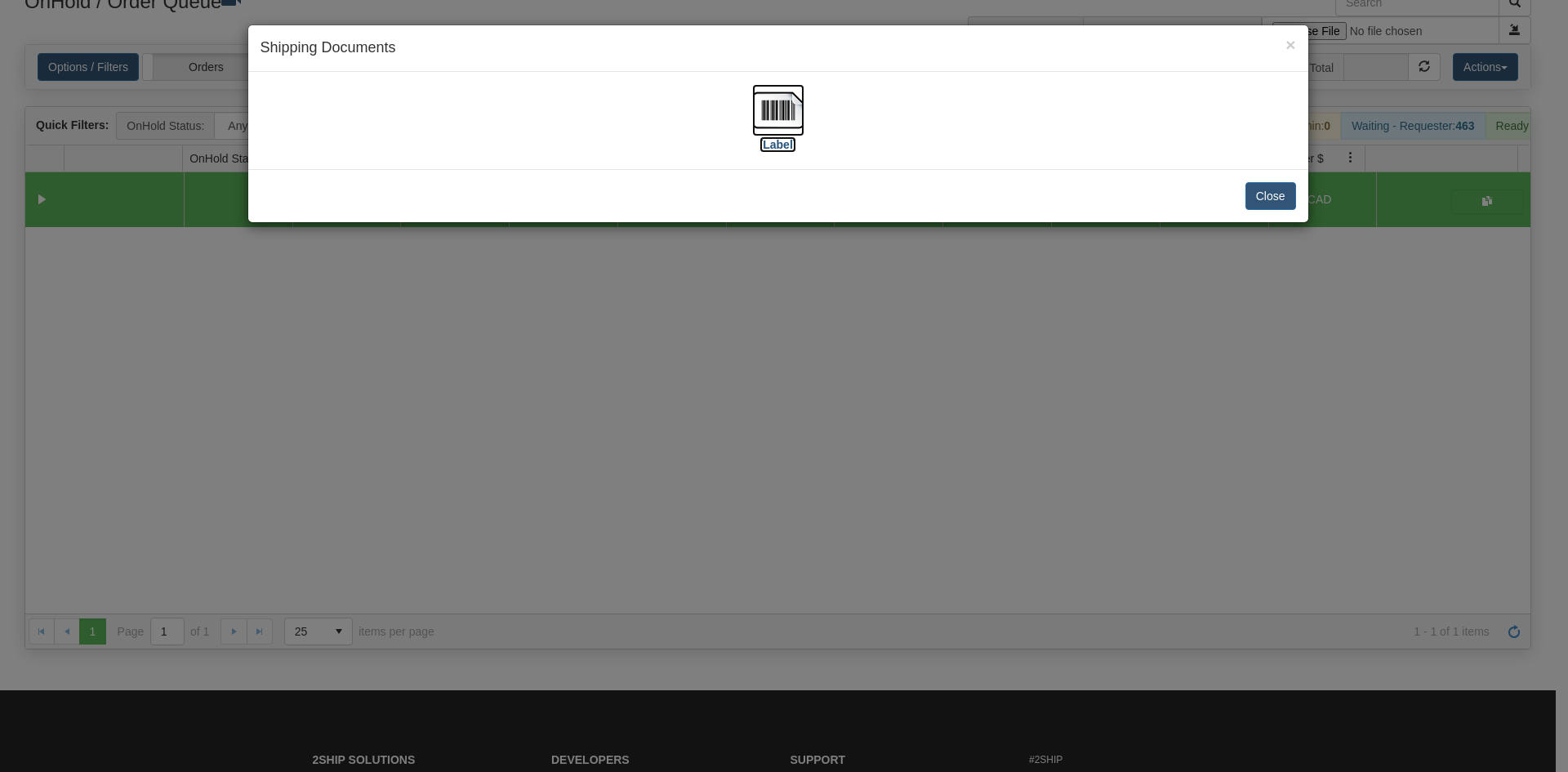
click at [794, 109] on img at bounding box center [778, 110] width 53 height 53
drag, startPoint x: 878, startPoint y: 409, endPoint x: 396, endPoint y: 146, distance: 549.1
click at [874, 405] on div "× Shipping Documents [Label] Close" at bounding box center [784, 386] width 1568 height 772
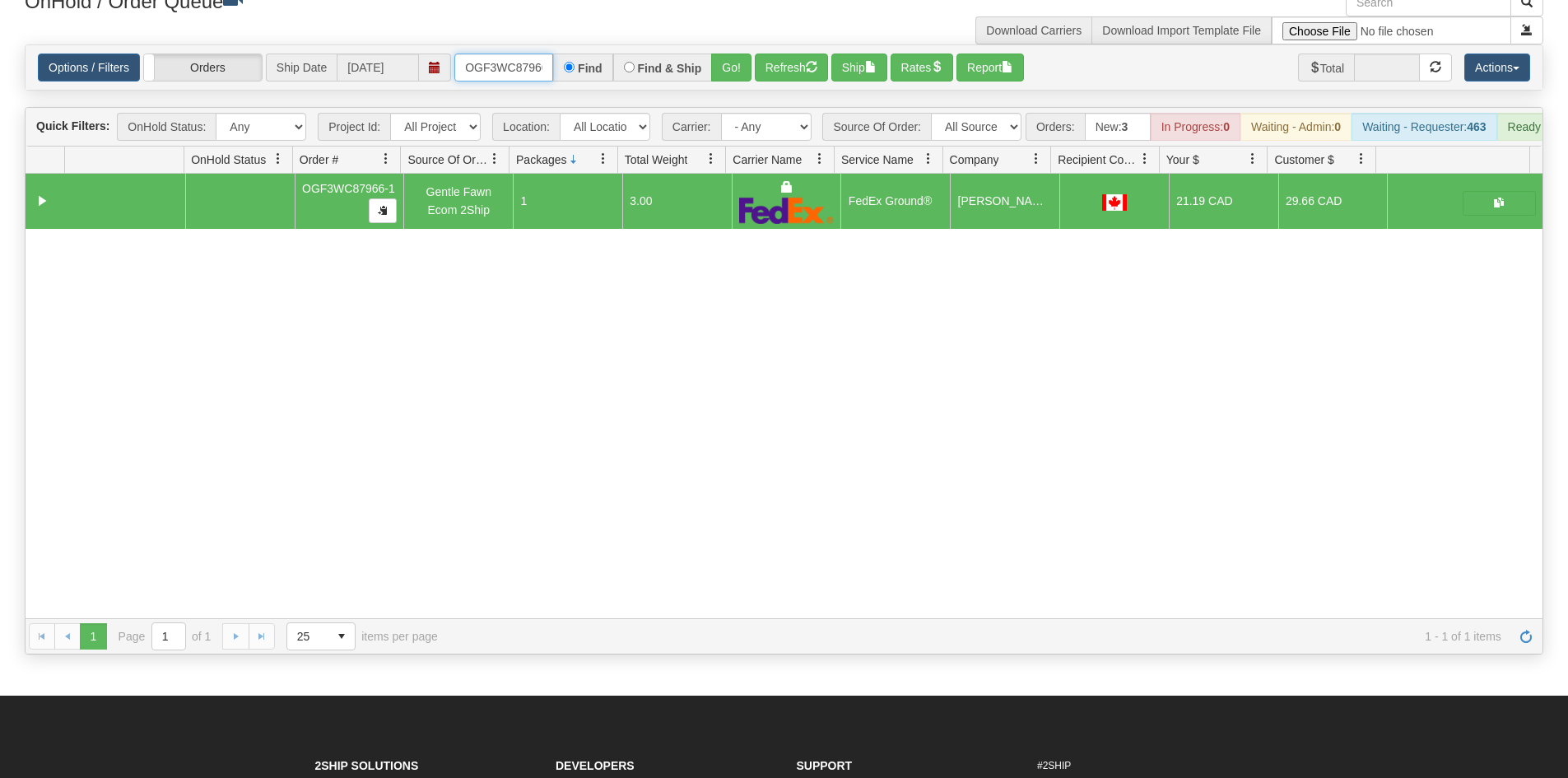
click at [473, 76] on input "OGF3WC87966-1" at bounding box center [504, 68] width 99 height 28
click at [729, 55] on button "Go!" at bounding box center [731, 68] width 40 height 28
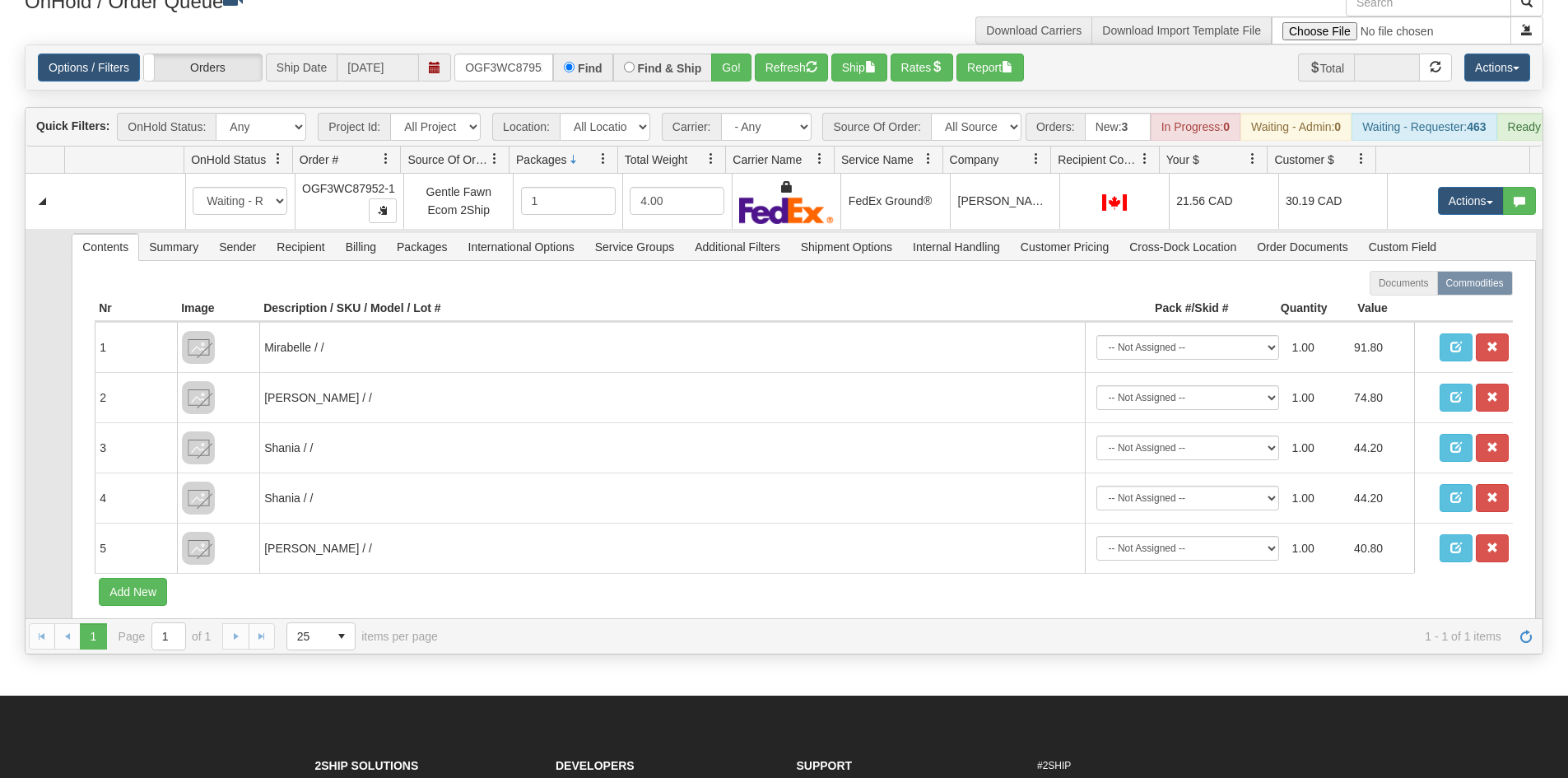
click at [50, 335] on td at bounding box center [44, 443] width 39 height 430
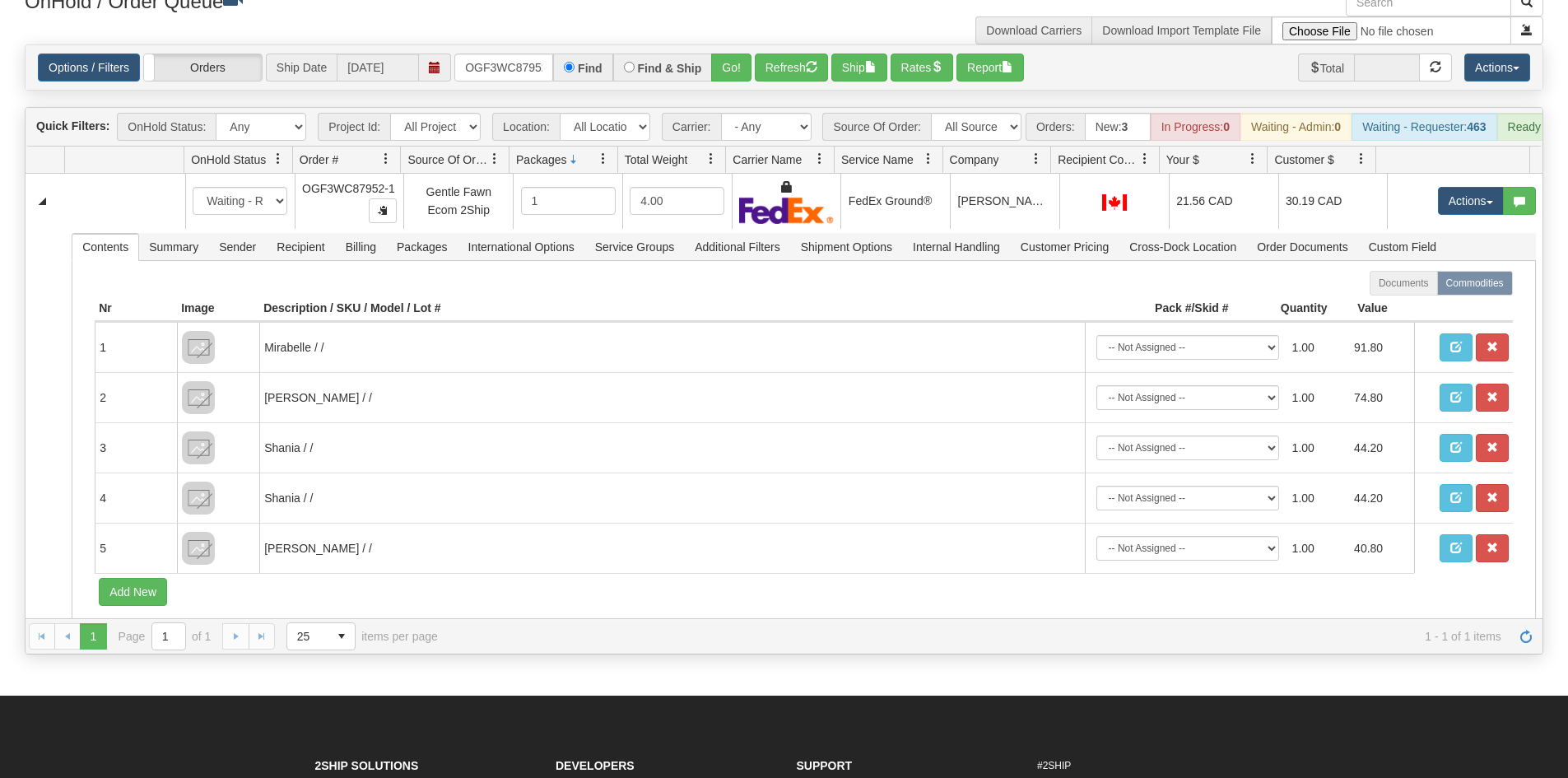
click at [1487, 163] on span at bounding box center [1456, 160] width 147 height 25
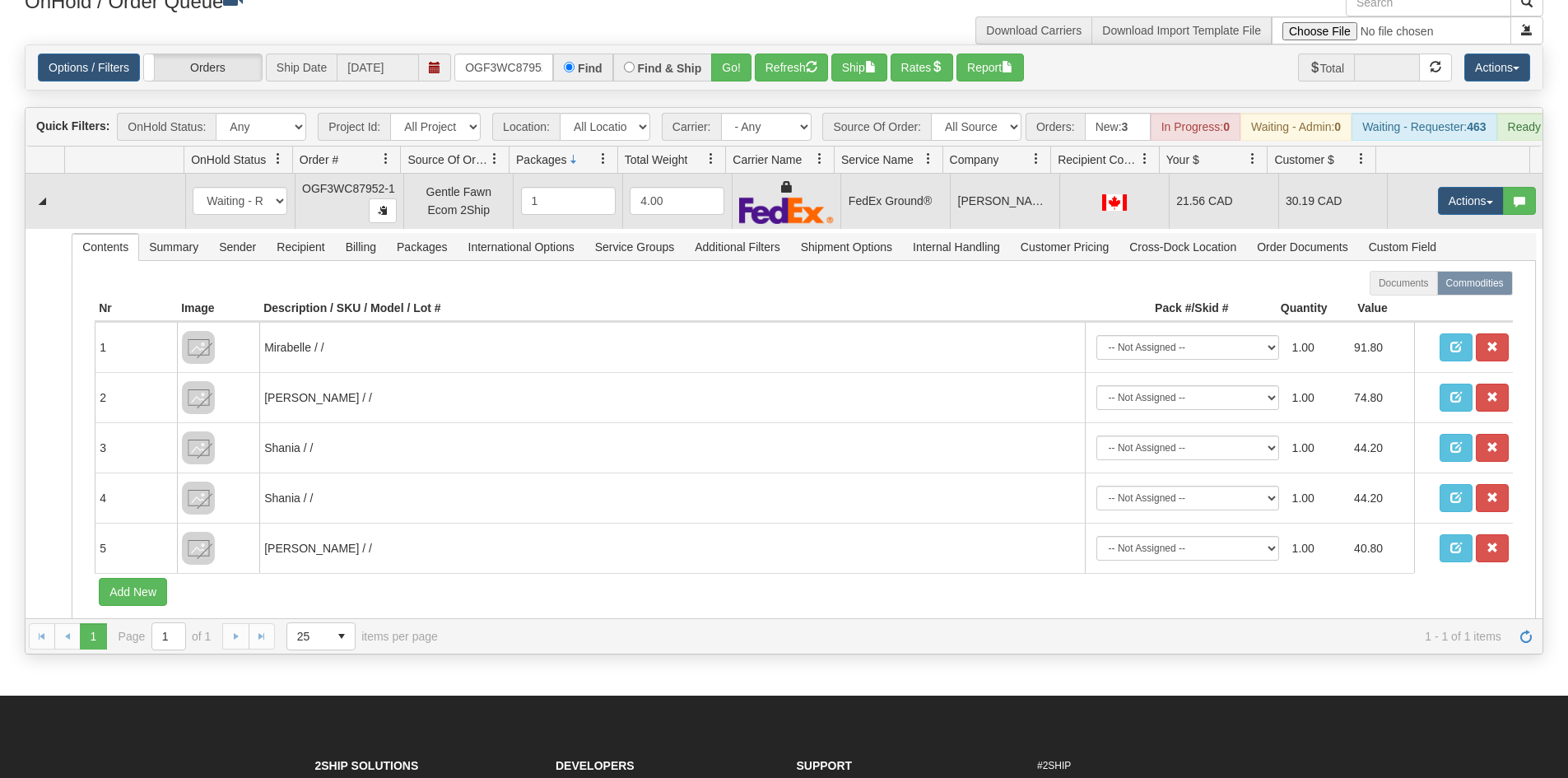
click at [1490, 229] on td "Actions Open Refresh Rates Rate All Services Ship Delete Edit Items" at bounding box center [1465, 201] width 156 height 55
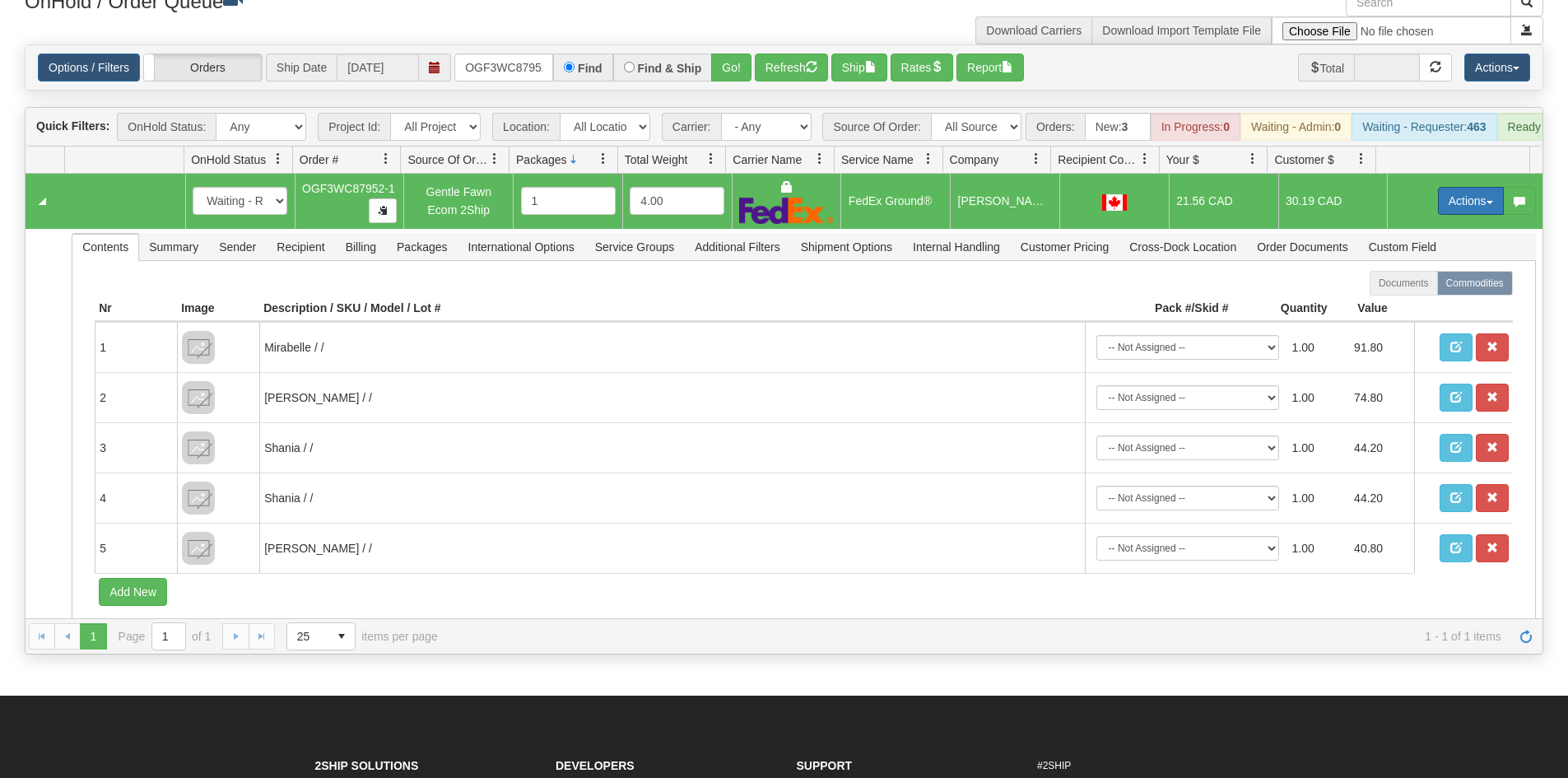
click at [1469, 215] on button "Actions" at bounding box center [1471, 201] width 66 height 28
click at [1388, 302] on span at bounding box center [1393, 295] width 11 height 11
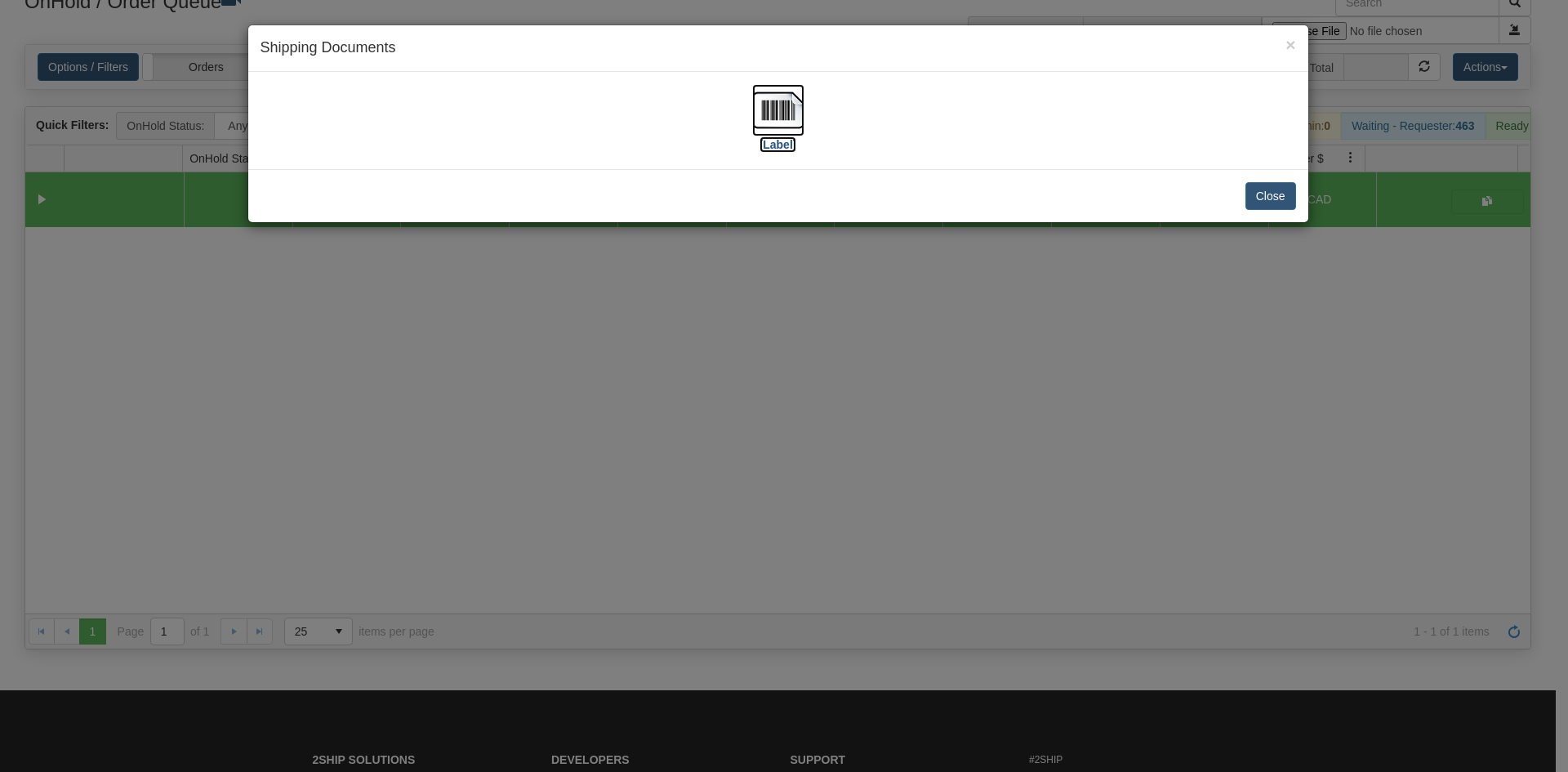
click at [793, 99] on img at bounding box center [778, 110] width 53 height 53
drag, startPoint x: 506, startPoint y: 331, endPoint x: 532, endPoint y: 47, distance: 285.2
click at [514, 312] on div "× Shipping Documents [Label] Close" at bounding box center [784, 386] width 1568 height 772
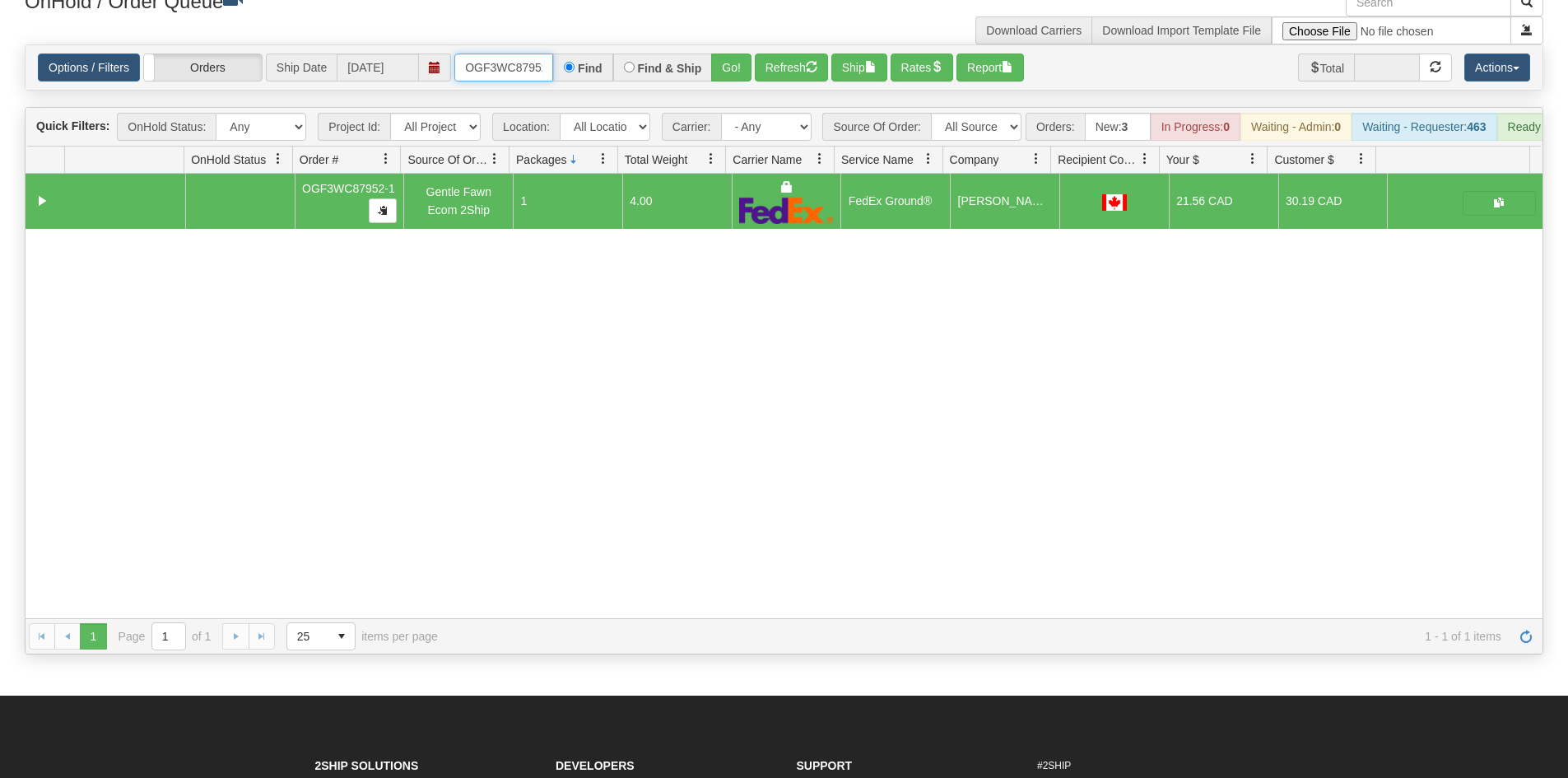
click at [517, 76] on input "OGF3WC87952-1" at bounding box center [504, 68] width 99 height 28
click at [742, 59] on button "Go!" at bounding box center [731, 68] width 40 height 28
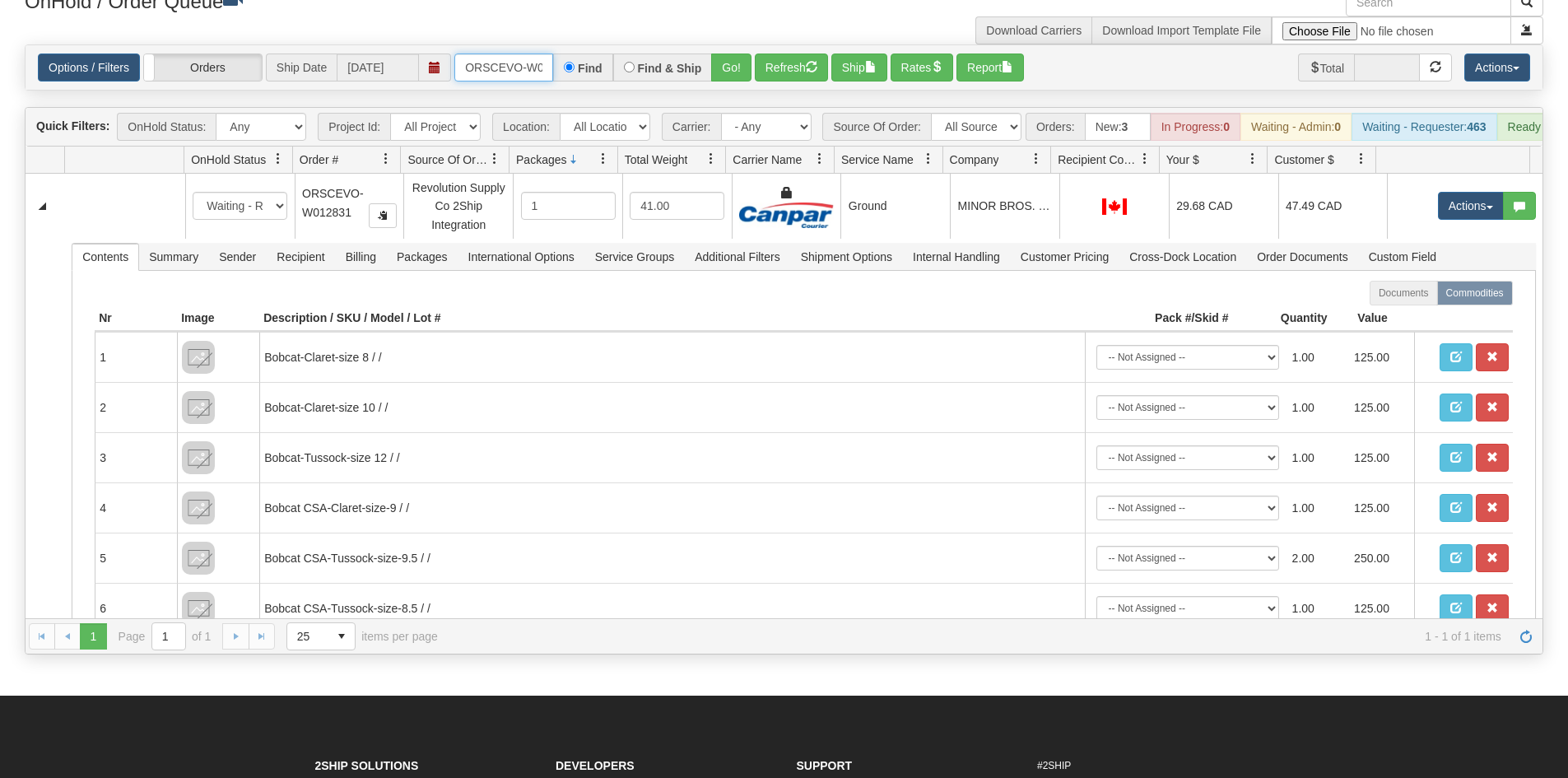
click at [523, 57] on input "ORSCEVO-W012831" at bounding box center [504, 68] width 99 height 28
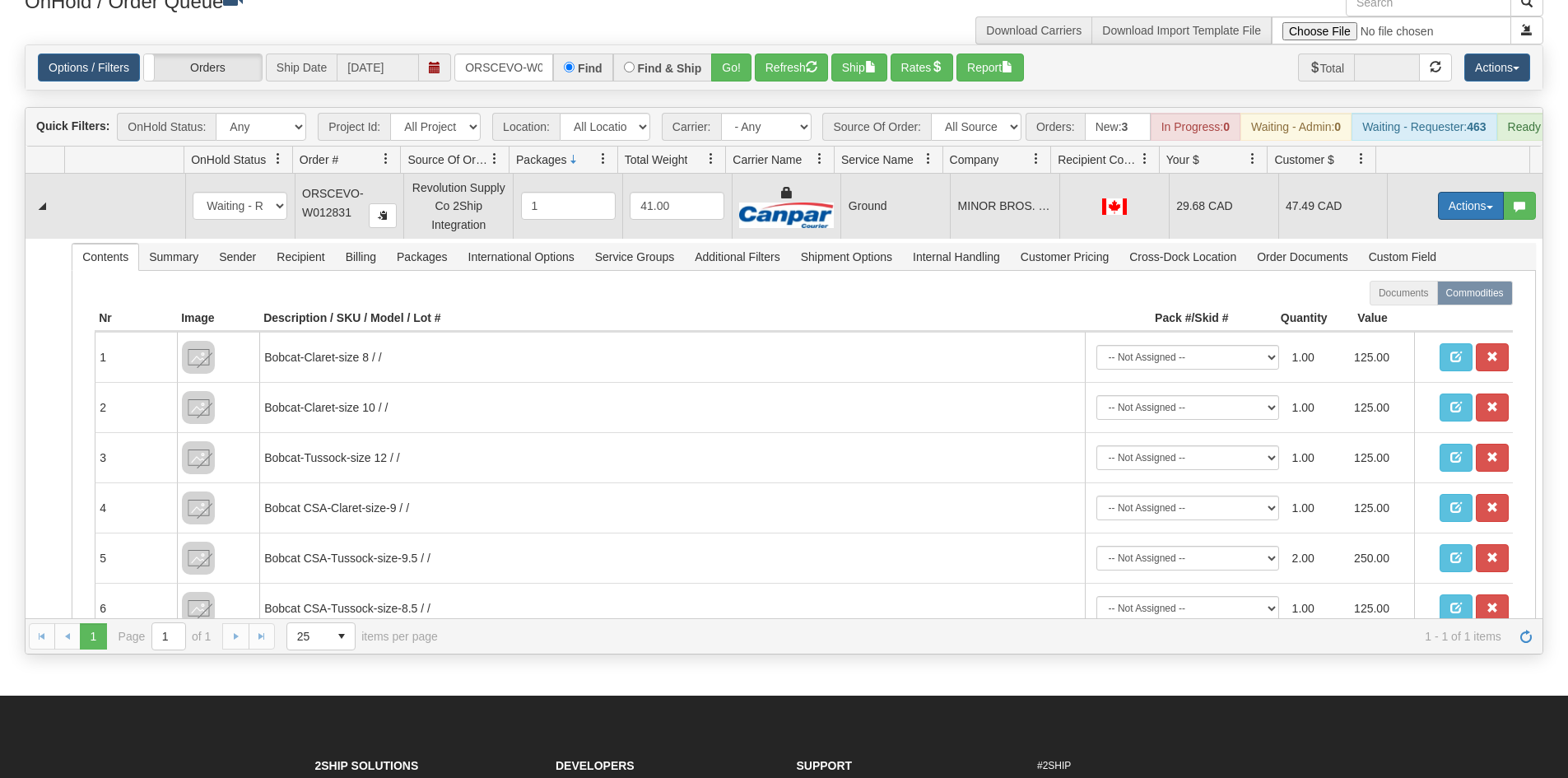
click at [1452, 220] on button "Actions" at bounding box center [1471, 206] width 66 height 28
click at [1438, 312] on link "Ship" at bounding box center [1438, 301] width 132 height 22
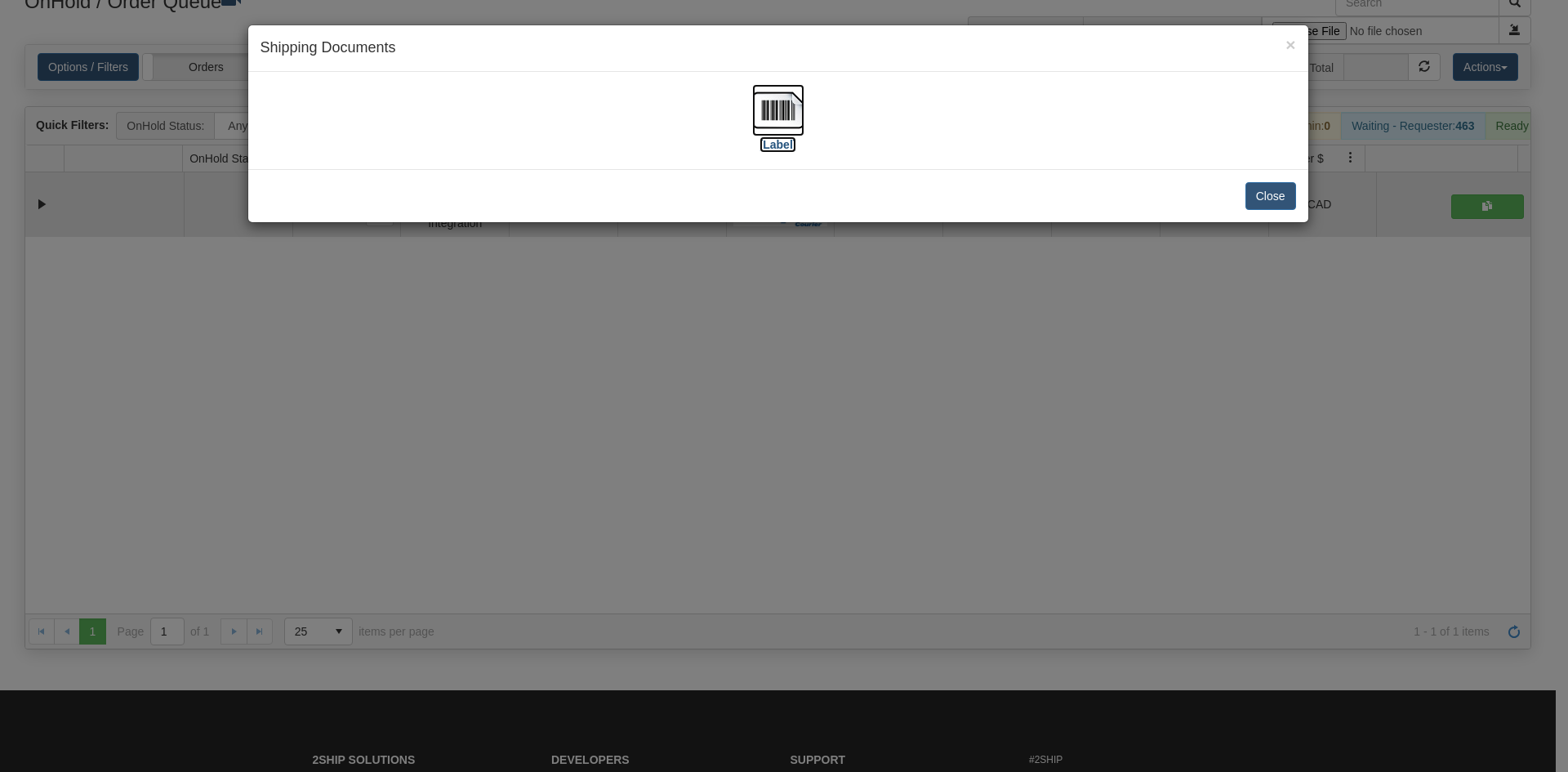
click at [759, 108] on img at bounding box center [778, 110] width 53 height 53
click at [828, 298] on div "× Shipping Documents [Label] Close" at bounding box center [784, 386] width 1568 height 772
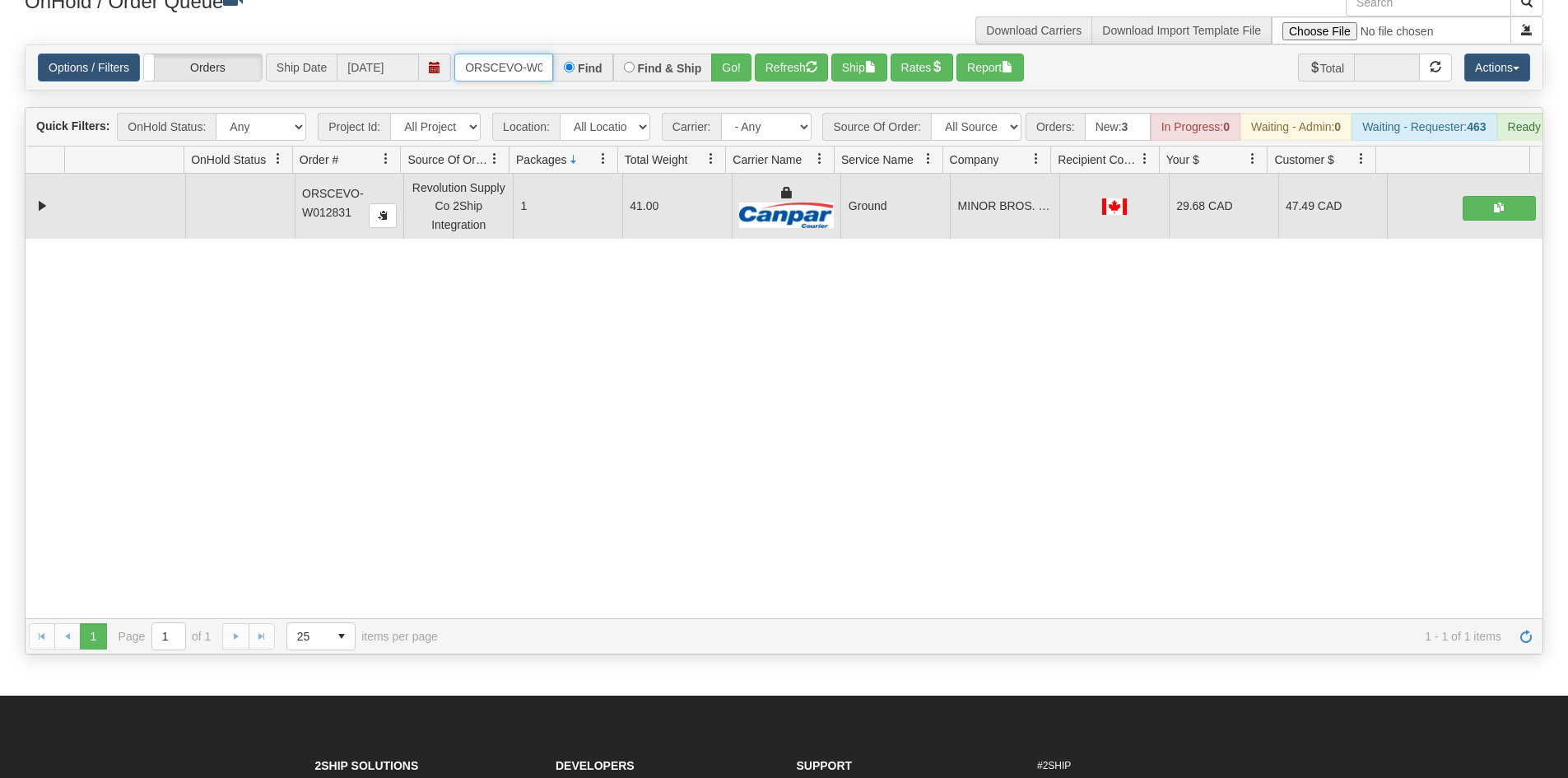
click at [529, 61] on input "ORSCEVO-W012831" at bounding box center [504, 68] width 99 height 28
click at [738, 71] on button "Go!" at bounding box center [731, 68] width 40 height 28
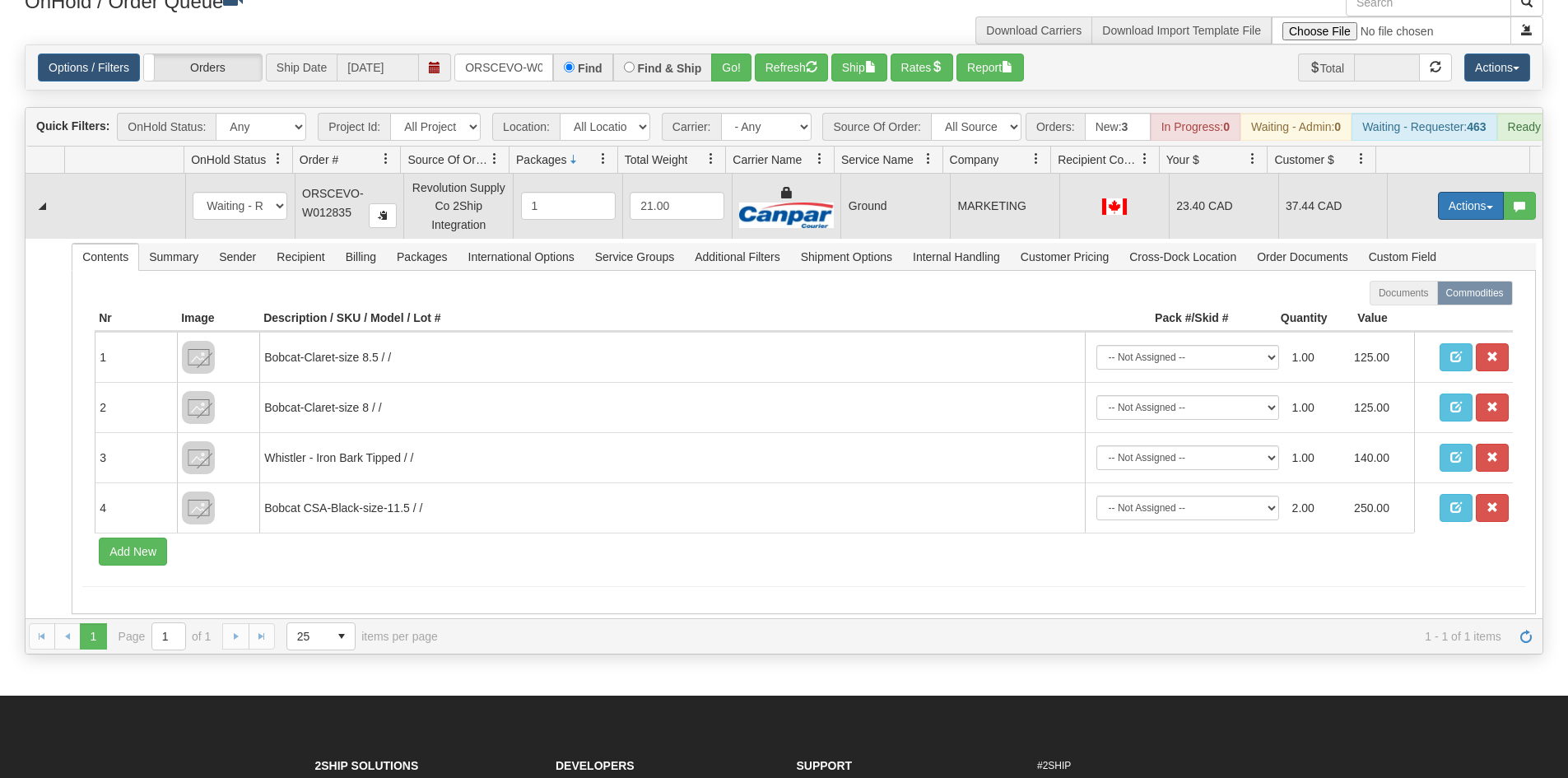
click at [1451, 217] on button "Actions" at bounding box center [1471, 206] width 66 height 28
click at [1432, 311] on link "Ship" at bounding box center [1438, 301] width 132 height 22
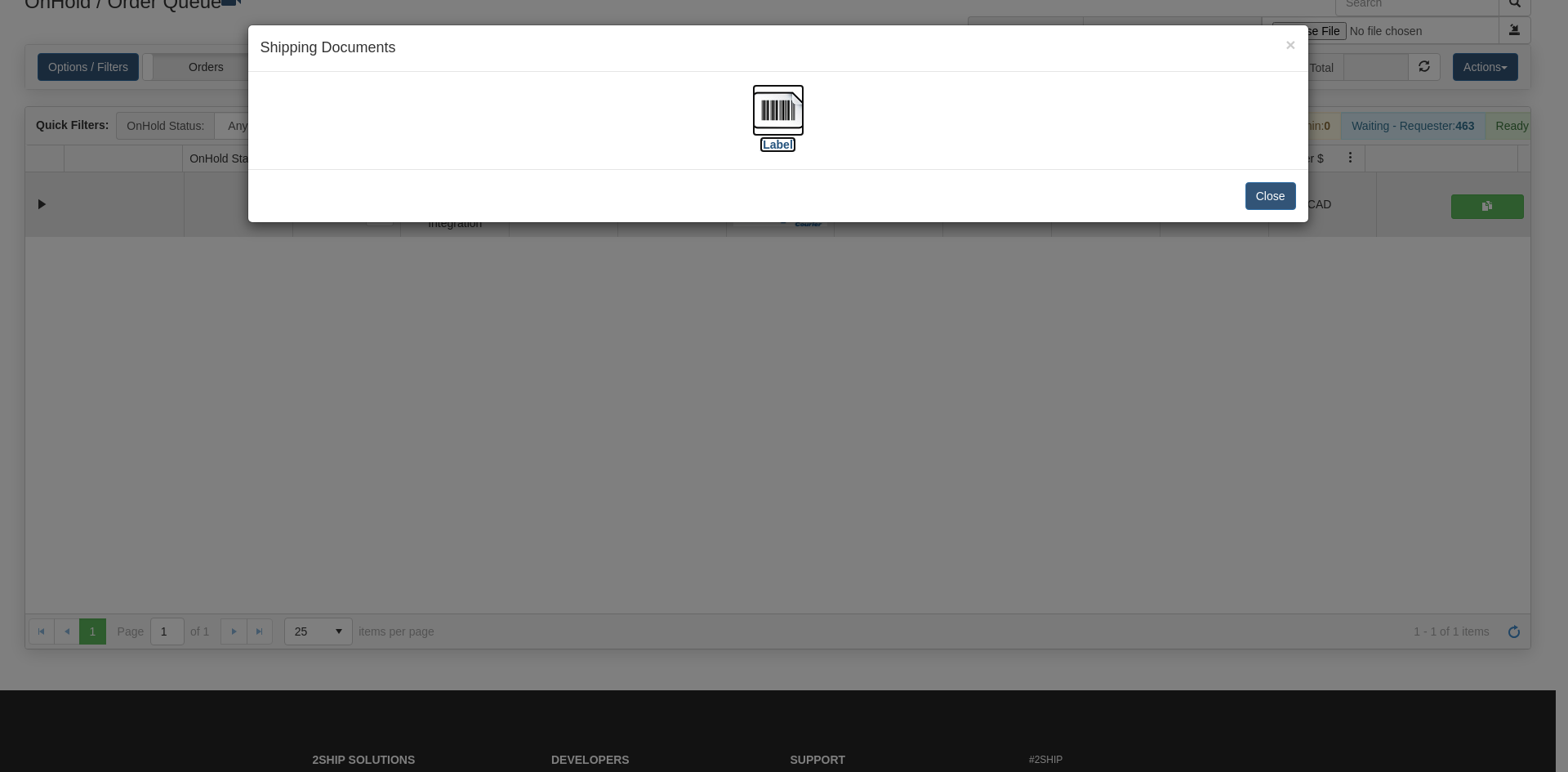
click at [778, 99] on img at bounding box center [778, 110] width 53 height 53
click at [725, 409] on div "× Shipping Documents [Label] Close" at bounding box center [784, 386] width 1568 height 772
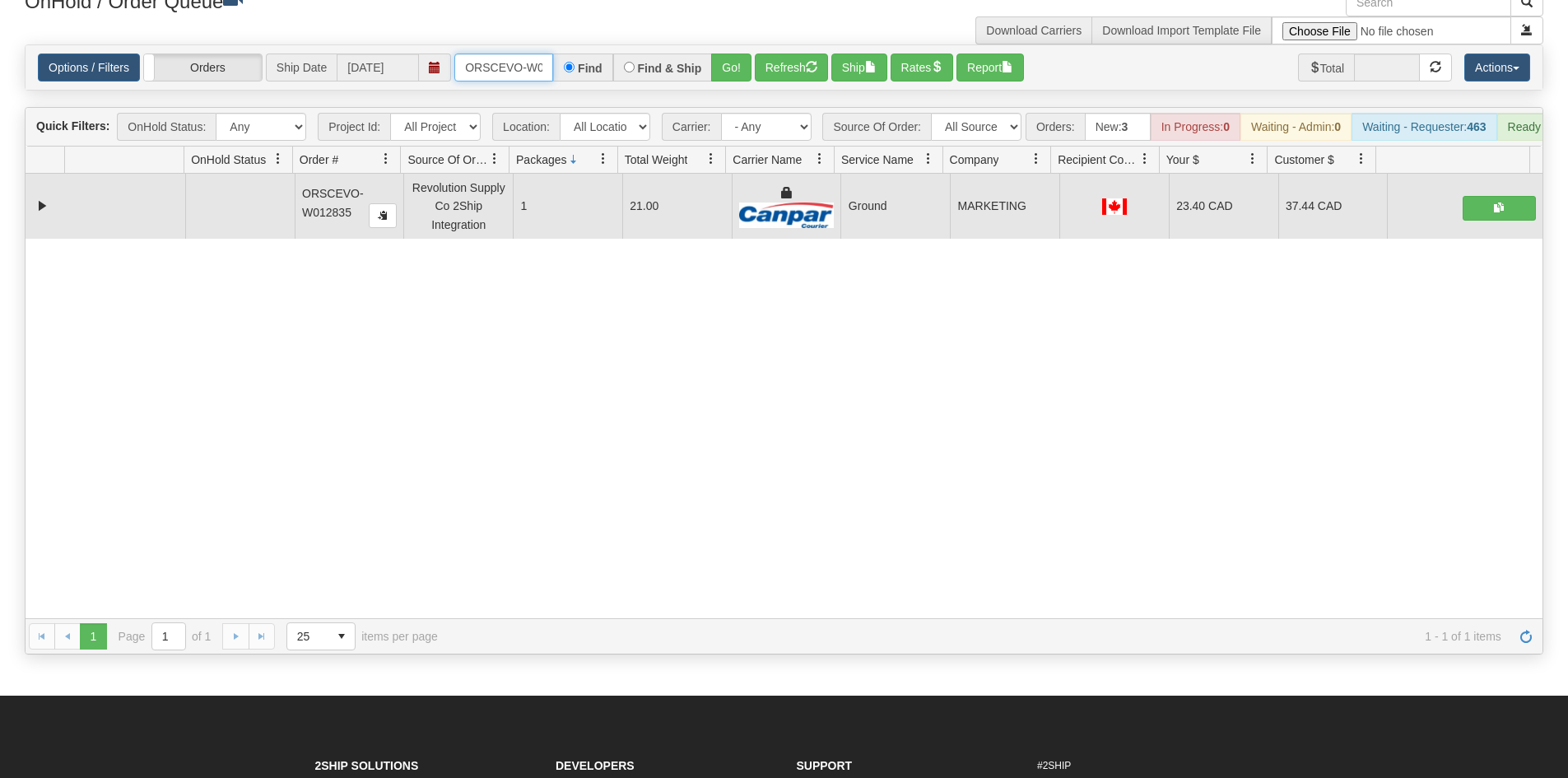
click at [535, 70] on input "ORSCEVO-W012835" at bounding box center [504, 68] width 99 height 28
type input "oGF3WC87956-1"
click at [728, 70] on button "Go!" at bounding box center [731, 68] width 40 height 28
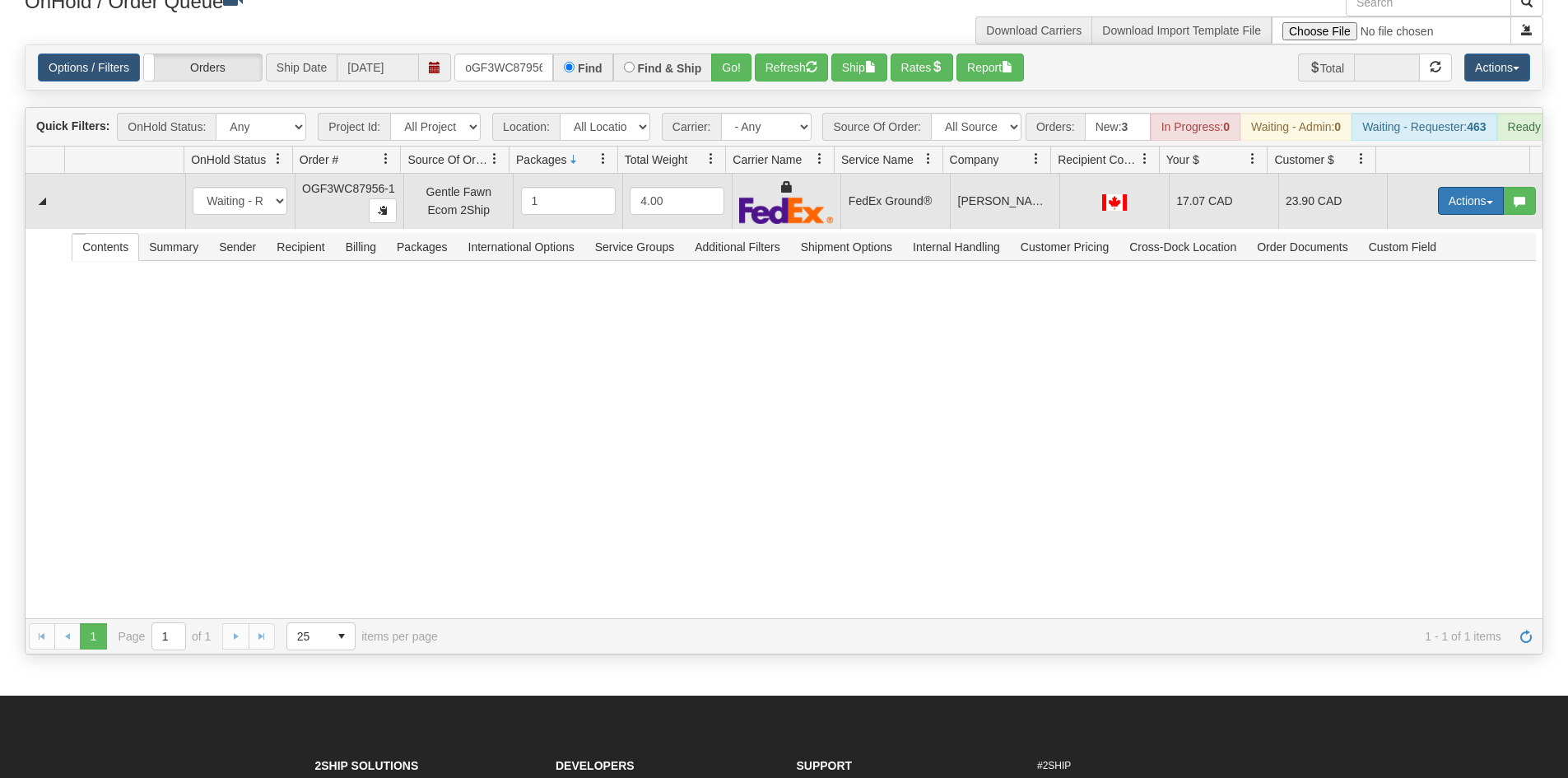
click at [1461, 215] on button "Actions" at bounding box center [1471, 201] width 66 height 28
click at [1418, 307] on link "Ship" at bounding box center [1438, 296] width 132 height 22
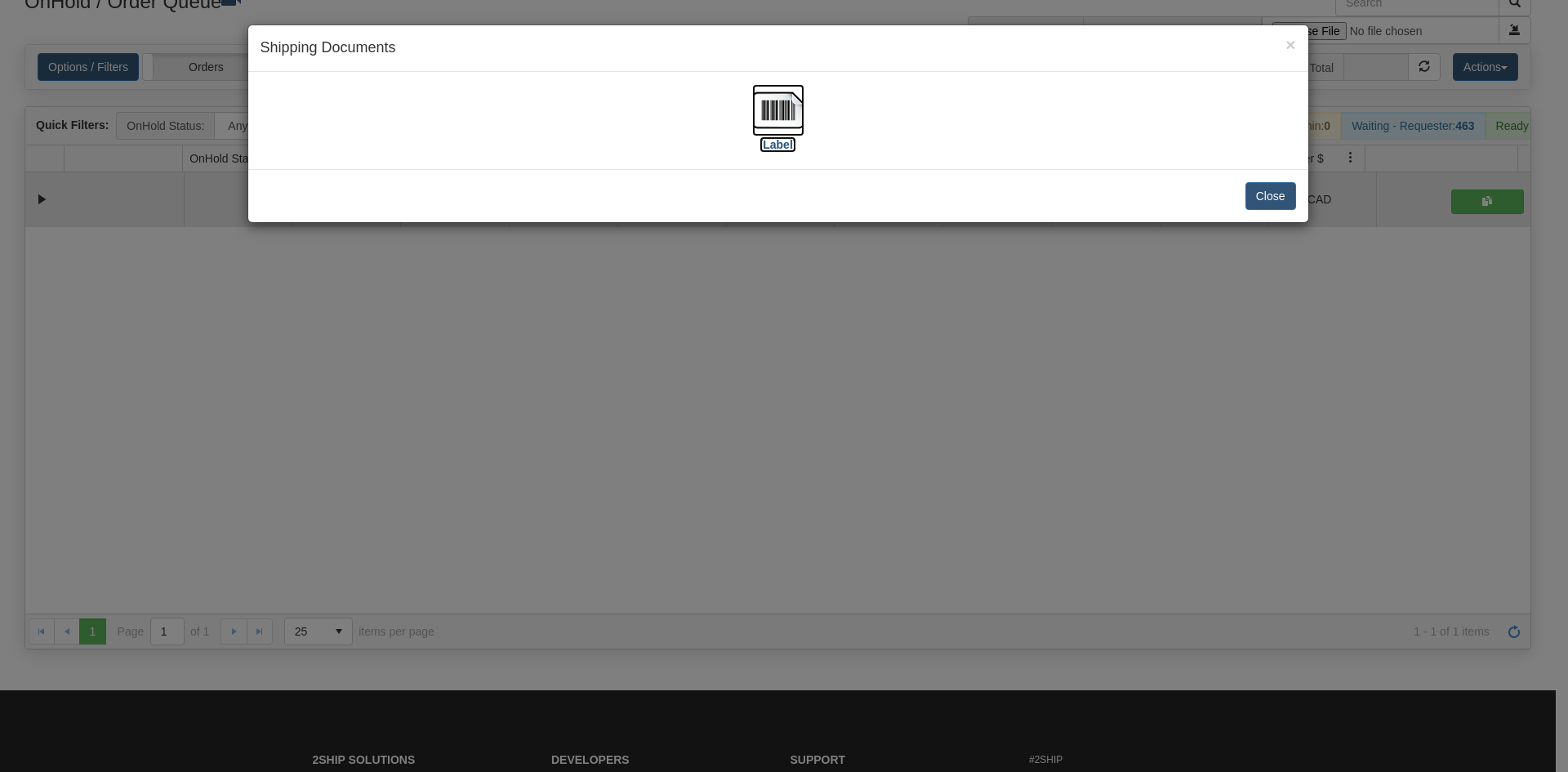
click at [776, 106] on img at bounding box center [778, 110] width 53 height 53
